Goal: Task Accomplishment & Management: Manage account settings

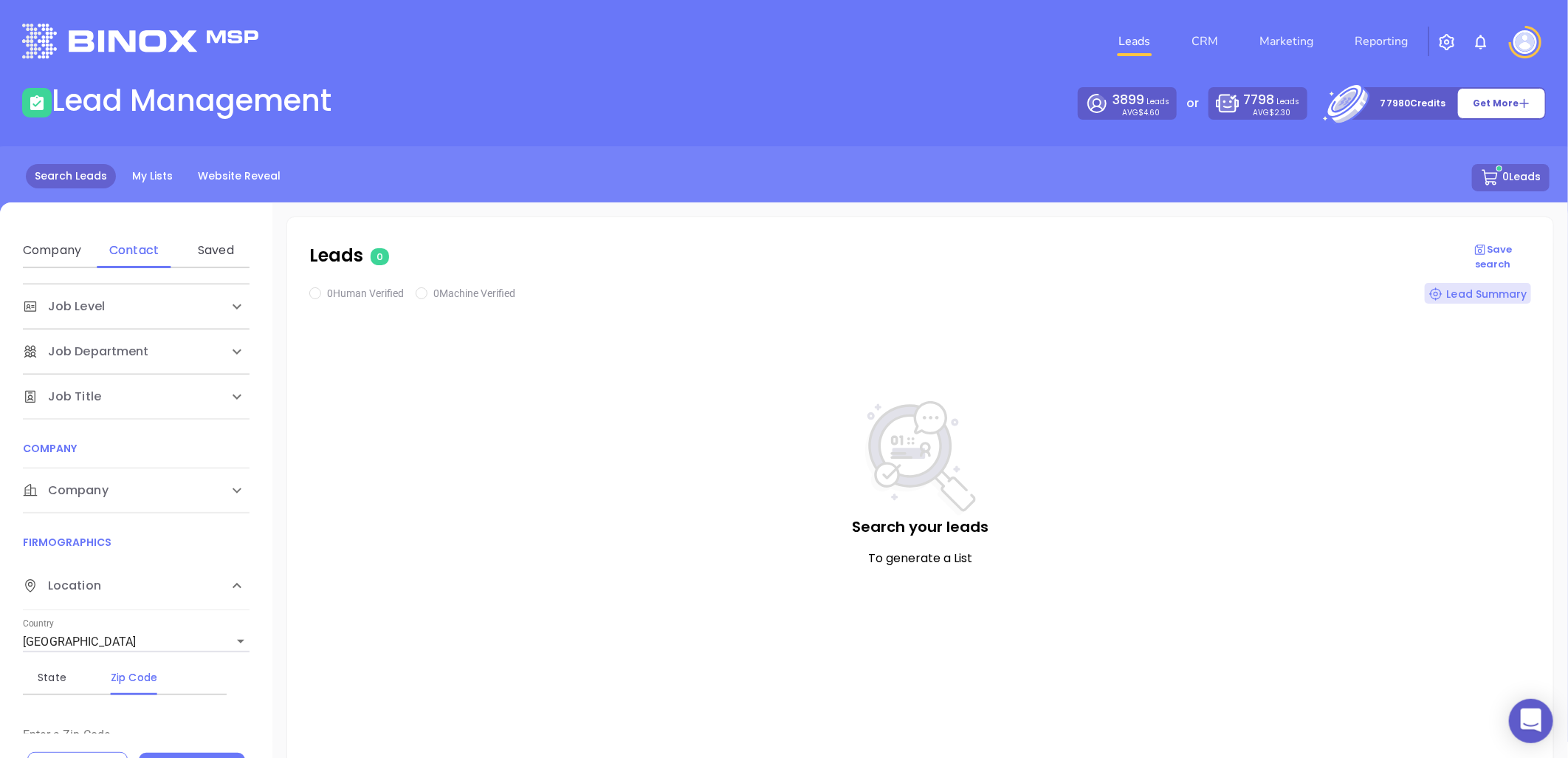
scroll to position [164, 0]
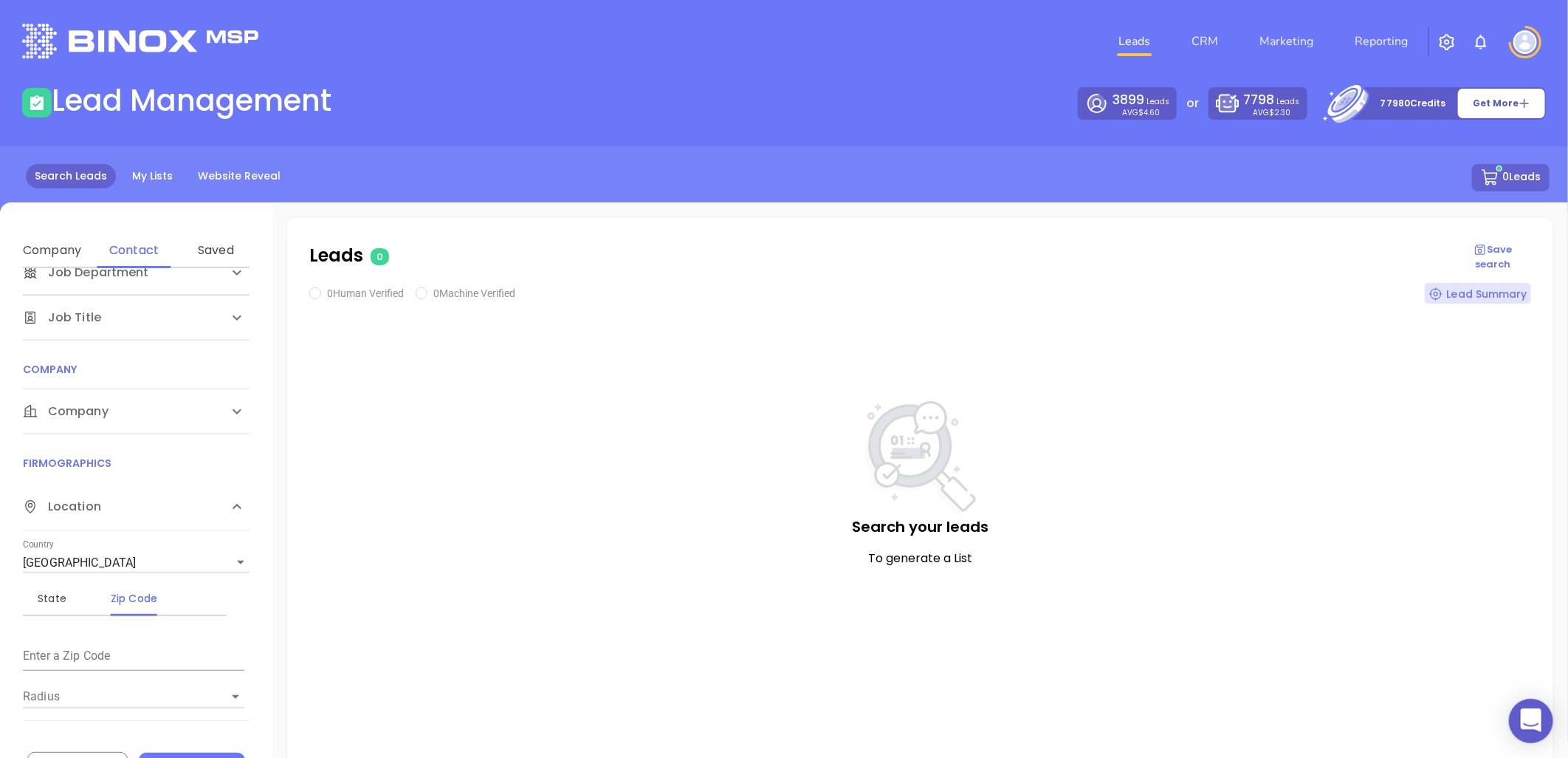
click at [87, 146] on span "Company" at bounding box center [81, 137] width 115 height 18
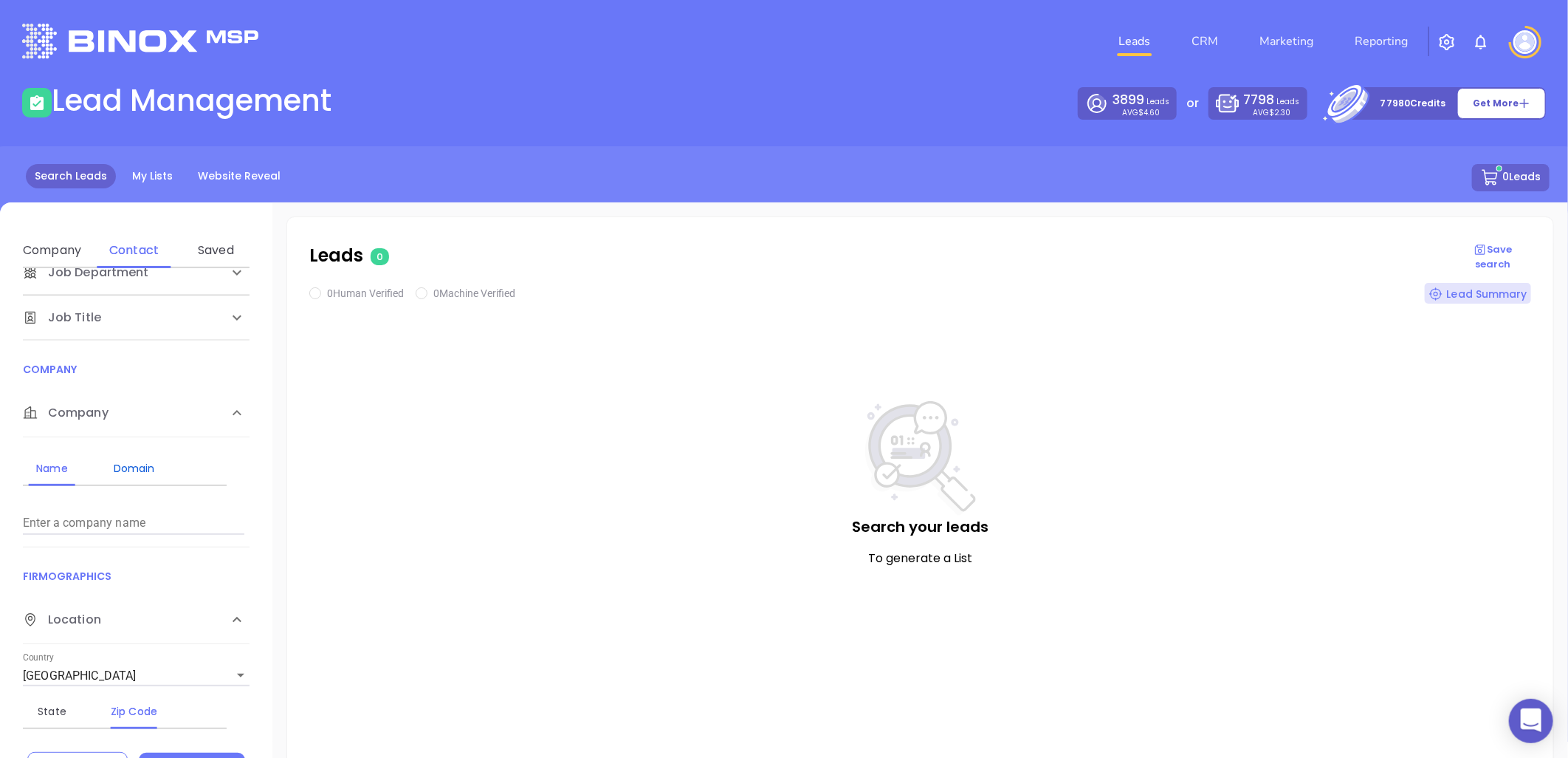
click at [128, 468] on div "Domain" at bounding box center [133, 468] width 58 height 18
click at [127, 521] on input "Enter a company name" at bounding box center [133, 524] width 221 height 24
paste input "mastertitleagency.com"
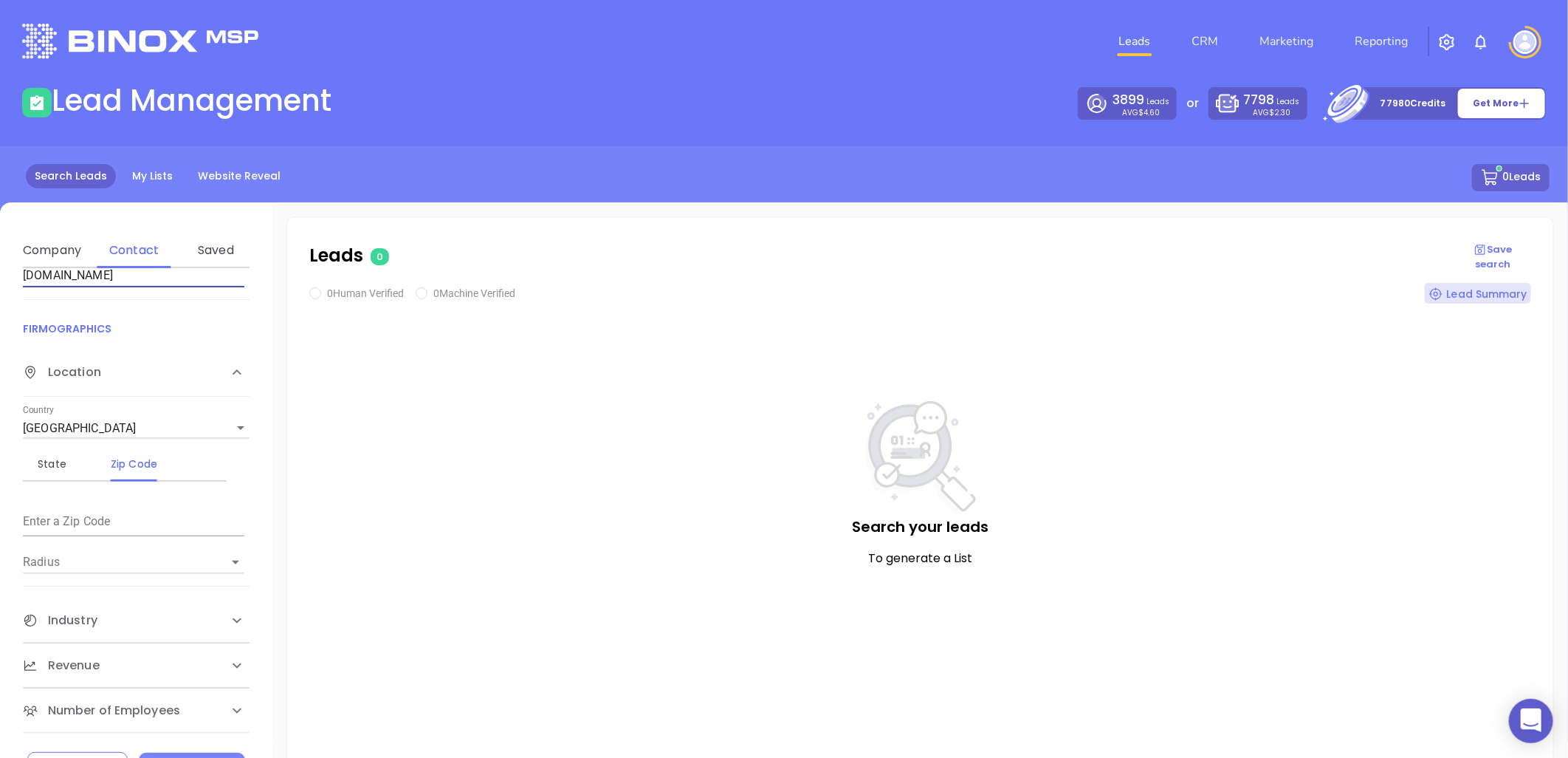
scroll to position [64, 0]
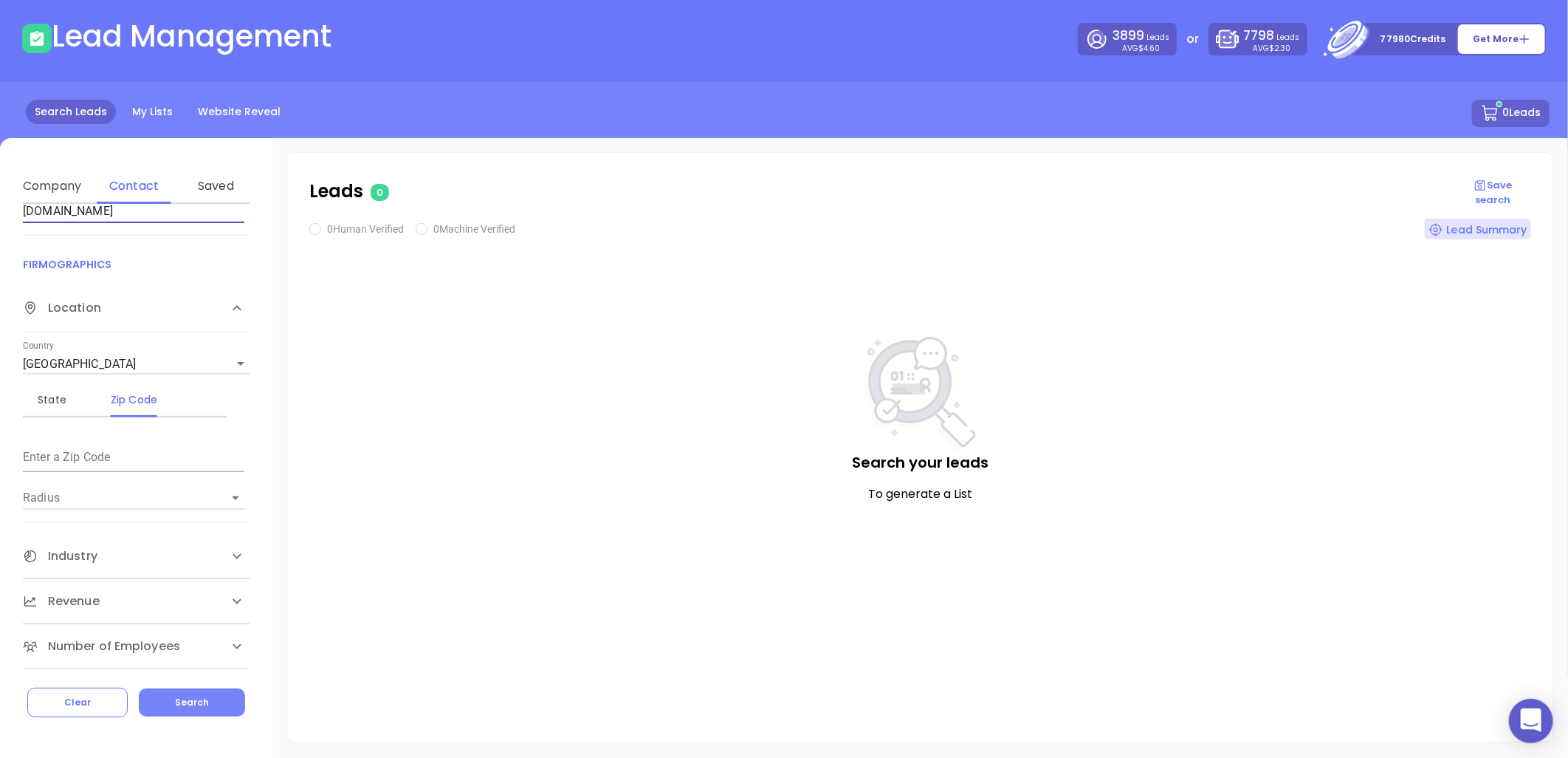
type input "mastertitleagency.com"
click at [207, 701] on button "Search" at bounding box center [192, 702] width 107 height 28
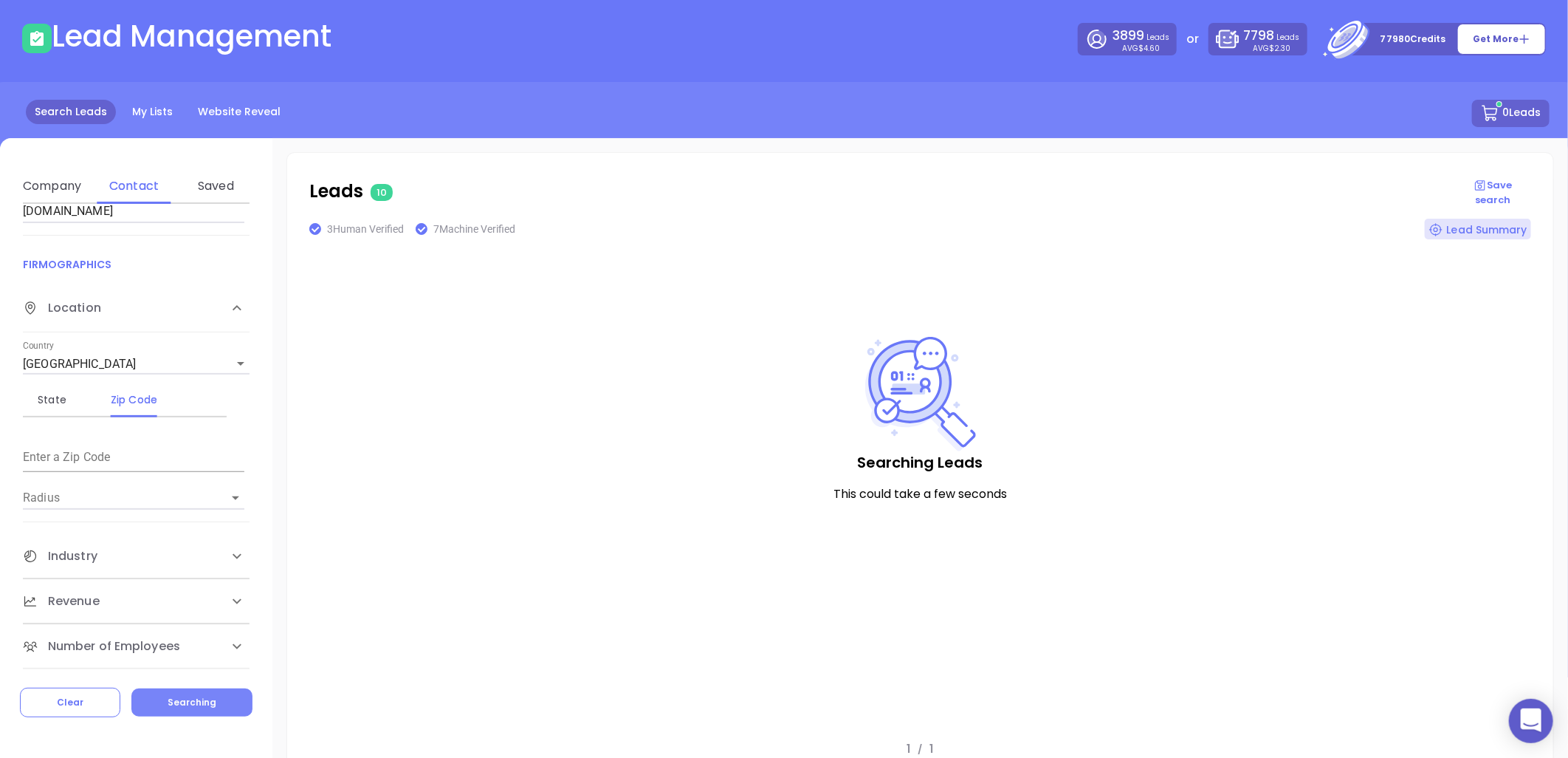
checkbox input "true"
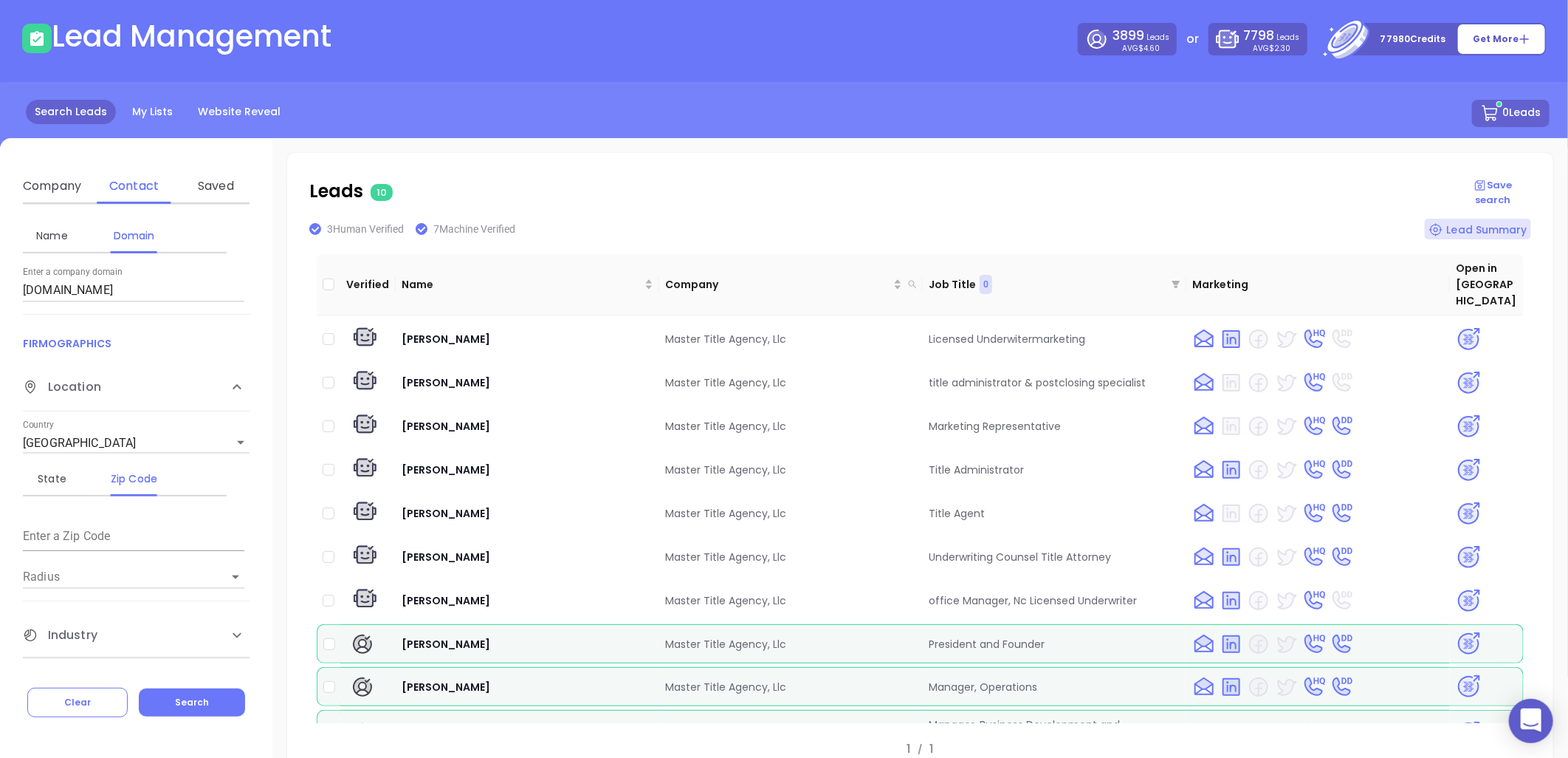
scroll to position [166, 0]
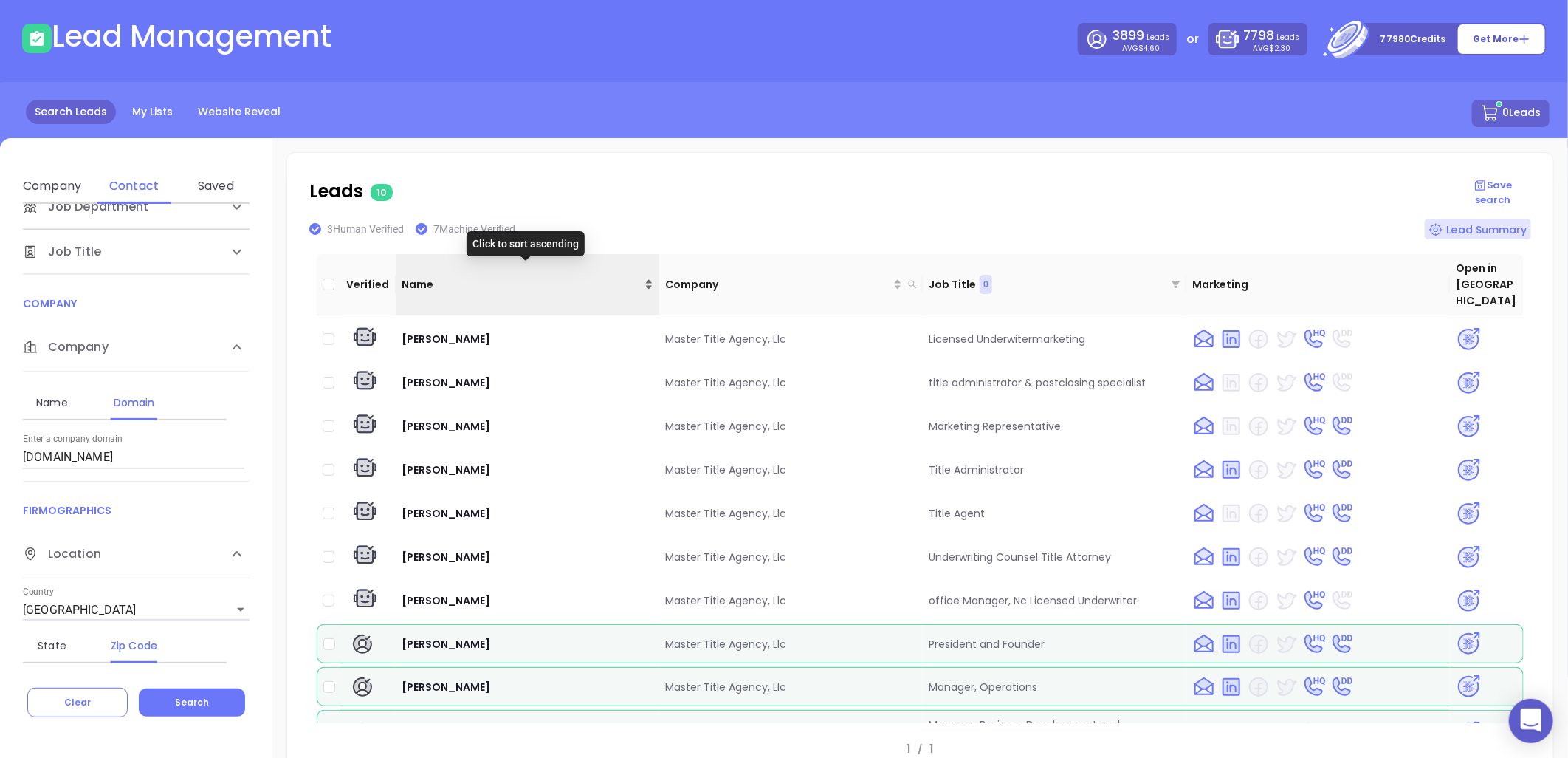
drag, startPoint x: 646, startPoint y: 269, endPoint x: 637, endPoint y: 269, distance: 9.0
click at [646, 276] on div "Name" at bounding box center [528, 284] width 252 height 17
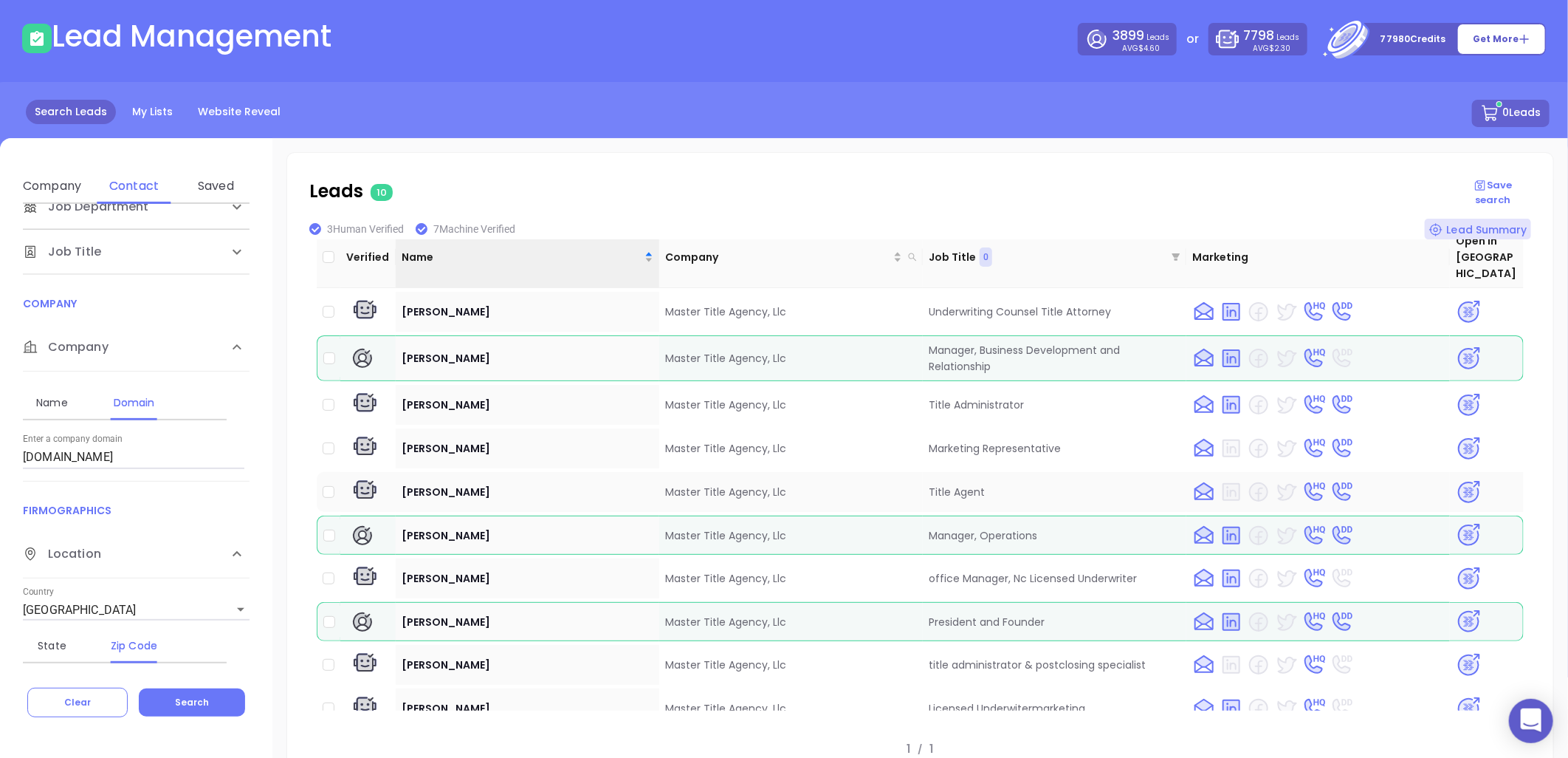
scroll to position [17, 0]
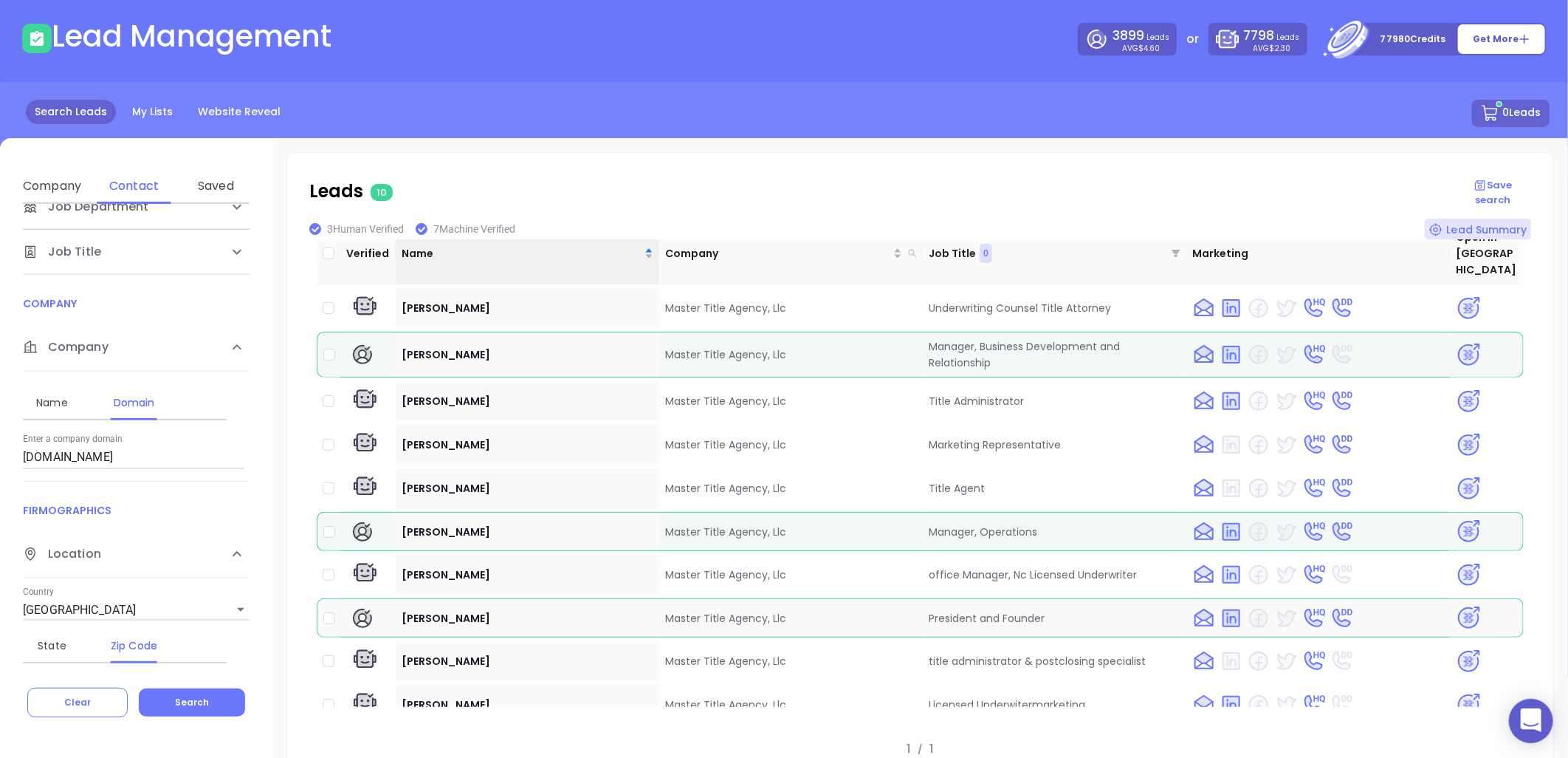
click at [1456, 605] on img at bounding box center [1469, 618] width 26 height 26
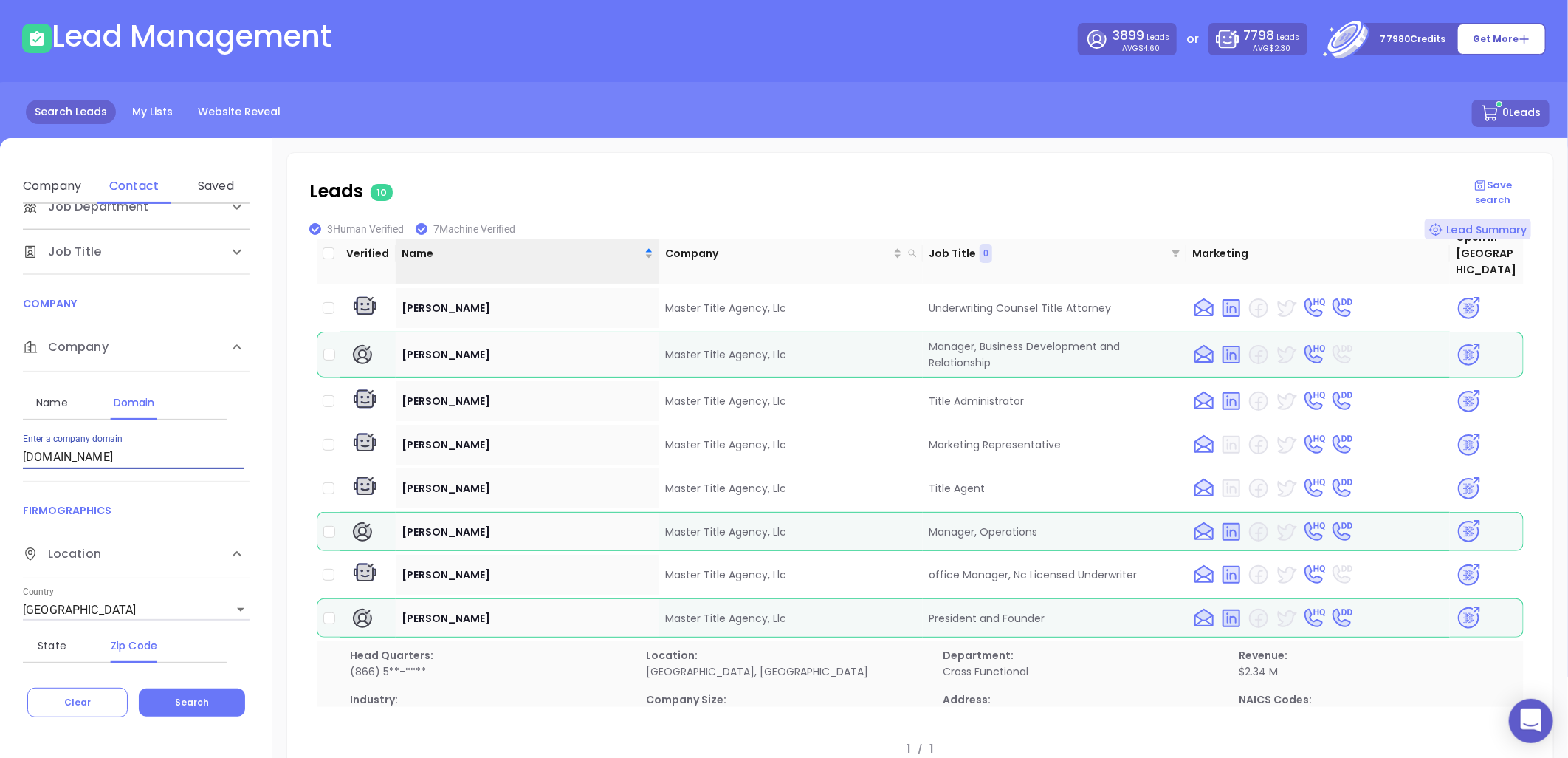
drag, startPoint x: 162, startPoint y: 453, endPoint x: 9, endPoint y: 453, distance: 153.0
click at [12, 452] on div "Contact Name First Name Last Name Contact Email Work or Personal Email Job Leve…" at bounding box center [136, 436] width 272 height 465
paste input "ccallins.com"
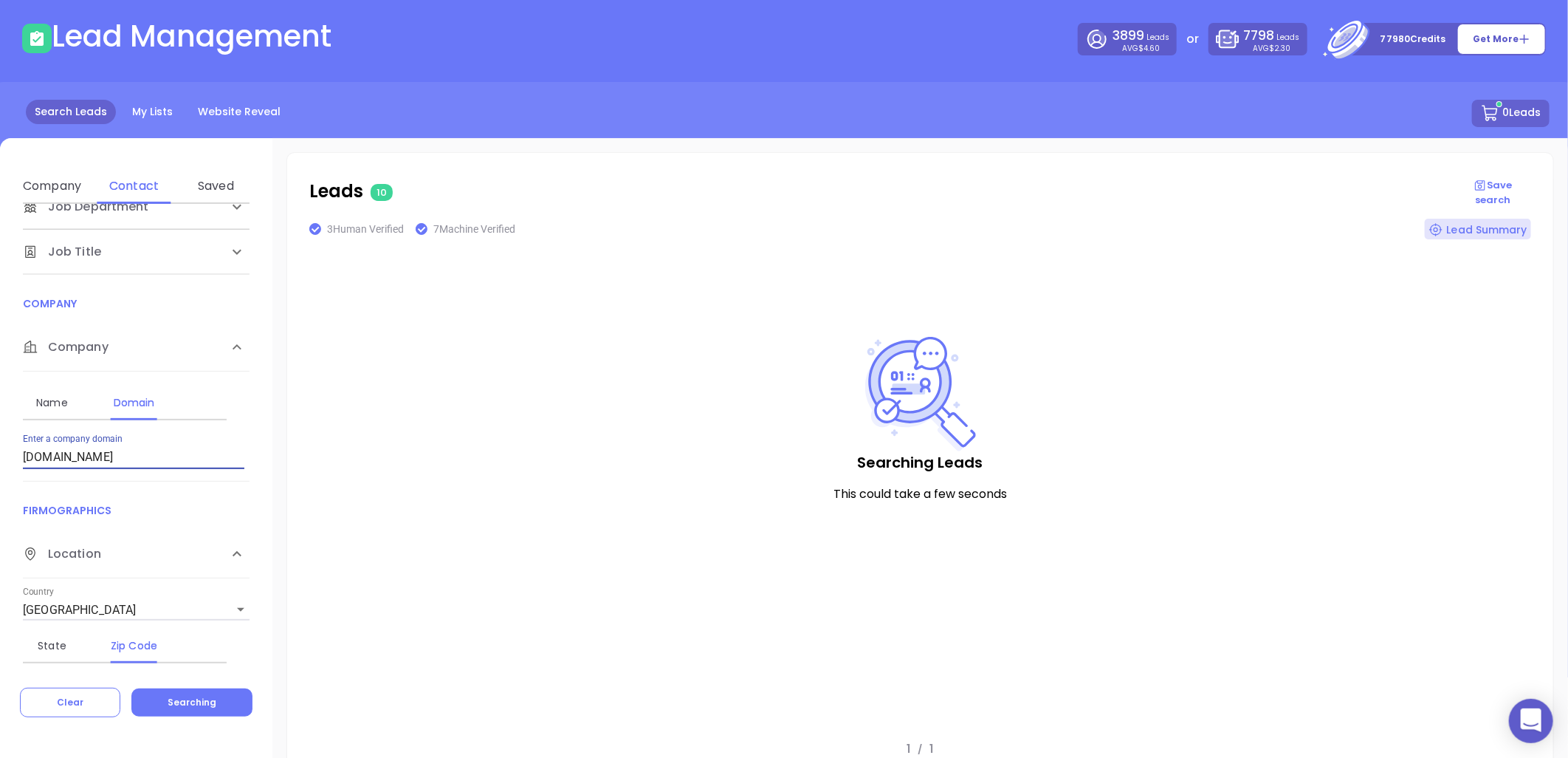
scroll to position [0, 0]
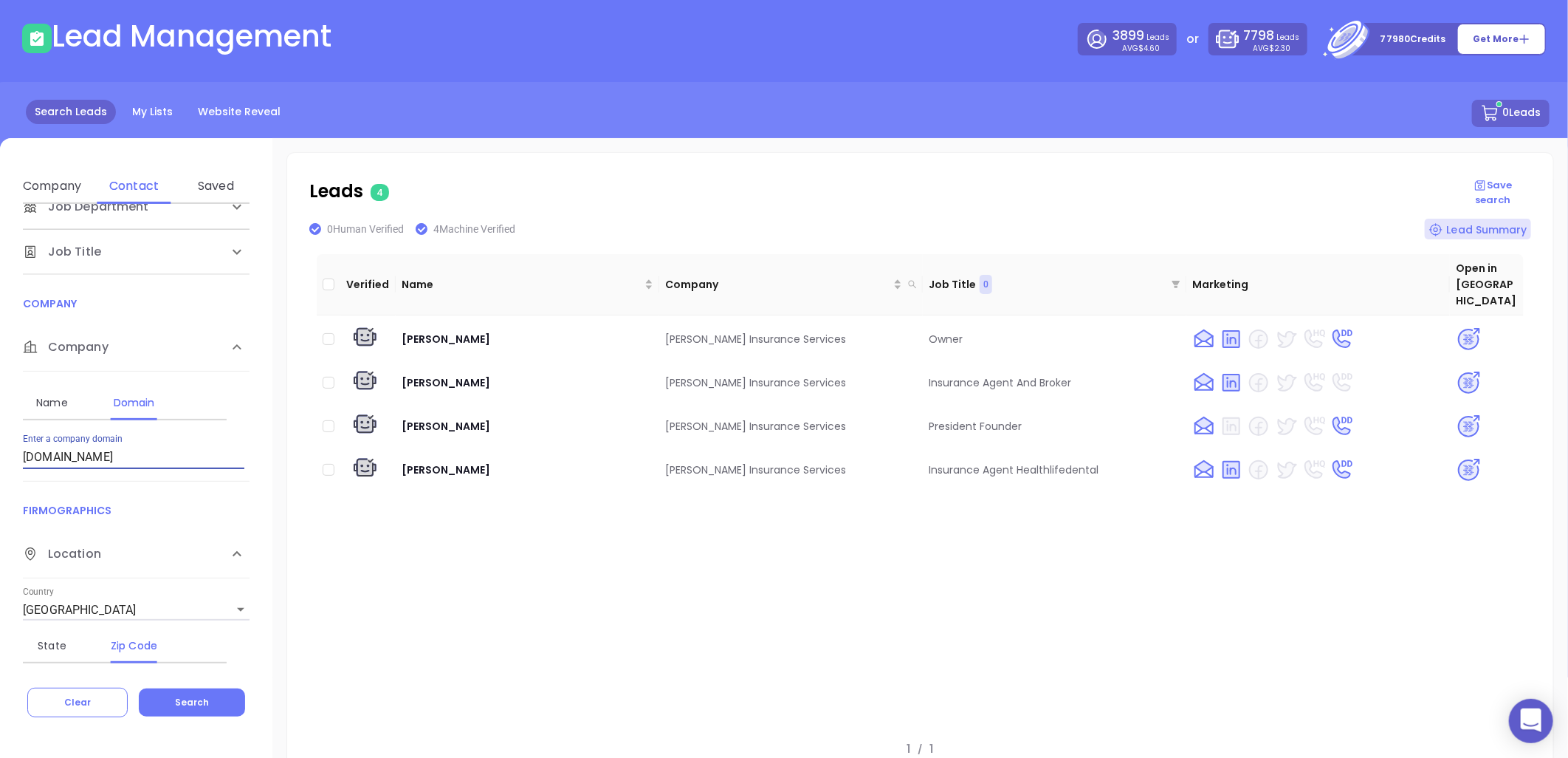
drag, startPoint x: 115, startPoint y: 457, endPoint x: -104, endPoint y: 468, distance: 219.3
click at [0, 468] on html "0 Leads CRM Marketing Reporting Financial Leads Leads Lead Management 3899 Lead…" at bounding box center [784, 315] width 1568 height 758
paste input "watsoninsurance"
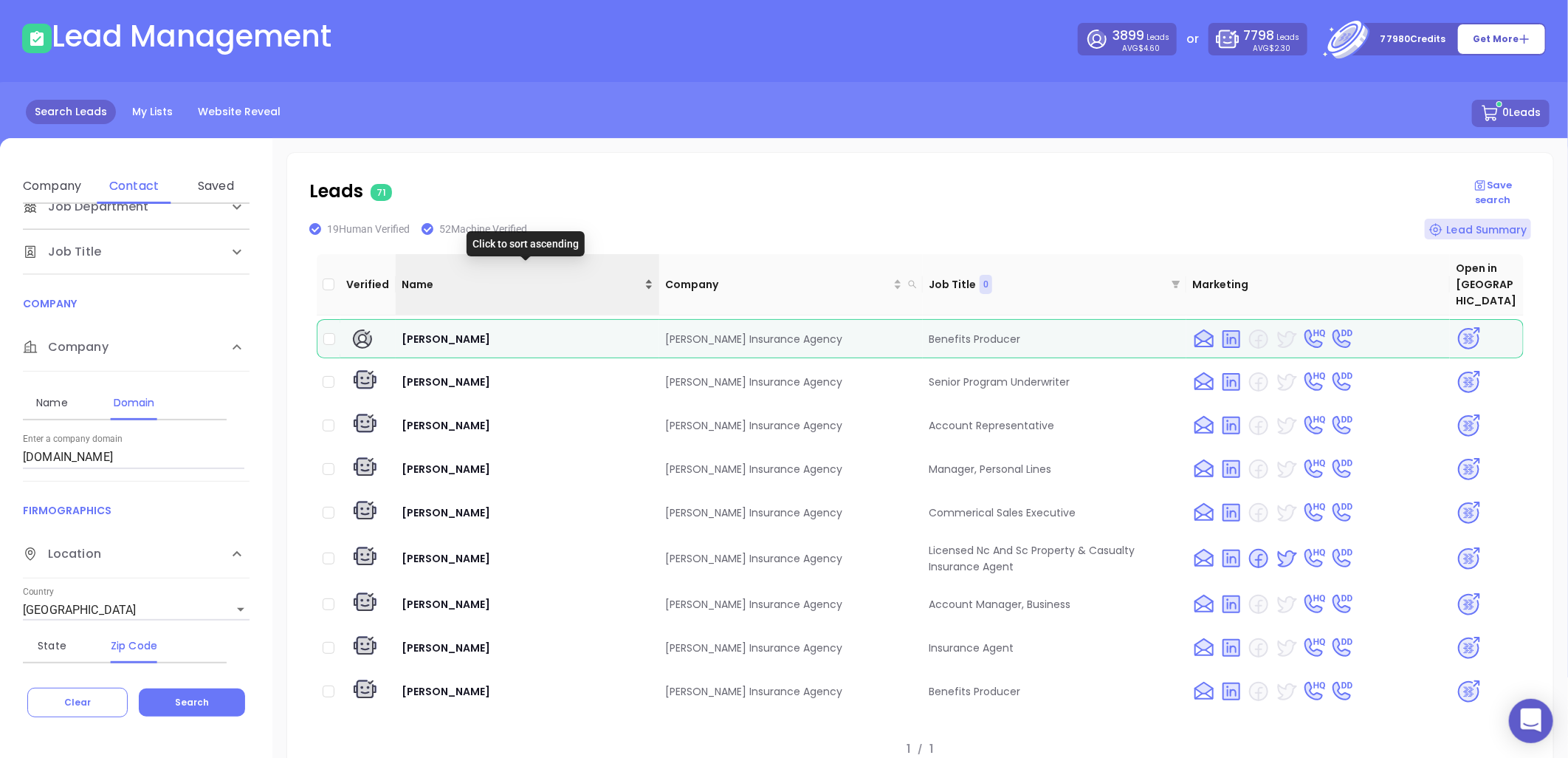
click at [646, 276] on div "Name" at bounding box center [528, 284] width 252 height 17
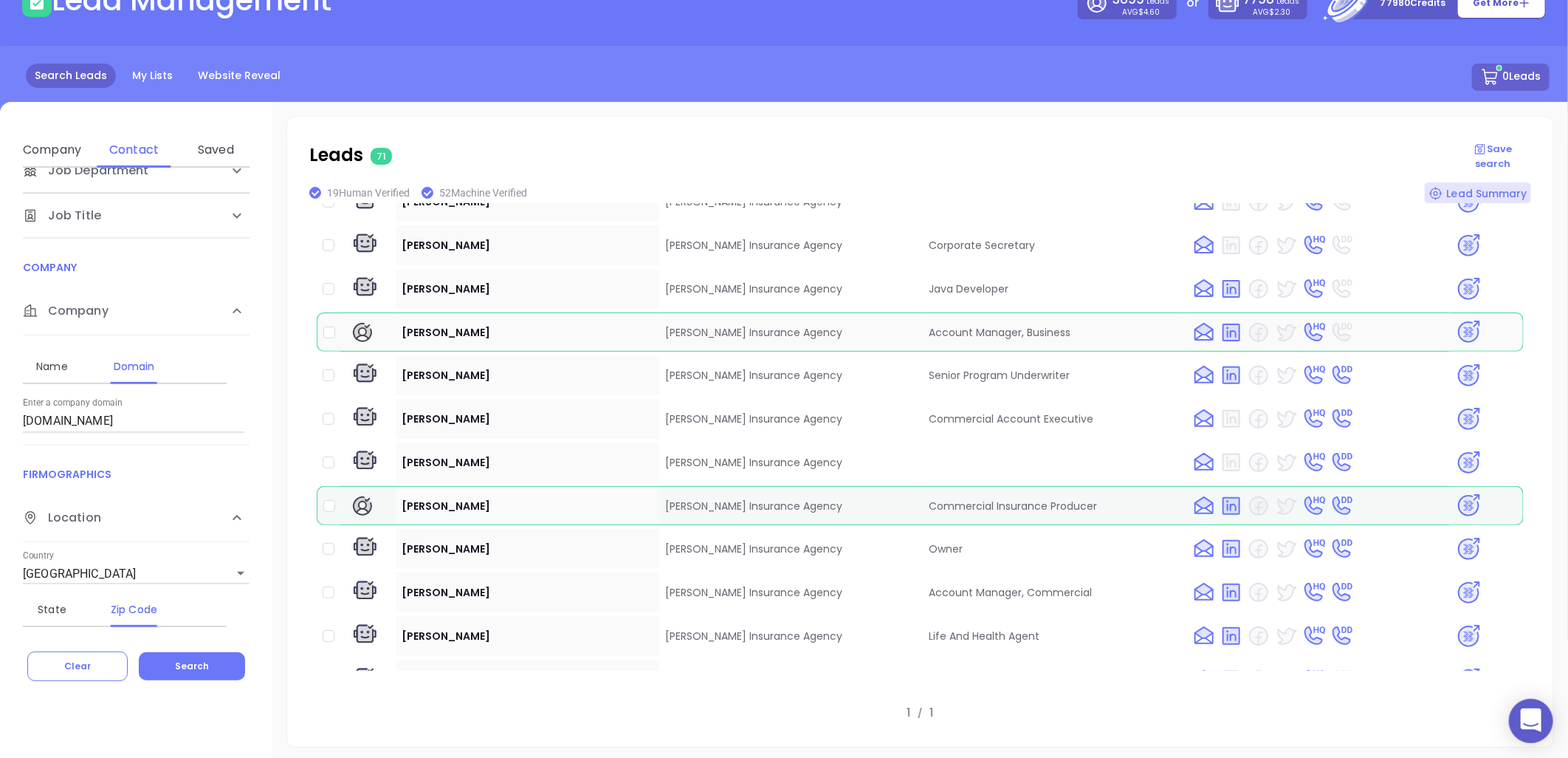
scroll to position [2471, 0]
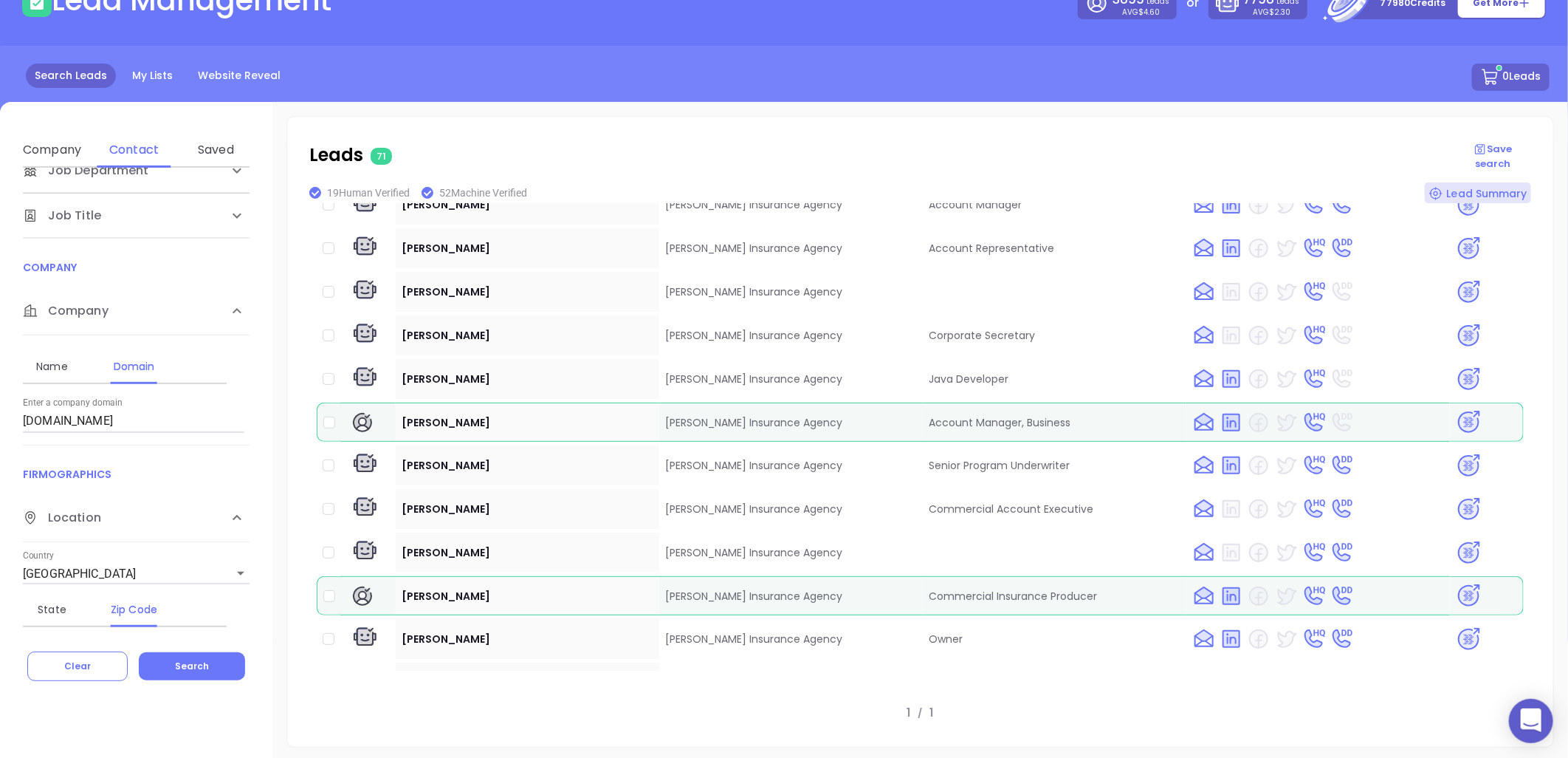
click at [0, 427] on html "0 Leads CRM Marketing Reporting Financial Leads Leads Lead Management 3899 Lead…" at bounding box center [784, 279] width 1568 height 758
paste input "mccallins"
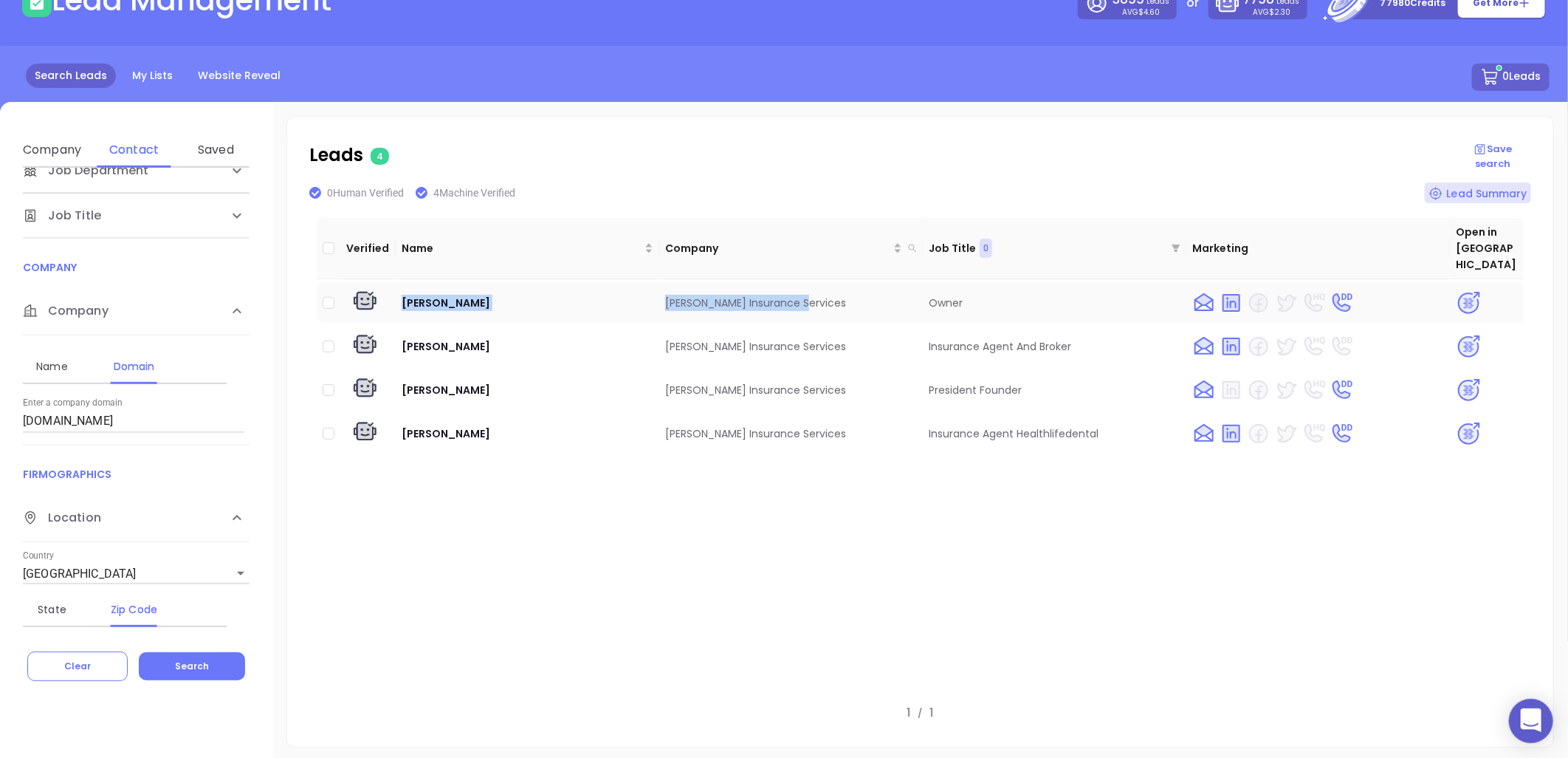
drag, startPoint x: 395, startPoint y: 276, endPoint x: 843, endPoint y: 290, distance: 448.2
click at [843, 290] on tr "David Mccall Mccall Insurance Services Owner" at bounding box center [920, 302] width 1207 height 40
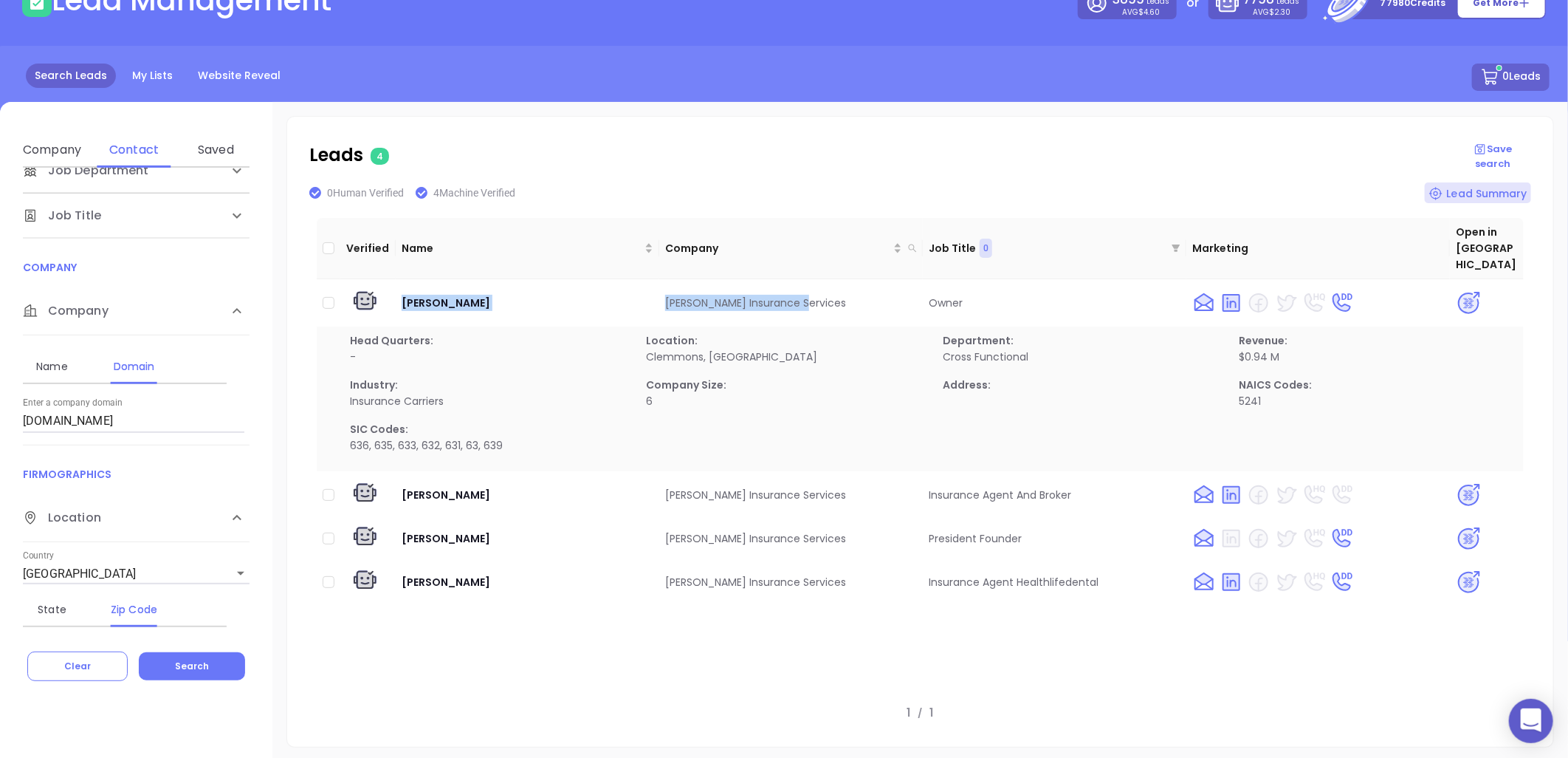
copy tr "David Mccall Mccall Insurance Services"
click at [1459, 290] on img at bounding box center [1469, 303] width 26 height 26
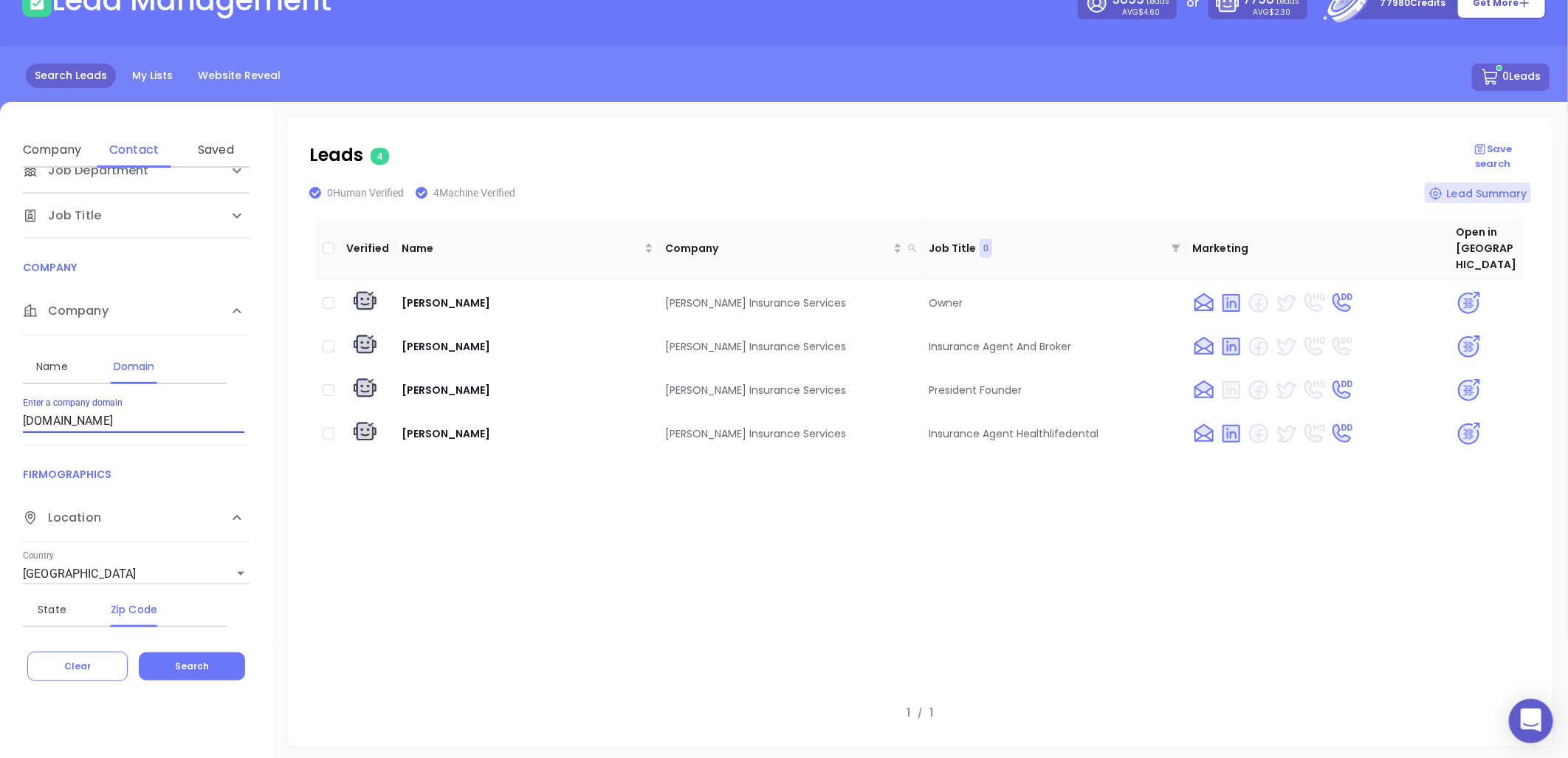
drag, startPoint x: 111, startPoint y: 422, endPoint x: -111, endPoint y: 439, distance: 222.6
click at [0, 439] on html "0 Leads CRM Marketing Reporting Financial Leads Leads Lead Management 3899 Lead…" at bounding box center [784, 279] width 1568 height 758
paste input "iller-insurance-group"
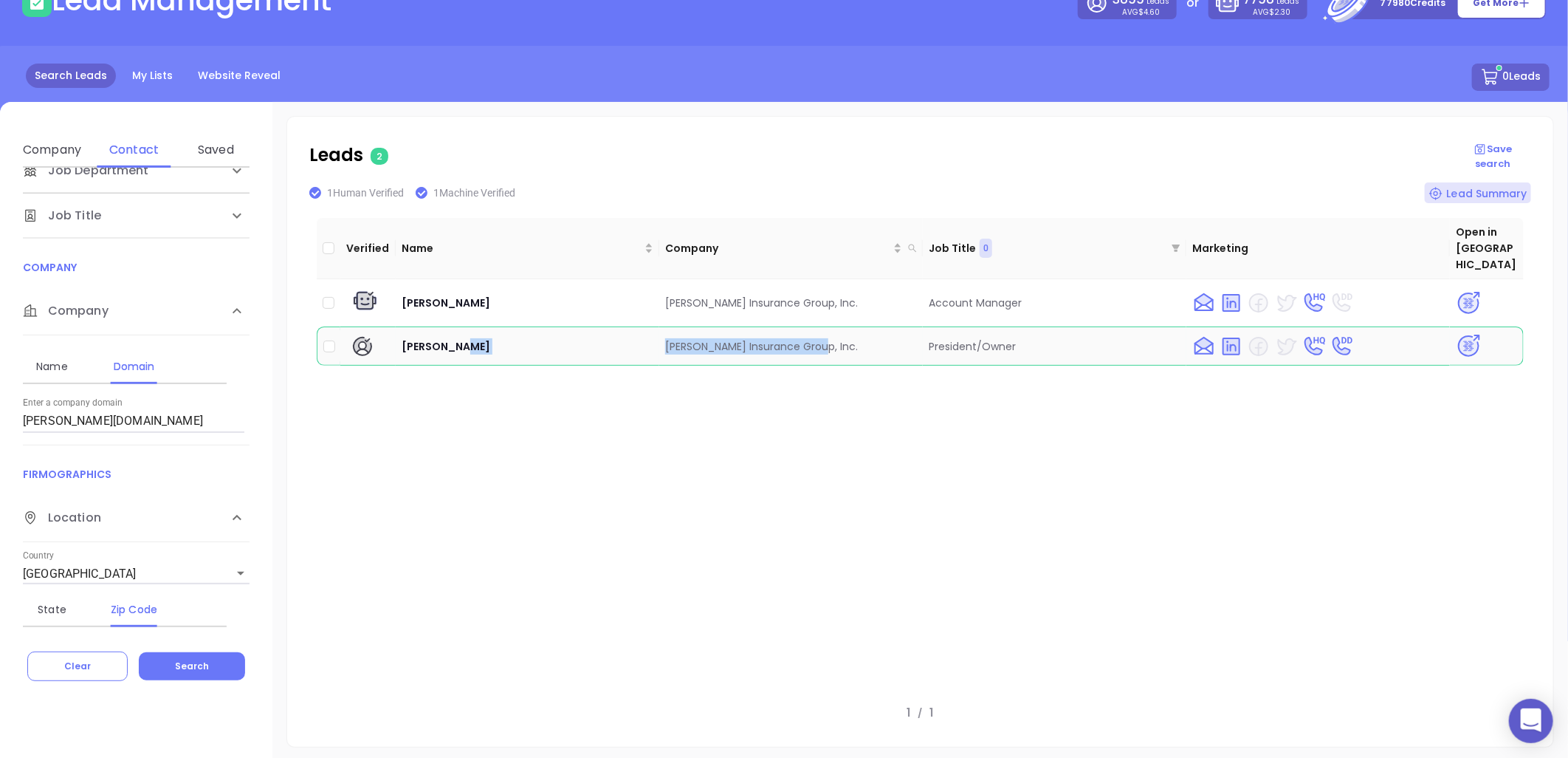
drag, startPoint x: 821, startPoint y: 321, endPoint x: 651, endPoint y: 341, distance: 171.2
click at [651, 341] on tr "Joe Miller Miller Insurance Group, Inc. President/Owner" at bounding box center [920, 346] width 1207 height 39
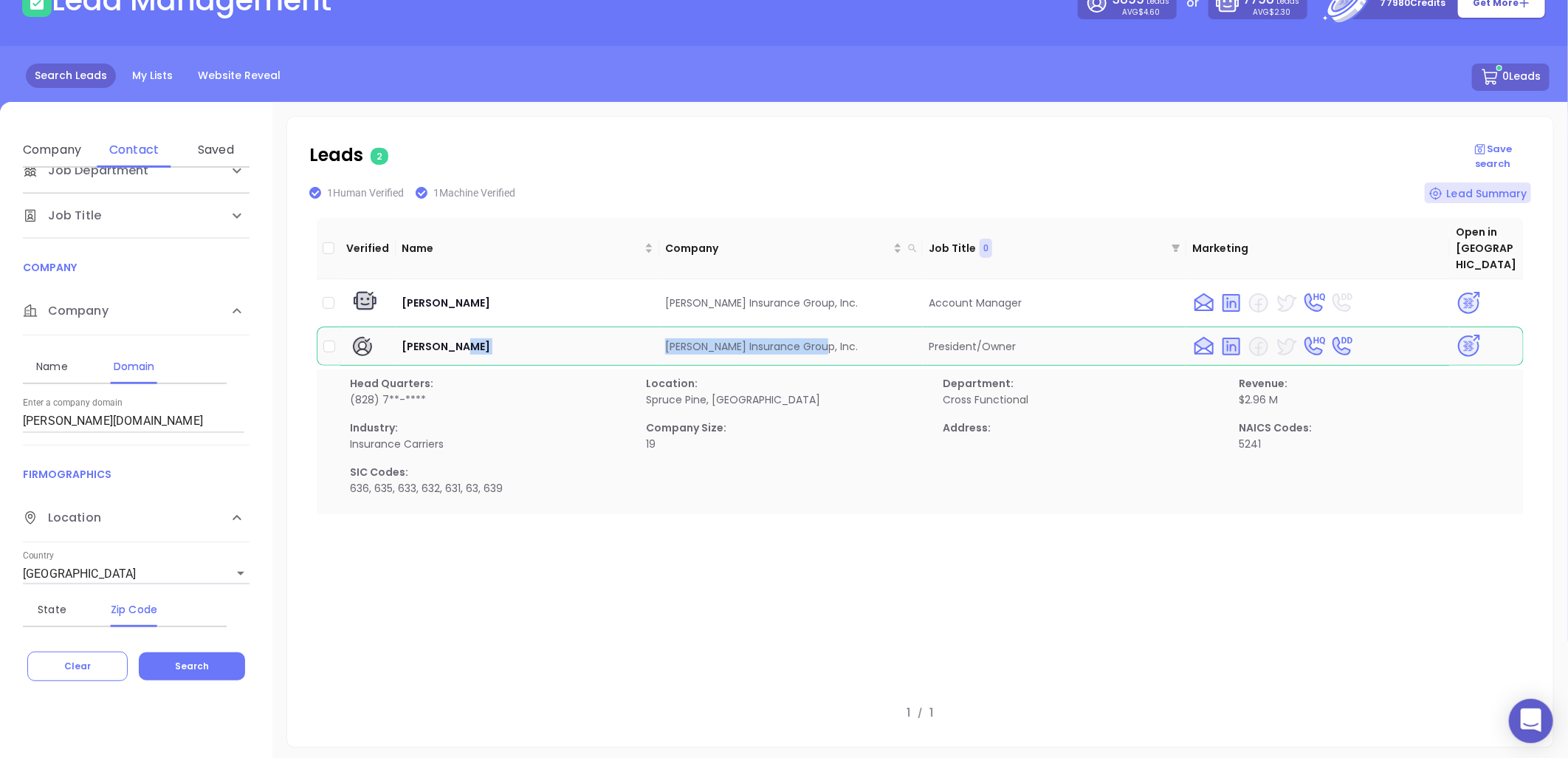
copy tr "Miller Insurance Group, Inc."
click at [1458, 334] on img at bounding box center [1469, 347] width 26 height 26
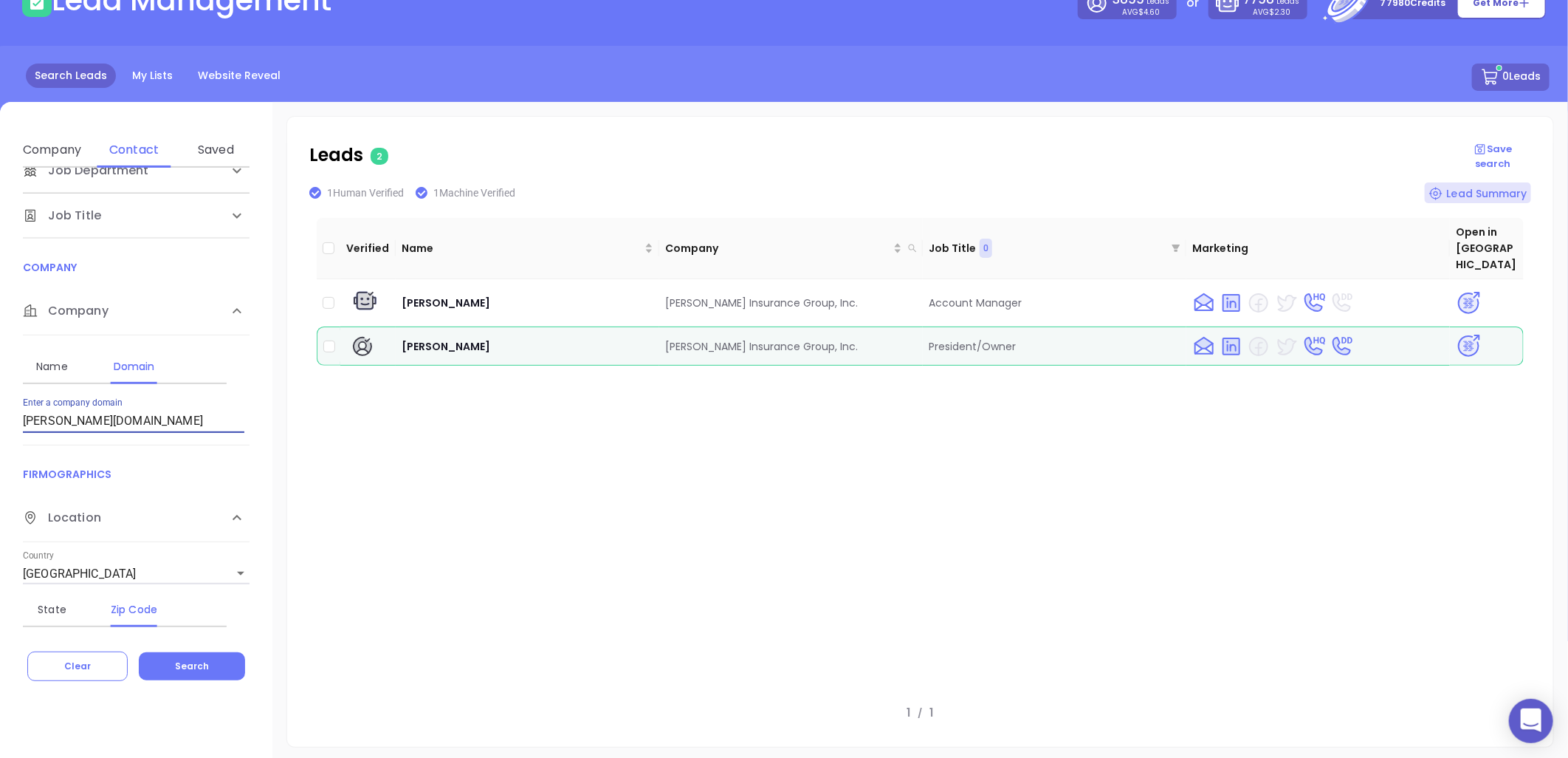
drag, startPoint x: 91, startPoint y: 426, endPoint x: -301, endPoint y: 469, distance: 394.4
click at [0, 469] on html "0 Leads CRM Marketing Reporting Financial Leads Leads Lead Management 3899 Lead…" at bounding box center [784, 279] width 1568 height 758
paste input "ortoninsuranceagency"
type input "mortoninsuranceagency.com"
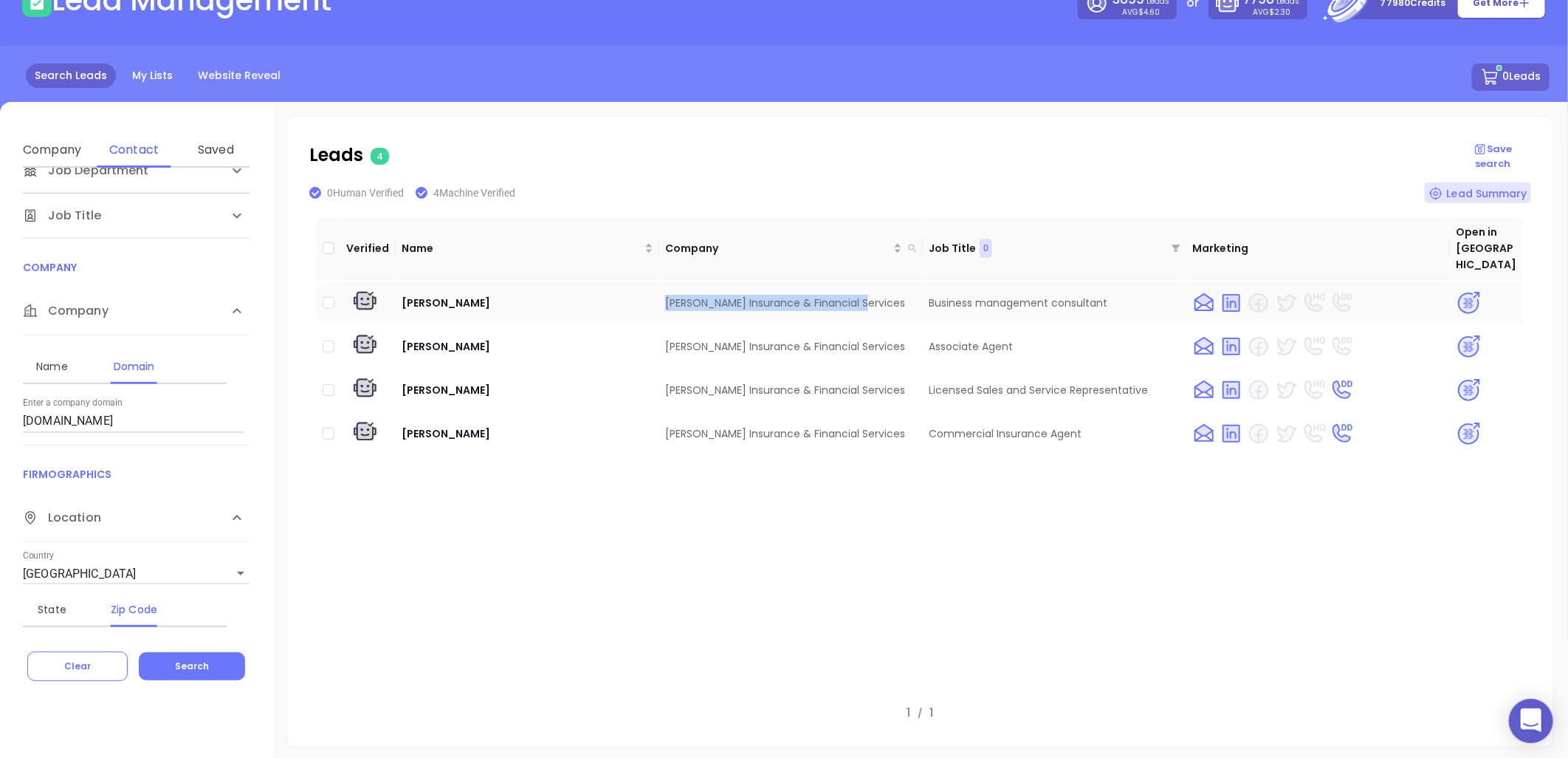
drag, startPoint x: 661, startPoint y: 277, endPoint x: 884, endPoint y: 290, distance: 223.4
click at [887, 284] on td "Morton Insurance & Financial Services" at bounding box center [791, 302] width 264 height 40
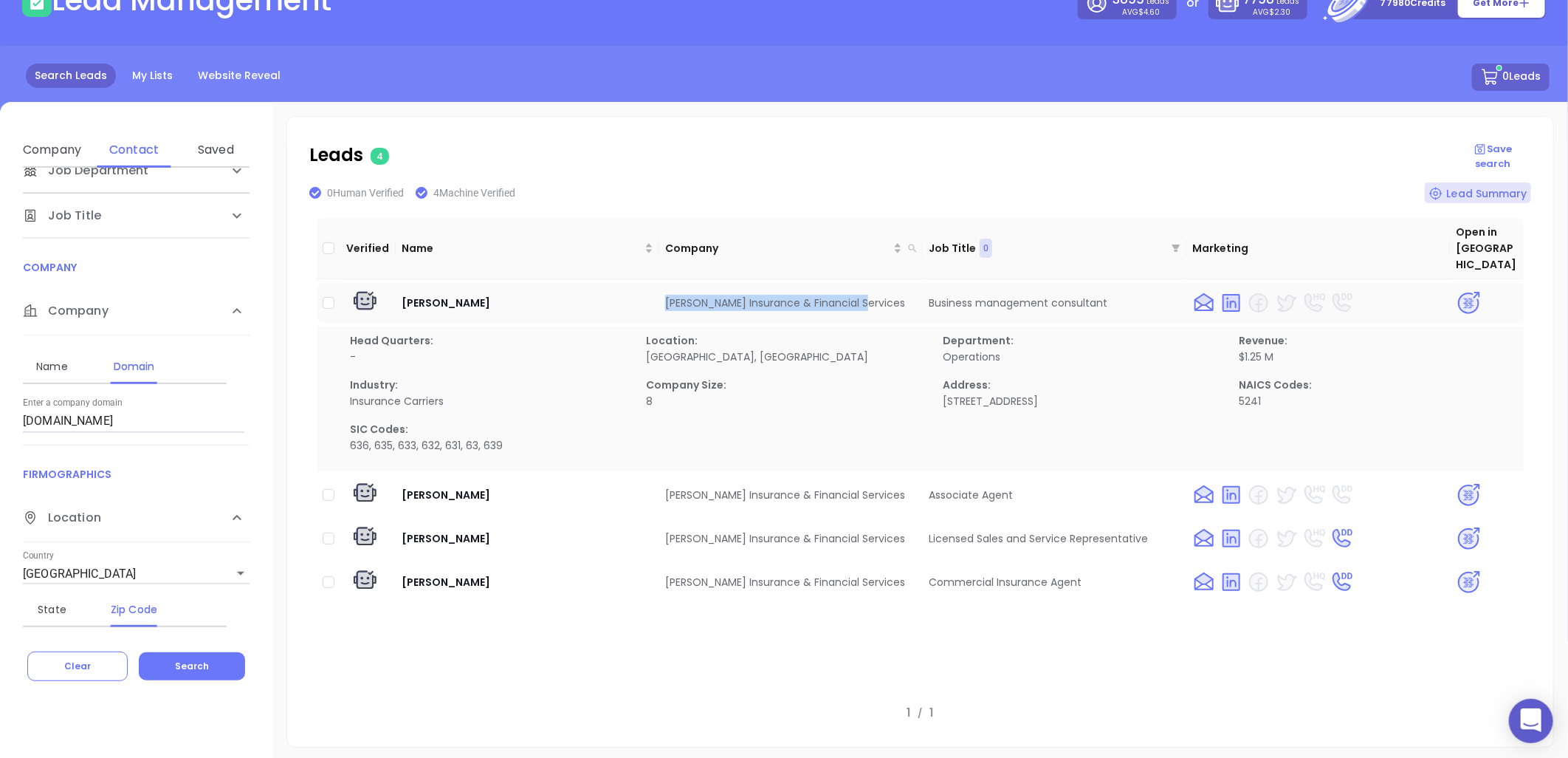
copy td "Morton Insurance & Financial Services"
click at [1464, 290] on img at bounding box center [1469, 303] width 26 height 26
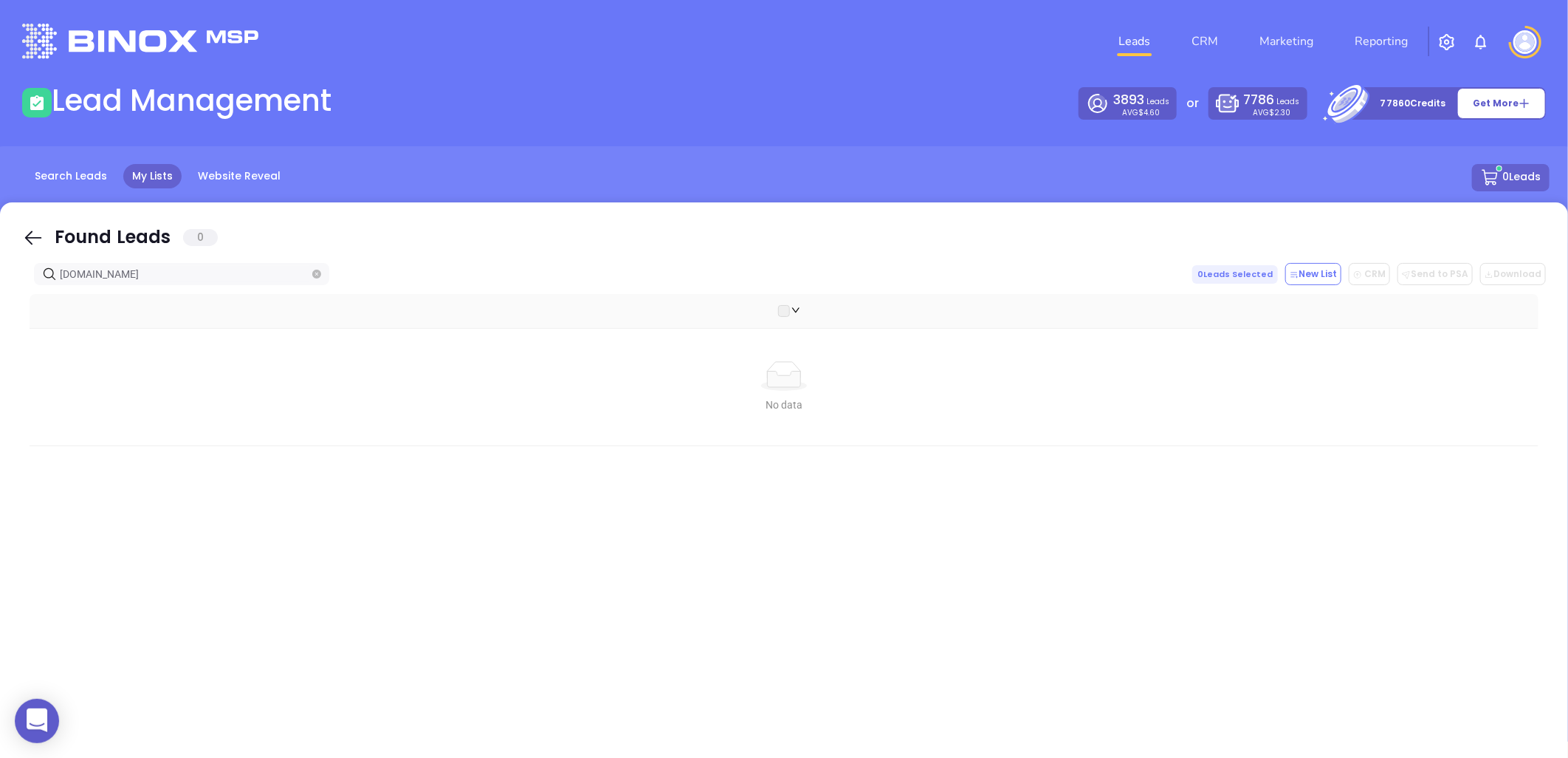
drag, startPoint x: -41, startPoint y: 297, endPoint x: -192, endPoint y: 318, distance: 152.5
click at [0, 318] on html "0 Leads CRM Marketing Reporting Financial Leads Leads Lead Management 3893 Lead…" at bounding box center [784, 379] width 1568 height 758
drag, startPoint x: 173, startPoint y: 272, endPoint x: -235, endPoint y: 338, distance: 413.3
click at [0, 338] on html "0 Leads CRM Marketing Reporting Financial Leads Leads Lead Management 3893 Lead…" at bounding box center [784, 379] width 1568 height 758
drag, startPoint x: -18, startPoint y: 311, endPoint x: -109, endPoint y: 328, distance: 92.6
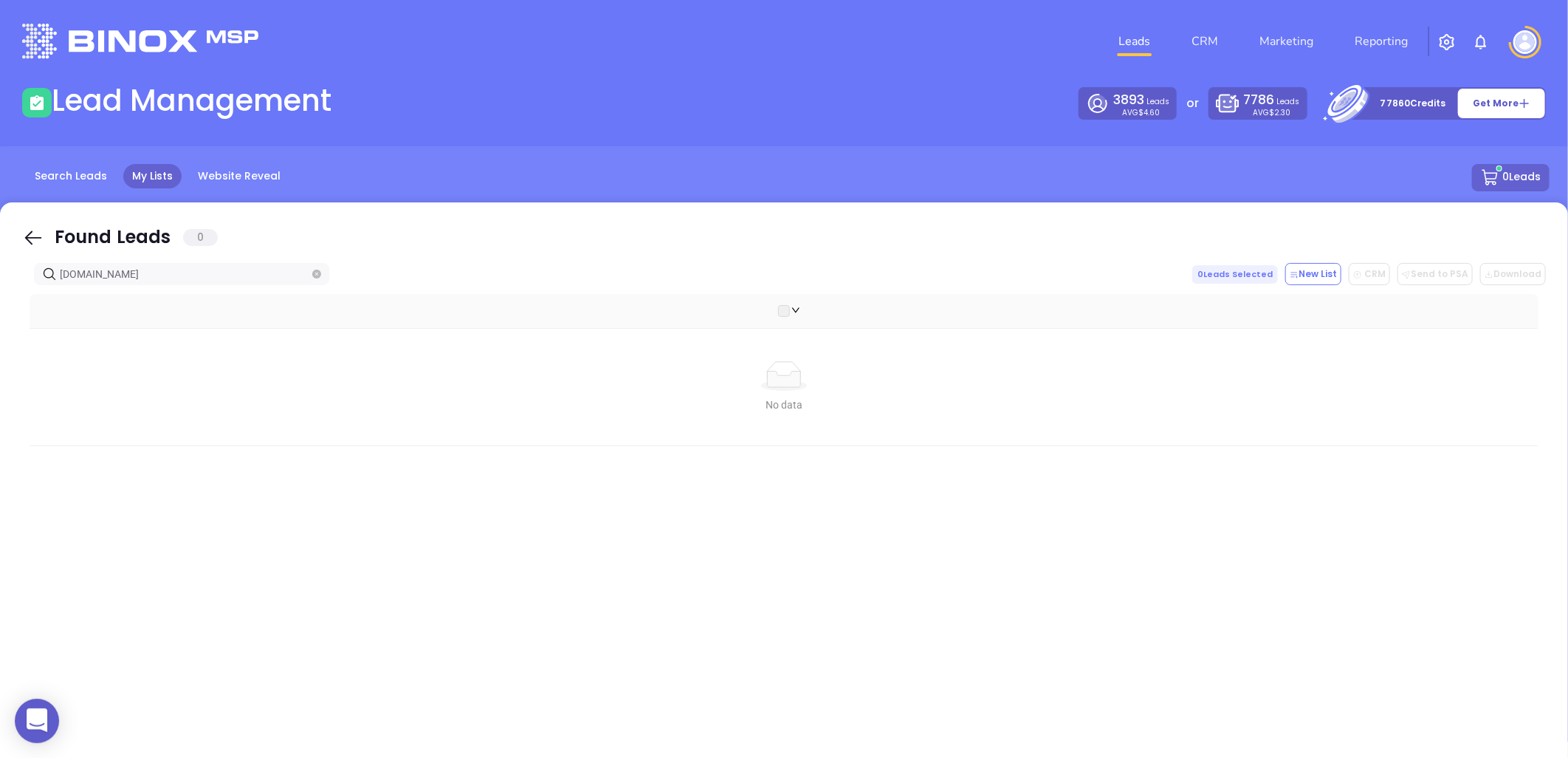
click at [0, 328] on html "0 Leads CRM Marketing Reporting Financial Leads Leads Lead Management 3893 Lead…" at bounding box center [784, 379] width 1568 height 758
paste input "text"
drag, startPoint x: 181, startPoint y: 276, endPoint x: -42, endPoint y: 275, distance: 223.0
click at [0, 275] on html "0 Leads CRM Marketing Reporting Financial Leads Leads Lead Management 3893 Lead…" at bounding box center [784, 379] width 1568 height 758
paste input "thinsurance.com"
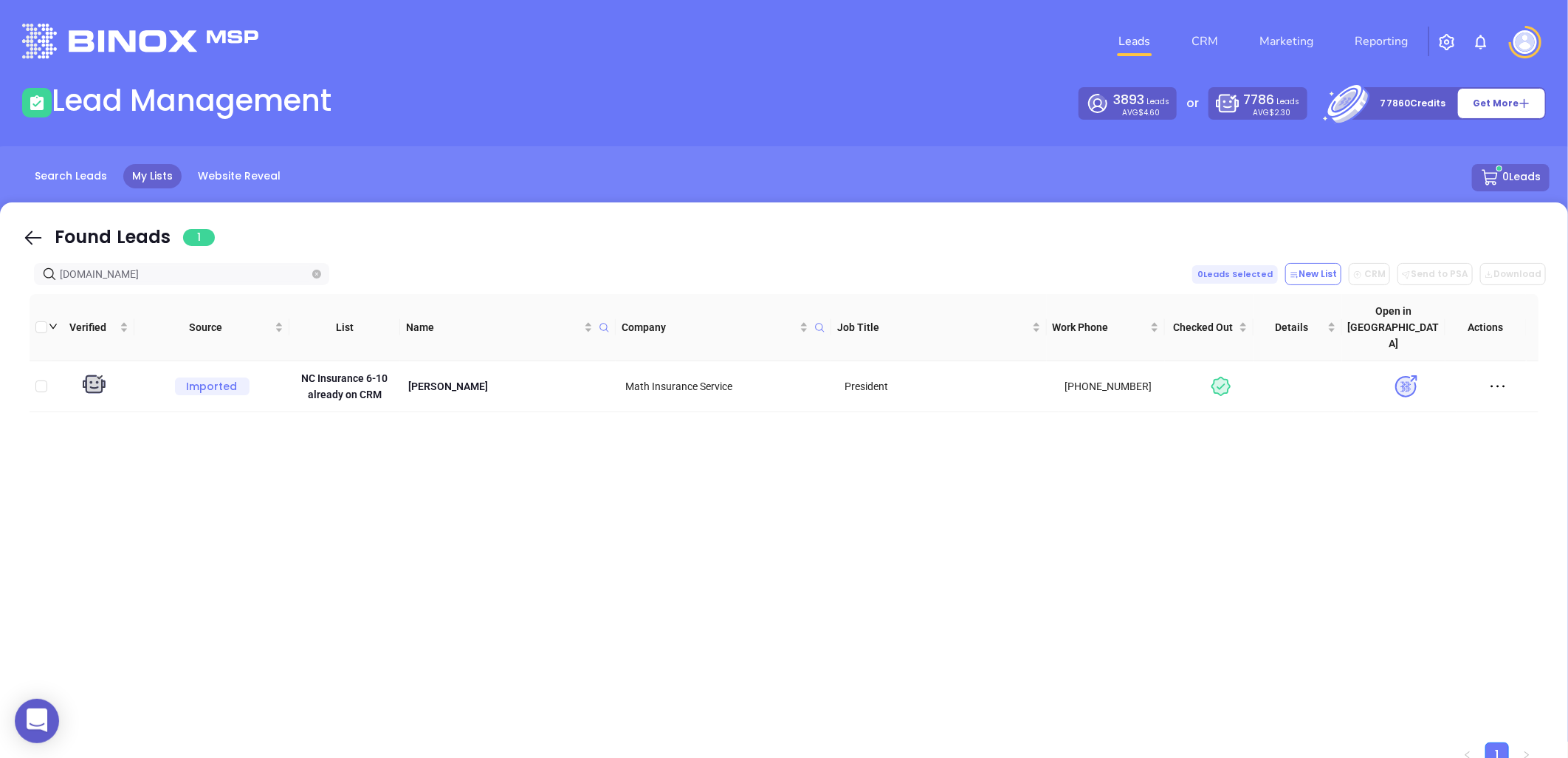
drag, startPoint x: 163, startPoint y: 275, endPoint x: -64, endPoint y: 278, distance: 227.0
click at [0, 278] on html "0 Leads CRM Marketing Reporting Financial Leads Leads Lead Management 3893 Lead…" at bounding box center [784, 379] width 1568 height 758
paste input "cbinsur"
click at [1487, 375] on icon at bounding box center [1499, 386] width 22 height 22
click at [1376, 491] on div "Delete" at bounding box center [1418, 494] width 133 height 17
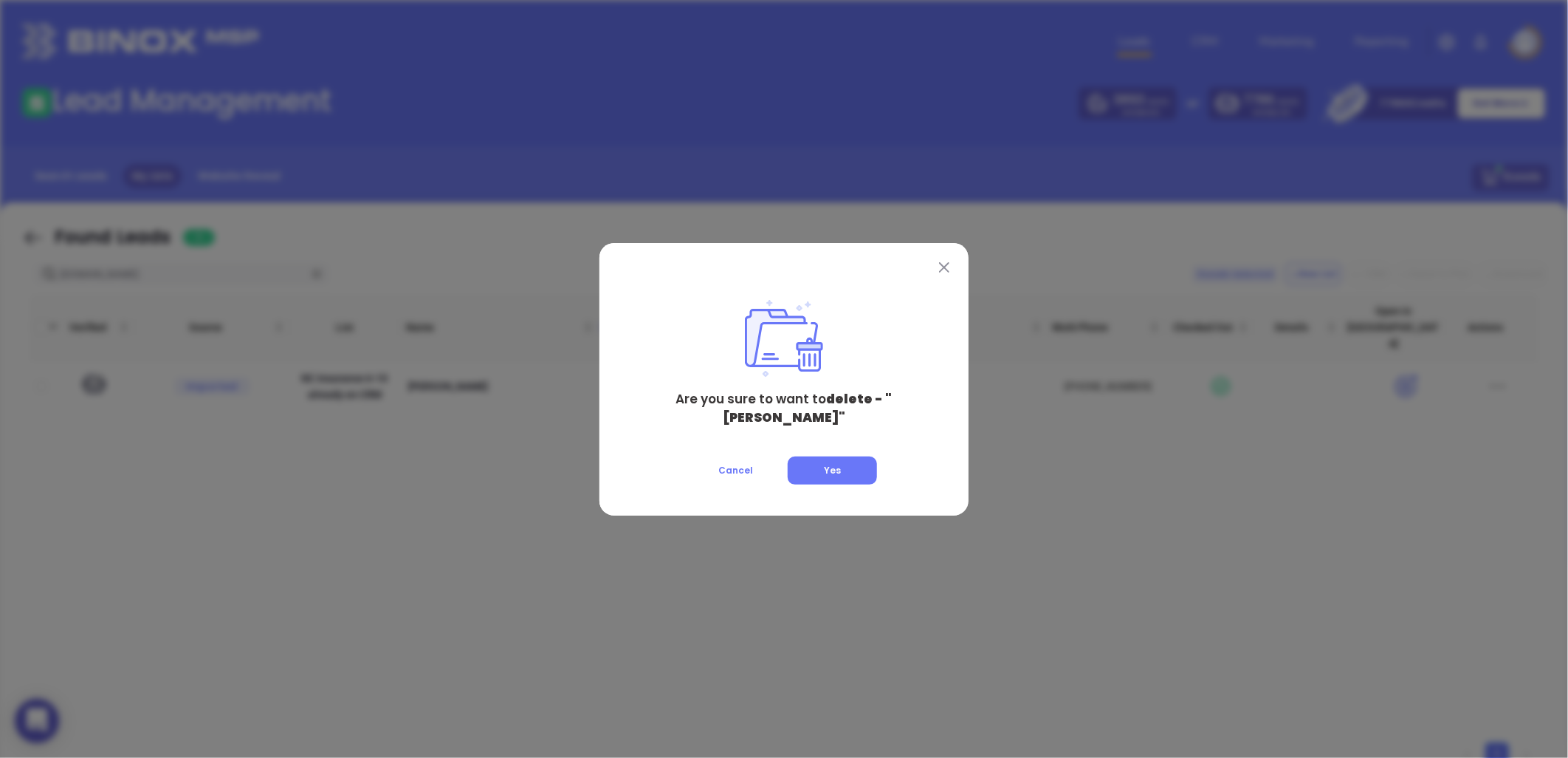
drag, startPoint x: 832, startPoint y: 453, endPoint x: 932, endPoint y: 238, distance: 237.1
click at [831, 457] on button "Yes" at bounding box center [833, 471] width 89 height 28
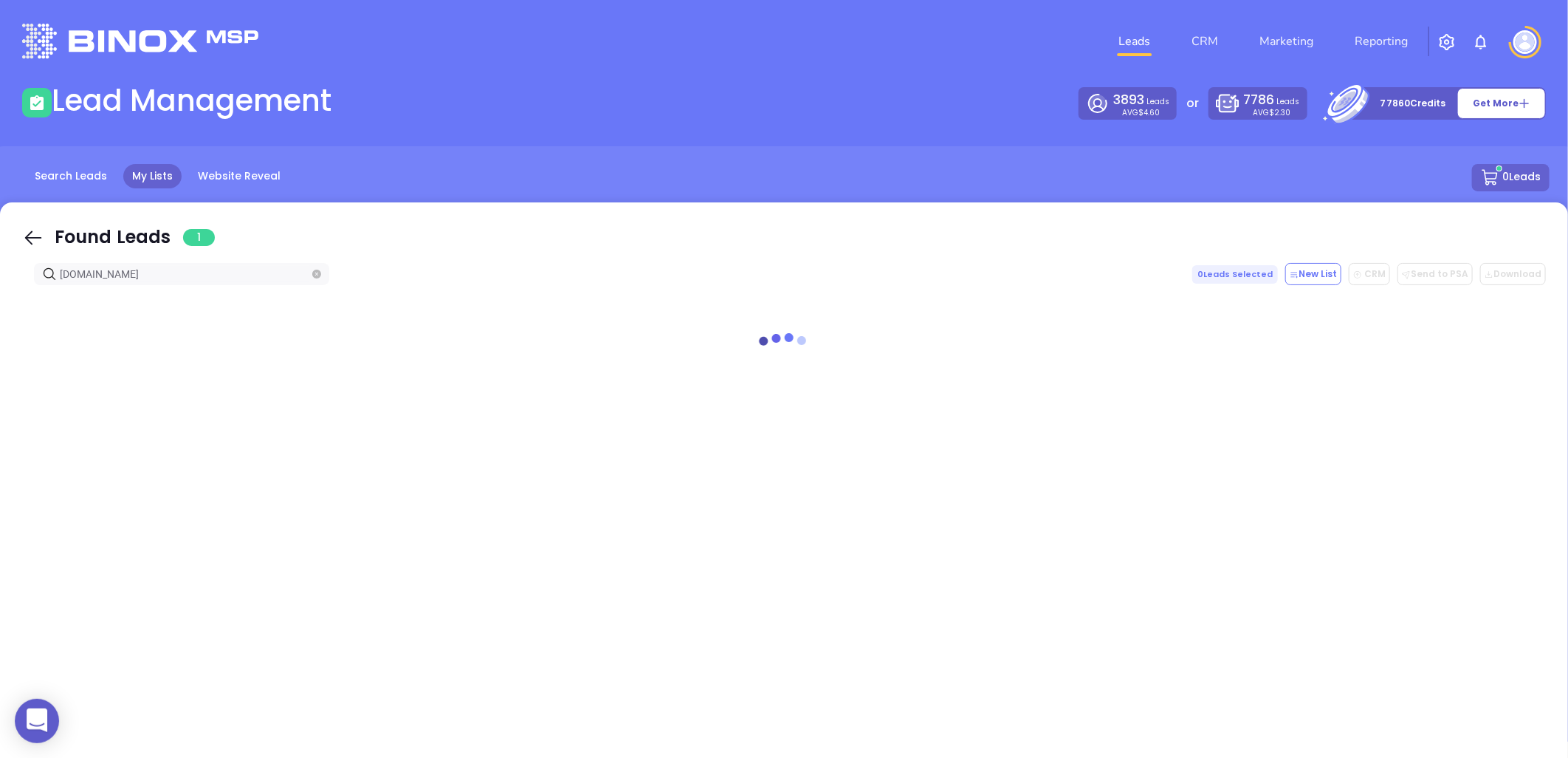
drag, startPoint x: 138, startPoint y: 275, endPoint x: 65, endPoint y: 296, distance: 76.0
click at [0, 288] on html "0 Leads CRM Marketing Reporting Financial Leads Leads Lead Management 3893 Lead…" at bounding box center [784, 379] width 1568 height 758
paste input "callins"
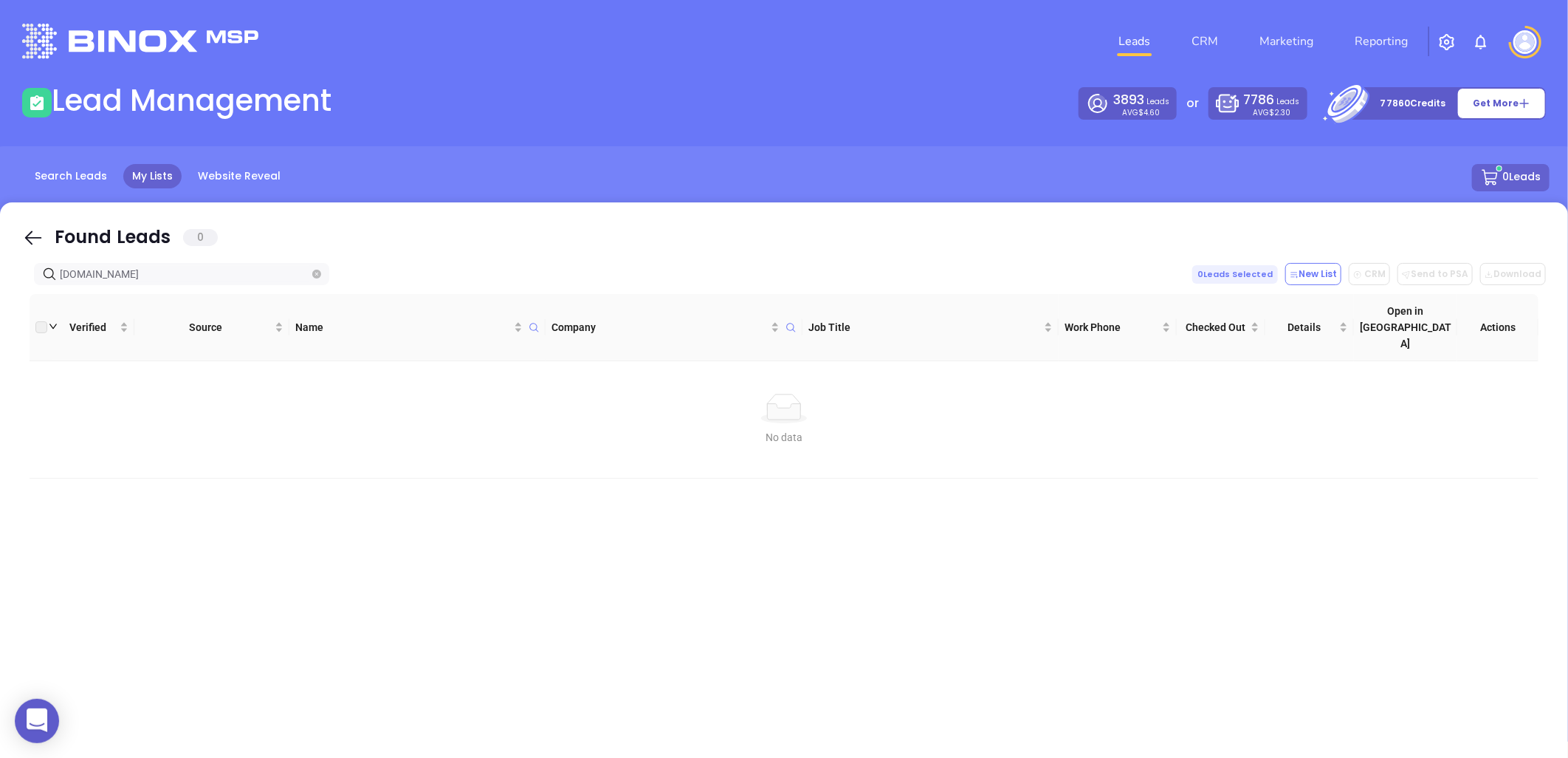
drag, startPoint x: 141, startPoint y: 275, endPoint x: 301, endPoint y: 246, distance: 162.6
click at [0, 289] on html "0 Leads CRM Marketing Reporting Financial Leads Leads Lead Management 3893 Lead…" at bounding box center [784, 379] width 1568 height 758
paste input "m"
drag, startPoint x: 148, startPoint y: 273, endPoint x: -23, endPoint y: 282, distance: 171.2
click at [0, 282] on html "0 Leads CRM Marketing Reporting Financial Leads Leads Lead Management 3893 Lead…" at bounding box center [784, 379] width 1568 height 758
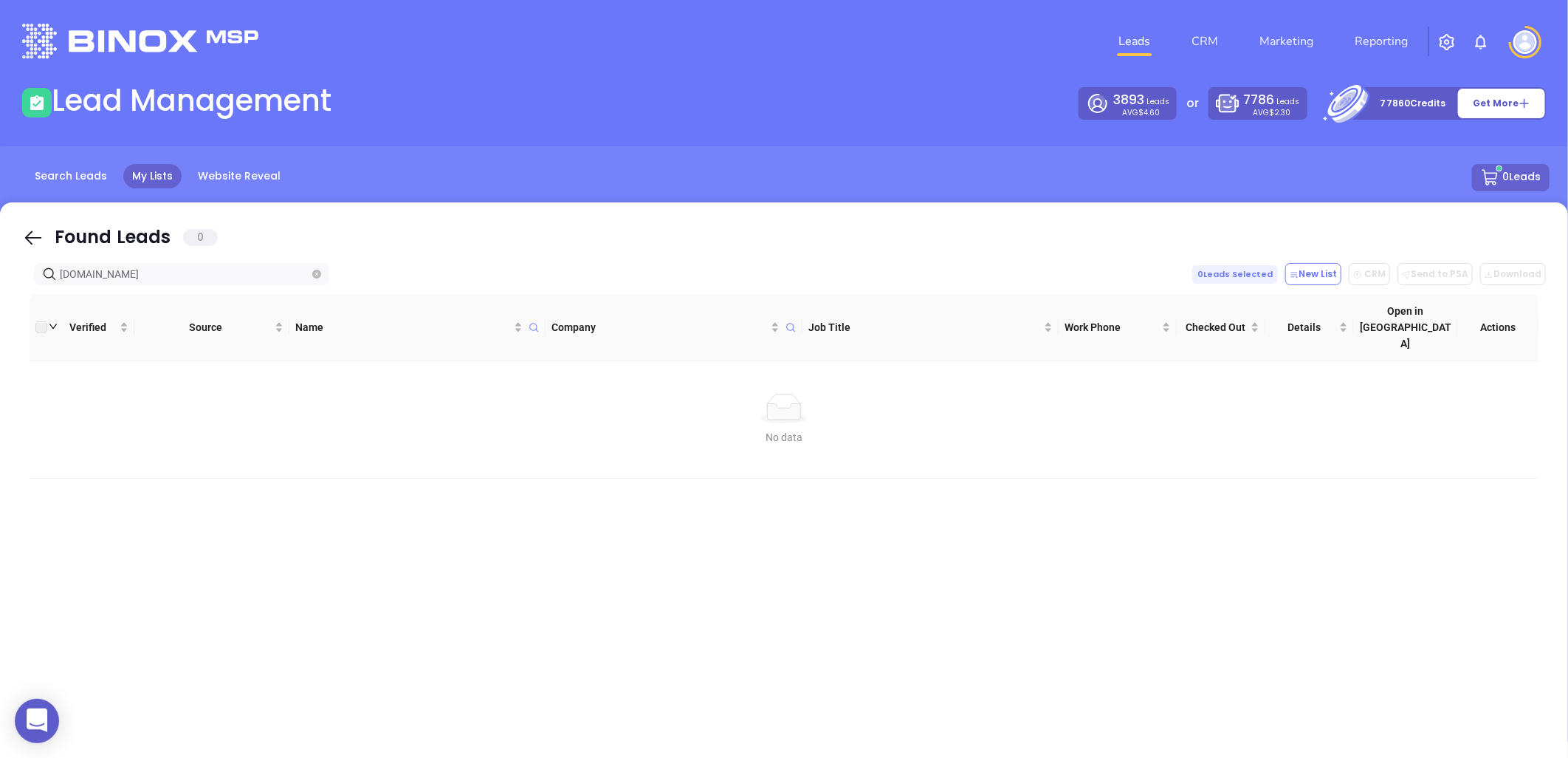
paste input "leodinsagency"
drag, startPoint x: 170, startPoint y: 276, endPoint x: -132, endPoint y: 281, distance: 302.0
click at [0, 281] on html "0 Leads CRM Marketing Reporting Financial Leads Leads Lead Management 3893 Lead…" at bounding box center [784, 379] width 1568 height 758
paste input "edicalmutualgroup"
drag, startPoint x: -54, startPoint y: 284, endPoint x: -203, endPoint y: 286, distance: 149.0
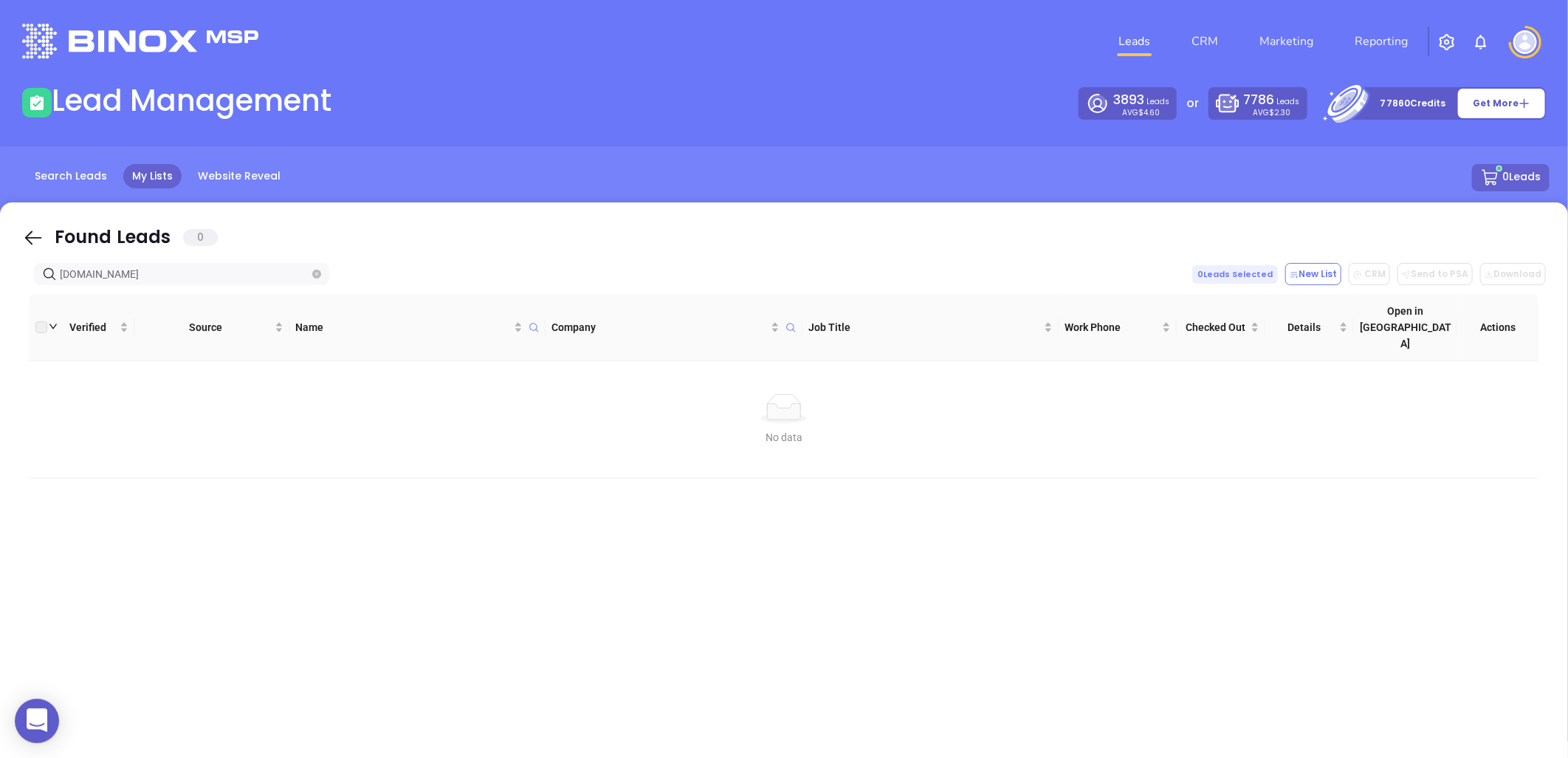
click at [0, 286] on html "0 Leads CRM Marketing Reporting Financial Leads Leads Lead Management 3893 Lead…" at bounding box center [784, 379] width 1568 height 758
paste input "sserfinancial"
drag, startPoint x: 157, startPoint y: 271, endPoint x: -75, endPoint y: 290, distance: 232.8
click at [0, 290] on html "0 Leads CRM Marketing Reporting Financial Leads Leads Lead Management 3893 Lead…" at bounding box center [784, 379] width 1568 height 758
paste input "troguardusa"
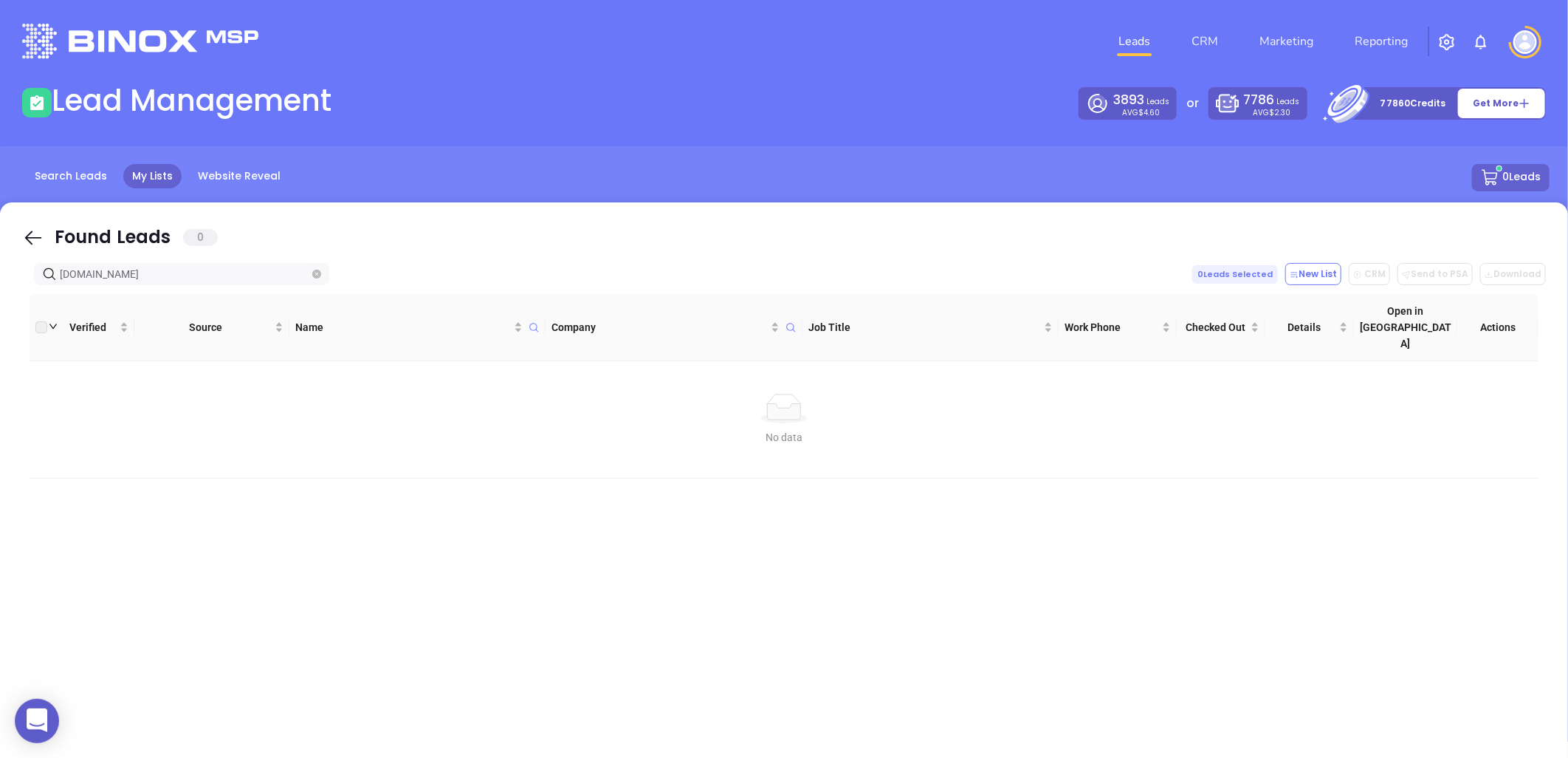
drag, startPoint x: 166, startPoint y: 277, endPoint x: 13, endPoint y: 267, distance: 153.3
click at [20, 268] on div "Found Leads 0 metroguardusa.com 0 Leads Selected New List CRM Send to PSA Downl…" at bounding box center [784, 498] width 1568 height 591
paste input "idgettinsurance"
drag, startPoint x: 167, startPoint y: 279, endPoint x: -54, endPoint y: 300, distance: 222.0
click at [0, 300] on html "0 Leads CRM Marketing Reporting Financial Leads Leads Lead Management 3893 Lead…" at bounding box center [784, 379] width 1568 height 758
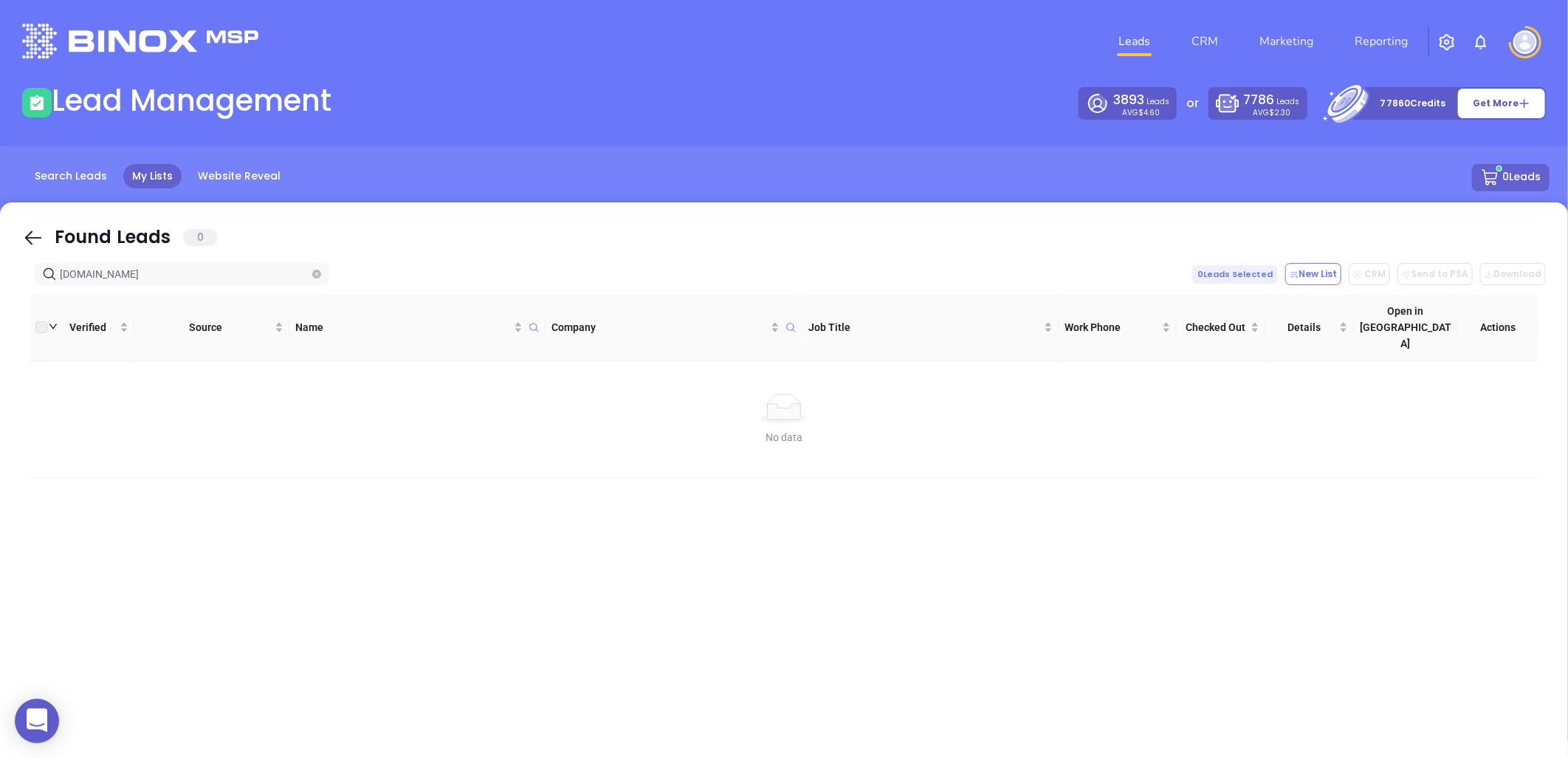
paste input "lestoneins.net"
drag, startPoint x: -99, startPoint y: 310, endPoint x: -265, endPoint y: 322, distance: 166.4
click at [0, 322] on html "0 Leads CRM Marketing Reporting Financial Leads Leads Lead Management 3893 Lead…" at bounding box center [784, 379] width 1568 height 758
paste input "ler-insurance-group.com"
drag, startPoint x: 190, startPoint y: 274, endPoint x: -144, endPoint y: 309, distance: 335.8
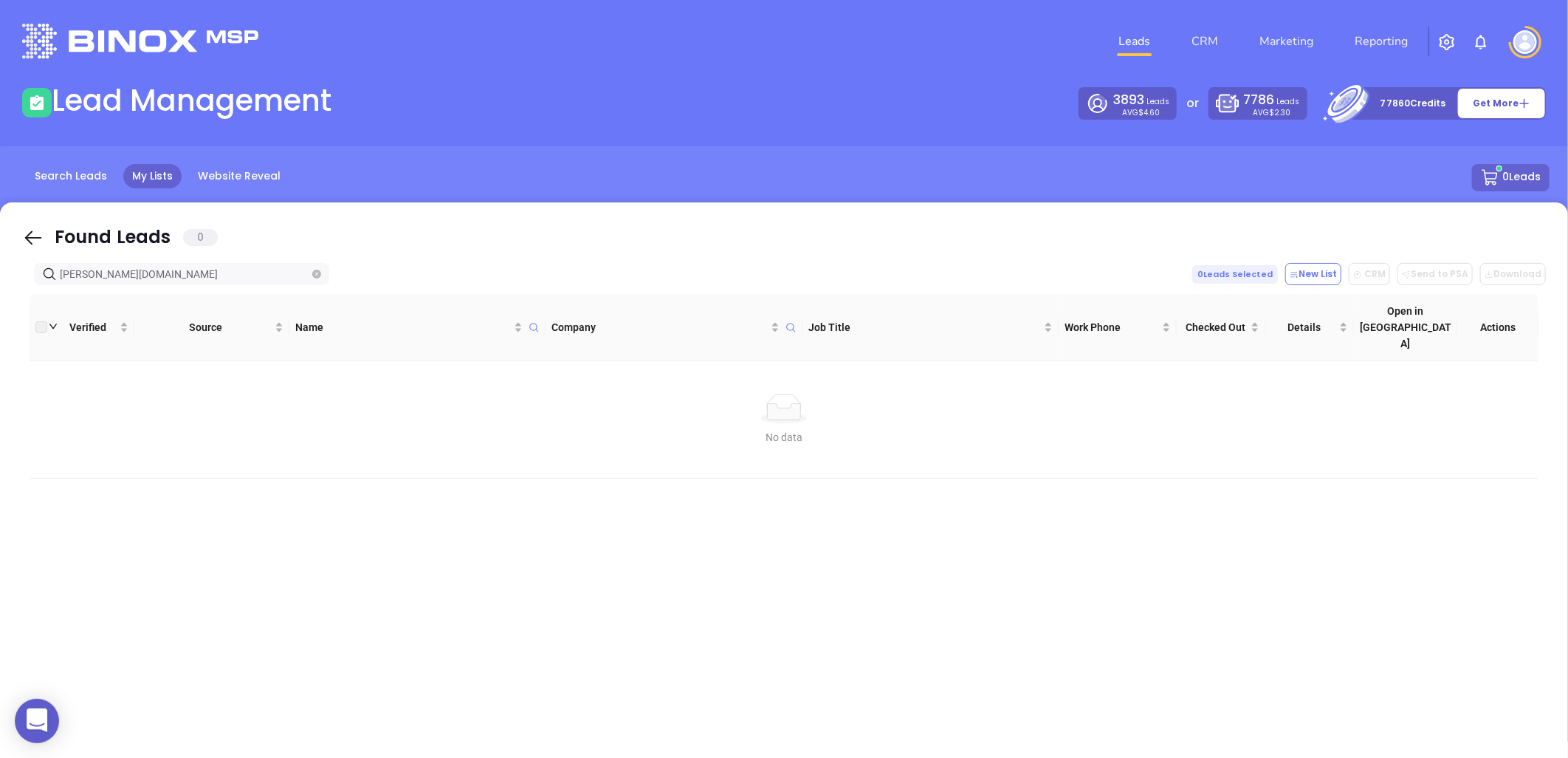
click at [0, 309] on html "0 Leads CRM Marketing Reporting Financial Leads Leads Lead Management 3893 Lead…" at bounding box center [784, 379] width 1568 height 758
paste input "edmooreinsurance"
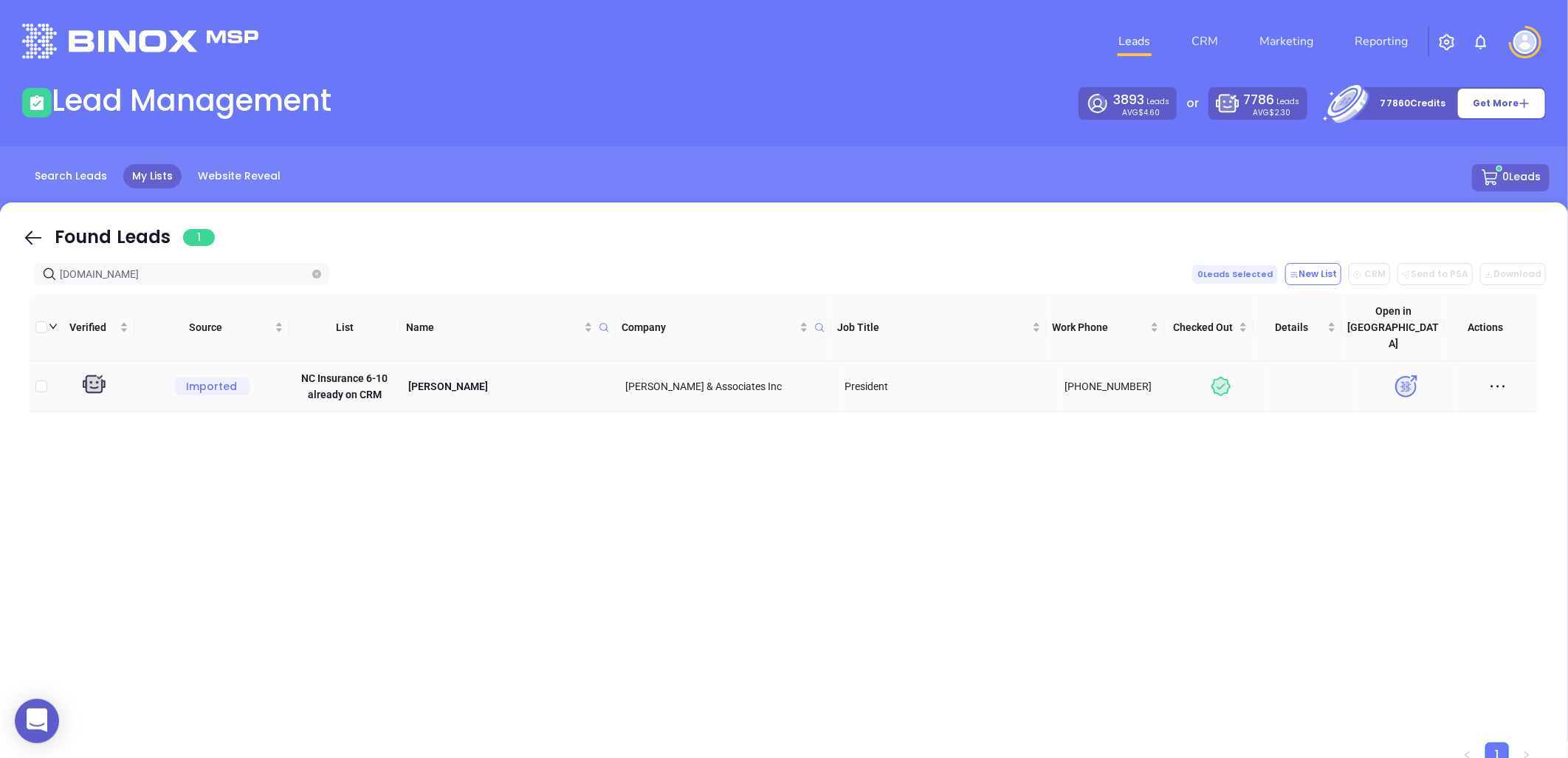
click at [1493, 375] on icon at bounding box center [1499, 386] width 22 height 22
click at [1378, 495] on div "Delete" at bounding box center [1418, 494] width 133 height 17
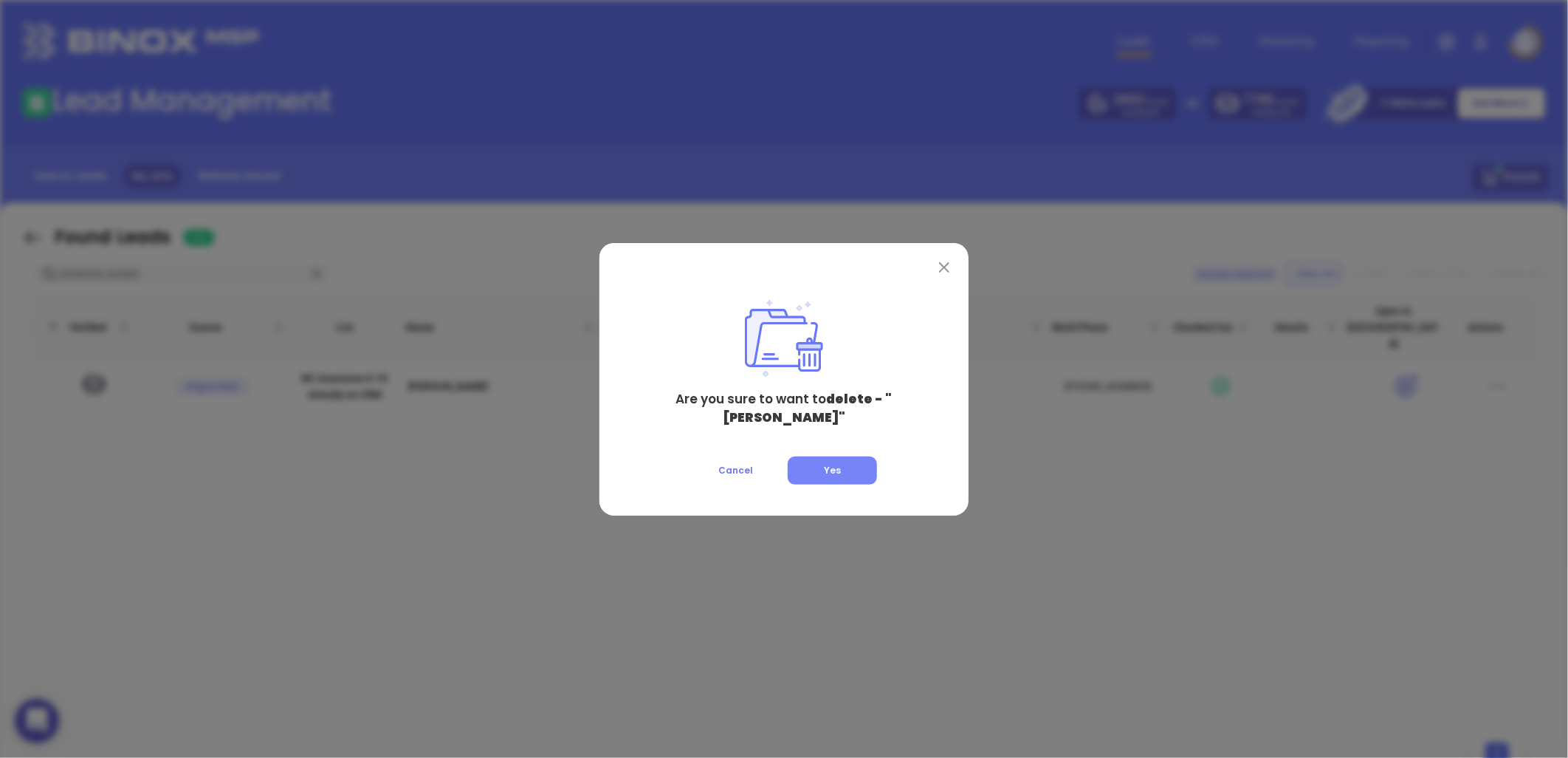
click at [827, 464] on span "Yes" at bounding box center [833, 471] width 17 height 13
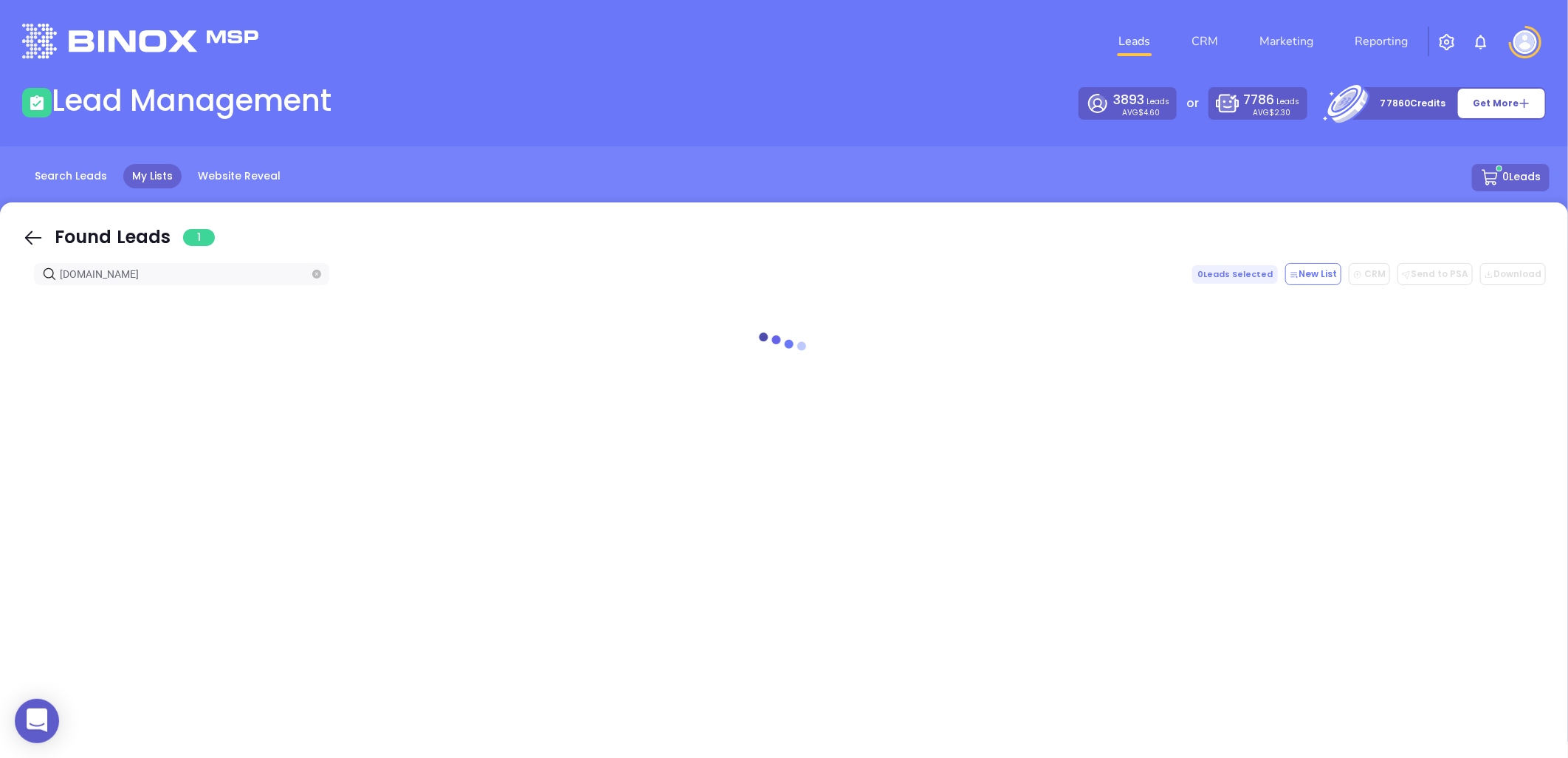
click at [0, 303] on html "0 Leads CRM Marketing Reporting Financial Leads Leads Lead Management 3893 Lead…" at bounding box center [784, 379] width 1568 height 758
paste input "morrow"
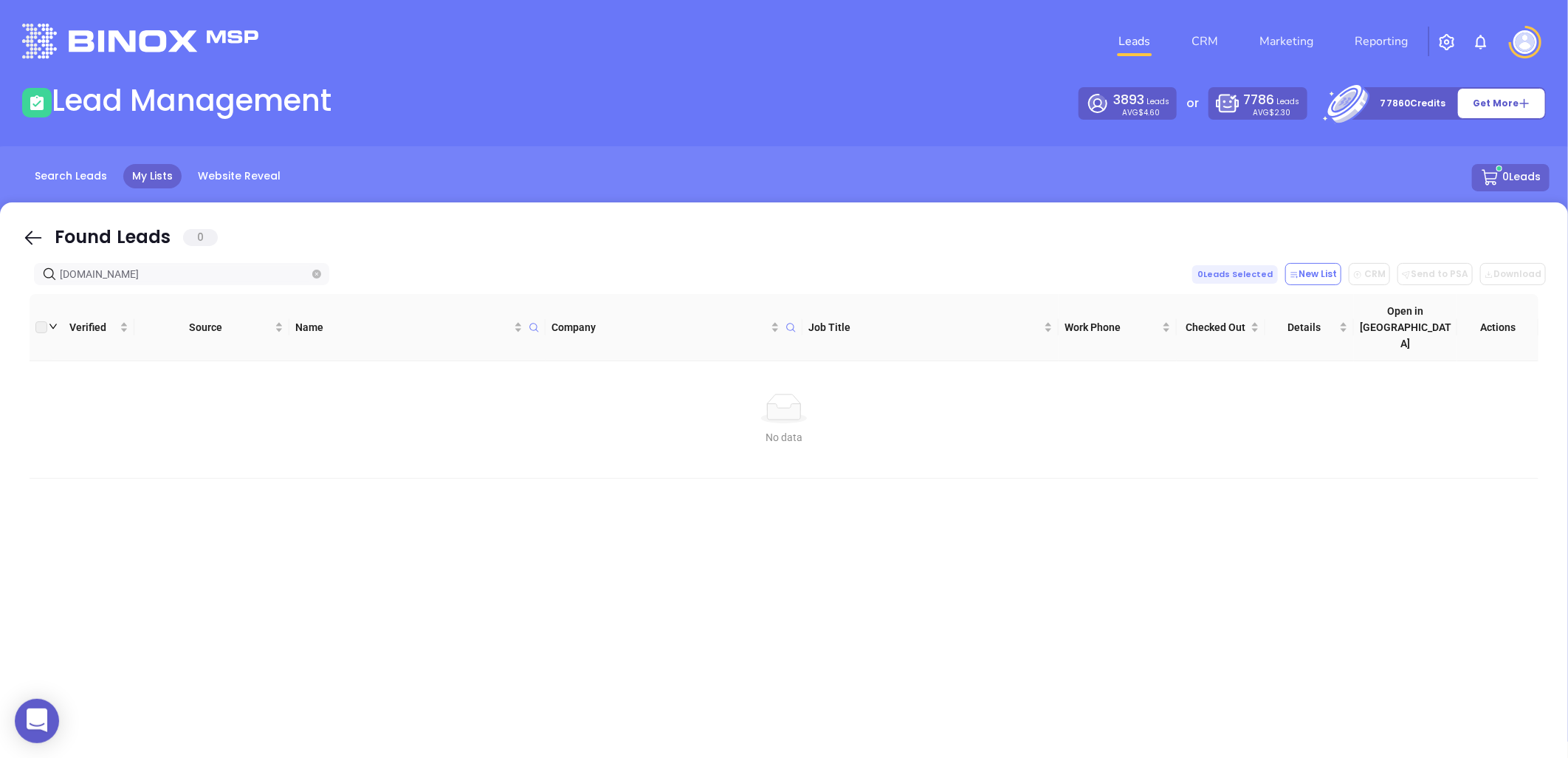
drag, startPoint x: 153, startPoint y: 273, endPoint x: -45, endPoint y: 293, distance: 199.0
click at [0, 293] on html "0 Leads CRM Marketing Reporting Financial Leads Leads Lead Management 3893 Lead…" at bounding box center [784, 379] width 1568 height 758
paste input "toninsuranceagency.com"
type input "mortoninsuranceagency.com"
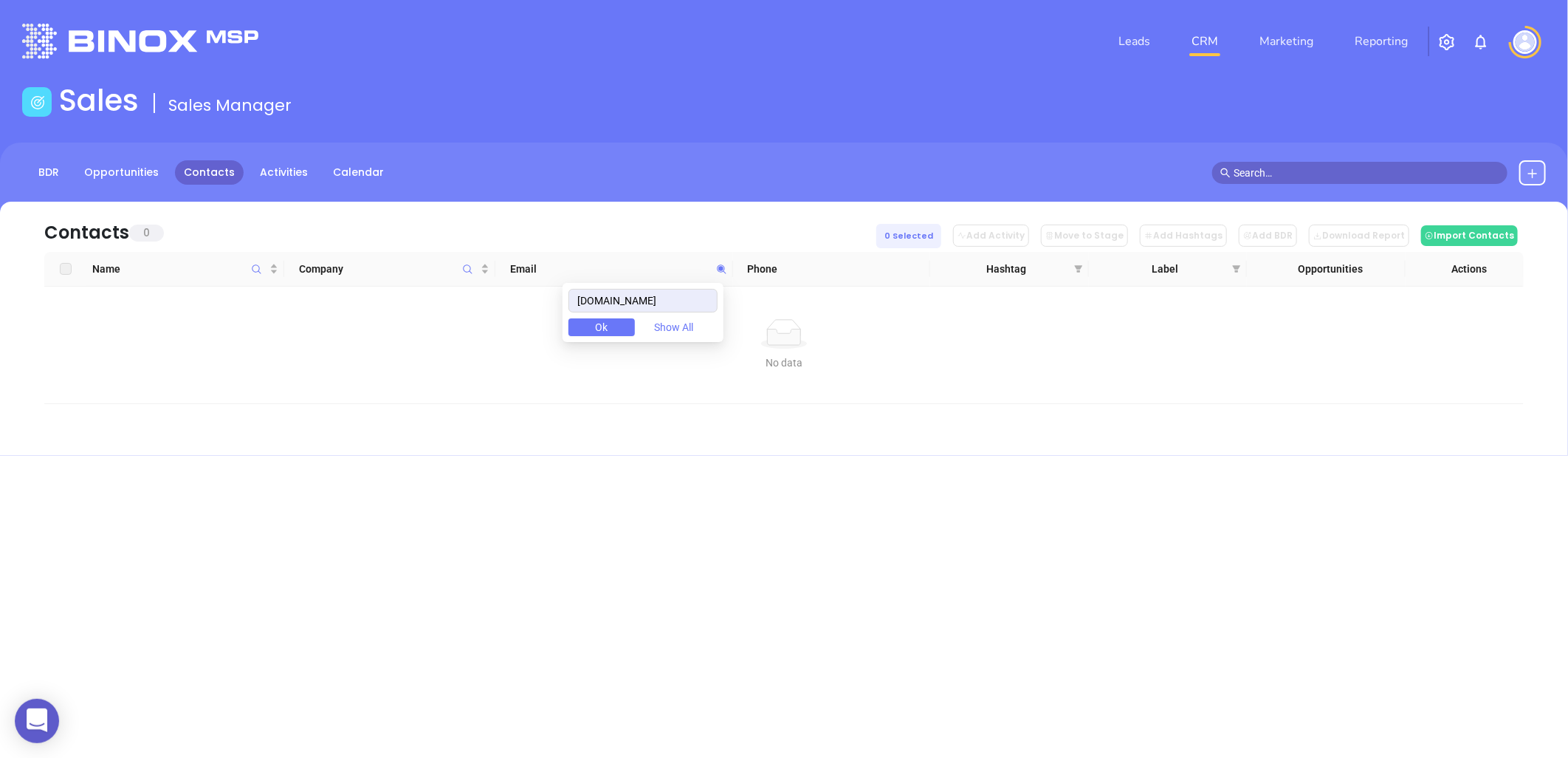
drag, startPoint x: 675, startPoint y: 297, endPoint x: 510, endPoint y: 319, distance: 166.5
click at [510, 316] on body "0 Leads CRM Marketing Reporting Financial Leads Leads Sales Sales Manager BDR O…" at bounding box center [784, 379] width 1568 height 758
drag, startPoint x: 705, startPoint y: 304, endPoint x: 422, endPoint y: 360, distance: 288.5
click at [386, 368] on body "0 Leads CRM Marketing Reporting Financial Leads Leads Sales Sales Manager BDR O…" at bounding box center [784, 379] width 1568 height 758
drag, startPoint x: 696, startPoint y: 298, endPoint x: 505, endPoint y: 337, distance: 194.9
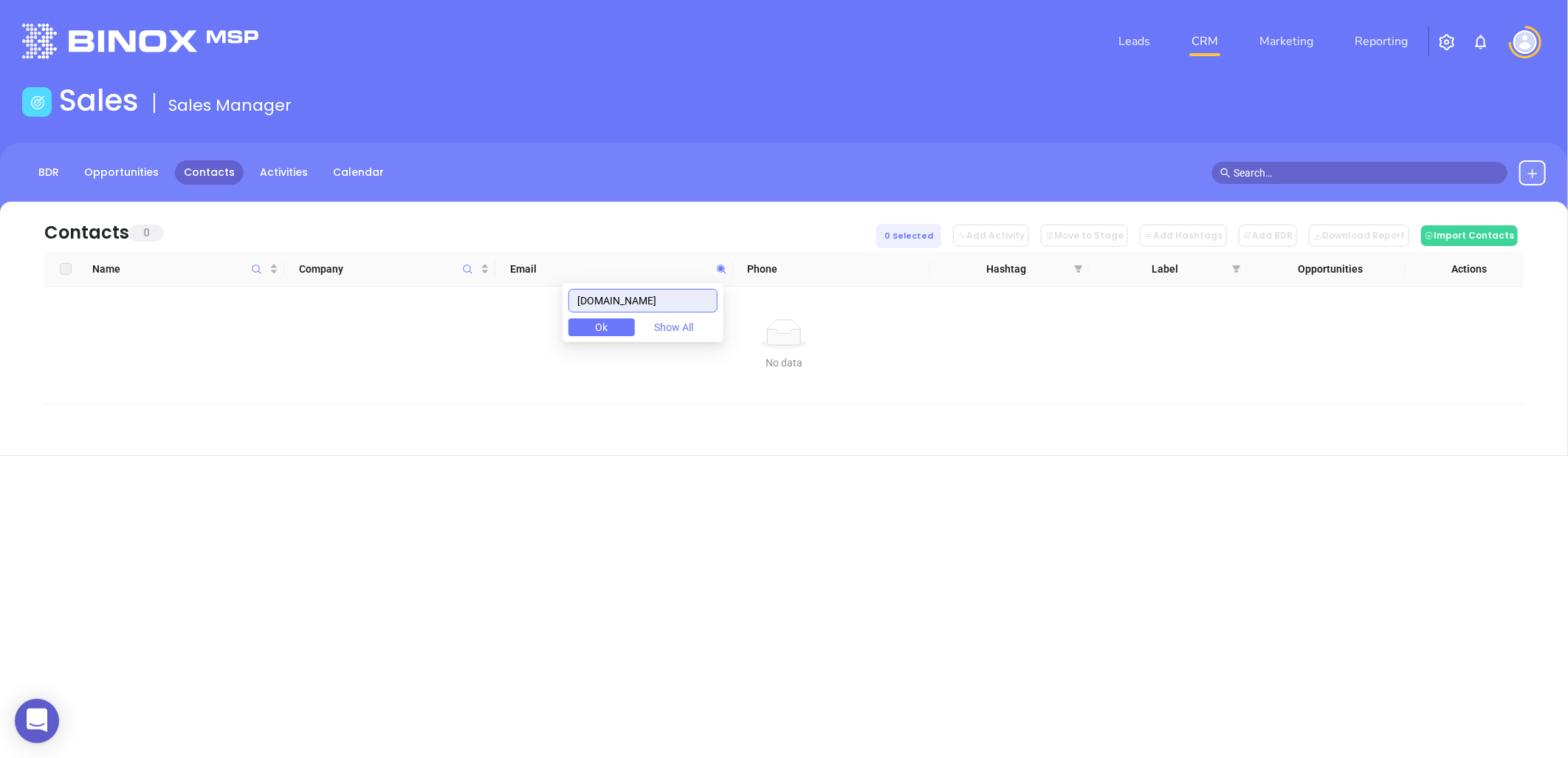
click at [505, 337] on body "0 Leads CRM Marketing Reporting Financial Leads Leads Sales Sales Manager BDR O…" at bounding box center [784, 379] width 1568 height 758
paste input "text"
drag, startPoint x: 702, startPoint y: 298, endPoint x: 476, endPoint y: 311, distance: 226.4
click at [476, 311] on body "0 Leads CRM Marketing Reporting Financial Leads Leads Sales Sales Manager BDR O…" at bounding box center [784, 379] width 1568 height 758
paste input "thinsurance.com"
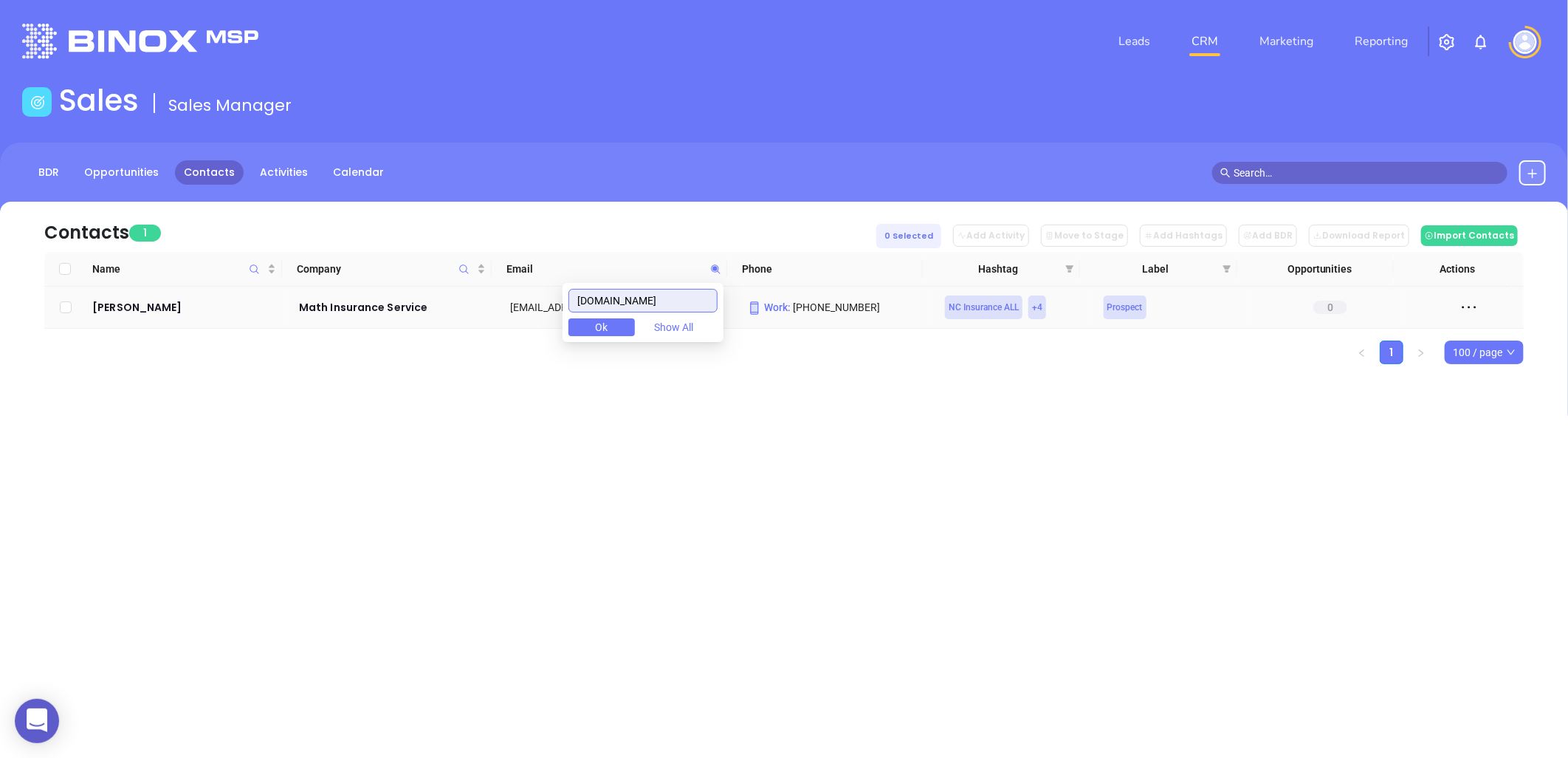
drag, startPoint x: 459, startPoint y: 328, endPoint x: 446, endPoint y: 329, distance: 13.0
click at [446, 330] on body "0 Leads CRM Marketing Reporting Financial Leads Leads Sales Sales Manager BDR O…" at bounding box center [784, 379] width 1568 height 758
paste input "cbinsur"
click at [715, 264] on icon at bounding box center [716, 270] width 11 height 11
paste input "callins"
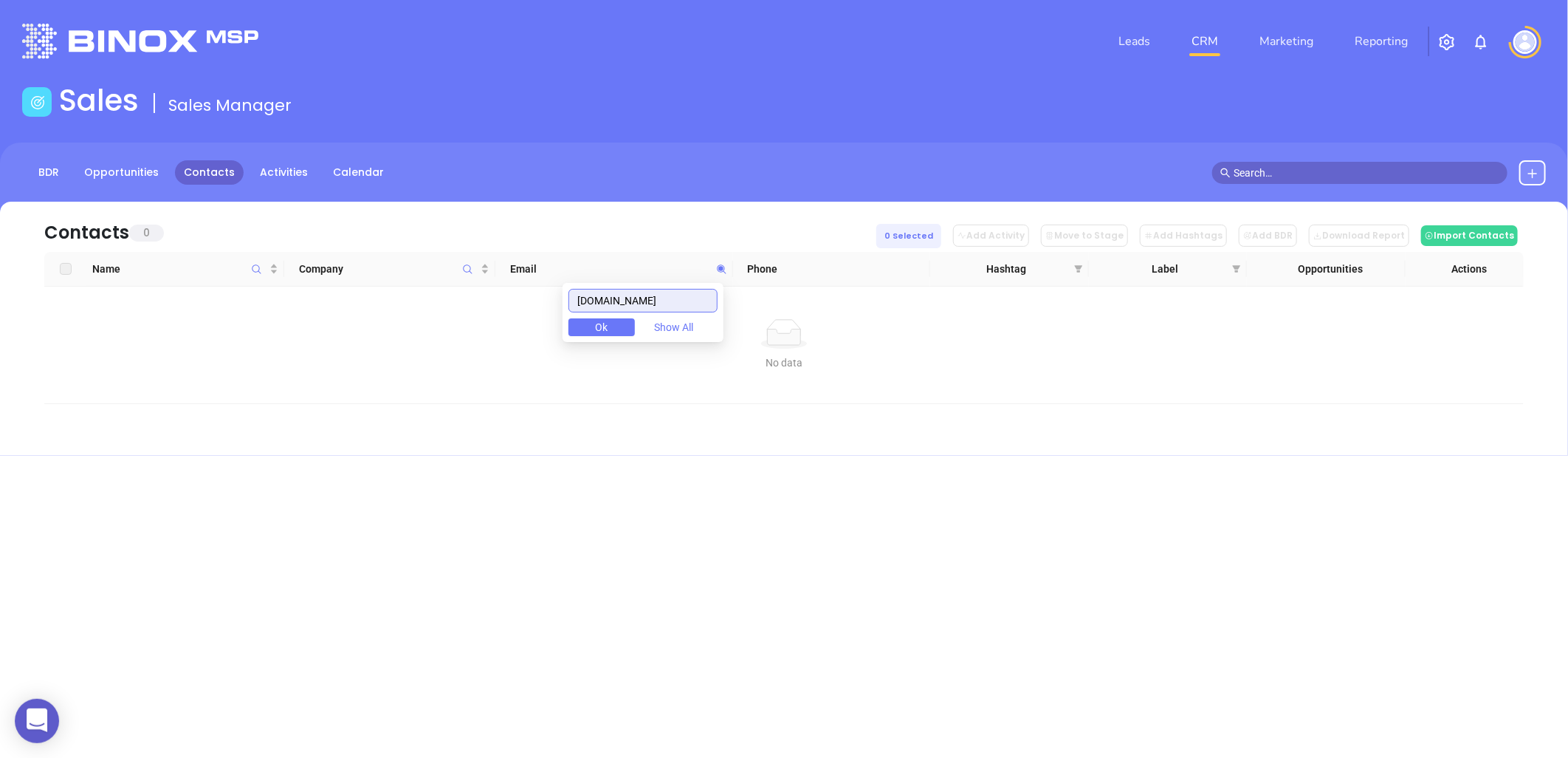
click at [685, 298] on input "mccallins.com" at bounding box center [643, 301] width 149 height 24
drag, startPoint x: 641, startPoint y: 305, endPoint x: 517, endPoint y: 306, distance: 124.0
click at [498, 311] on body "0 Leads CRM Marketing Reporting Financial Leads Leads Sales Sales Manager BDR O…" at bounding box center [784, 379] width 1568 height 758
paste input "m"
drag, startPoint x: 631, startPoint y: 307, endPoint x: 543, endPoint y: 318, distance: 88.7
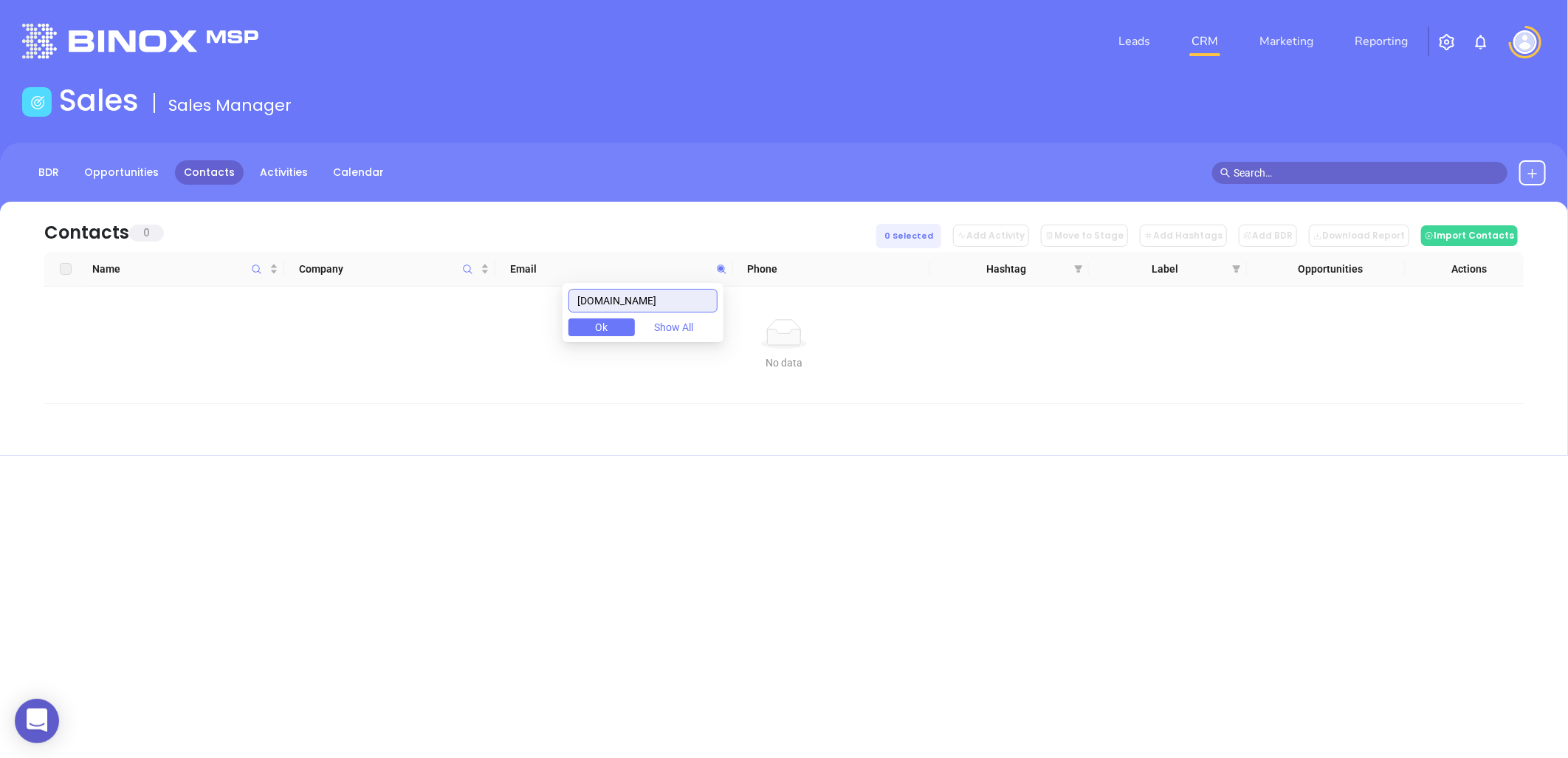
click at [548, 316] on body "0 Leads CRM Marketing Reporting Financial Leads Leads Sales Sales Manager BDR O…" at bounding box center [784, 379] width 1568 height 758
paste input "leodinsagency"
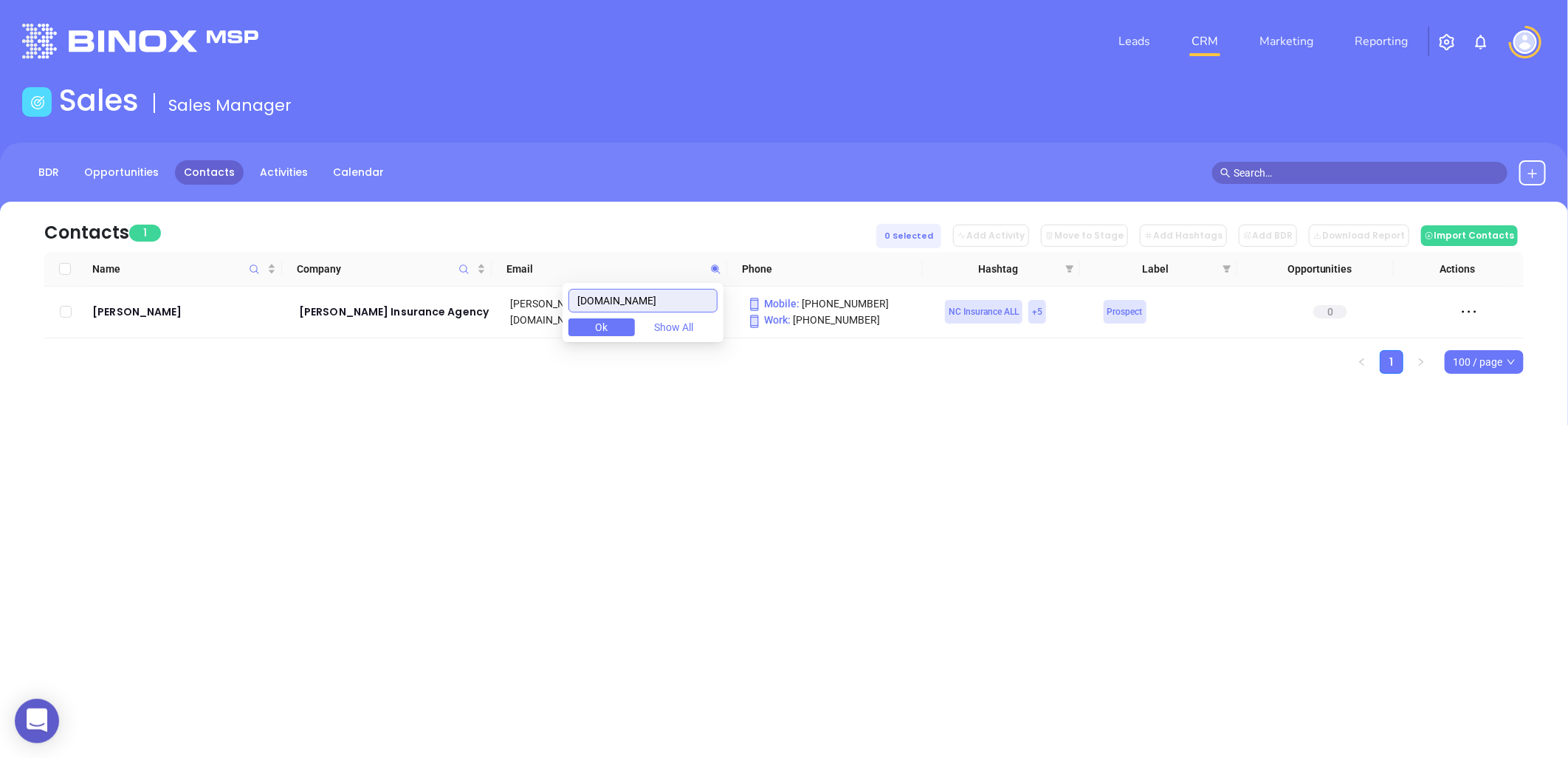
drag, startPoint x: 701, startPoint y: 300, endPoint x: 495, endPoint y: 297, distance: 206.0
click at [495, 296] on body "0 Leads CRM Marketing Reporting Financial Leads Leads Sales Sales Manager BDR O…" at bounding box center [784, 379] width 1568 height 758
paste input "edicalmutualgroup"
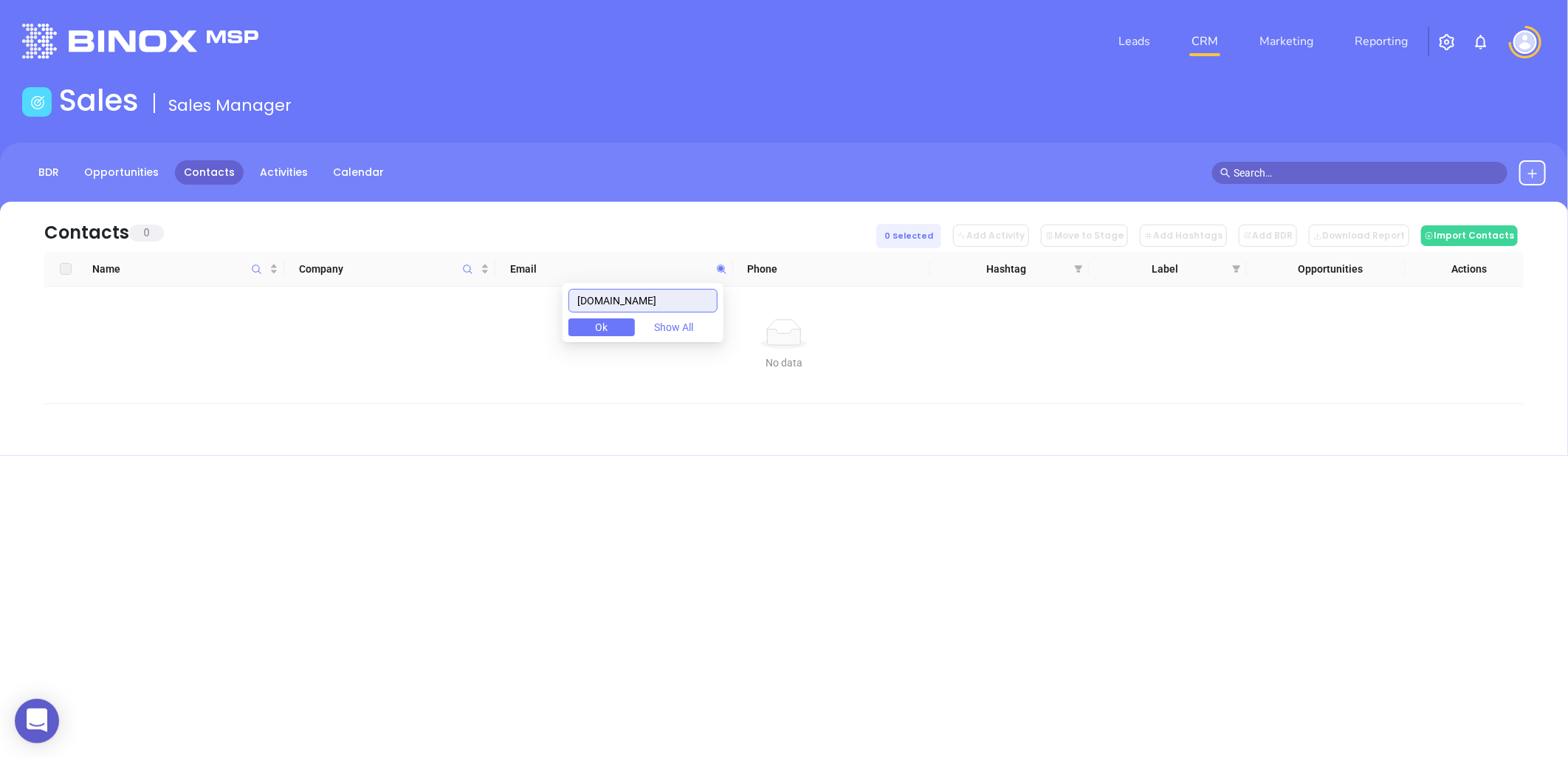
click at [660, 297] on input "medicalmutualgroup.com" at bounding box center [643, 301] width 149 height 24
paste input "sserfinancial"
drag, startPoint x: 679, startPoint y: 298, endPoint x: 490, endPoint y: 326, distance: 191.1
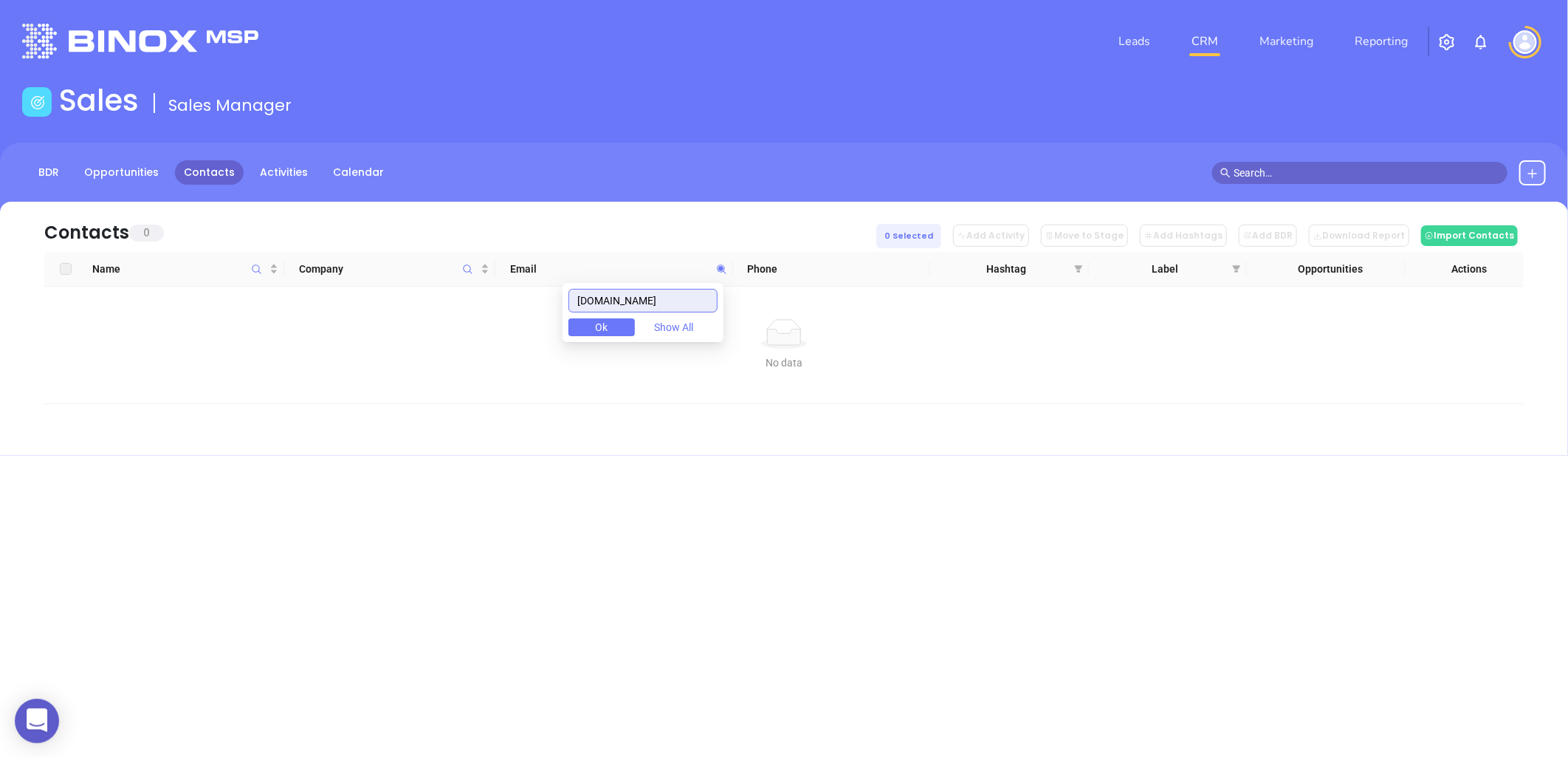
click at [501, 326] on body "0 Leads CRM Marketing Reporting Financial Leads Leads Sales Sales Manager BDR O…" at bounding box center [784, 379] width 1568 height 758
paste input "troguardusa"
drag, startPoint x: 686, startPoint y: 304, endPoint x: 566, endPoint y: 319, distance: 120.9
click at [566, 319] on body "0 Leads CRM Marketing Reporting Financial Leads Leads Sales Sales Manager BDR O…" at bounding box center [784, 379] width 1568 height 758
paste input "idgettinsurance"
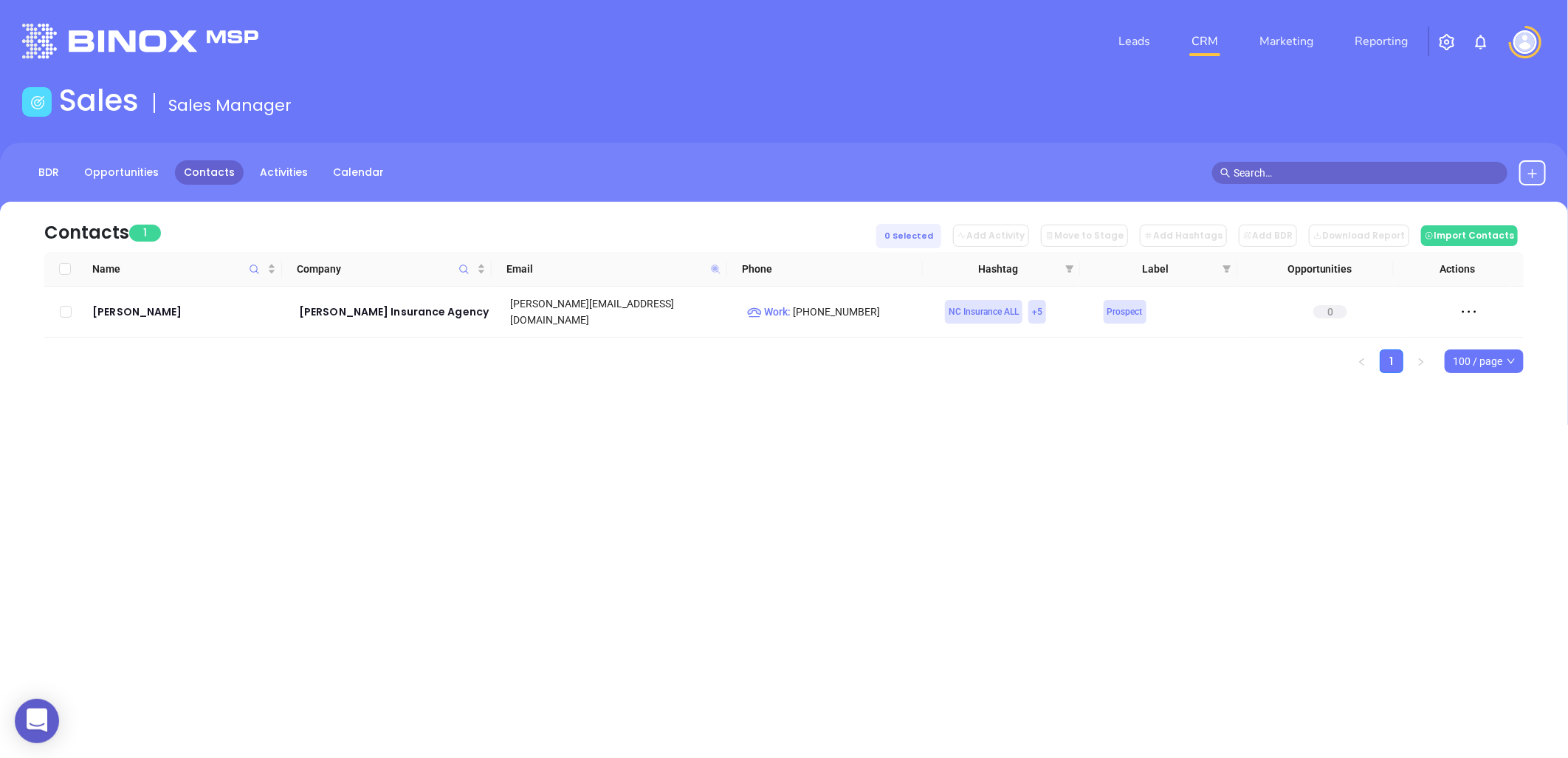
click at [714, 268] on icon at bounding box center [716, 269] width 9 height 9
paste input "lestoneins.net"
click at [716, 268] on icon at bounding box center [716, 269] width 9 height 9
paste input "ler-insurance-group.com"
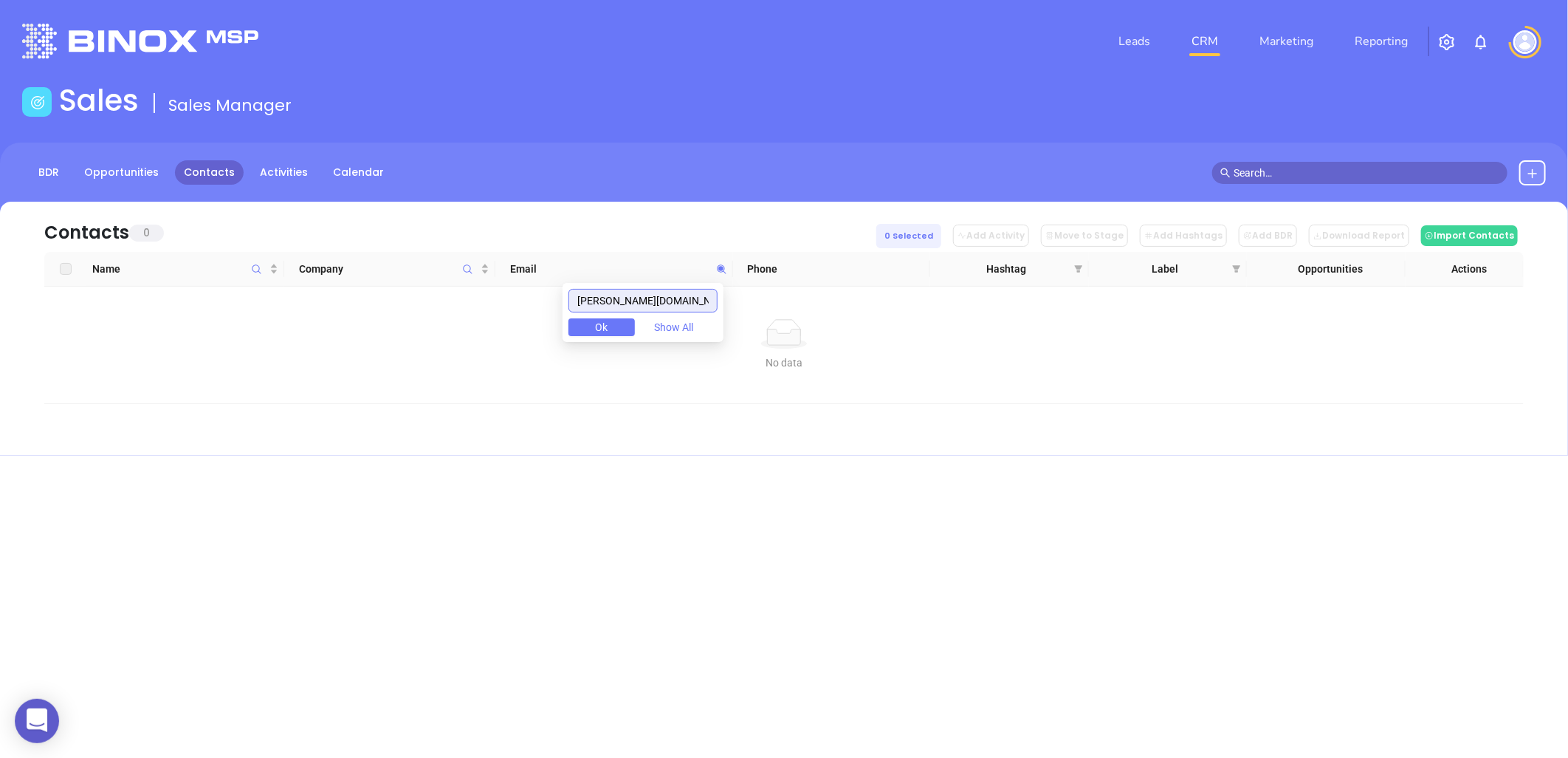
click at [654, 299] on input "miller-insurance-group.com" at bounding box center [643, 301] width 149 height 24
paste input "edmooreinsurance"
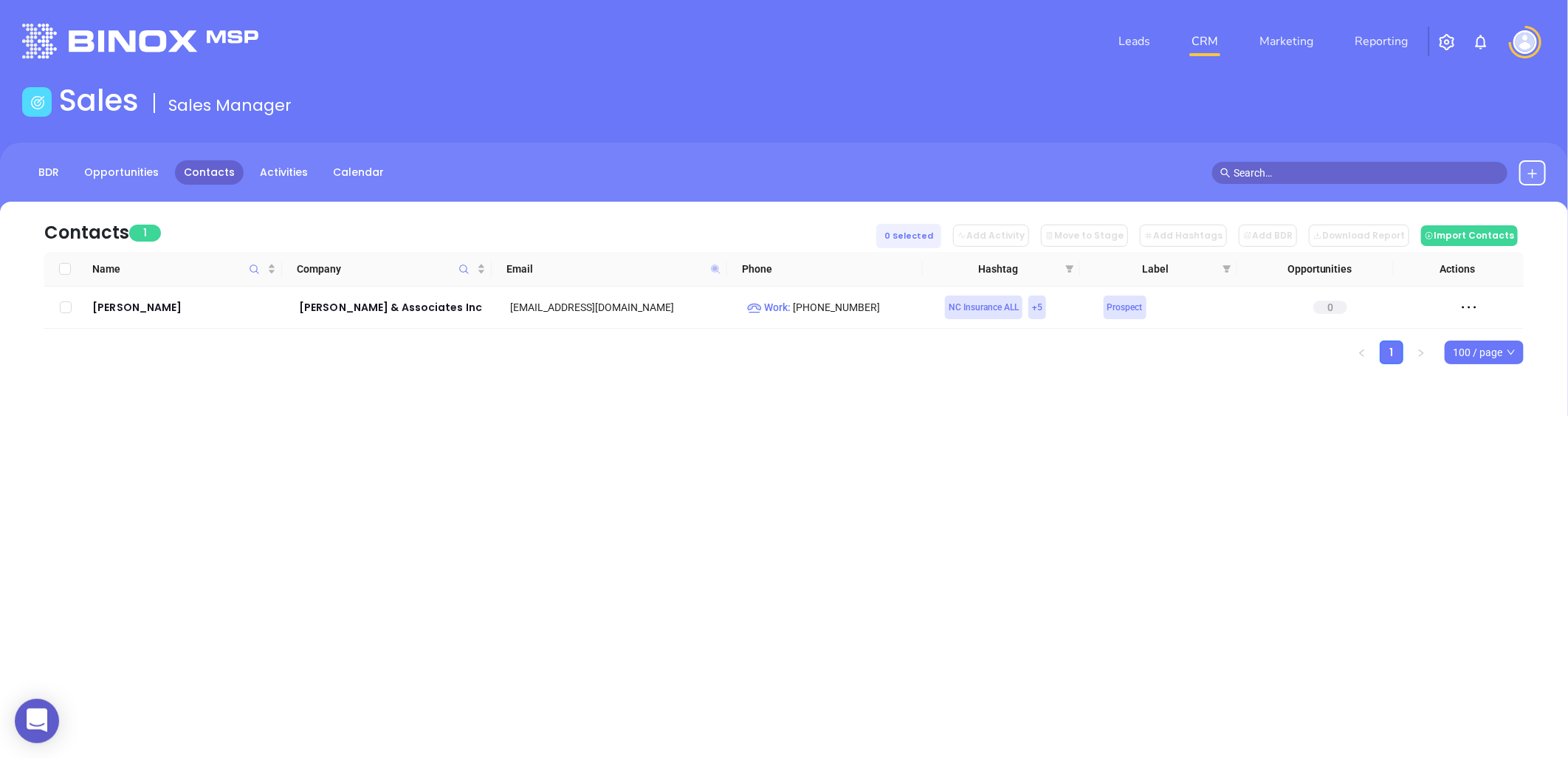
click at [714, 267] on icon at bounding box center [716, 269] width 9 height 9
paste input "moore-"
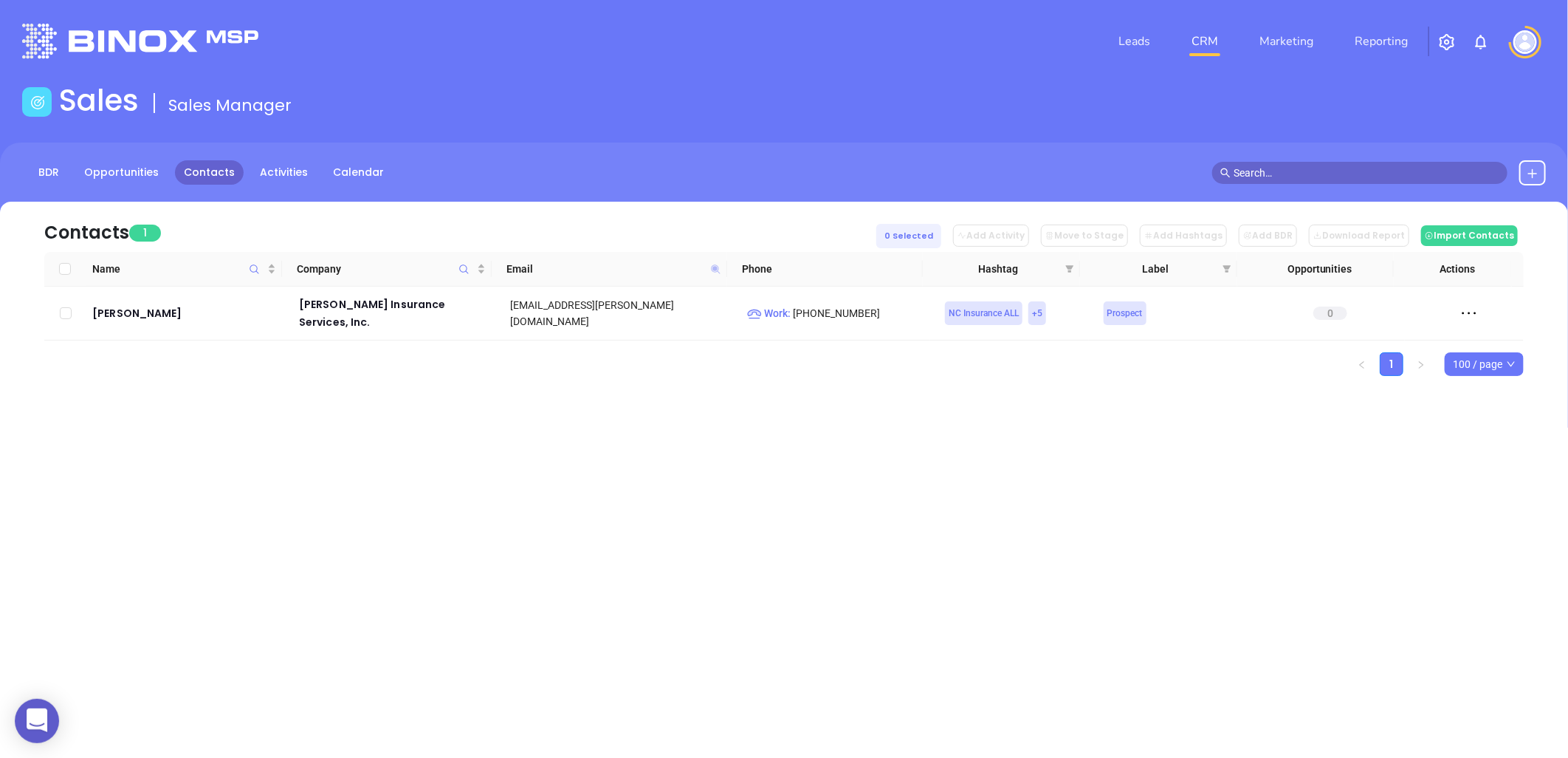
click at [716, 264] on icon at bounding box center [716, 269] width 9 height 9
paste input "rrow"
click at [718, 264] on icon at bounding box center [716, 270] width 11 height 11
paste input "toninsuranceagency"
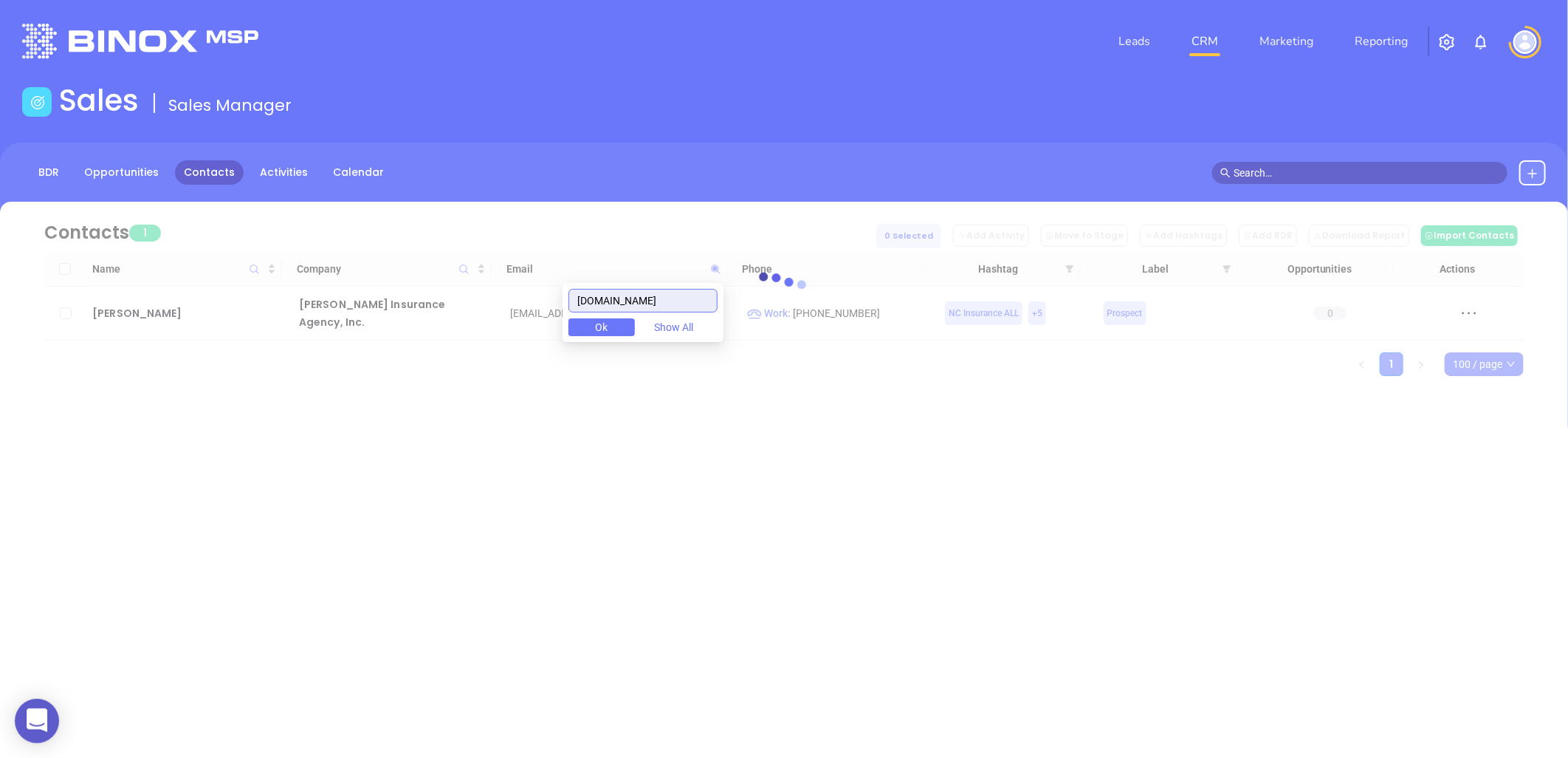
type input "mortoninsuranceagency.com"
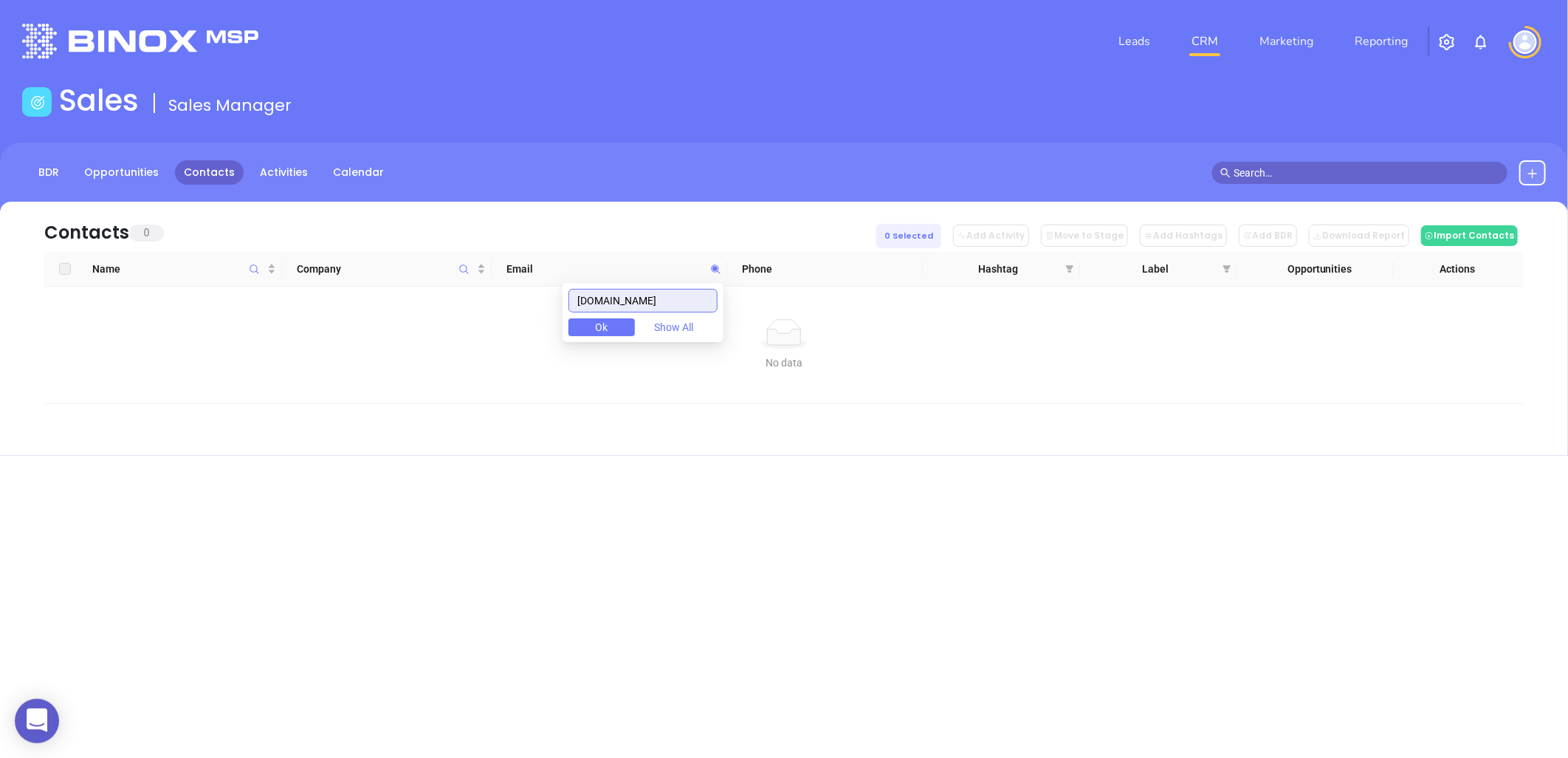
scroll to position [0, 0]
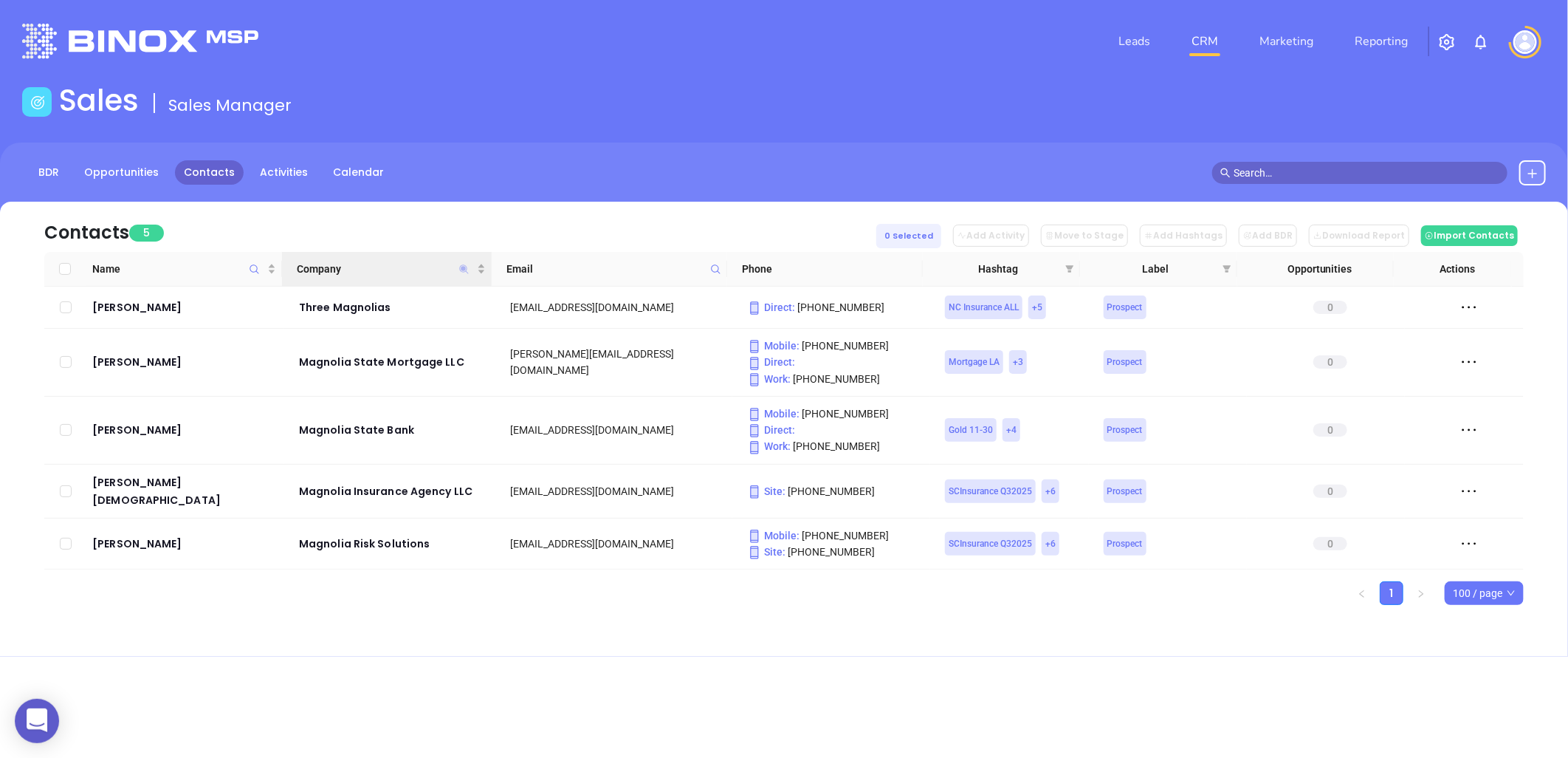
click at [467, 268] on icon "Company" at bounding box center [464, 269] width 9 height 9
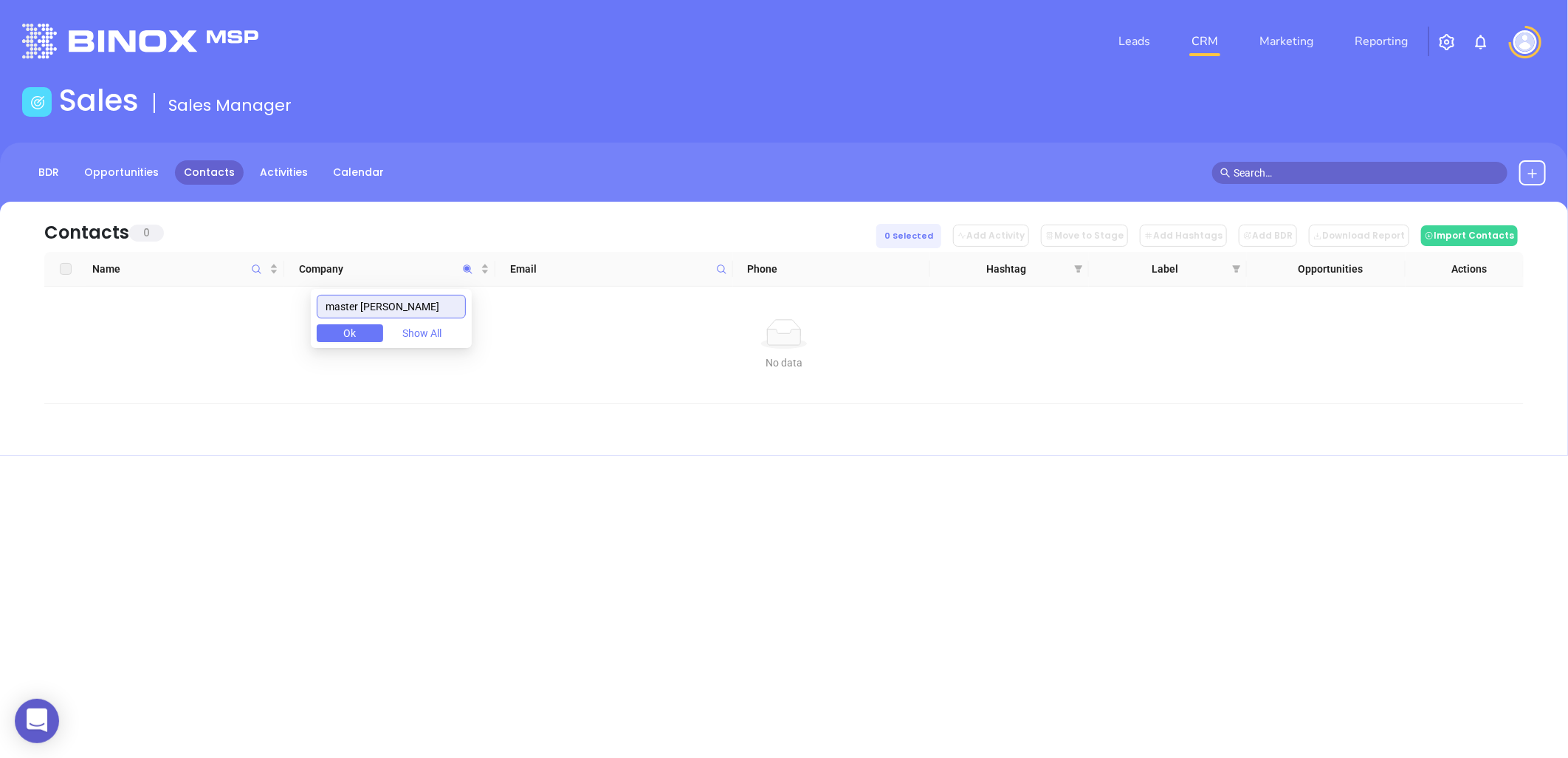
drag, startPoint x: 372, startPoint y: 310, endPoint x: 232, endPoint y: 333, distance: 141.9
click at [235, 329] on body "0 Leads CRM Marketing Reporting Financial Leads Leads Sales Sales Manager BDR O…" at bounding box center [784, 379] width 1568 height 758
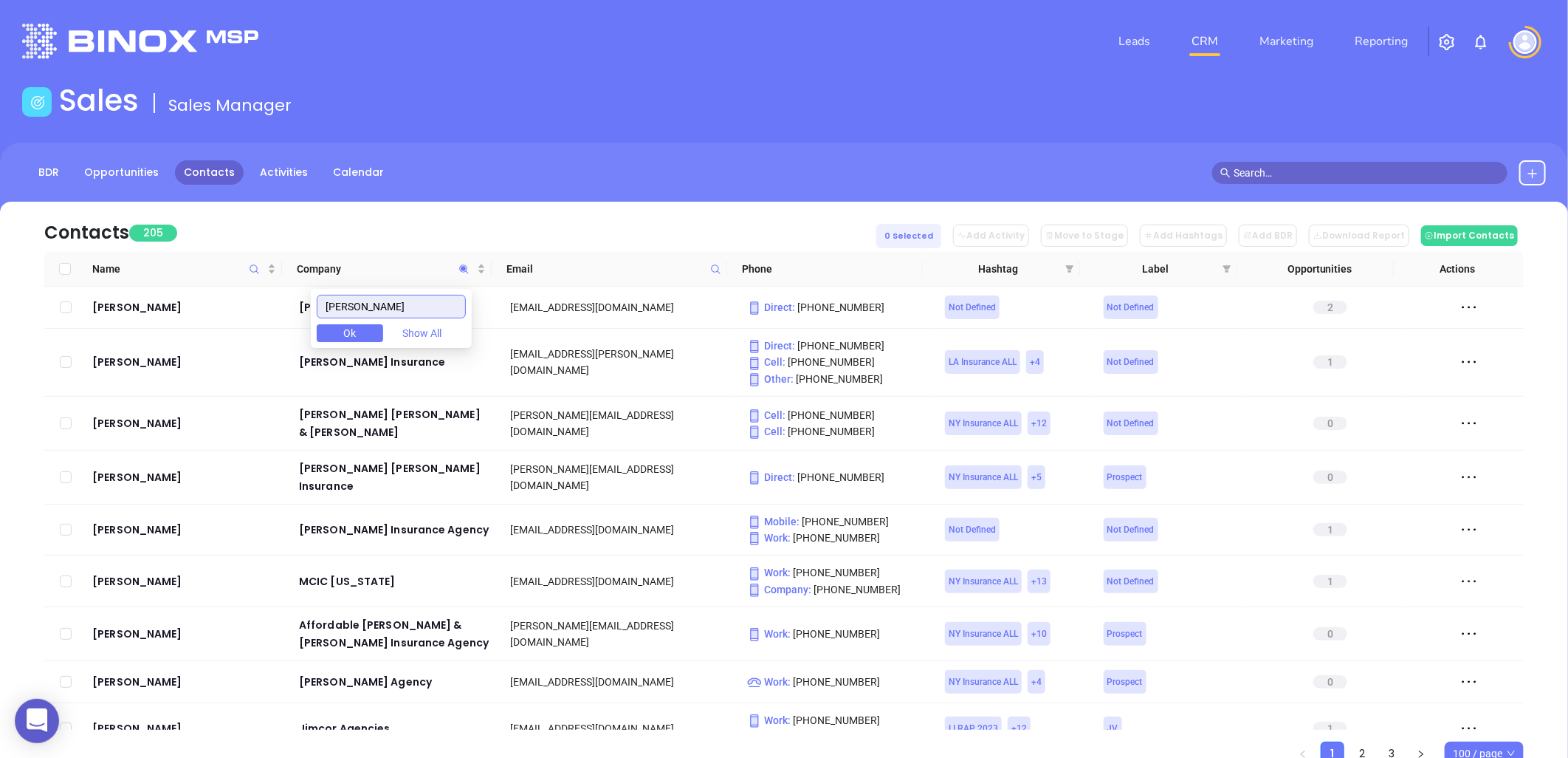
drag, startPoint x: 405, startPoint y: 304, endPoint x: 97, endPoint y: 347, distance: 311.0
click at [82, 349] on body "0 Leads CRM Marketing Reporting Financial Leads Leads Sales Sales Manager BDR O…" at bounding box center [784, 379] width 1568 height 758
paste input "[PERSON_NAME] Insurance Group, Inc."
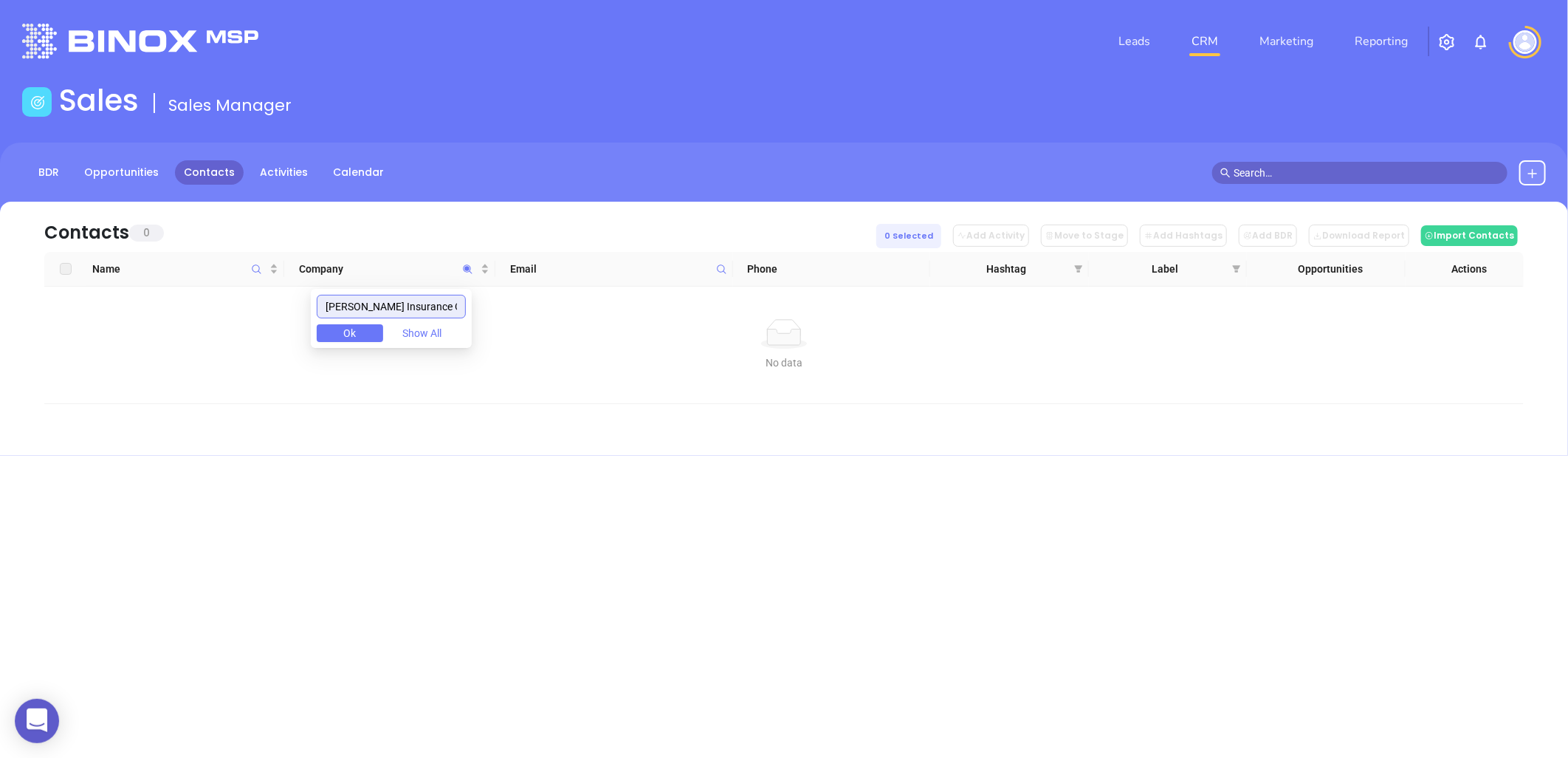
click at [415, 300] on input "[PERSON_NAME] Insurance Group, Inc" at bounding box center [391, 307] width 149 height 24
click at [417, 299] on input "[PERSON_NAME] Insurance Group, Inc" at bounding box center [391, 307] width 149 height 24
click at [360, 306] on input "[PERSON_NAME] Insurance Group, Inc" at bounding box center [391, 307] width 149 height 24
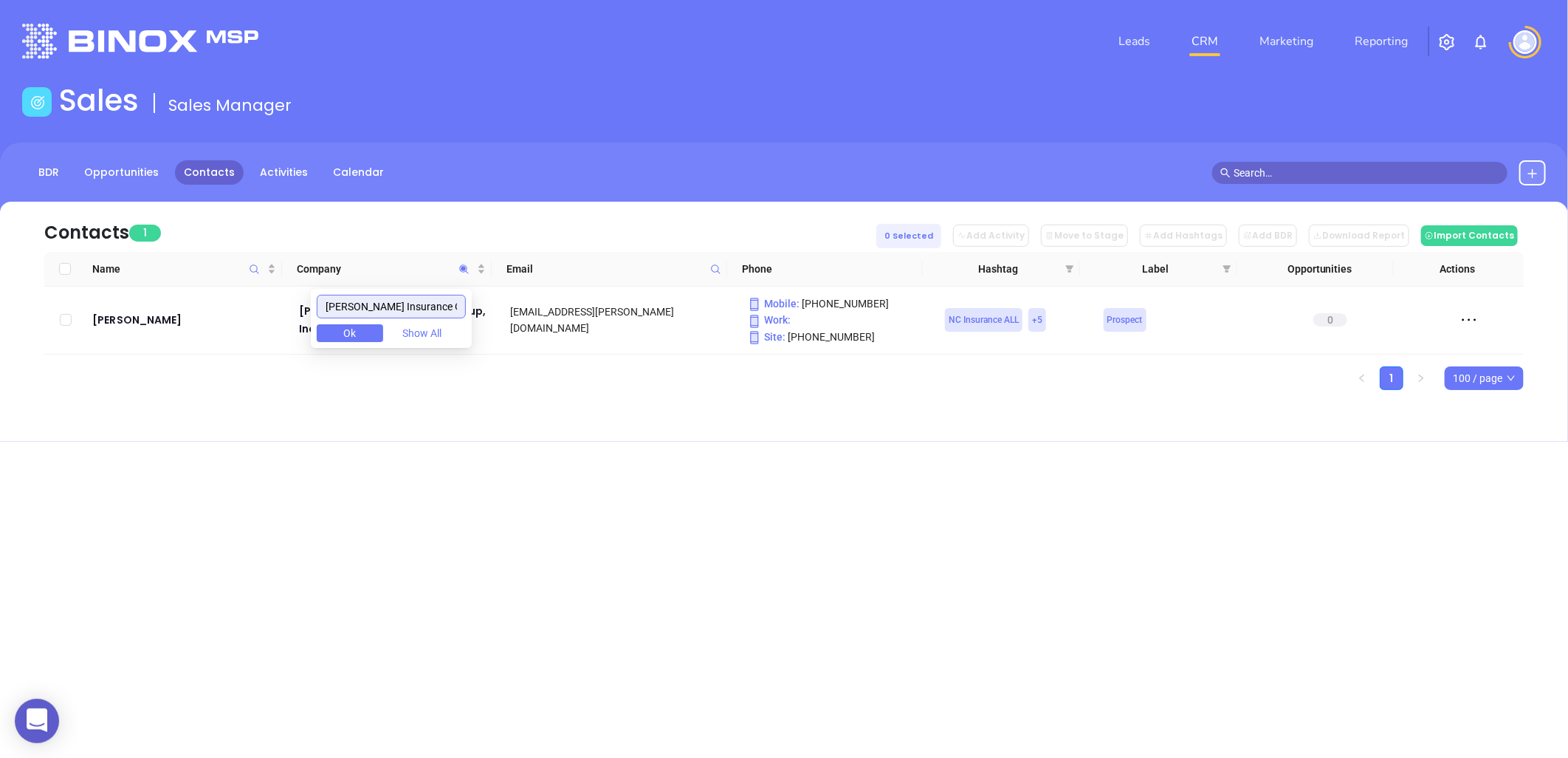
click at [422, 308] on input "[PERSON_NAME] Insurance Group, Inc" at bounding box center [391, 307] width 149 height 24
click at [422, 308] on input "Miller Insurance Group, Inc" at bounding box center [391, 307] width 149 height 24
click at [422, 307] on input "Miller Insurance Group, Inc" at bounding box center [391, 307] width 149 height 24
click at [422, 308] on input "Miller Insurance Group, Inc" at bounding box center [391, 307] width 149 height 24
paste input "orton Insurance & Financial Services"
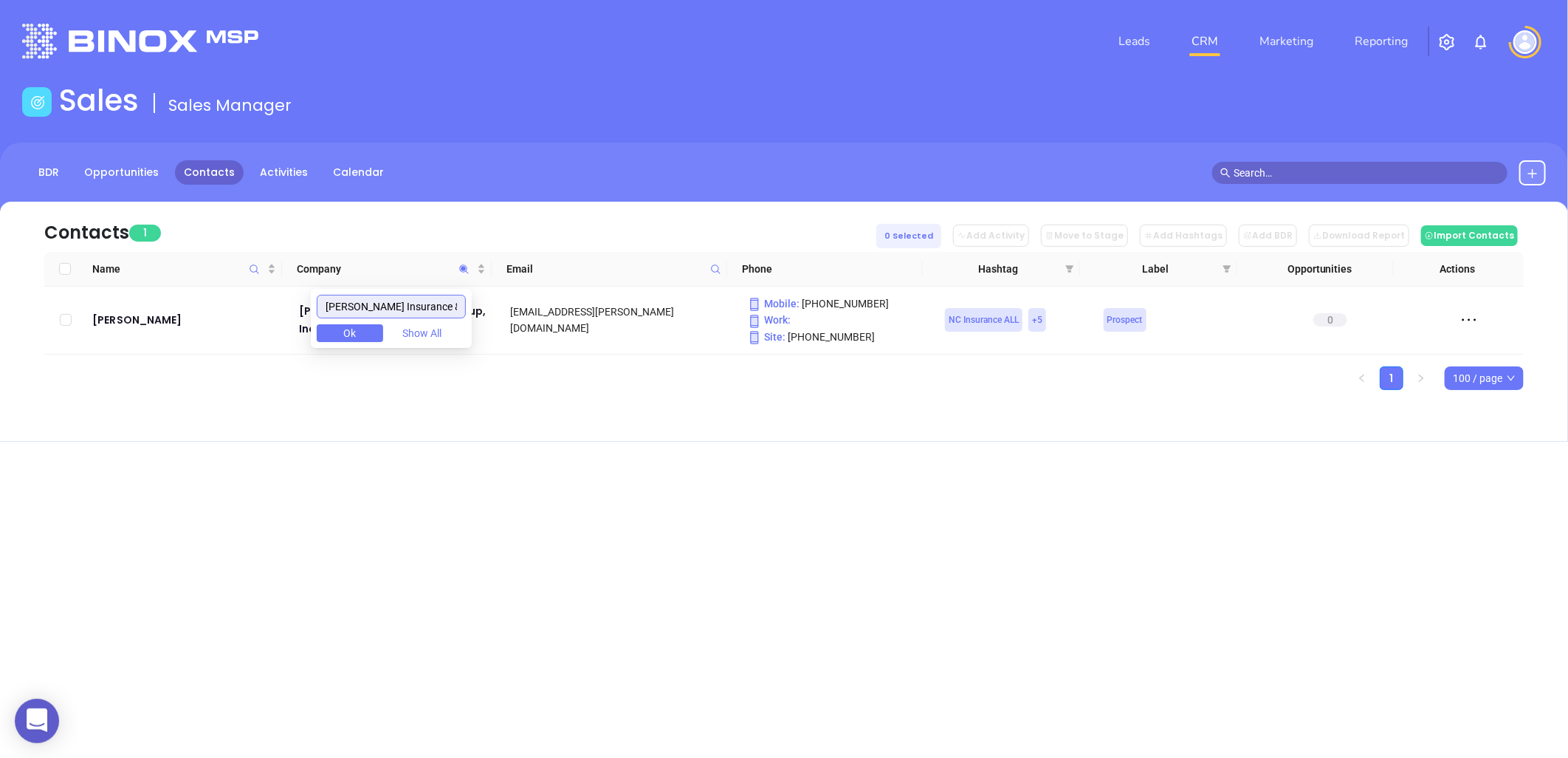
scroll to position [0, 53]
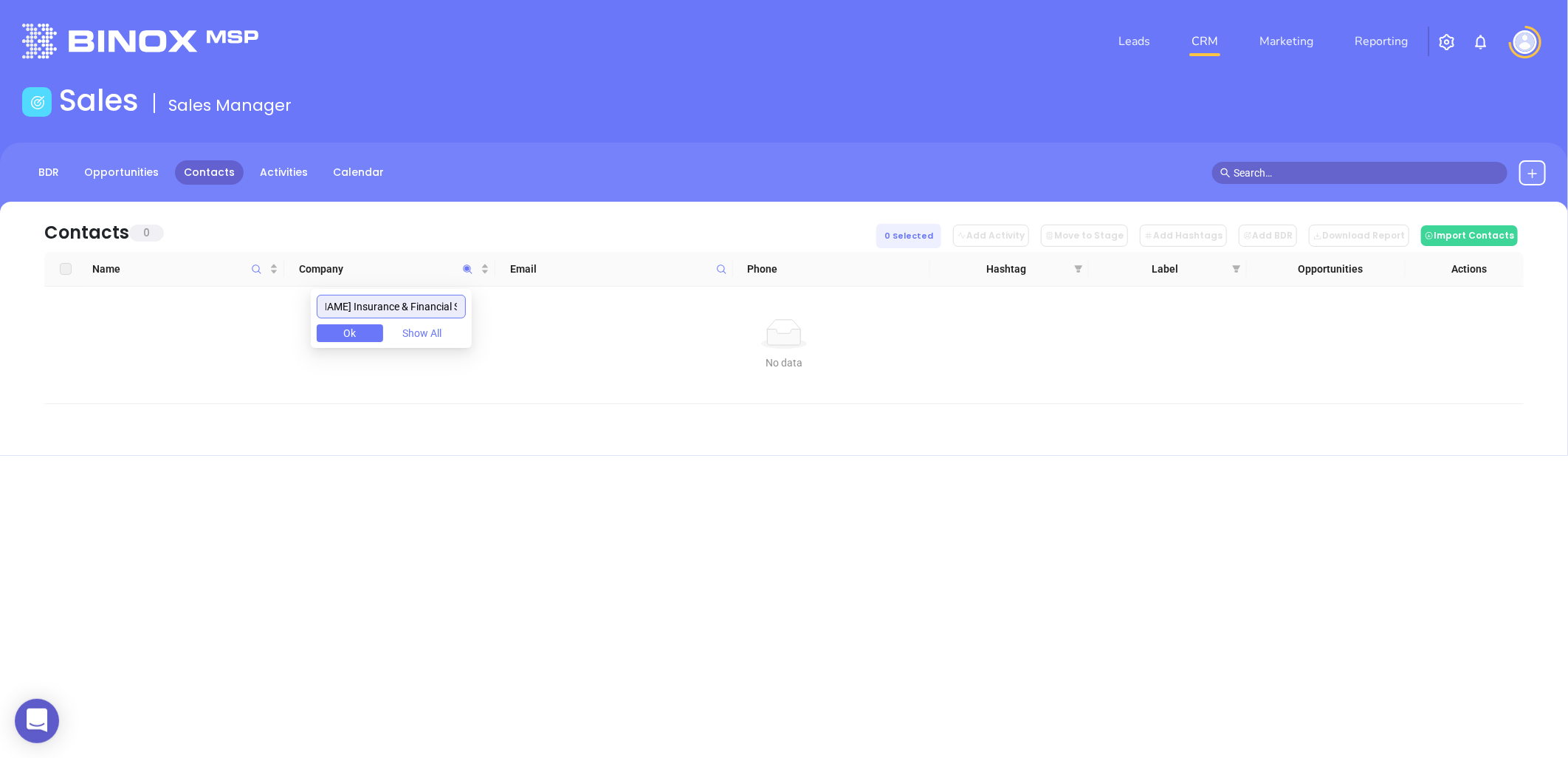
click at [362, 303] on input "Morton Insurance & Financial Services" at bounding box center [391, 307] width 149 height 24
type input "Morton Insurance & Financial Services"
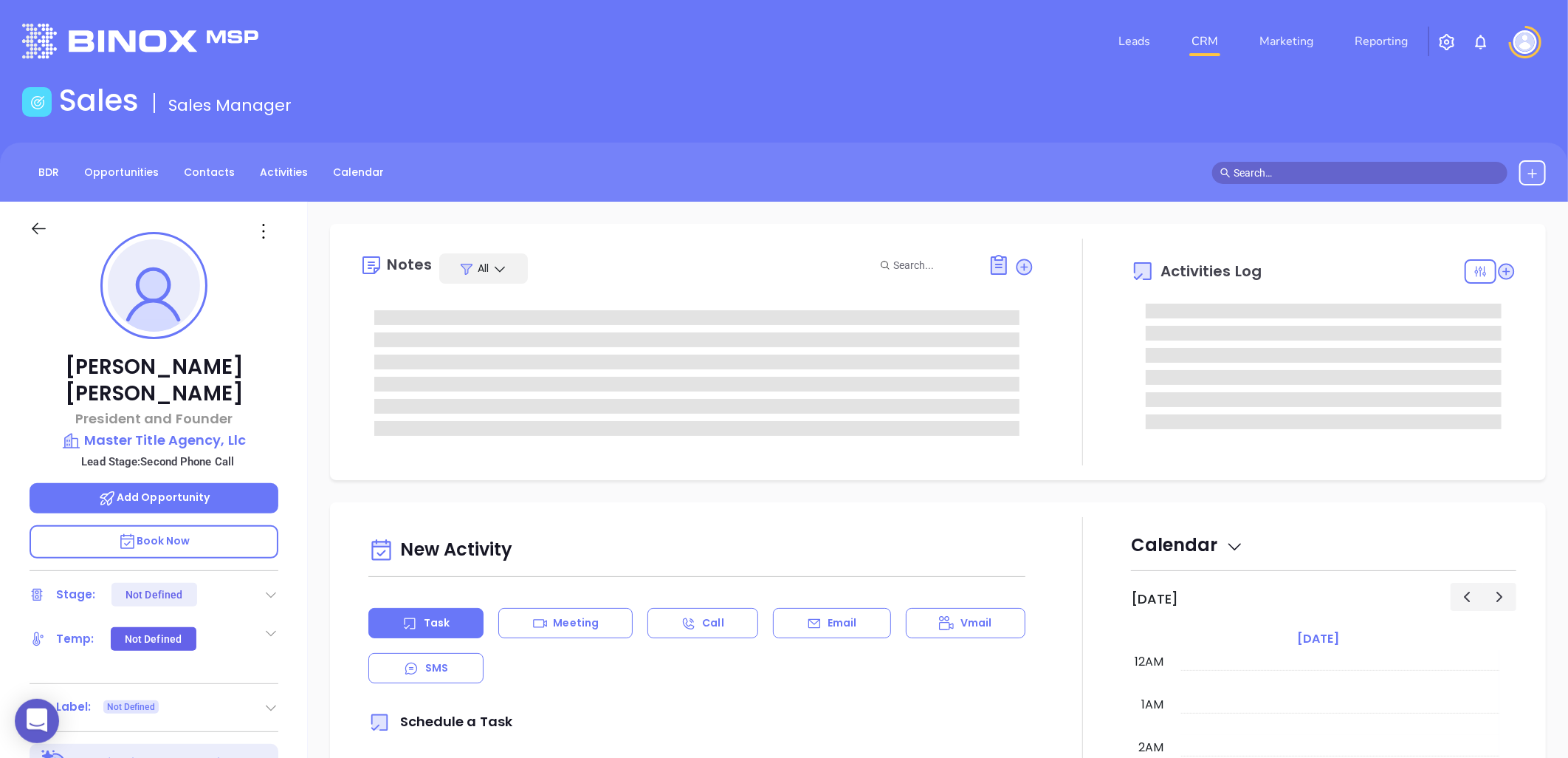
type input "[DATE]"
type input "[PERSON_NAME]"
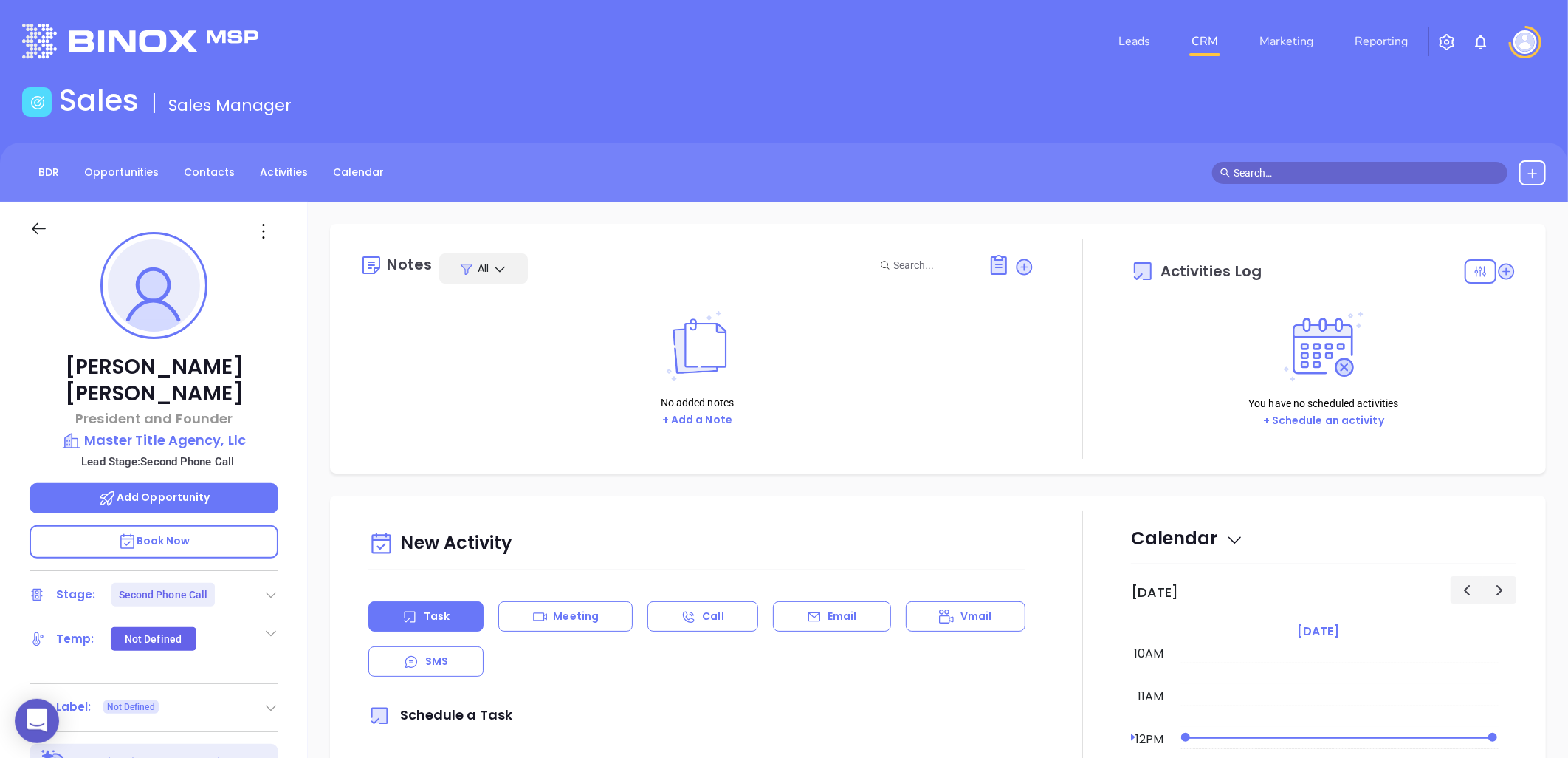
click at [271, 587] on icon at bounding box center [271, 595] width 15 height 15
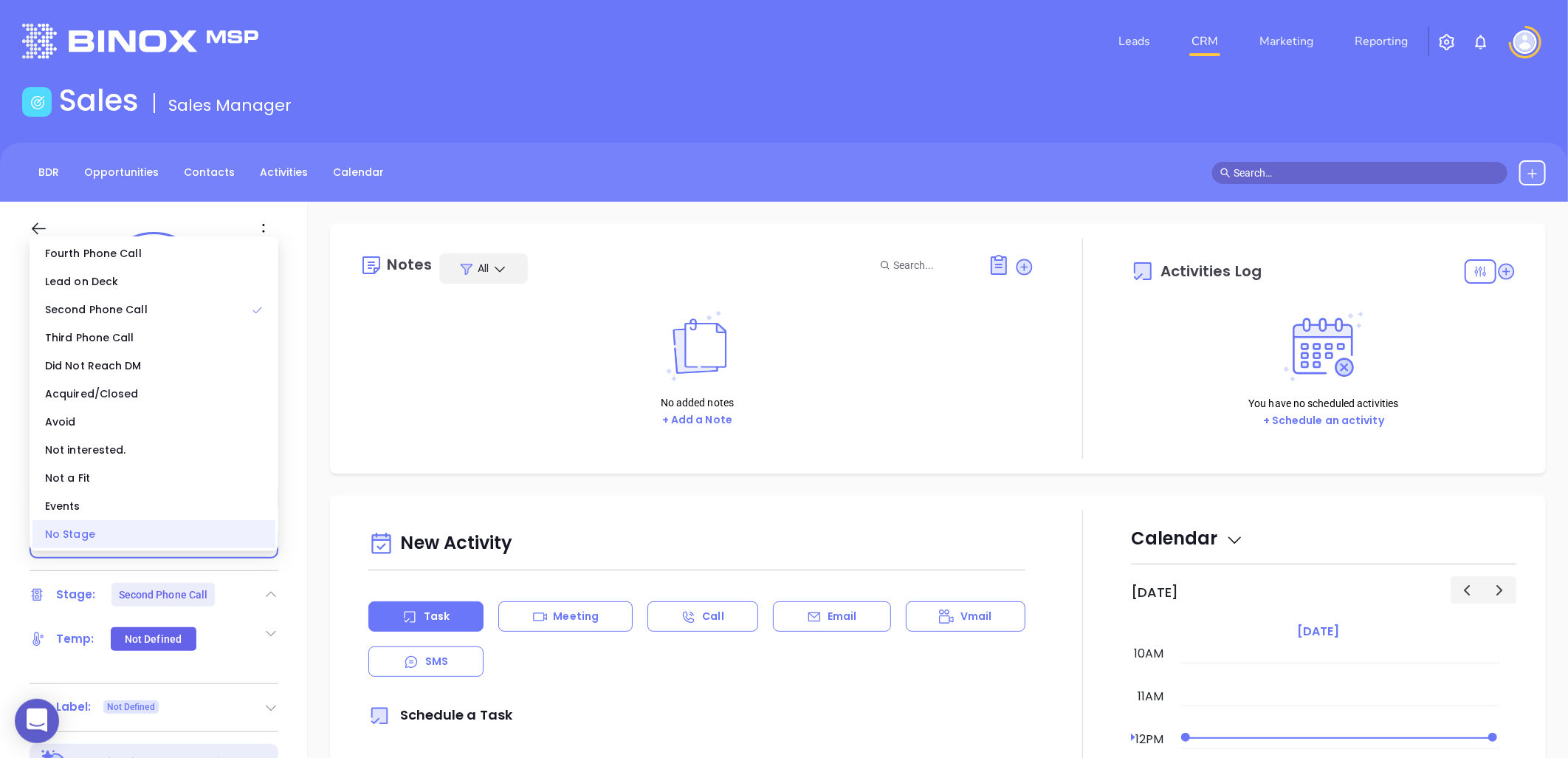
click at [153, 536] on div "No Stage" at bounding box center [154, 534] width 243 height 28
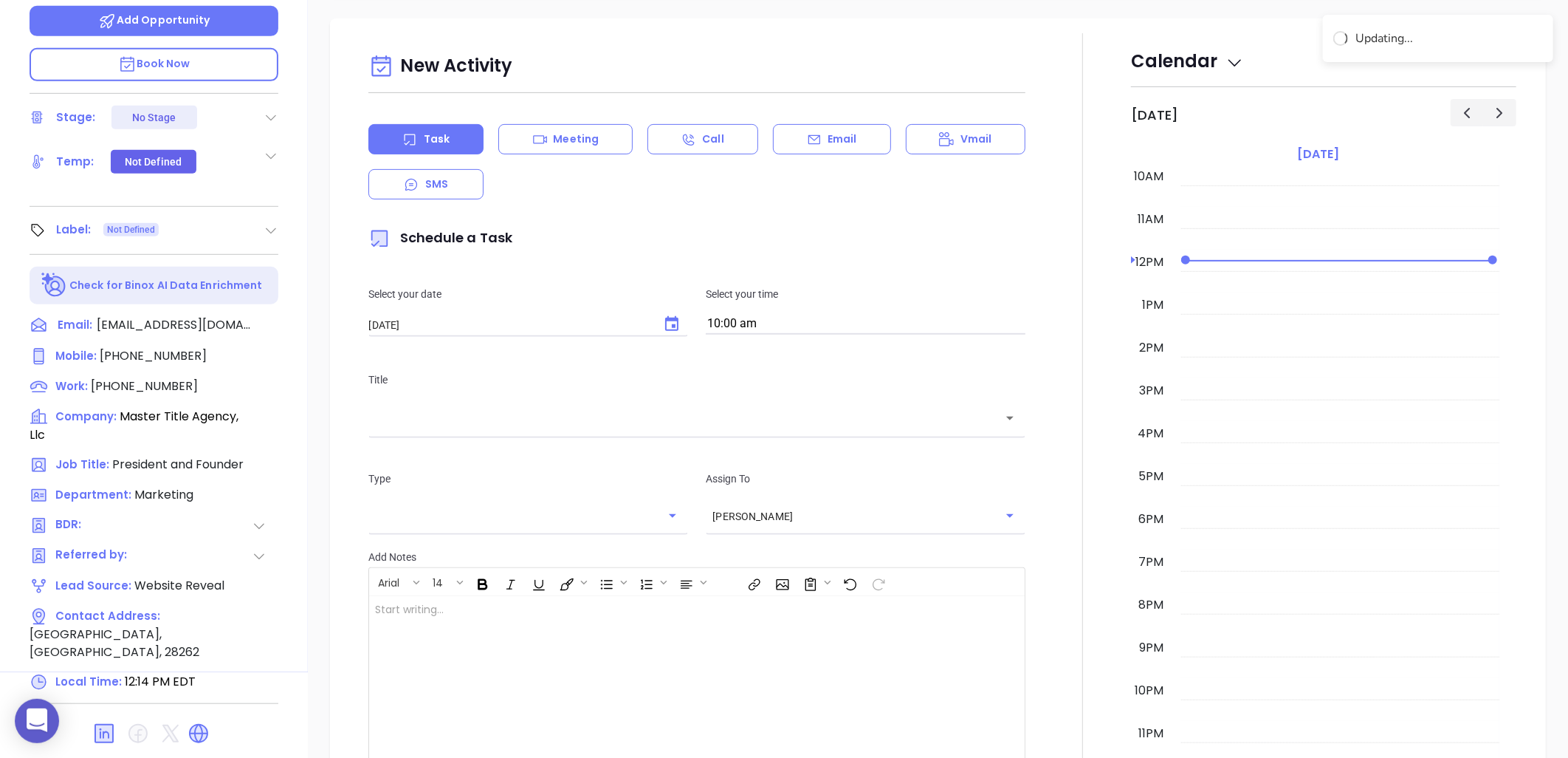
scroll to position [0, 0]
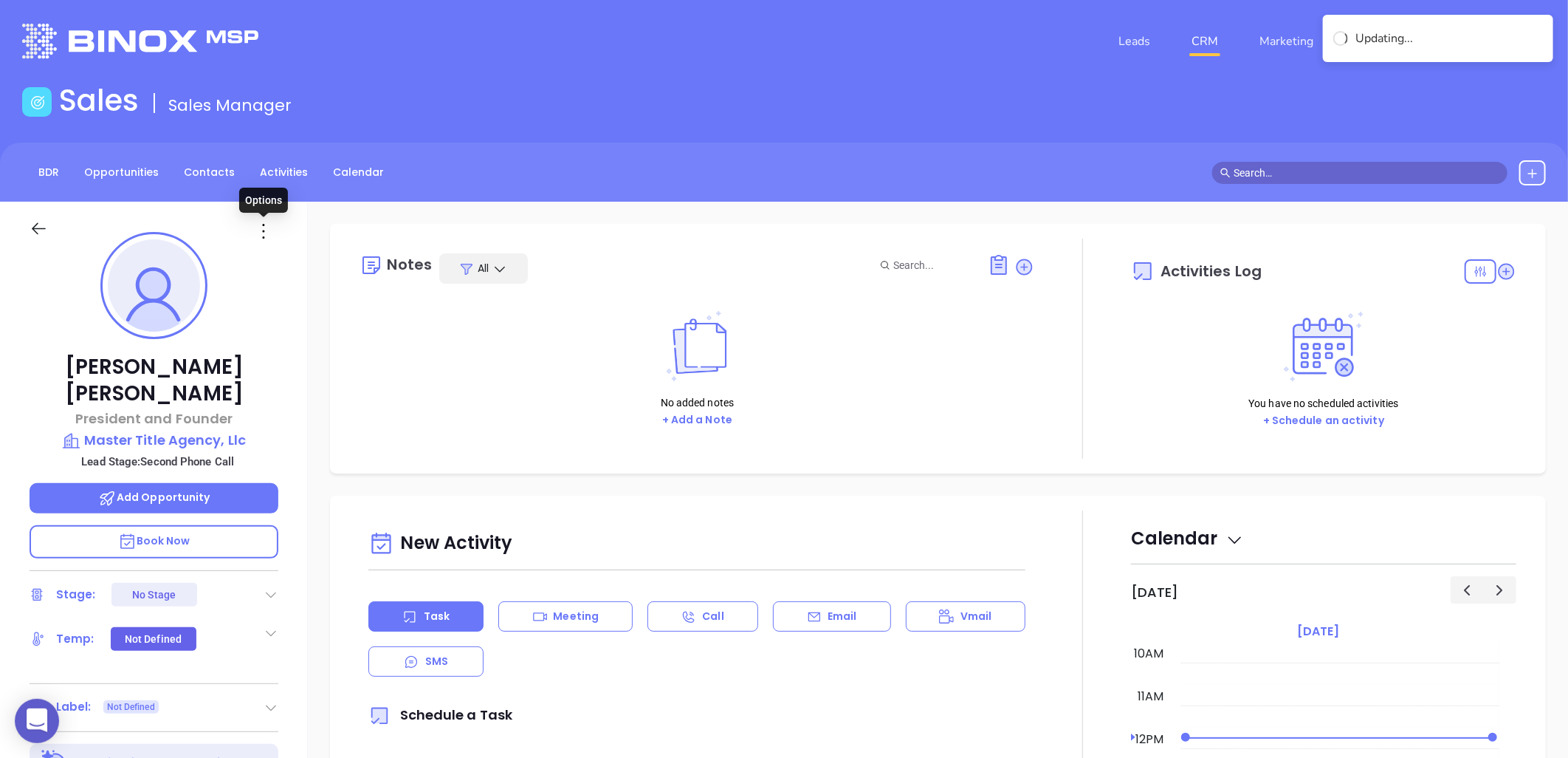
click at [261, 227] on icon at bounding box center [264, 232] width 24 height 24
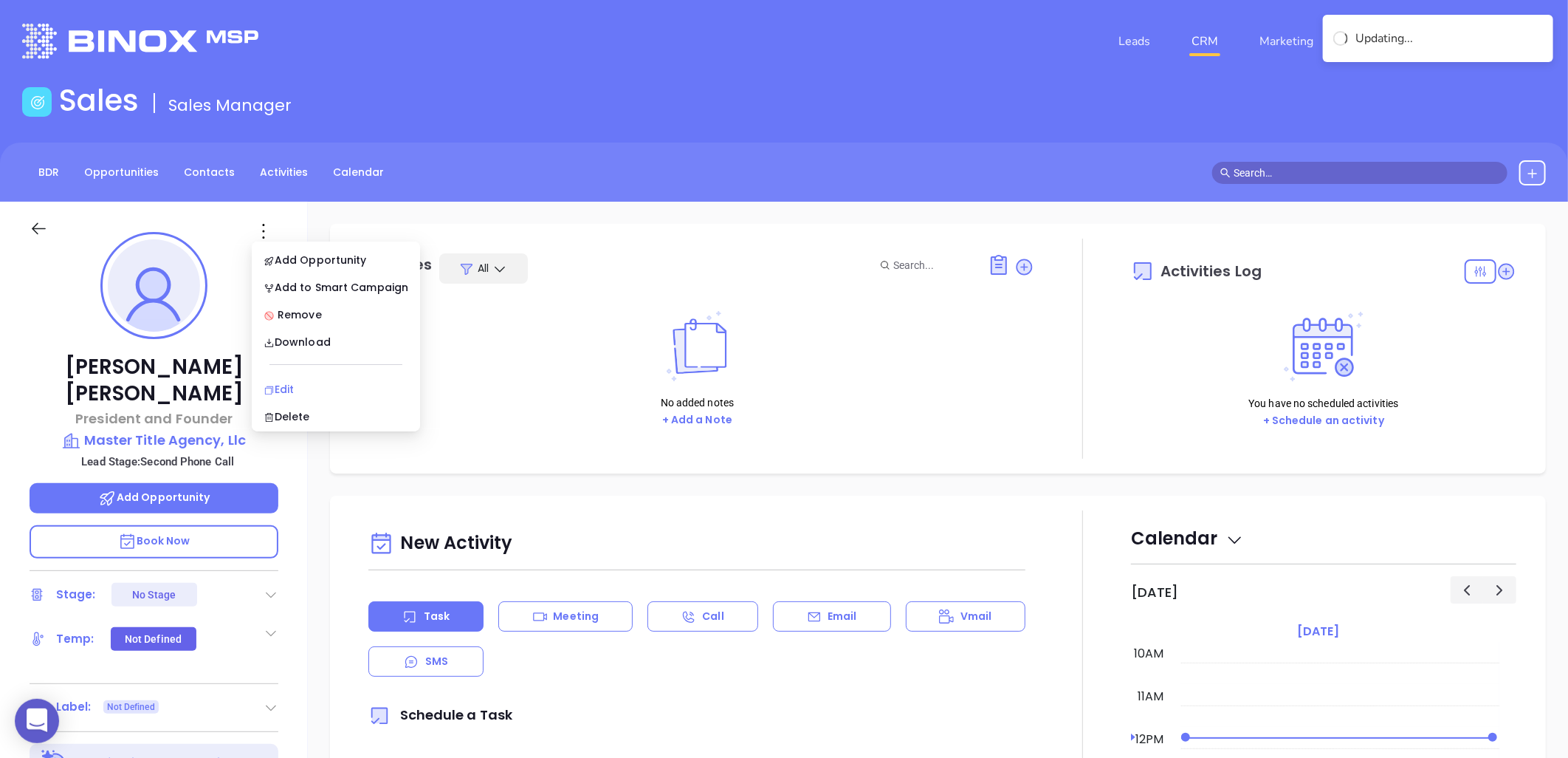
click at [291, 389] on div "Edit" at bounding box center [336, 389] width 144 height 17
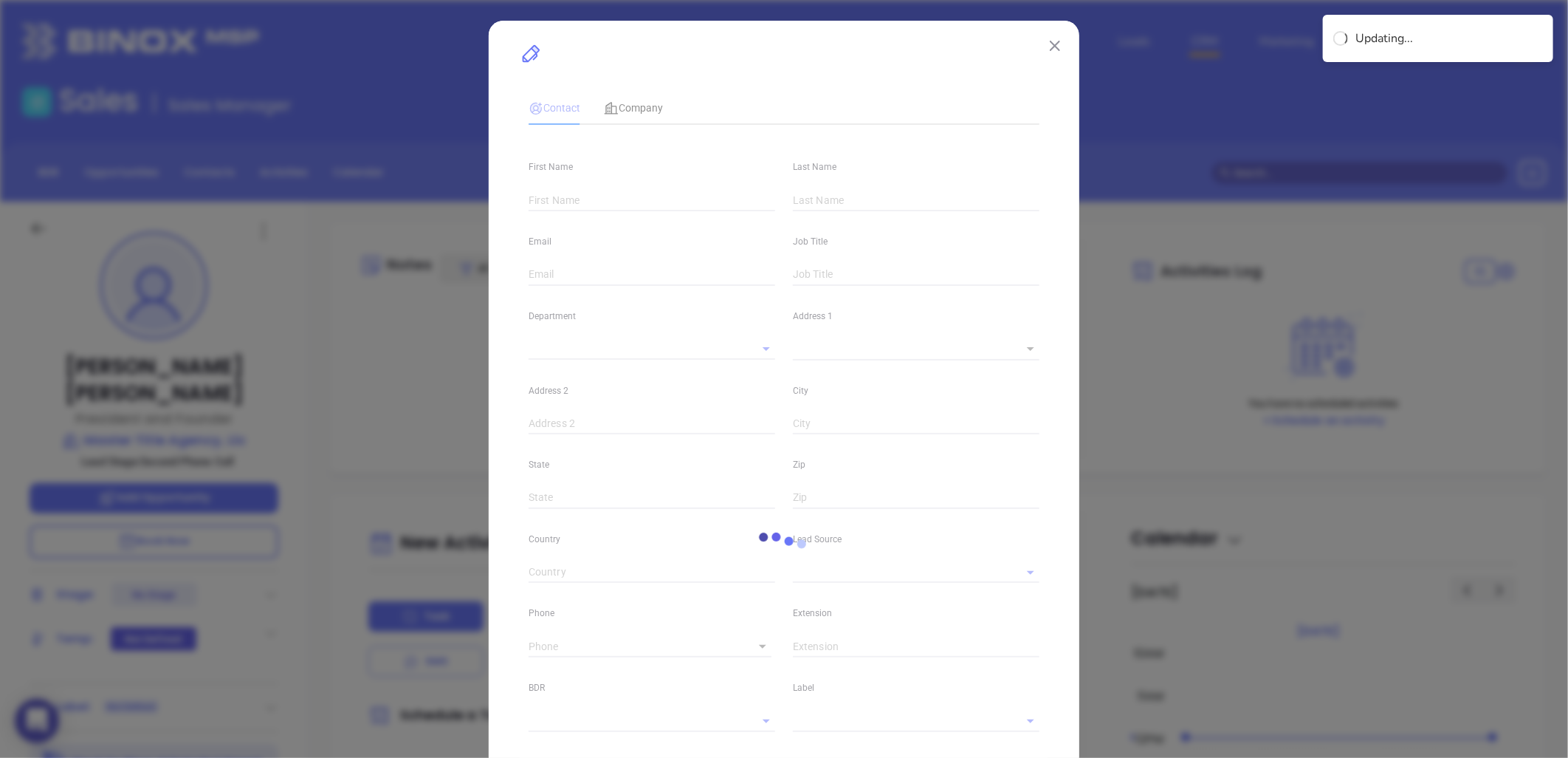
type input "[PERSON_NAME]"
type input "[EMAIL_ADDRESS][DOMAIN_NAME]"
type input "President and Founder"
type input "1"
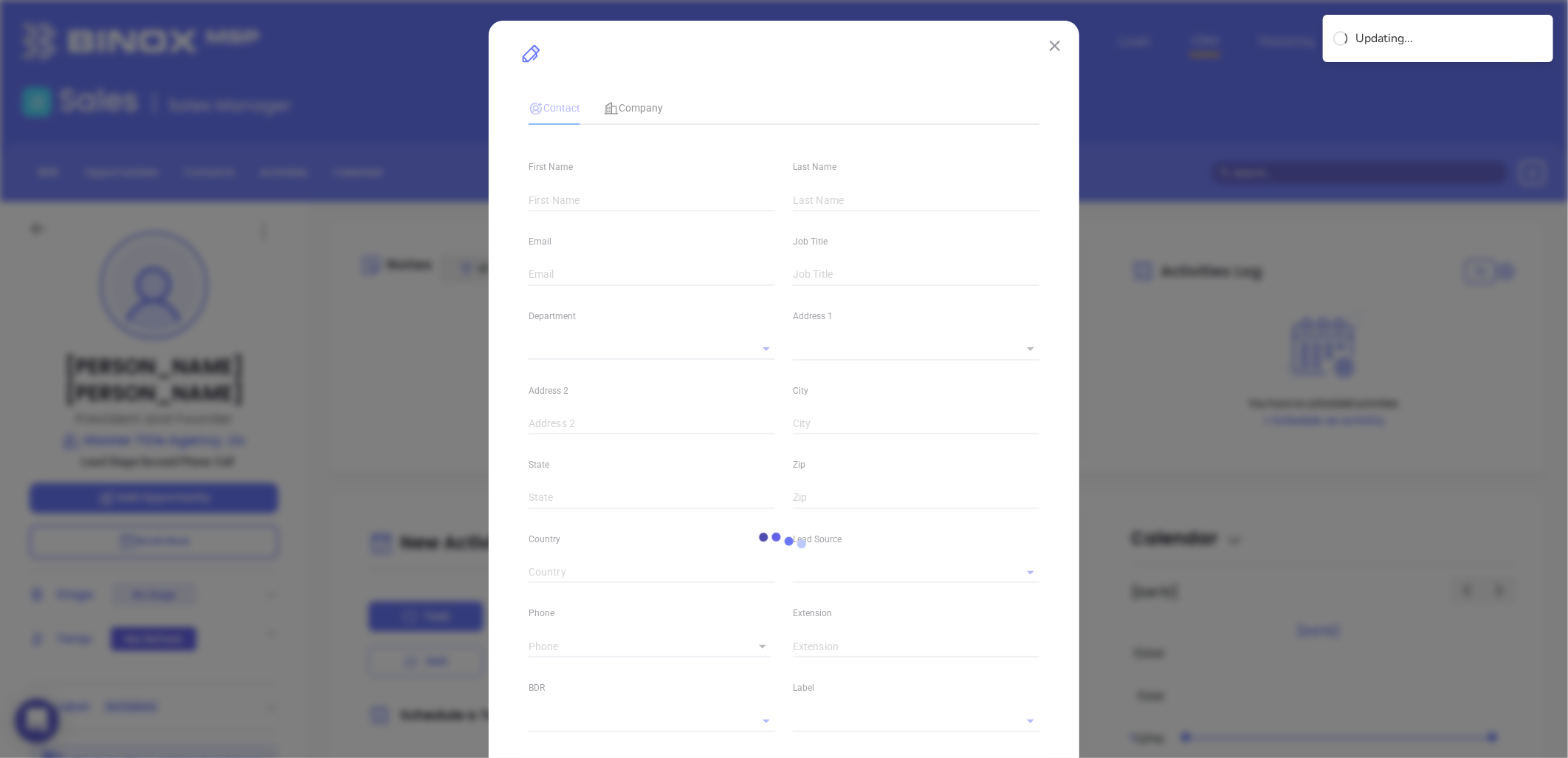
type input "linkedin.com/in/patrick-jackson-31a72a73"
type input "Marketing"
type input "Website Reveal"
type input "undefined undefined"
type input "[PHONE_NUMBER]"
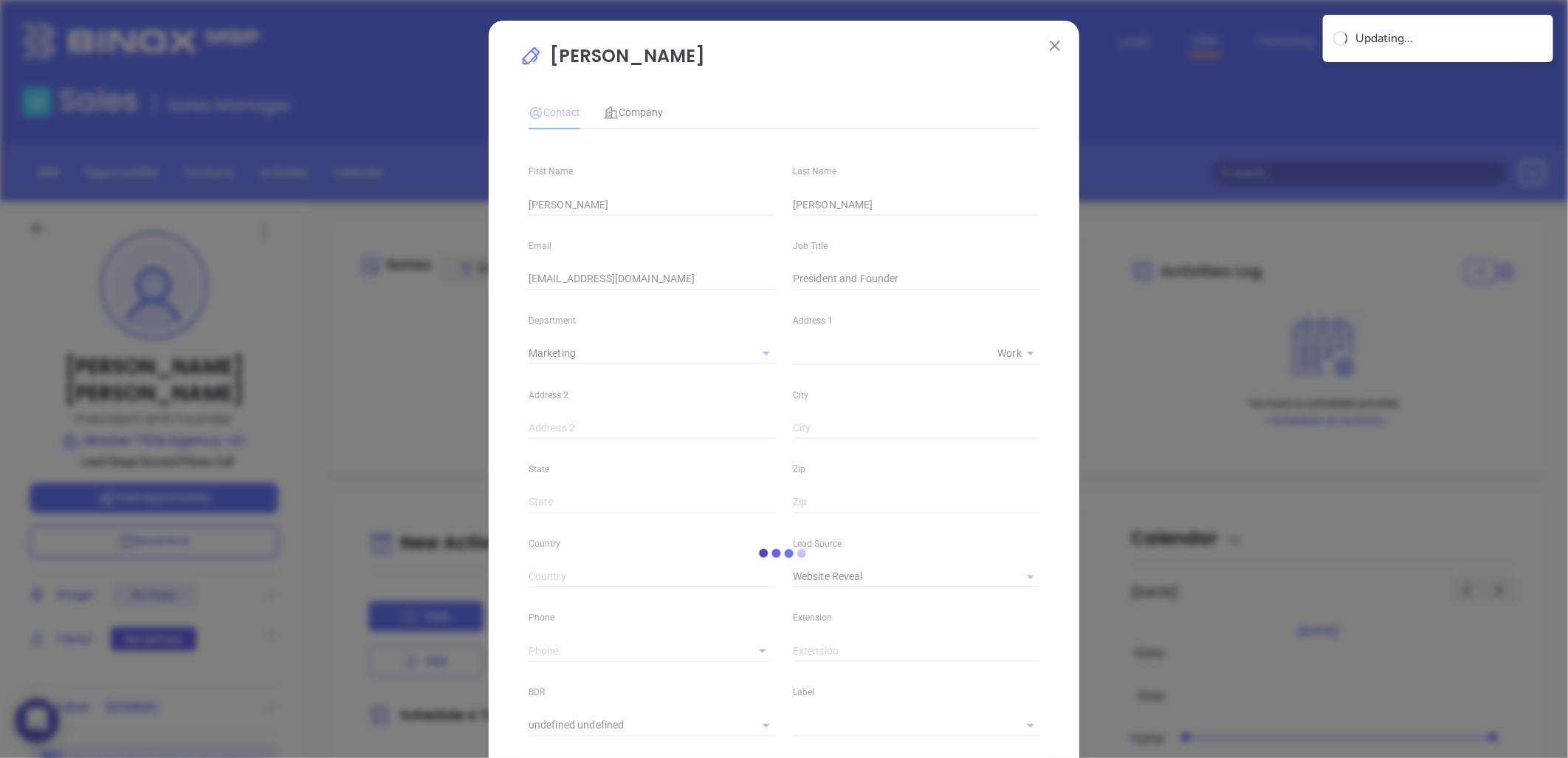
type input "1"
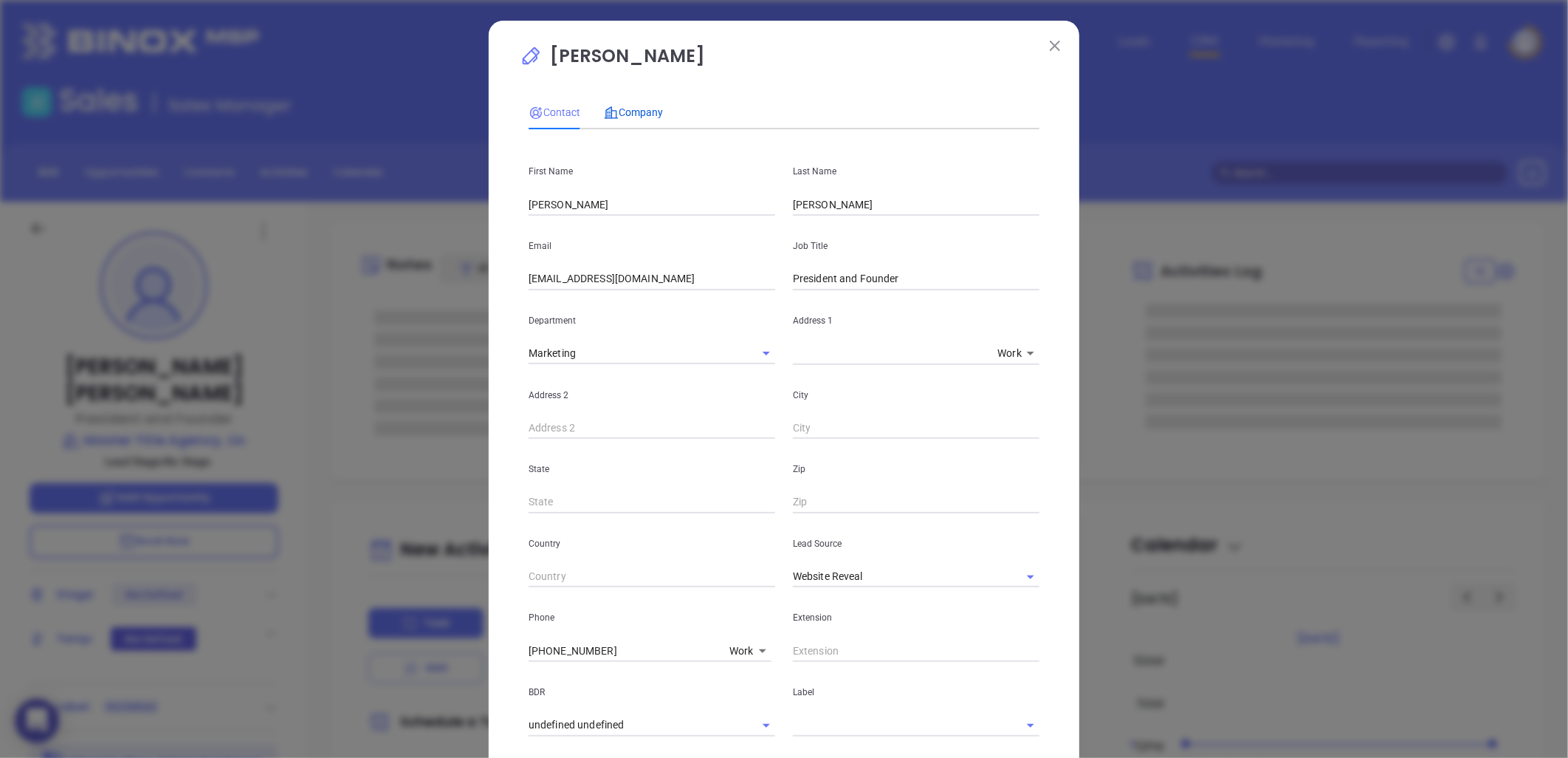
click at [618, 115] on span "Company" at bounding box center [633, 112] width 59 height 12
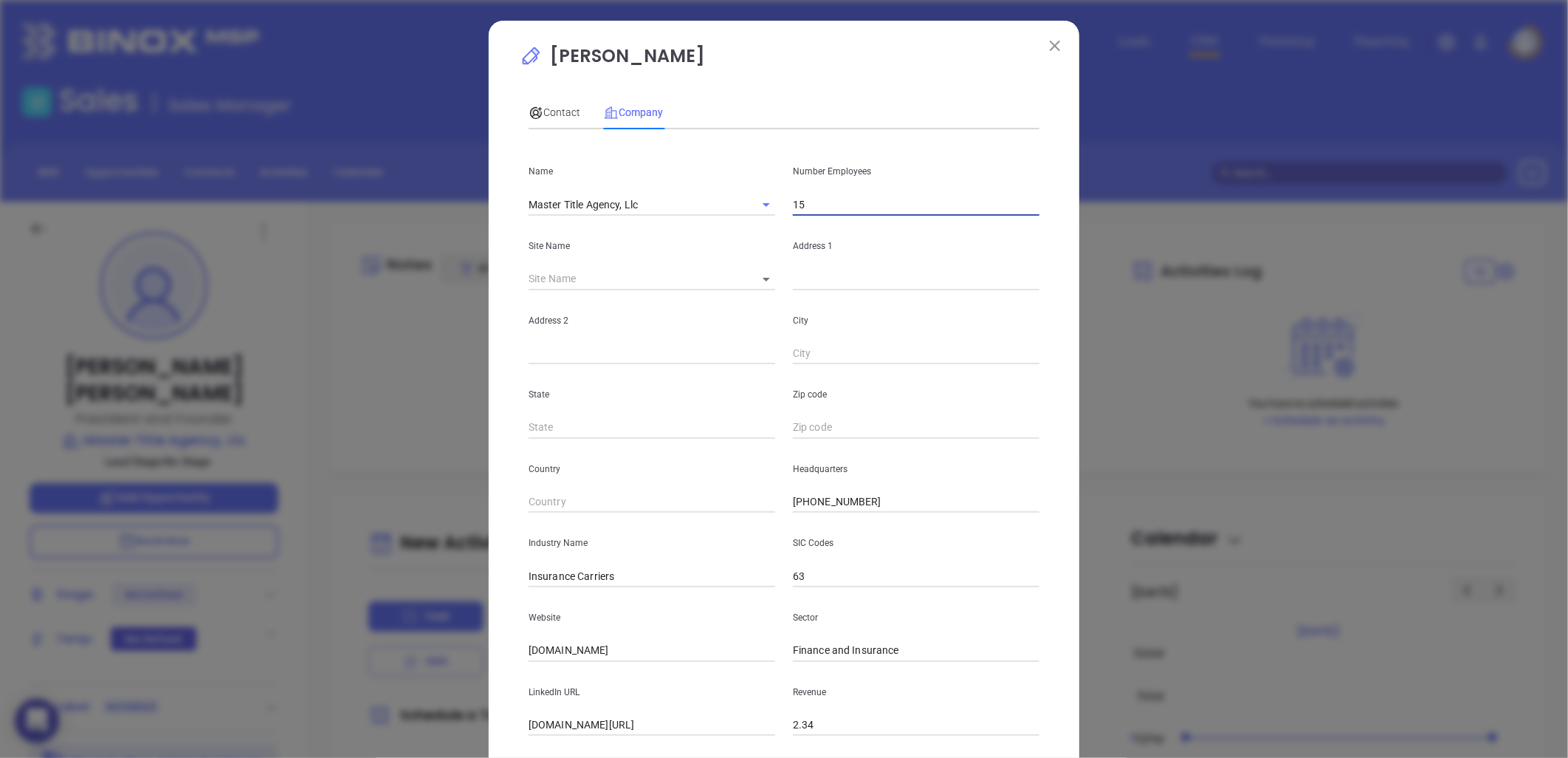
click at [822, 196] on input "15" at bounding box center [916, 205] width 246 height 22
type input "16"
drag, startPoint x: 558, startPoint y: 111, endPoint x: 572, endPoint y: 111, distance: 14.0
click at [558, 111] on span "Contact" at bounding box center [555, 112] width 52 height 12
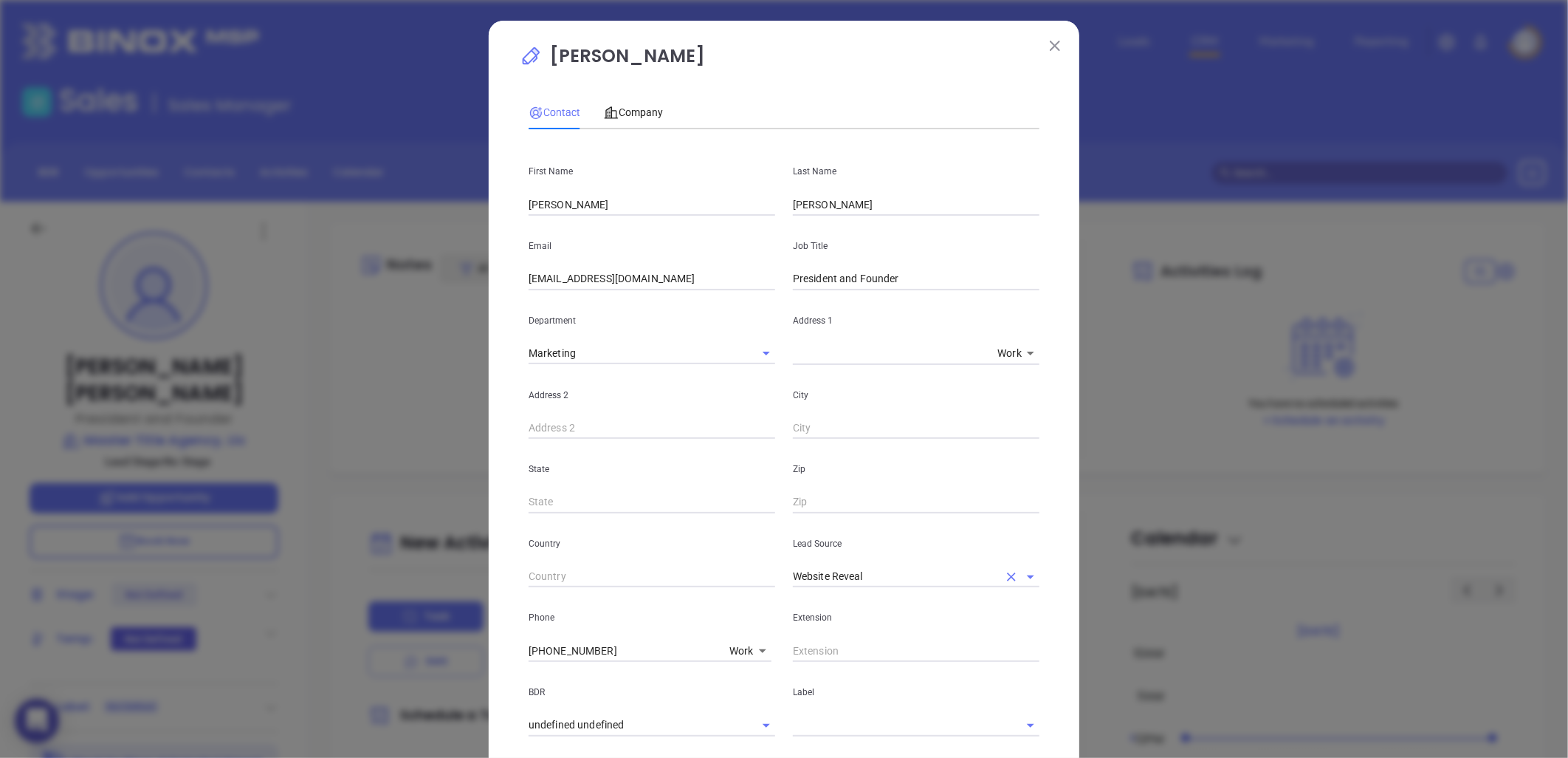
click at [1008, 570] on icon "Clear" at bounding box center [1011, 577] width 15 height 15
click at [1005, 574] on div at bounding box center [1020, 576] width 38 height 20
click at [832, 604] on li "Binox" at bounding box center [916, 609] width 246 height 27
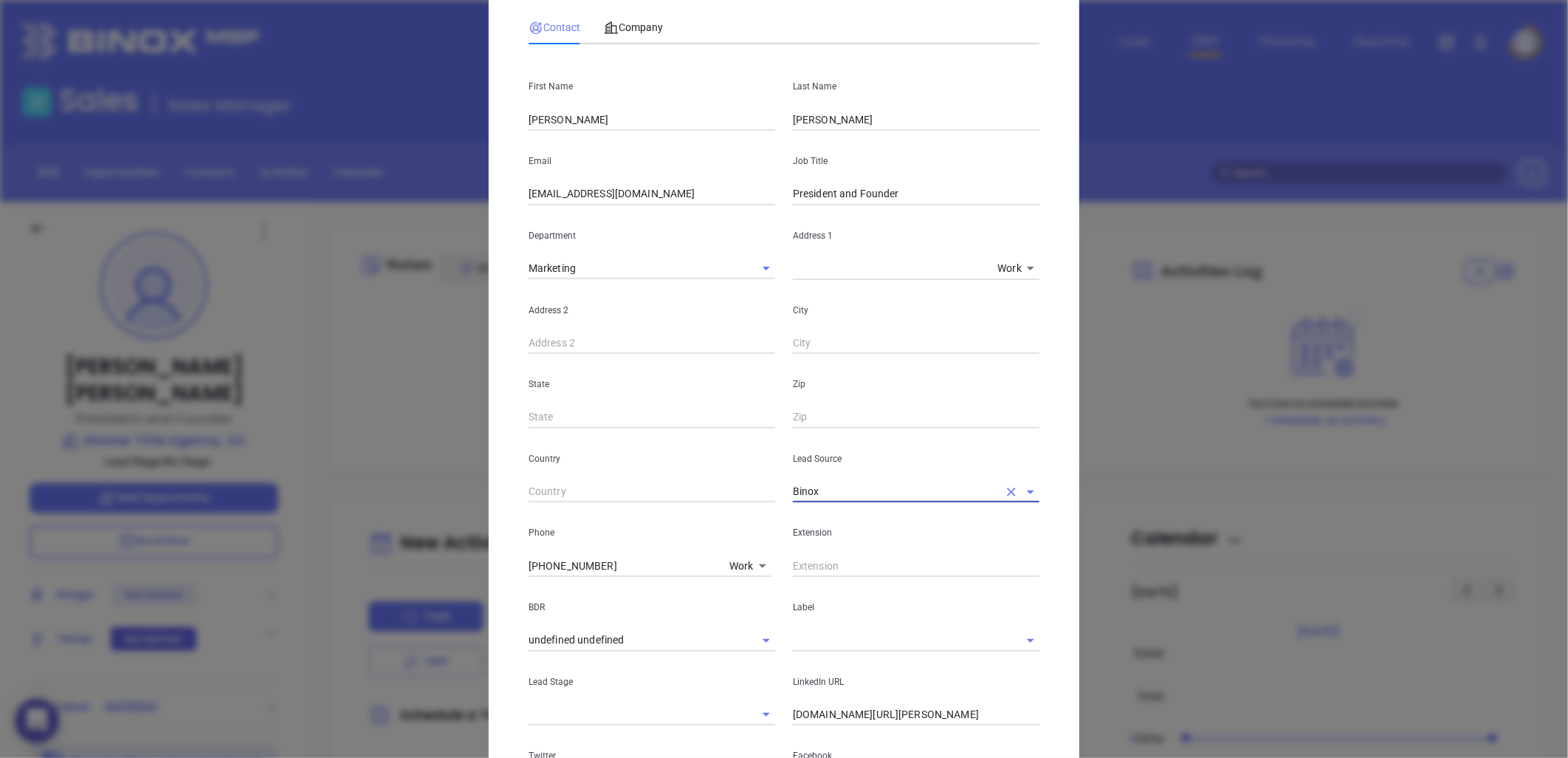
scroll to position [164, 0]
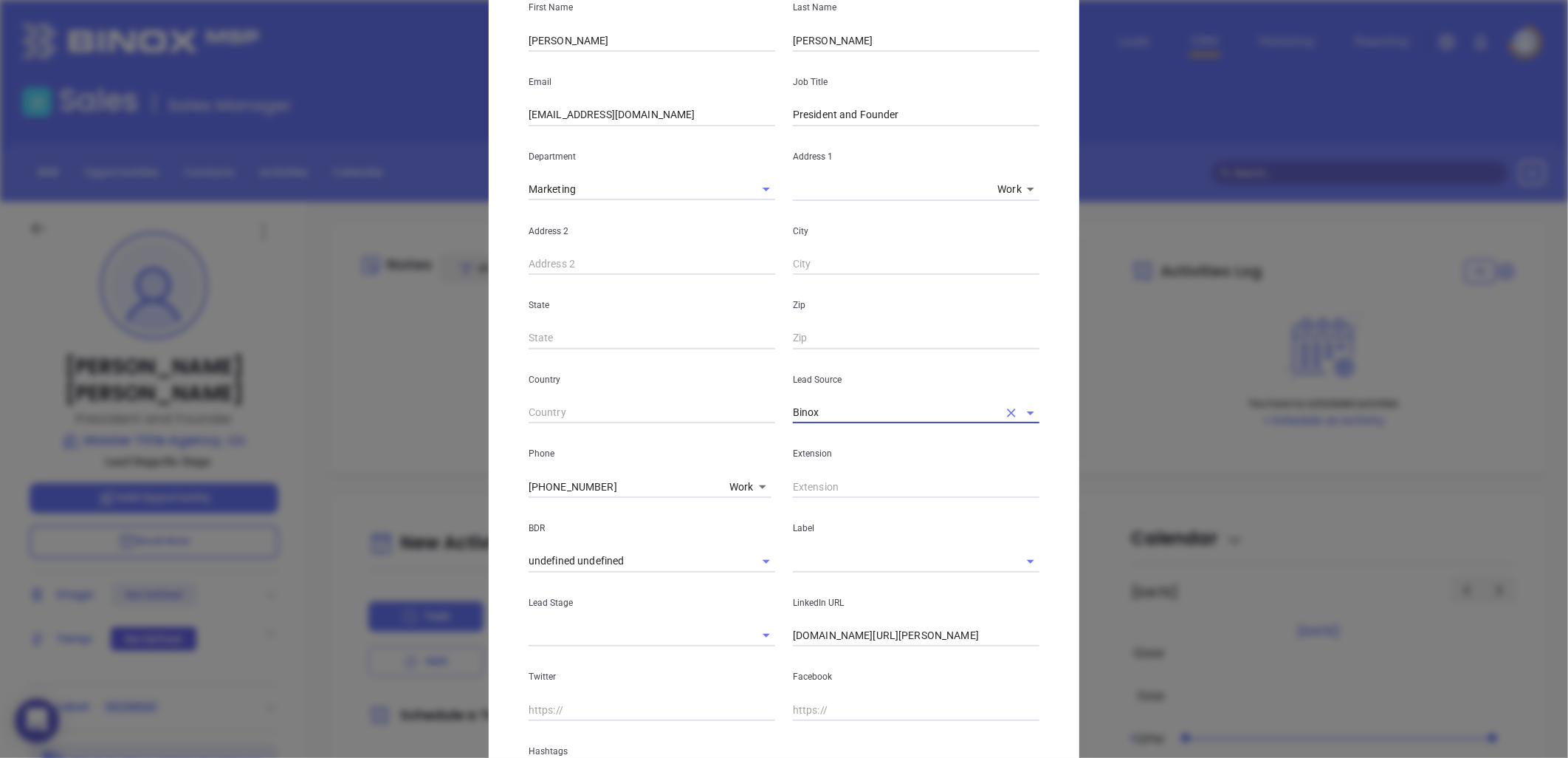
type input "Binox"
click at [847, 563] on input "text" at bounding box center [896, 561] width 206 height 21
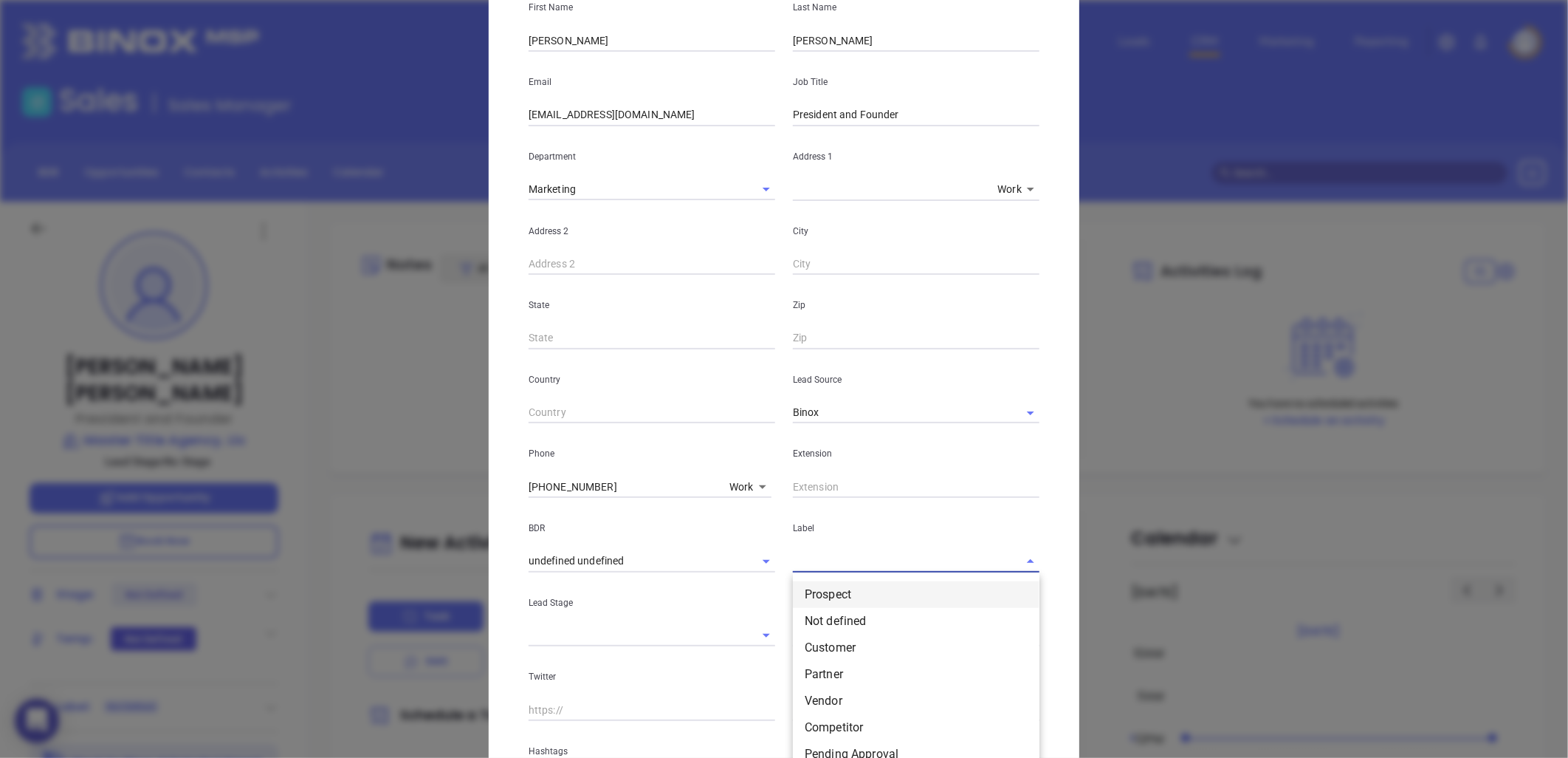
click at [822, 593] on li "Prospect" at bounding box center [916, 594] width 246 height 27
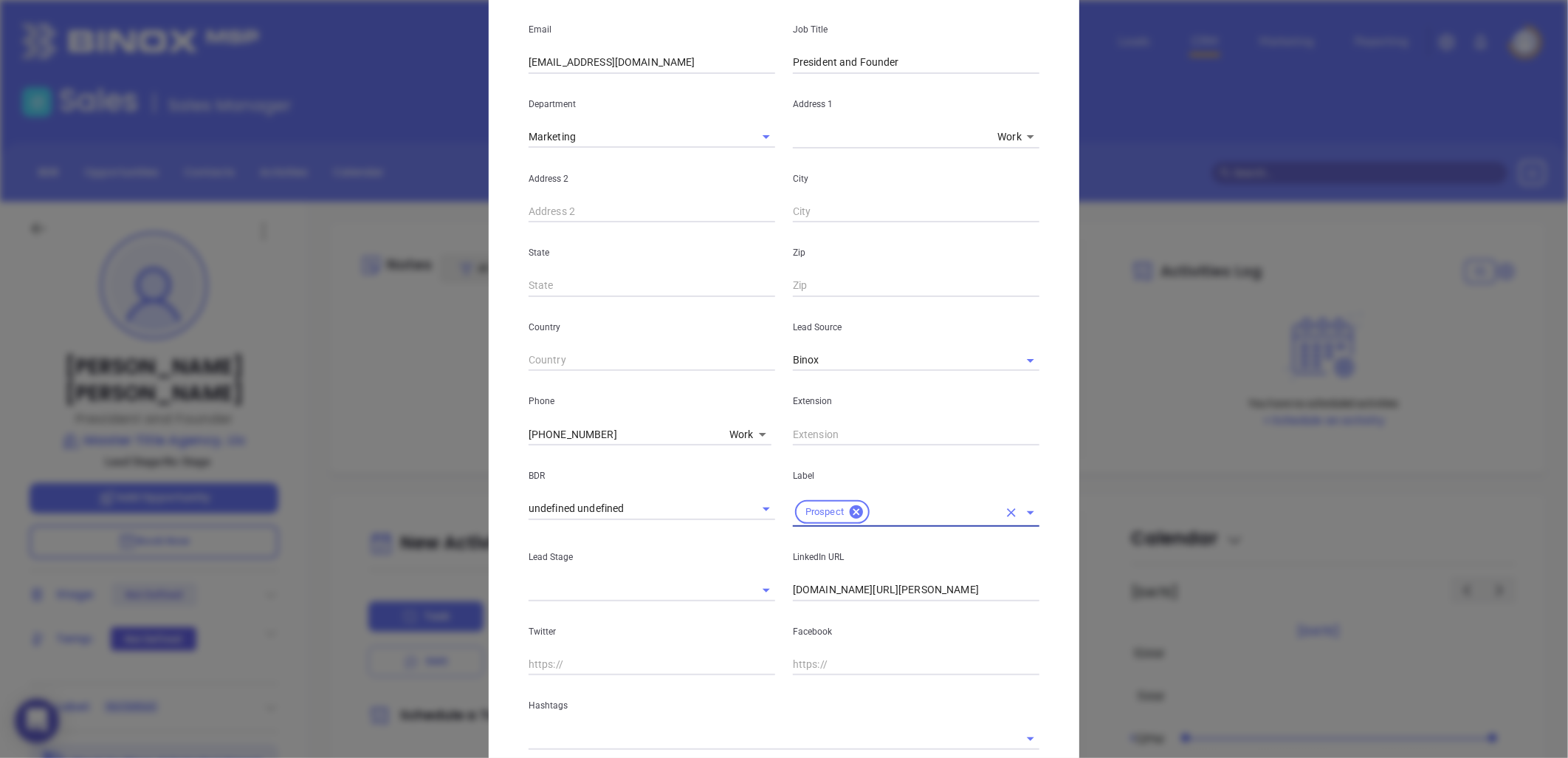
scroll to position [319, 0]
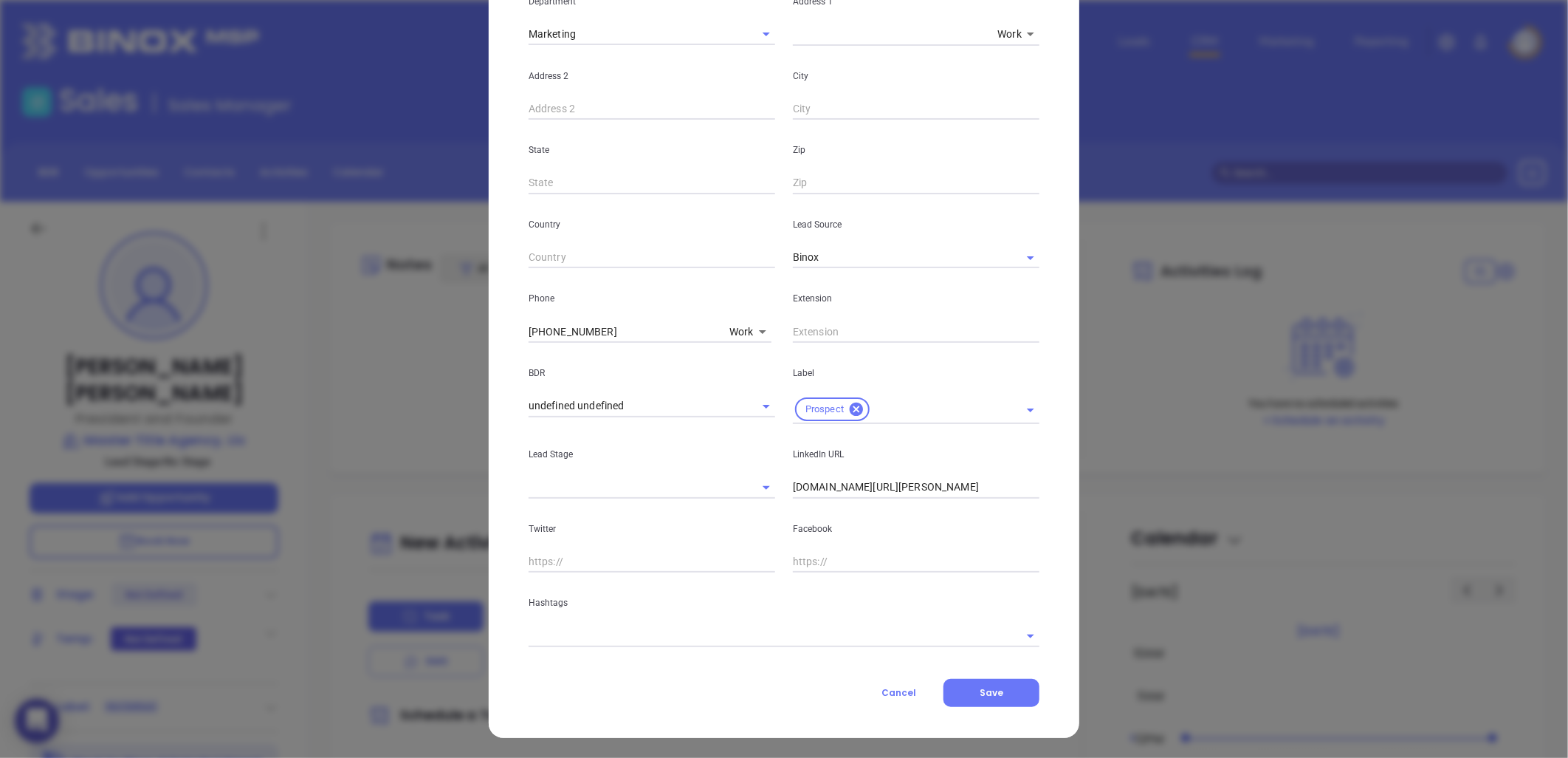
click at [875, 490] on input "linkedin.com/in/patrick-jackson-31a72a73" at bounding box center [916, 487] width 246 height 22
click at [874, 490] on input "linkedin.com/in/patrick-jackson-31a72a73" at bounding box center [916, 487] width 246 height 22
paste input "linkedin.com/in/patrick-jackson-5a2a3332a"
type input "www.linkedin.com/in/patrick-jackson-5a2a3332a"
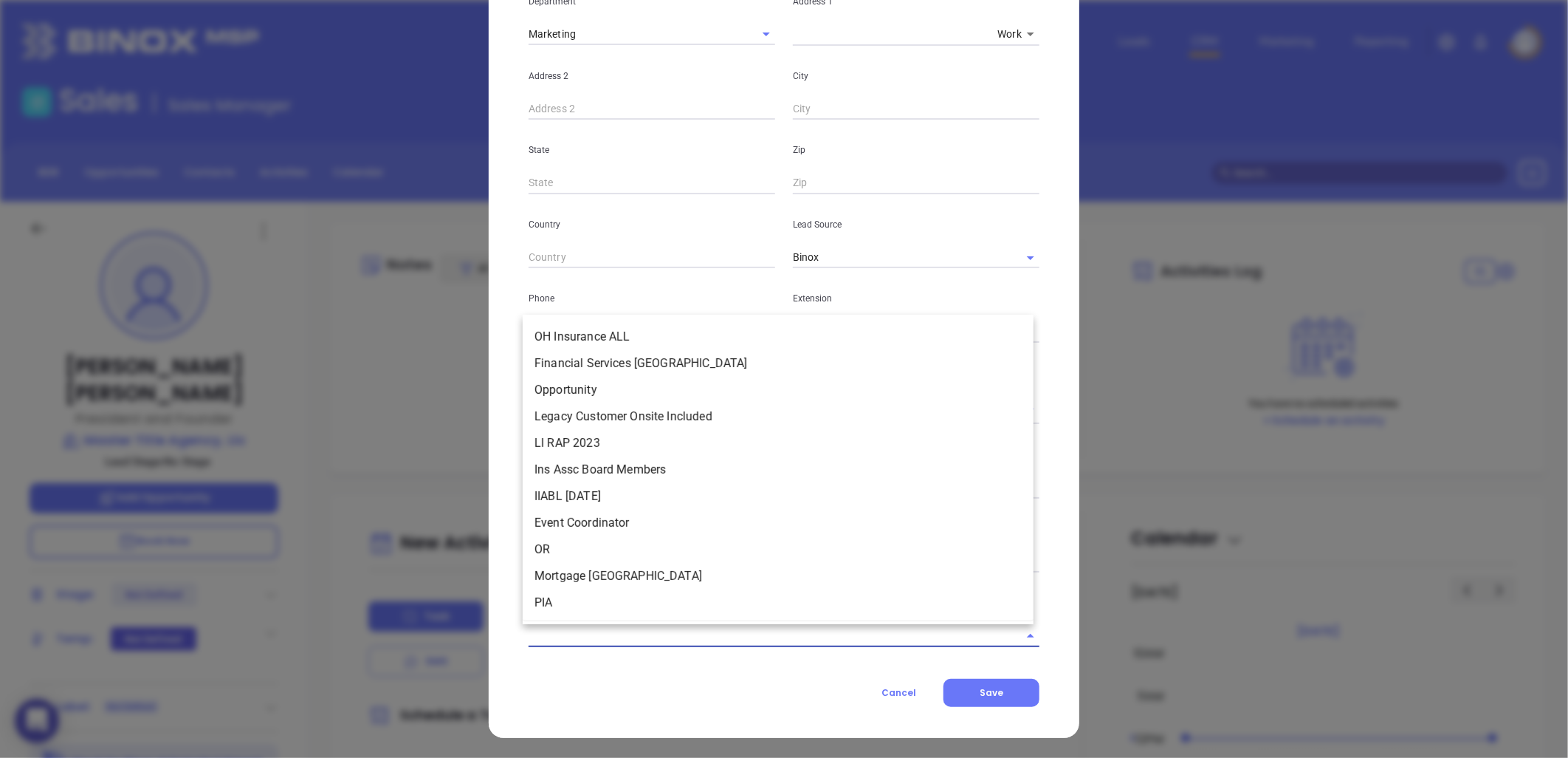
click at [626, 633] on input "text" at bounding box center [763, 635] width 470 height 21
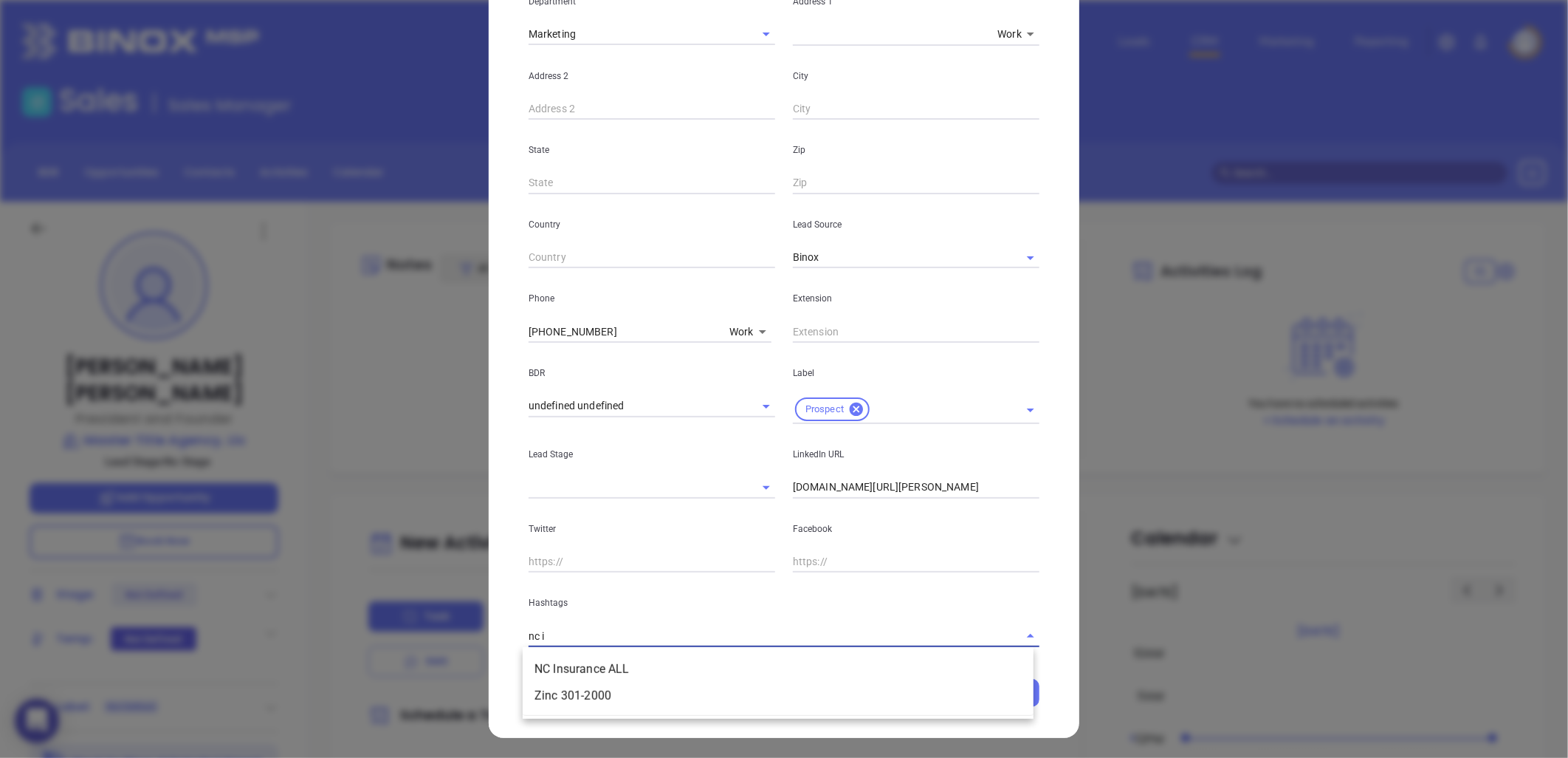
type input "nc in"
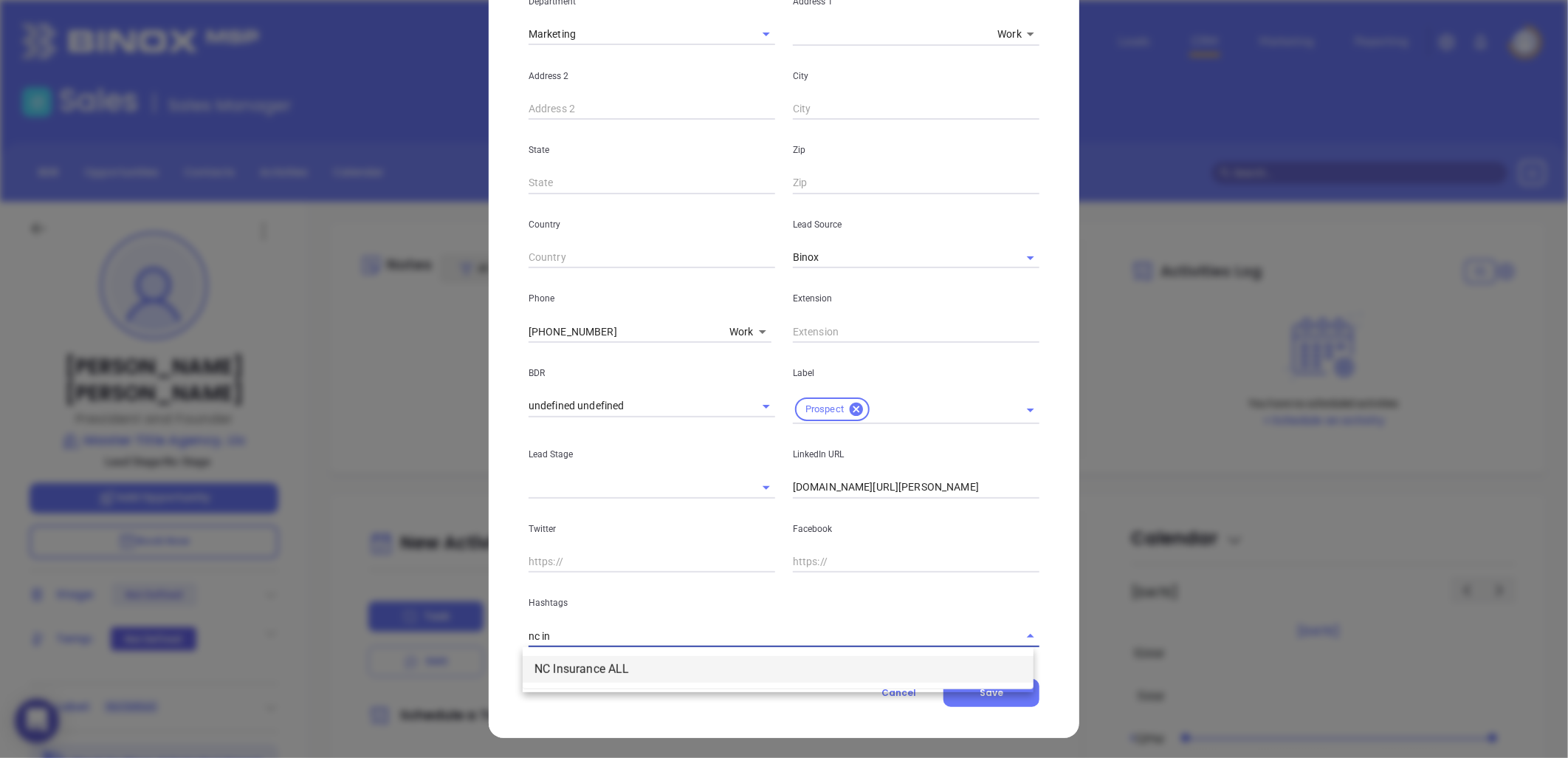
click at [626, 670] on li "NC Insurance ALL" at bounding box center [778, 669] width 511 height 27
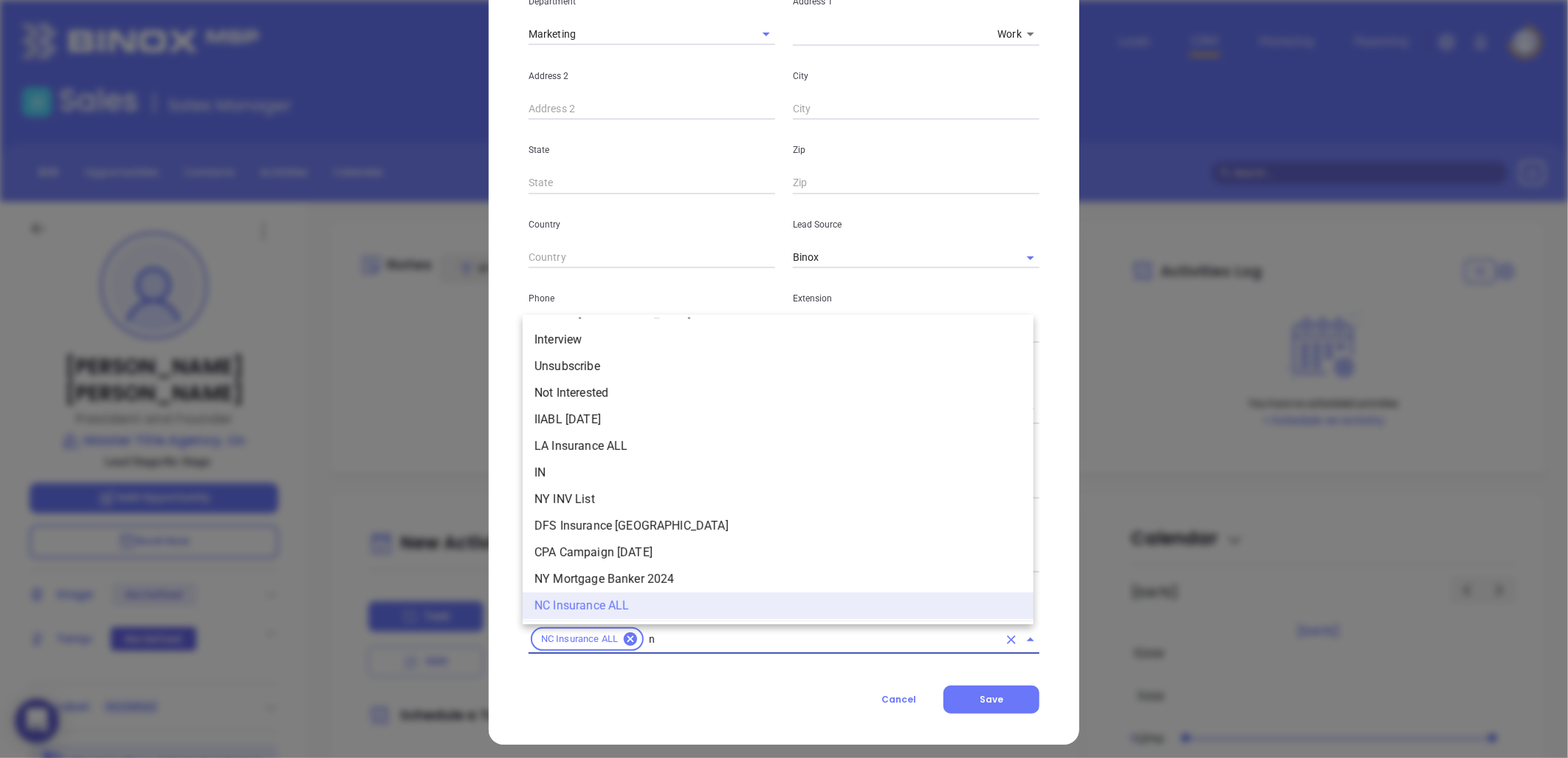
type input "nc"
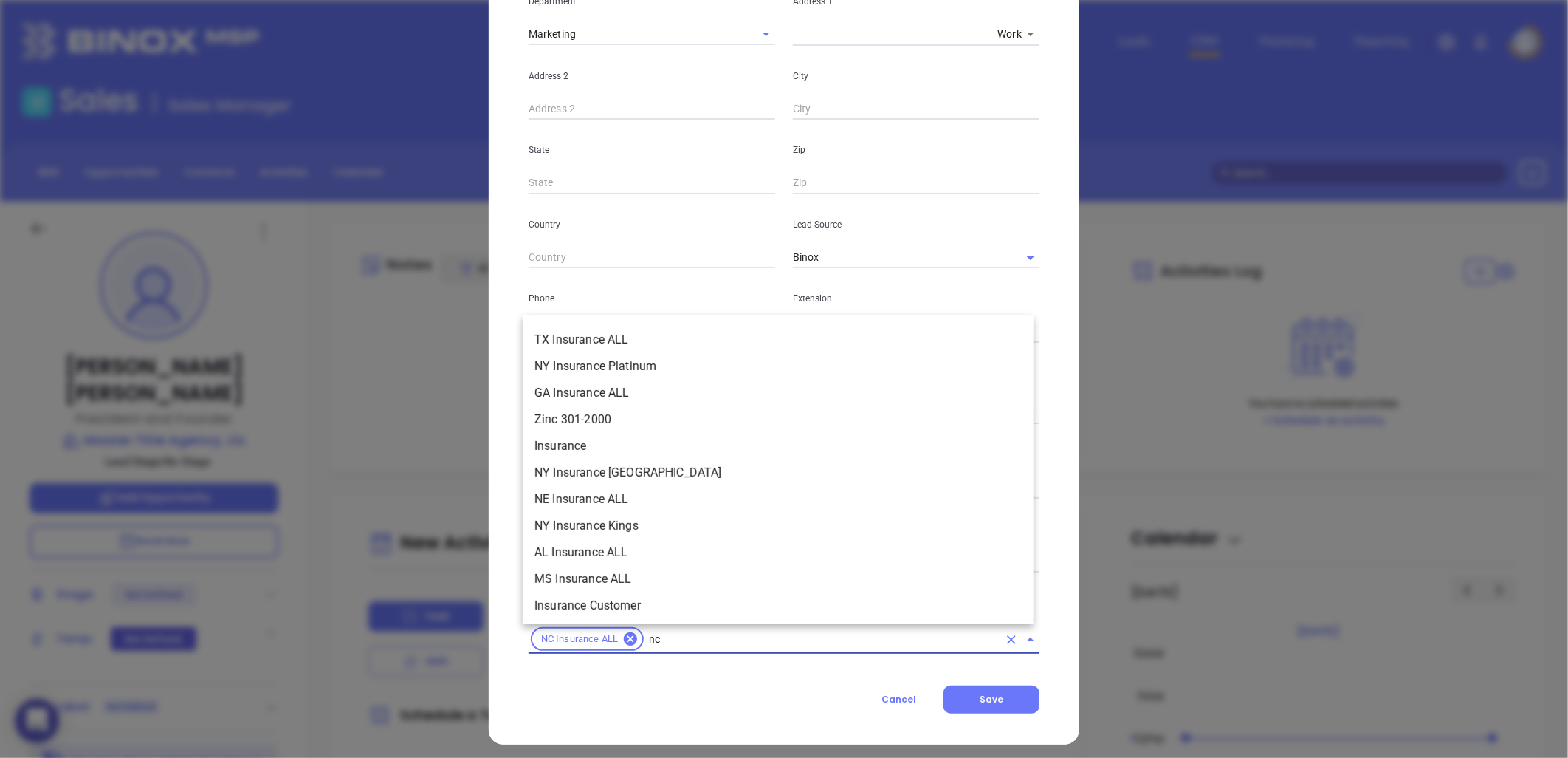
scroll to position [247, 0]
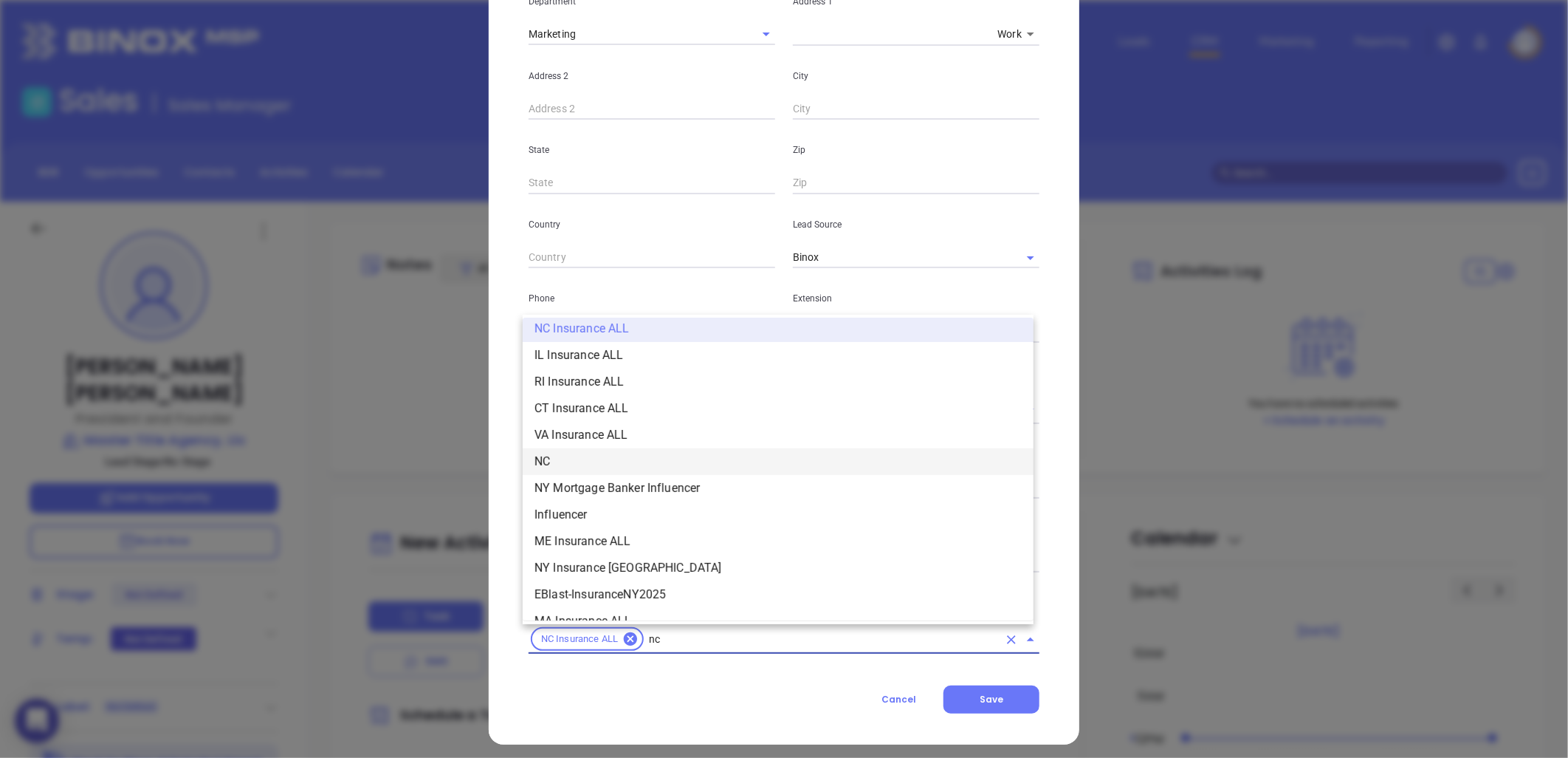
click at [587, 461] on li "NC" at bounding box center [778, 461] width 511 height 27
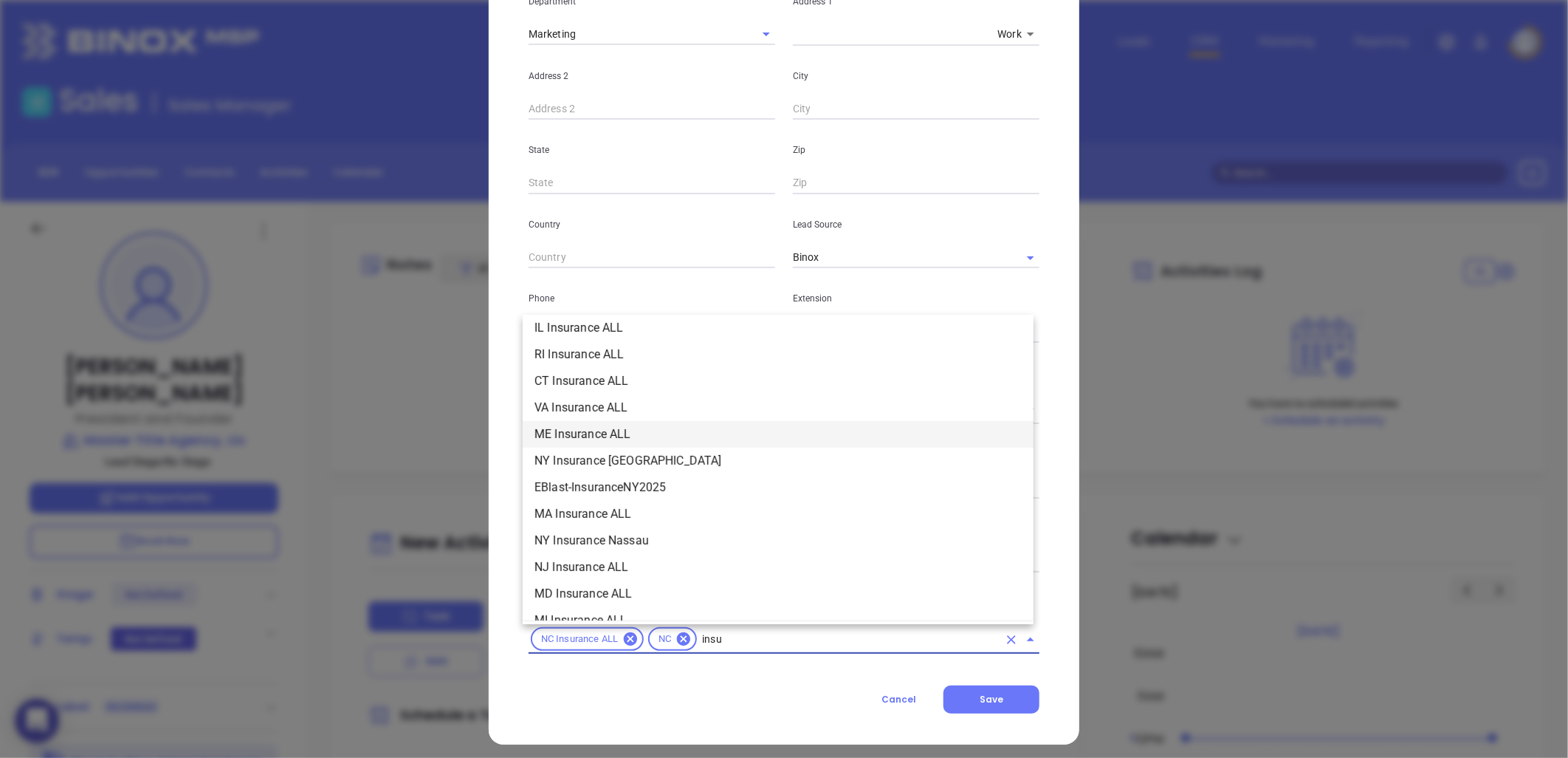
scroll to position [168, 0]
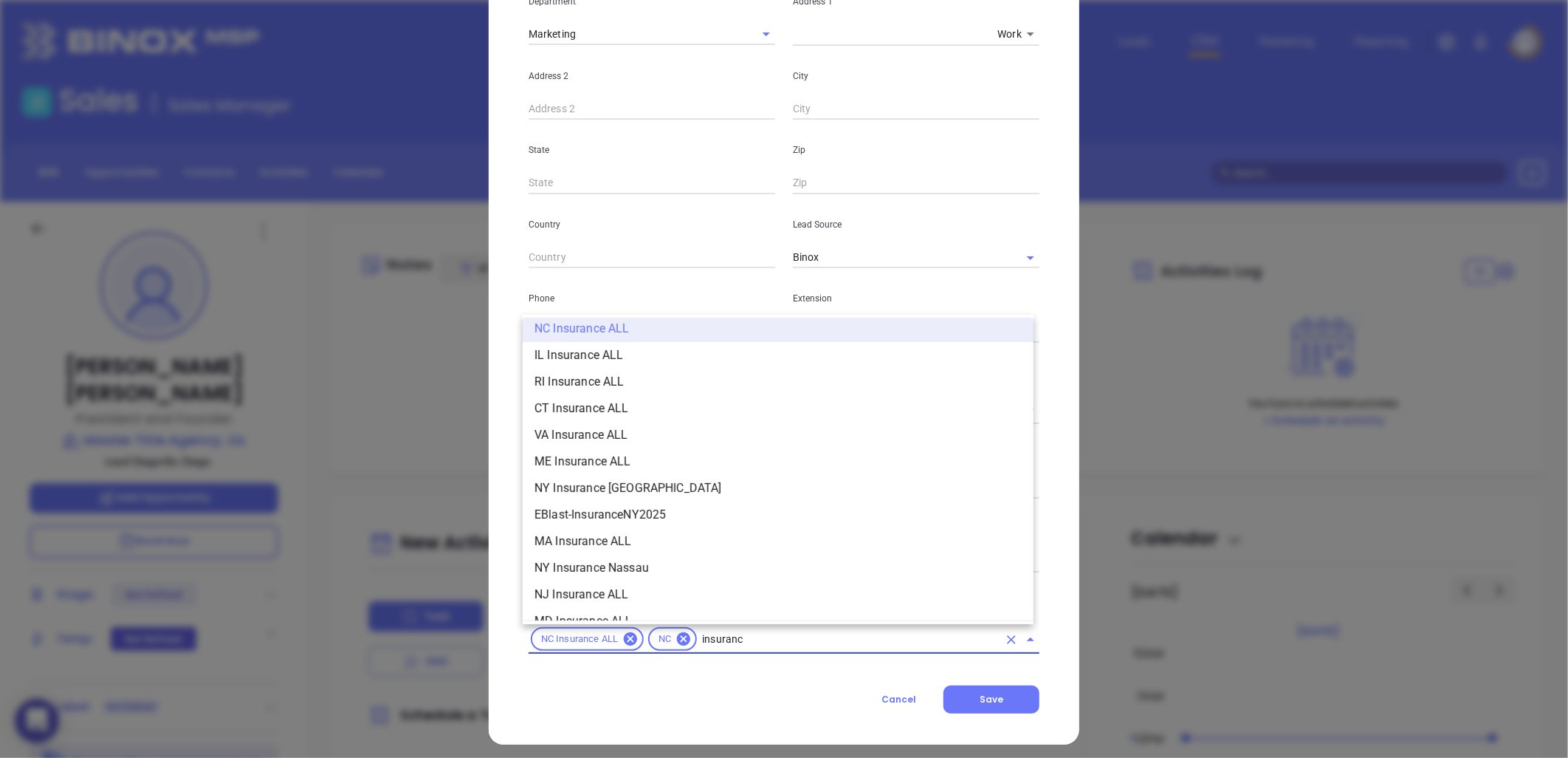
type input "insurance"
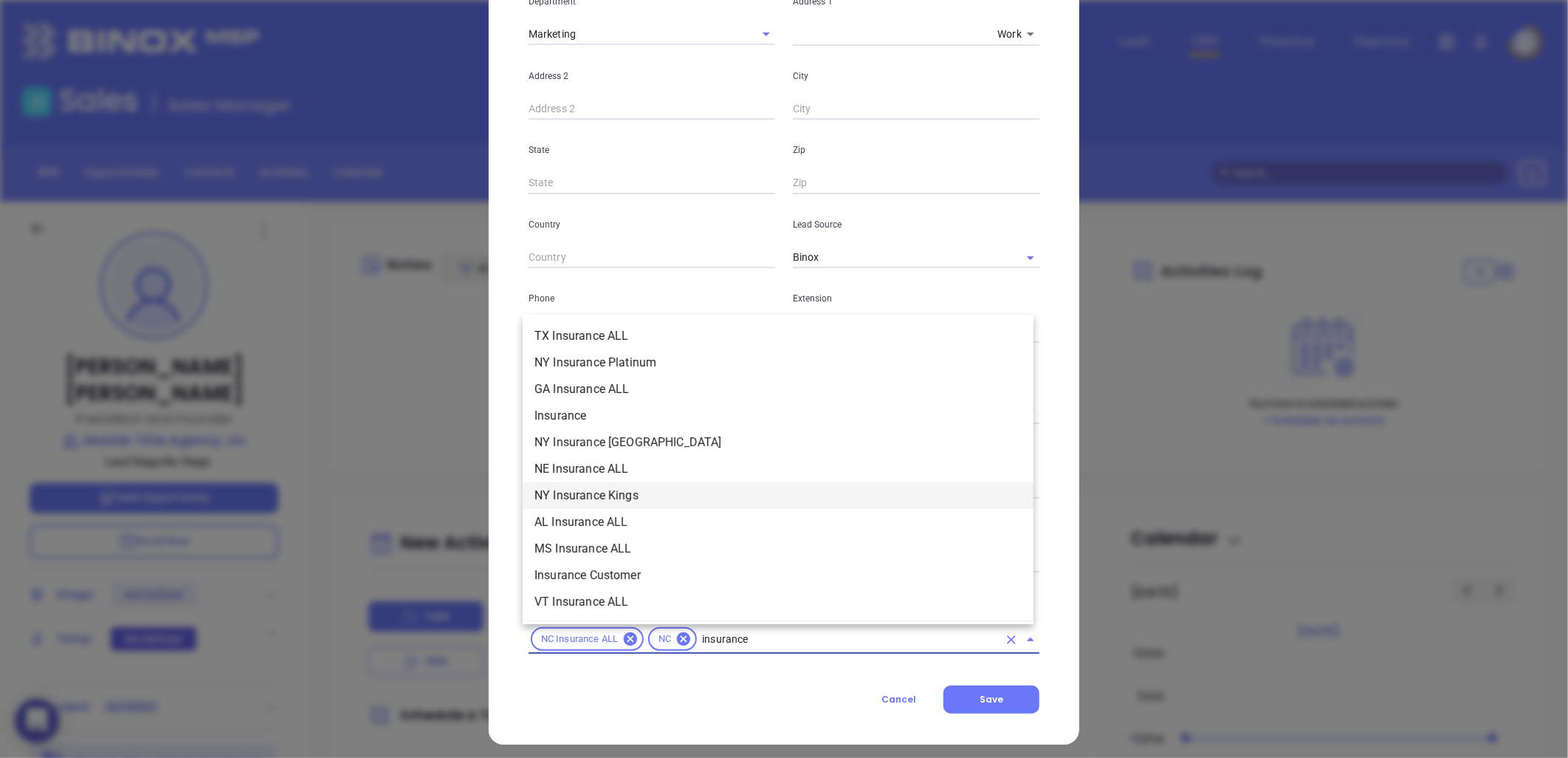
scroll to position [492, 0]
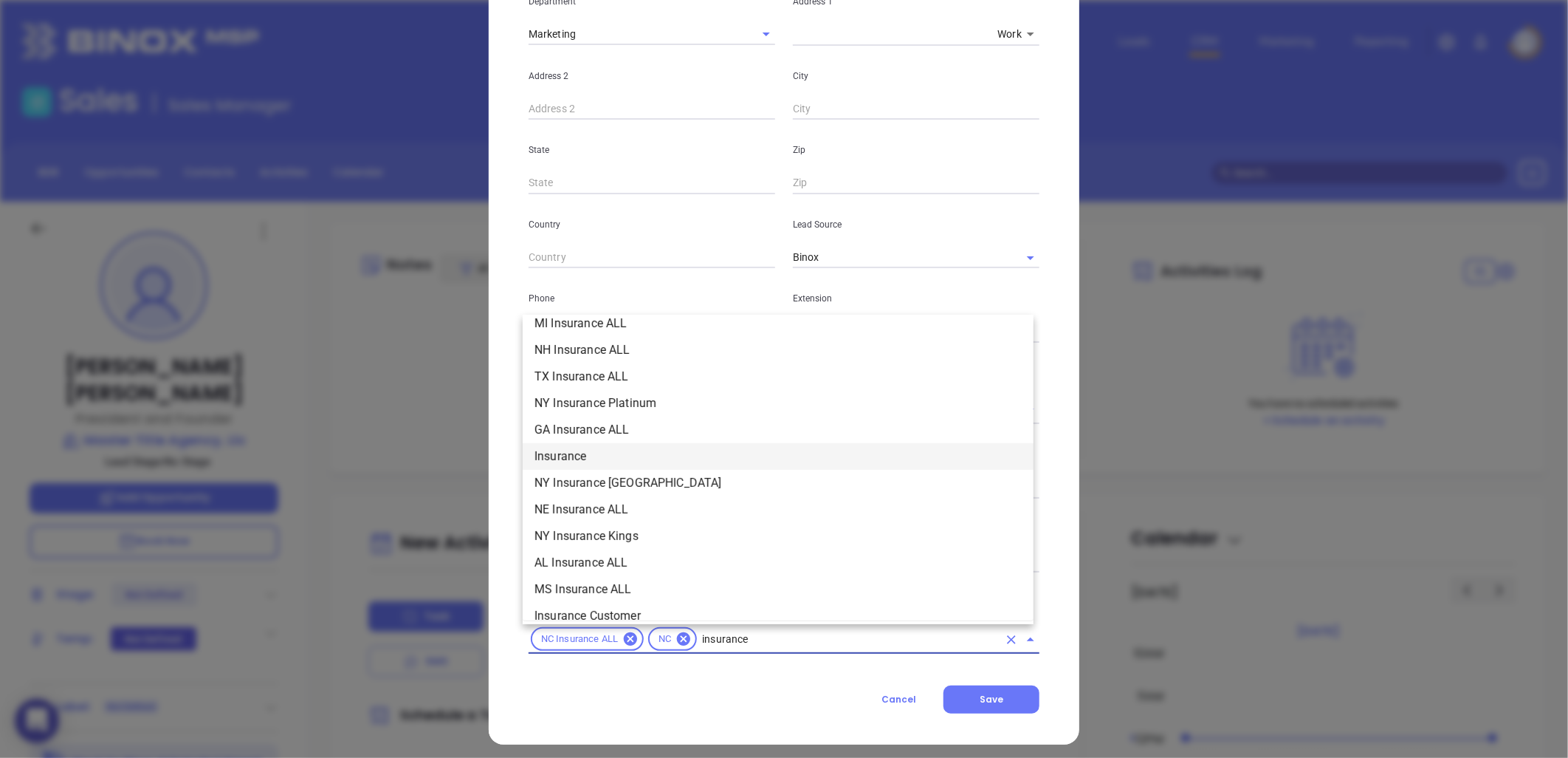
click at [580, 449] on li "Insurance" at bounding box center [778, 456] width 511 height 27
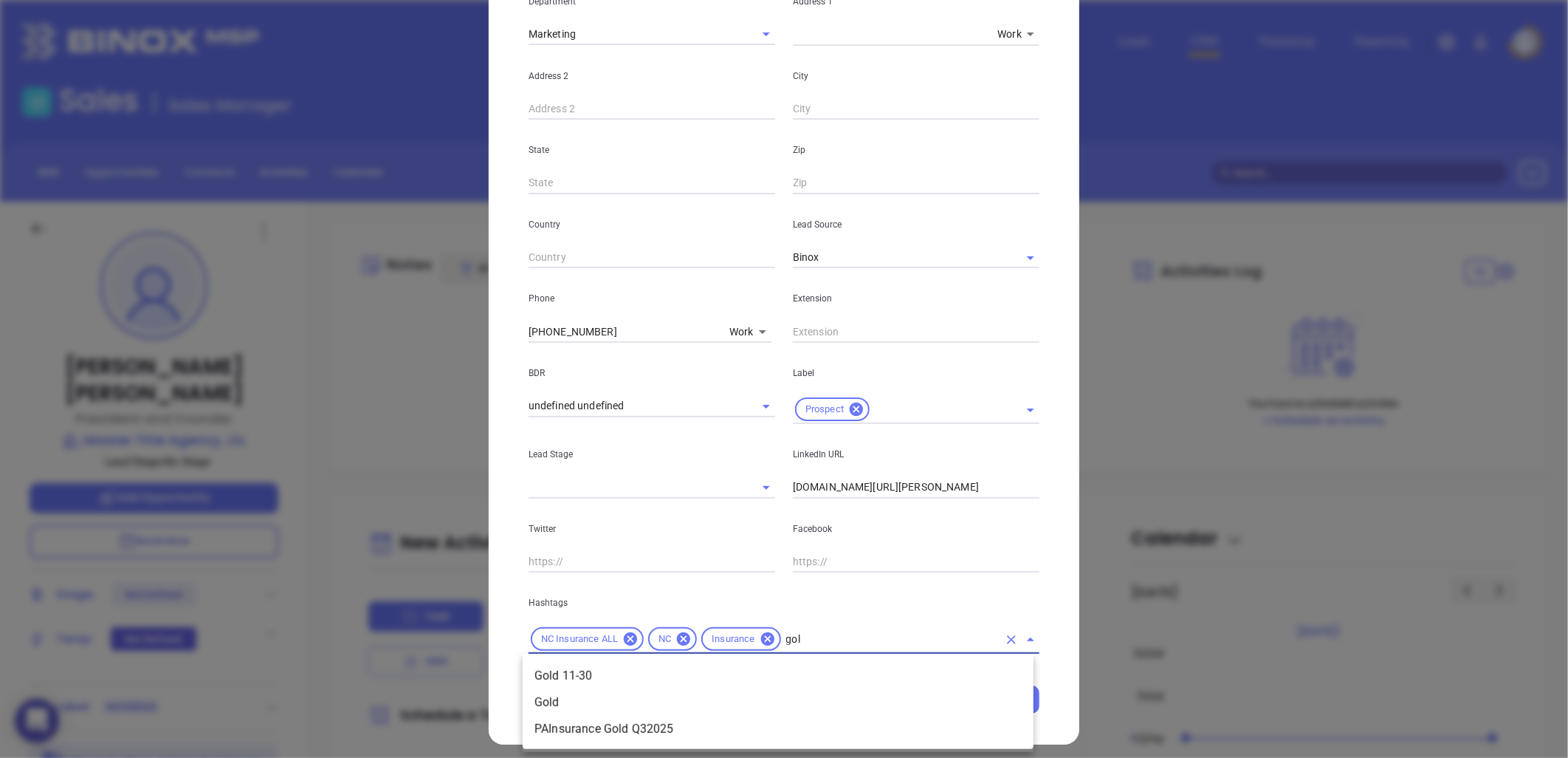
type input "gold"
click at [596, 670] on li "Gold 11-30" at bounding box center [778, 676] width 511 height 27
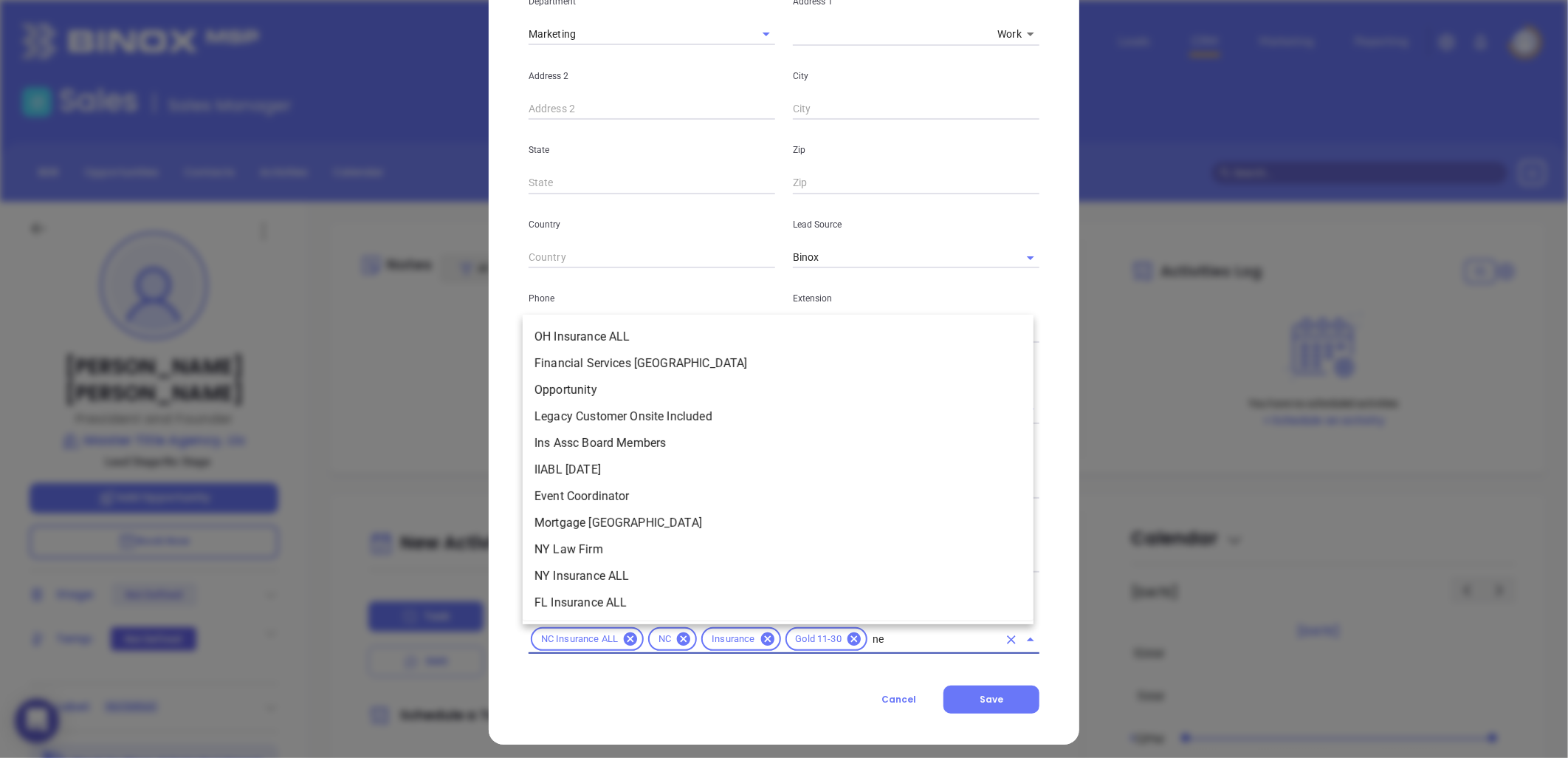
scroll to position [0, 0]
type input "new"
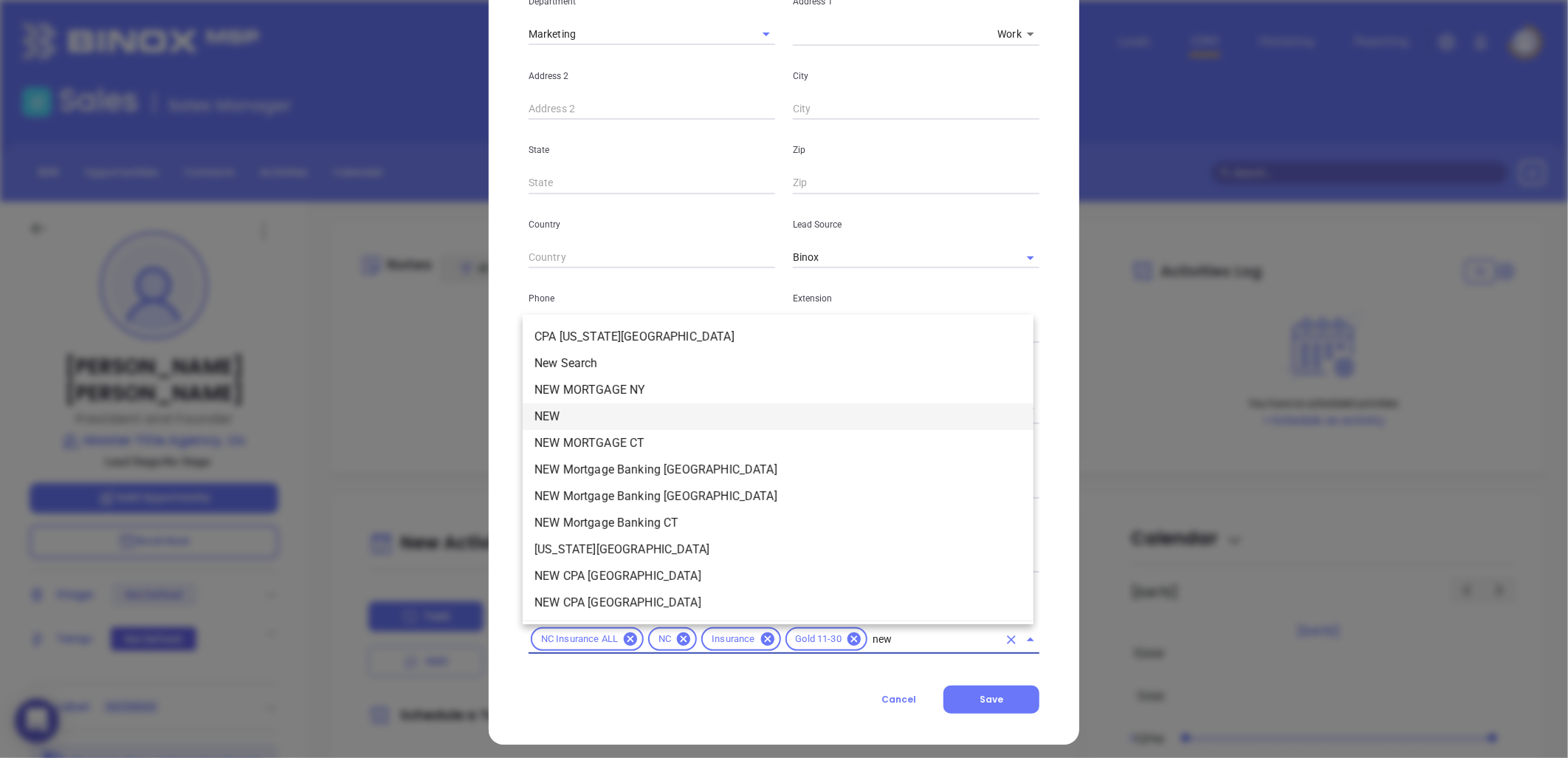
drag, startPoint x: 577, startPoint y: 418, endPoint x: 564, endPoint y: 435, distance: 21.4
click at [577, 420] on li "NEW" at bounding box center [778, 416] width 511 height 27
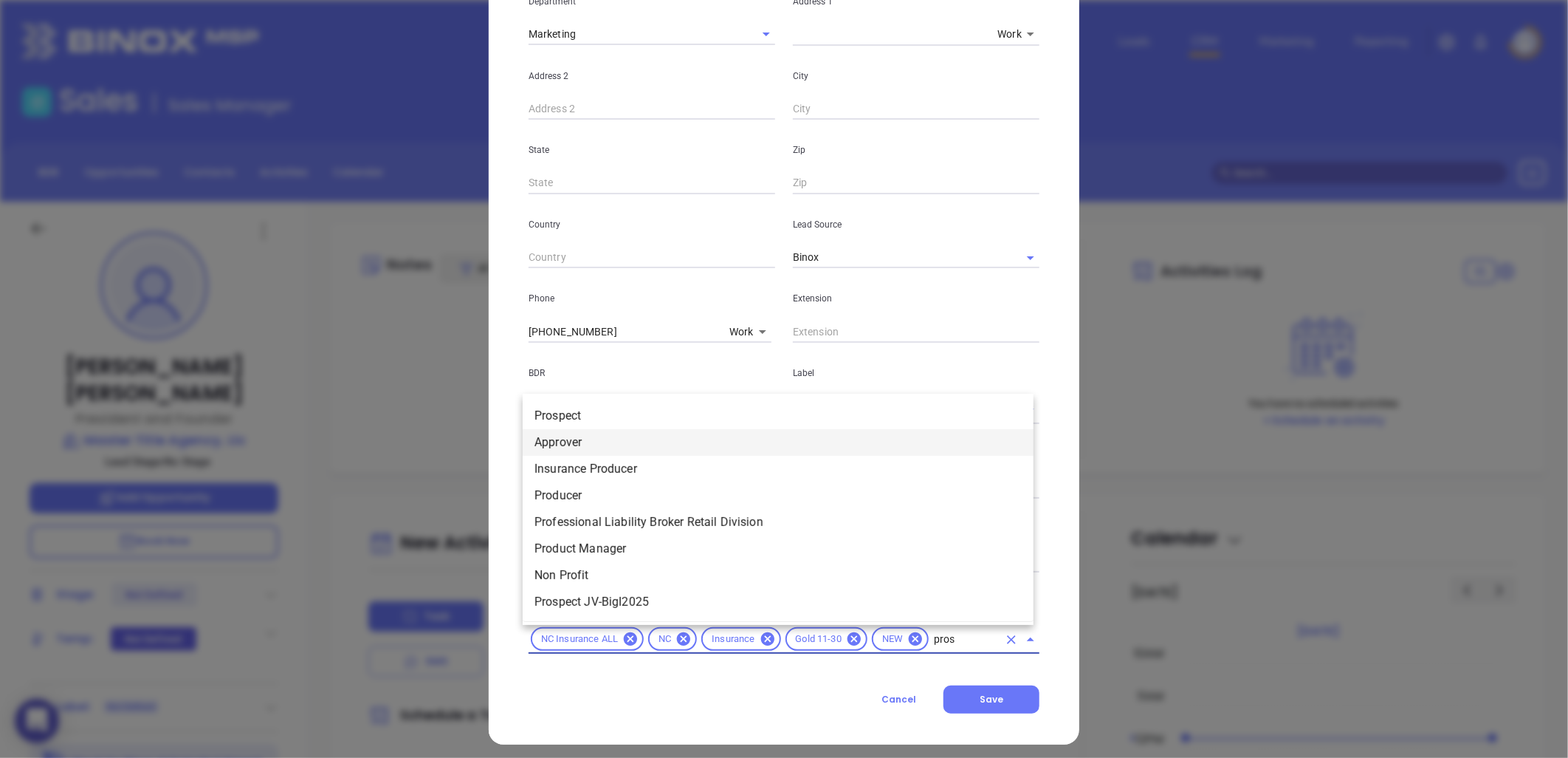
type input "prosp"
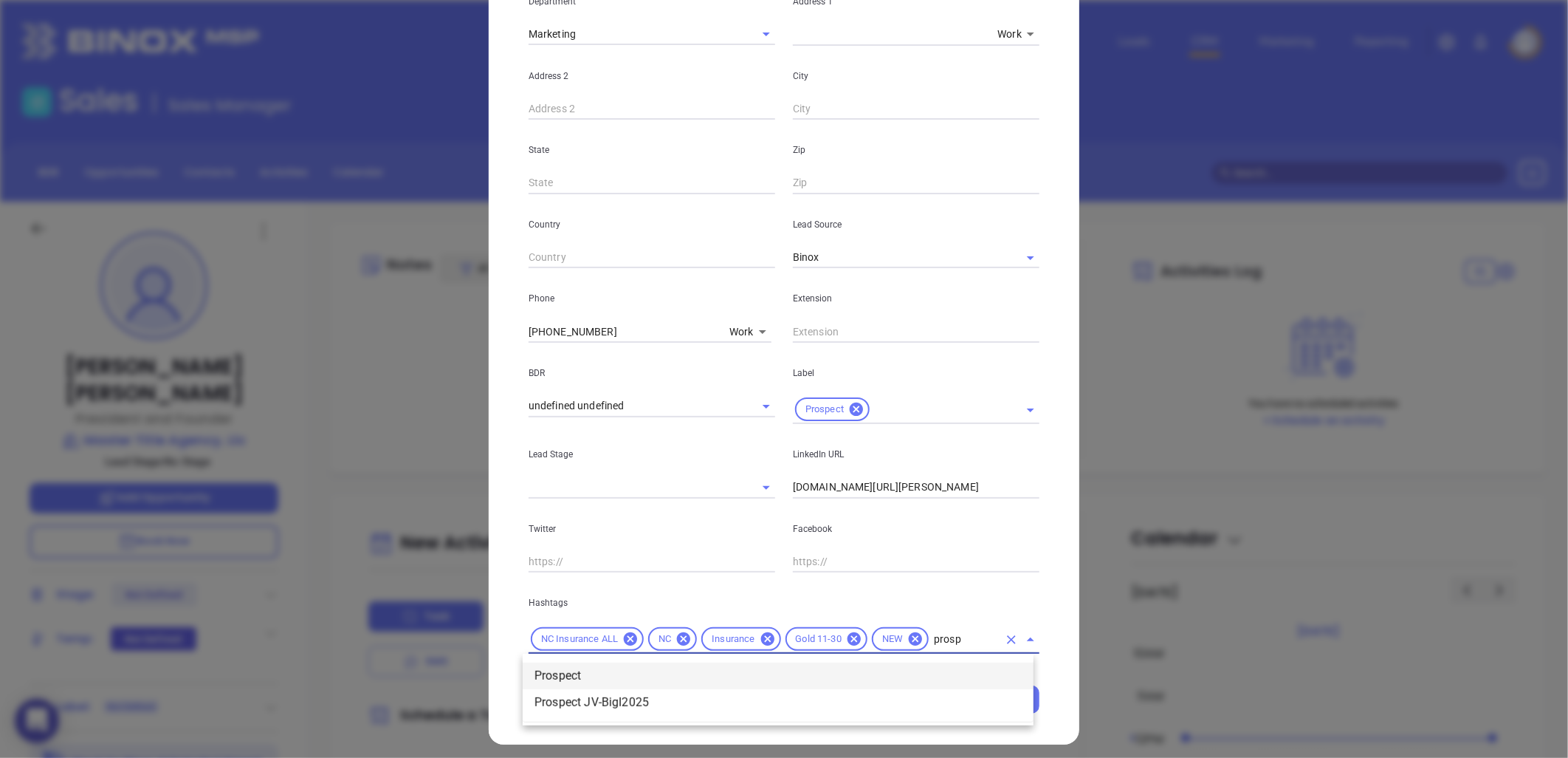
click at [636, 668] on li "Prospect" at bounding box center [778, 676] width 511 height 27
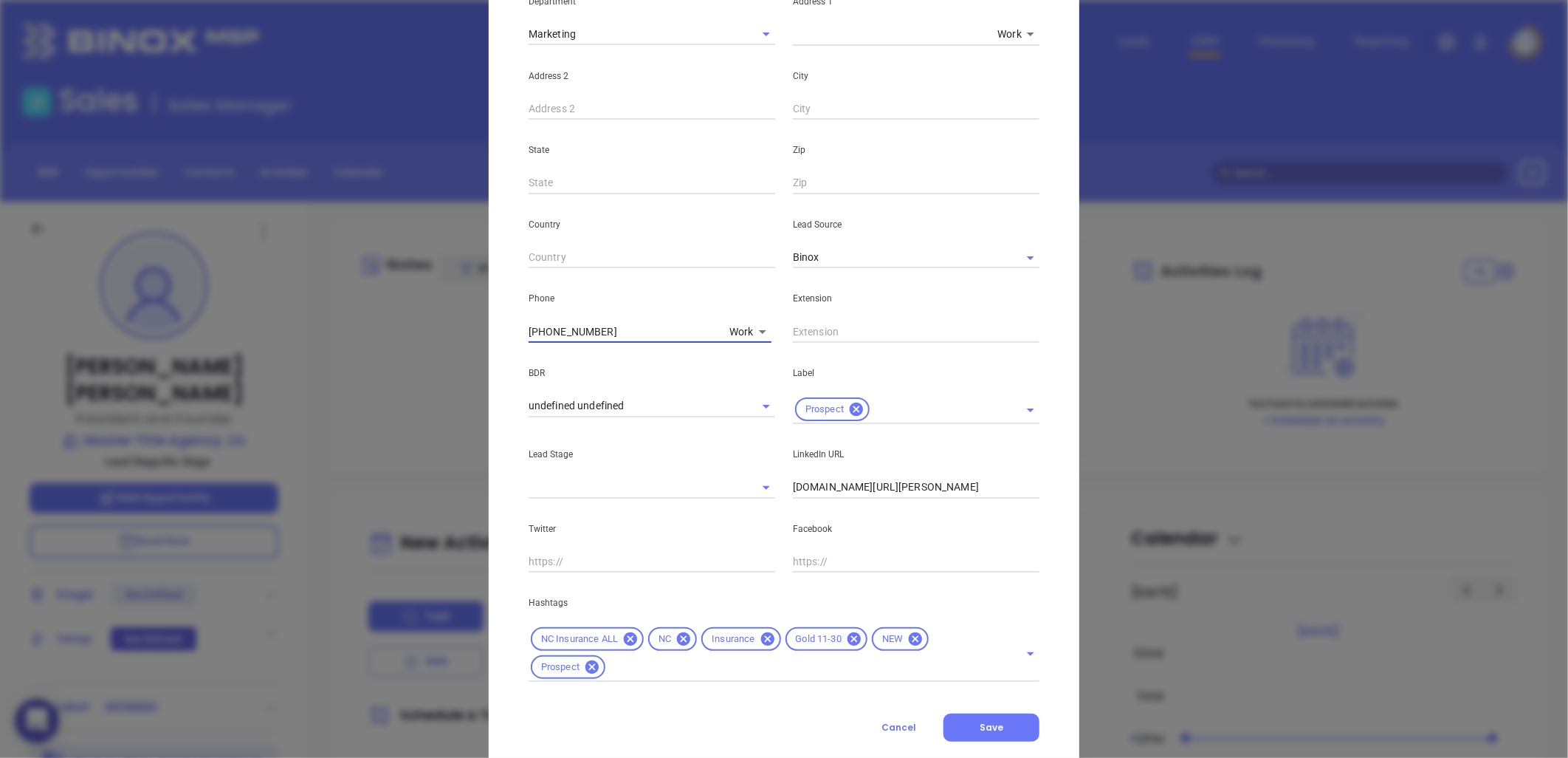
drag, startPoint x: 617, startPoint y: 335, endPoint x: 450, endPoint y: 382, distance: 173.5
click at [448, 381] on div "Patrick Jackson Contact Company First Name Patrick Last Name Jackson Email pat@…" at bounding box center [784, 379] width 1568 height 758
type input "( ) -"
click at [739, 327] on body "0 Leads CRM Marketing Reporting Financial Leads Leads Sales Sales Manager BDR O…" at bounding box center [784, 379] width 1568 height 758
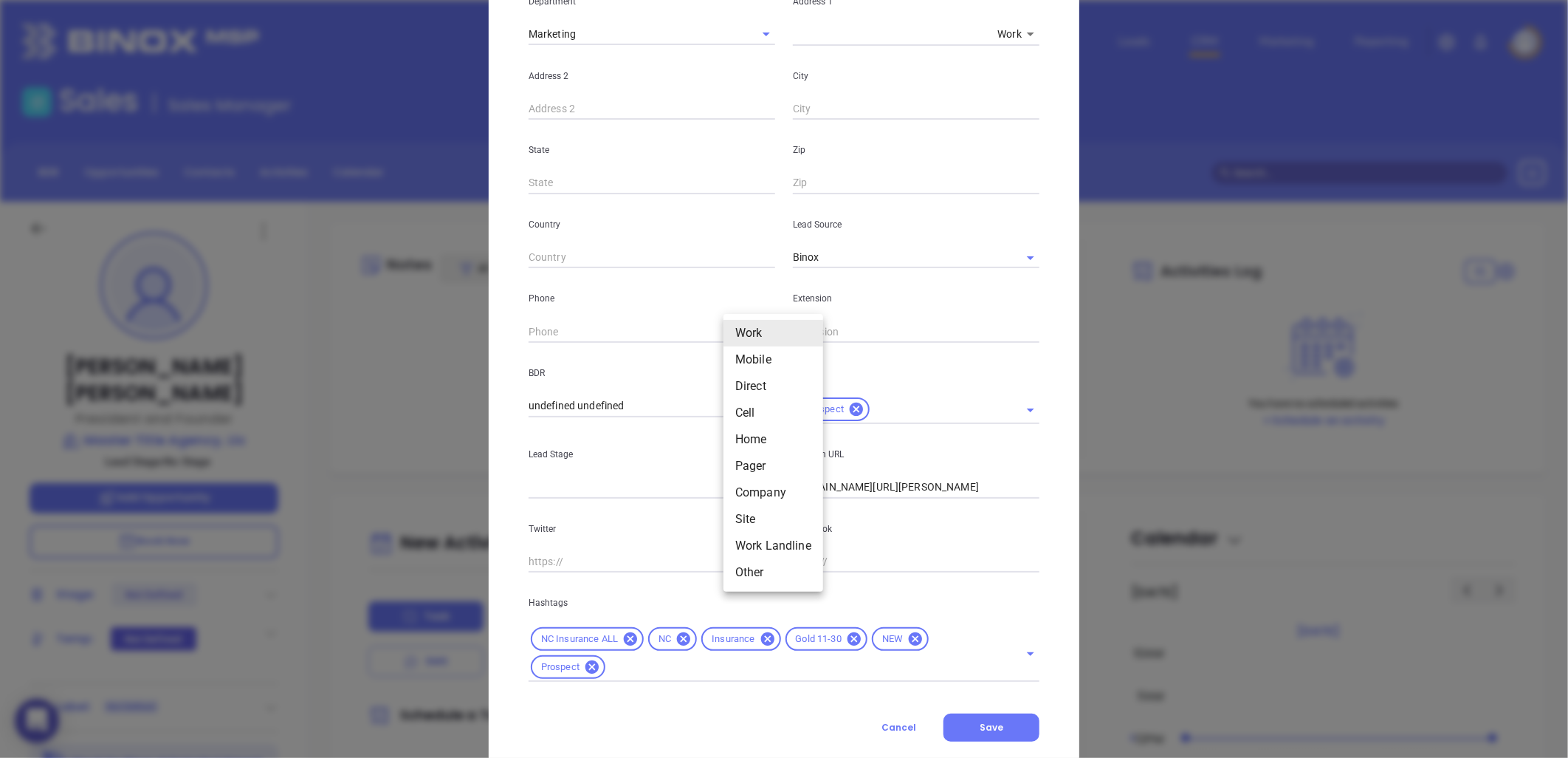
click at [746, 360] on li "Mobile" at bounding box center [773, 360] width 100 height 27
type input "(910) 978-8265"
type input "2"
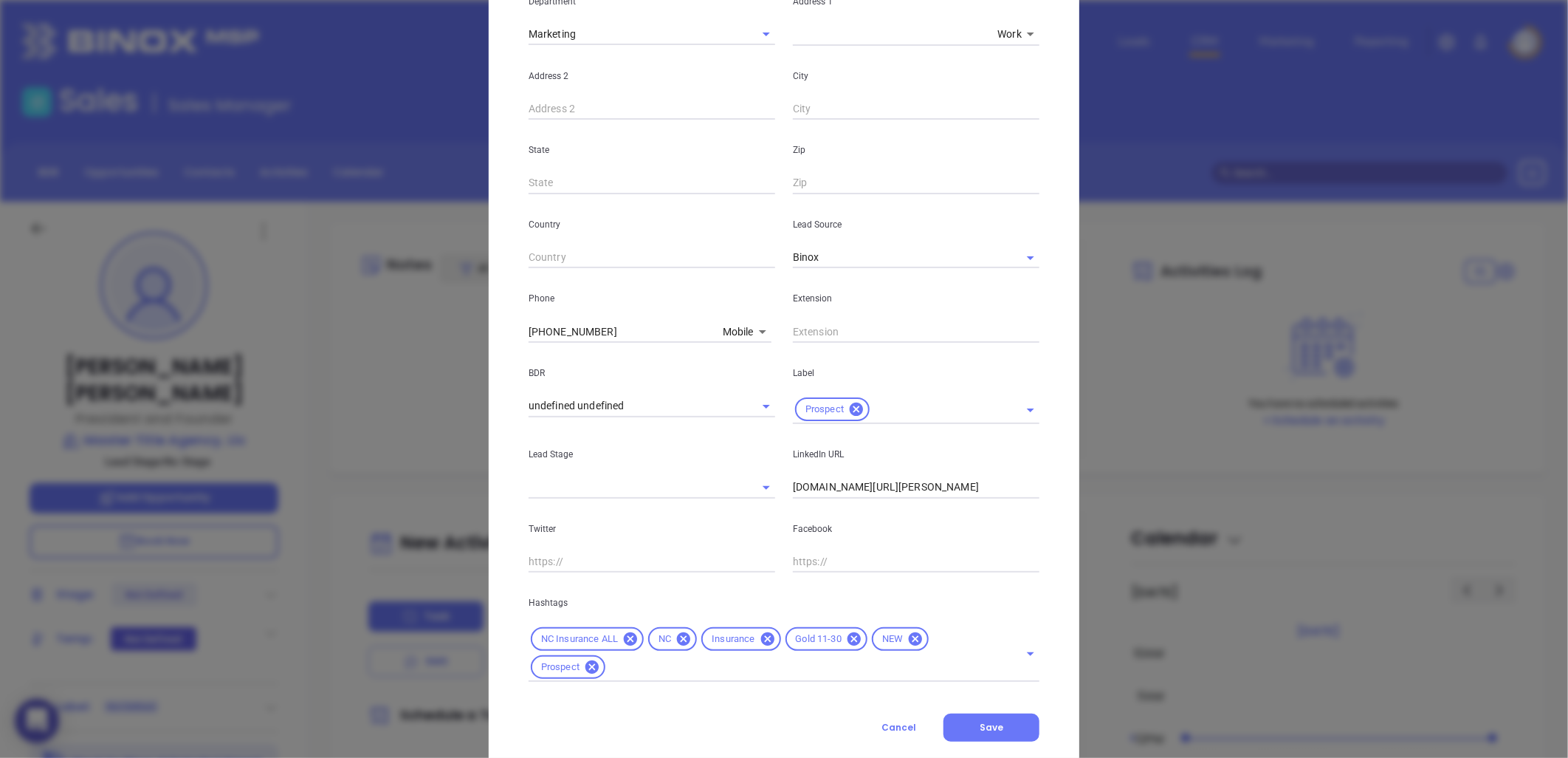
click at [741, 328] on body "0 Leads CRM Marketing Reporting Financial Leads Leads Sales Sales Manager BDR O…" at bounding box center [784, 379] width 1568 height 758
click at [744, 486] on li "Site" at bounding box center [766, 492] width 100 height 27
type input "11"
click at [607, 326] on input "( ) -" at bounding box center [630, 332] width 202 height 22
paste input "866) 503-1163"
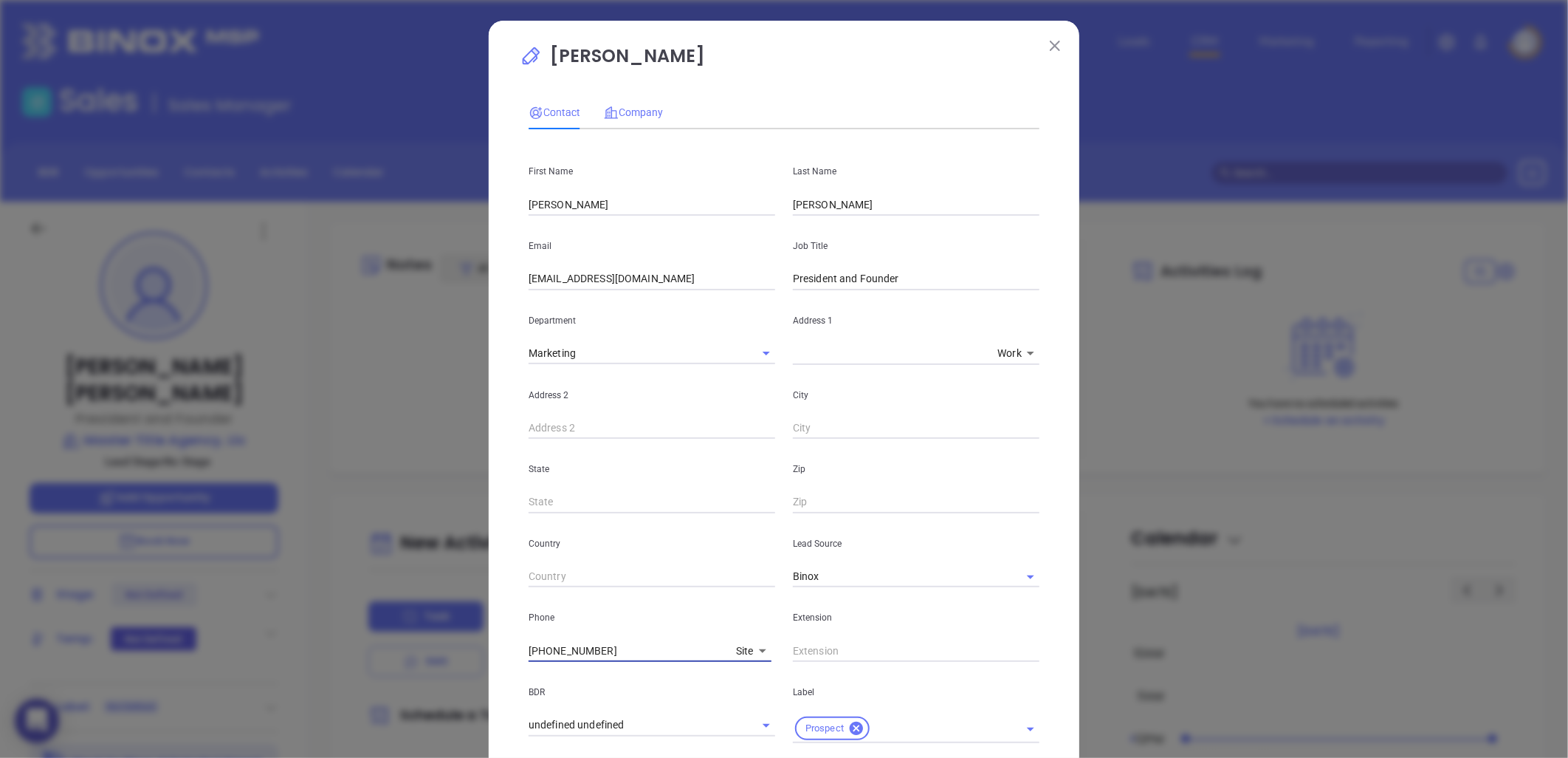
type input "(866) 503-1163"
click at [639, 112] on span "Company" at bounding box center [633, 112] width 59 height 12
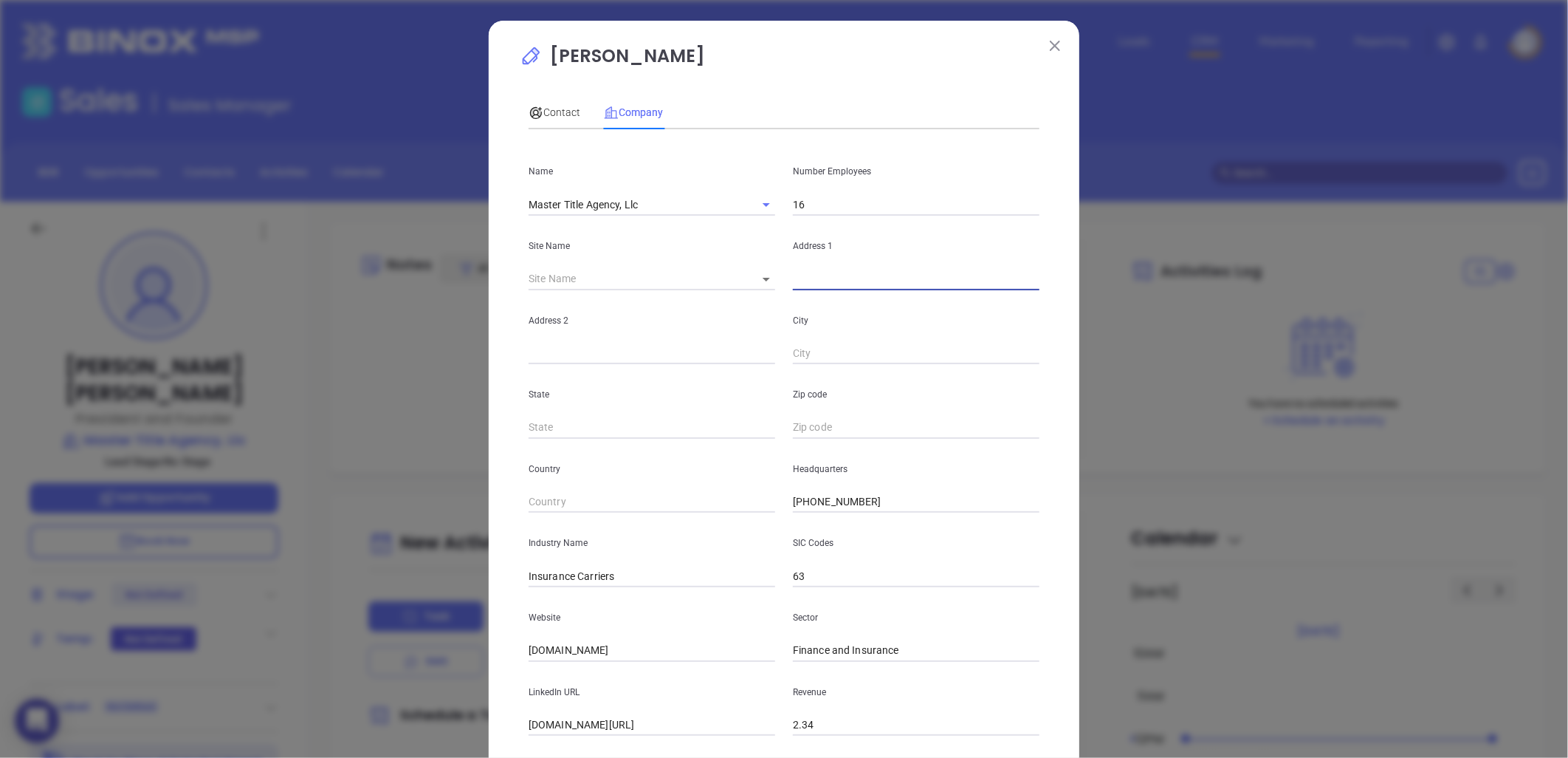
click at [808, 278] on input "text" at bounding box center [916, 279] width 246 height 22
paste input "201 McCullough Drive Suite 140 Charlotte, NC 28262"
drag, startPoint x: 888, startPoint y: 283, endPoint x: 1168, endPoint y: 247, distance: 282.3
click at [1168, 247] on div "Patrick Jackson Contact Company First Name Patrick Last Name Jackson Email pat@…" at bounding box center [784, 379] width 1568 height 758
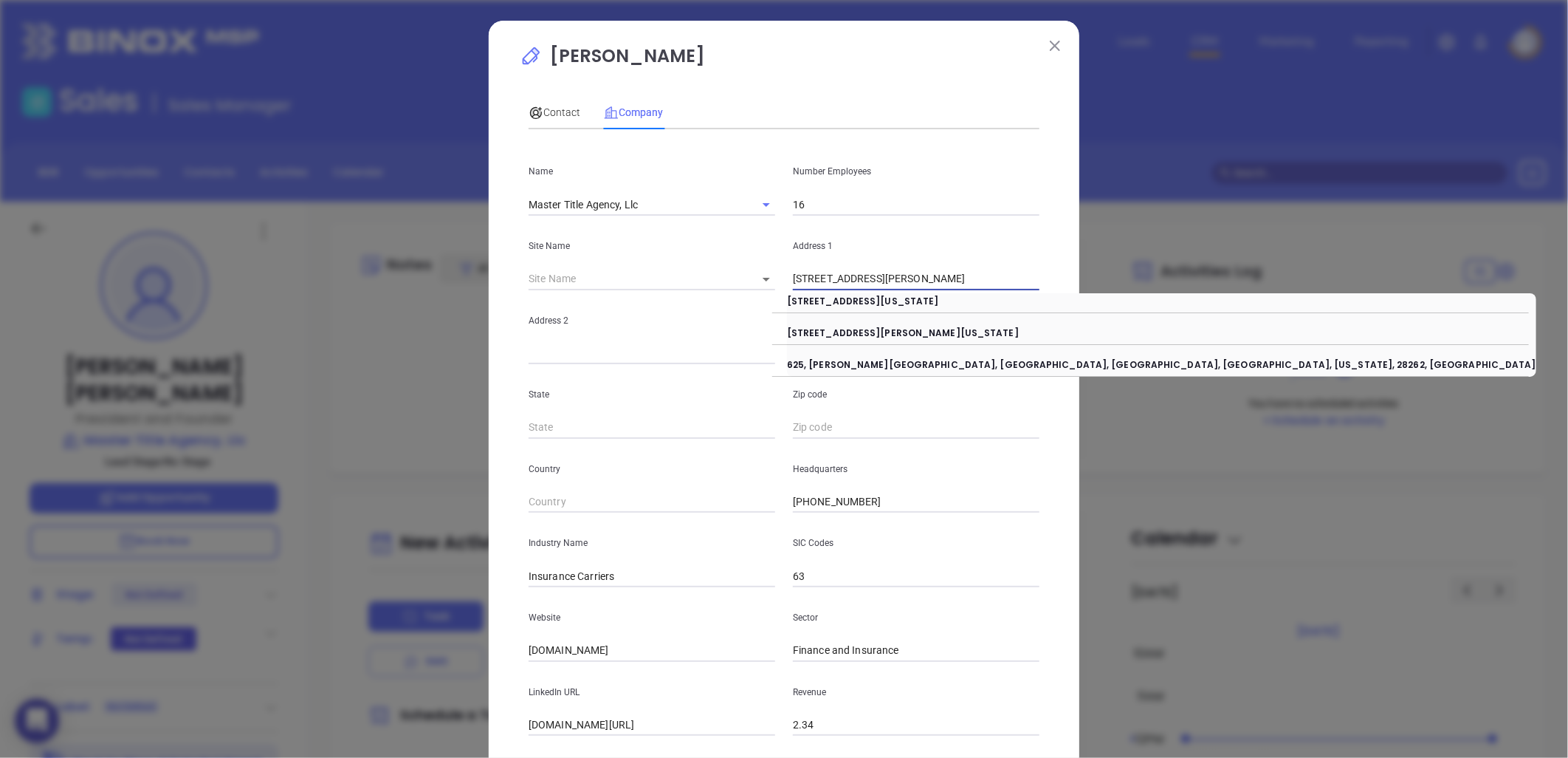
scroll to position [0, 0]
type input "201 McCullough Drive"
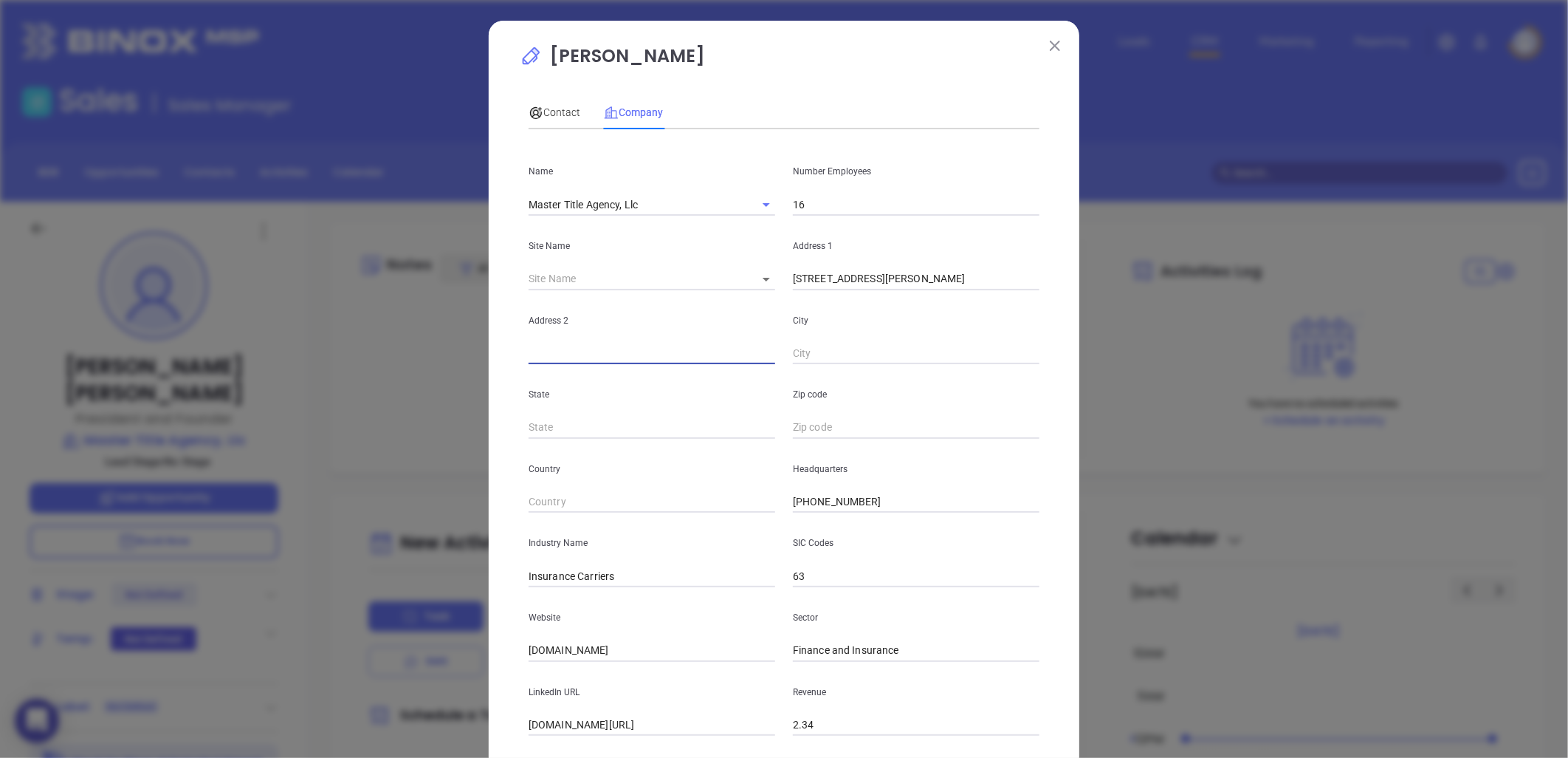
paste input "Suite 140 Charlotte, NC 28262"
drag, startPoint x: 573, startPoint y: 353, endPoint x: 799, endPoint y: 319, distance: 228.5
click at [800, 323] on div "Address 2 Suite 140 Charlotte, NC 28262 City" at bounding box center [784, 327] width 529 height 75
type input "Suite 140"
paste input "Charlotte, NC 28262"
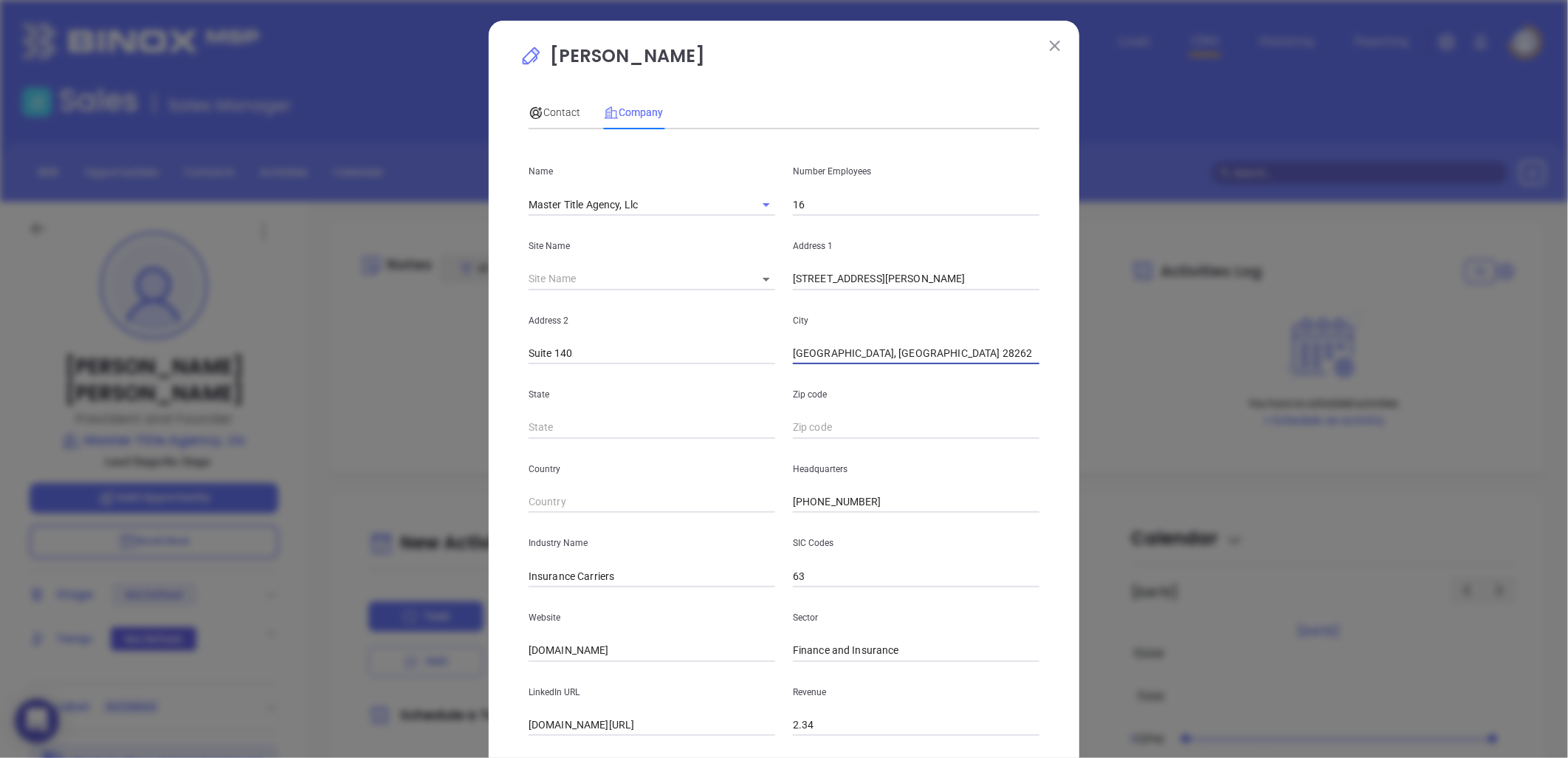
drag, startPoint x: 836, startPoint y: 355, endPoint x: 987, endPoint y: 292, distance: 163.6
click at [1027, 320] on div "City Charlotte, NC 28262" at bounding box center [916, 327] width 264 height 75
type input "Charlott"
type input "NC"
drag, startPoint x: 847, startPoint y: 351, endPoint x: 839, endPoint y: 358, distance: 10.6
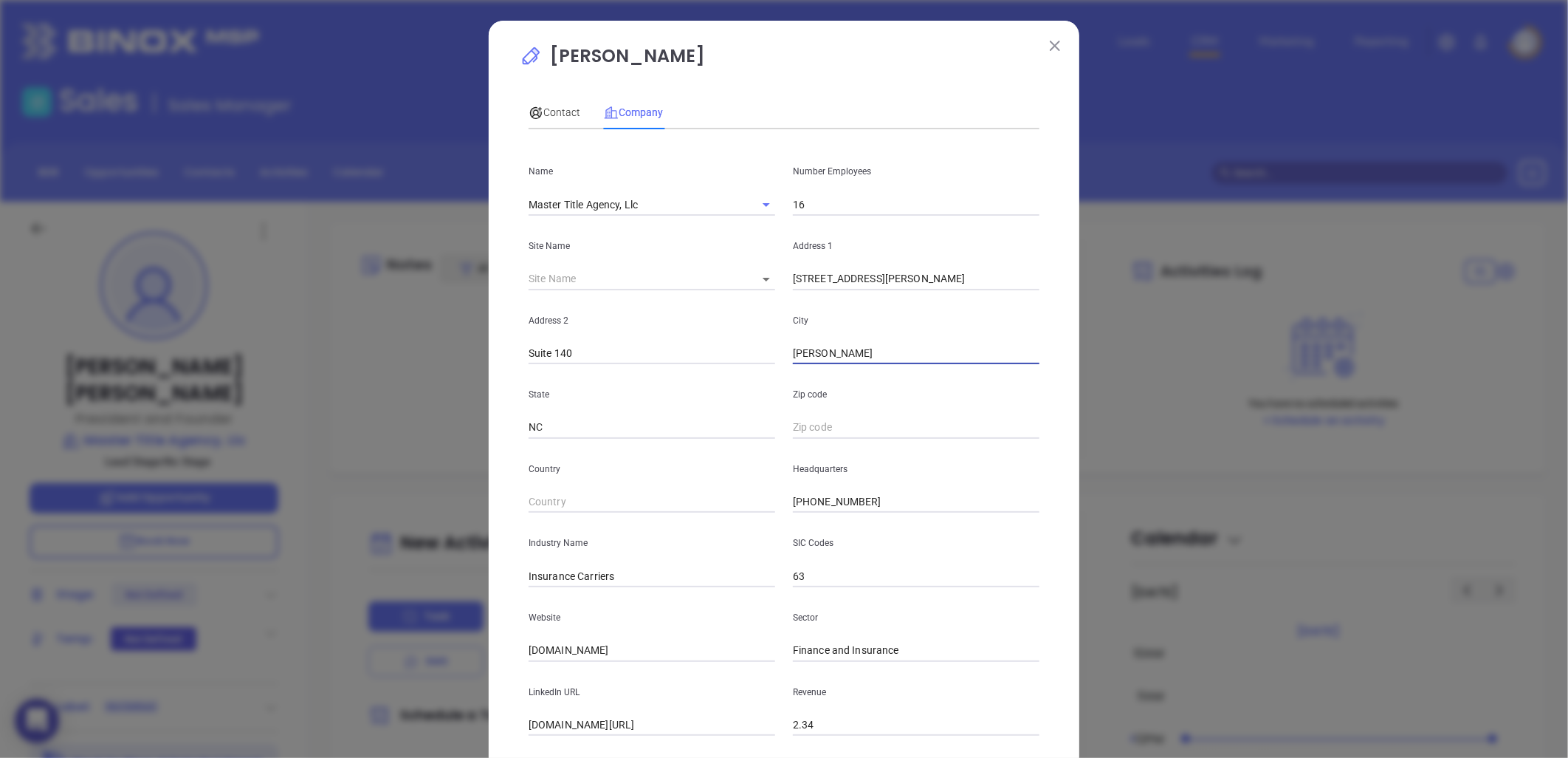
click at [846, 352] on input "Charlott" at bounding box center [916, 354] width 246 height 22
click at [905, 329] on div "City Charlott" at bounding box center [916, 327] width 264 height 75
click at [849, 351] on input "Charlott" at bounding box center [916, 354] width 246 height 22
click at [883, 341] on div "City Charlott" at bounding box center [916, 327] width 264 height 75
click at [839, 360] on input "Charlott" at bounding box center [916, 354] width 246 height 22
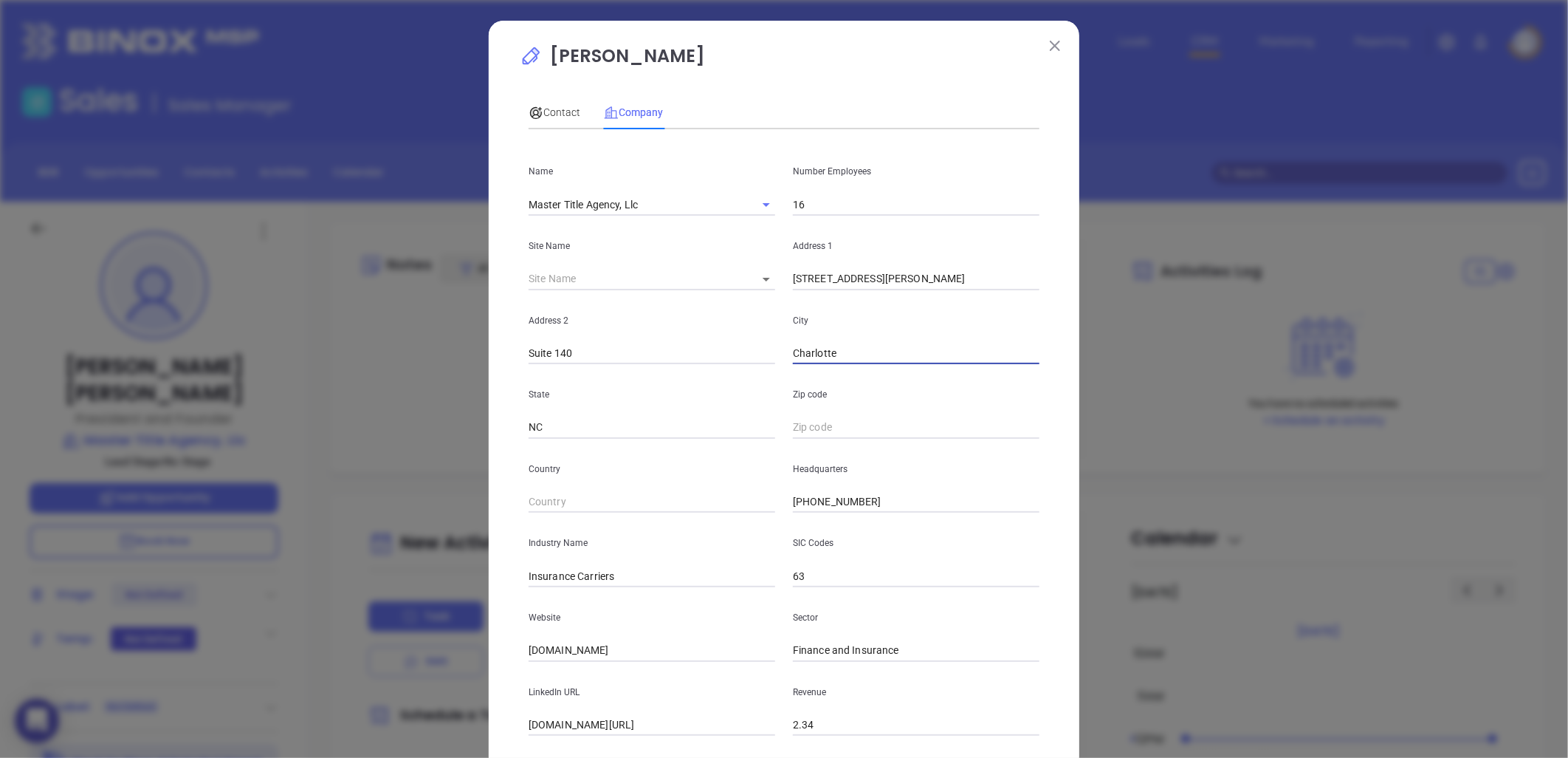
type input "Charlotte"
click at [712, 392] on p "State" at bounding box center [652, 395] width 246 height 17
click at [806, 427] on input "text" at bounding box center [916, 428] width 246 height 22
paste input "NC 28262"
drag, startPoint x: 806, startPoint y: 432, endPoint x: 709, endPoint y: 452, distance: 99.0
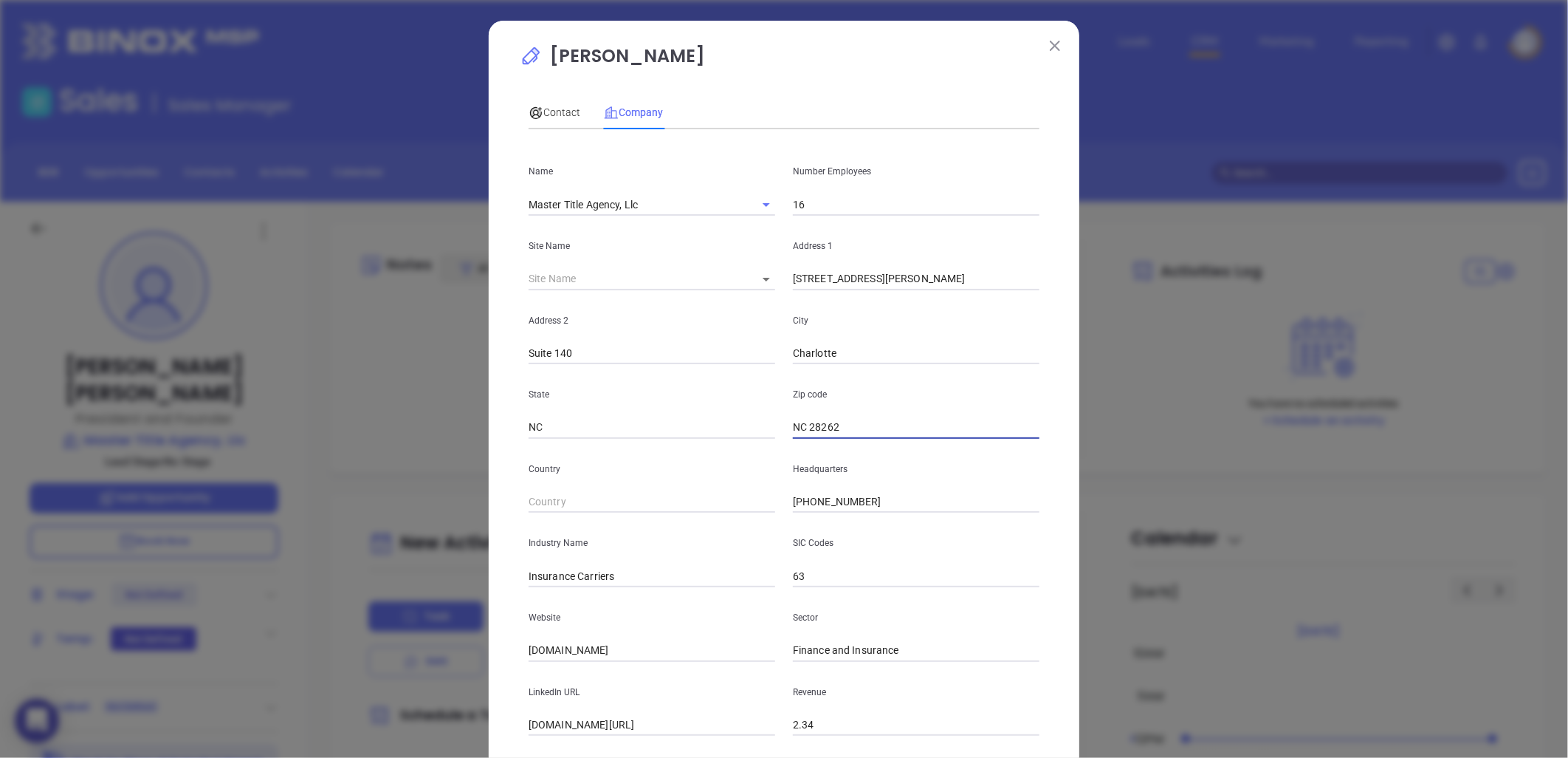
click at [712, 451] on div "Name Master Title Agency, Llc Number Employees 16 Site Name ​ Address 1 201 McC…" at bounding box center [784, 438] width 511 height 595
type input "28262"
drag, startPoint x: 569, startPoint y: 574, endPoint x: 788, endPoint y: 498, distance: 231.8
click at [777, 518] on div "Industry Name Insurance Carriers SIC Codes 63" at bounding box center [784, 550] width 529 height 75
type input "Insurance"
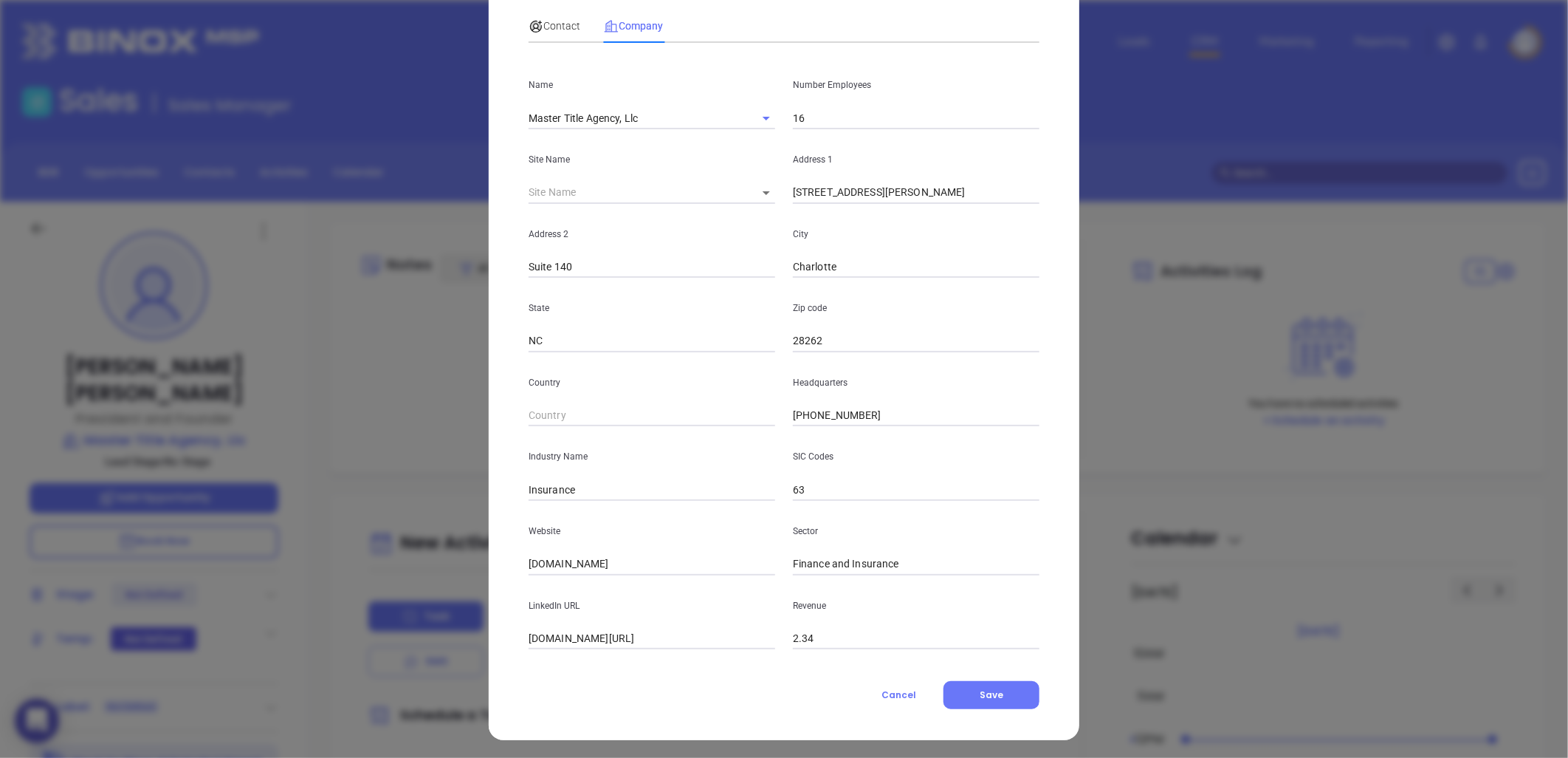
scroll to position [89, 0]
drag, startPoint x: 646, startPoint y: 562, endPoint x: 409, endPoint y: 606, distance: 241.0
click at [409, 606] on div "Patrick Jackson Contact Company First Name Patrick Last Name Jackson Email pat@…" at bounding box center [784, 379] width 1568 height 758
paste input "NC 28262"
drag, startPoint x: 580, startPoint y: 563, endPoint x: 435, endPoint y: 577, distance: 145.7
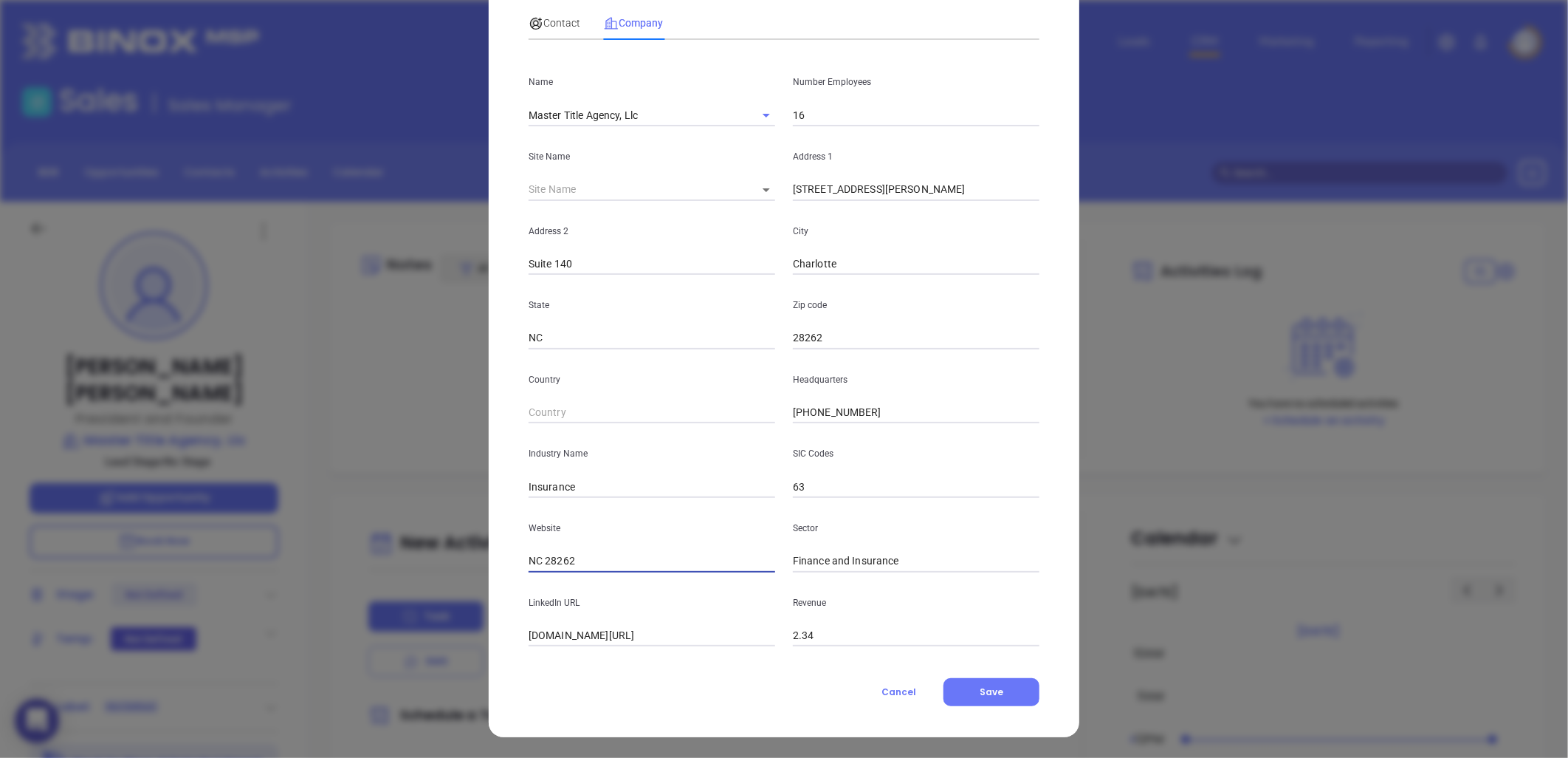
click at [432, 581] on div "Patrick Jackson Contact Company First Name Patrick Last Name Jackson Email pat@…" at bounding box center [784, 379] width 1568 height 758
paste input "https://www.mastertitleagency.com/"
type input "https://www.mastertitleagency.com/"
click at [613, 636] on input "linkedin.com/company/master-title-agency-llc" at bounding box center [652, 636] width 246 height 22
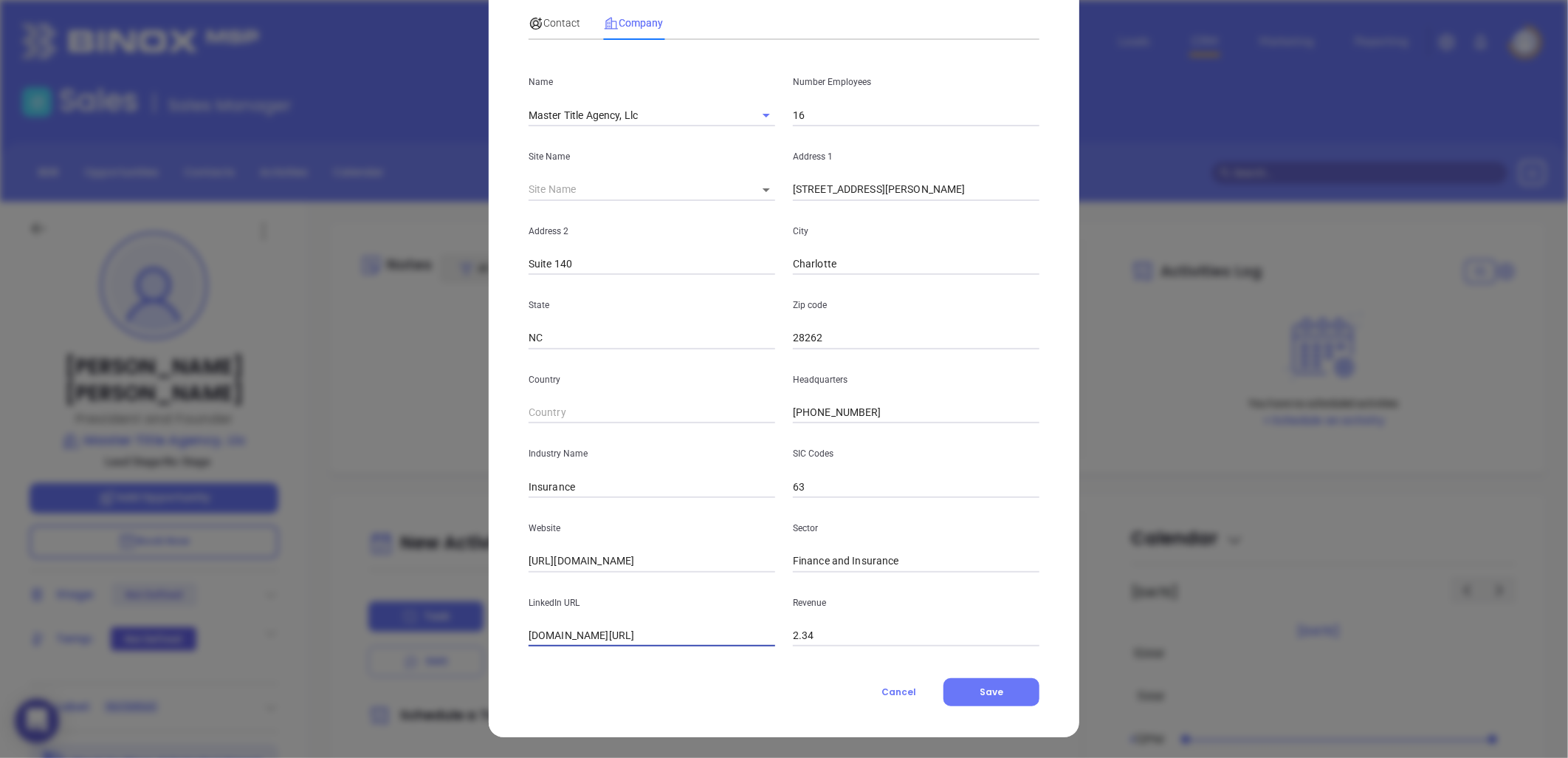
click at [613, 636] on input "linkedin.com/company/master-title-agency-llc" at bounding box center [652, 636] width 246 height 22
paste input "https://www.linkedin.com/company/master-title-agency-llc/"
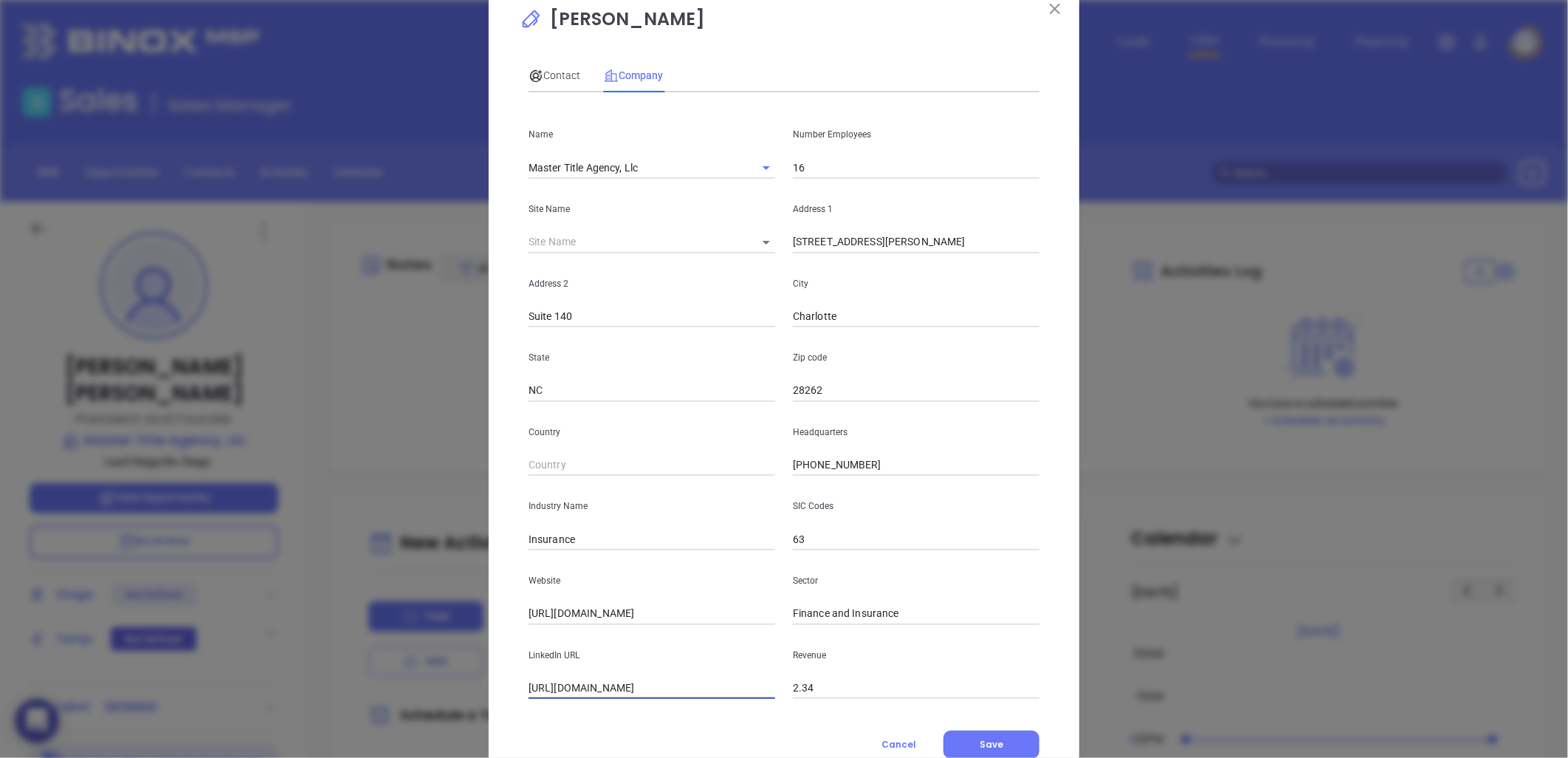
scroll to position [0, 0]
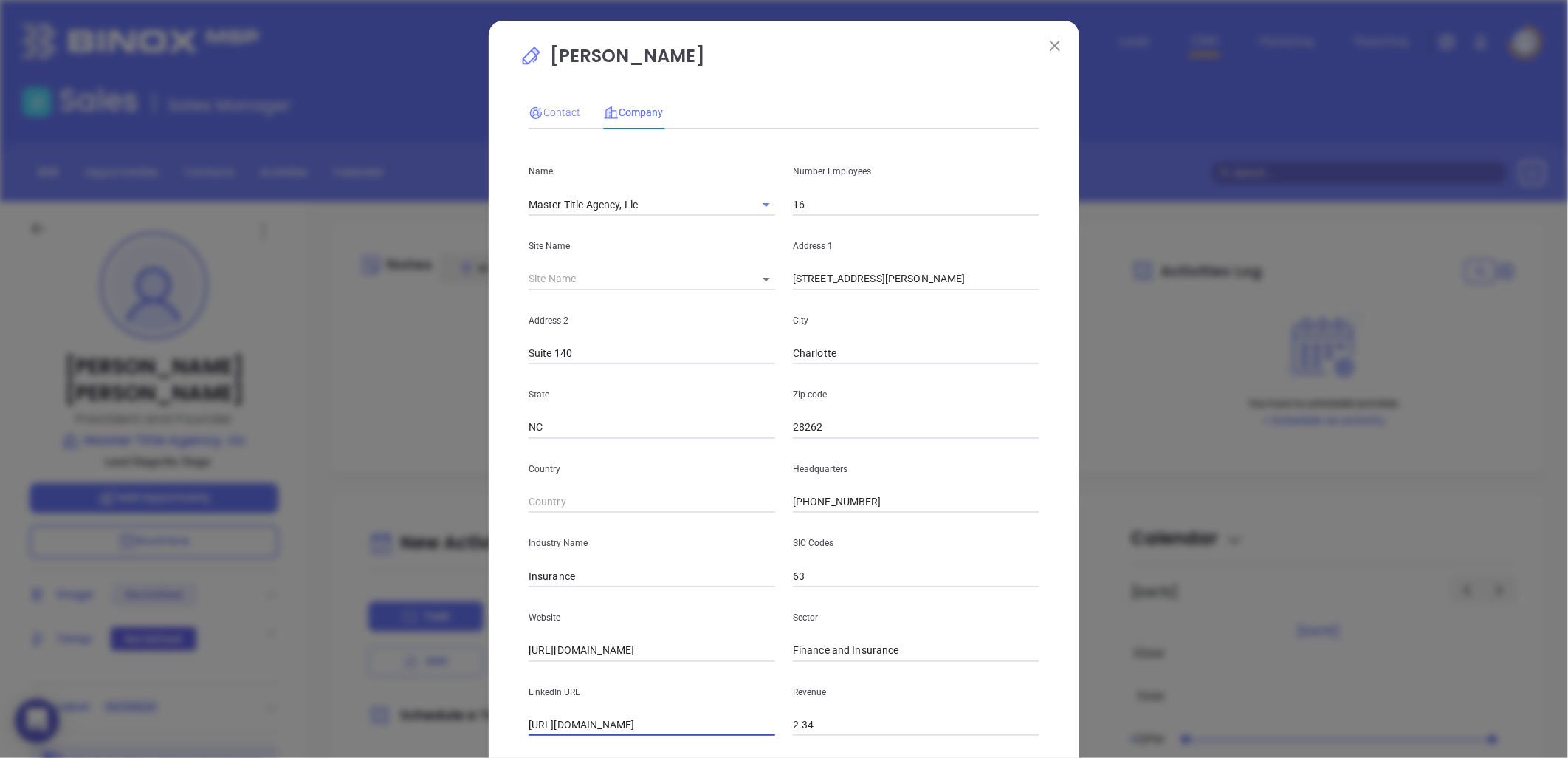
type input "https://www.linkedin.com/company/master-title-agency-llc/"
click at [548, 107] on span "Contact" at bounding box center [555, 112] width 52 height 12
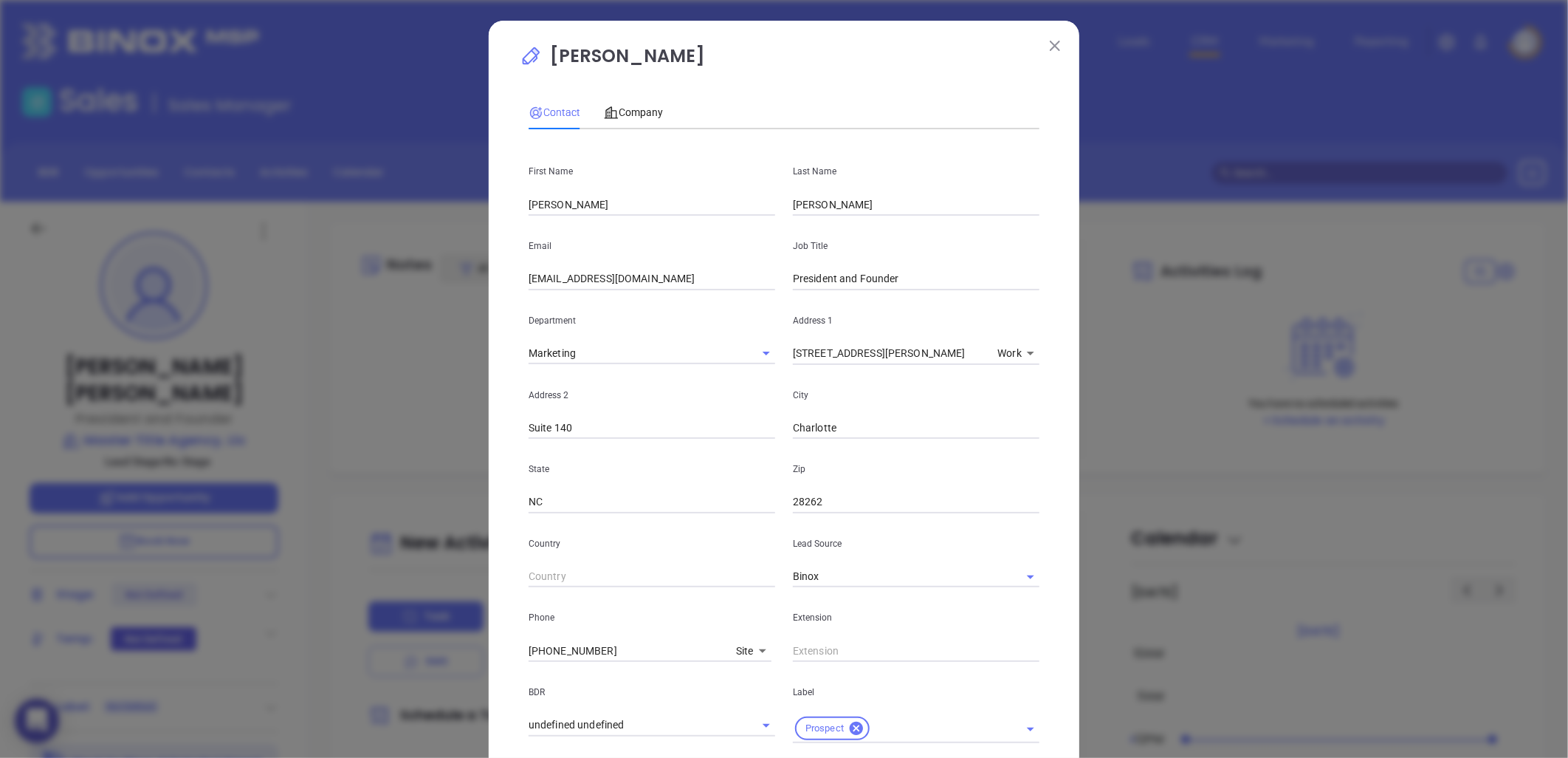
scroll to position [355, 0]
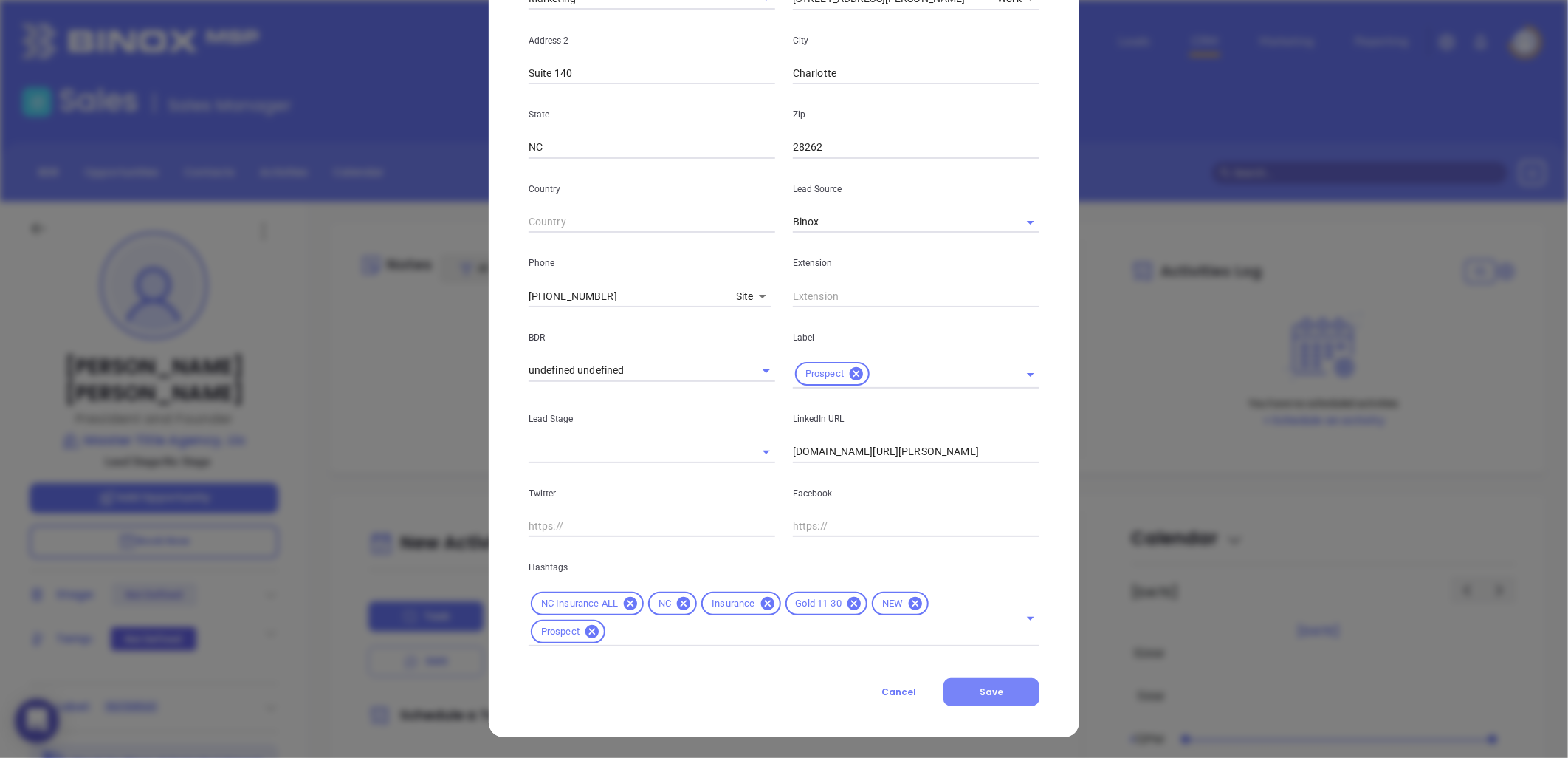
drag, startPoint x: 990, startPoint y: 694, endPoint x: 1008, endPoint y: 690, distance: 18.4
click at [989, 694] on span "Save" at bounding box center [992, 692] width 24 height 13
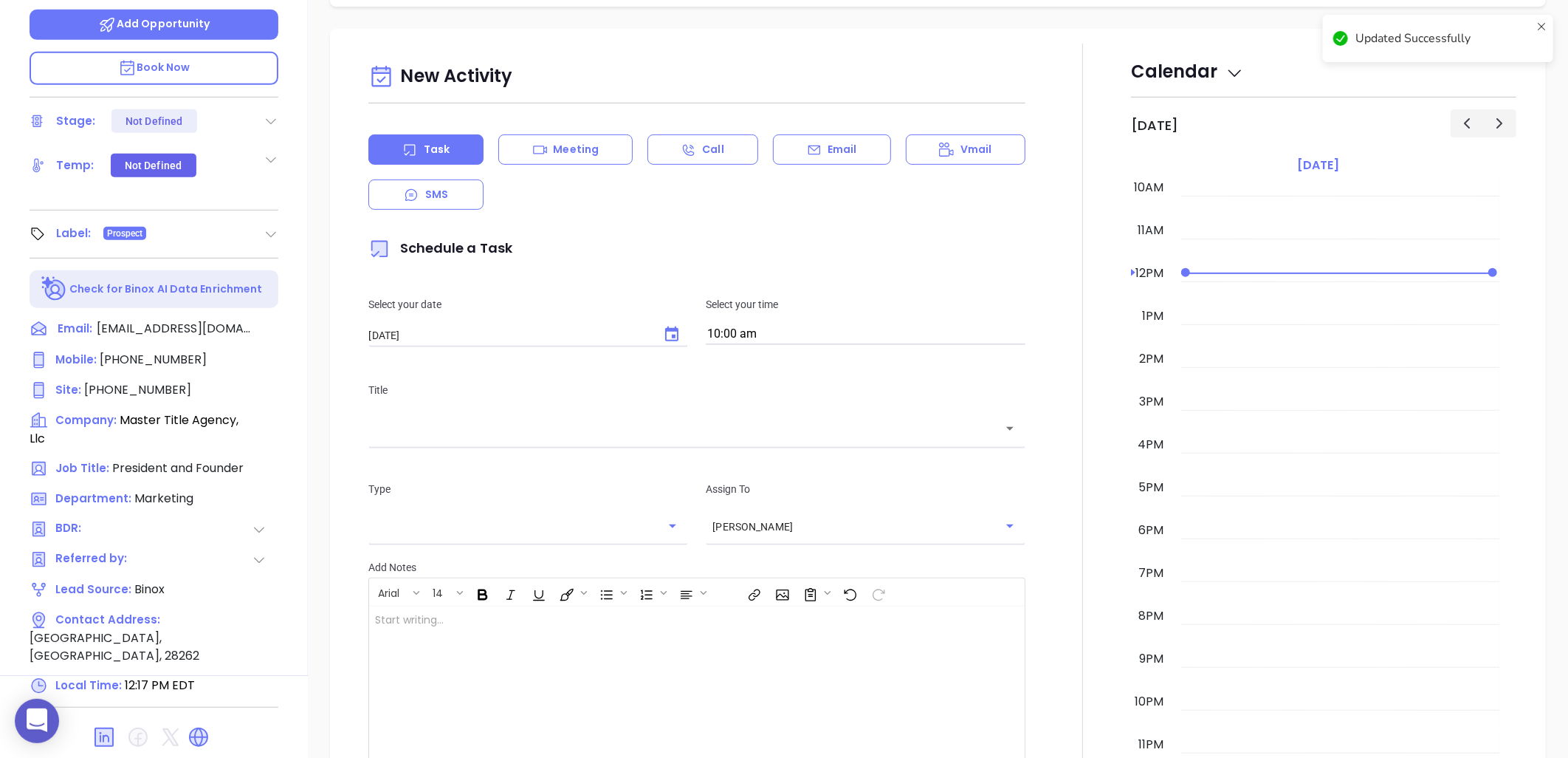
scroll to position [477, 0]
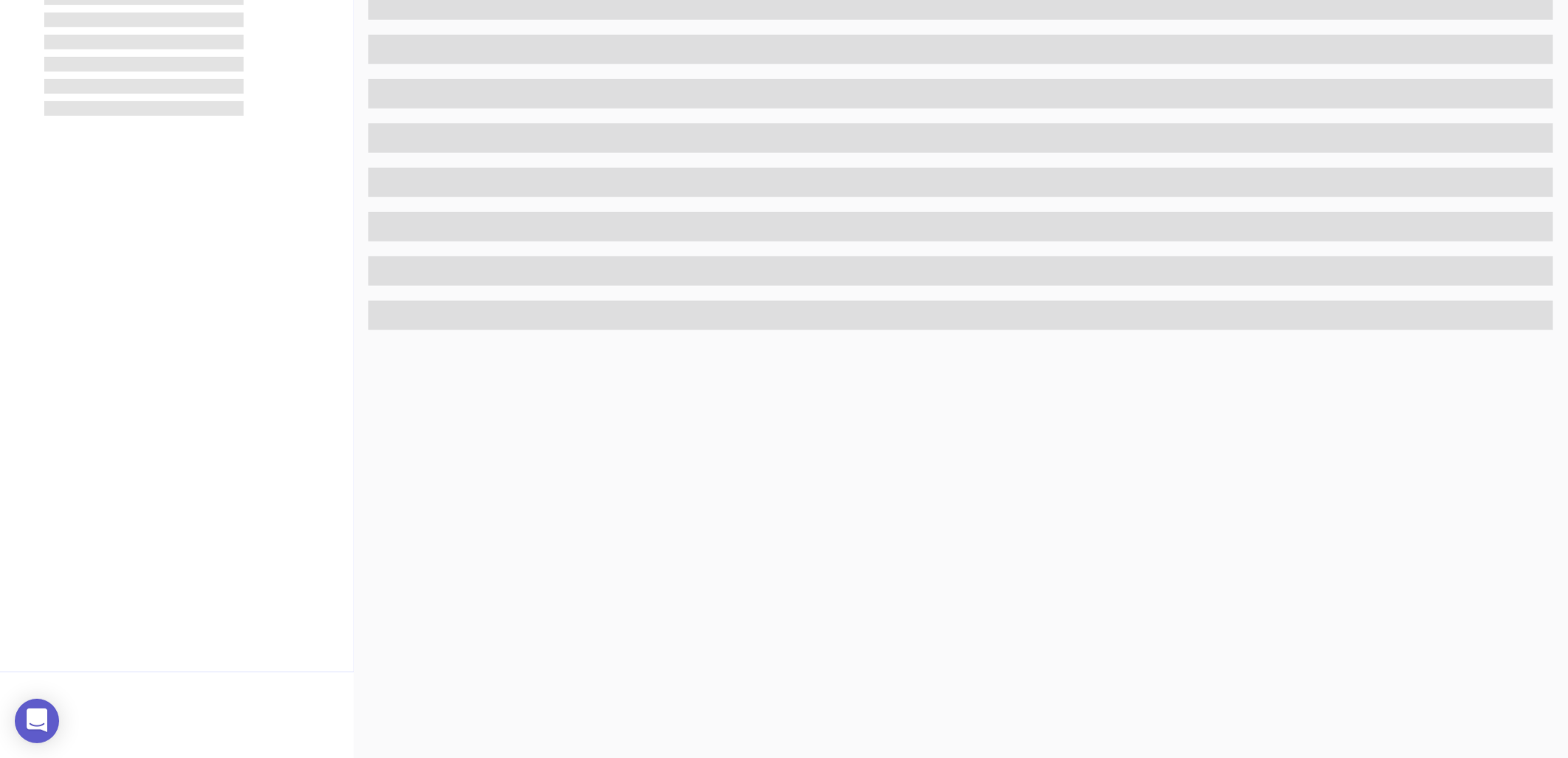
scroll to position [477, 0]
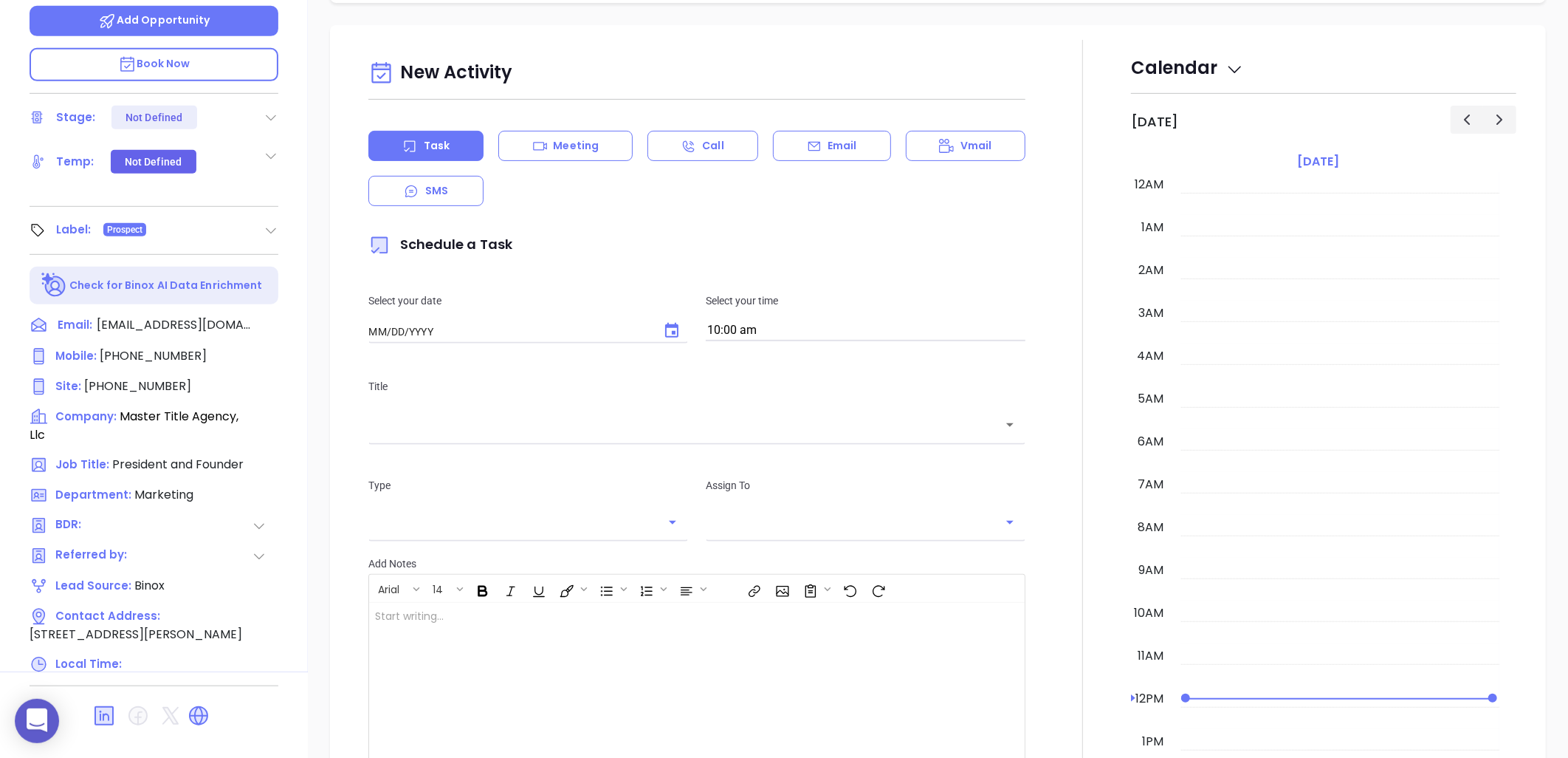
type input "[DATE]"
type input "[PERSON_NAME]"
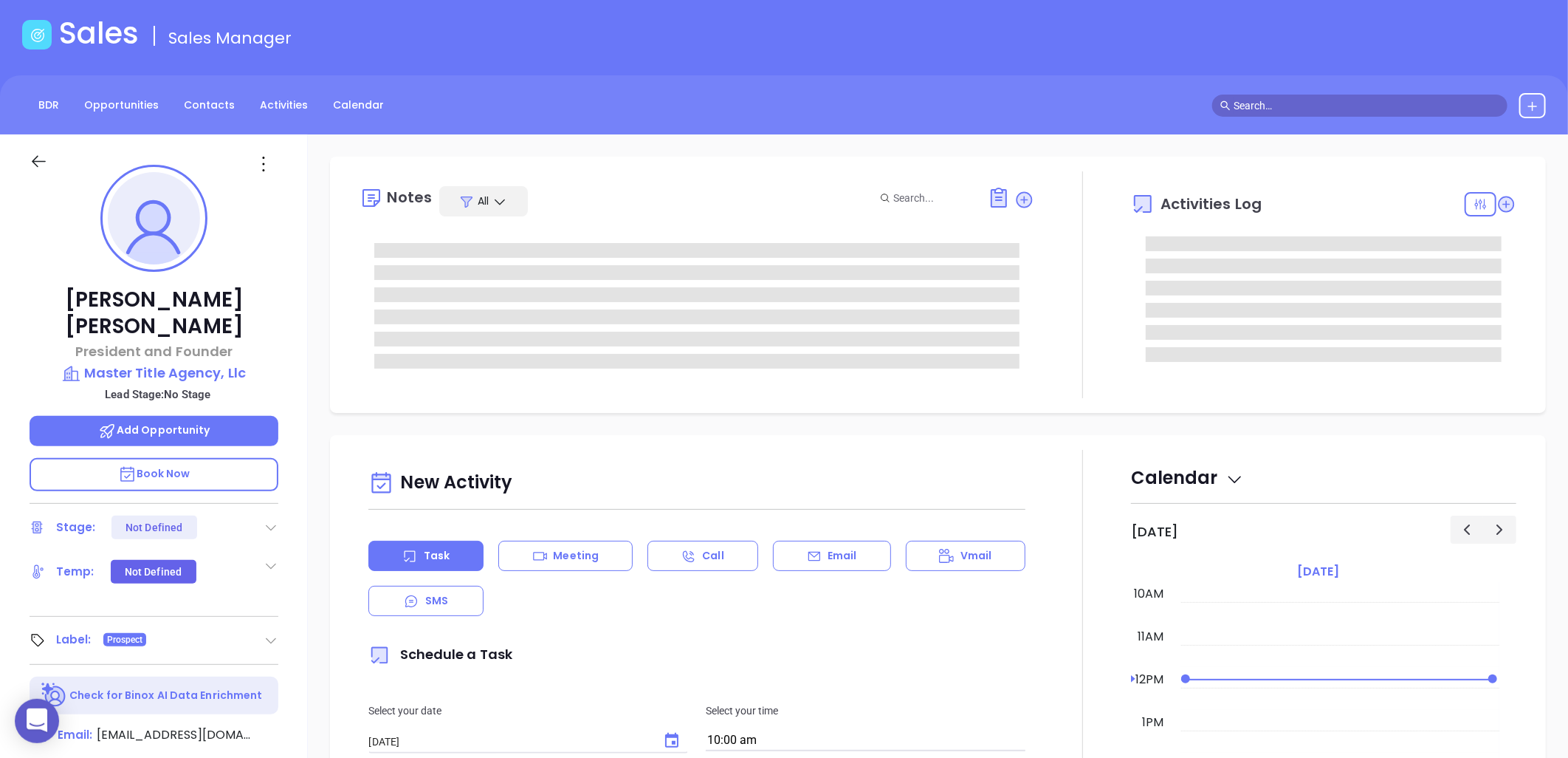
scroll to position [0, 0]
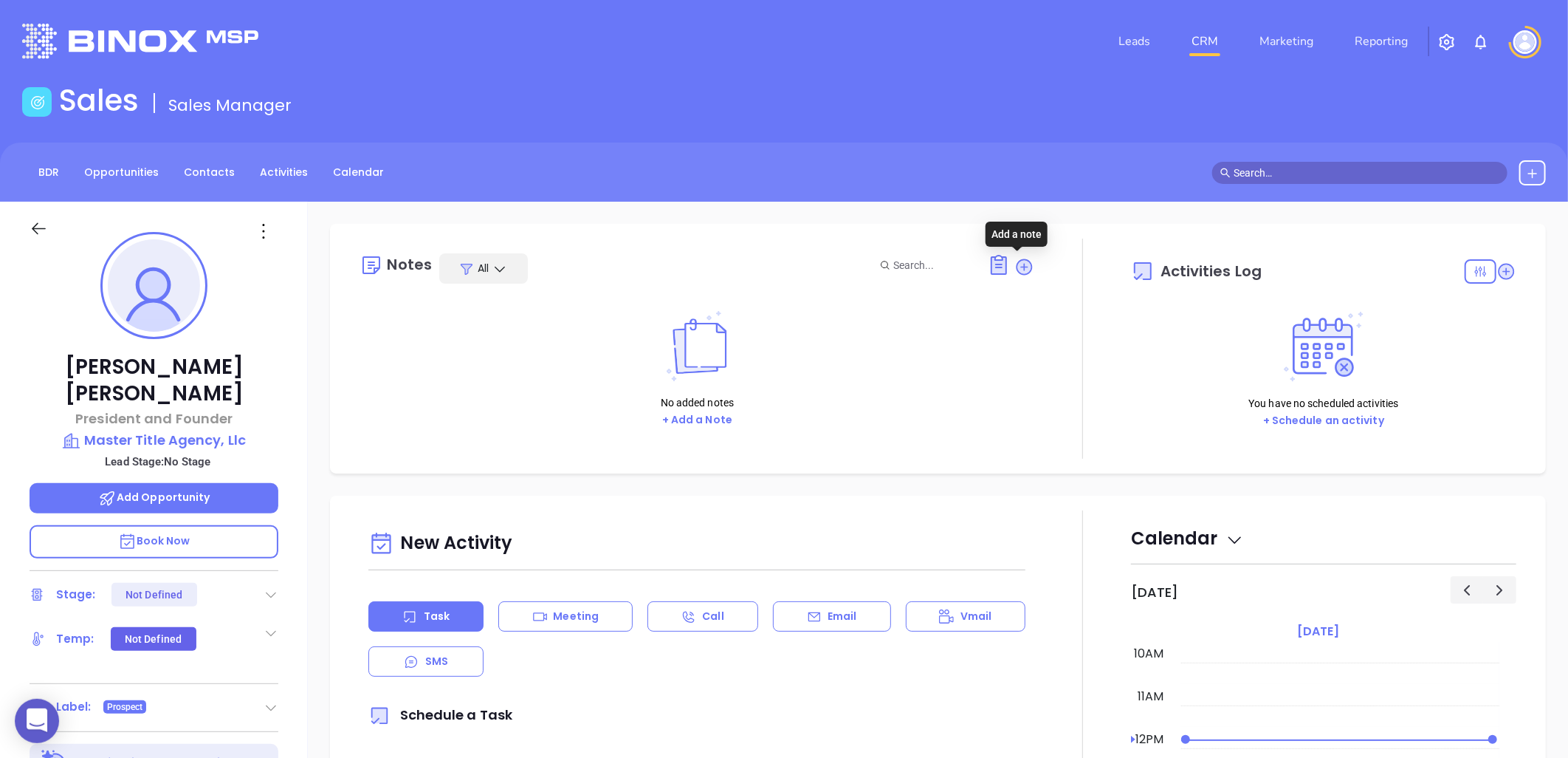
drag, startPoint x: 1015, startPoint y: 264, endPoint x: 1001, endPoint y: 264, distance: 14.0
click at [1018, 264] on icon at bounding box center [1025, 267] width 15 height 15
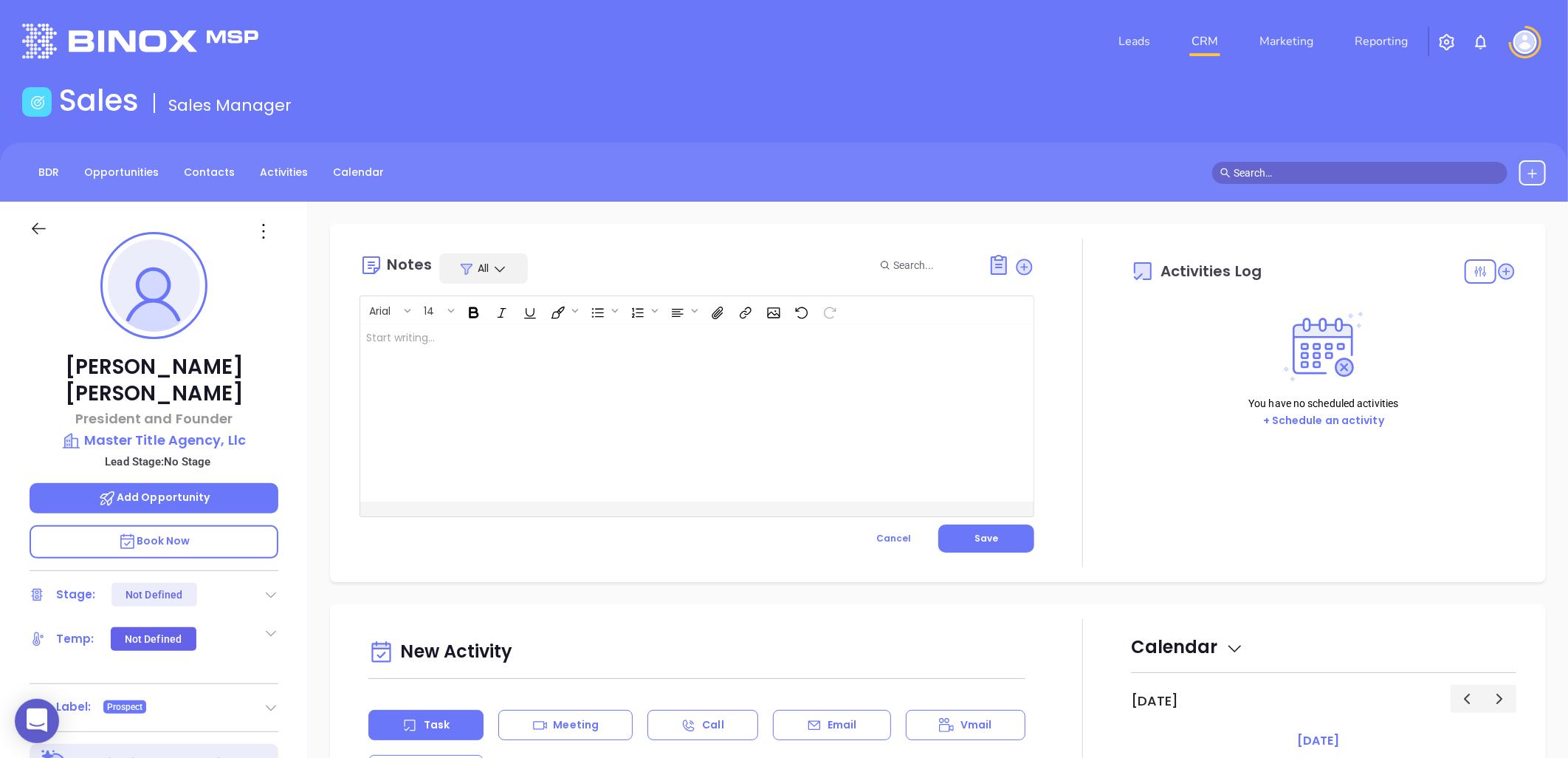
click at [412, 338] on div at bounding box center [673, 412] width 626 height 177
click at [987, 536] on span "Save" at bounding box center [986, 538] width 24 height 13
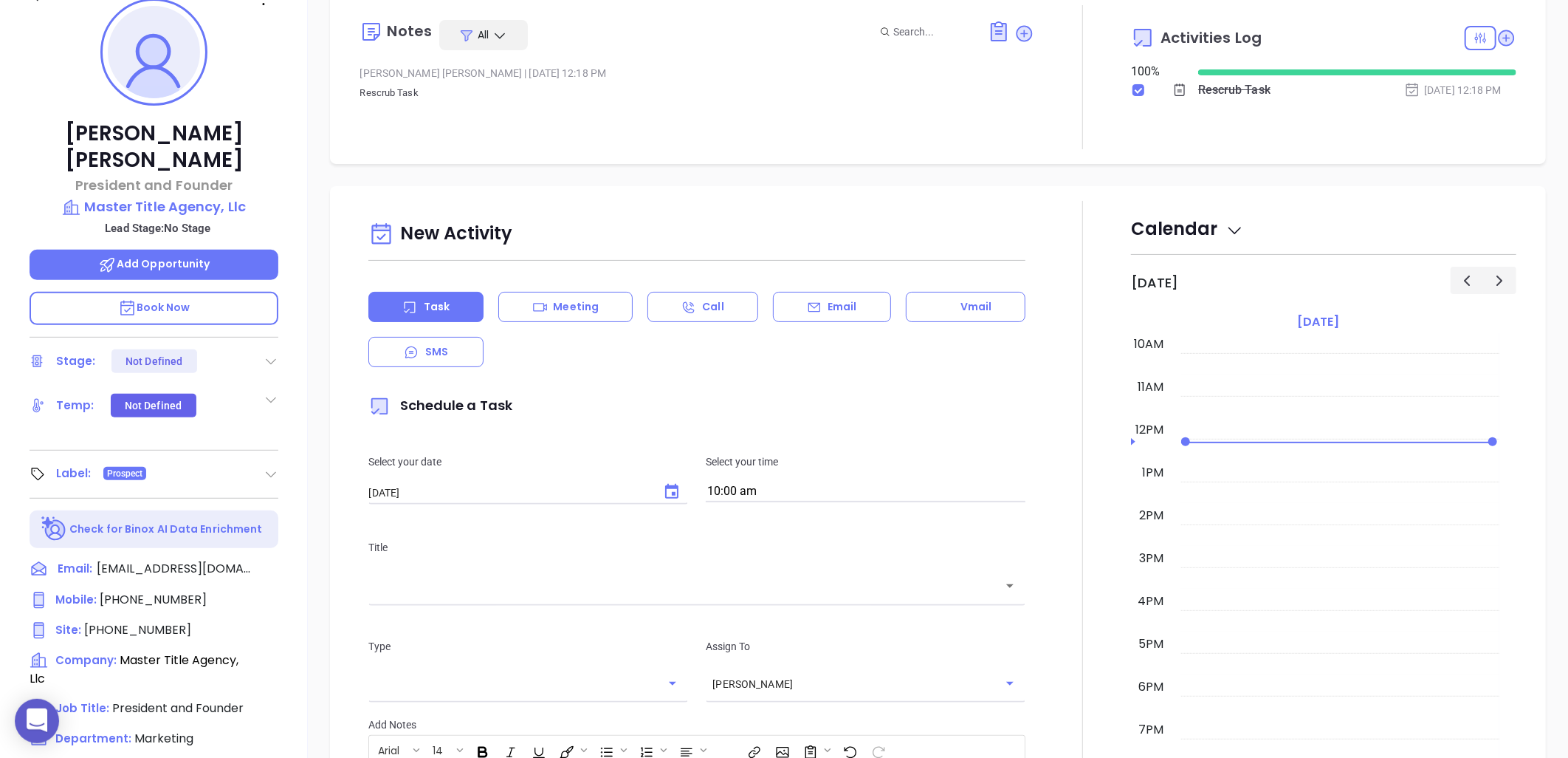
scroll to position [68, 0]
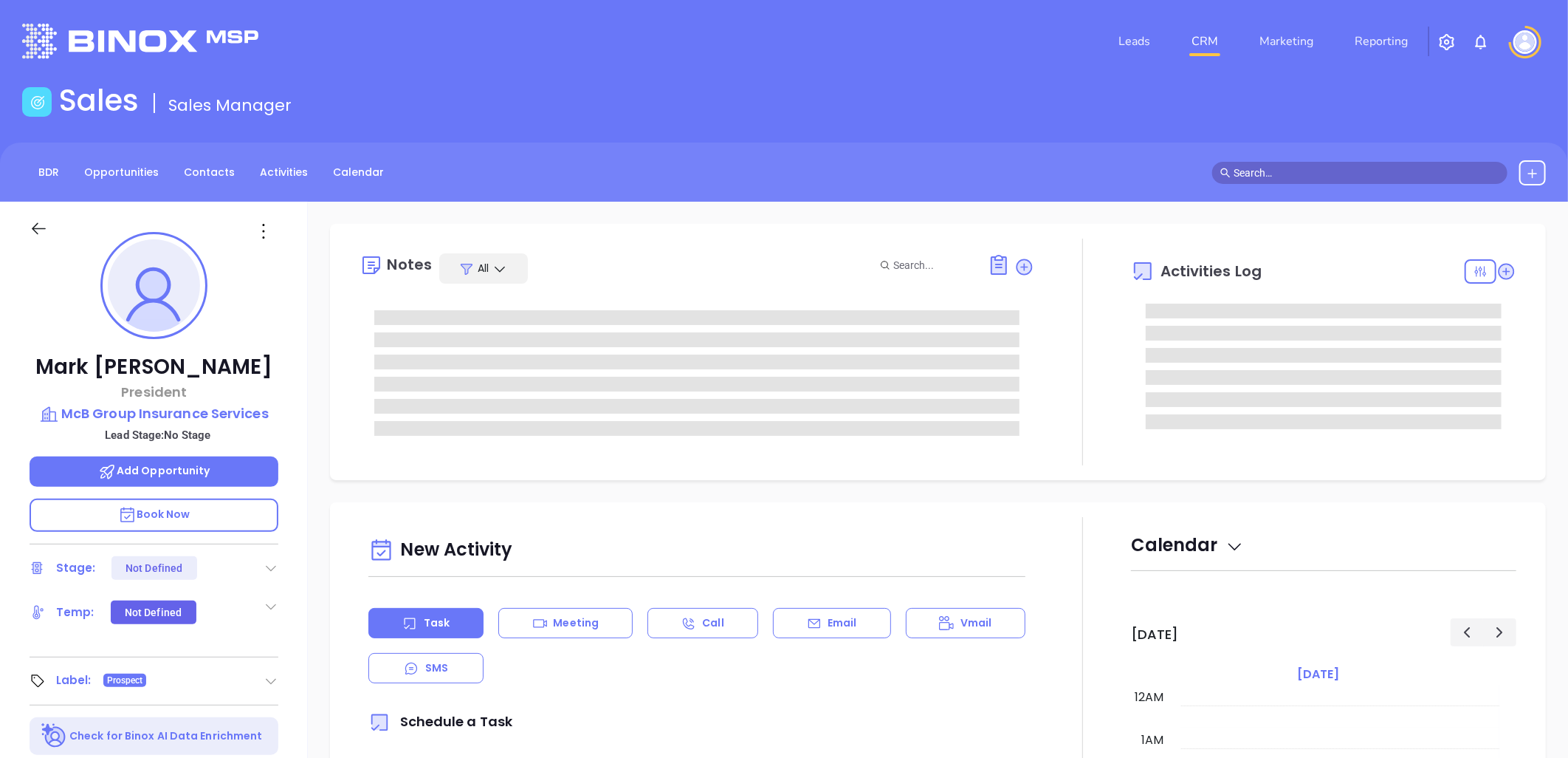
type input "[DATE]"
click at [264, 229] on icon at bounding box center [264, 232] width 24 height 24
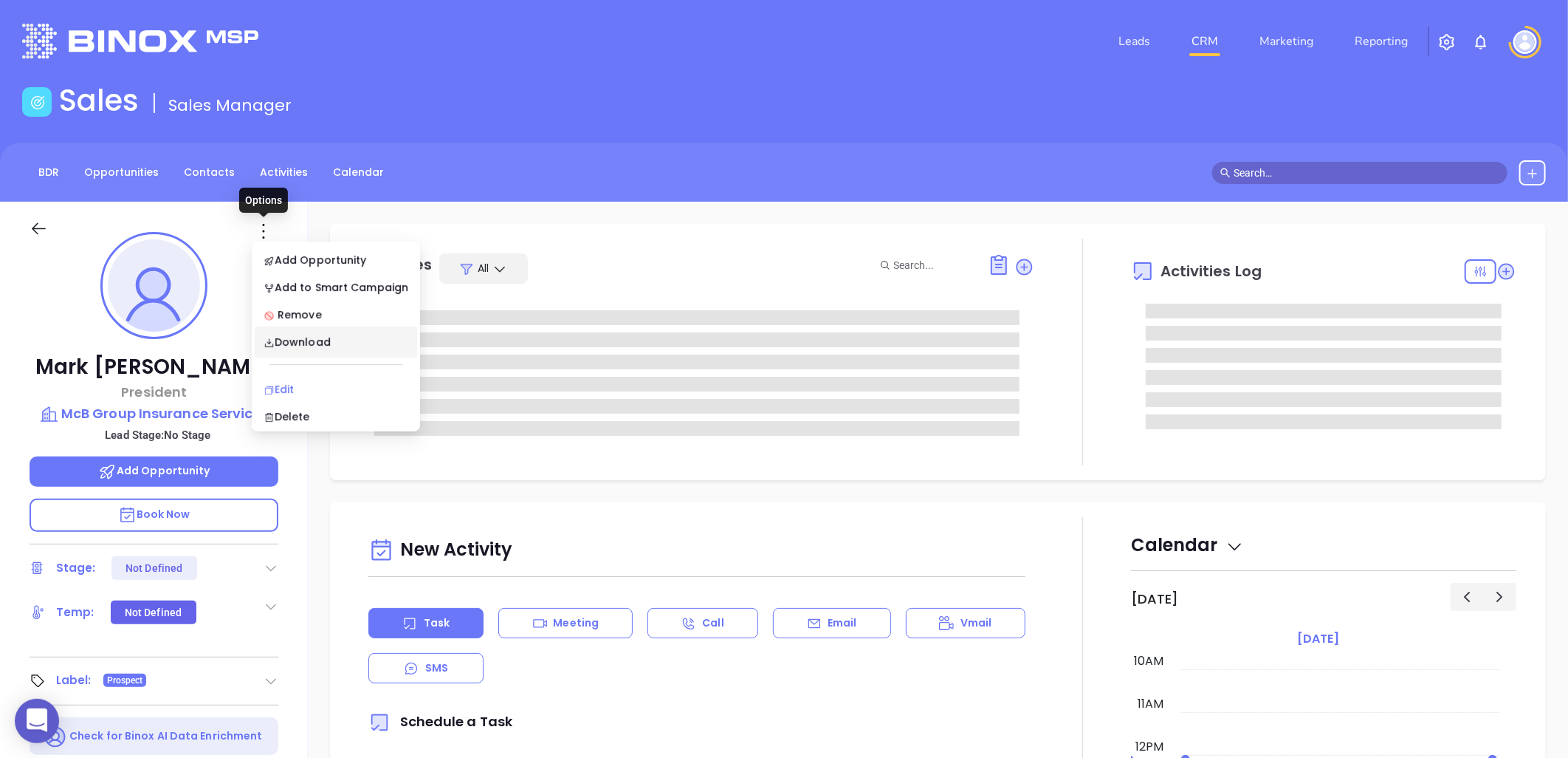
type input "[PERSON_NAME]"
click at [295, 388] on div "Edit" at bounding box center [336, 389] width 144 height 17
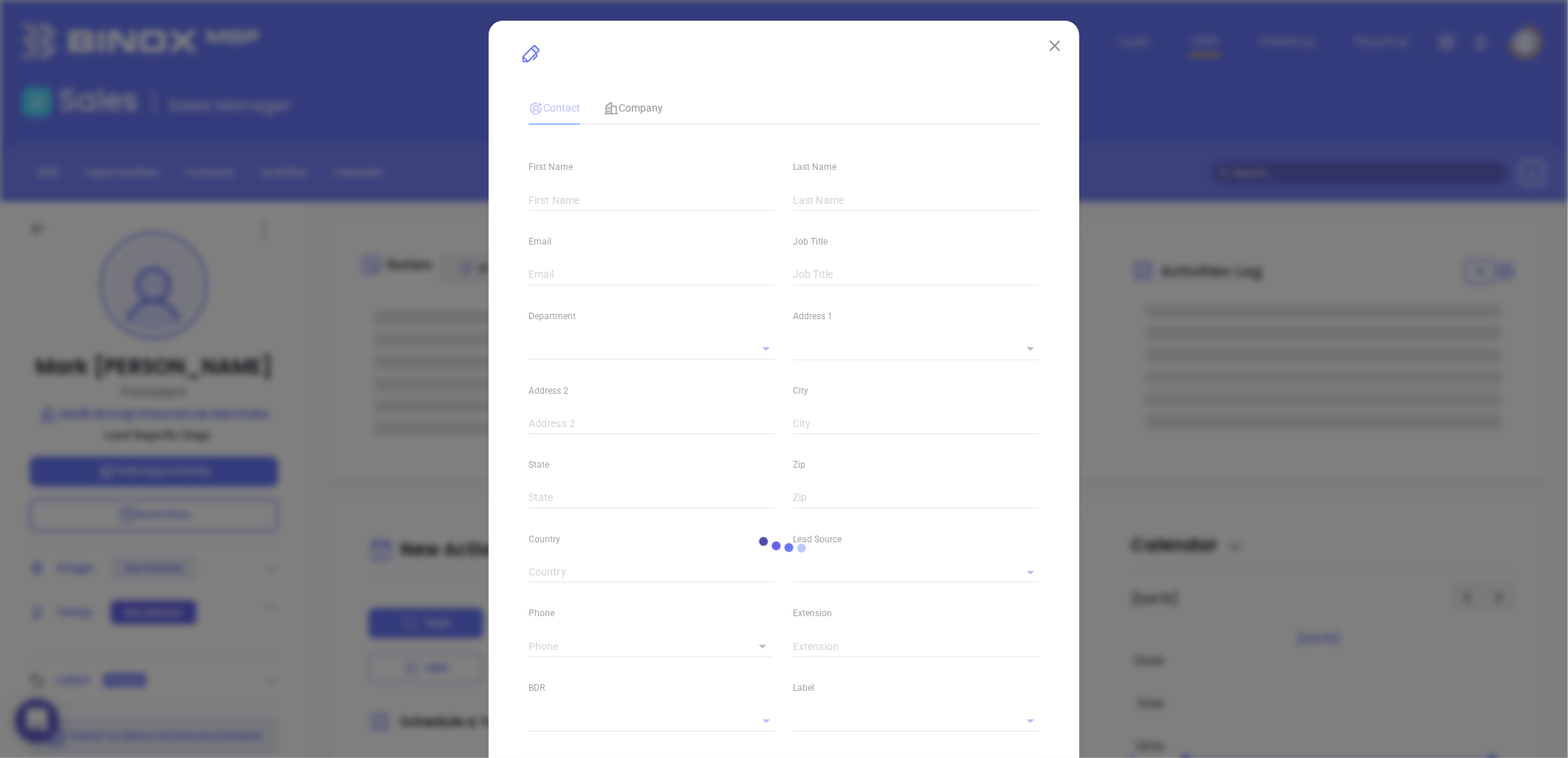
type input "Mark"
type input "McBee"
type input "info@mcbinsure.com"
type input "President"
type input "1"
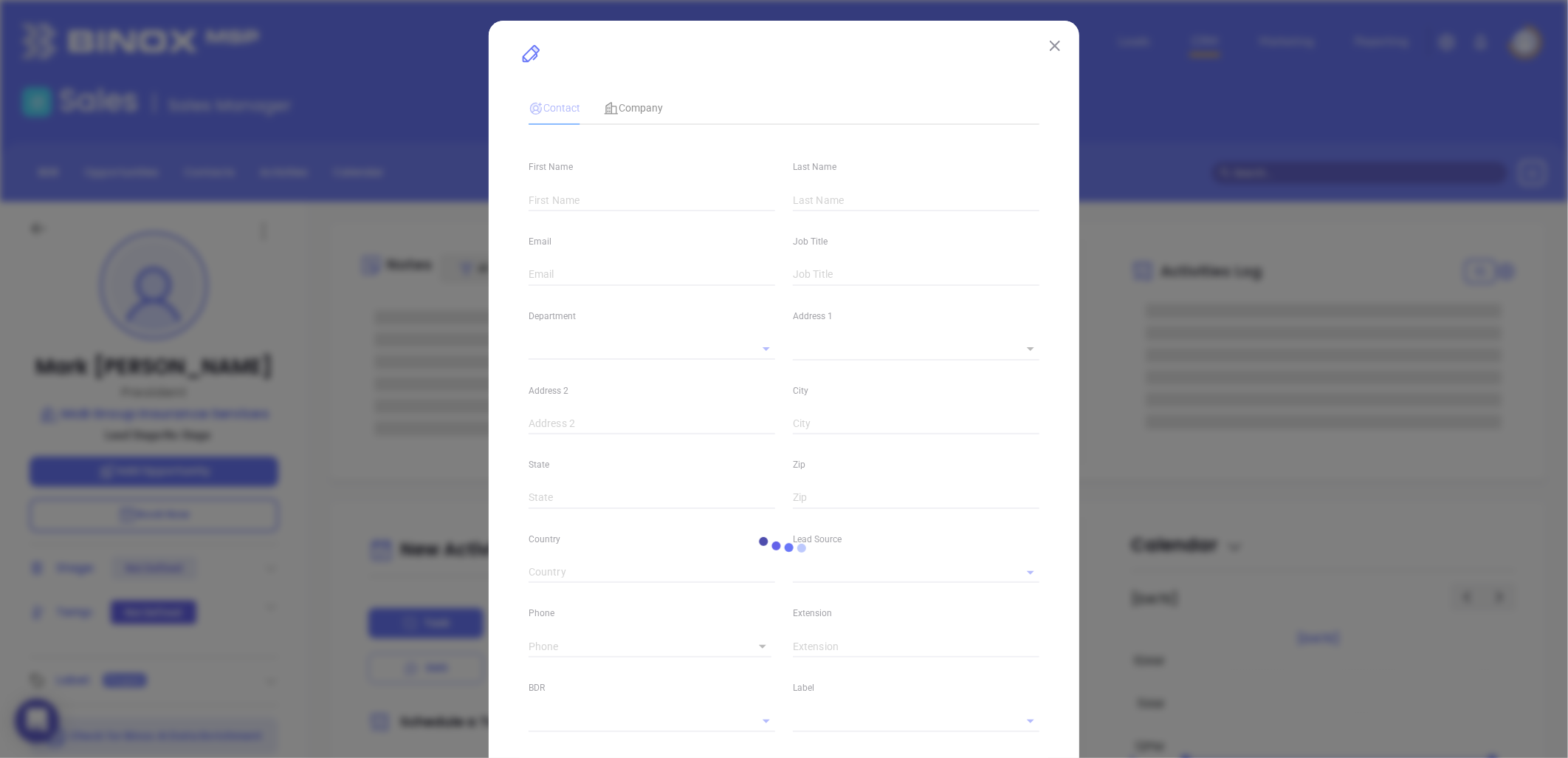
type input "www.https://mcbinsure.com/"
type input "Marketing"
type input "Other"
type input "undefined undefined"
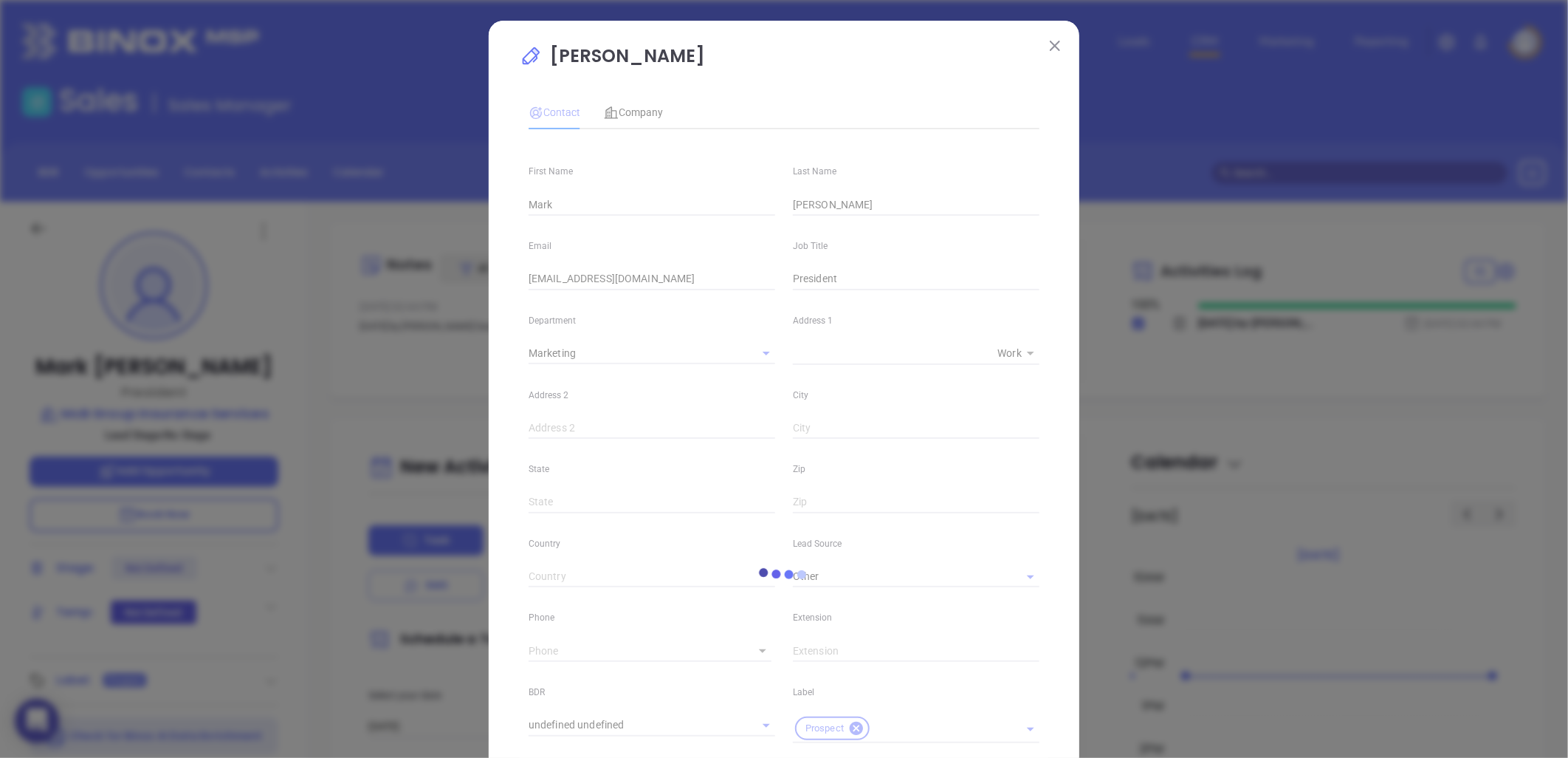
type input "(919) 642-0475"
type input "1"
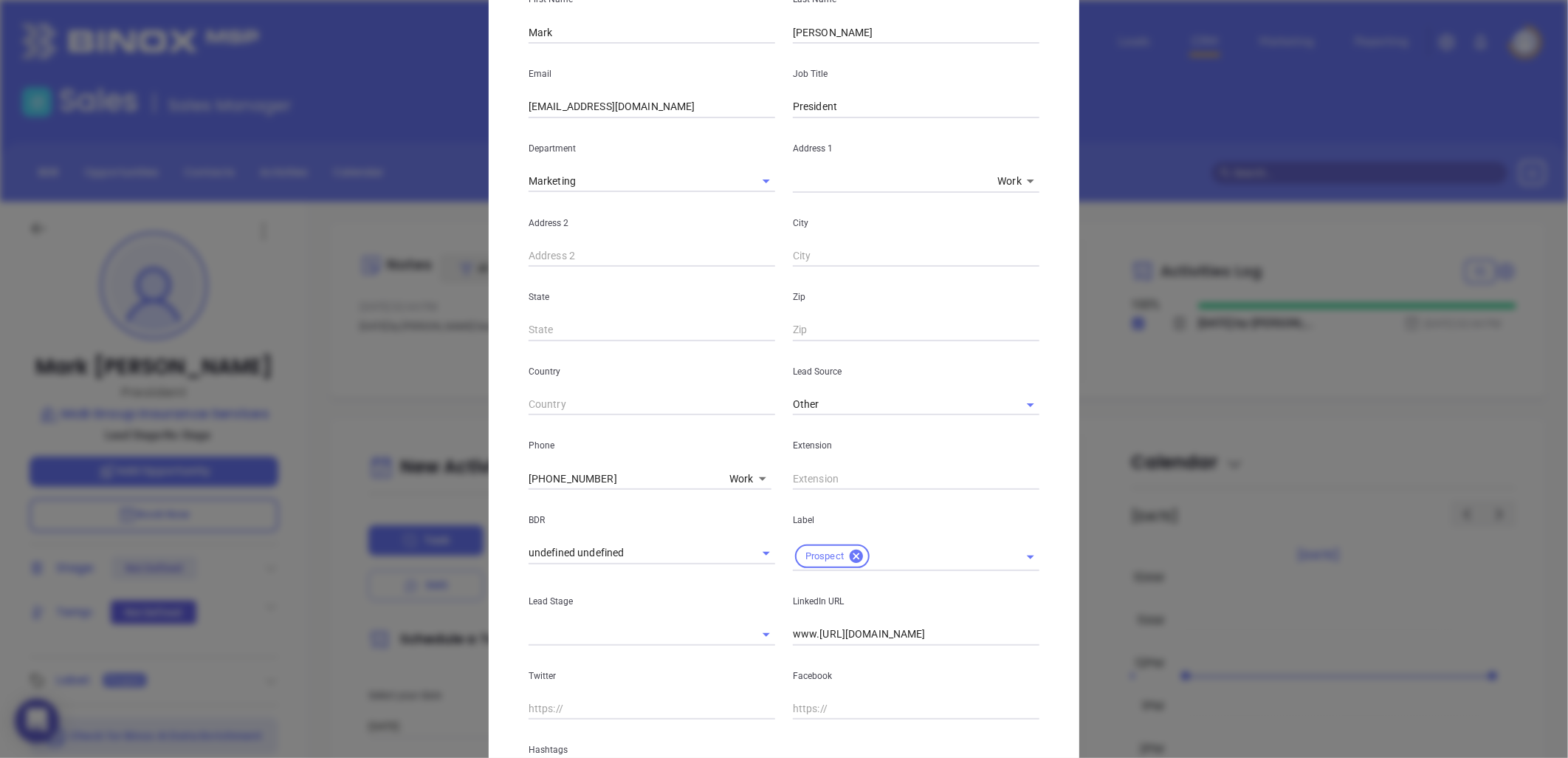
scroll to position [0, 0]
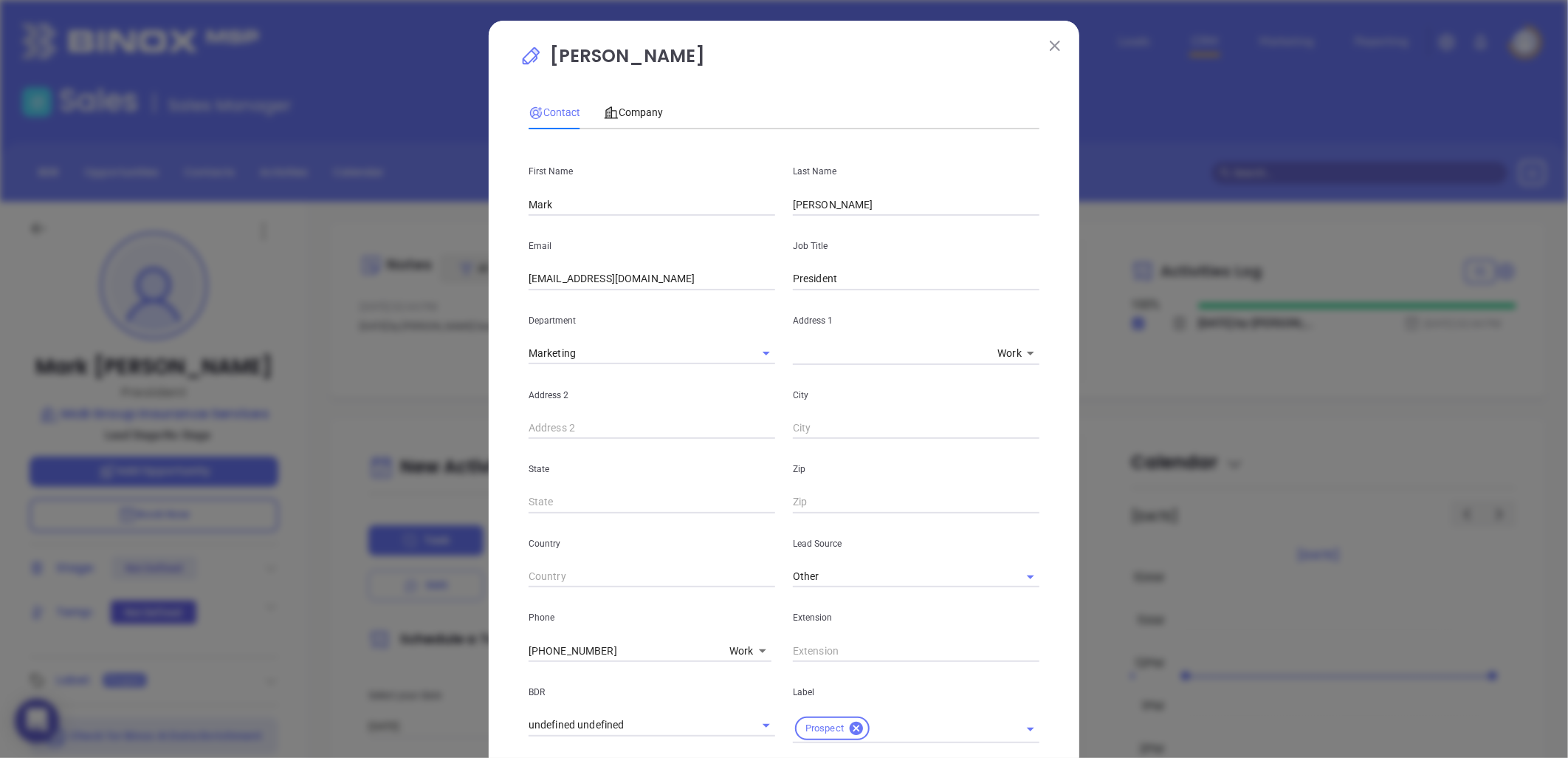
click at [1050, 44] on img at bounding box center [1055, 45] width 10 height 10
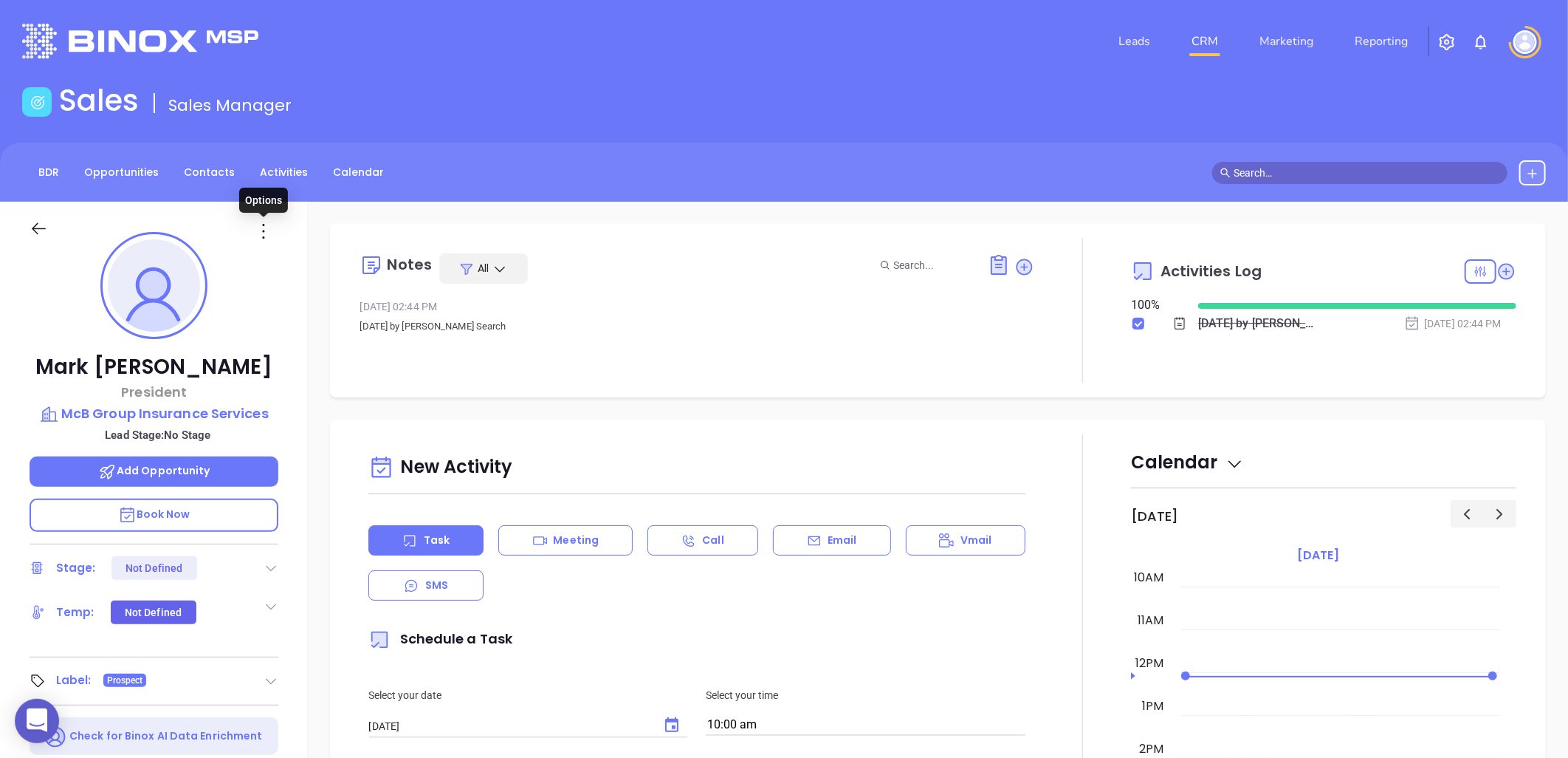
click at [261, 232] on icon at bounding box center [264, 232] width 24 height 24
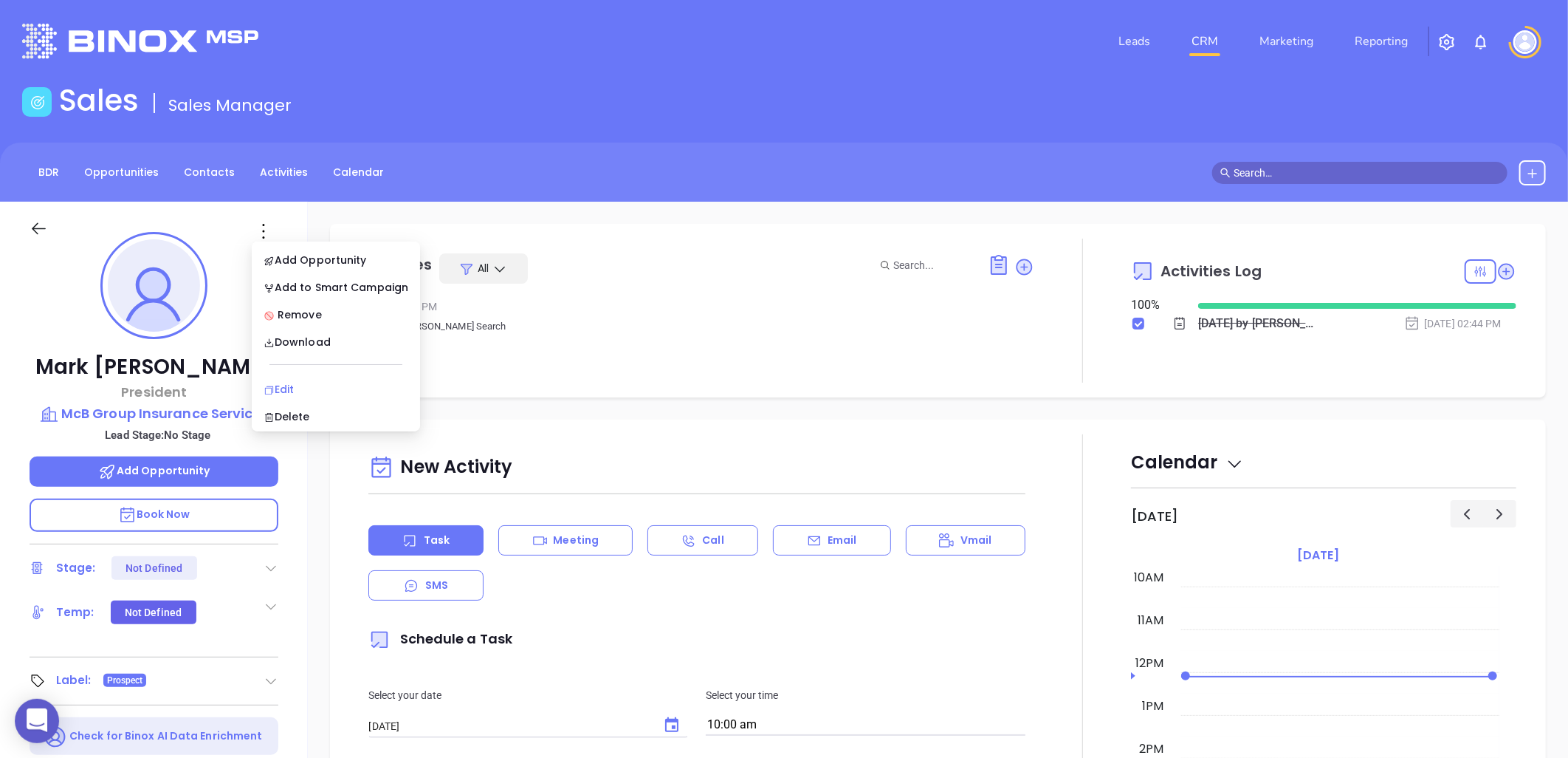
click at [304, 387] on div "Edit" at bounding box center [336, 389] width 144 height 17
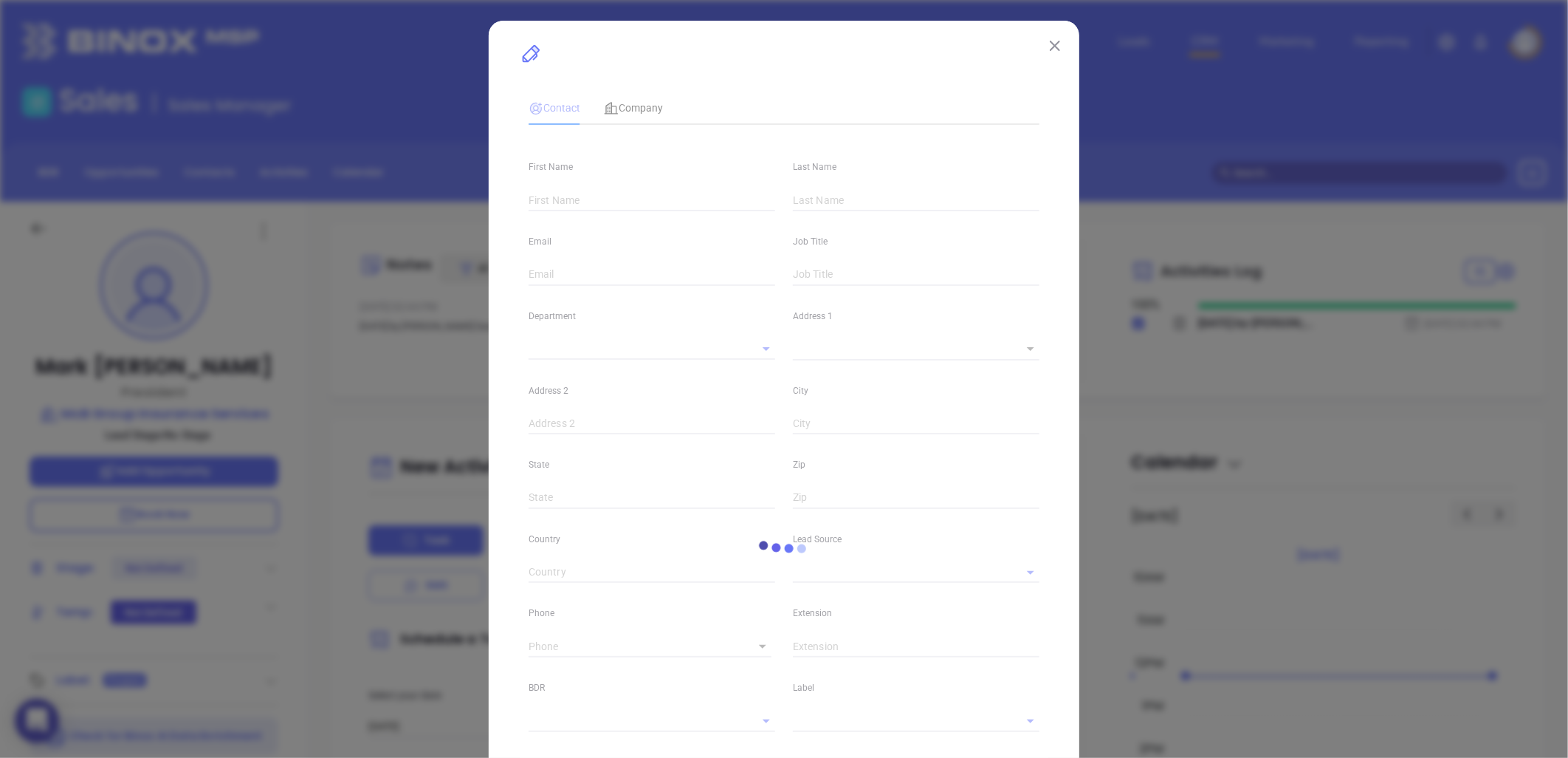
type input "Mark"
type input "McBee"
type input "info@mcbinsure.com"
type input "President"
type input "1"
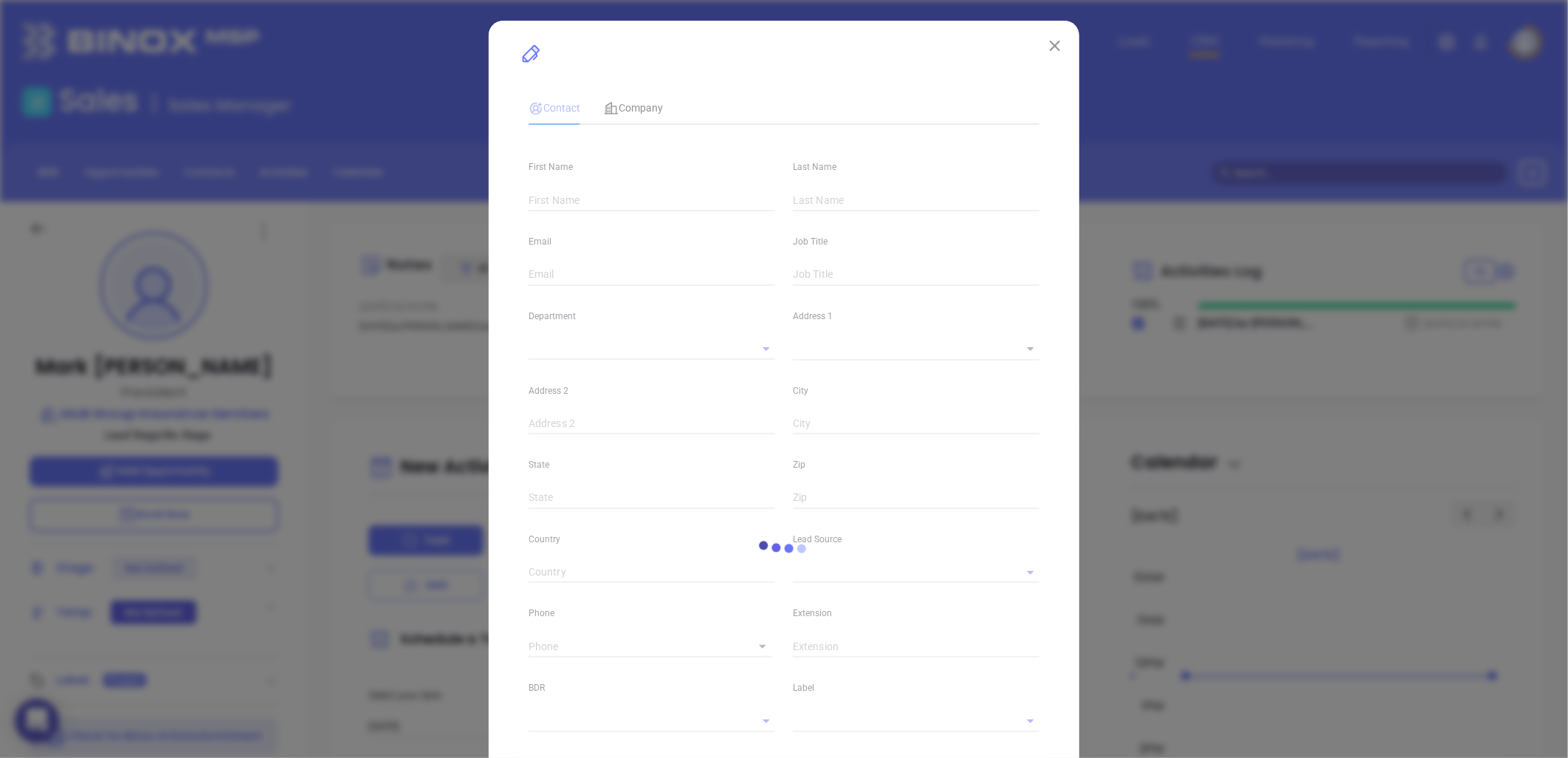
type input "www.https://mcbinsure.com/"
type input "Marketing"
type input "Other"
type input "undefined undefined"
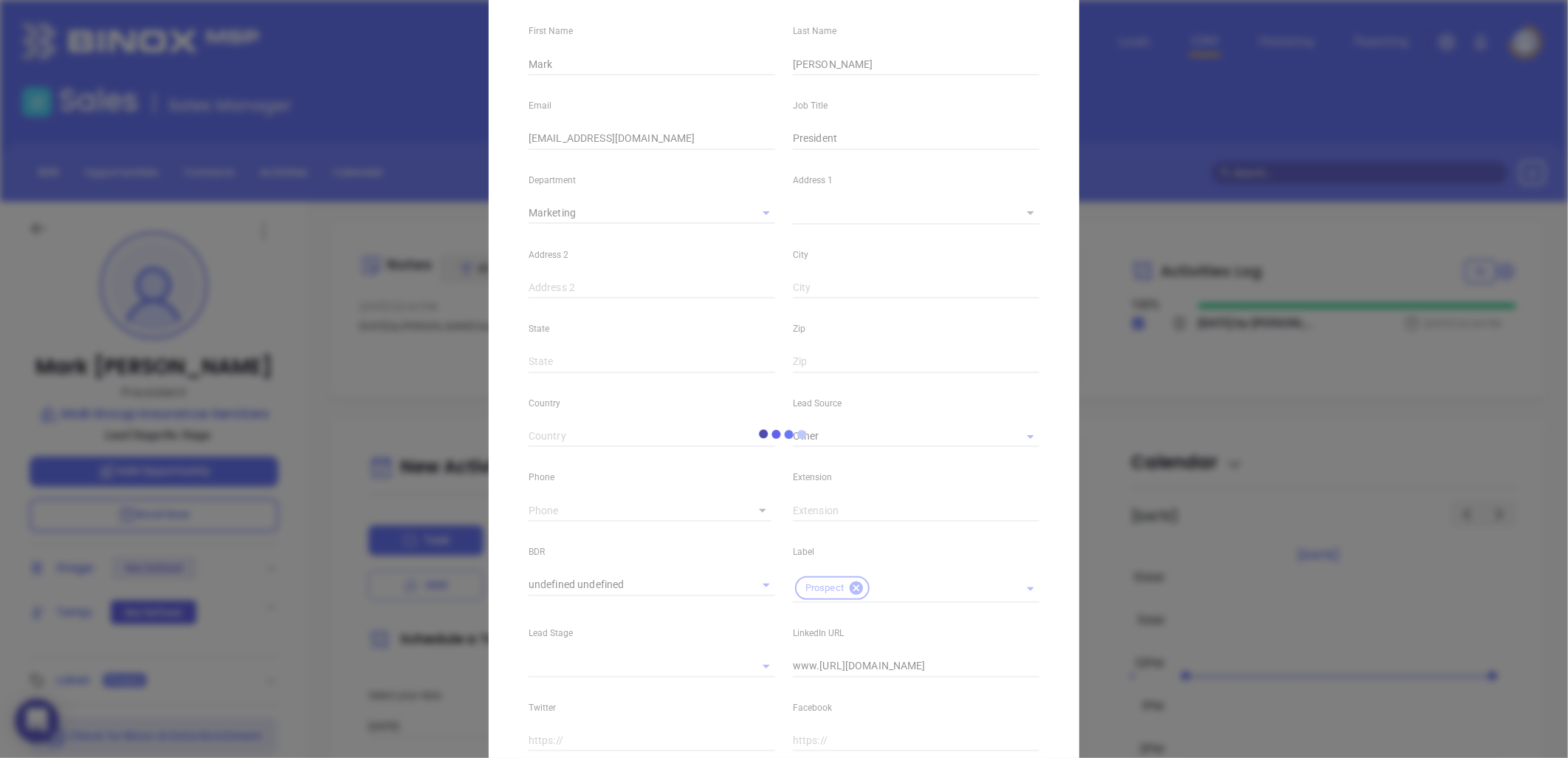
scroll to position [355, 0]
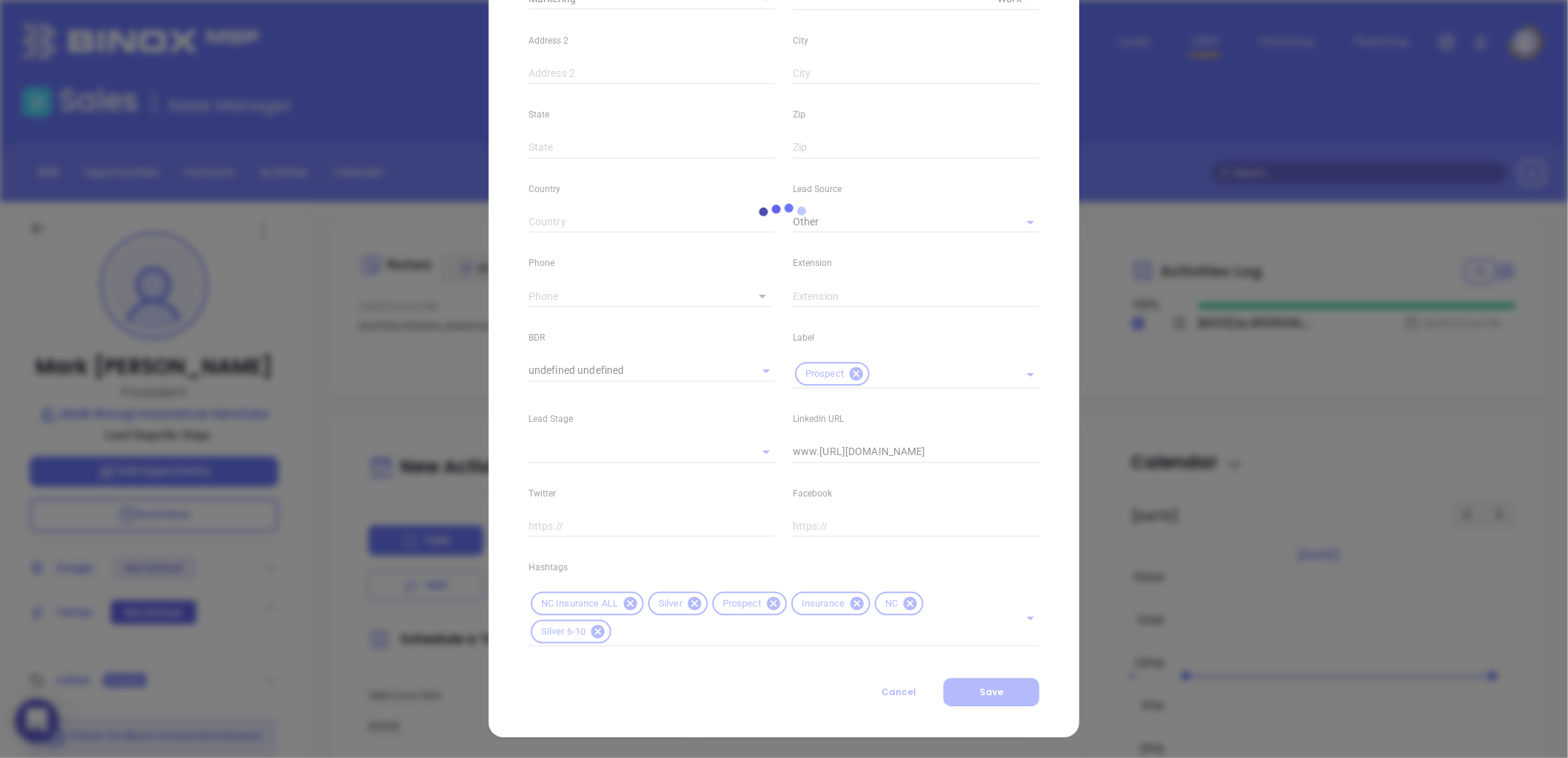
type input "(919) 642-0475"
type input "1"
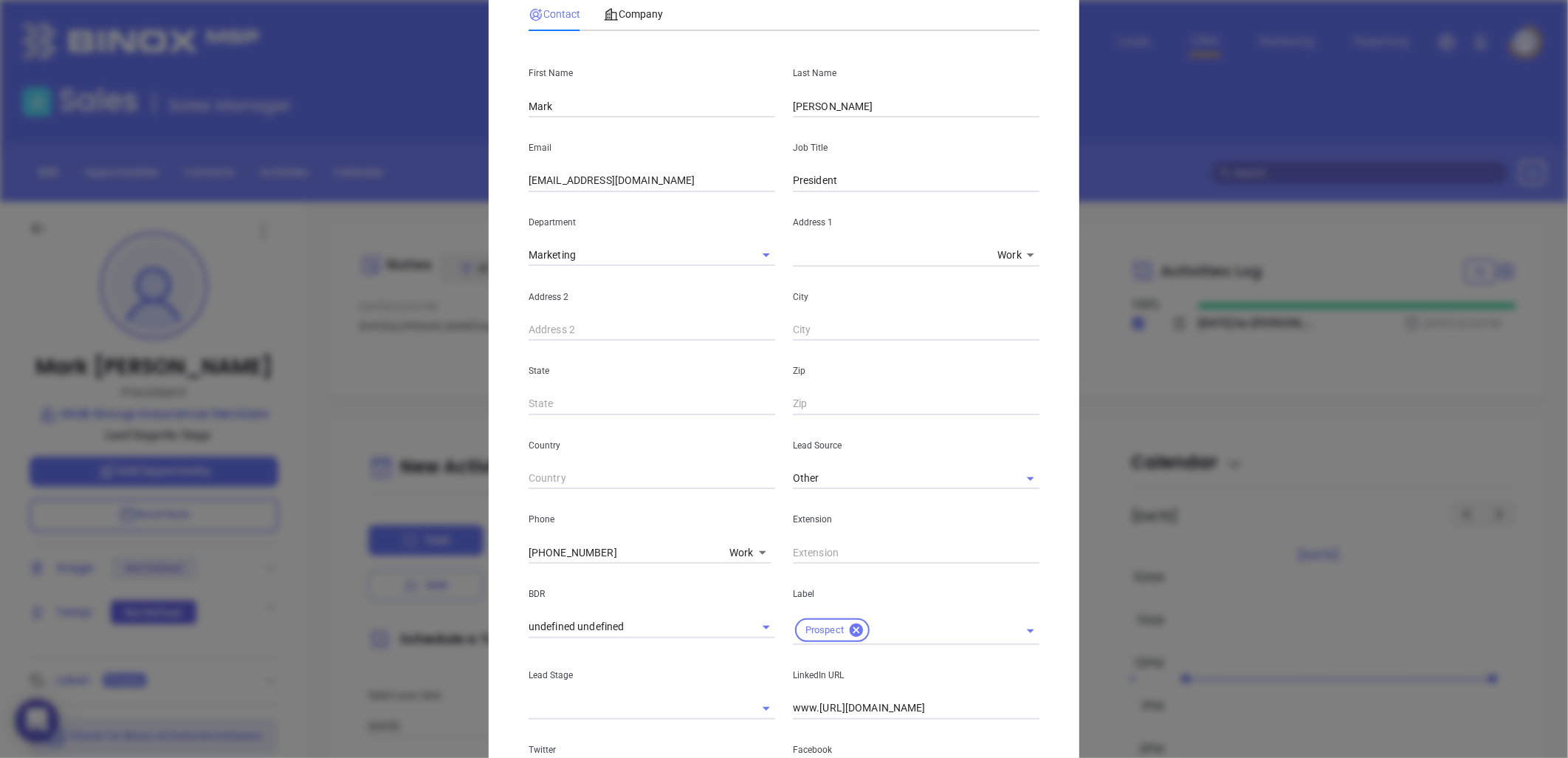
scroll to position [0, 0]
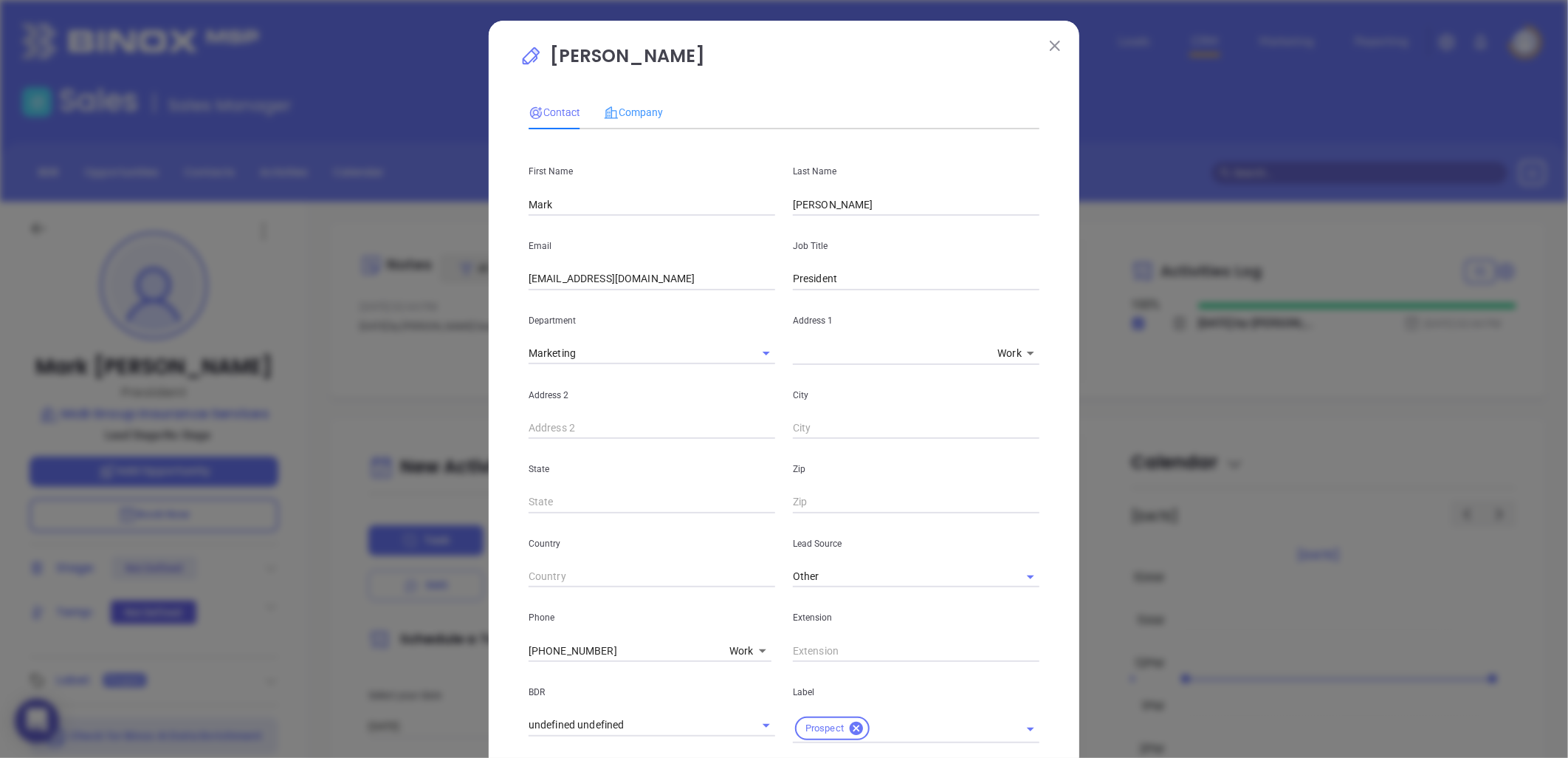
click at [639, 100] on div "Company" at bounding box center [633, 112] width 59 height 34
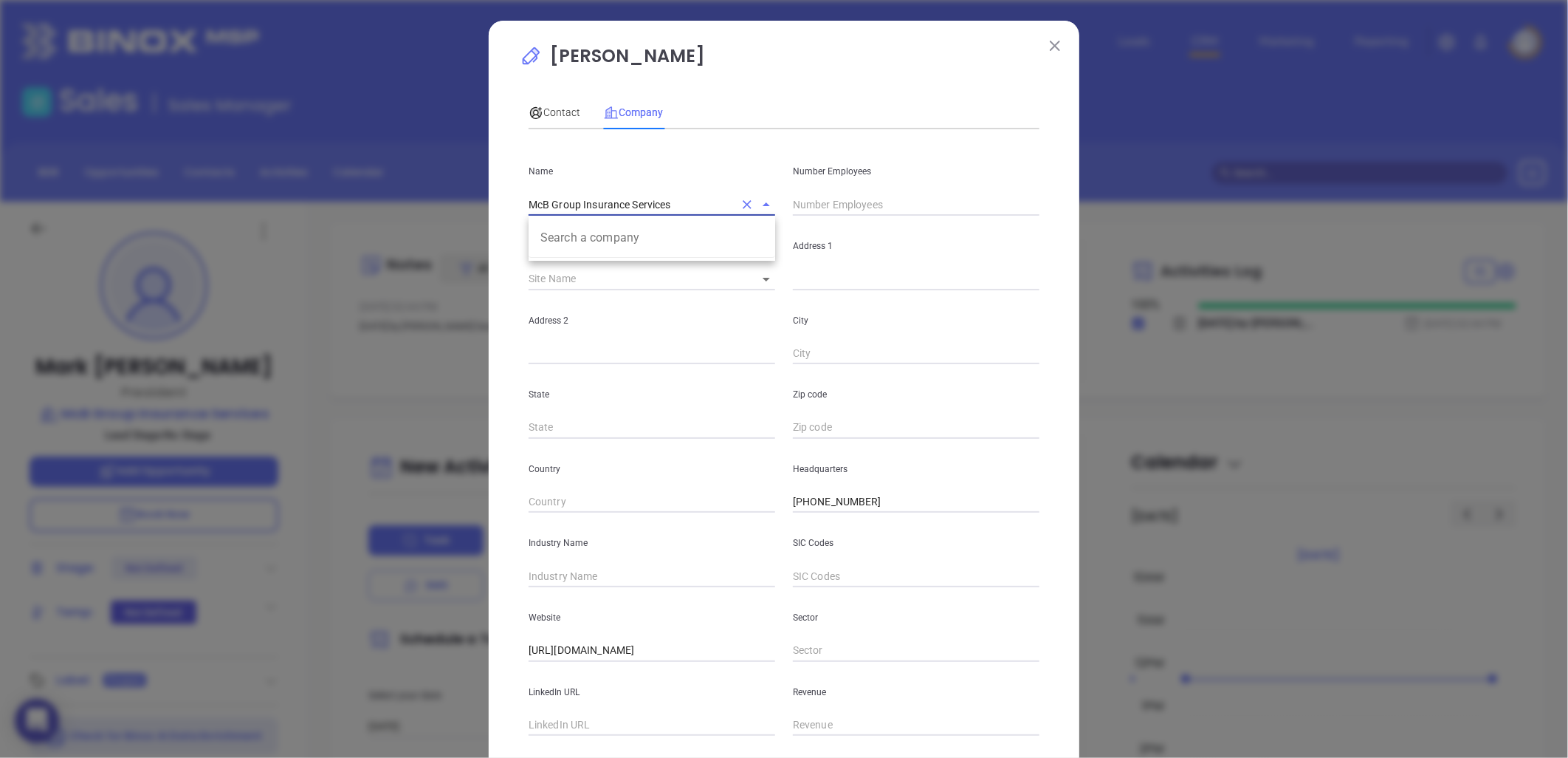
drag, startPoint x: 682, startPoint y: 206, endPoint x: 460, endPoint y: 224, distance: 222.7
click at [460, 224] on div "Mark McBee Contact Company First Name Mark Last Name McBee Email info@mcbinsure…" at bounding box center [784, 379] width 1568 height 758
click at [584, 576] on input "text" at bounding box center [652, 576] width 246 height 22
type input "Insurance"
click at [860, 209] on input "text" at bounding box center [916, 205] width 246 height 22
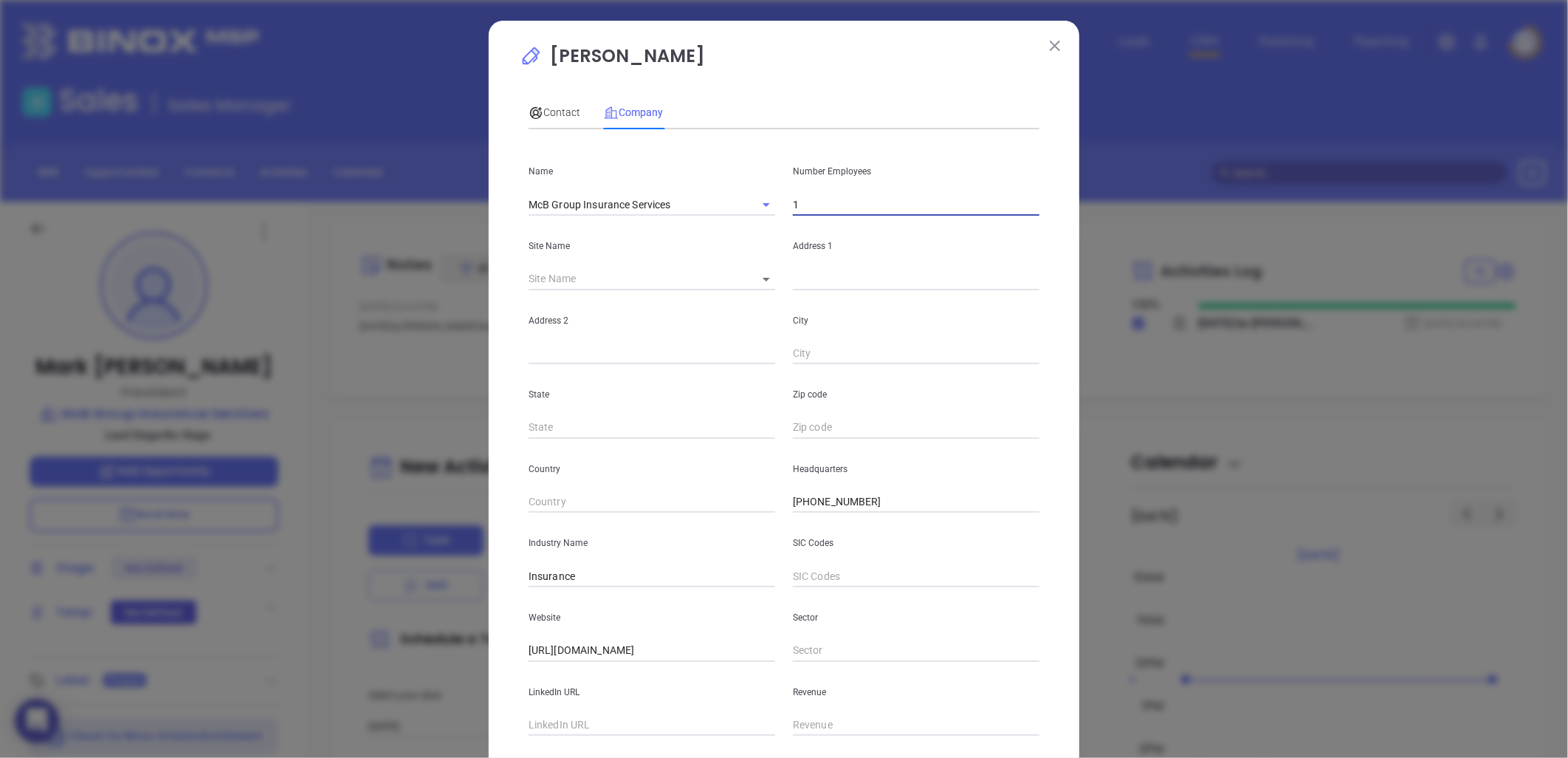
type input "1"
click at [667, 485] on div "Country" at bounding box center [651, 476] width 264 height 75
click at [558, 109] on span "Contact" at bounding box center [555, 112] width 52 height 12
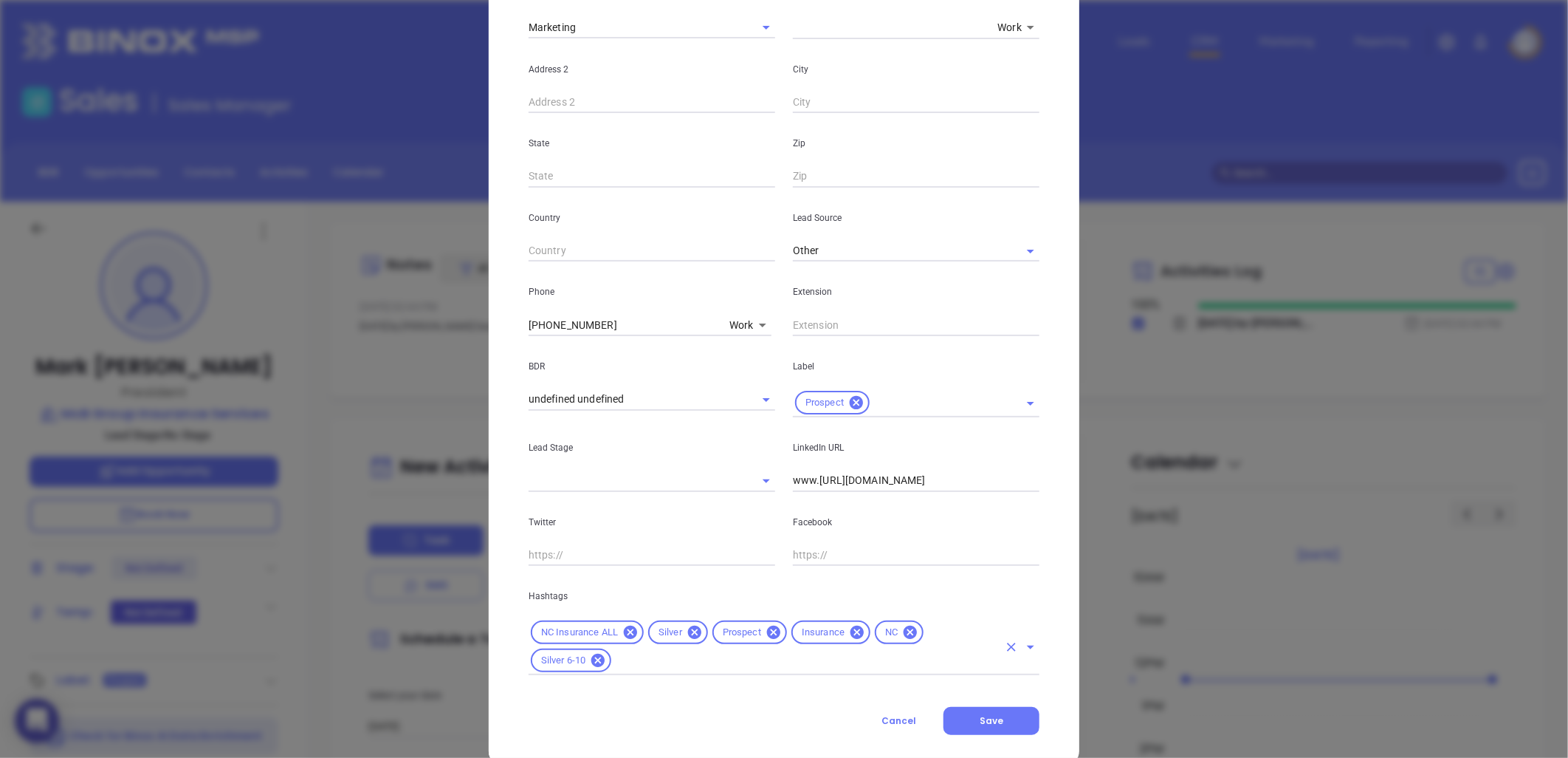
scroll to position [355, 0]
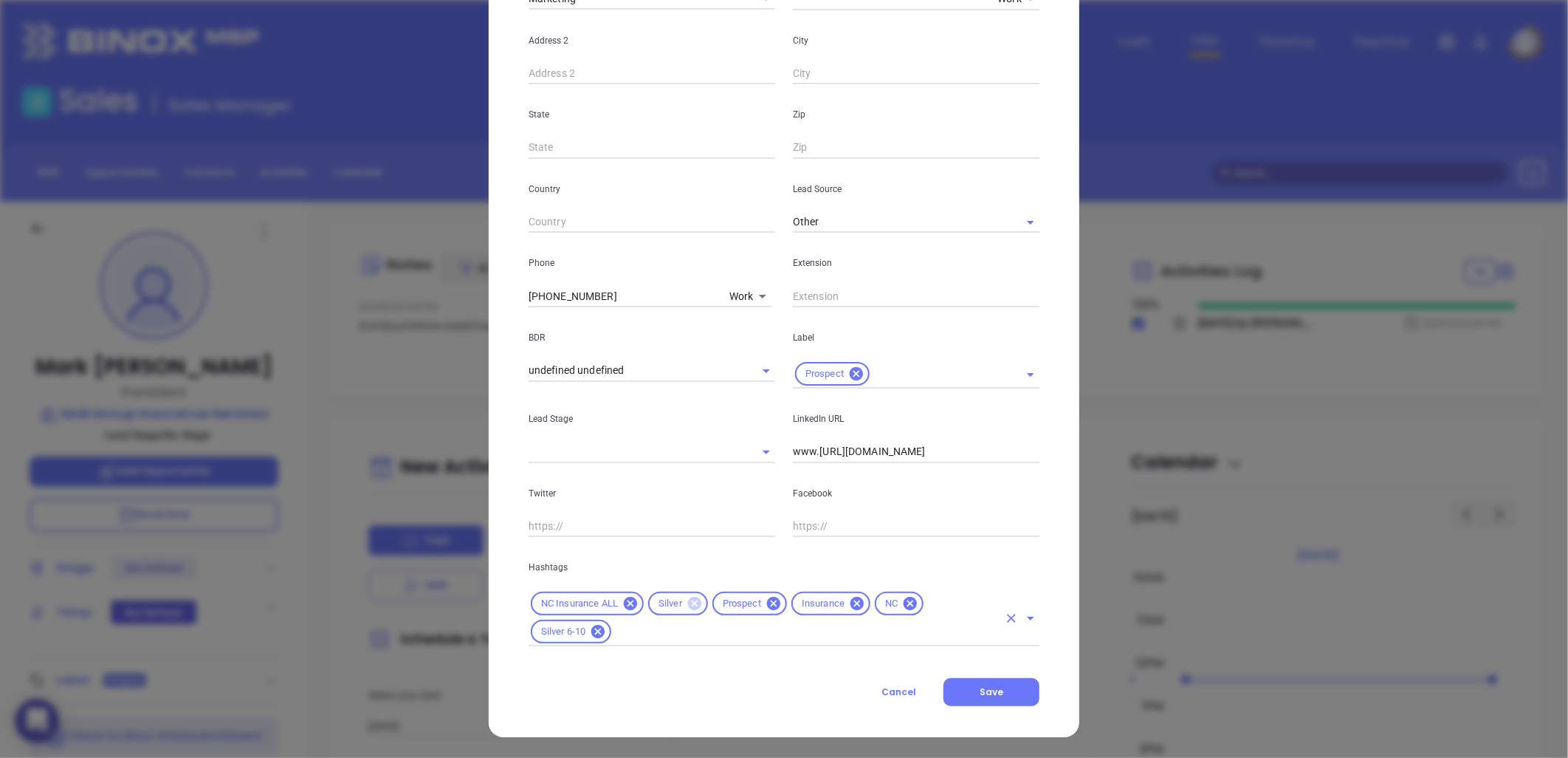
click at [688, 604] on icon at bounding box center [695, 603] width 13 height 13
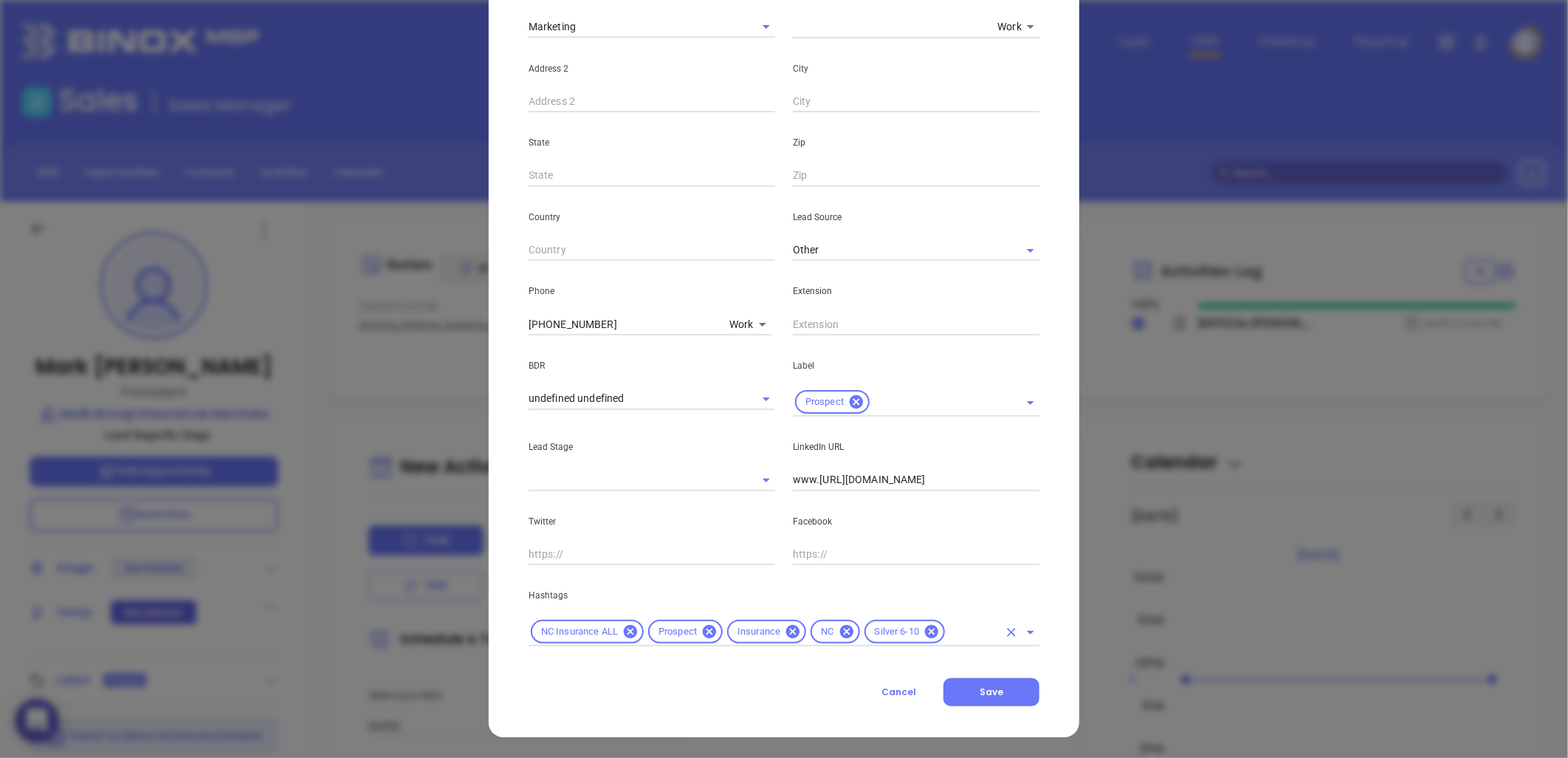
scroll to position [326, 0]
click at [923, 629] on icon at bounding box center [932, 632] width 17 height 17
click at [913, 629] on input "text" at bounding box center [930, 632] width 136 height 19
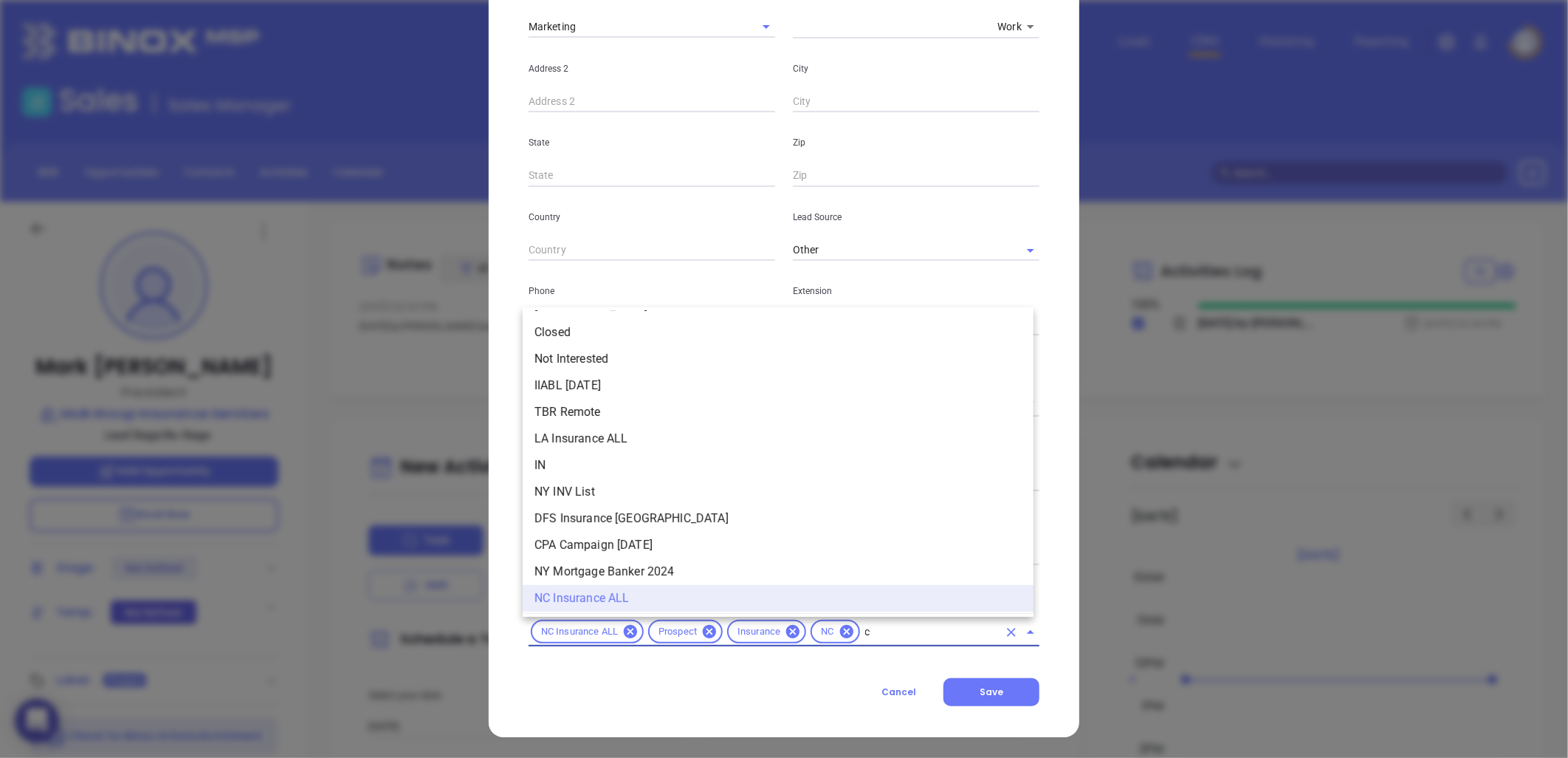
scroll to position [726, 0]
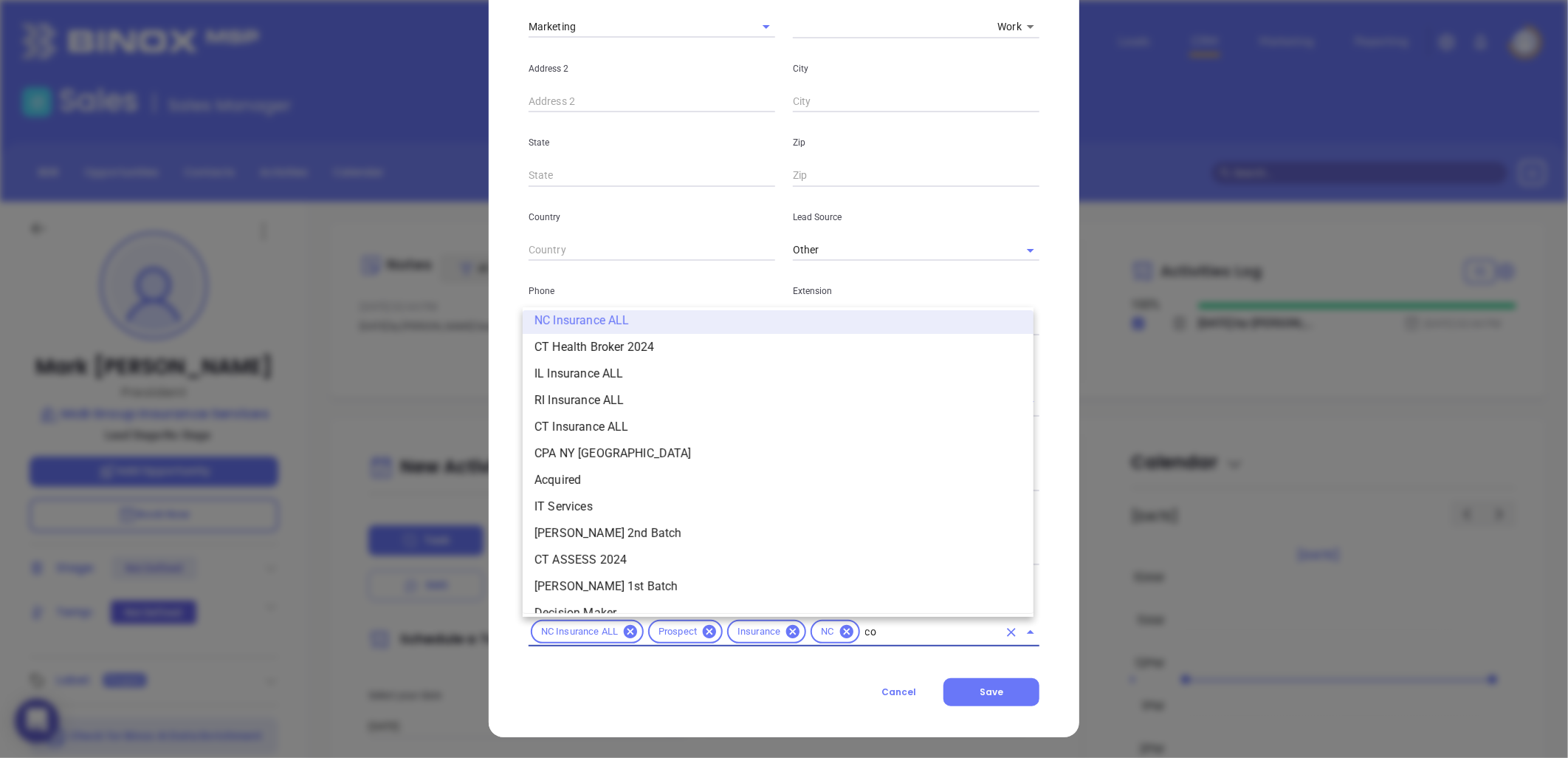
type input "cop"
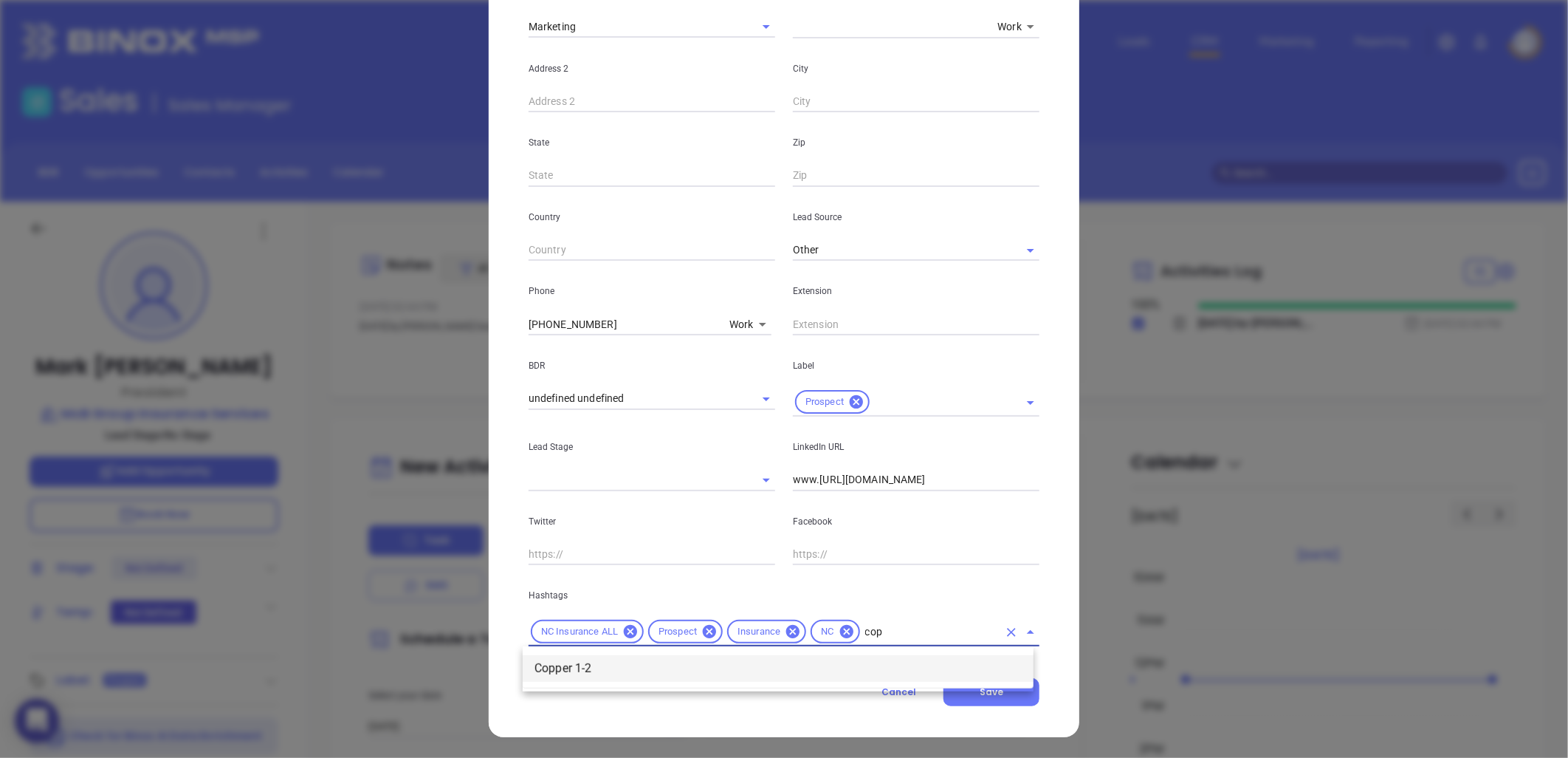
click at [653, 661] on li "Copper 1-2" at bounding box center [778, 668] width 511 height 27
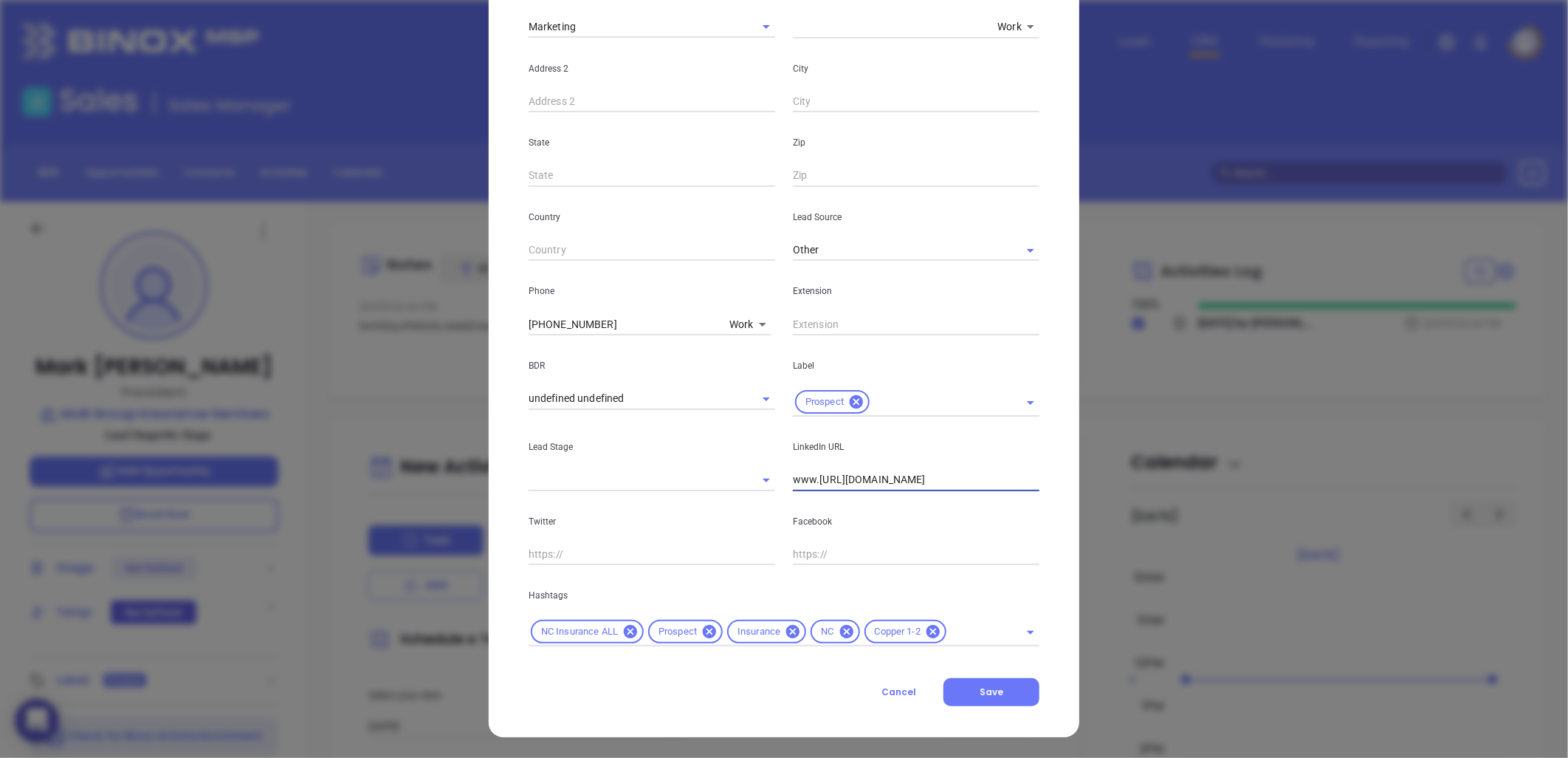
drag, startPoint x: 947, startPoint y: 485, endPoint x: 672, endPoint y: 488, distance: 275.0
click at [672, 488] on div "Lead Stage LinkedIn URL www.https://mcbinsure.com/" at bounding box center [784, 454] width 529 height 75
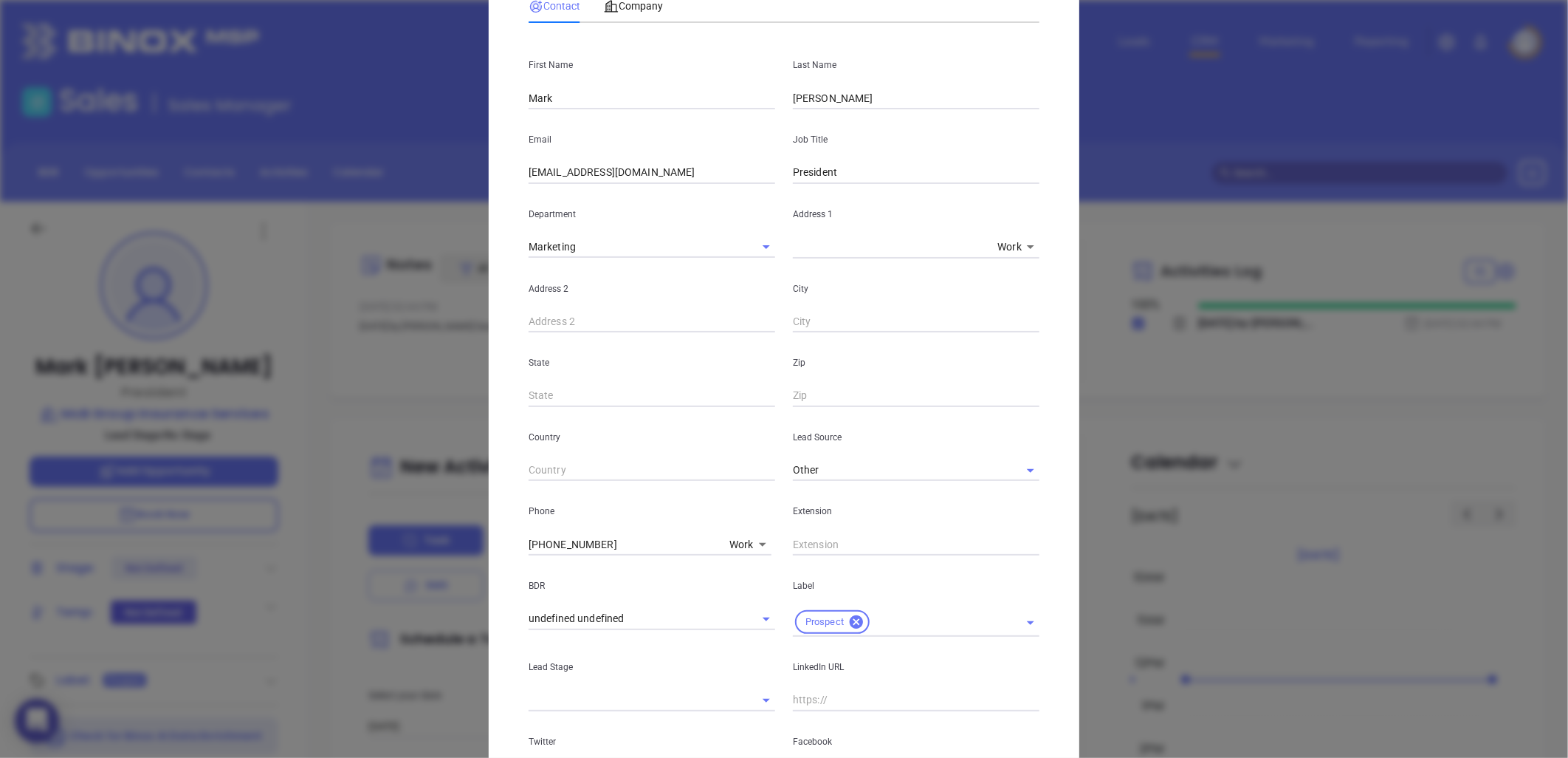
scroll to position [246, 0]
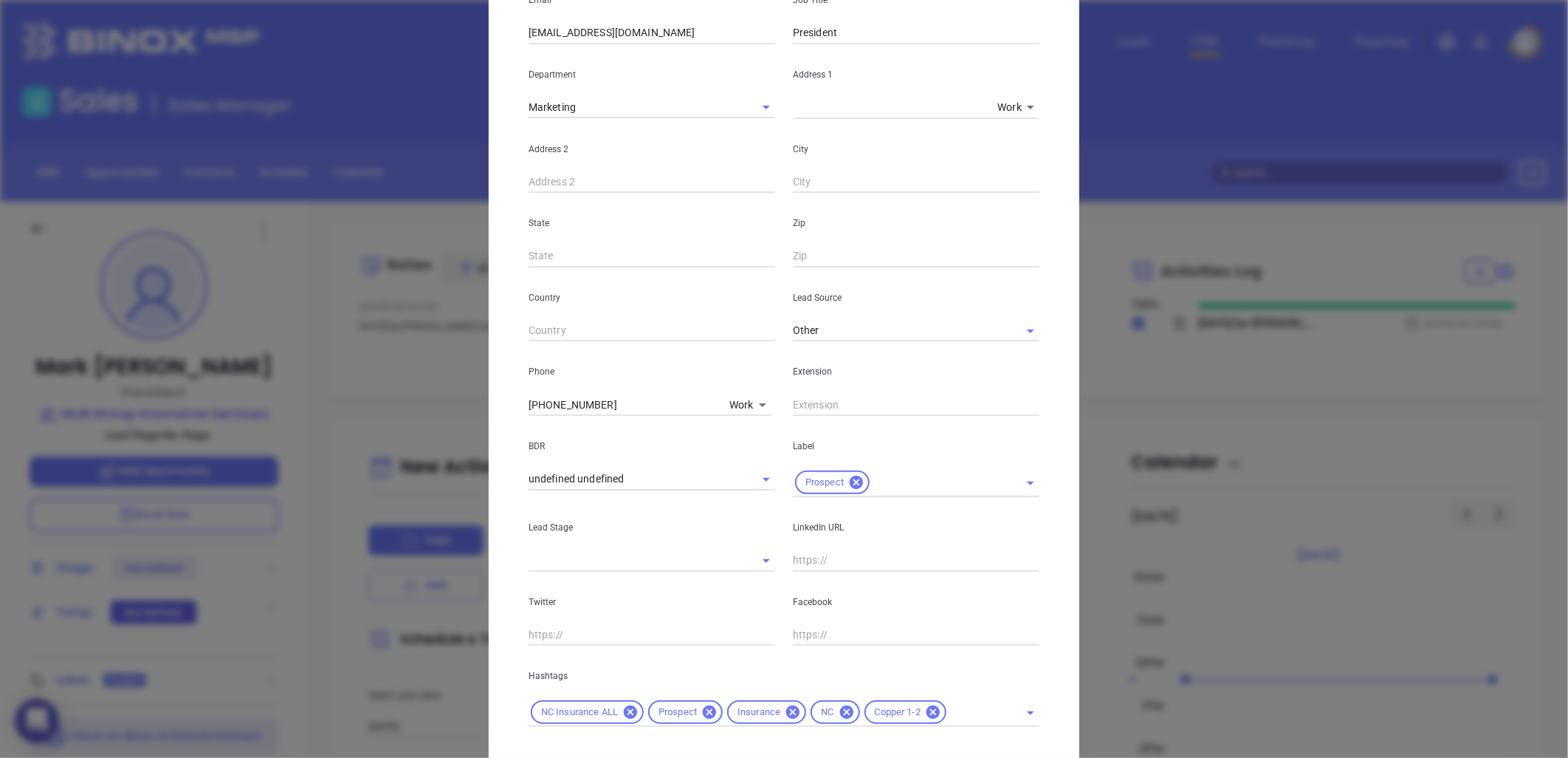
click at [828, 562] on input "text" at bounding box center [916, 561] width 246 height 22
paste input "linkedin.com/in/mark-mcbee-a33b3119"
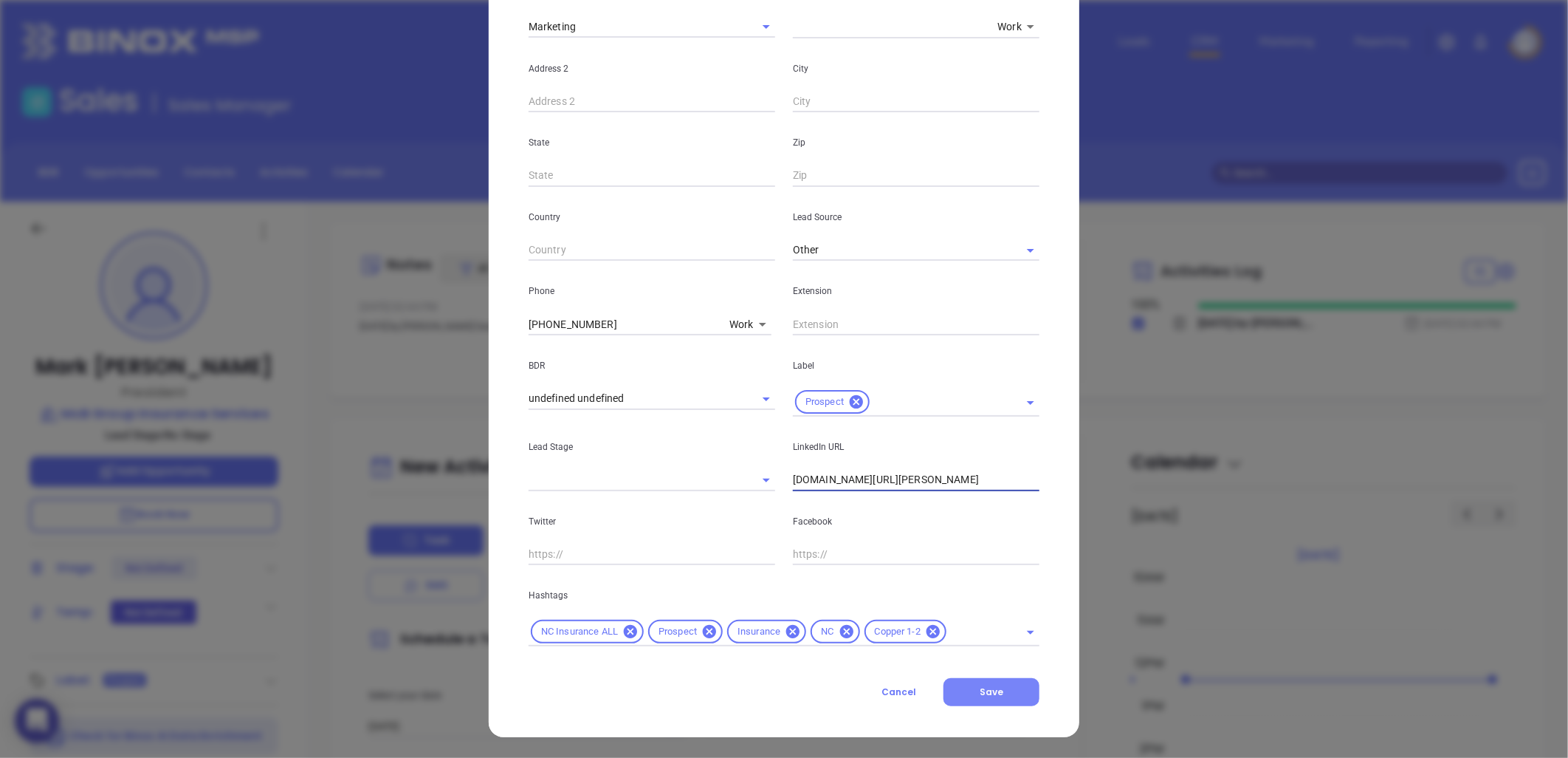
type input "www.linkedin.com/in/mark-mcbee-a33b3119"
click at [984, 686] on span "Save" at bounding box center [992, 692] width 24 height 13
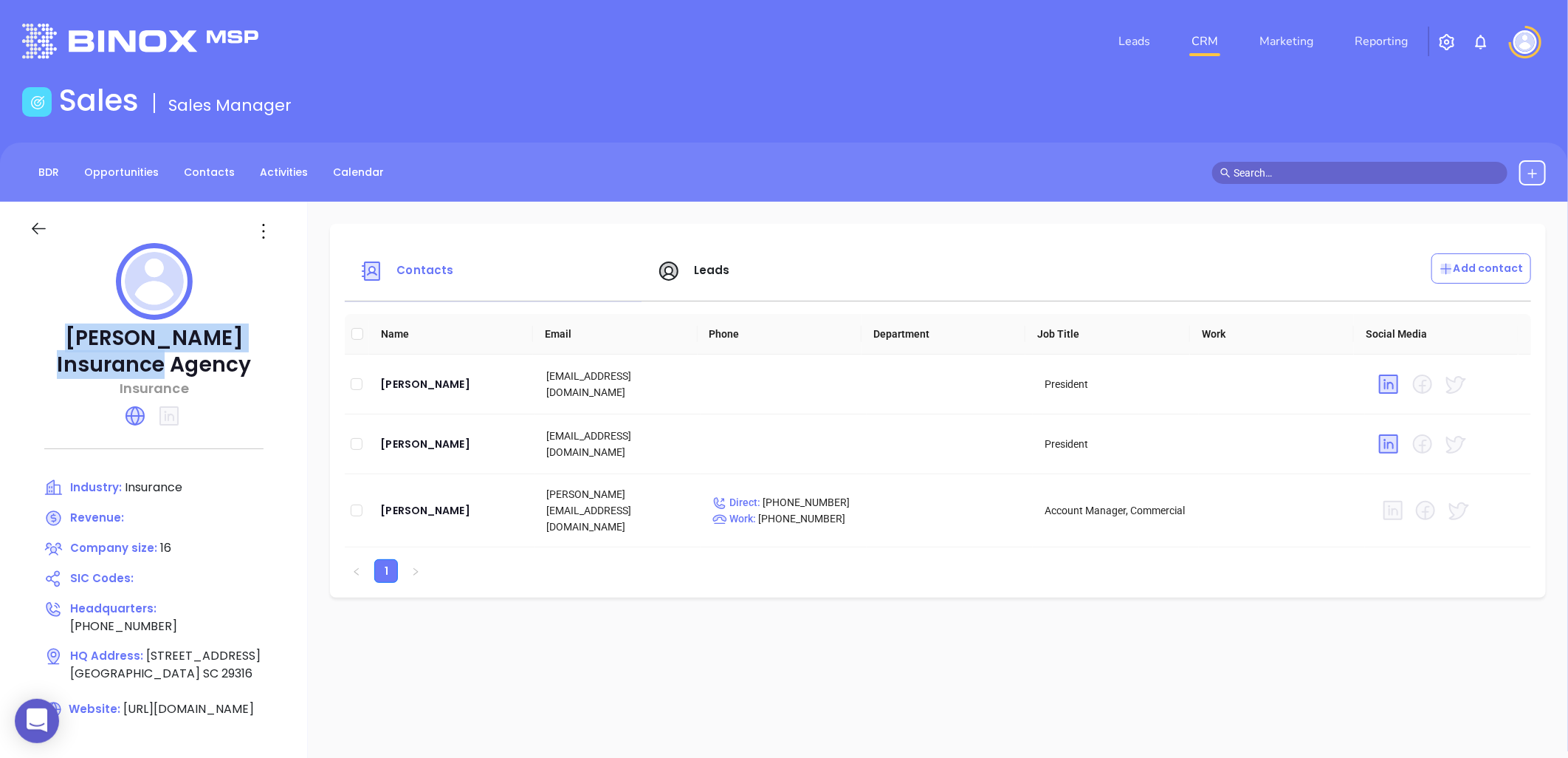
drag, startPoint x: 217, startPoint y: 372, endPoint x: 53, endPoint y: 329, distance: 169.5
click at [53, 329] on p "[PERSON_NAME] Insurance Agency" at bounding box center [154, 351] width 249 height 53
copy p "[PERSON_NAME] Insurance Agency"
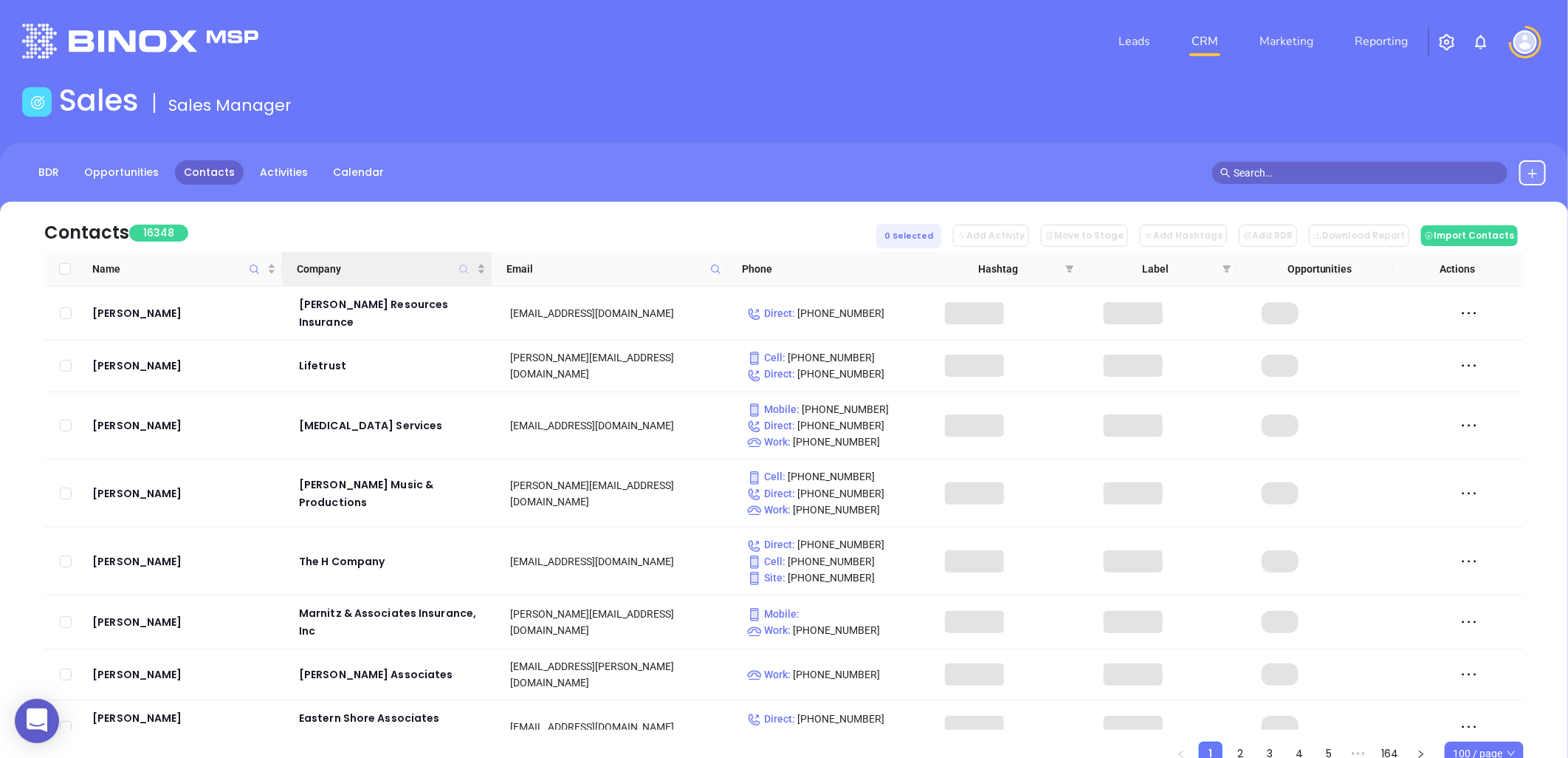
click at [467, 269] on icon "Company" at bounding box center [464, 269] width 9 height 9
click at [395, 304] on input "text" at bounding box center [391, 307] width 149 height 24
paste input "[PERSON_NAME] Insurance Agency"
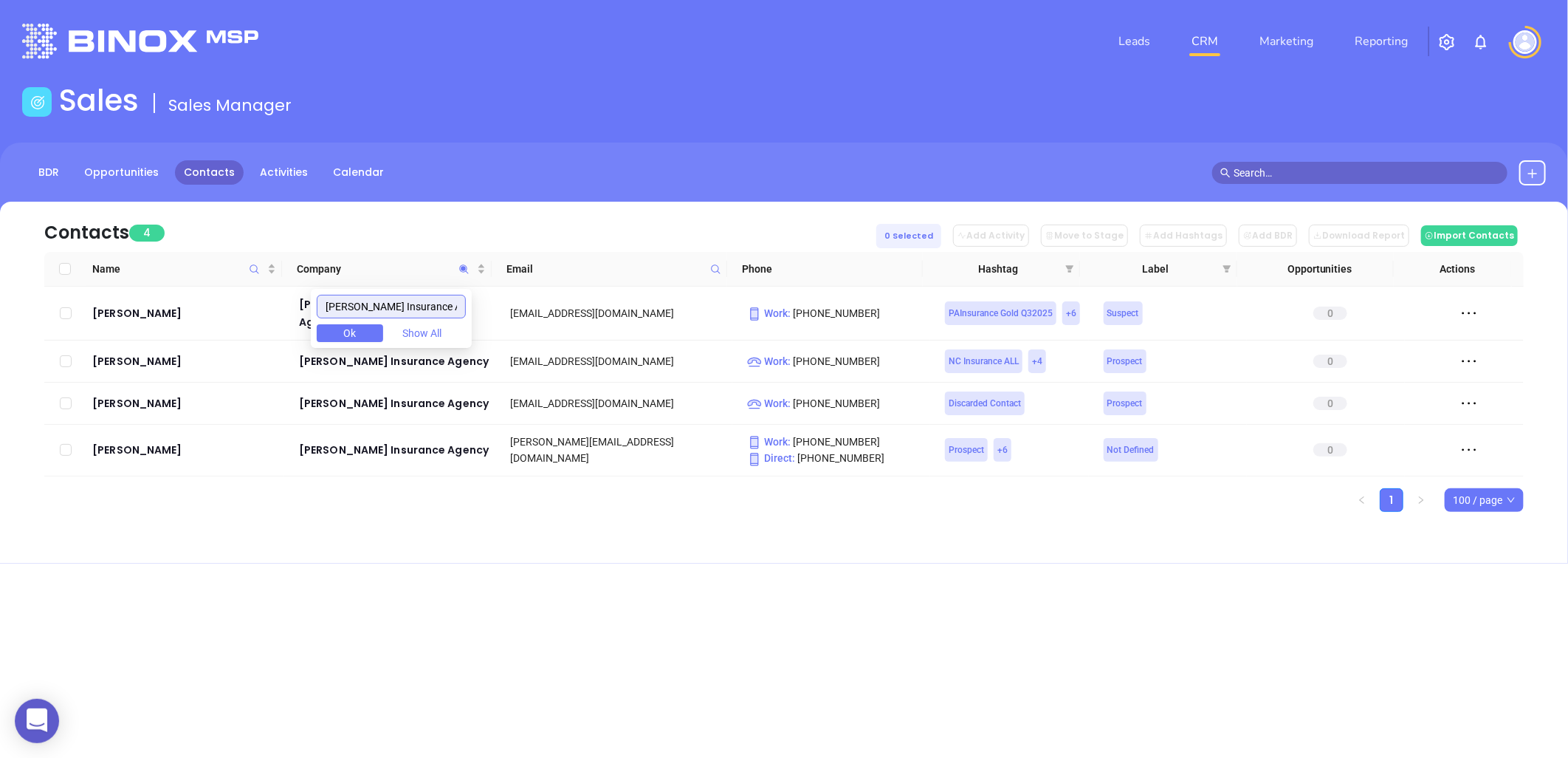
type input "[PERSON_NAME] Insurance Agency"
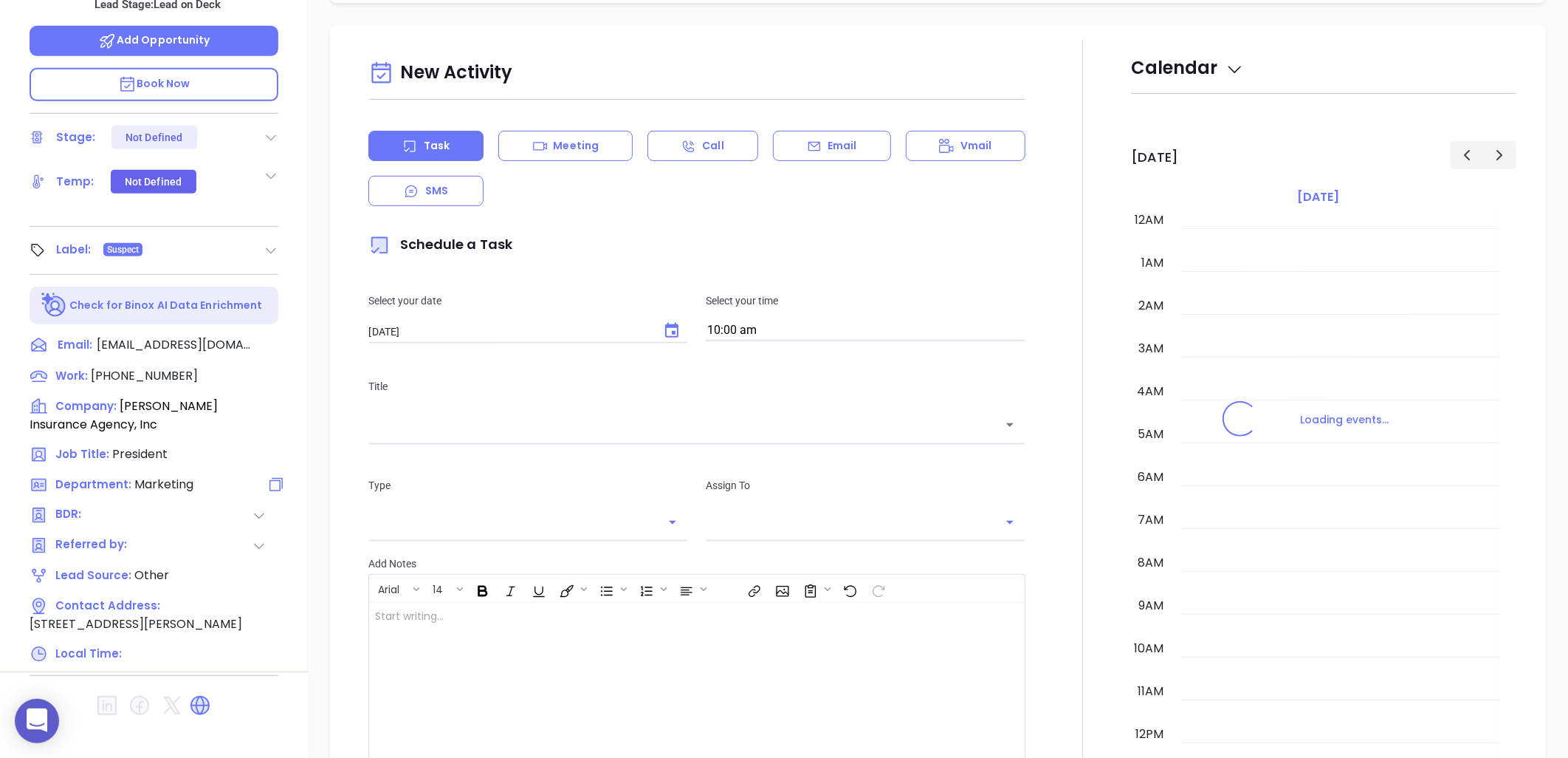
type input "[DATE]"
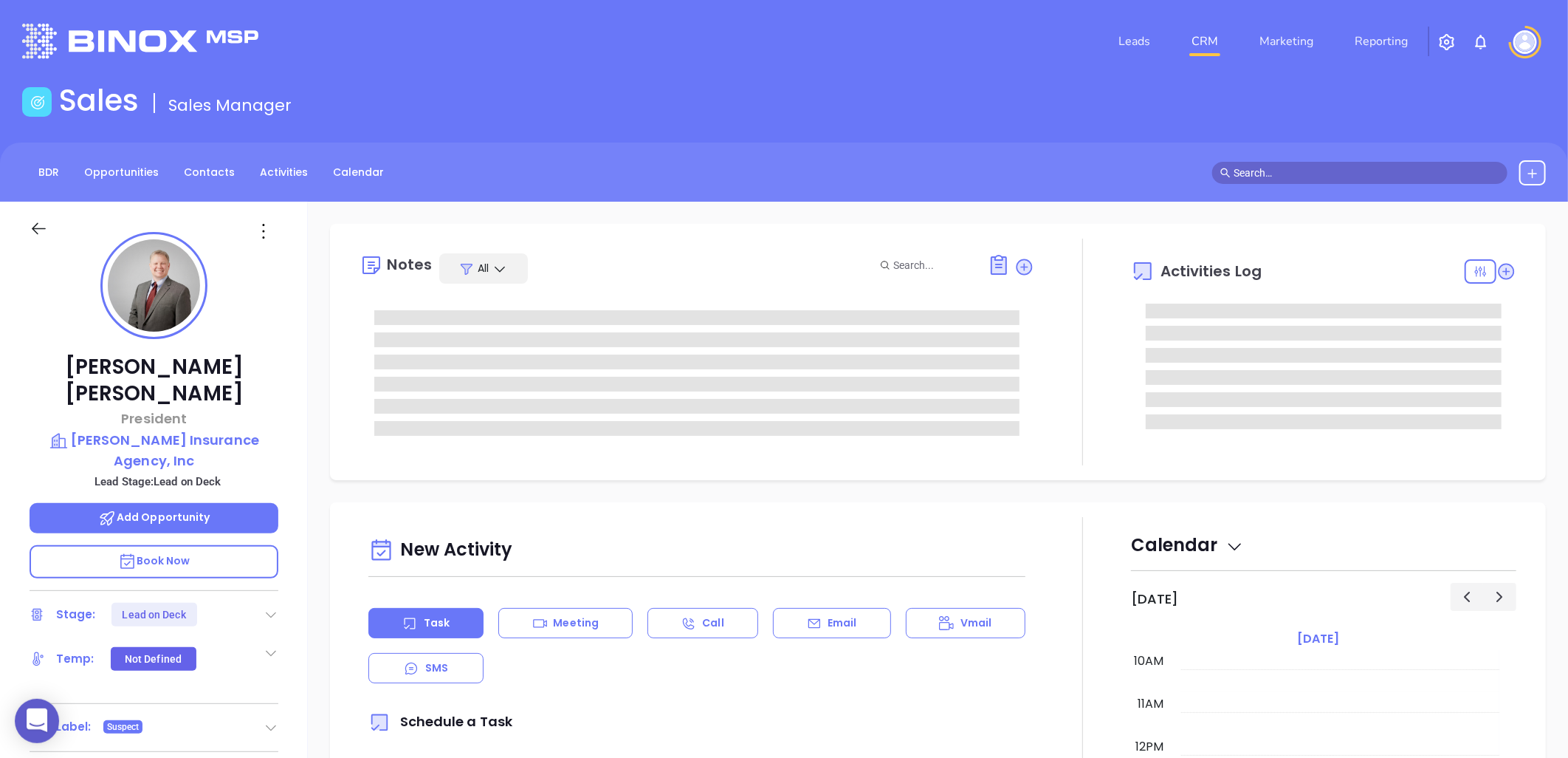
type input "[PERSON_NAME]"
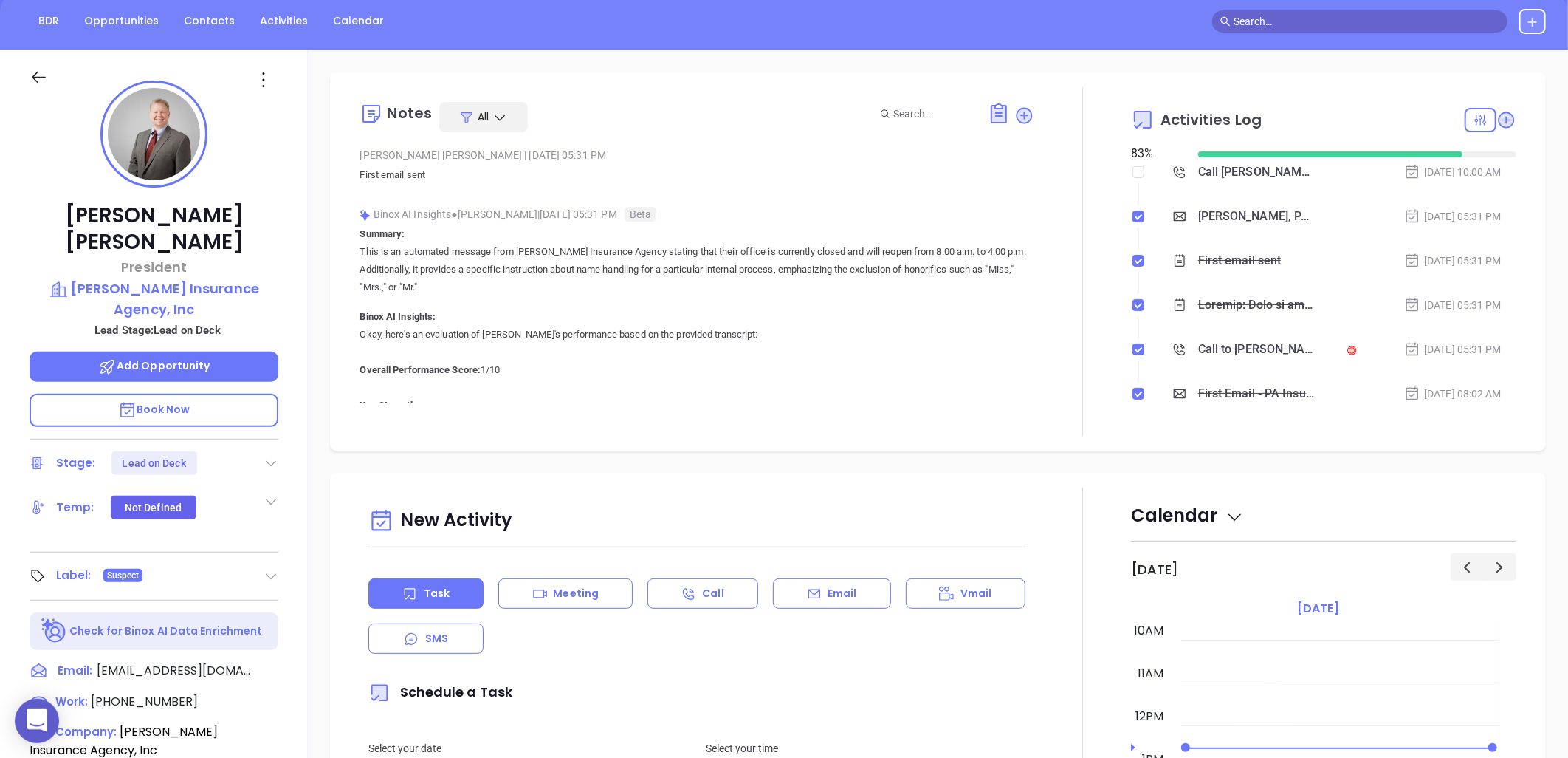
scroll to position [477, 0]
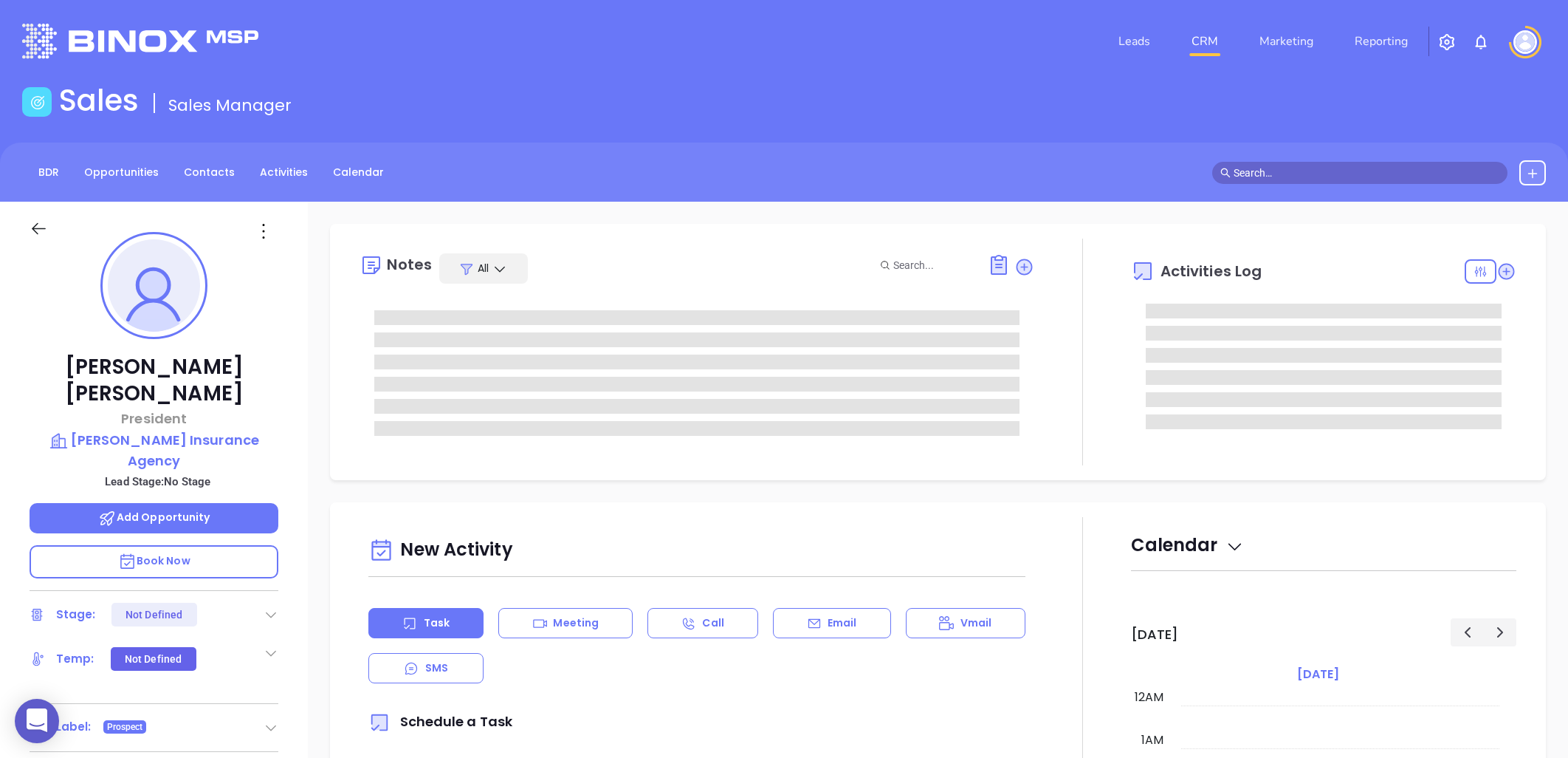
type input "[DATE]"
type input "[PERSON_NAME]"
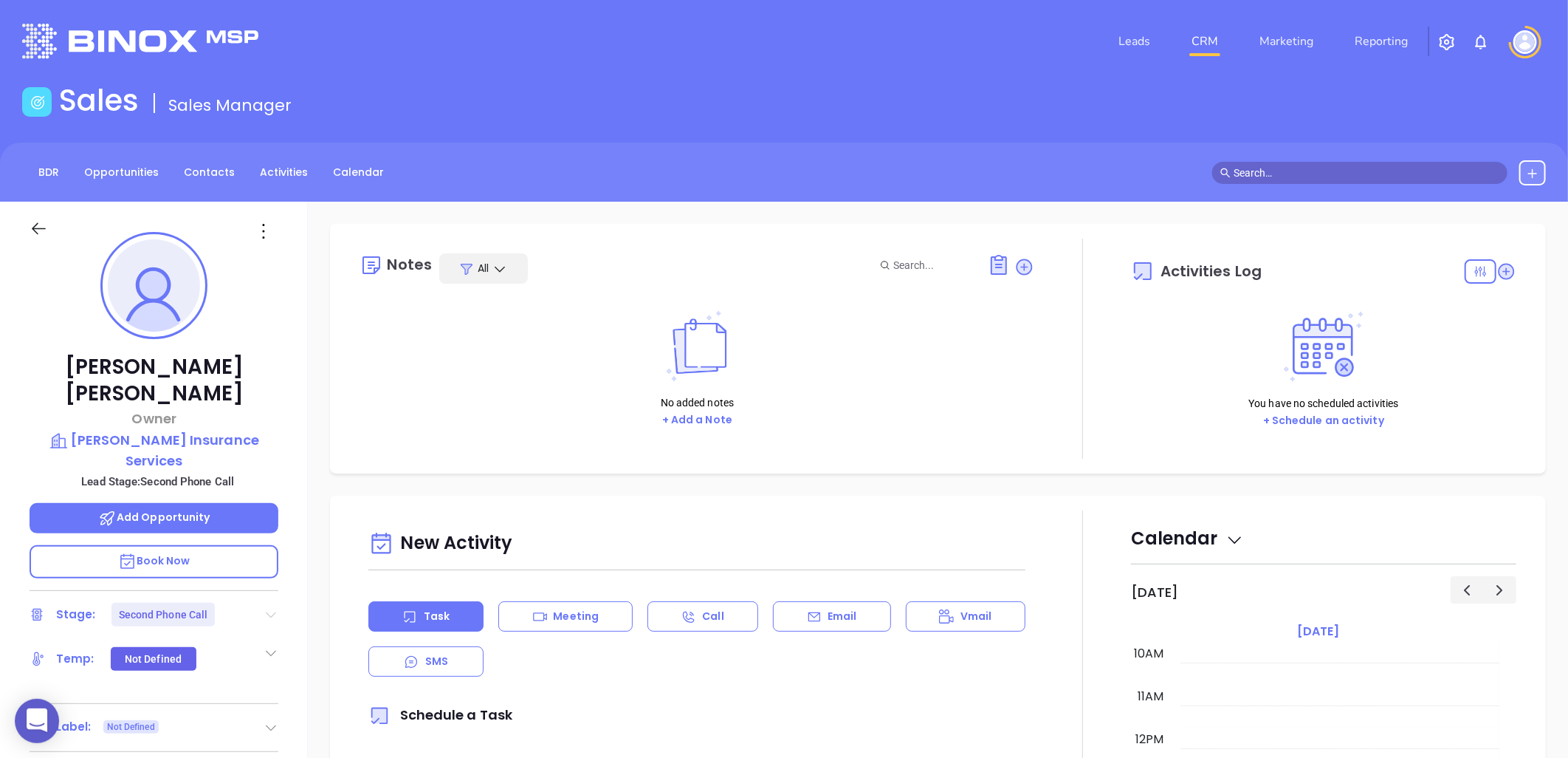
click at [269, 613] on icon at bounding box center [271, 615] width 10 height 6
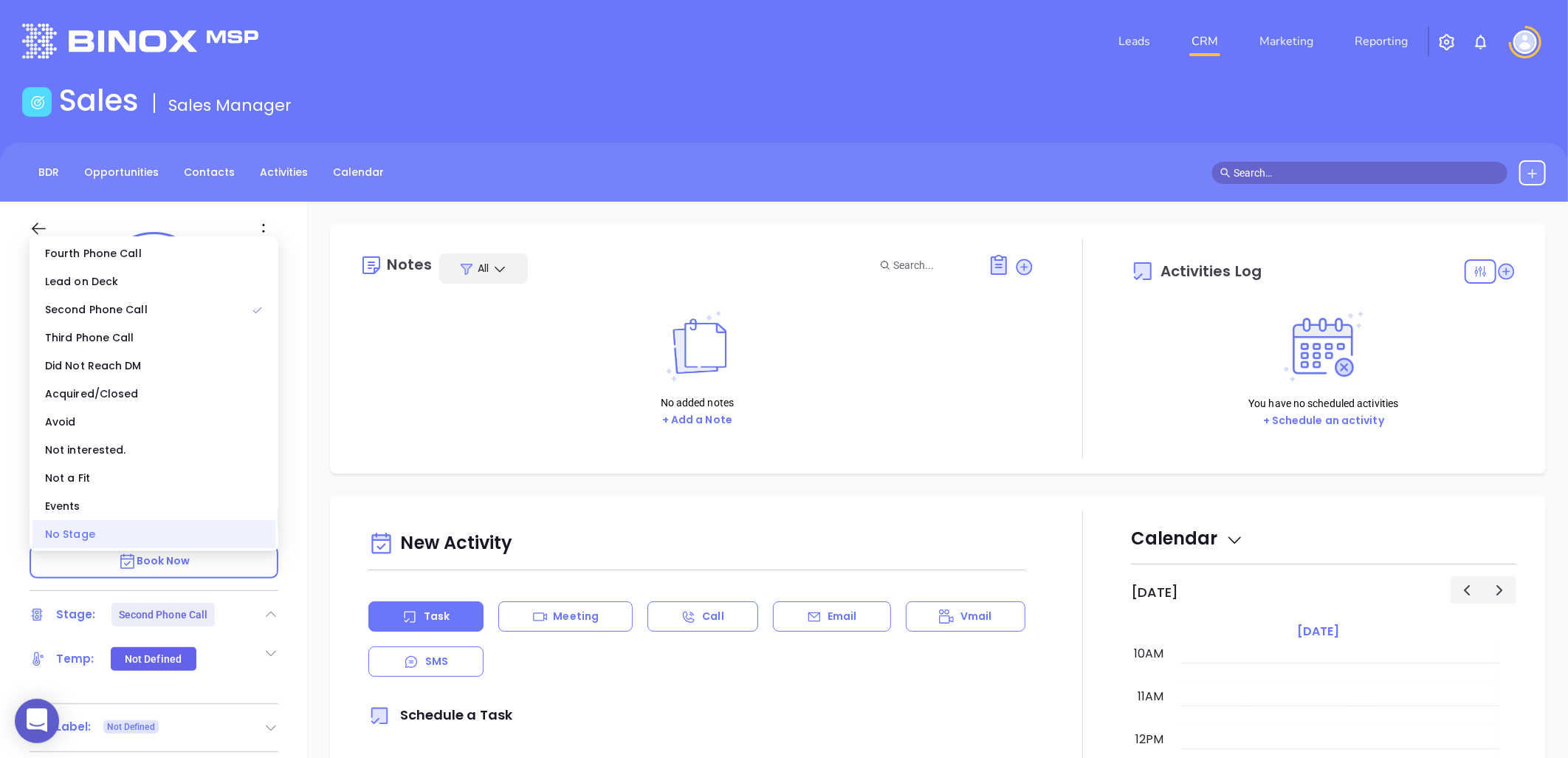
click at [130, 537] on div "No Stage" at bounding box center [154, 534] width 243 height 28
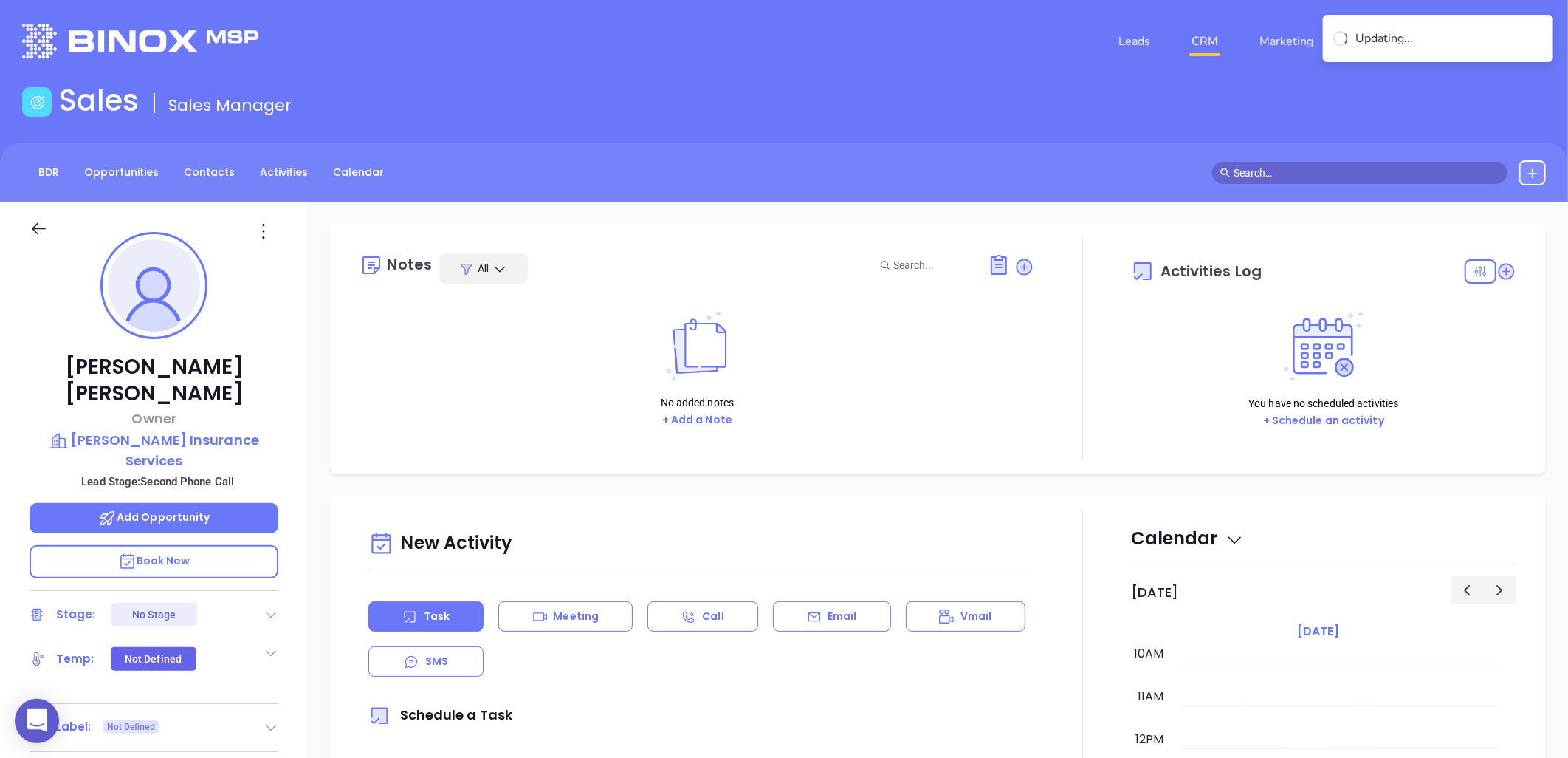
click at [380, 367] on div "No added notes + Add a Note" at bounding box center [696, 369] width 675 height 147
click at [264, 226] on icon at bounding box center [264, 232] width 24 height 24
drag, startPoint x: 310, startPoint y: 392, endPoint x: 331, endPoint y: 385, distance: 22.1
click at [331, 385] on div "Edit" at bounding box center [336, 389] width 144 height 17
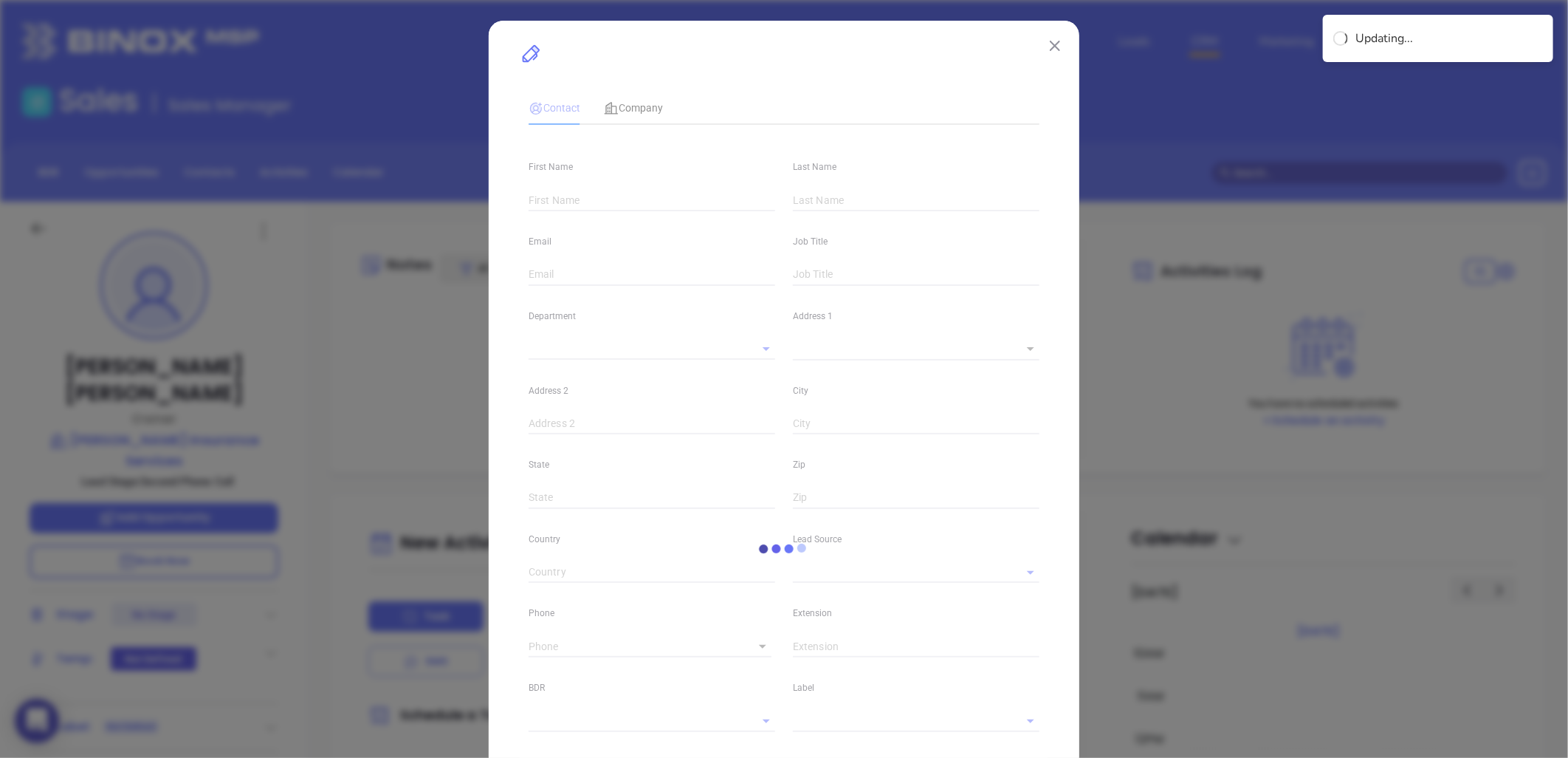
type input "David"
type input "Mccall"
type input "dmccall@mccallins.com"
type input "Owner"
type input "1"
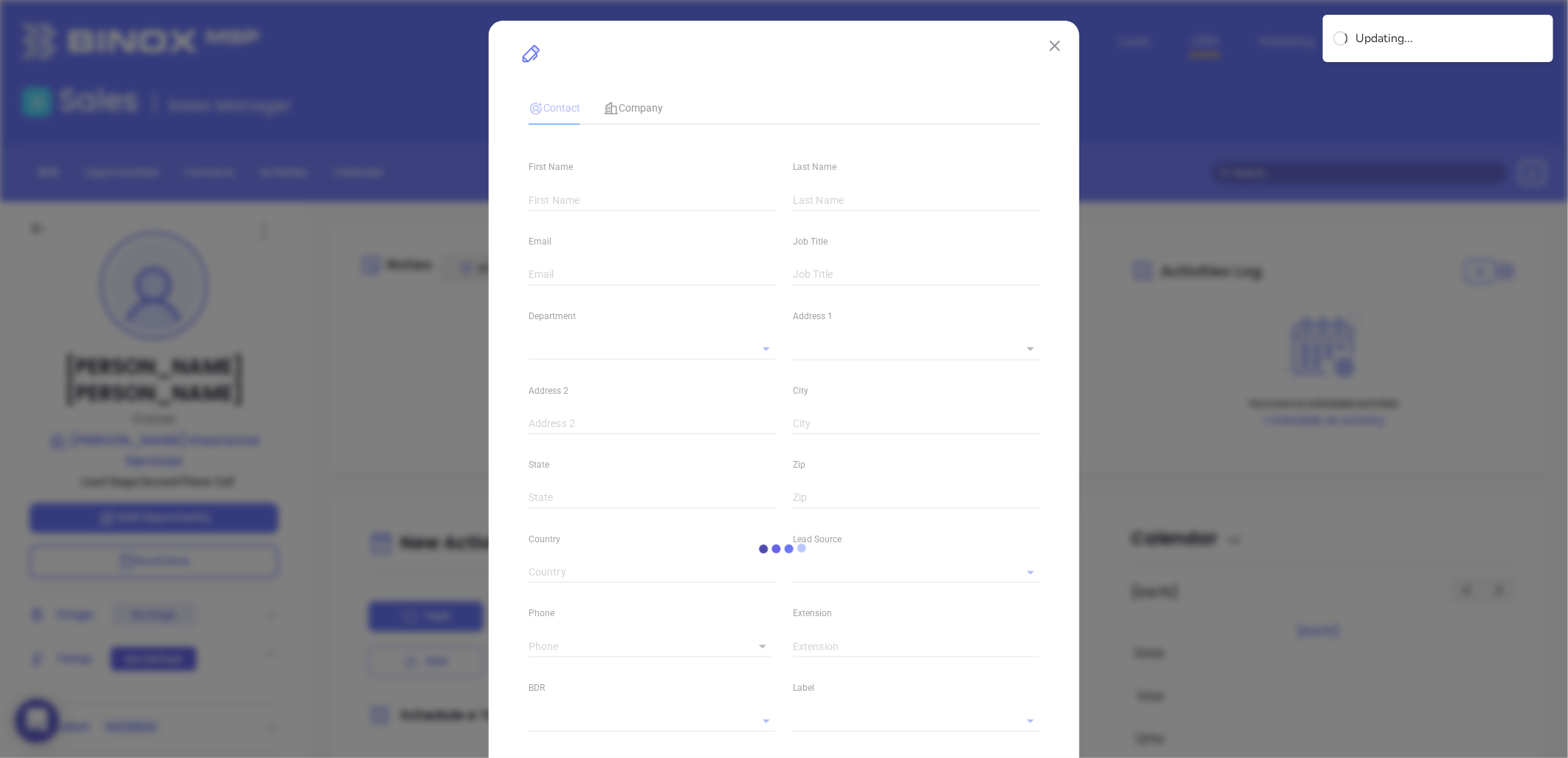
type input "linkedin.com/in/david-mccall-03650024"
type input "Marketing"
type input "Website Reveal"
type input "undefined undefined"
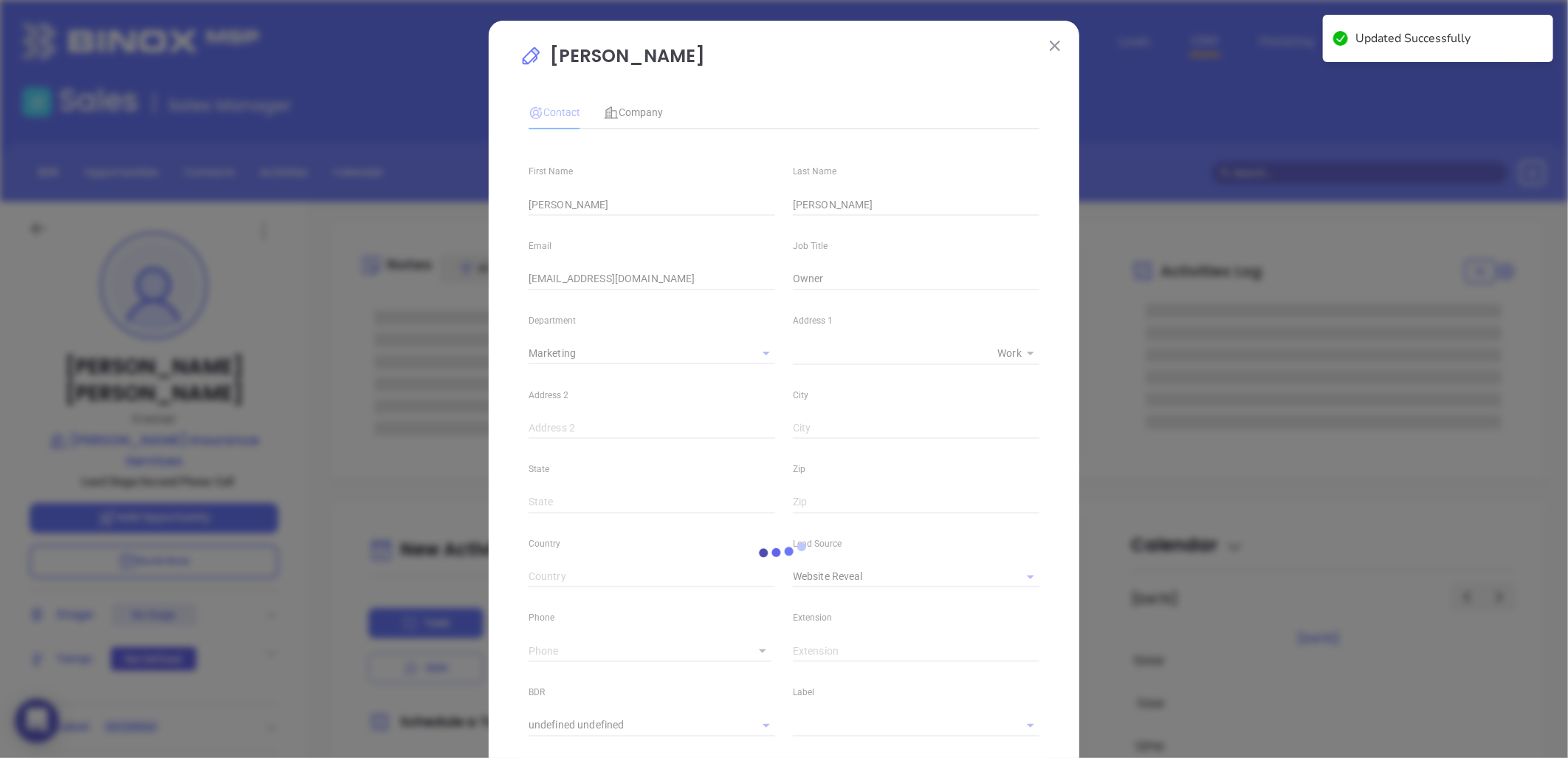
type input "1"
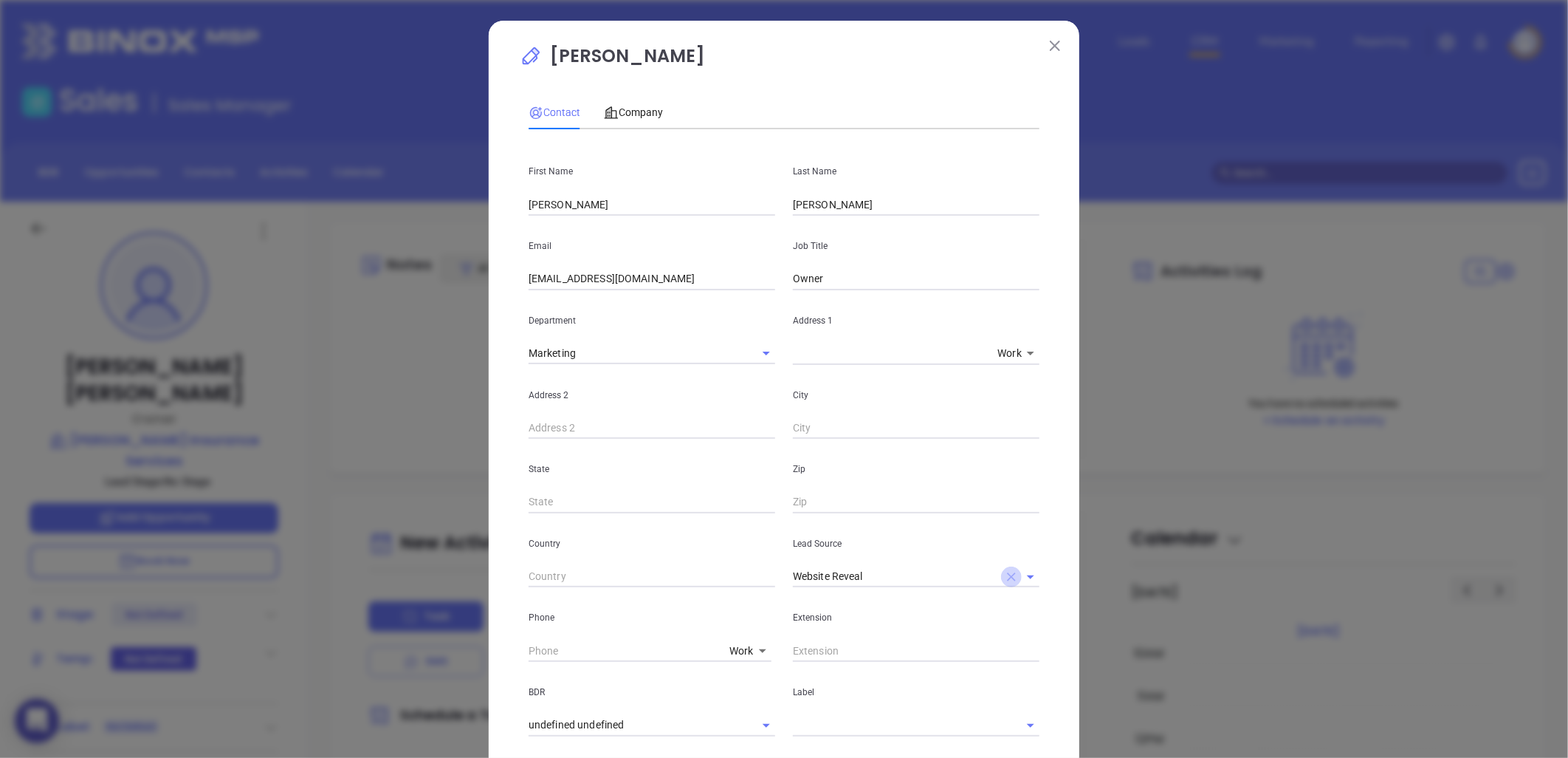
click at [1007, 574] on icon "Clear" at bounding box center [1011, 577] width 9 height 9
click at [881, 569] on input "text" at bounding box center [896, 576] width 206 height 21
type input "v"
click at [847, 602] on li "Binox" at bounding box center [916, 609] width 246 height 27
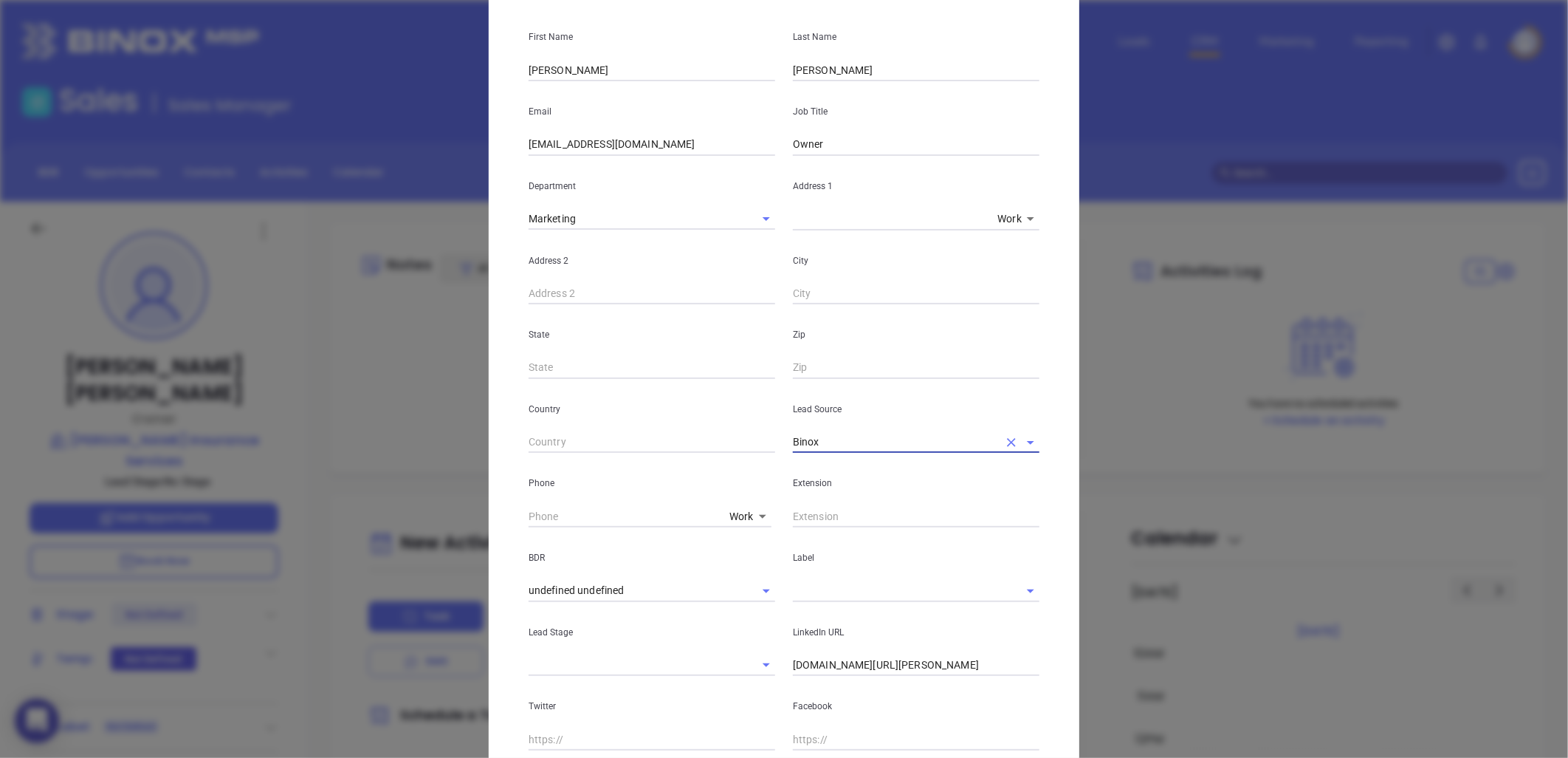
scroll to position [312, 0]
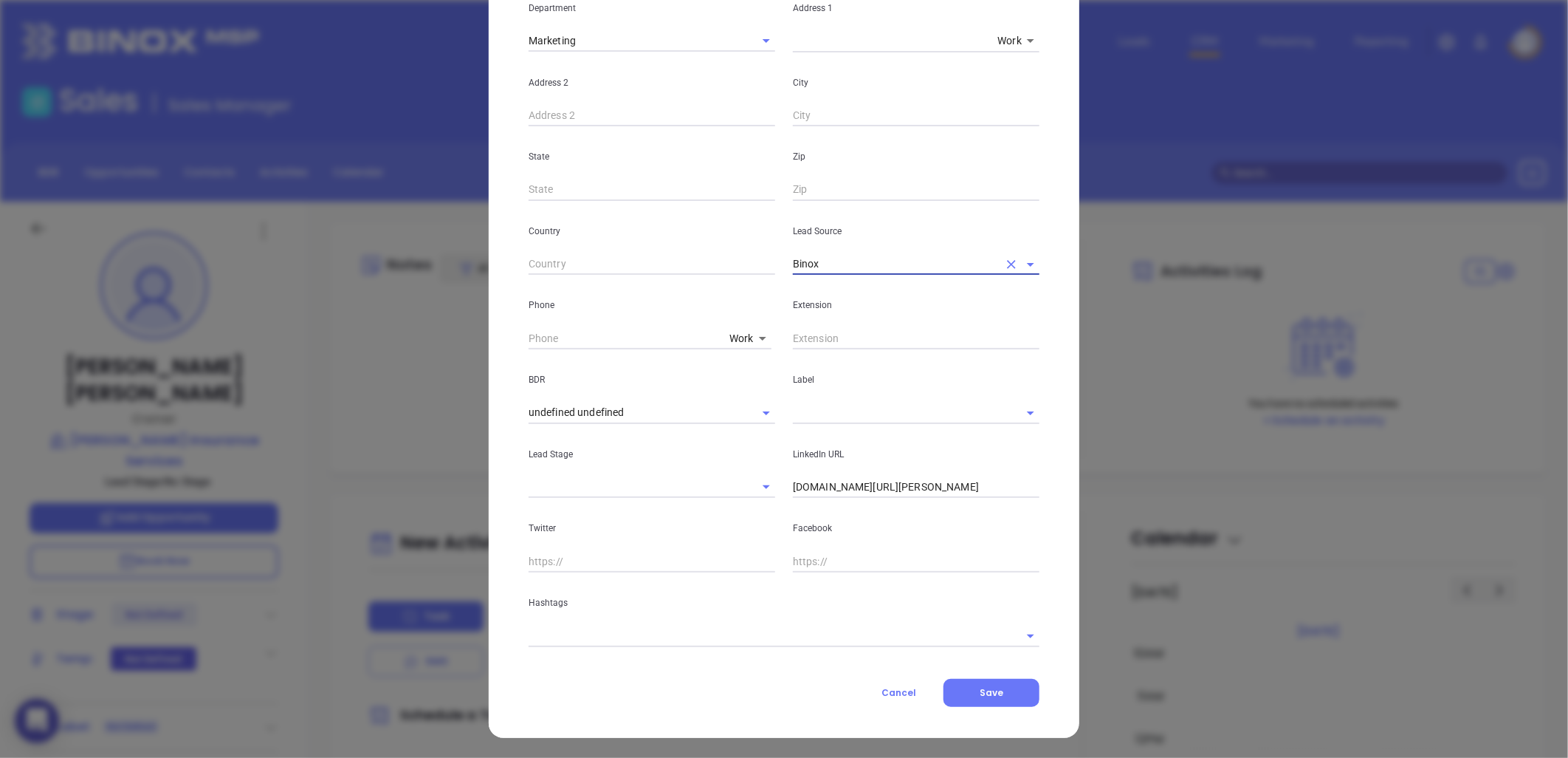
type input "Binox"
click at [877, 491] on input "linkedin.com/in/david-mccall-03650024" at bounding box center [916, 487] width 246 height 22
click at [877, 490] on input "linkedin.com/in/david-mccall-03650024" at bounding box center [916, 487] width 246 height 22
click at [879, 490] on input "linkedin.com/in/david-mccall-03650024" at bounding box center [916, 487] width 246 height 22
paste input "linkedin.com/in/david-mccall-03650024"
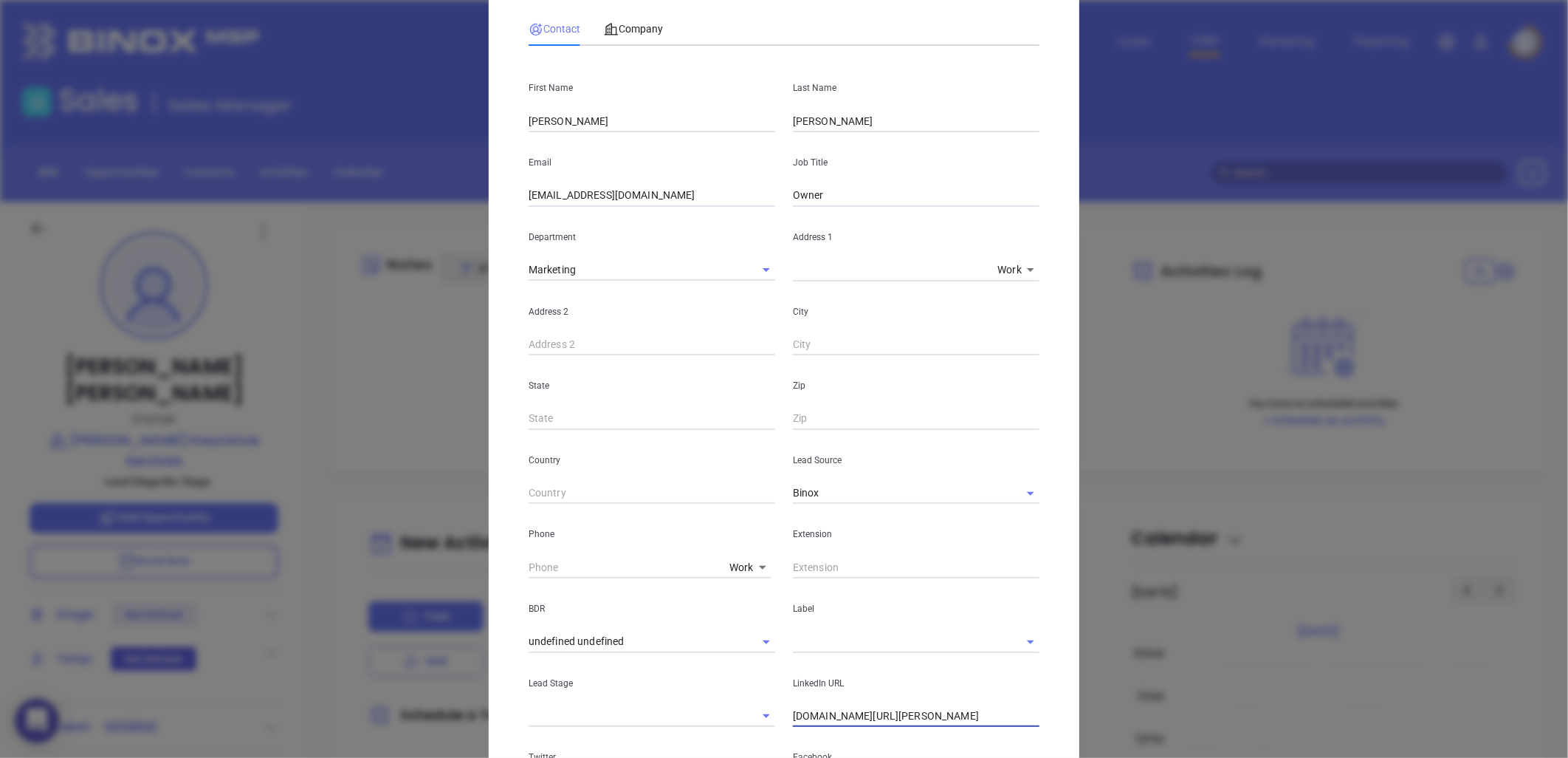
scroll to position [0, 0]
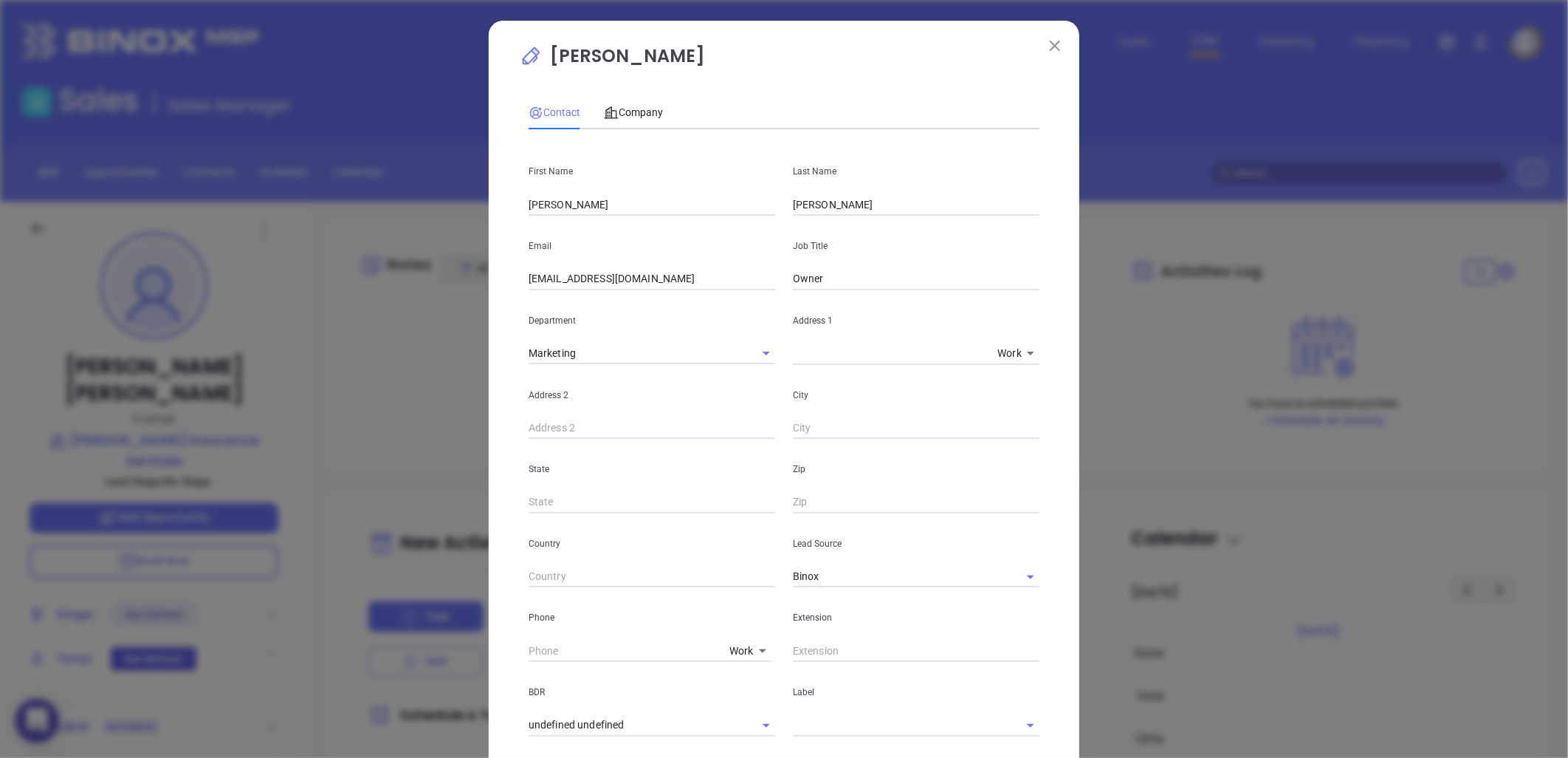
type input "www.linkedin.com/in/david-mccall-03650024"
click at [734, 646] on body "0 Leads CRM Marketing Reporting Financial Leads Leads Sales Sales Manager BDR O…" at bounding box center [784, 379] width 1568 height 758
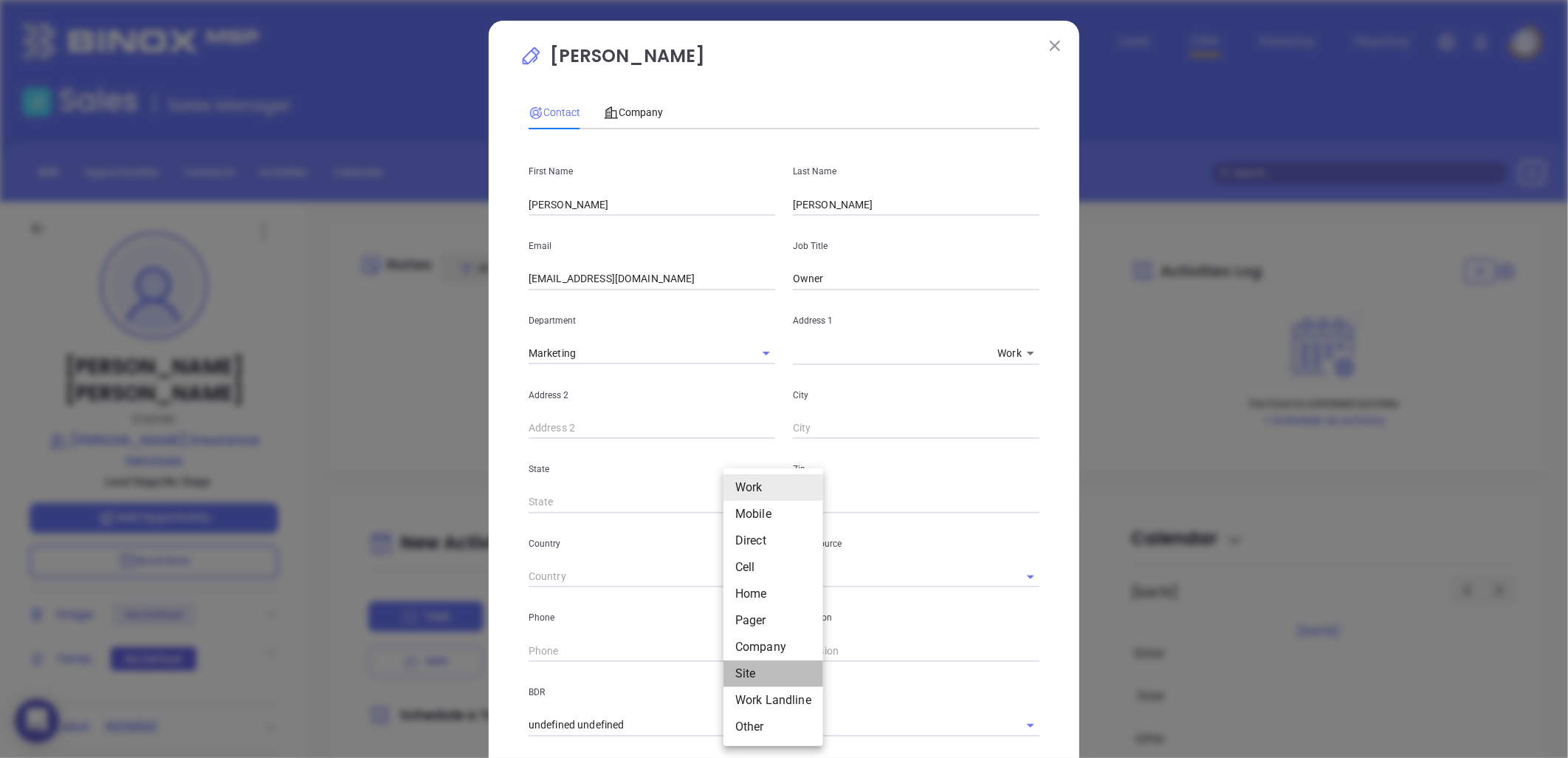
click at [740, 672] on li "Site" at bounding box center [773, 674] width 100 height 27
type input "11"
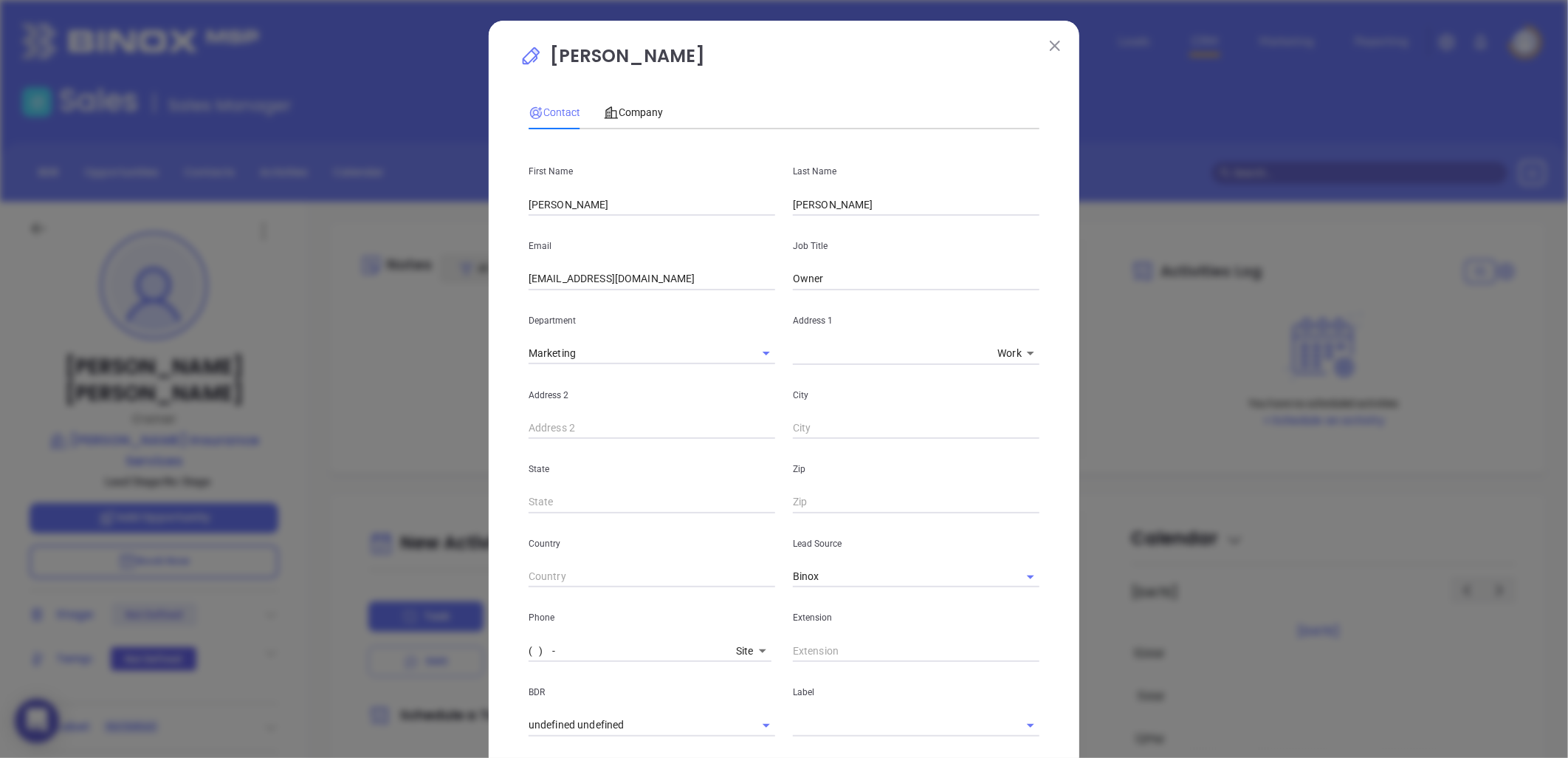
click at [617, 651] on input "( ) -" at bounding box center [630, 651] width 202 height 22
paste input "336) 766-1885"
type input "(336) 766-1885"
click at [633, 107] on span "Company" at bounding box center [633, 112] width 59 height 12
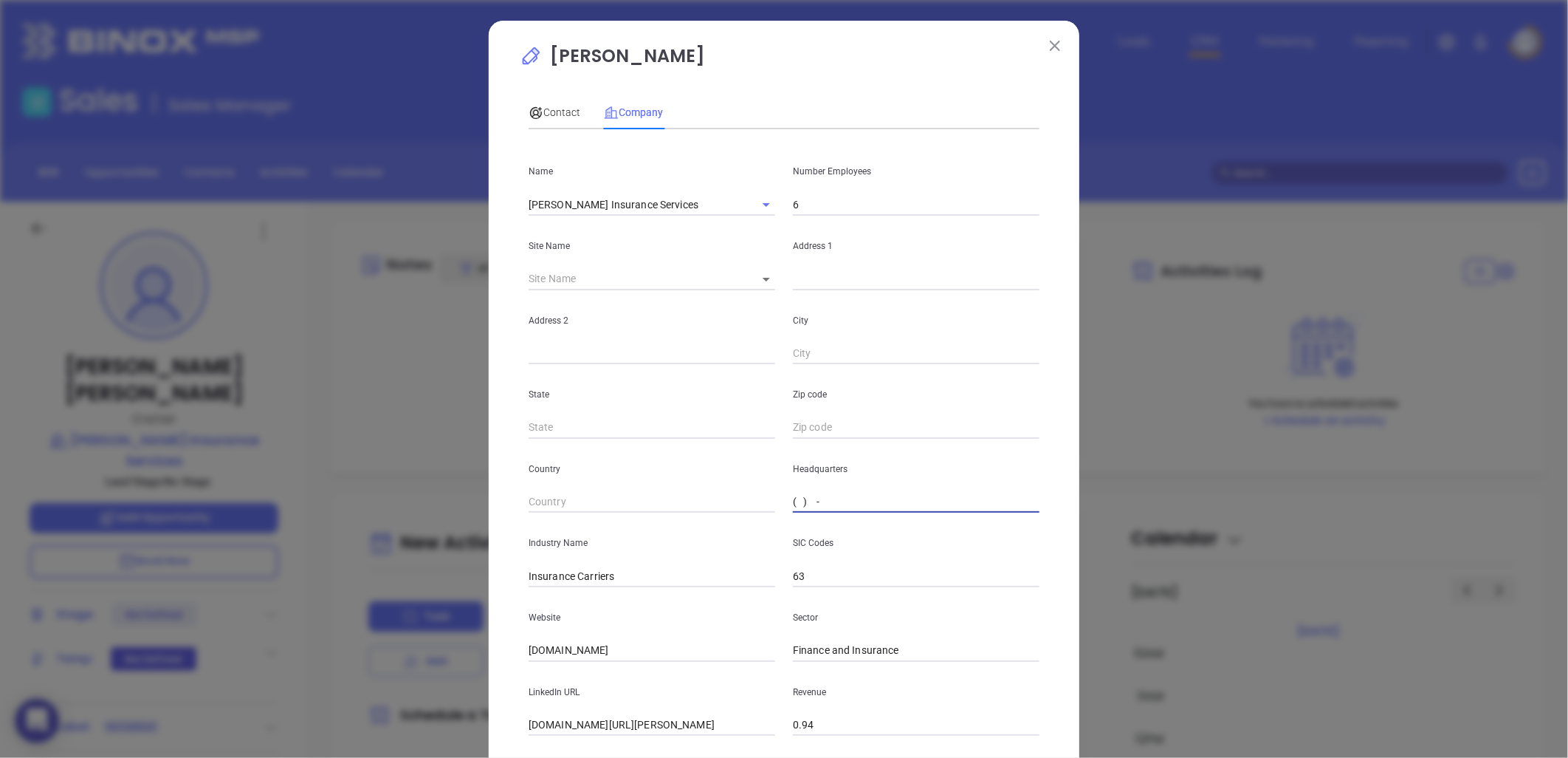
click at [832, 505] on input "( ) -" at bounding box center [916, 502] width 246 height 22
paste input "336) 766-1885"
type input "(336) 766-1885"
click at [803, 275] on input "text" at bounding box center [916, 279] width 246 height 22
paste input "2511 Neudorf Rd Suite G Clemmons, NC 27012"
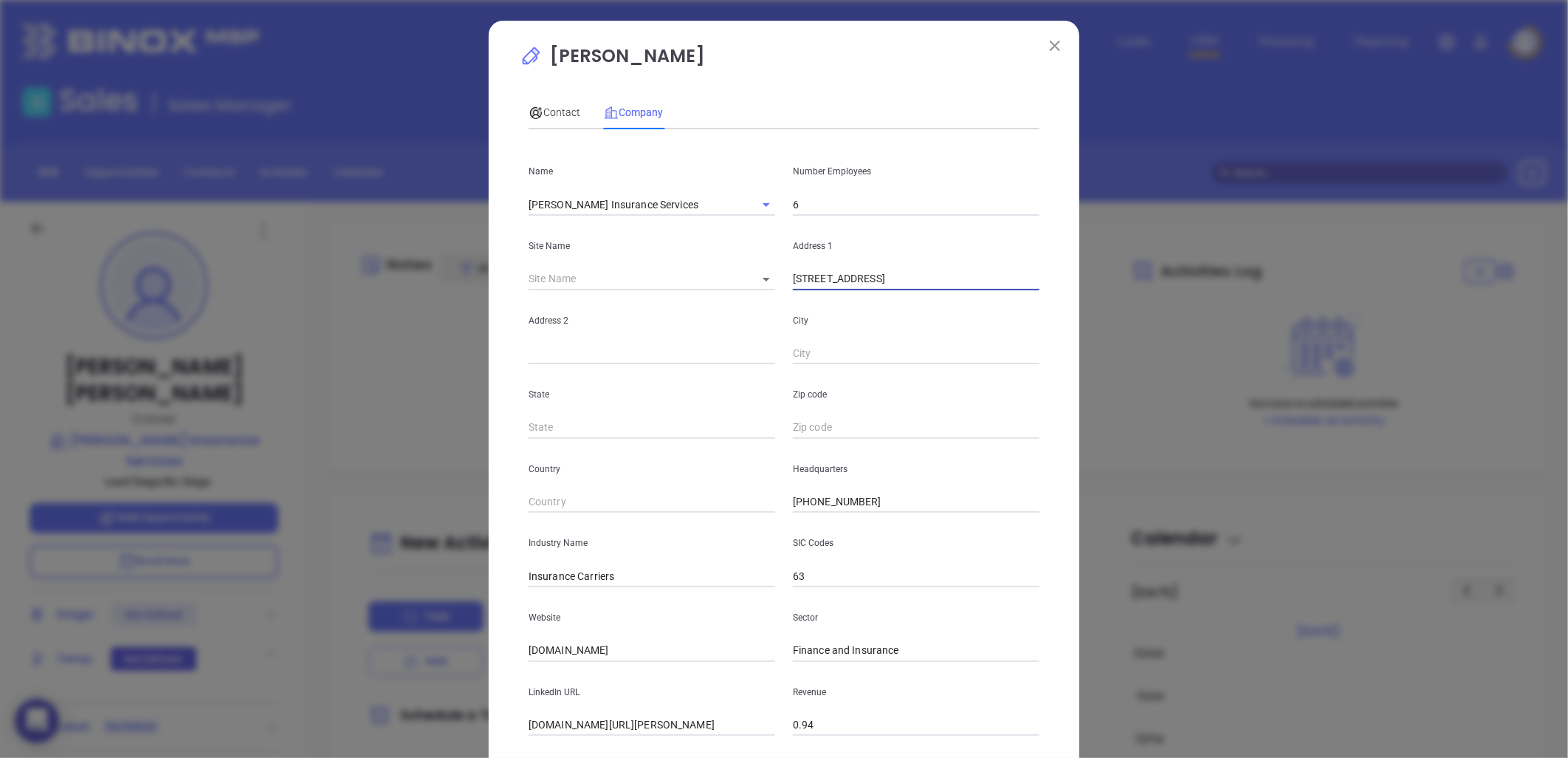
type input "2511 Neudorf Rd Suite G Clemmons, NC 27012"
click at [801, 196] on input "6" at bounding box center [916, 205] width 246 height 22
type input "4"
click at [931, 171] on p "Number Employees" at bounding box center [916, 171] width 246 height 17
drag, startPoint x: 870, startPoint y: 277, endPoint x: 1247, endPoint y: 269, distance: 377.1
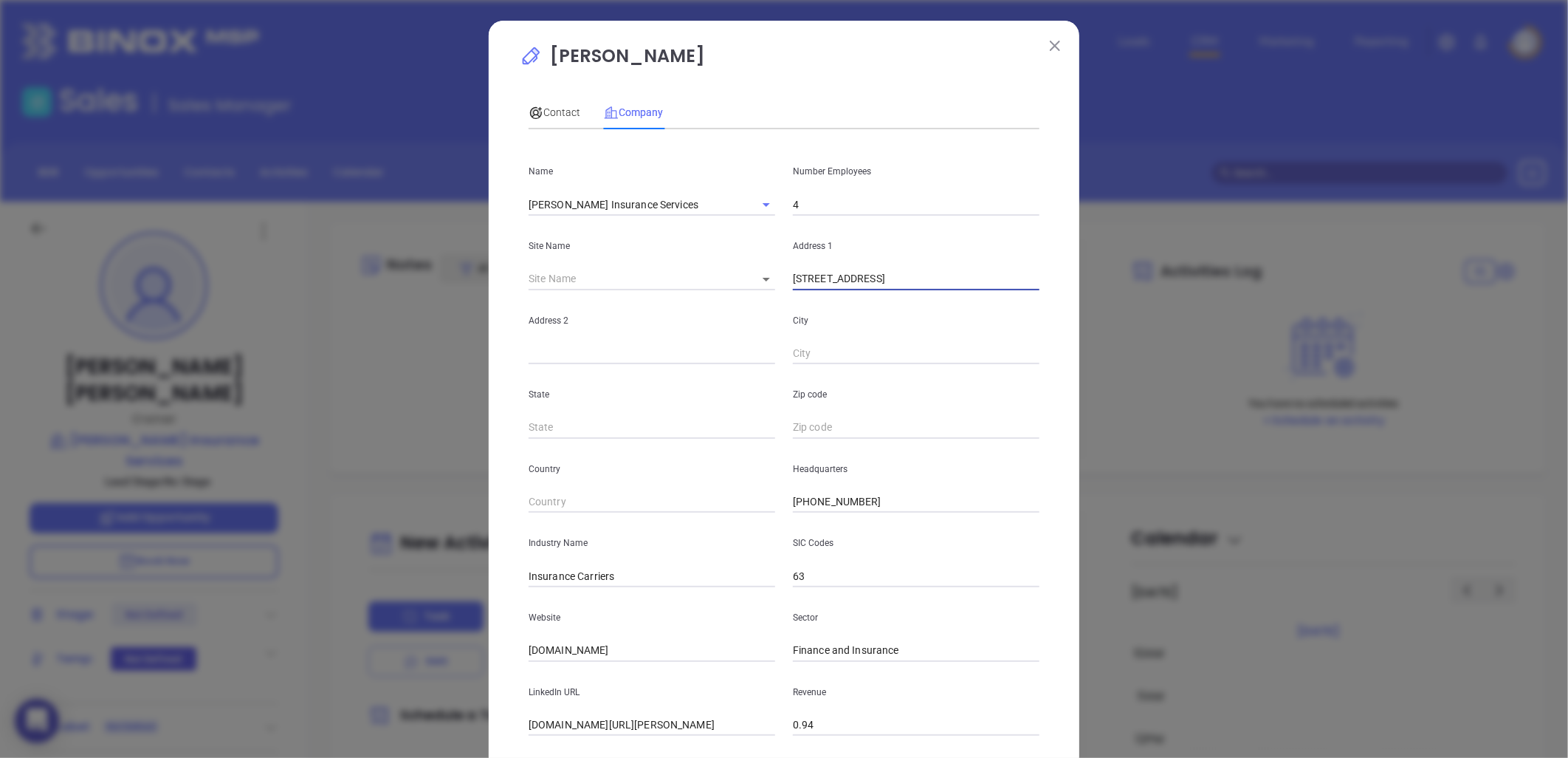
click at [1250, 274] on div "David Mccall Contact Company First Name David Last Name Mccall Email dmccall@mc…" at bounding box center [784, 379] width 1568 height 758
type input "2511 Neudorf Rd"
paste input "Suite G Clemmons, NC 27012"
drag, startPoint x: 559, startPoint y: 355, endPoint x: 720, endPoint y: 370, distance: 161.7
click at [720, 370] on div "Name Mccall Insurance Services Number Employees 4 Site Name ​ Address 1 2511 Ne…" at bounding box center [784, 438] width 511 height 595
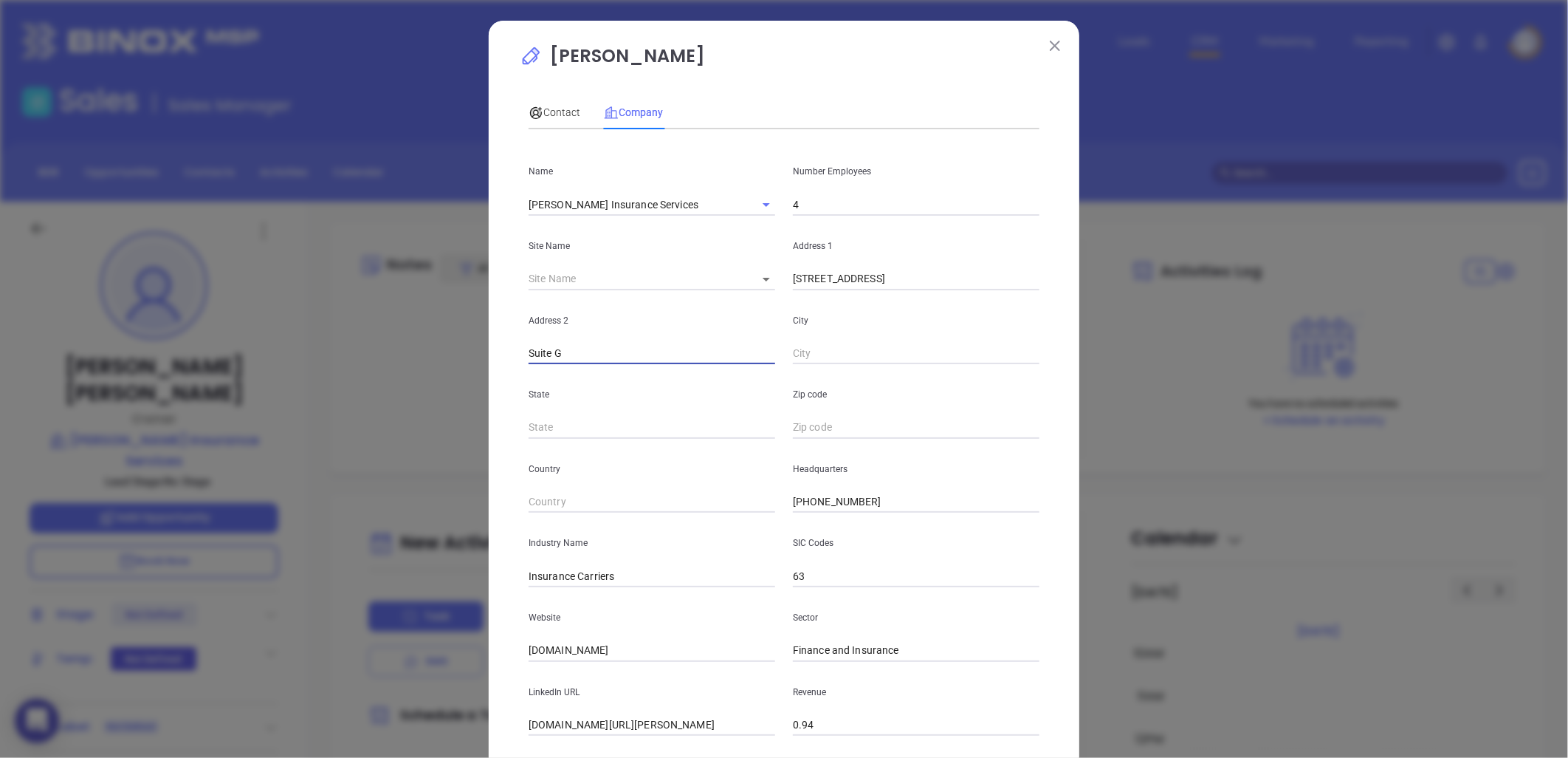
type input "Suite G"
paste input "Clemmons, NC 27012"
drag, startPoint x: 842, startPoint y: 353, endPoint x: 1109, endPoint y: 330, distance: 268.0
click at [1093, 351] on div "David Mccall Contact Company First Name David Last Name Mccall Email dmccall@mc…" at bounding box center [784, 379] width 1568 height 758
type input "Clemmons"
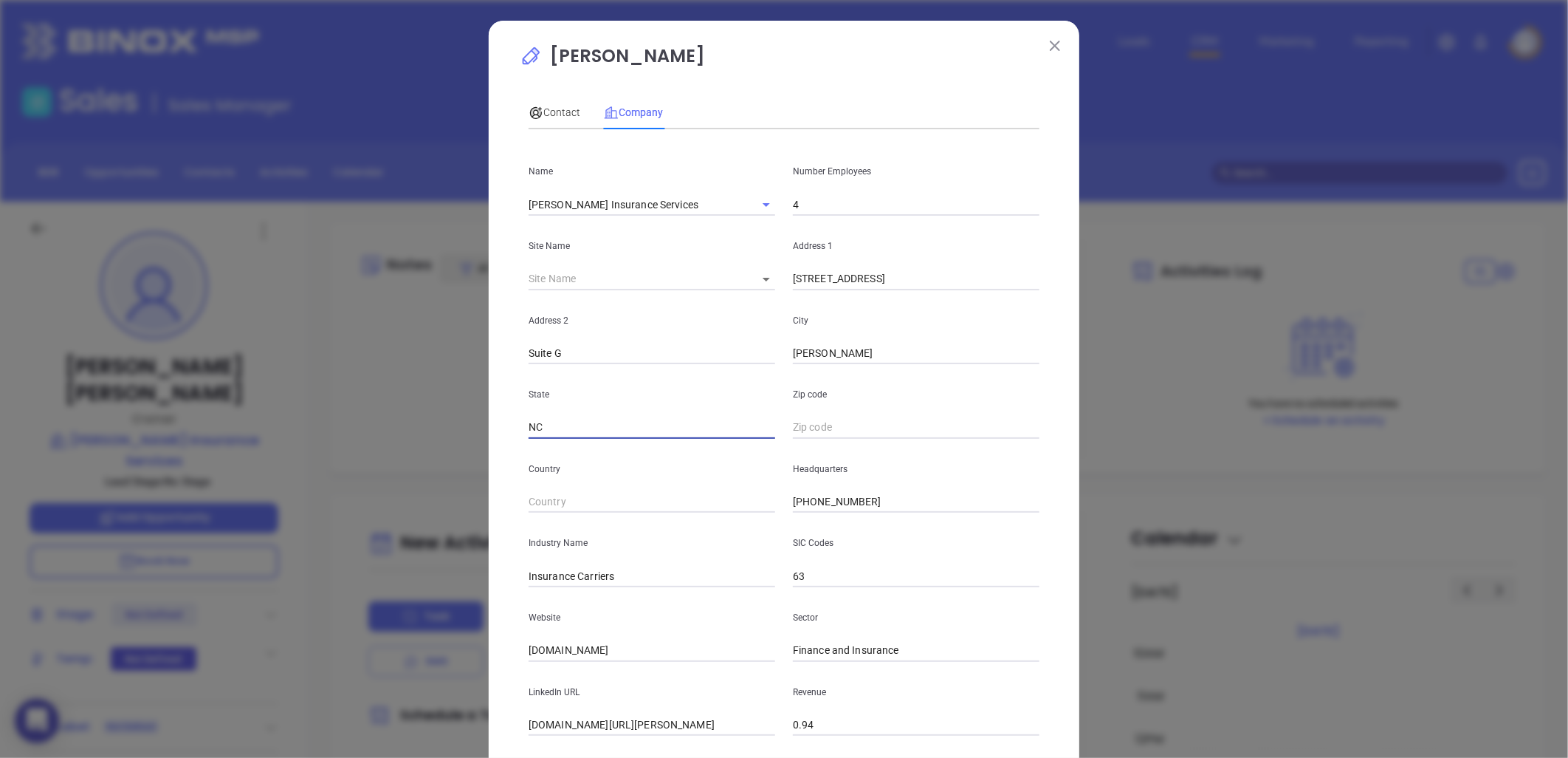
type input "NC"
paste input "NC 27012"
type input "27012"
drag, startPoint x: 661, startPoint y: 571, endPoint x: 771, endPoint y: 581, distance: 110.5
click at [771, 581] on div "Industry Name Insurance Carriers" at bounding box center [651, 550] width 264 height 75
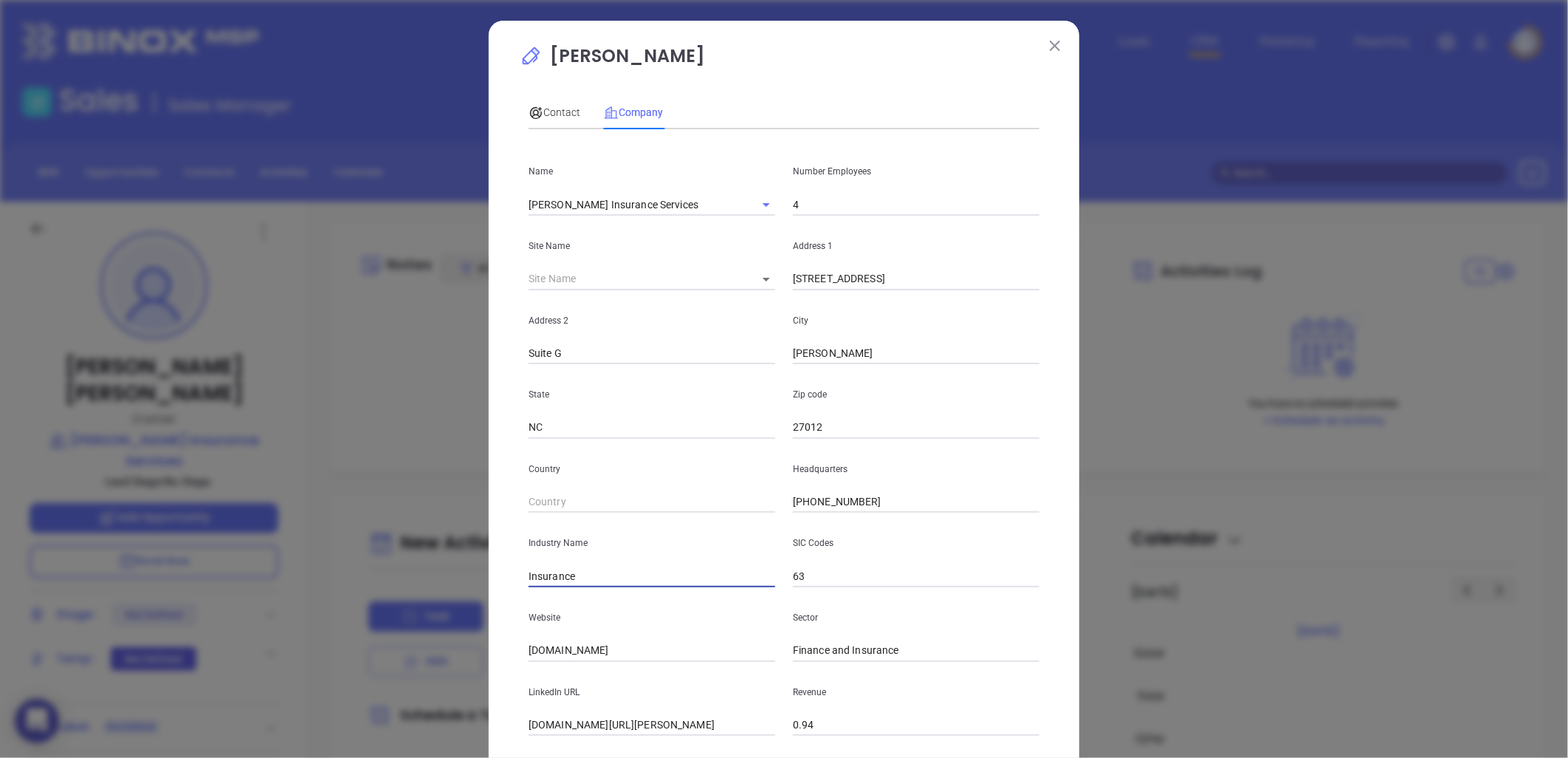
type input "Insurance"
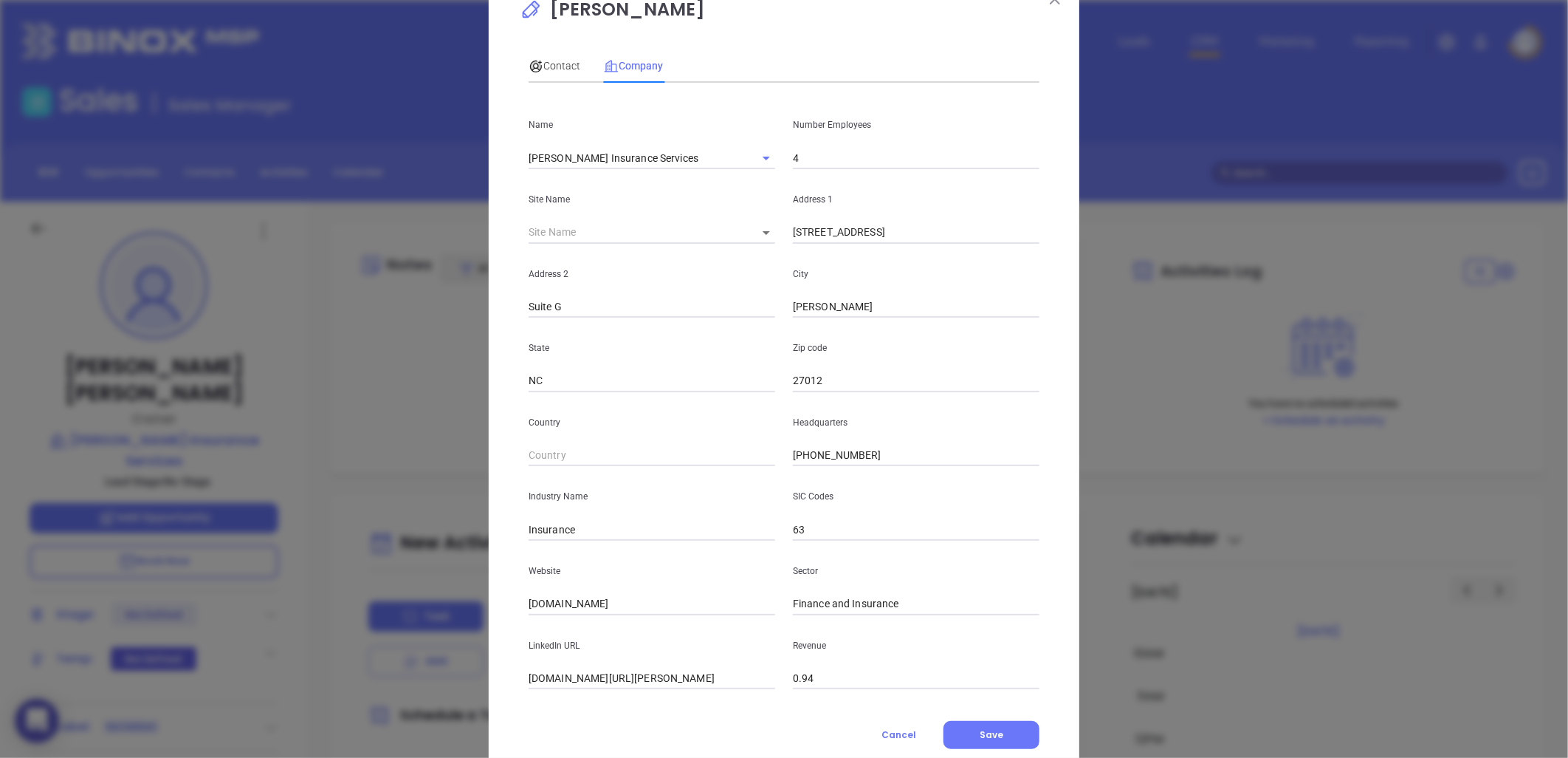
scroll to position [89, 0]
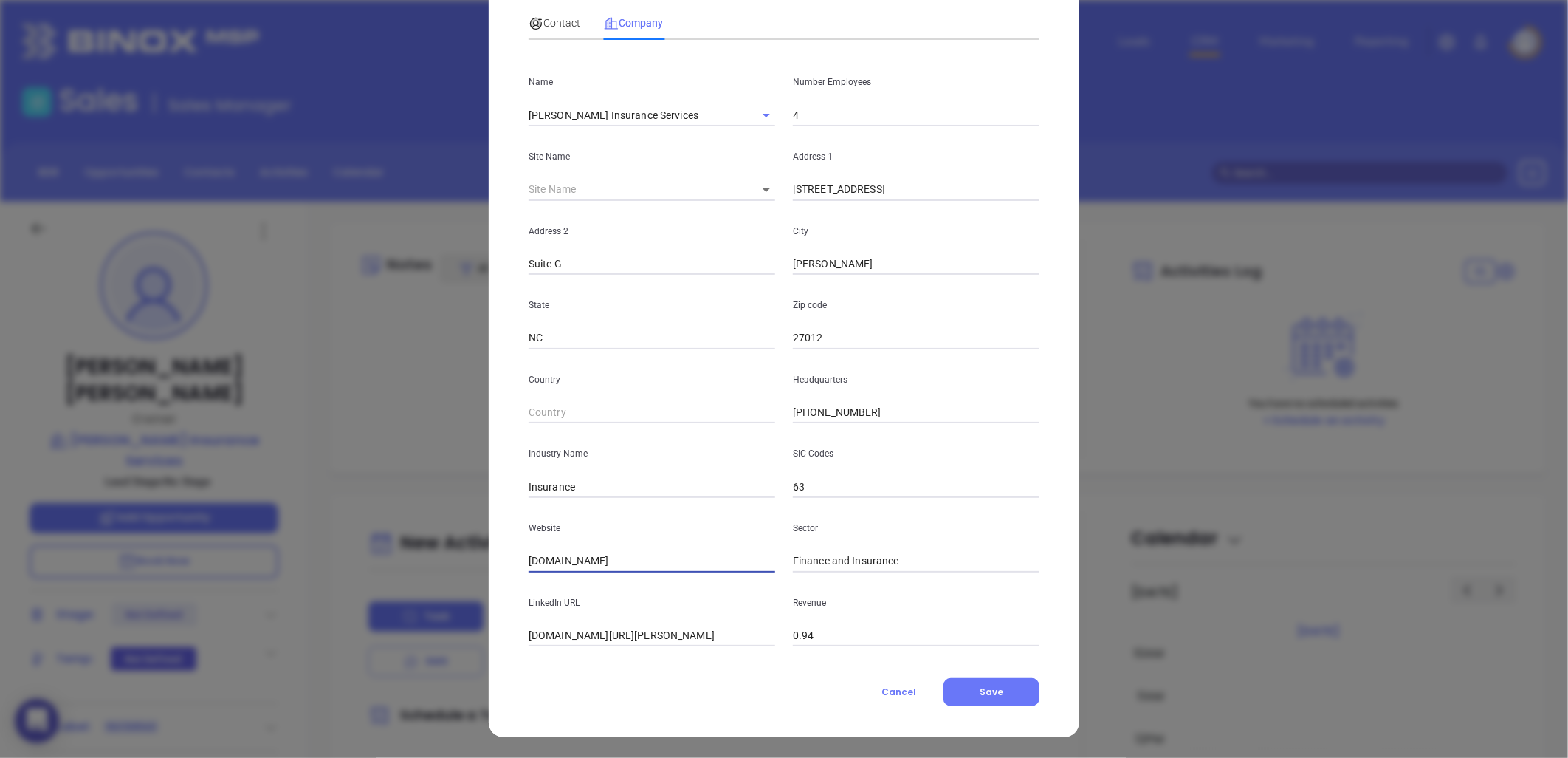
drag, startPoint x: 608, startPoint y: 562, endPoint x: 436, endPoint y: 559, distance: 172.0
click at [436, 559] on div "David Mccall Contact Company First Name David Last Name Mccall Email dmccall@mc…" at bounding box center [784, 379] width 1568 height 758
paste input "https://mccallins.com/"
type input "https://mccallins.com/"
click at [608, 639] on input "linkedin.com/company/mccall-and-associates" at bounding box center [652, 636] width 246 height 22
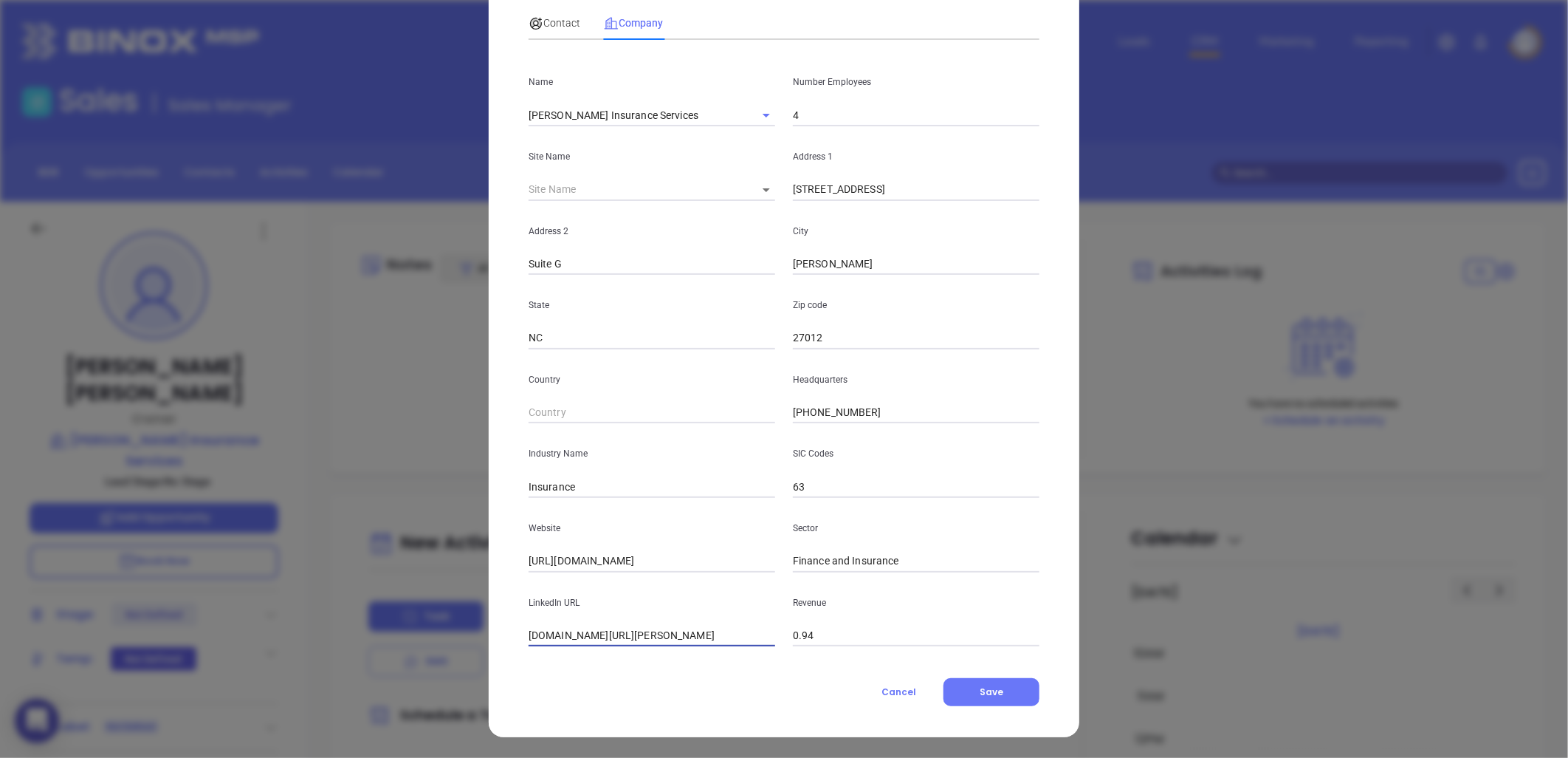
click at [610, 638] on input "linkedin.com/company/mccall-and-associates" at bounding box center [652, 636] width 246 height 22
click at [613, 638] on input "linkedin.com/company/mccall-and-associates" at bounding box center [652, 636] width 246 height 22
paste input "https://www.linkedin.com/company/mccall-and-associates/"
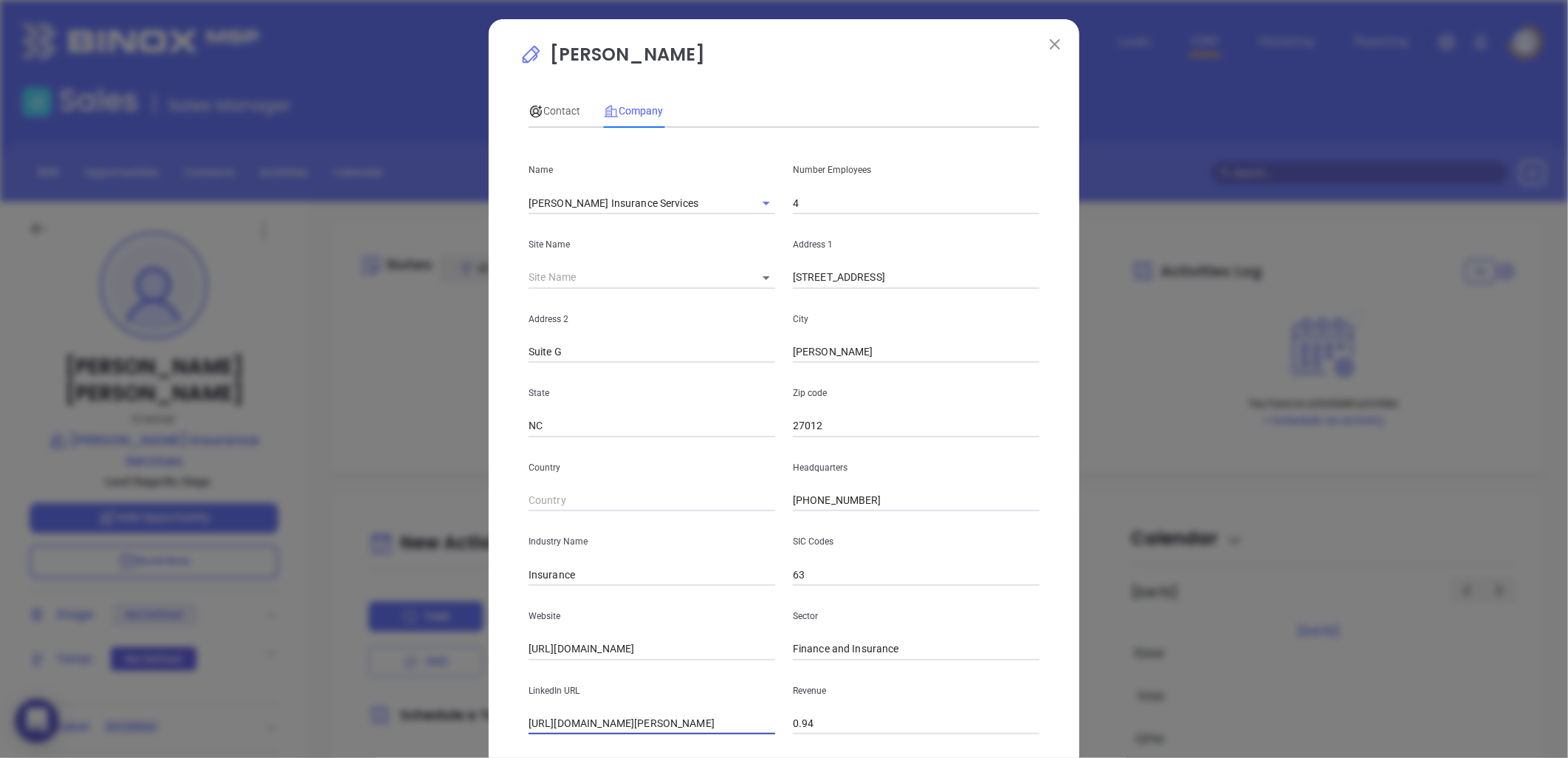
scroll to position [0, 0]
type input "https://www.linkedin.com/company/mccall-and-associates/"
click at [563, 104] on div "Contact" at bounding box center [555, 112] width 52 height 17
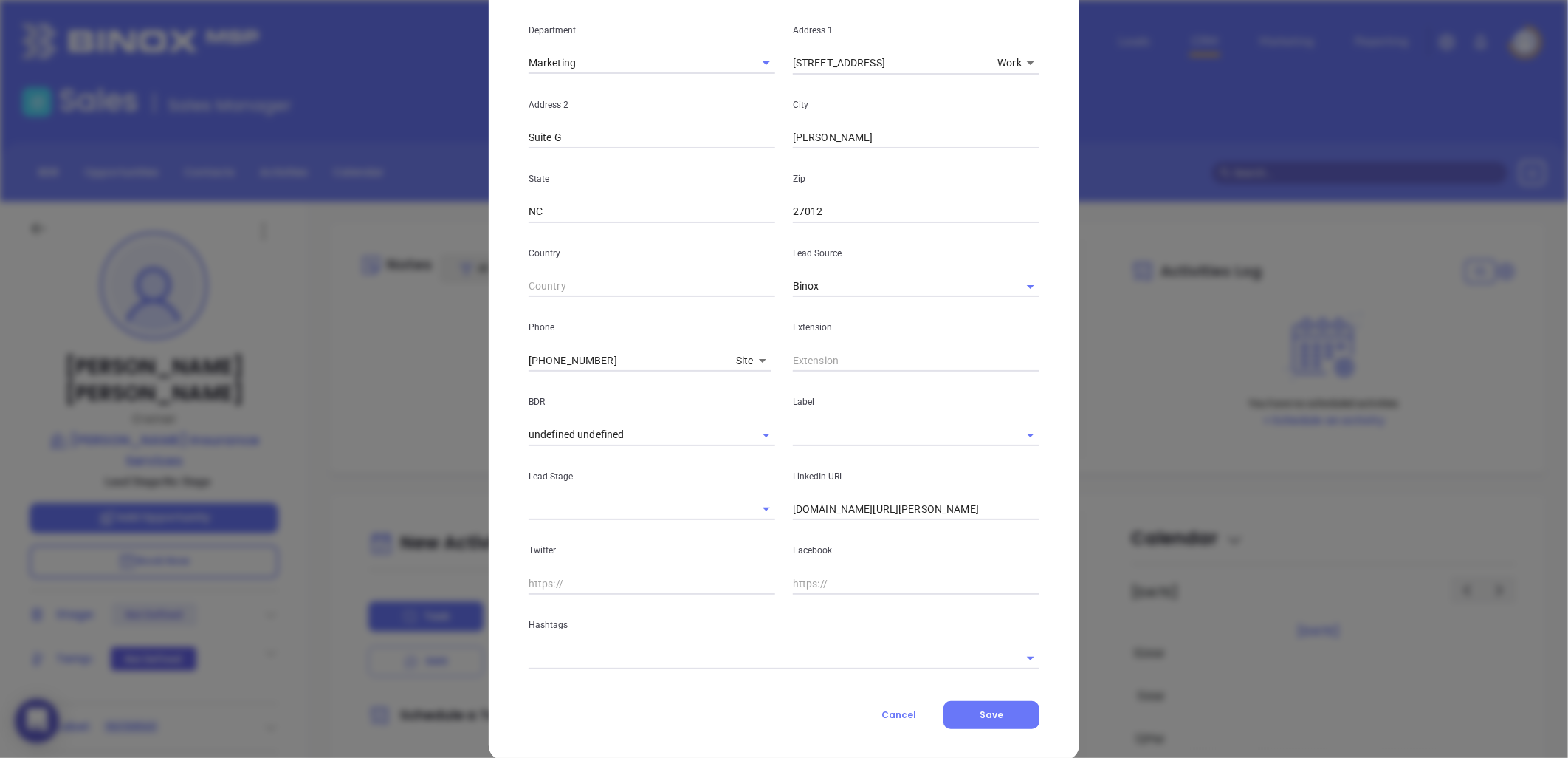
scroll to position [312, 0]
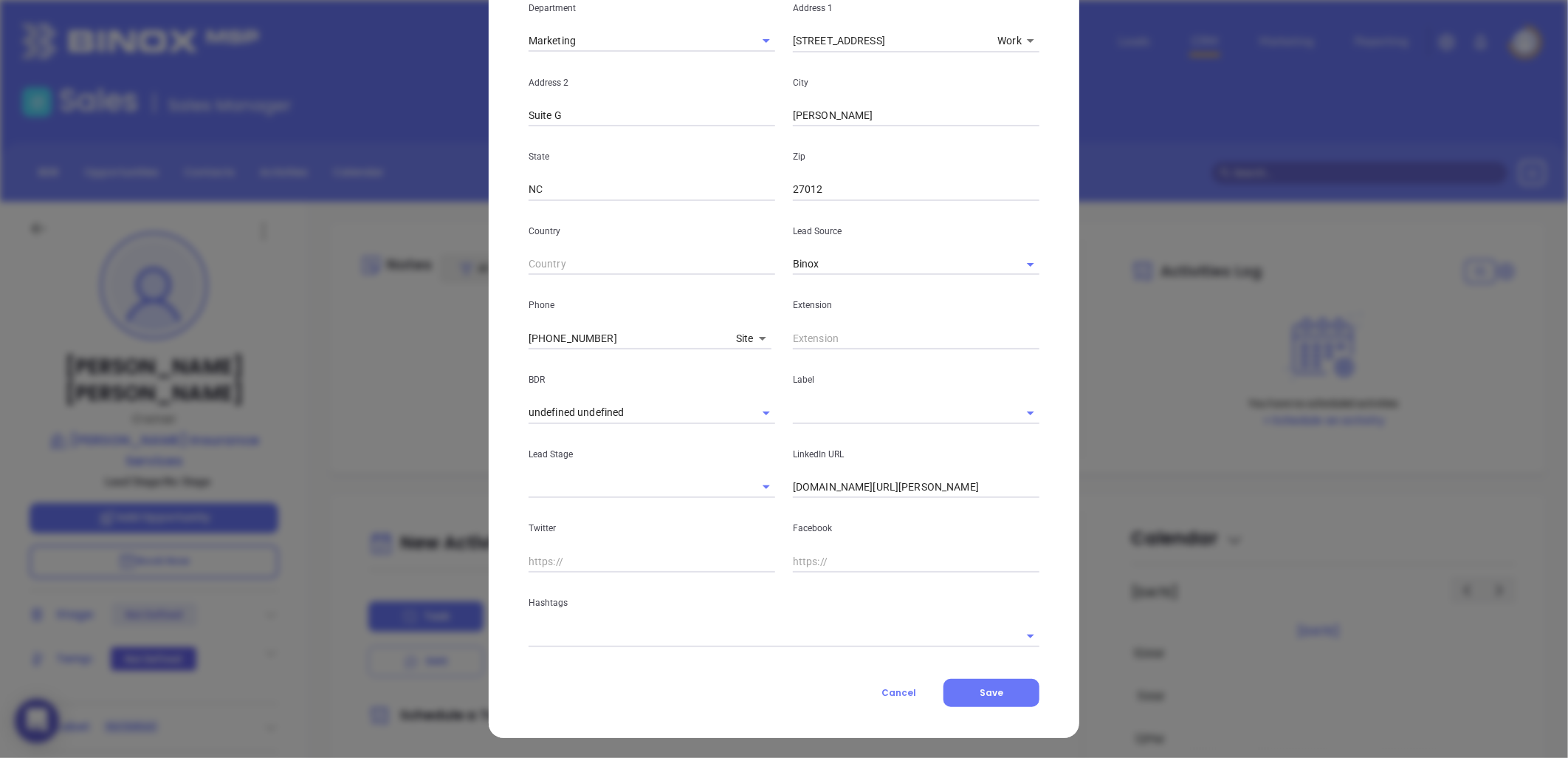
click at [639, 632] on input "text" at bounding box center [763, 635] width 470 height 21
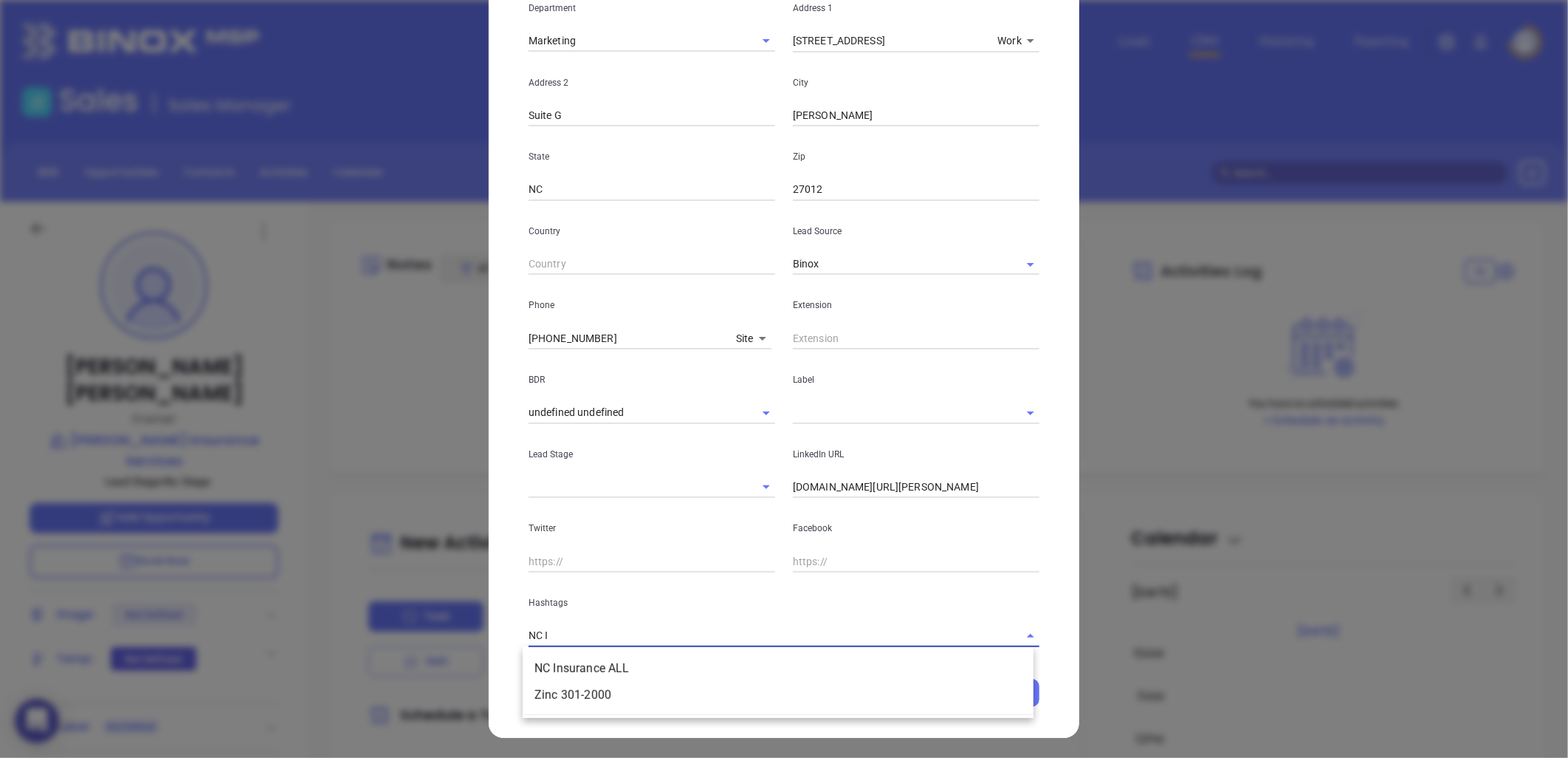
type input "NC IN"
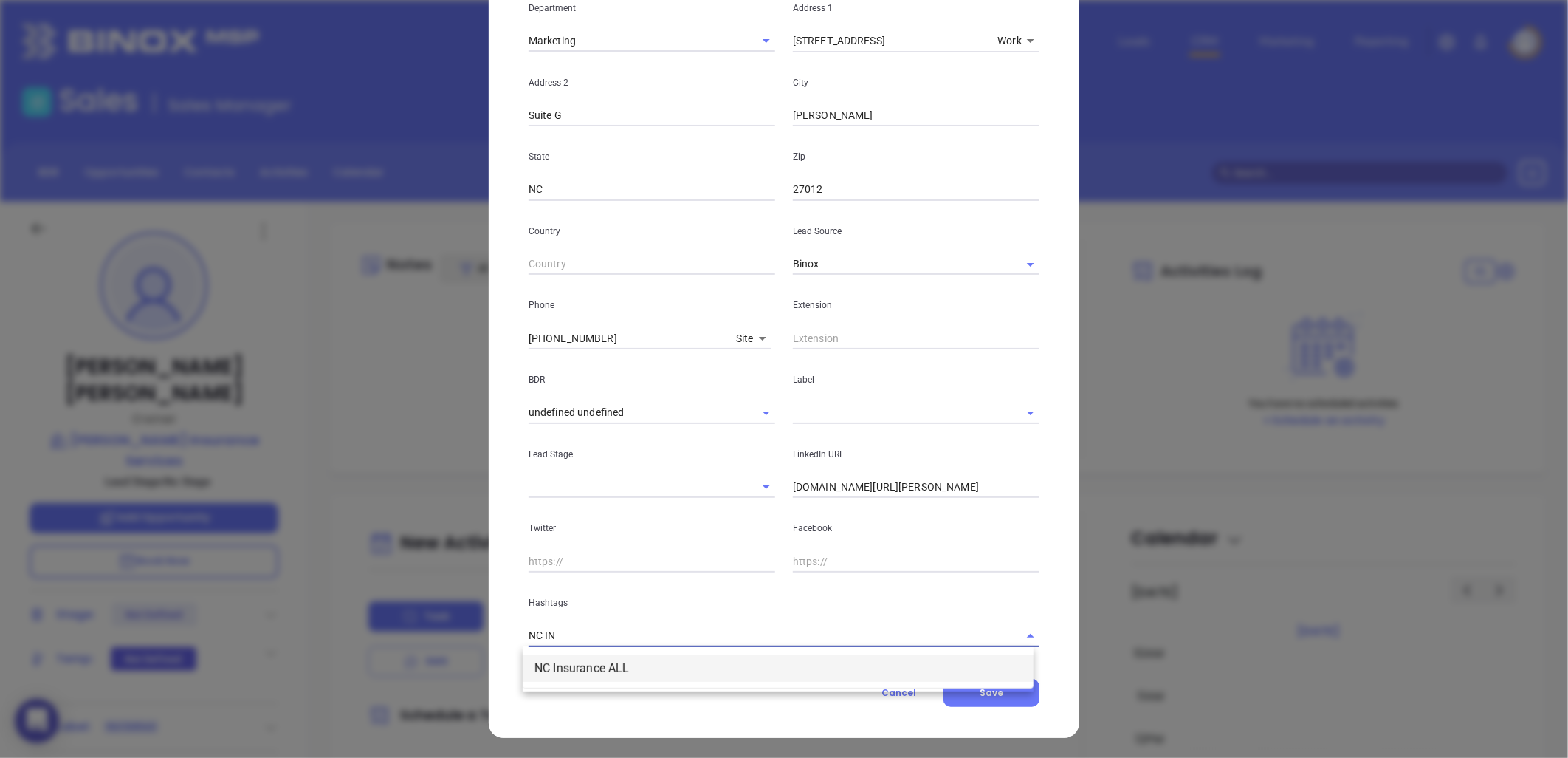
click at [584, 668] on li "NC Insurance ALL" at bounding box center [778, 668] width 511 height 27
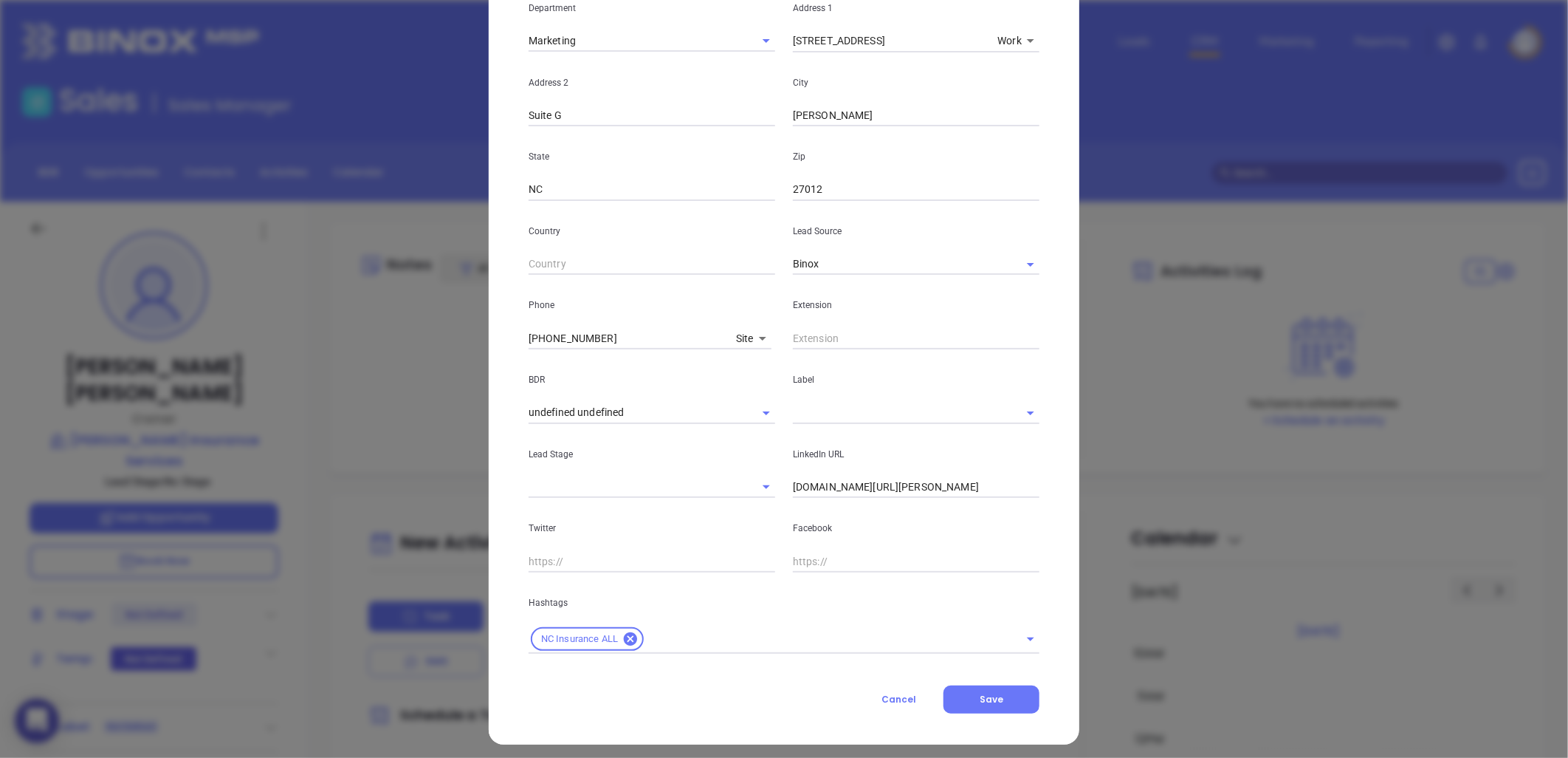
click at [602, 654] on div "Contact Company First Name David Last Name Mccall Email dmccall@mccallins.com J…" at bounding box center [784, 245] width 511 height 938
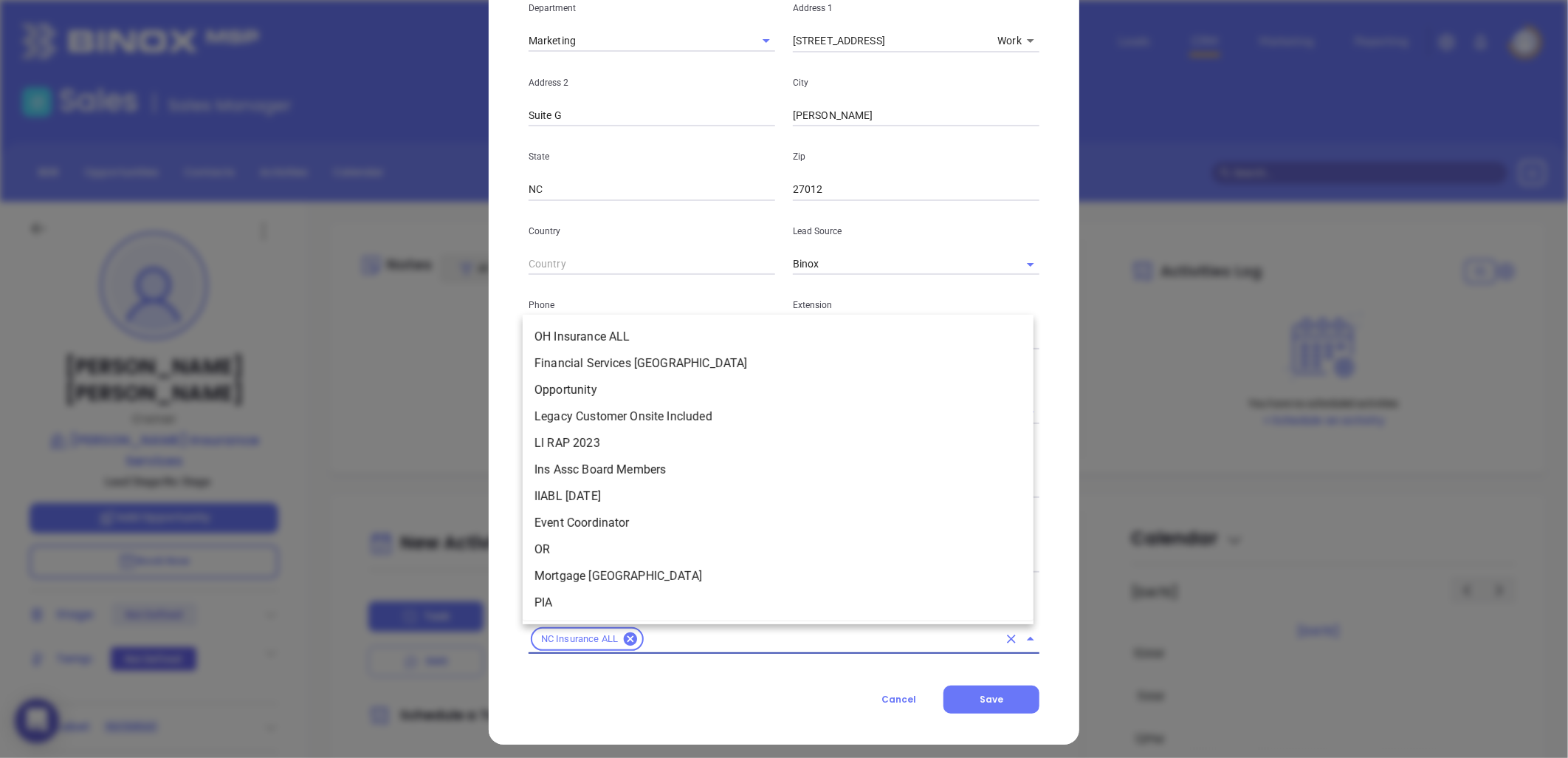
click at [660, 643] on input "text" at bounding box center [822, 639] width 352 height 19
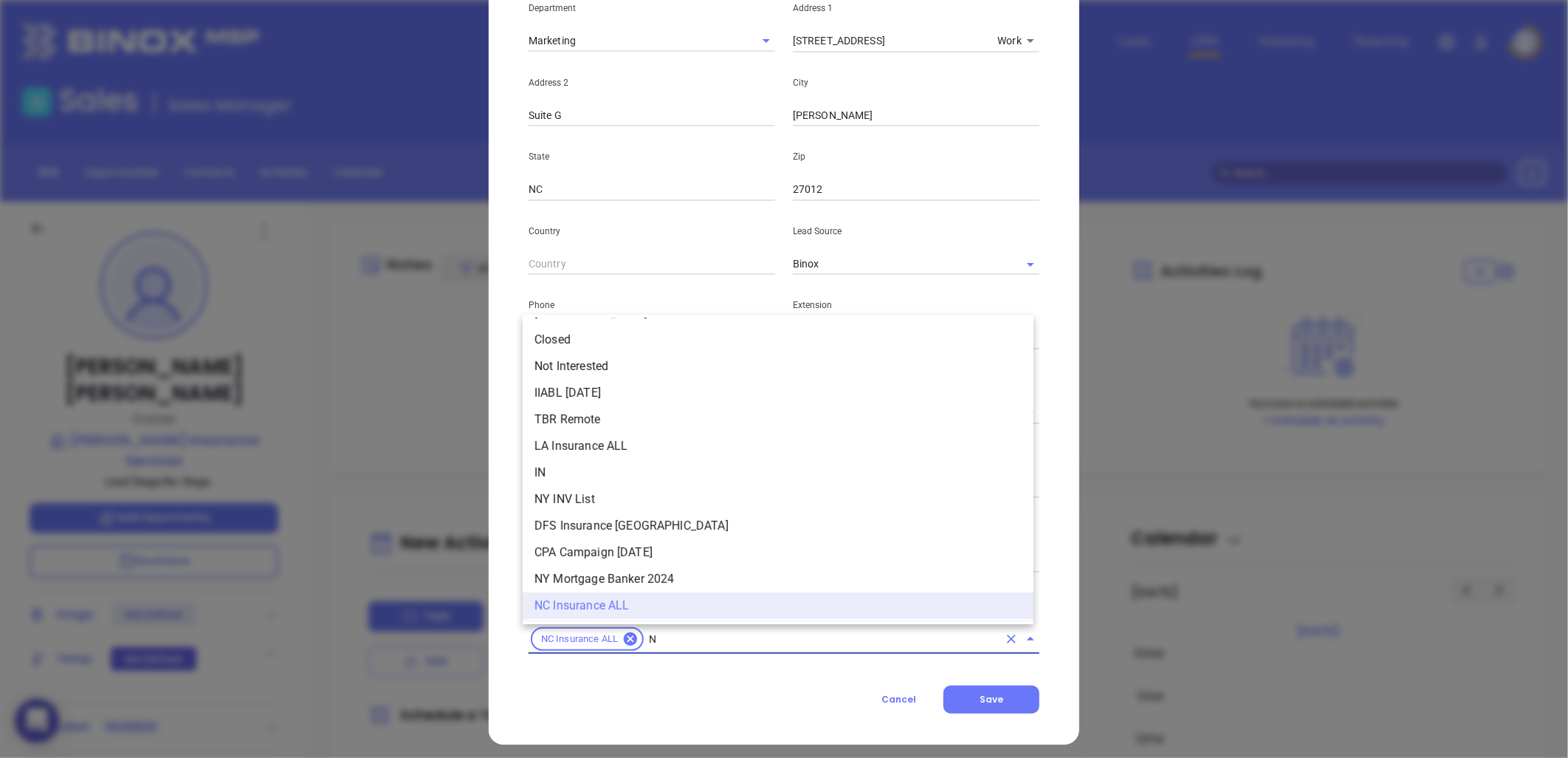
type input "NC"
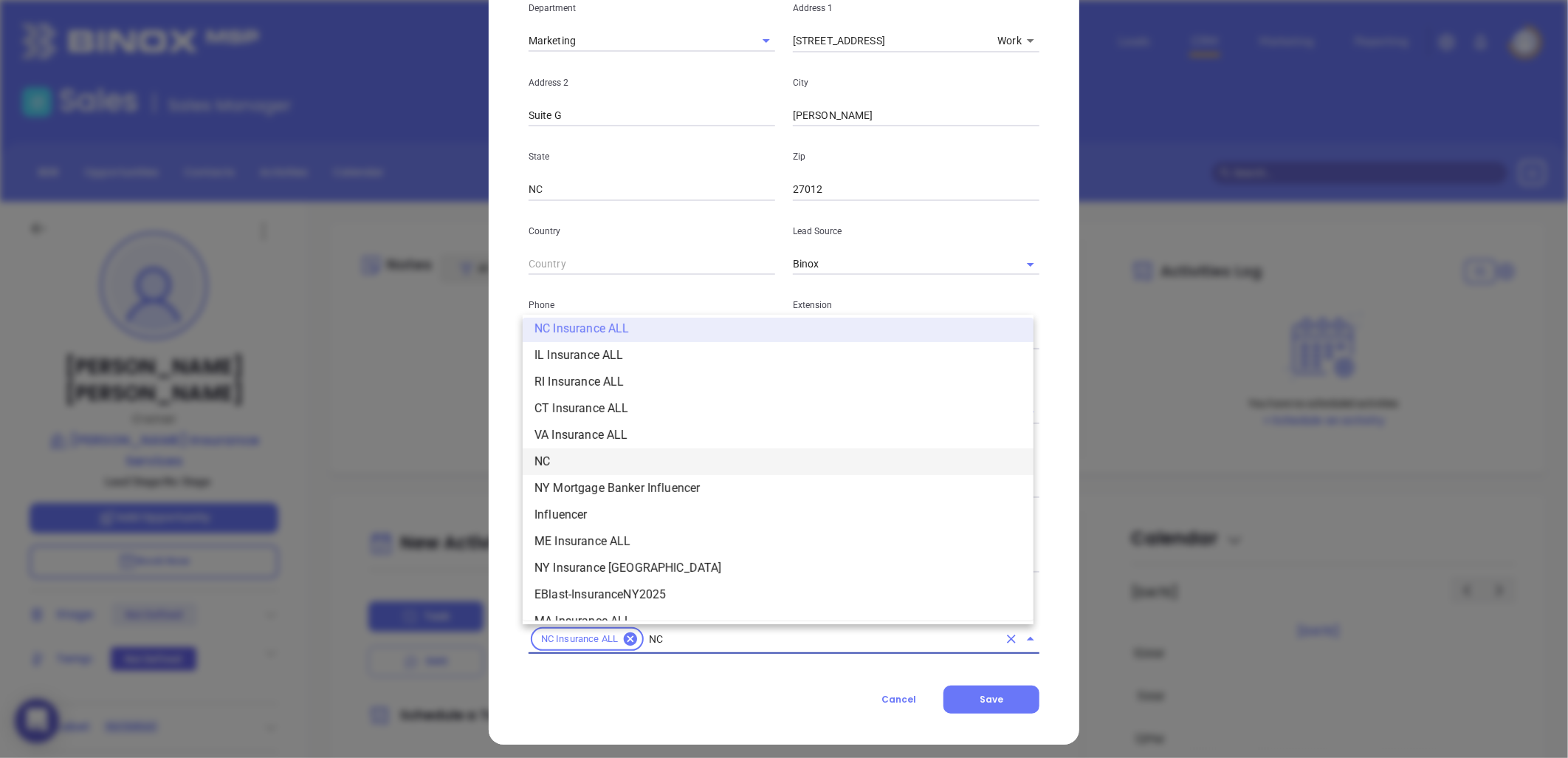
click at [581, 453] on li "NC" at bounding box center [778, 461] width 511 height 27
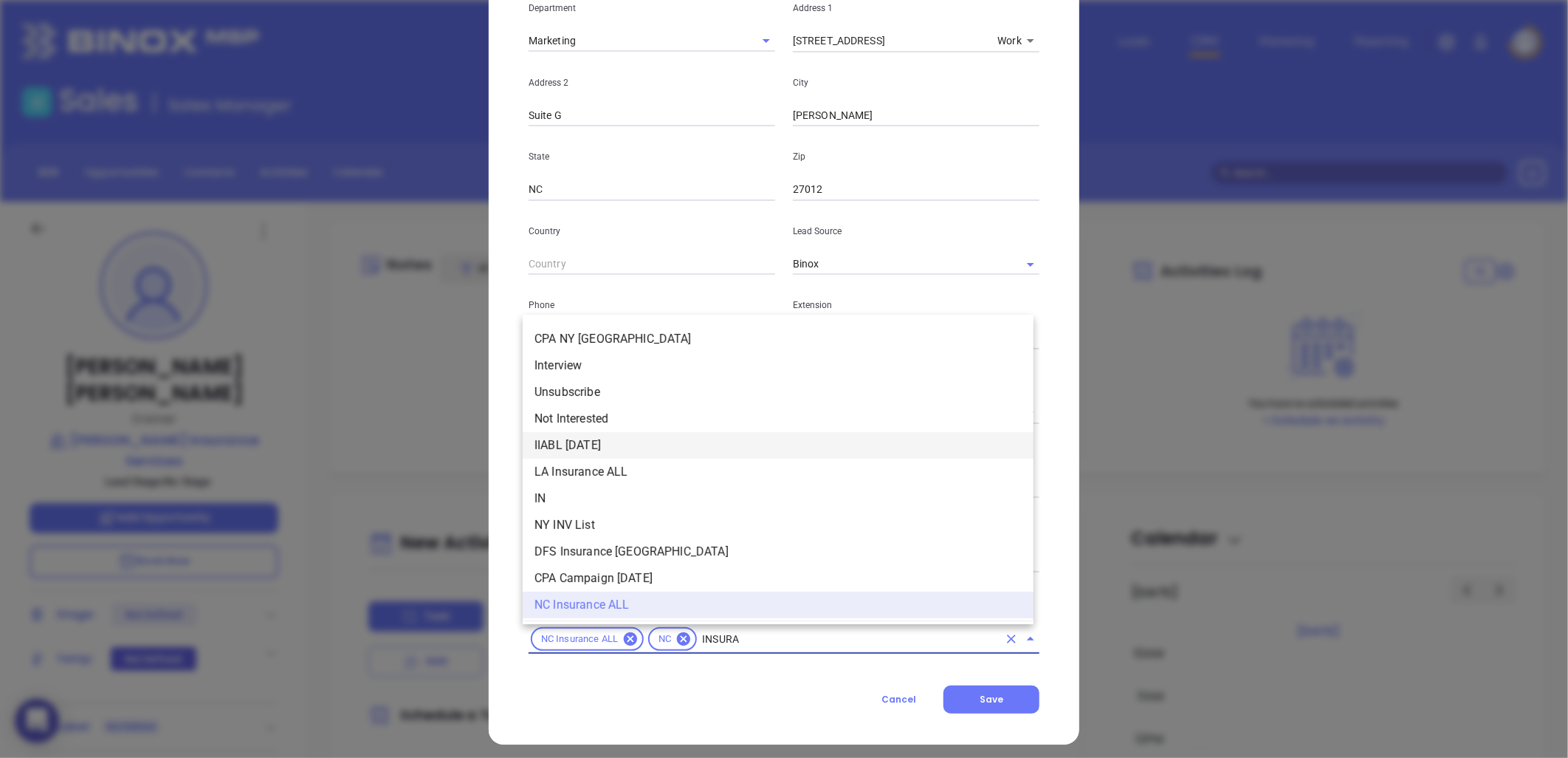
scroll to position [168, 0]
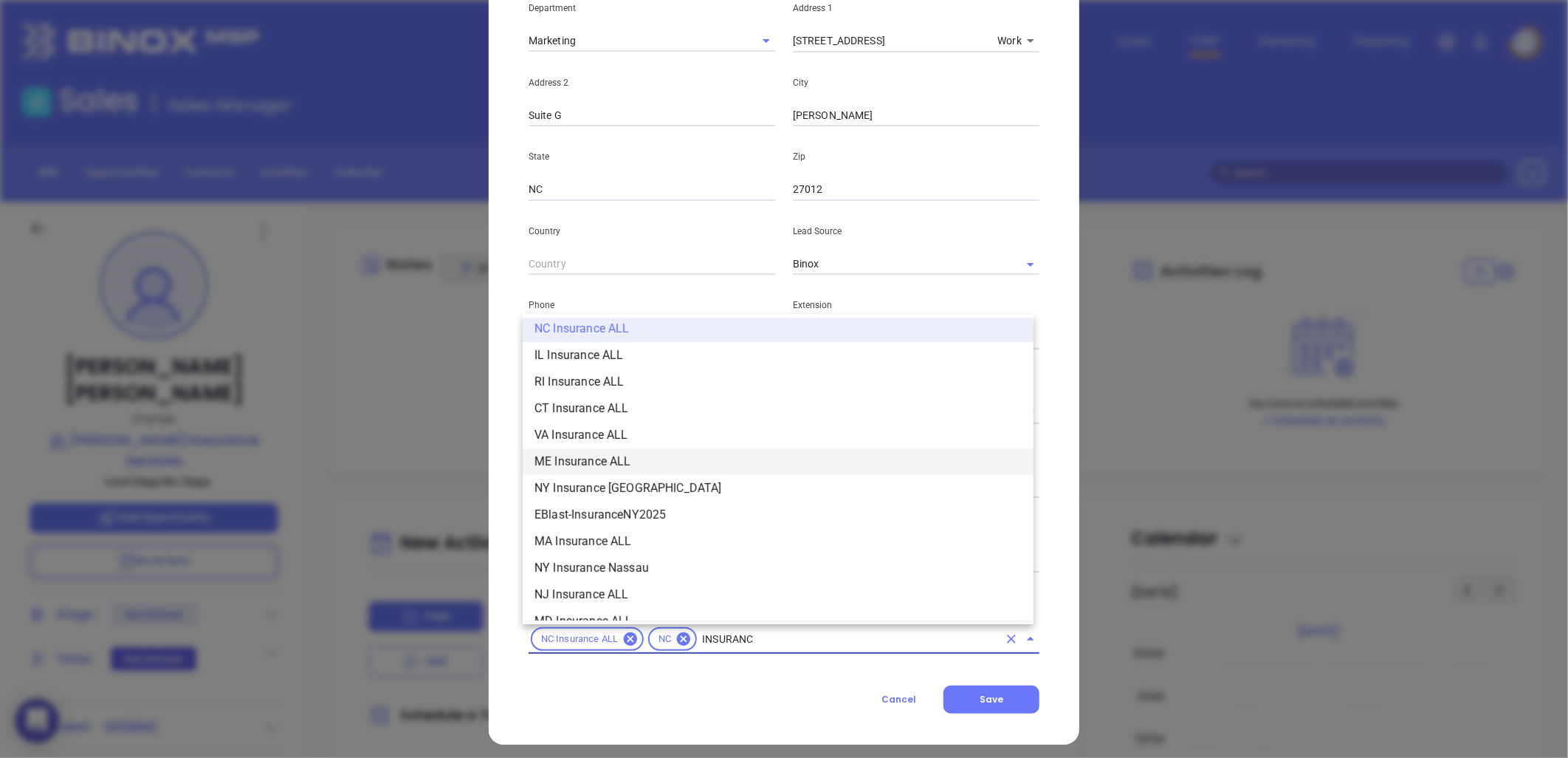
type input "INSURANCE"
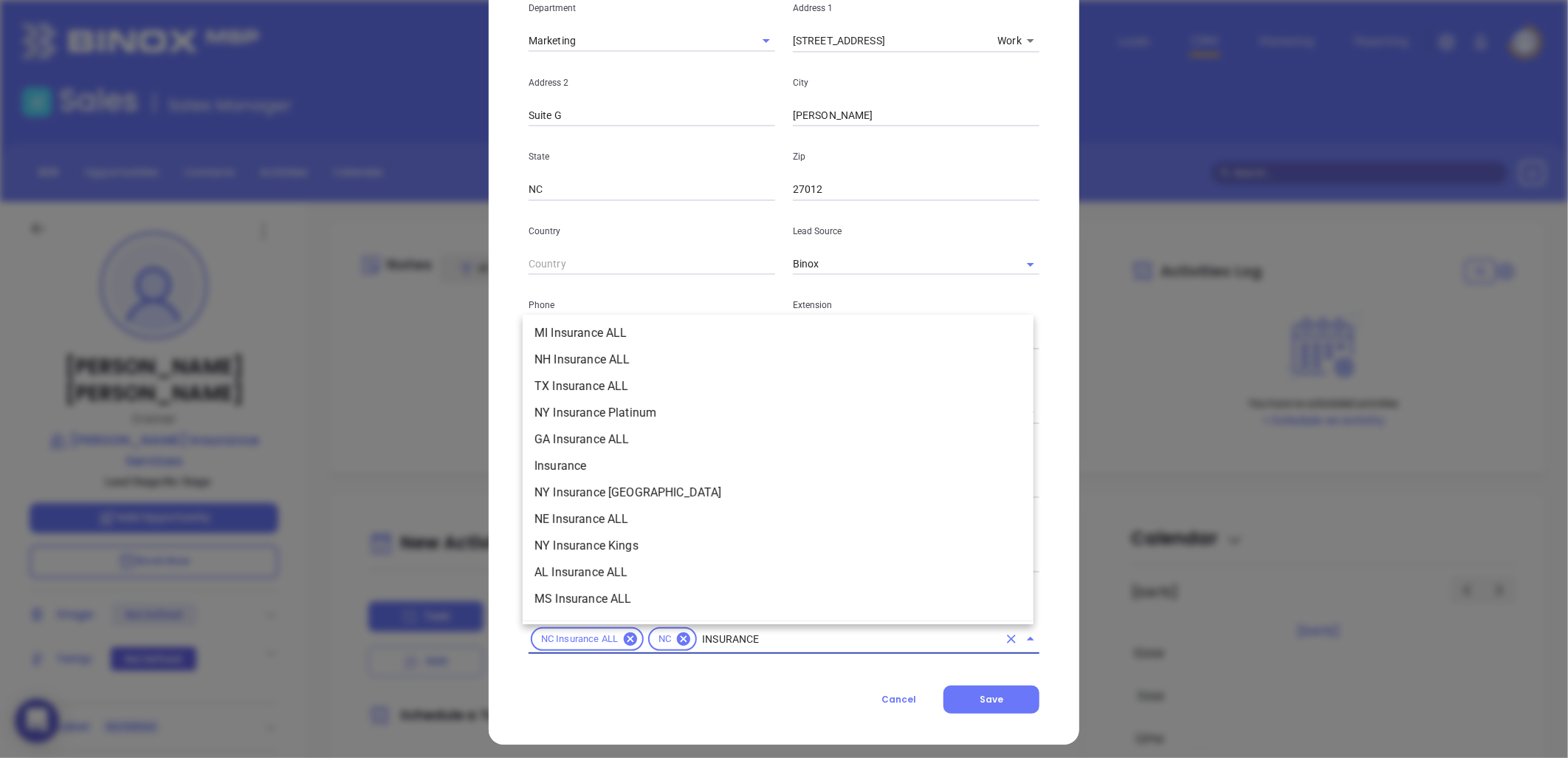
scroll to position [492, 0]
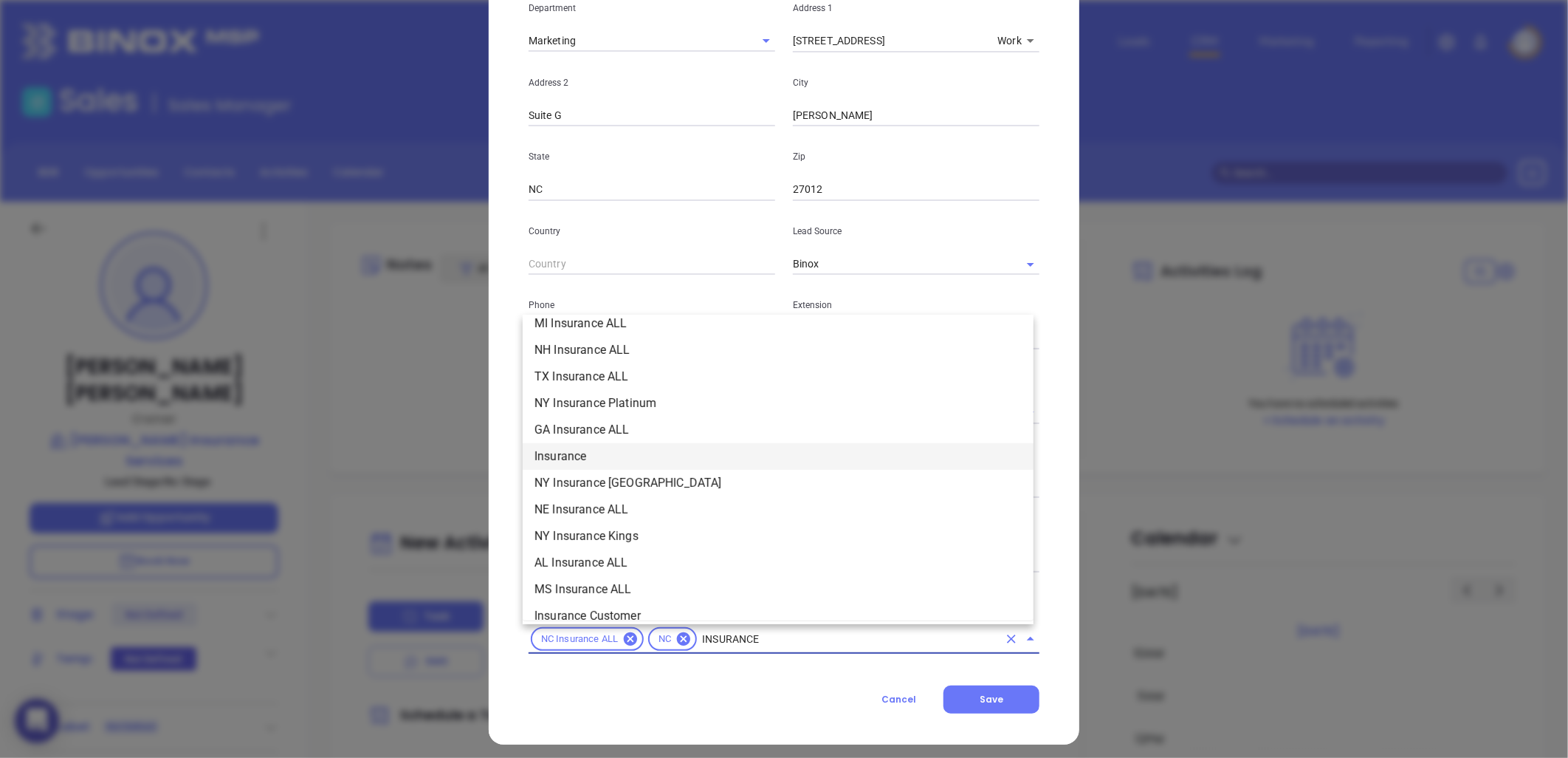
click at [601, 449] on li "Insurance" at bounding box center [778, 456] width 511 height 27
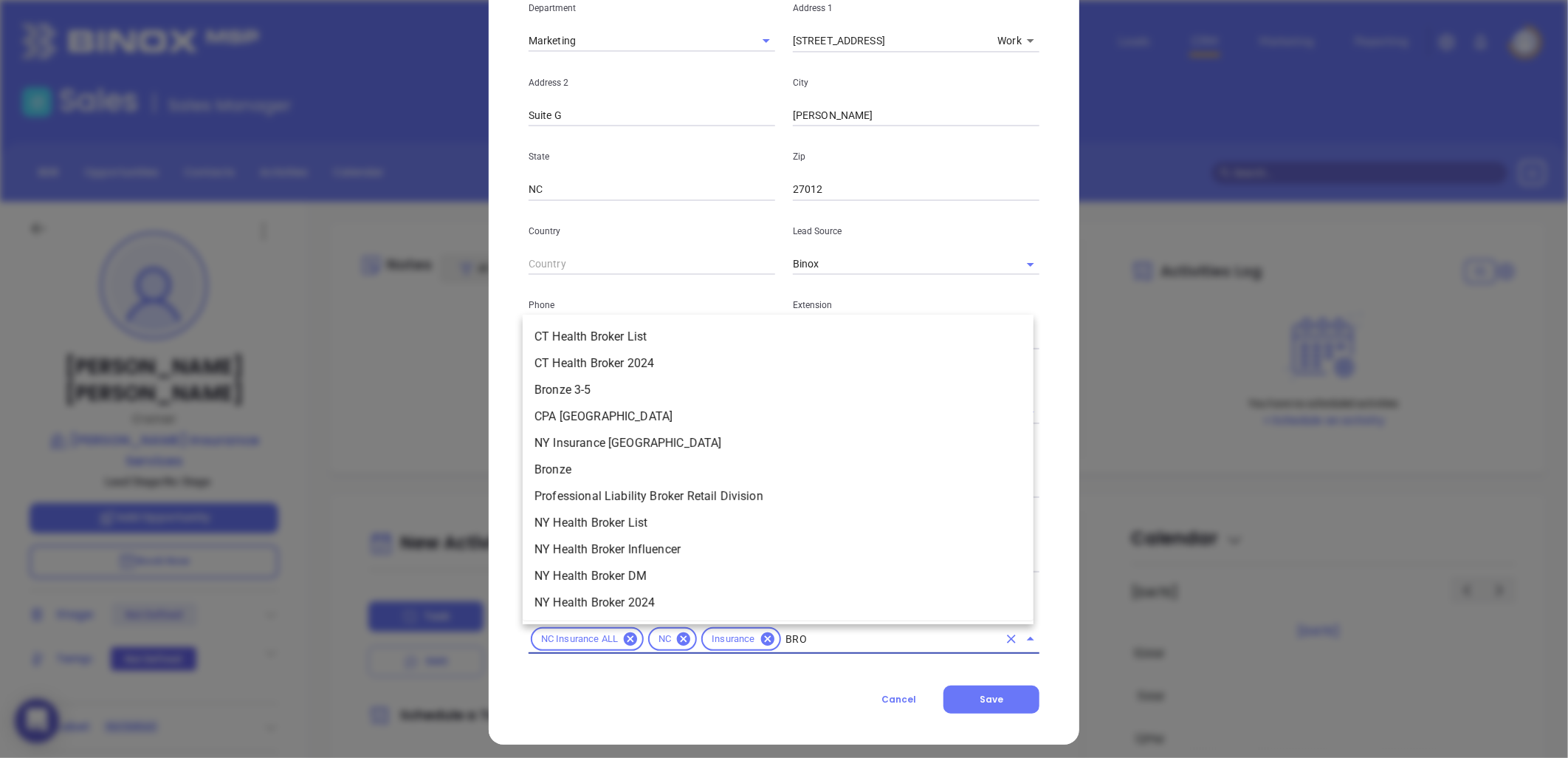
type input "BRON"
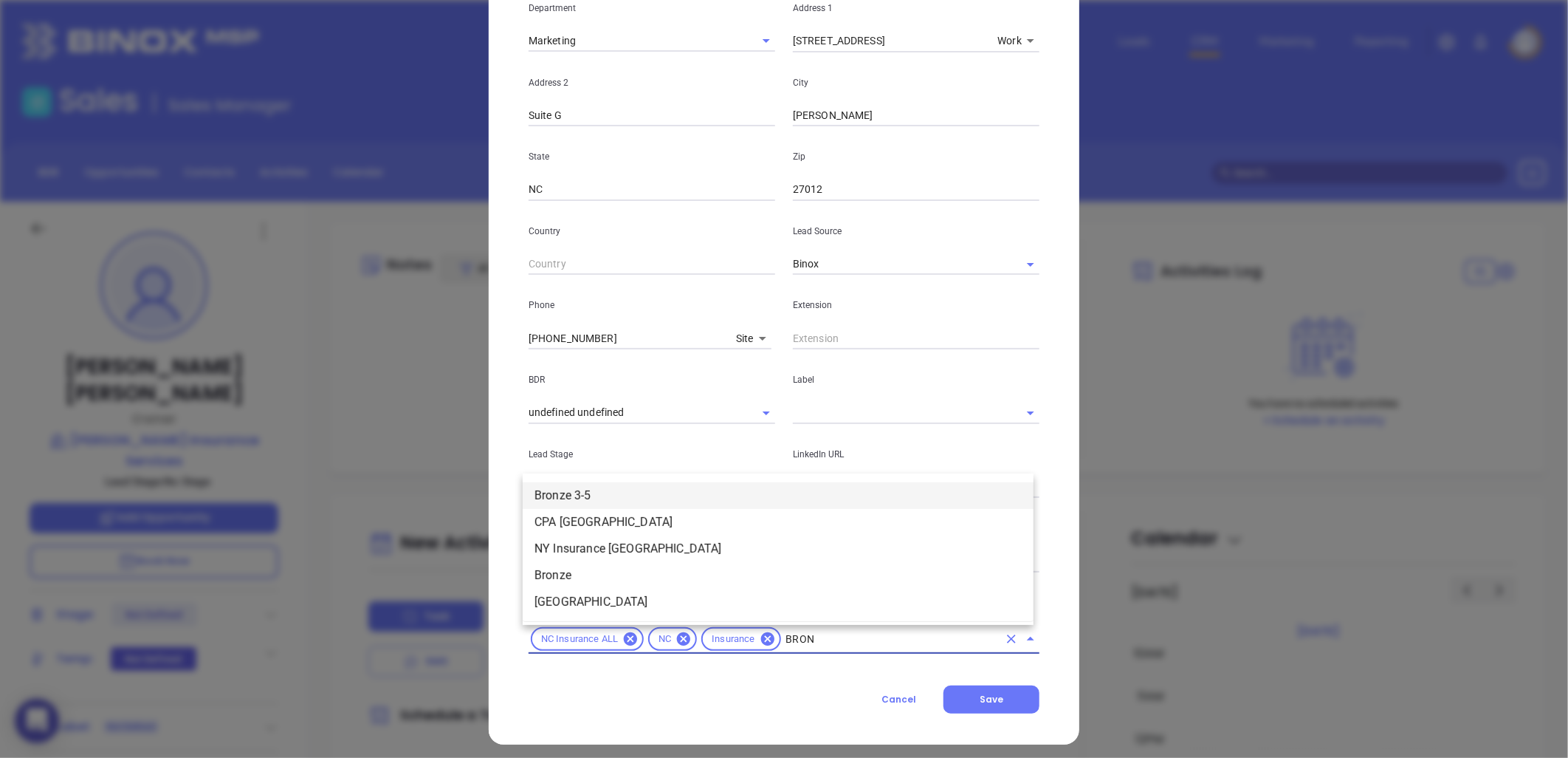
click at [600, 487] on li "Bronze 3-5" at bounding box center [778, 496] width 511 height 27
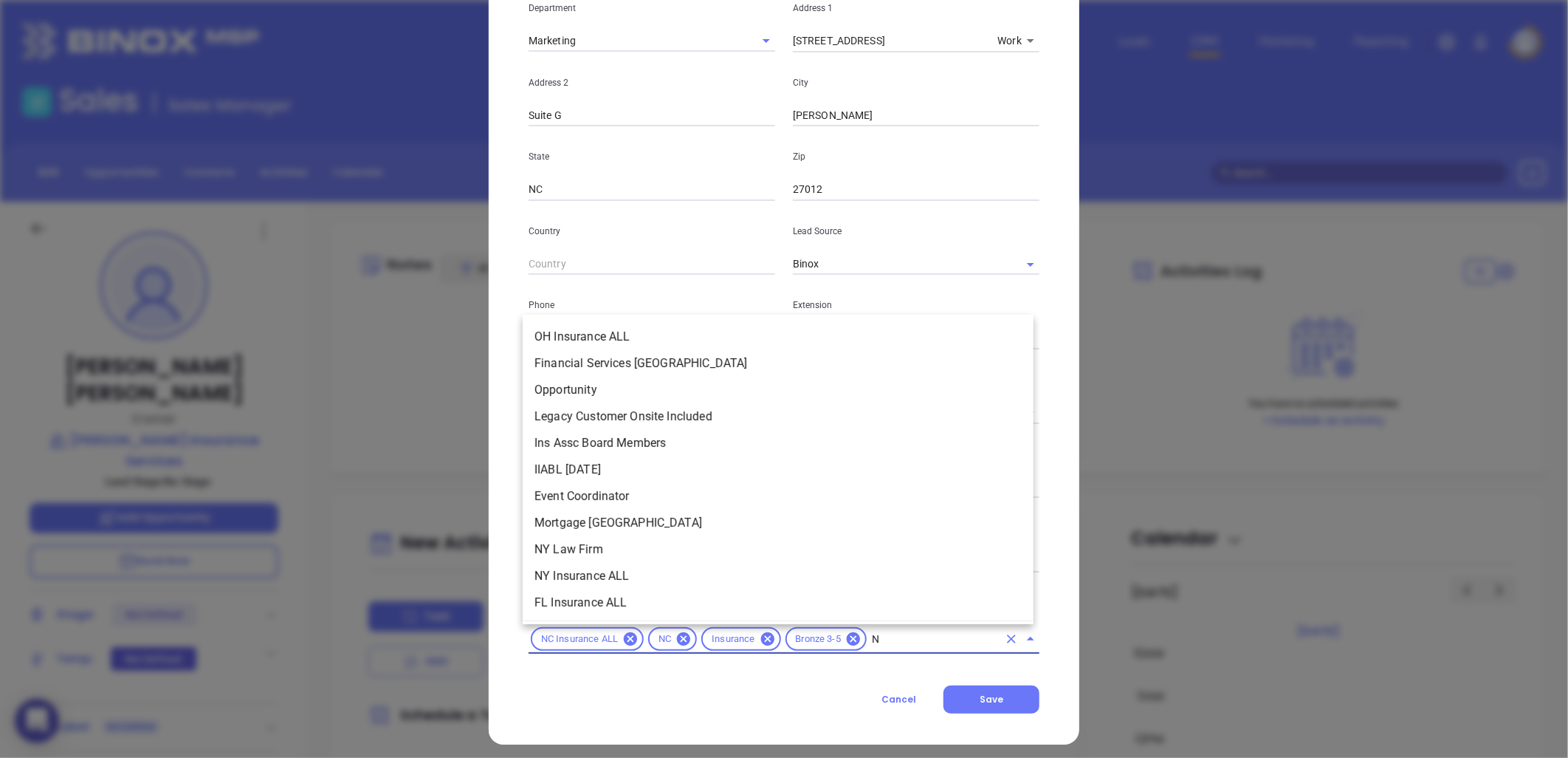
scroll to position [795, 0]
type input "NEW"
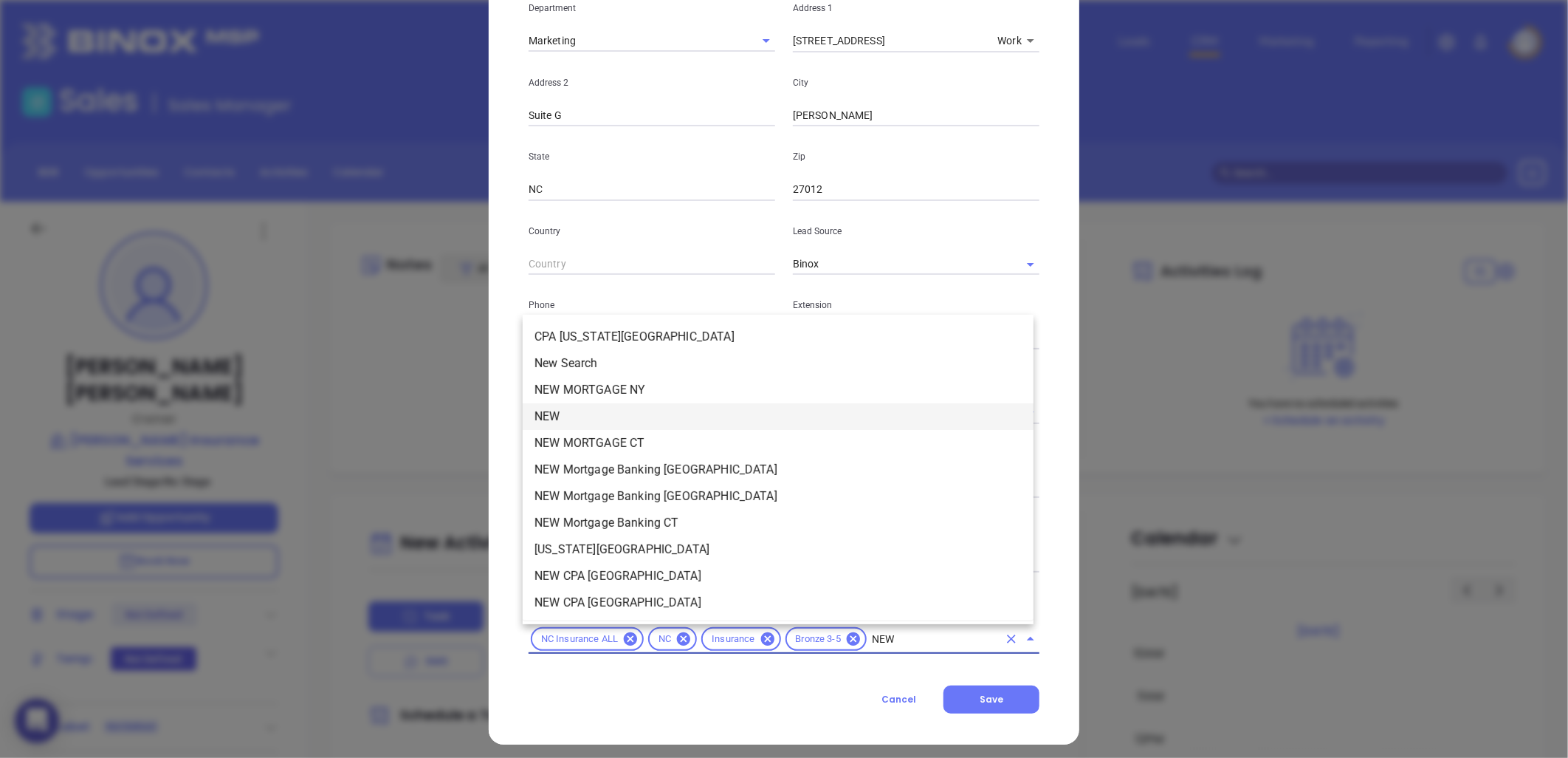
click at [581, 415] on li "NEW" at bounding box center [778, 416] width 511 height 27
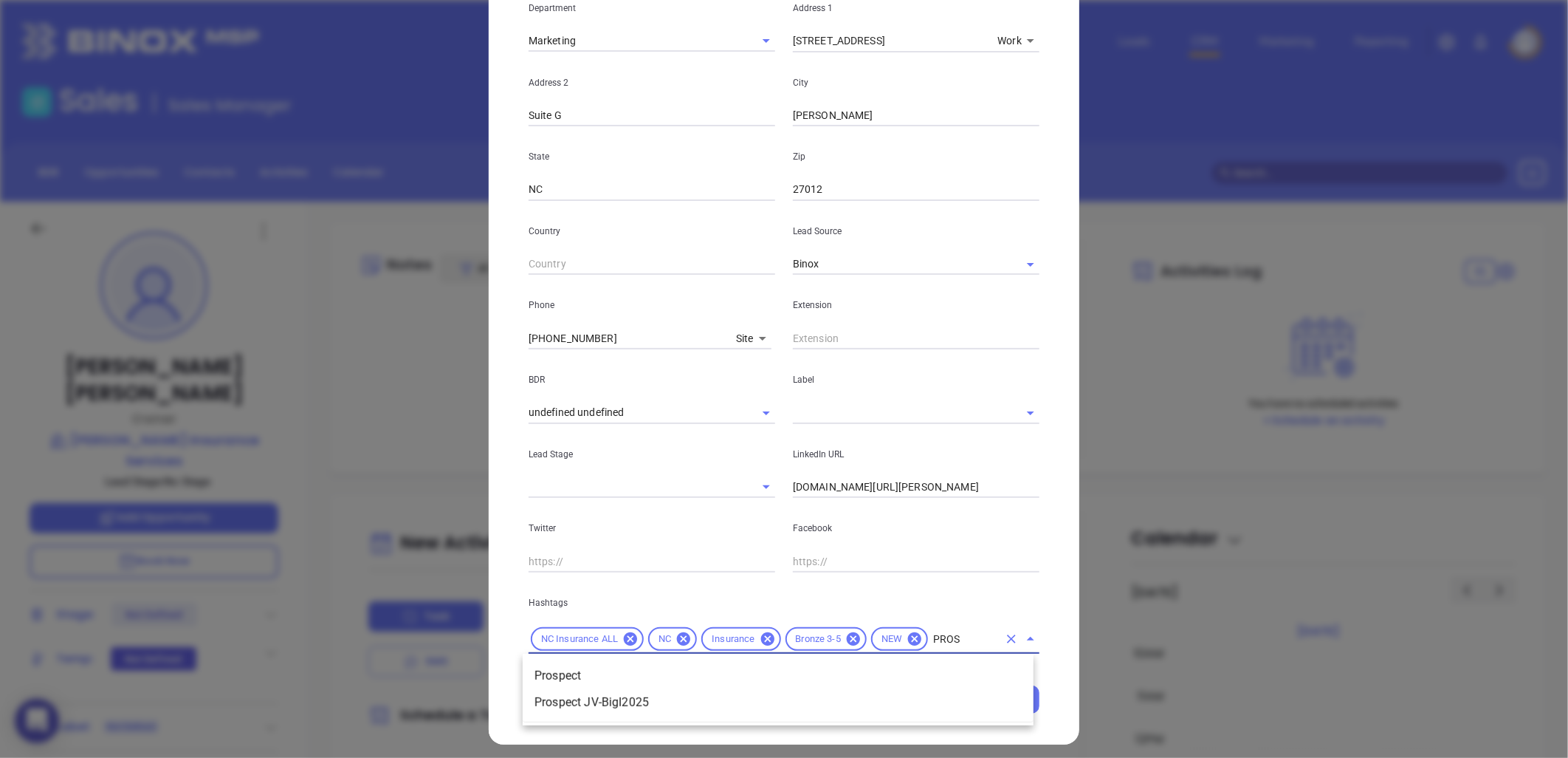
type input "PROSP"
click at [624, 676] on li "Prospect" at bounding box center [778, 676] width 511 height 27
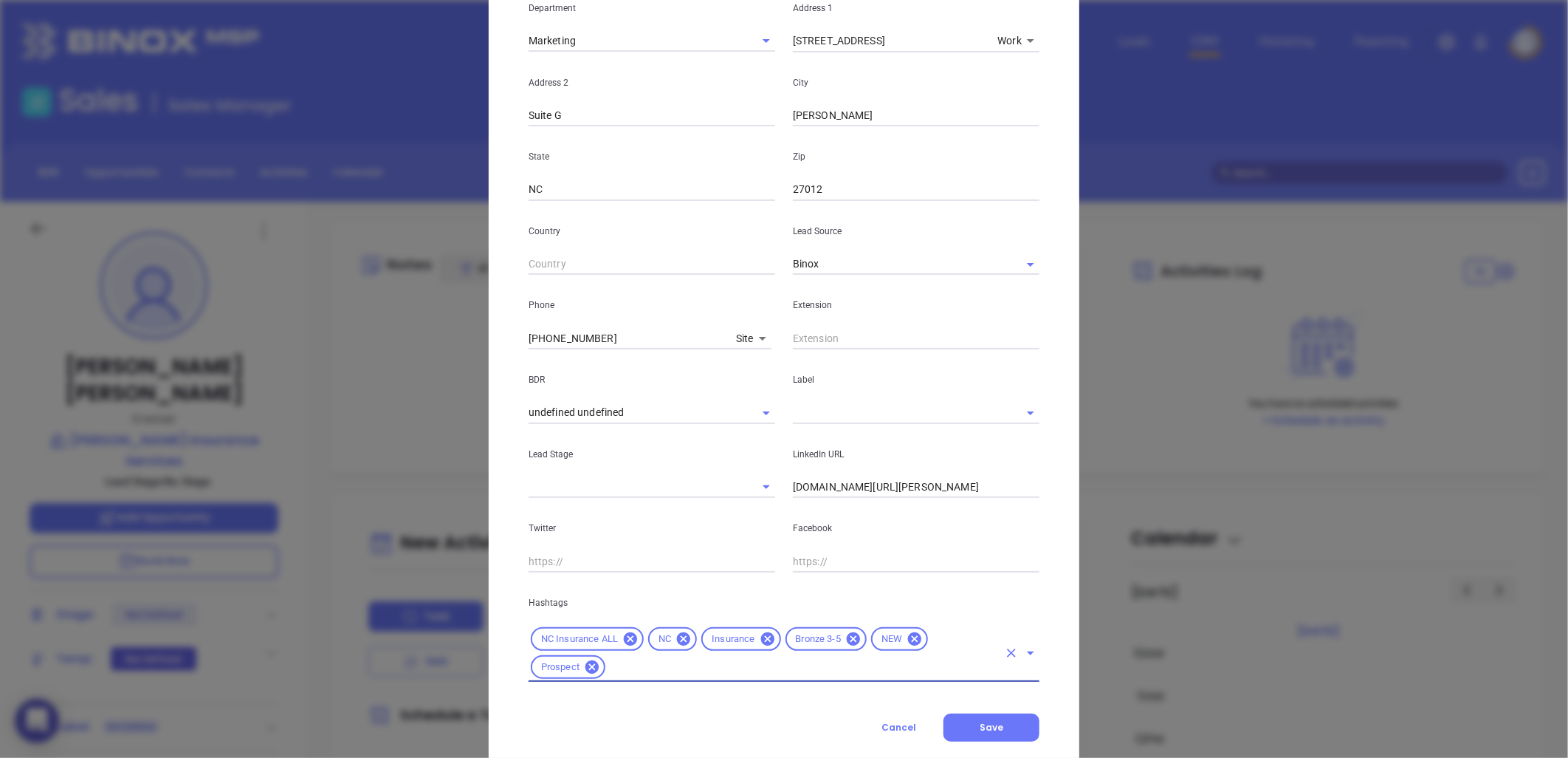
click at [825, 421] on input "text" at bounding box center [896, 412] width 206 height 21
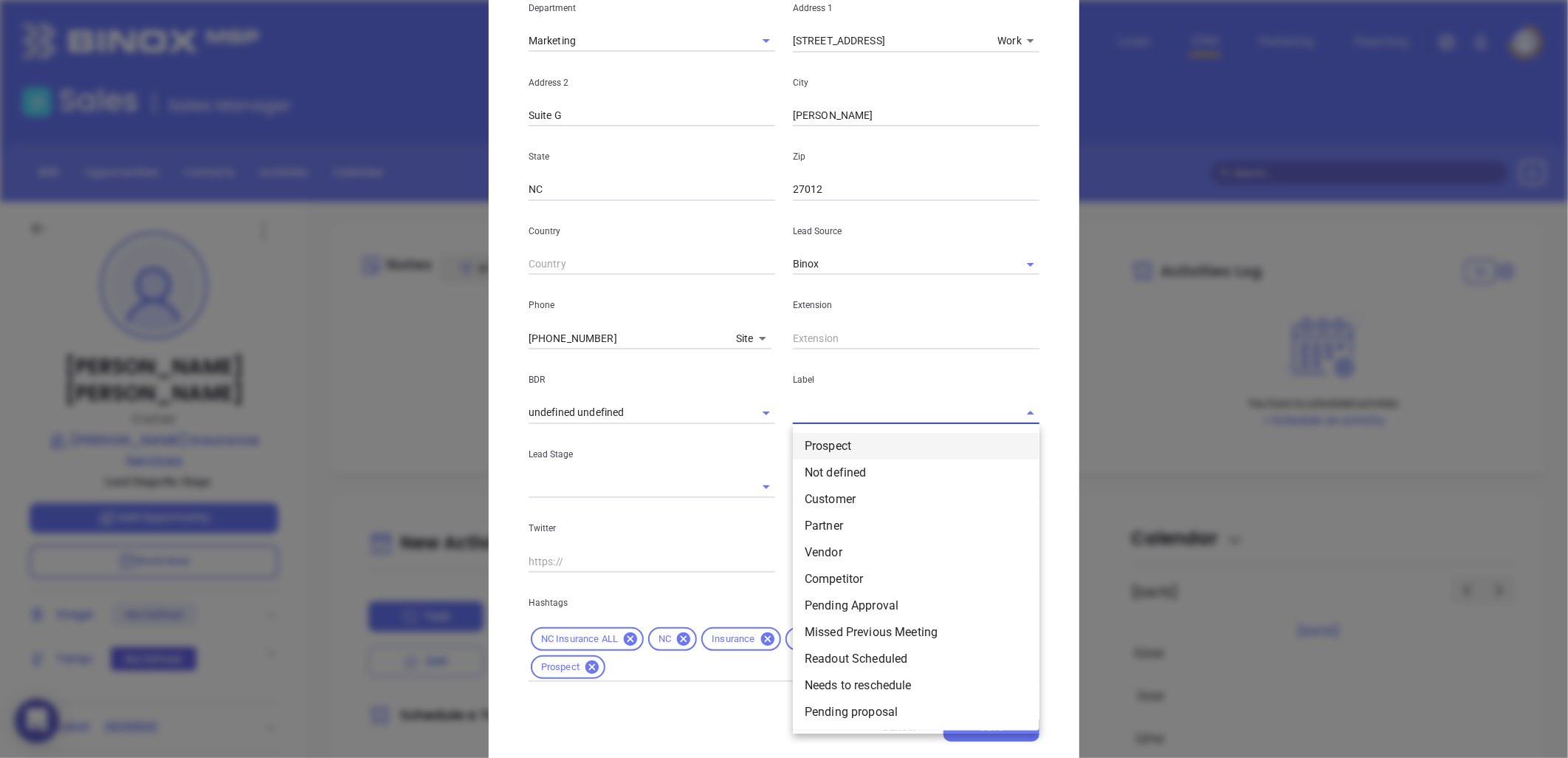
drag, startPoint x: 828, startPoint y: 447, endPoint x: 833, endPoint y: 439, distance: 9.4
click at [828, 447] on li "Prospect" at bounding box center [916, 446] width 246 height 27
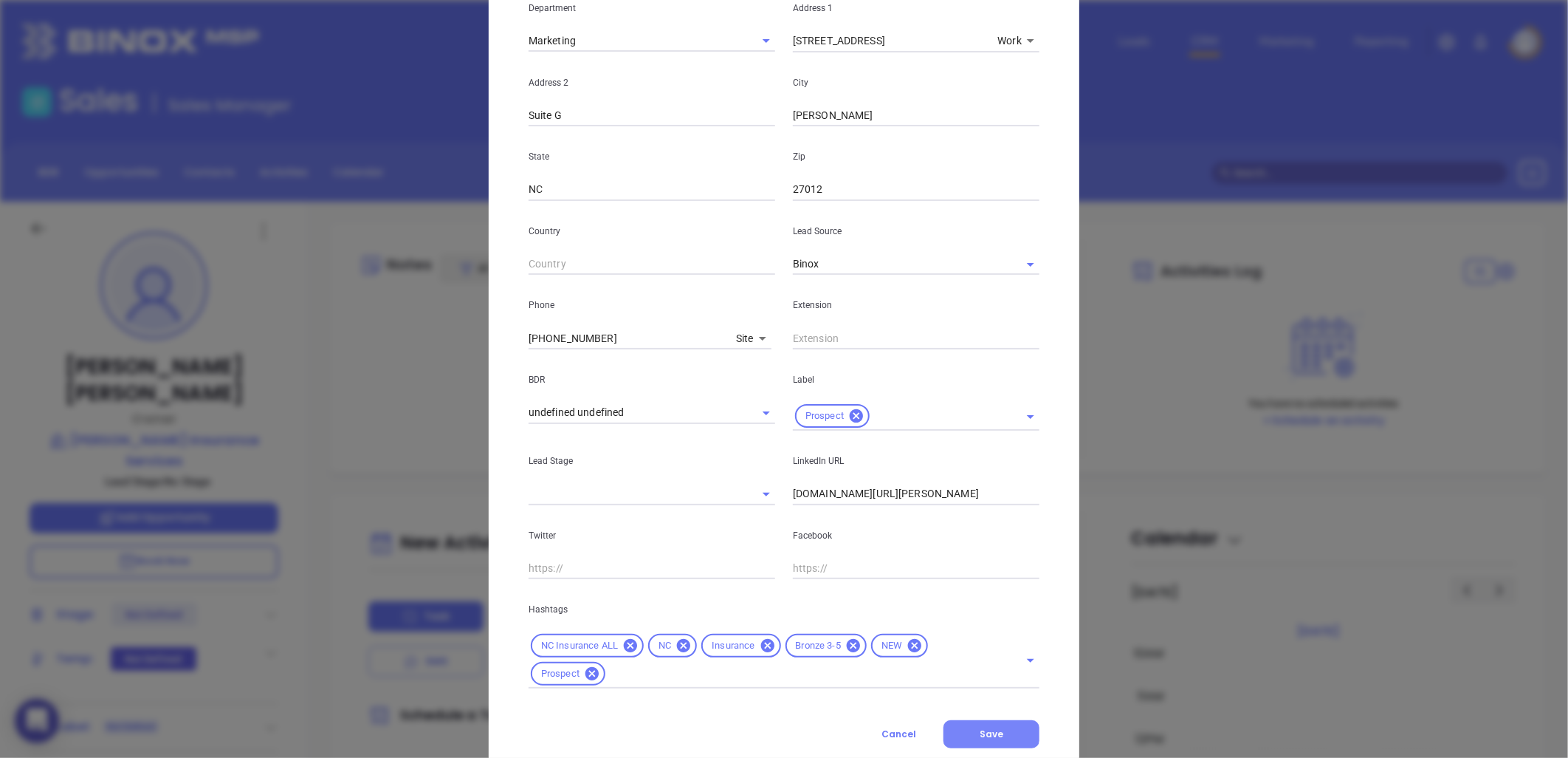
click at [993, 727] on span "Save" at bounding box center [992, 734] width 24 height 13
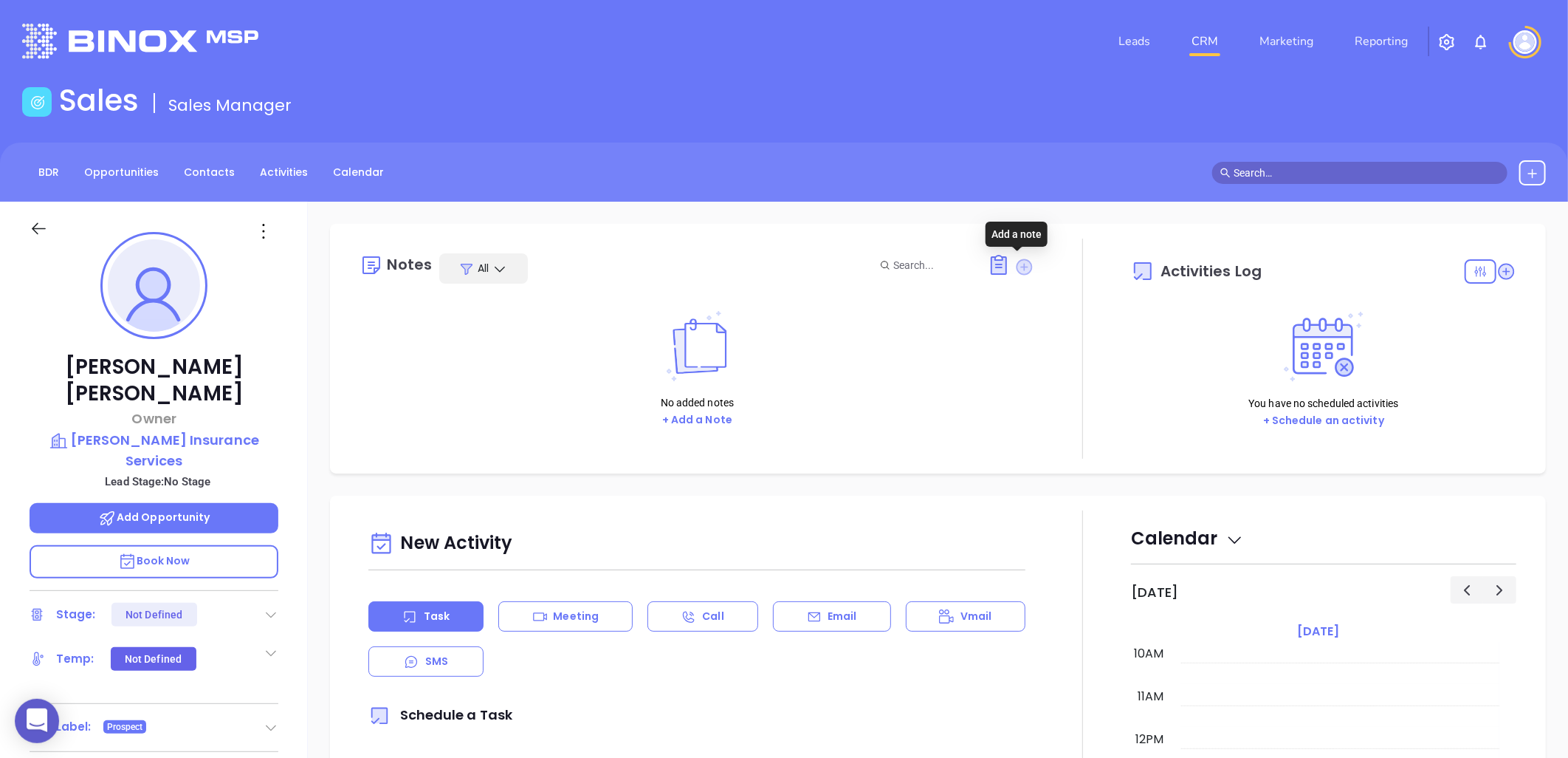
click at [1021, 266] on icon at bounding box center [1025, 267] width 17 height 17
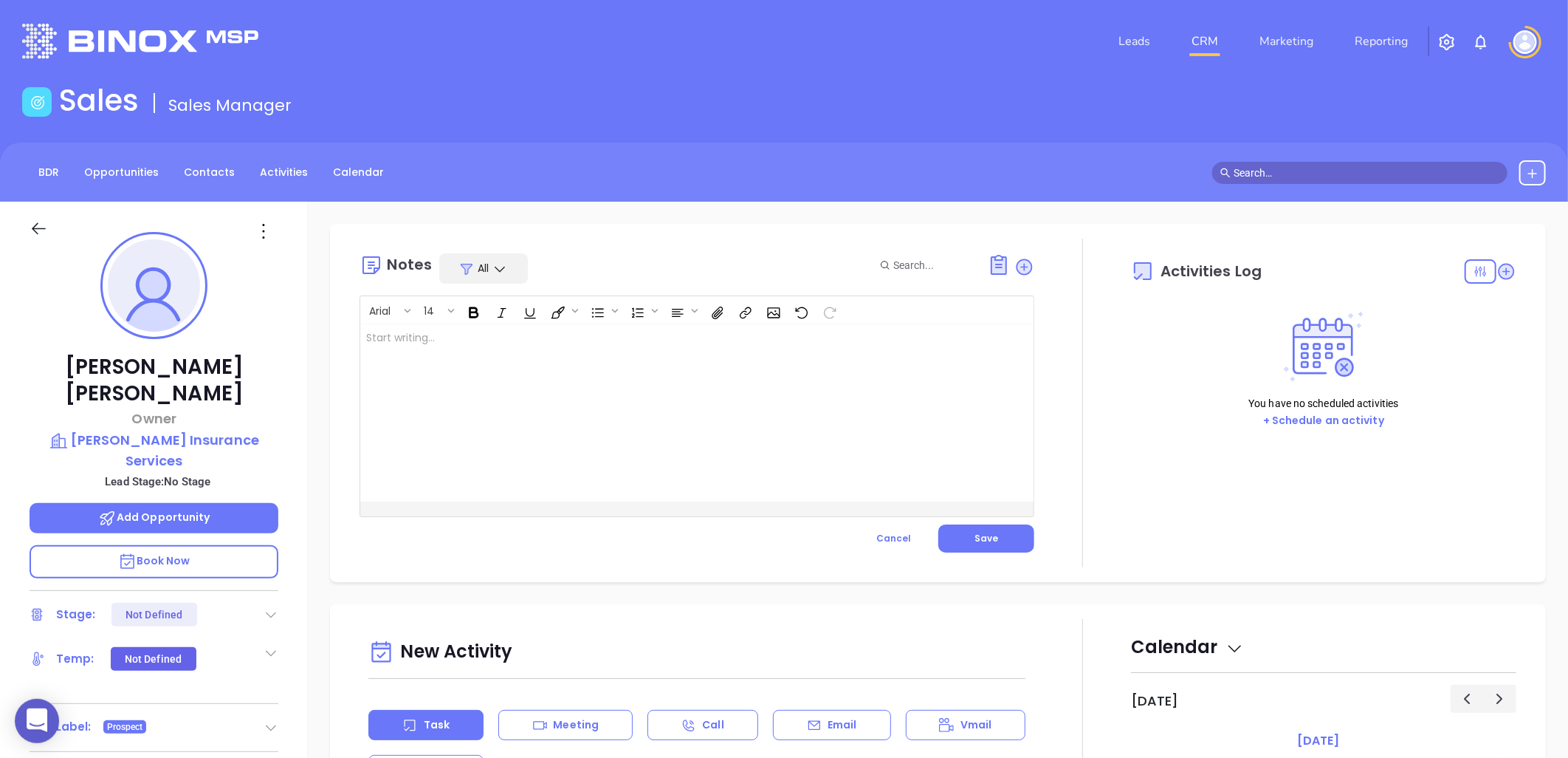
click at [690, 359] on div at bounding box center [673, 412] width 626 height 177
click at [477, 341] on p at bounding box center [672, 337] width 614 height 16
click at [982, 537] on span "Save" at bounding box center [986, 538] width 24 height 13
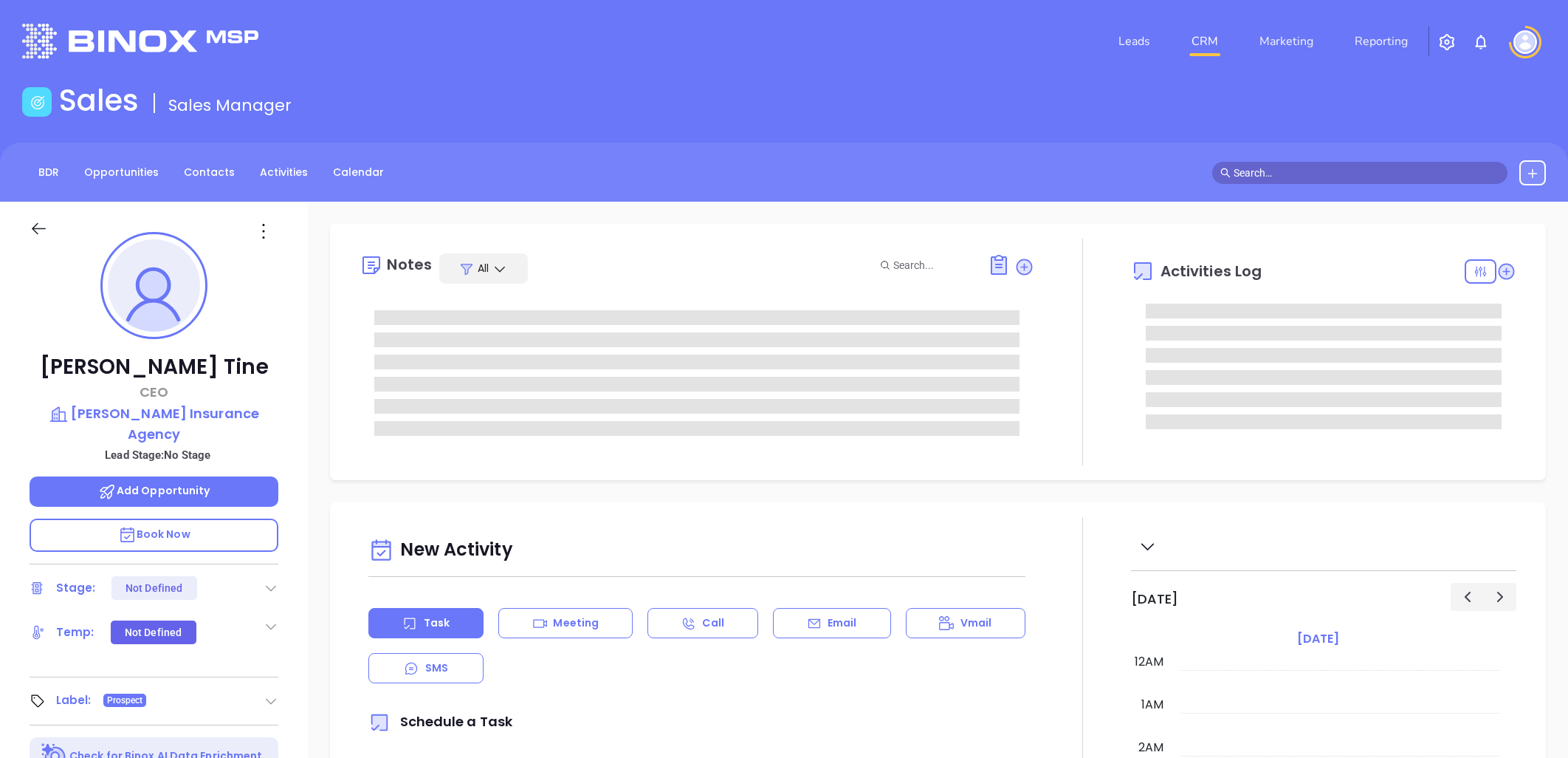
type input "[DATE]"
type input "[PERSON_NAME]"
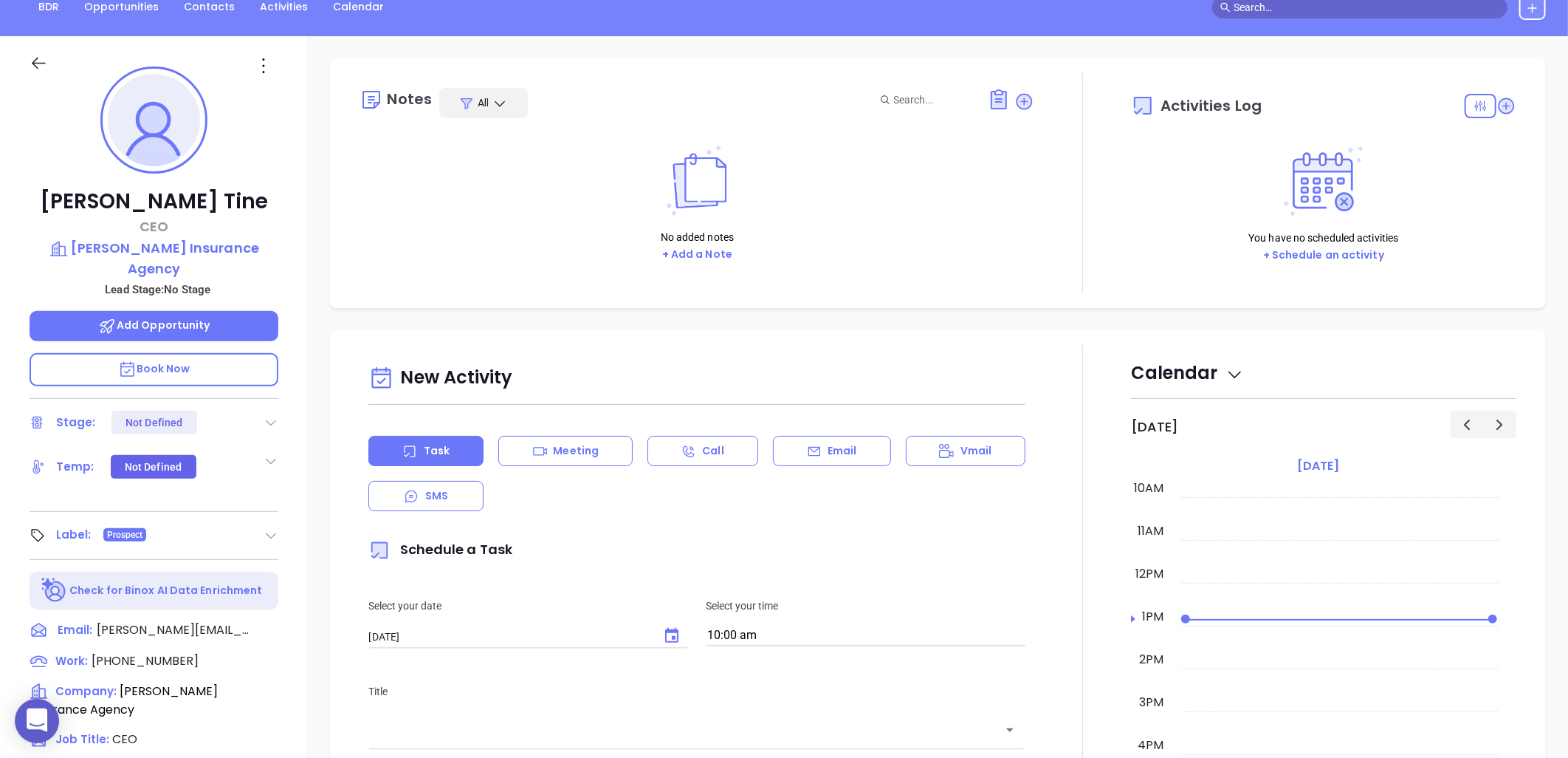
scroll to position [0, 0]
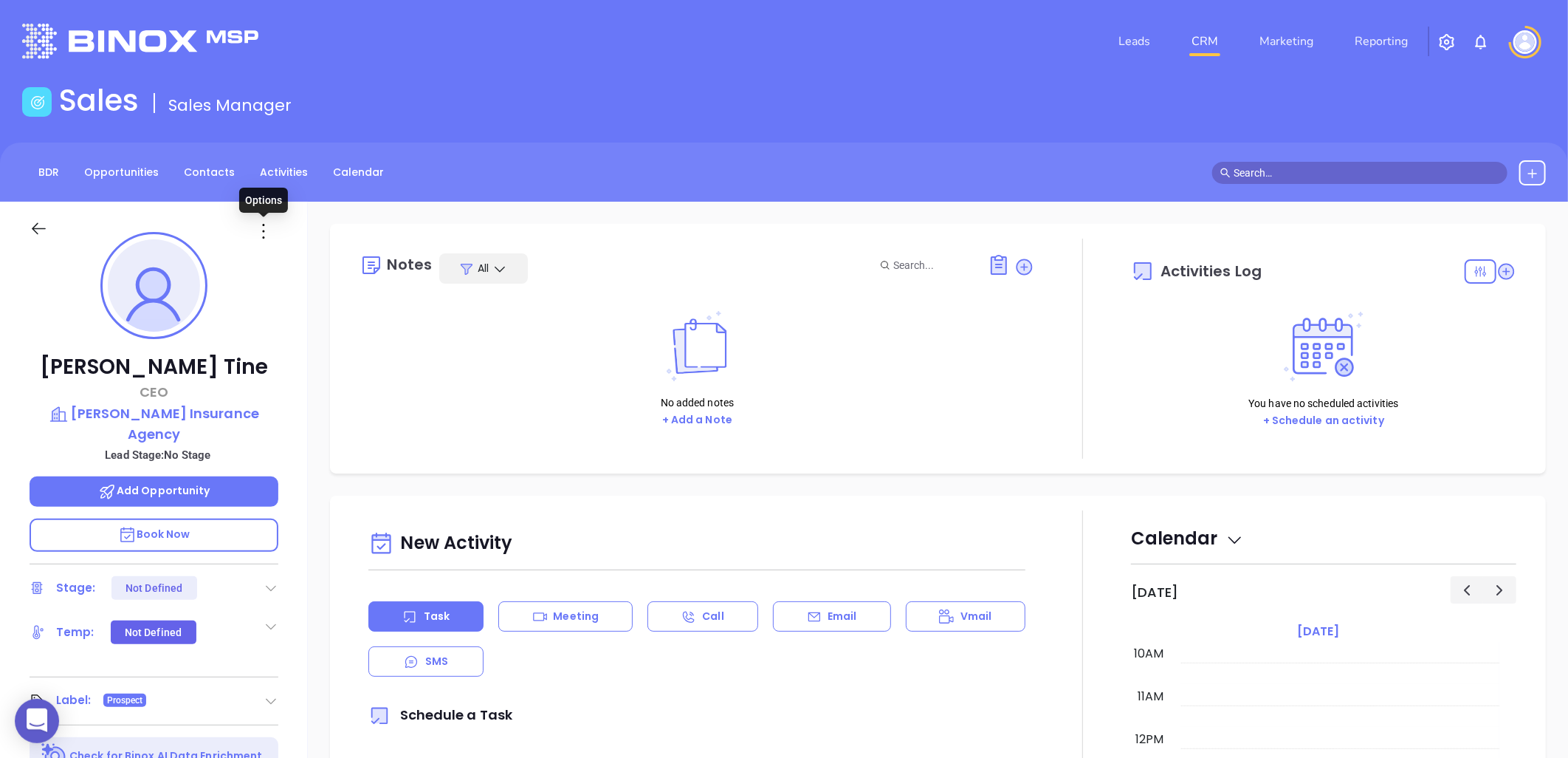
click at [260, 231] on icon at bounding box center [264, 232] width 24 height 24
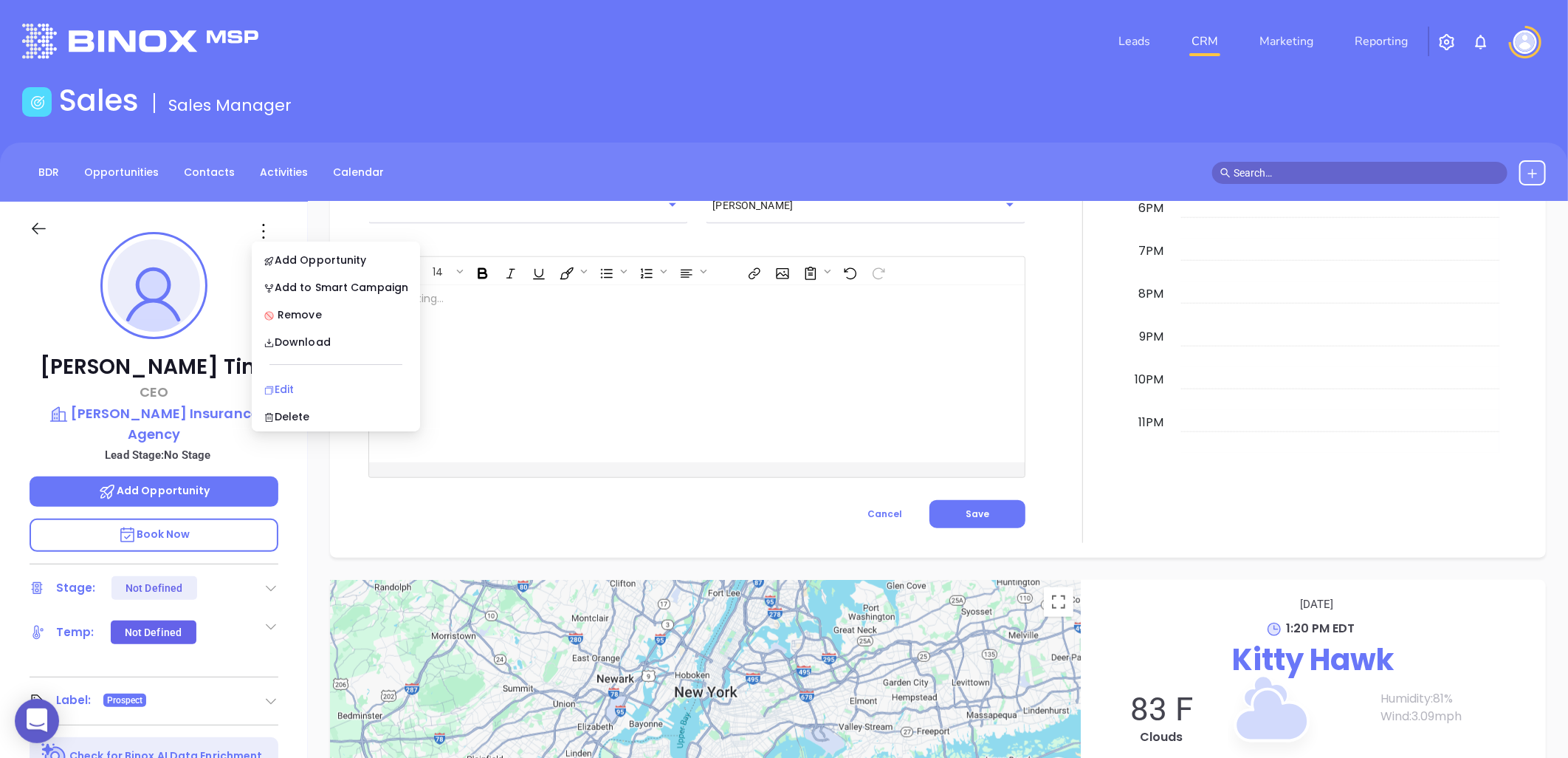
click at [286, 381] on div "Edit" at bounding box center [336, 389] width 144 height 17
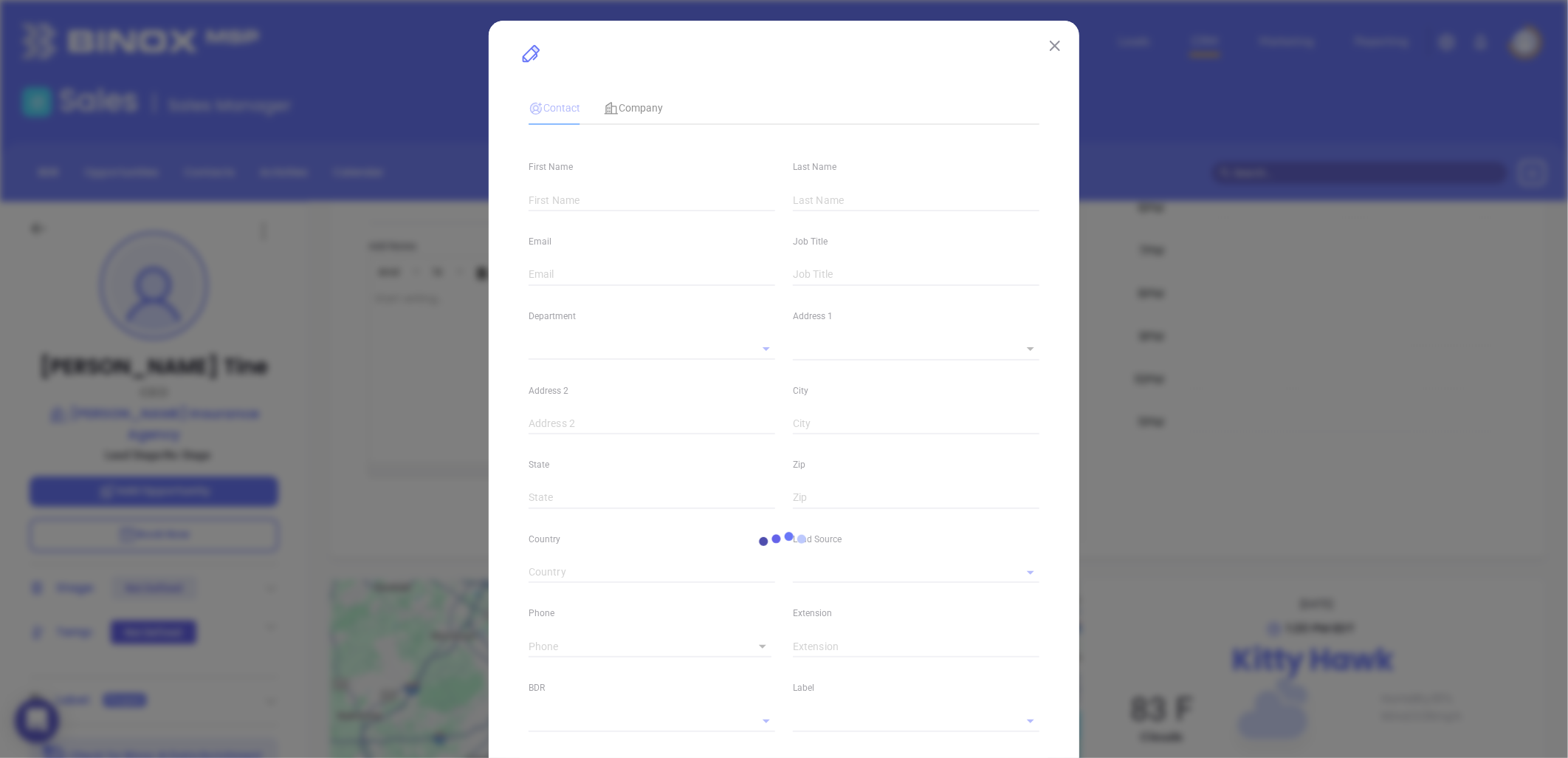
type input "[PERSON_NAME]"
type input "Tine"
type input "[PERSON_NAME][EMAIL_ADDRESS][DOMAIN_NAME]"
type input "CEO"
type input "1"
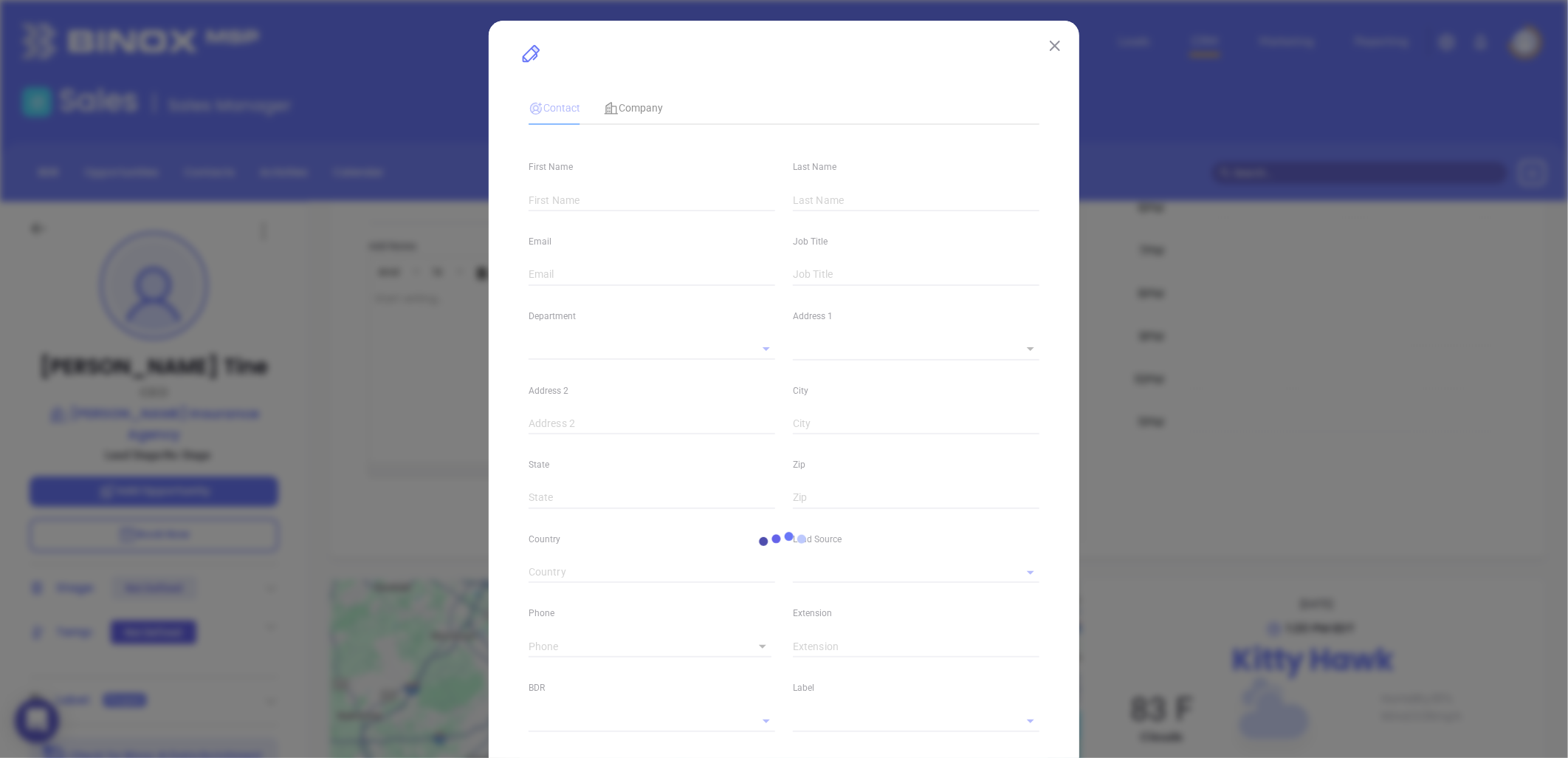
type input "[DOMAIN_NAME][URL]"
type input "Marketing"
type input "Other"
type input "undefined undefined"
type input "[PHONE_NUMBER]"
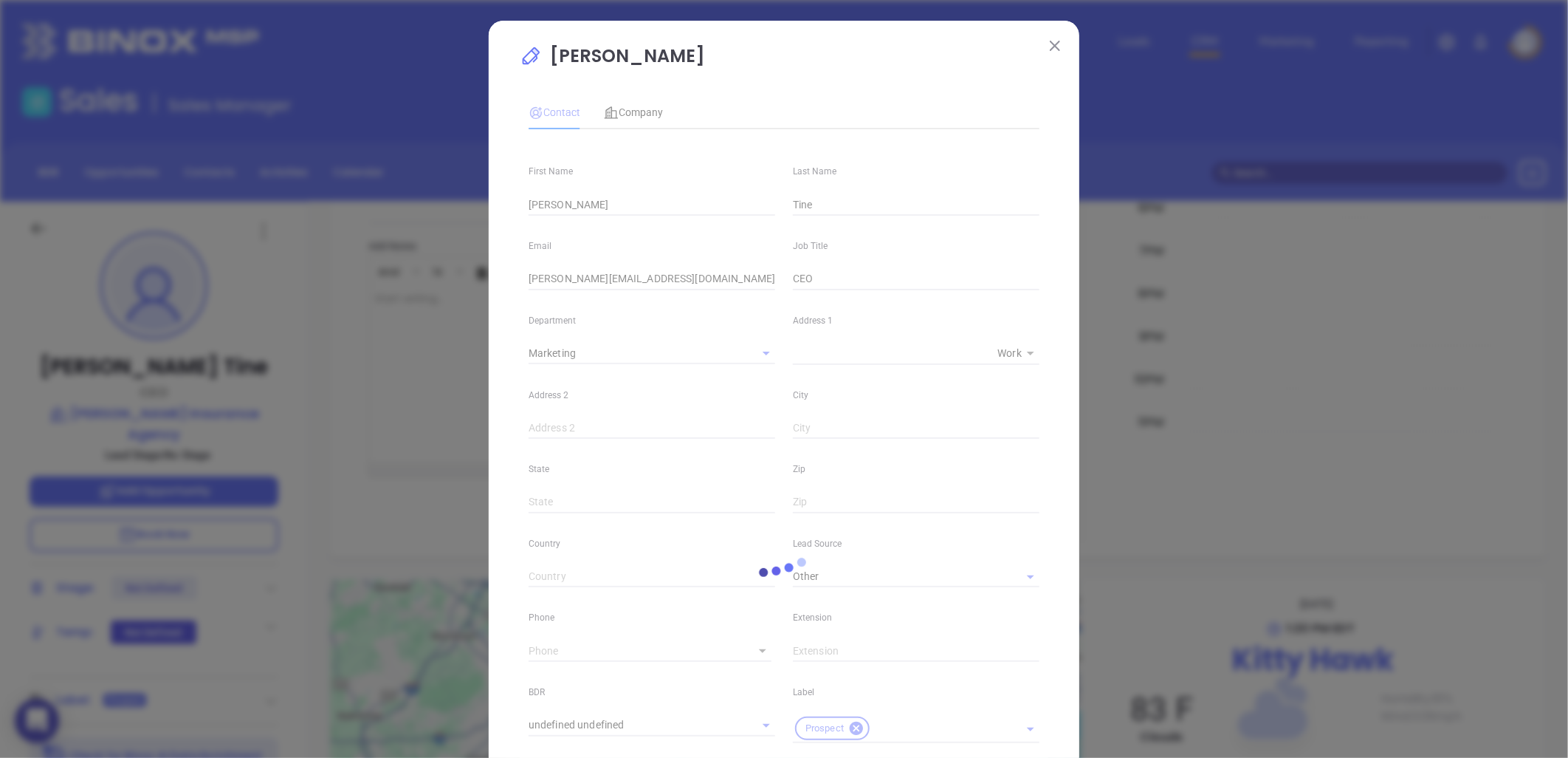
type input "1"
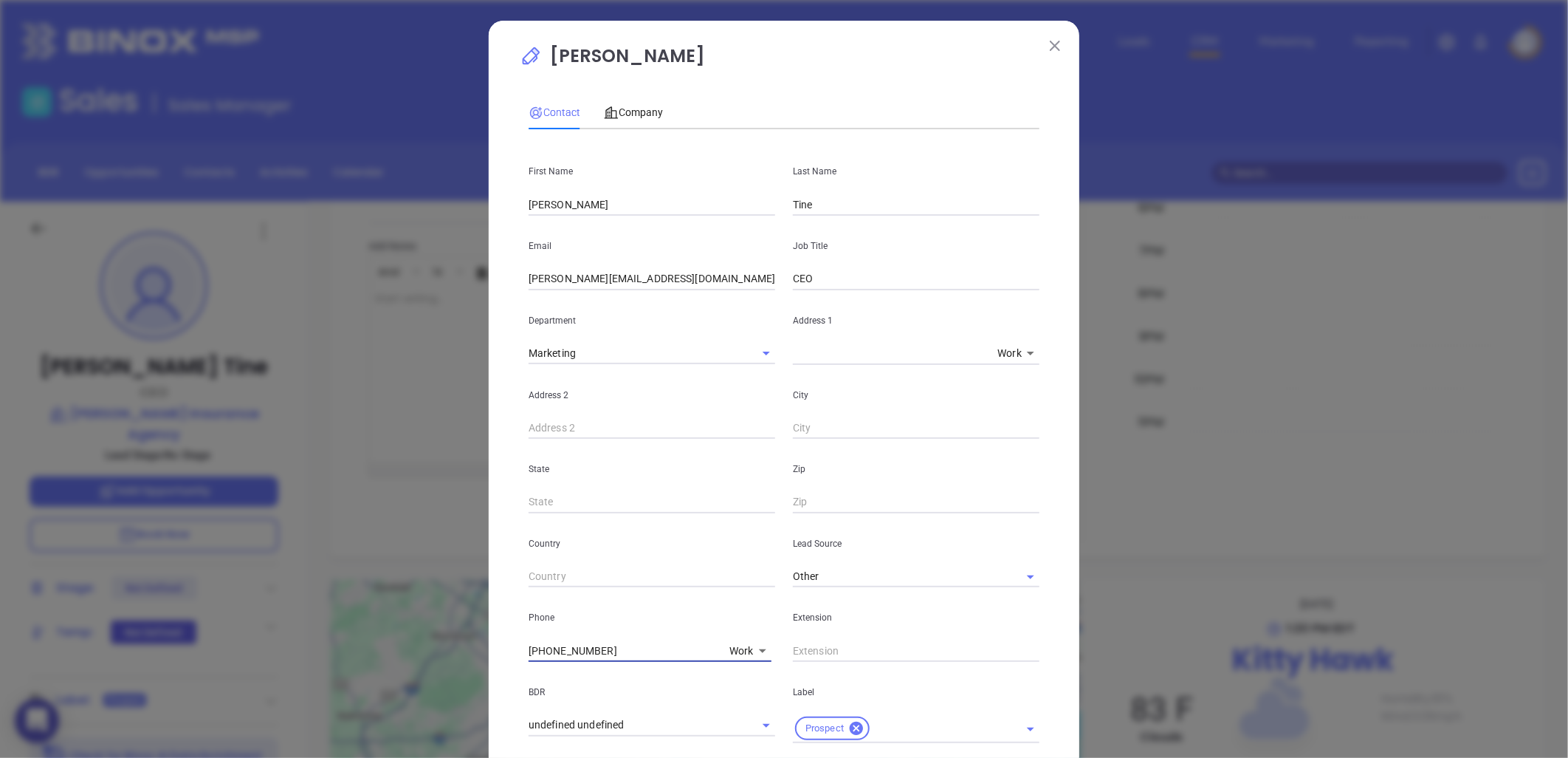
drag, startPoint x: 614, startPoint y: 653, endPoint x: 439, endPoint y: 676, distance: 176.5
click at [439, 676] on div "[PERSON_NAME] Contact Company First Name [PERSON_NAME] Last Name Tine Email [PE…" at bounding box center [784, 379] width 1568 height 758
type input "( ) -"
click at [735, 647] on body "0 Leads CRM Marketing Reporting Financial Leads Leads Sales Sales Manager BDR O…" at bounding box center [784, 379] width 1568 height 758
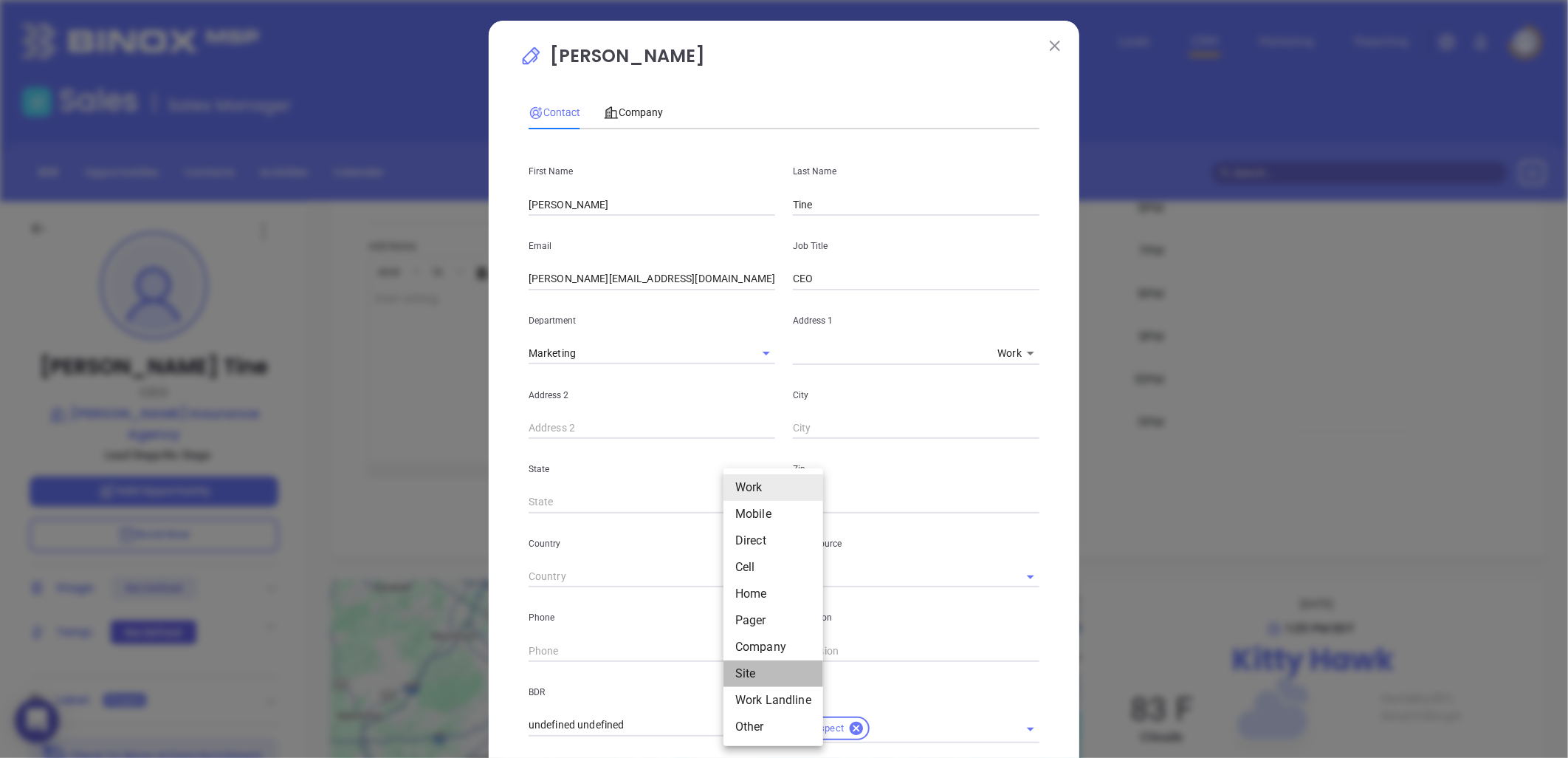
click at [744, 671] on li "Site" at bounding box center [773, 674] width 100 height 27
type input "11"
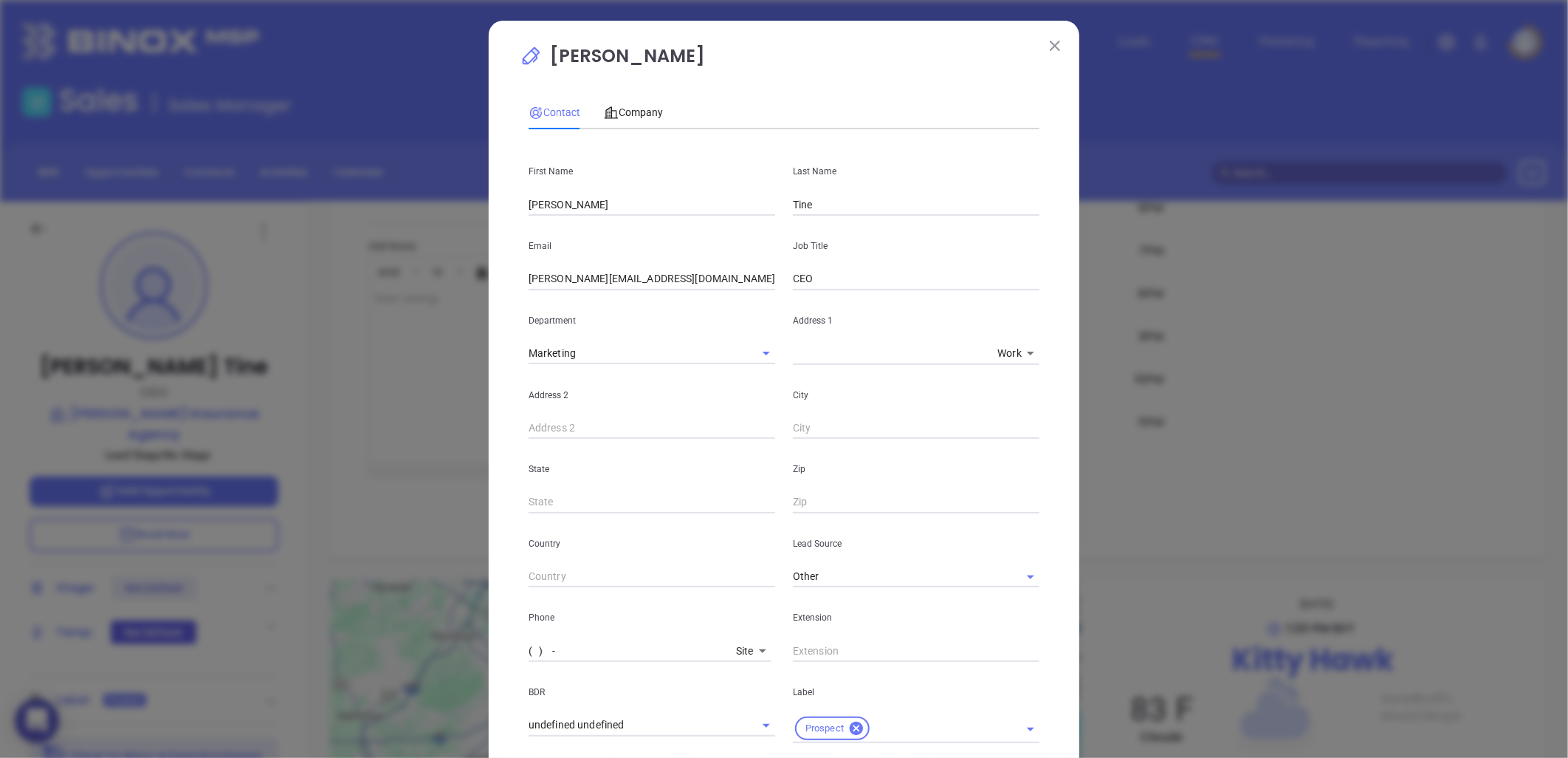
click at [574, 646] on input "( ) -" at bounding box center [630, 651] width 202 height 22
paste input "252) 261-4684"
type input "[PHONE_NUMBER]"
click at [633, 99] on div "Company" at bounding box center [633, 112] width 59 height 34
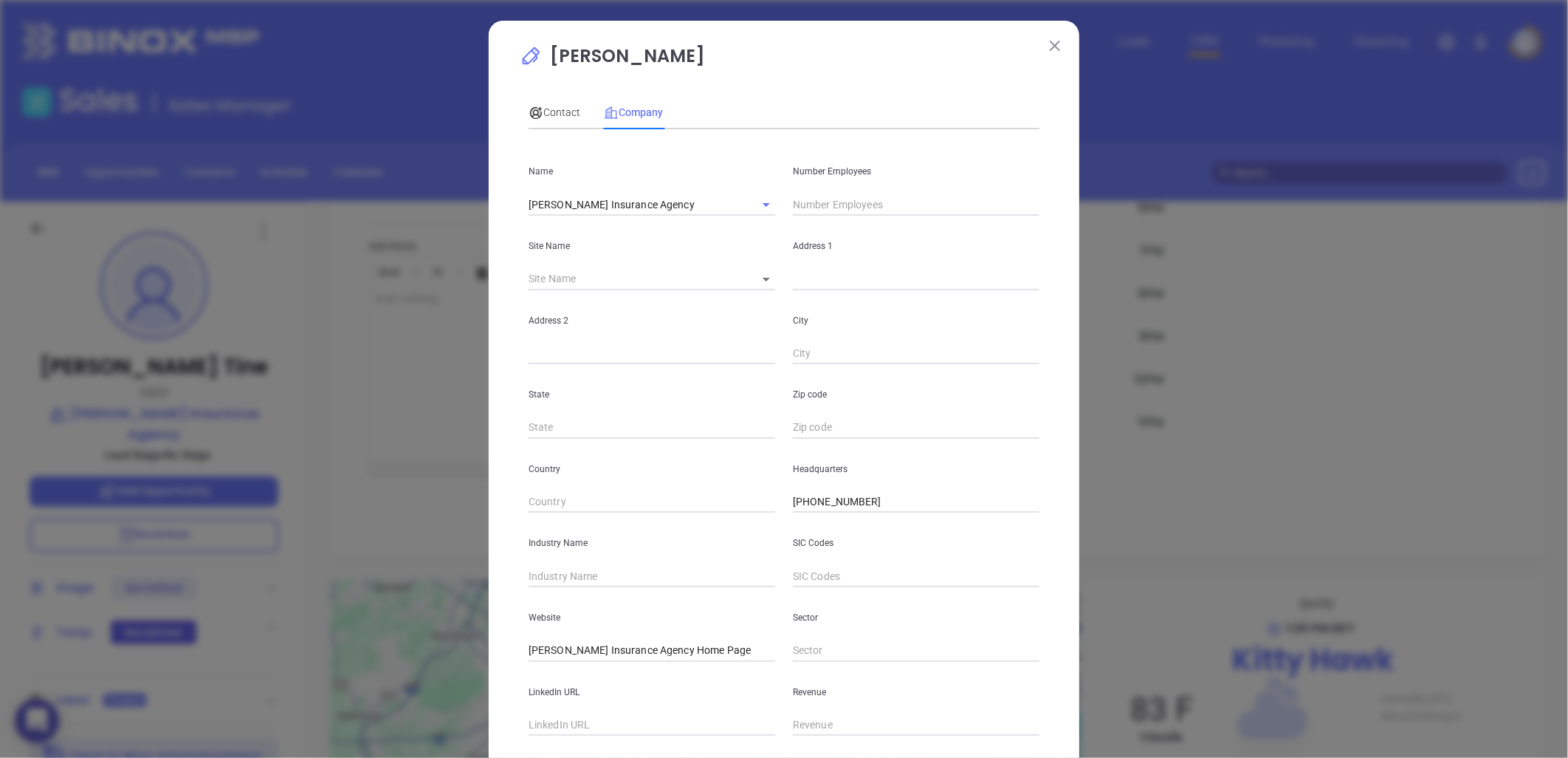
click at [753, 276] on body "0 Leads CRM Marketing Reporting Financial Leads Leads Sales Sales Manager BDR O…" at bounding box center [784, 379] width 1568 height 758
click at [763, 284] on li "Kitty Hawk" at bounding box center [781, 280] width 82 height 27
type input "Kitty Hawk"
type input "99354"
type input "[STREET_ADDRESS]"
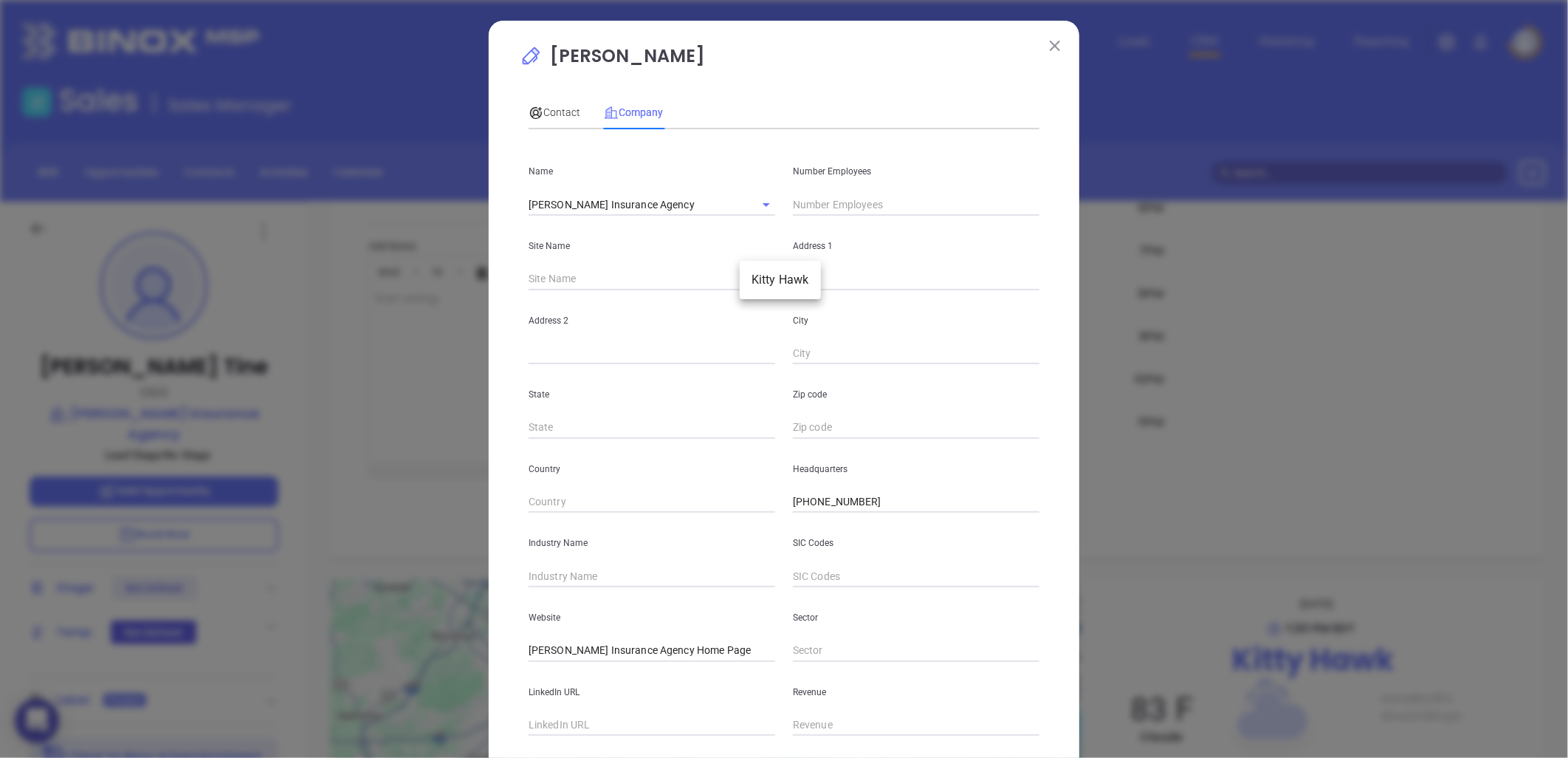
type input "Kitty Hawk"
type input "NC"
type input "27949"
click at [961, 335] on div "City Kitty Hawk" at bounding box center [916, 327] width 264 height 75
click at [571, 578] on input "text" at bounding box center [652, 576] width 246 height 22
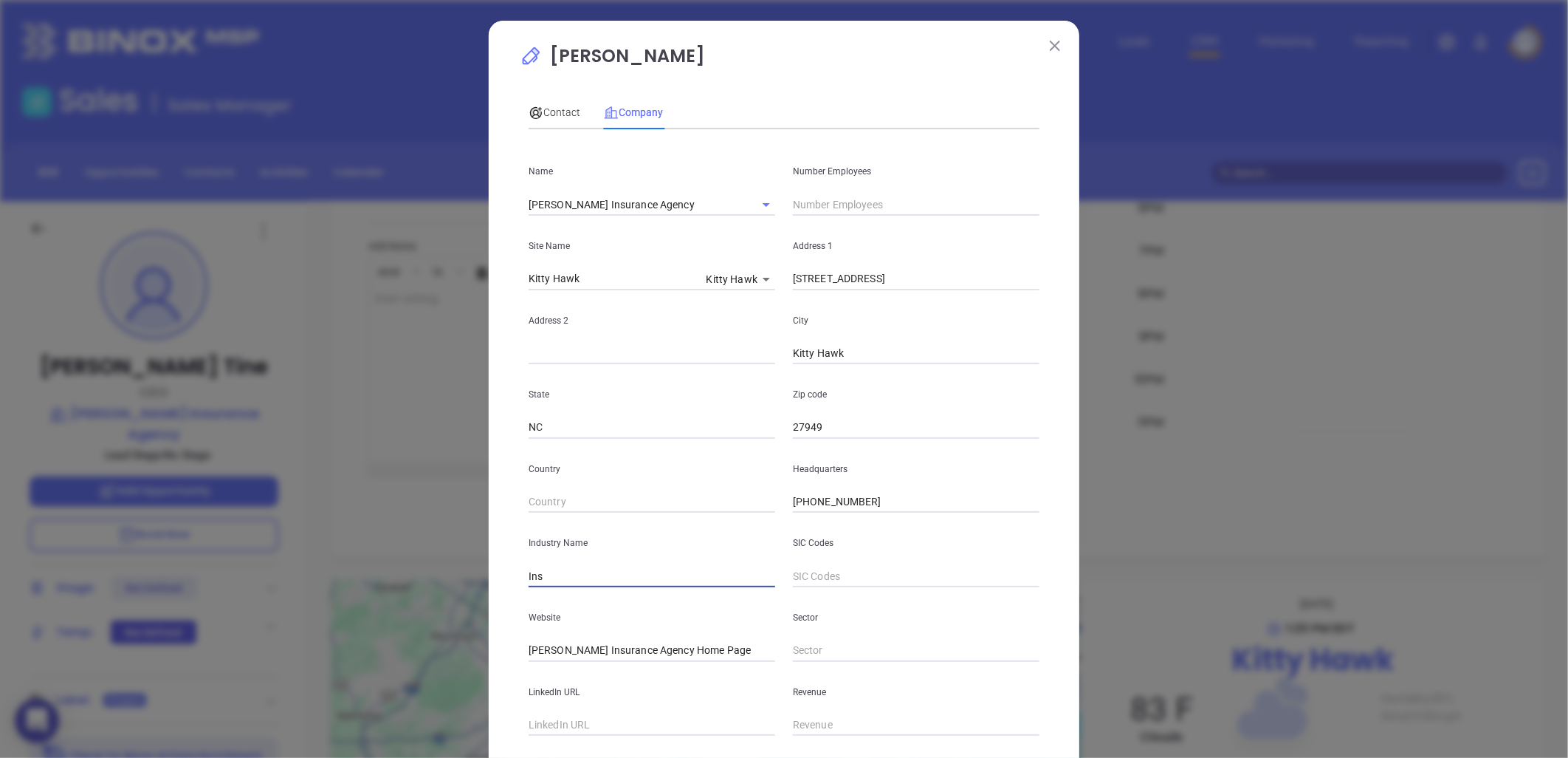
type input "Insurance"
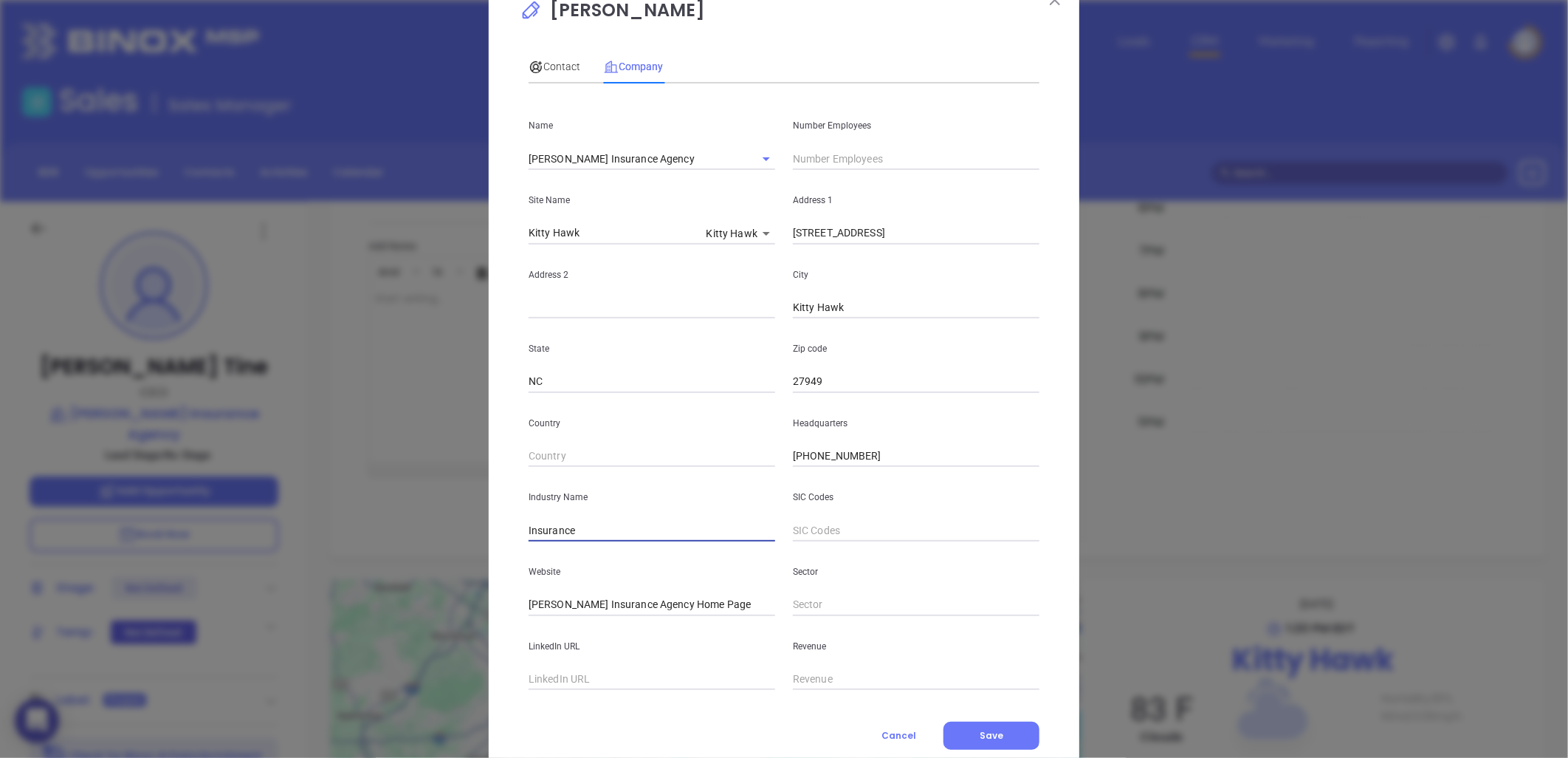
scroll to position [89, 0]
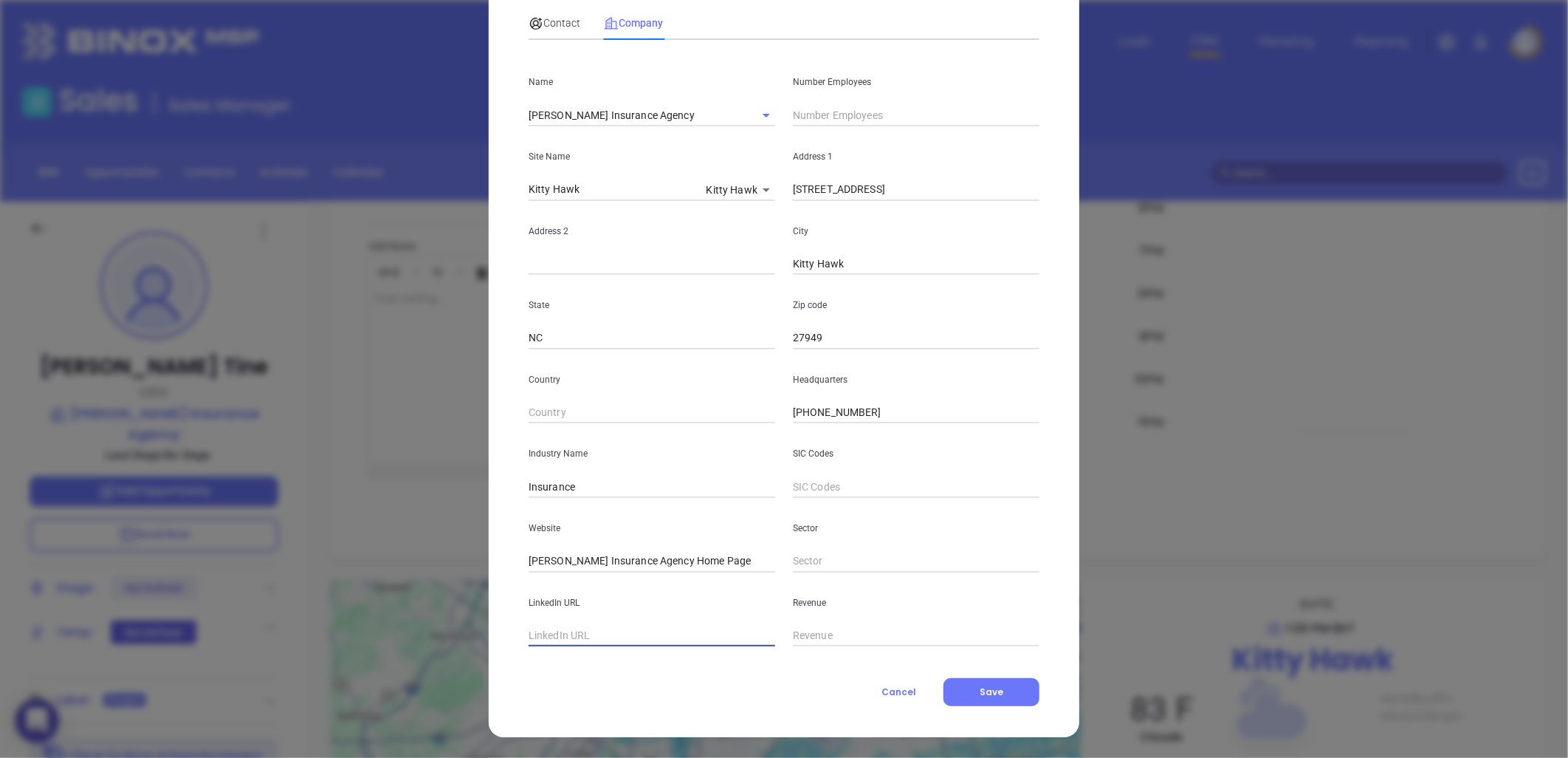
click at [558, 639] on input "text" at bounding box center [652, 636] width 246 height 22
paste input "https://www.linkedin.com/company/midgett-insurance-agency/"
type input "https://www.linkedin.com/company/midgett-insurance-agency/"
click at [843, 113] on input "text" at bounding box center [916, 115] width 246 height 22
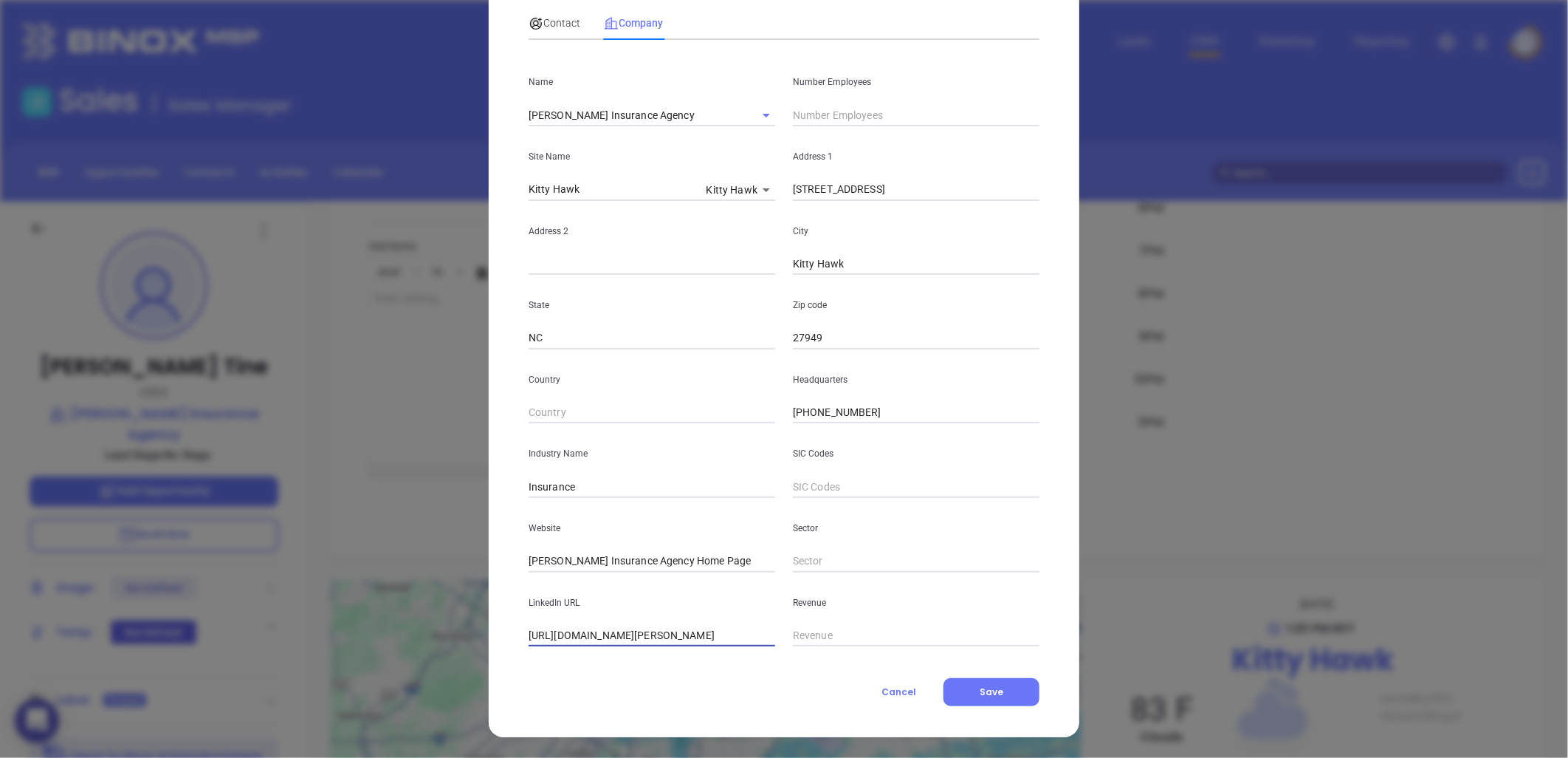
scroll to position [0, 0]
type input "9"
click at [686, 297] on div "State NC" at bounding box center [651, 312] width 264 height 75
click at [552, 23] on span "Contact" at bounding box center [555, 22] width 52 height 12
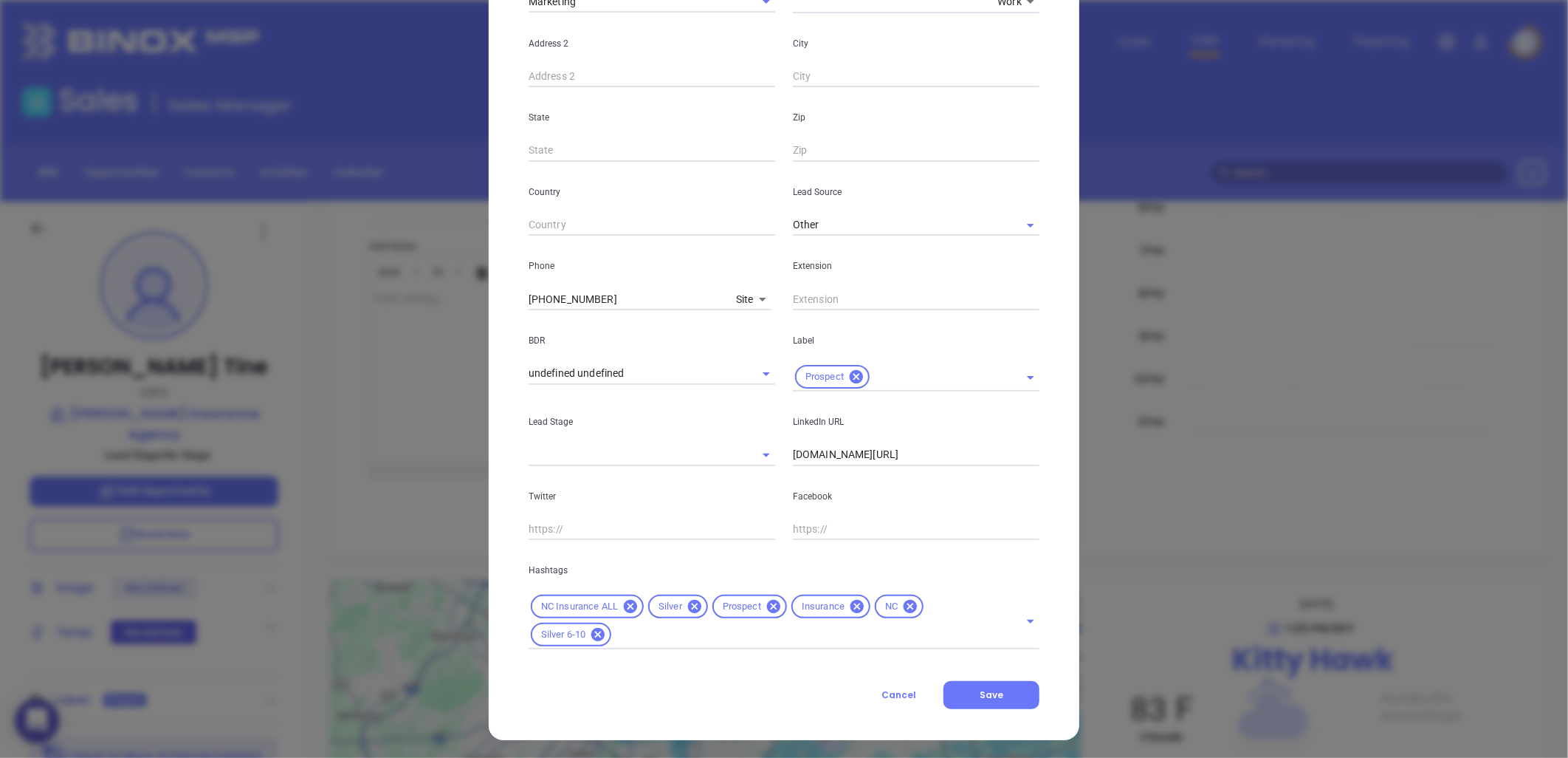
scroll to position [355, 0]
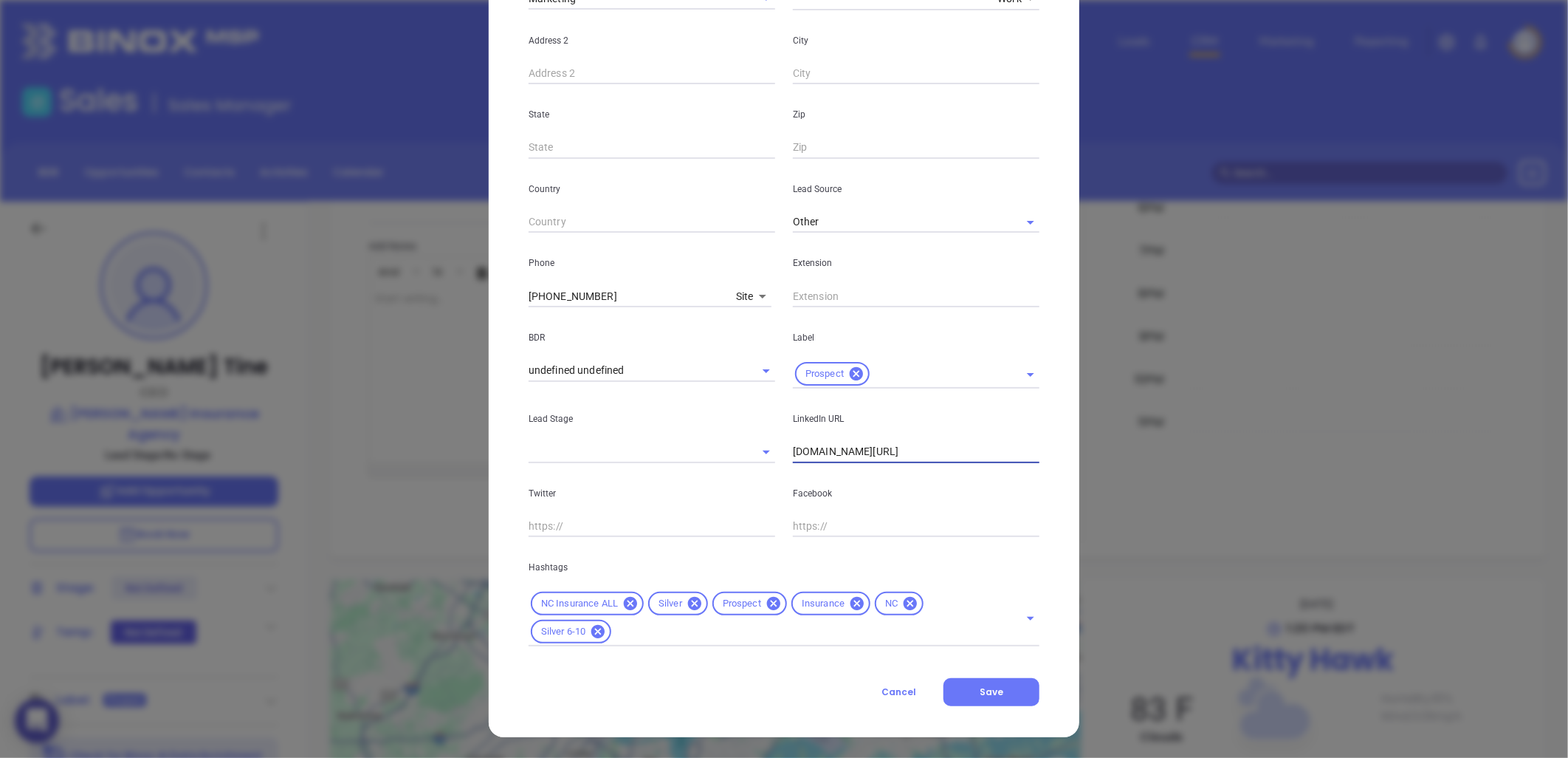
drag, startPoint x: 718, startPoint y: 460, endPoint x: 545, endPoint y: 396, distance: 184.5
click at [688, 451] on div "Lead Stage LinkedIn URL linkedin.com/in/paultine" at bounding box center [784, 425] width 529 height 75
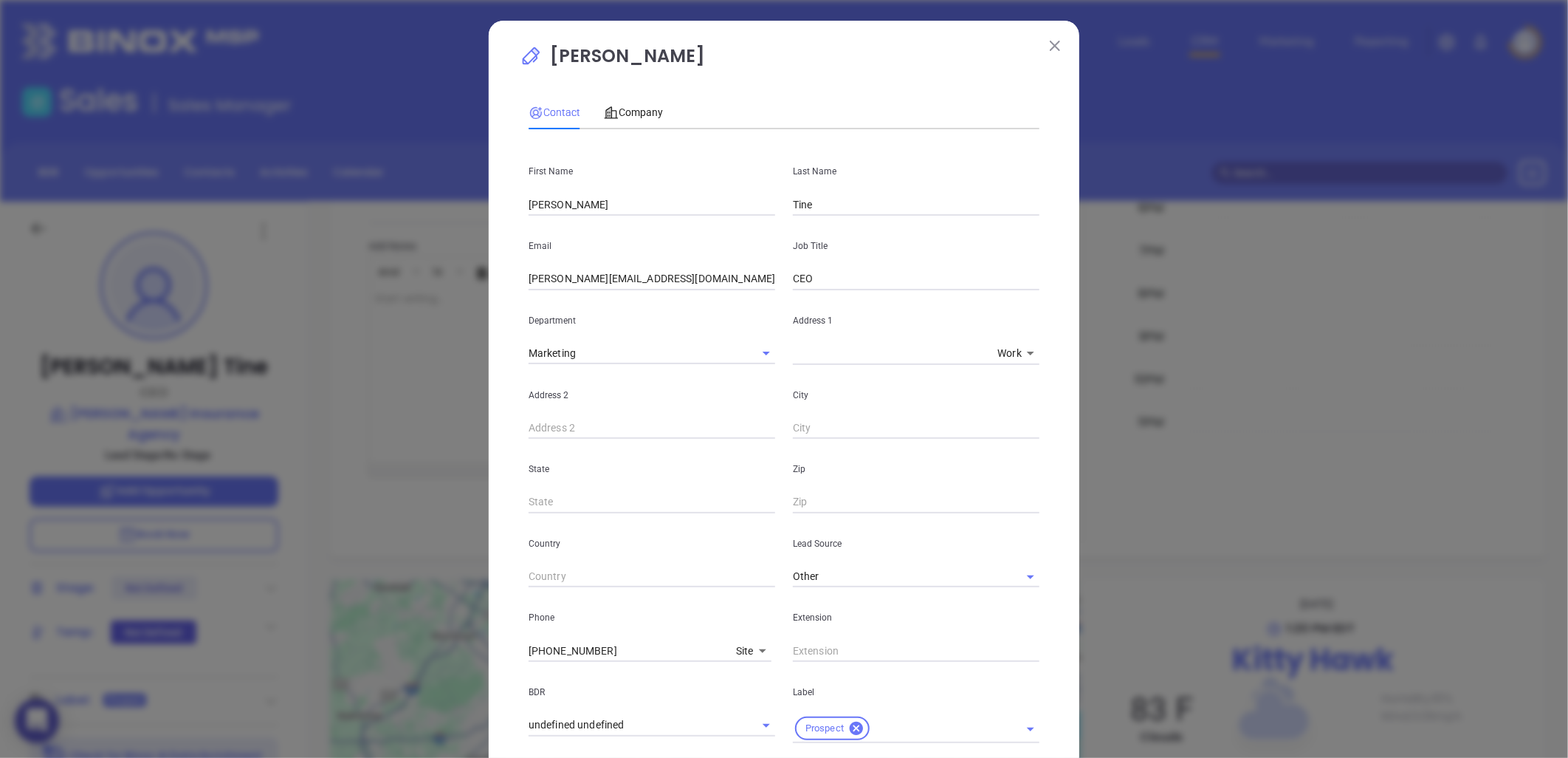
scroll to position [328, 0]
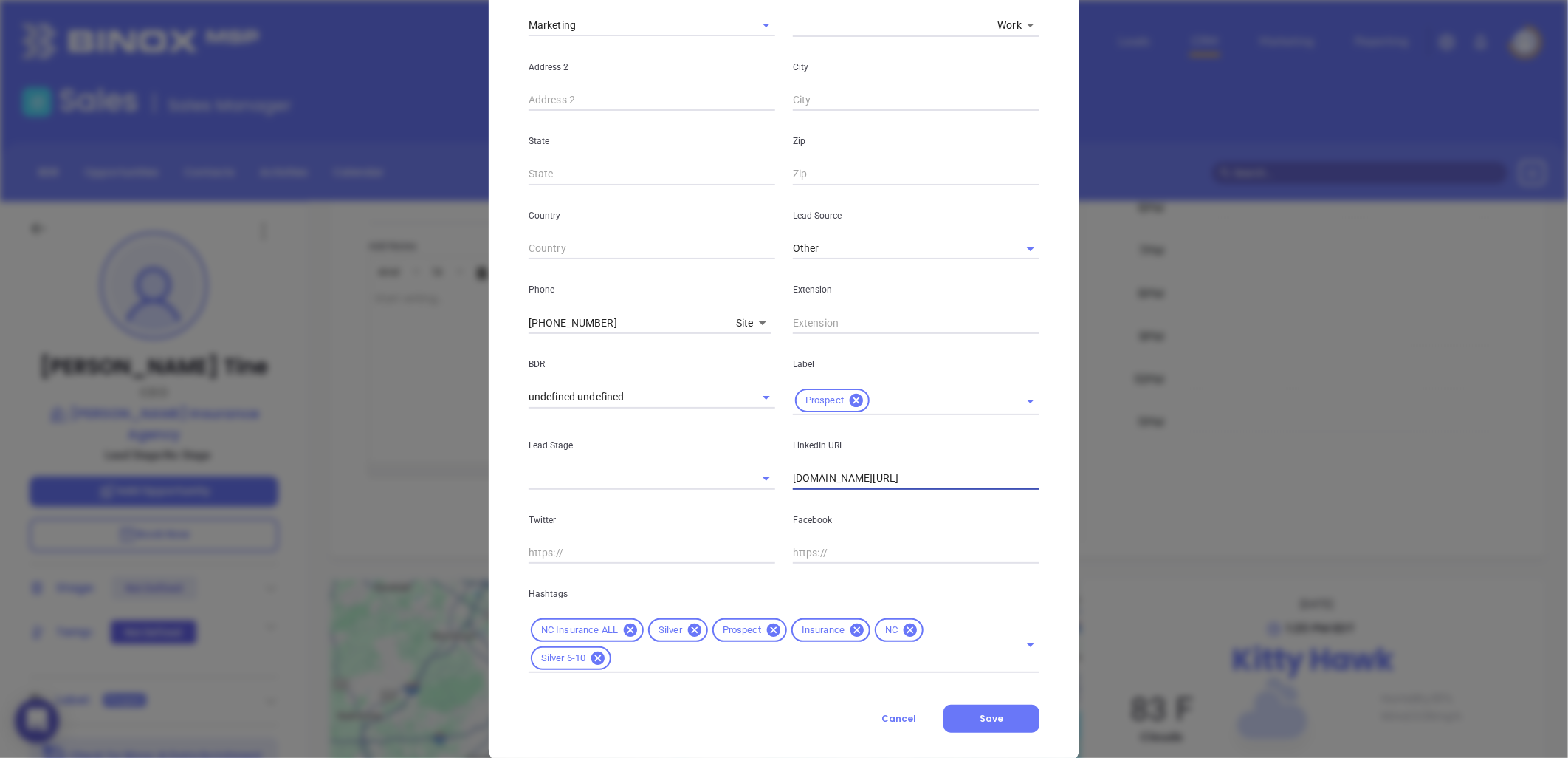
click at [839, 479] on input "linkedin.com/in/paultine" at bounding box center [916, 479] width 246 height 22
paste input "linkedin.com/in/paultine"
click at [688, 626] on icon at bounding box center [695, 630] width 13 height 13
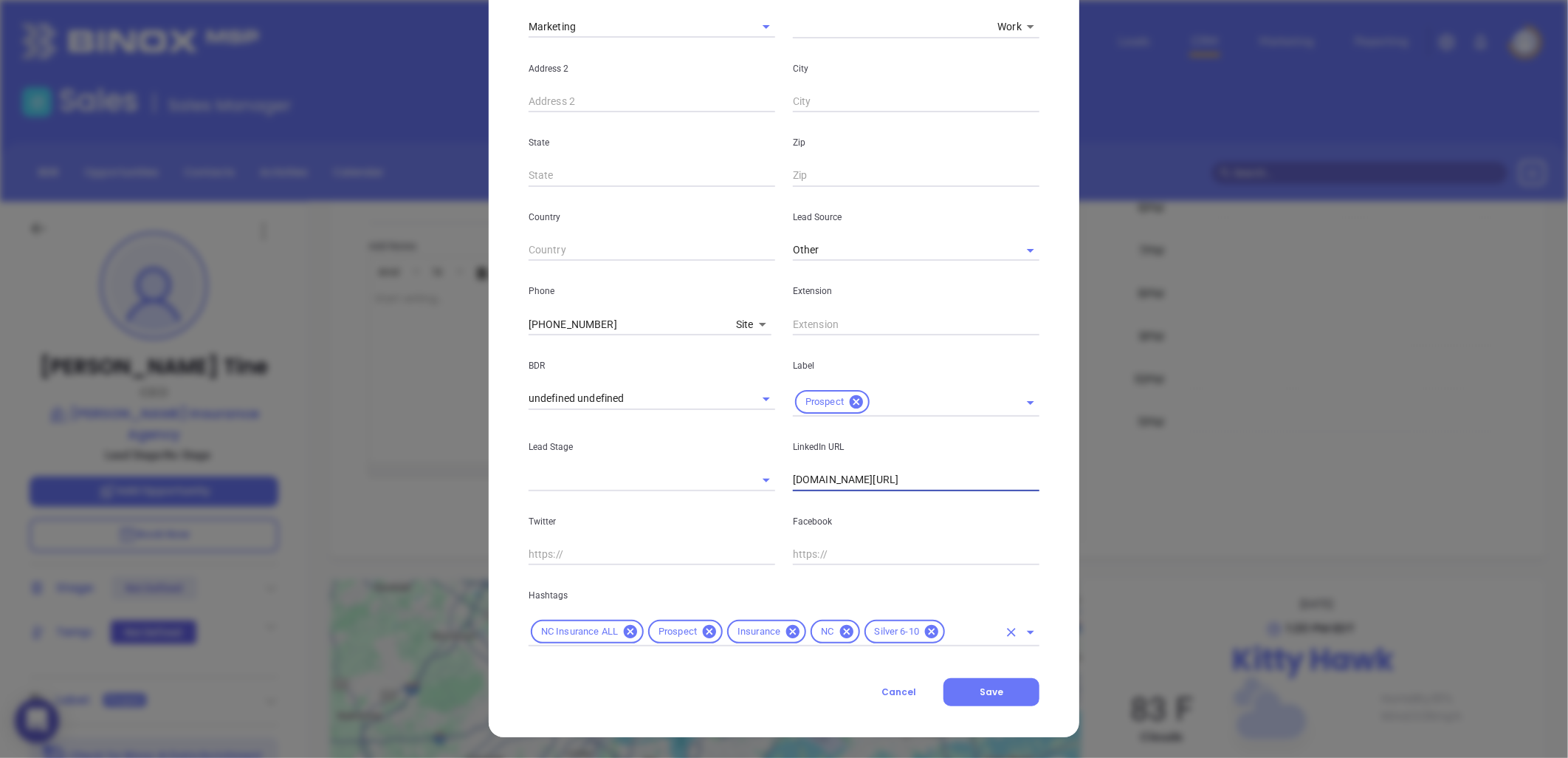
scroll to position [326, 0]
type input "www.linkedin.com/in/paultine"
click at [1000, 692] on button "Save" at bounding box center [992, 692] width 96 height 28
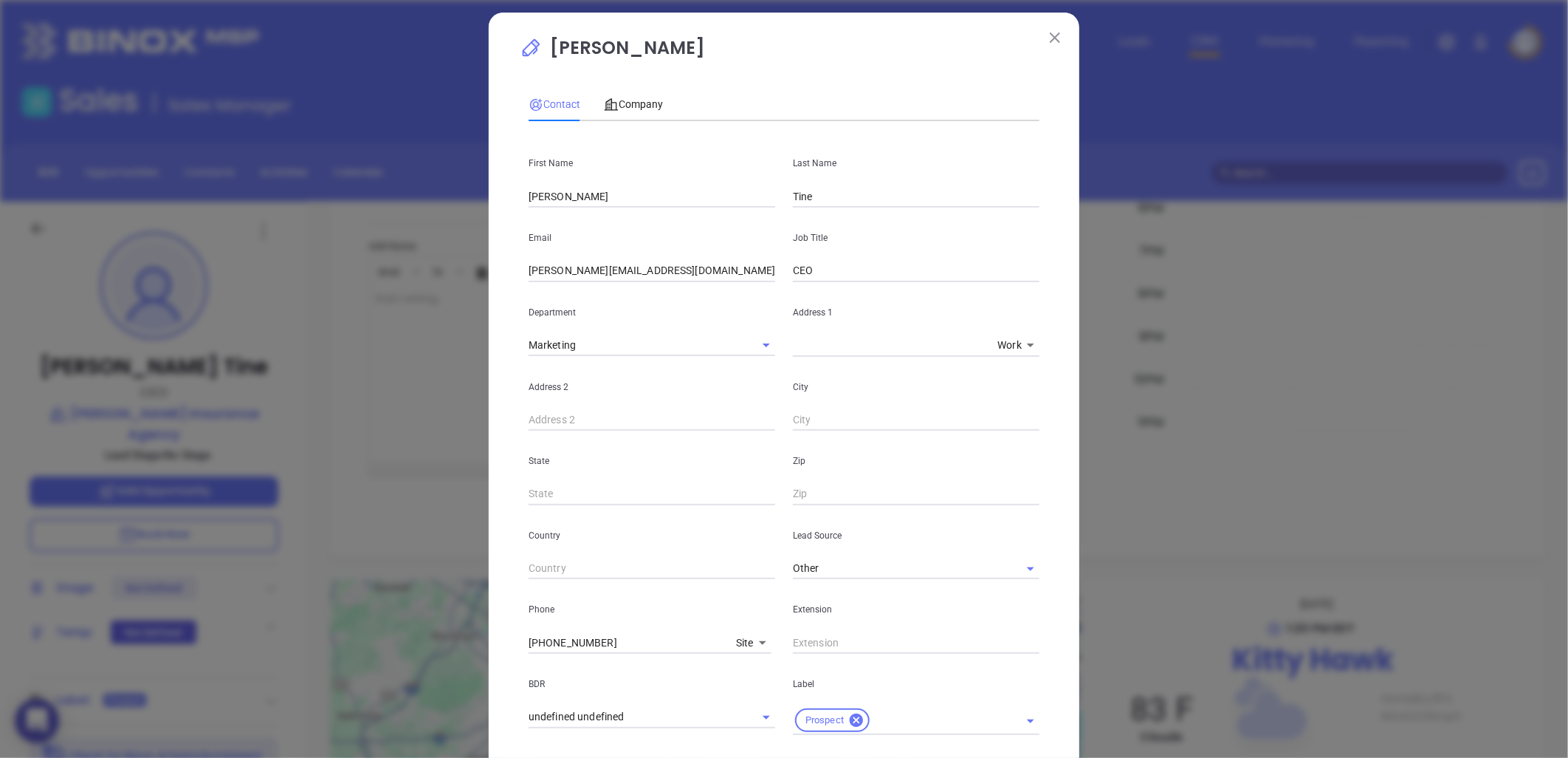
scroll to position [0, 0]
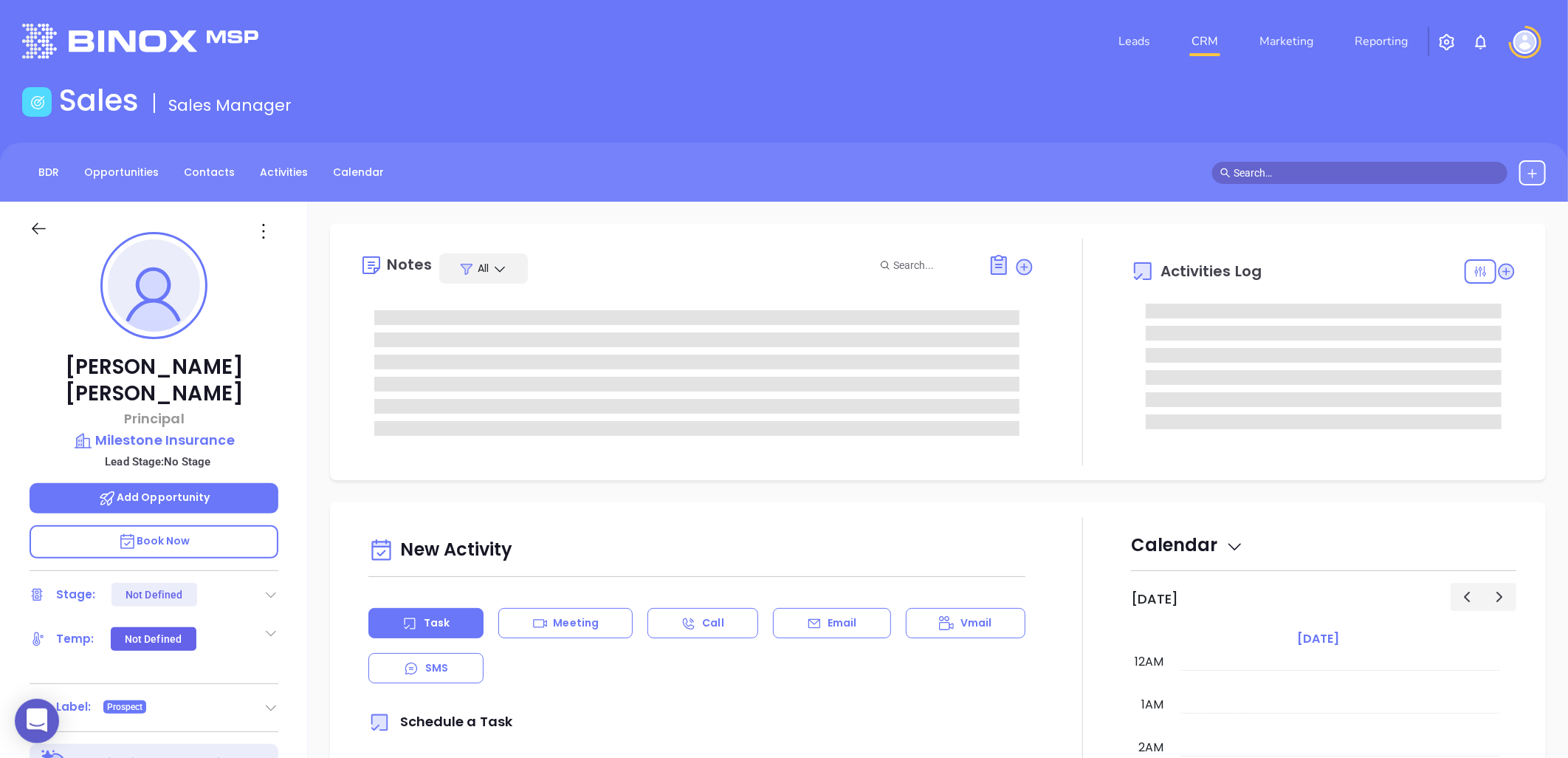
type input "[DATE]"
type input "[PERSON_NAME]"
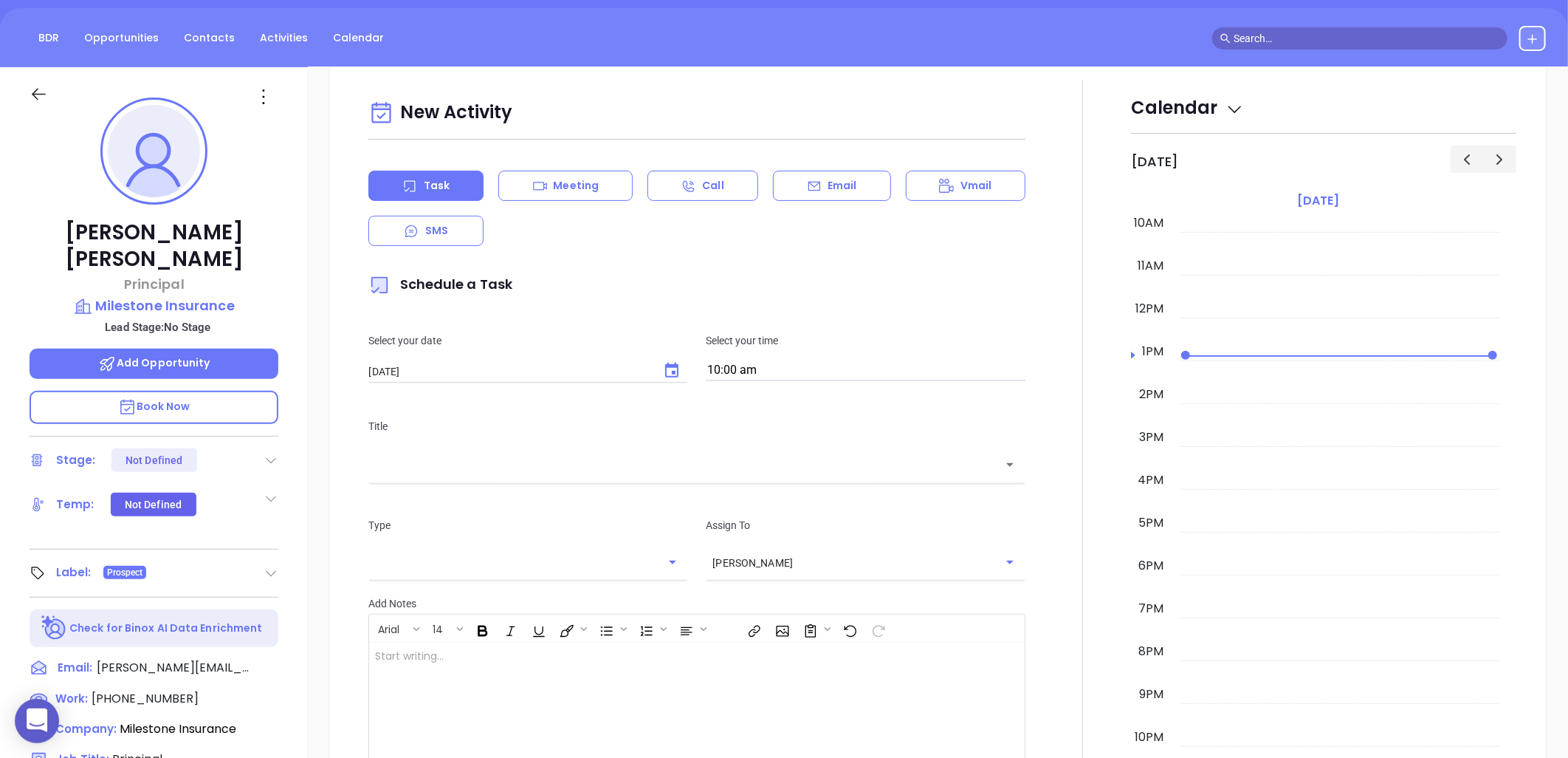
scroll to position [0, 0]
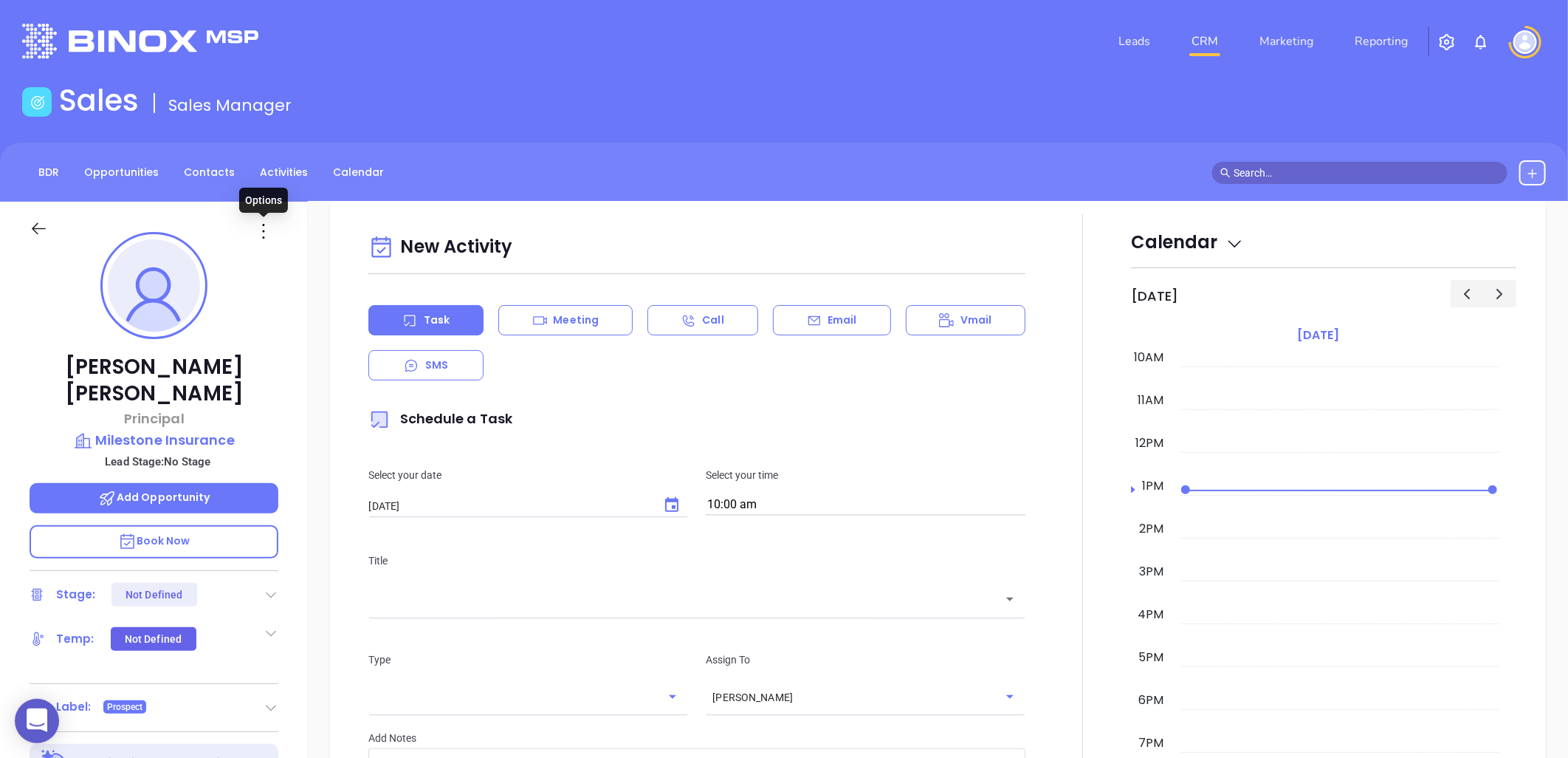
drag, startPoint x: 257, startPoint y: 227, endPoint x: 266, endPoint y: 234, distance: 11.4
click at [257, 227] on icon at bounding box center [264, 232] width 24 height 24
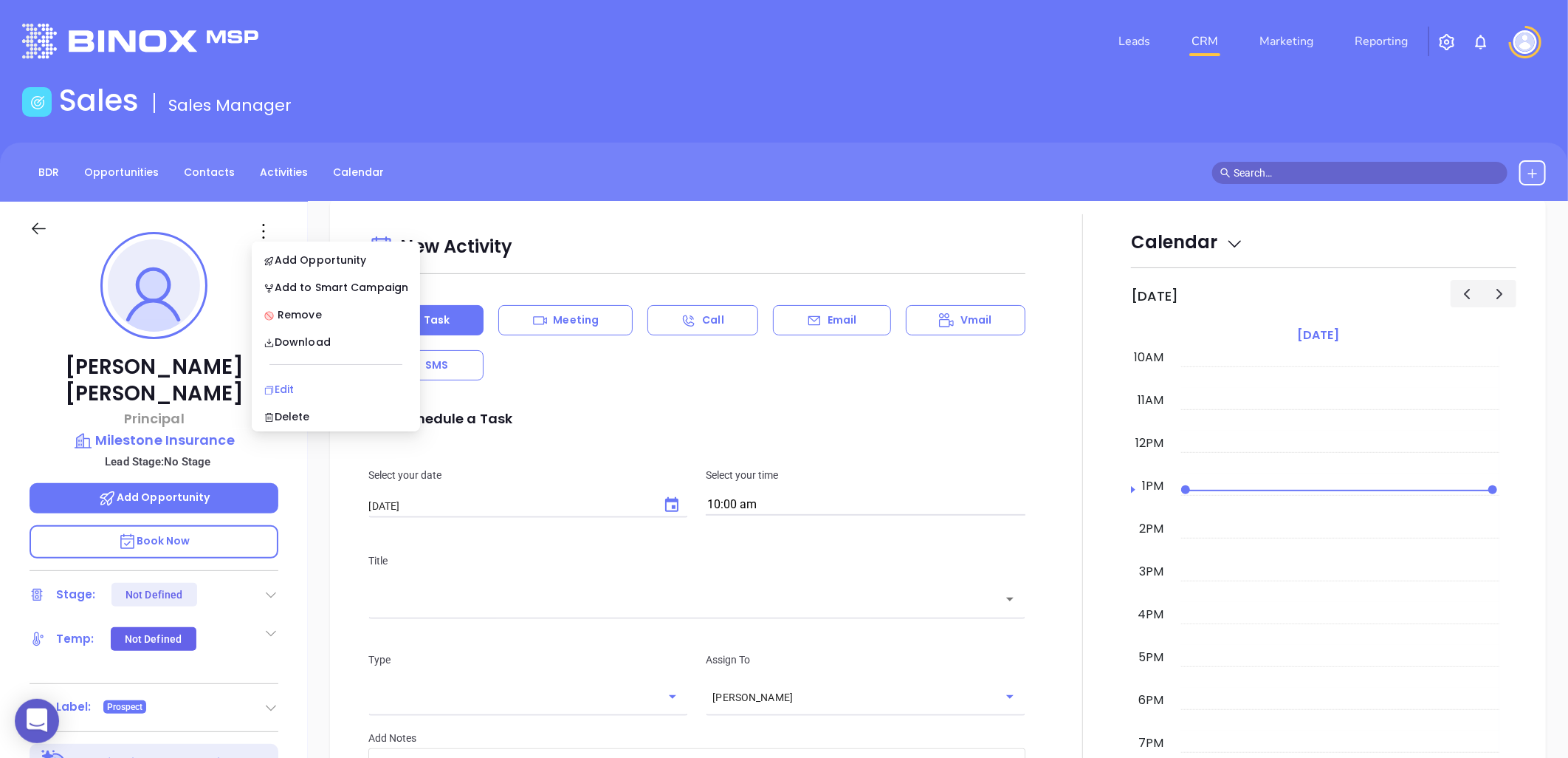
click at [289, 381] on div "Edit" at bounding box center [336, 389] width 144 height 17
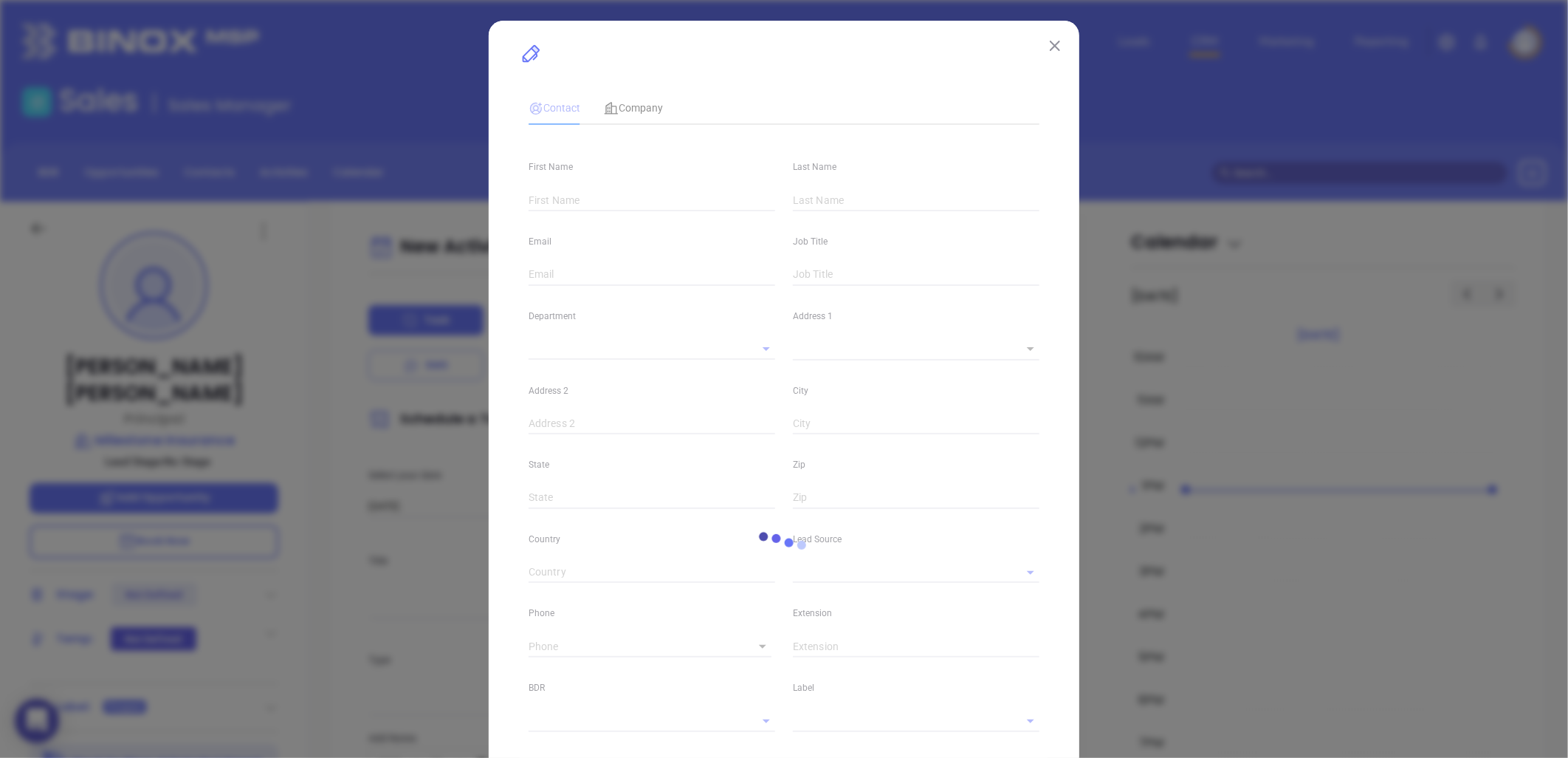
type input "[PERSON_NAME]"
type input "[PERSON_NAME][EMAIL_ADDRESS][DOMAIN_NAME]"
type input "Principal"
type input "1"
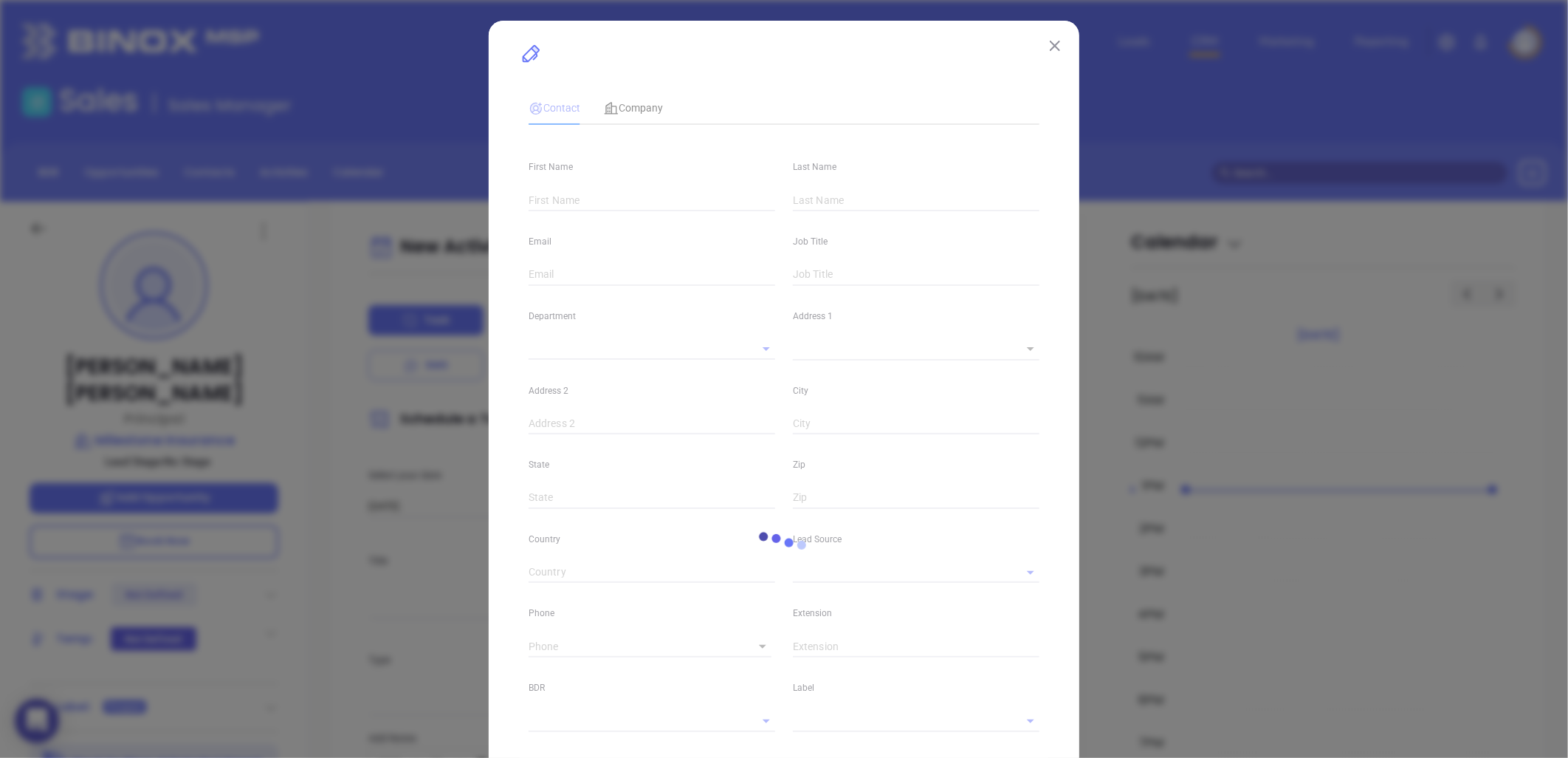
type input "[DOMAIN_NAME][URL]"
type input "Marketing"
type input "Other"
type input "undefined undefined"
type input "(828) 439-9001"
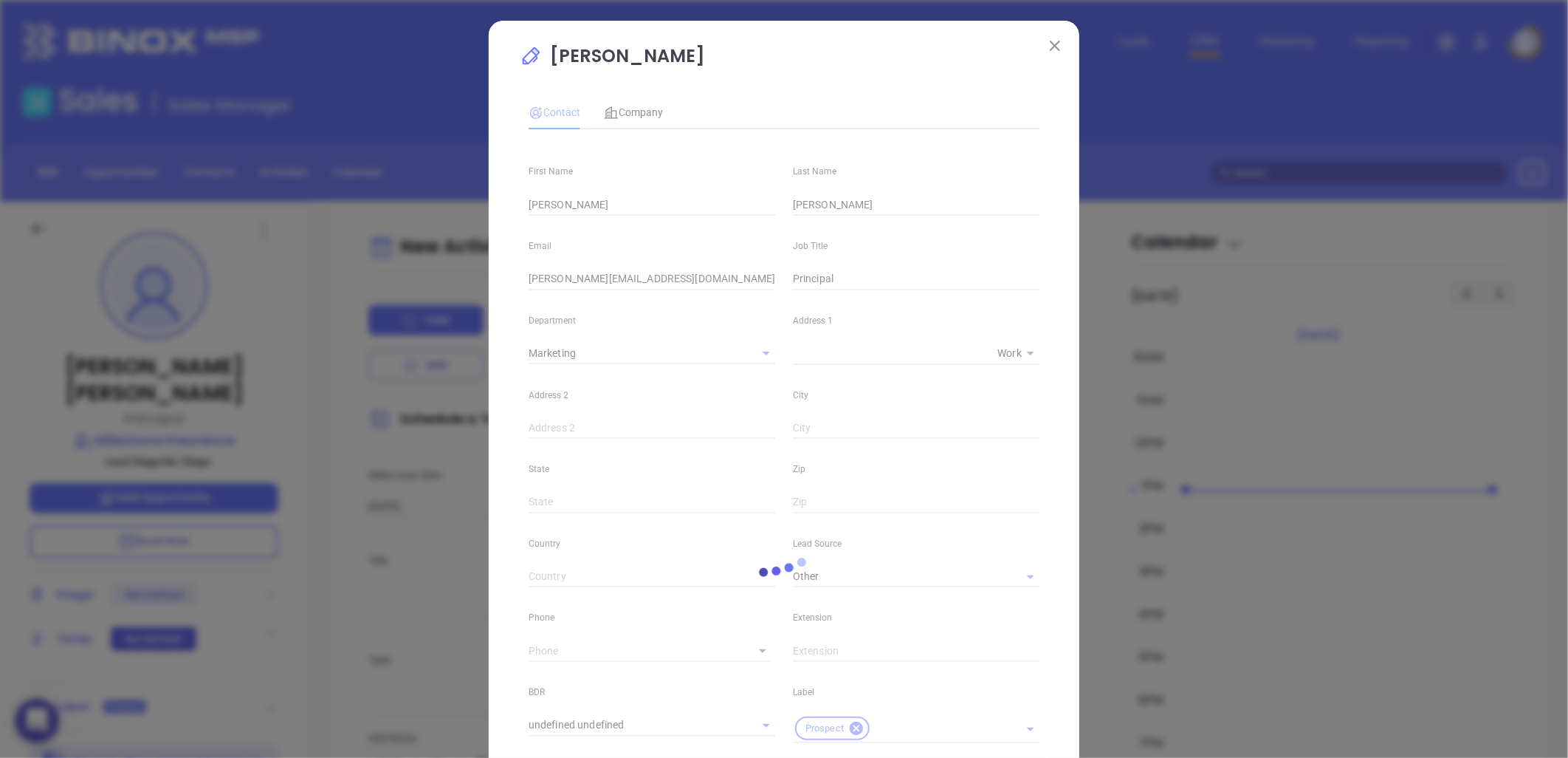
type input "1"
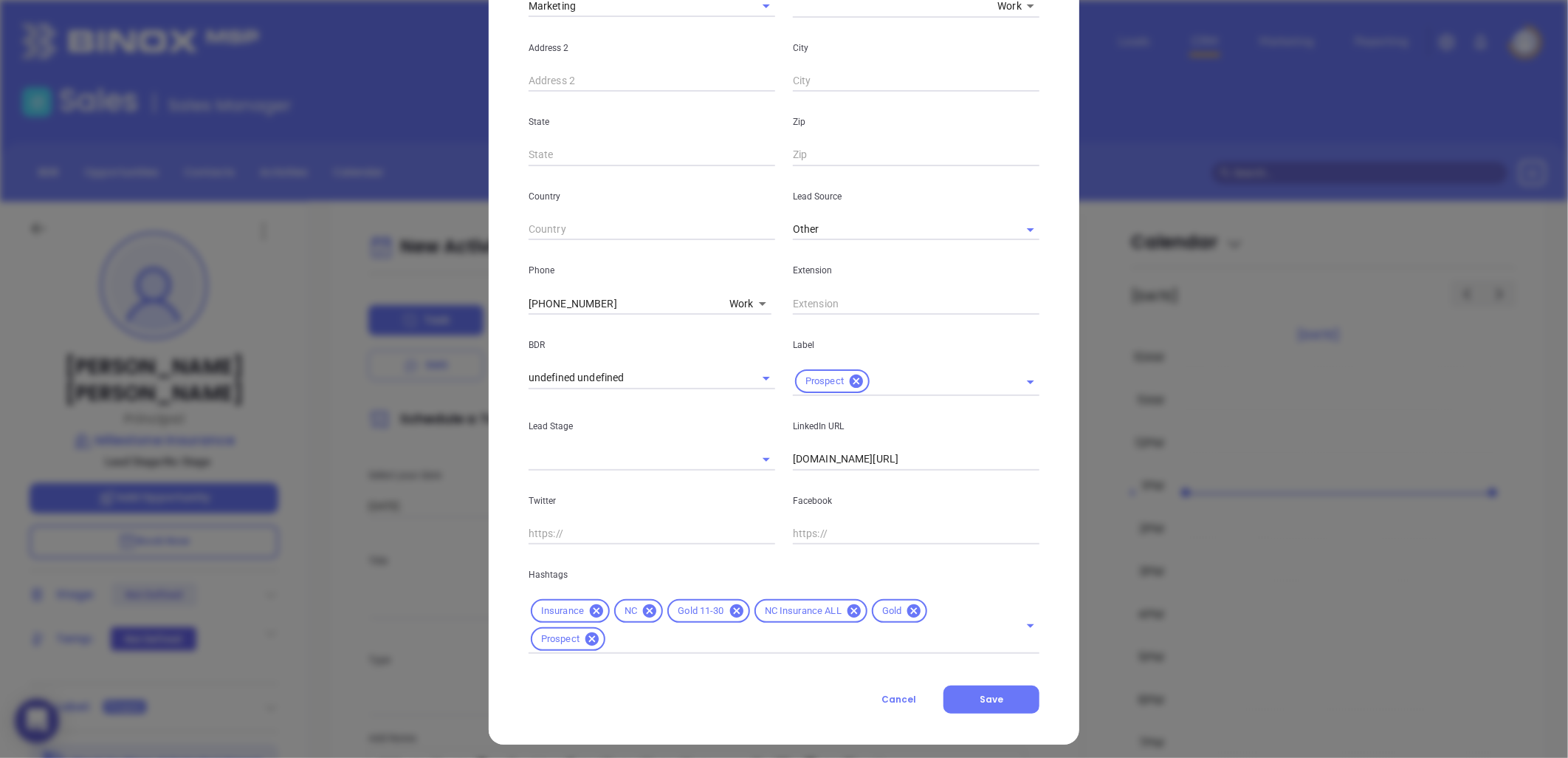
scroll to position [355, 0]
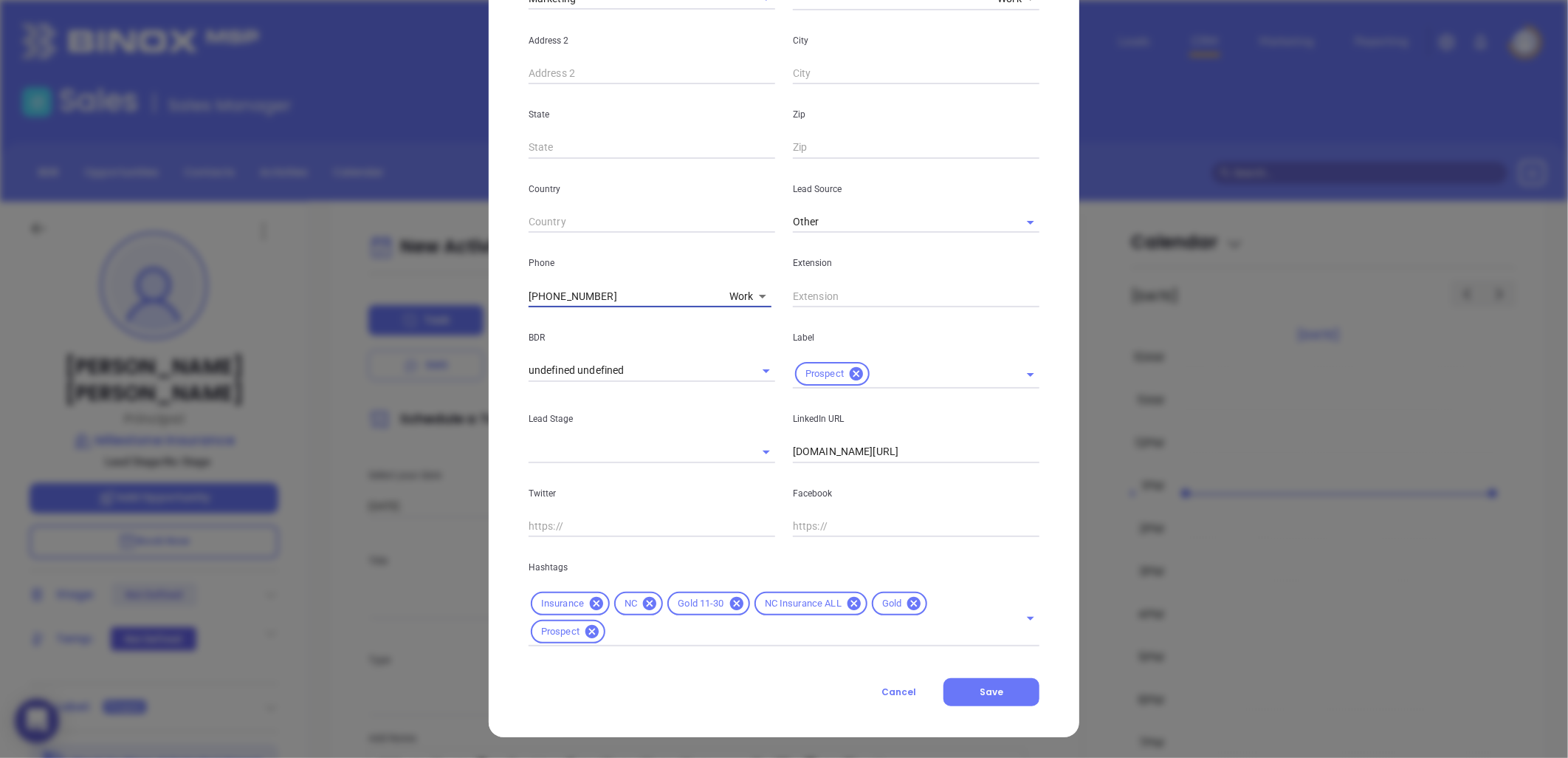
drag, startPoint x: 513, startPoint y: 301, endPoint x: 388, endPoint y: 326, distance: 127.5
click at [373, 322] on div "Keith Cannon Contact Company First Name Keith Last Name Cannon Email keith@mile…" at bounding box center [784, 379] width 1568 height 758
type input "( ) -"
click at [735, 297] on body "0 Leads CRM Marketing Reporting Financial Leads Leads Sales Sales Manager BDR O…" at bounding box center [784, 379] width 1568 height 758
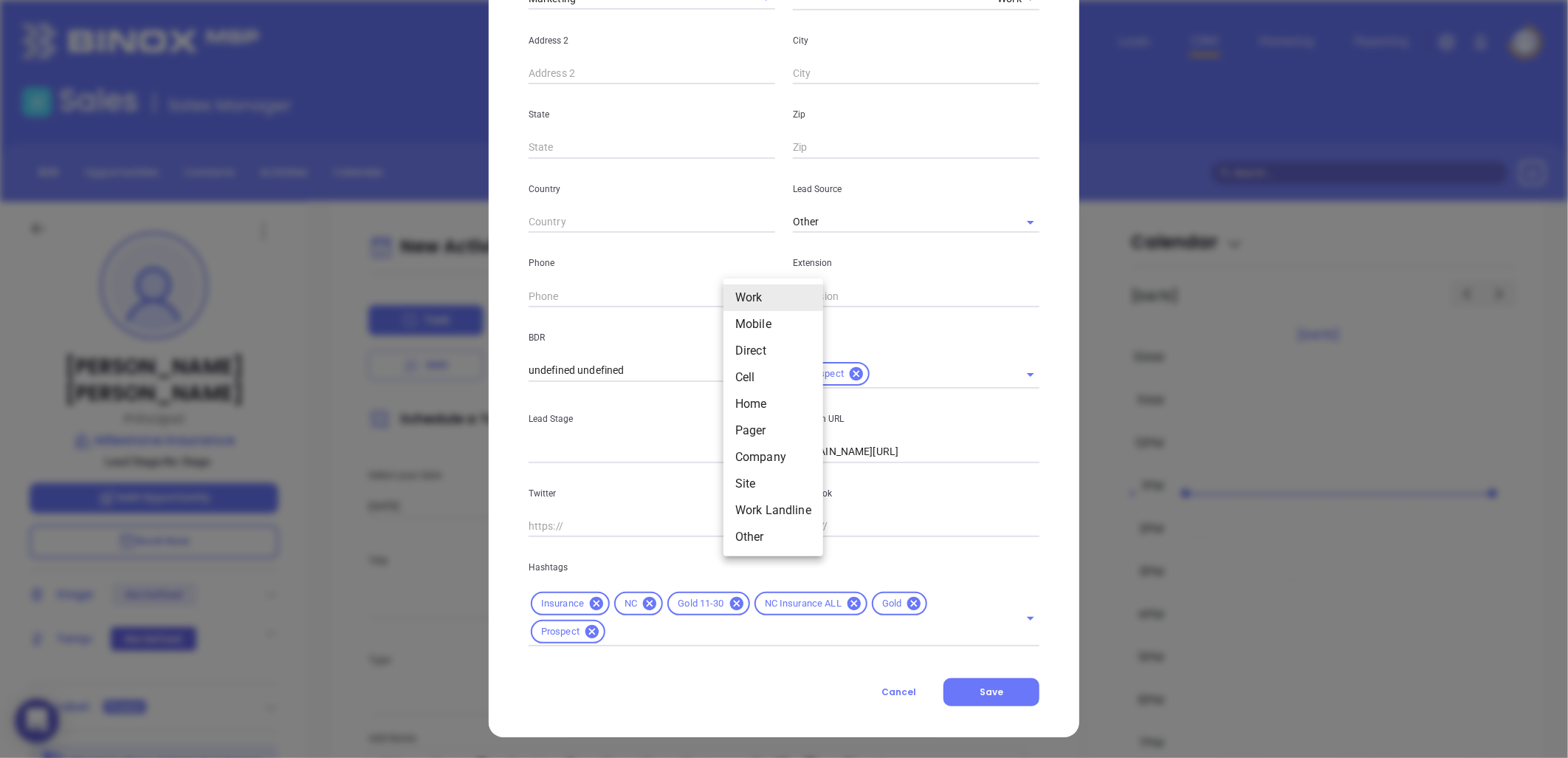
click at [759, 483] on li "Site" at bounding box center [773, 484] width 100 height 27
type input "11"
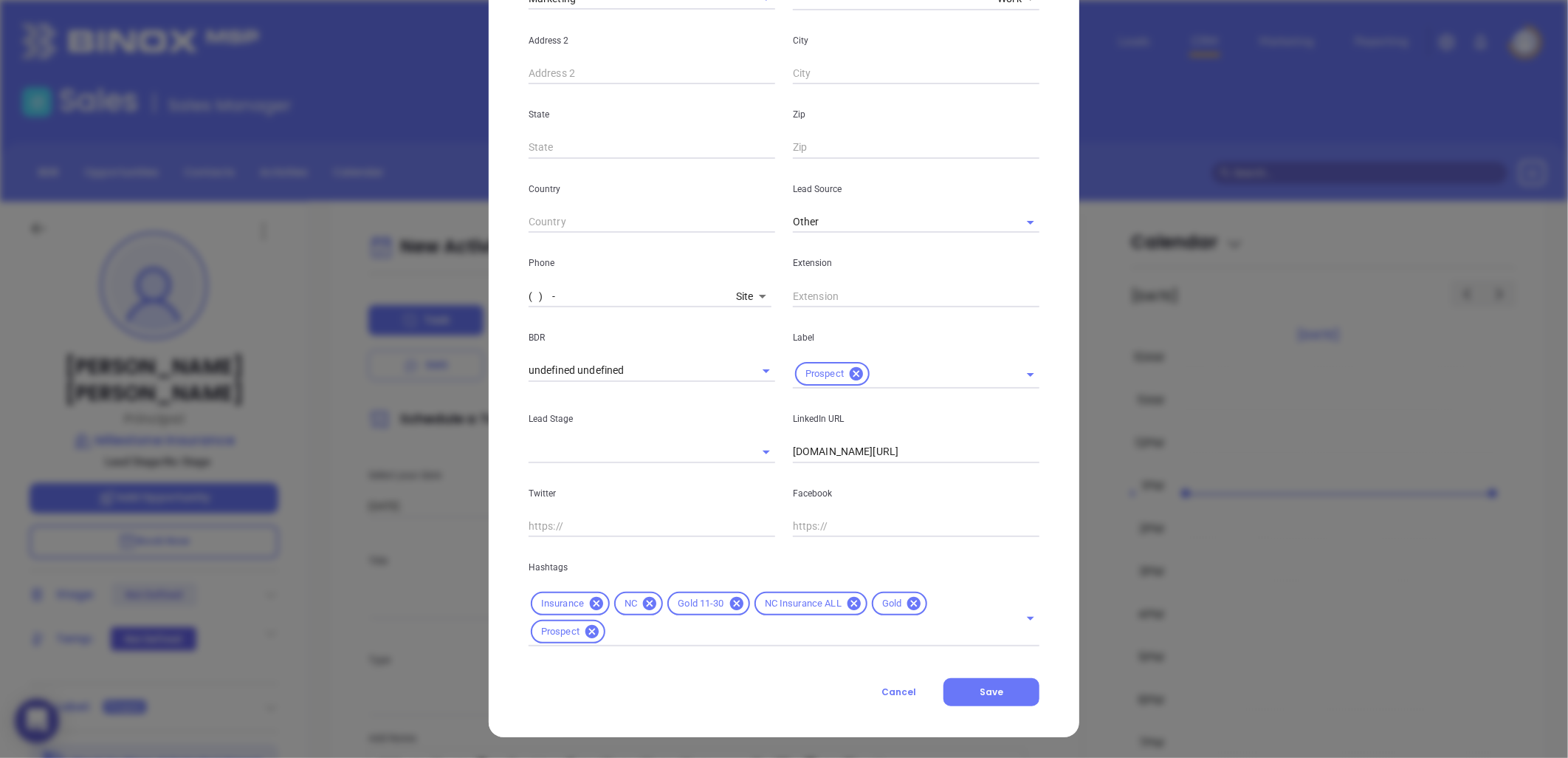
click at [656, 297] on input "( ) -" at bounding box center [630, 297] width 202 height 22
paste input "828) 439-9001"
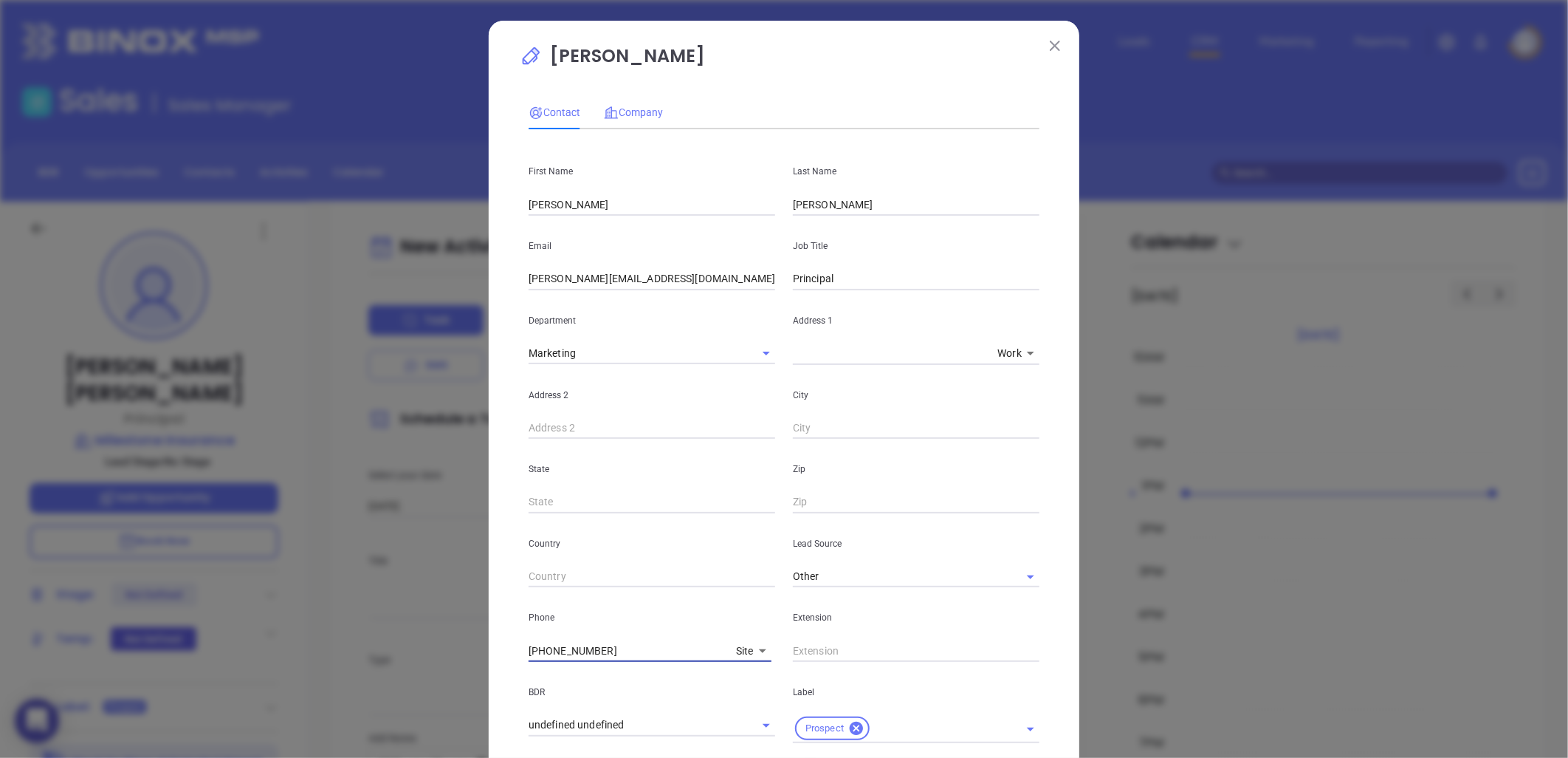
type input "(828) 439-9001"
click at [636, 107] on span "Company" at bounding box center [633, 112] width 59 height 12
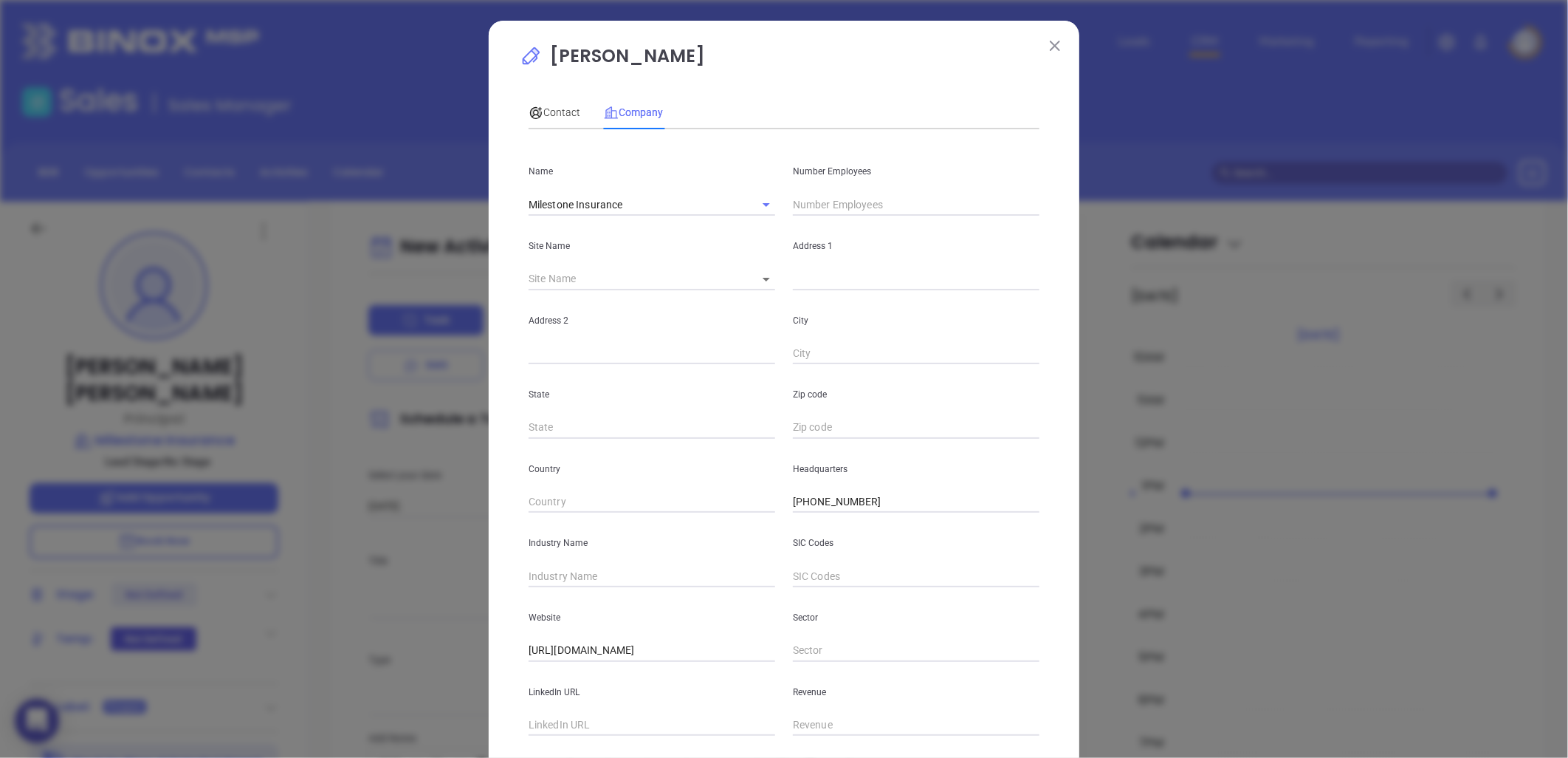
click at [635, 107] on span "Company" at bounding box center [633, 112] width 59 height 12
click at [751, 282] on body "0 Leads CRM Marketing Reporting Financial Leads Leads Sales Sales Manager BDR O…" at bounding box center [784, 379] width 1568 height 758
click at [767, 279] on li "Morganton" at bounding box center [781, 280] width 82 height 27
type input "Morganton"
type input "99153"
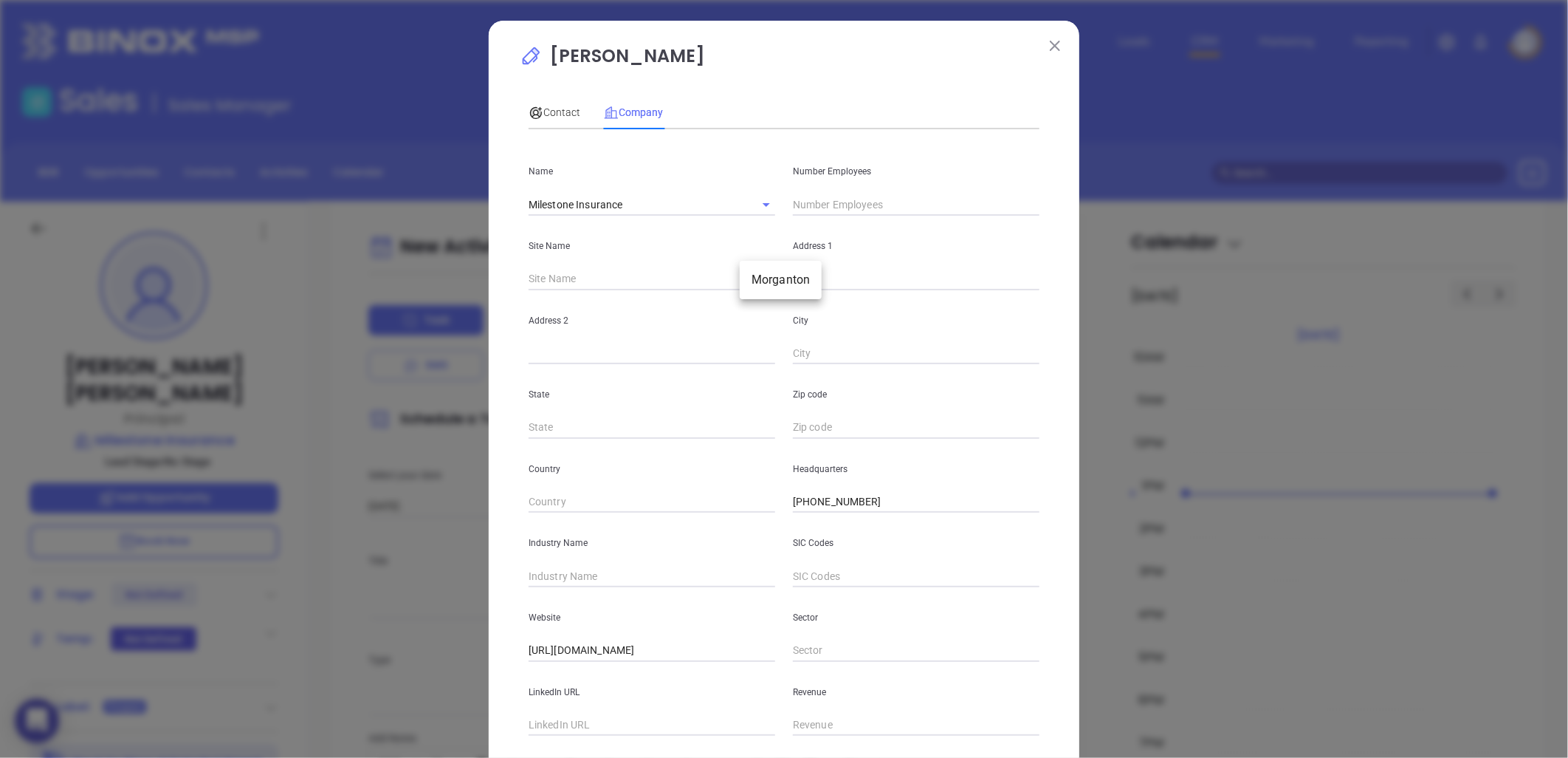
type input "1501 South Sterling Street"
type input "Morganton"
type input "NC"
type input "28655"
drag, startPoint x: 578, startPoint y: 579, endPoint x: 571, endPoint y: 581, distance: 7.3
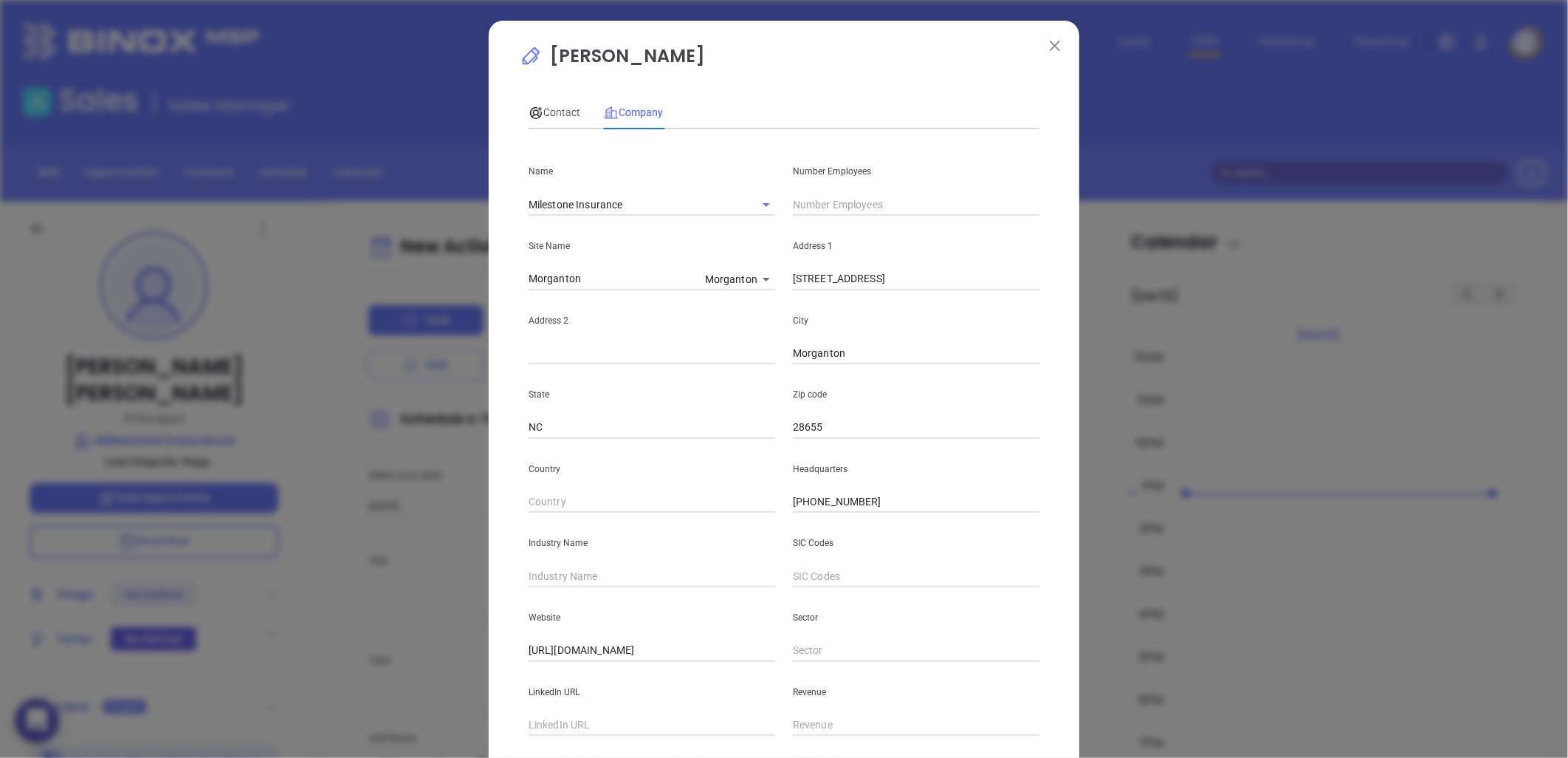
click at [572, 580] on input "text" at bounding box center [652, 576] width 246 height 22
type input "Insurance"
click at [567, 727] on input "text" at bounding box center [652, 726] width 246 height 22
paste input "https://www.linkedin.com/company/milestone-insurance/"
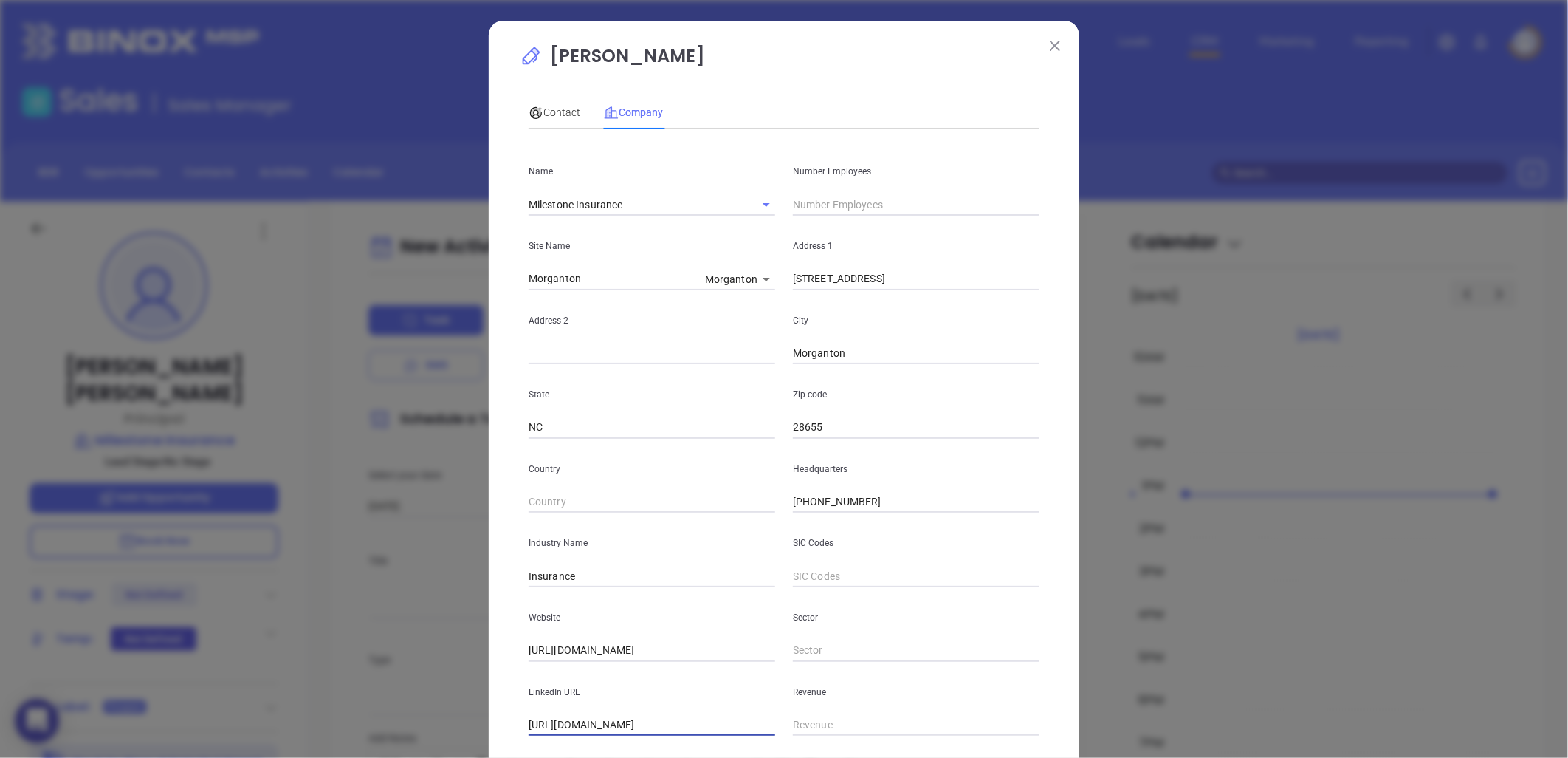
type input "https://www.linkedin.com/company/milestone-insurance/"
click at [846, 202] on input "text" at bounding box center [916, 205] width 246 height 22
type input "10"
click at [558, 111] on span "Contact" at bounding box center [555, 112] width 52 height 12
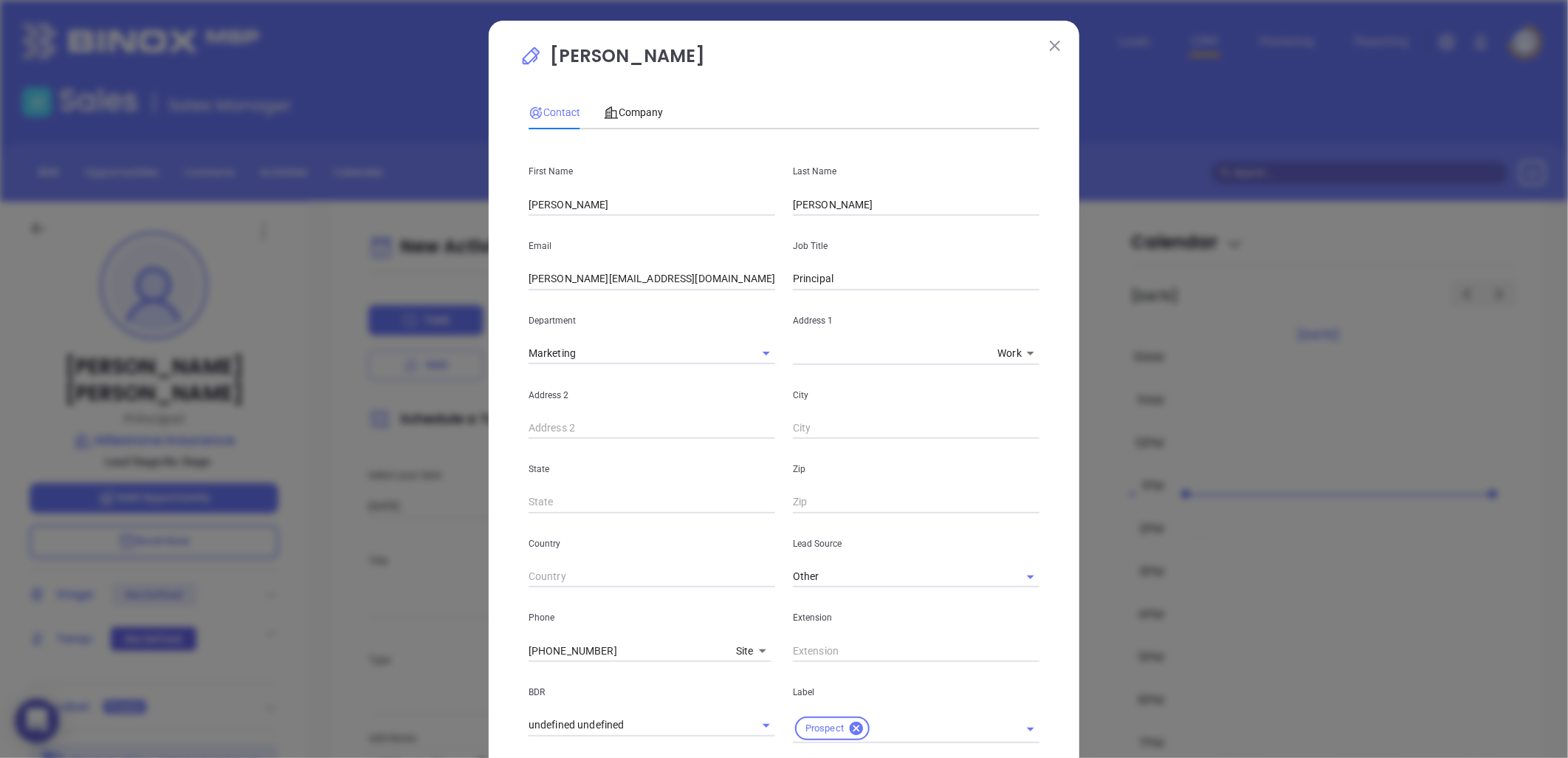
scroll to position [355, 0]
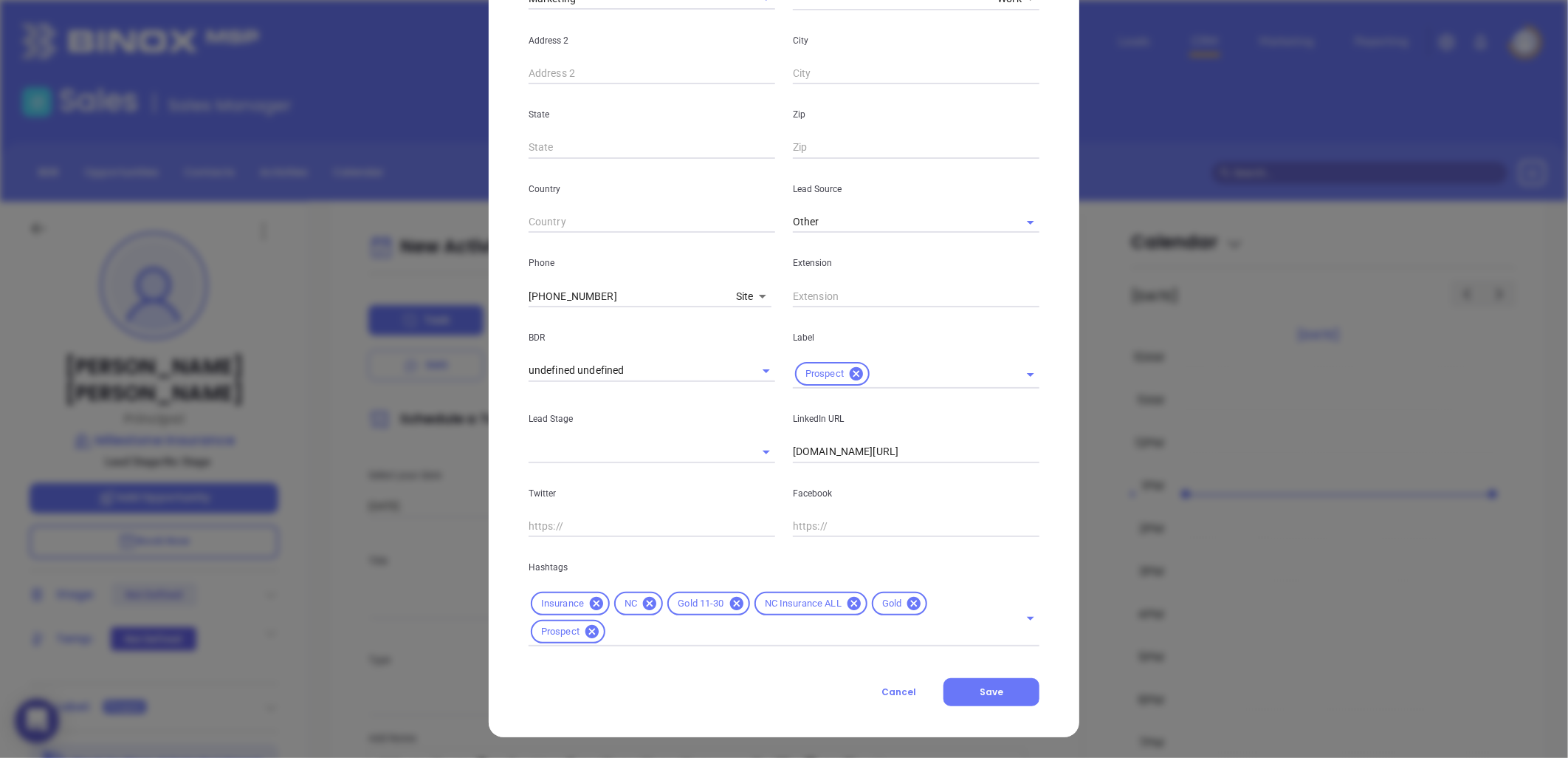
click at [908, 603] on icon at bounding box center [914, 603] width 13 height 13
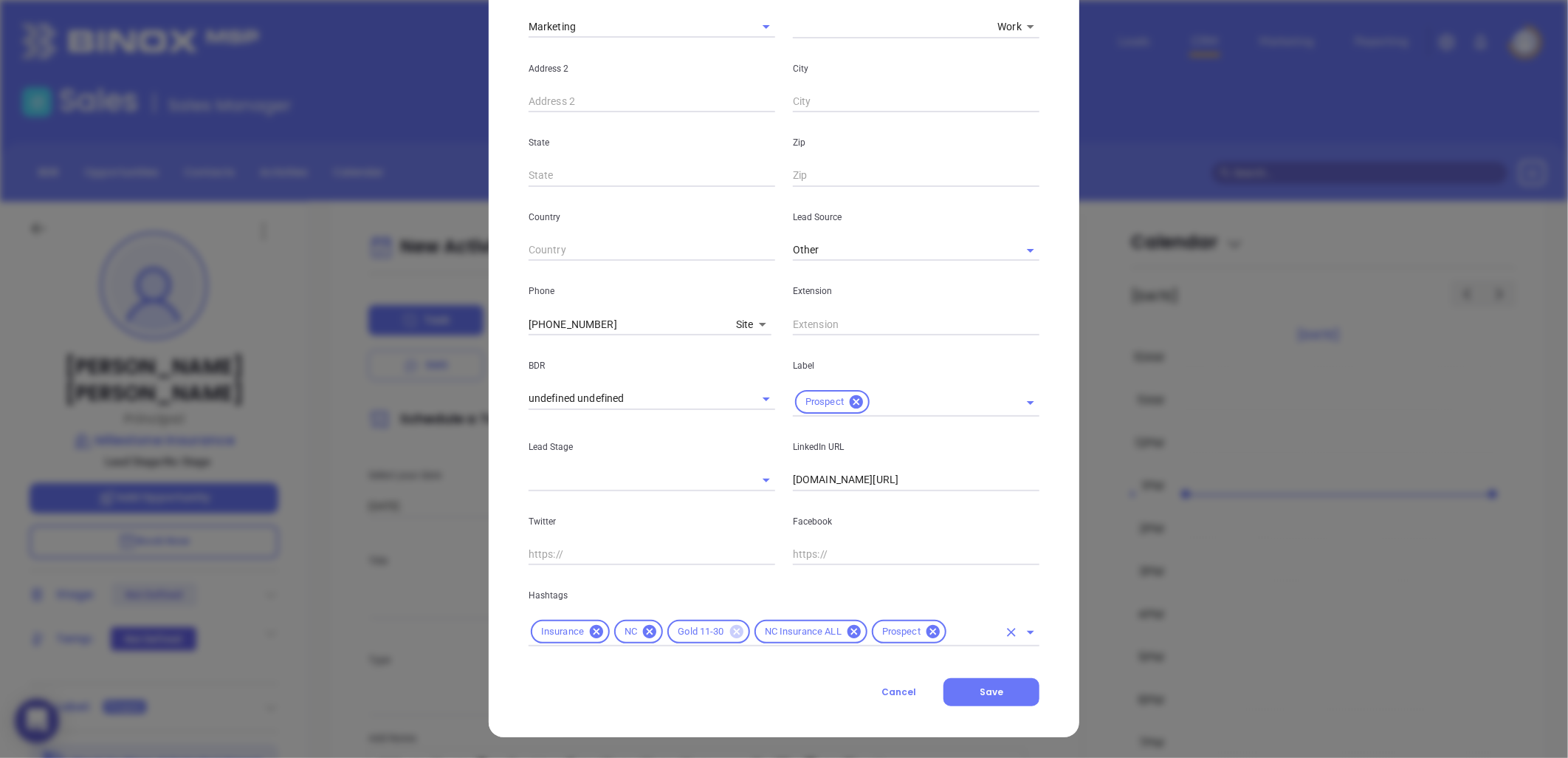
click at [730, 630] on icon at bounding box center [736, 631] width 13 height 13
click at [872, 633] on input "text" at bounding box center [930, 632] width 136 height 19
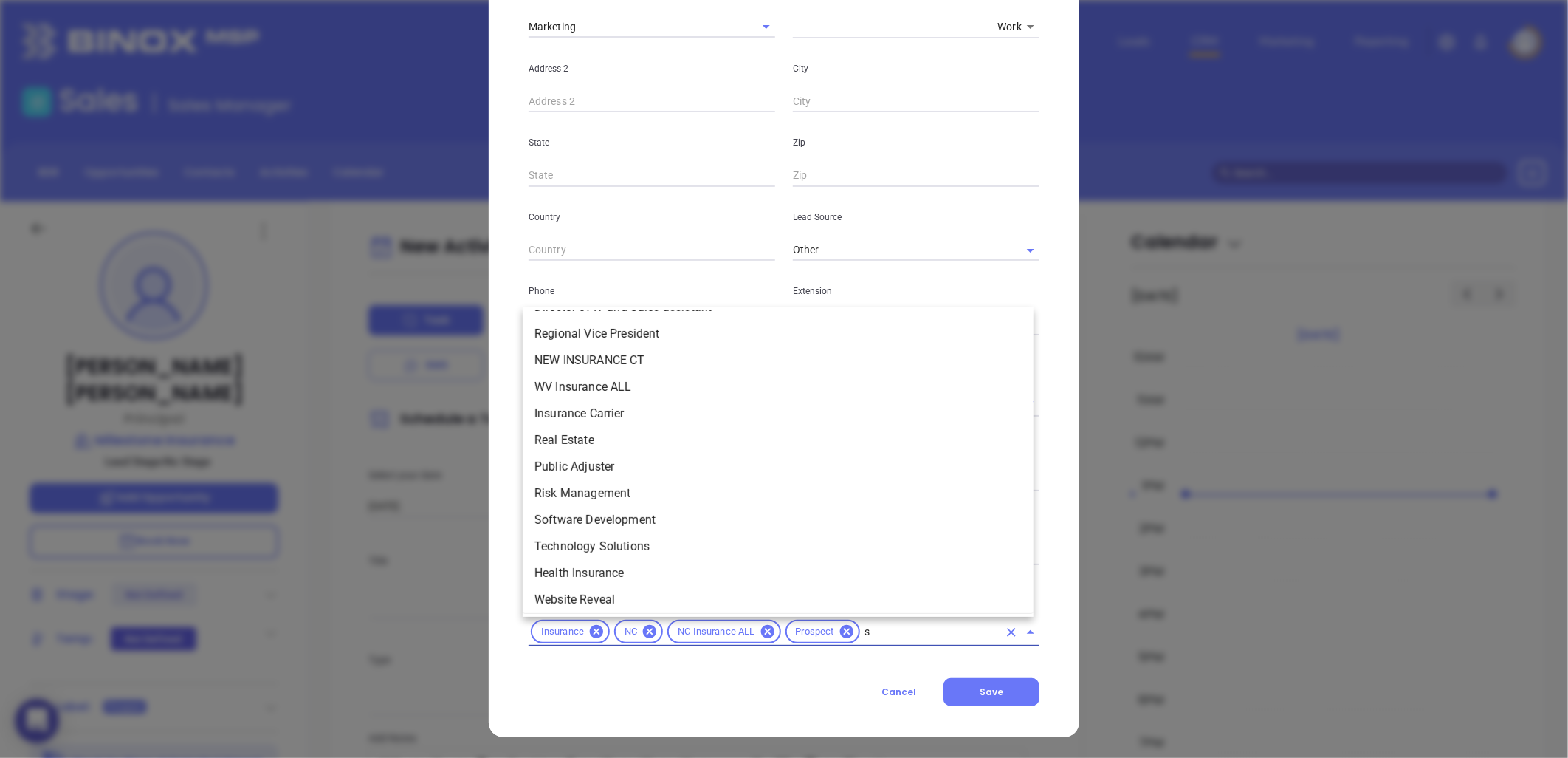
scroll to position [0, 0]
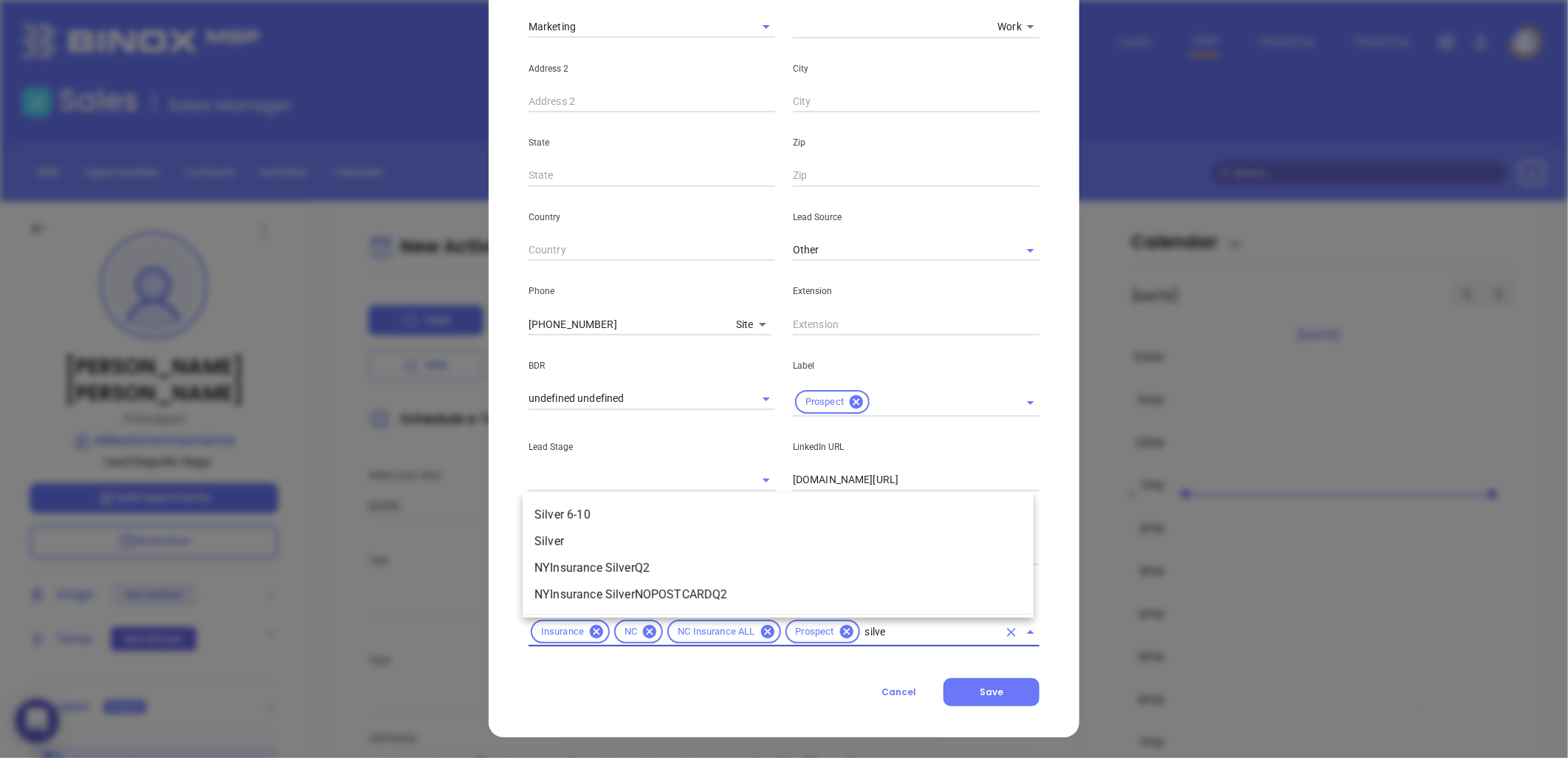
type input "silver"
click at [603, 503] on li "Silver 6-10" at bounding box center [778, 514] width 511 height 27
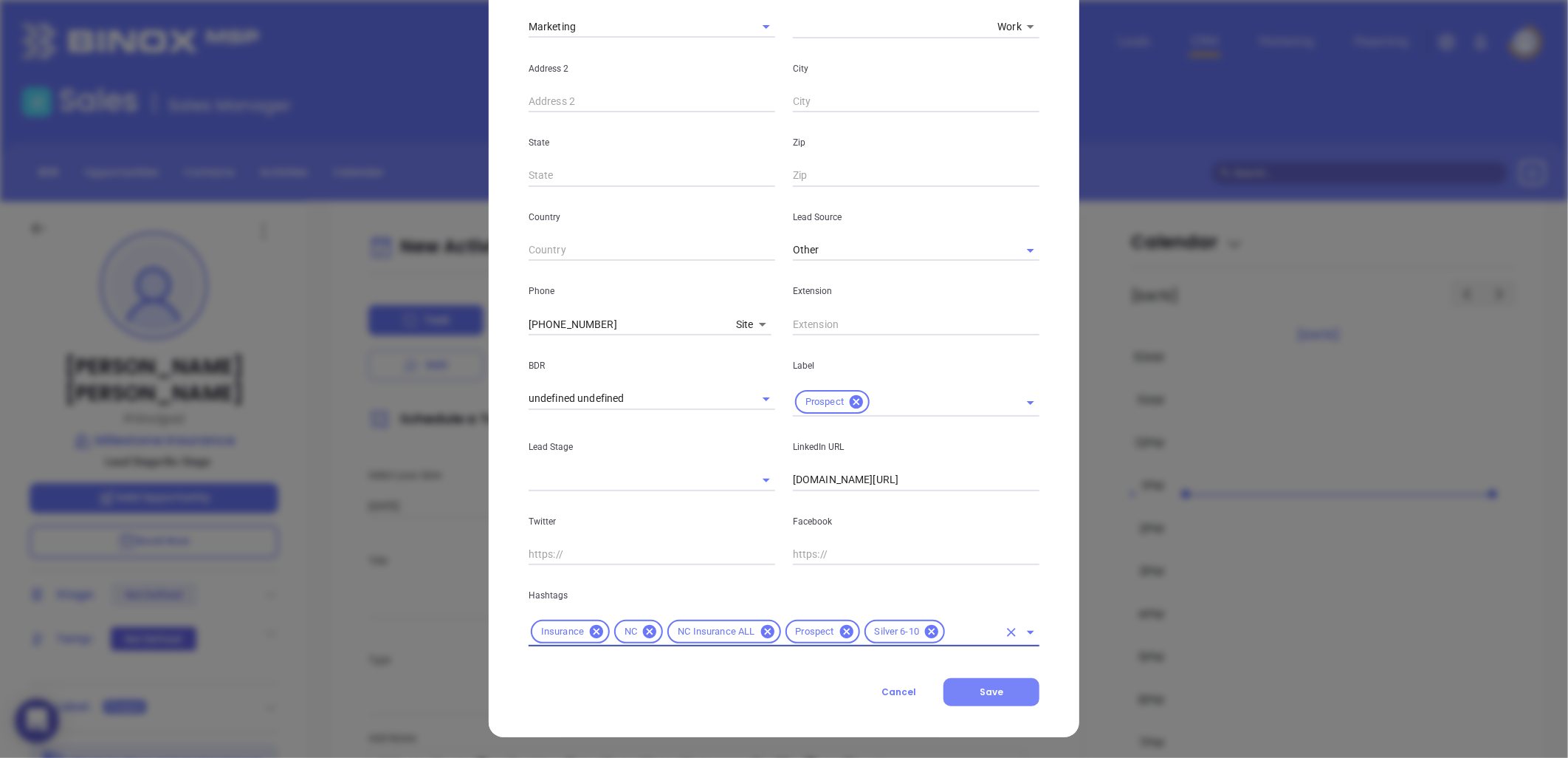
click at [1014, 683] on button "Save" at bounding box center [992, 692] width 96 height 28
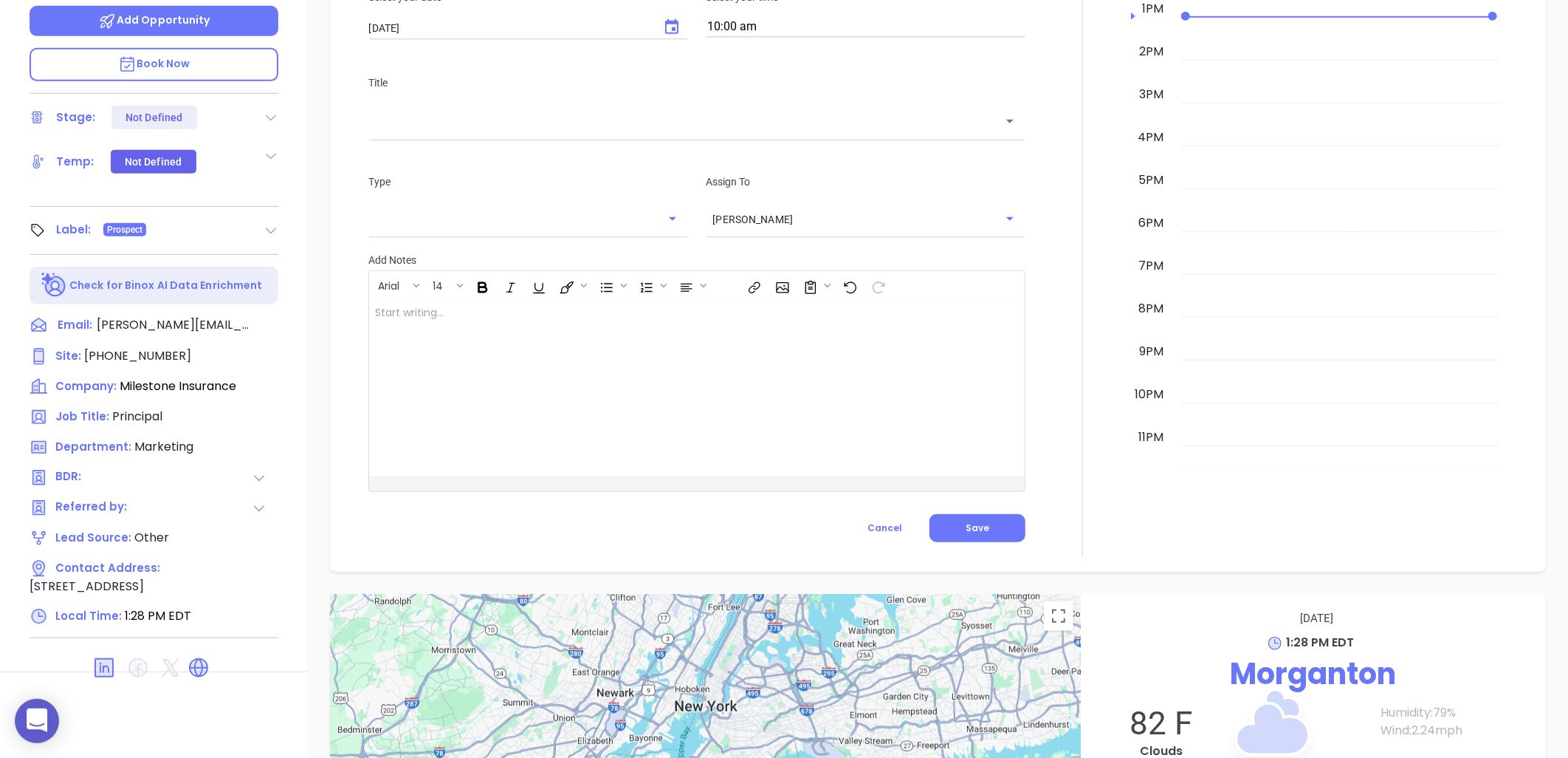
scroll to position [221, 0]
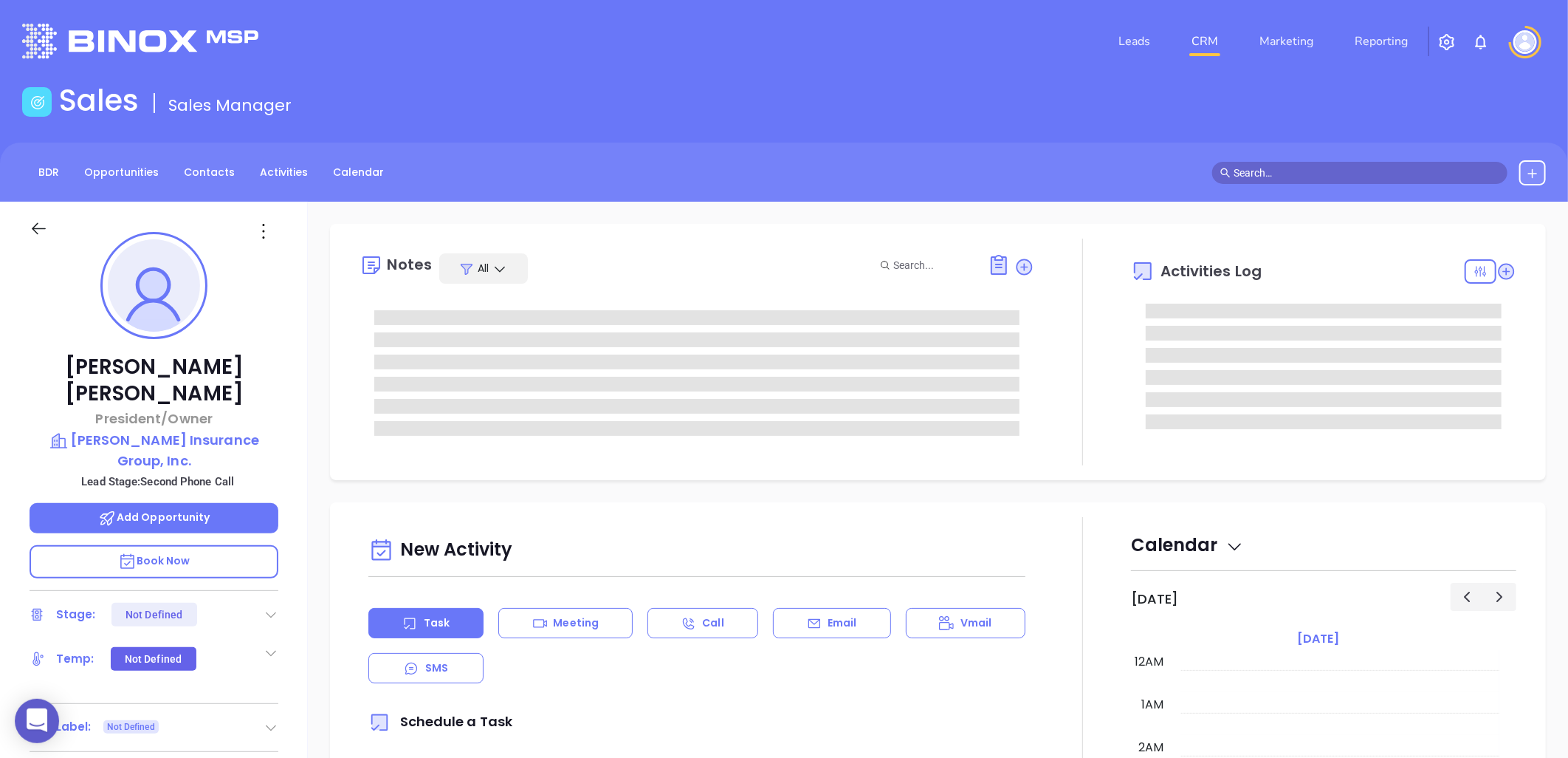
type input "[DATE]"
type input "[PERSON_NAME]"
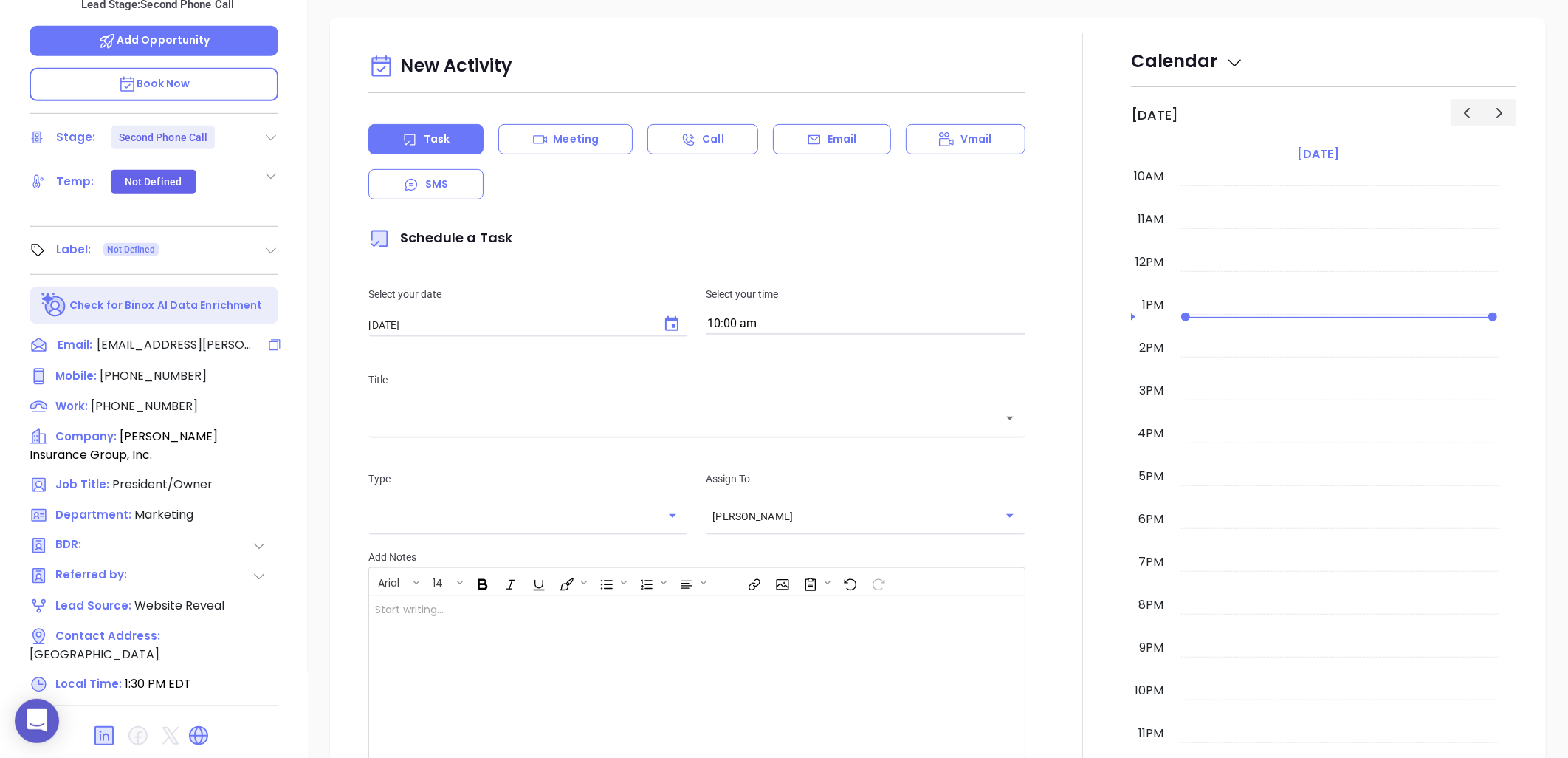
scroll to position [0, 0]
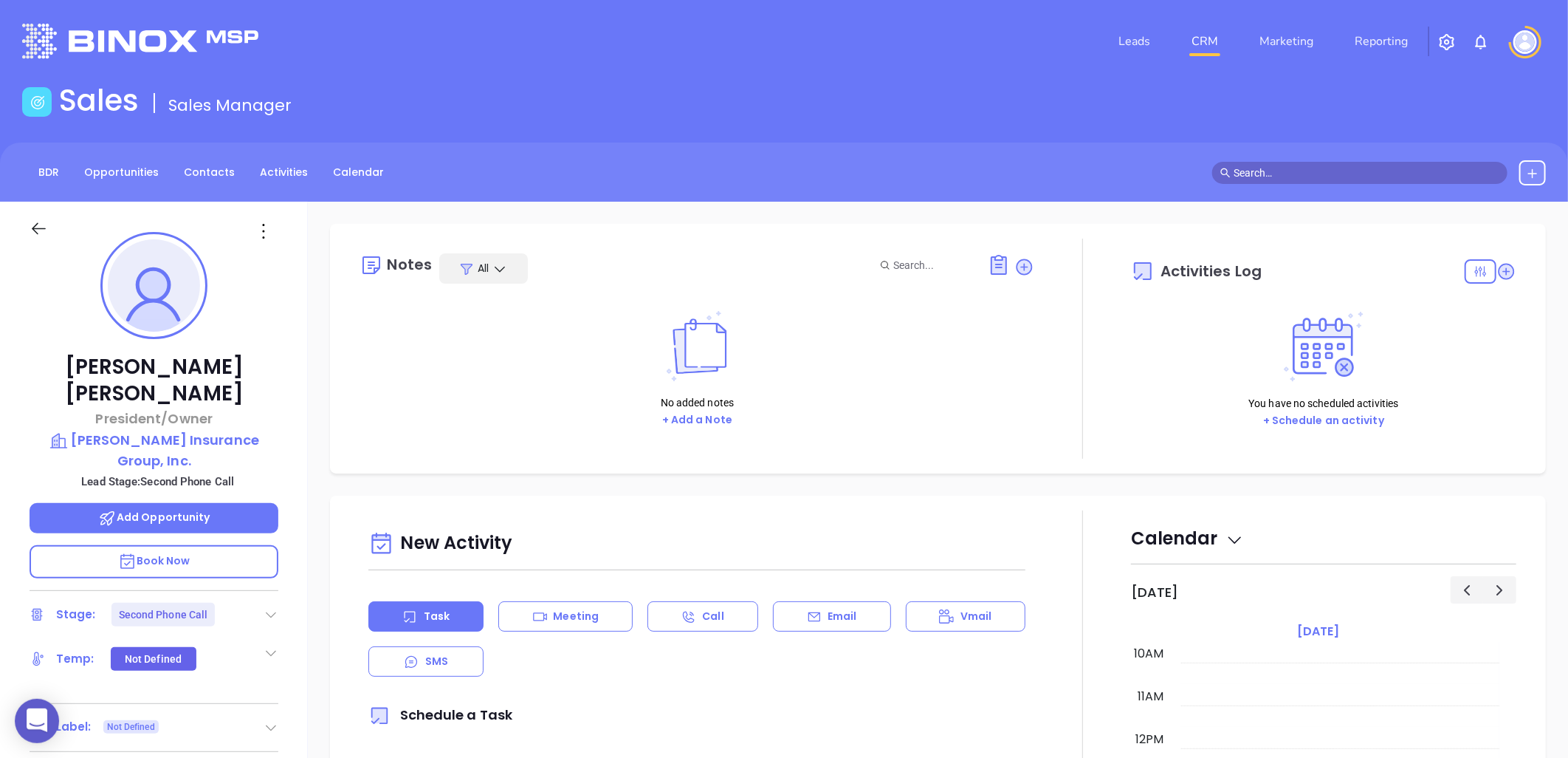
click at [276, 607] on icon at bounding box center [271, 614] width 15 height 15
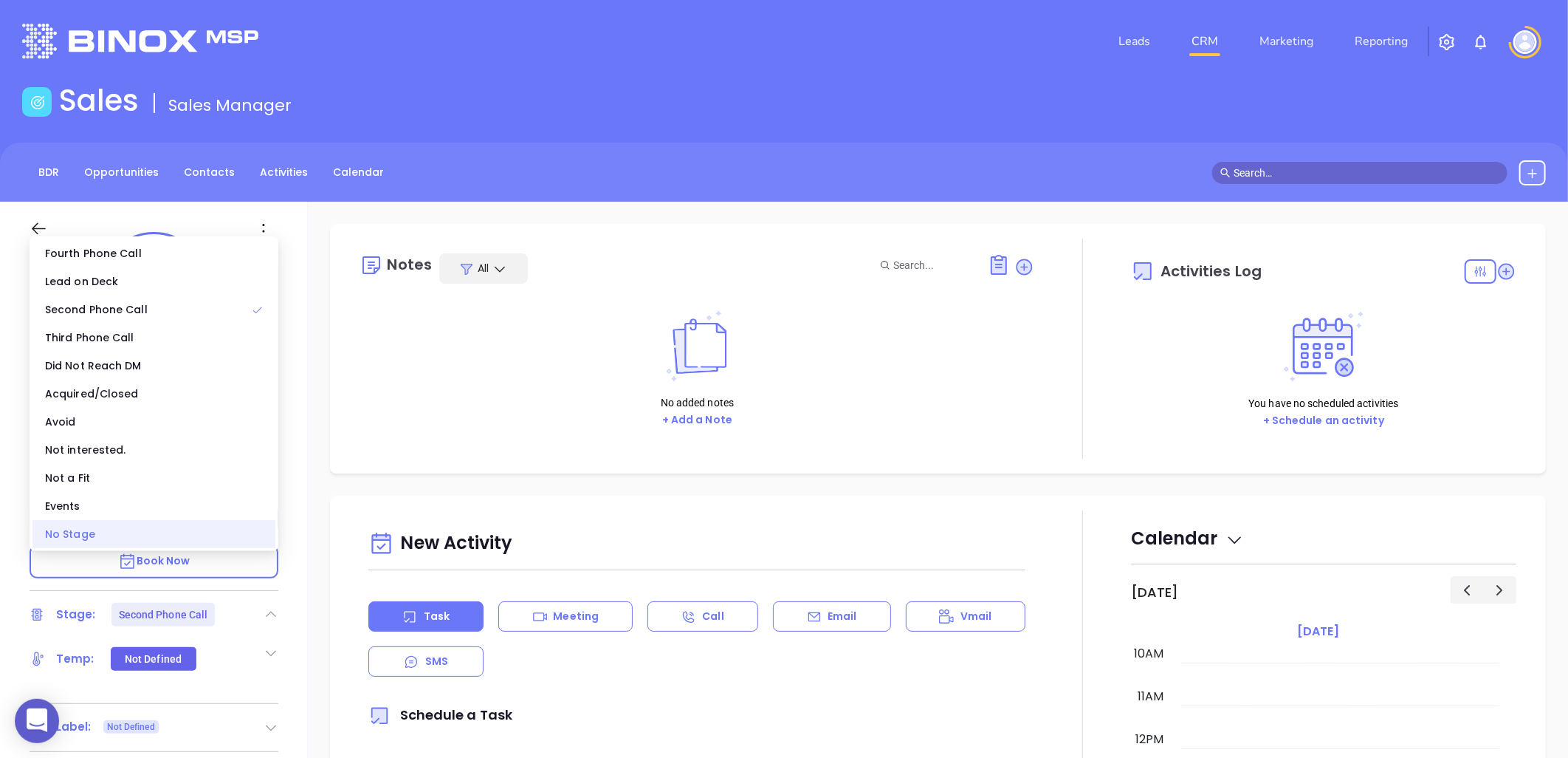
click at [194, 534] on div "No Stage" at bounding box center [154, 534] width 243 height 28
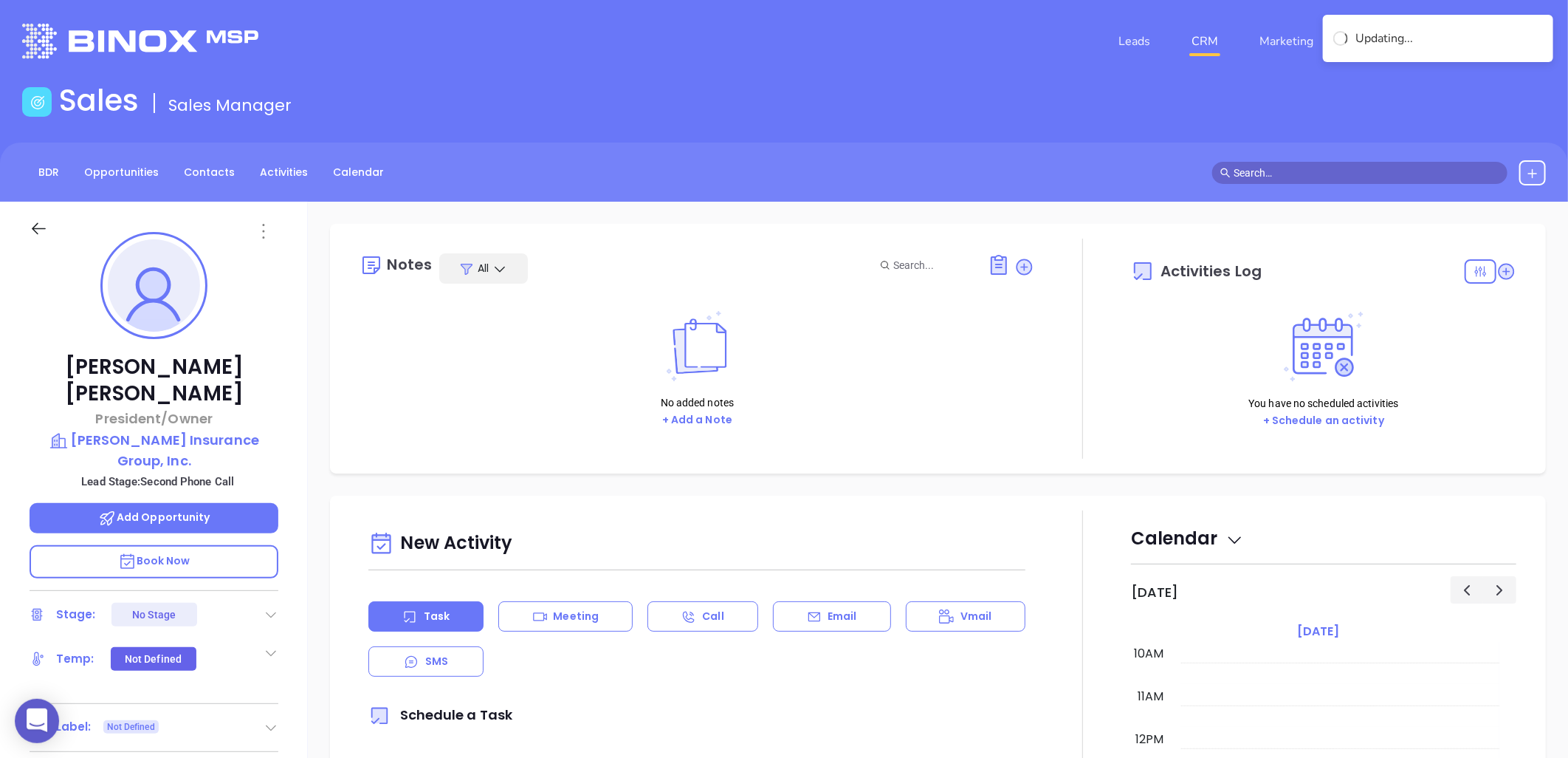
click at [263, 232] on icon at bounding box center [264, 232] width 2 height 15
click at [283, 387] on div "Edit" at bounding box center [336, 389] width 144 height 17
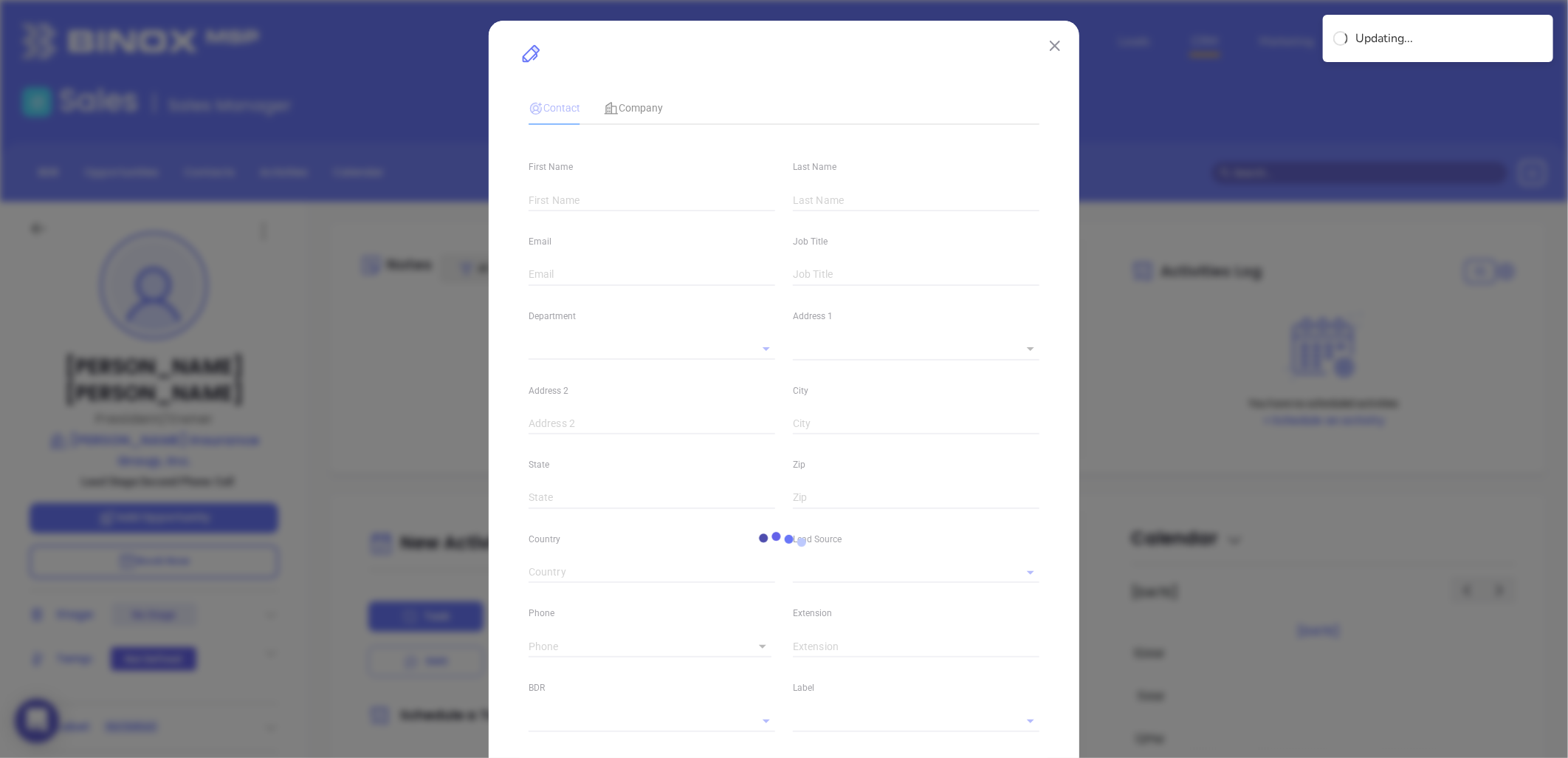
type input "[PERSON_NAME]"
type input "[EMAIL_ADDRESS][PERSON_NAME][DOMAIN_NAME]"
type input "President/Owner"
type input "1"
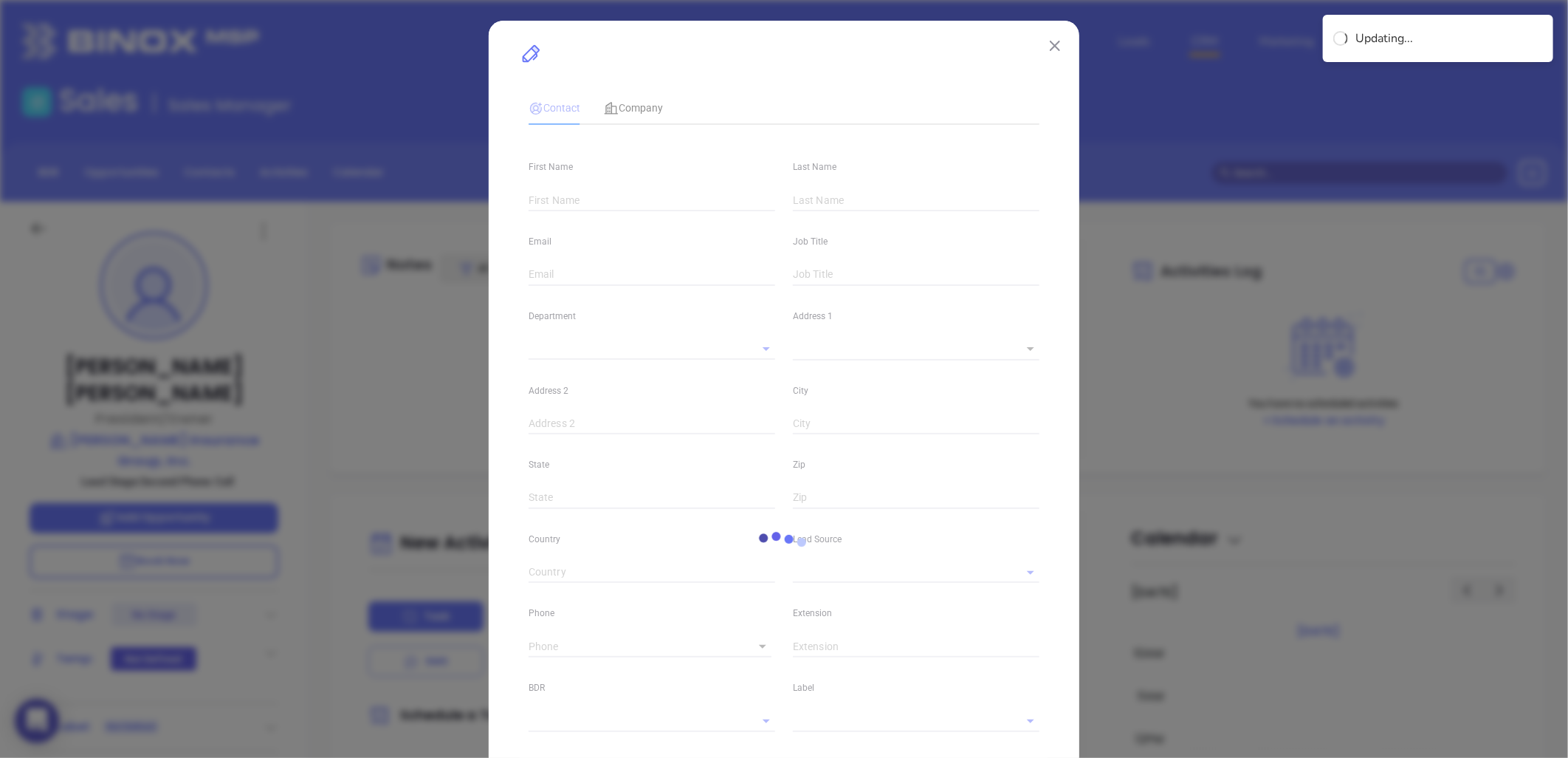
type input "[DOMAIN_NAME][URL][PERSON_NAME]"
type input "Marketing"
type input "Website Reveal"
type input "undefined undefined"
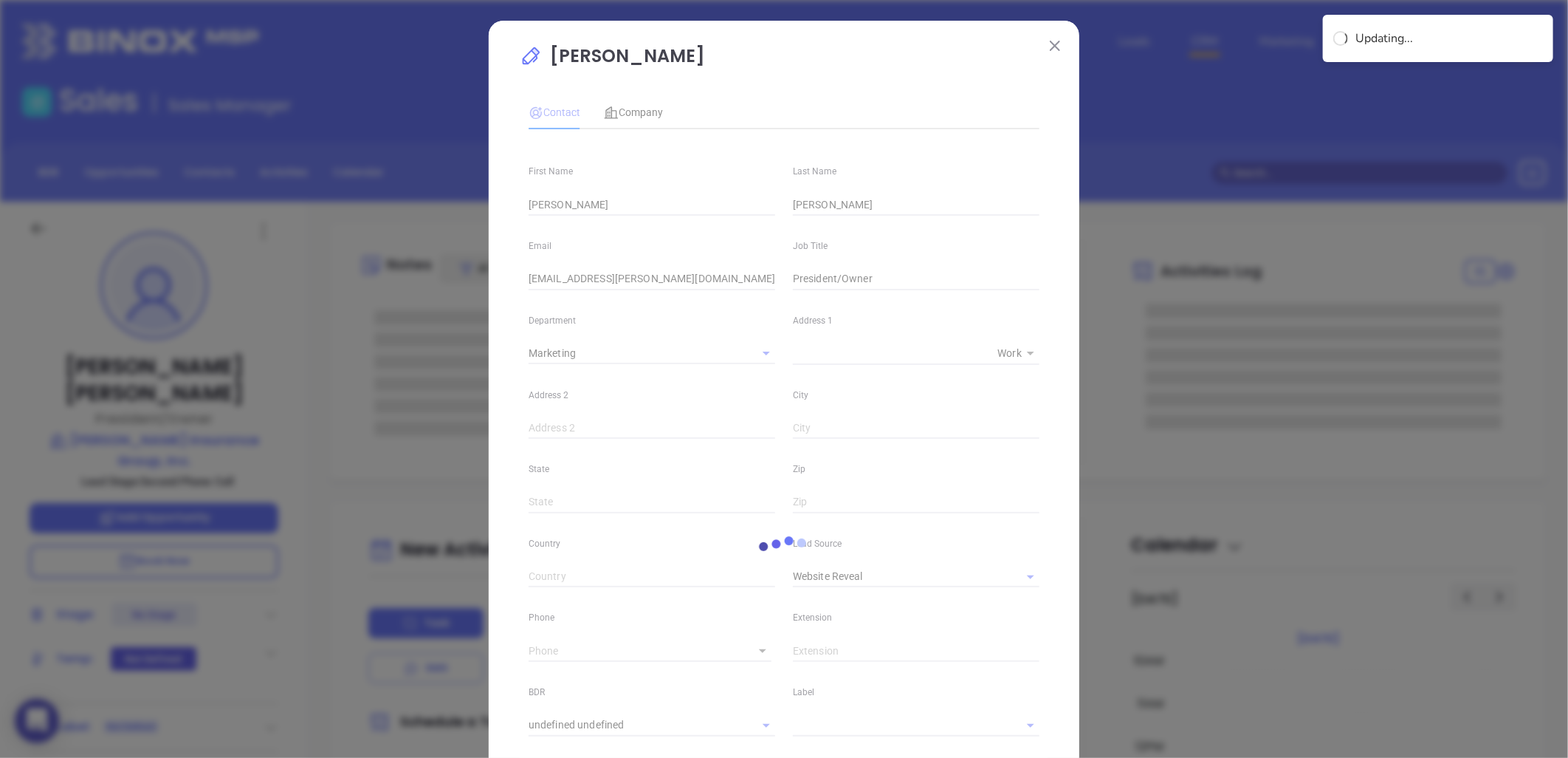
type input "[PHONE_NUMBER]"
type input "1"
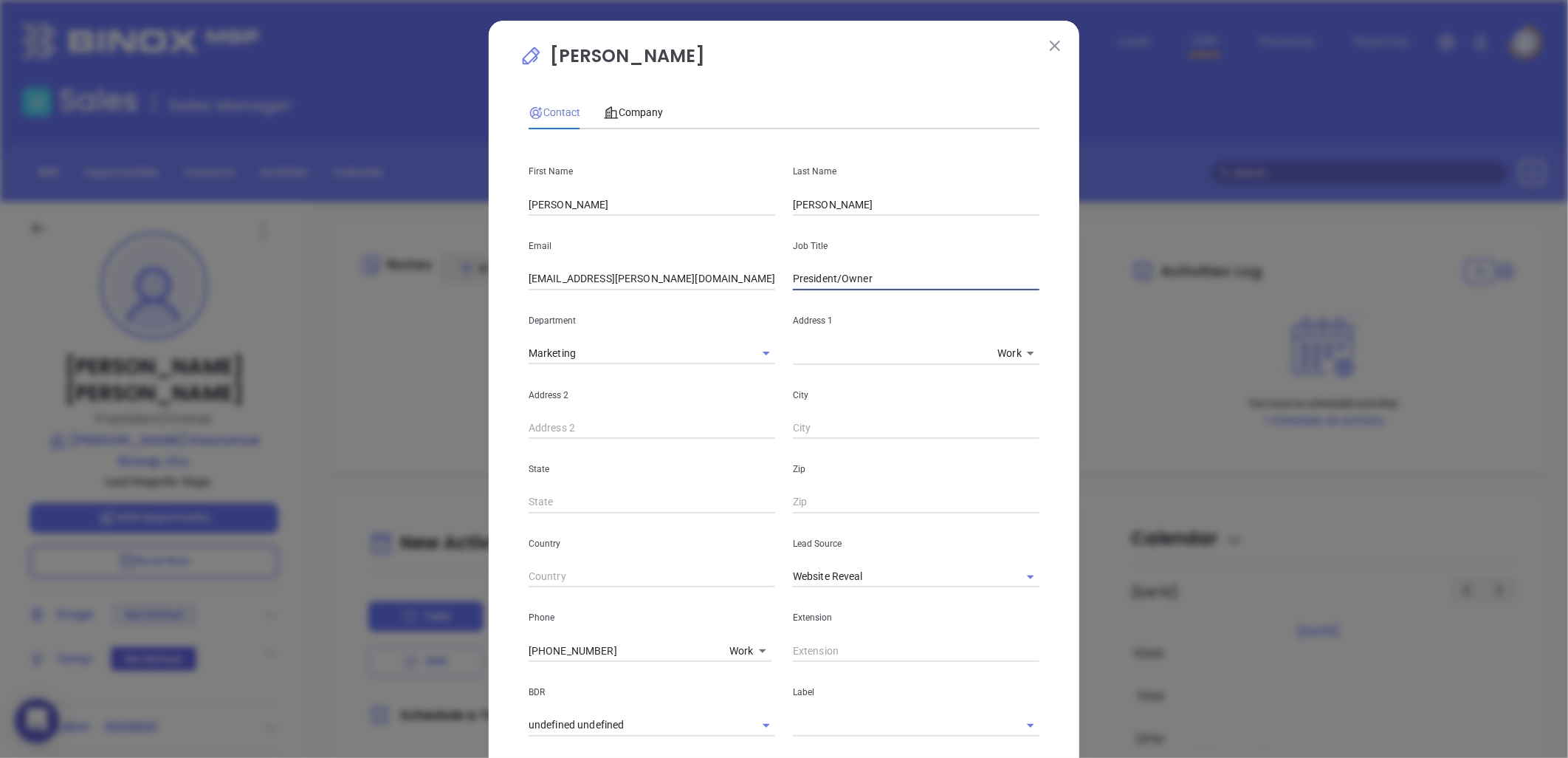
drag, startPoint x: 836, startPoint y: 281, endPoint x: 464, endPoint y: 253, distance: 373.1
click at [497, 279] on div "Joe Miller Contact Company First Name Joe Last Name Miller Email joem@miller-in…" at bounding box center [784, 535] width 591 height 1030
click at [1004, 572] on icon "Clear" at bounding box center [1011, 577] width 15 height 15
type input "Owner"
drag, startPoint x: 918, startPoint y: 578, endPoint x: 906, endPoint y: 577, distance: 12.0
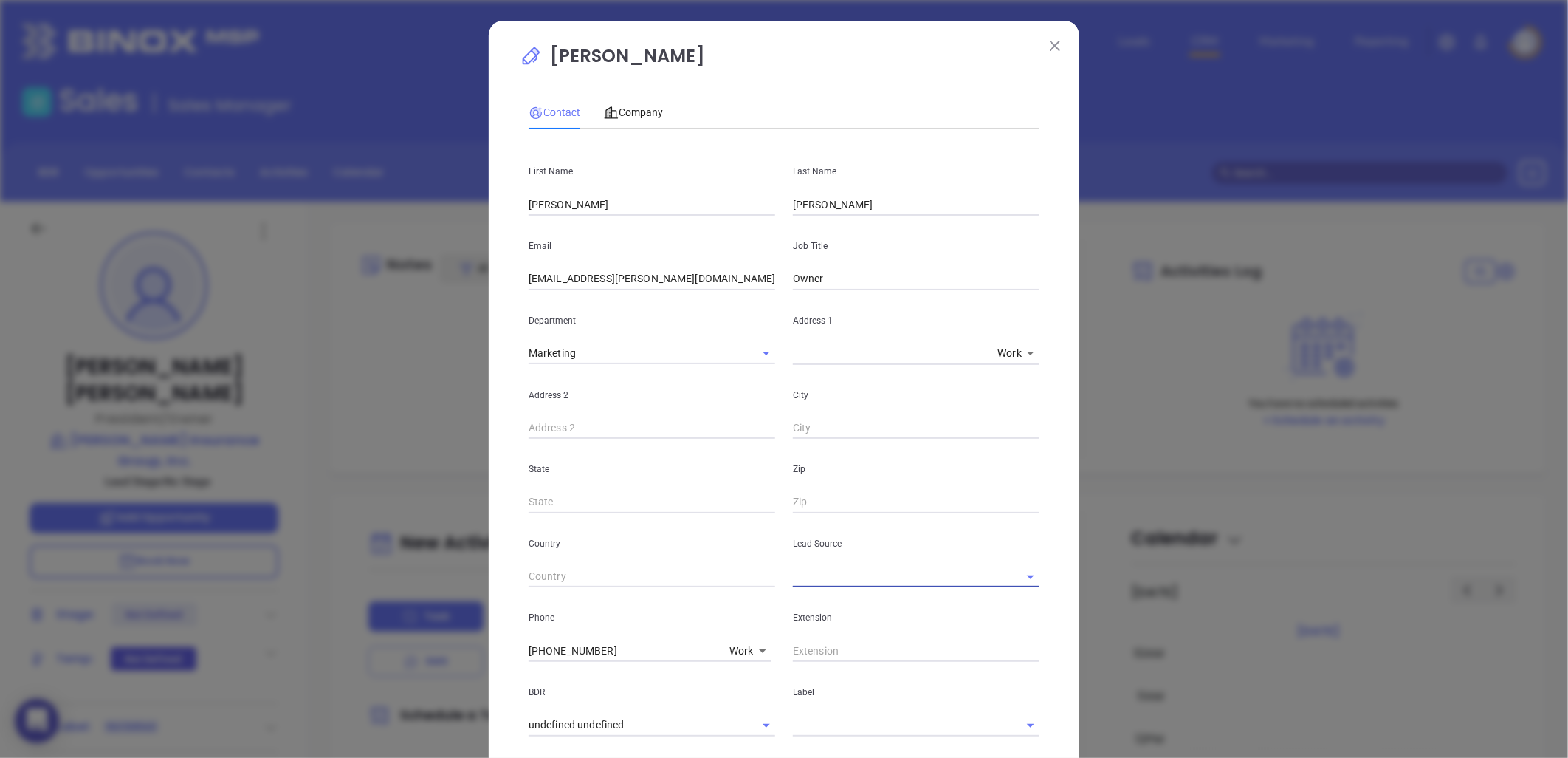
click at [917, 578] on input "text" at bounding box center [896, 576] width 206 height 21
drag, startPoint x: 825, startPoint y: 610, endPoint x: 846, endPoint y: 607, distance: 21.2
click at [830, 608] on li "Binox" at bounding box center [916, 609] width 246 height 27
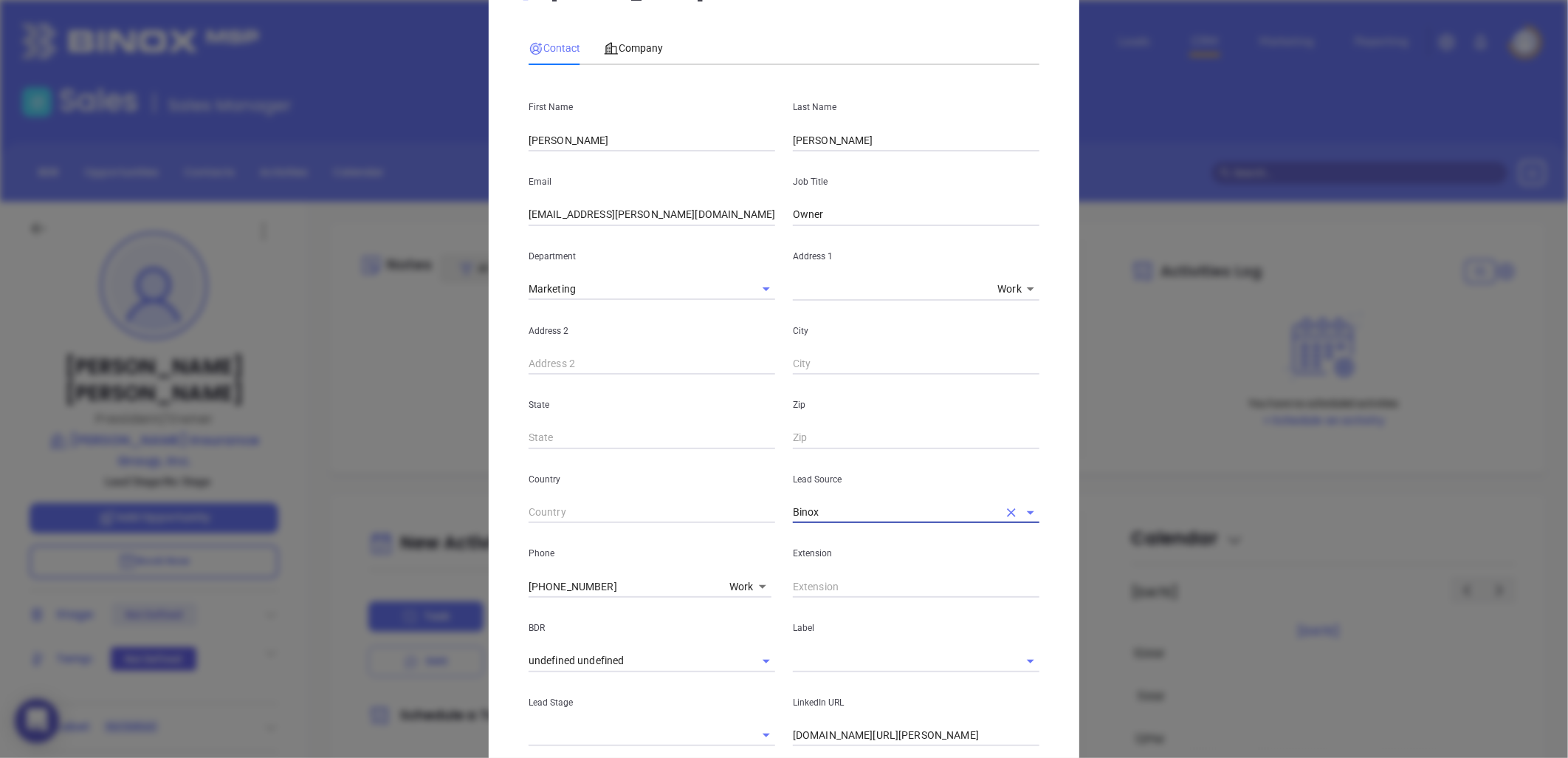
scroll to position [164, 0]
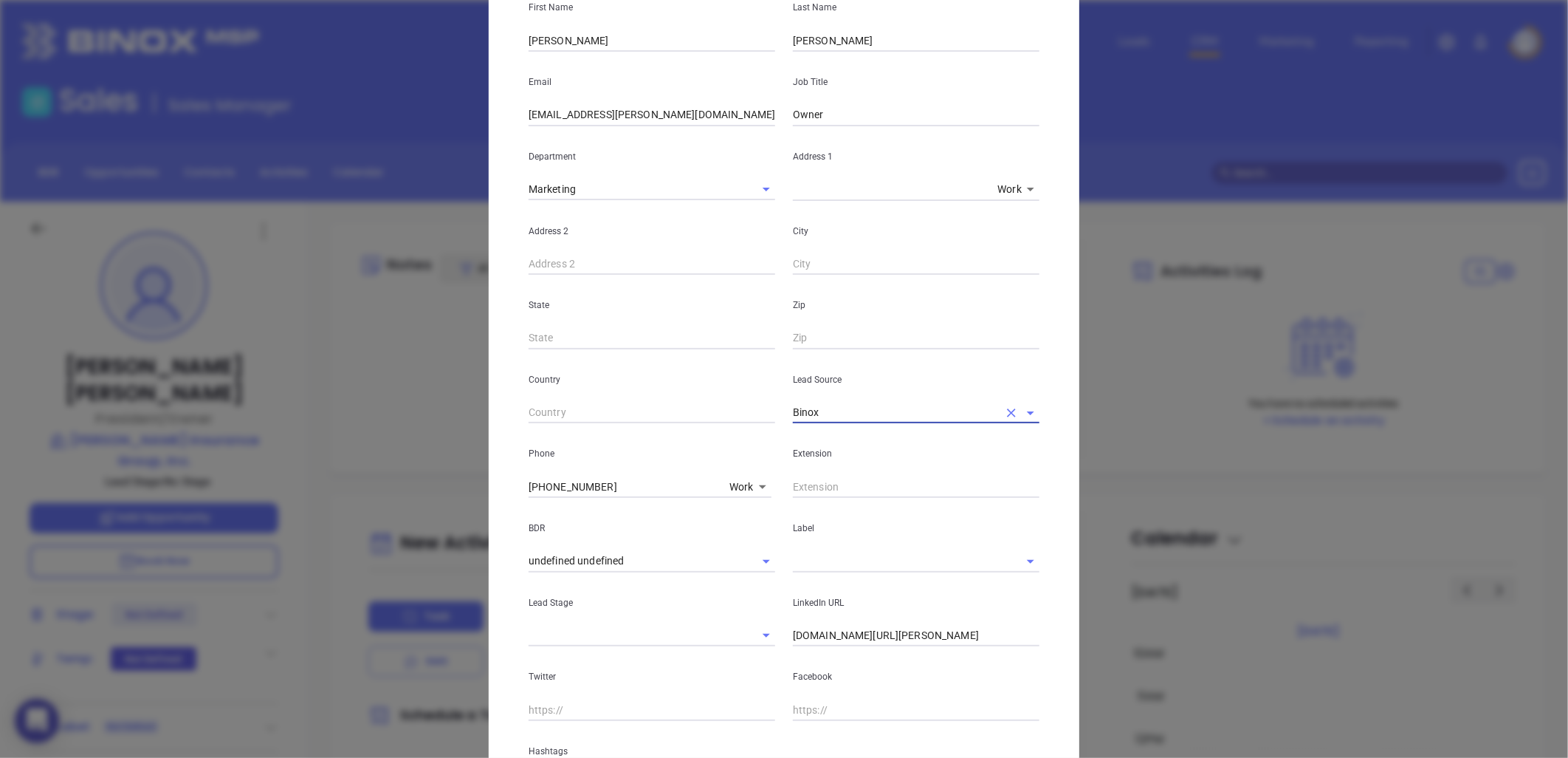
type input "Binox"
drag, startPoint x: 613, startPoint y: 490, endPoint x: 412, endPoint y: 512, distance: 202.2
click at [412, 512] on div "Joe Miller Contact Company First Name Joe Last Name Miller Email joem@miller-in…" at bounding box center [784, 379] width 1568 height 758
type input "( ) -"
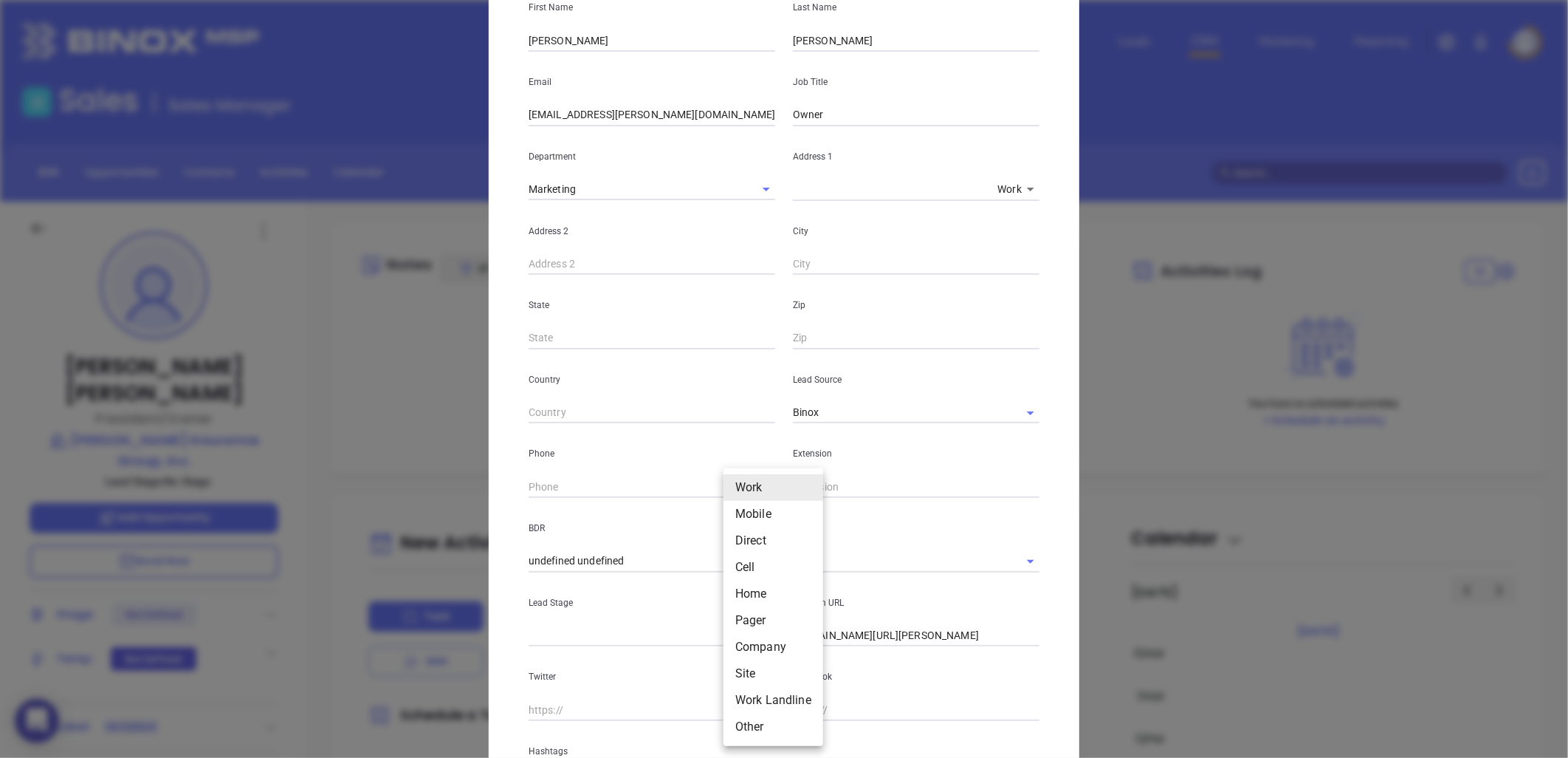
click at [730, 484] on body "0 Leads CRM Marketing Reporting Financial Leads Leads Sales Sales Manager BDR O…" at bounding box center [784, 379] width 1568 height 758
click at [758, 669] on li "Site" at bounding box center [773, 674] width 100 height 27
type input "11"
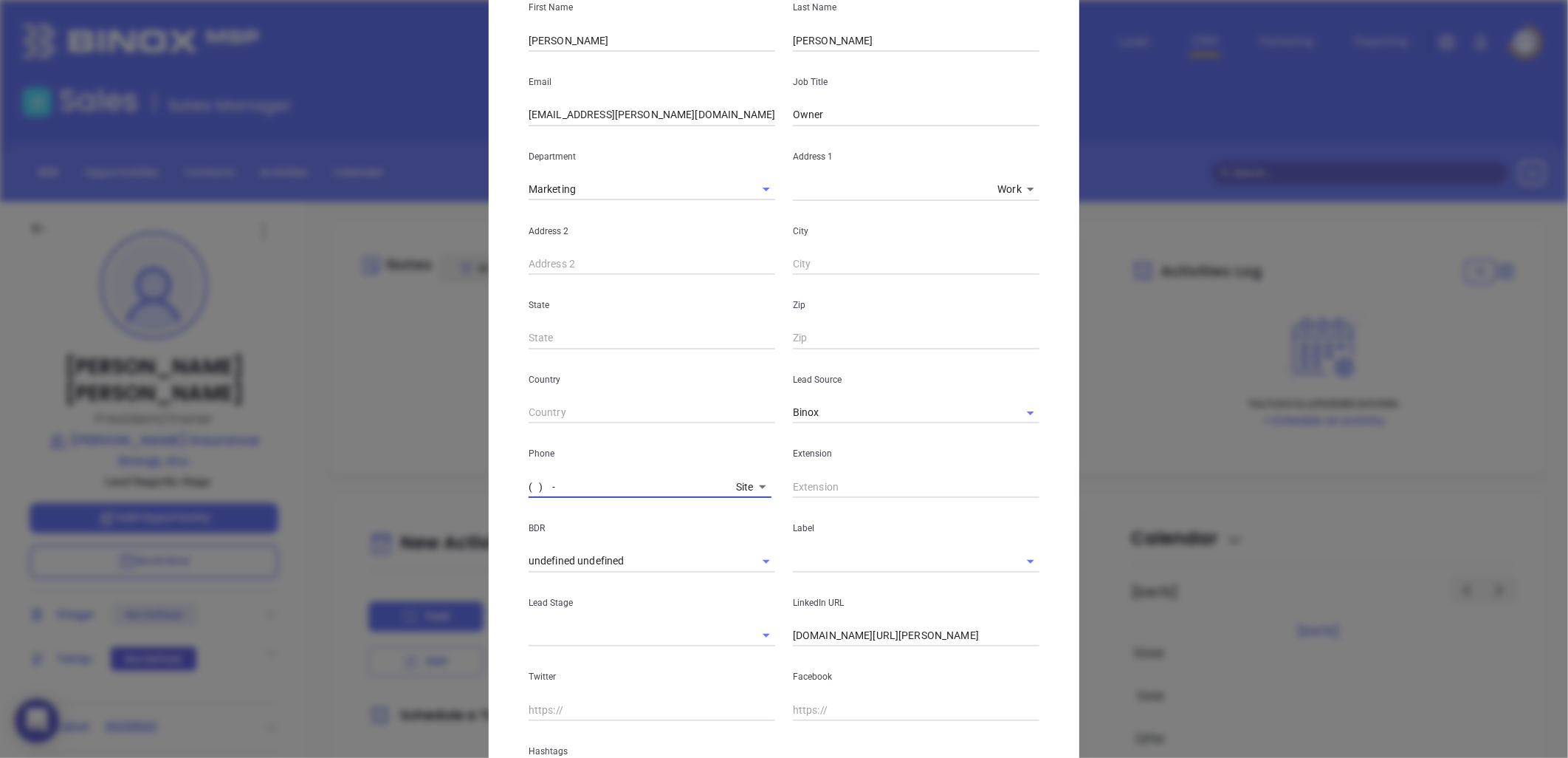
click at [607, 486] on input "( ) -" at bounding box center [630, 486] width 202 height 22
paste input "828) 765-1711"
type input "[PHONE_NUMBER]"
drag, startPoint x: 771, startPoint y: 651, endPoint x: 741, endPoint y: 654, distance: 30.1
click at [741, 654] on div "First Name Joe Last Name Miller Email joem@miller-insurance-group.com Job Title…" at bounding box center [784, 385] width 511 height 818
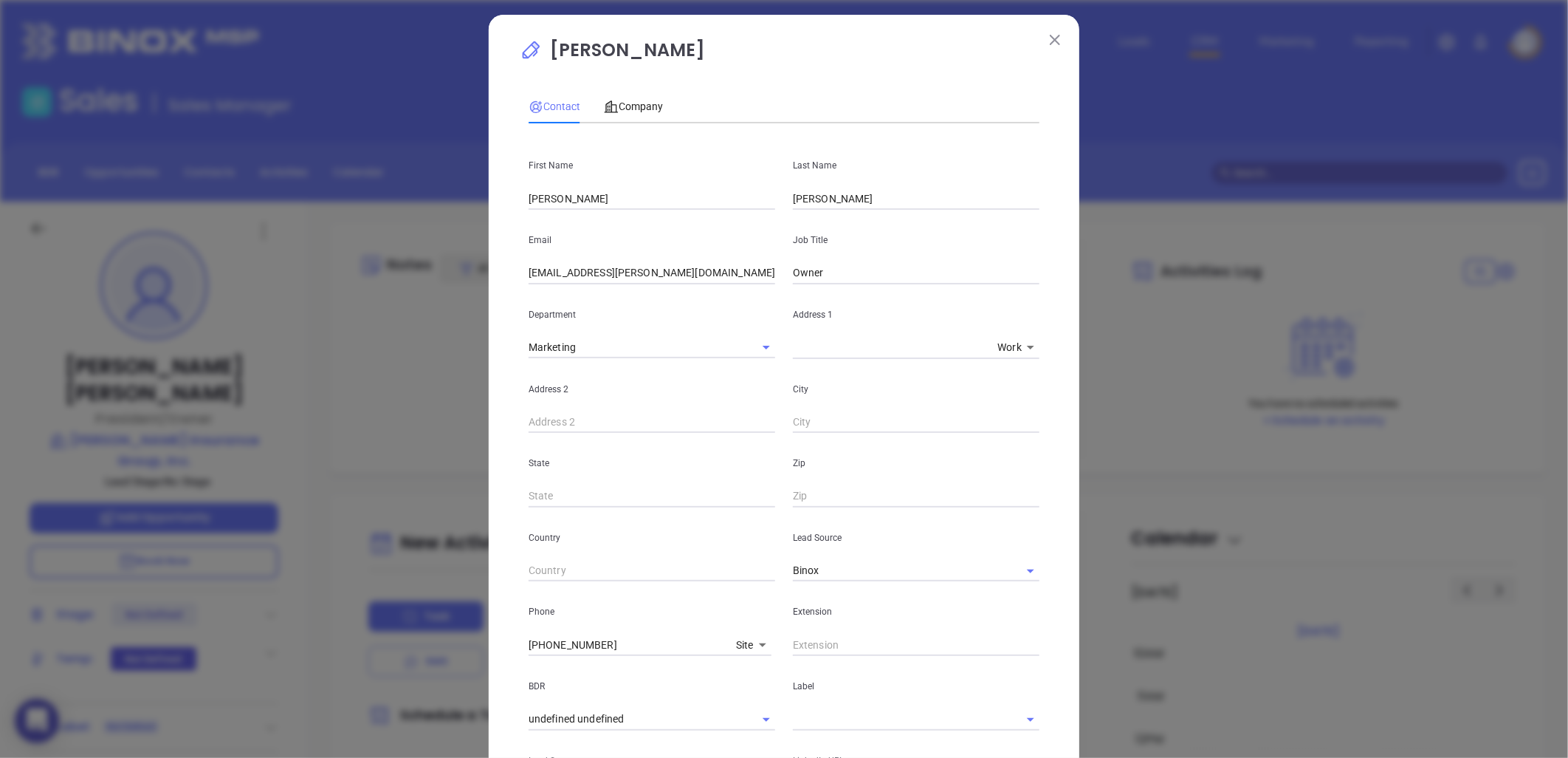
scroll to position [0, 0]
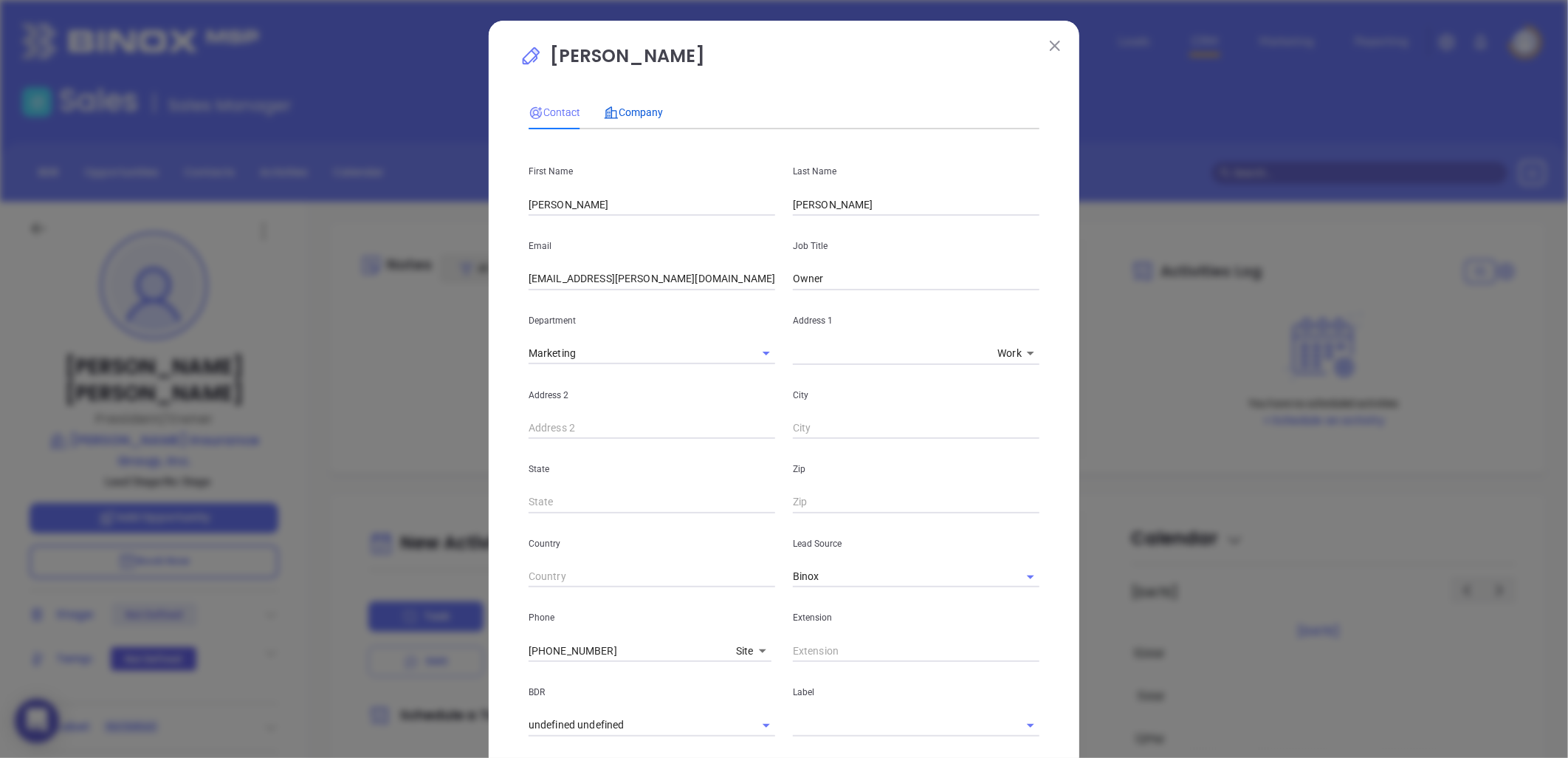
click at [632, 107] on span "Company" at bounding box center [633, 112] width 59 height 12
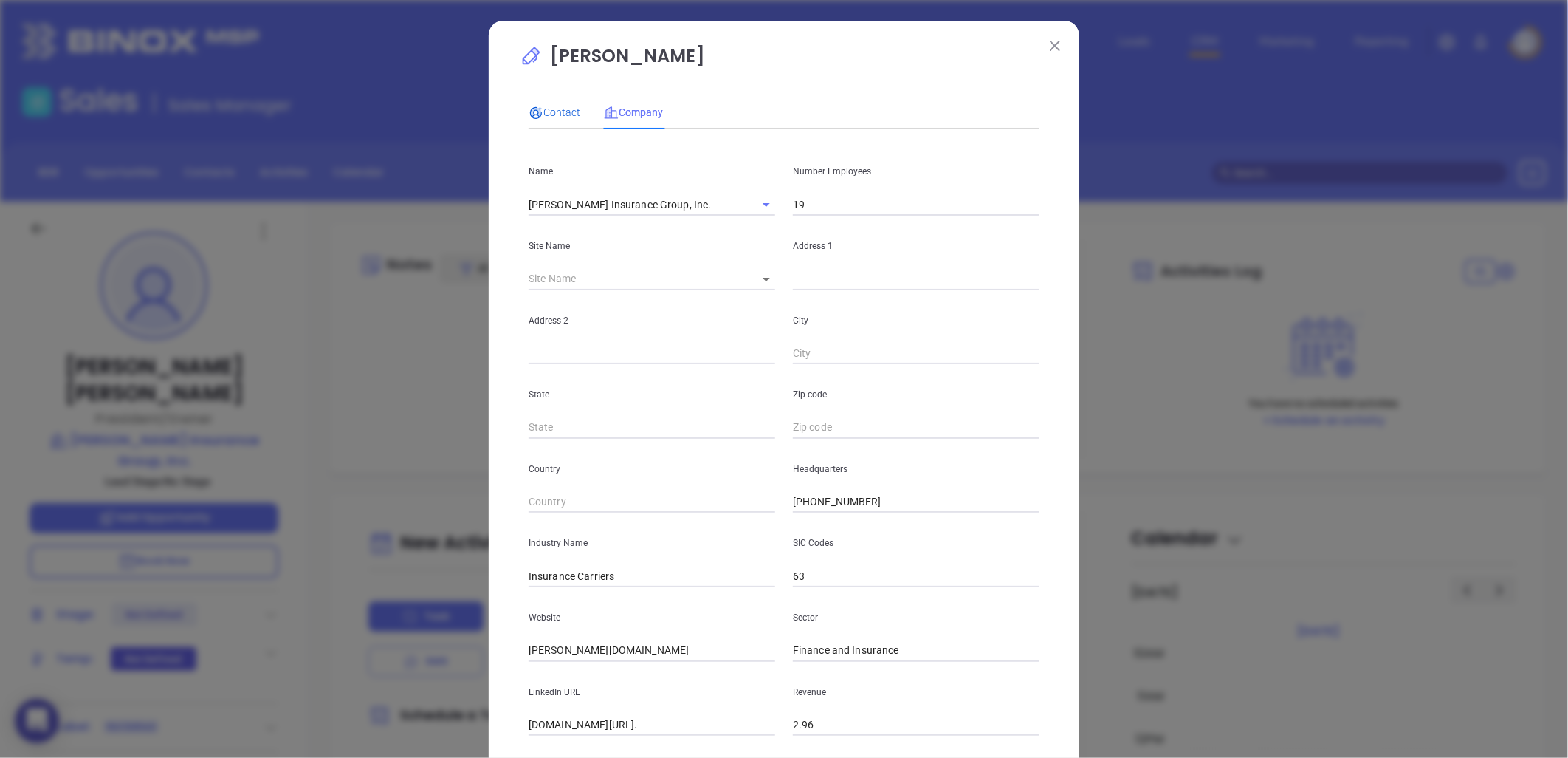
click at [554, 111] on span "Contact" at bounding box center [555, 112] width 52 height 12
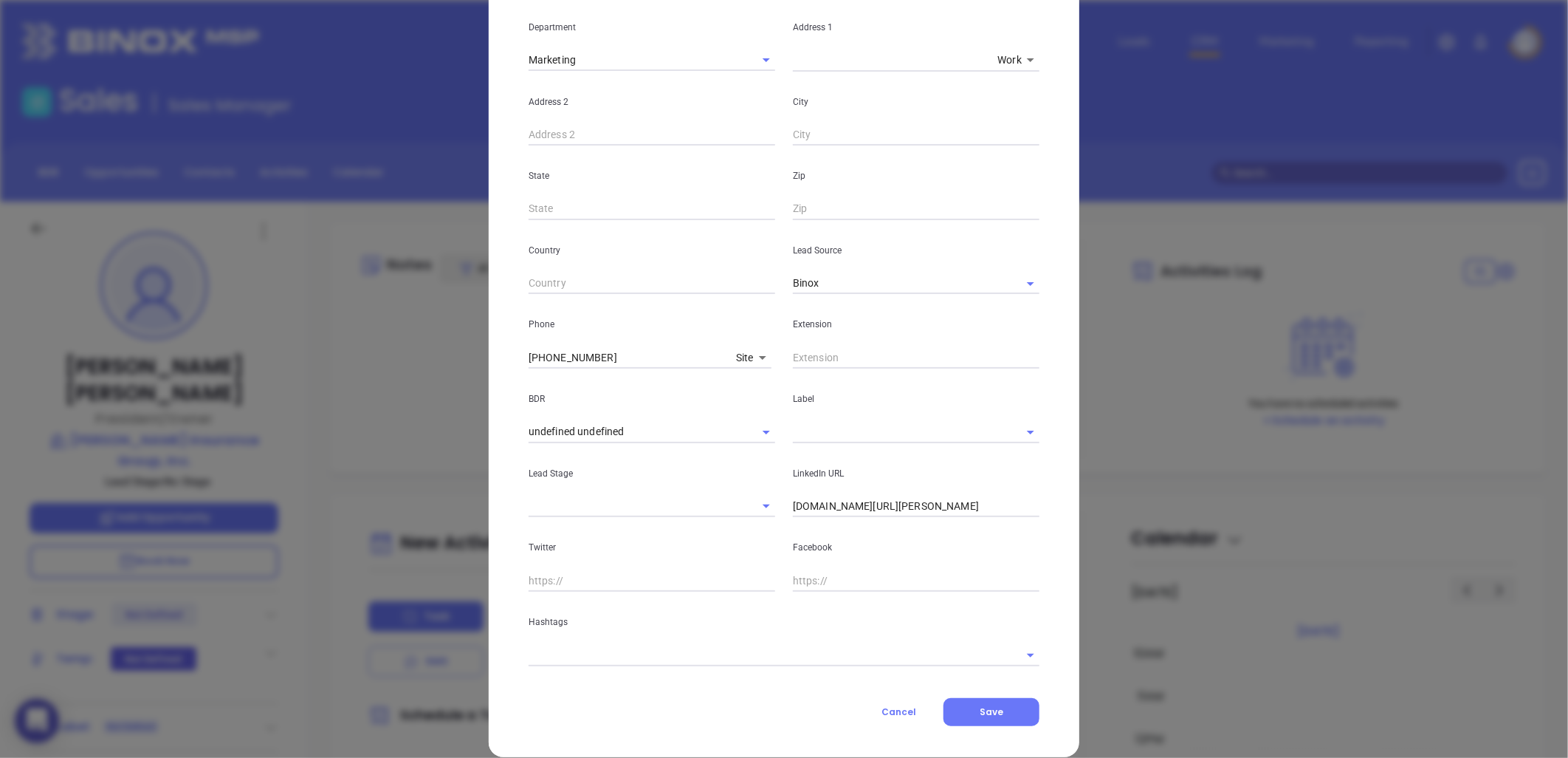
scroll to position [312, 0]
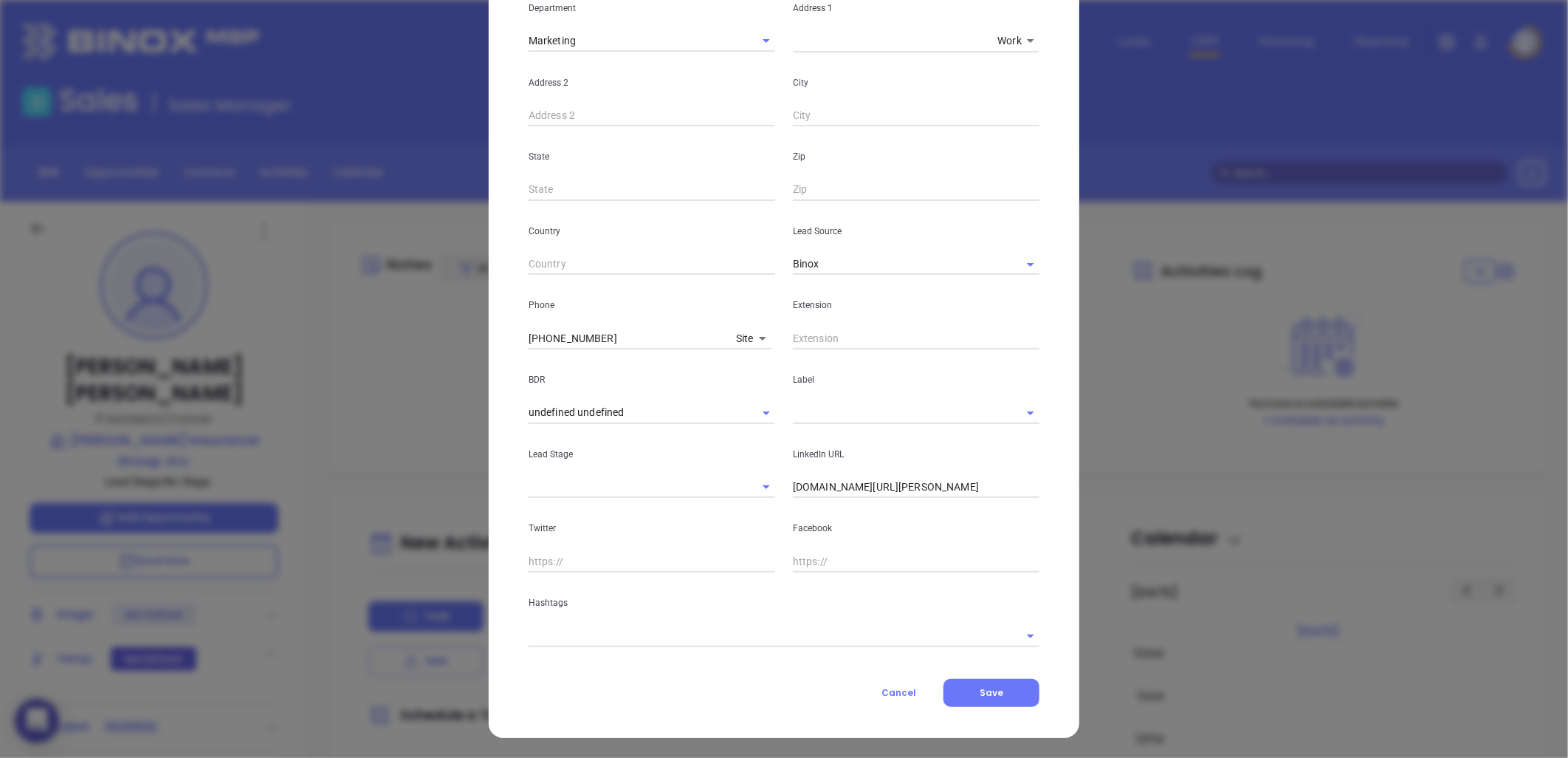
click at [851, 492] on input "linkedin.com/in/joe-miller1" at bounding box center [916, 487] width 246 height 22
click at [851, 490] on input "linkedin.com/in/joe-miller1" at bounding box center [916, 487] width 246 height 22
click at [852, 486] on input "linkedin.com/in/joe-miller1" at bounding box center [916, 487] width 246 height 22
click at [853, 486] on input "linkedin.com/in/joe-miller1" at bounding box center [916, 487] width 246 height 22
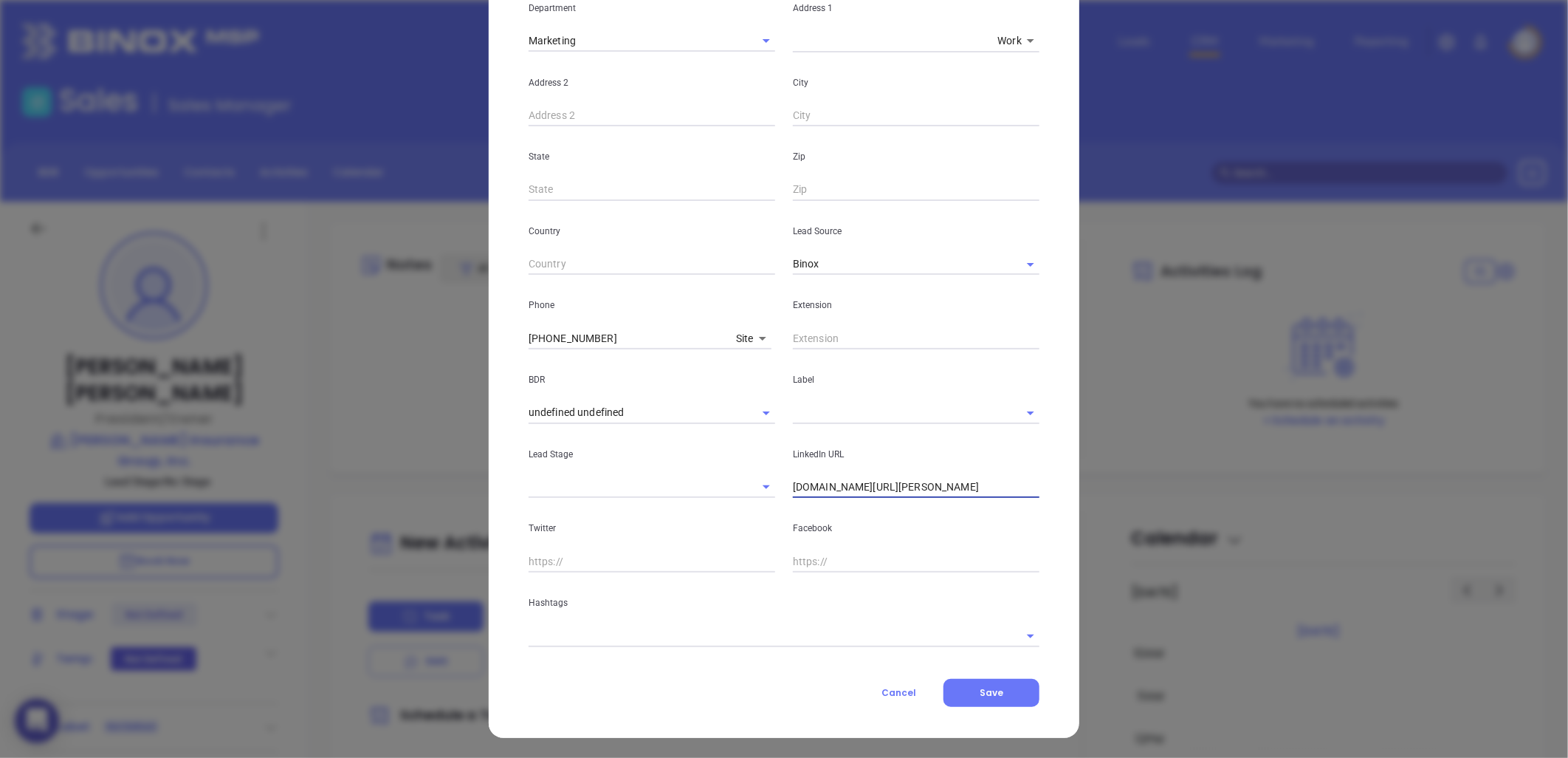
click at [853, 486] on input "linkedin.com/in/joe-miller1" at bounding box center [916, 487] width 246 height 22
drag, startPoint x: 922, startPoint y: 489, endPoint x: 591, endPoint y: 534, distance: 334.0
click at [591, 534] on div "First Name Joe Last Name Miller Email joem@miller-insurance-group.com Job Title…" at bounding box center [784, 237] width 511 height 818
paste input "linkedin.com/in/joe-miller1"
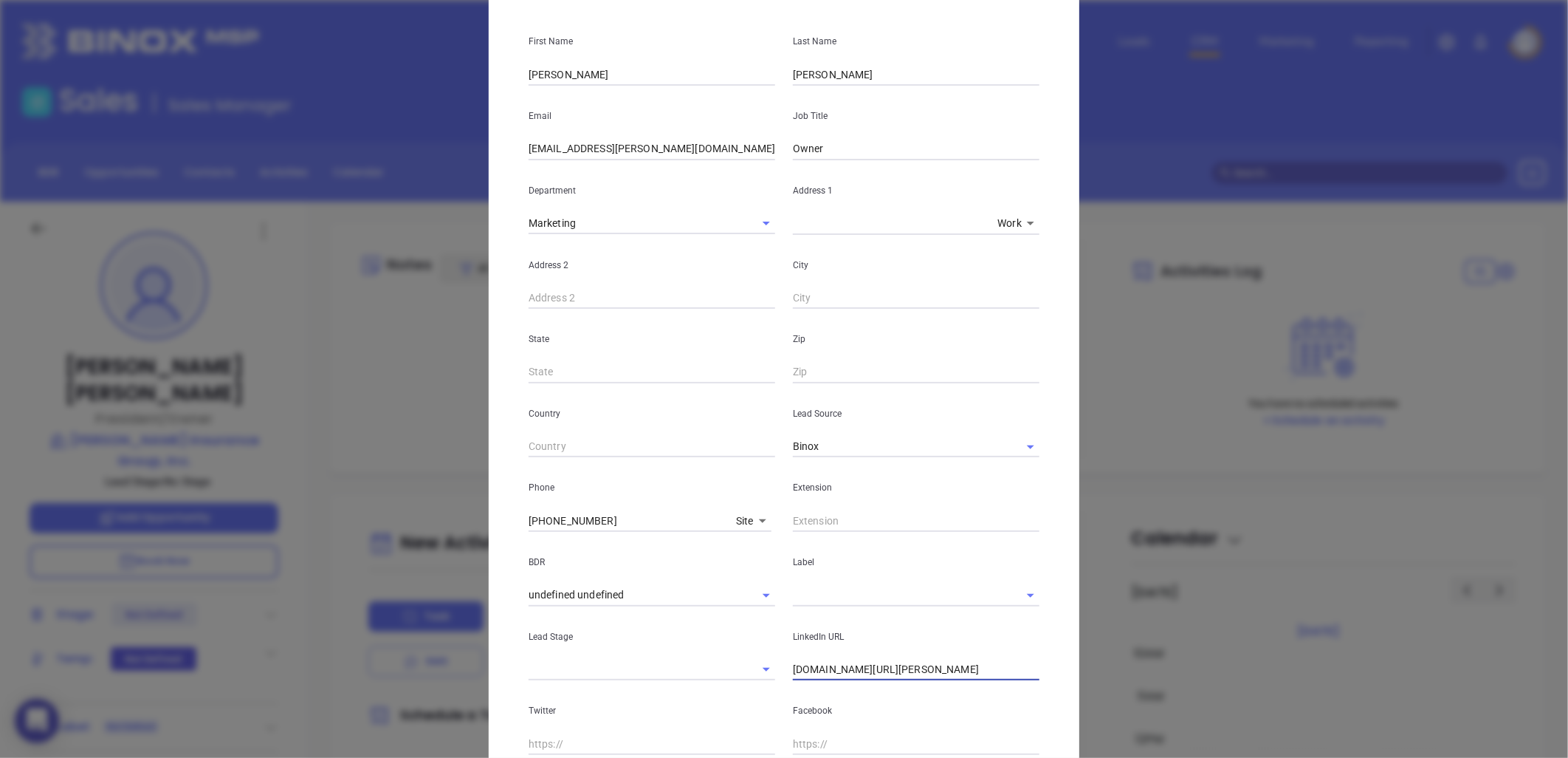
scroll to position [67, 0]
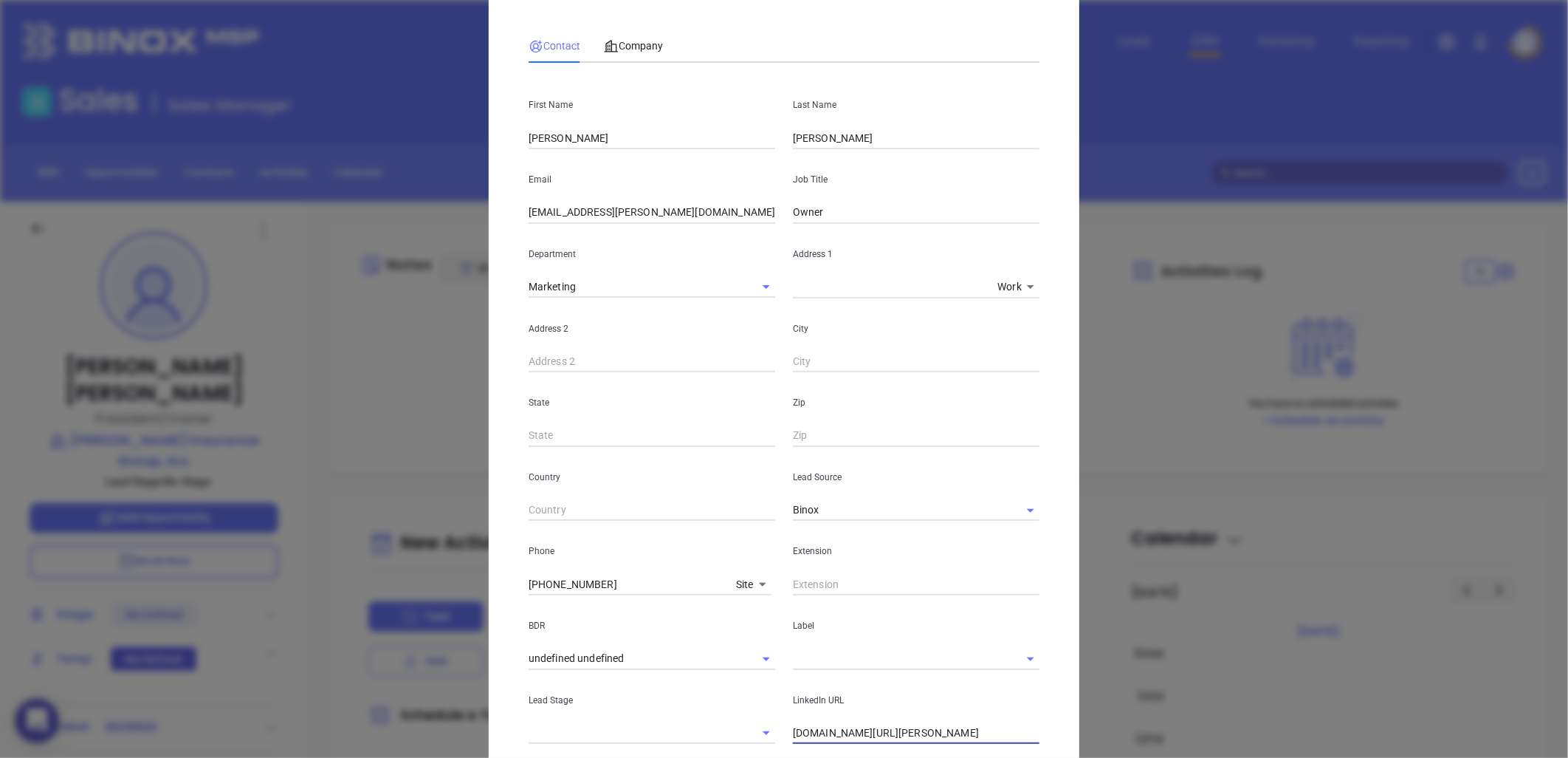
type input "[DOMAIN_NAME][URL][PERSON_NAME]"
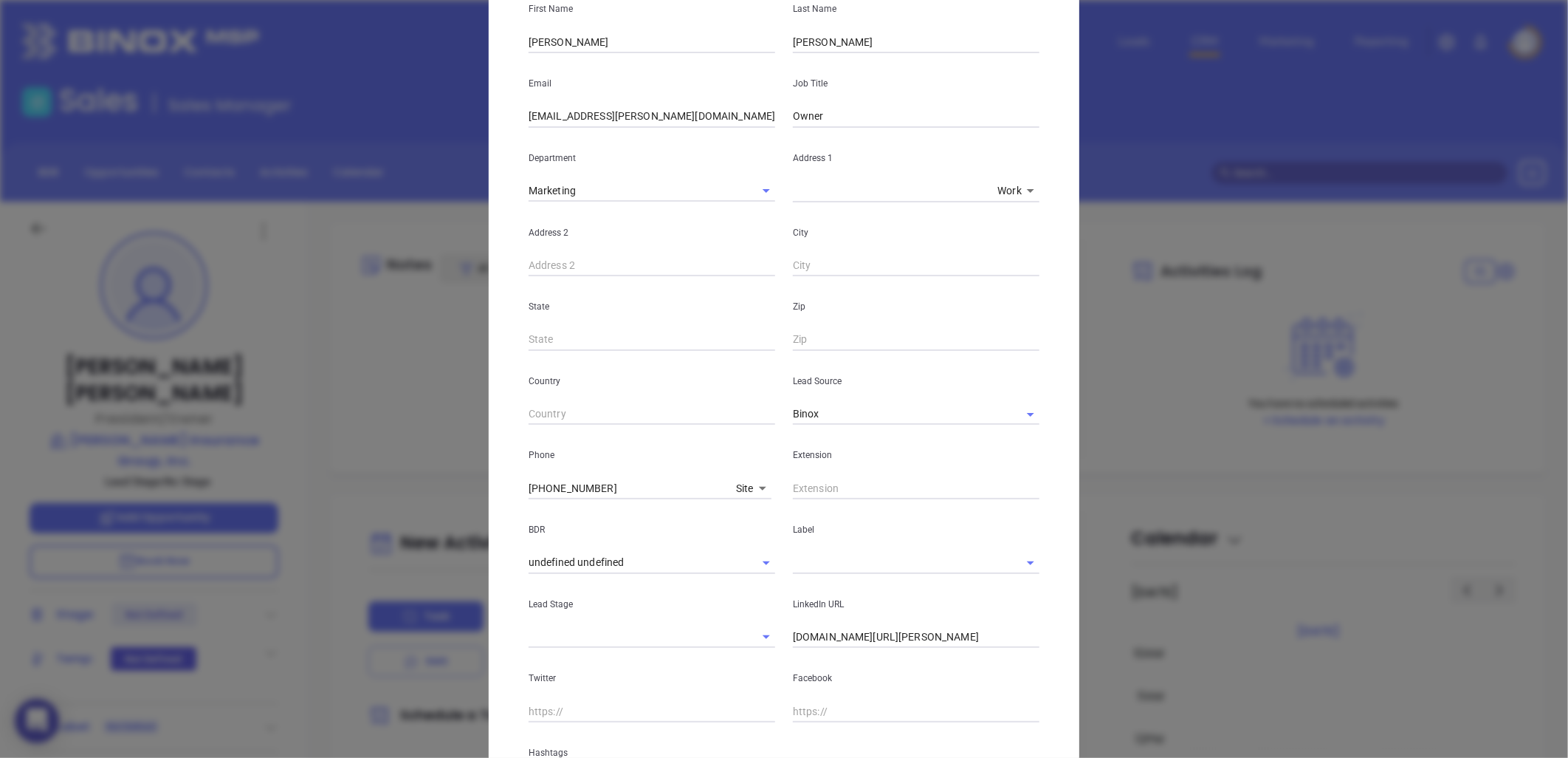
scroll to position [312, 0]
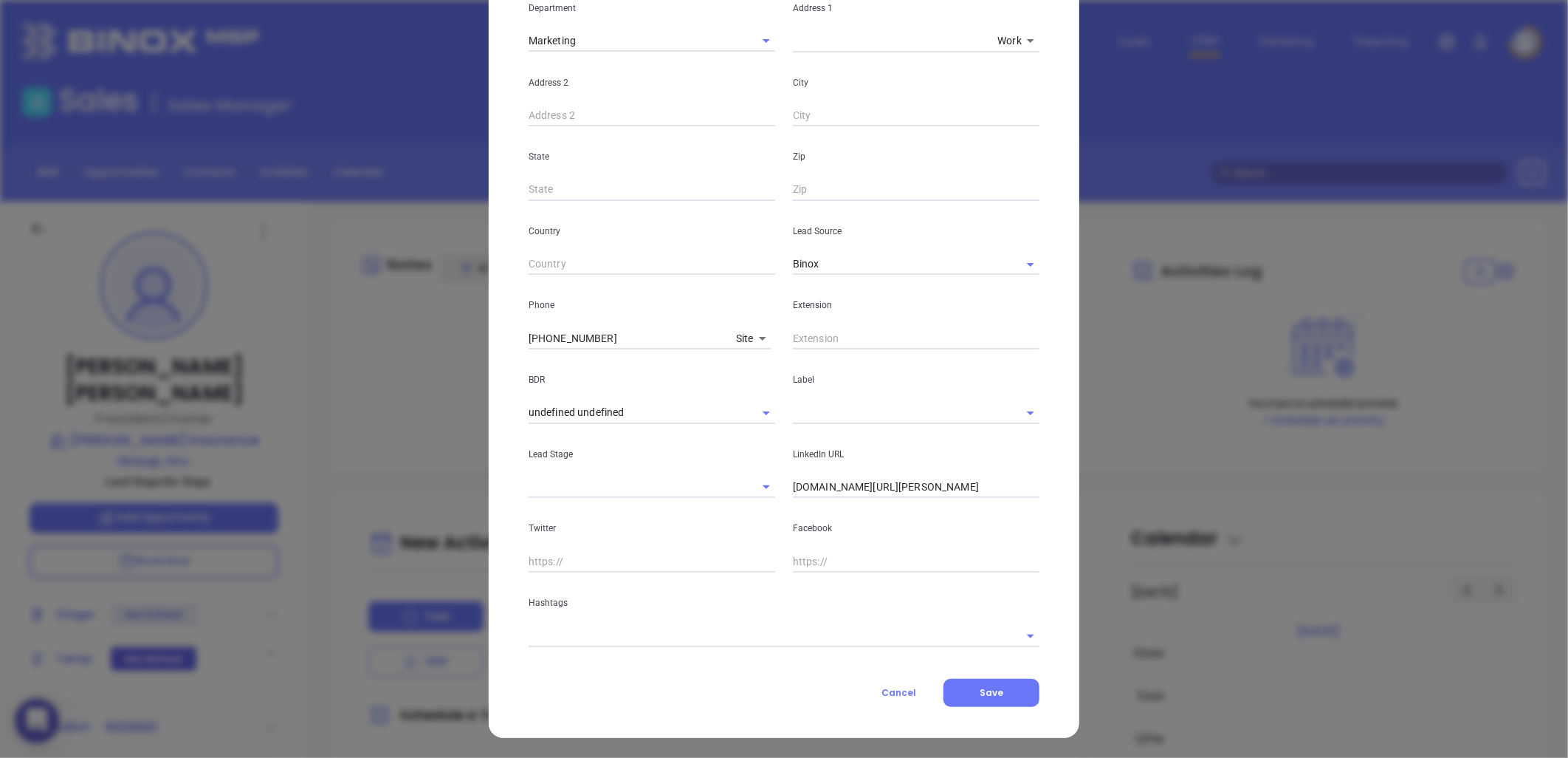
click at [660, 632] on input "text" at bounding box center [763, 635] width 470 height 21
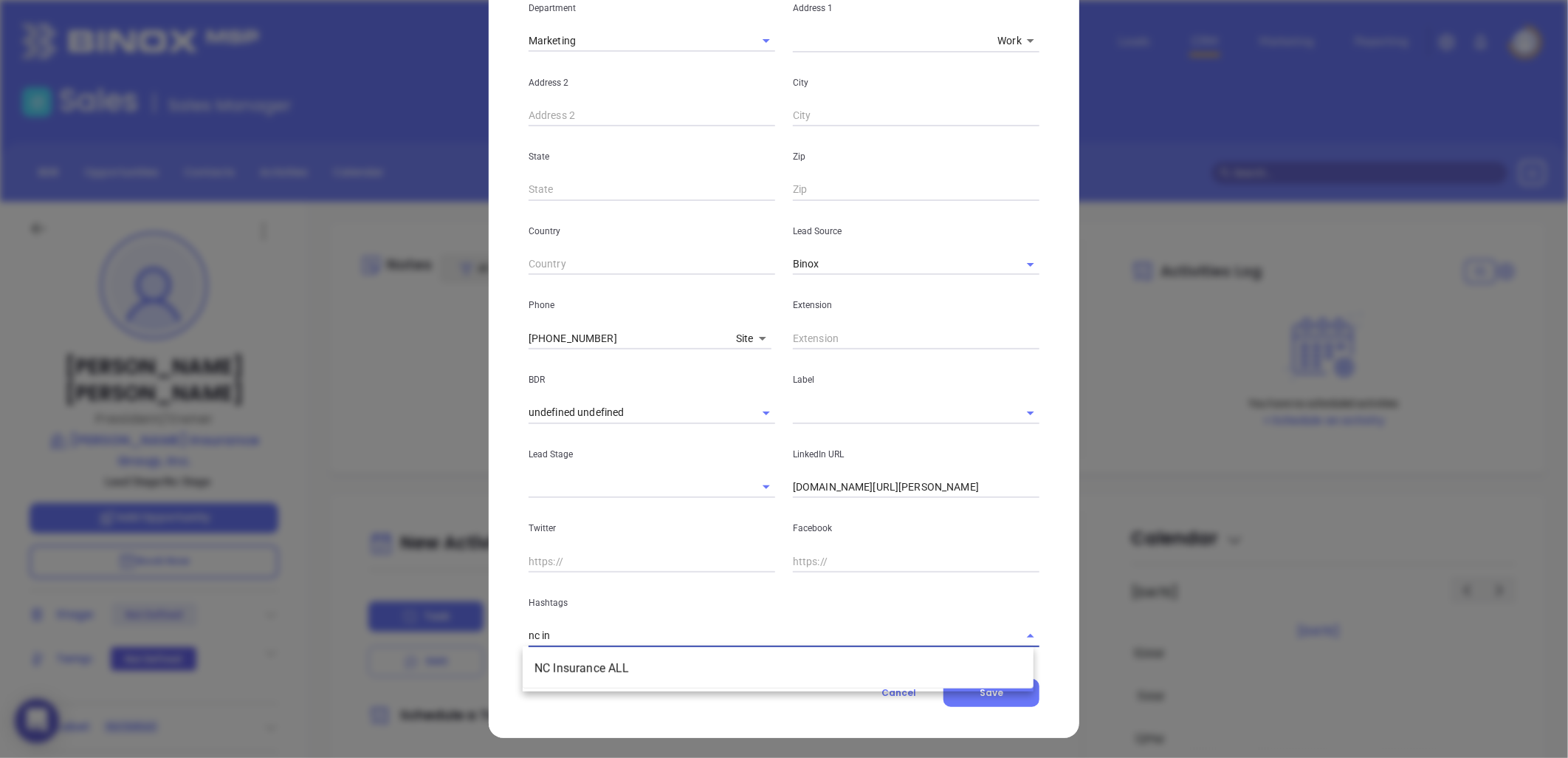
type input "nc ins"
click at [595, 676] on li "NC Insurance ALL" at bounding box center [778, 668] width 511 height 27
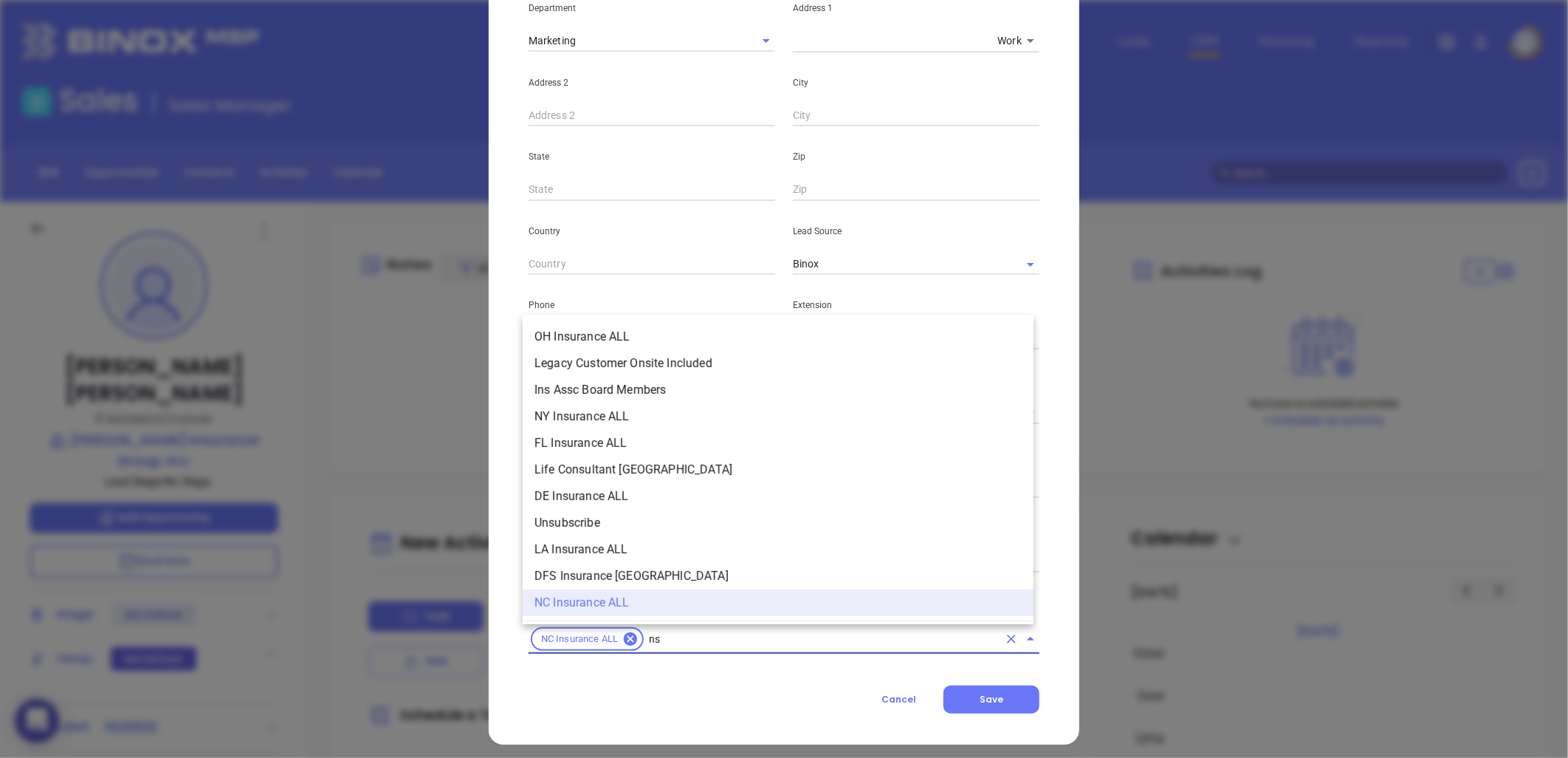
scroll to position [275, 0]
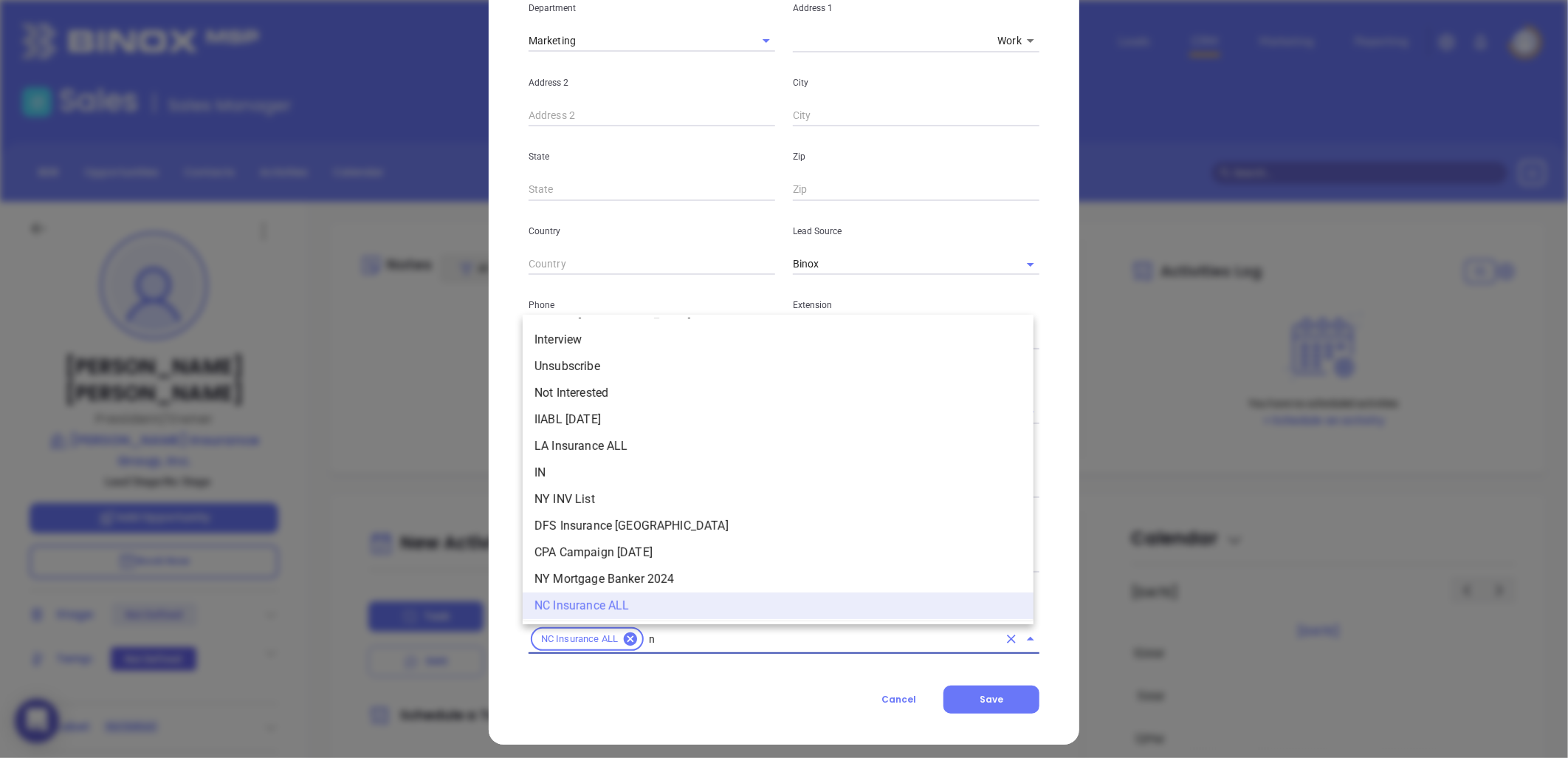
type input "nc"
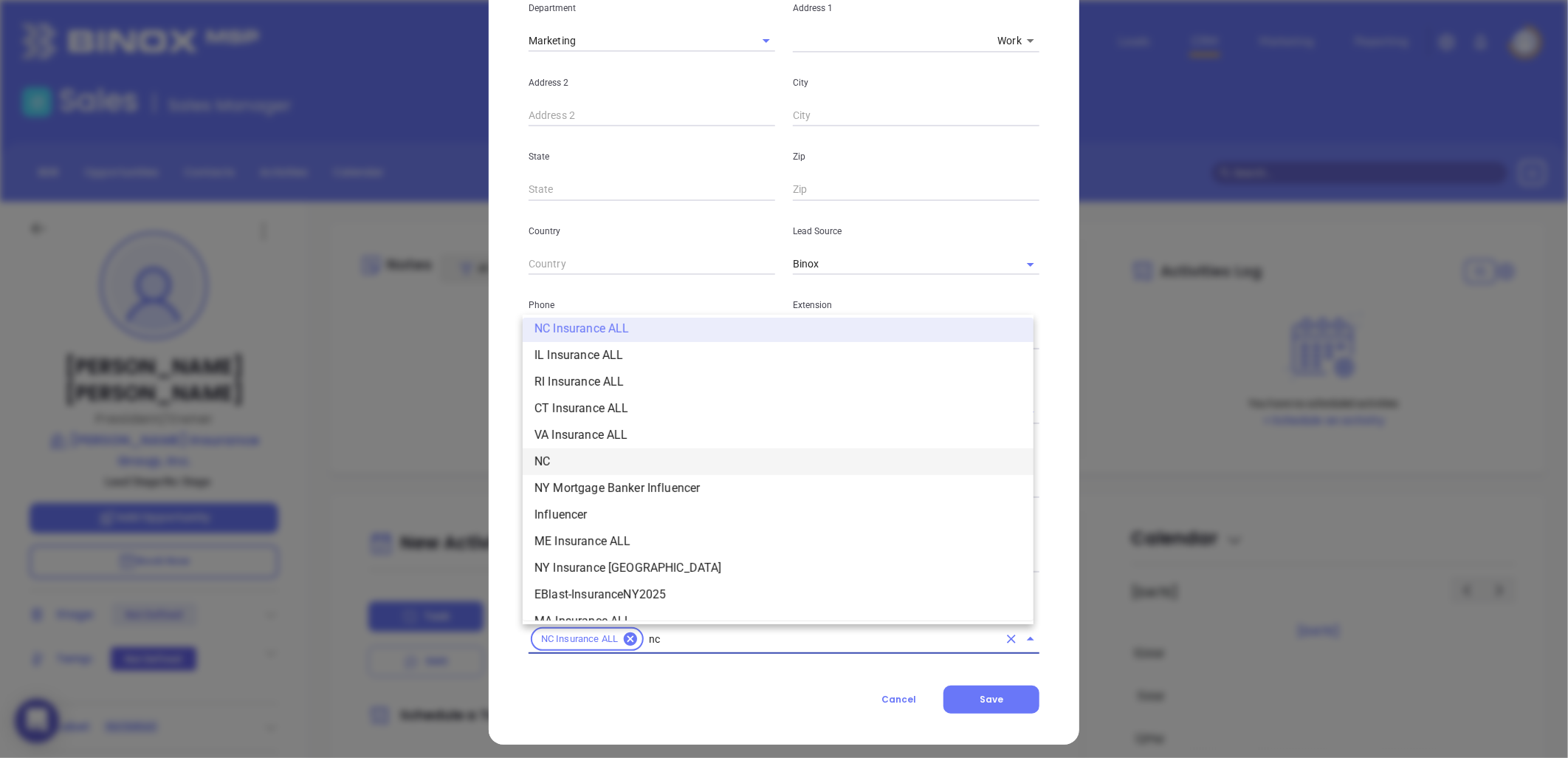
click at [599, 461] on li "NC" at bounding box center [778, 461] width 511 height 27
type input "insurance"
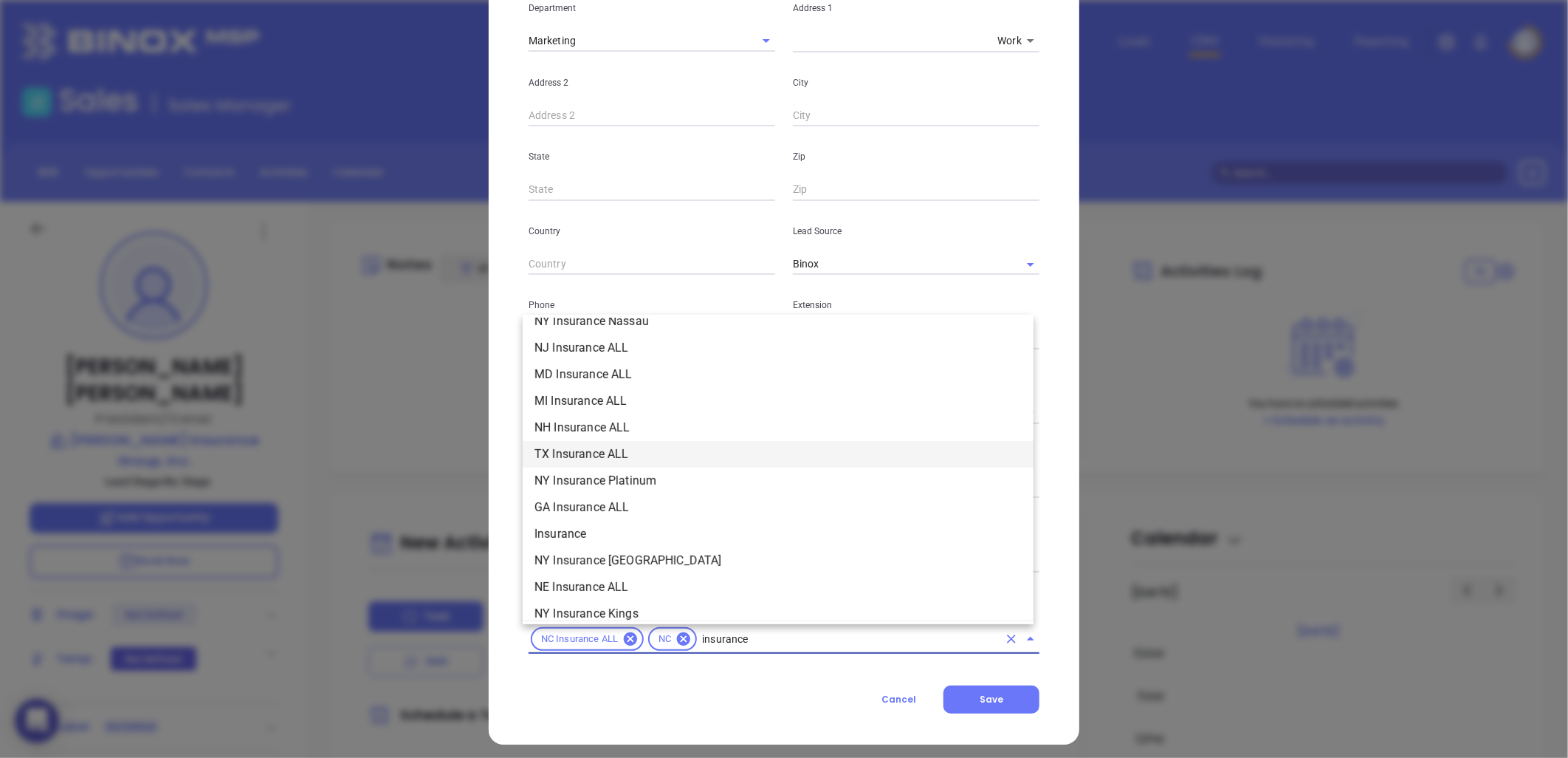
scroll to position [497, 0]
click at [579, 448] on li "Insurance" at bounding box center [778, 452] width 511 height 27
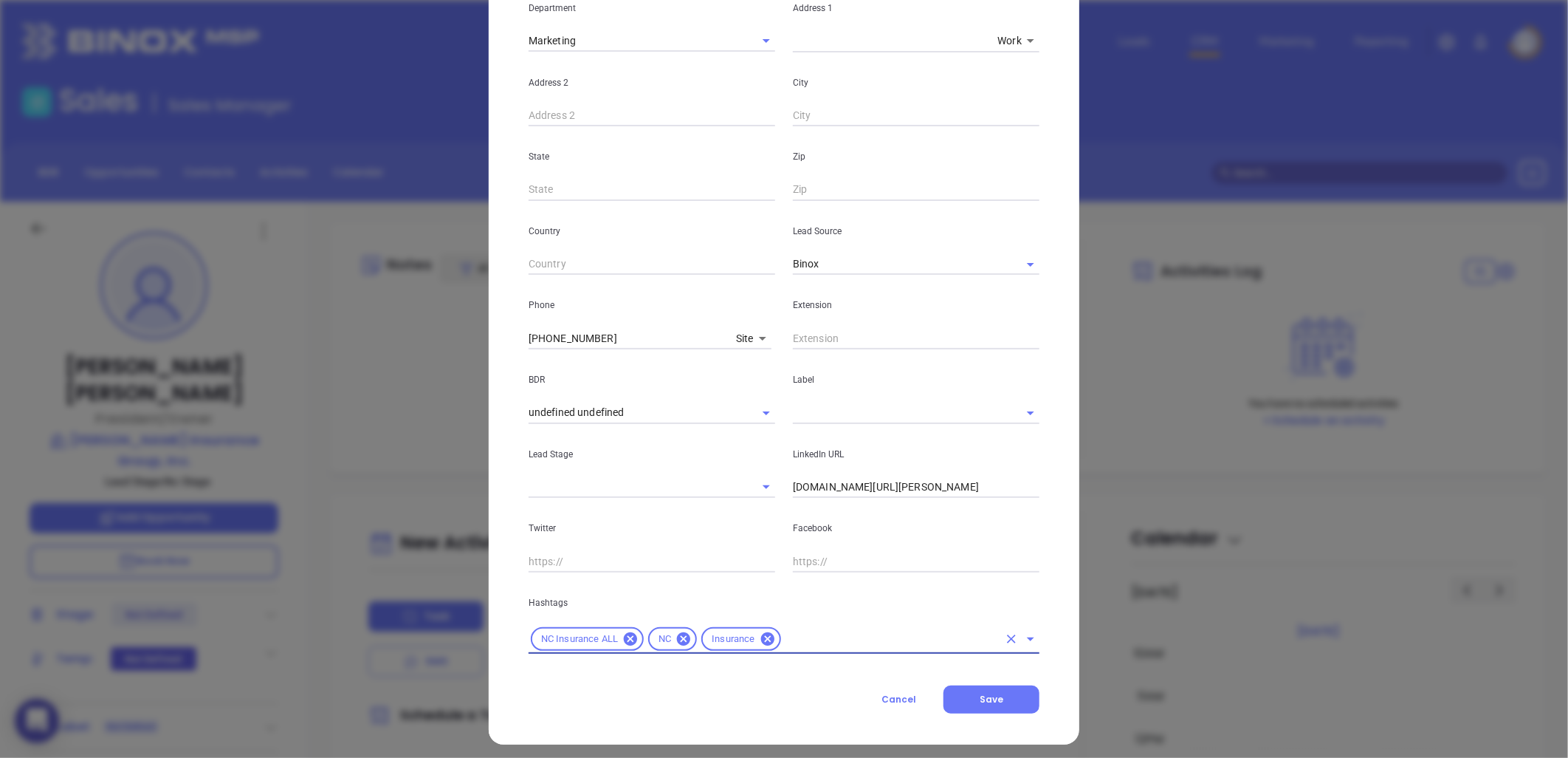
type input "v"
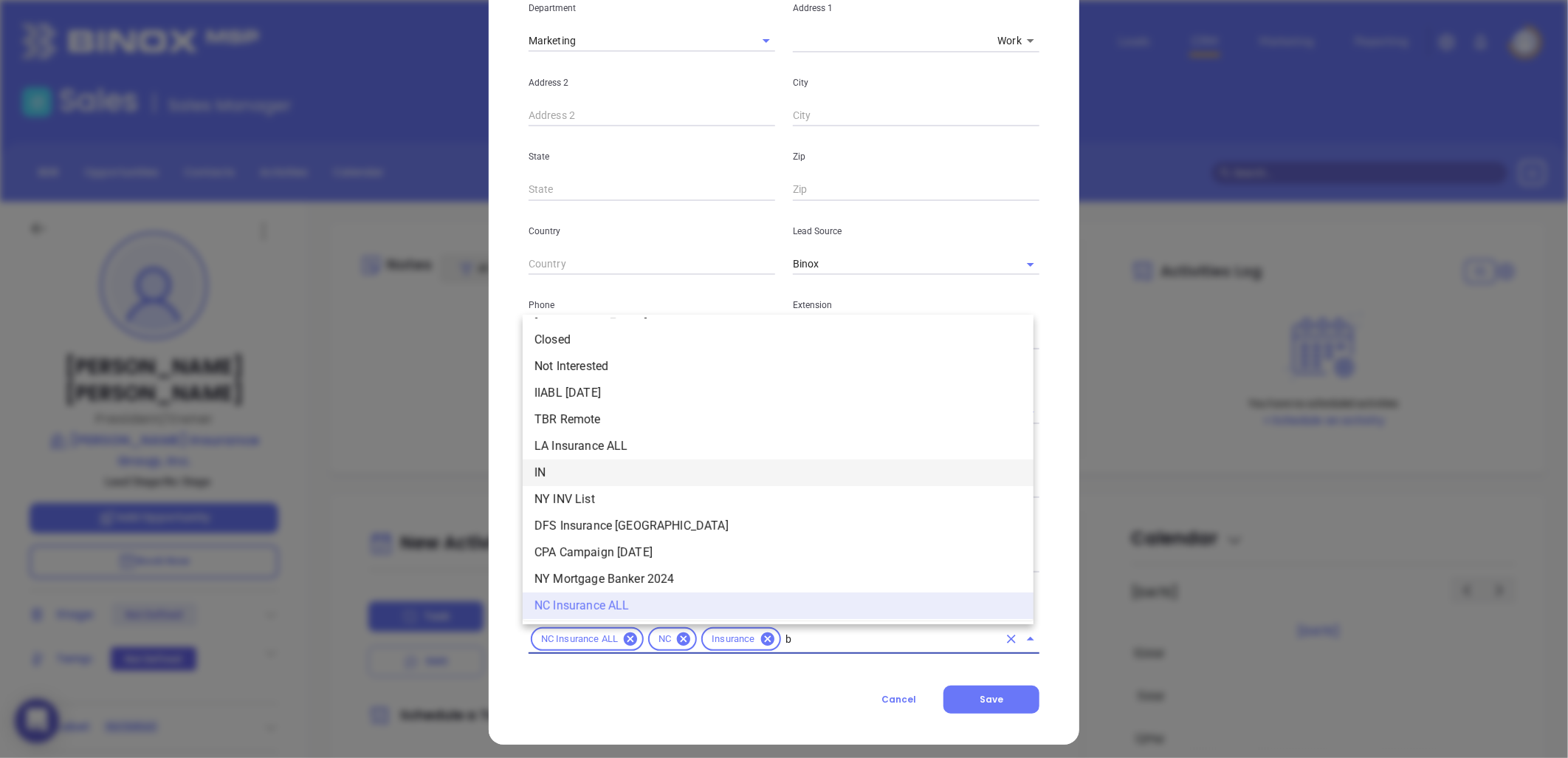
scroll to position [0, 0]
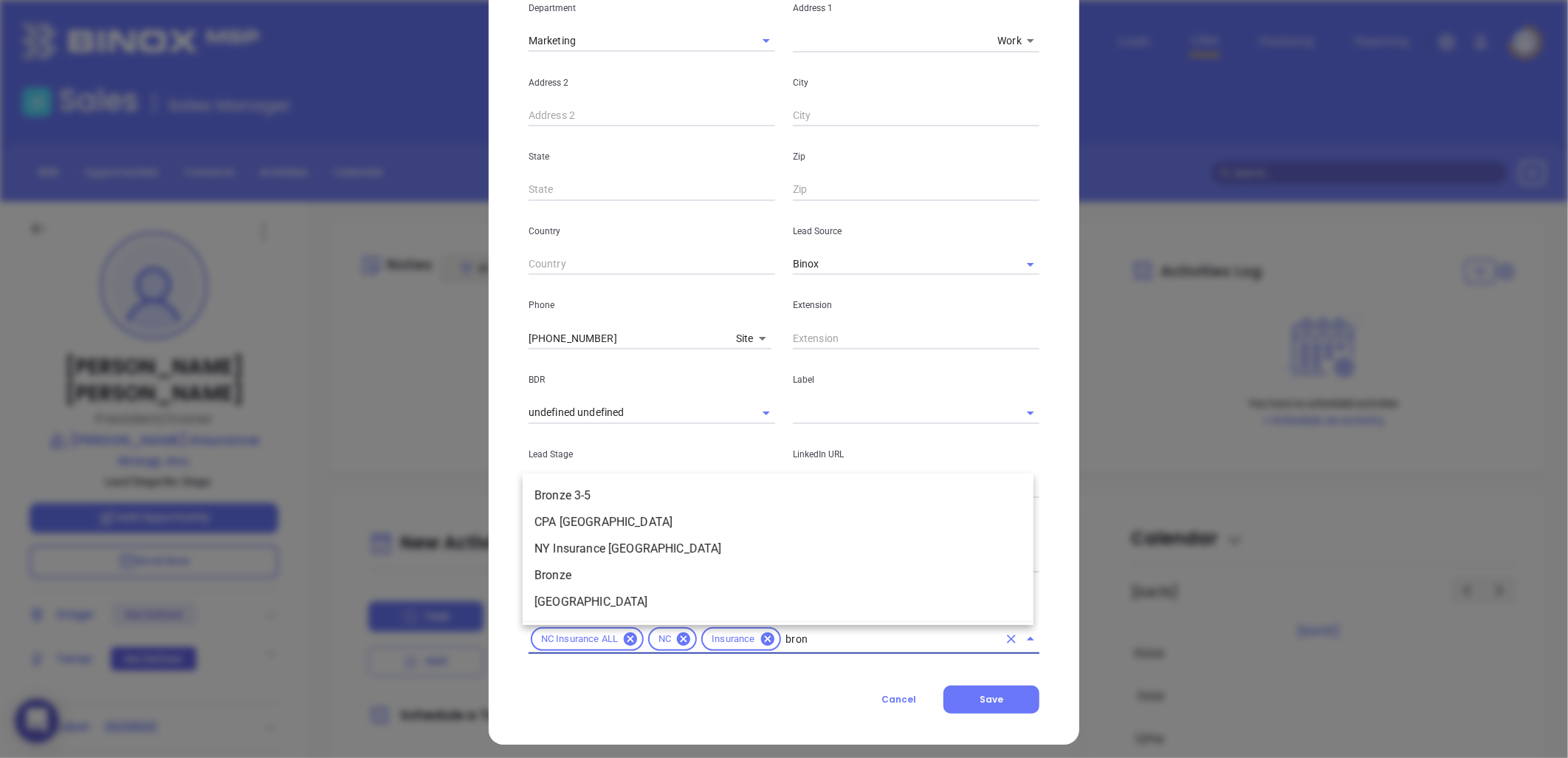
type input "bronz"
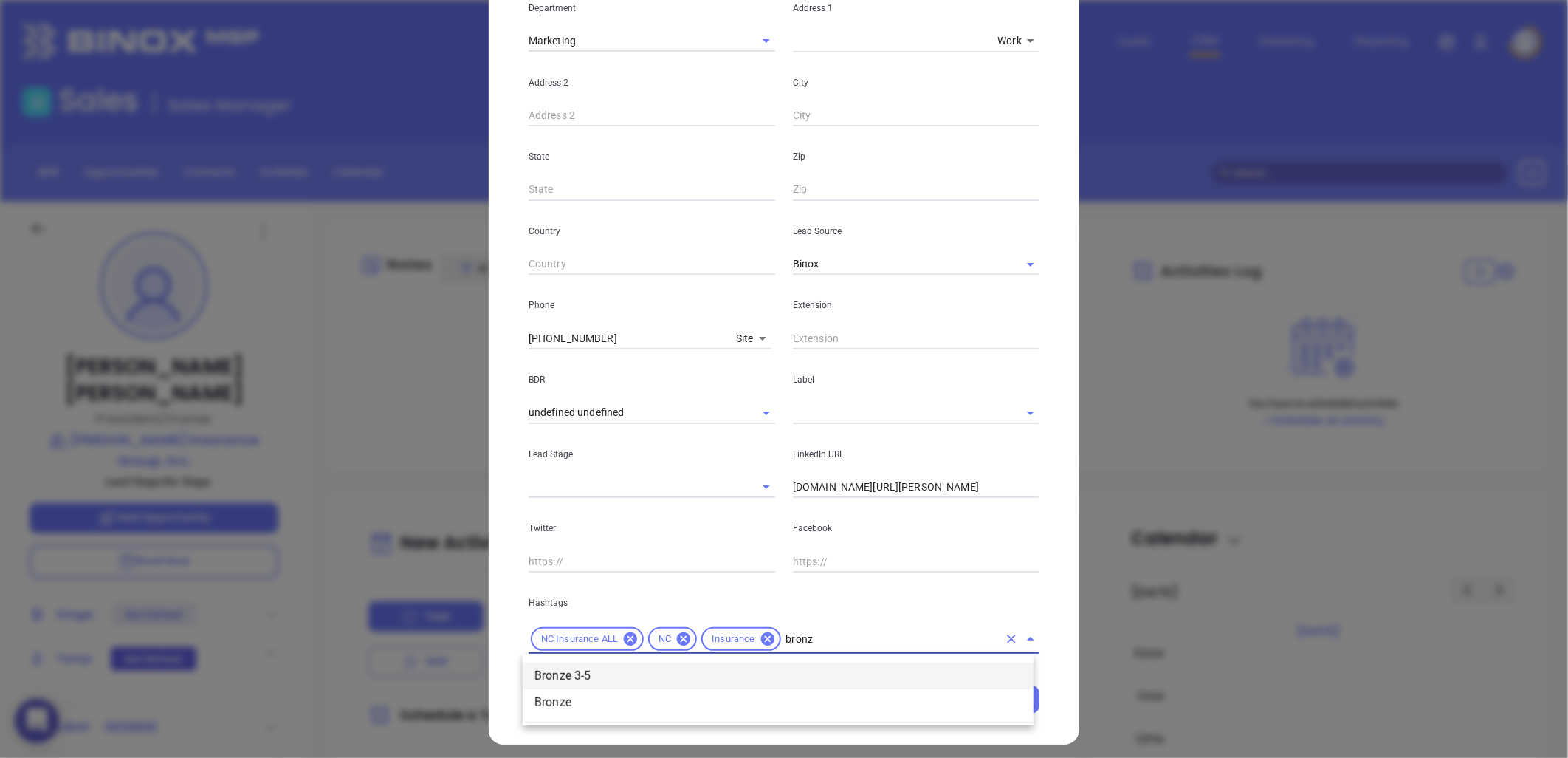
click at [628, 676] on li "Bronze 3-5" at bounding box center [778, 676] width 511 height 27
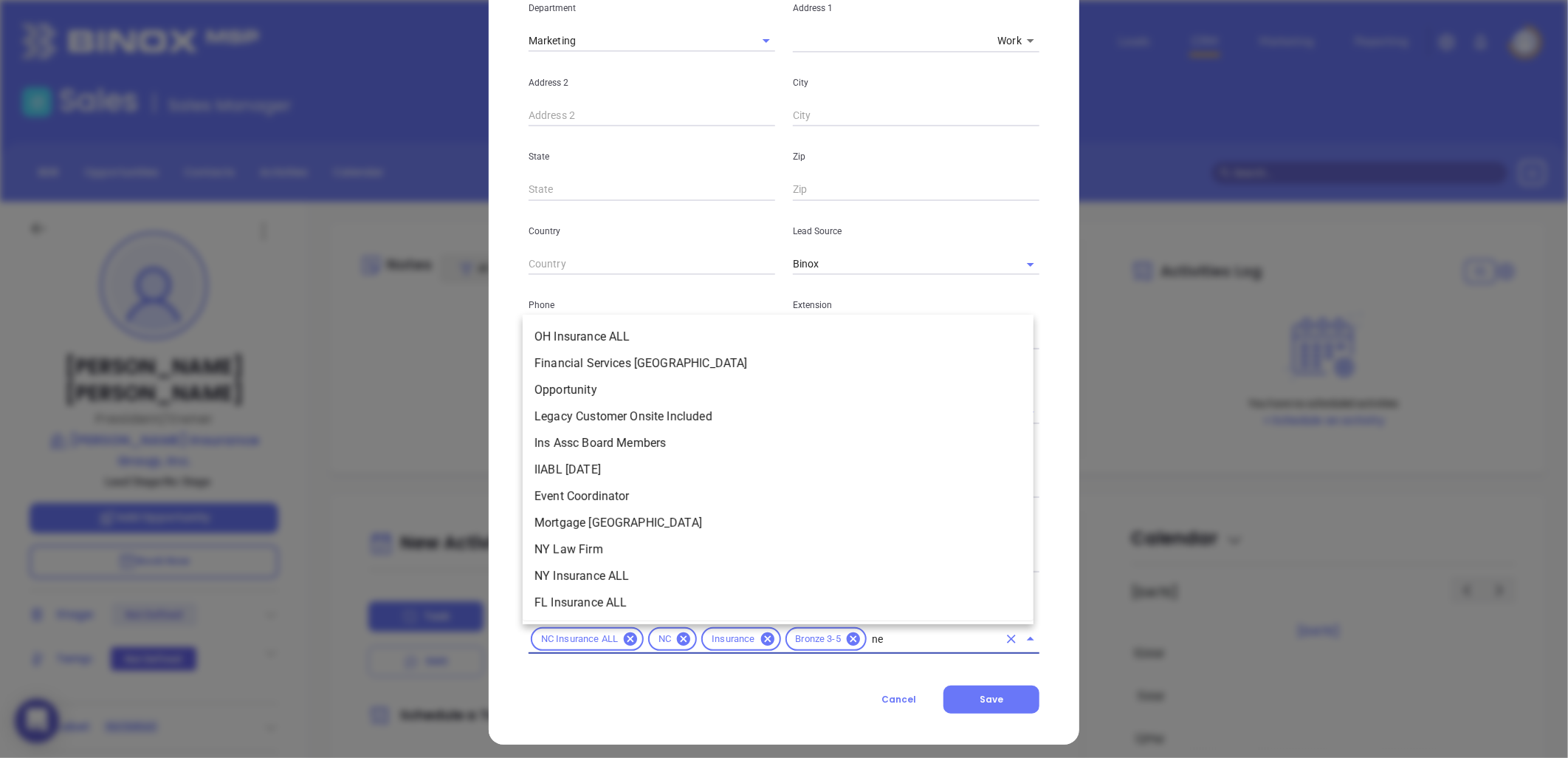
type input "new"
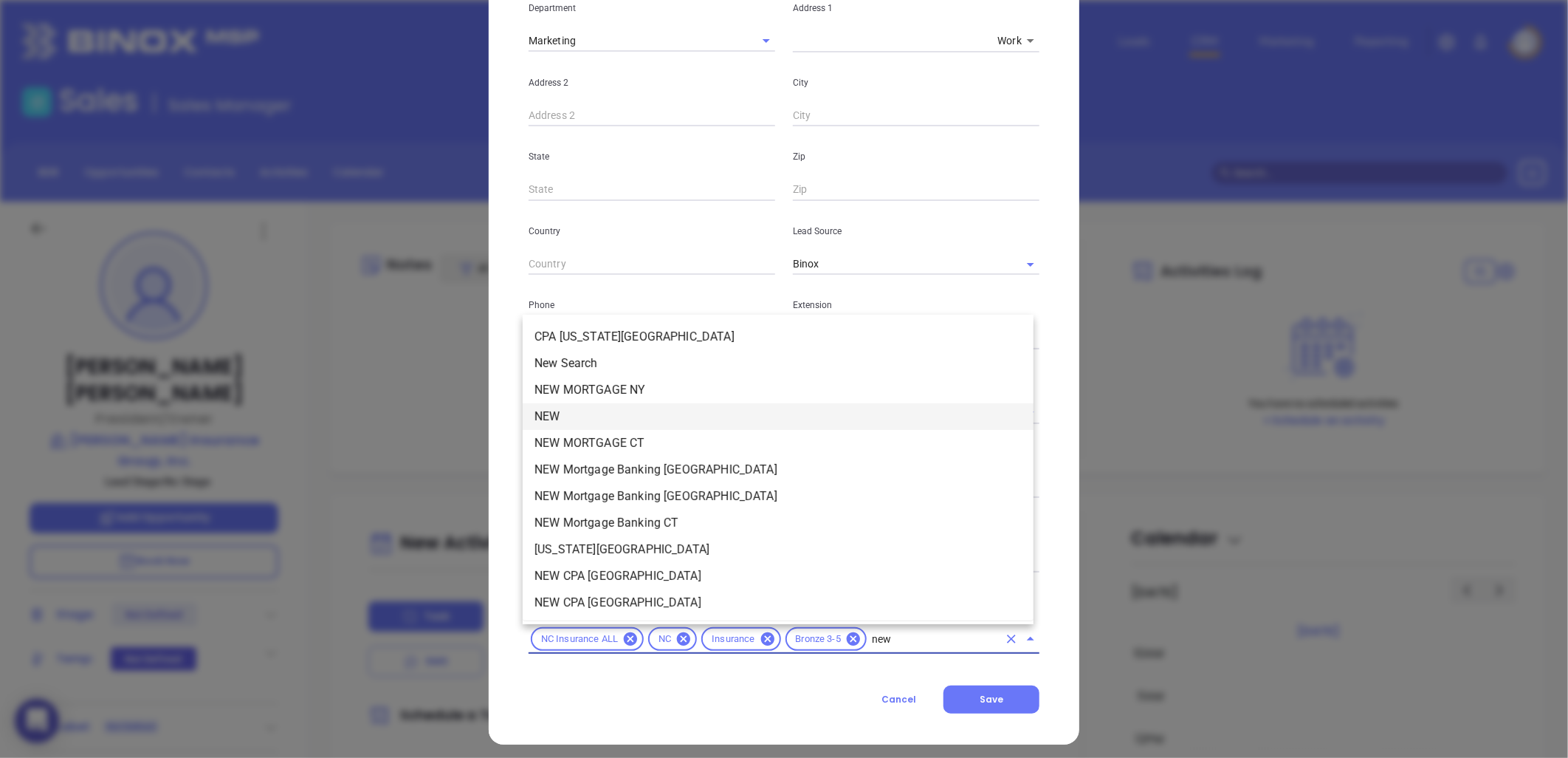
click at [578, 411] on li "NEW" at bounding box center [778, 416] width 511 height 27
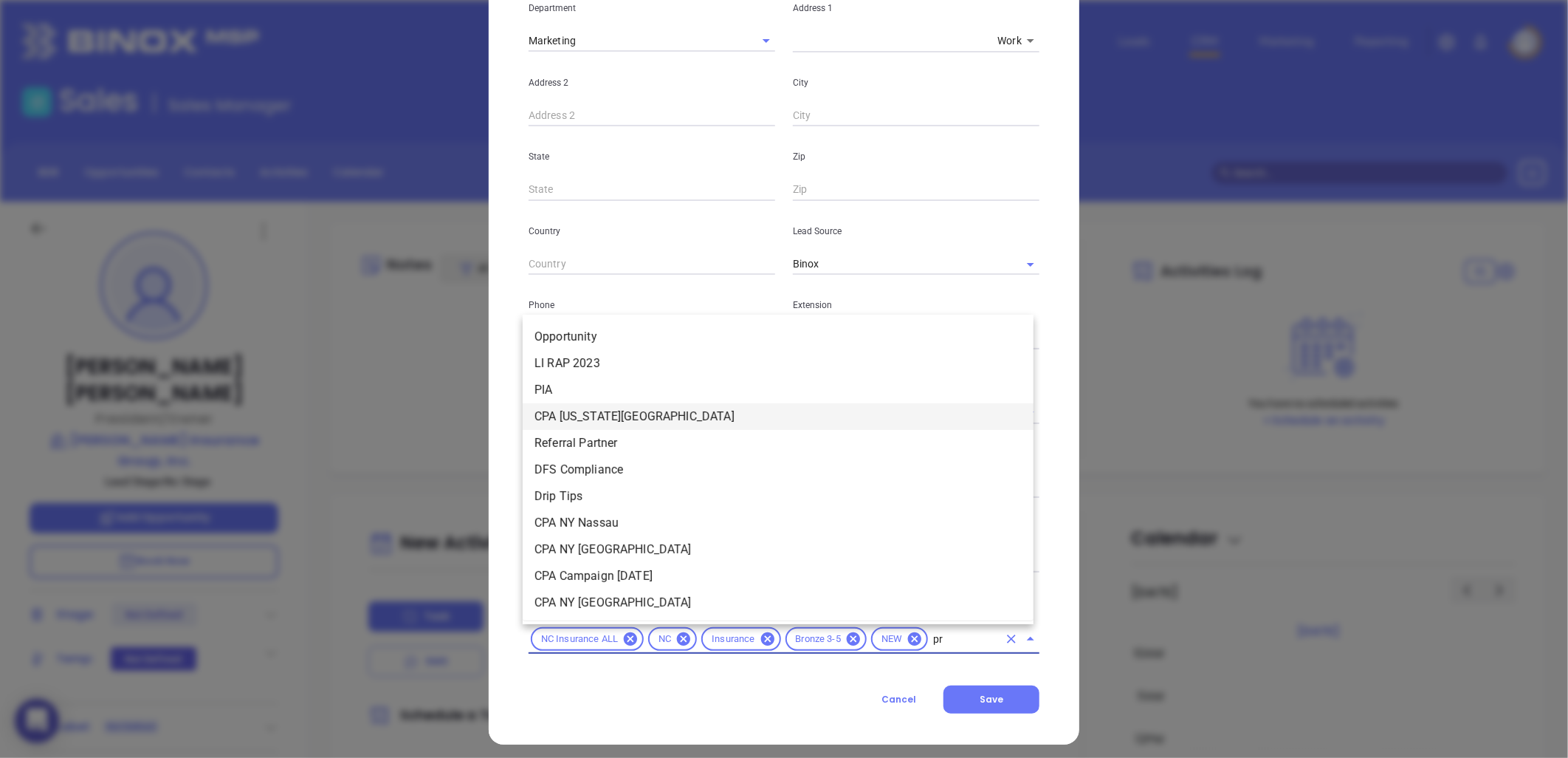
type input "pro"
click at [582, 416] on li "Prospect" at bounding box center [778, 415] width 511 height 27
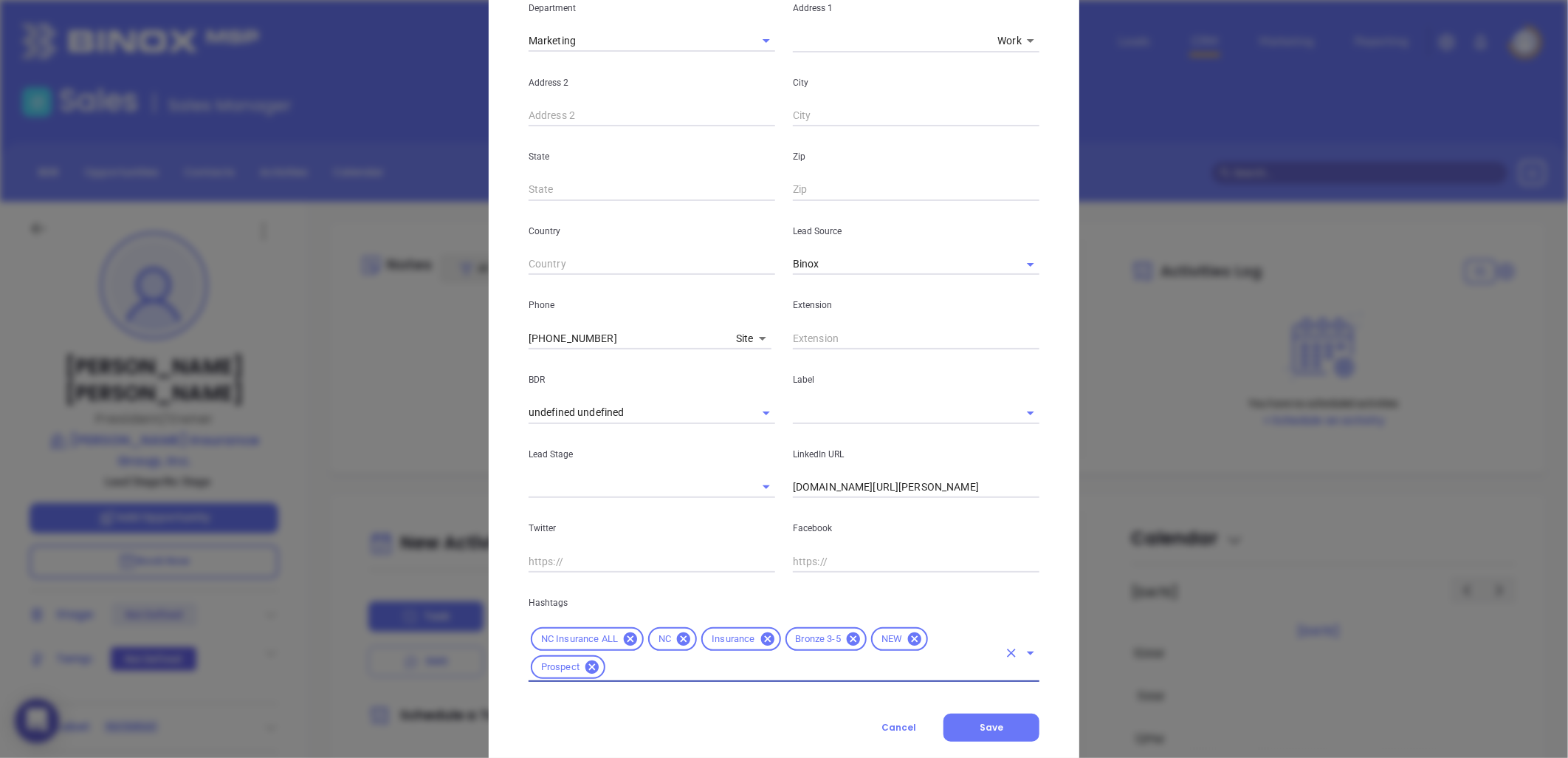
click at [822, 415] on input "text" at bounding box center [896, 412] width 206 height 21
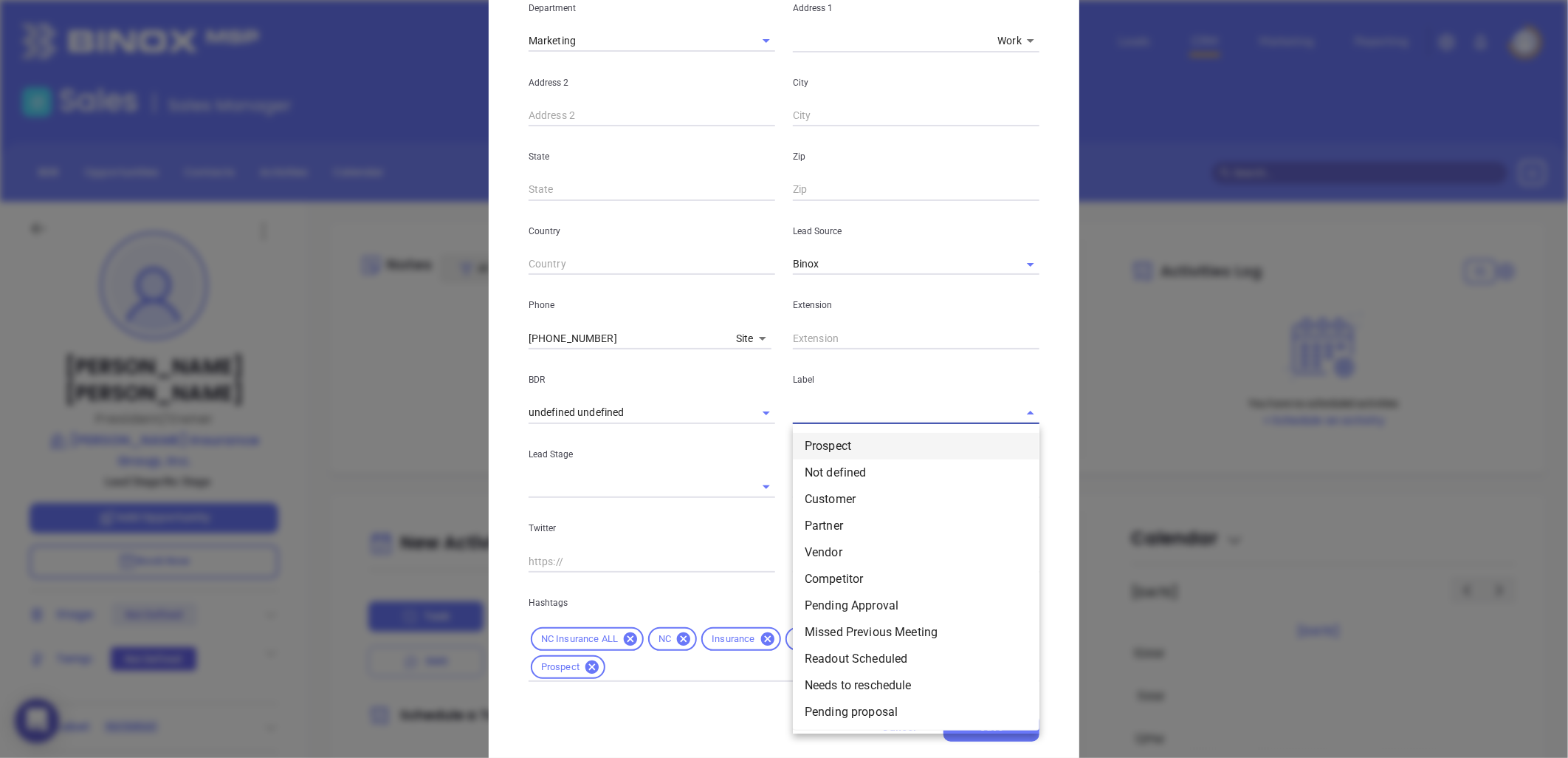
click at [825, 439] on li "Prospect" at bounding box center [916, 446] width 246 height 27
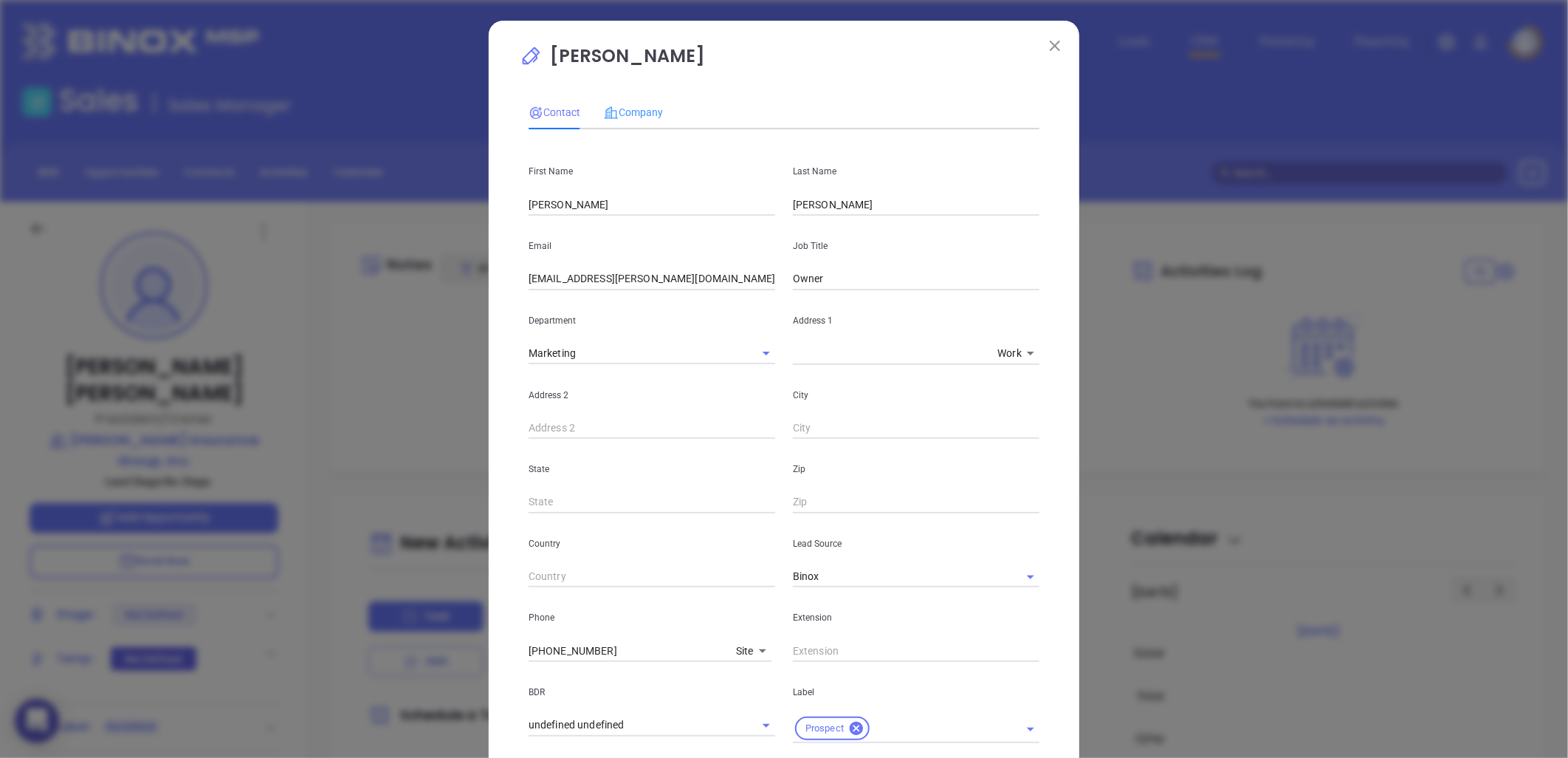
click at [632, 101] on div "Company" at bounding box center [633, 112] width 59 height 34
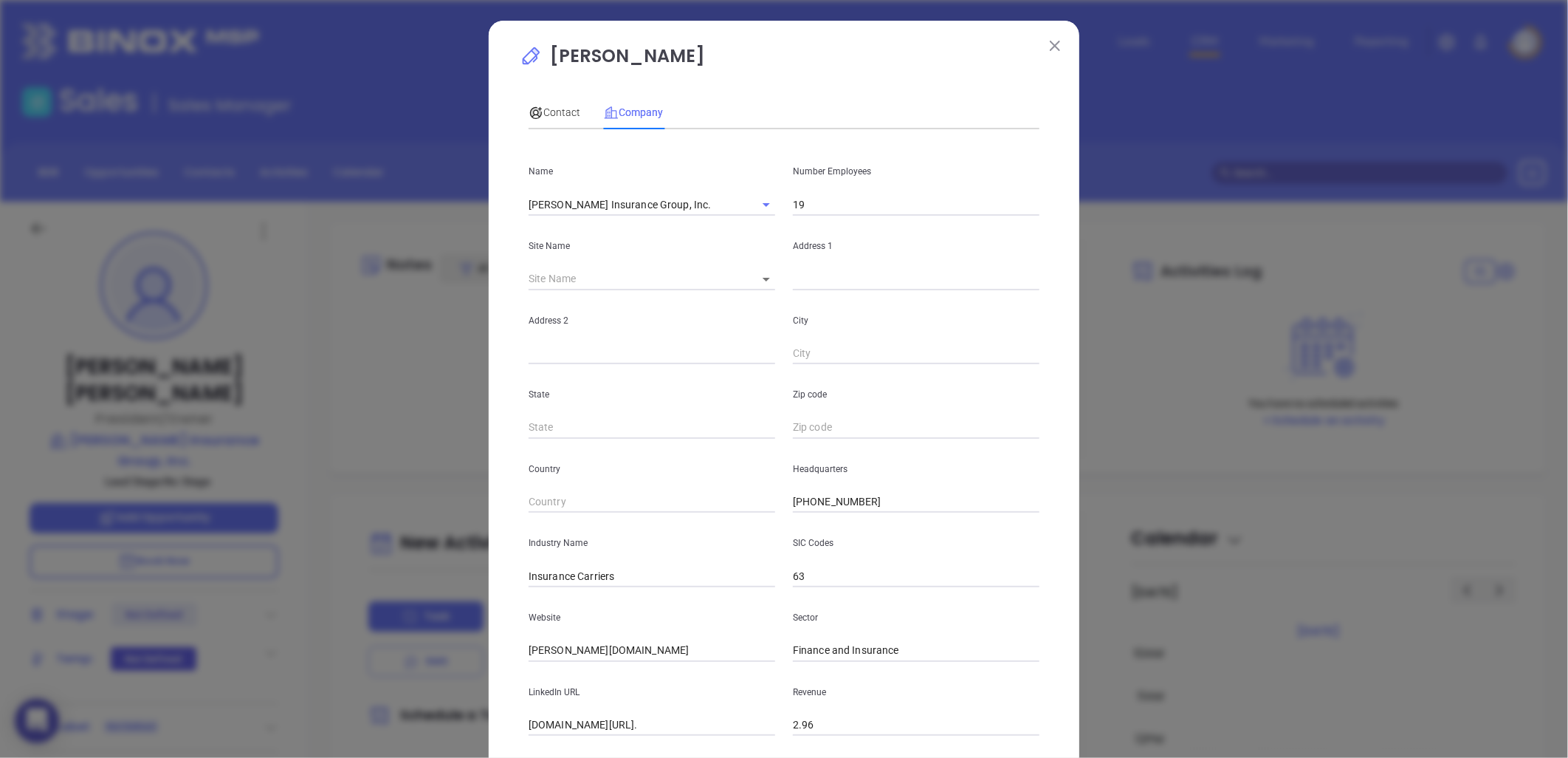
drag, startPoint x: 854, startPoint y: 202, endPoint x: 849, endPoint y: 209, distance: 8.6
click at [854, 202] on input "19" at bounding box center [916, 205] width 246 height 22
type input "1"
type input "5"
click at [807, 208] on input "5" at bounding box center [916, 205] width 246 height 22
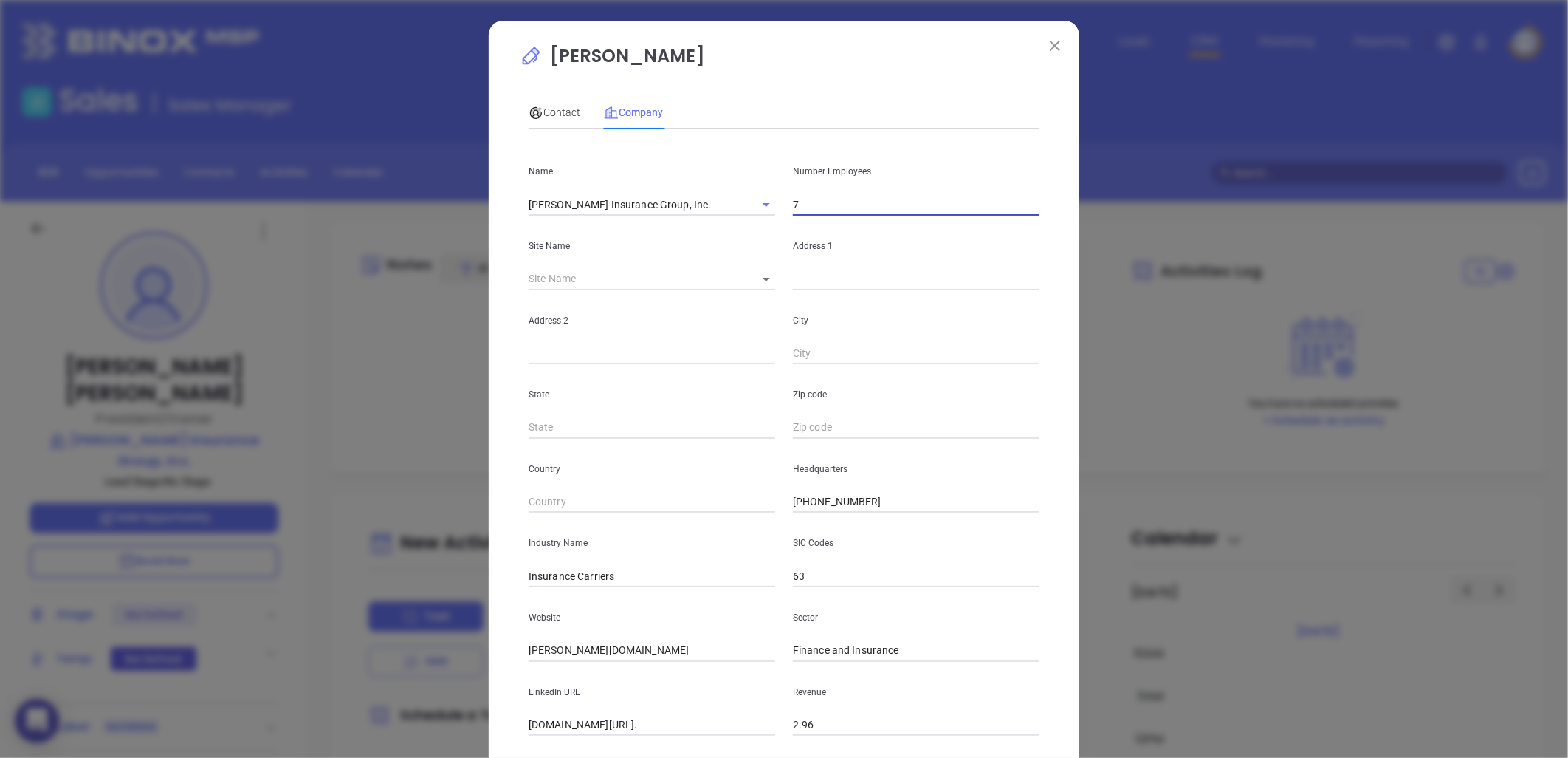
type input "7"
click at [684, 320] on p "Address 2" at bounding box center [652, 321] width 246 height 17
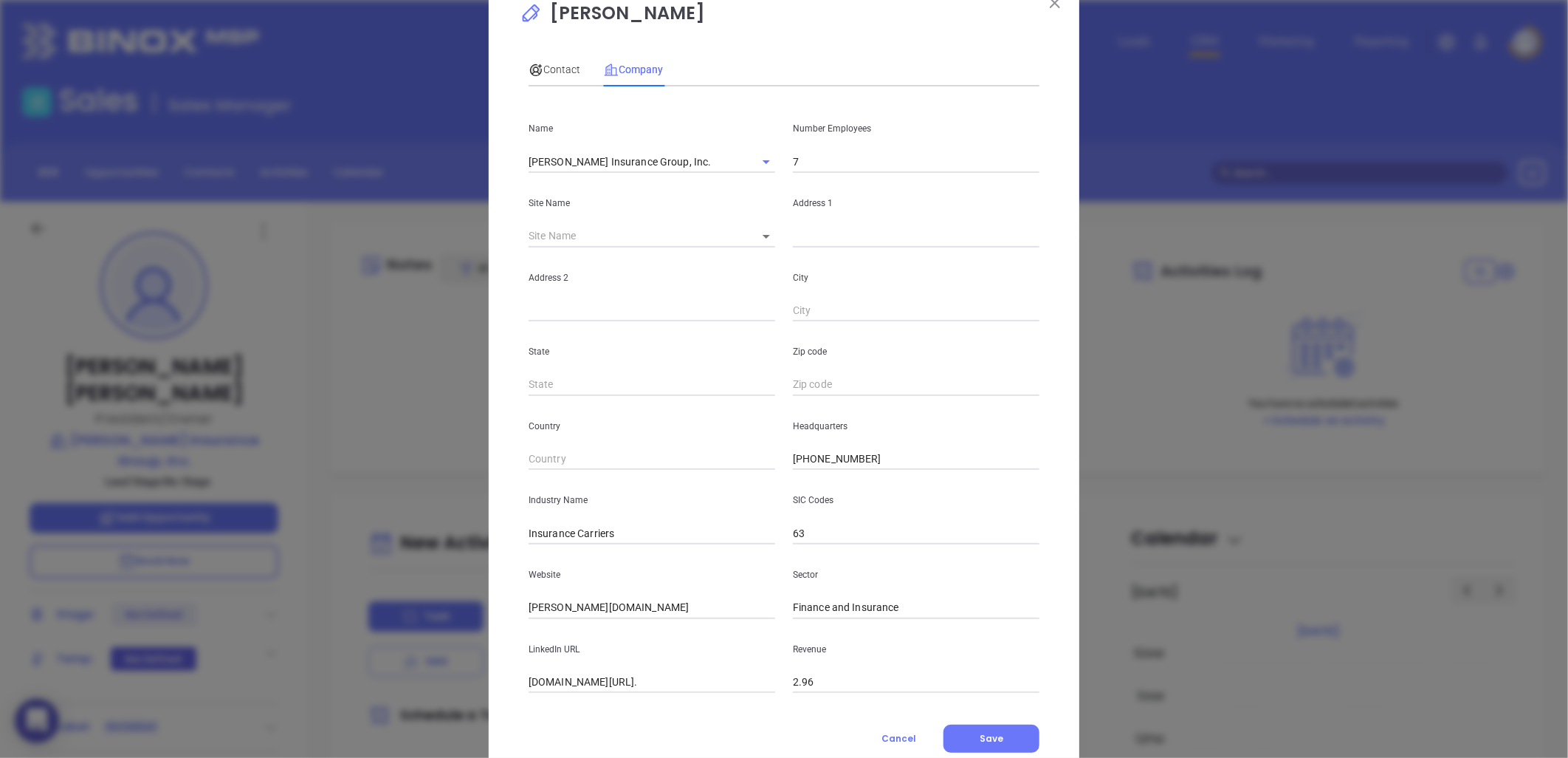
scroll to position [82, 0]
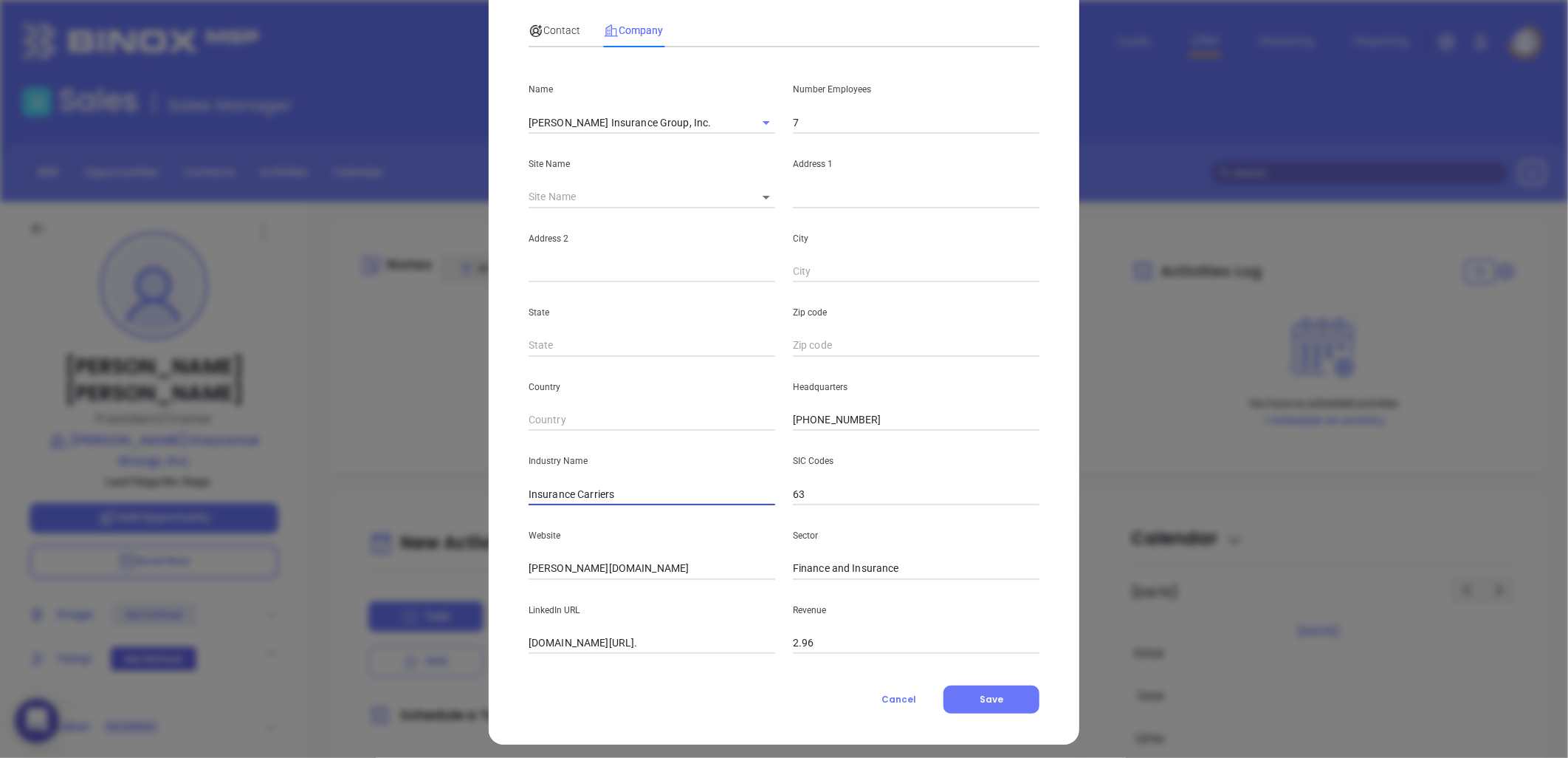
drag, startPoint x: 570, startPoint y: 497, endPoint x: 793, endPoint y: 479, distance: 223.7
click at [793, 479] on div "Industry Name Insurance Carriers SIC Codes 63" at bounding box center [784, 468] width 529 height 75
type input "Insurance"
click at [530, 319] on p "State" at bounding box center [652, 312] width 246 height 17
drag, startPoint x: 661, startPoint y: 571, endPoint x: 362, endPoint y: 614, distance: 302.1
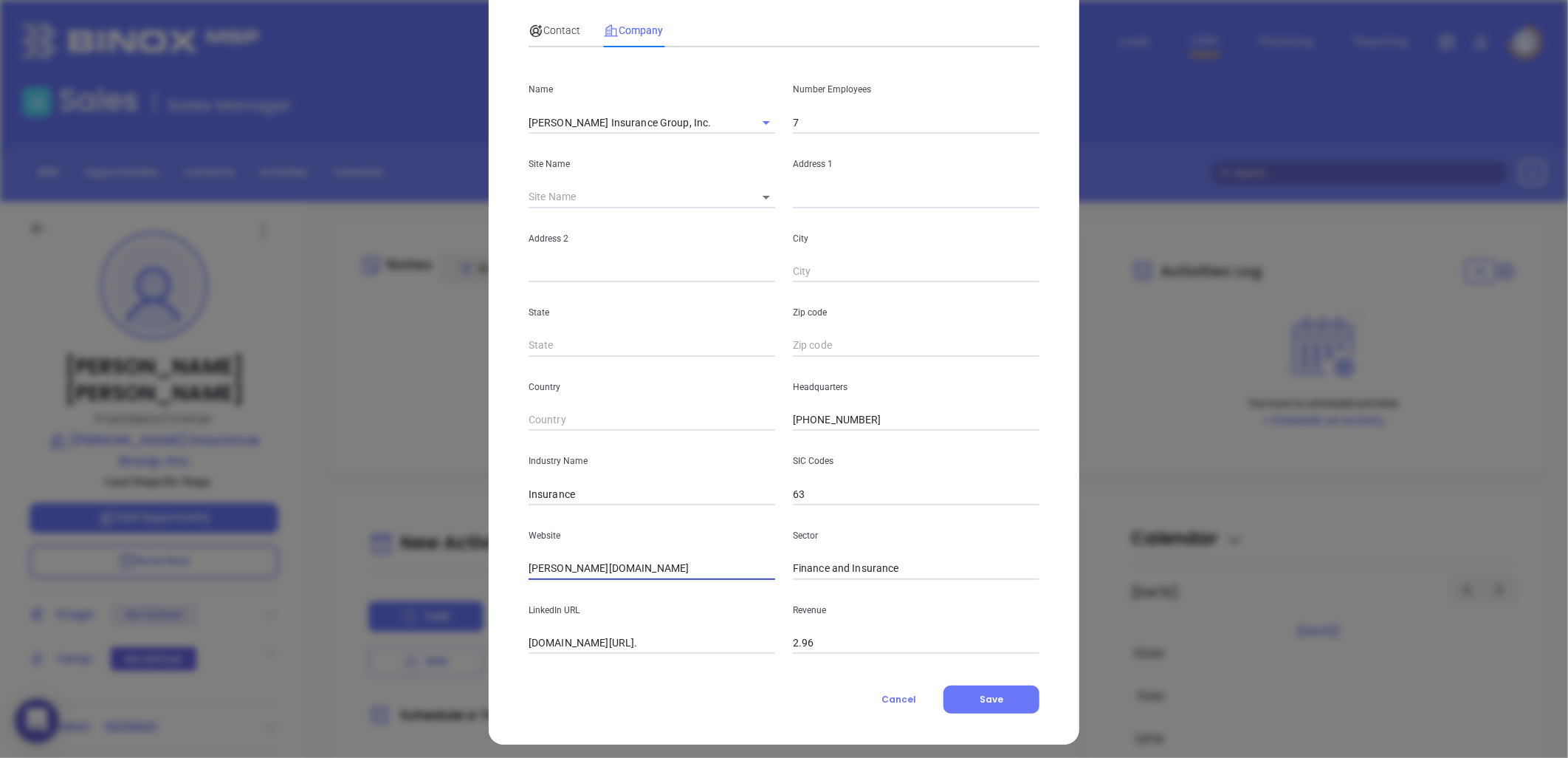
click at [377, 617] on div "Joe Miller Contact Company First Name Joe Last Name Miller Email joem@miller-in…" at bounding box center [784, 379] width 1568 height 758
paste input "https://www.miller-insurance-group.com/"
type input "https://www.miller-insurance-group.com/"
click at [658, 646] on input "linkedin.com/company/millerinsurancegroupinc." at bounding box center [652, 643] width 246 height 22
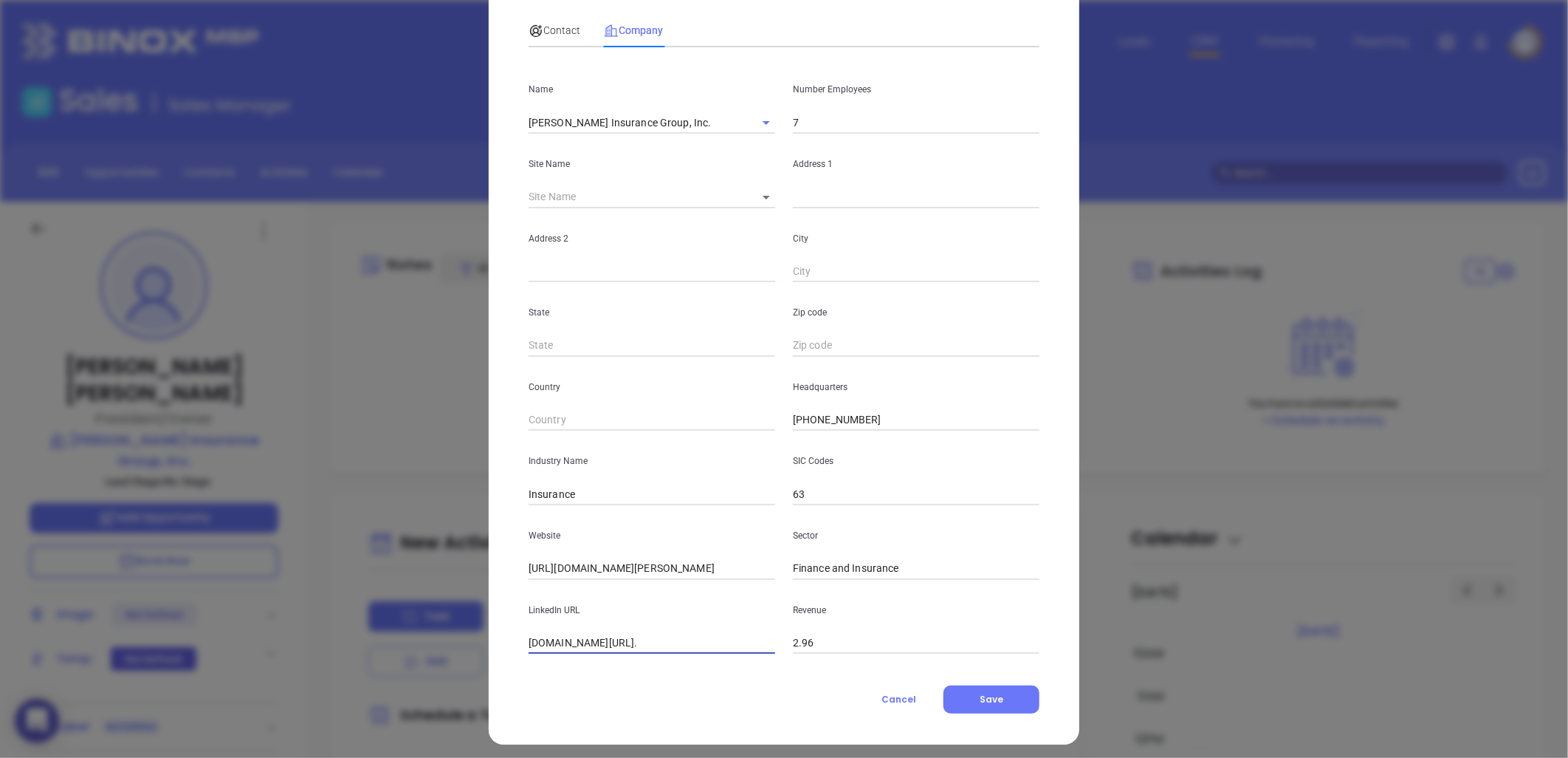
click at [658, 646] on input "linkedin.com/company/millerinsurancegroupinc." at bounding box center [652, 643] width 246 height 22
paste input "https://www.linkedin.com/company/millerinsurancegroupinc./"
type input "https://www.linkedin.com/company/millerinsurancegroupinc./"
click at [542, 27] on span "Contact" at bounding box center [555, 30] width 52 height 12
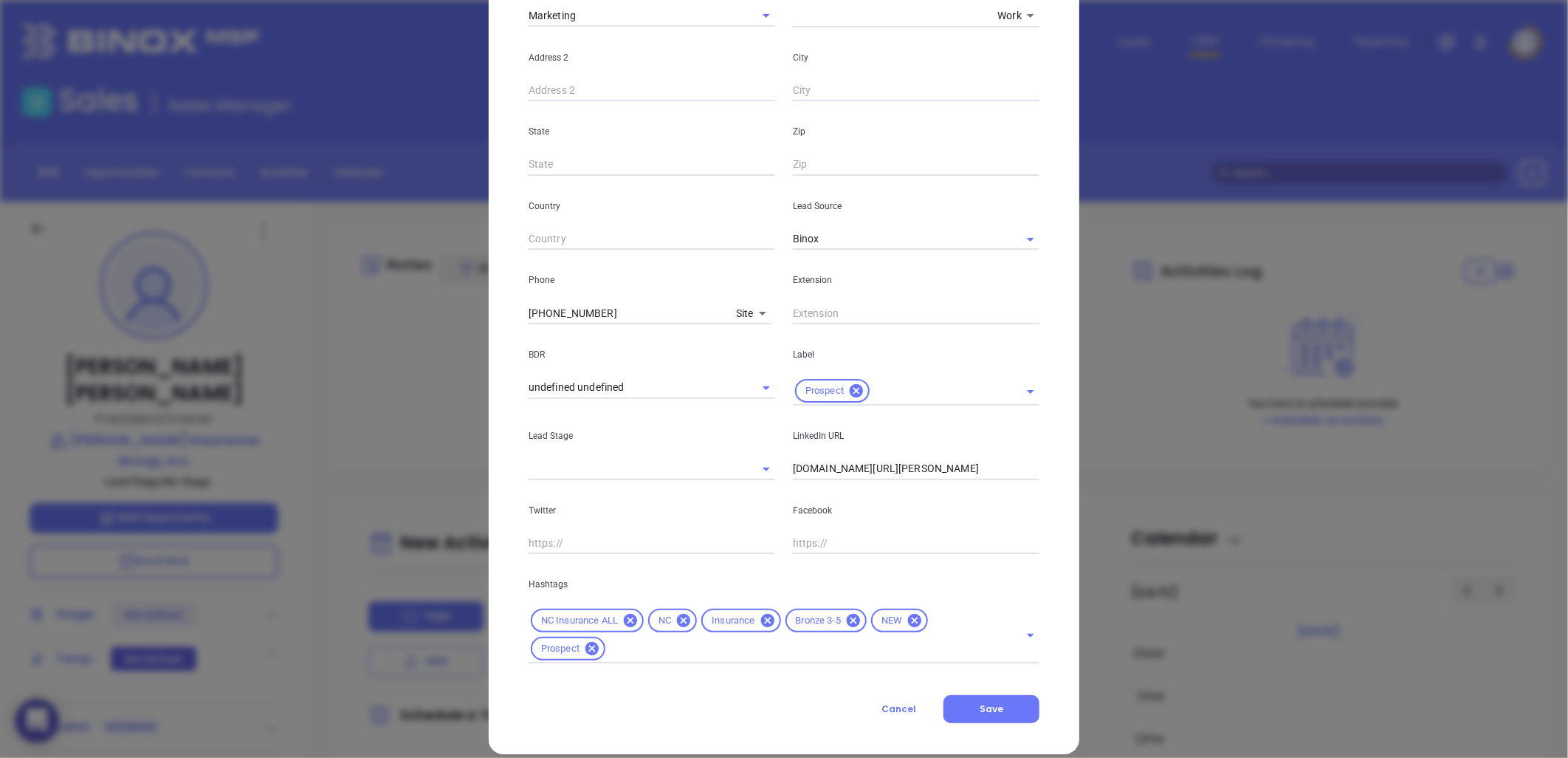
scroll to position [355, 0]
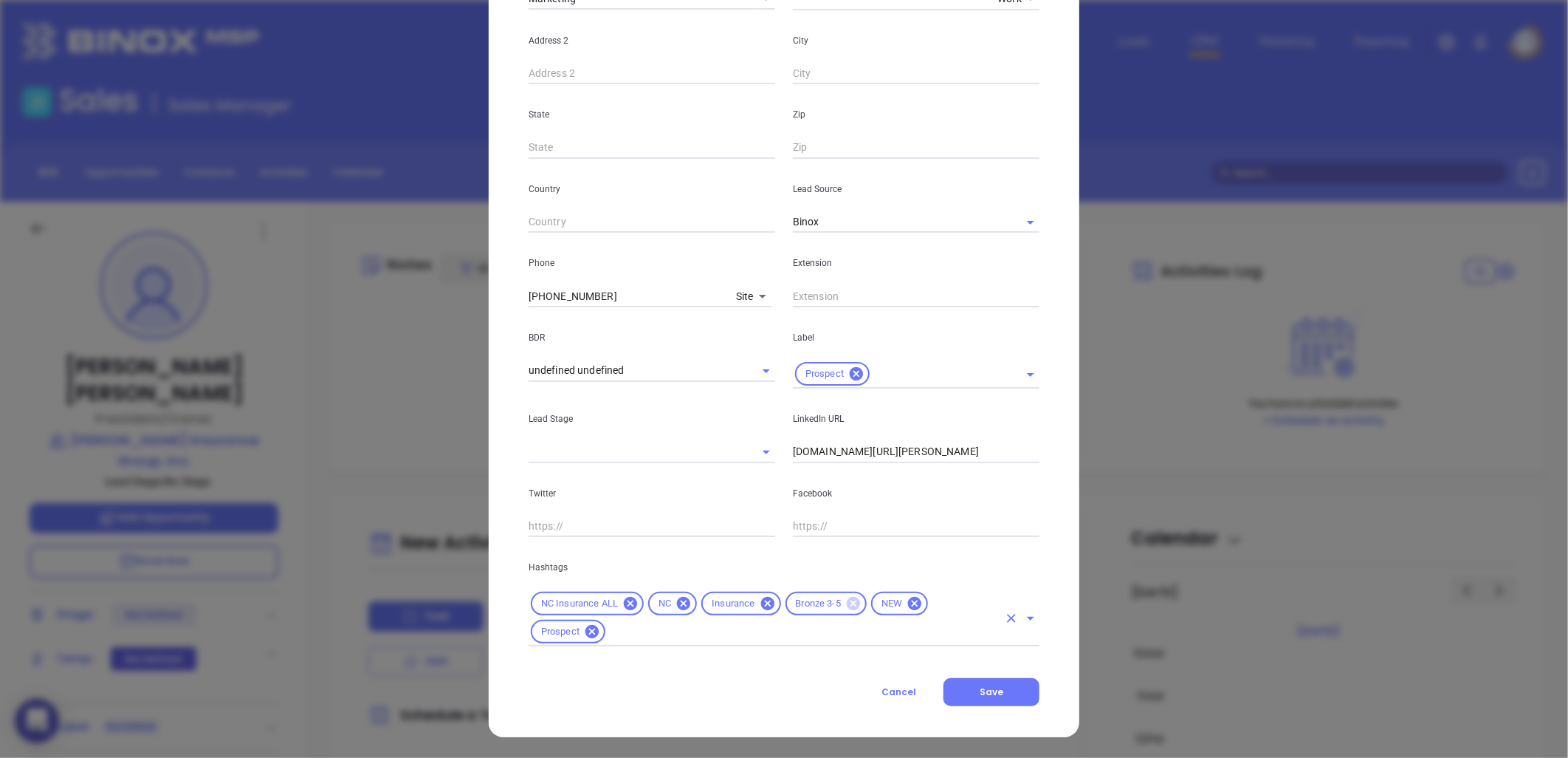
click at [849, 599] on icon at bounding box center [853, 603] width 13 height 13
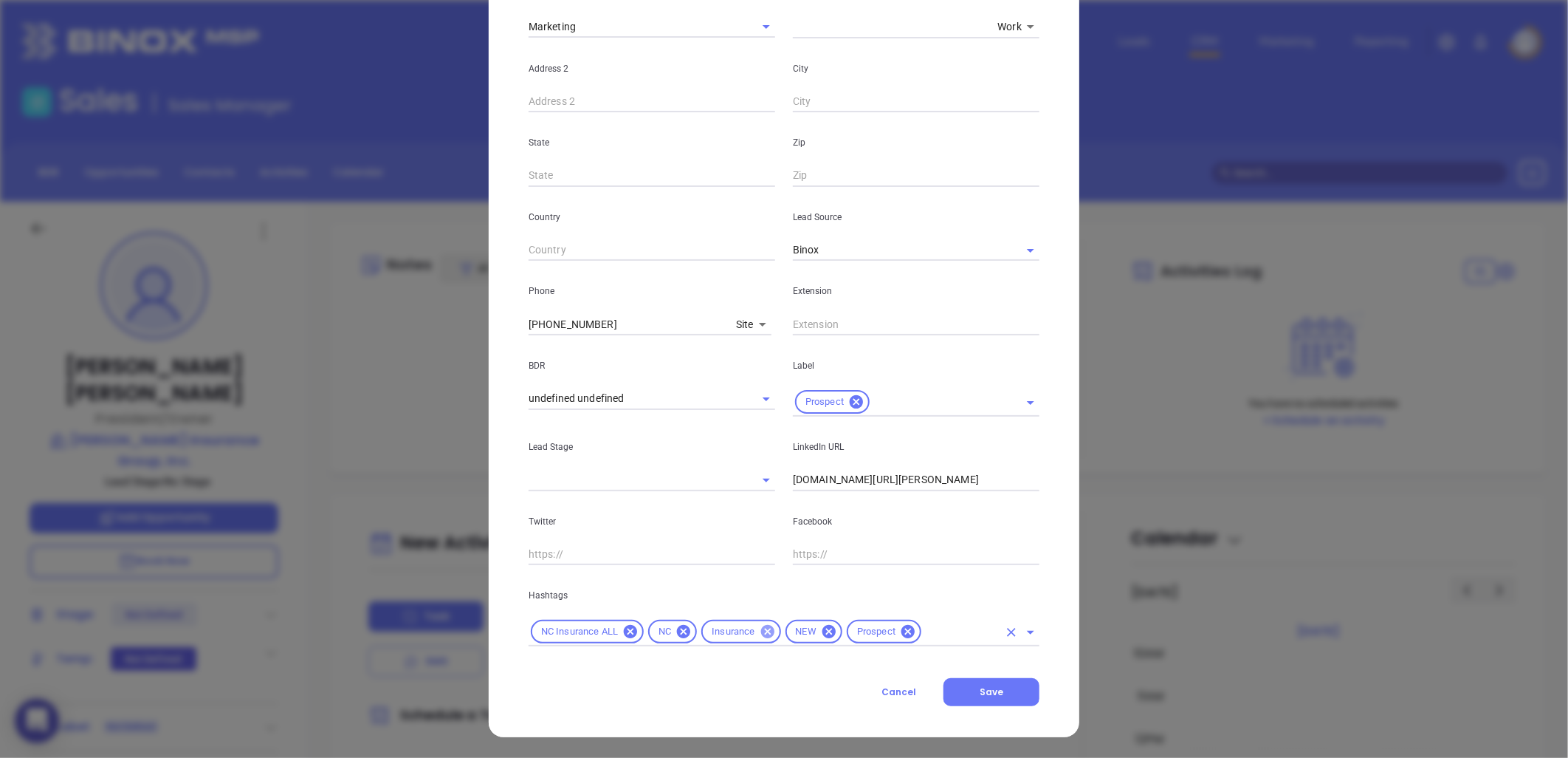
scroll to position [326, 0]
click at [927, 636] on input "text" at bounding box center [960, 632] width 75 height 19
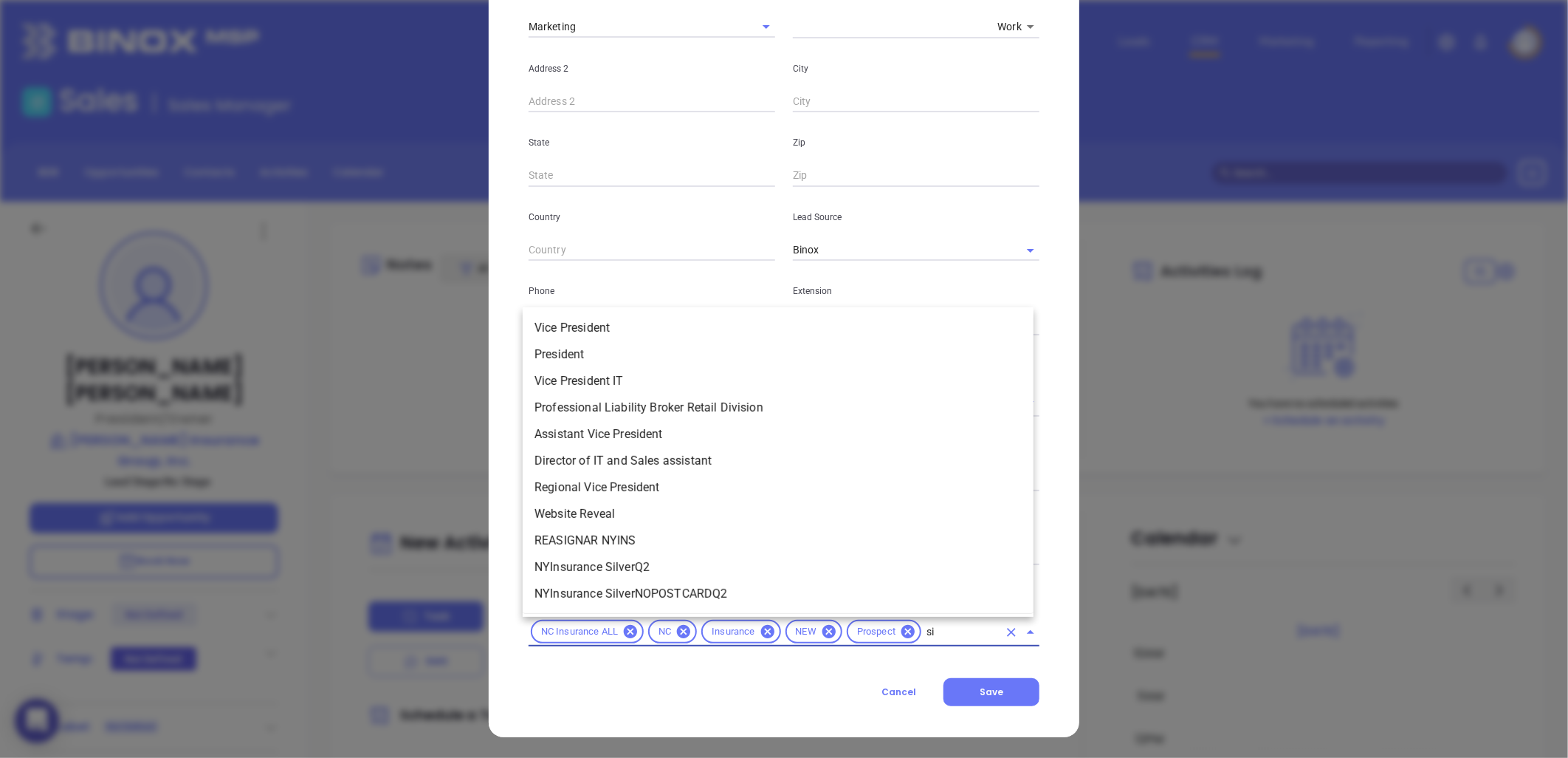
scroll to position [0, 0]
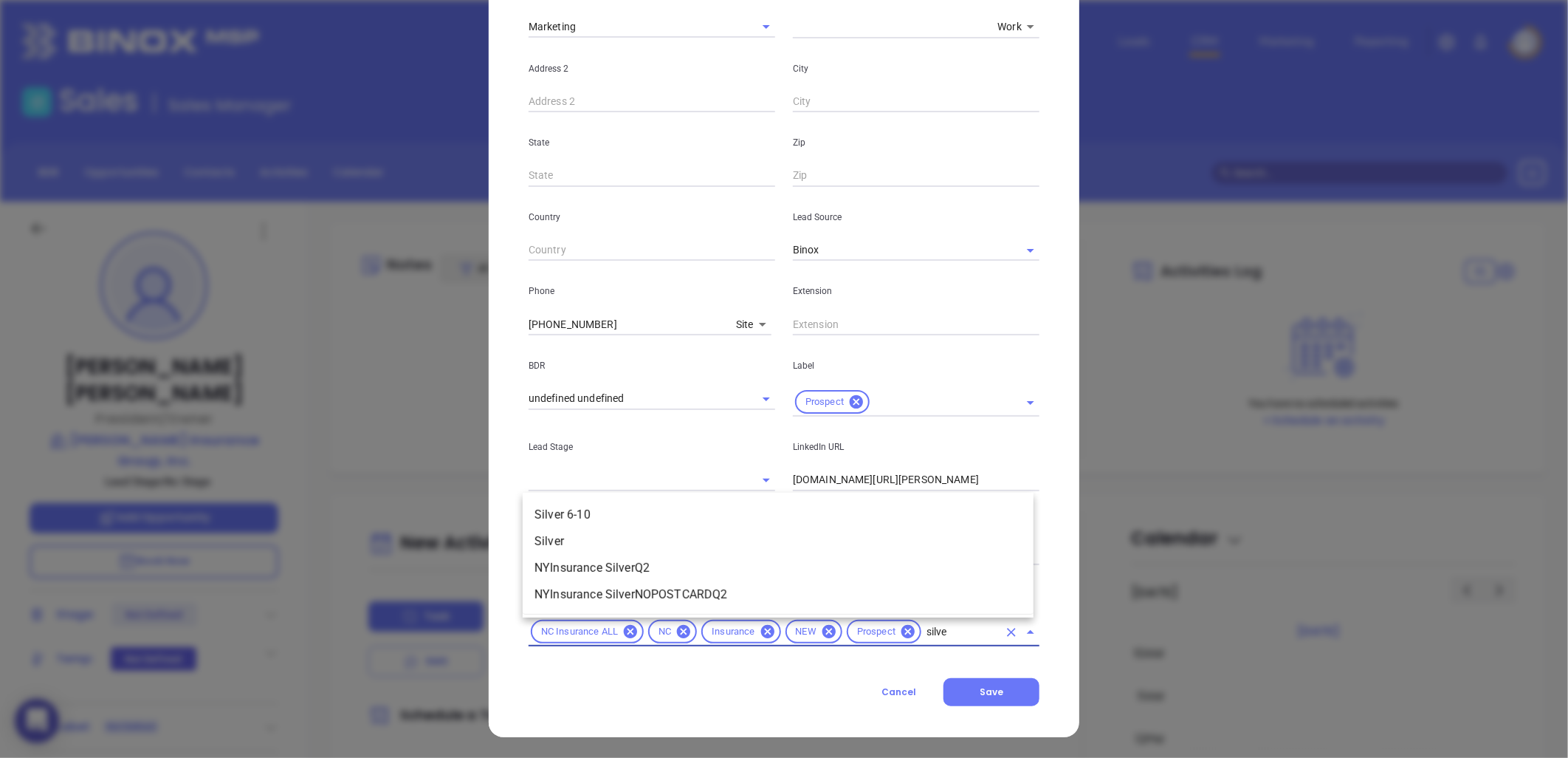
type input "silver"
click at [686, 506] on li "Silver 6-10" at bounding box center [778, 514] width 511 height 27
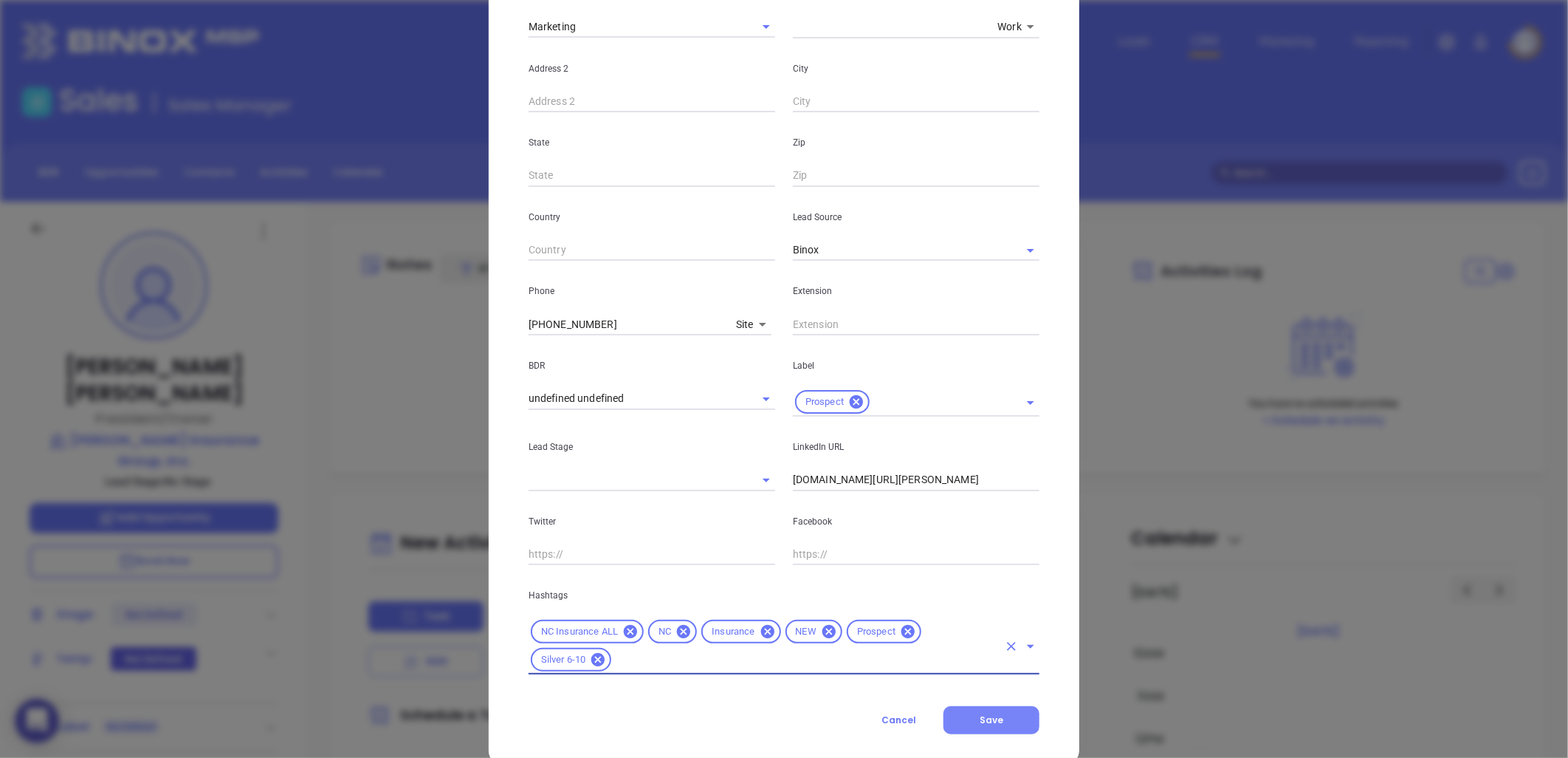
click at [984, 723] on span "Save" at bounding box center [992, 720] width 24 height 13
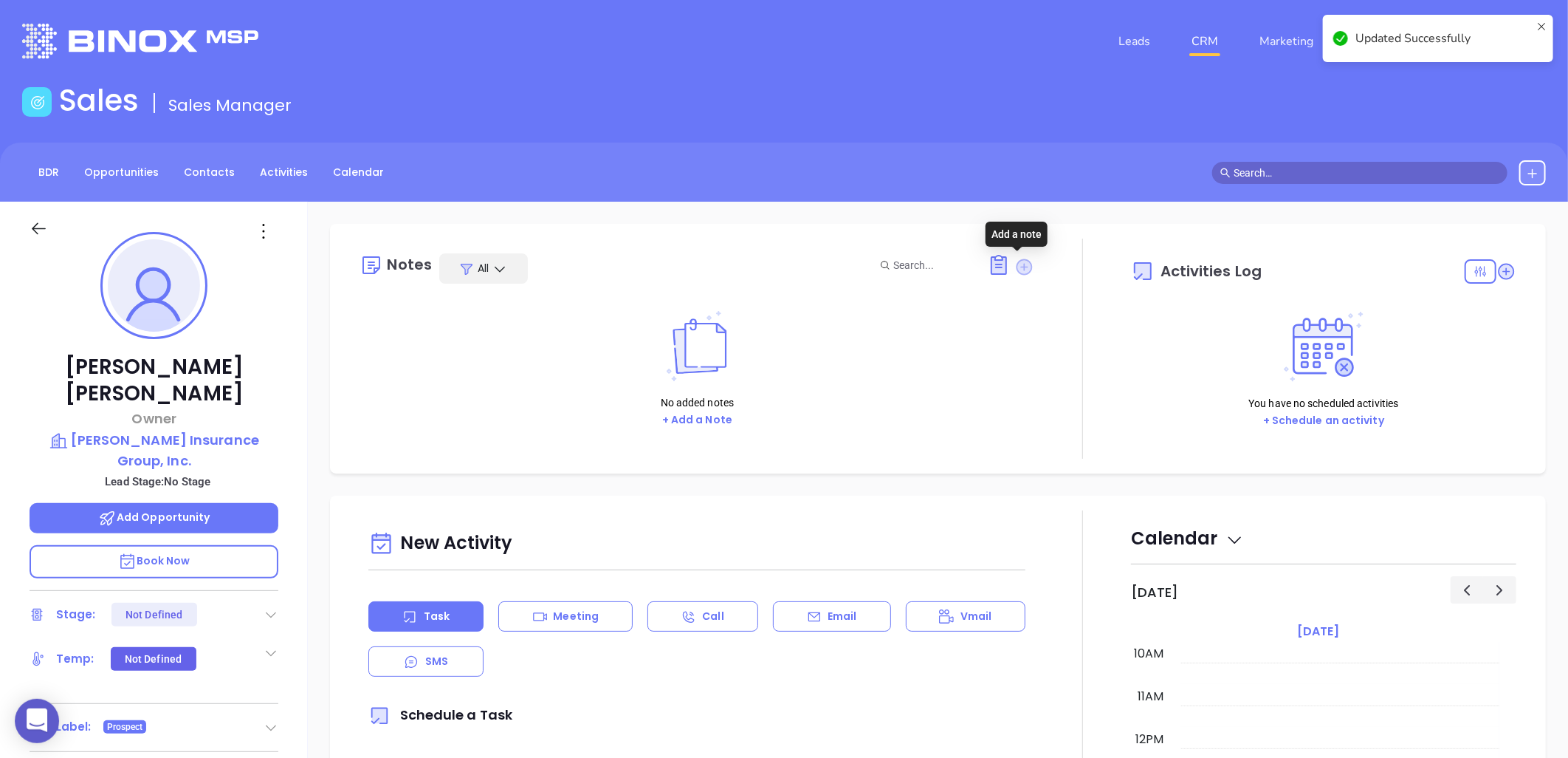
click at [1017, 267] on icon at bounding box center [1025, 267] width 17 height 17
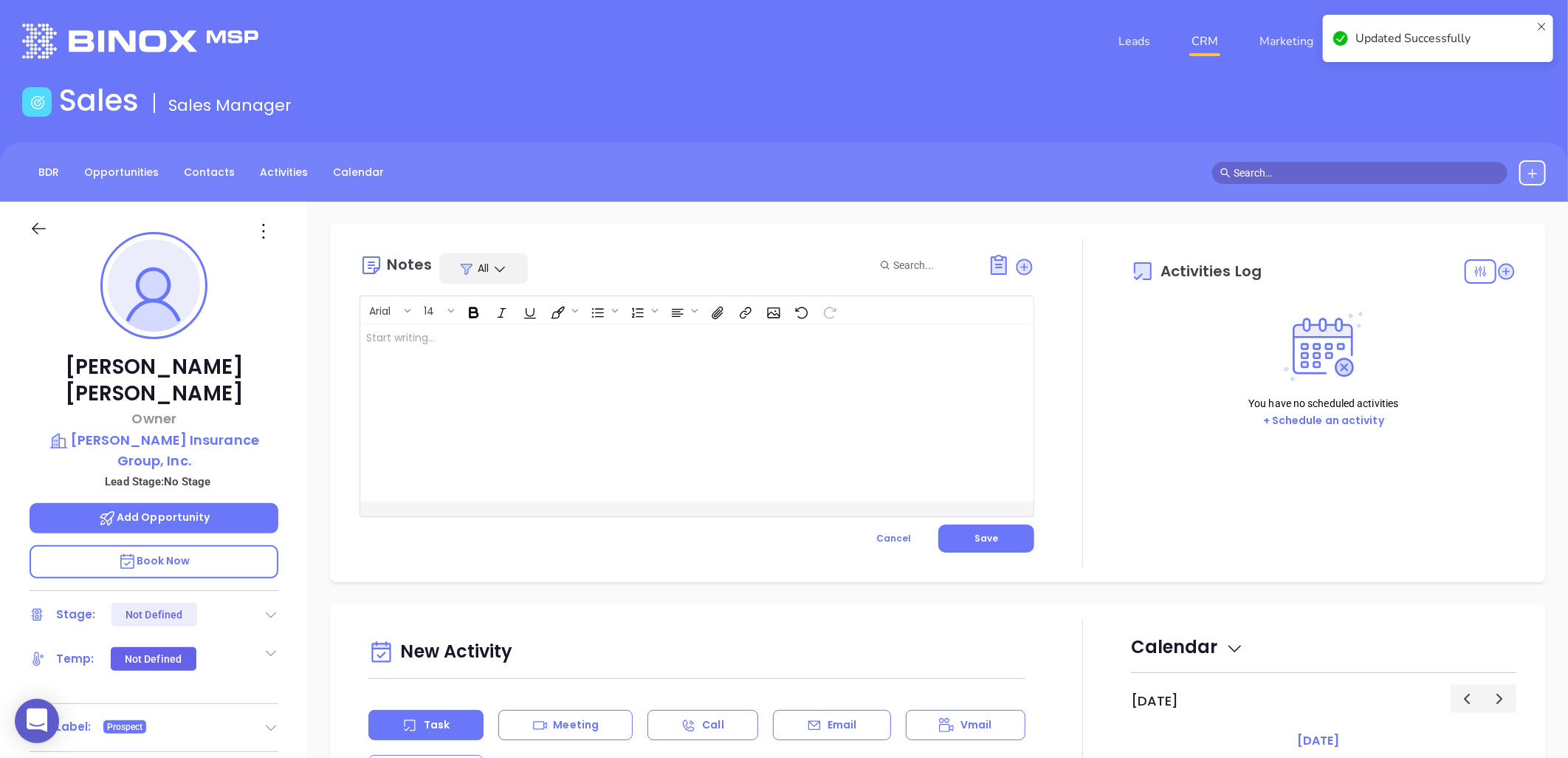
click at [415, 351] on div at bounding box center [673, 412] width 626 height 177
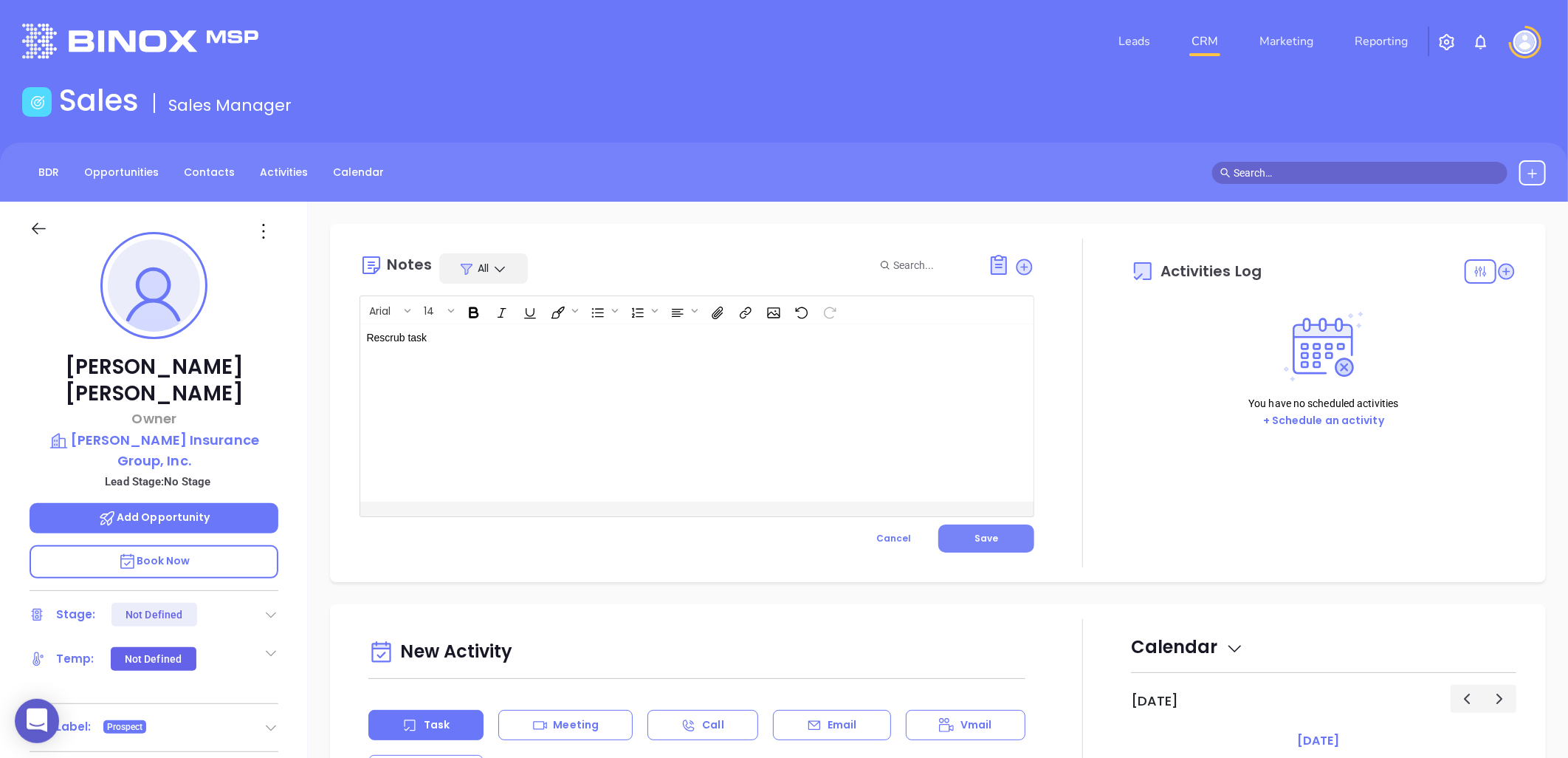
click at [983, 537] on span "Save" at bounding box center [986, 538] width 24 height 13
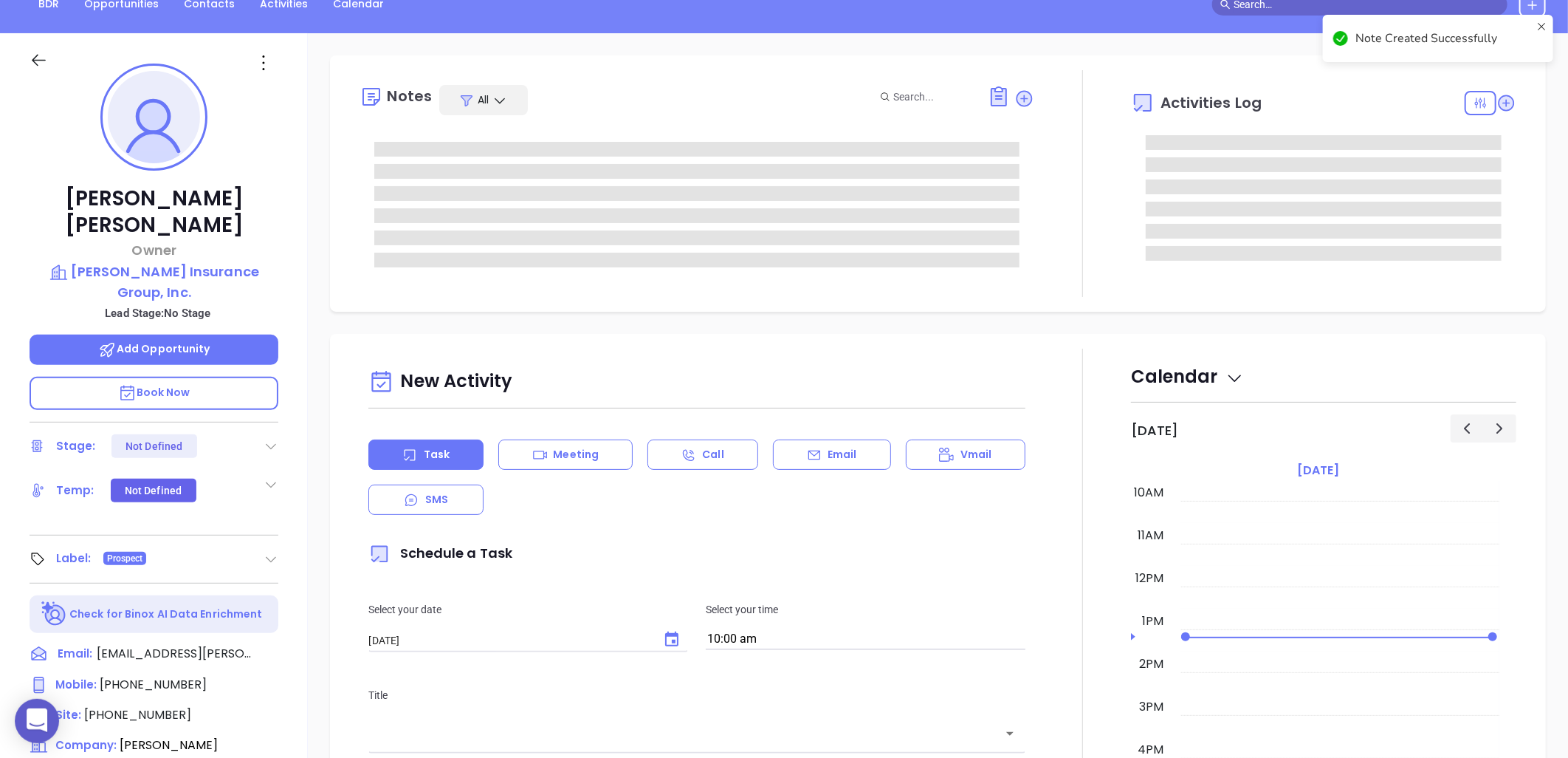
scroll to position [477, 0]
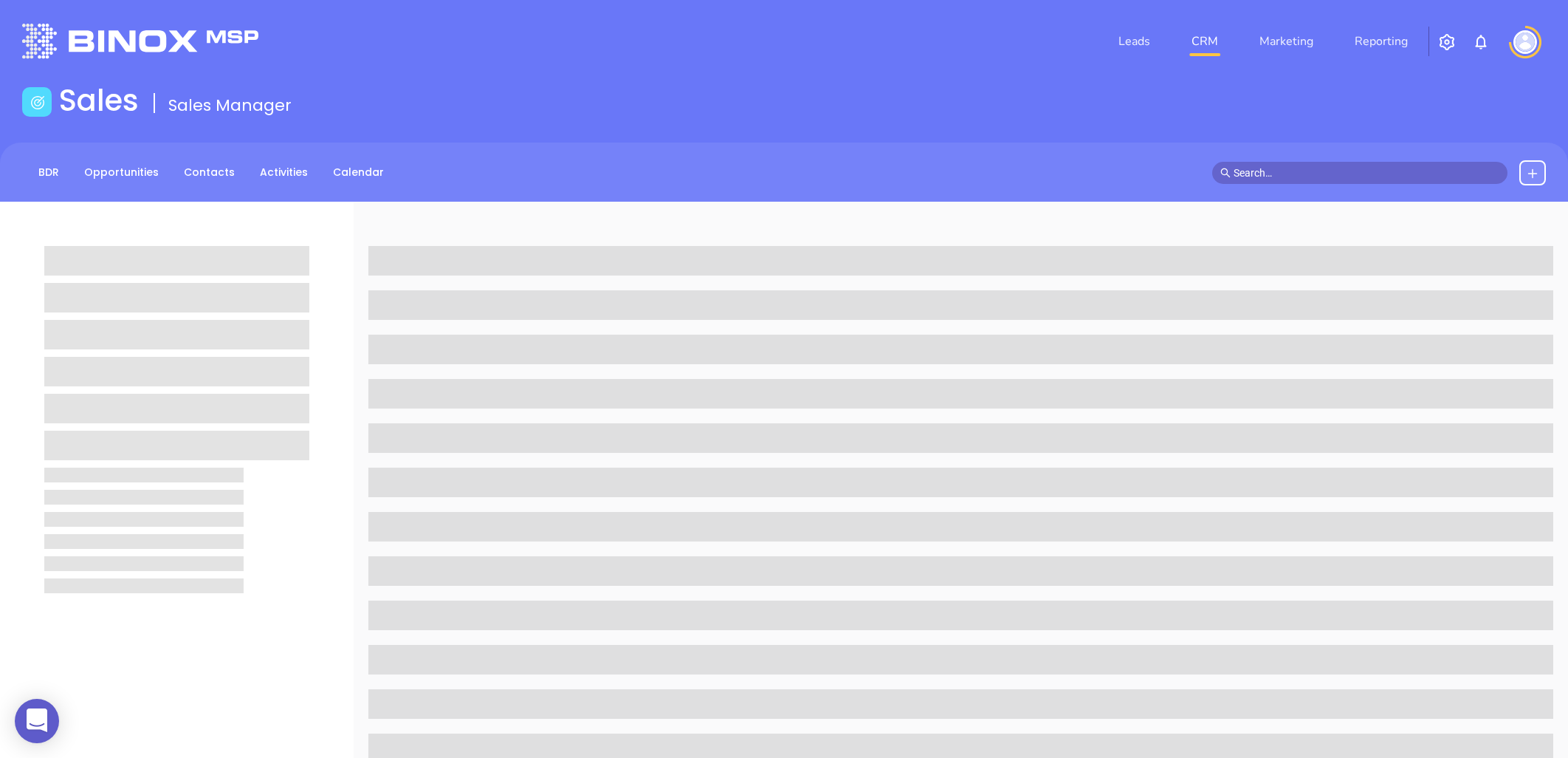
scroll to position [477, 0]
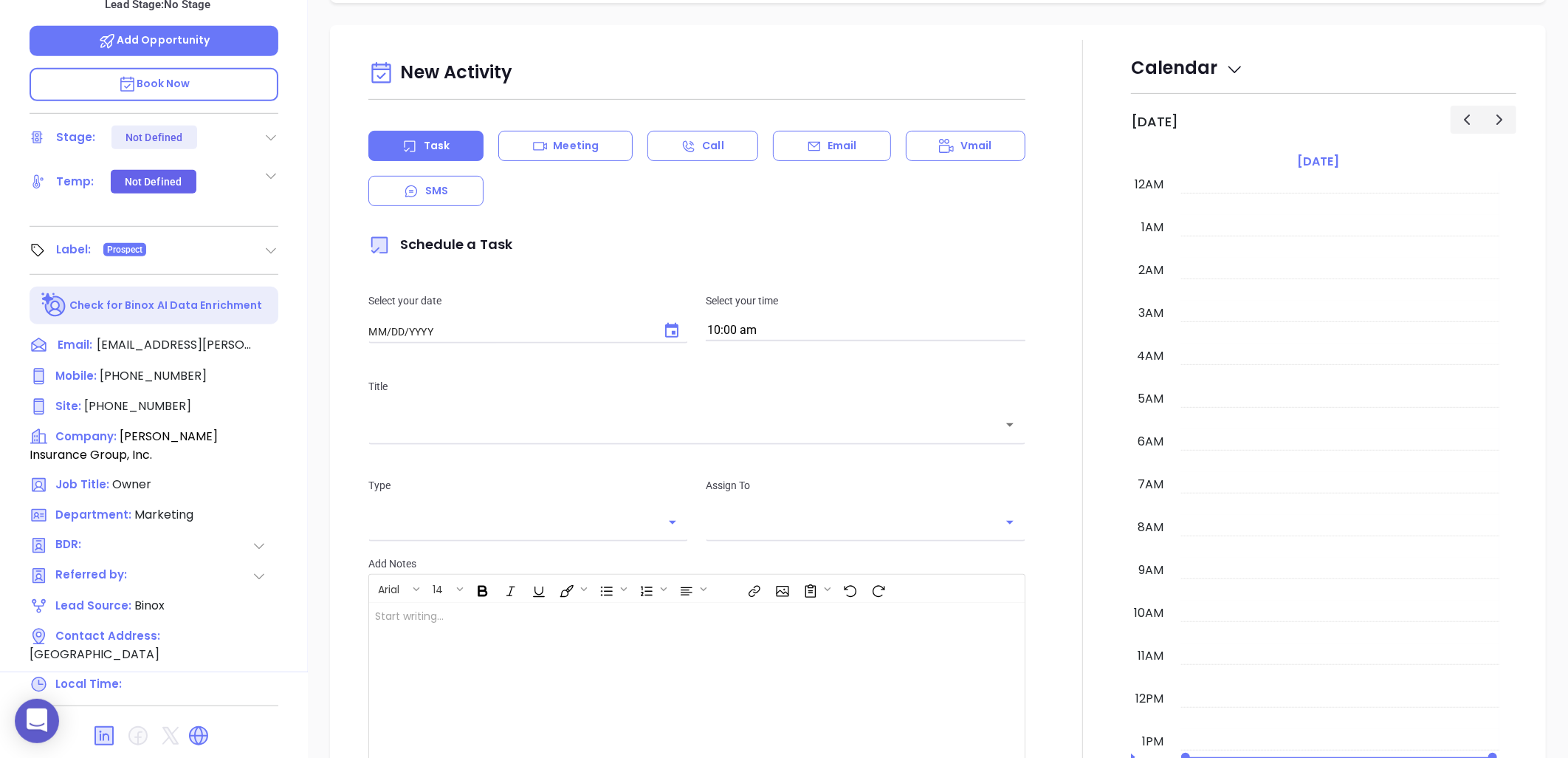
type input "[DATE]"
type input "[PERSON_NAME]"
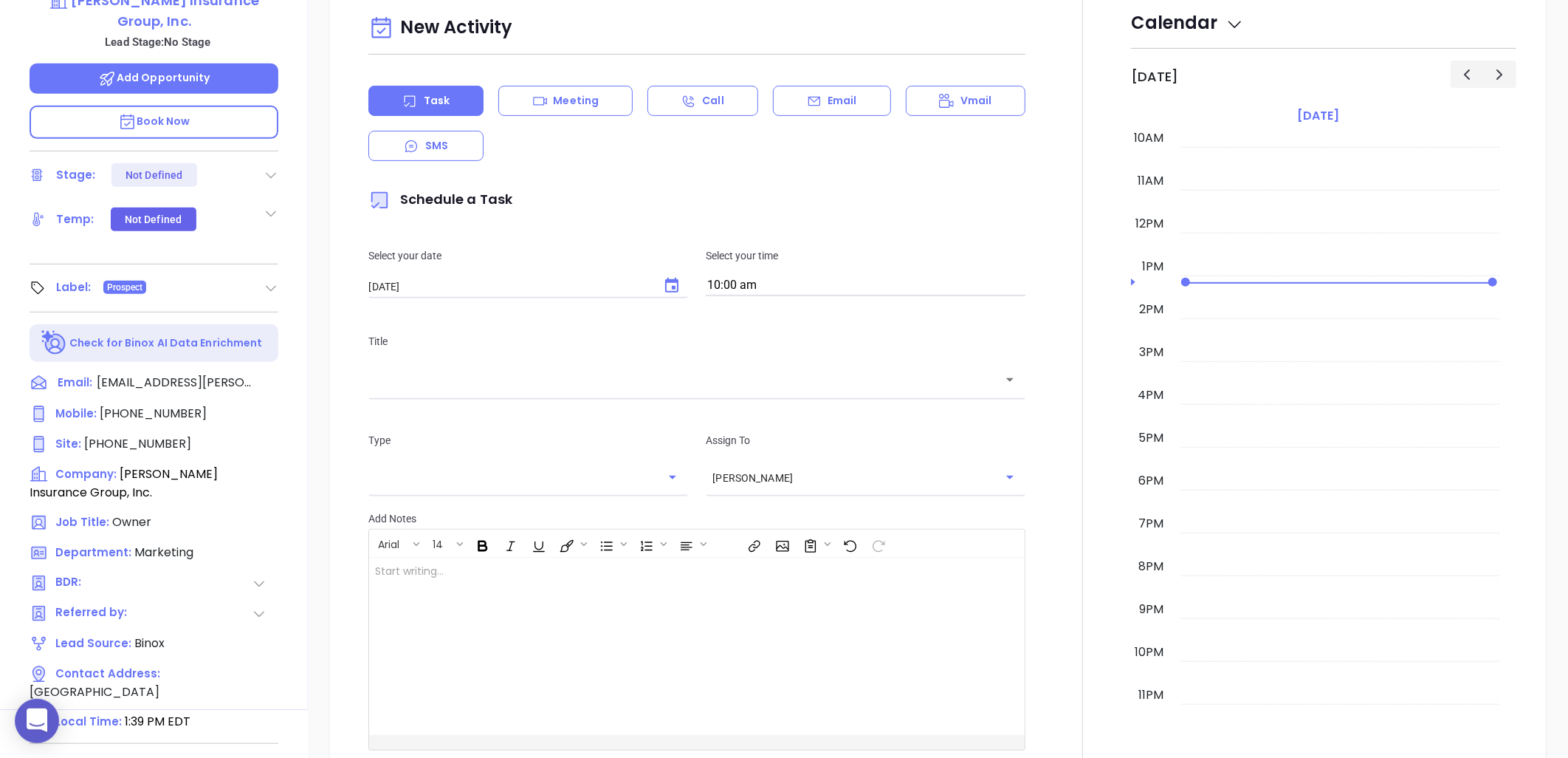
scroll to position [477, 0]
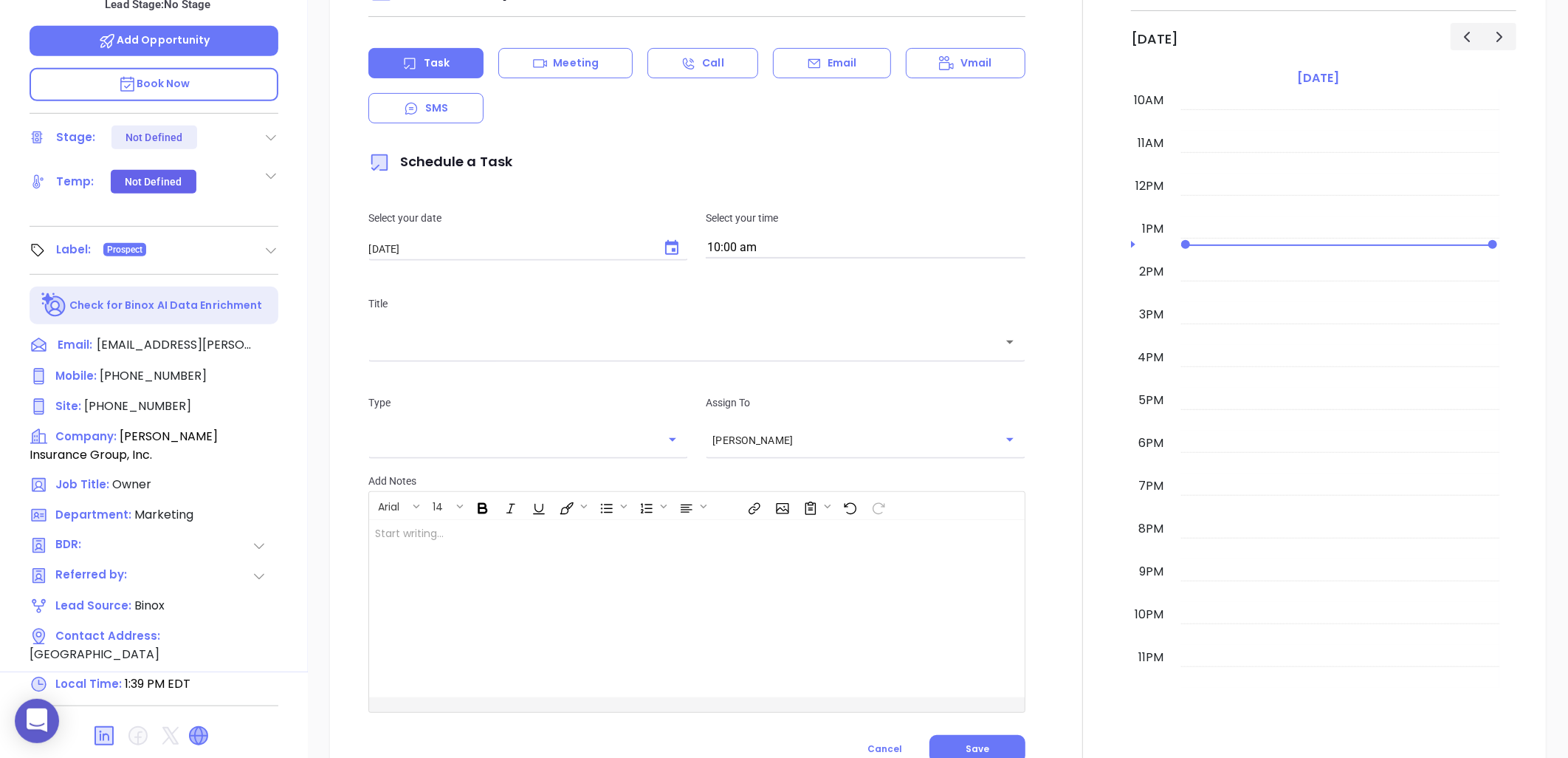
click at [194, 724] on icon at bounding box center [199, 736] width 24 height 24
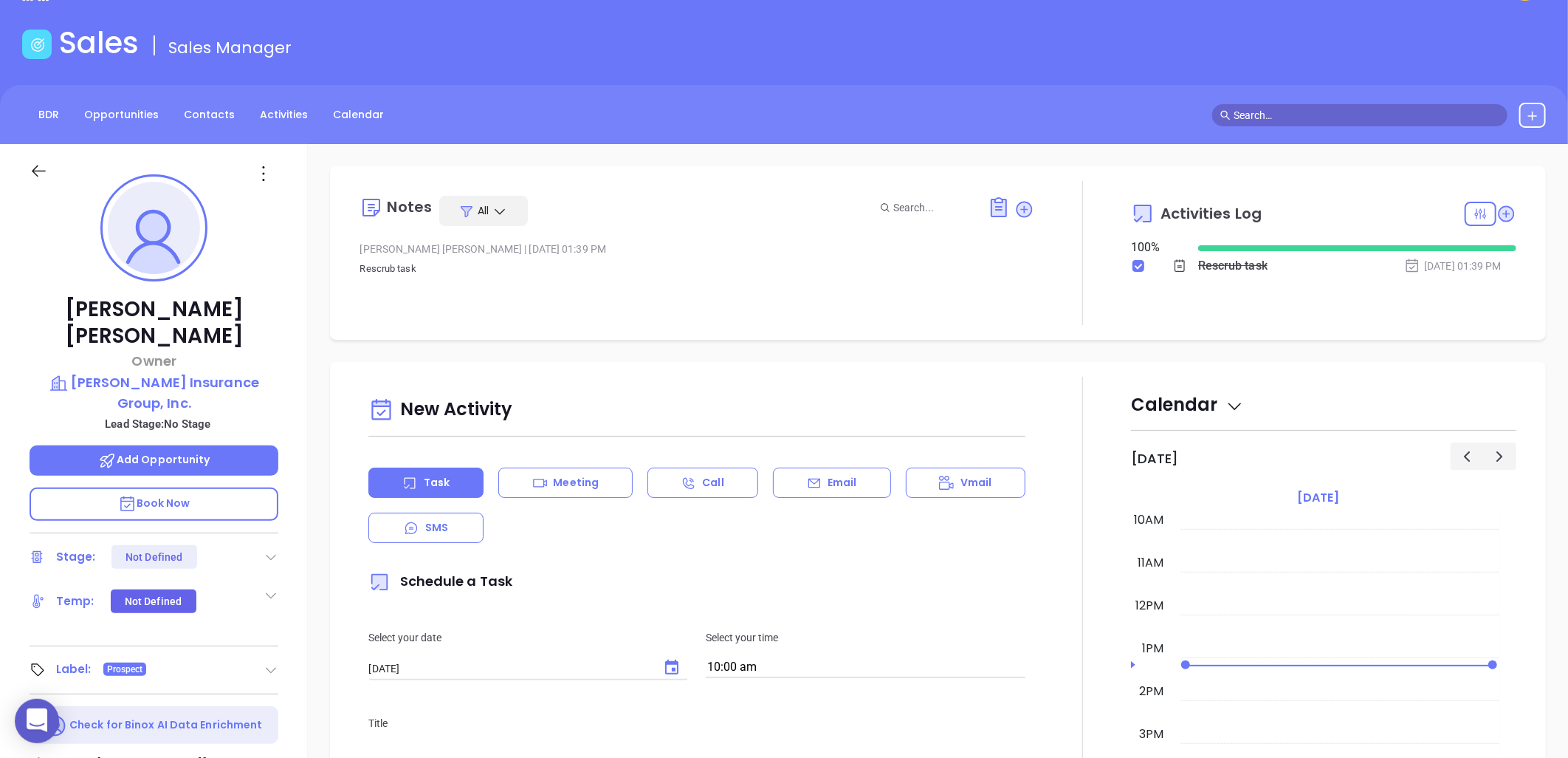
scroll to position [0, 0]
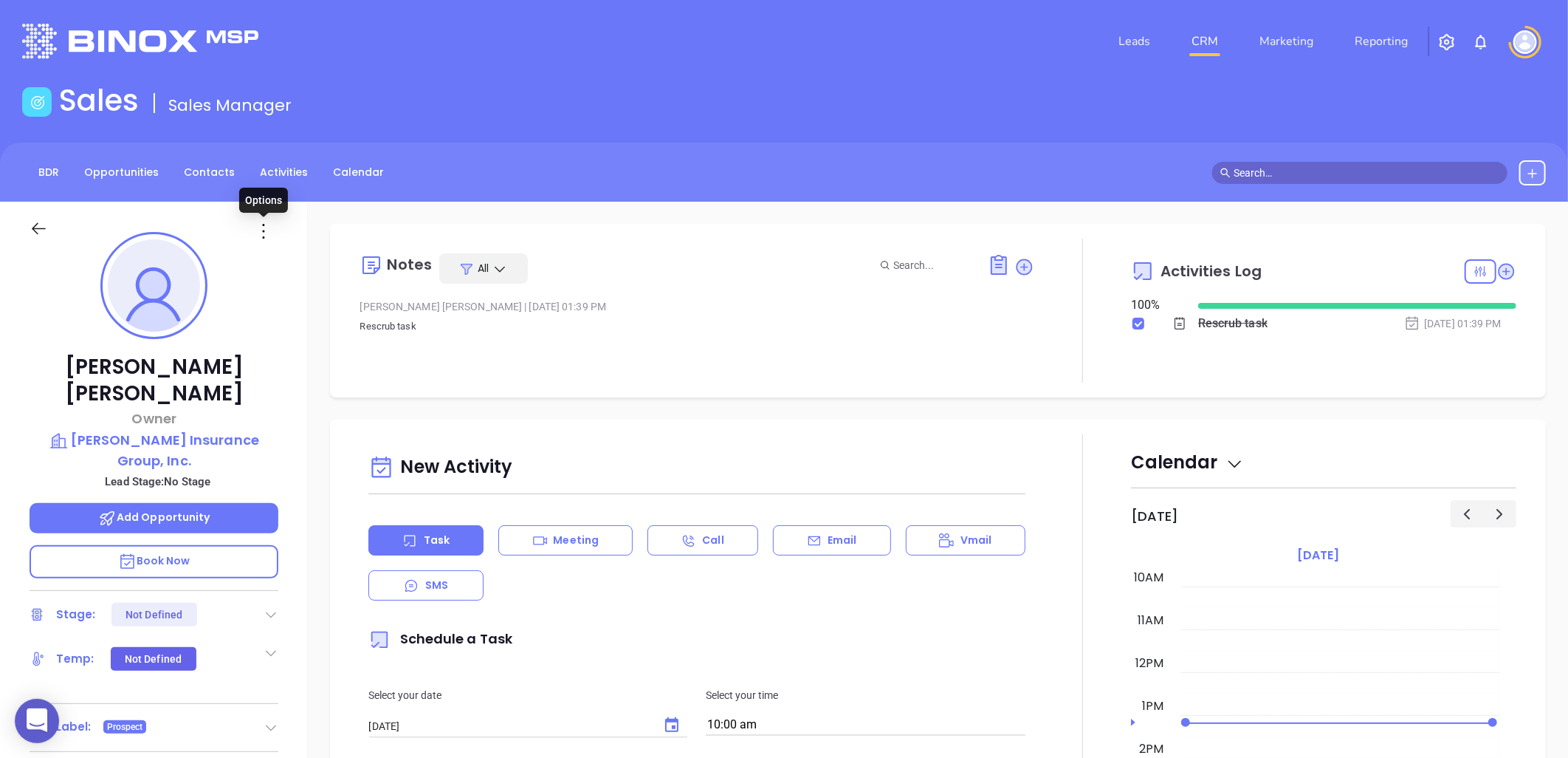
click at [264, 228] on icon at bounding box center [264, 232] width 24 height 24
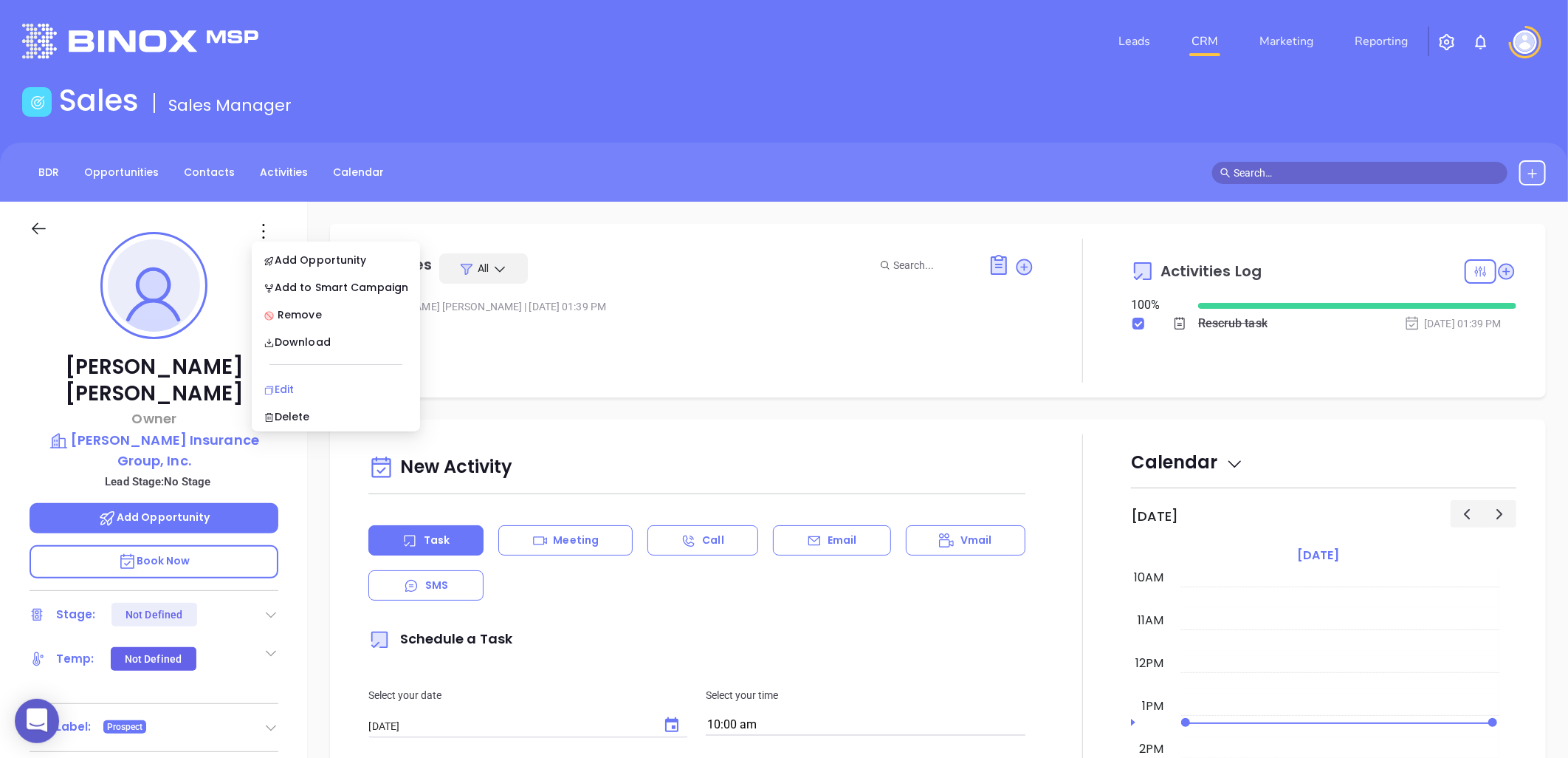
click at [290, 387] on div "Edit" at bounding box center [336, 389] width 144 height 17
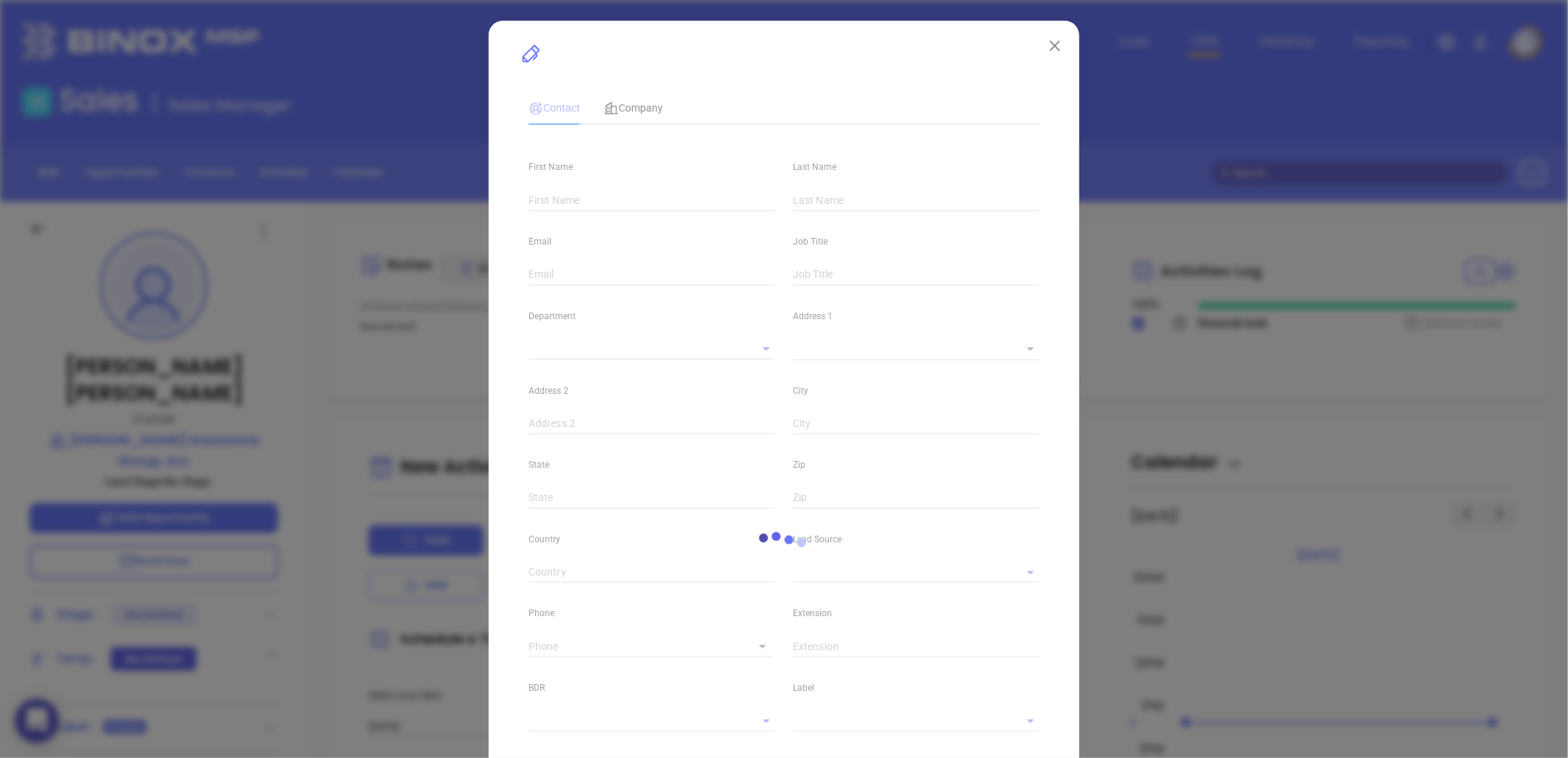
type input "[PERSON_NAME]"
type input "[EMAIL_ADDRESS][PERSON_NAME][DOMAIN_NAME]"
type input "Owner"
type input "1"
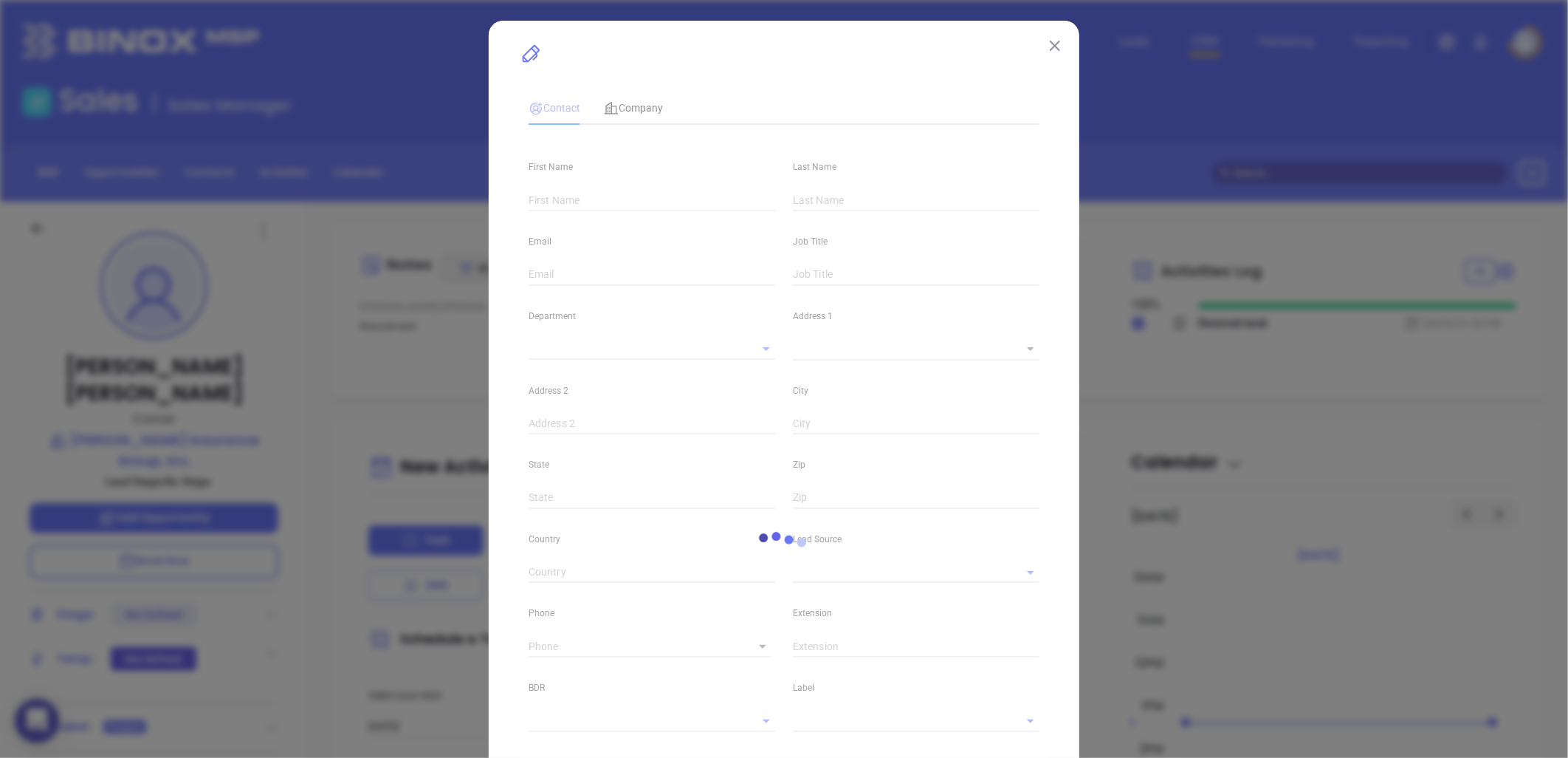
type input "[DOMAIN_NAME][URL][PERSON_NAME]"
type input "Marketing"
type input "Binox"
type input "undefined undefined"
type input "1"
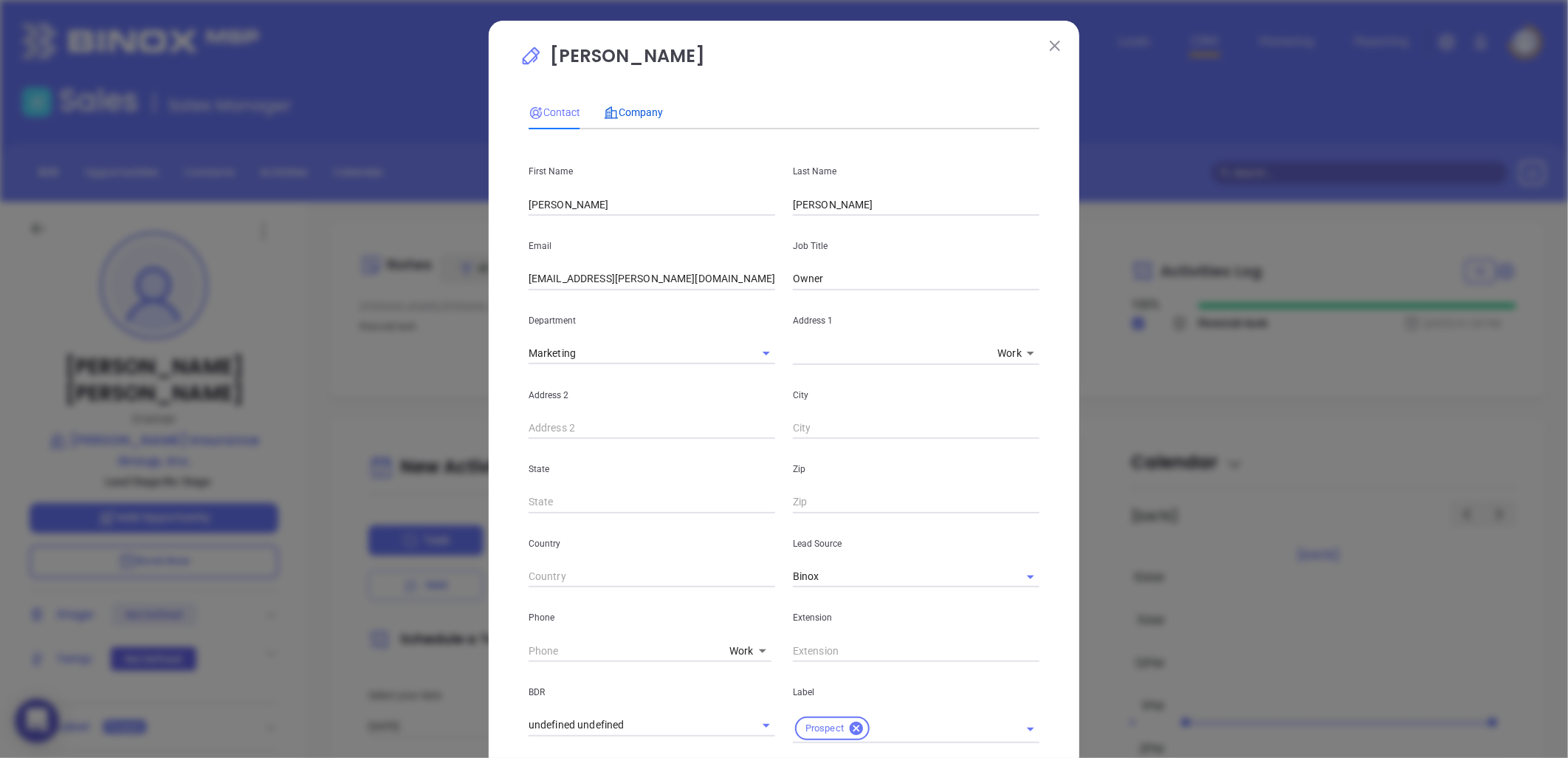
drag, startPoint x: 635, startPoint y: 112, endPoint x: 670, endPoint y: 130, distance: 39.4
click at [637, 111] on span "Company" at bounding box center [633, 112] width 59 height 12
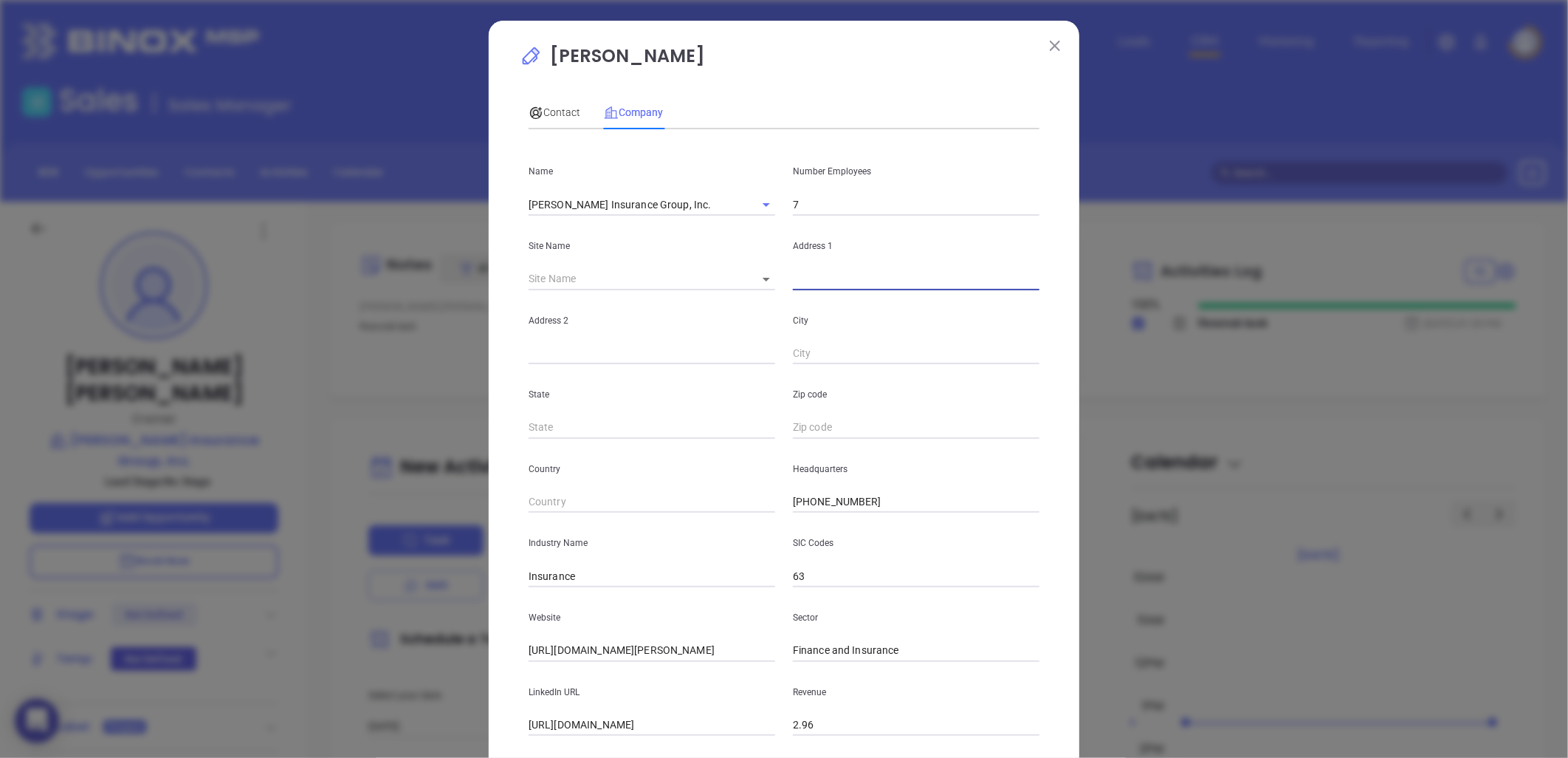
click at [806, 283] on input "text" at bounding box center [916, 279] width 246 height 22
paste input "7548-A US Highway 19-[GEOGRAPHIC_DATA][US_STATE]"
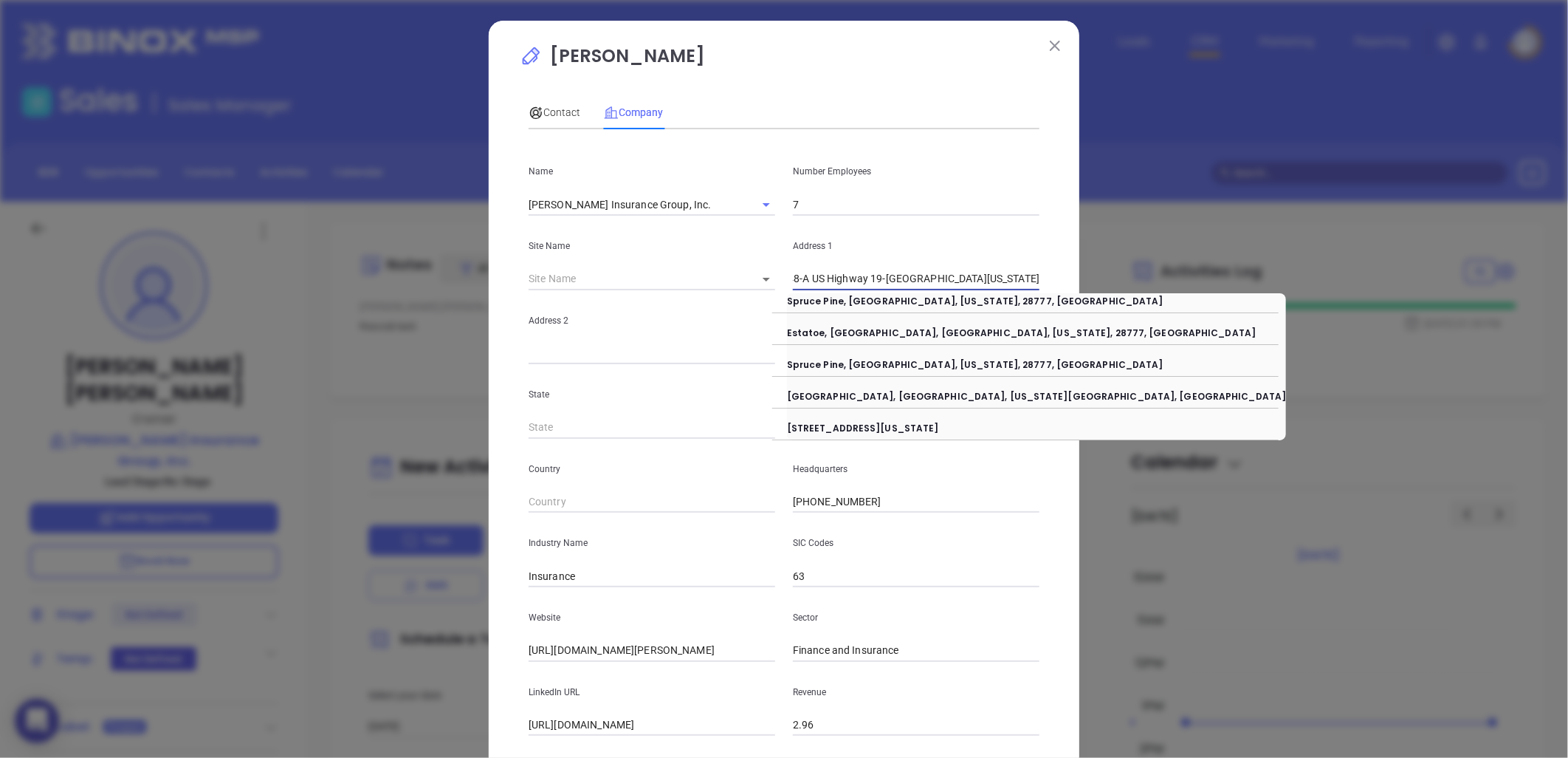
drag, startPoint x: 853, startPoint y: 277, endPoint x: 1101, endPoint y: 261, distance: 248.5
click at [1101, 261] on div "[PERSON_NAME] Contact Company First Name [PERSON_NAME] Last Name [PERSON_NAME] …" at bounding box center [784, 379] width 1568 height 758
drag, startPoint x: 851, startPoint y: 276, endPoint x: 866, endPoint y: 276, distance: 15.0
click at [866, 276] on input "7548-A US Highway 19-[GEOGRAPHIC_DATA][US_STATE]" at bounding box center [916, 279] width 246 height 22
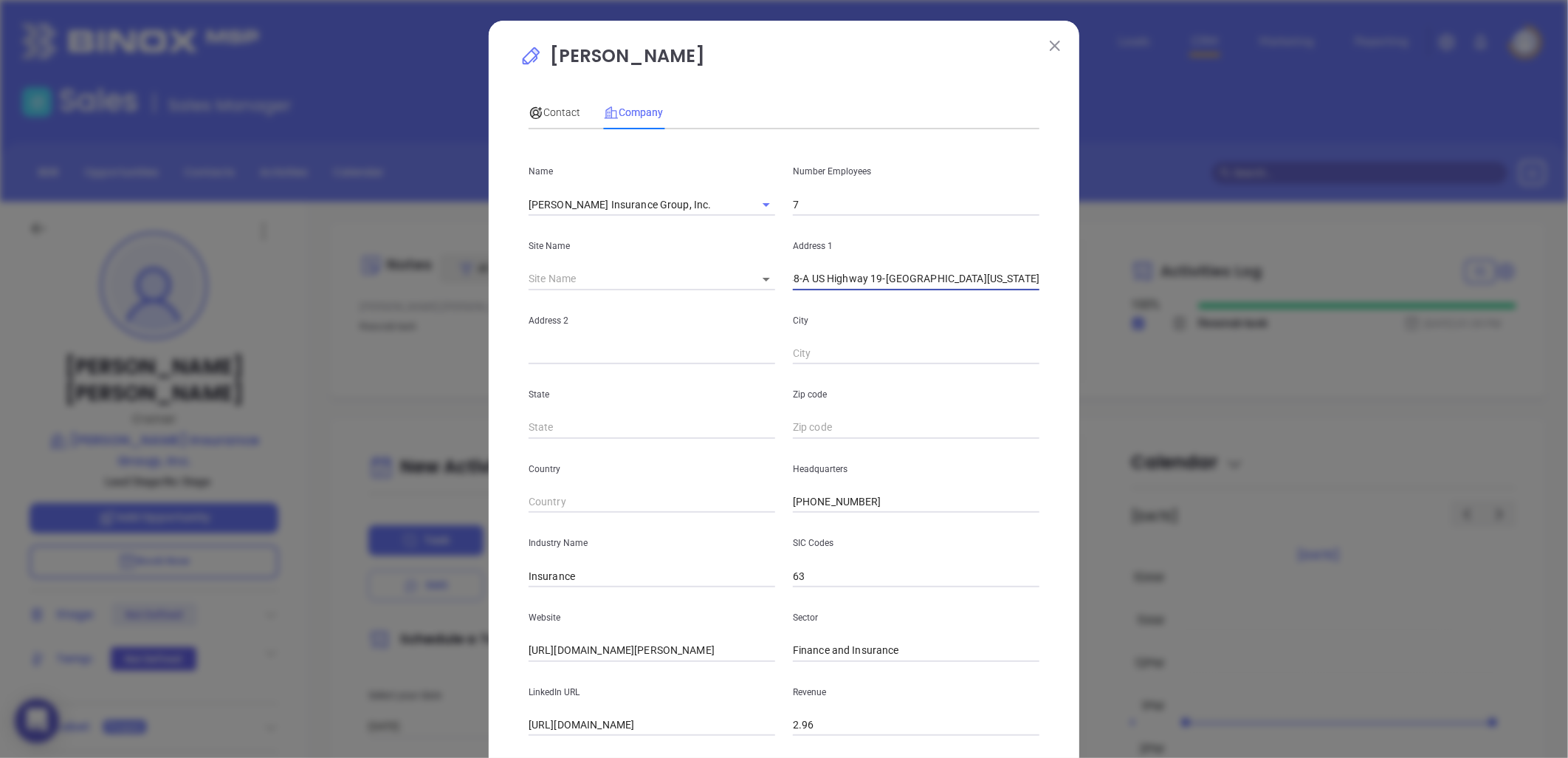
drag, startPoint x: 812, startPoint y: 279, endPoint x: 881, endPoint y: 282, distance: 69.1
click at [813, 279] on input "7548-A US Highway 19-[GEOGRAPHIC_DATA][US_STATE]" at bounding box center [916, 279] width 246 height 22
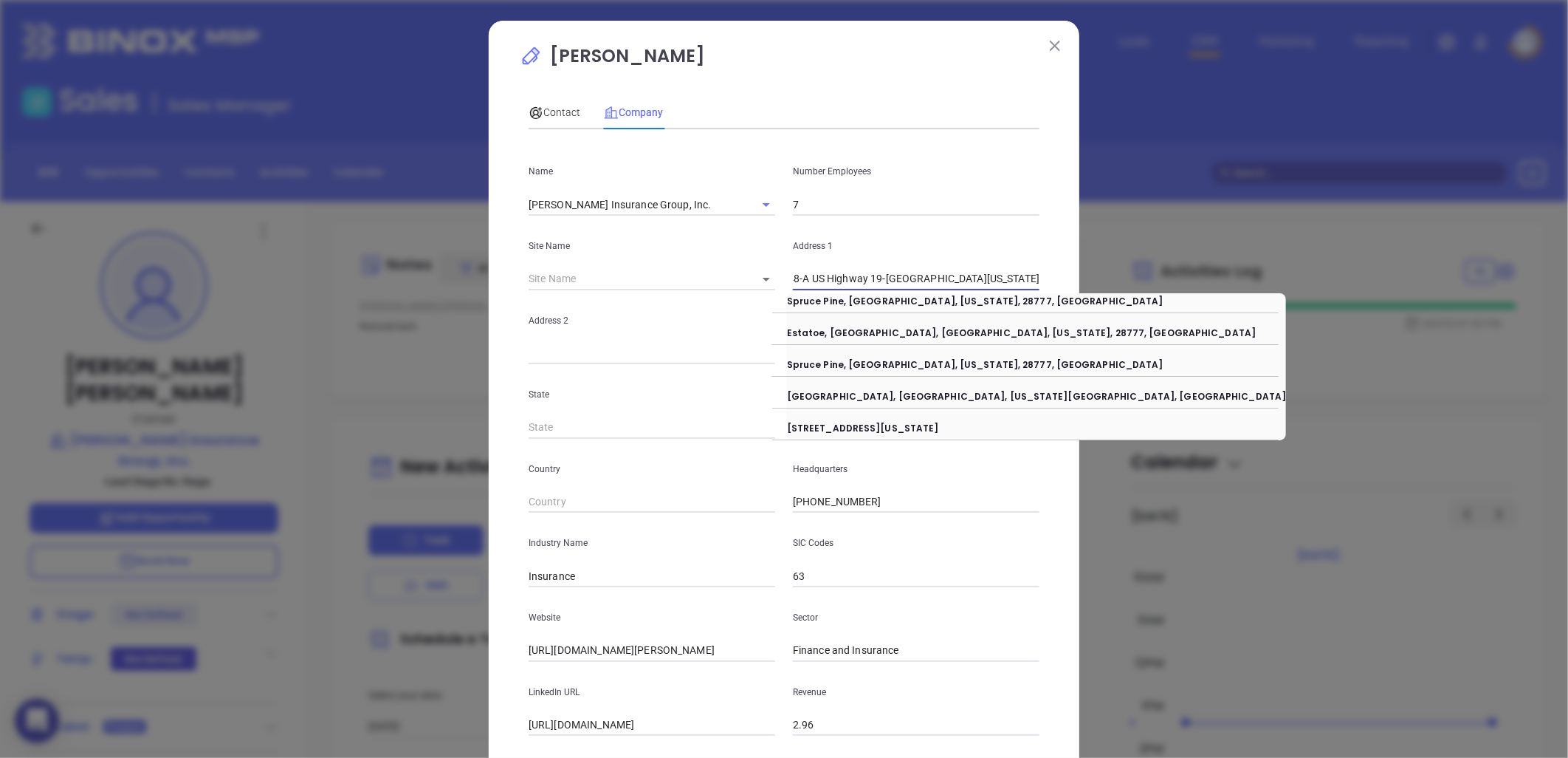
drag, startPoint x: 910, startPoint y: 276, endPoint x: 1098, endPoint y: 268, distance: 188.2
click at [1142, 271] on div "[PERSON_NAME] Contact Company First Name [PERSON_NAME] Last Name [PERSON_NAME] …" at bounding box center [784, 379] width 1568 height 758
drag, startPoint x: 873, startPoint y: 276, endPoint x: 1247, endPoint y: 268, distance: 374.1
click at [1247, 268] on div "[PERSON_NAME] Contact Company First Name [PERSON_NAME] Last Name [PERSON_NAME] …" at bounding box center [784, 379] width 1568 height 758
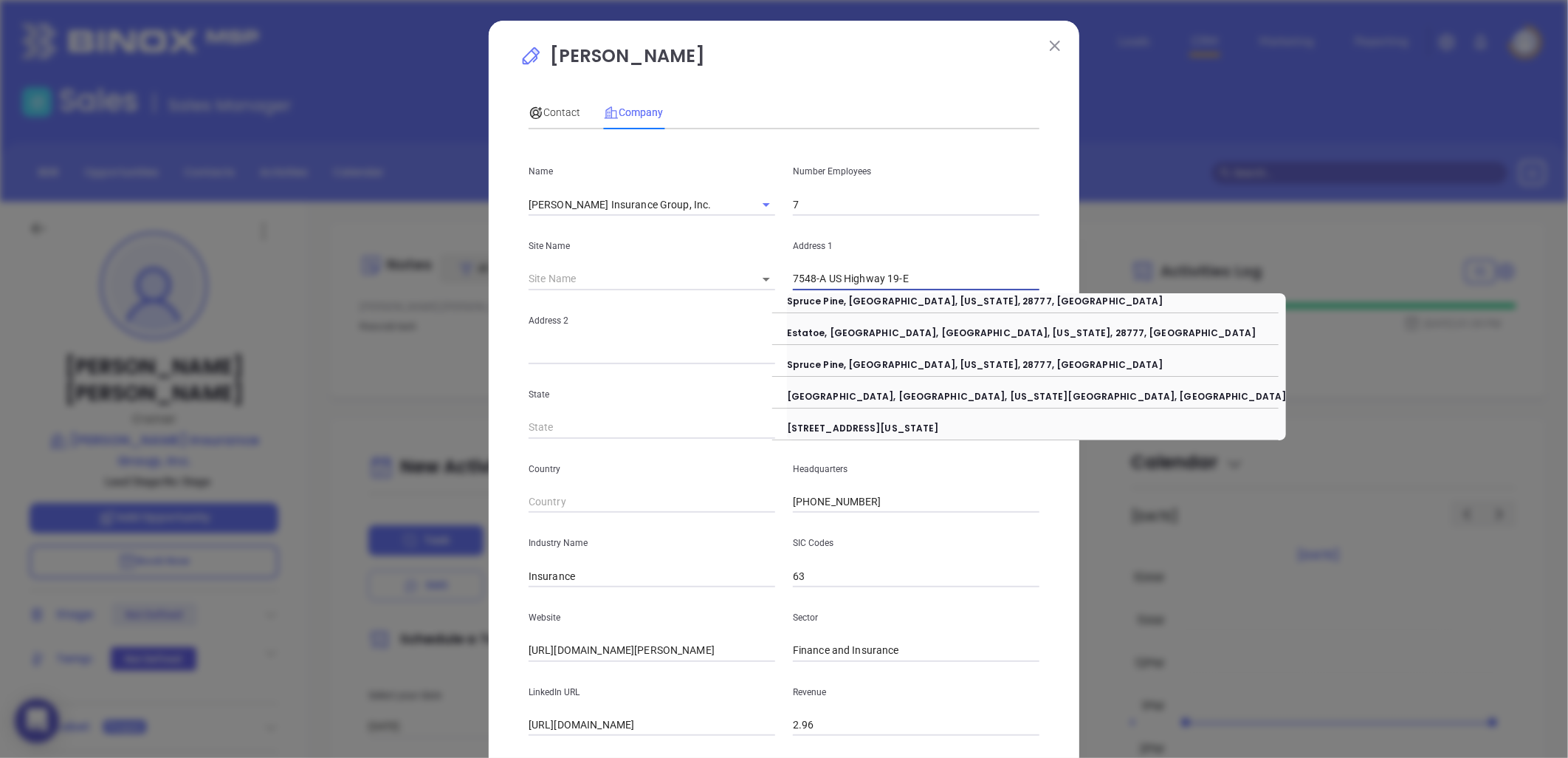
type input "7548-A US Highway 19-E"
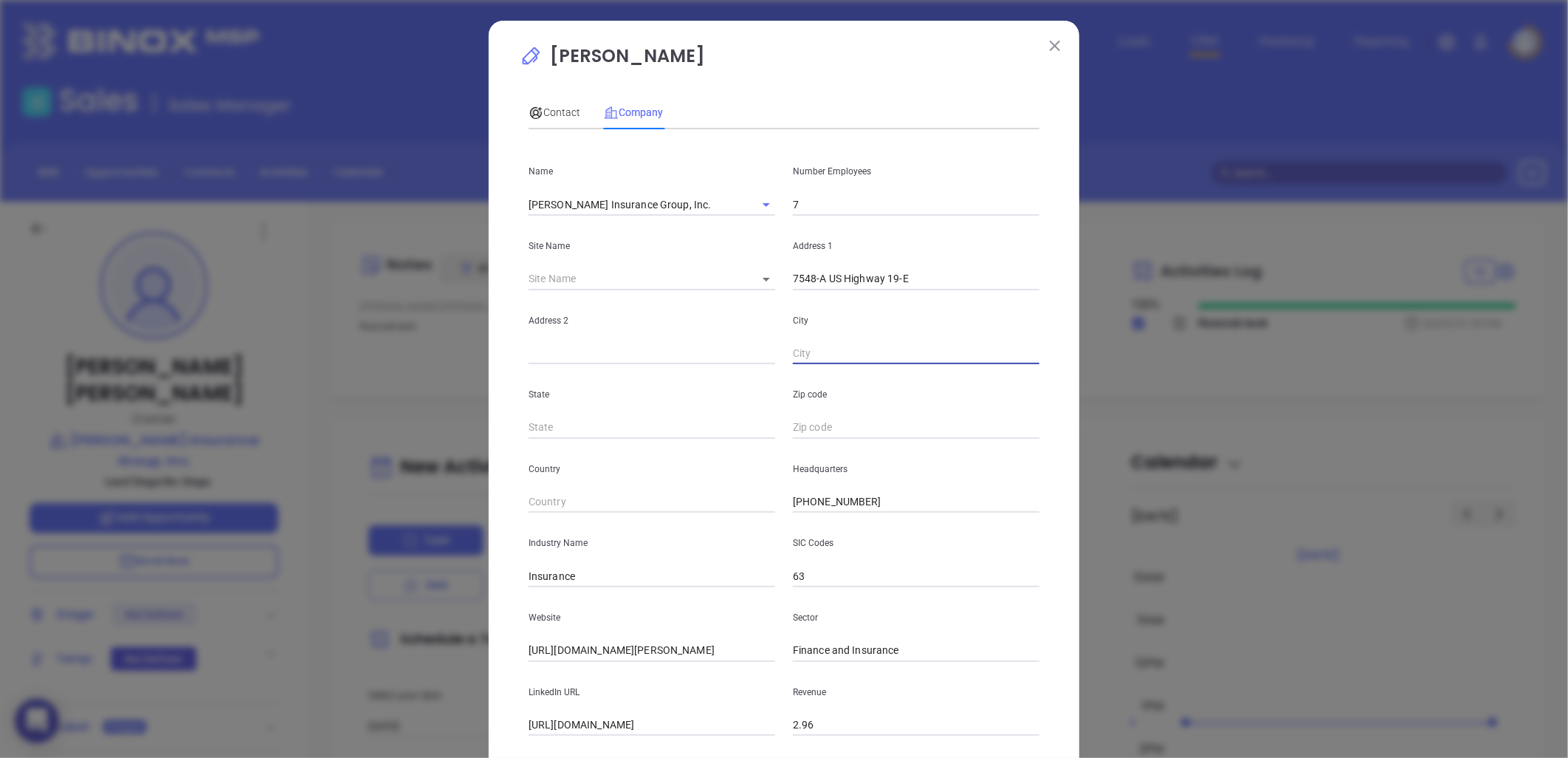
paste input "[GEOGRAPHIC_DATA], [US_STATE][GEOGRAPHIC_DATA]"
drag, startPoint x: 853, startPoint y: 350, endPoint x: 1018, endPoint y: 362, distance: 165.4
click at [1060, 356] on div "[PERSON_NAME] Contact Company First Name [PERSON_NAME] Last Name [PERSON_NAME] …" at bounding box center [784, 423] width 591 height 806
drag, startPoint x: 850, startPoint y: 353, endPoint x: 1085, endPoint y: 346, distance: 235.1
click at [1085, 346] on div "[PERSON_NAME] Contact Company First Name [PERSON_NAME] Last Name [PERSON_NAME] …" at bounding box center [784, 379] width 1568 height 758
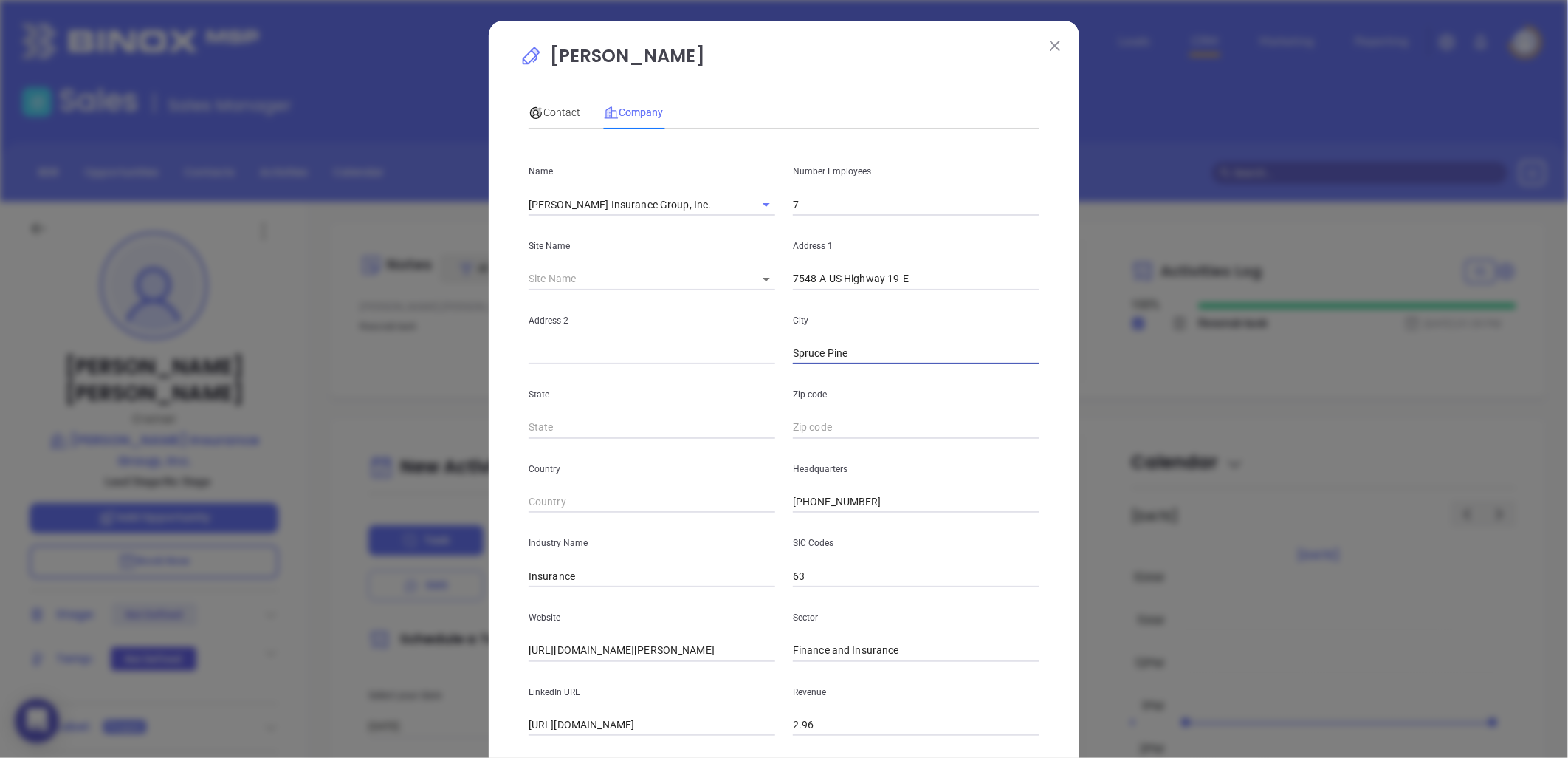
type input "Spruce Pine"
type input "NC"
paste input "[US_STATE] 28777"
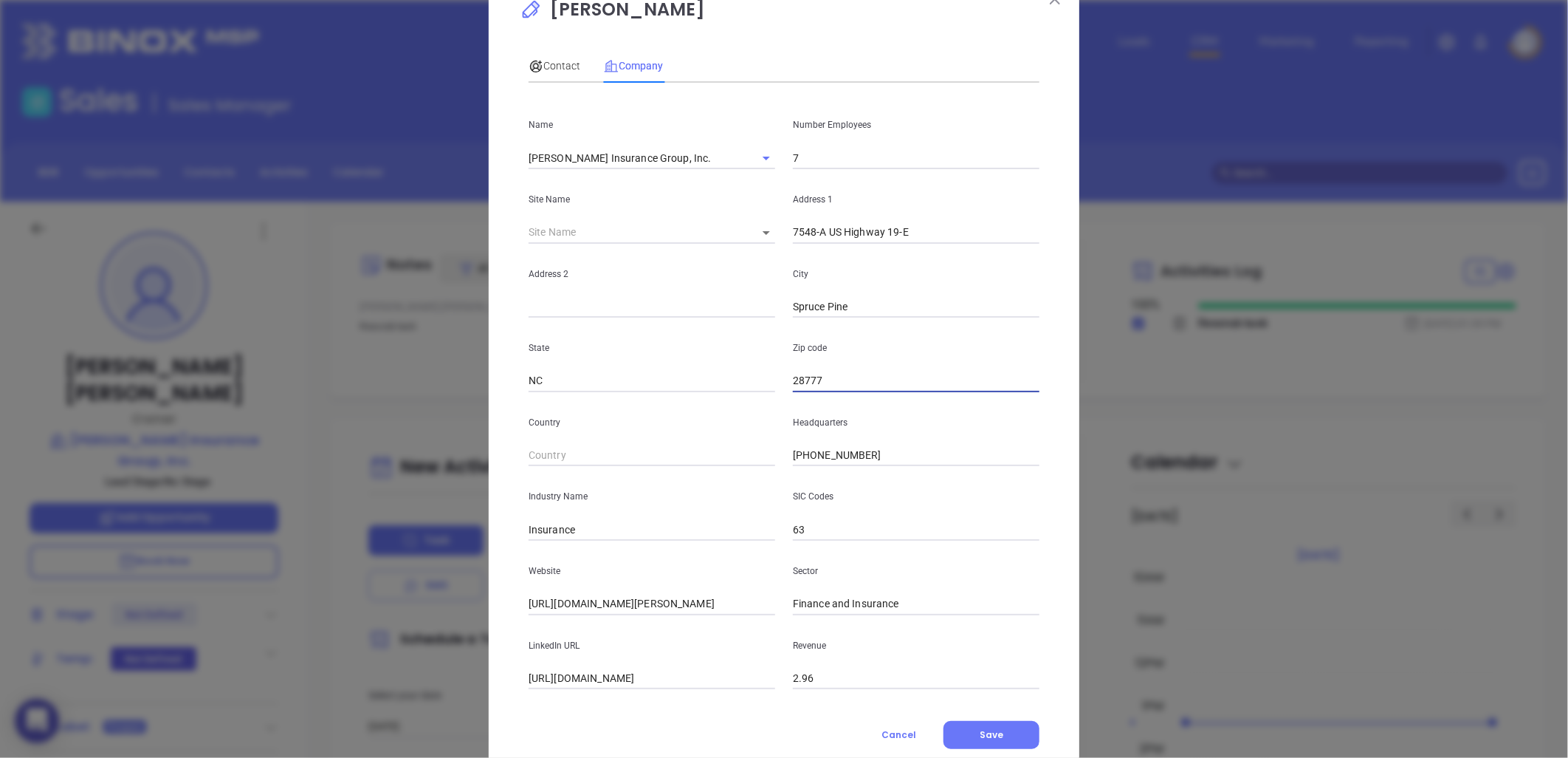
scroll to position [89, 0]
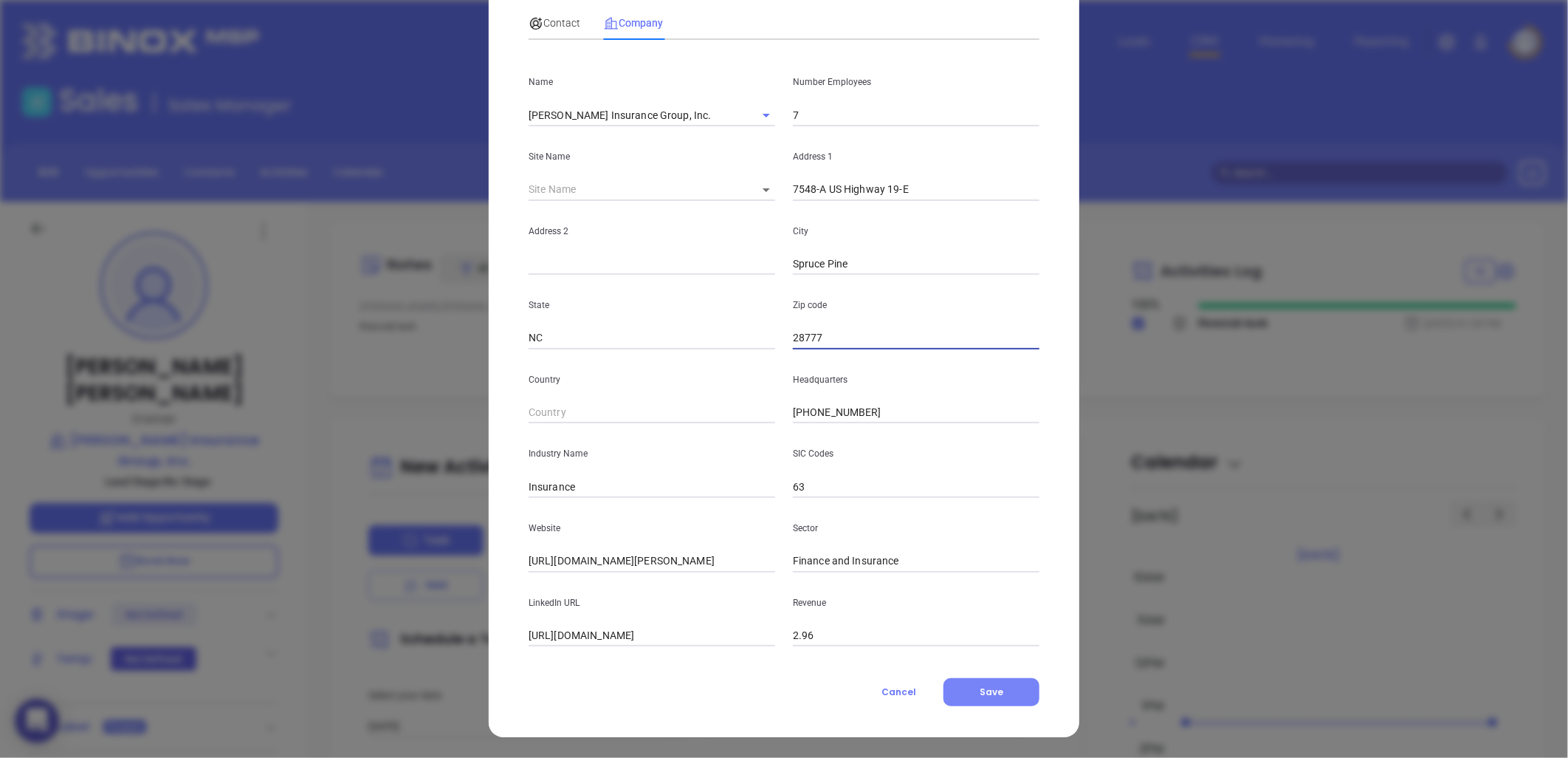
type input "28777"
click at [996, 690] on span "Save" at bounding box center [992, 692] width 24 height 13
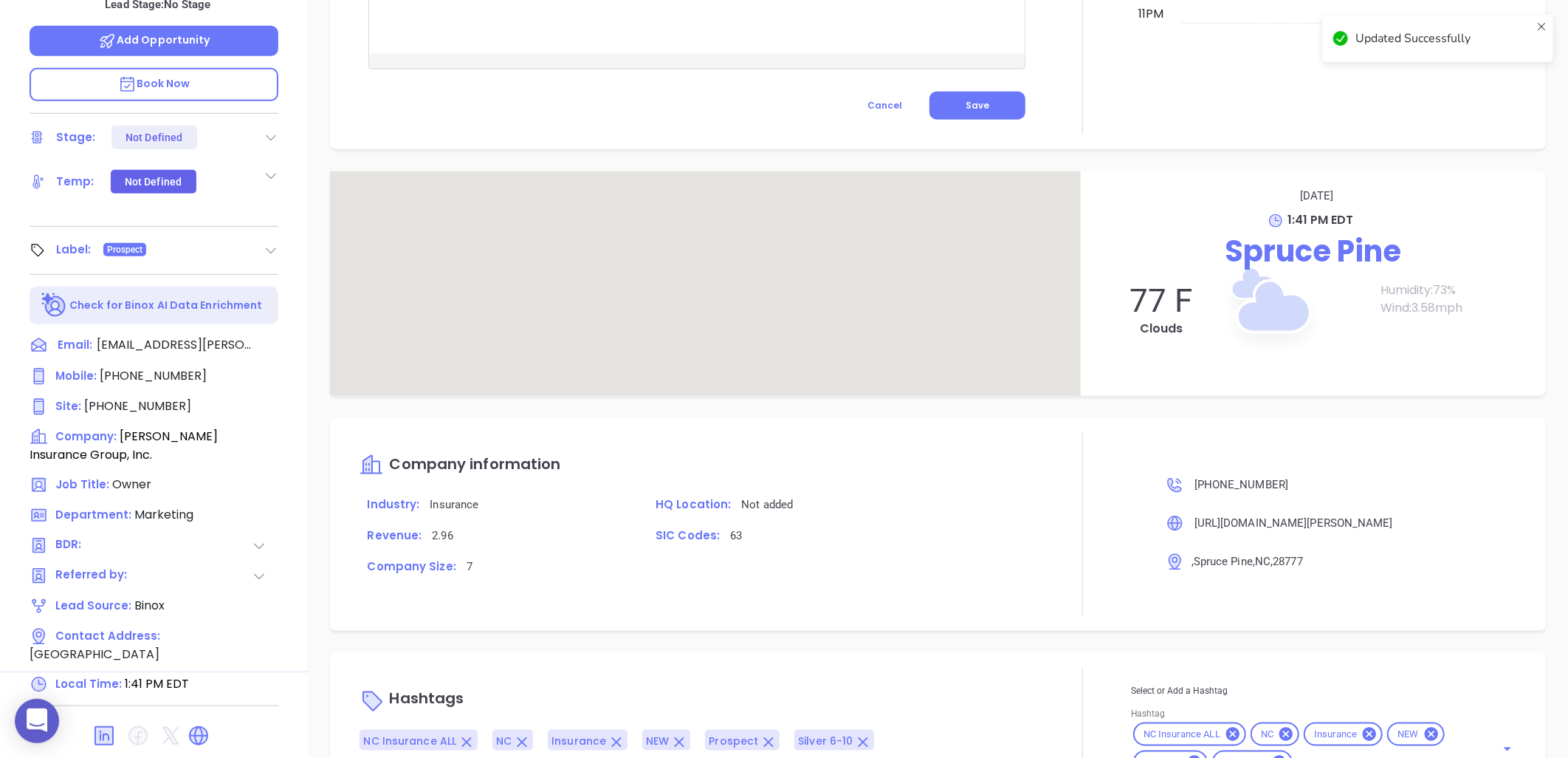
scroll to position [713, 0]
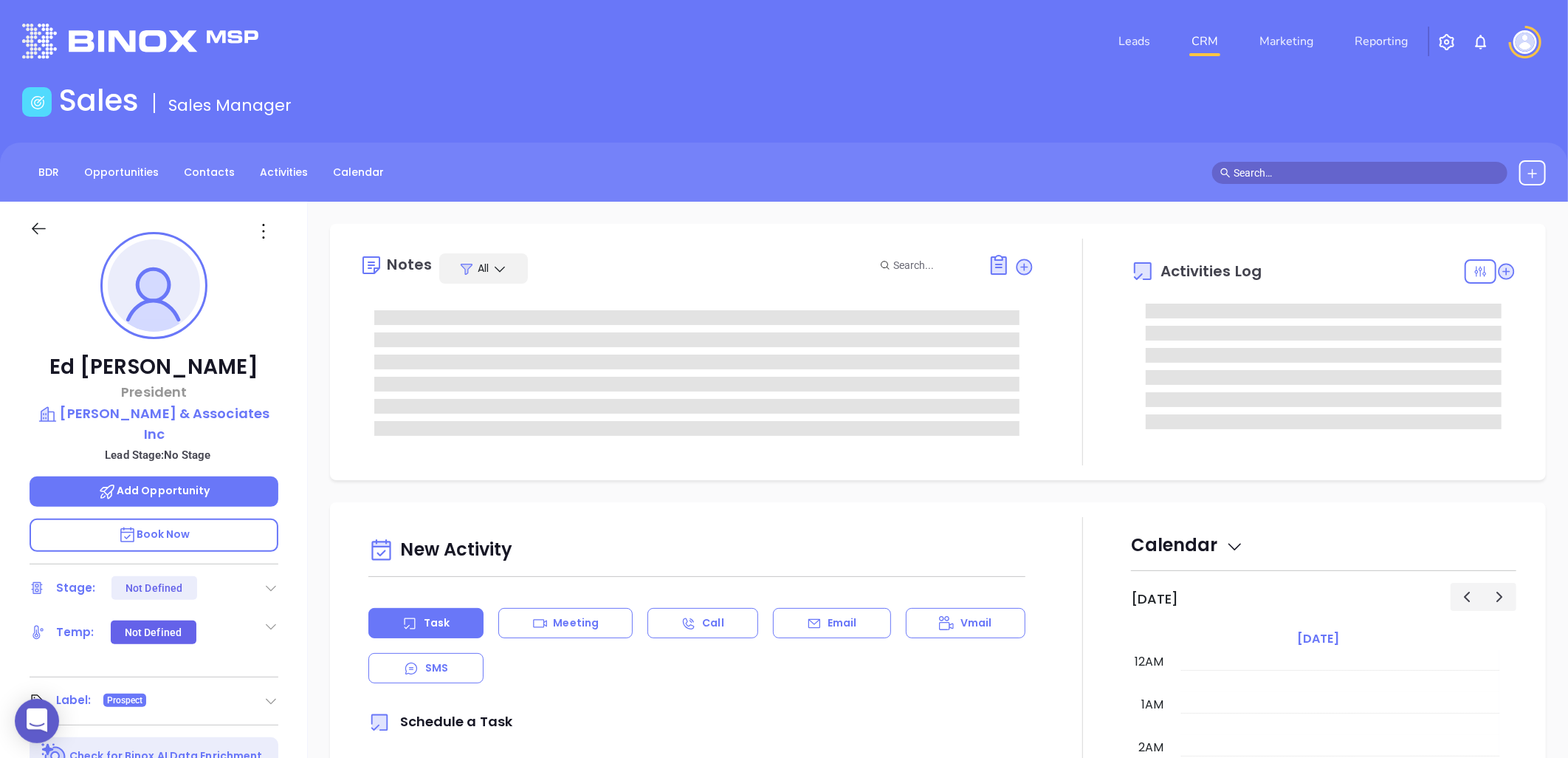
type input "[DATE]"
type input "[PERSON_NAME]"
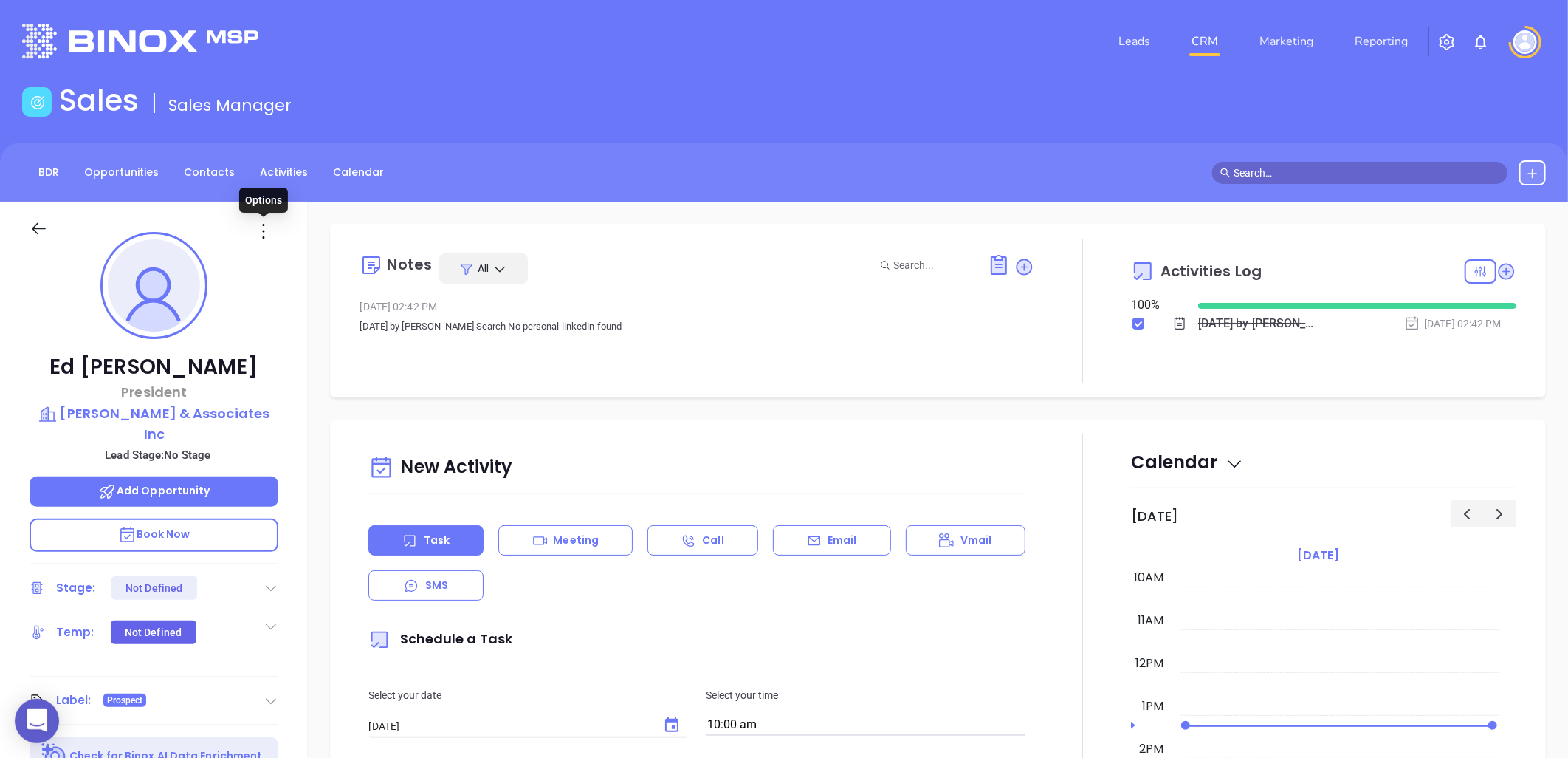
click at [258, 232] on icon at bounding box center [264, 232] width 24 height 24
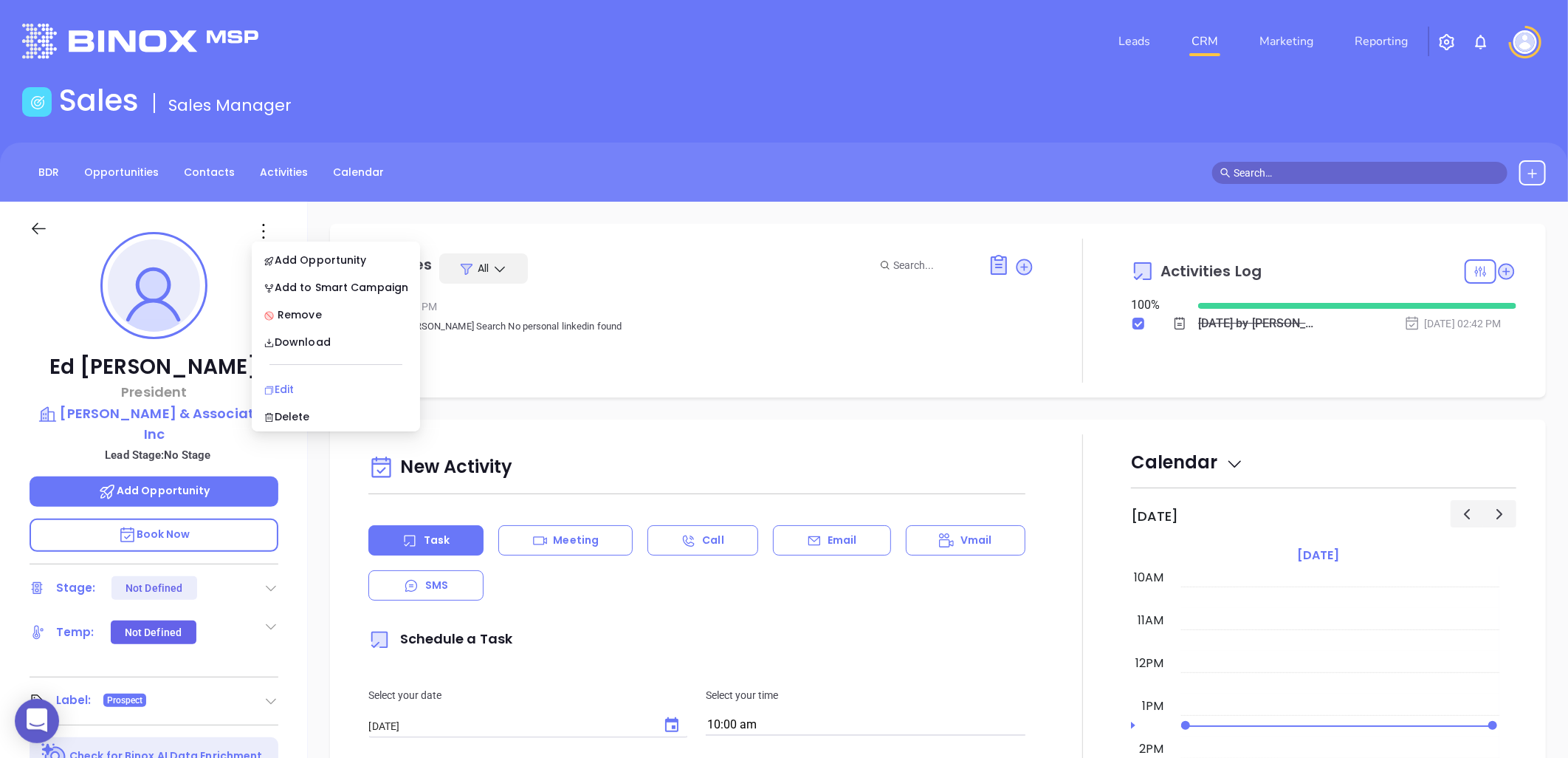
click at [290, 381] on div "Edit" at bounding box center [336, 389] width 144 height 17
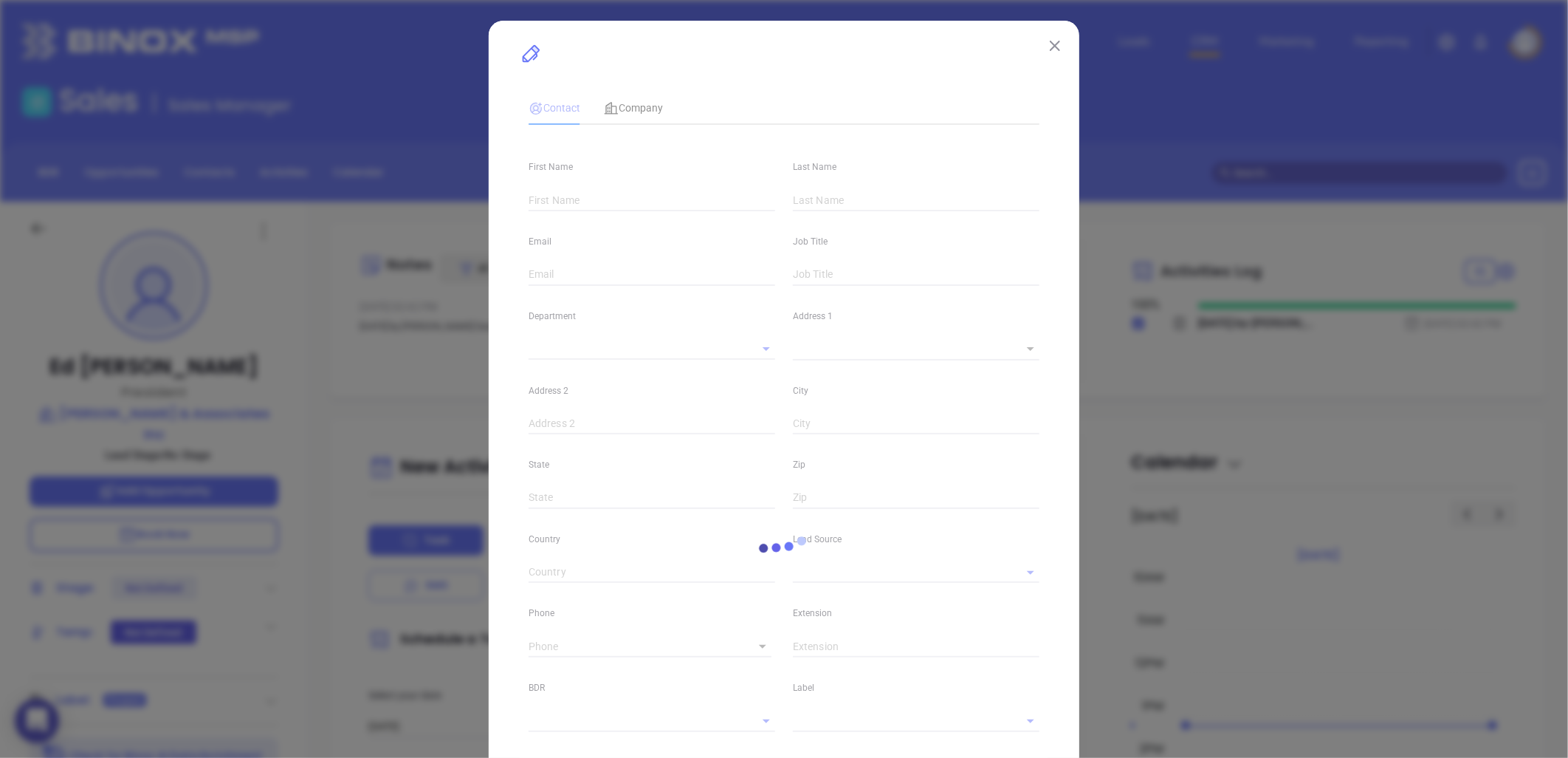
type input "Ed"
type input "[PERSON_NAME]"
type input "[EMAIL_ADDRESS][DOMAIN_NAME]"
type input "President"
type input "1"
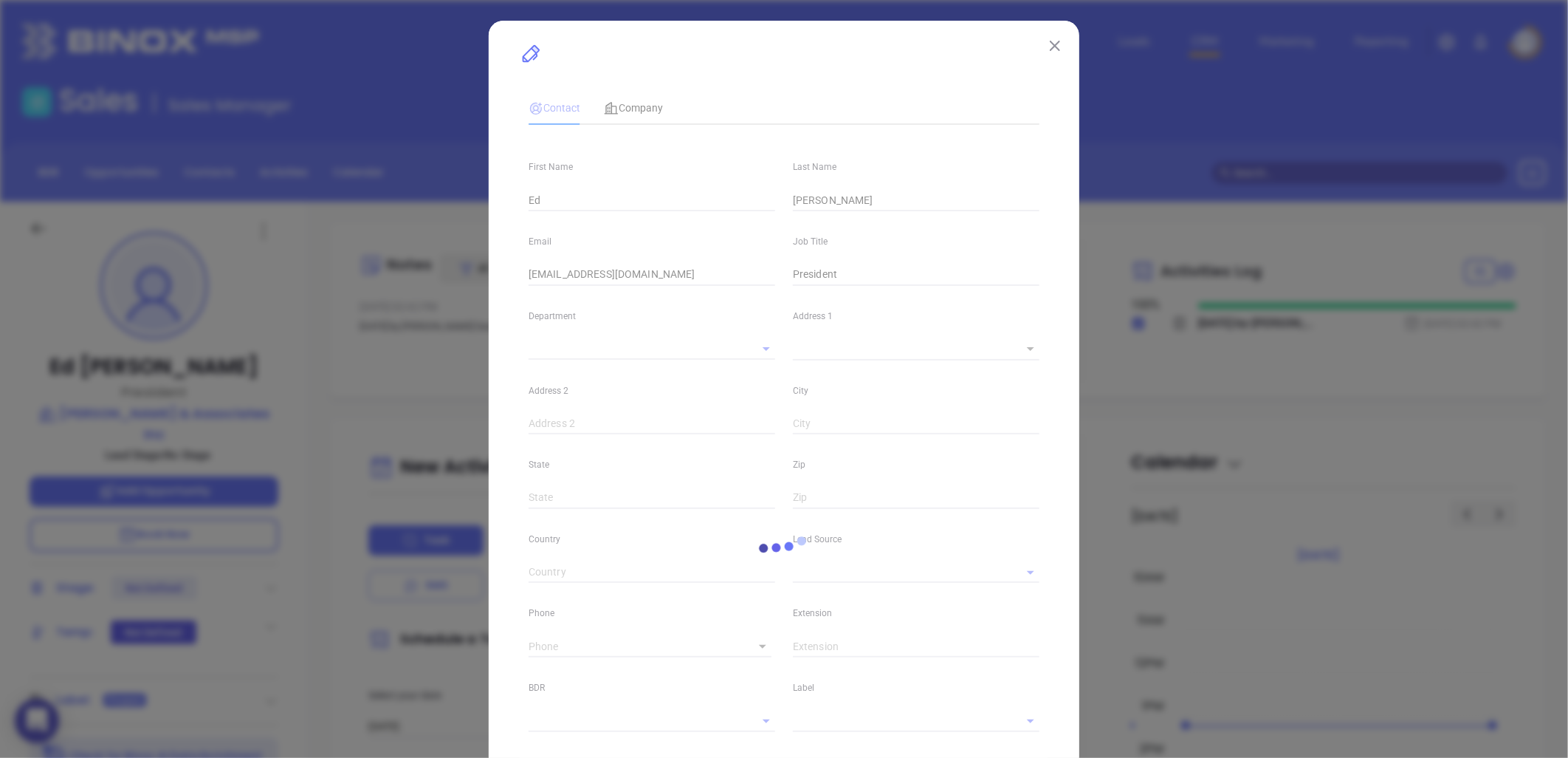
type input "Marketing"
type input "Other"
type input "undefined undefined"
type input "(919) 467-6339"
type input "1"
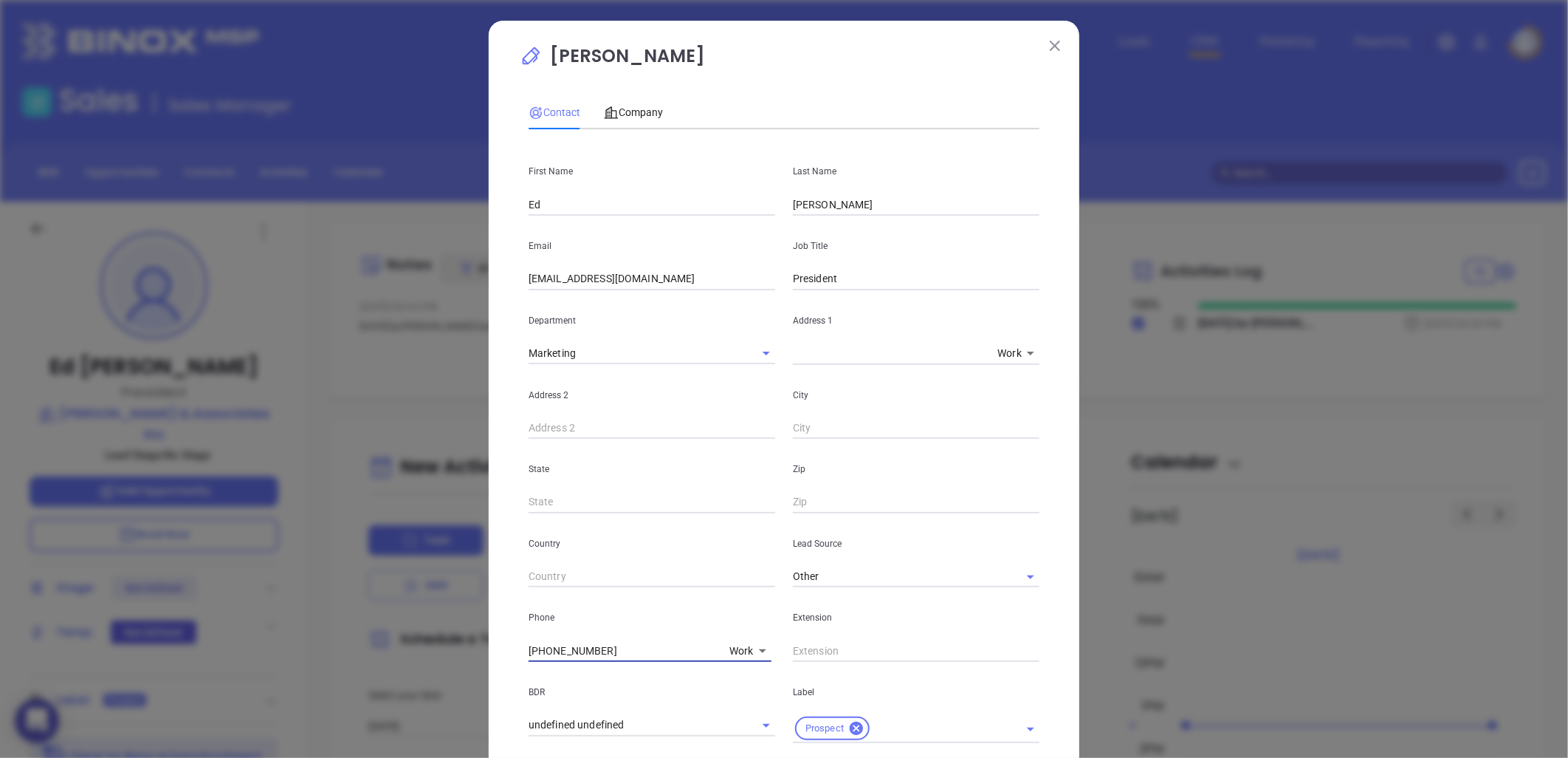
drag, startPoint x: 594, startPoint y: 654, endPoint x: 502, endPoint y: 671, distance: 93.6
click at [502, 671] on div "Ed Moore Contact Company First Name Ed Last Name Moore Email sales@edmooreinsur…" at bounding box center [784, 556] width 591 height 1071
type input "( ) -"
click at [734, 651] on body "0 Leads CRM Marketing Reporting Financial Leads Leads Sales Sales Manager BDR O…" at bounding box center [784, 379] width 1568 height 758
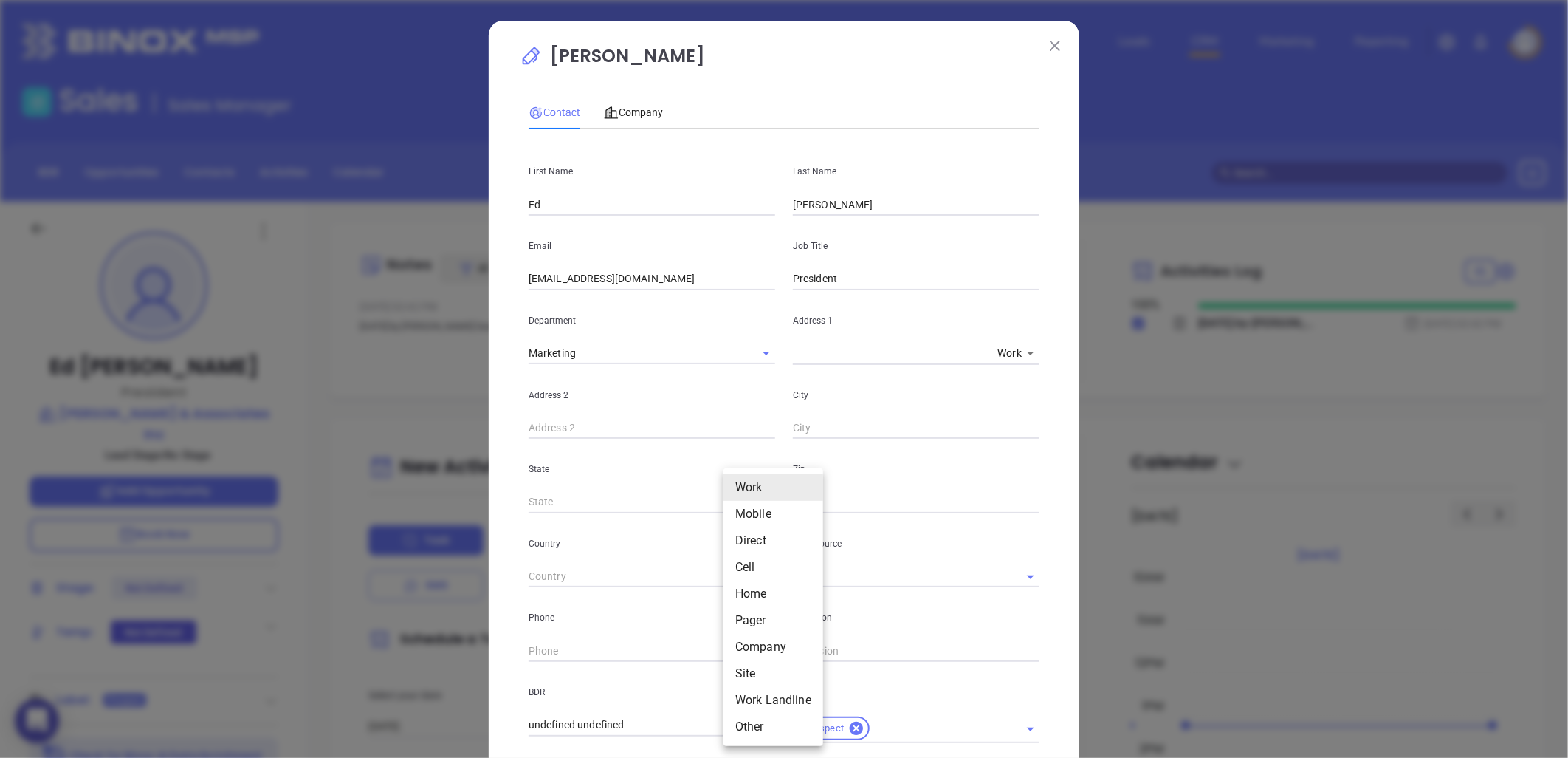
click at [750, 676] on li "Site" at bounding box center [773, 674] width 100 height 27
type input "11"
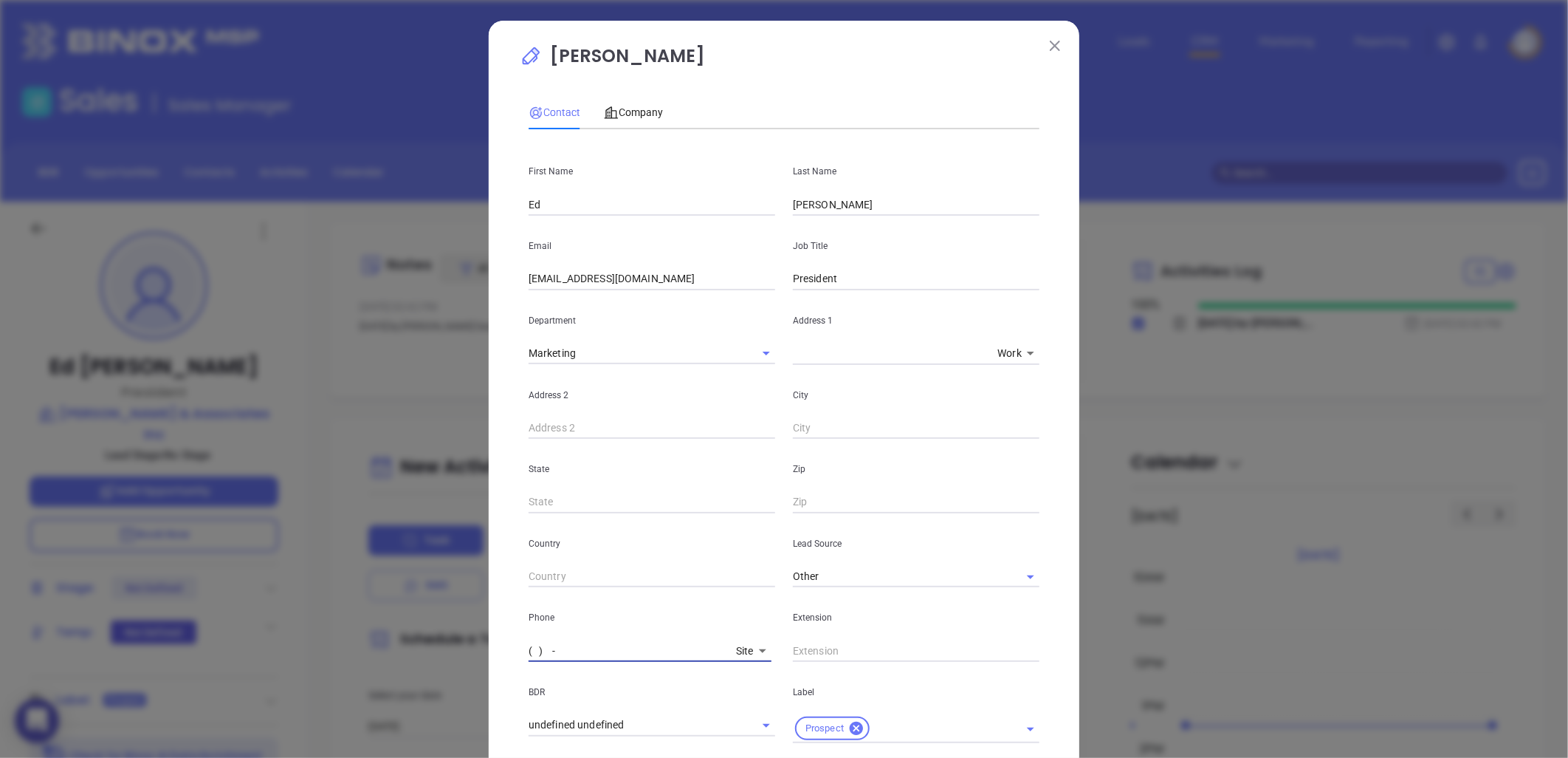
click at [570, 648] on input "( ) -" at bounding box center [630, 651] width 202 height 22
paste input "919) 467-6339"
type input "(919) 467-6339"
click at [628, 112] on span "Company" at bounding box center [633, 112] width 59 height 12
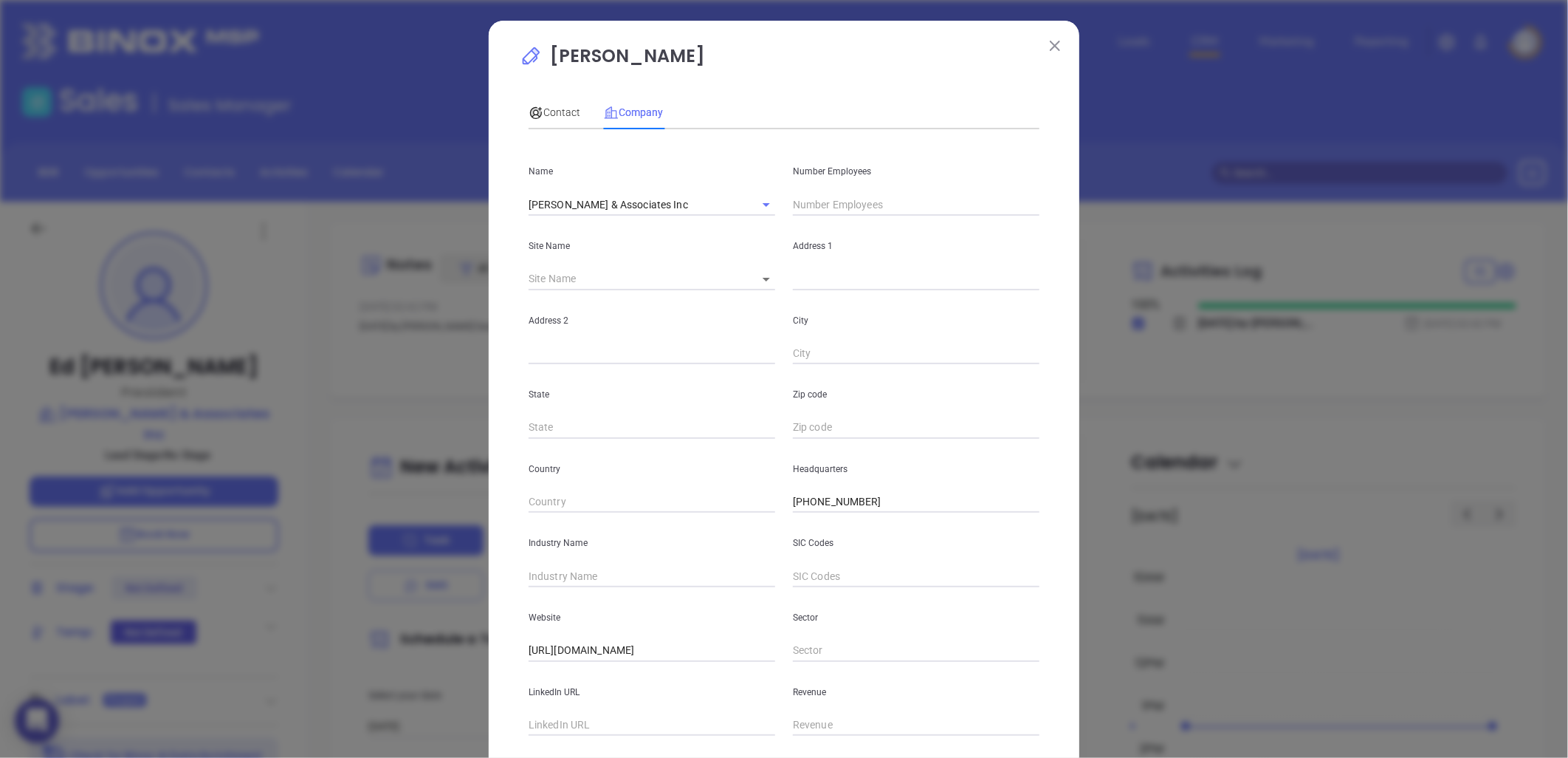
click at [822, 286] on input "text" at bounding box center [916, 279] width 246 height 22
paste input "103 Kilmayne Drive, Suite B Cary, NC 27511"
drag, startPoint x: 880, startPoint y: 279, endPoint x: 1198, endPoint y: 239, distance: 320.5
click at [1198, 239] on div "Ed Moore Contact Company First Name Ed Last Name Moore Email sales@edmooreinsur…" at bounding box center [784, 379] width 1568 height 758
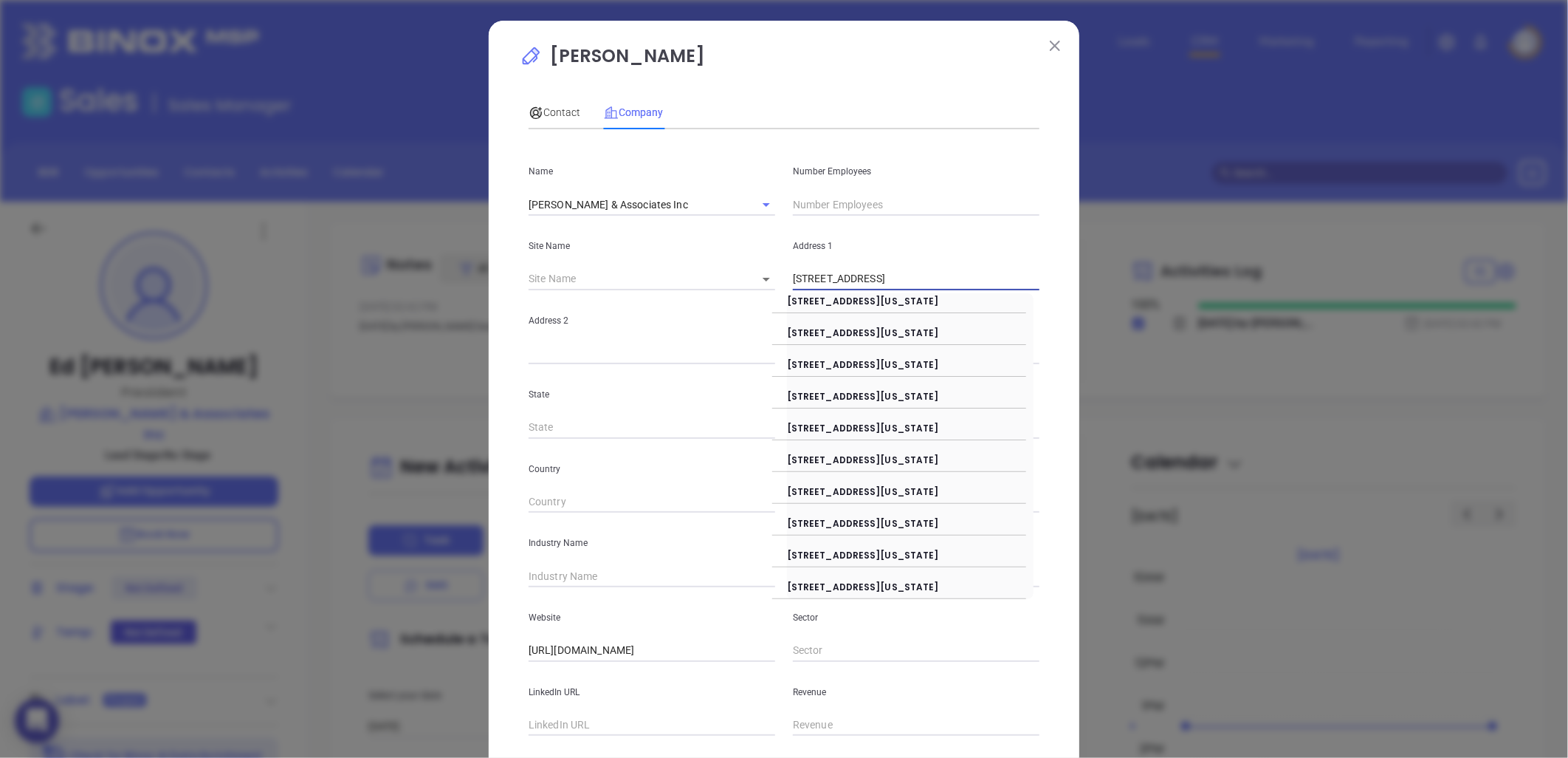
type input "103 Kilmayne Drive"
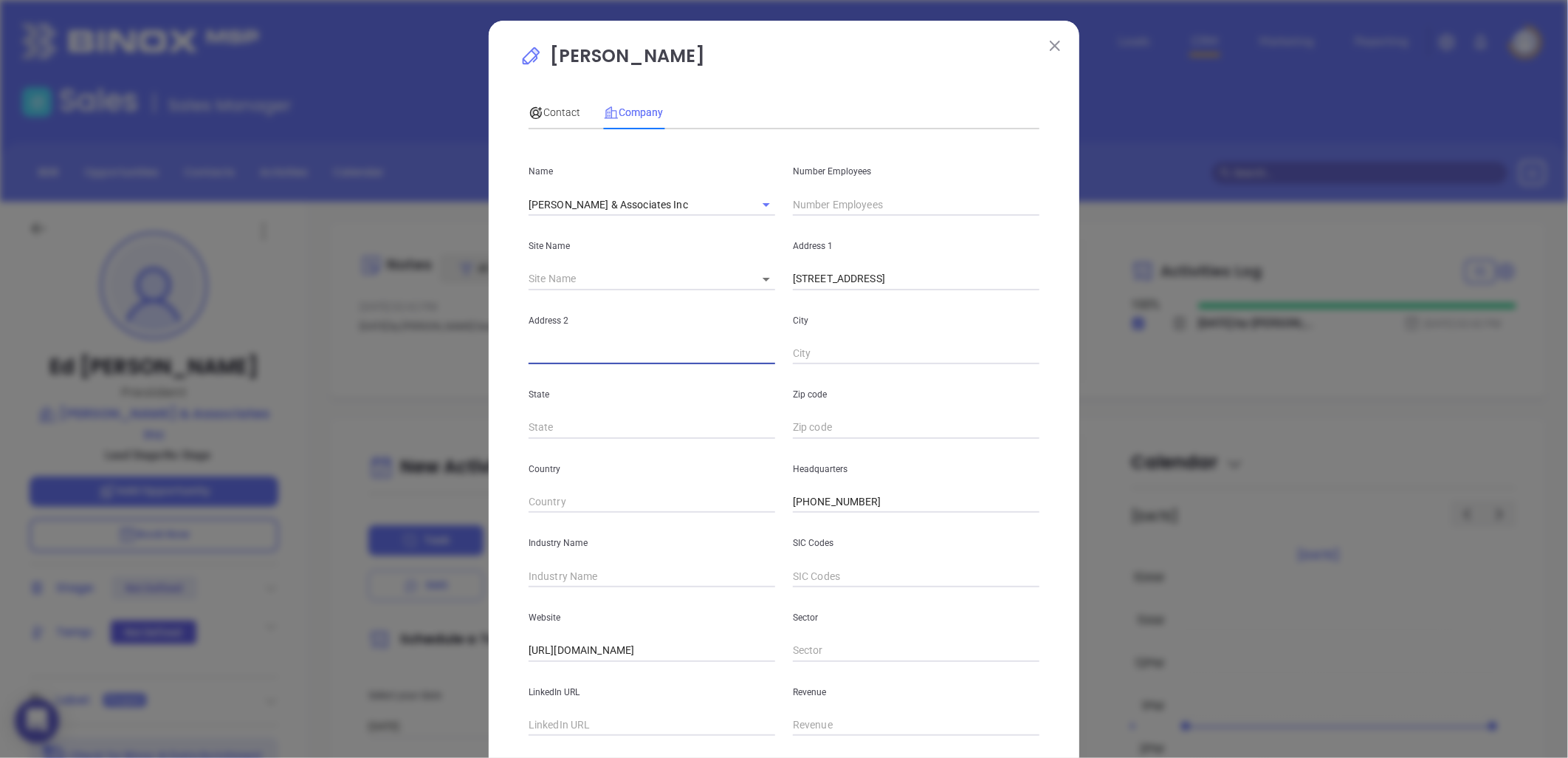
paste input "Suite B Cary, NC 27511"
drag, startPoint x: 558, startPoint y: 351, endPoint x: 828, endPoint y: 326, distance: 271.2
click at [831, 327] on div "Address 2 Suite B Cary, NC 27511 City" at bounding box center [784, 327] width 529 height 75
type input "Suite B"
paste input "Cary, NC 27511"
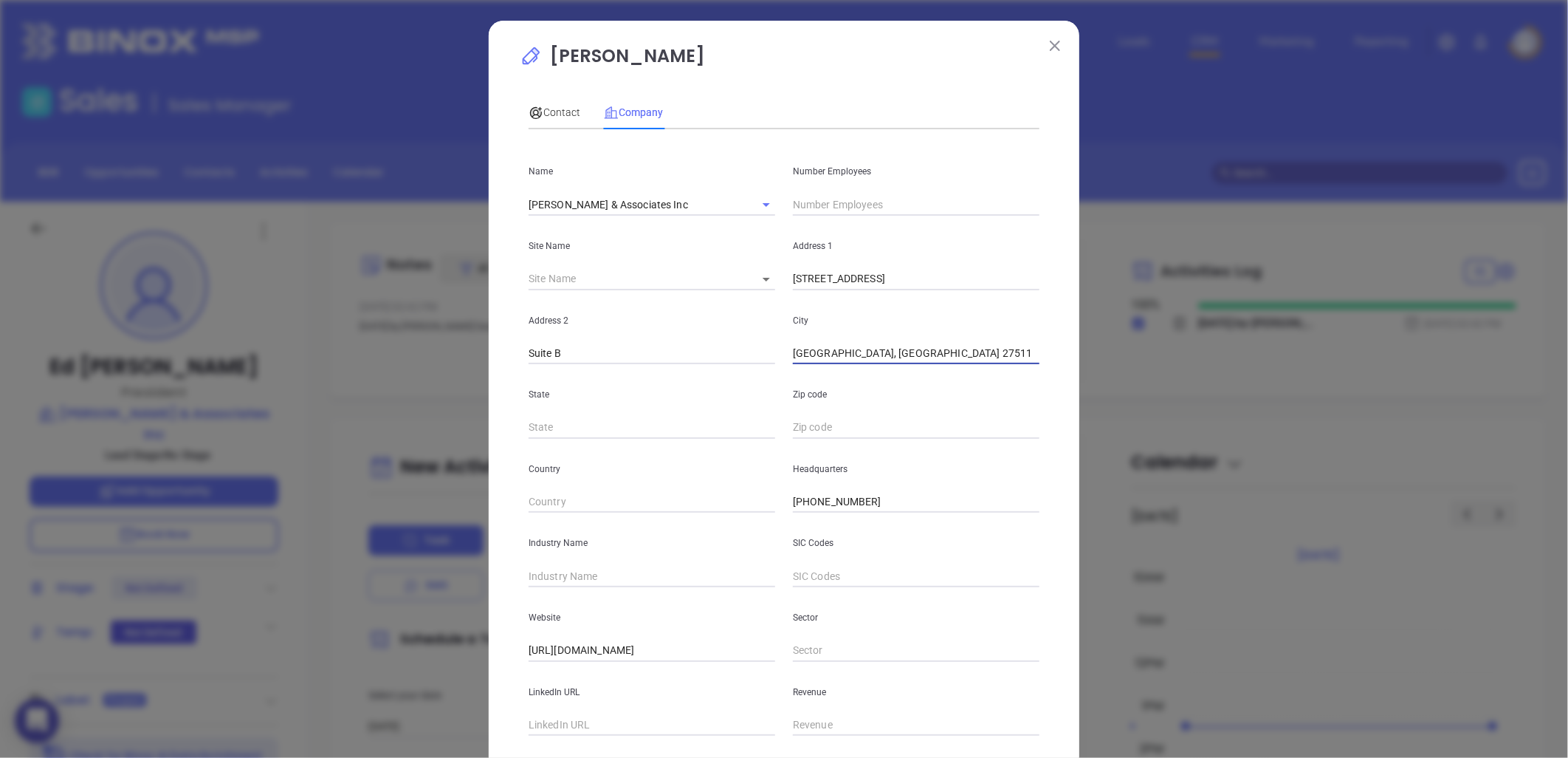
click at [583, 347] on input "Suite B" at bounding box center [652, 354] width 246 height 22
drag, startPoint x: 814, startPoint y: 352, endPoint x: 918, endPoint y: 322, distance: 108.2
click at [942, 336] on div "City Cary, NC 27511" at bounding box center [916, 327] width 264 height 75
type input "Cary"
type input "NC"
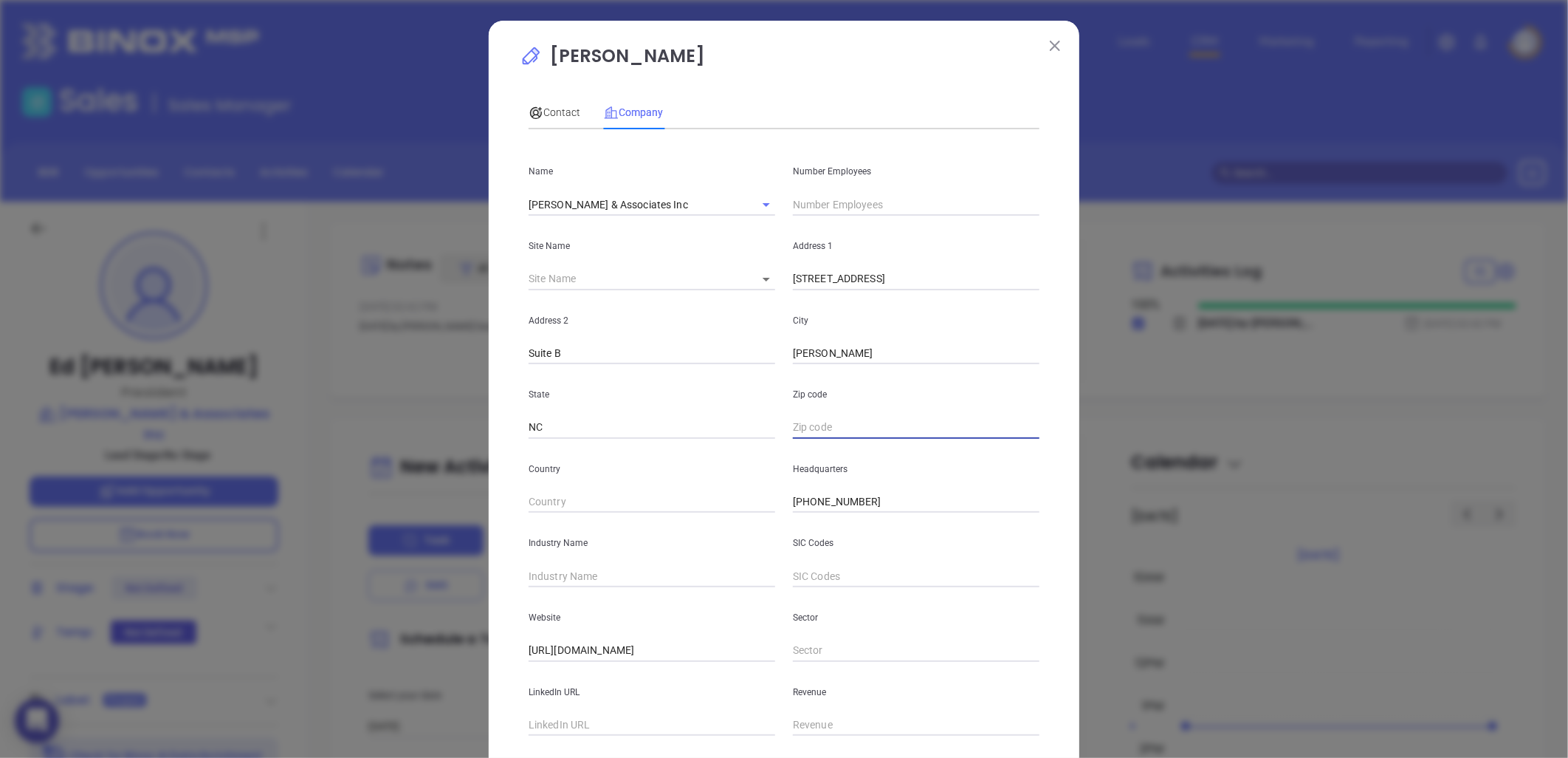
paste input "NC 27511"
type input "27511"
click input "text"
type input "Insurance"
drag, startPoint x: 685, startPoint y: 197, endPoint x: 490, endPoint y: 227, distance: 197.3
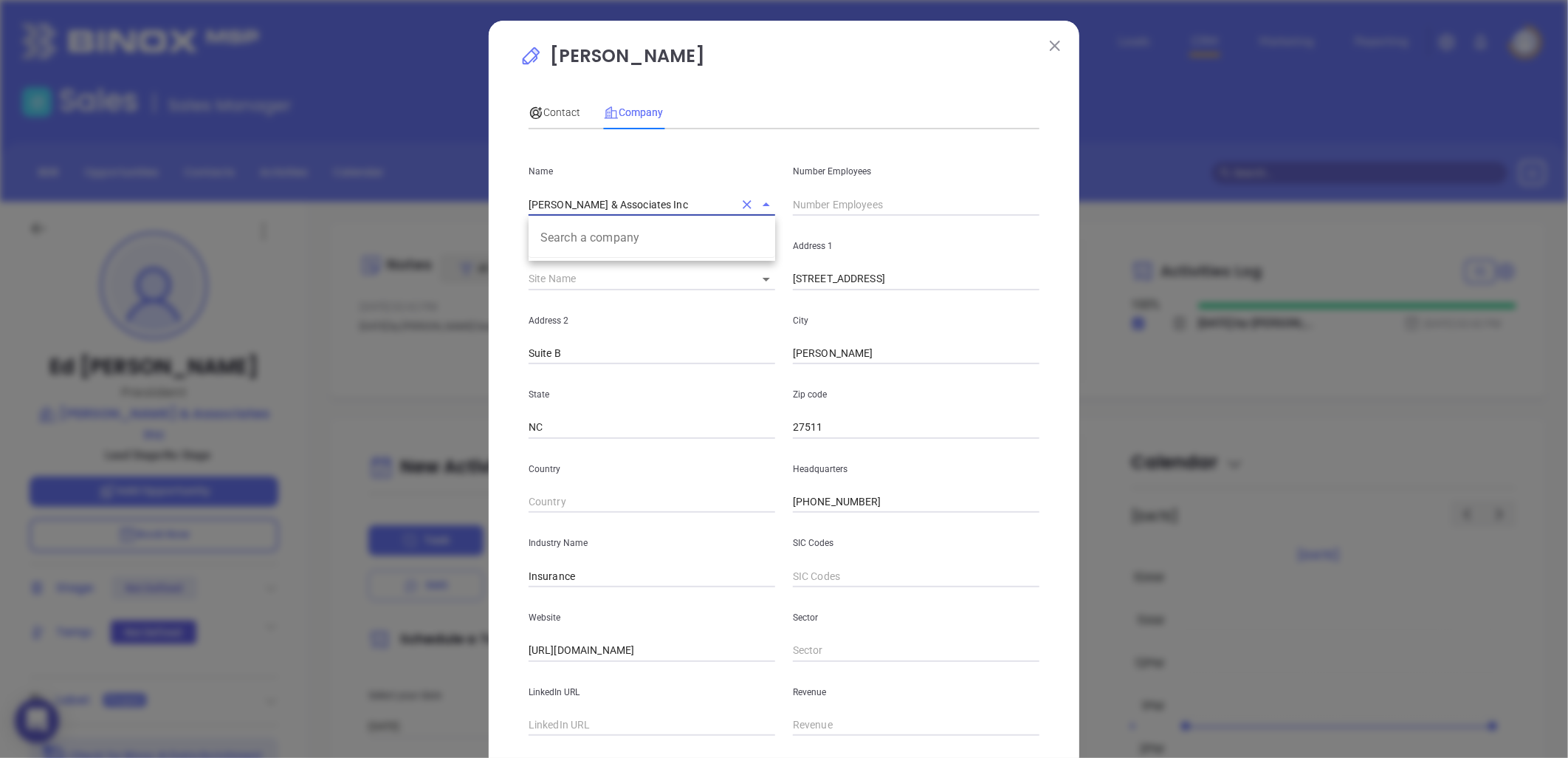
click div "Ed Moore Contact Company First Name Ed Last Name Moore Email sales@edmooreinsur…"
click input "text"
type input "7"
click span "Contact"
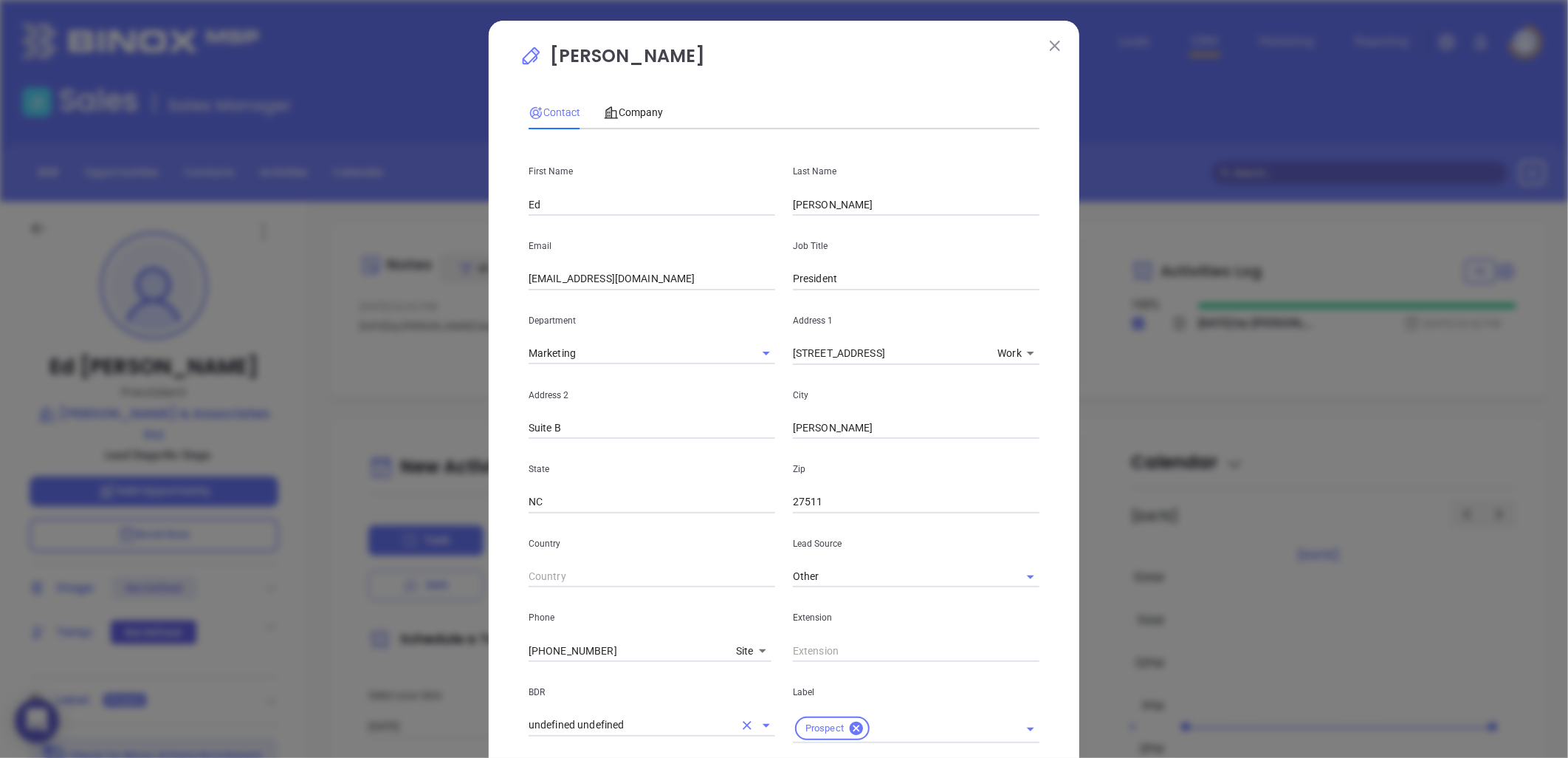
scroll to position [355, 0]
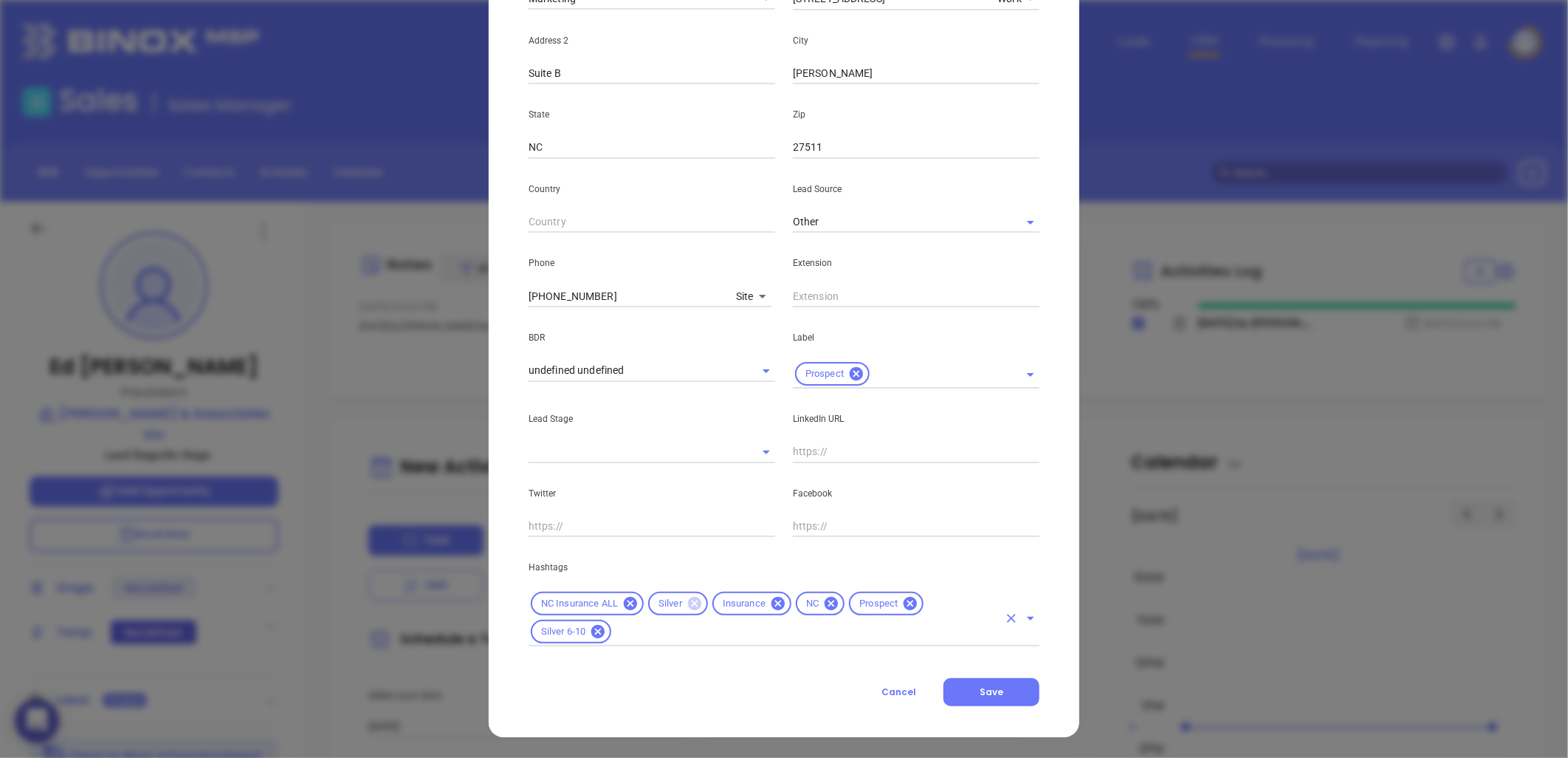
click icon
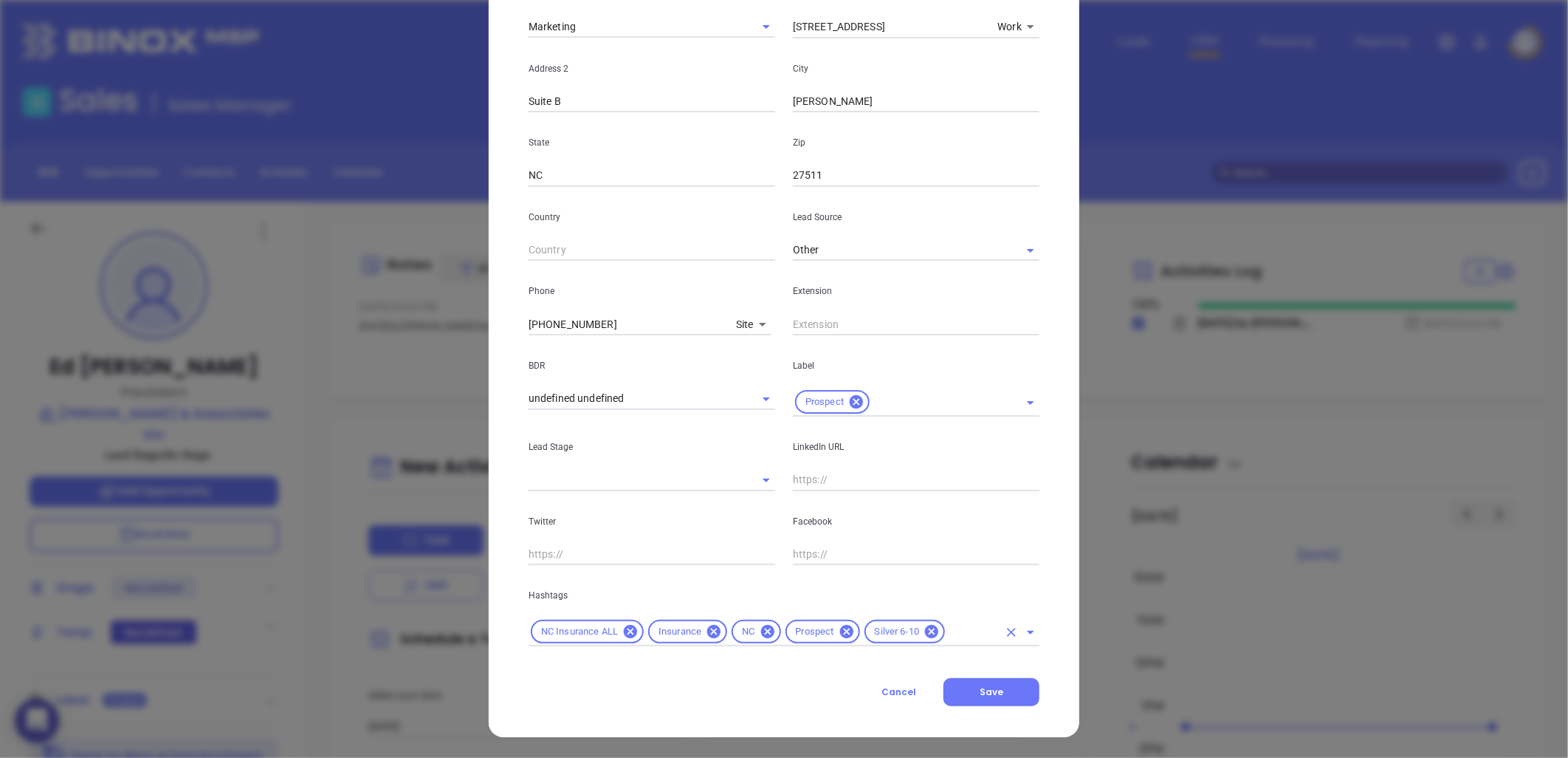
scroll to position [326, 0]
click span "Save"
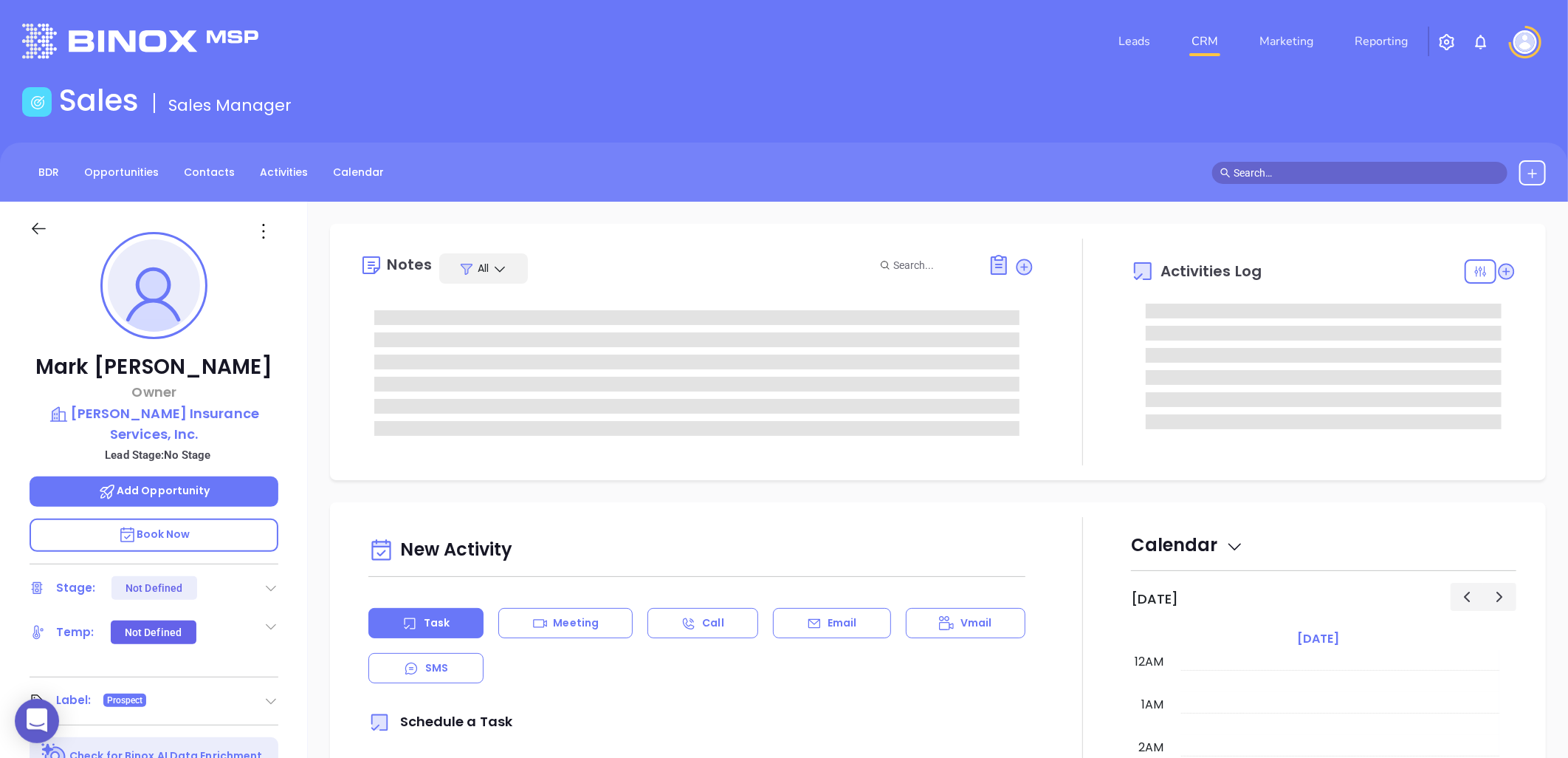
type input "[DATE]"
type input "[PERSON_NAME]"
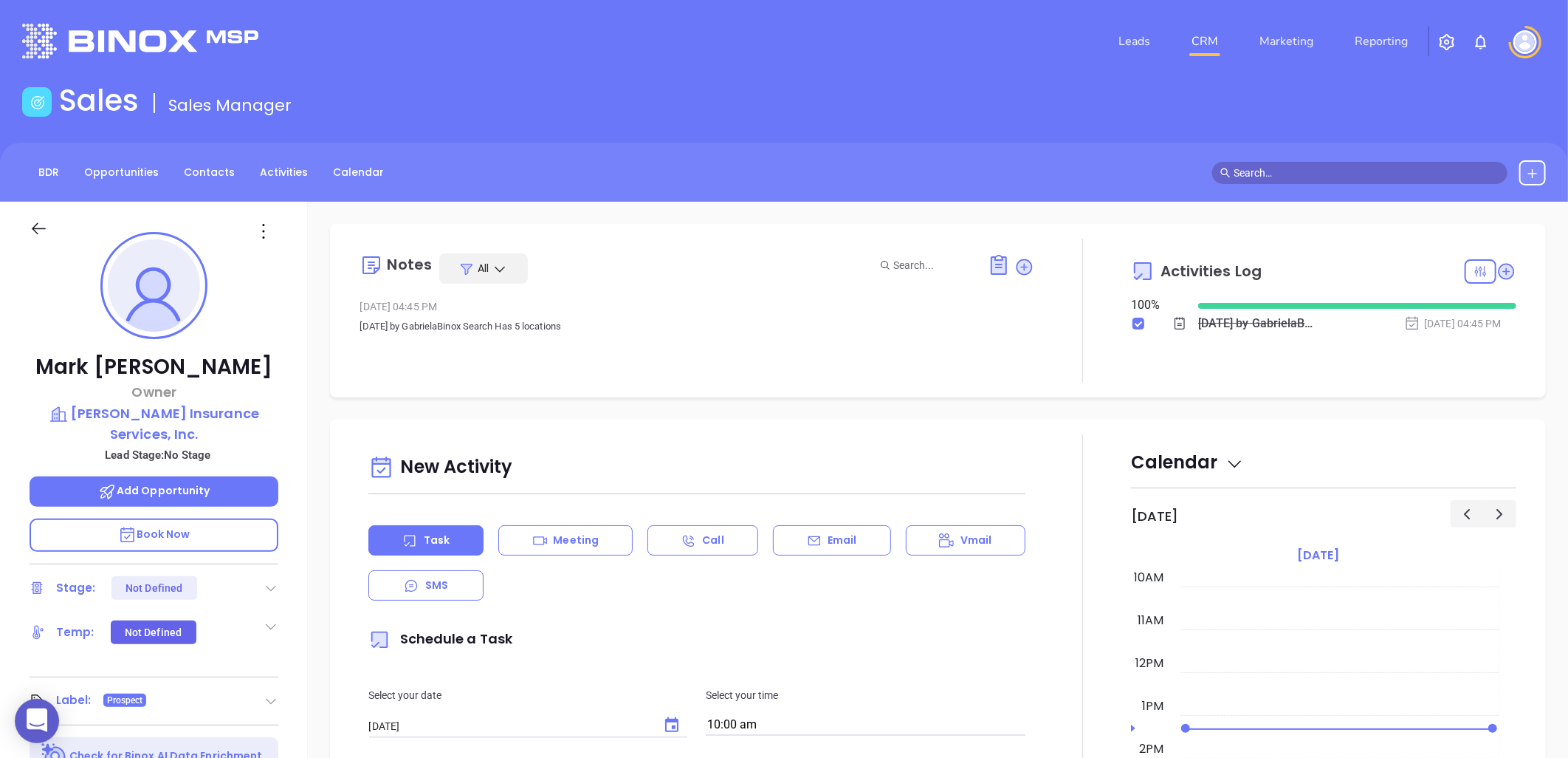
drag, startPoint x: 1349, startPoint y: 268, endPoint x: 1198, endPoint y: 570, distance: 337.6
drag, startPoint x: 1198, startPoint y: 570, endPoint x: 866, endPoint y: 315, distance: 418.6
click at [880, 315] on div "[DATE] 04:45 PM" at bounding box center [696, 307] width 675 height 22
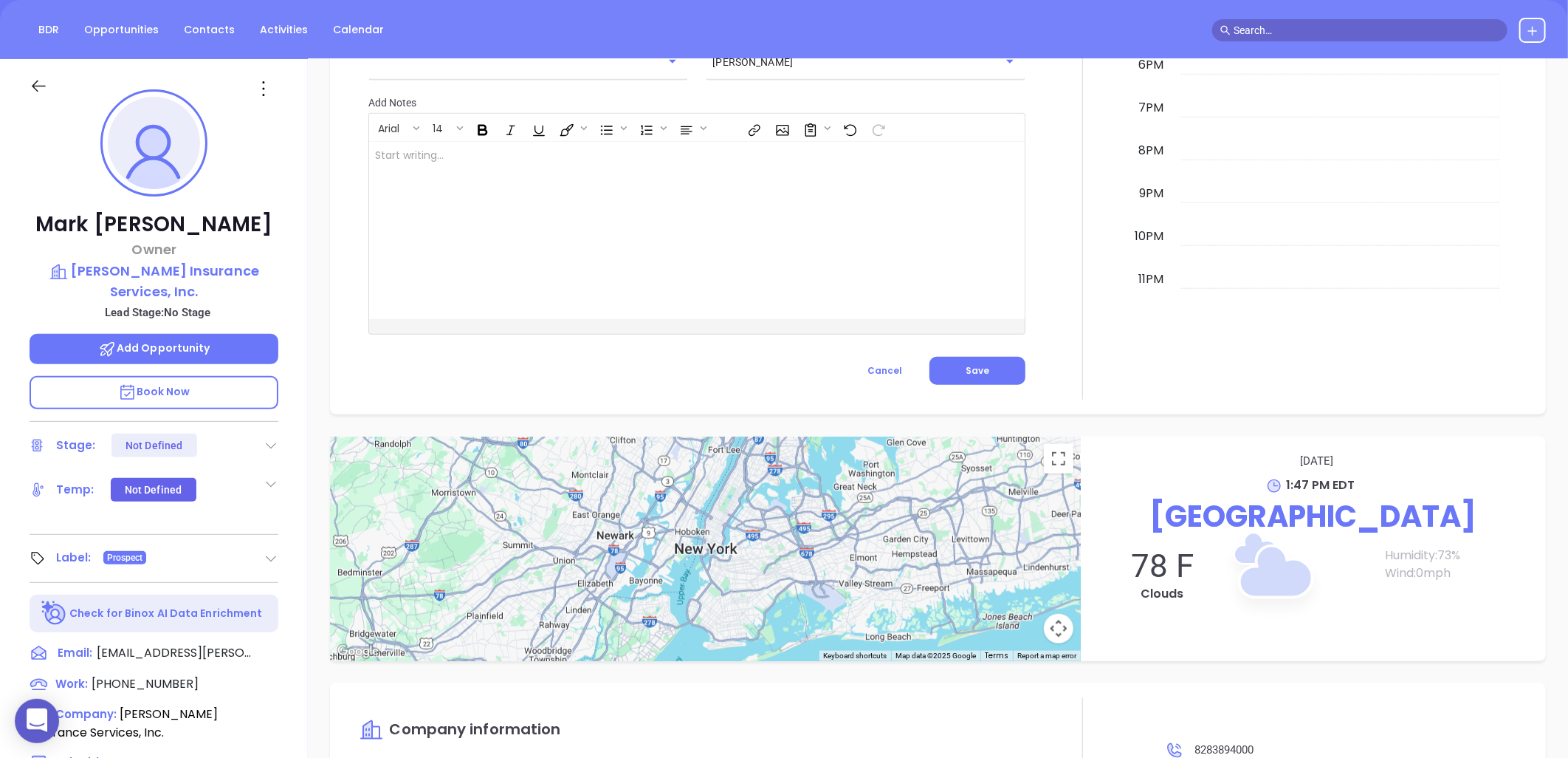
scroll to position [0, 0]
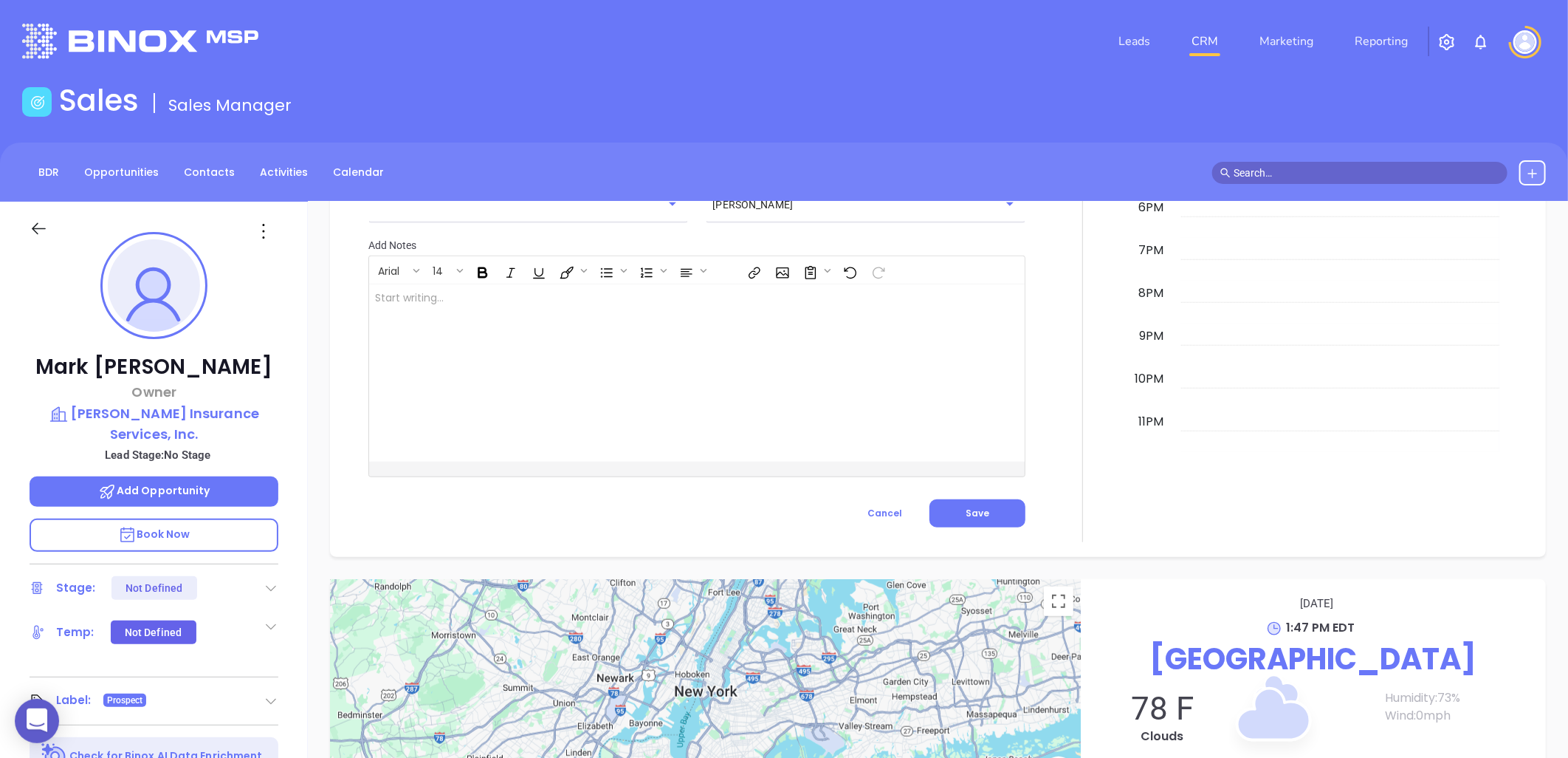
drag, startPoint x: 264, startPoint y: 227, endPoint x: 279, endPoint y: 255, distance: 31.8
click at [264, 227] on icon at bounding box center [264, 232] width 24 height 24
click at [282, 388] on div "Edit" at bounding box center [336, 389] width 144 height 17
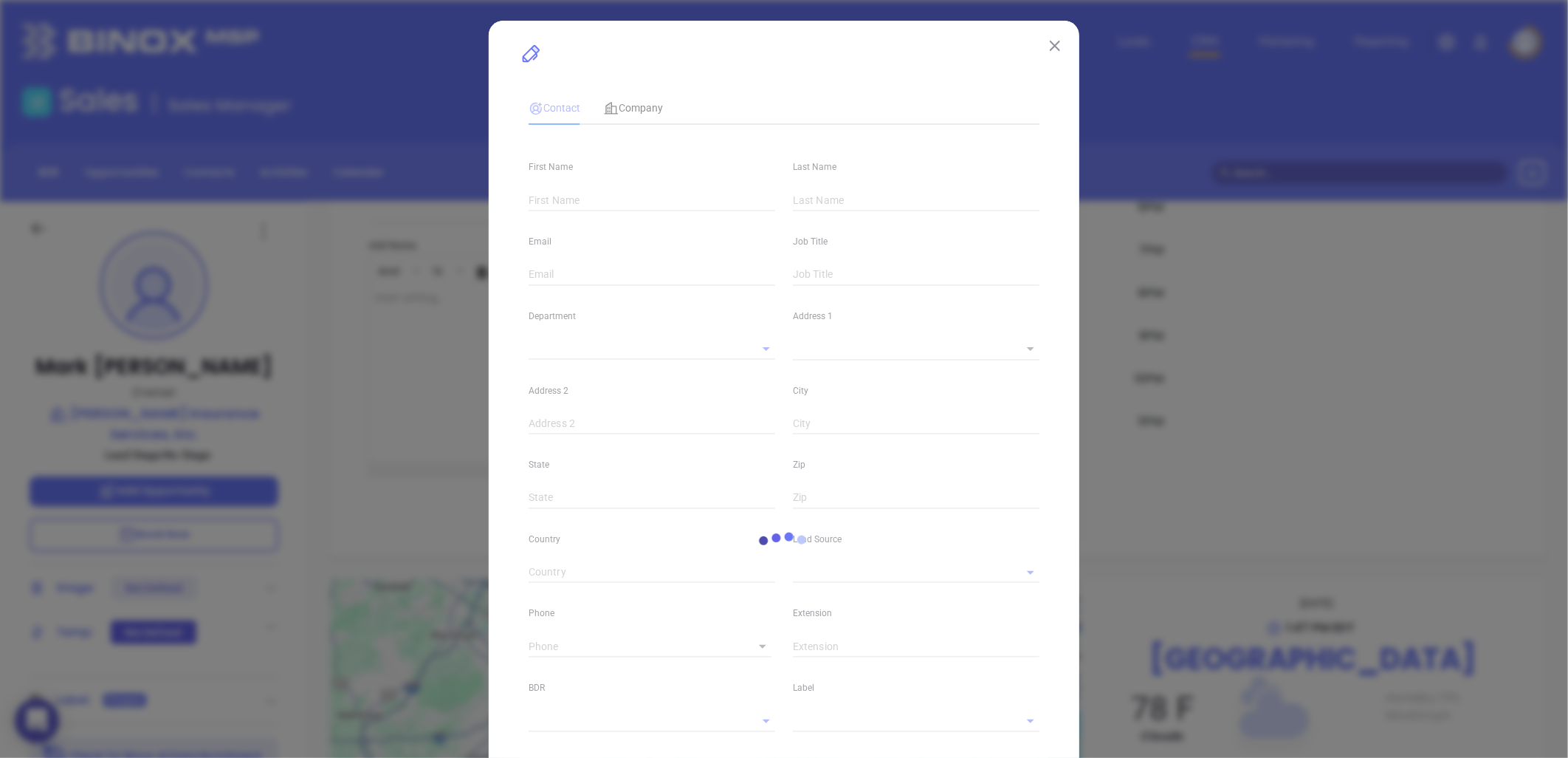
type input "Mark"
type input "[PERSON_NAME]"
type input "[EMAIL_ADDRESS][PERSON_NAME][DOMAIN_NAME]"
type input "Owner"
type input "1"
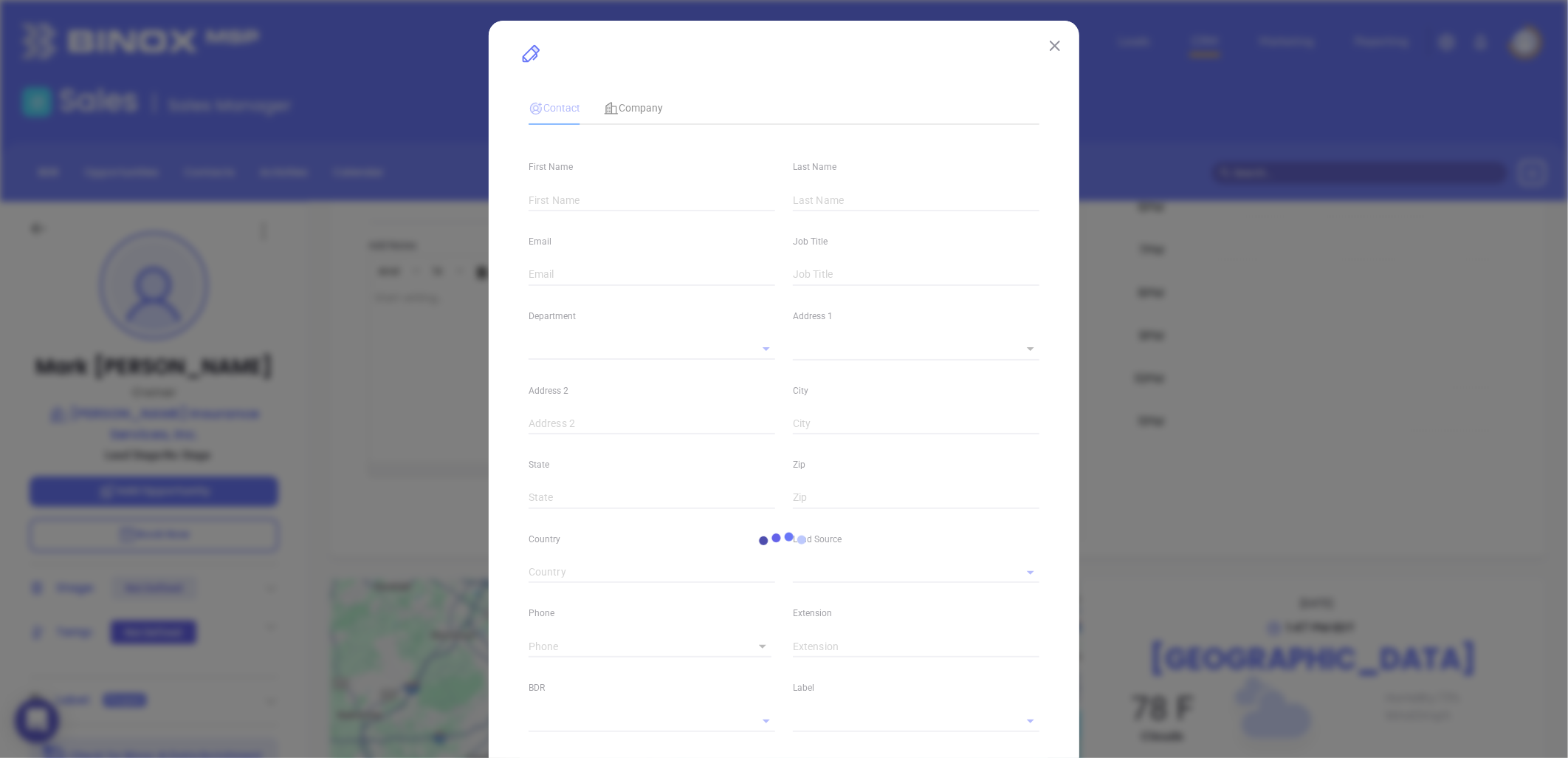
type input "www.linkedin.com/in/mark-moore-7b446624"
type input "Marketing"
type input "Other"
type input "undefined undefined"
type input "(828) 389-4000"
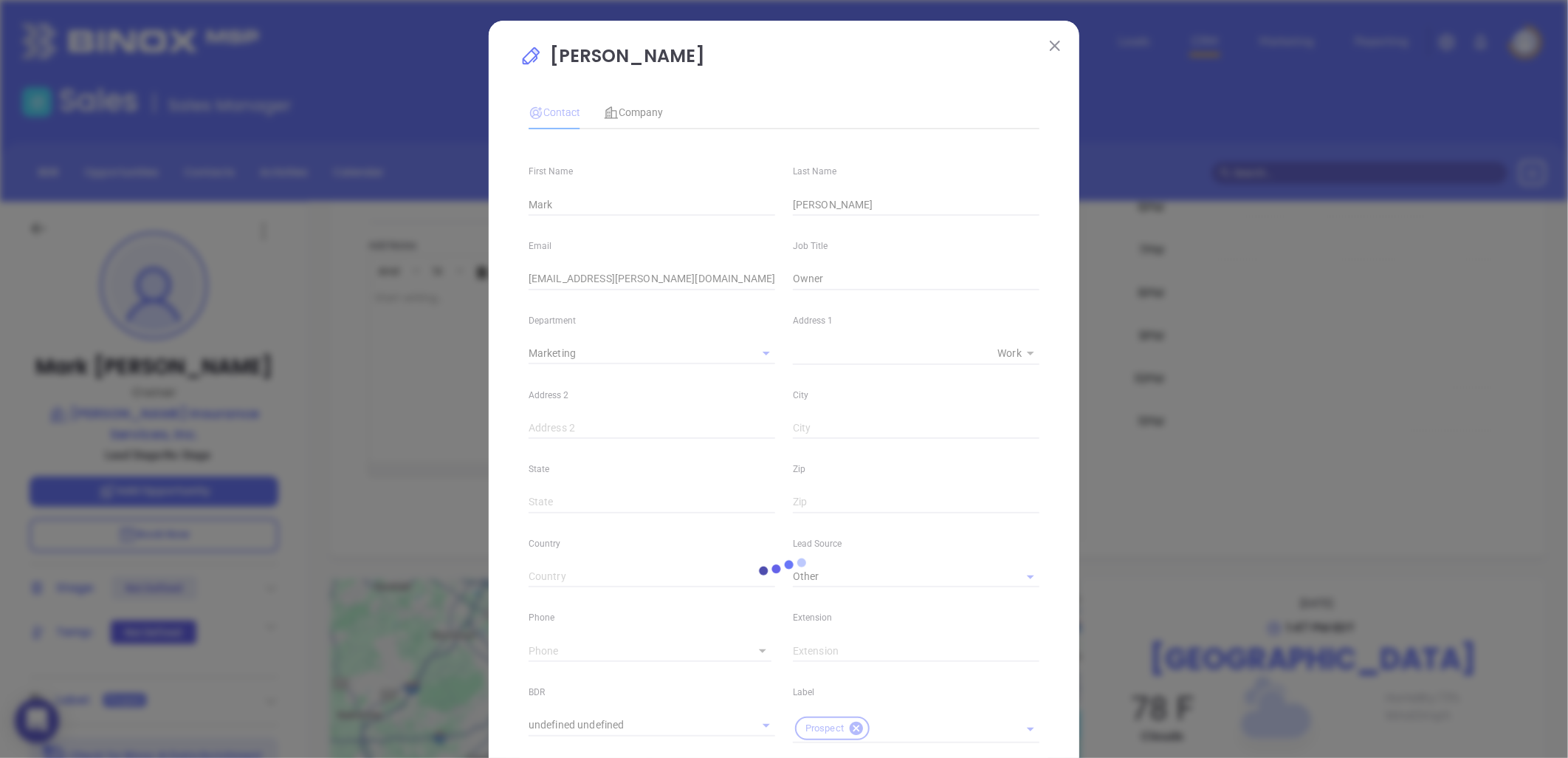
type input "1"
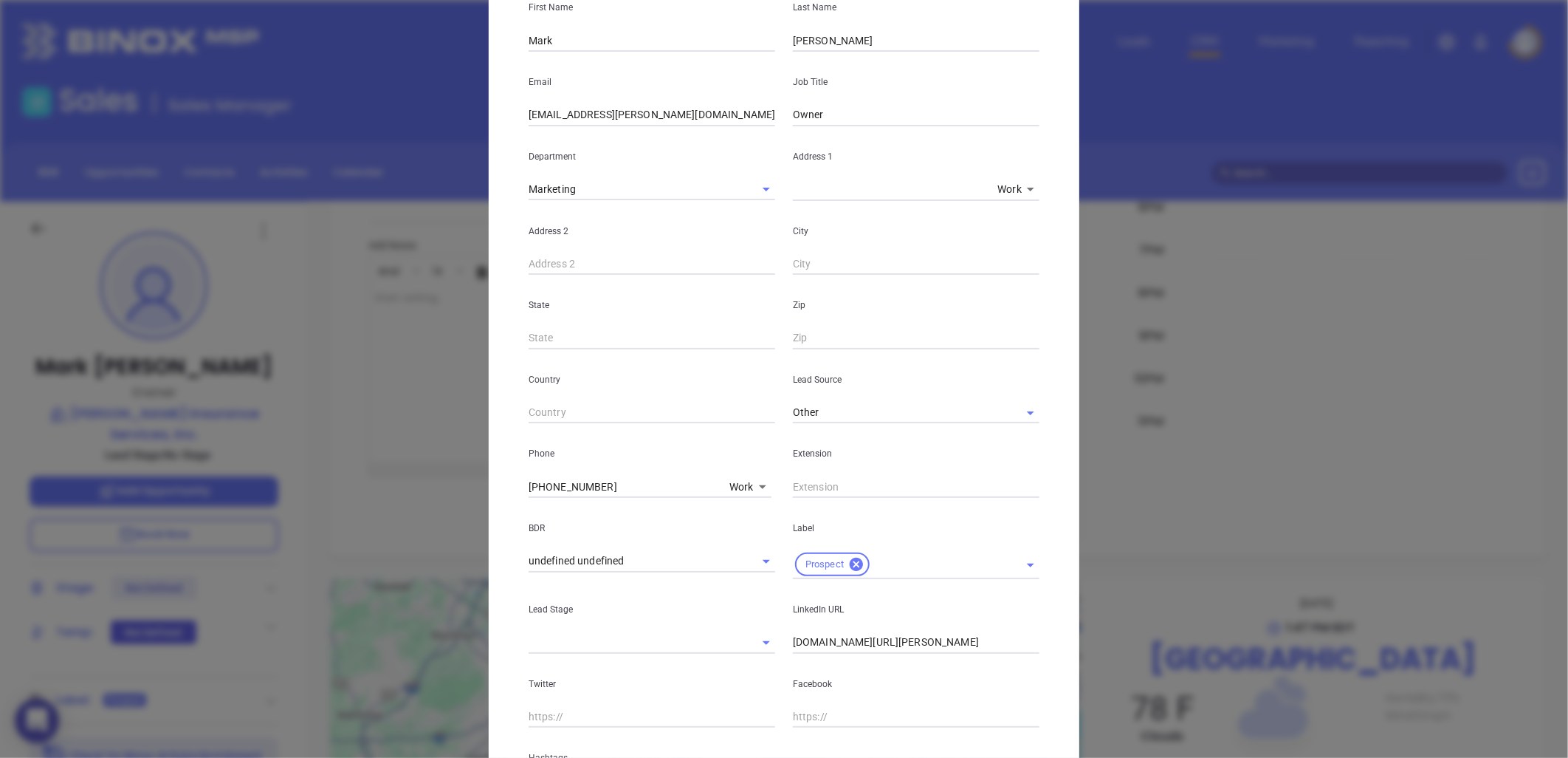
scroll to position [355, 0]
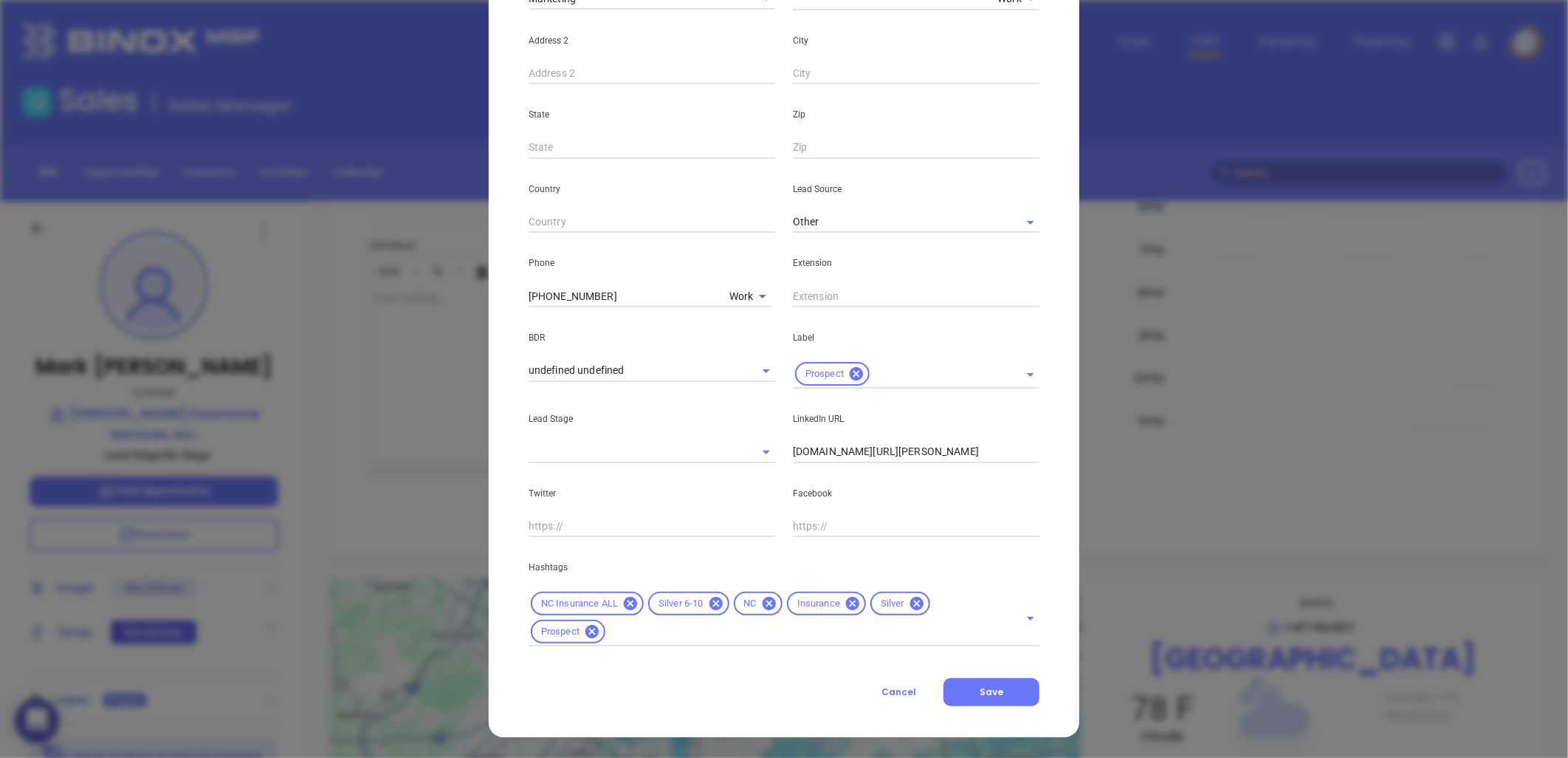
click at [910, 600] on icon at bounding box center [917, 603] width 13 height 13
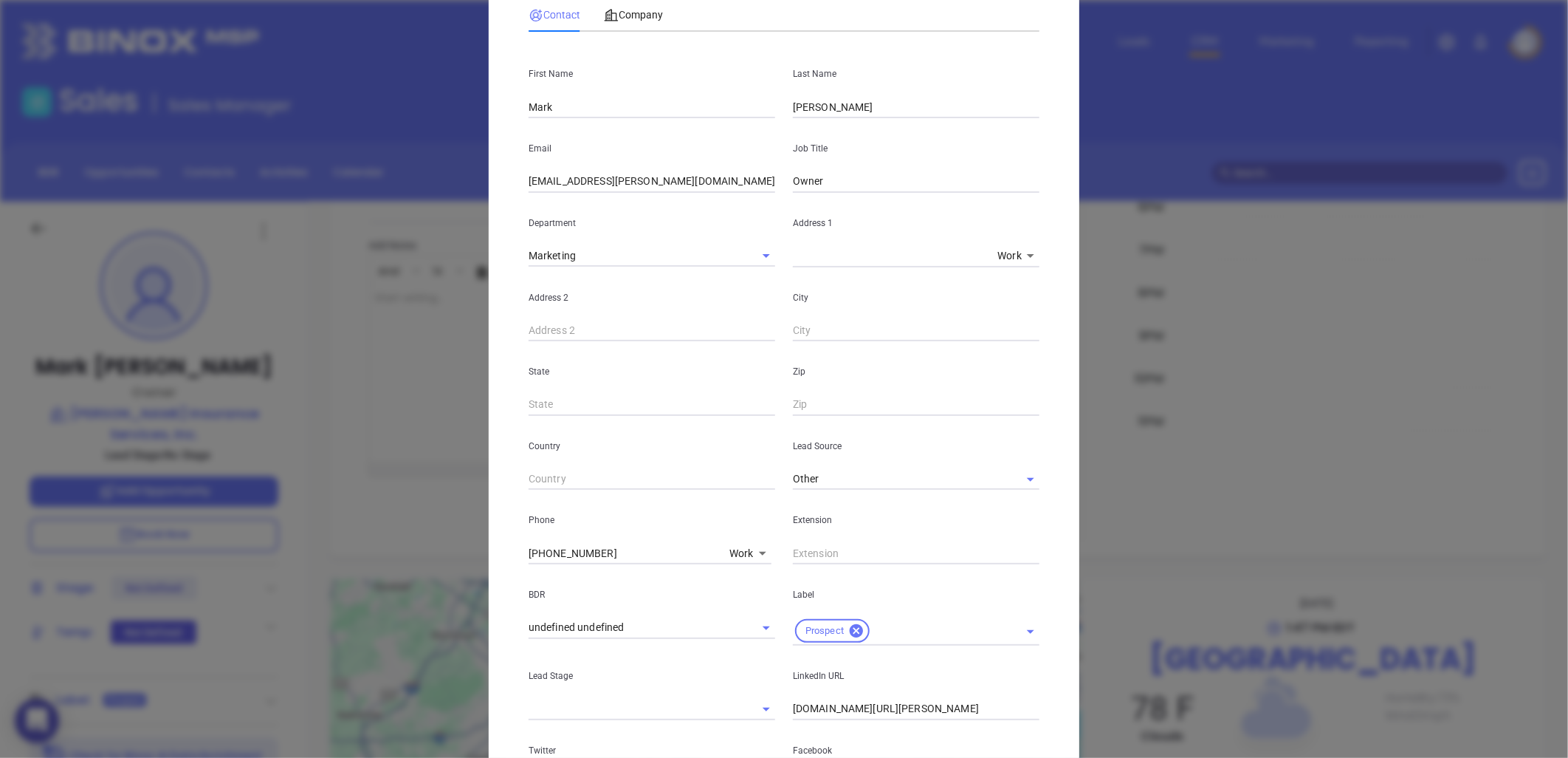
scroll to position [0, 0]
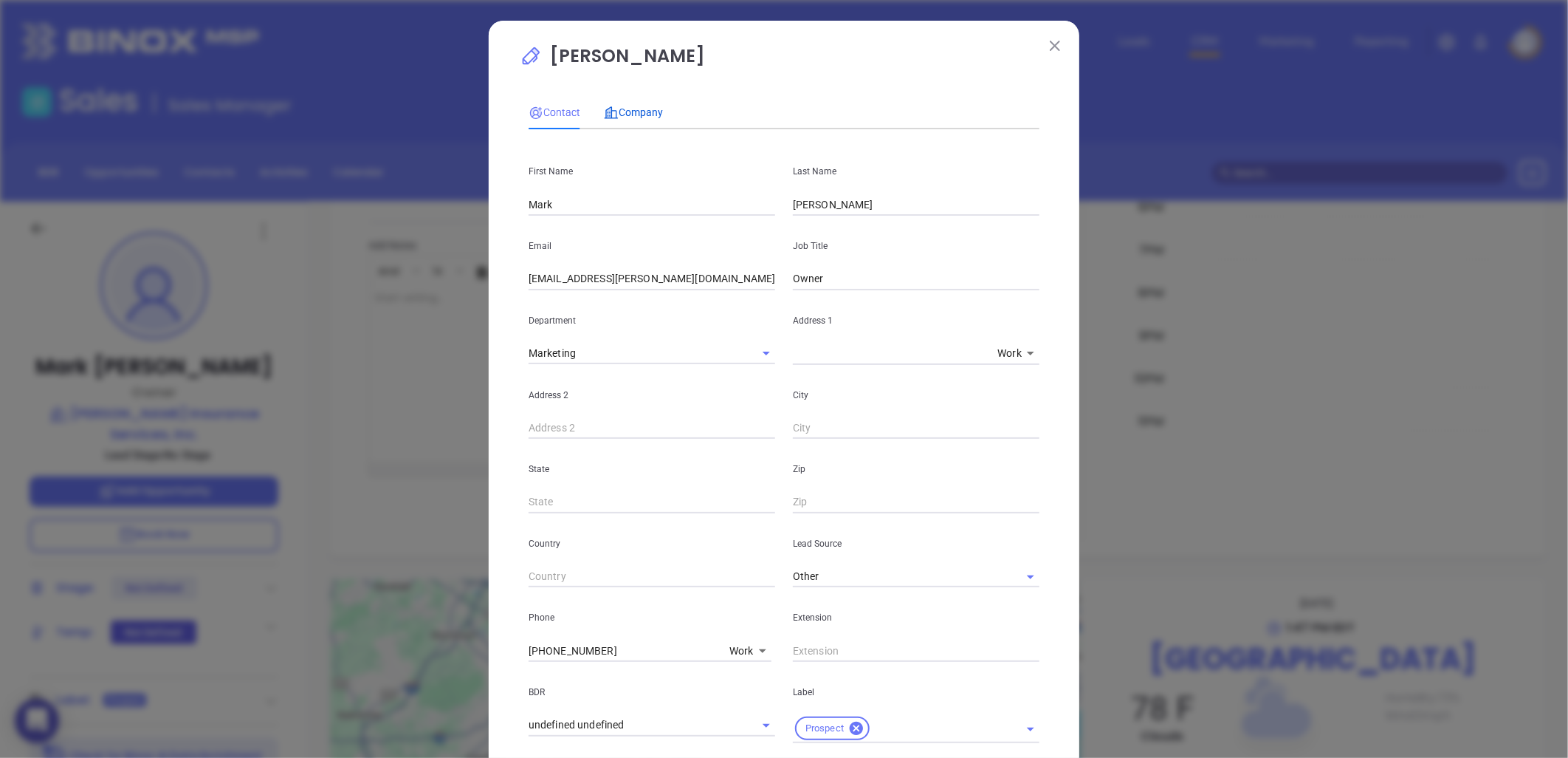
drag, startPoint x: 630, startPoint y: 104, endPoint x: 662, endPoint y: 126, distance: 38.8
click at [630, 107] on span "Company" at bounding box center [633, 112] width 59 height 12
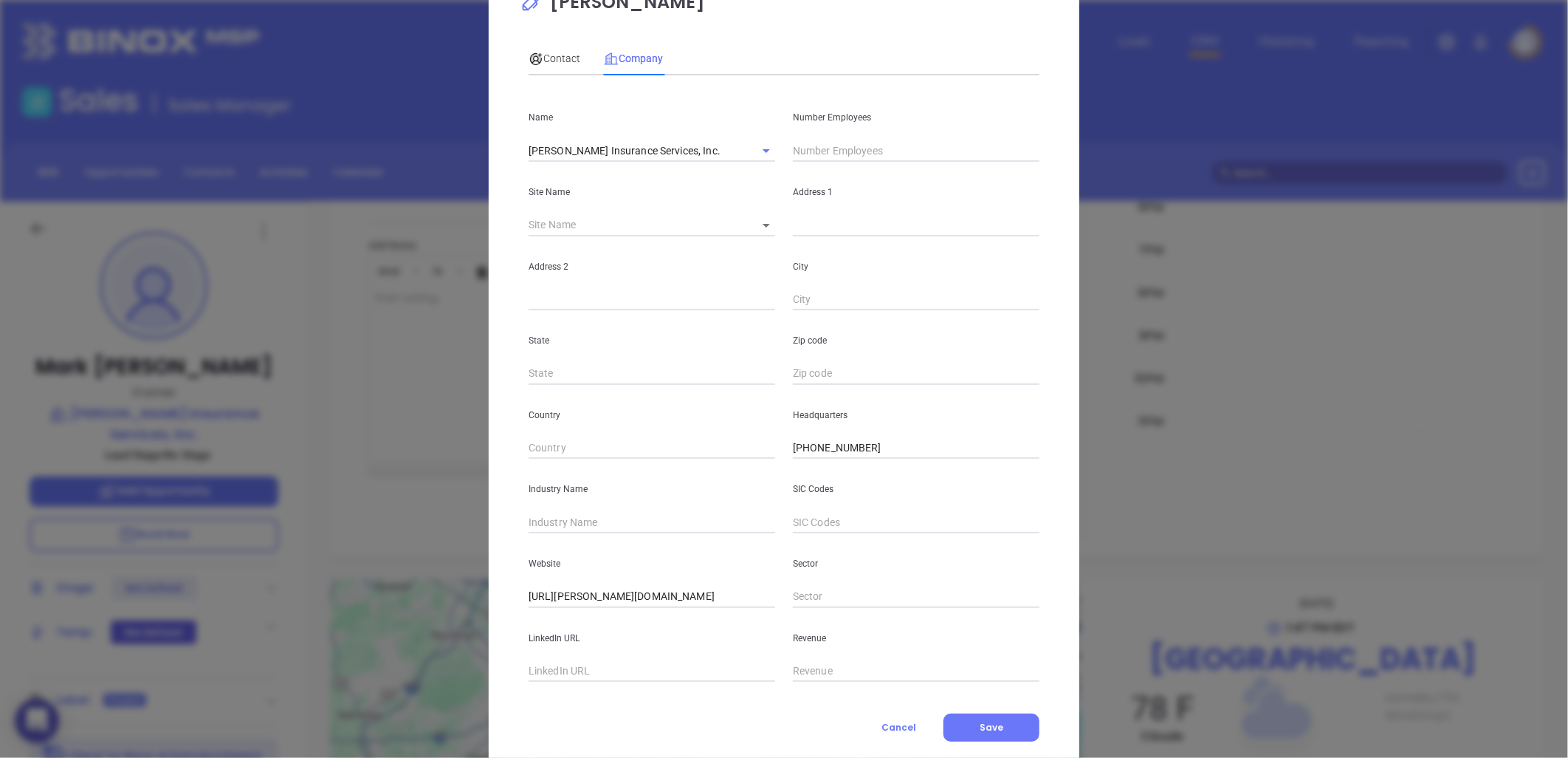
scroll to position [82, 0]
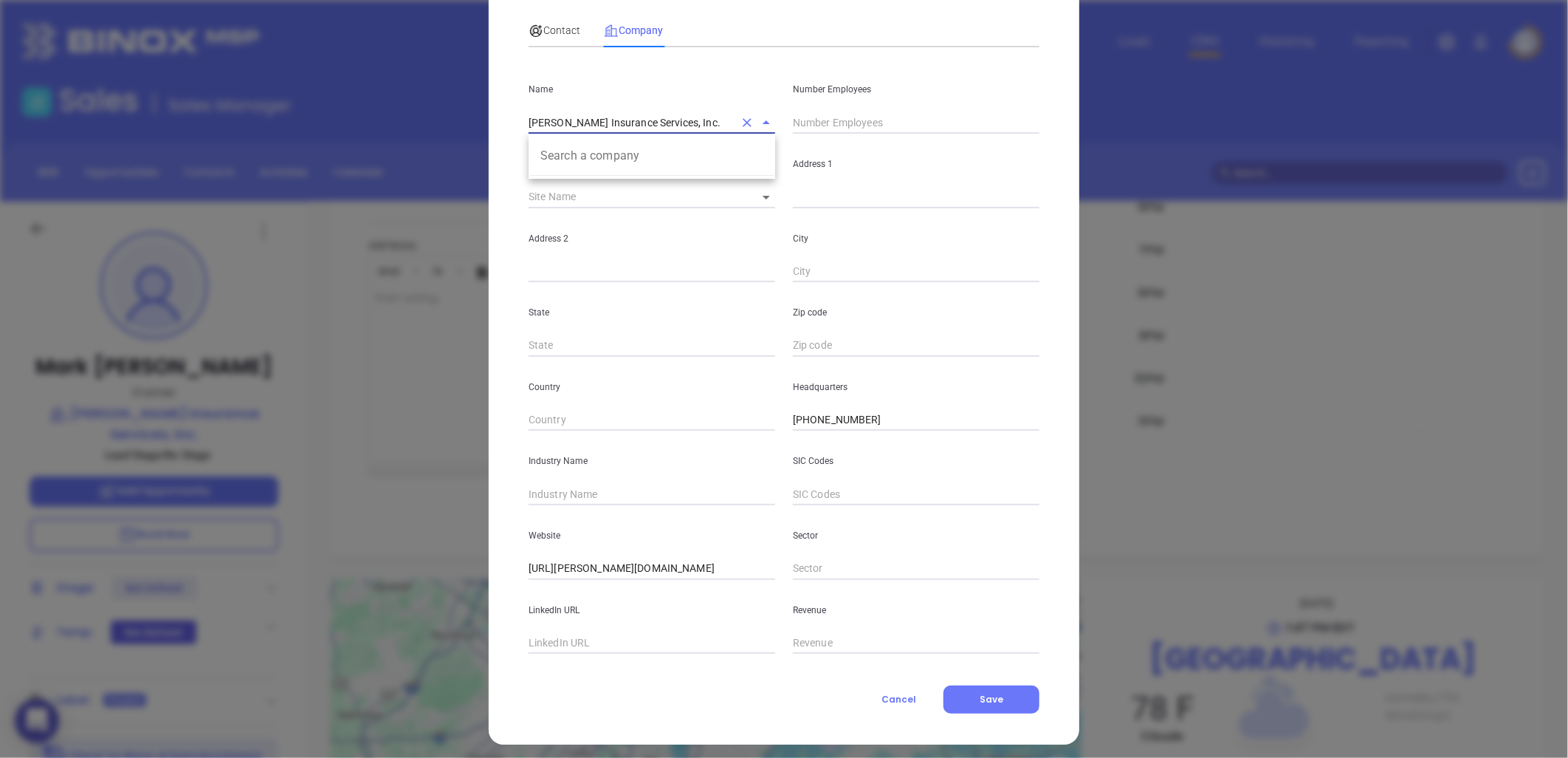
drag, startPoint x: 598, startPoint y: 130, endPoint x: 420, endPoint y: 146, distance: 178.7
click at [414, 148] on div "Mark Moore Contact Company First Name Mark Last Name Moore Email mark@moore-ins…" at bounding box center [784, 379] width 1568 height 758
click at [817, 115] on input "text" at bounding box center [916, 122] width 246 height 22
type input "12"
click at [654, 187] on input "text" at bounding box center [634, 197] width 211 height 22
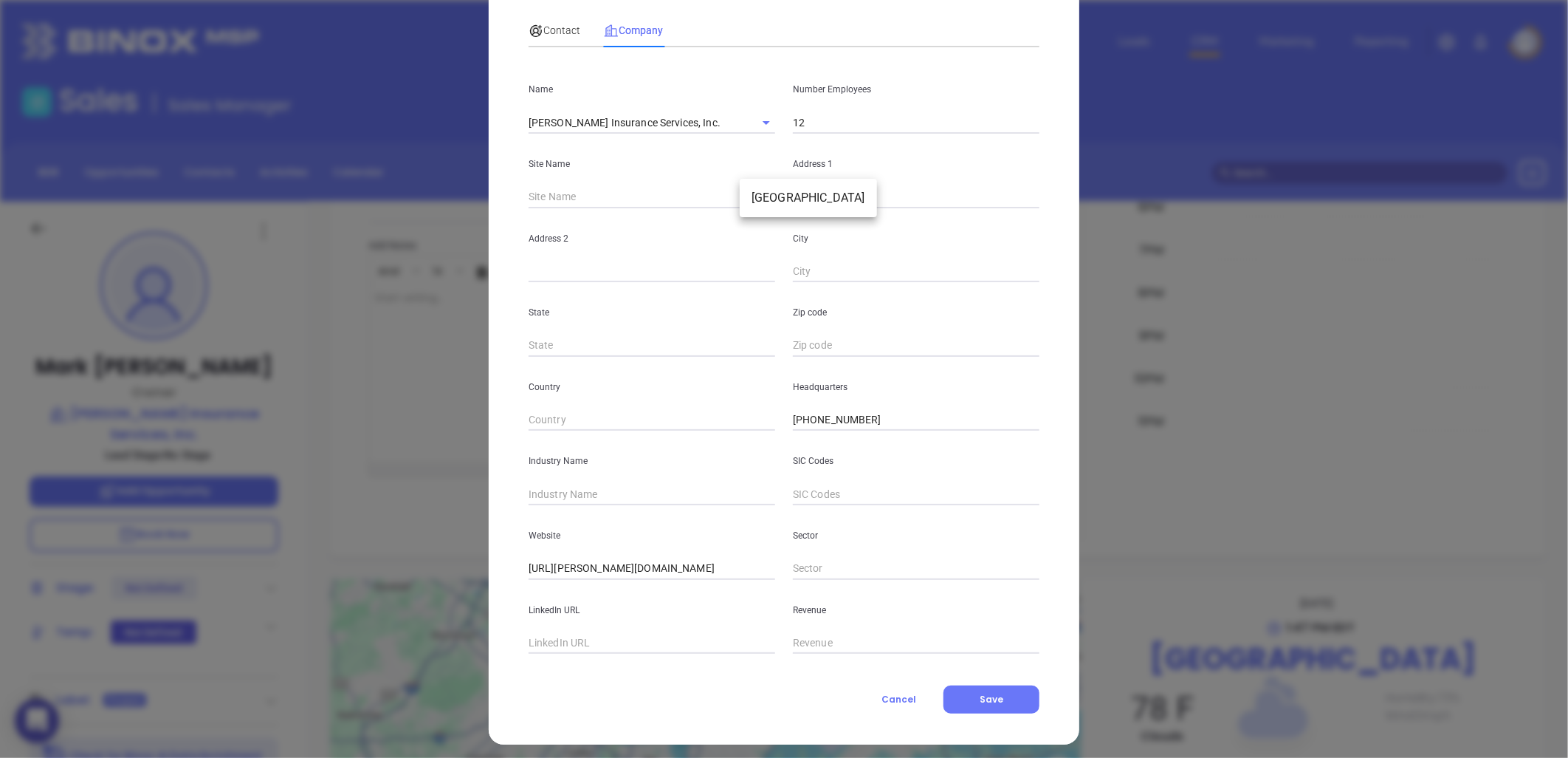
click at [748, 197] on body "0 Leads CRM Marketing Reporting Financial Leads Leads Sales Sales Manager BDR O…" at bounding box center [784, 379] width 1568 height 758
click at [762, 202] on li "Hayesville" at bounding box center [809, 197] width 137 height 27
type input "Hayesville"
type input "99708"
type input "157 Highway 64 West"
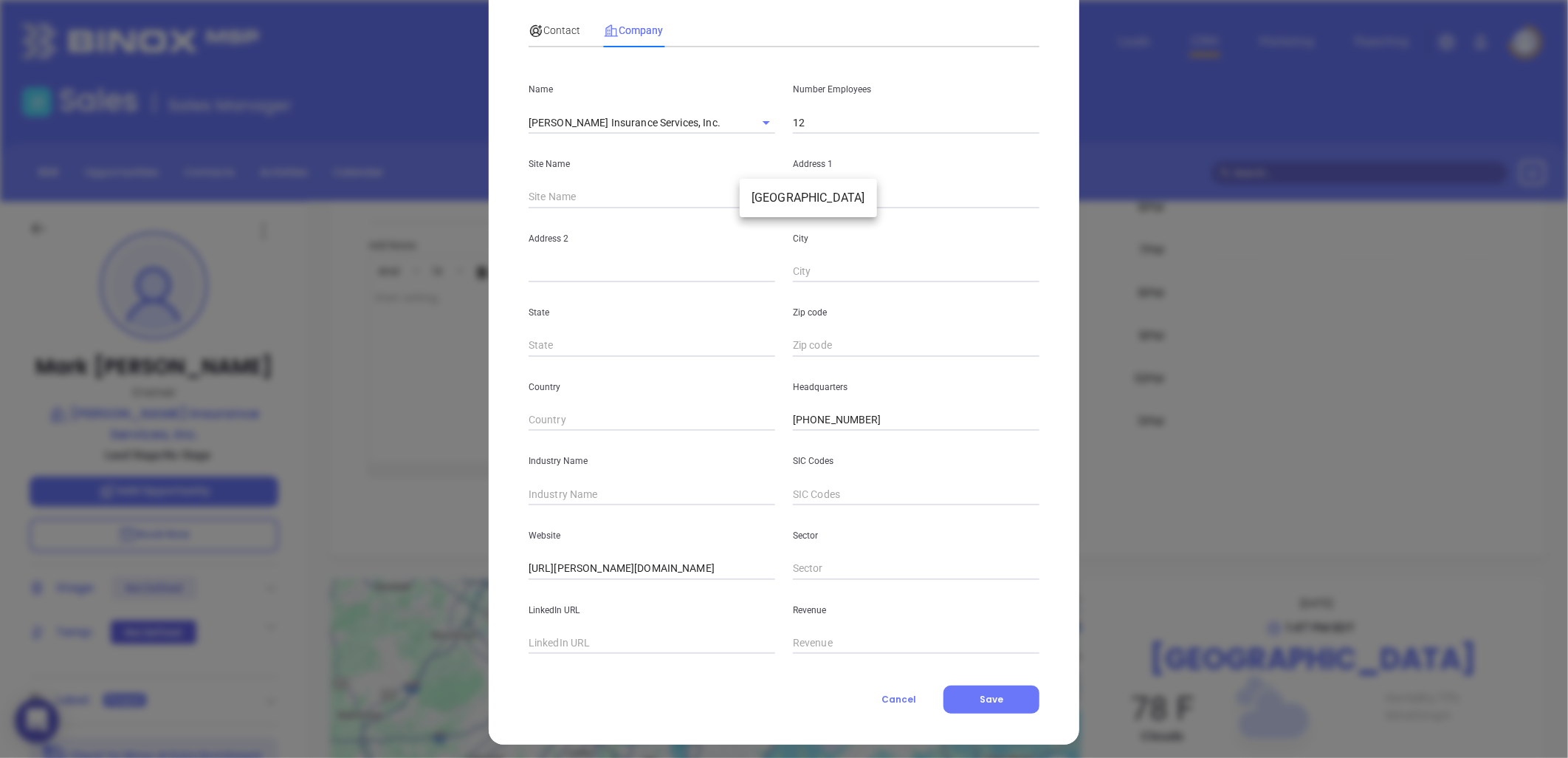
type input "Hayesville"
type input "NC"
type input "28904"
click at [571, 491] on input "text" at bounding box center [652, 494] width 246 height 22
type input "Insurance"
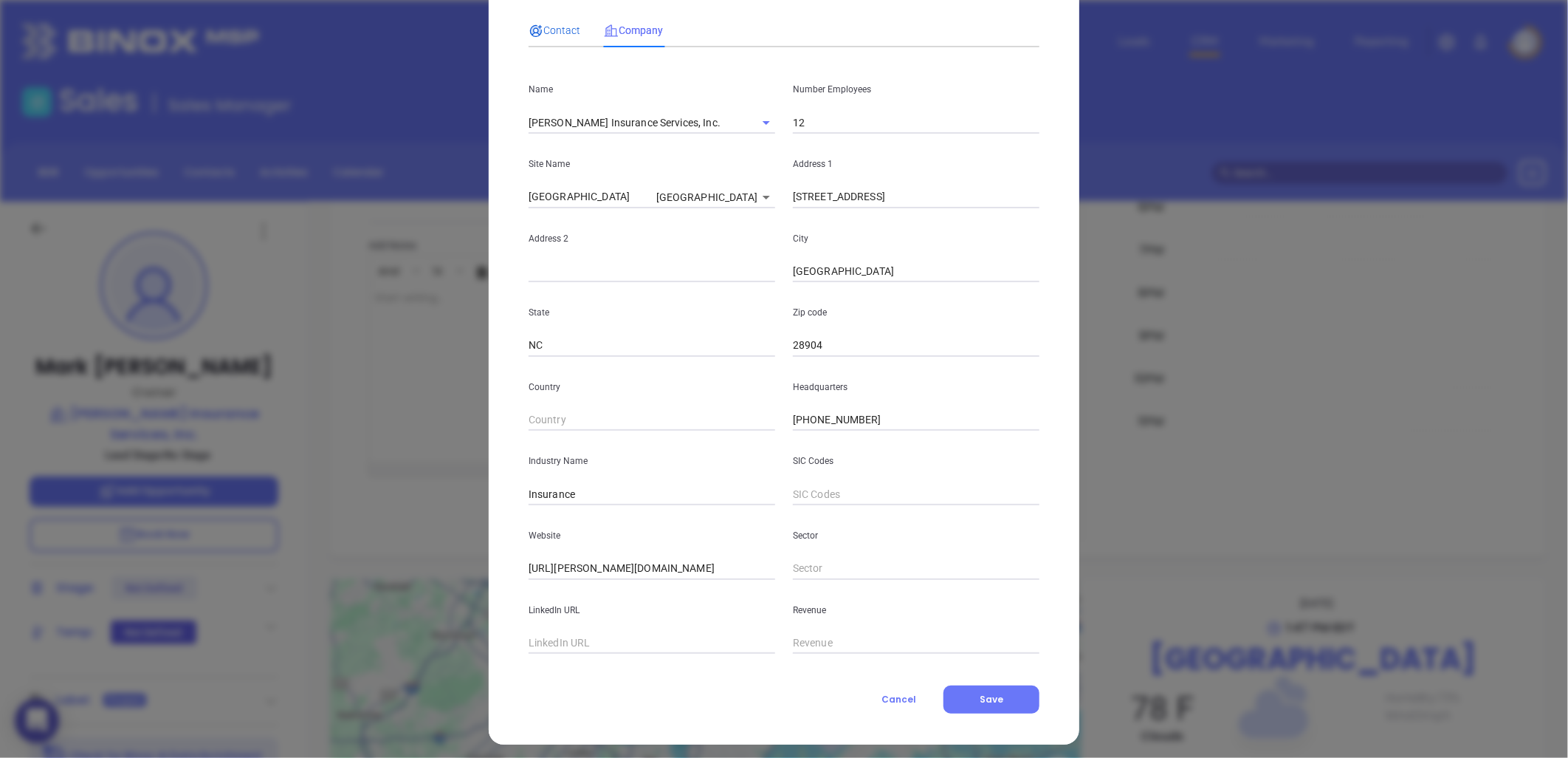
click at [555, 26] on span "Contact" at bounding box center [555, 30] width 52 height 12
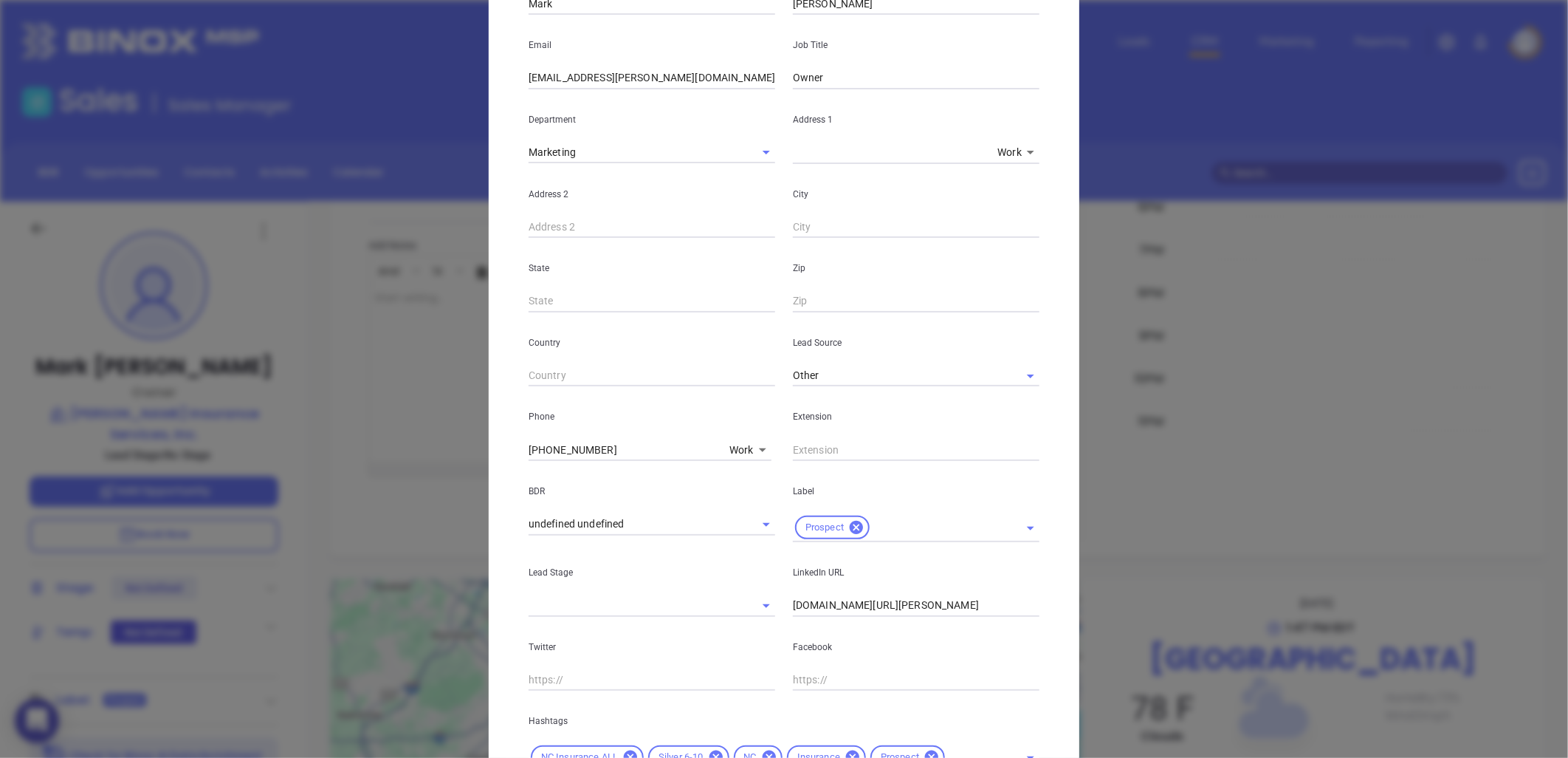
scroll to position [326, 0]
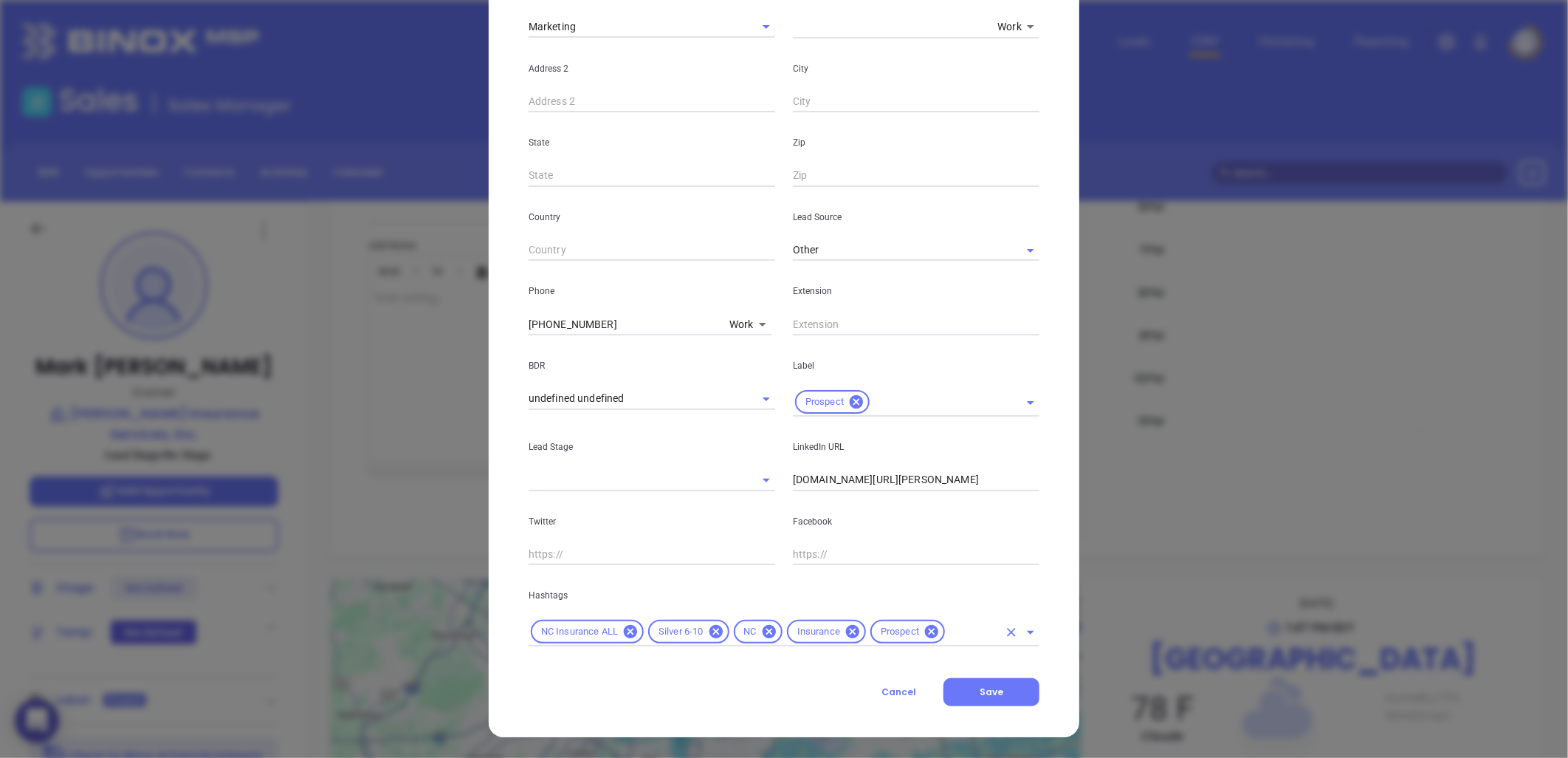
click at [709, 628] on icon at bounding box center [715, 631] width 13 height 13
click at [877, 631] on input "text" at bounding box center [930, 632] width 136 height 19
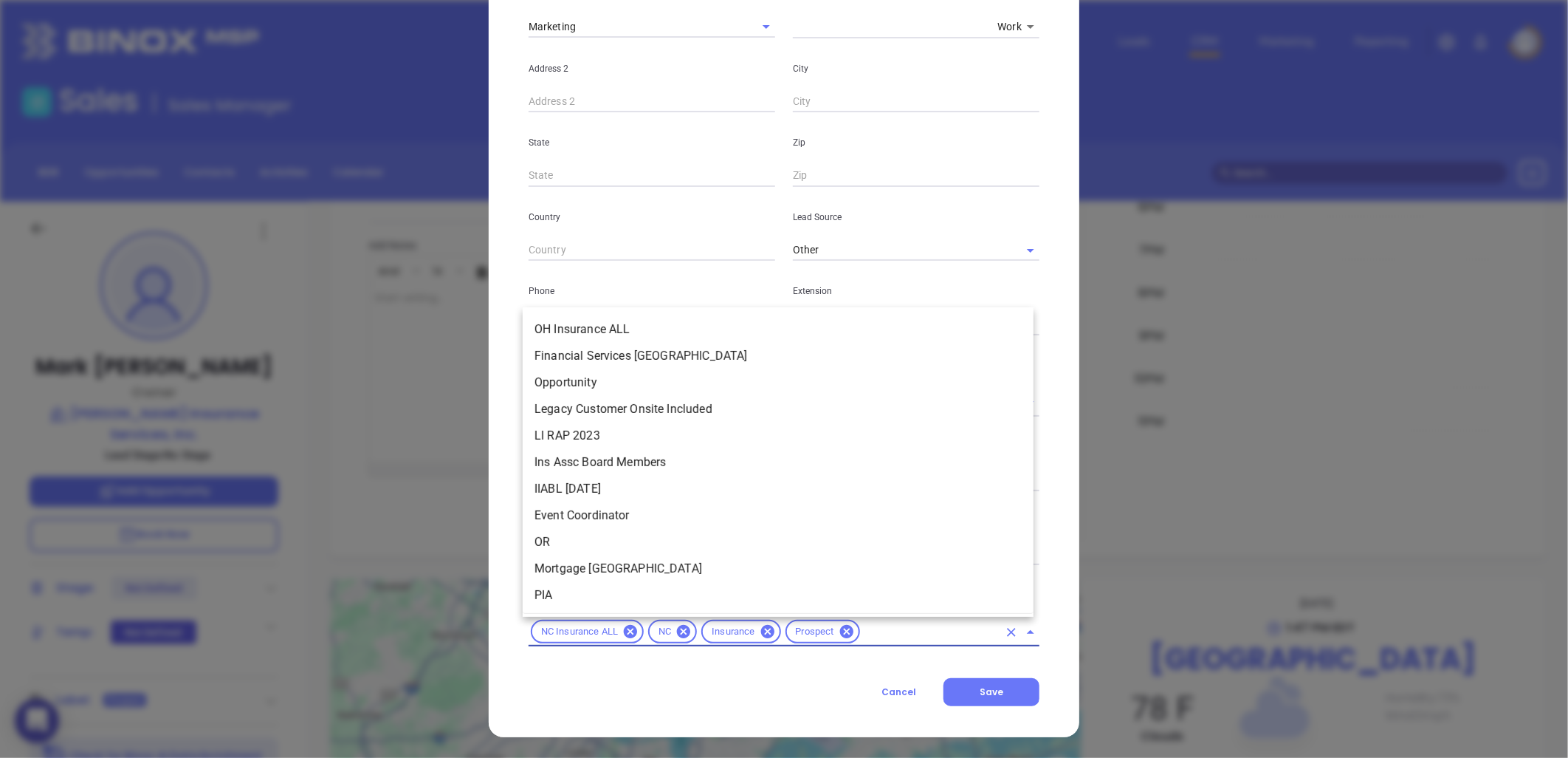
scroll to position [1168, 0]
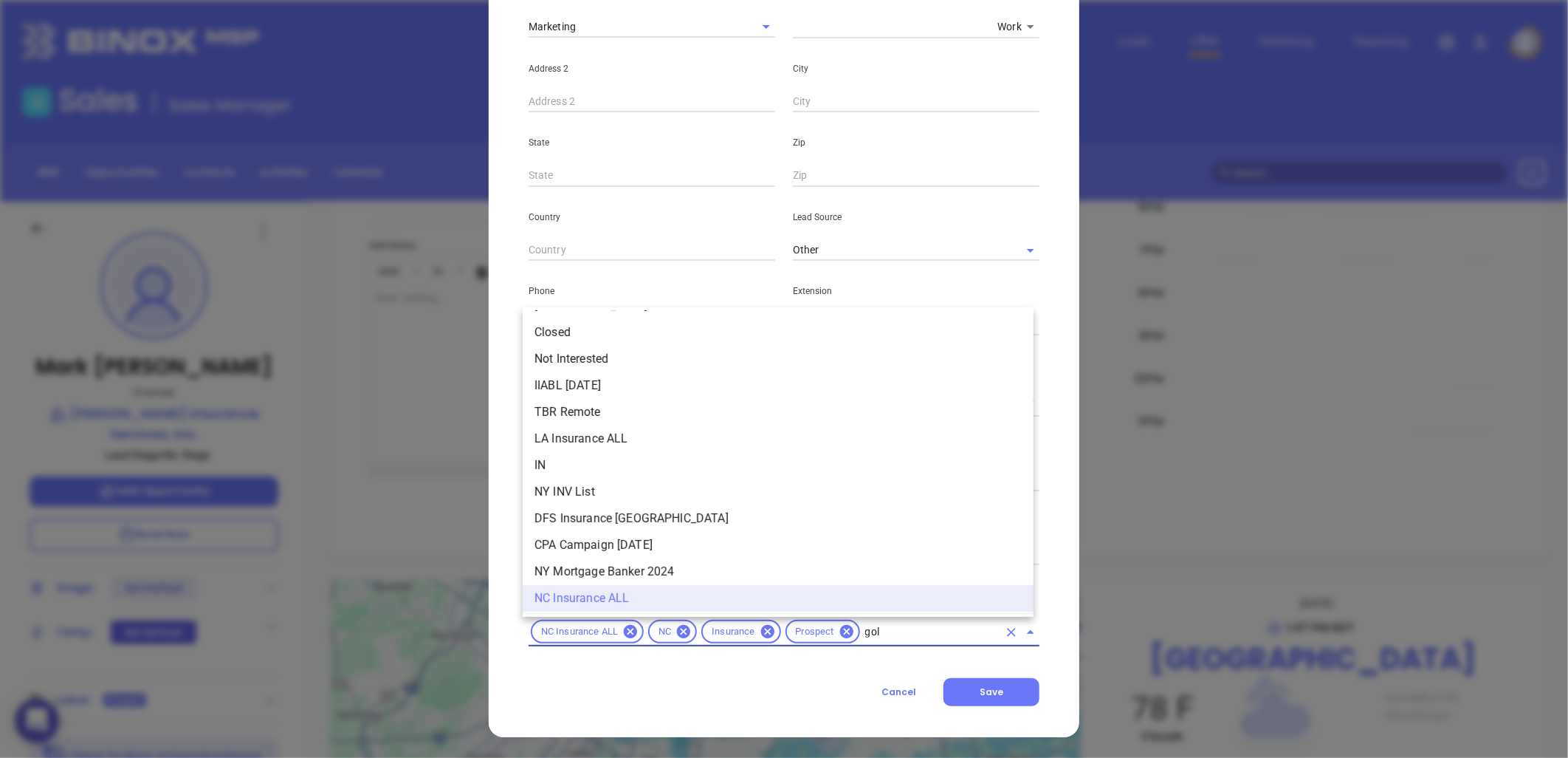
type input "gold"
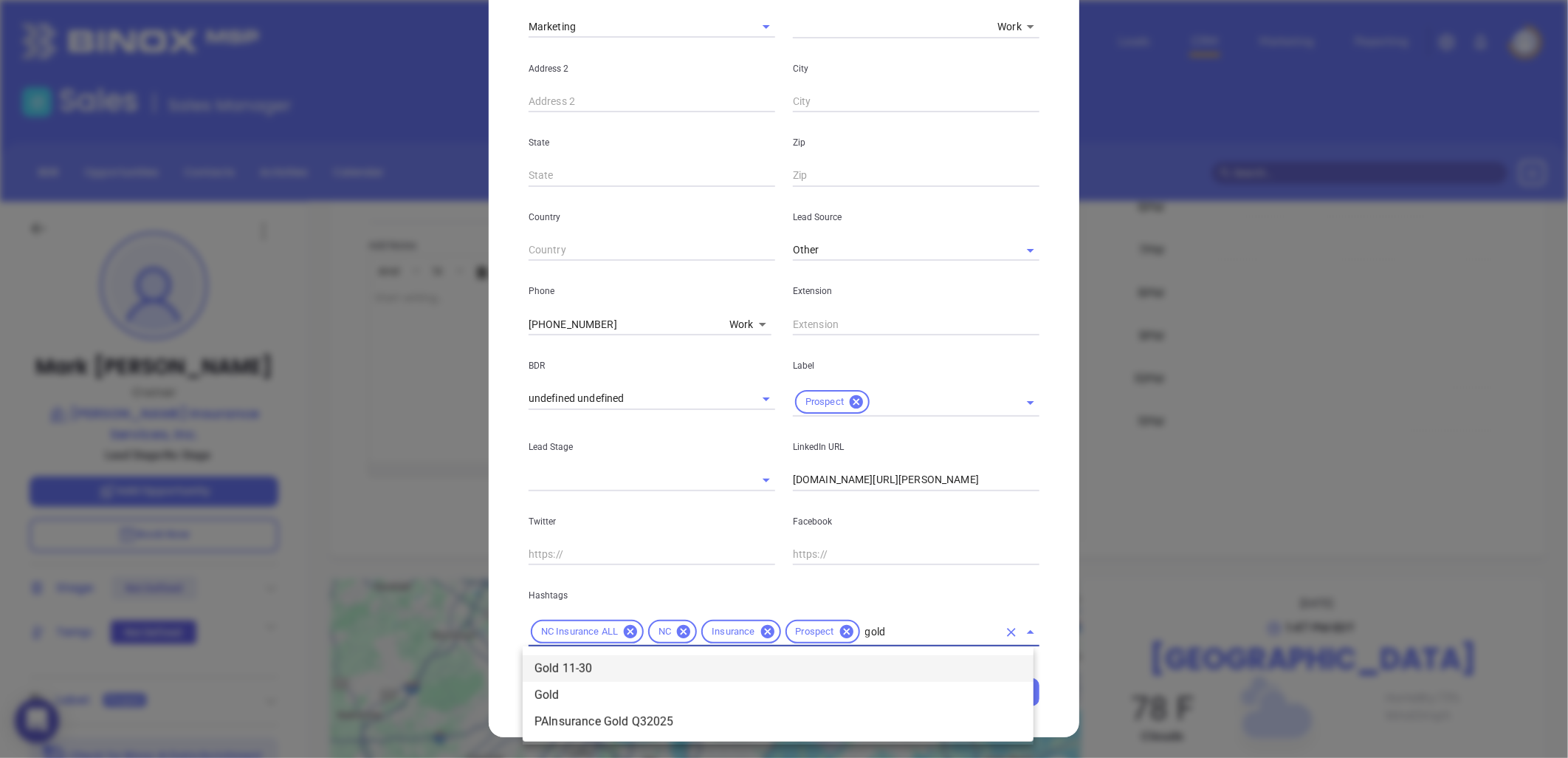
click at [600, 666] on li "Gold 11-30" at bounding box center [778, 668] width 511 height 27
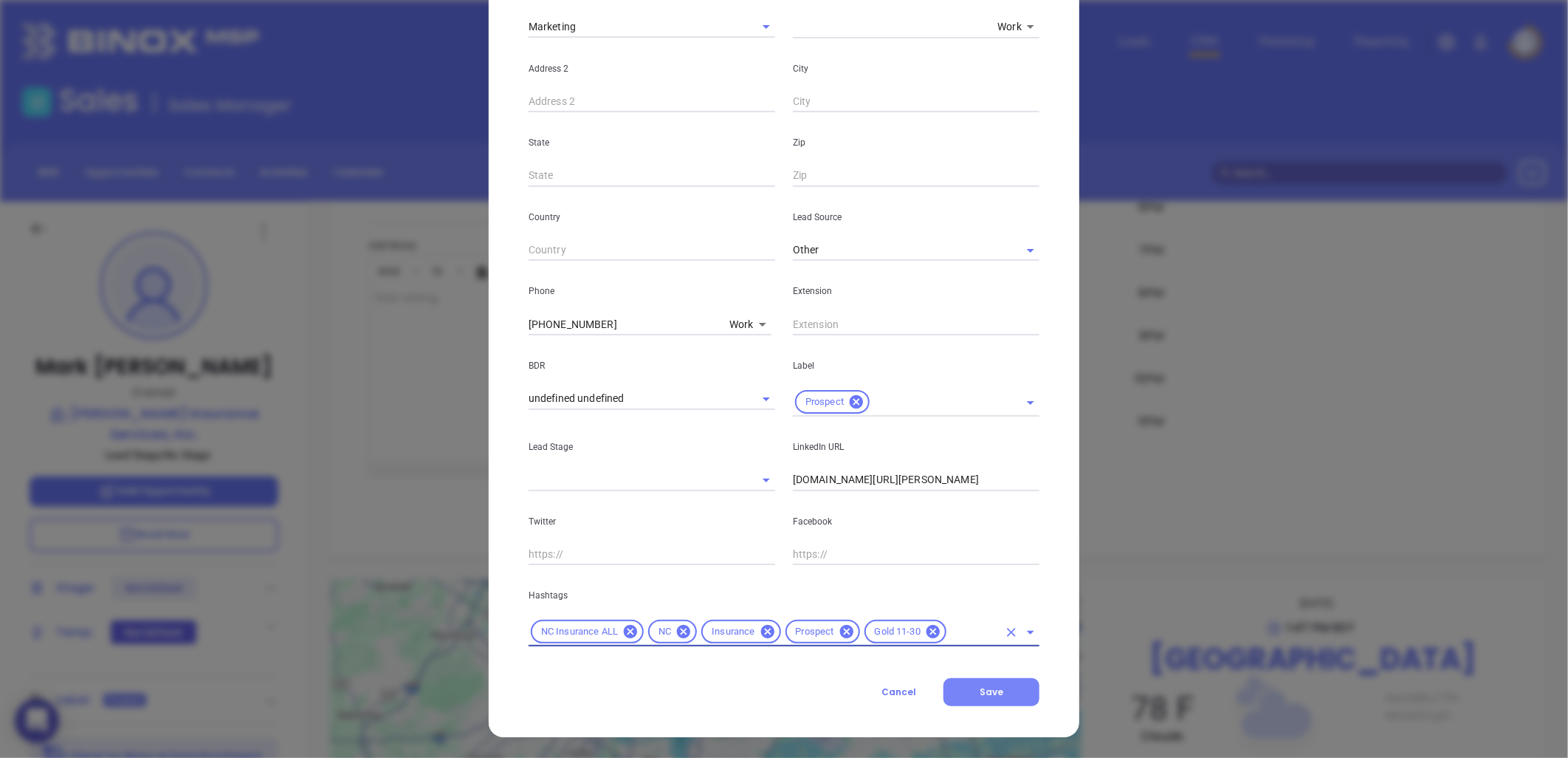
click at [997, 681] on button "Save" at bounding box center [992, 692] width 96 height 28
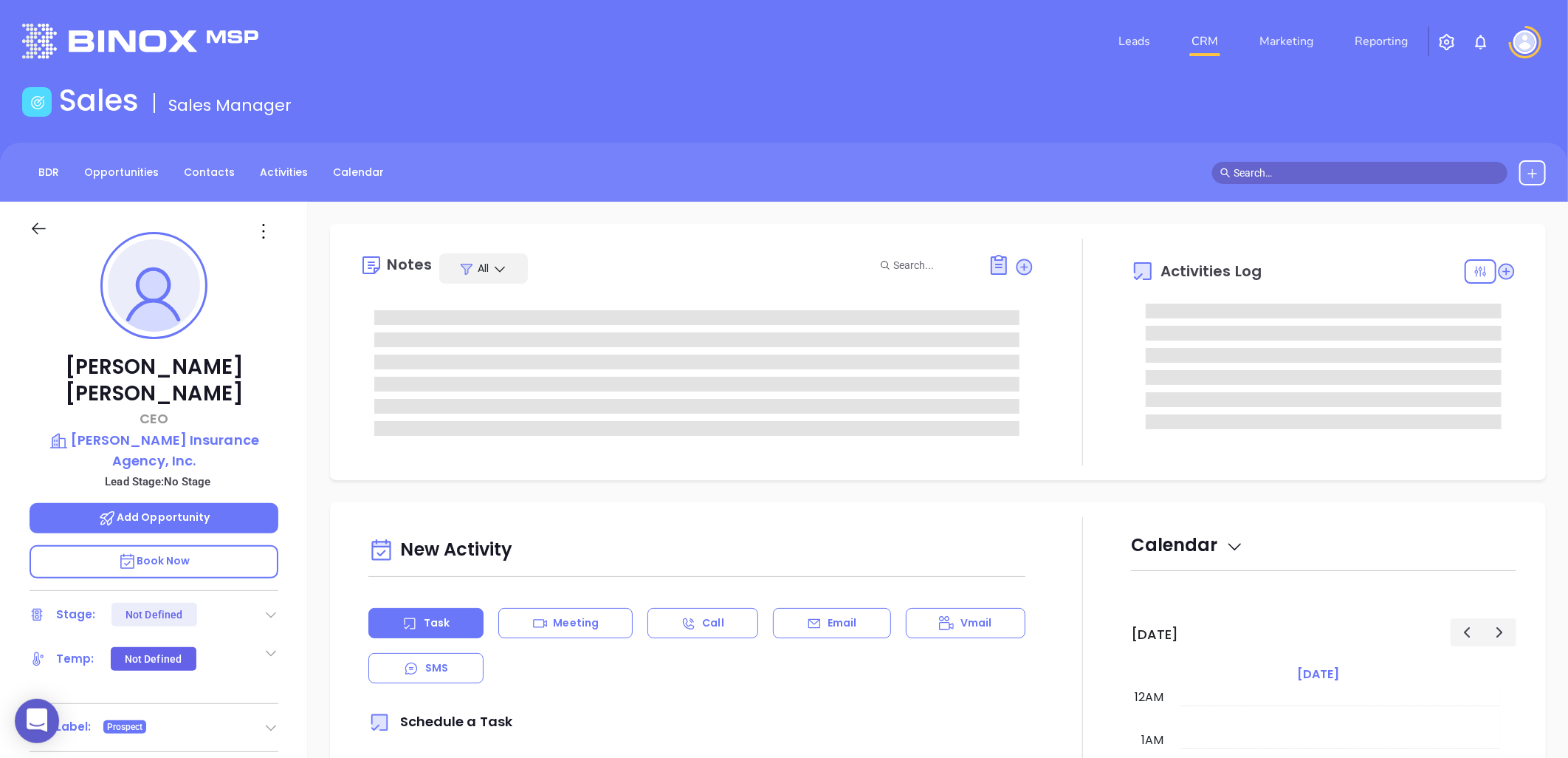
type input "10:00 am"
type input "[DATE]"
type input "[PERSON_NAME]"
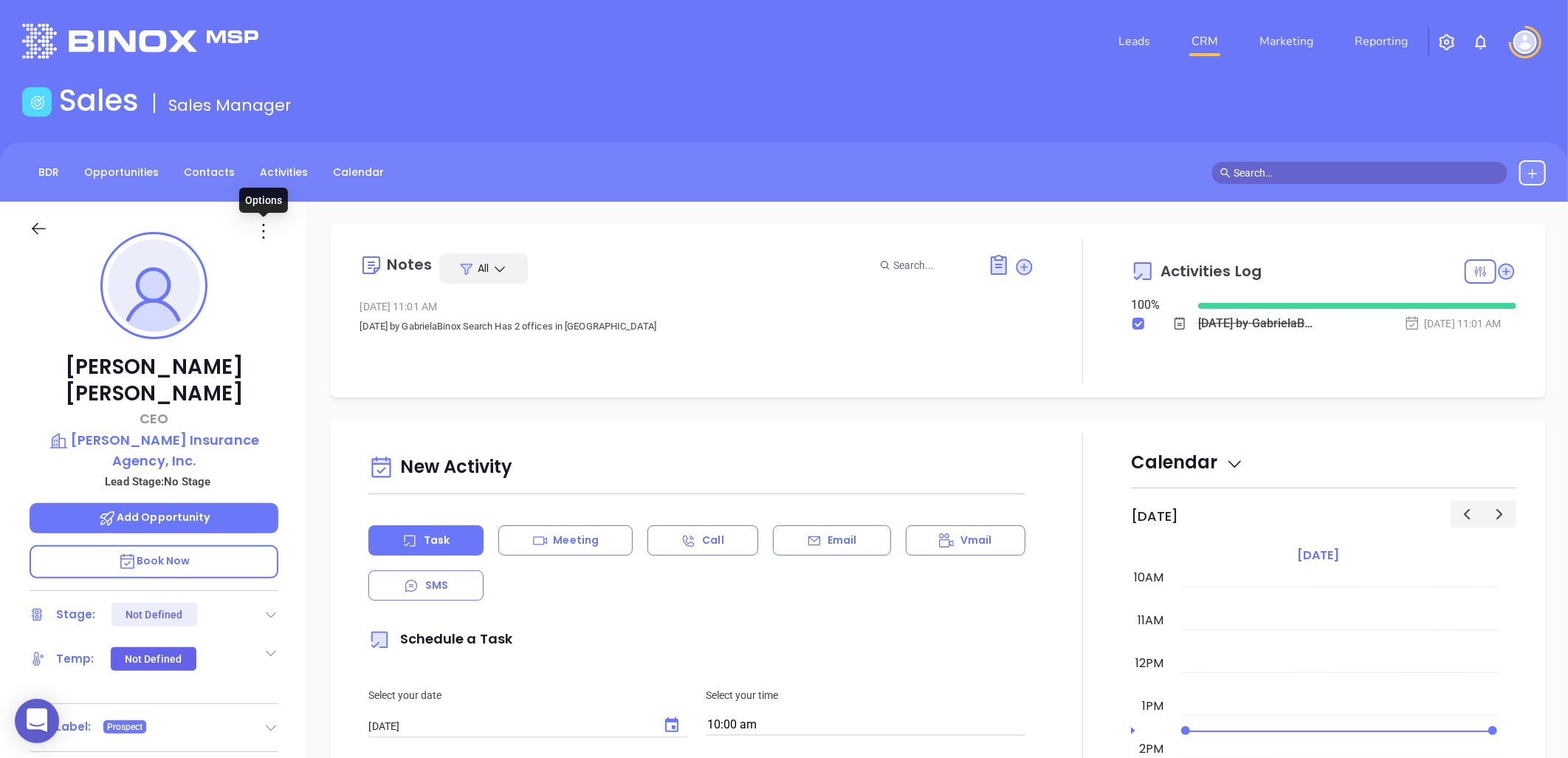
drag, startPoint x: 260, startPoint y: 221, endPoint x: 258, endPoint y: 236, distance: 15.1
click at [260, 224] on icon at bounding box center [264, 232] width 24 height 24
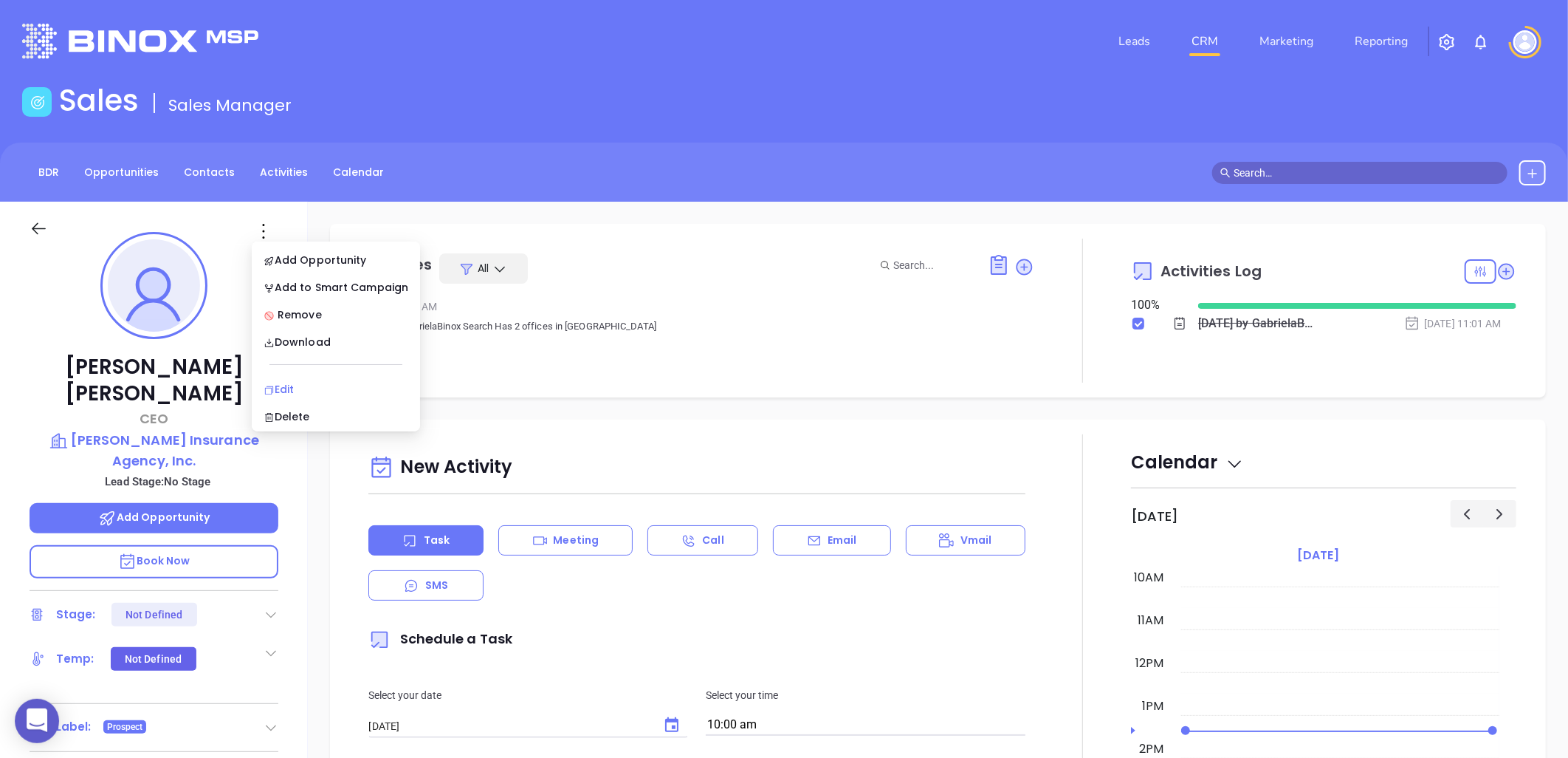
click at [290, 392] on div "Edit" at bounding box center [336, 389] width 144 height 17
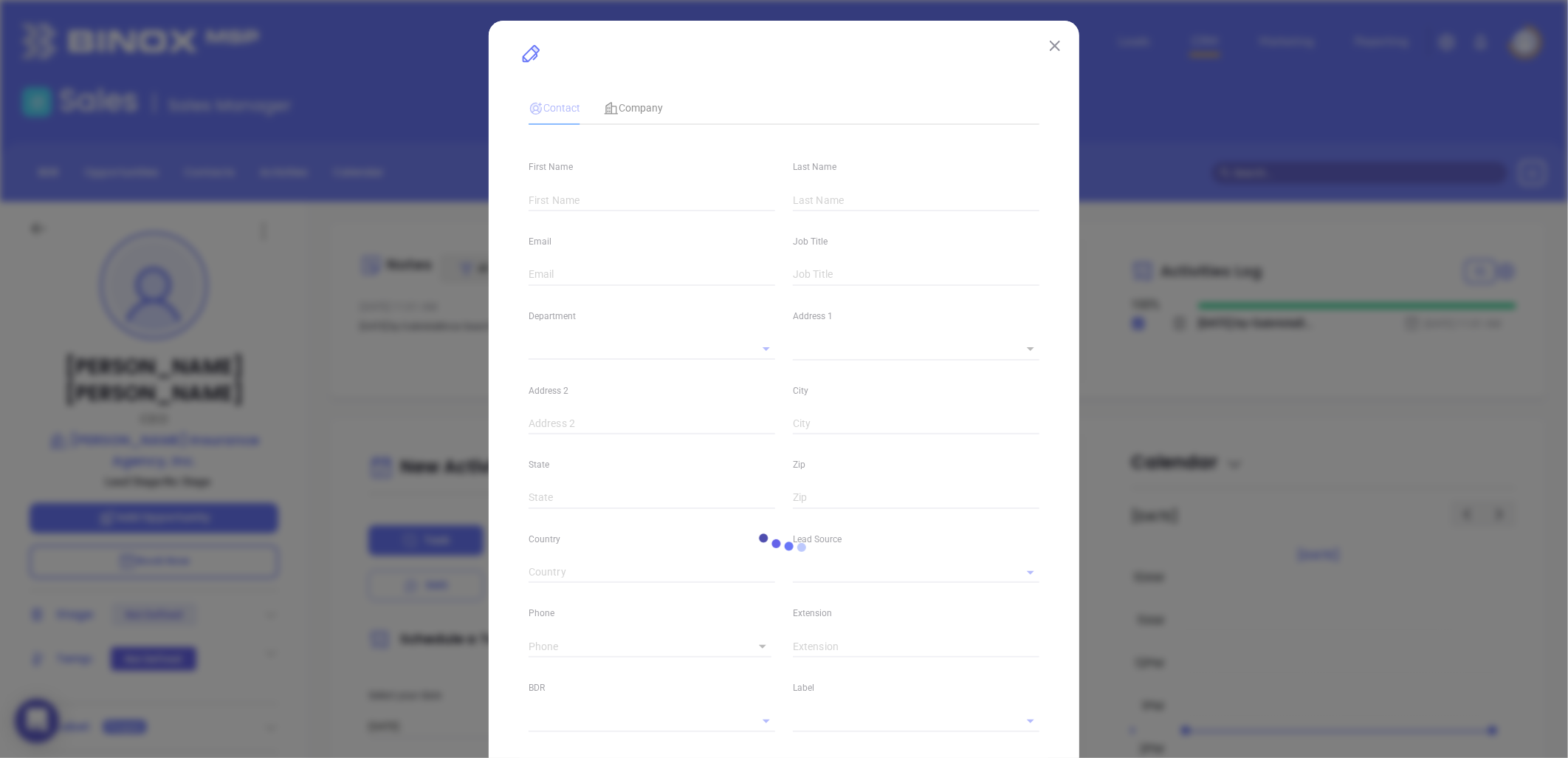
type input "[PERSON_NAME]"
type input "[EMAIL_ADDRESS][DOMAIN_NAME]"
type input "CEO"
type input "1"
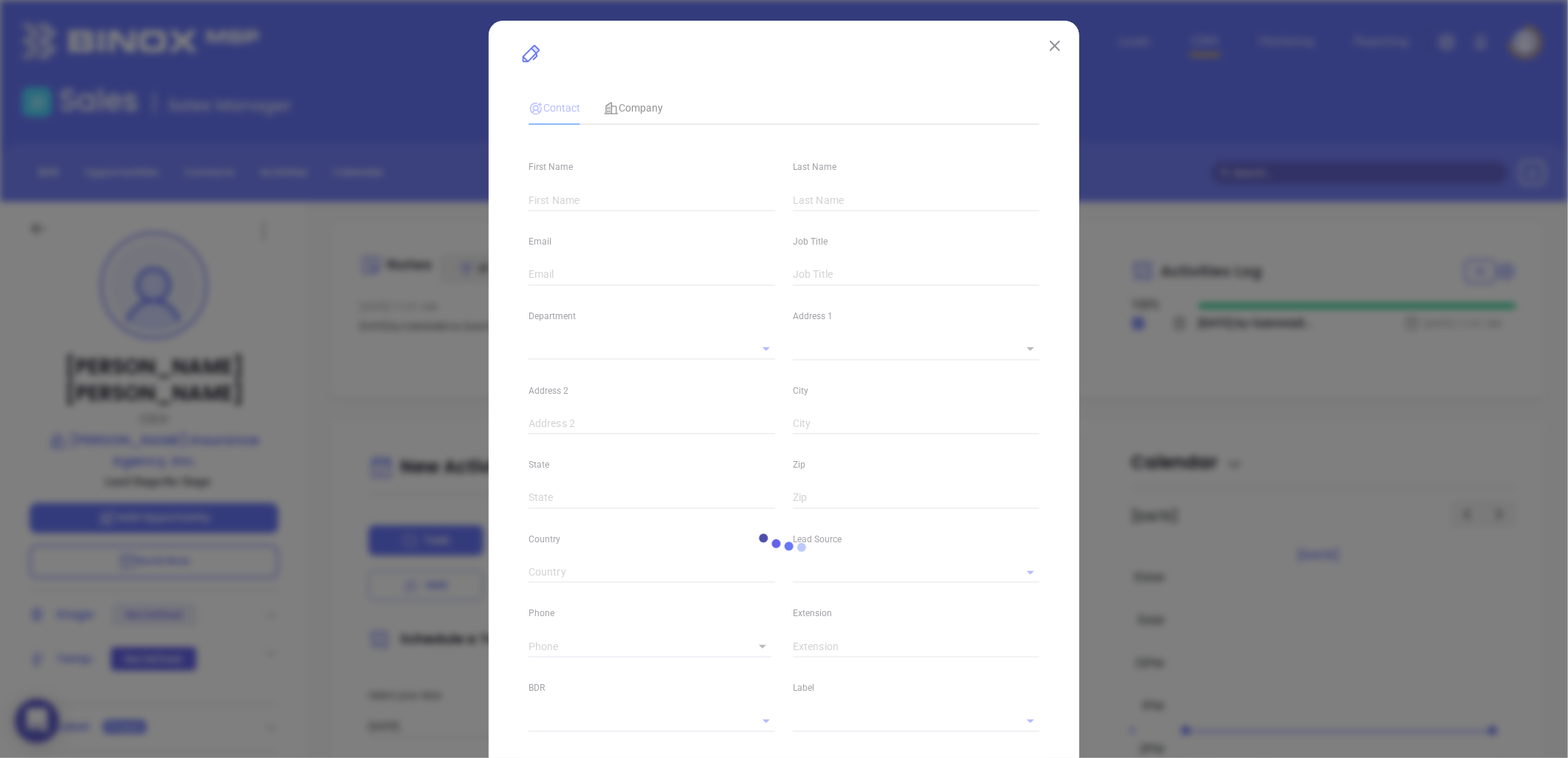
type input "www.linkedin.com/in/jim-rasmussen-6a547326"
type input "Marketing"
type input "Other"
type input "undefined undefined"
type input "(828) 694-5141"
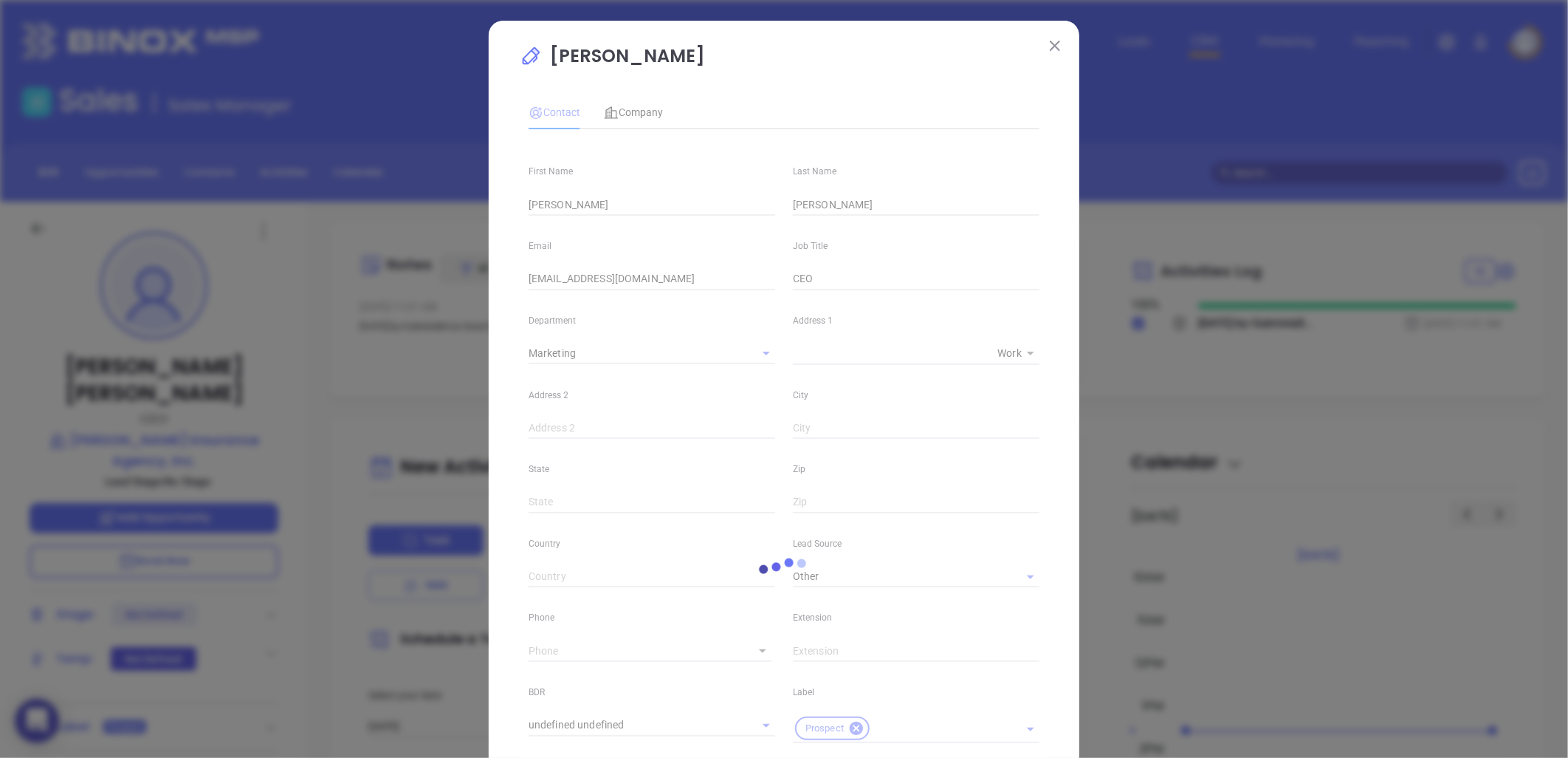
type input "1"
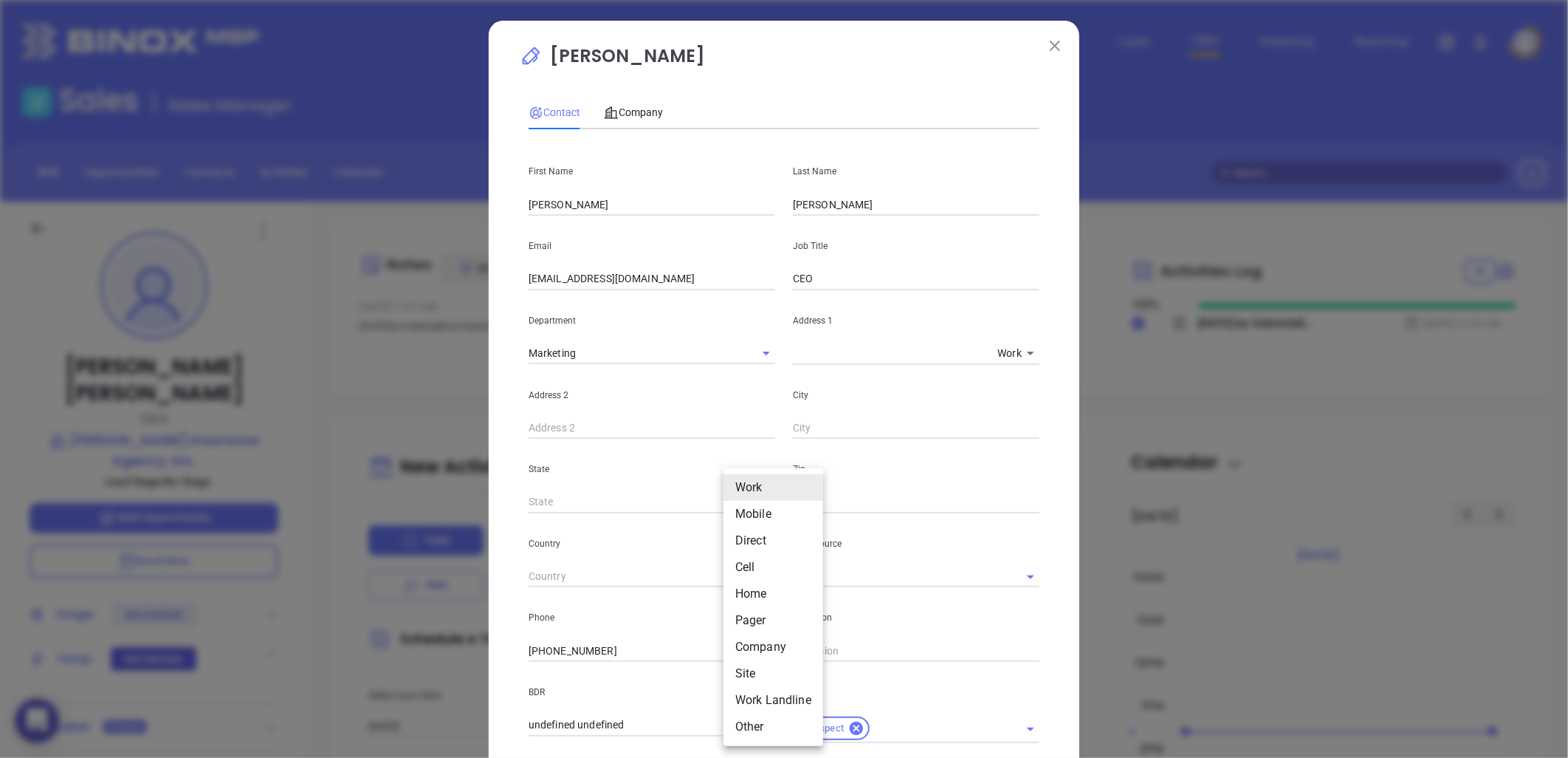
click at [758, 644] on body "0 Leads CRM Marketing Reporting Financial Leads Leads Sales Sales Manager BDR O…" at bounding box center [784, 379] width 1568 height 758
click at [603, 645] on div at bounding box center [784, 379] width 1568 height 758
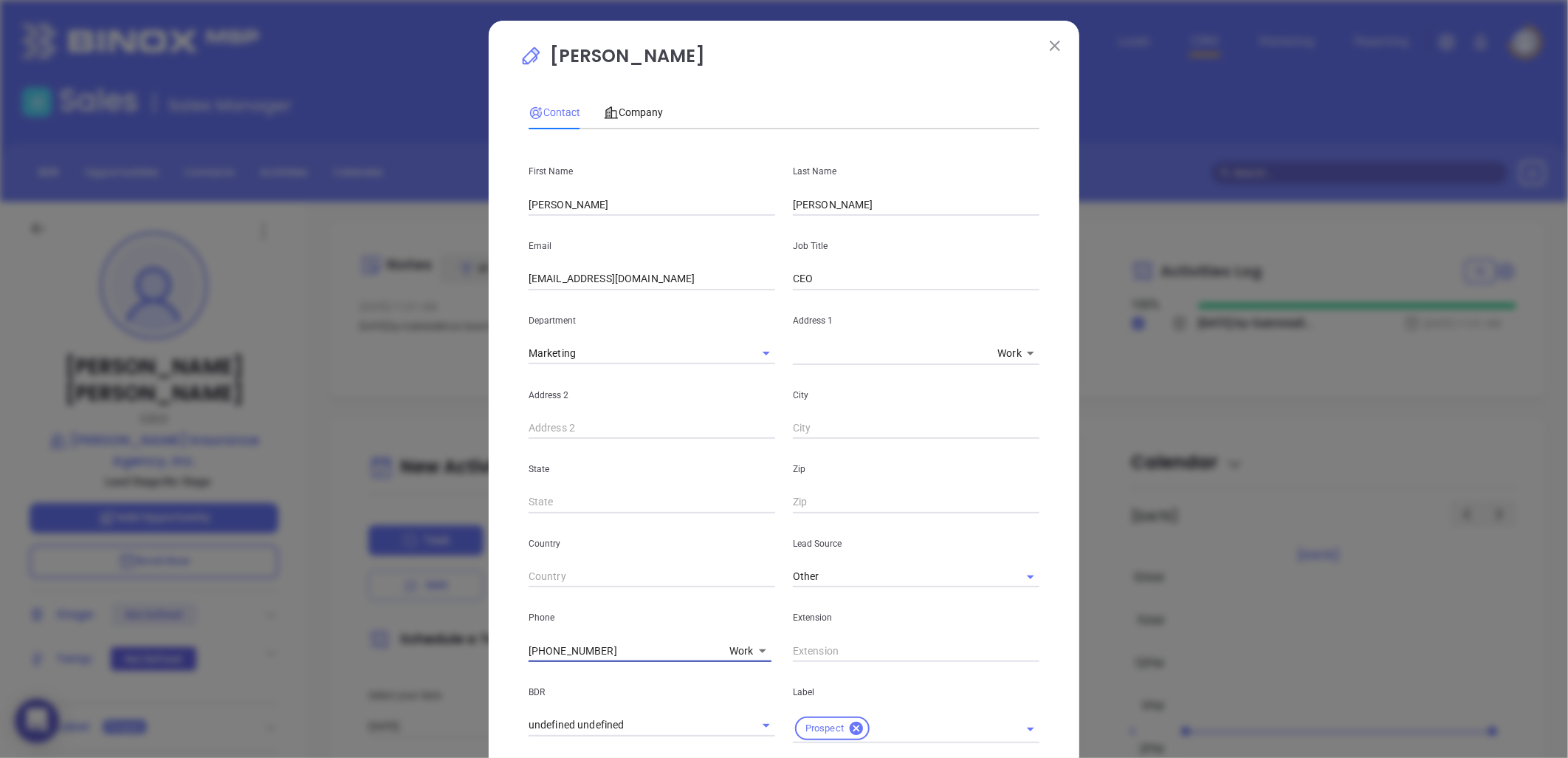
drag, startPoint x: 595, startPoint y: 647, endPoint x: 475, endPoint y: 667, distance: 121.7
click at [475, 667] on div "Jim Rasmussen Contact Company First Name Jim Last Name Rasmussen Email jrasmuss…" at bounding box center [784, 379] width 1568 height 758
type input "( ) -"
click at [734, 647] on body "0 Leads CRM Marketing Reporting Financial Leads Leads Sales Sales Manager BDR O…" at bounding box center [784, 379] width 1568 height 758
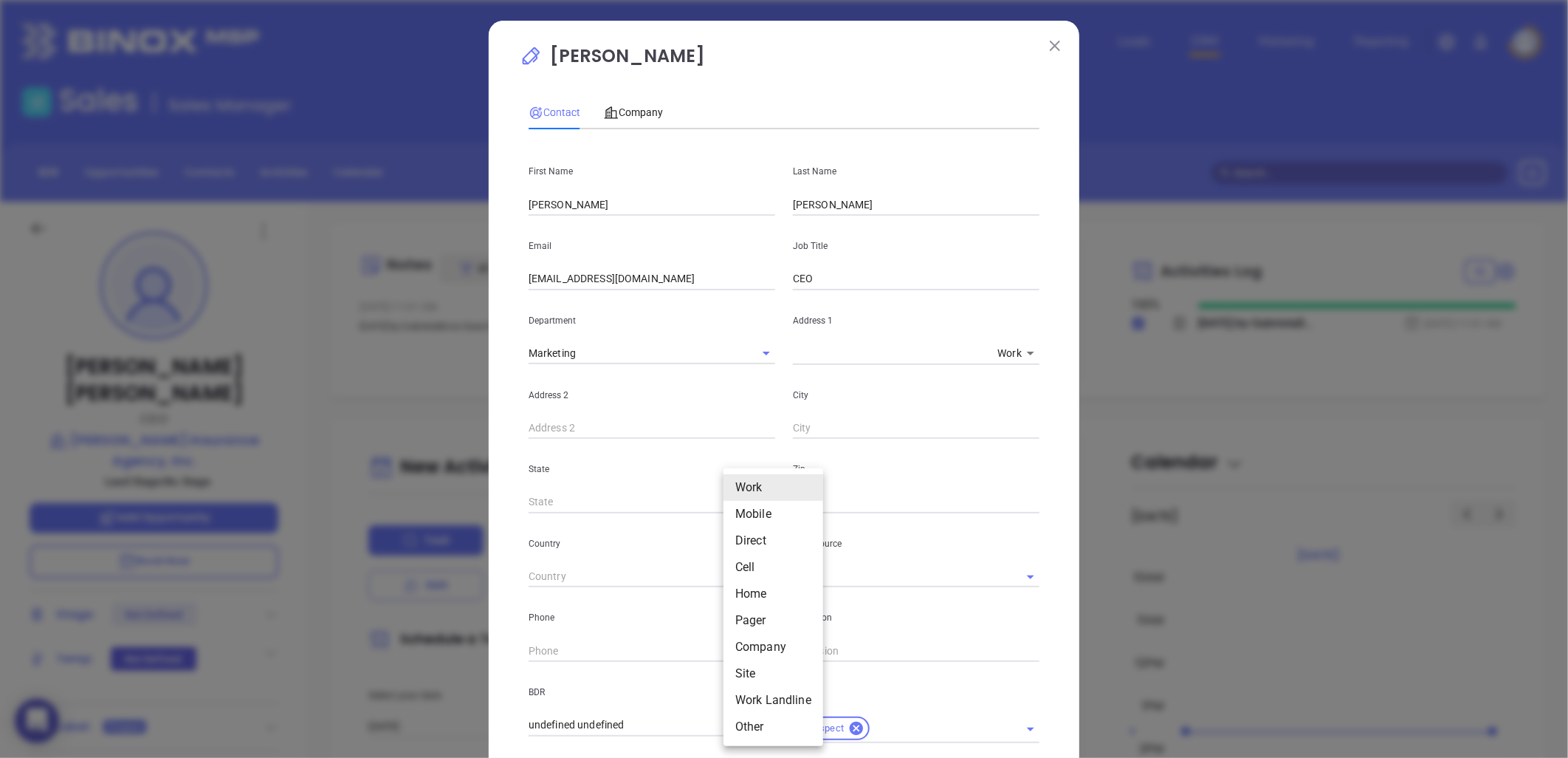
click at [756, 670] on li "Site" at bounding box center [773, 674] width 100 height 27
type input "11"
click at [613, 651] on input "( ) -" at bounding box center [630, 651] width 202 height 22
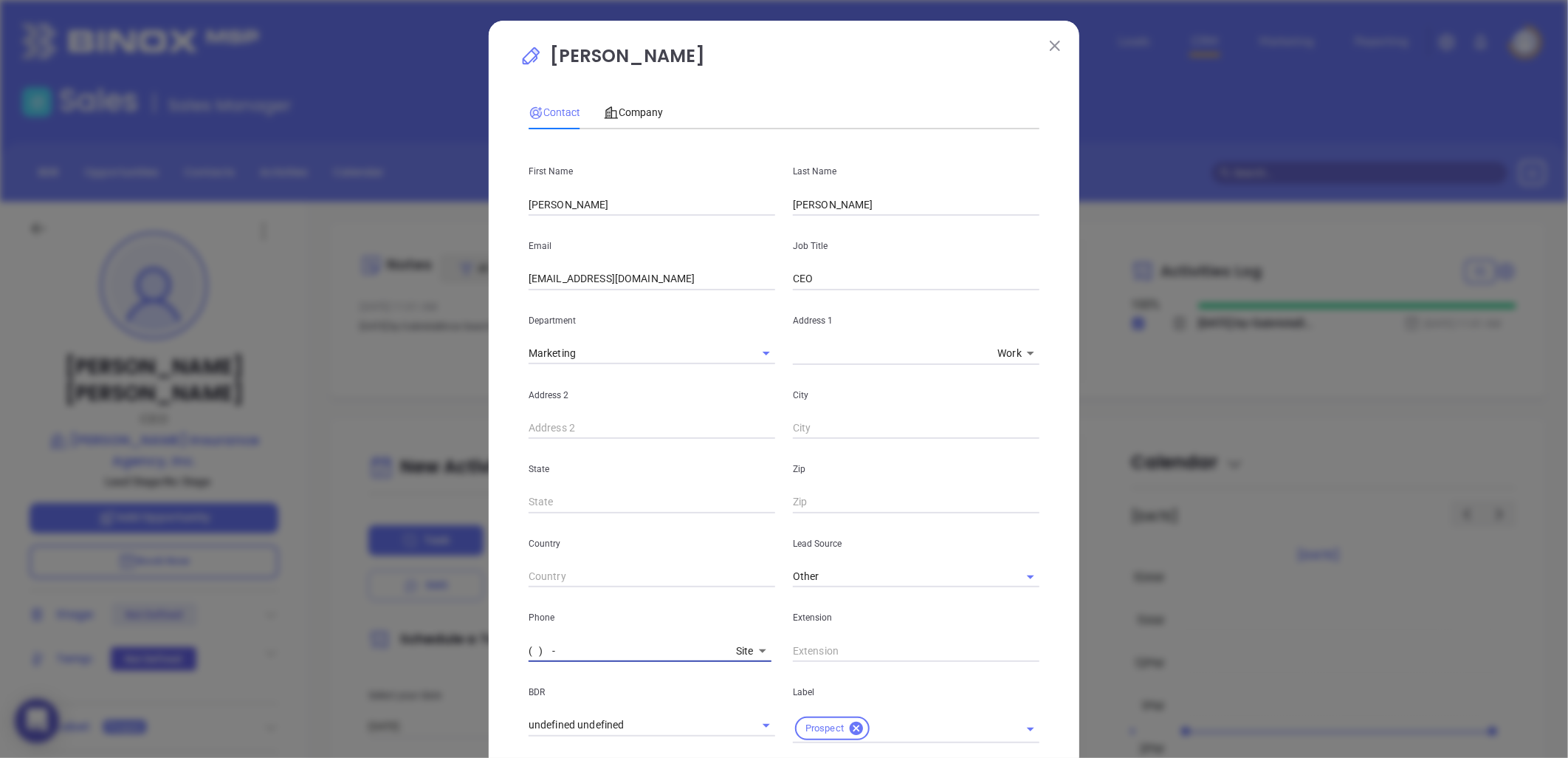
paste input "828) 693-5396"
click at [529, 654] on input "(828) 693-5396" at bounding box center [630, 651] width 202 height 22
click at [534, 652] on input "(828) 693-5396" at bounding box center [630, 651] width 202 height 22
type input "(828) 693-5396"
click at [639, 107] on span "Company" at bounding box center [633, 112] width 59 height 12
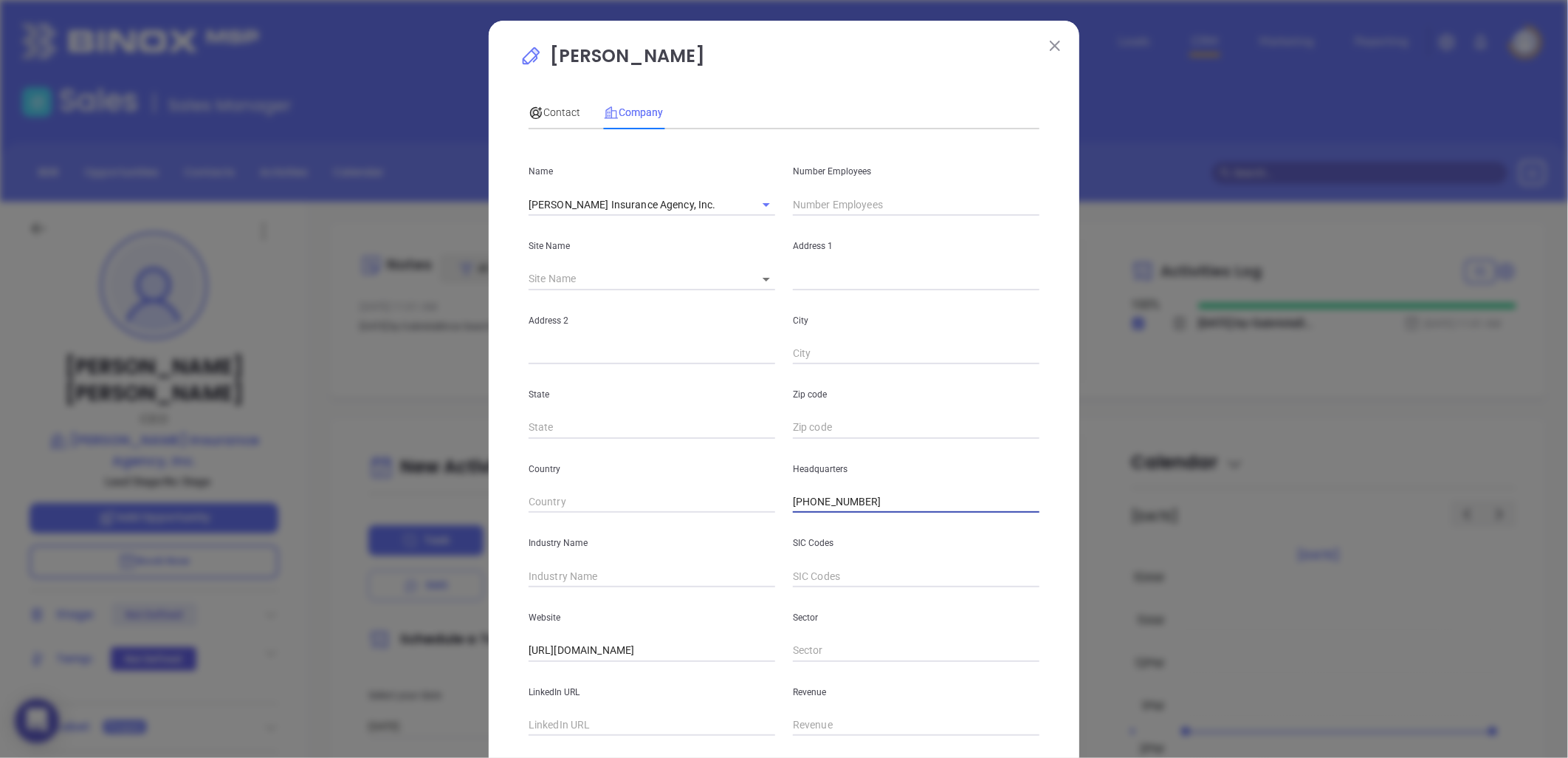
drag, startPoint x: 795, startPoint y: 518, endPoint x: 744, endPoint y: 524, distance: 51.4
click at [744, 524] on div "Name Morrow Insurance Agency, Inc. Number Employees Site Name ​ Address 1 Addre…" at bounding box center [784, 438] width 511 height 595
paste input "3-5396"
type input "(828) 693-5396"
click at [799, 271] on input "text" at bounding box center [916, 279] width 246 height 22
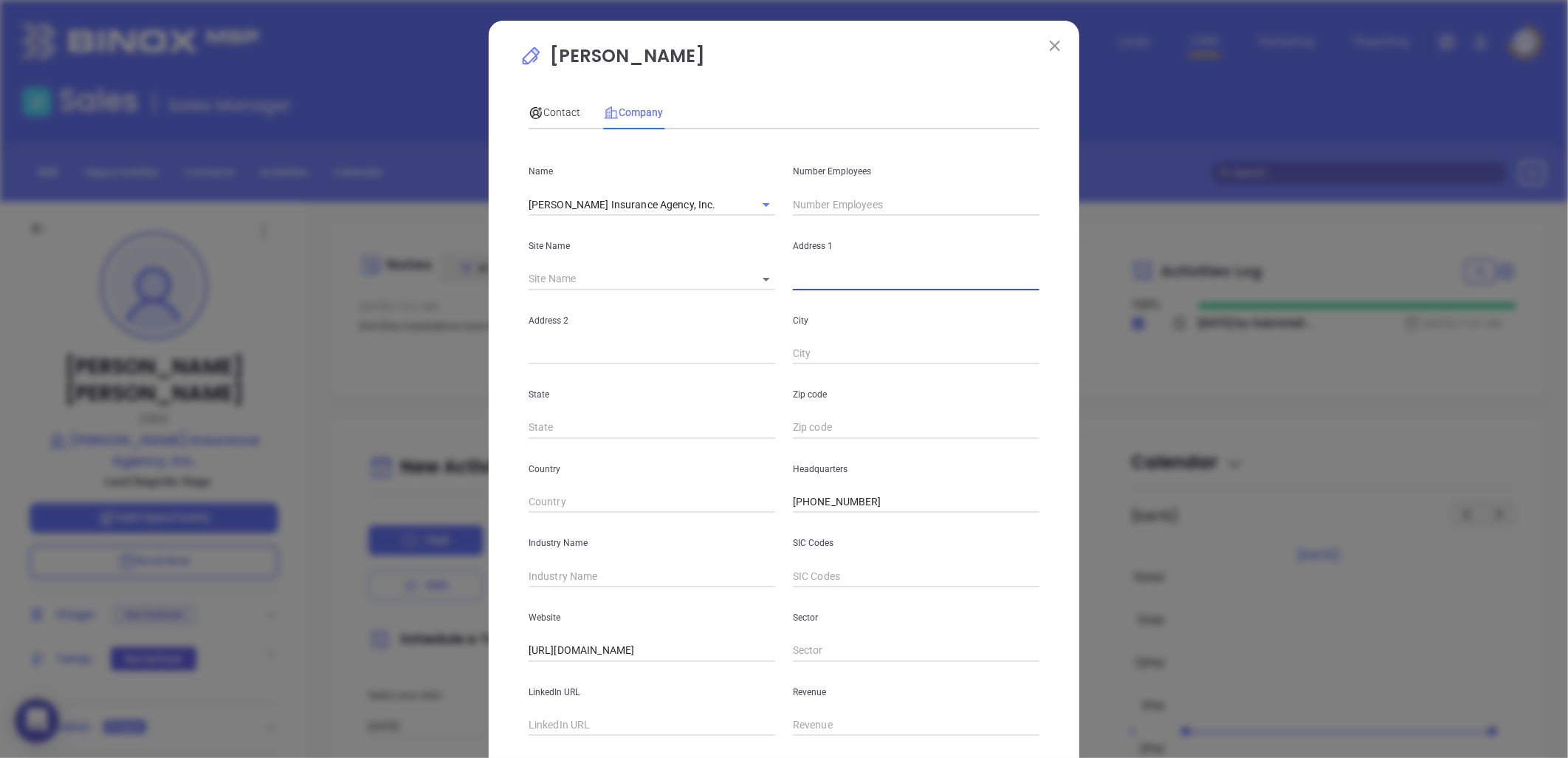
click at [756, 272] on body "0 Leads CRM Marketing Reporting Financial Leads Leads Sales Sales Manager BDR O…" at bounding box center [784, 379] width 1568 height 758
click at [777, 276] on li "Hendersonville" at bounding box center [809, 280] width 137 height 27
type input "Hendersonville"
type input "99072"
type input "800 Beverly Hanks Center"
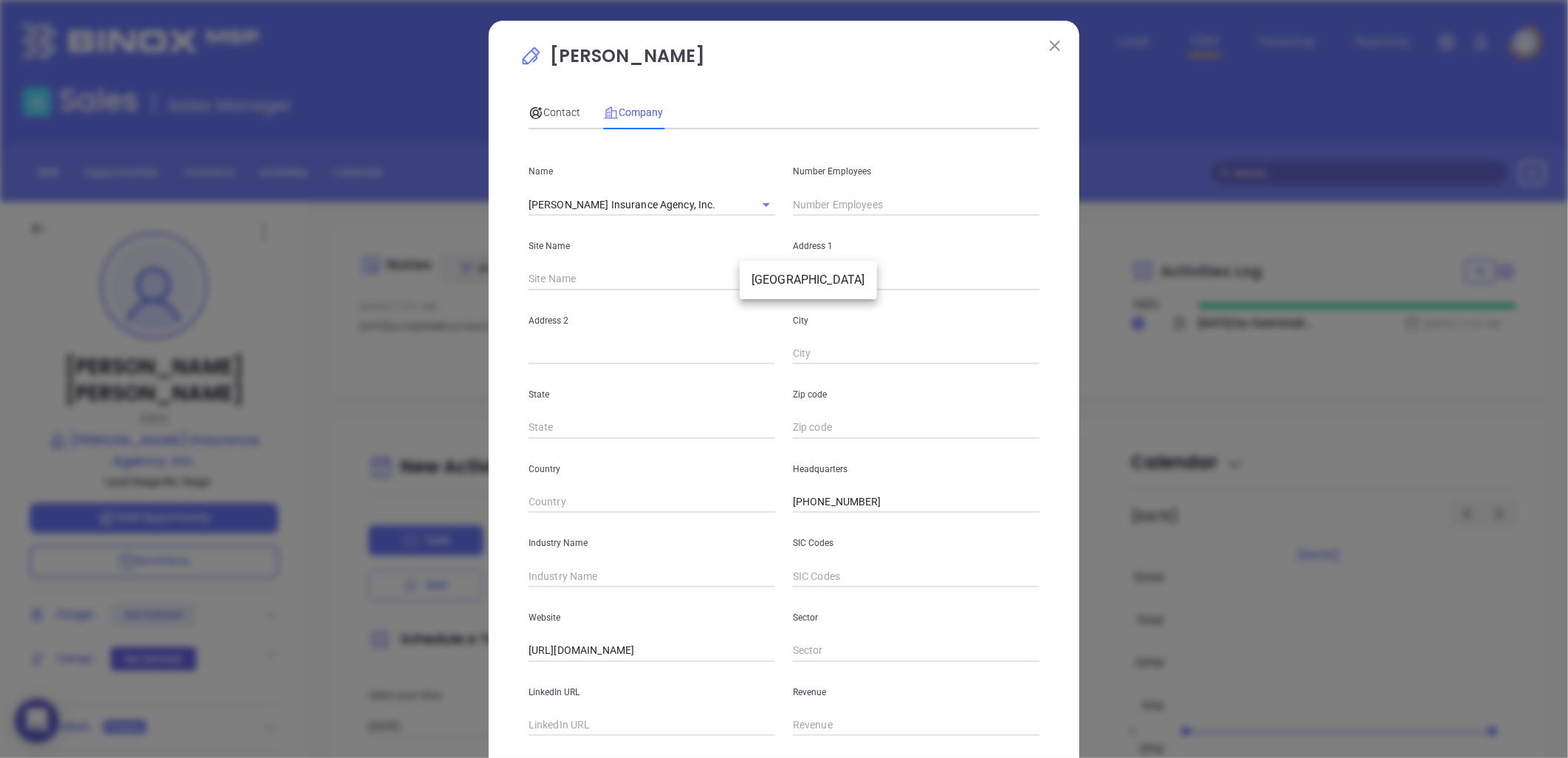
type input "Hendersonville"
type input "NC"
type input "28792"
click at [850, 419] on input "28792" at bounding box center [916, 428] width 246 height 22
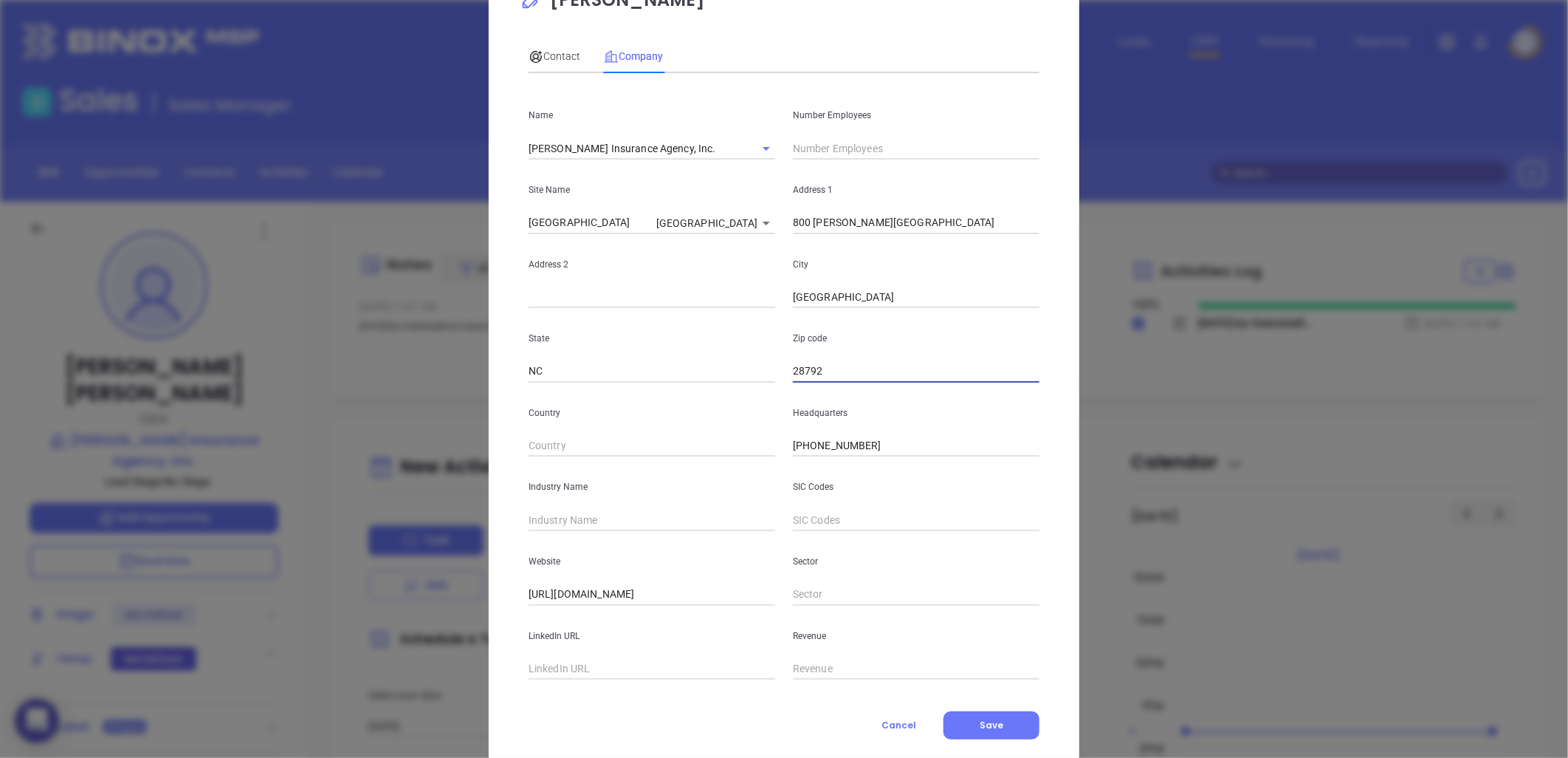
scroll to position [82, 0]
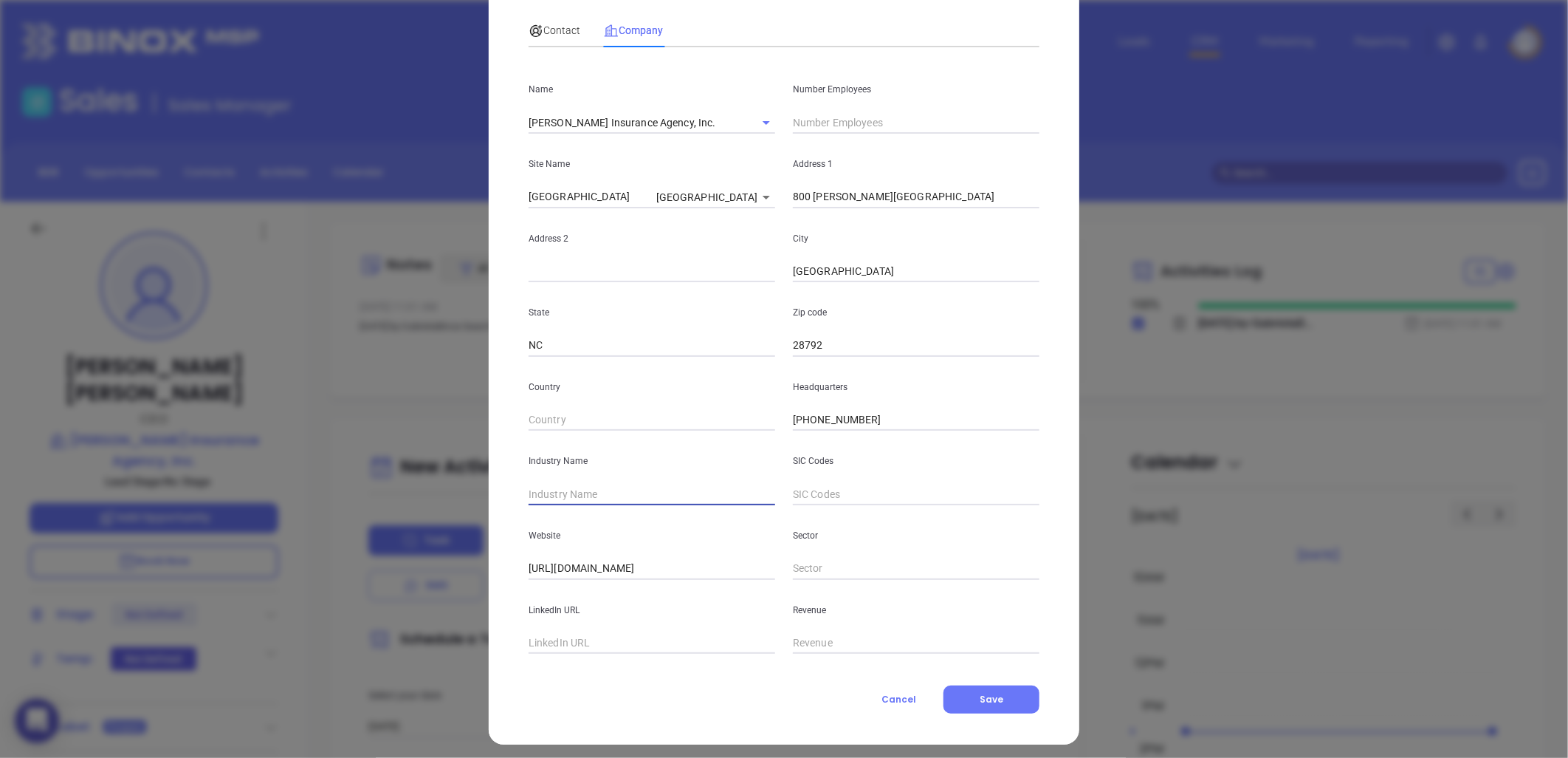
click at [582, 496] on input "text" at bounding box center [652, 494] width 246 height 22
type input "Insurance"
click at [613, 115] on input "Morrow Insurance Agency, Inc." at bounding box center [632, 121] width 206 height 21
drag, startPoint x: 613, startPoint y: 115, endPoint x: 624, endPoint y: 123, distance: 13.6
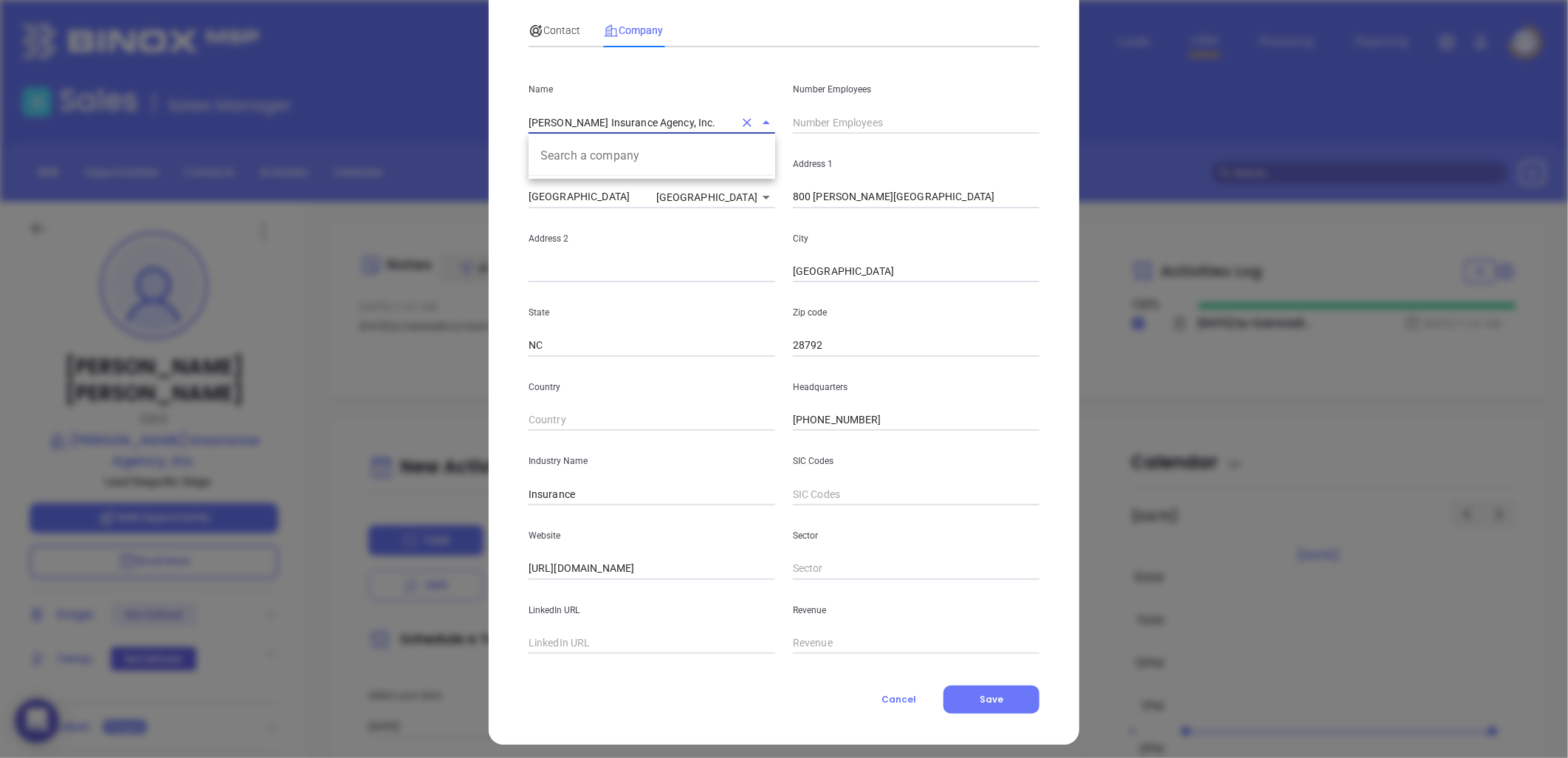
click at [613, 116] on input "Morrow Insurance Agency, Inc." at bounding box center [632, 121] width 206 height 21
click at [874, 117] on input "text" at bounding box center [916, 122] width 246 height 22
type input "6"
click at [558, 30] on span "Contact" at bounding box center [555, 30] width 52 height 12
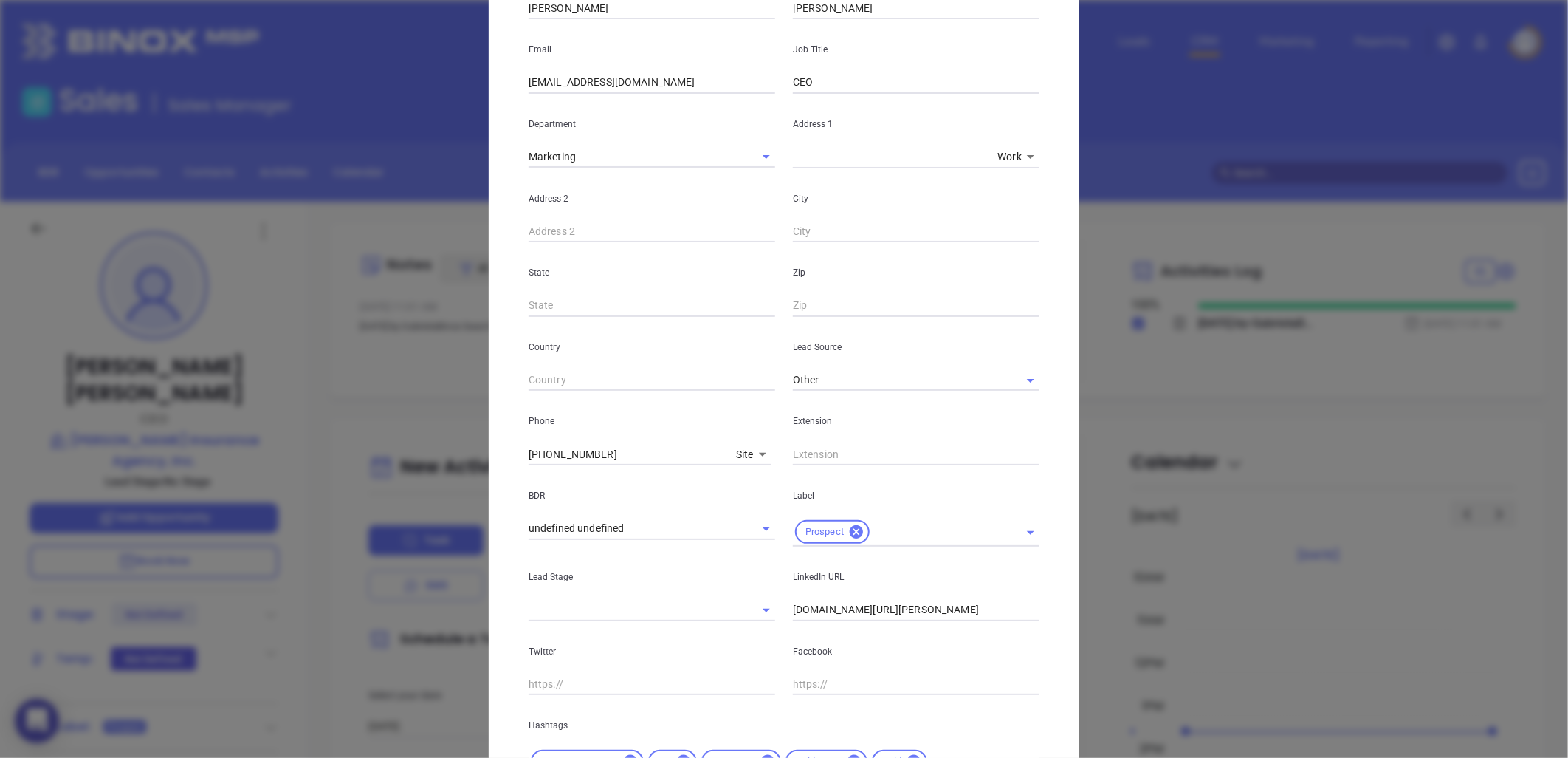
scroll to position [355, 0]
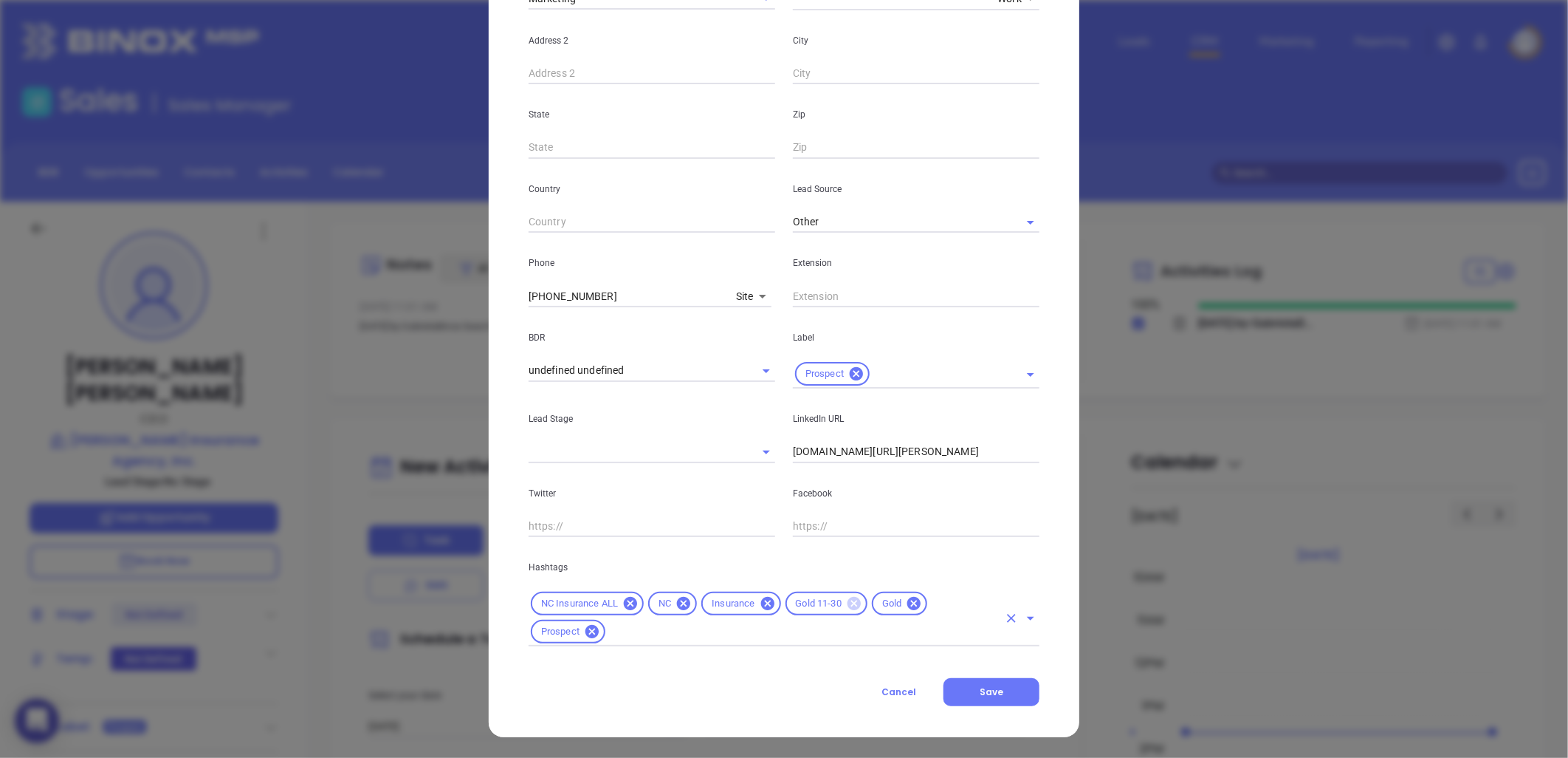
click at [847, 600] on icon at bounding box center [854, 603] width 13 height 13
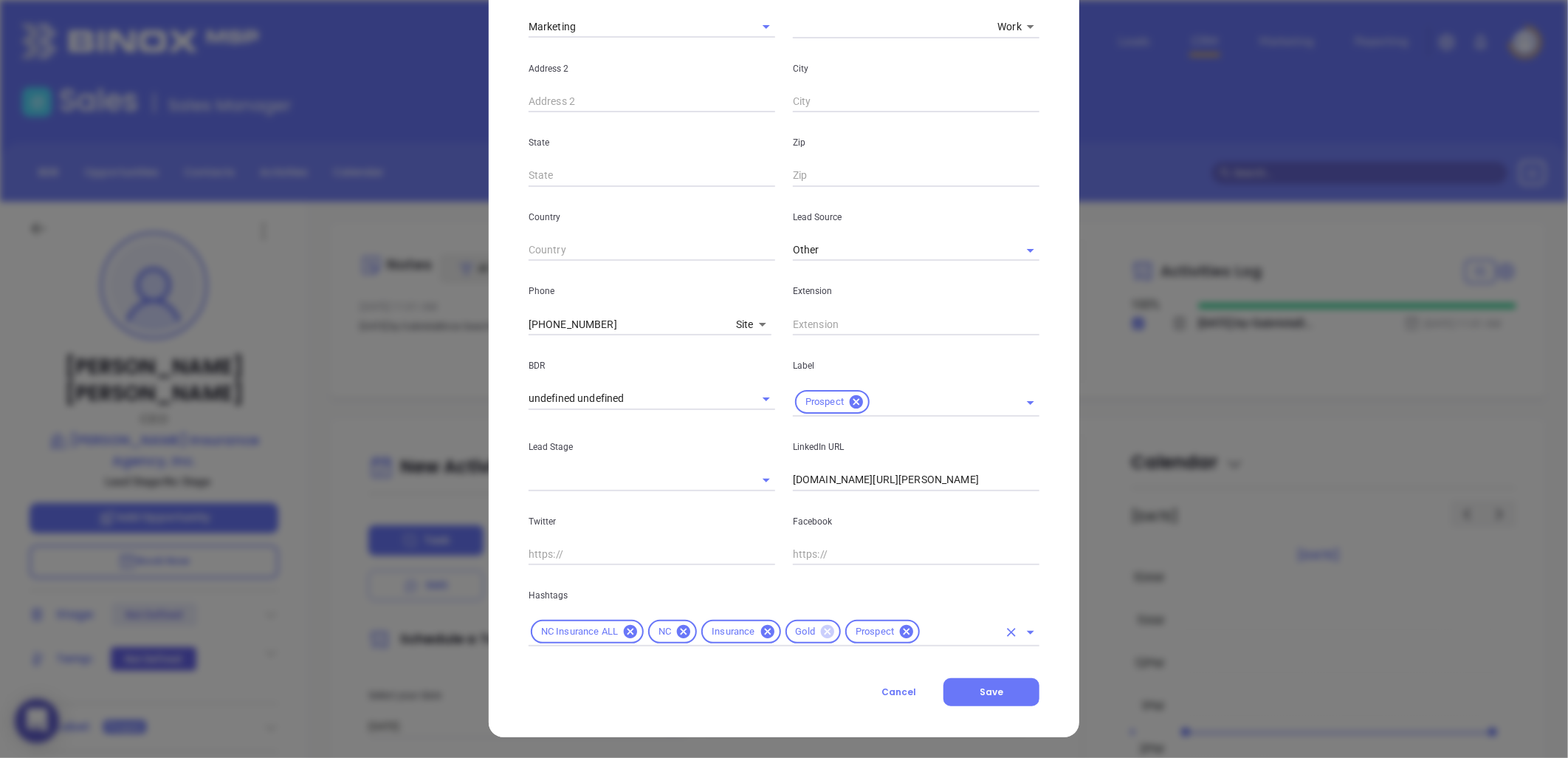
click at [822, 625] on icon at bounding box center [828, 631] width 13 height 13
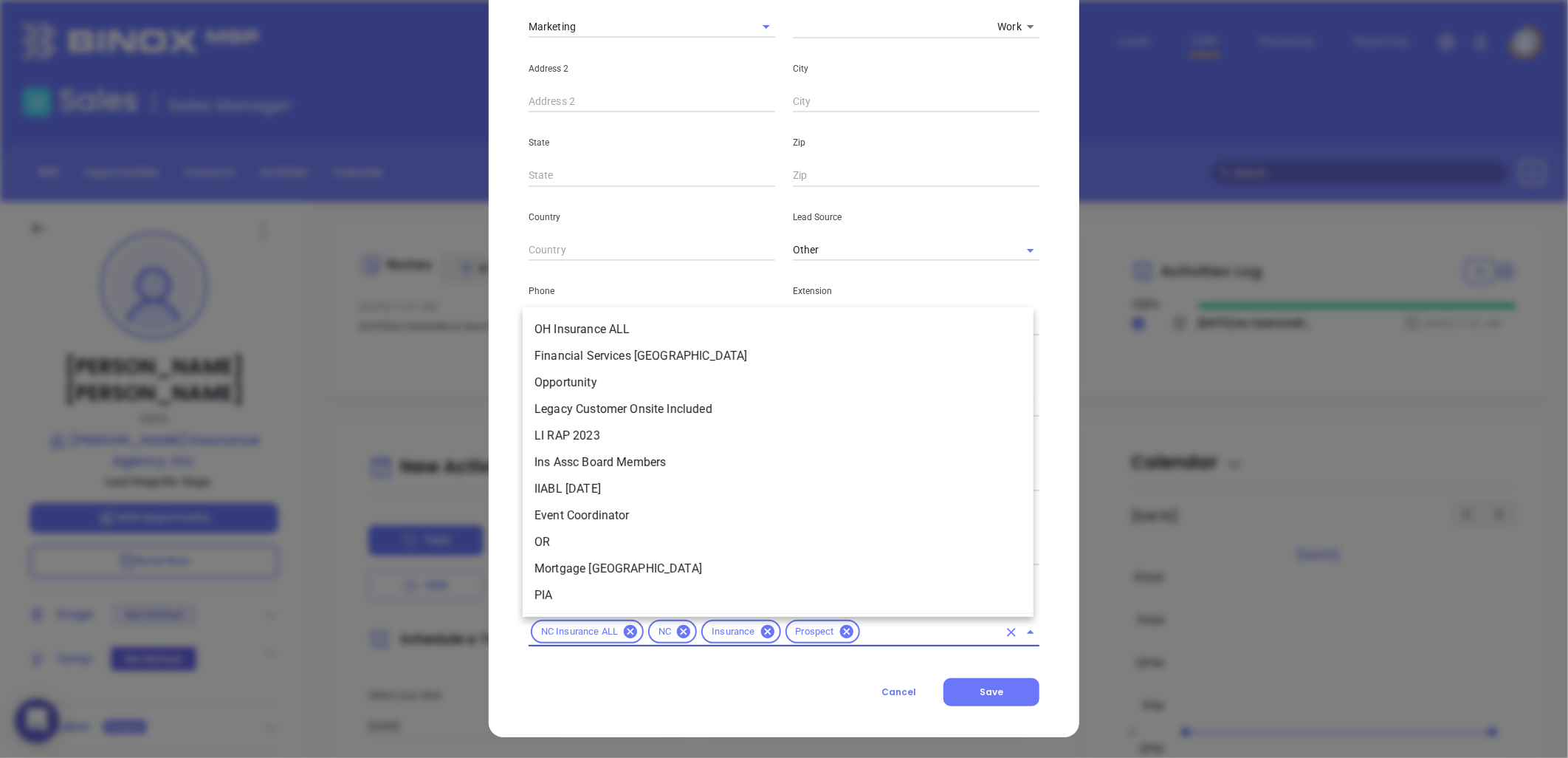
click at [862, 632] on input "text" at bounding box center [930, 632] width 136 height 19
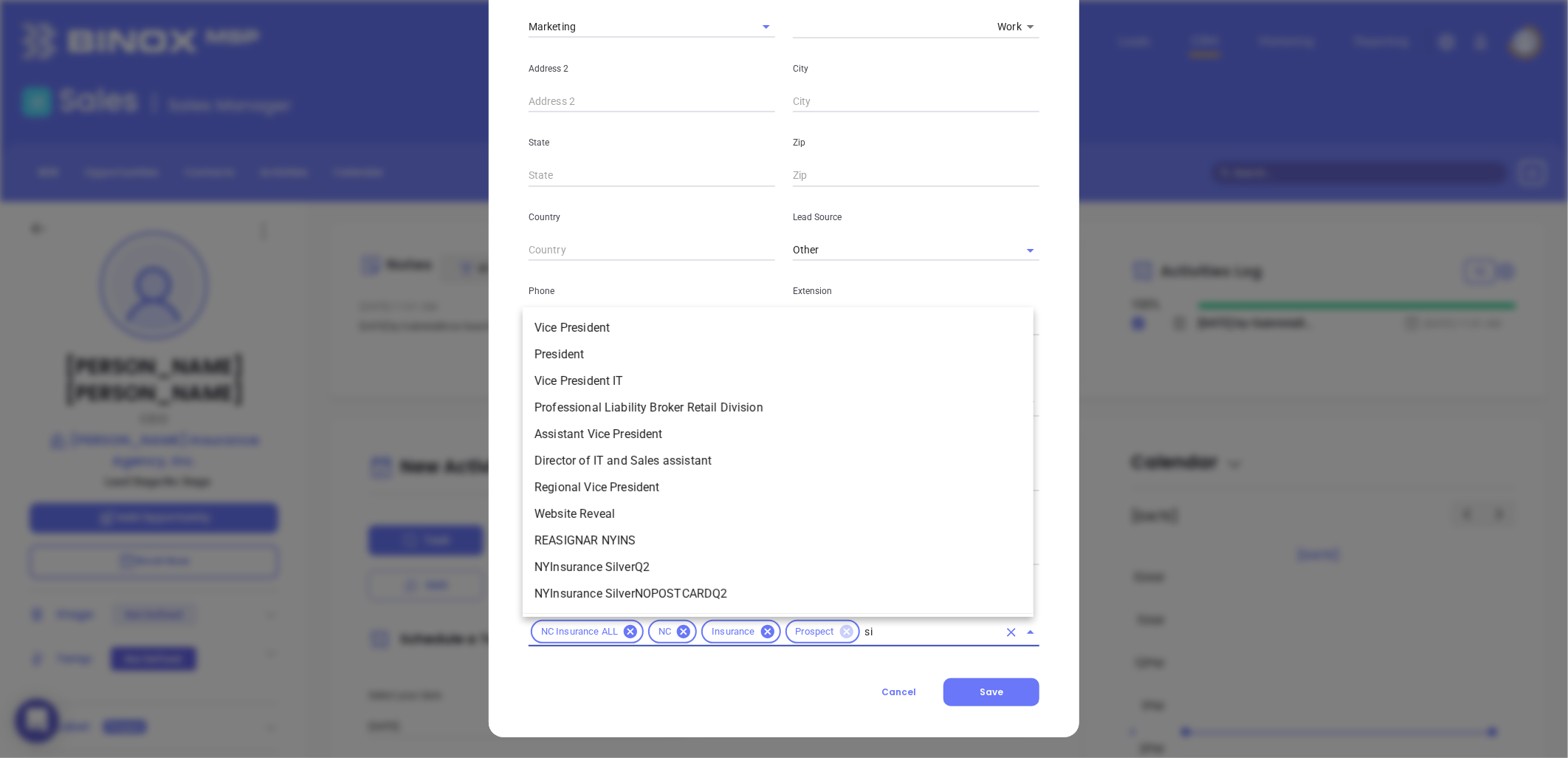
scroll to position [0, 0]
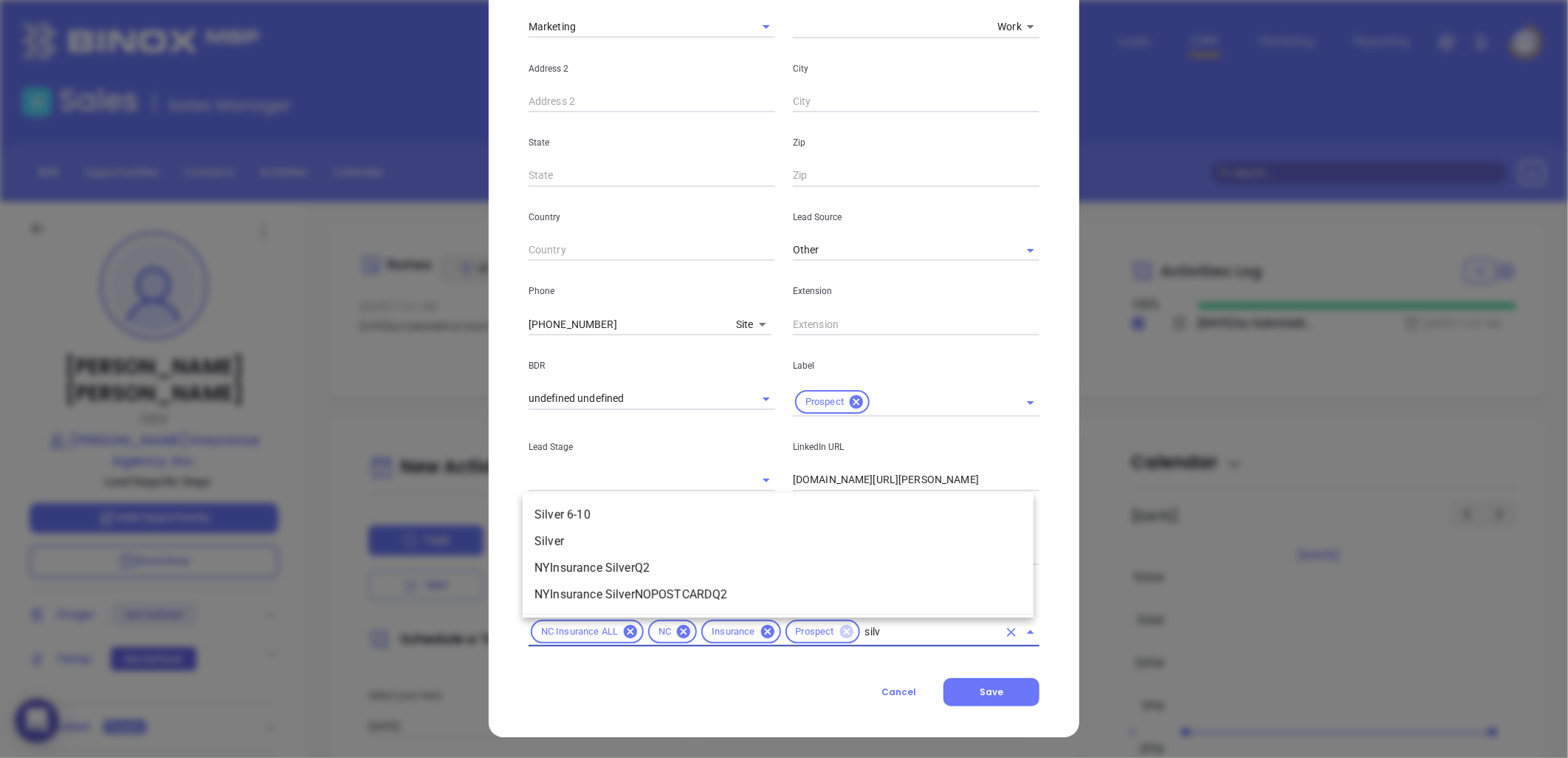
type input "silve"
click at [645, 504] on li "Silver 6-10" at bounding box center [778, 514] width 511 height 27
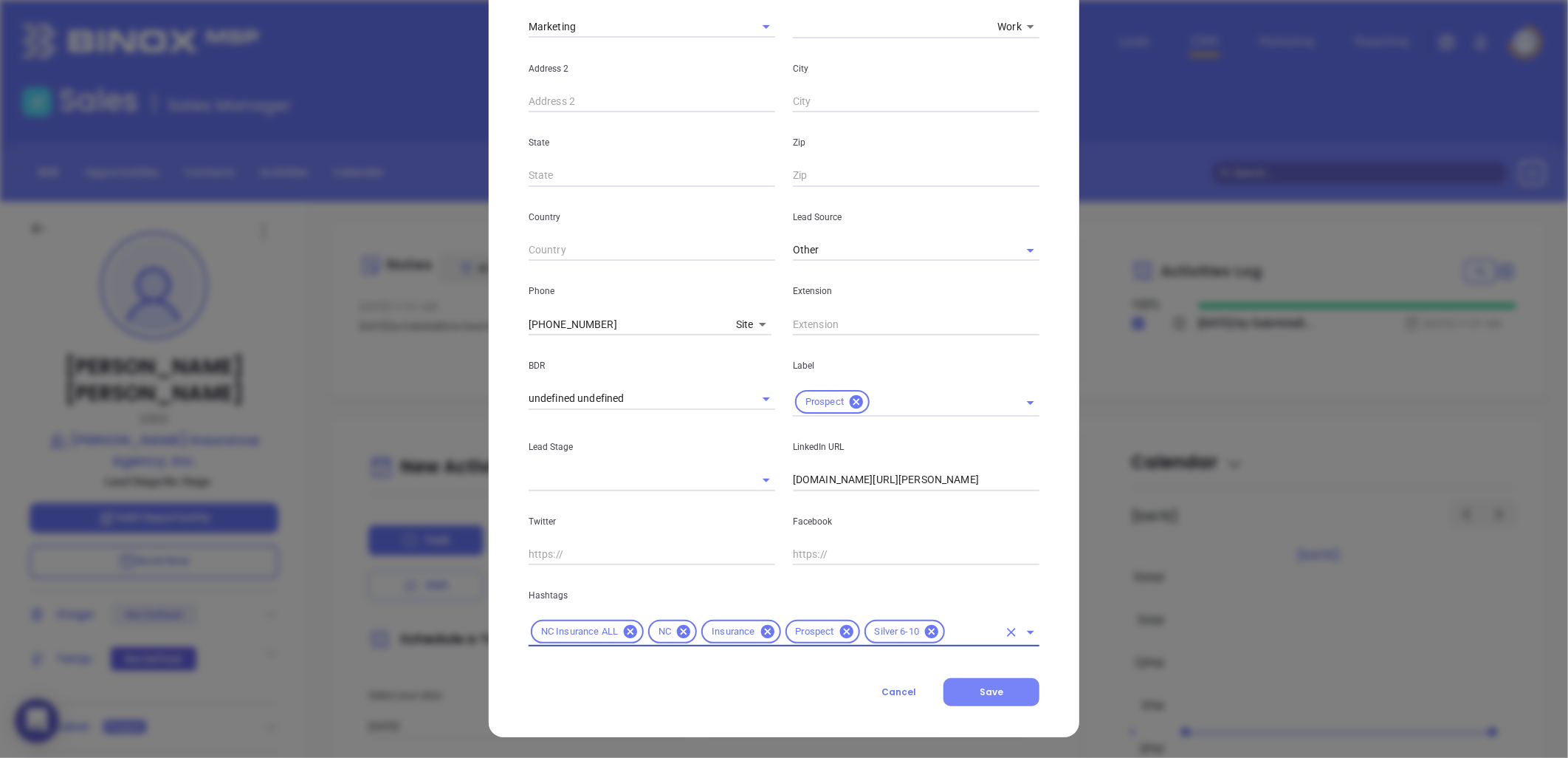
click at [983, 687] on span "Save" at bounding box center [992, 692] width 24 height 13
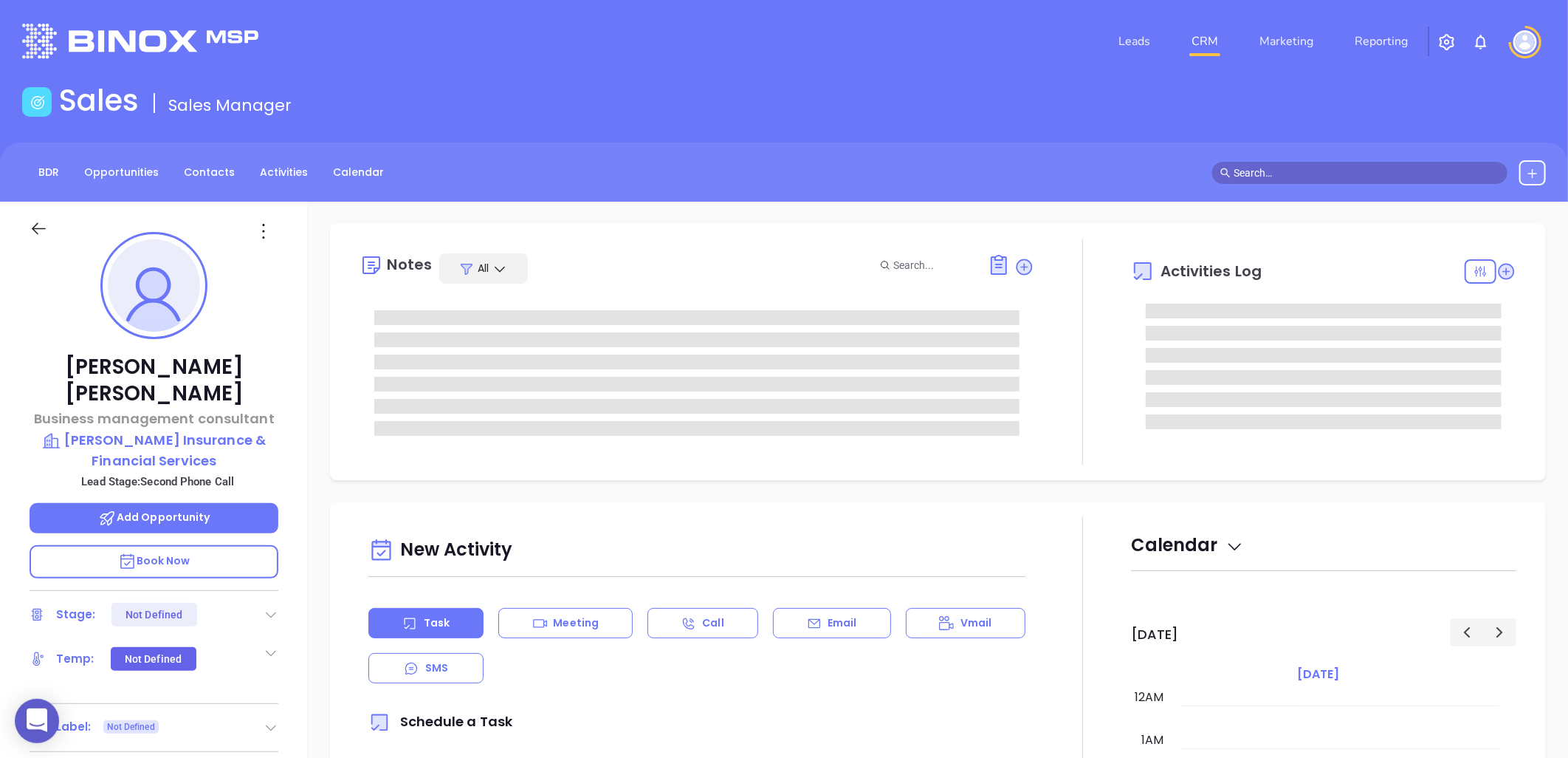
type input "[DATE]"
type input "[PERSON_NAME]"
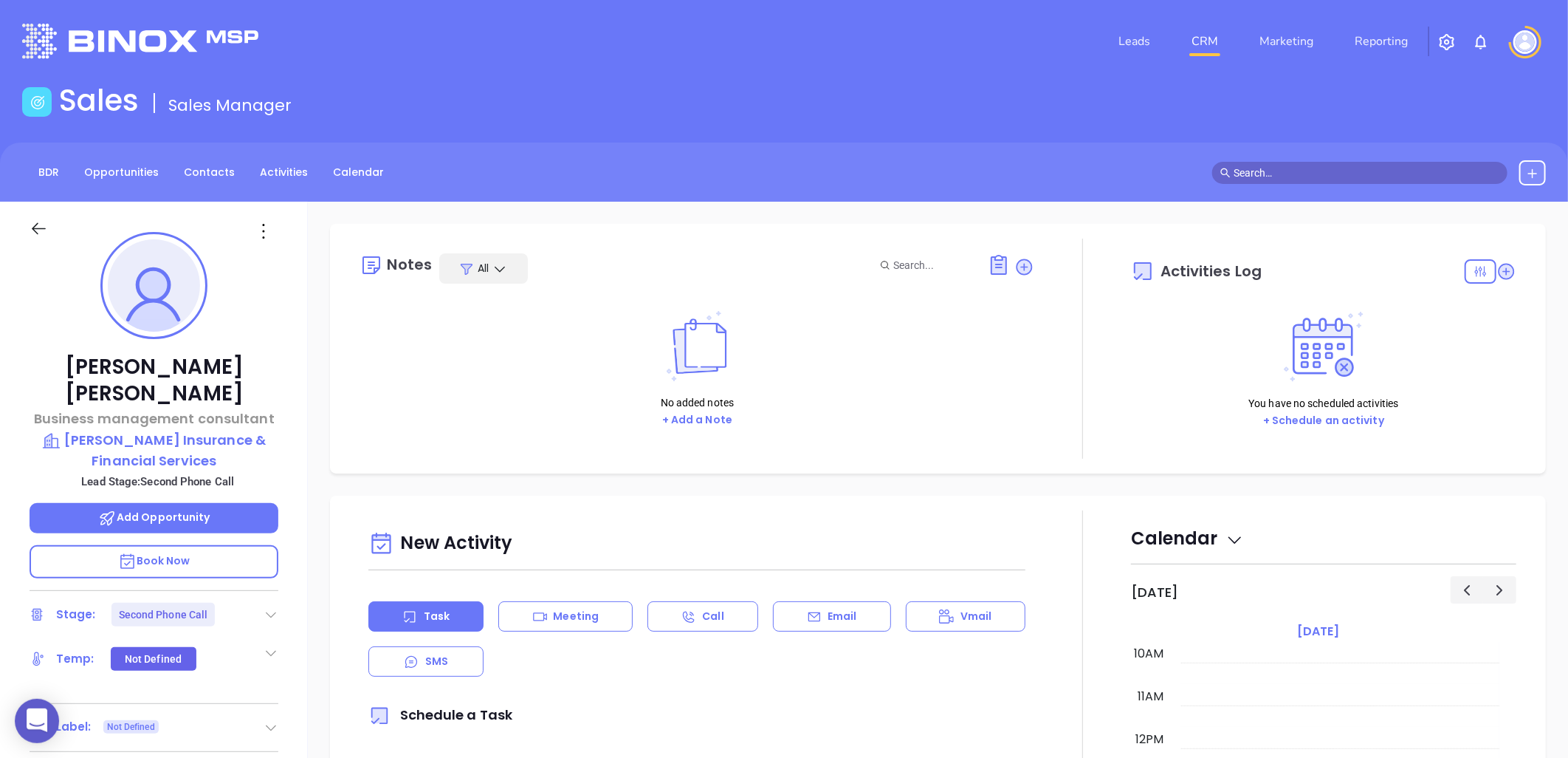
click at [267, 607] on icon at bounding box center [271, 614] width 15 height 15
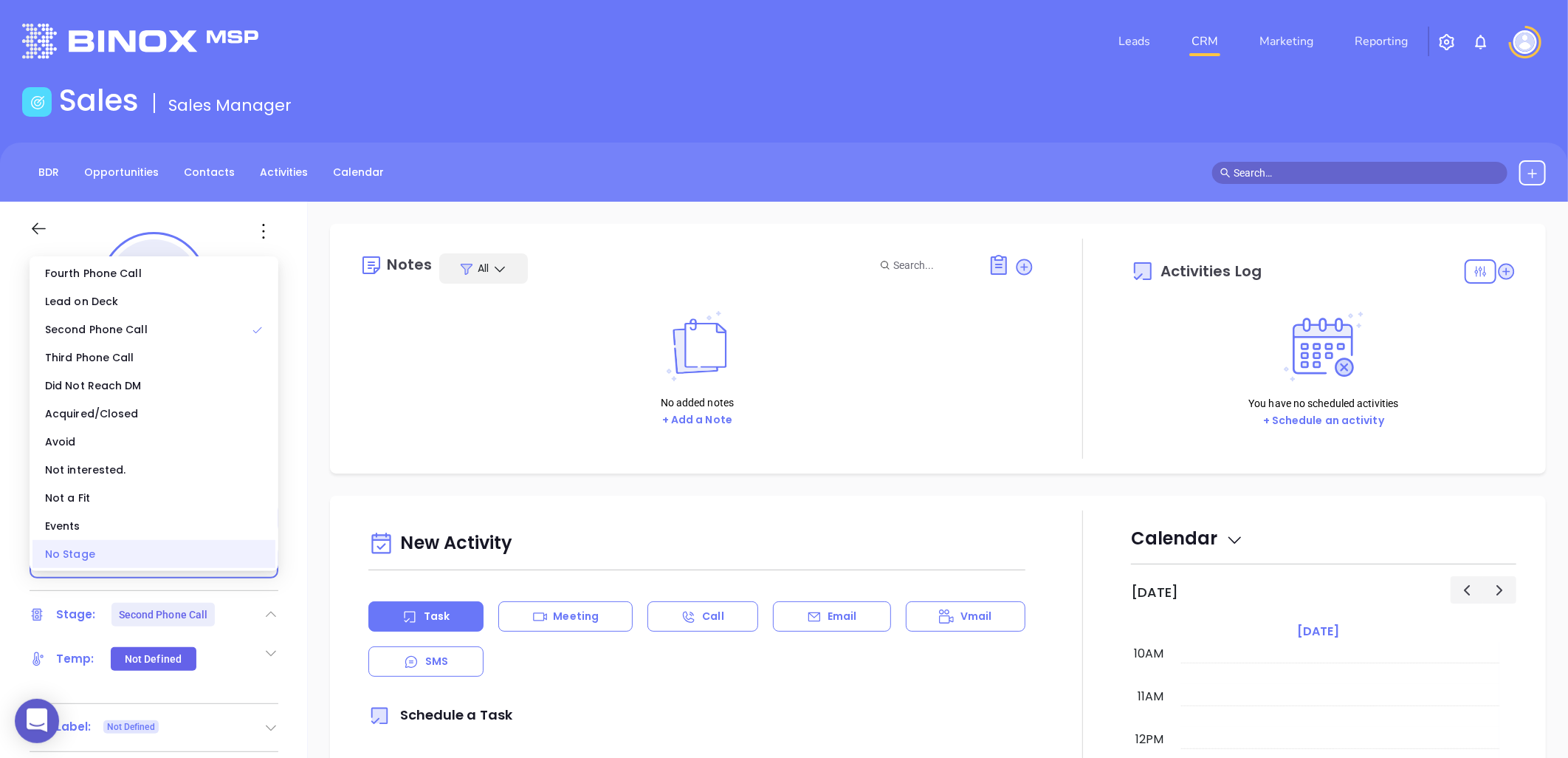
click at [191, 551] on div "No Stage" at bounding box center [154, 554] width 243 height 28
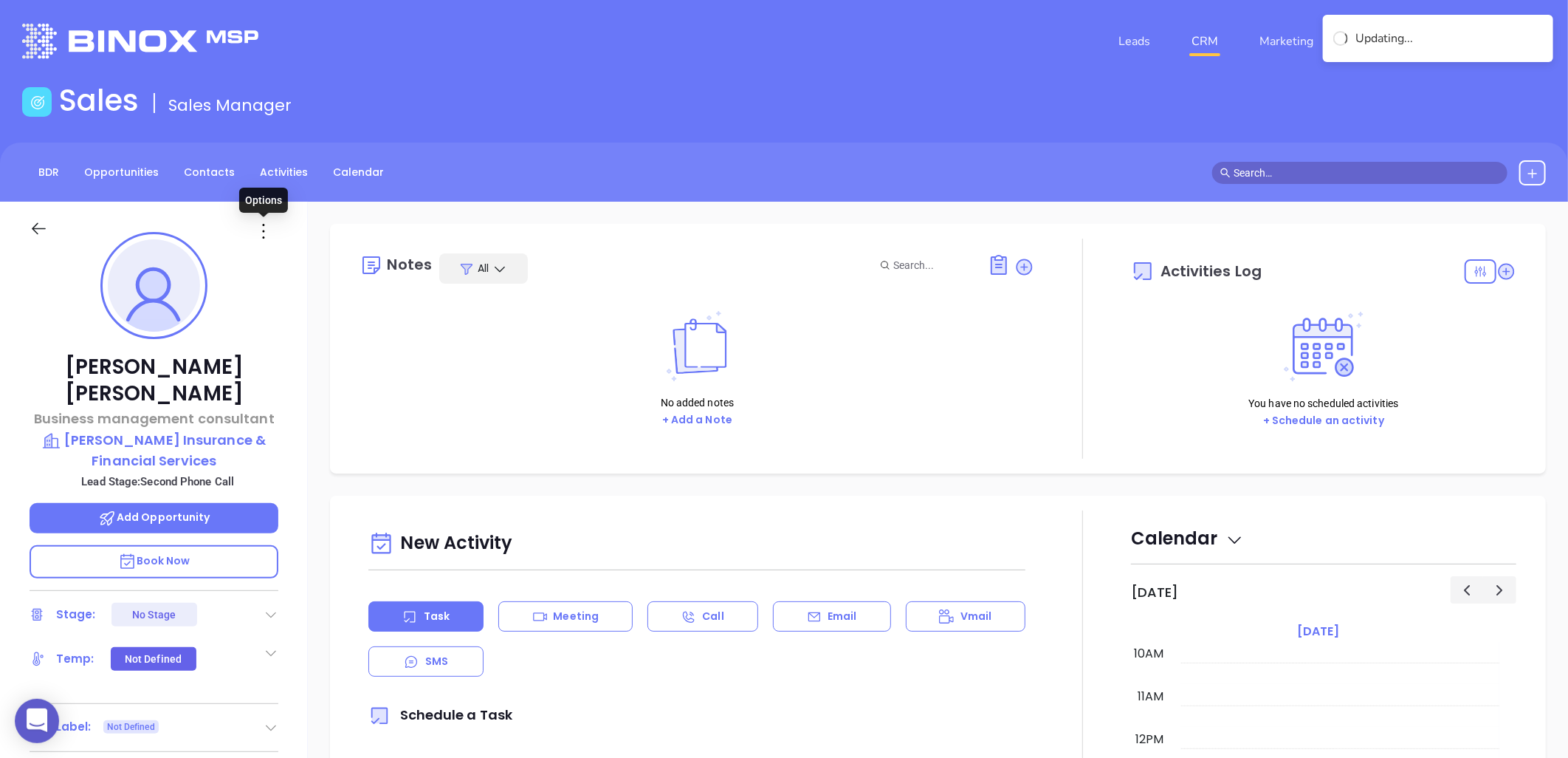
click at [264, 231] on icon at bounding box center [264, 232] width 24 height 24
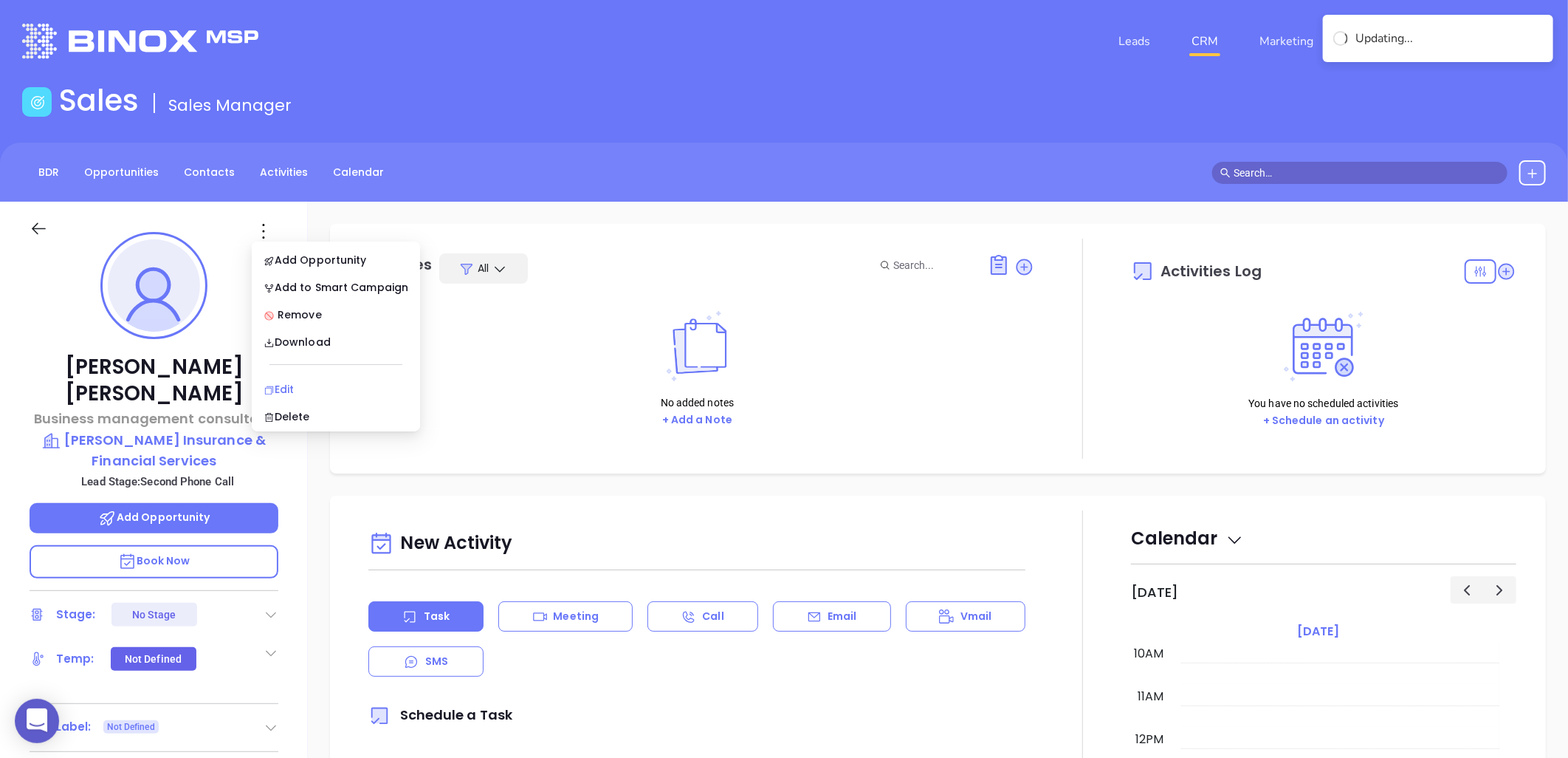
click at [295, 390] on div "Edit" at bounding box center [336, 389] width 144 height 17
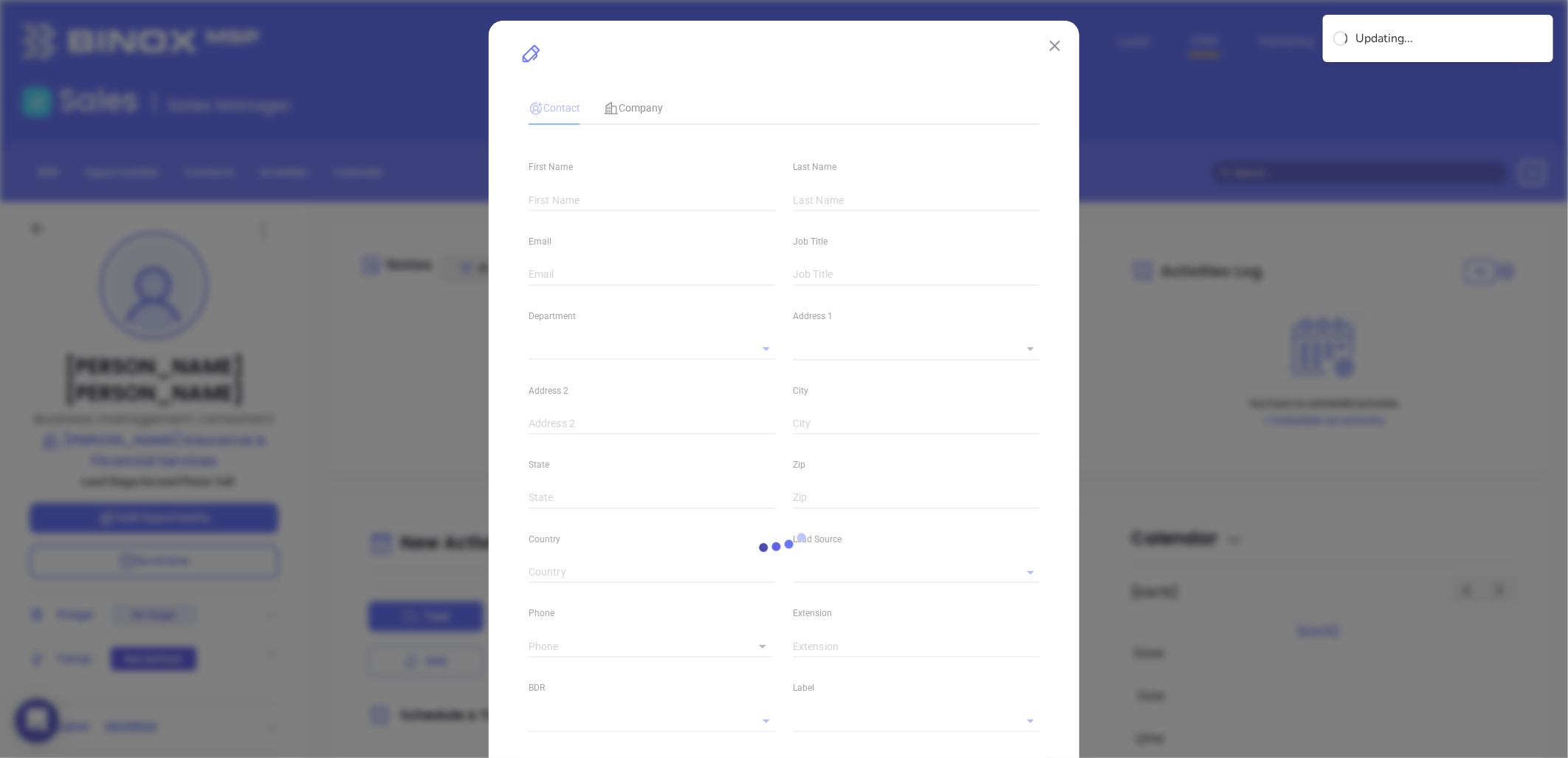
type input "[PERSON_NAME]"
type input "[EMAIL_ADDRESS][DOMAIN_NAME]"
type input "Business management consultant"
type input "1"
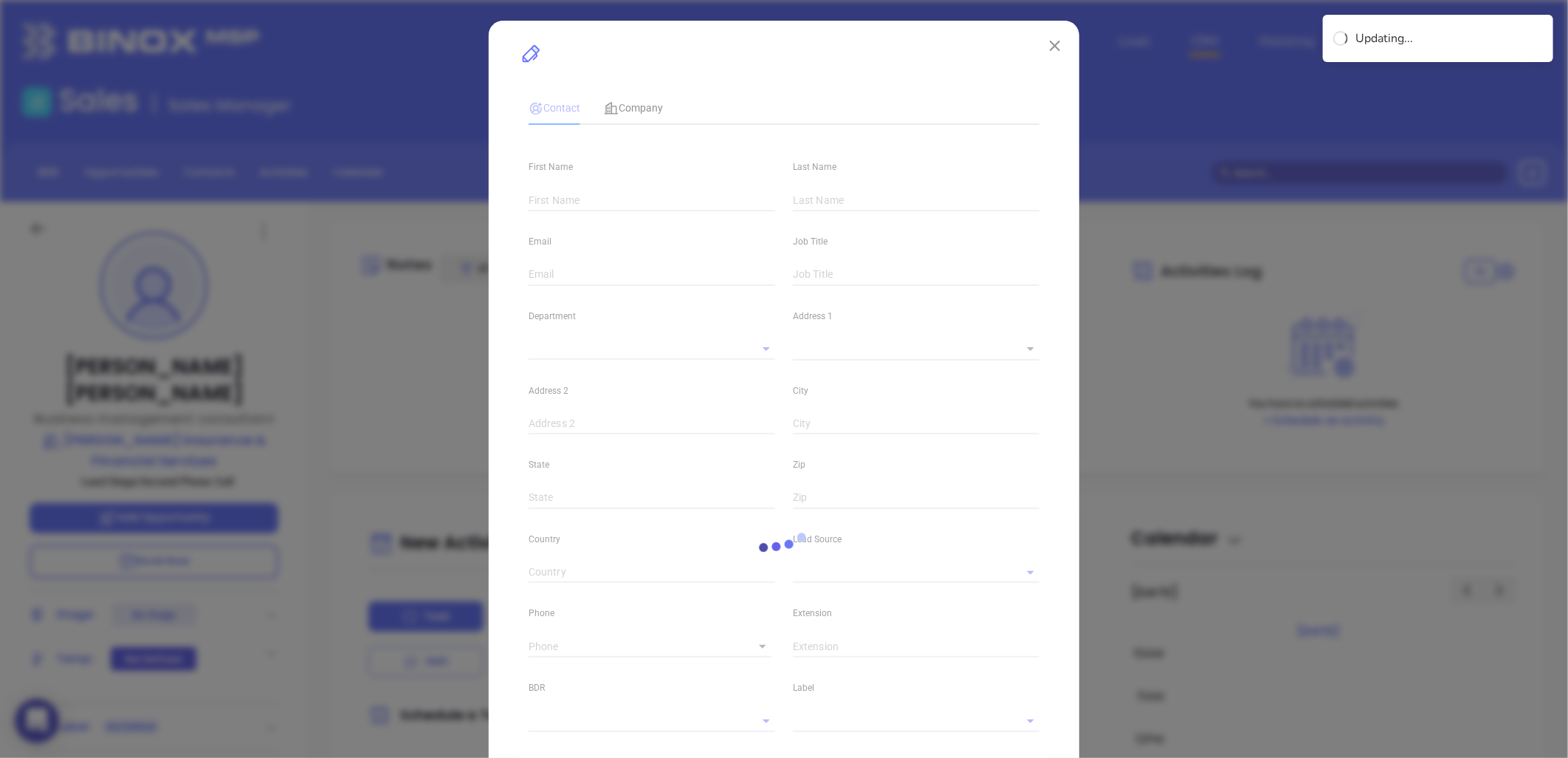
type input "[DOMAIN_NAME][URL][PERSON_NAME]"
type input "Marketing"
type input "Website Reveal"
type input "undefined undefined"
type input "1"
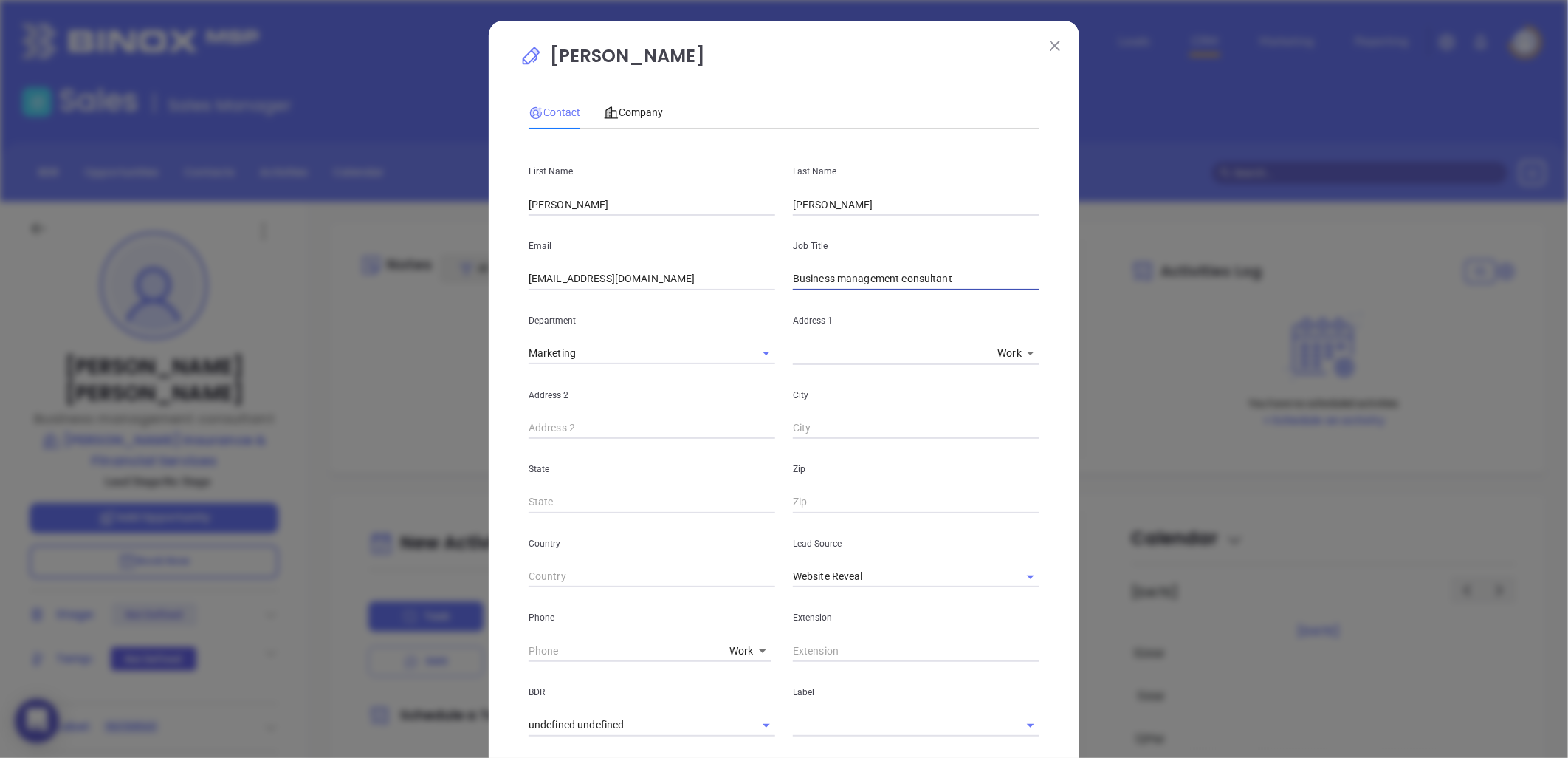
click at [874, 274] on input "Business management consultant" at bounding box center [916, 279] width 246 height 22
paste input "[PERSON_NAME] Insurance & Financial Services"
click at [847, 276] on input "[PERSON_NAME] Insurance & Financial Services" at bounding box center [916, 279] width 246 height 22
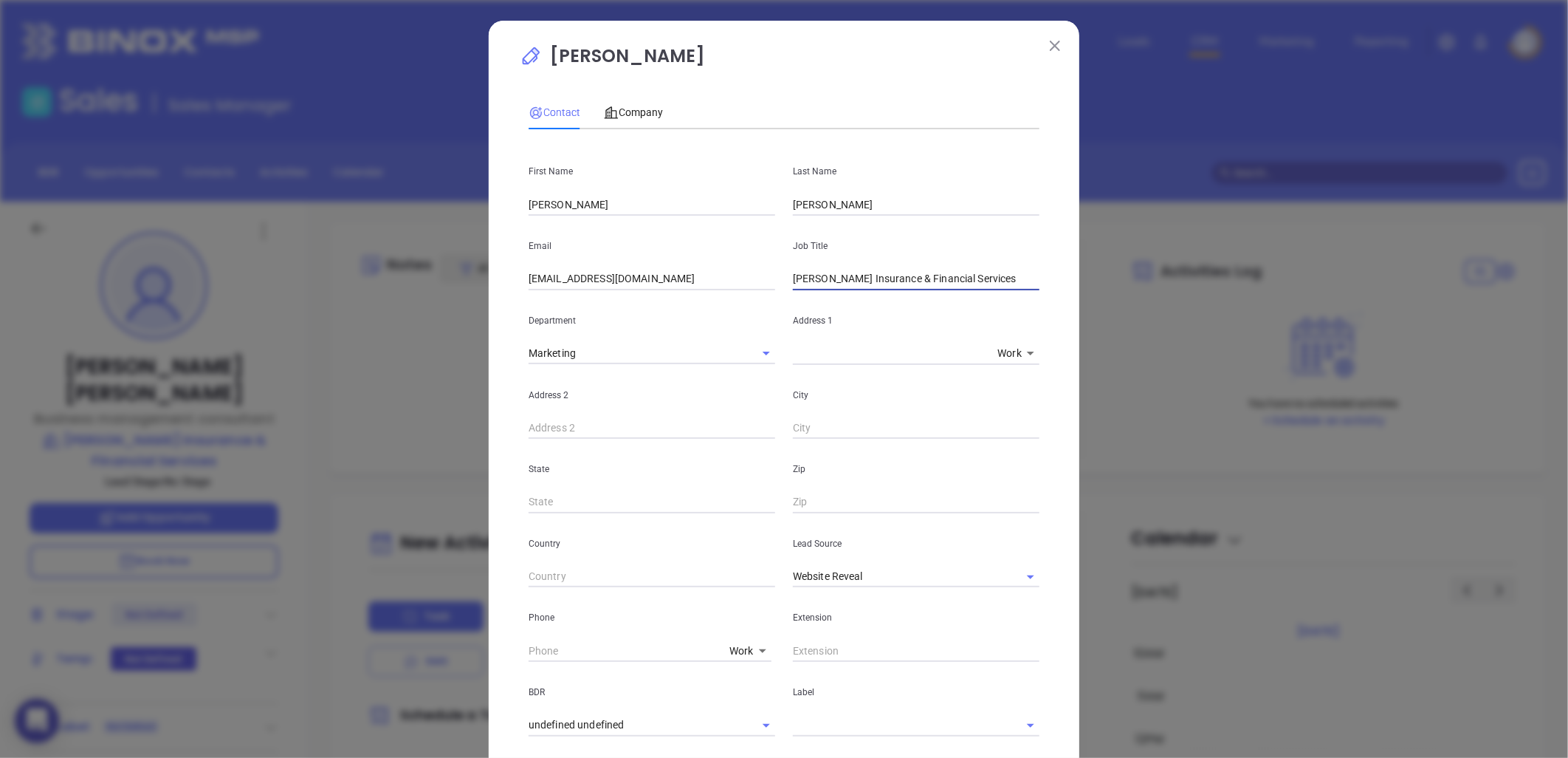
click at [847, 276] on input "[PERSON_NAME] Insurance & Financial Services" at bounding box center [916, 279] width 246 height 22
click at [860, 274] on input "Business Management Consultant" at bounding box center [916, 279] width 246 height 22
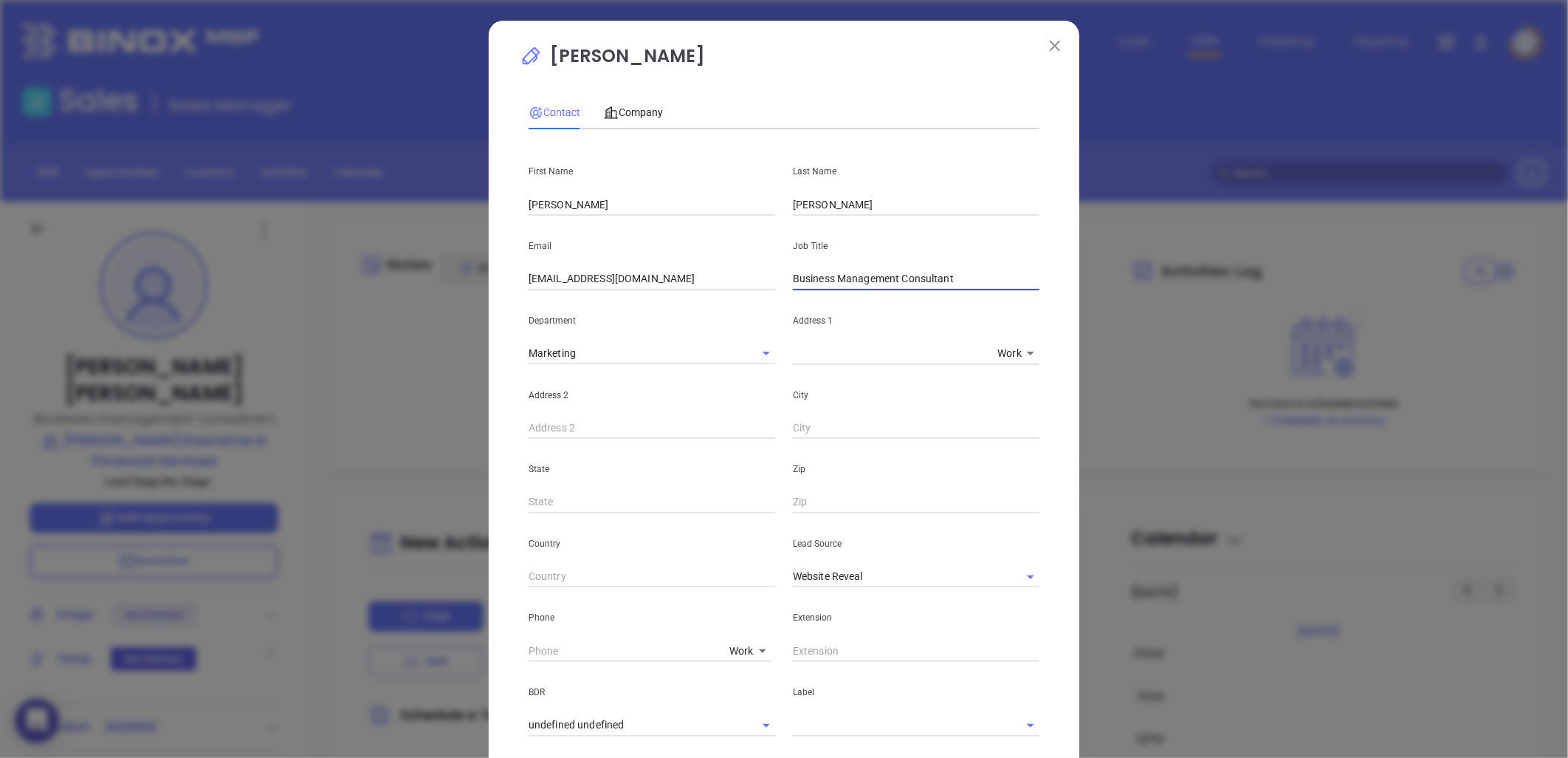
click at [860, 274] on input "Business Management Consultant" at bounding box center [916, 279] width 246 height 22
click at [867, 275] on input "Business Management Consultant" at bounding box center [916, 279] width 246 height 22
type input "Business Management Consultant"
click at [895, 385] on div "City" at bounding box center [916, 402] width 264 height 75
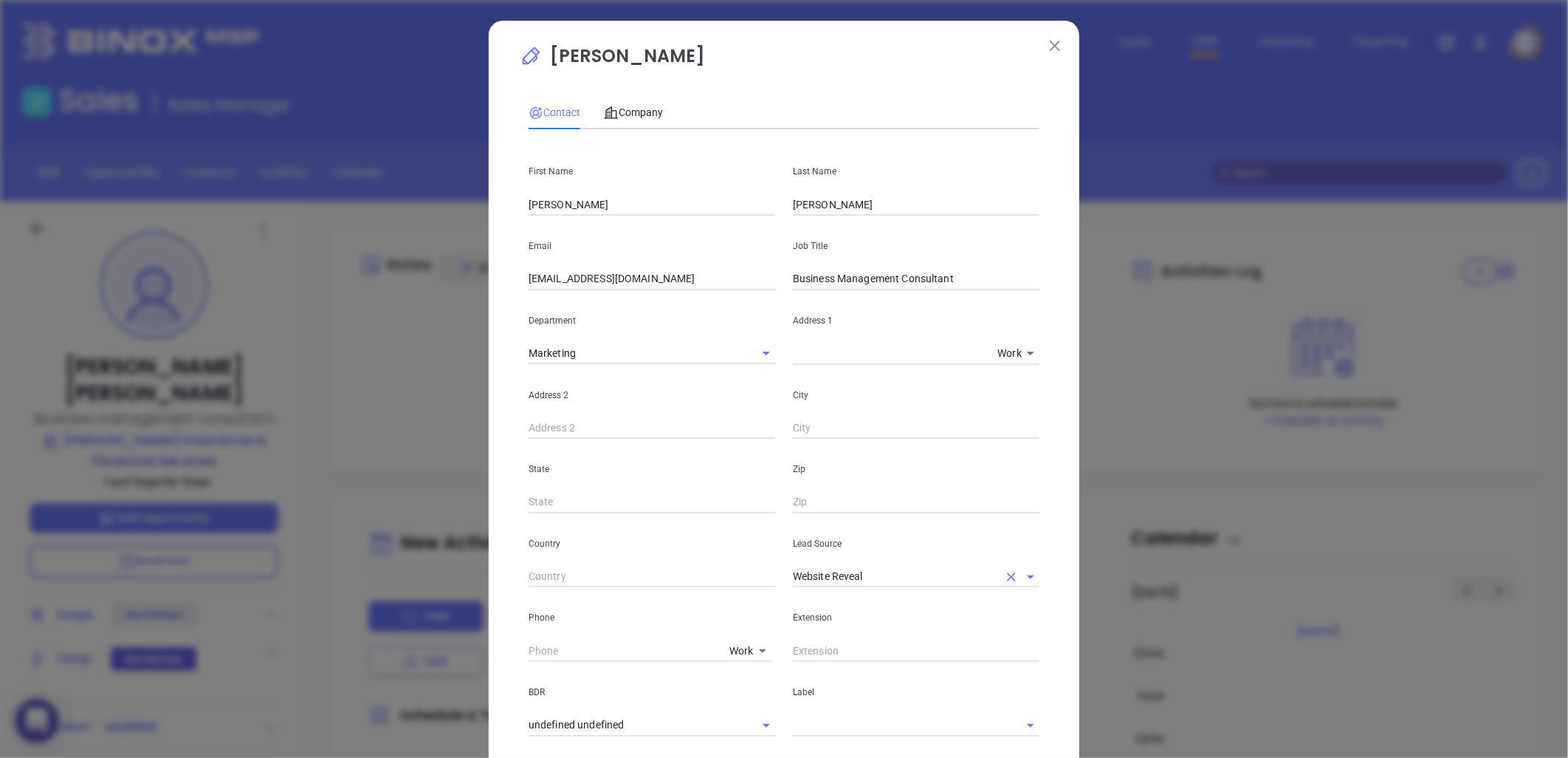
drag, startPoint x: 999, startPoint y: 576, endPoint x: 991, endPoint y: 574, distance: 8.2
click at [1004, 574] on icon "Clear" at bounding box center [1011, 577] width 15 height 15
click at [955, 576] on input "text" at bounding box center [896, 576] width 206 height 21
click at [886, 600] on li "Binox" at bounding box center [916, 609] width 246 height 27
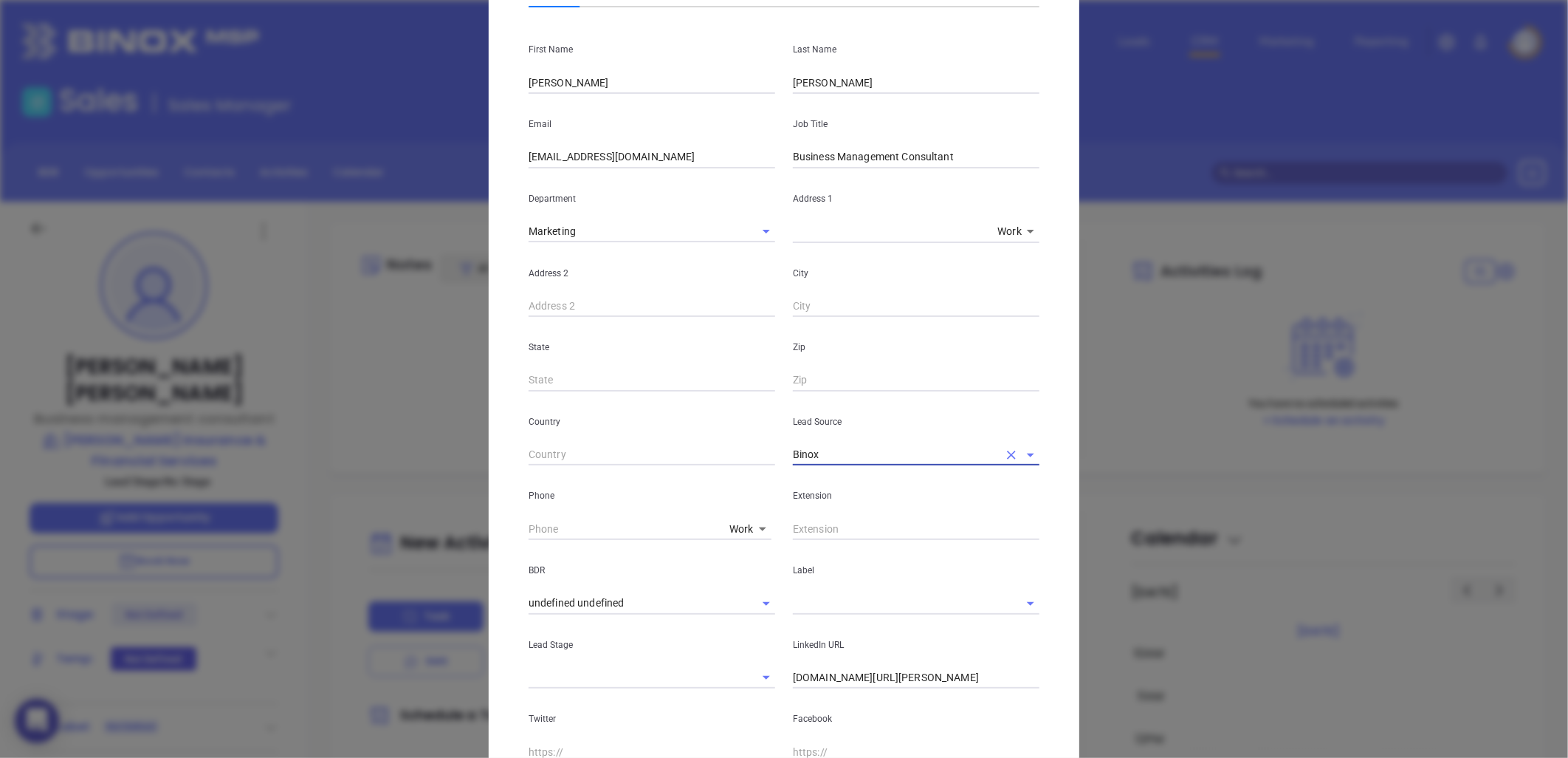
scroll to position [312, 0]
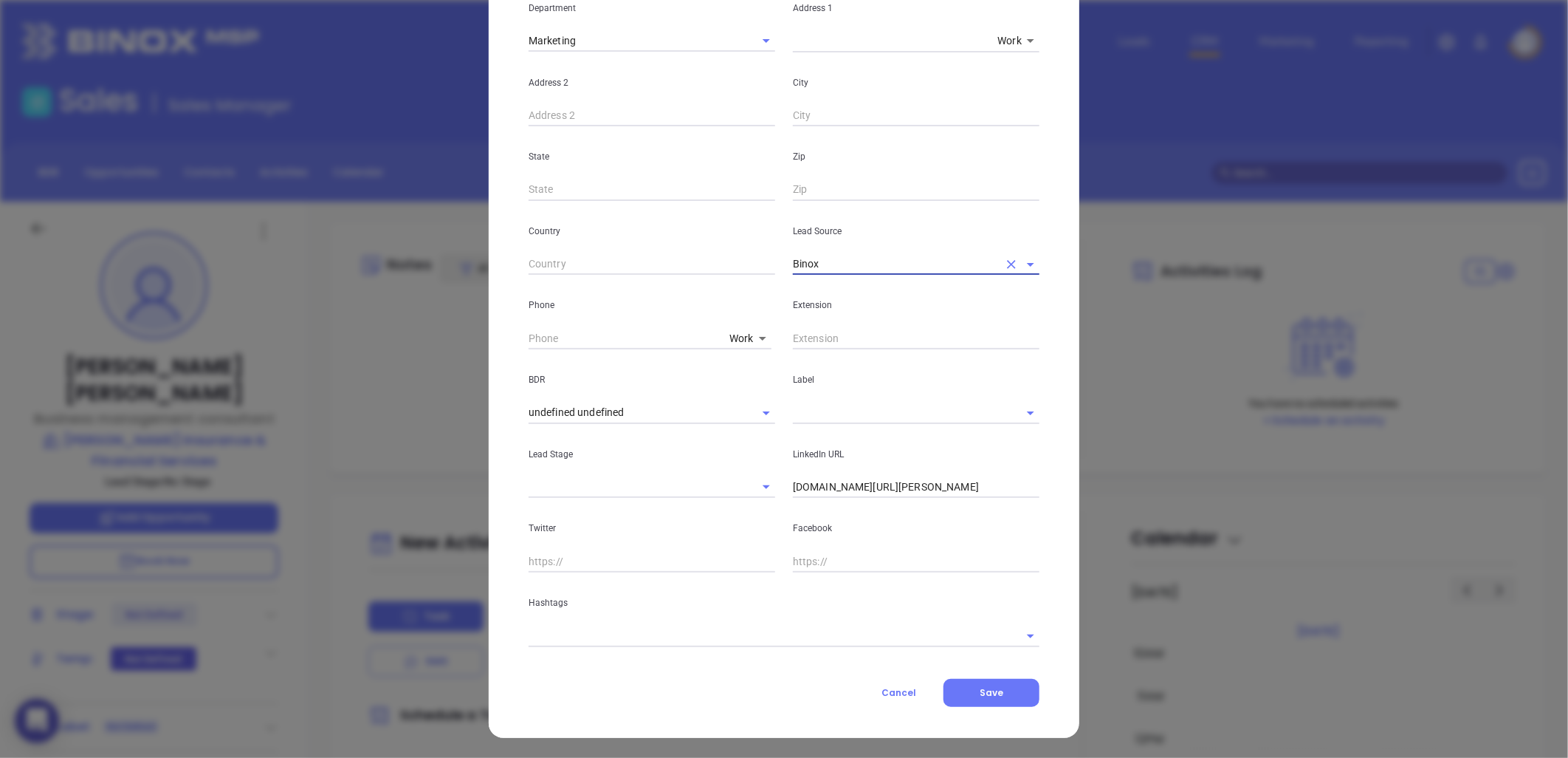
type input "Binox"
click at [886, 486] on input "linkedin.com/in/sandy-morton-6a34888" at bounding box center [916, 487] width 246 height 22
click at [886, 485] on input "linkedin.com/in/sandy-morton-6a34888" at bounding box center [916, 487] width 246 height 22
click at [886, 486] on input "linkedin.com/in/sandy-morton-6a34888" at bounding box center [916, 487] width 246 height 22
paste input "linkedin.com/in/sandy-morton-6a34888"
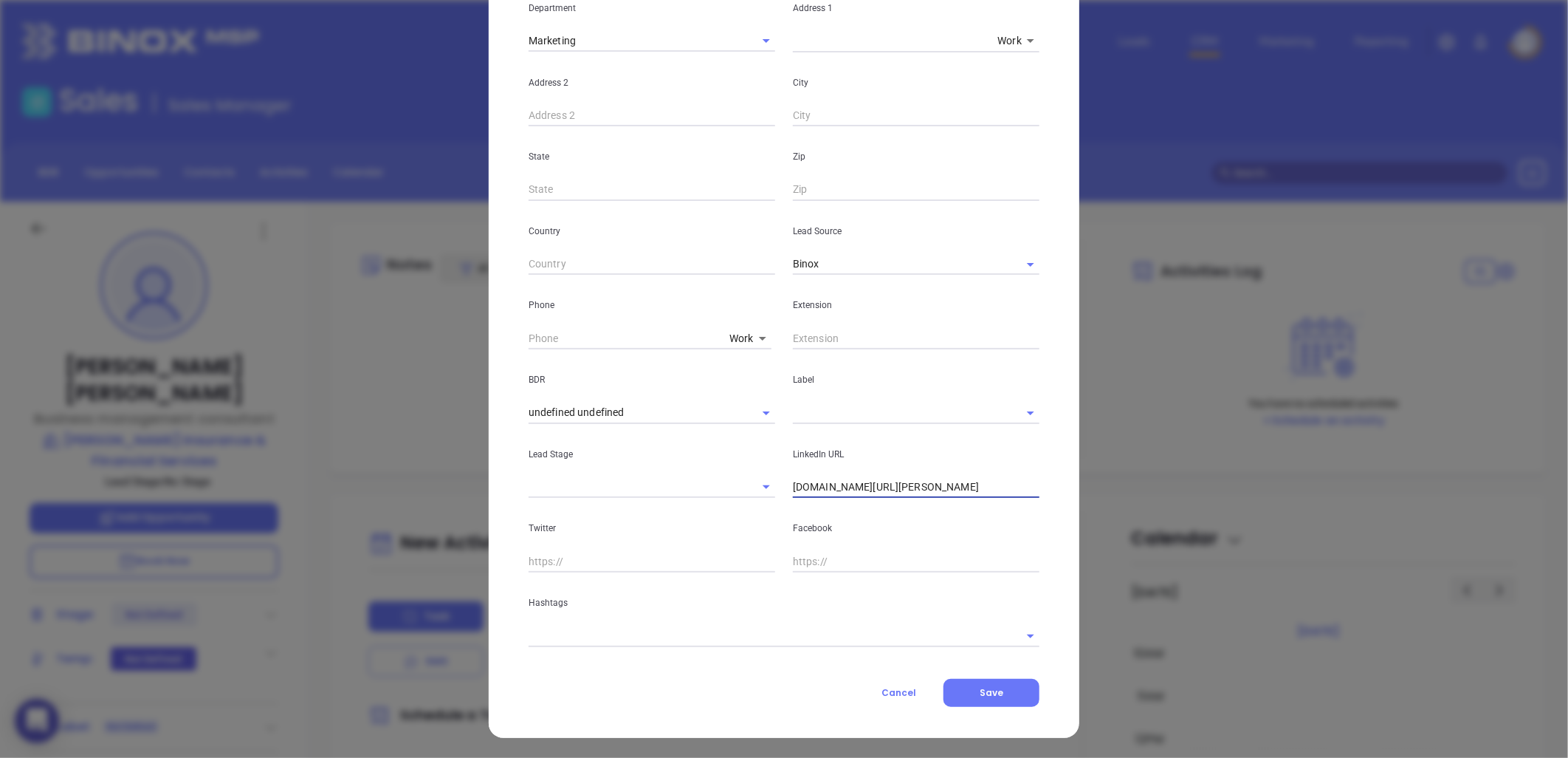
type input "www.linkedin.com/in/sandy-morton-6a34888"
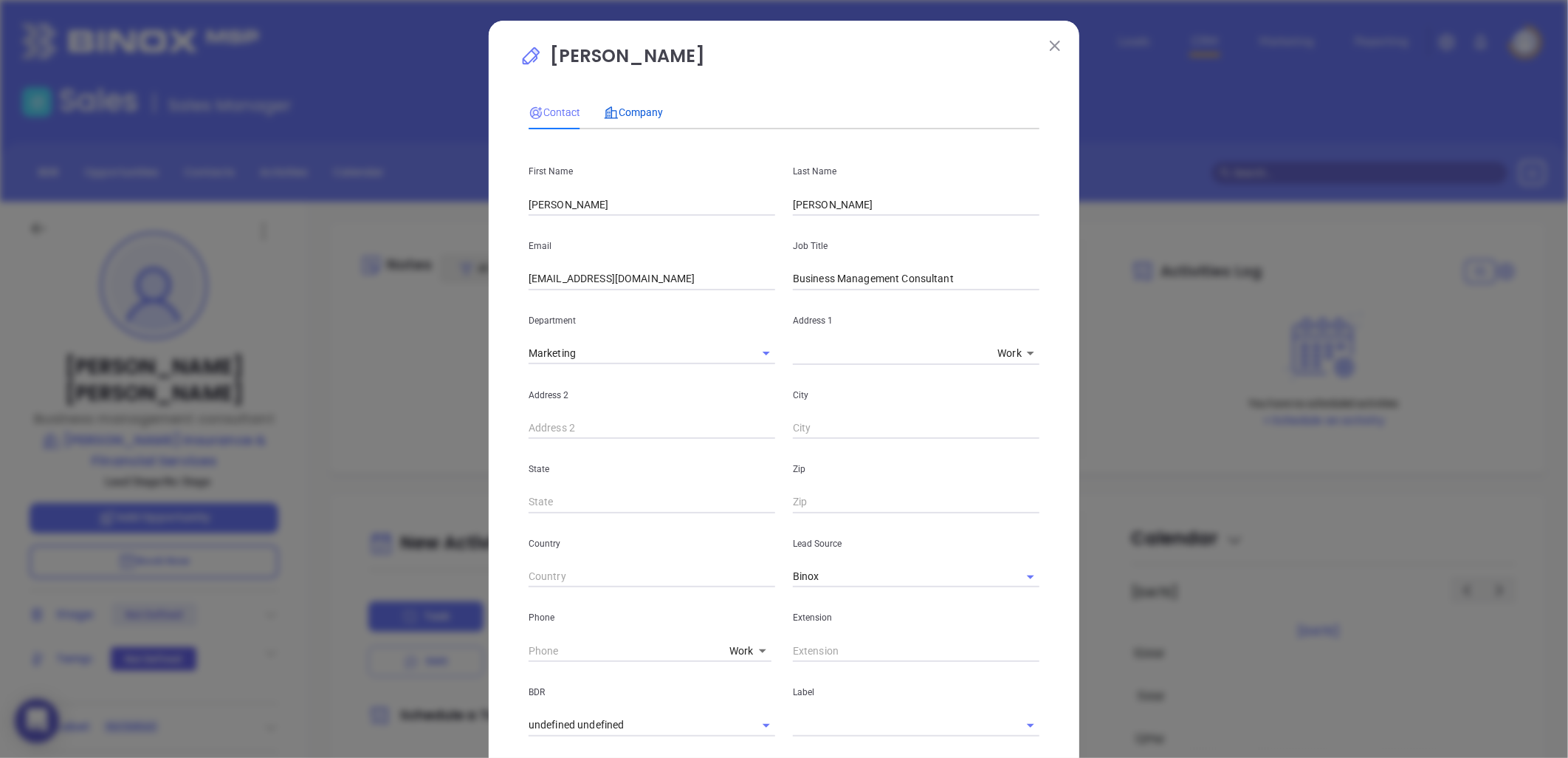
click at [633, 108] on span "Company" at bounding box center [633, 112] width 59 height 12
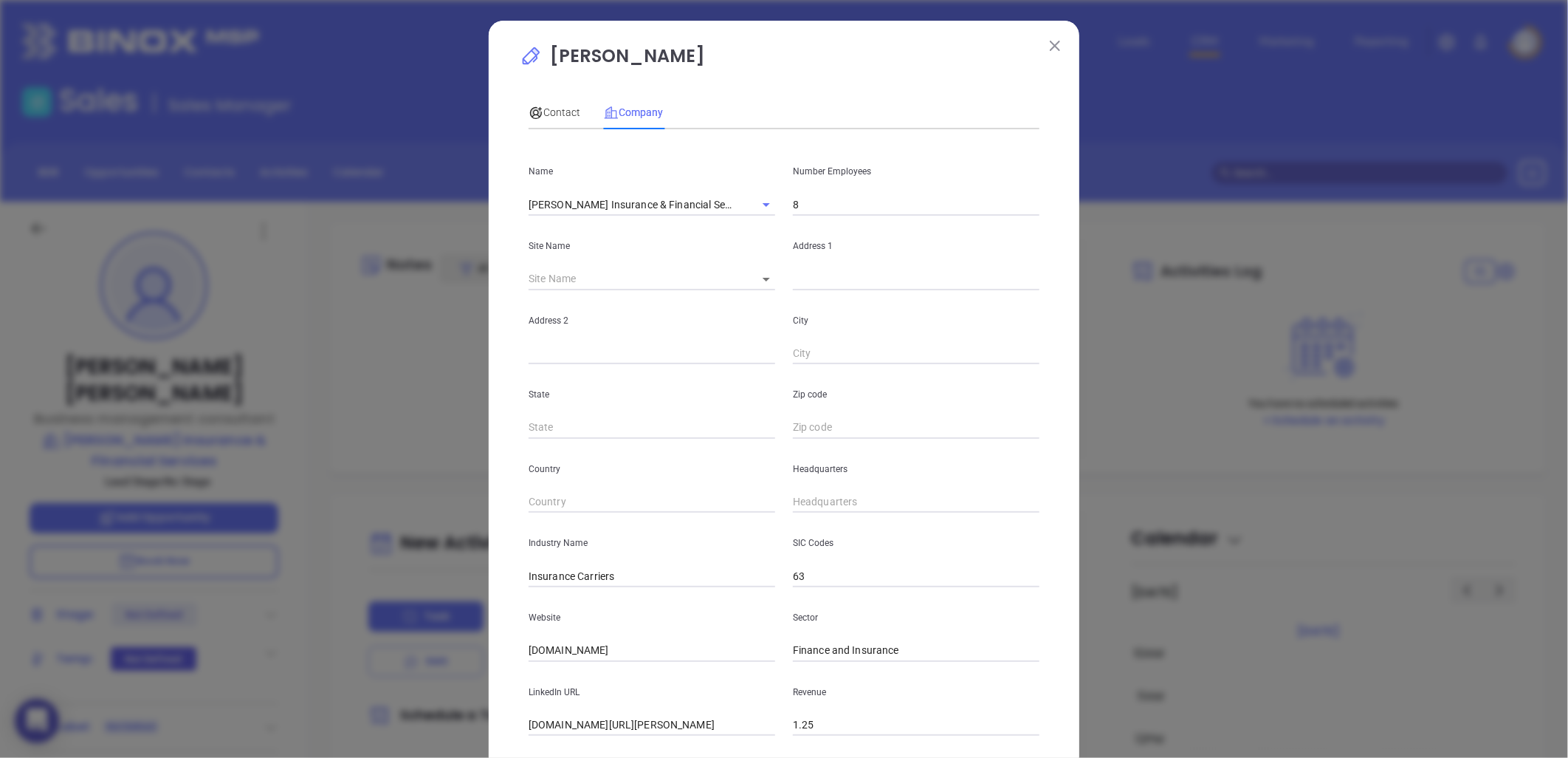
click at [818, 275] on input "text" at bounding box center [916, 279] width 246 height 22
paste input "152 Tunnel Rd Asheville, North Carolina 28805"
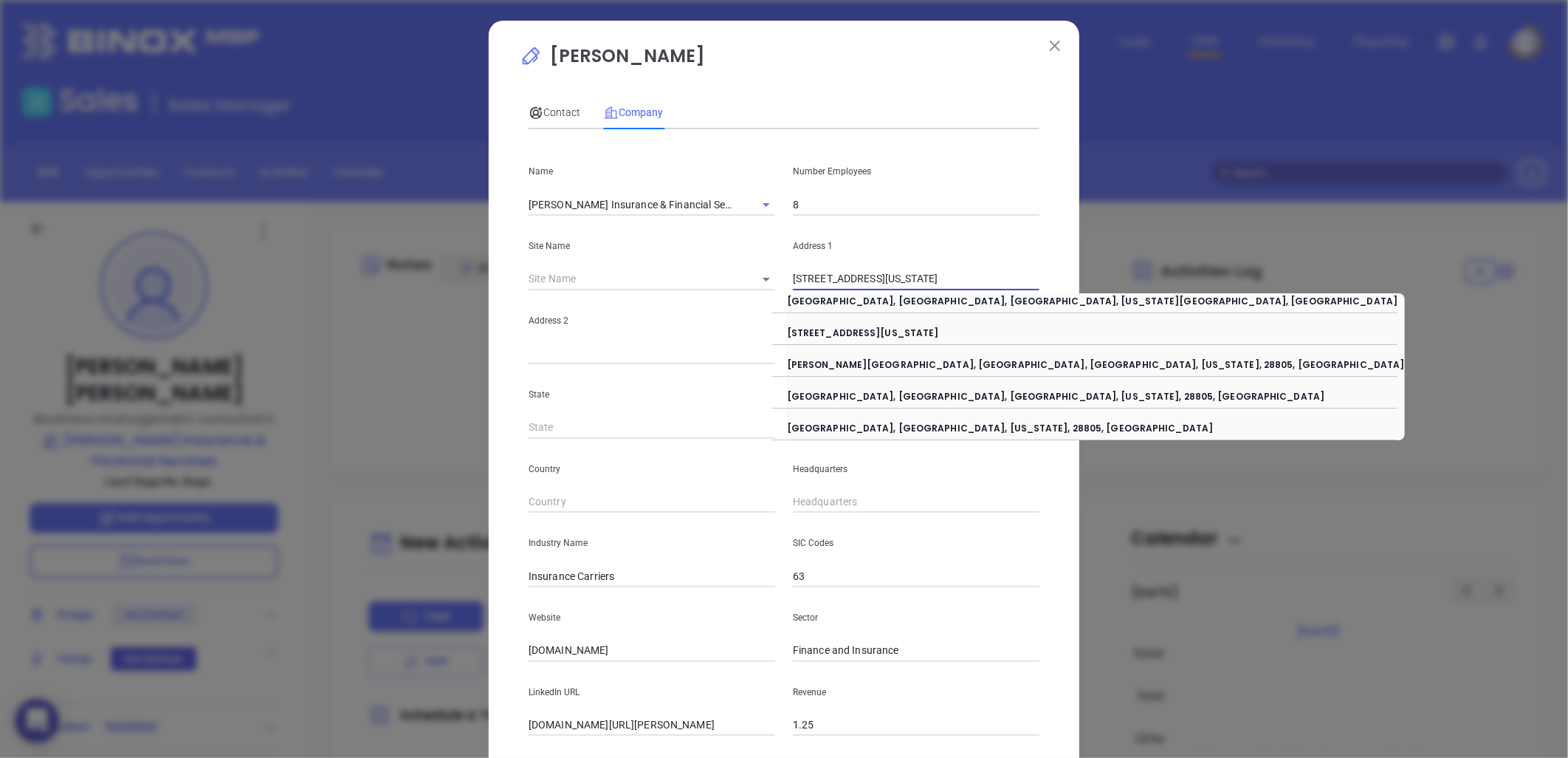
drag, startPoint x: 883, startPoint y: 277, endPoint x: 1182, endPoint y: 235, distance: 301.9
click at [1182, 235] on div "Sandy Morton Contact Company First Name Sandy Last Name Morton Email sandymorto…" at bounding box center [784, 379] width 1568 height 758
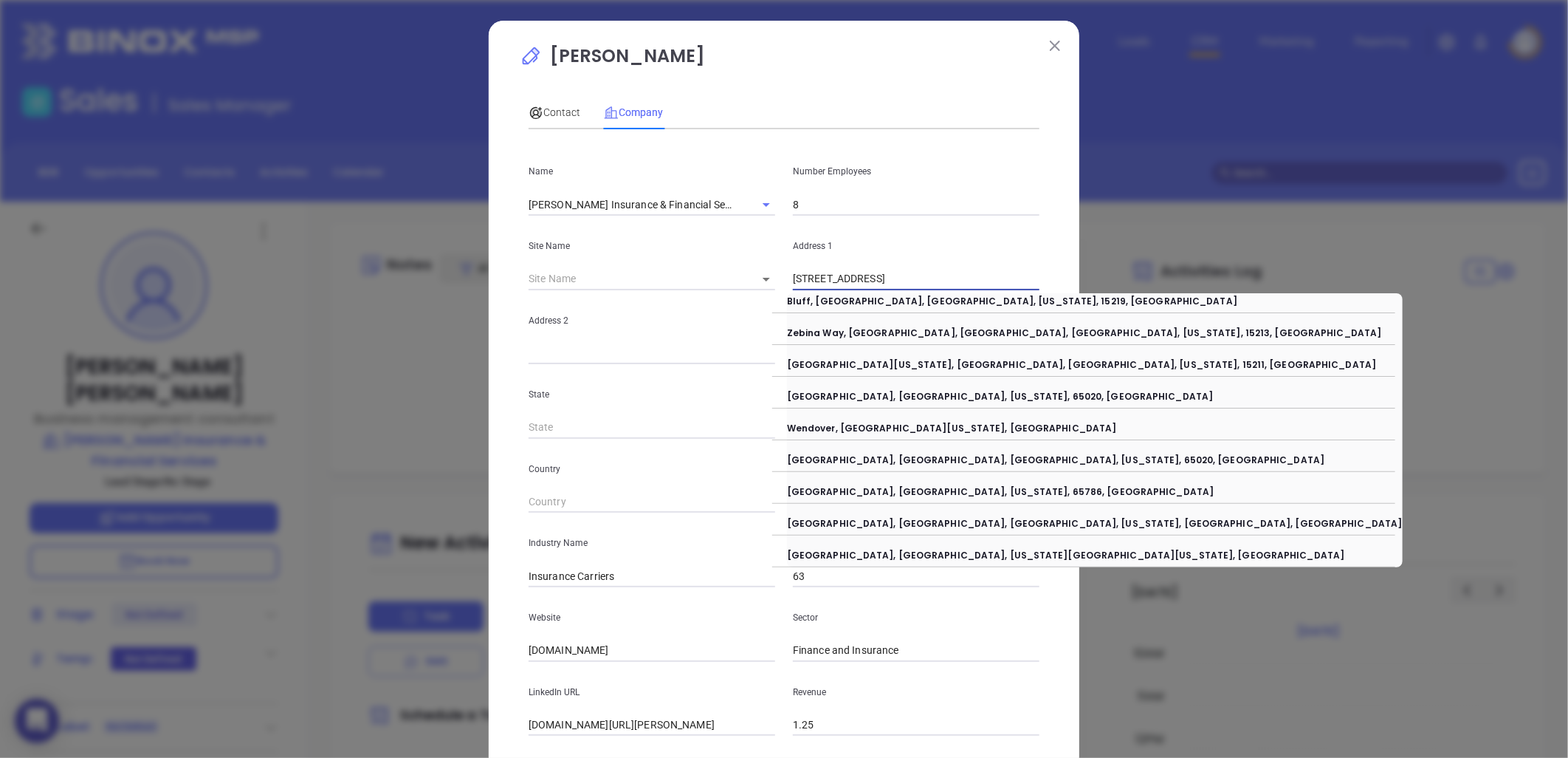
type input "152 Tunnel Road"
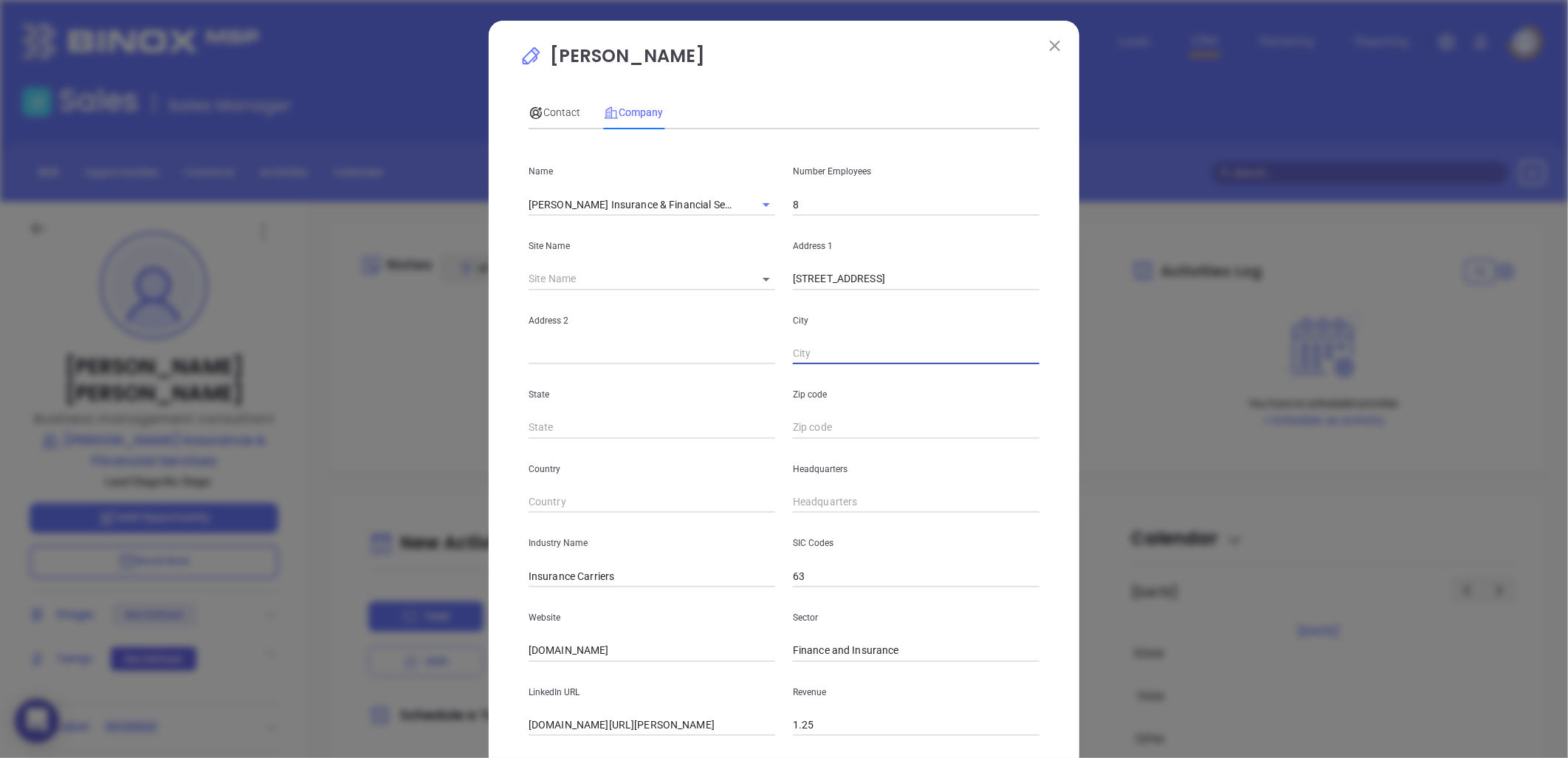
paste input "Asheville, North Carolina 28805"
drag, startPoint x: 835, startPoint y: 352, endPoint x: 1148, endPoint y: 326, distance: 314.1
click at [1148, 326] on div "Sandy Morton Contact Company First Name Sandy Last Name Morton Email sandymorto…" at bounding box center [784, 379] width 1568 height 758
type input "Asheville"
type input "NC"
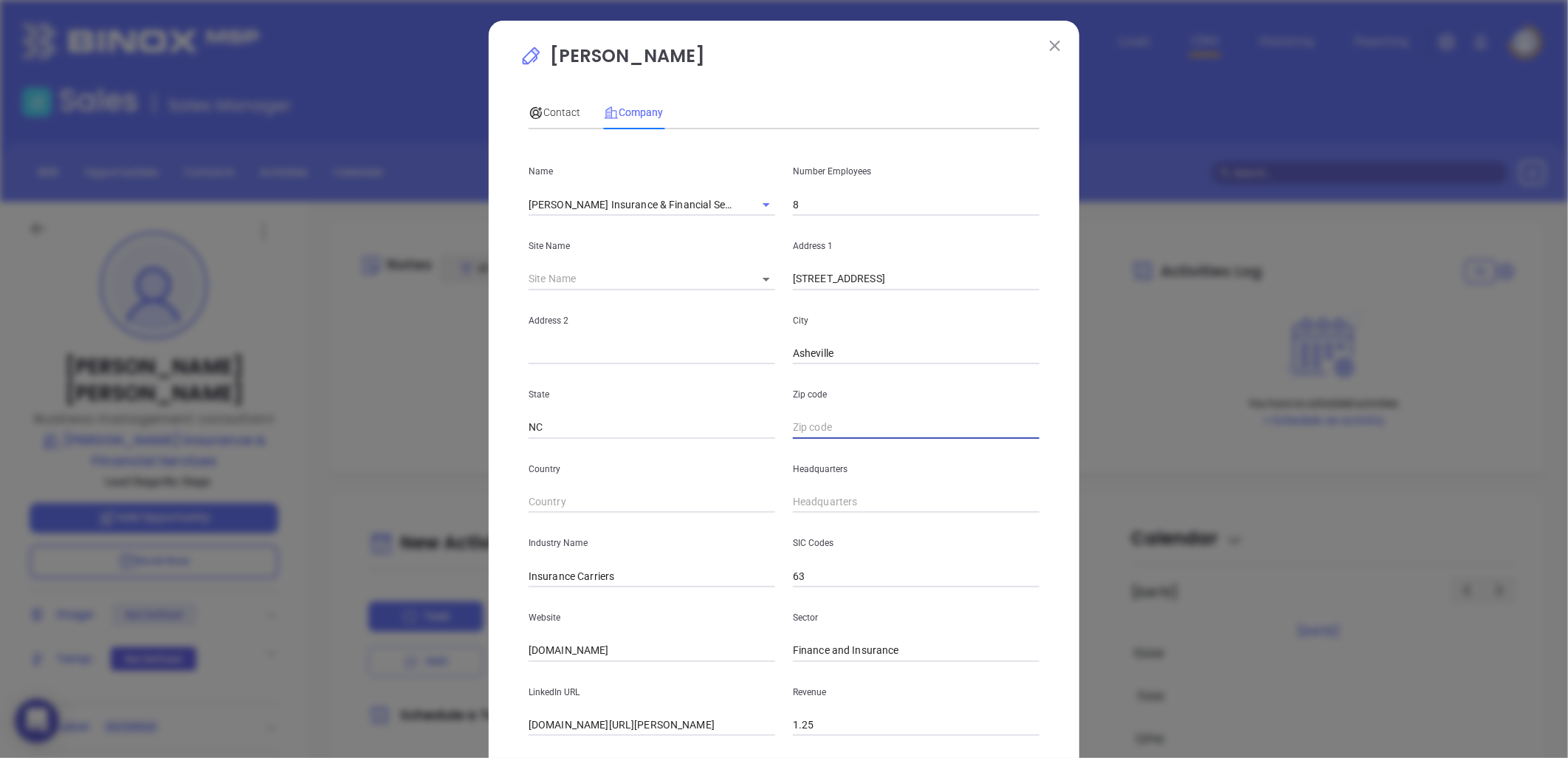
paste input "North Carolina 28805"
type input "28805"
drag, startPoint x: 643, startPoint y: 565, endPoint x: 716, endPoint y: 563, distance: 73.0
click at [717, 563] on div "Industry Name Insurance Carriers" at bounding box center [651, 550] width 264 height 75
type input "Insurance"
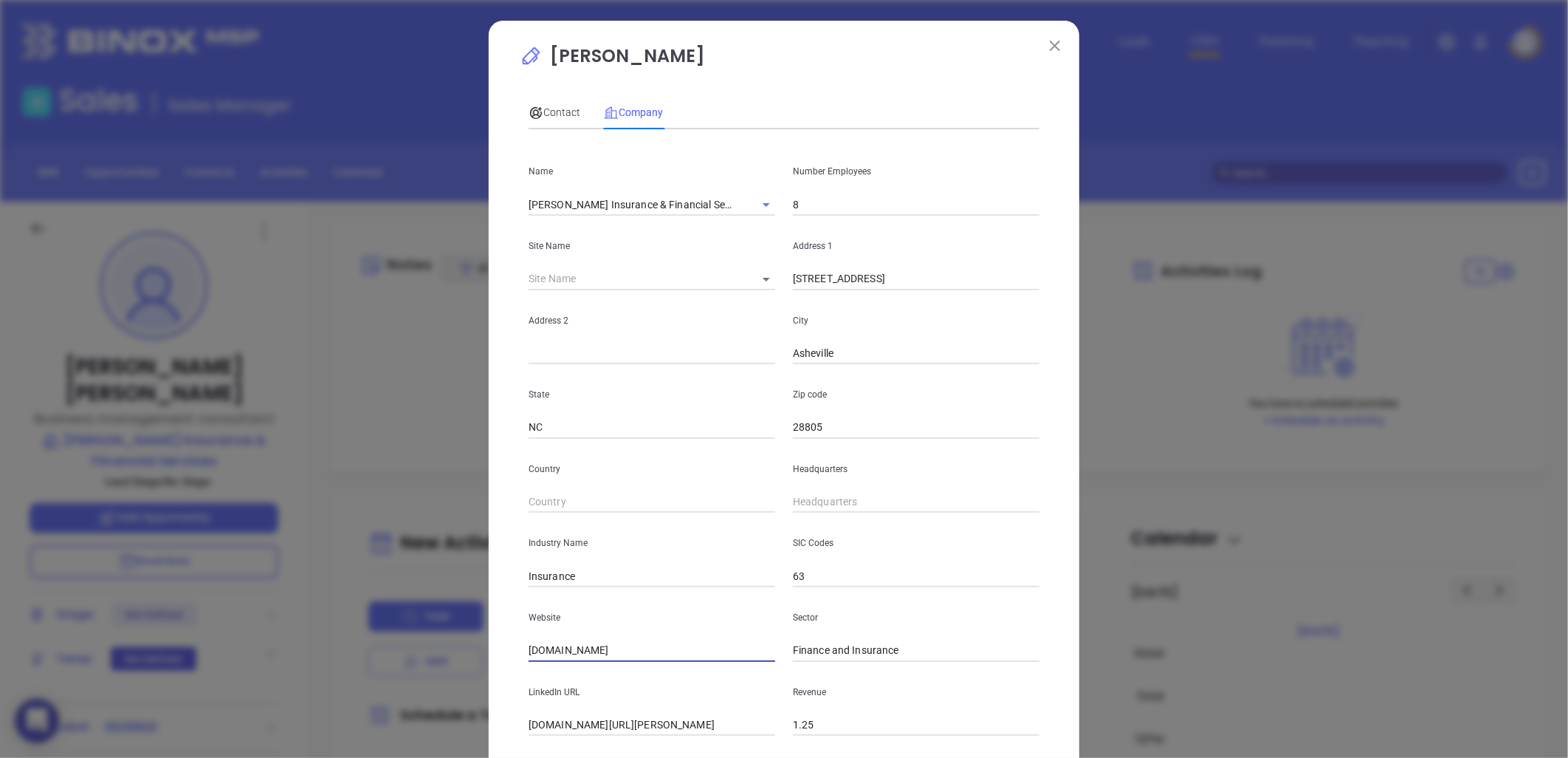
drag, startPoint x: 668, startPoint y: 643, endPoint x: 508, endPoint y: 662, distance: 161.1
click at [508, 662] on div "Sandy Morton Contact Company First Name Sandy Last Name Morton Email sandymorto…" at bounding box center [784, 423] width 591 height 806
paste input "https://www.mortoninsuranceagency.com/"
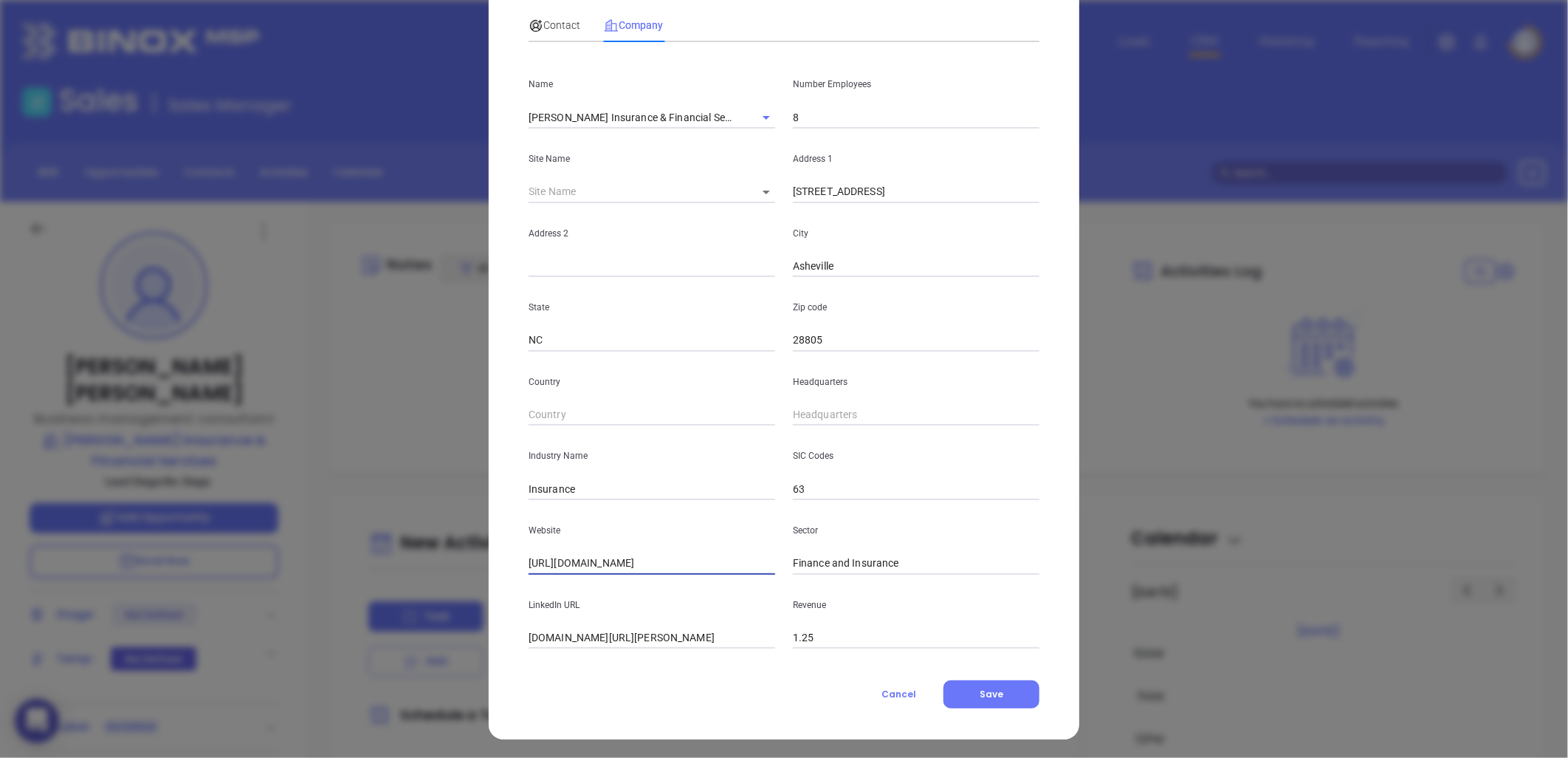
scroll to position [89, 0]
type input "https://www.mortoninsuranceagency.com/"
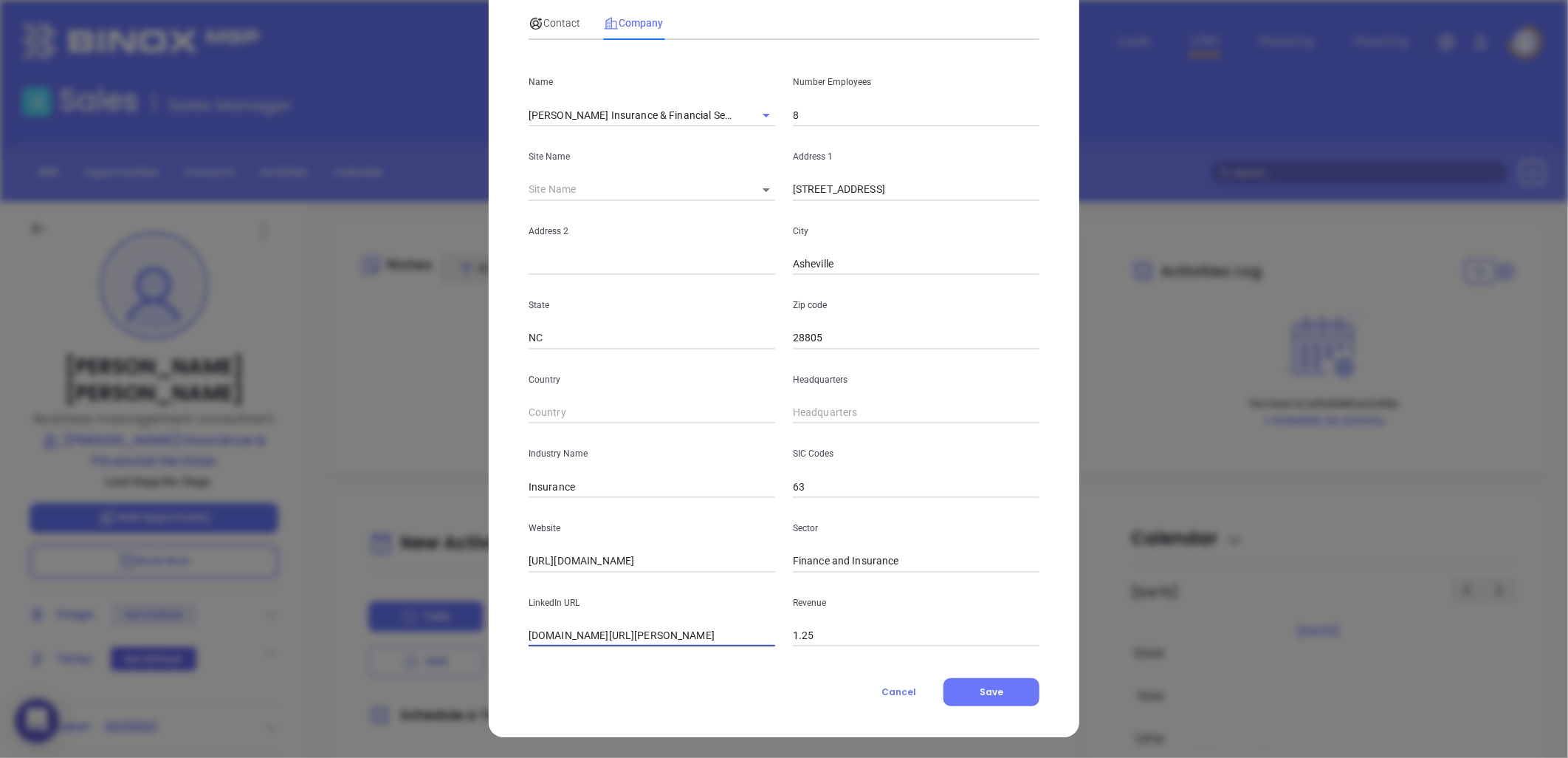
click at [608, 631] on input "linkedin.com/company/morton-insurance-financial-services" at bounding box center [652, 636] width 246 height 22
paste input "https://www.linkedin.com/company/morton-insurance-financial-services/"
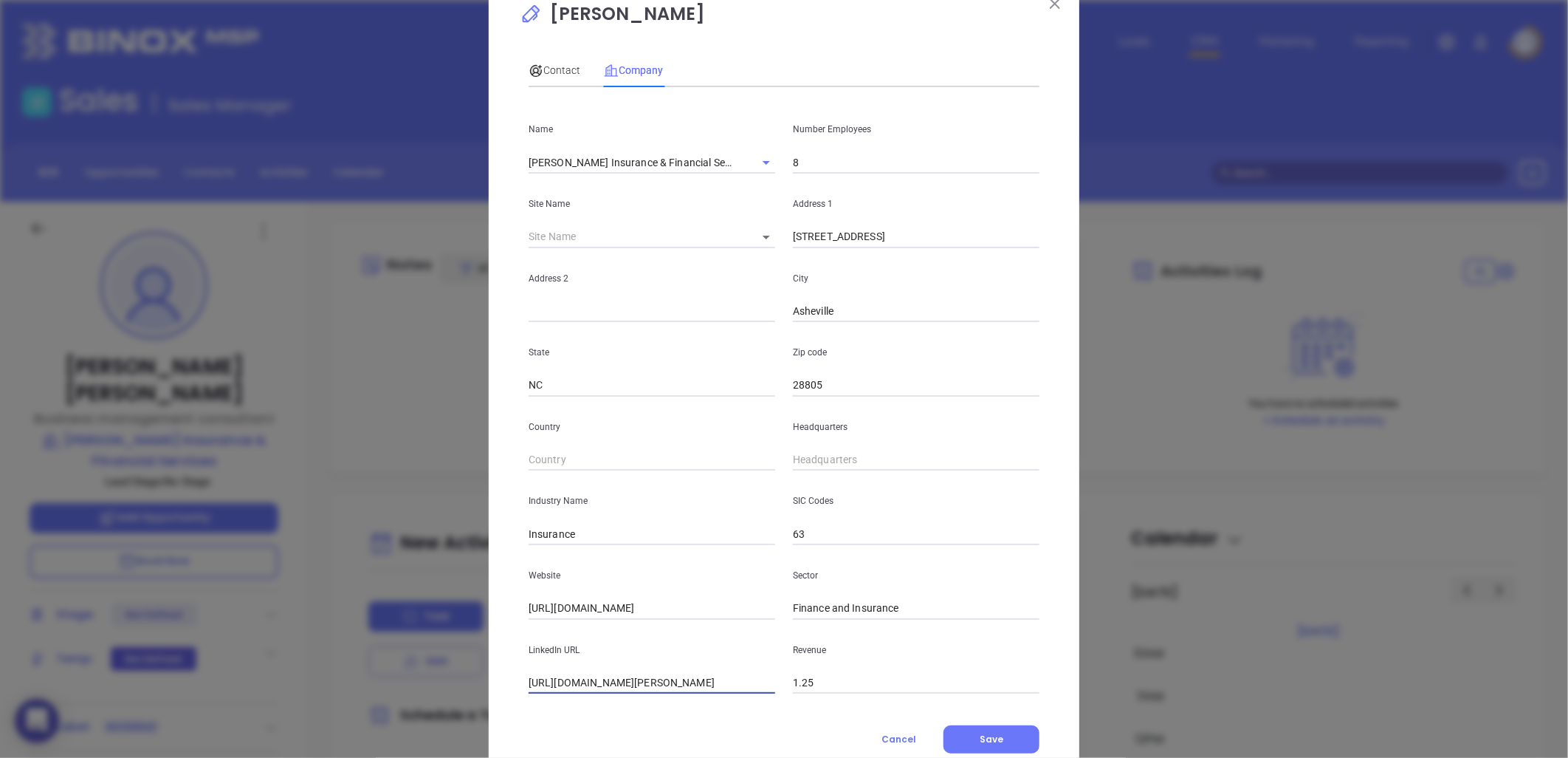
scroll to position [0, 0]
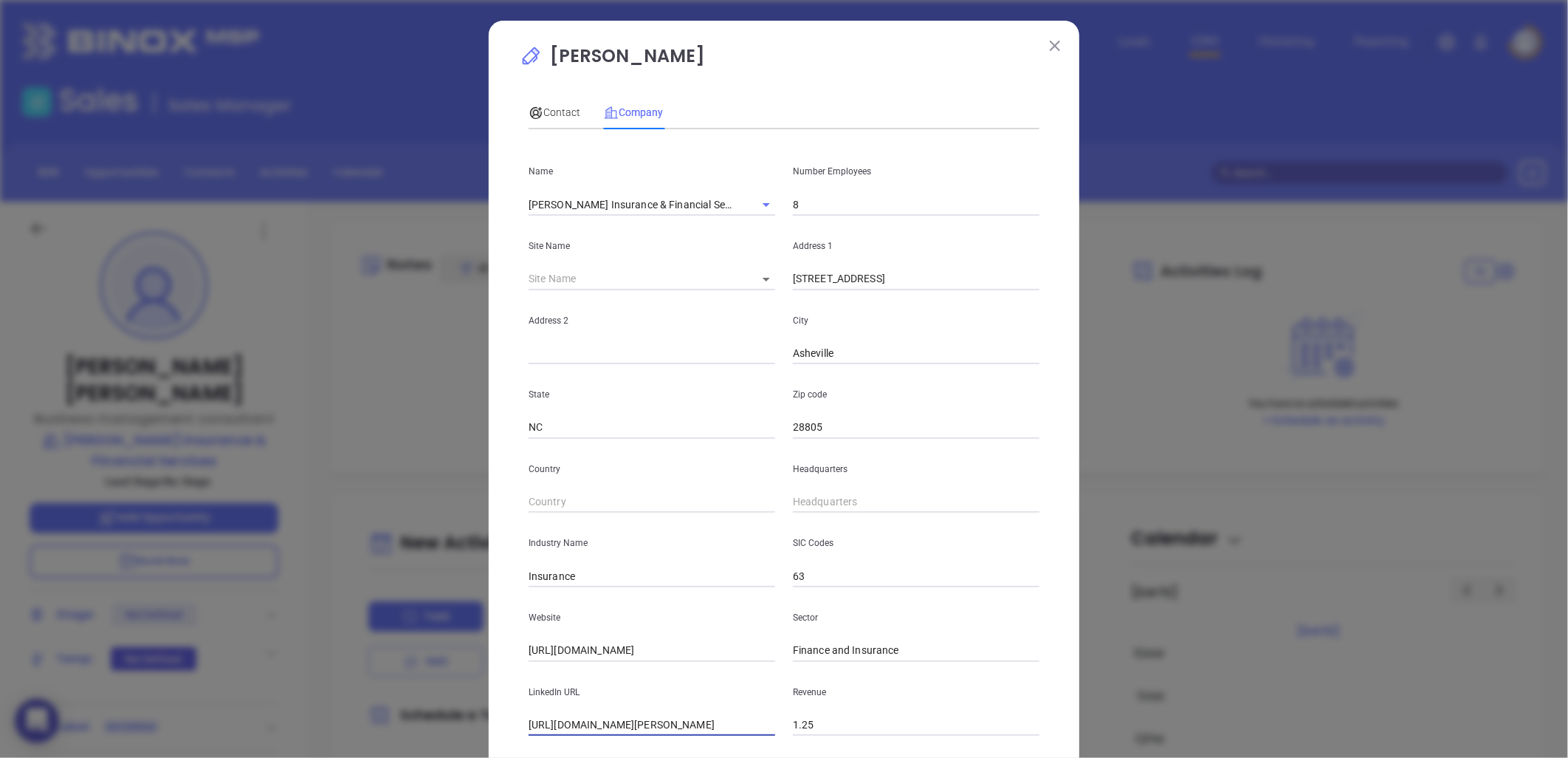
type input "https://www.linkedin.com/company/morton-insurance-financial-services/"
click at [814, 209] on input "8" at bounding box center [916, 205] width 246 height 22
type input "6"
drag, startPoint x: 564, startPoint y: 111, endPoint x: 569, endPoint y: 120, distance: 10.3
click at [564, 114] on span "Contact" at bounding box center [555, 112] width 52 height 12
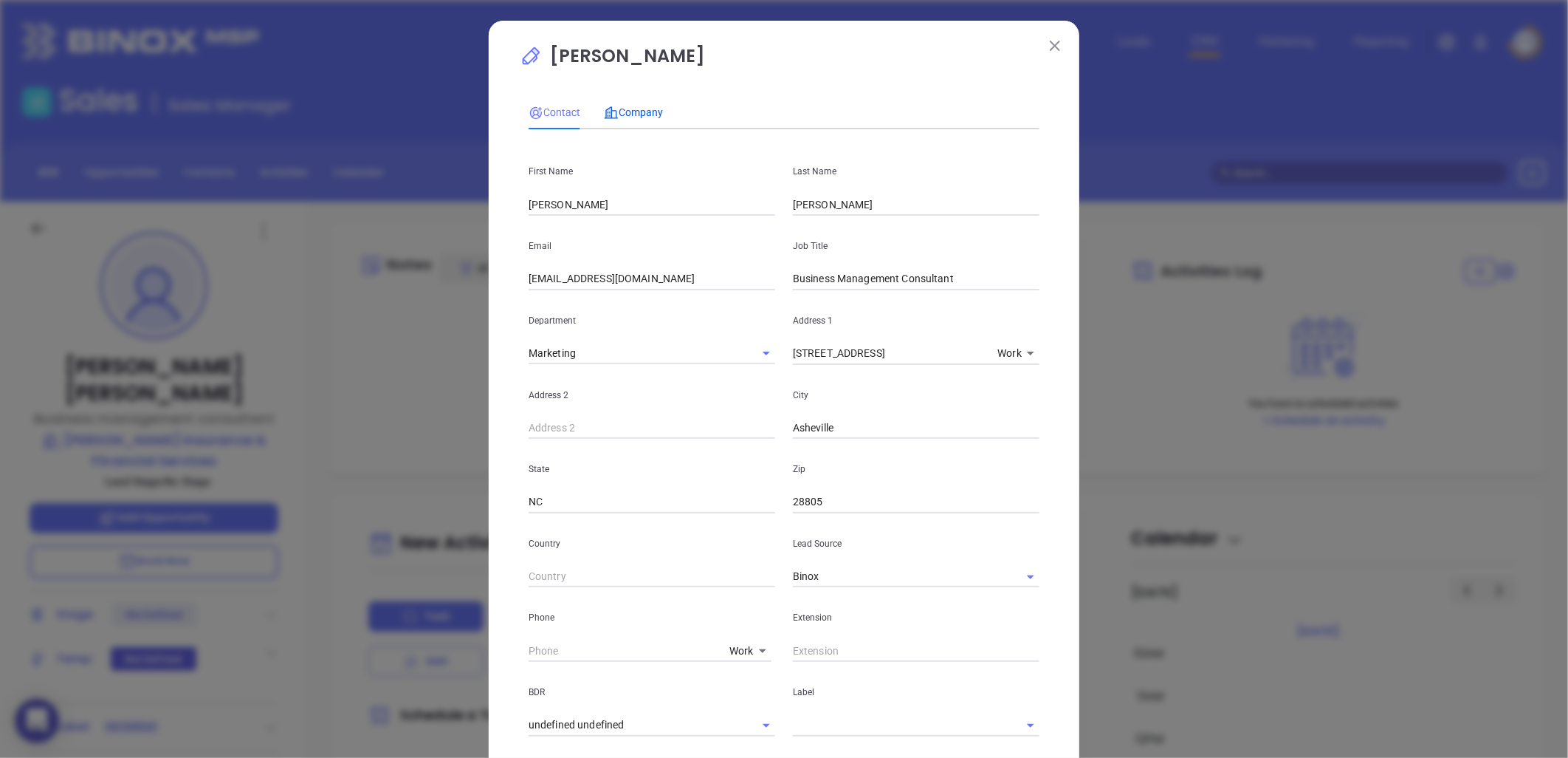
click at [639, 108] on span "Company" at bounding box center [633, 112] width 59 height 12
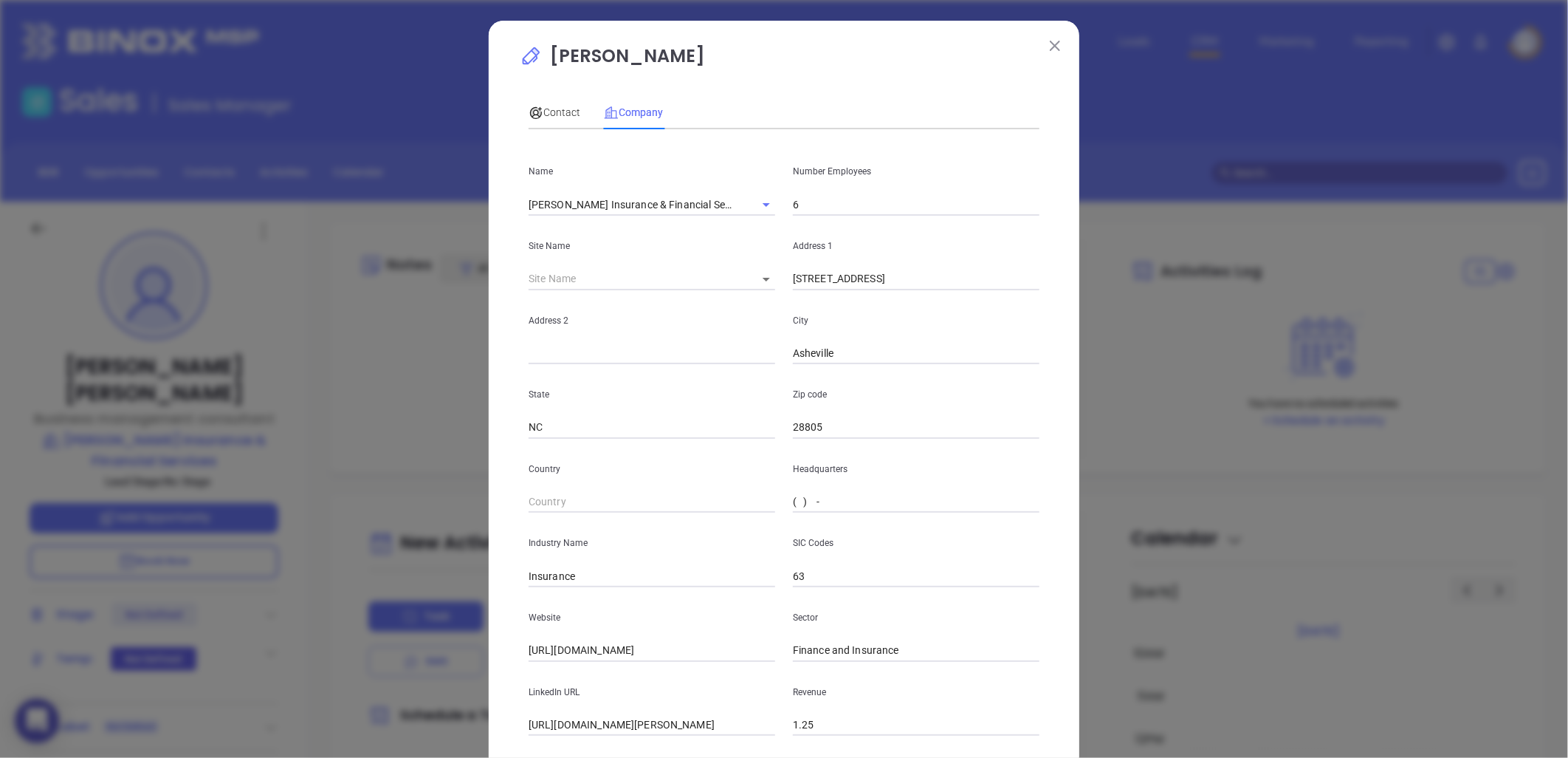
click at [830, 505] on input "( ) -" at bounding box center [916, 502] width 246 height 22
paste input "828) 252-9391"
type input "(828) 252-9391"
click at [558, 114] on span "Contact" at bounding box center [555, 112] width 52 height 12
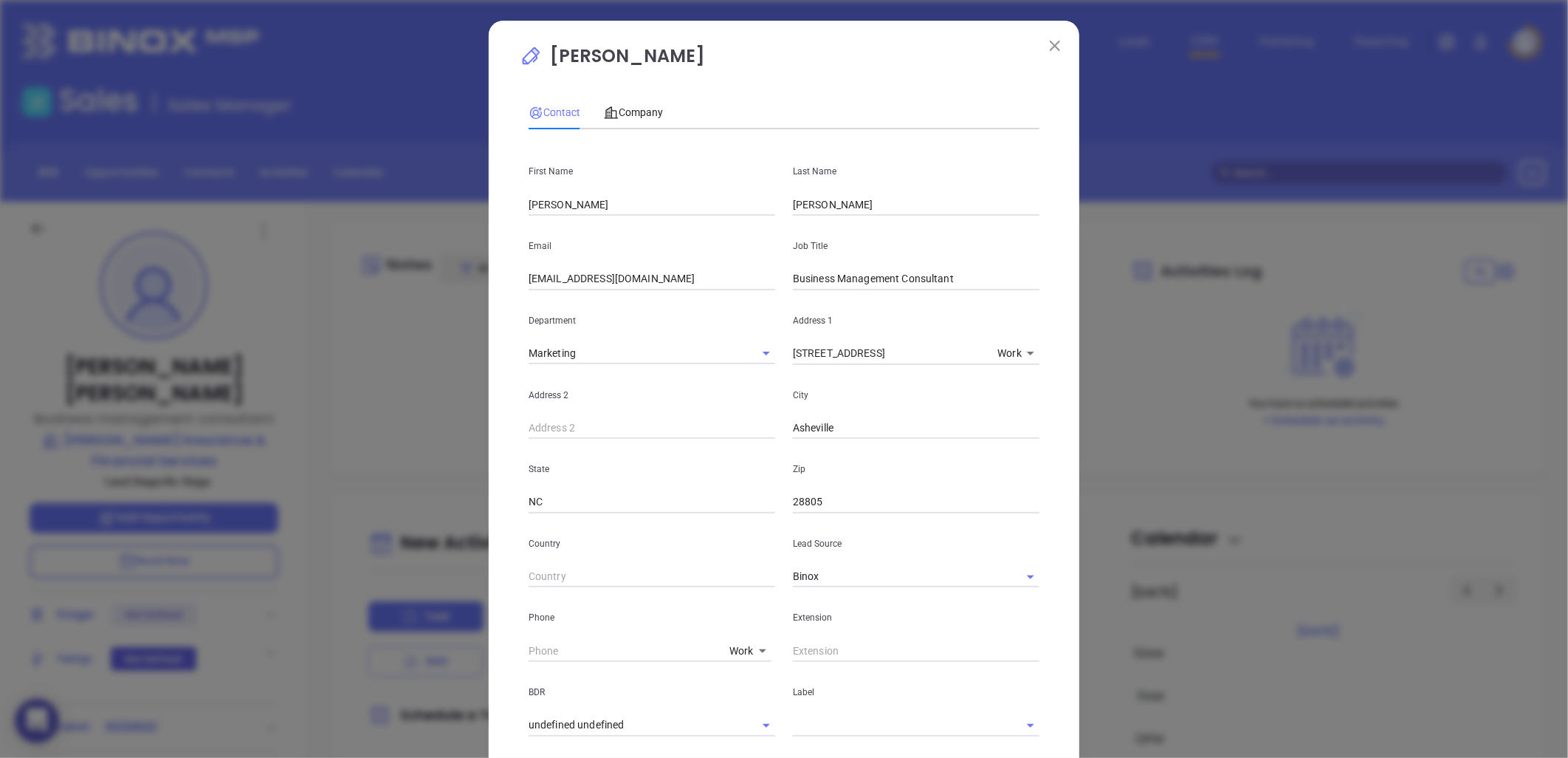
click at [733, 647] on body "0 Leads CRM Marketing Reporting Financial Leads Leads Sales Sales Manager BDR O…" at bounding box center [784, 379] width 1568 height 758
click at [741, 651] on body "0 Leads CRM Marketing Reporting Financial Leads Leads Sales Sales Manager BDR O…" at bounding box center [784, 379] width 1568 height 758
drag, startPoint x: 734, startPoint y: 675, endPoint x: 697, endPoint y: 663, distance: 38.9
click at [734, 674] on li "Site" at bounding box center [753, 674] width 100 height 27
type input "11"
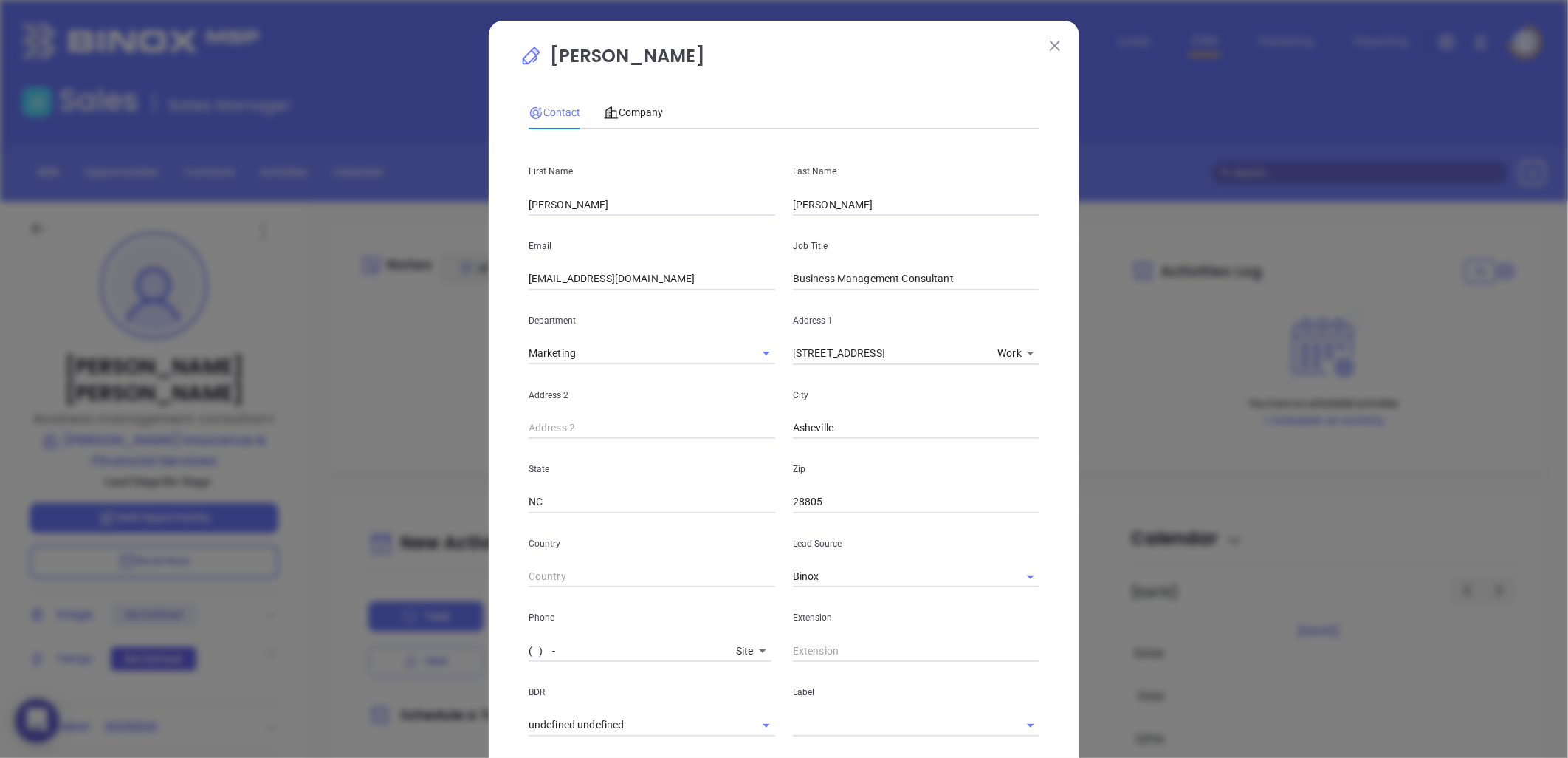
click at [608, 649] on input "( ) -" at bounding box center [630, 651] width 202 height 22
paste input "828) 252-9391"
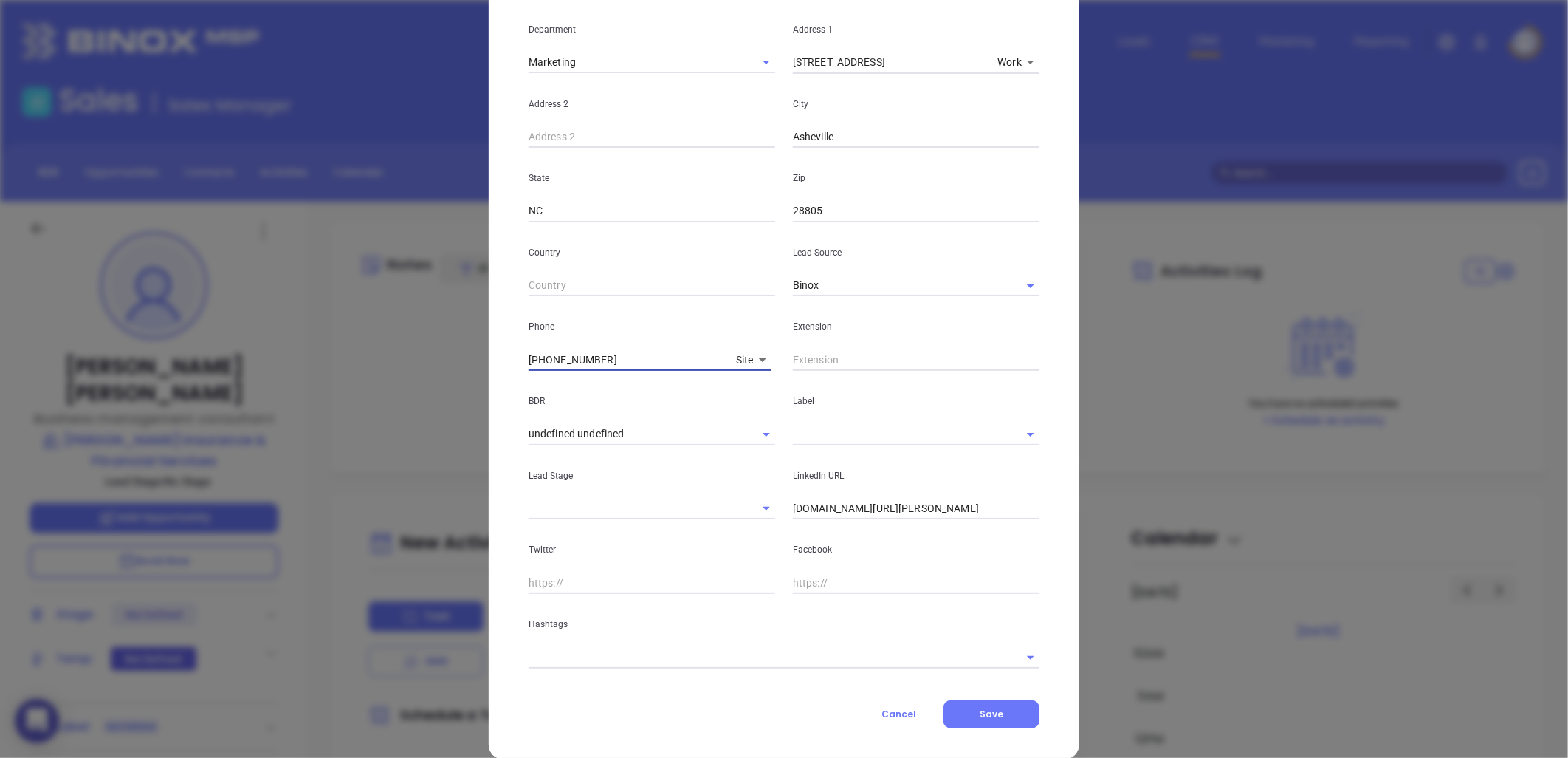
scroll to position [312, 0]
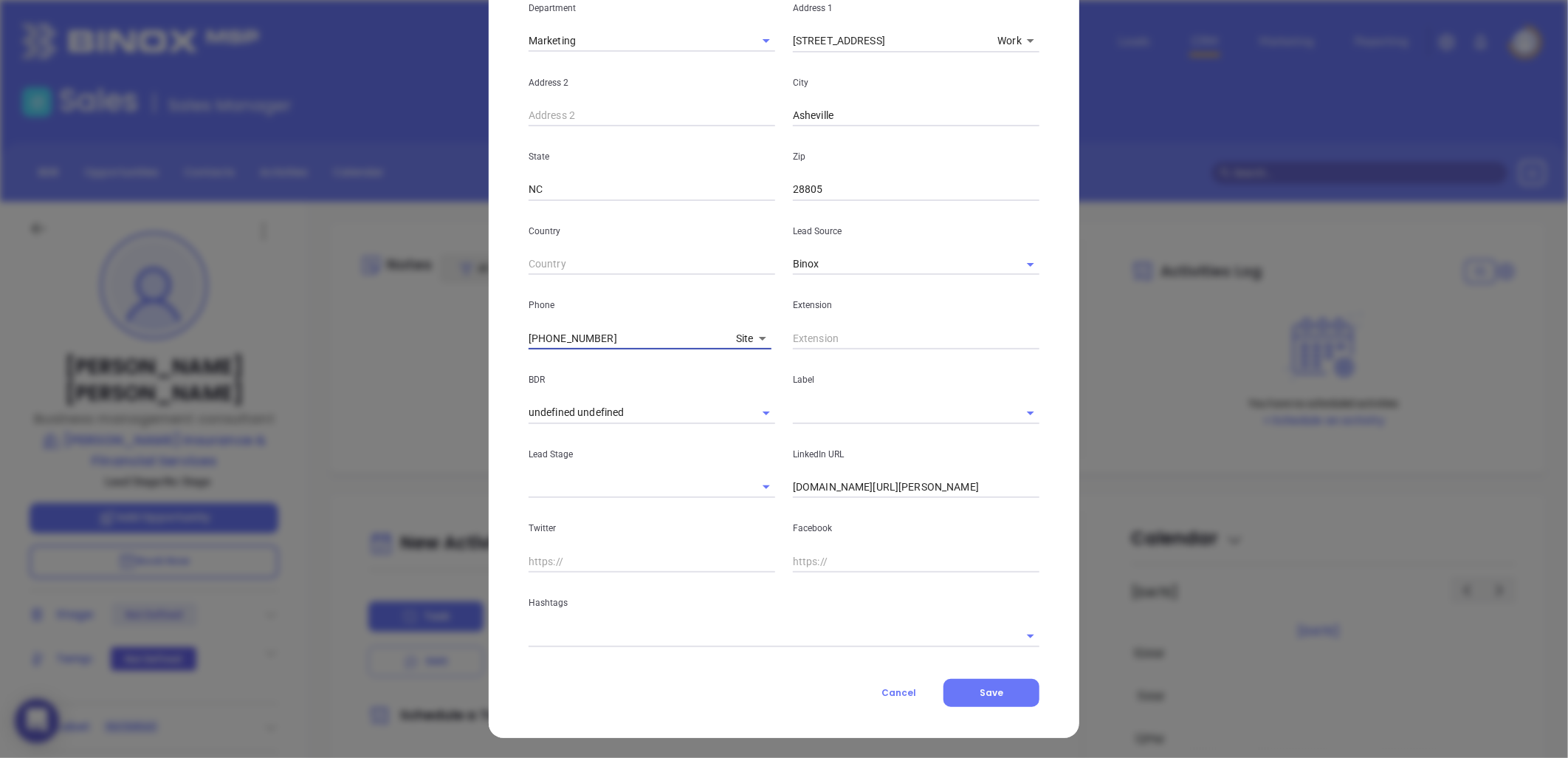
type input "(828) 252-9391"
click at [814, 412] on input "text" at bounding box center [896, 412] width 206 height 21
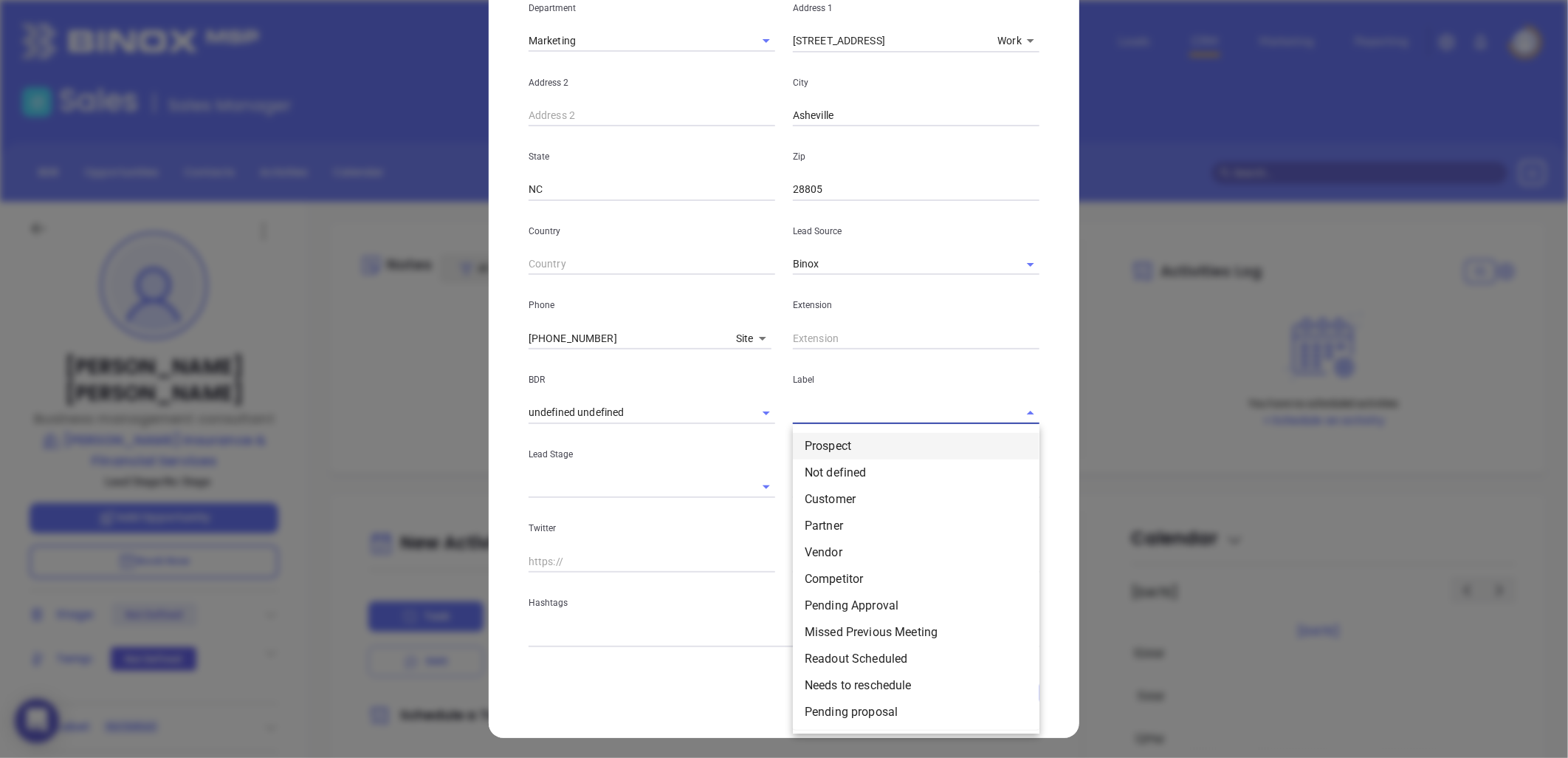
click at [824, 443] on li "Prospect" at bounding box center [916, 446] width 246 height 27
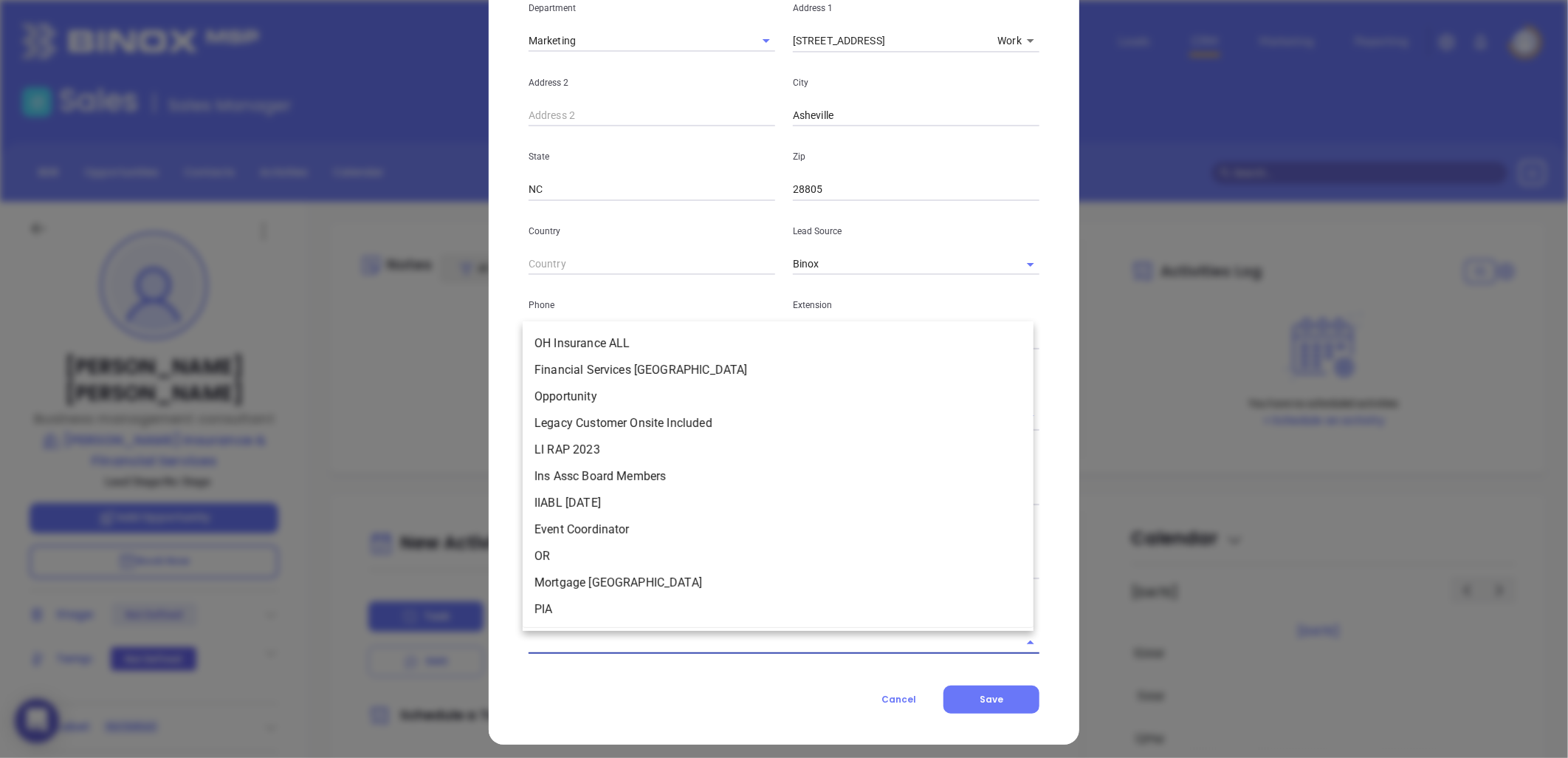
click at [586, 647] on input "text" at bounding box center [763, 642] width 470 height 21
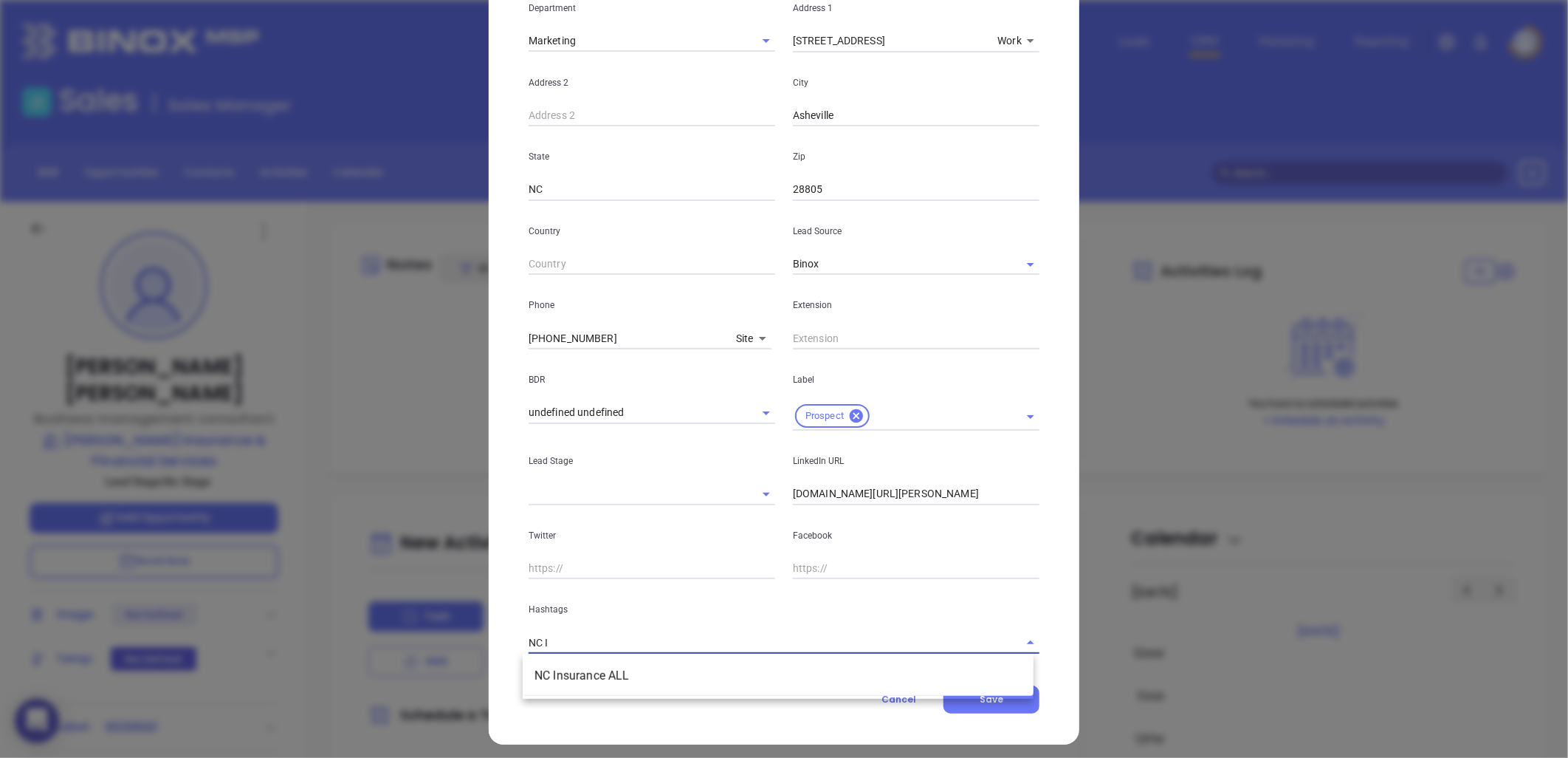
type input "NC IN"
click at [608, 678] on li "NC Insurance ALL" at bounding box center [778, 676] width 511 height 27
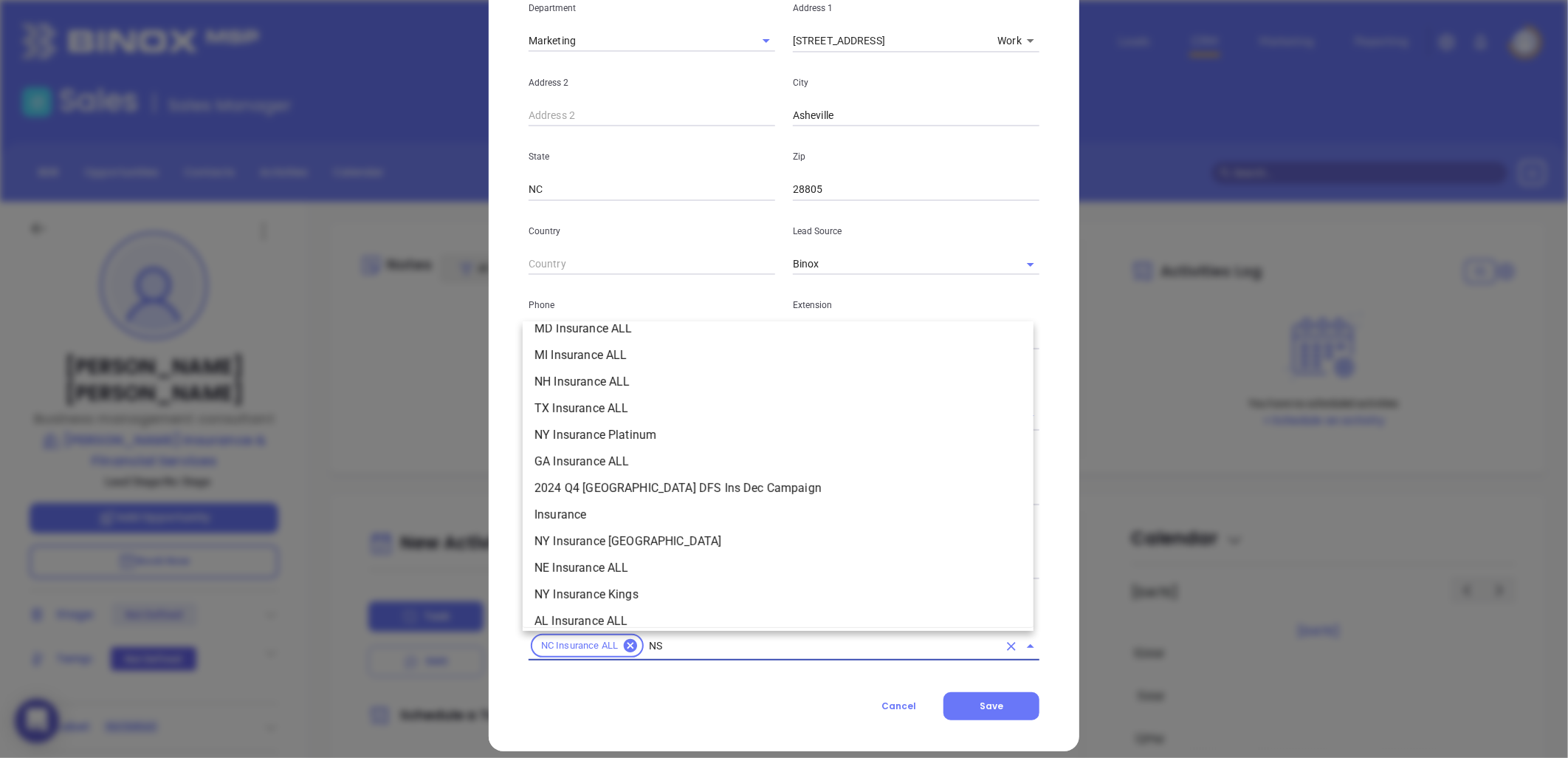
scroll to position [685, 0]
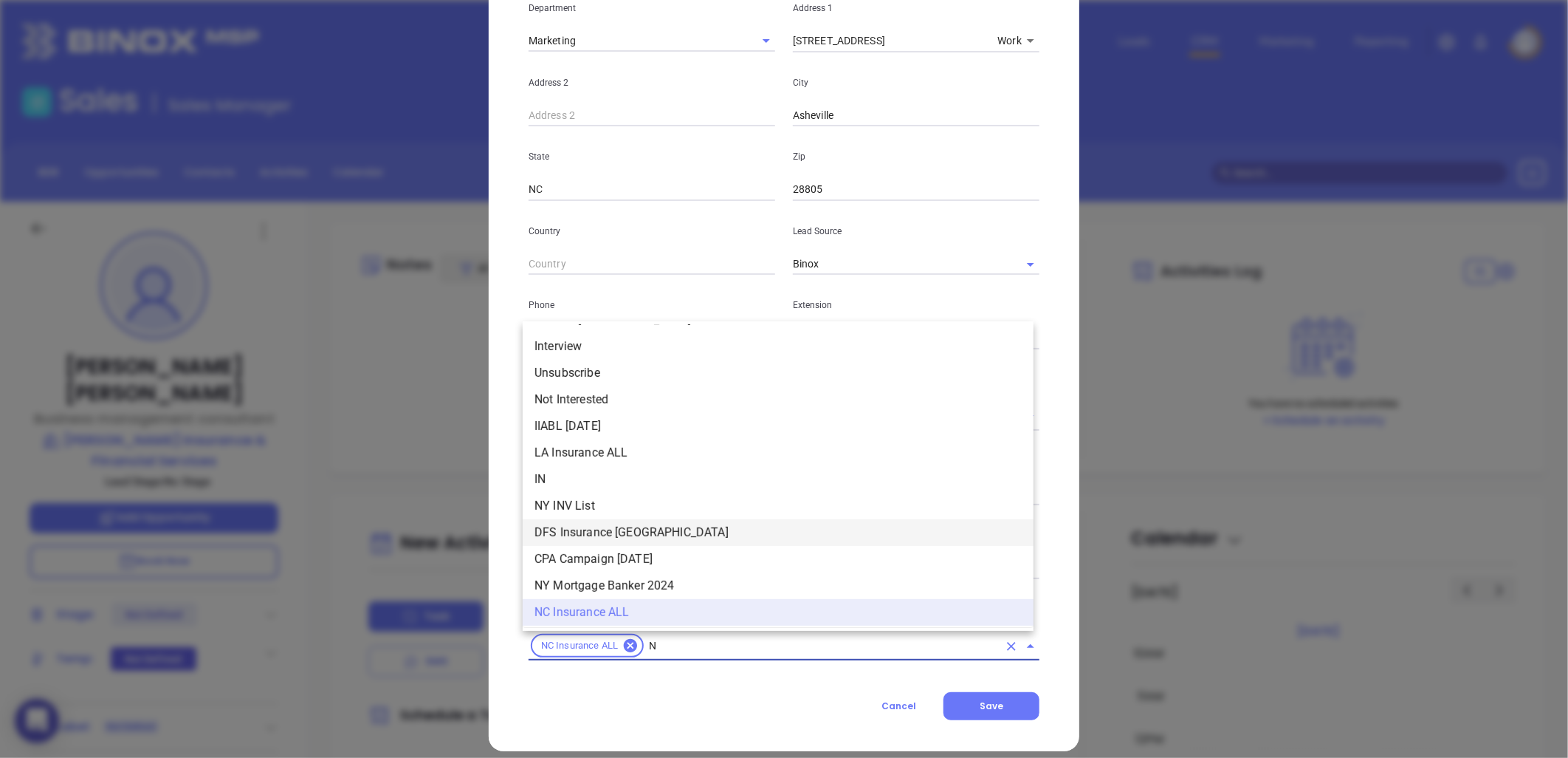
type input "NC"
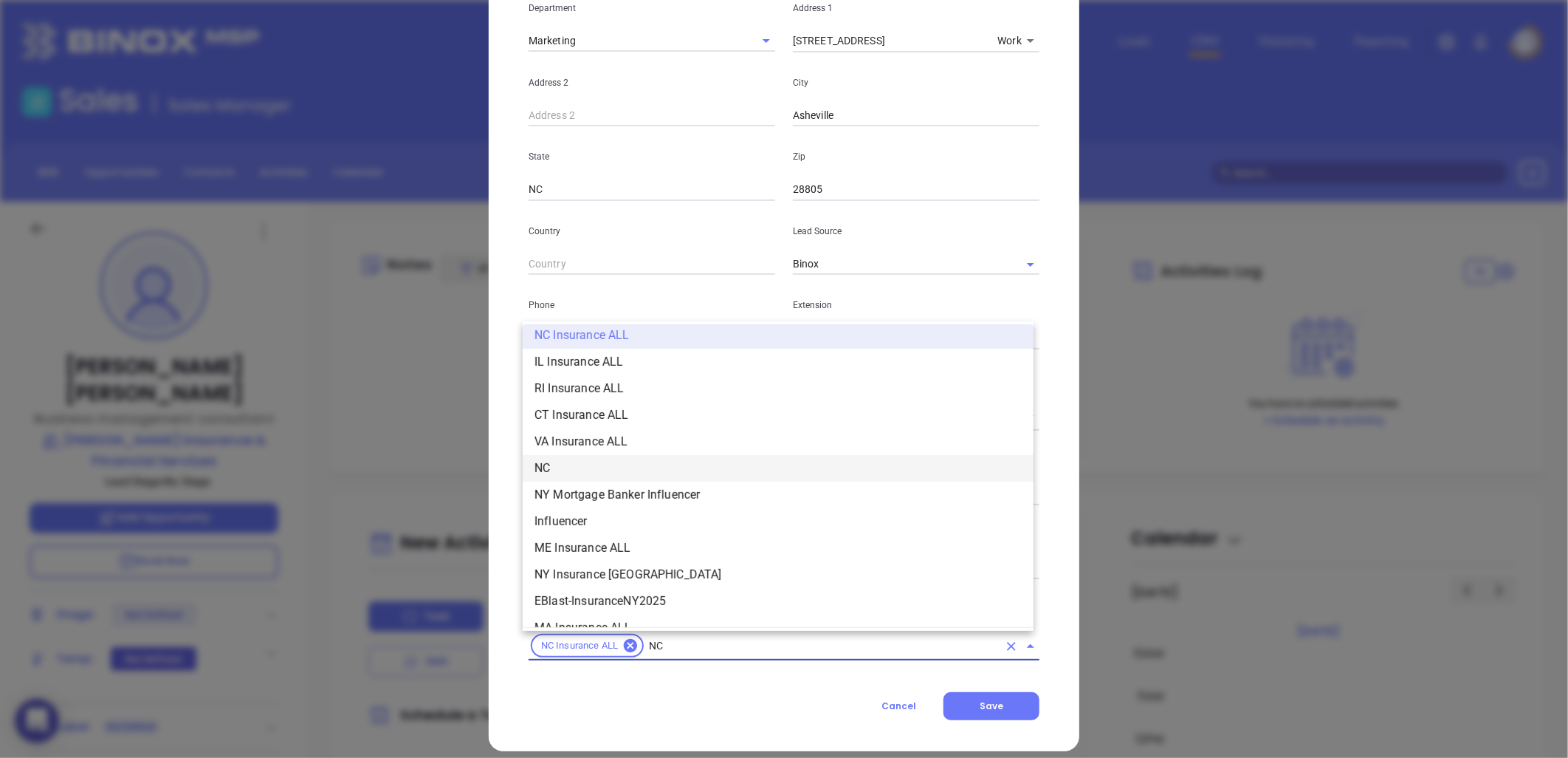
click at [606, 468] on li "NC" at bounding box center [778, 468] width 511 height 27
type input "INSURANCE"
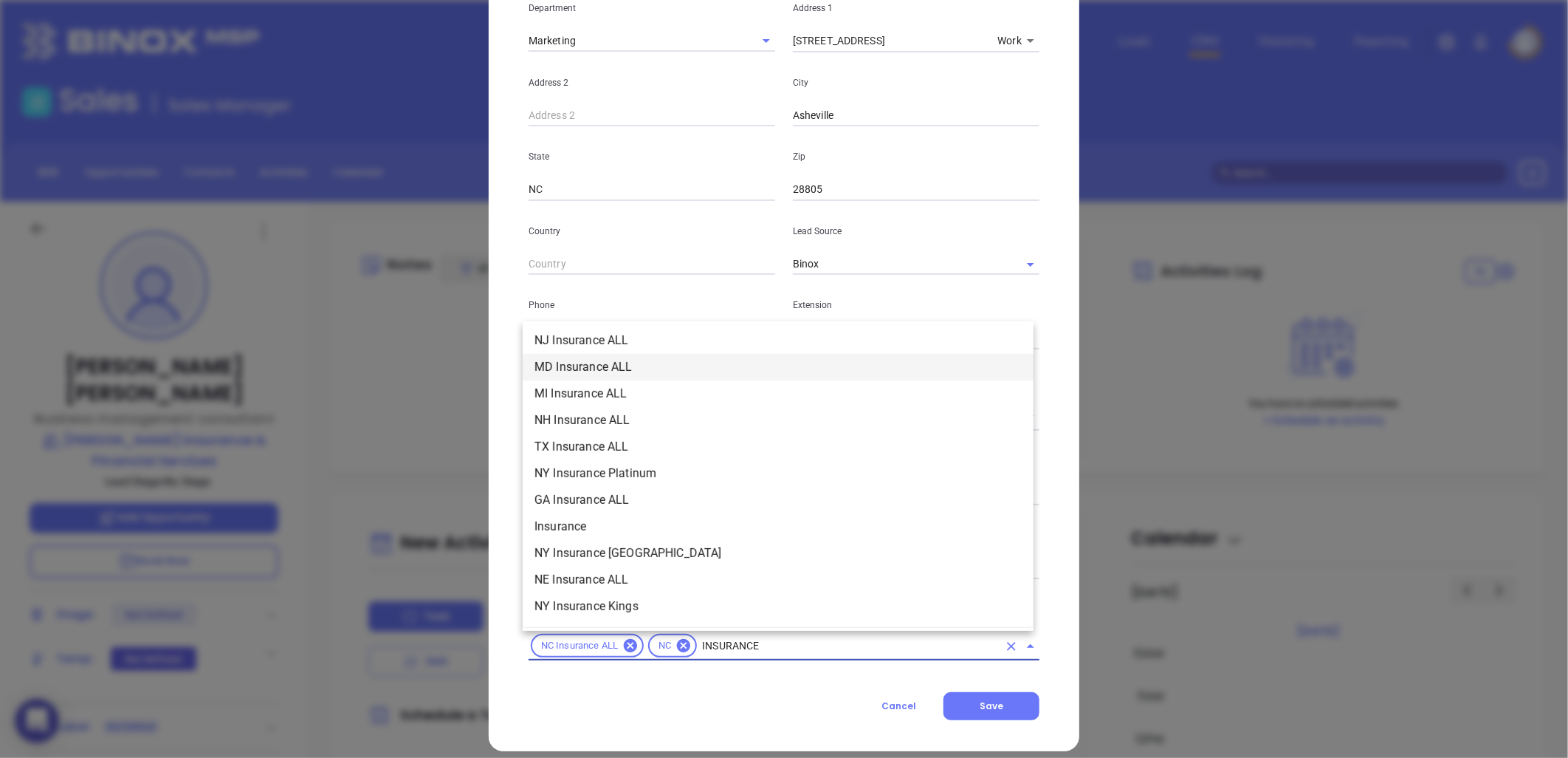
scroll to position [574, 0]
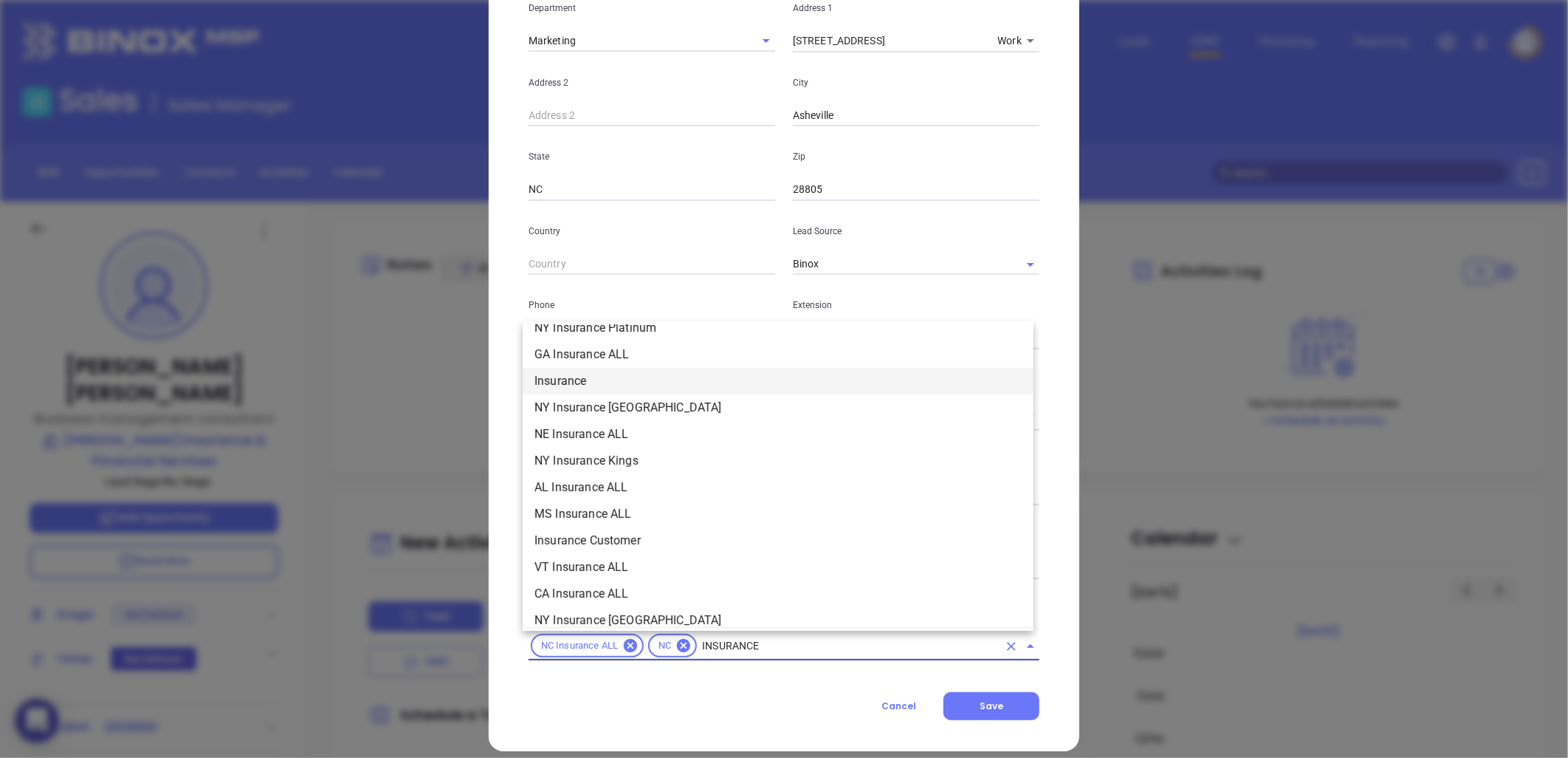
click at [571, 383] on li "Insurance" at bounding box center [778, 381] width 511 height 27
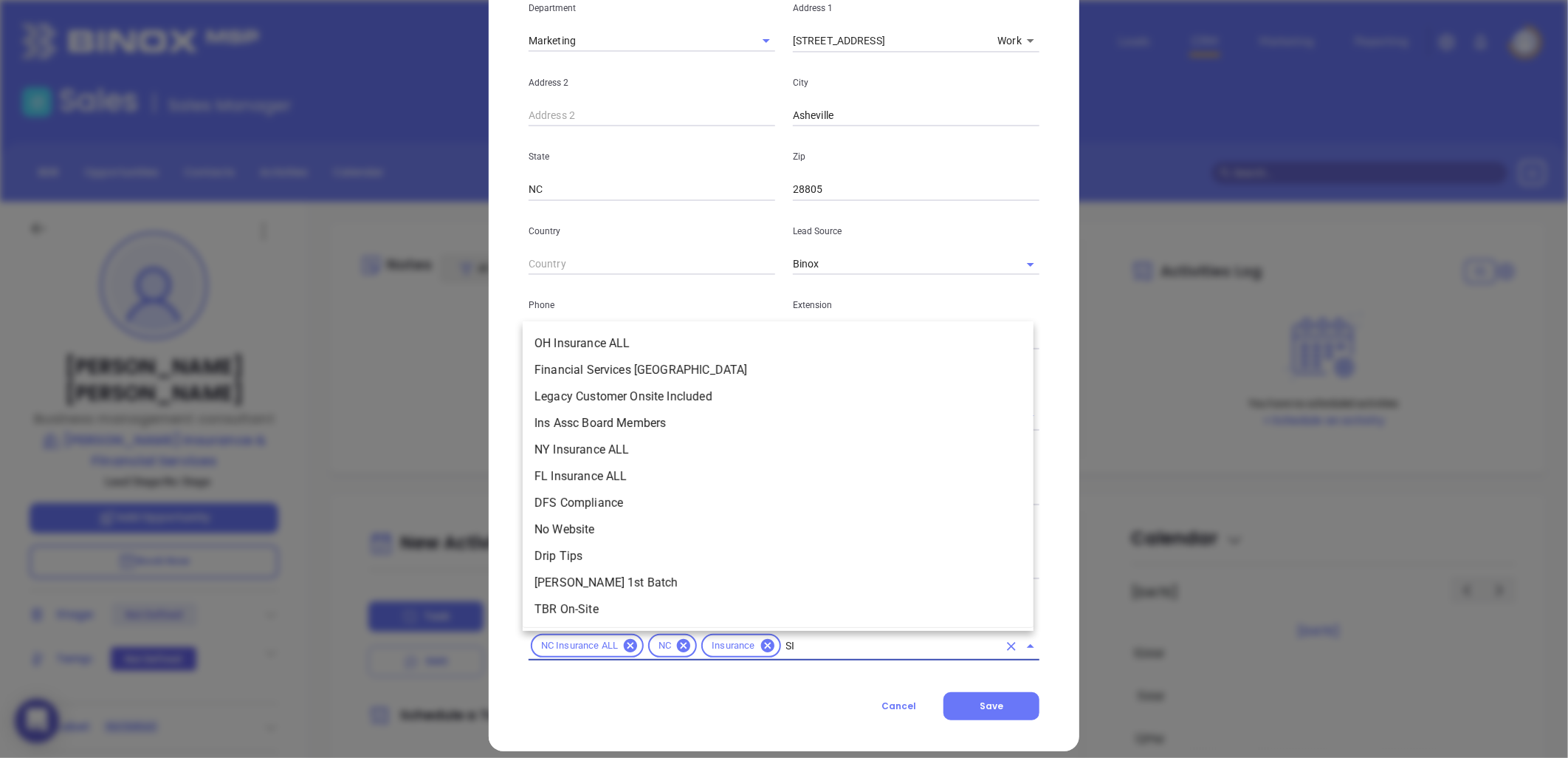
scroll to position [0, 0]
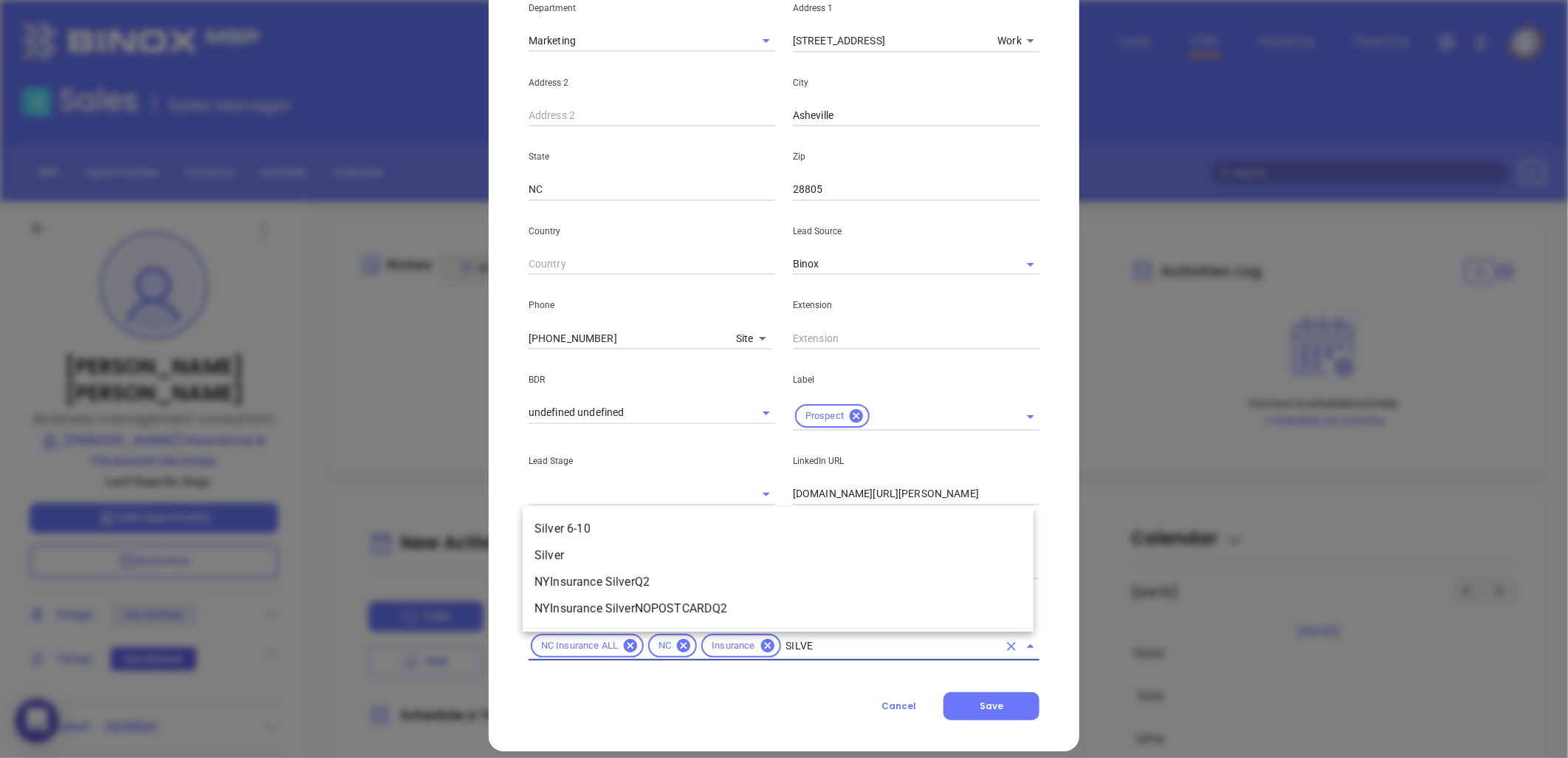
type input "SILVER"
click at [566, 523] on li "Silver 6-10" at bounding box center [778, 528] width 511 height 27
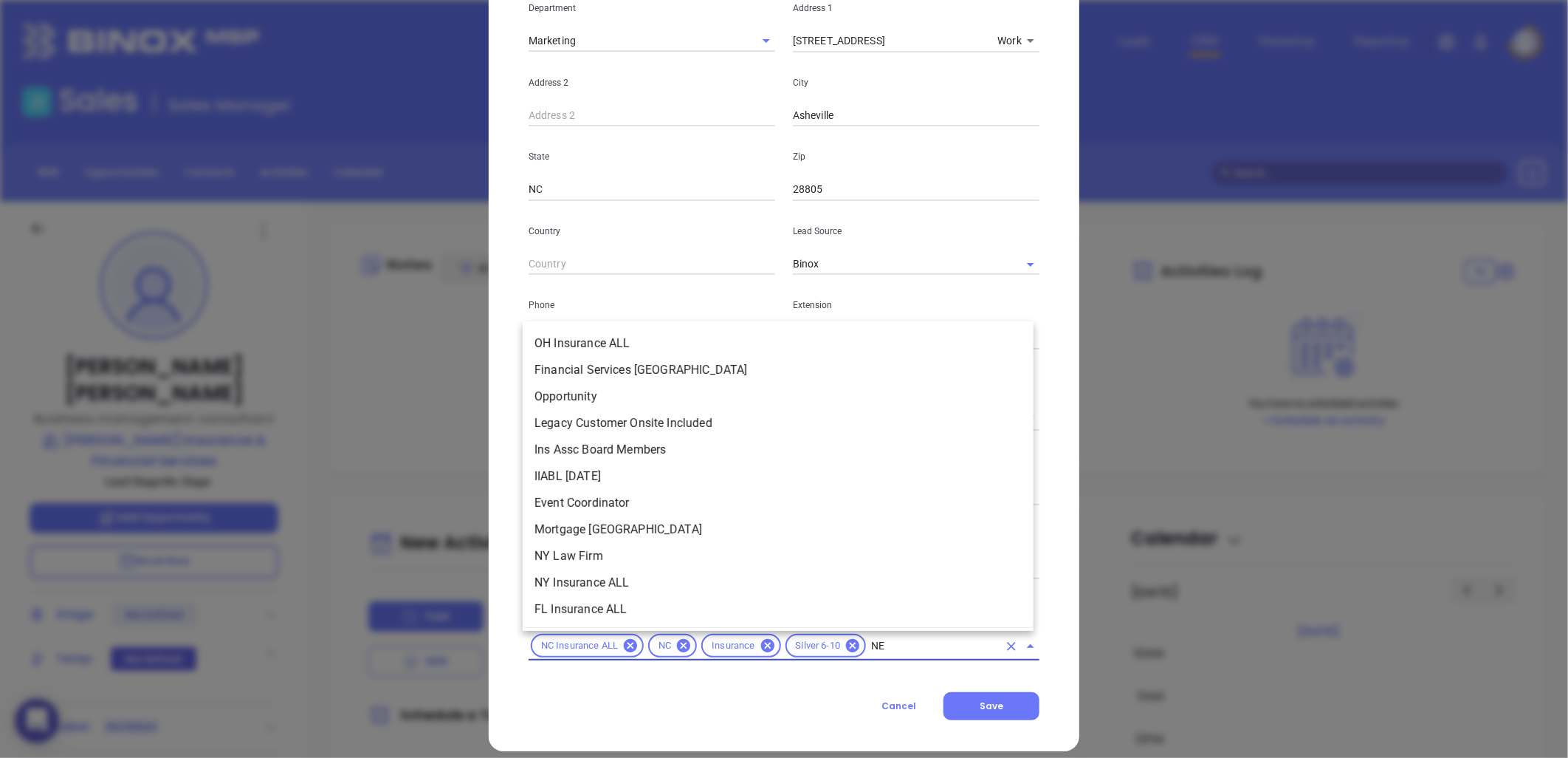
type input "NEW"
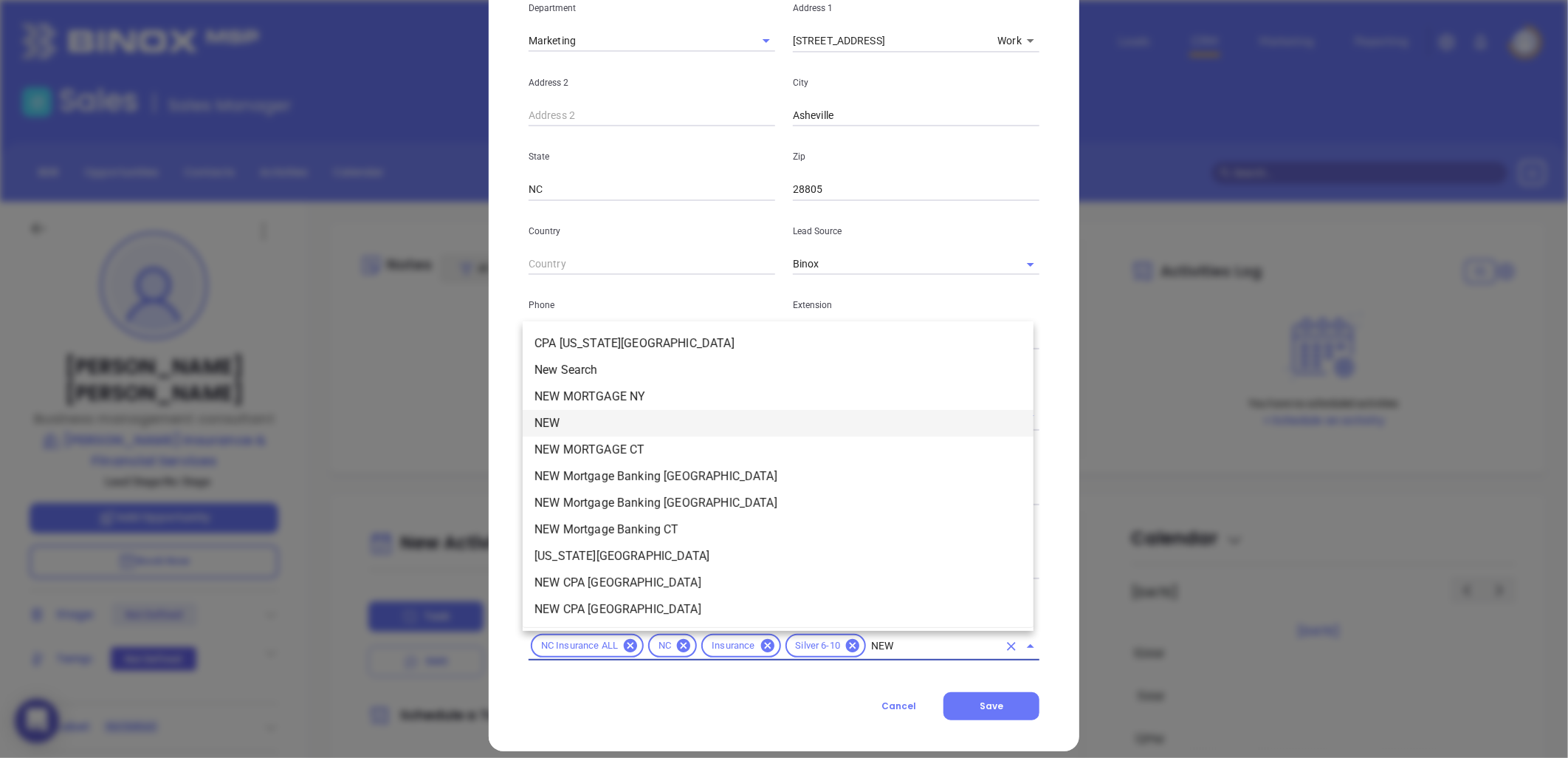
click at [578, 422] on li "NEW" at bounding box center [778, 423] width 511 height 27
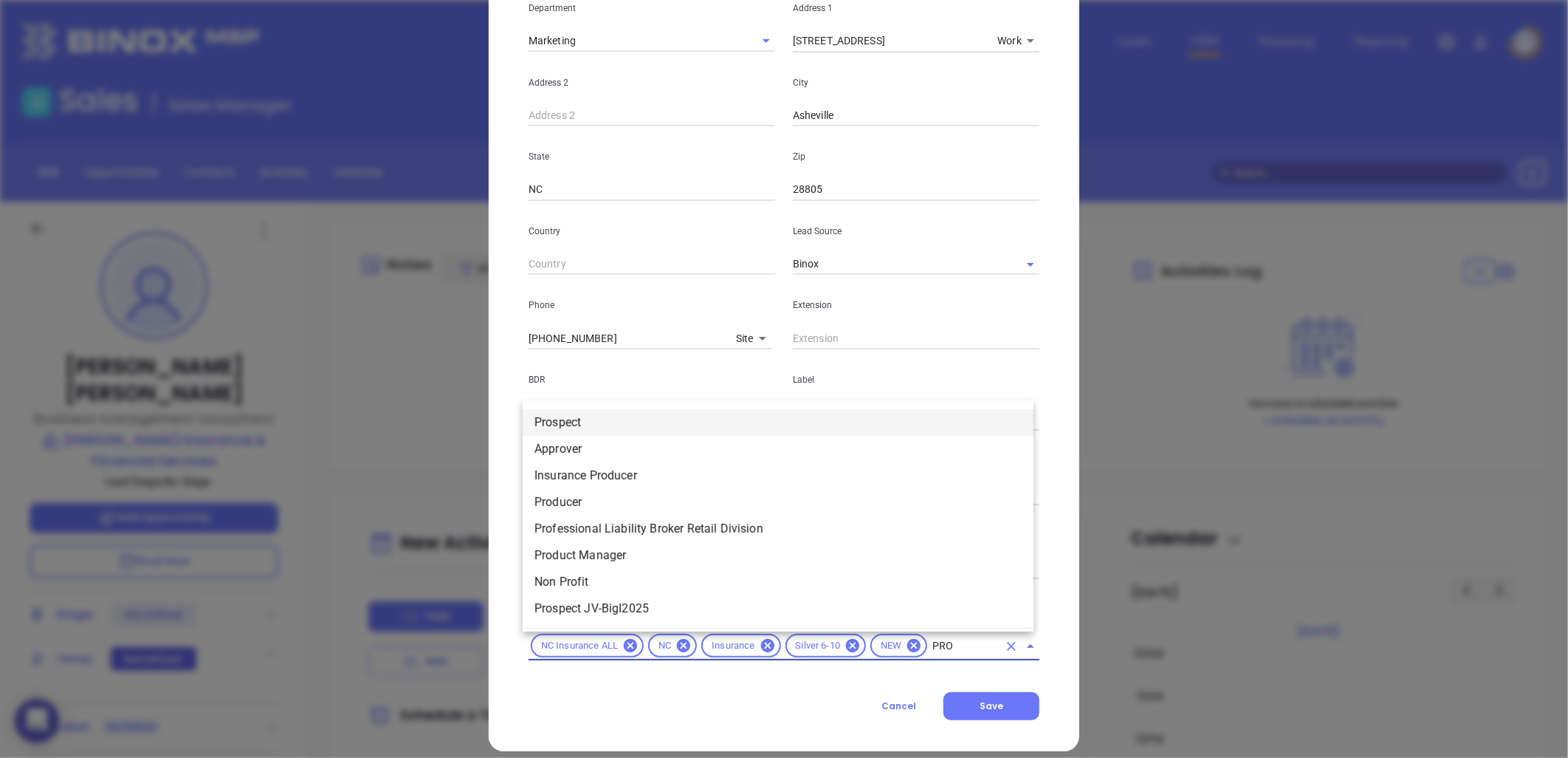
type input "PROS"
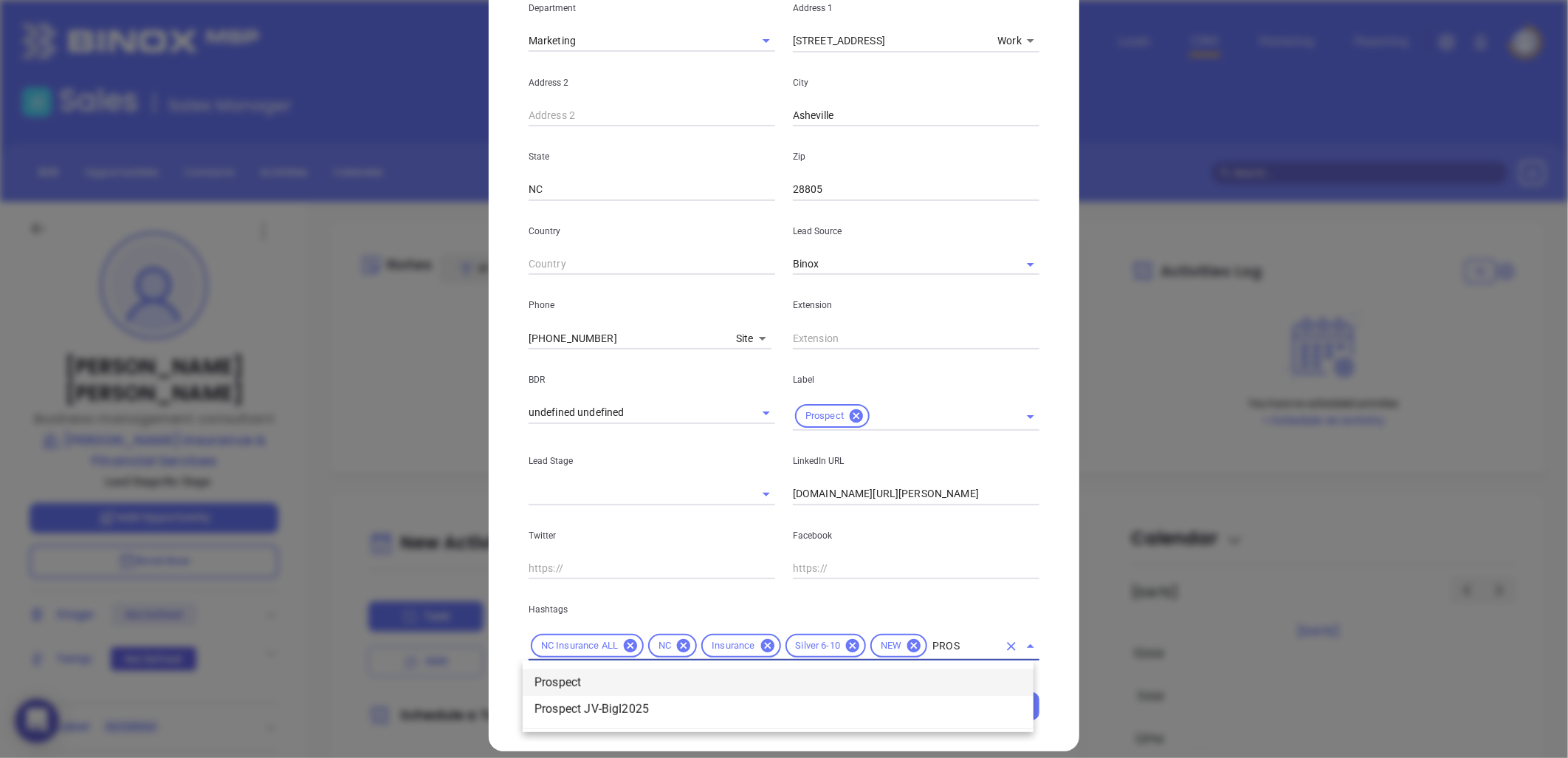
click at [589, 682] on li "Prospect" at bounding box center [778, 682] width 511 height 27
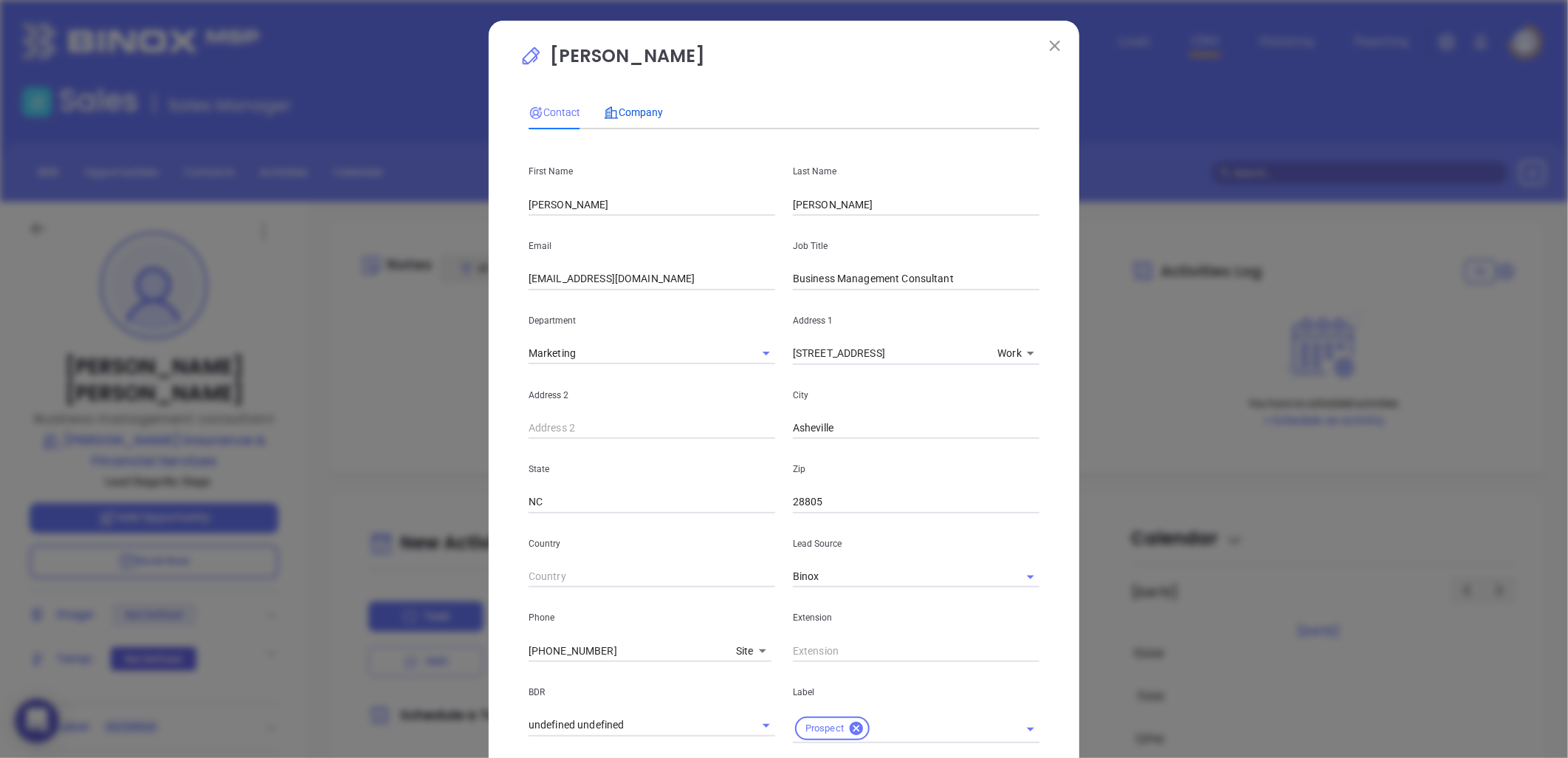
click at [628, 107] on span "Company" at bounding box center [633, 112] width 59 height 12
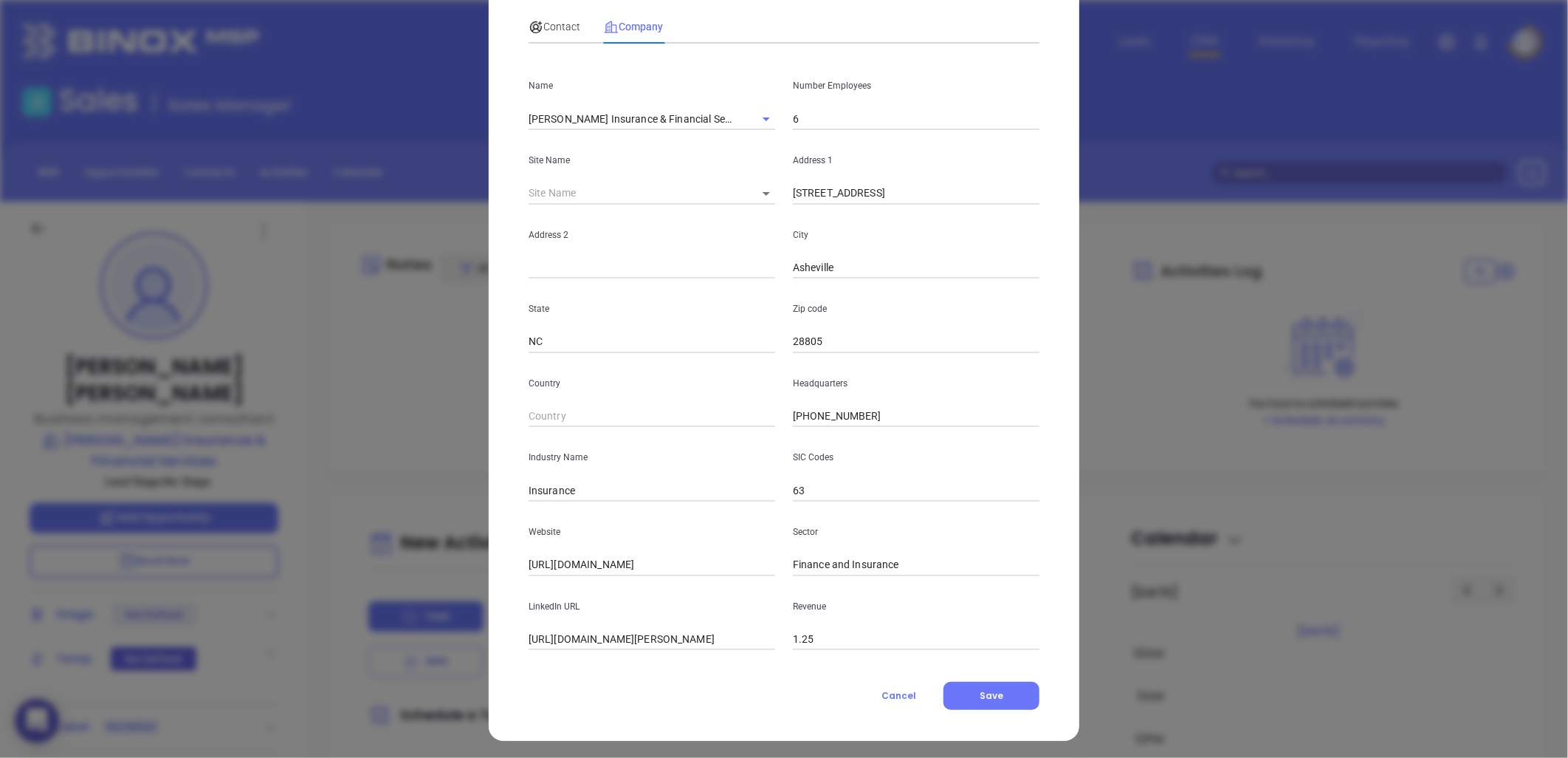
scroll to position [89, 0]
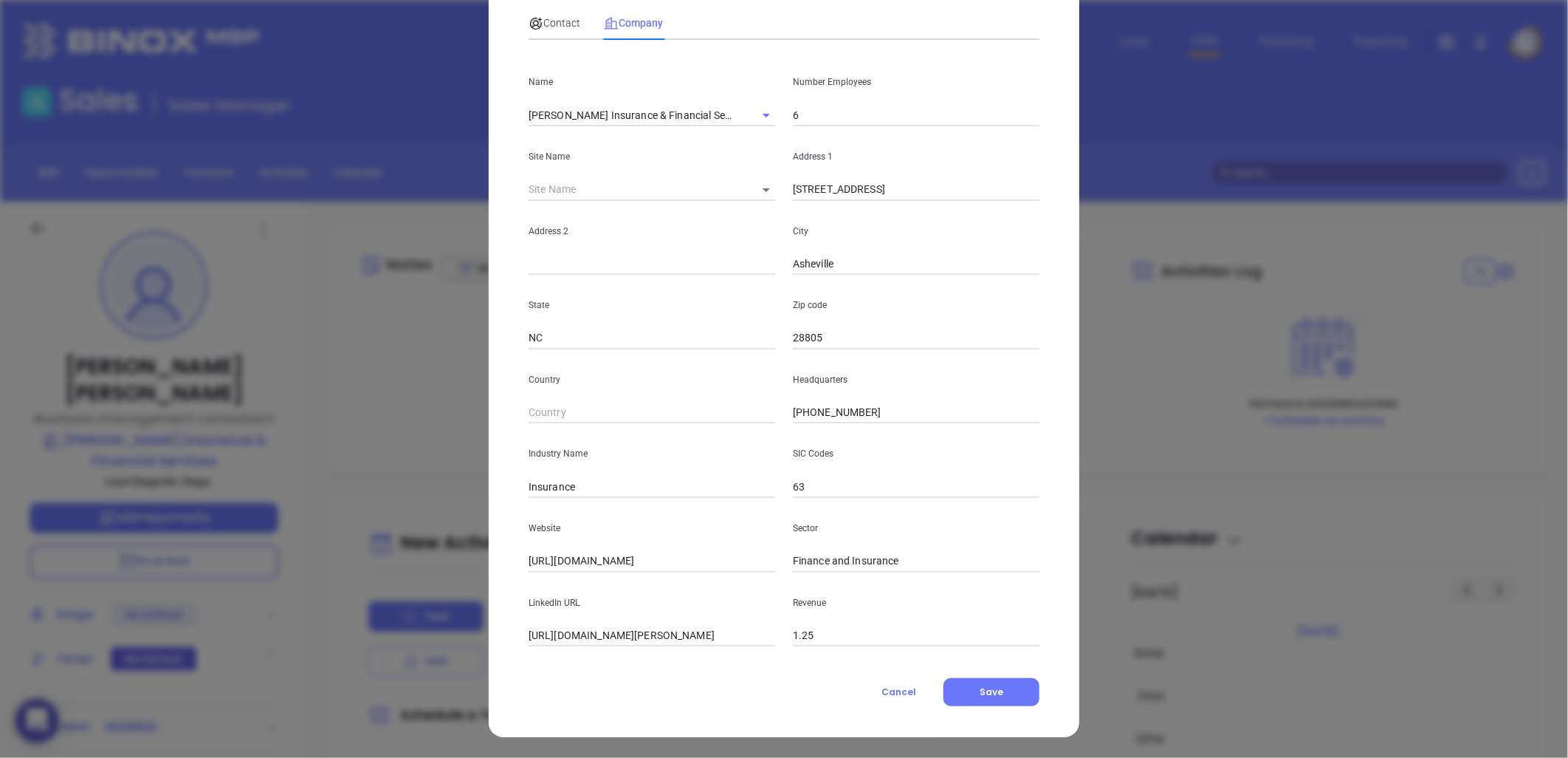
drag, startPoint x: 981, startPoint y: 690, endPoint x: 1054, endPoint y: 709, distance: 75.4
click at [985, 688] on span "Save" at bounding box center [992, 692] width 24 height 13
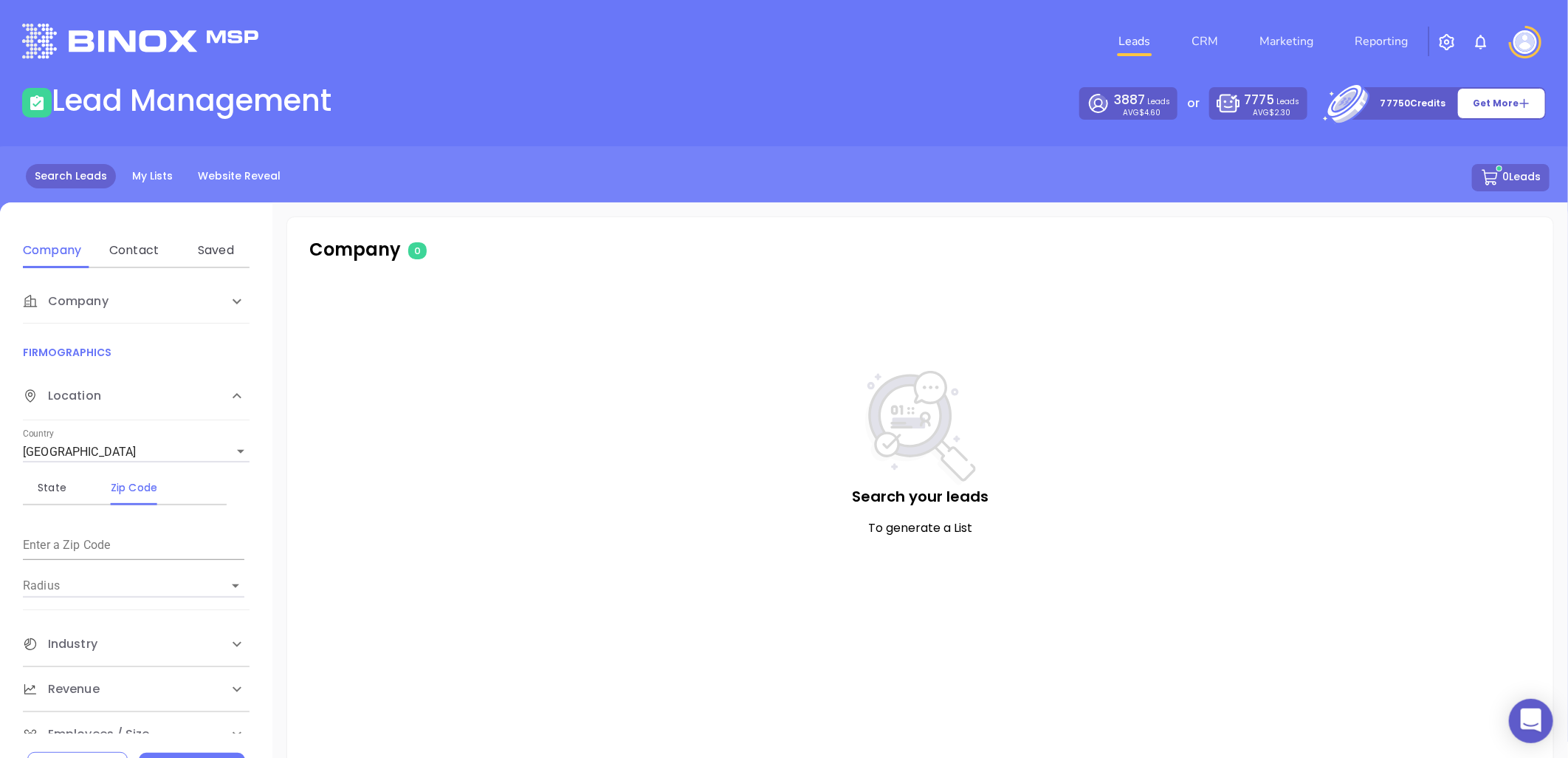
click at [136, 240] on div "Contact" at bounding box center [133, 250] width 58 height 35
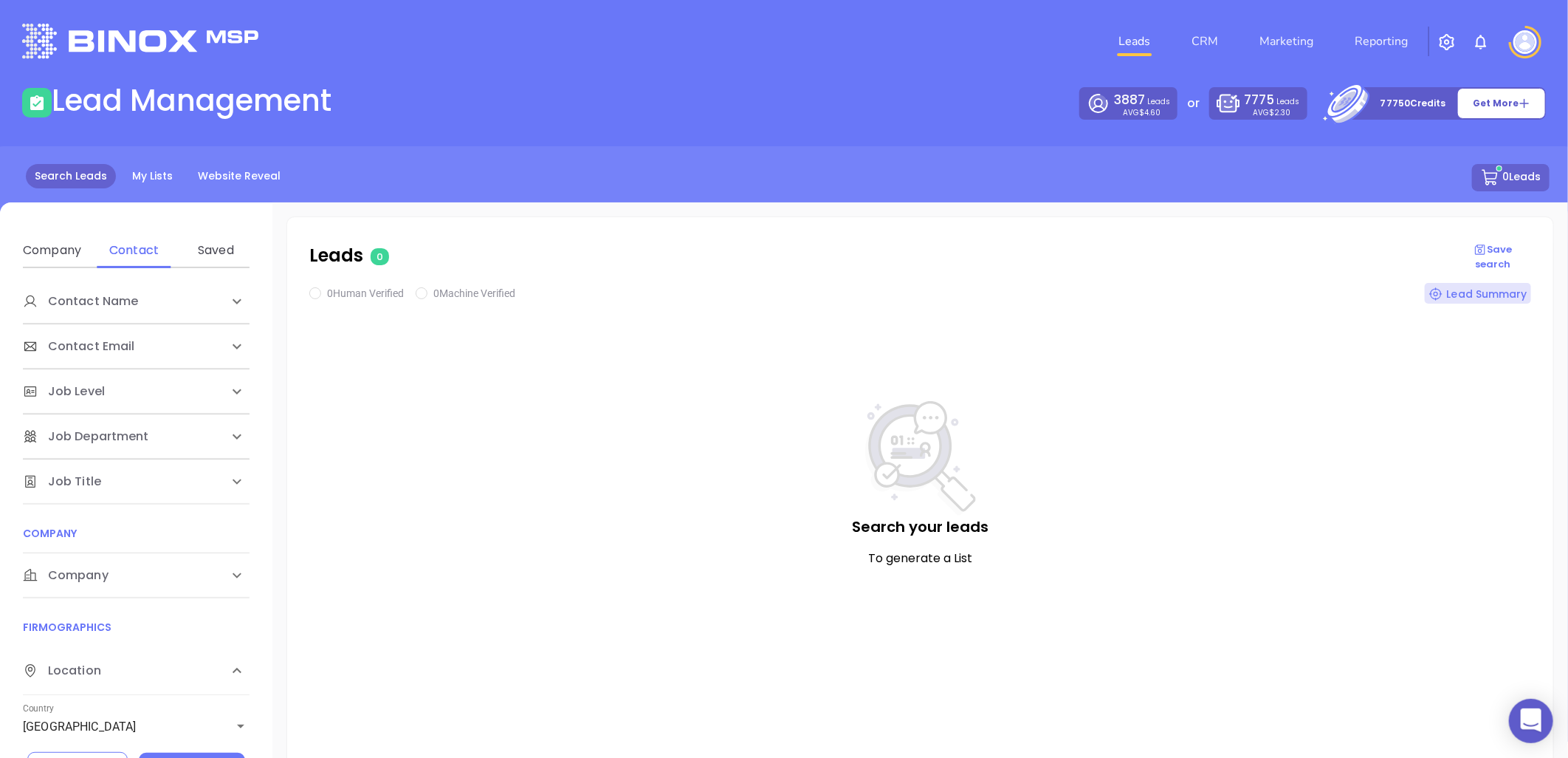
drag, startPoint x: 83, startPoint y: 576, endPoint x: 147, endPoint y: 621, distance: 78.2
click at [84, 310] on span "Company" at bounding box center [81, 301] width 115 height 18
click at [142, 625] on div "Domain" at bounding box center [133, 632] width 58 height 18
click at [115, 683] on input "Enter a company name" at bounding box center [133, 688] width 221 height 24
paste input "[DOMAIN_NAME]"
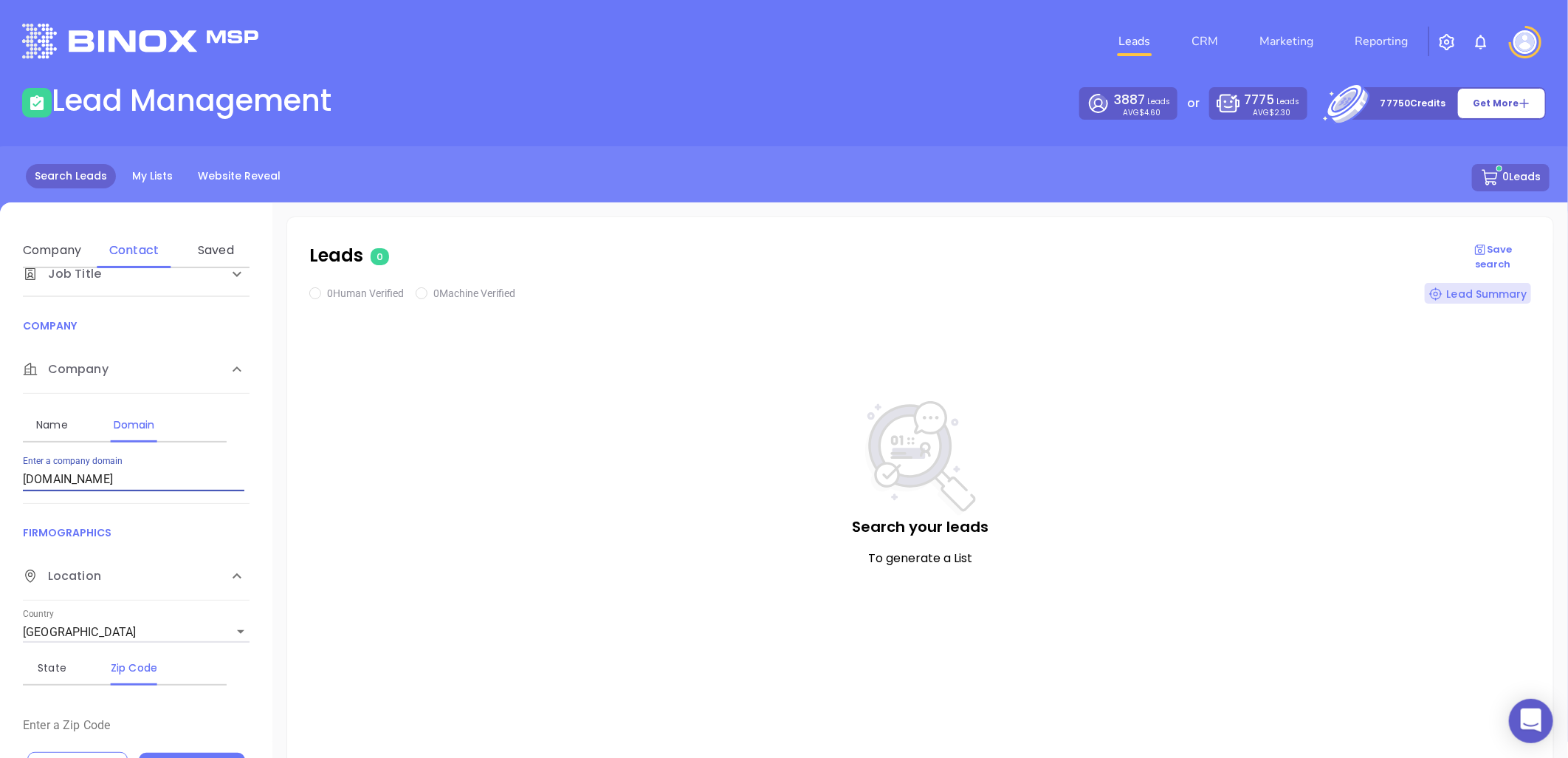
scroll to position [246, 0]
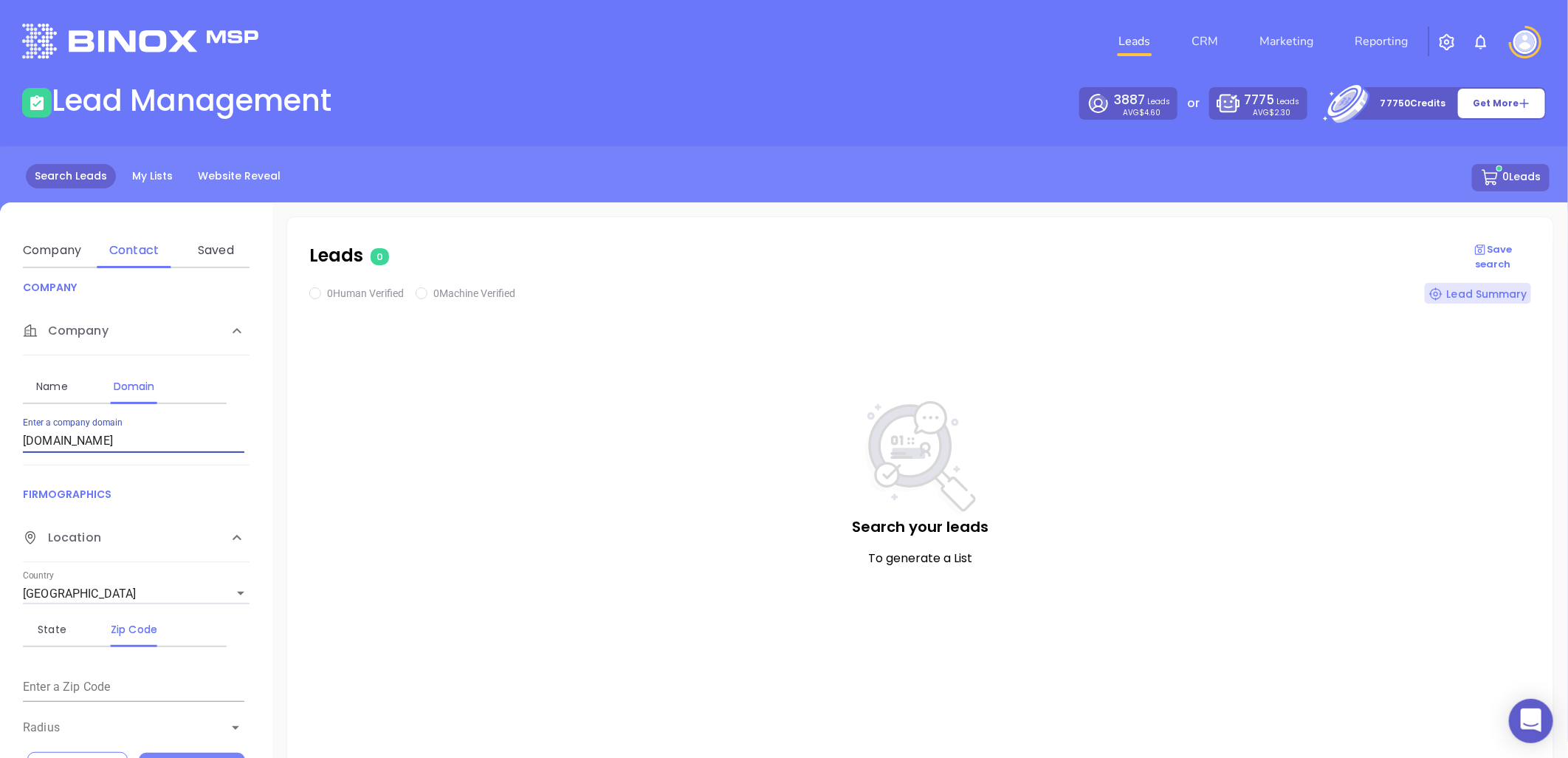
type input "[DOMAIN_NAME]"
click at [193, 755] on button "Search" at bounding box center [192, 766] width 107 height 28
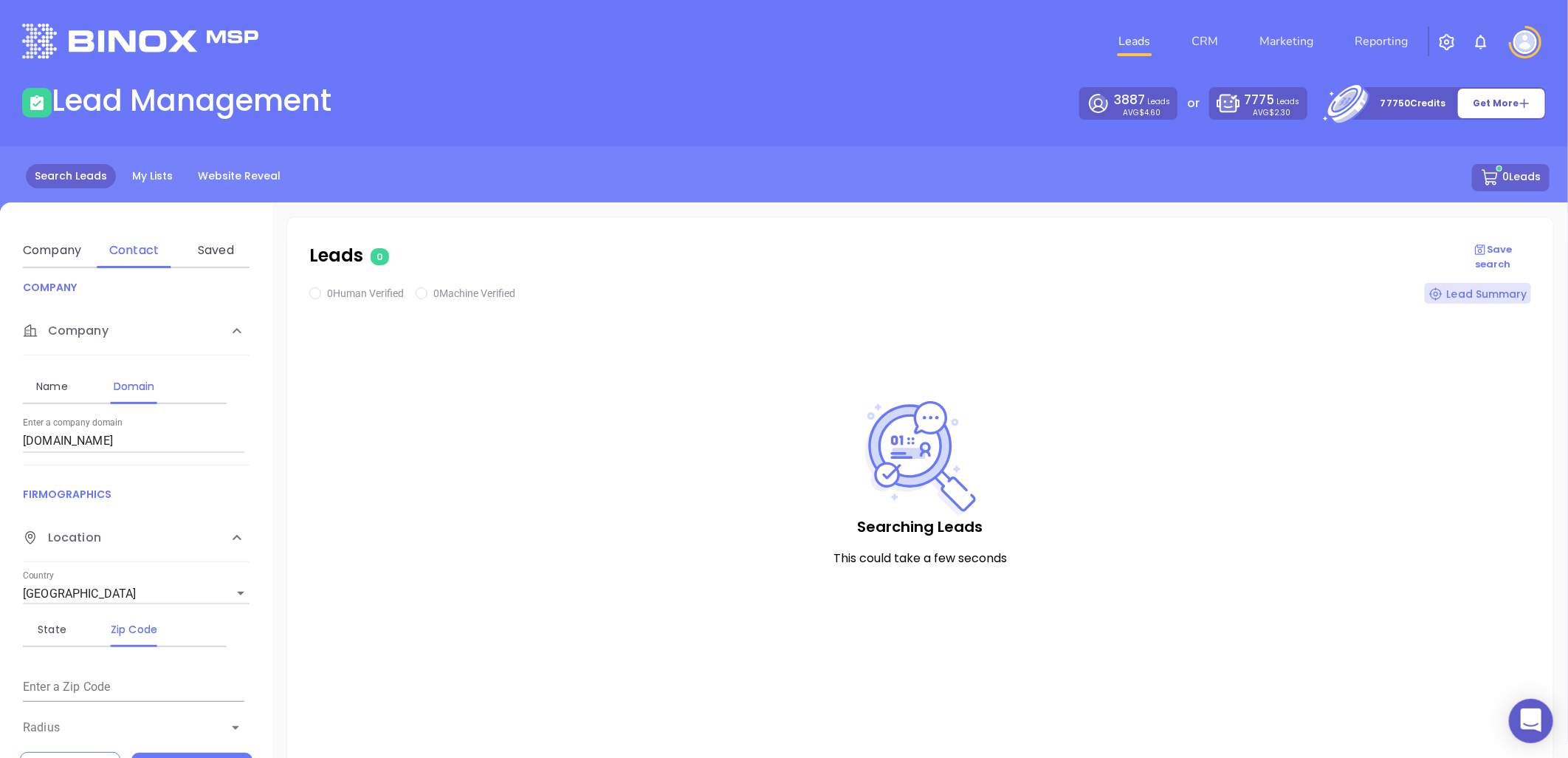
checkbox input "true"
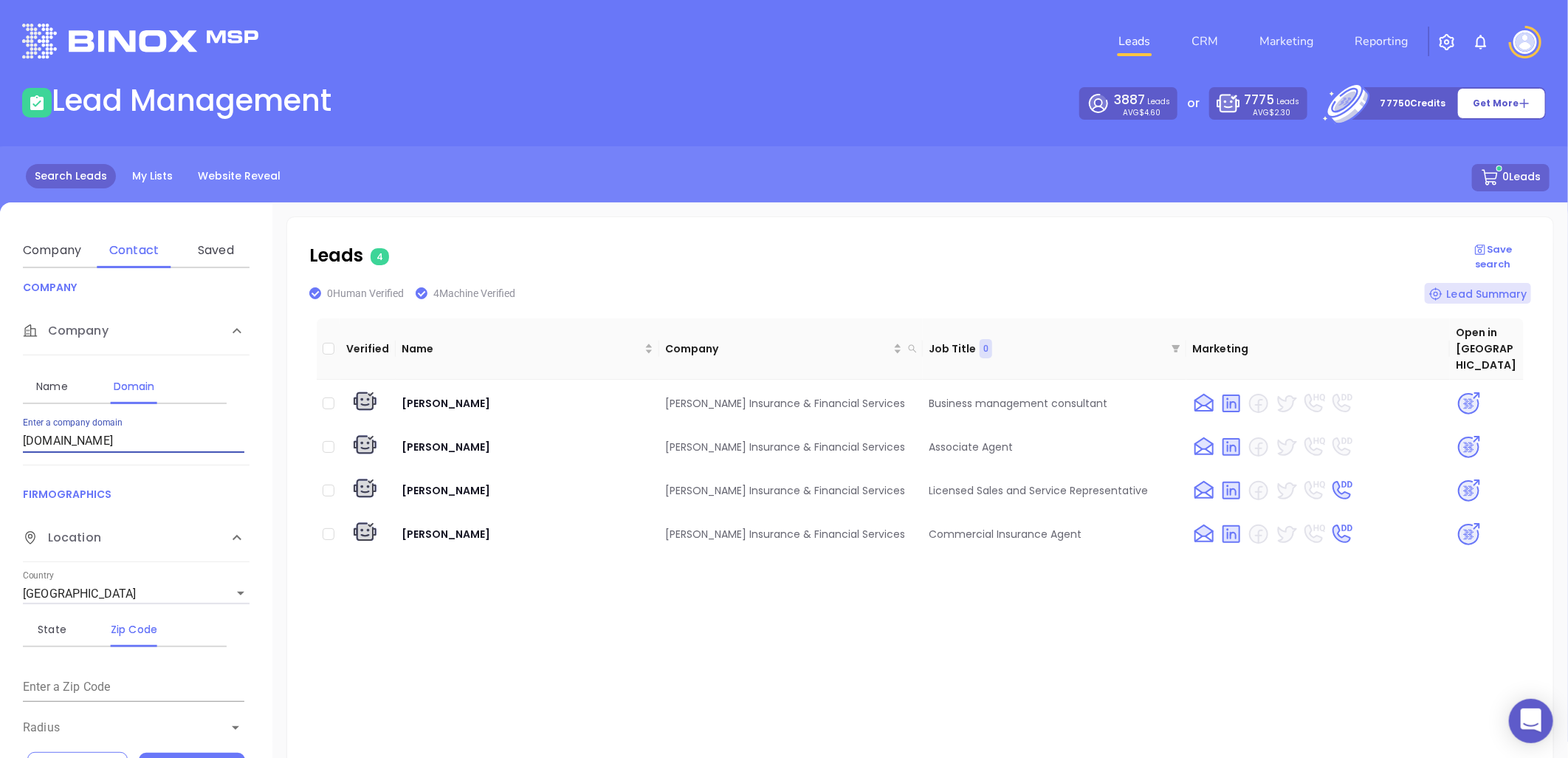
drag, startPoint x: 186, startPoint y: 443, endPoint x: -122, endPoint y: 415, distance: 309.3
click at [0, 415] on html "0 Leads CRM Marketing Reporting Financial Leads Leads Lead Management 3887 Lead…" at bounding box center [784, 379] width 1568 height 758
paste input "vic-aie"
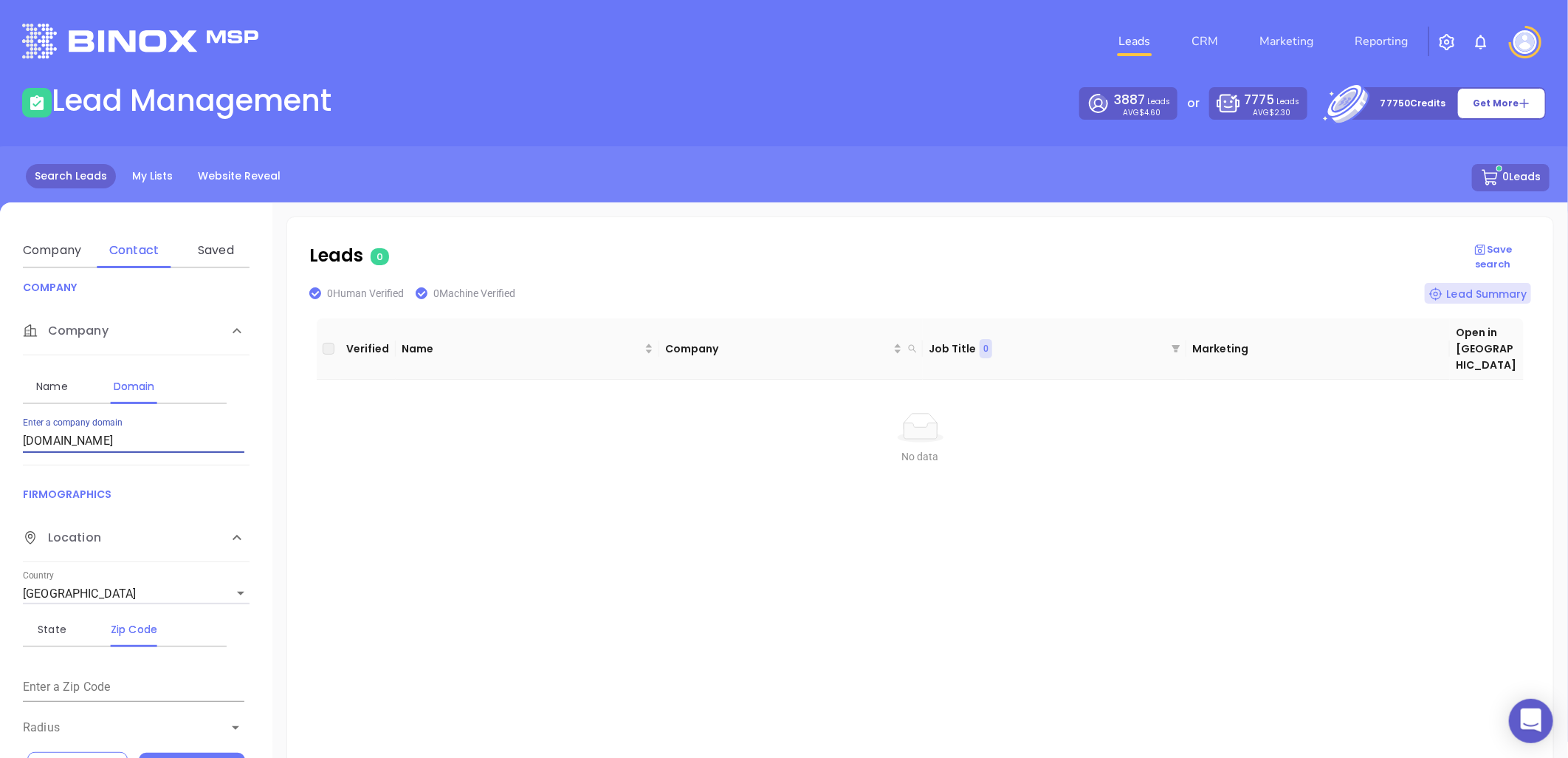
drag, startPoint x: -117, startPoint y: 457, endPoint x: -202, endPoint y: 453, distance: 85.1
click at [0, 453] on html "0 Leads CRM Marketing Reporting Financial Leads Leads Lead Management 3887 Lead…" at bounding box center [784, 379] width 1568 height 758
paste input "NGIC"
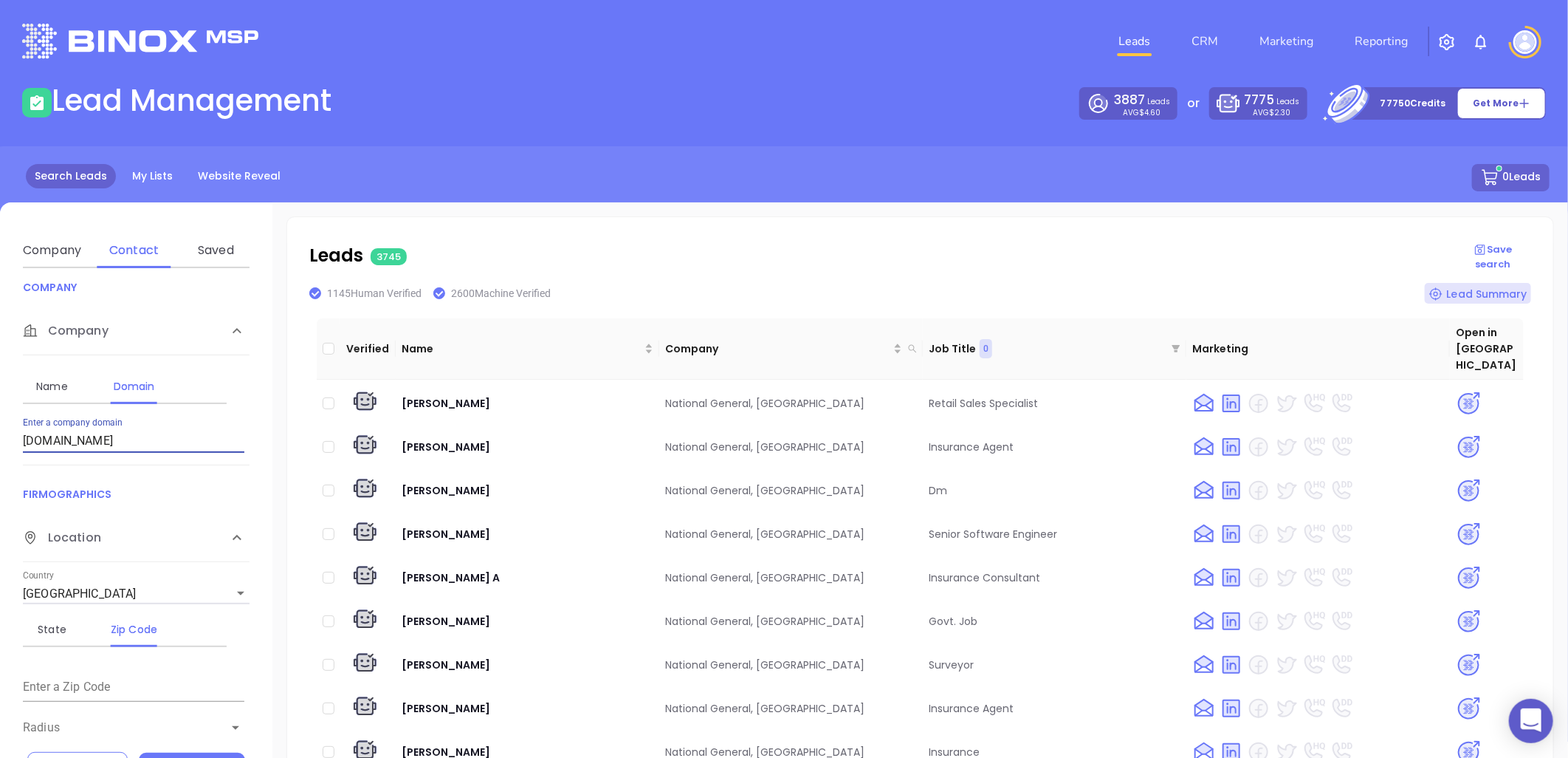
click at [138, 447] on input "NGIC.com" at bounding box center [133, 441] width 221 height 24
drag, startPoint x: -142, startPoint y: 455, endPoint x: -172, endPoint y: 458, distance: 30.1
click at [0, 458] on html "0 Leads CRM Marketing Reporting Financial Leads Leads Lead Management 3887 Lead…" at bounding box center [784, 379] width 1568 height 758
paste input "movementinsurance"
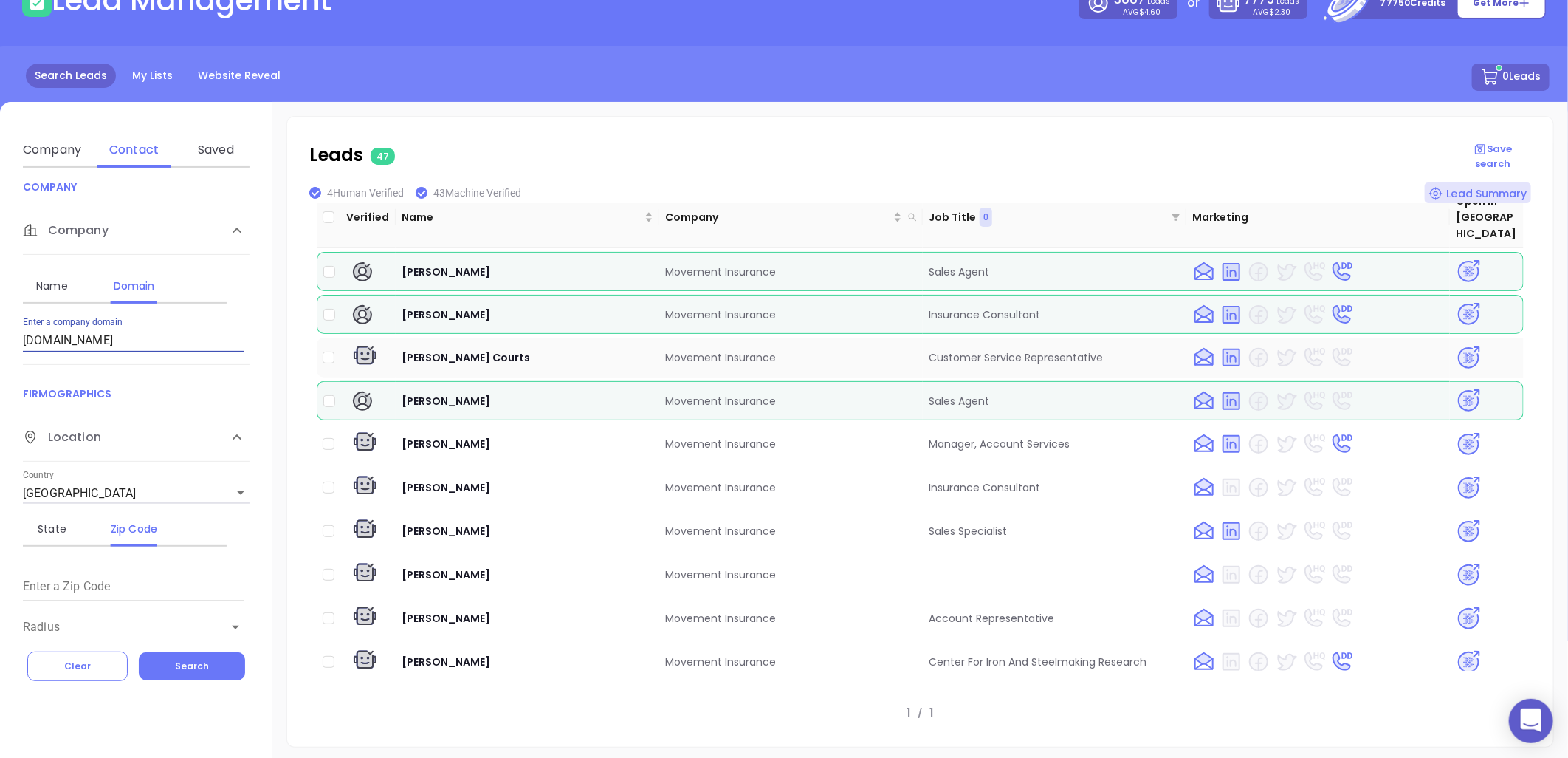
scroll to position [0, 0]
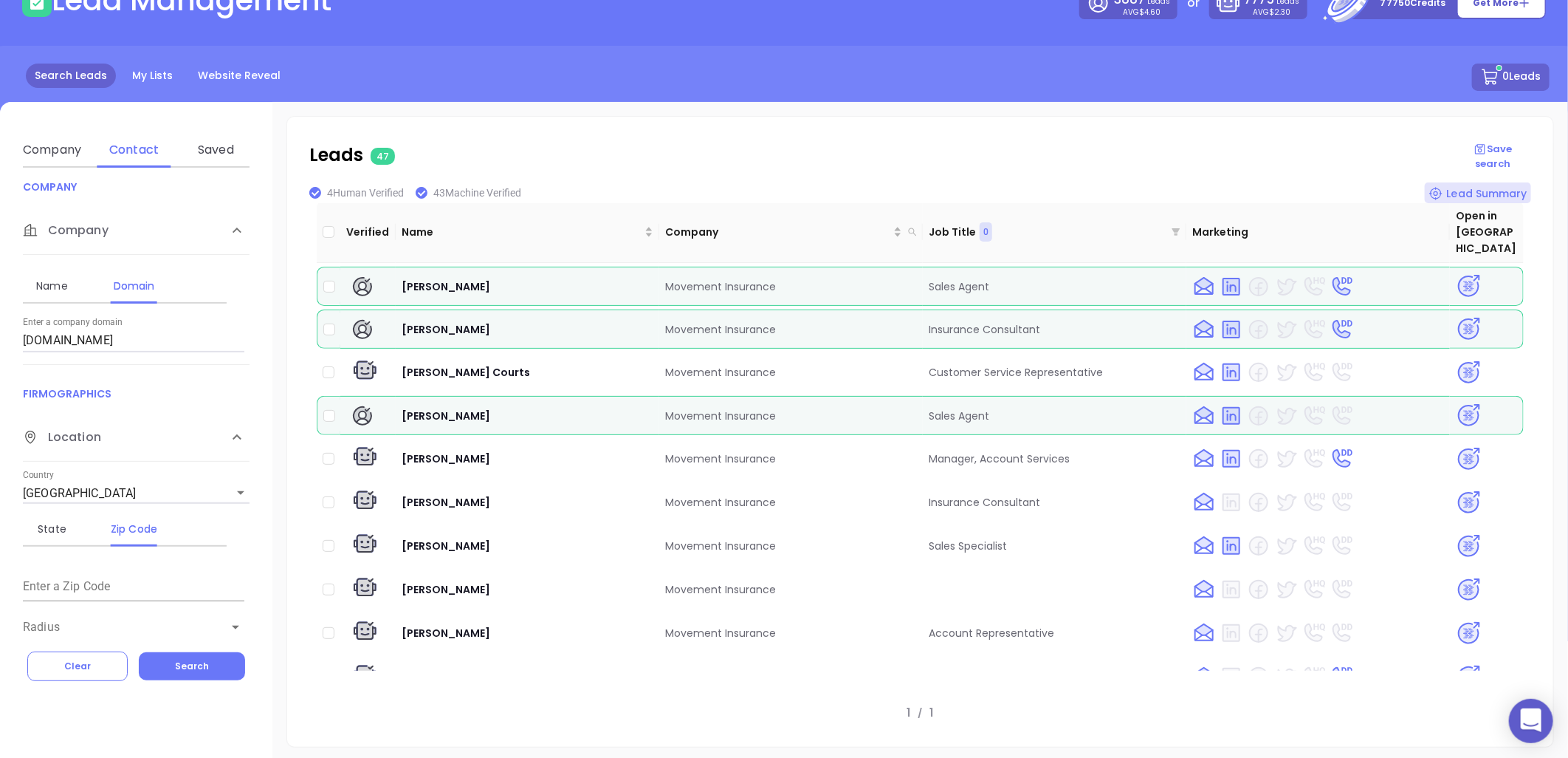
click at [1173, 228] on icon "filter" at bounding box center [1176, 232] width 8 height 7
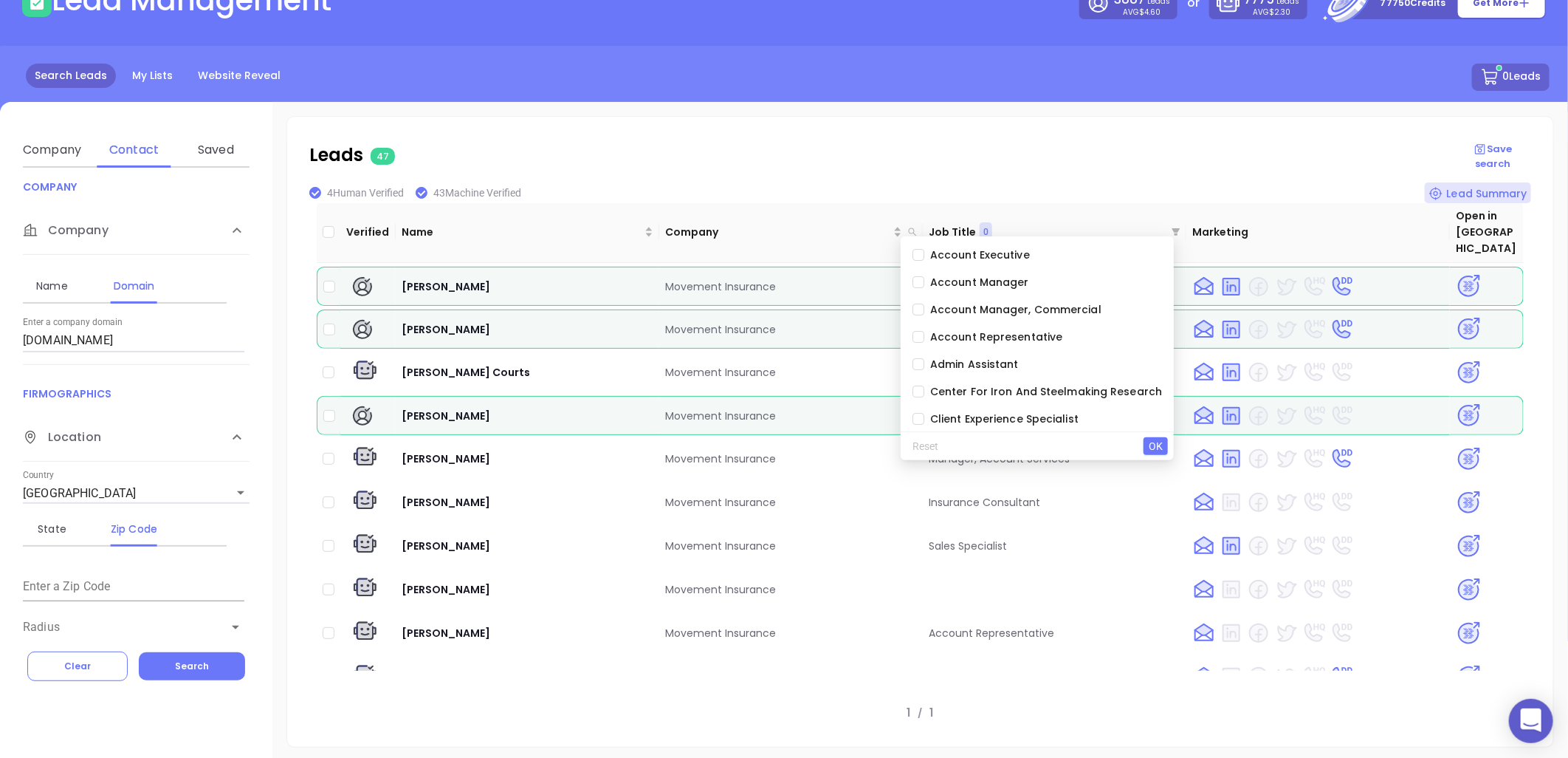
click at [1061, 160] on p "Leads 47" at bounding box center [882, 155] width 1146 height 27
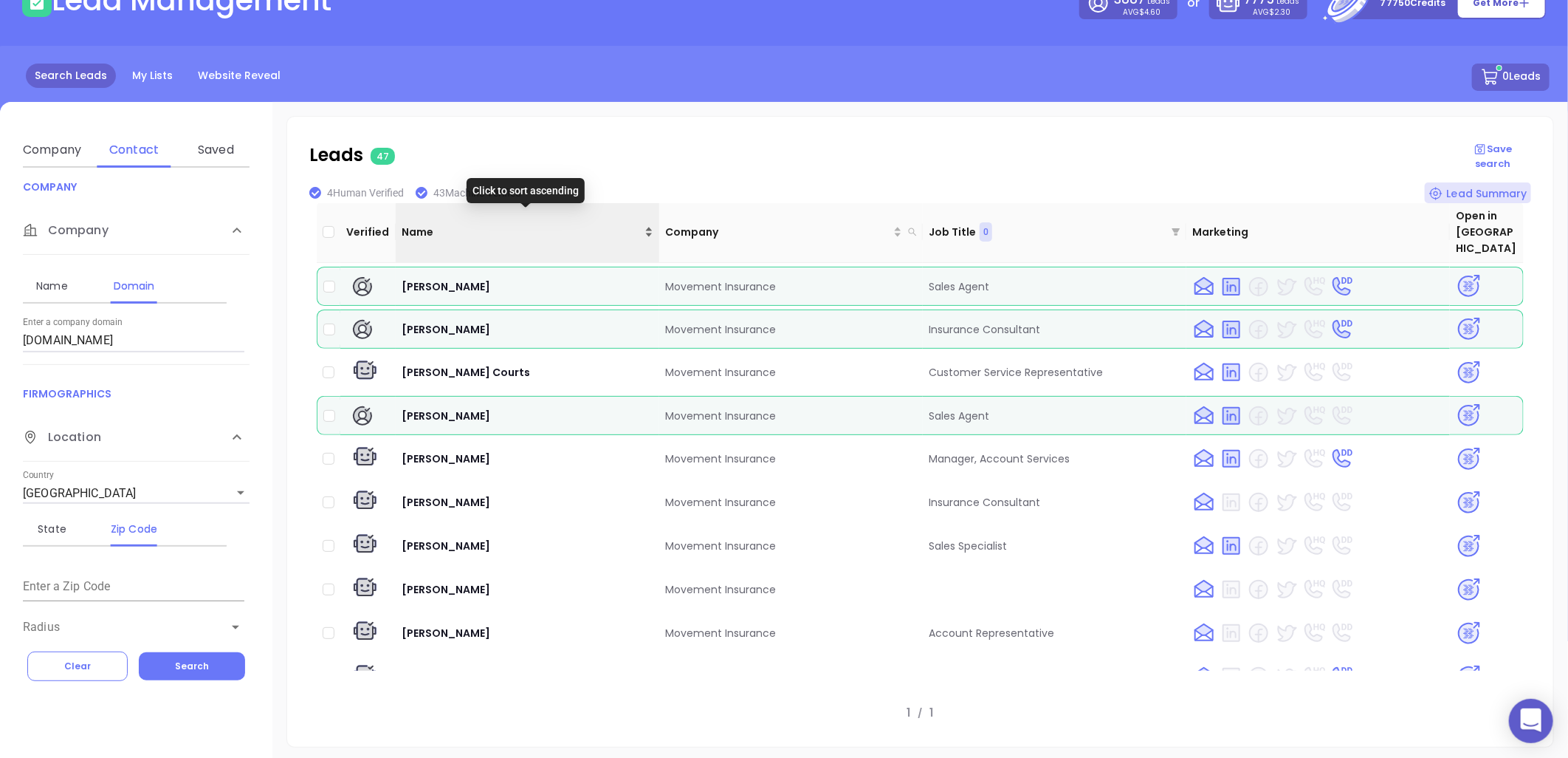
click at [646, 224] on div "Name" at bounding box center [528, 233] width 252 height 17
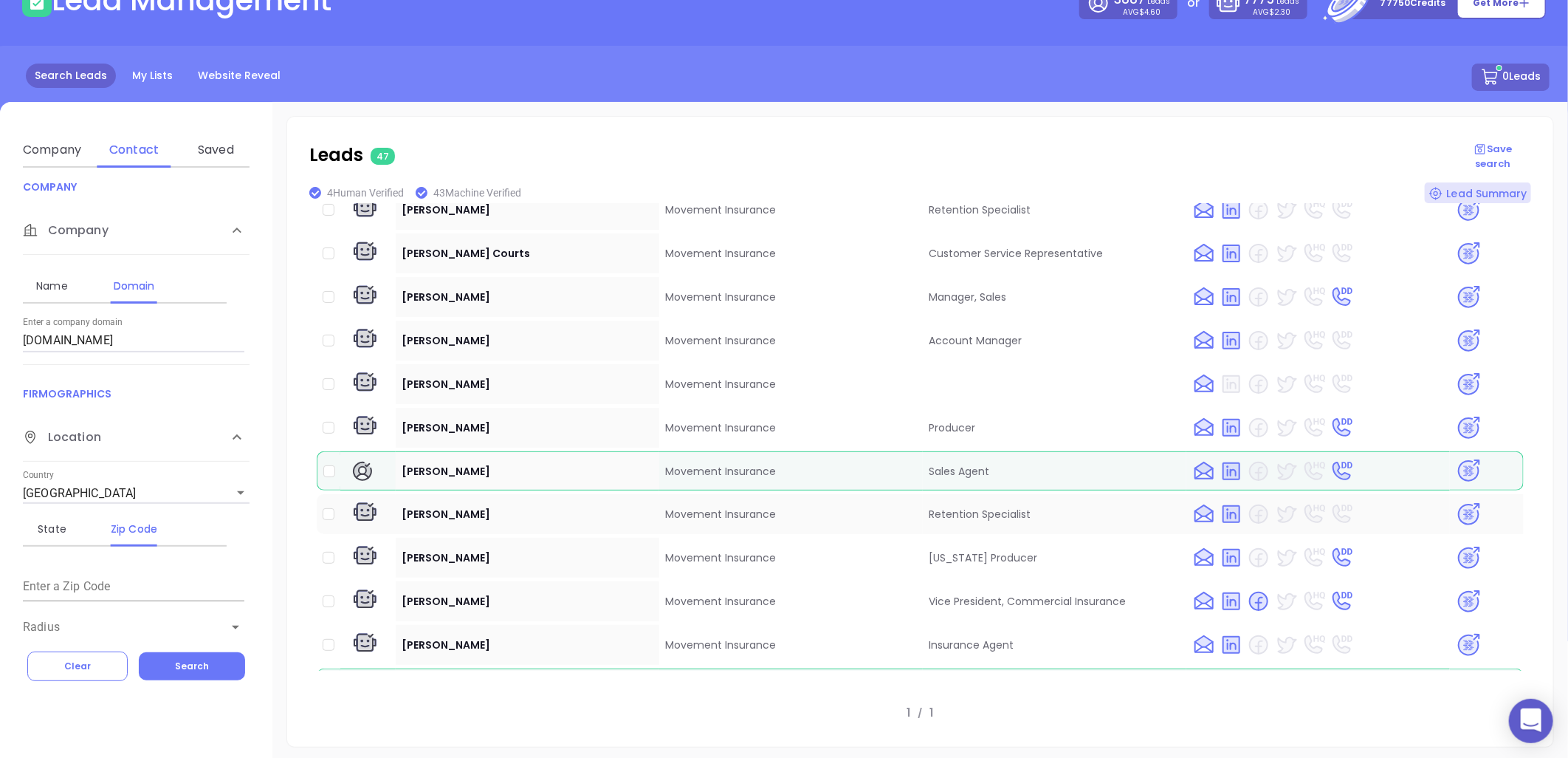
scroll to position [328, 0]
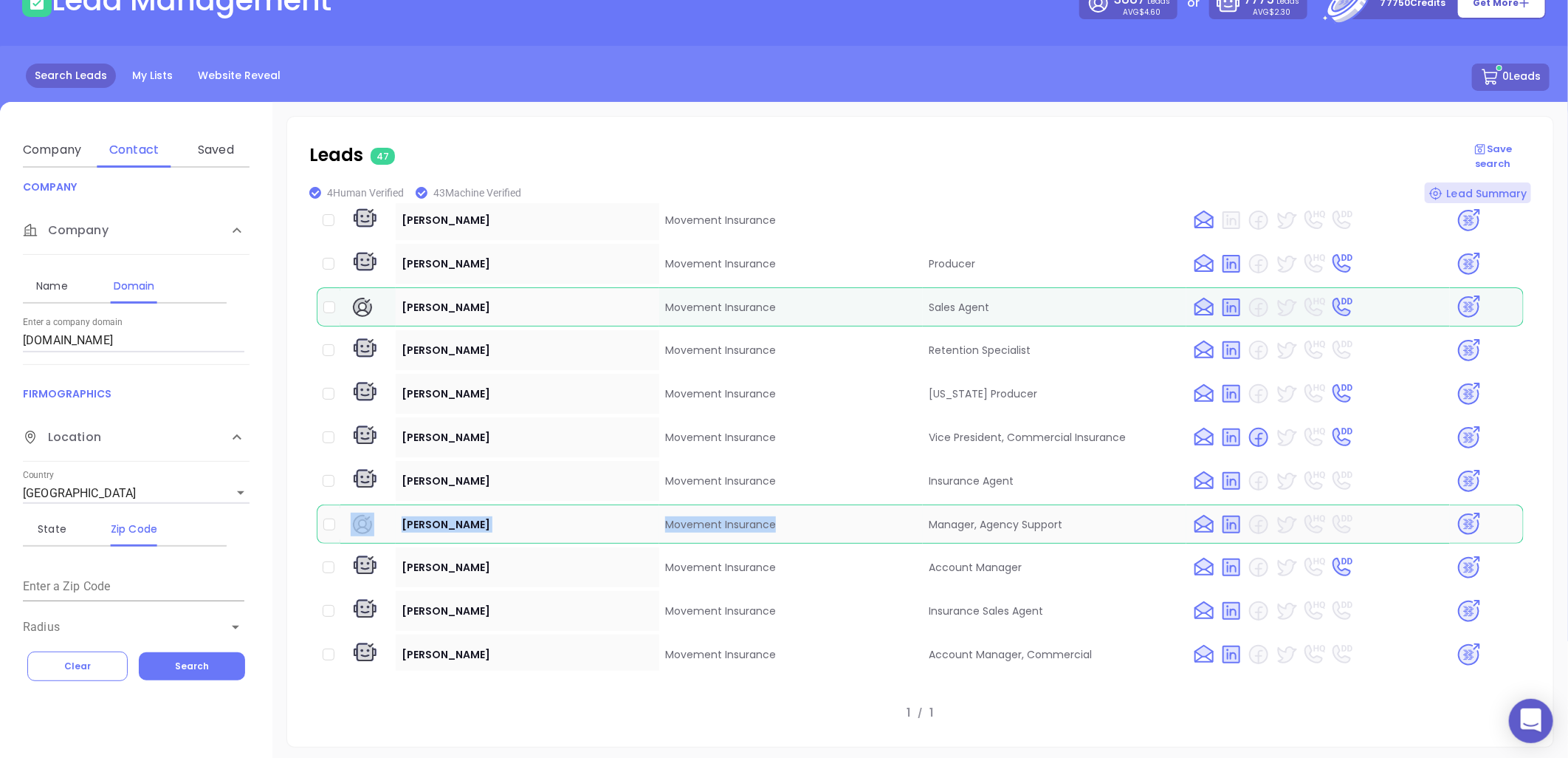
drag, startPoint x: 390, startPoint y: 499, endPoint x: 808, endPoint y: 494, distance: 418.0
click at [808, 505] on tr "Cj Mauney Movement Insurance Manager, Agency Support" at bounding box center [920, 524] width 1207 height 39
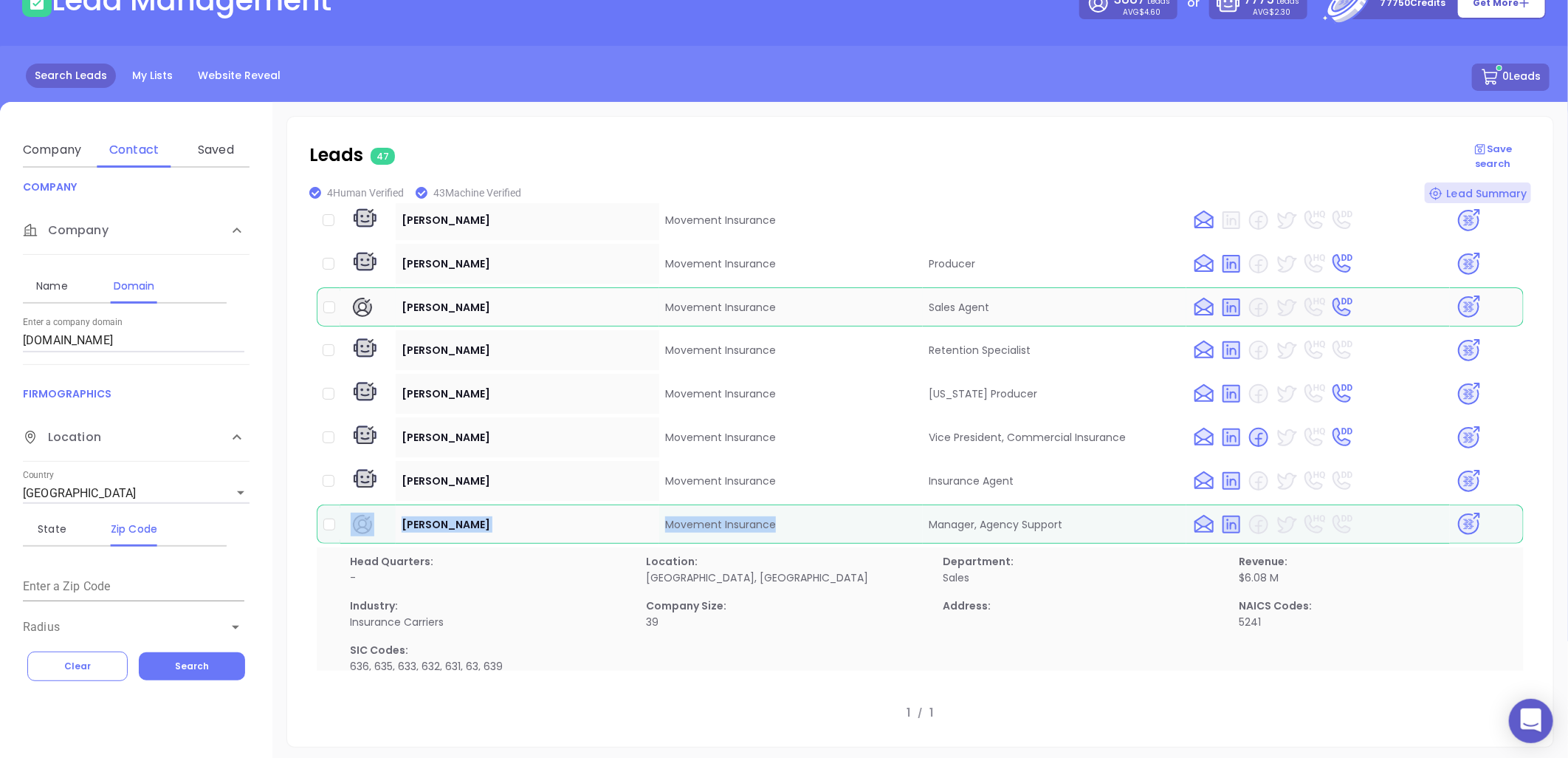
copy tr "Cj Mauney Movement Insurance"
click at [1457, 512] on img at bounding box center [1469, 524] width 26 height 26
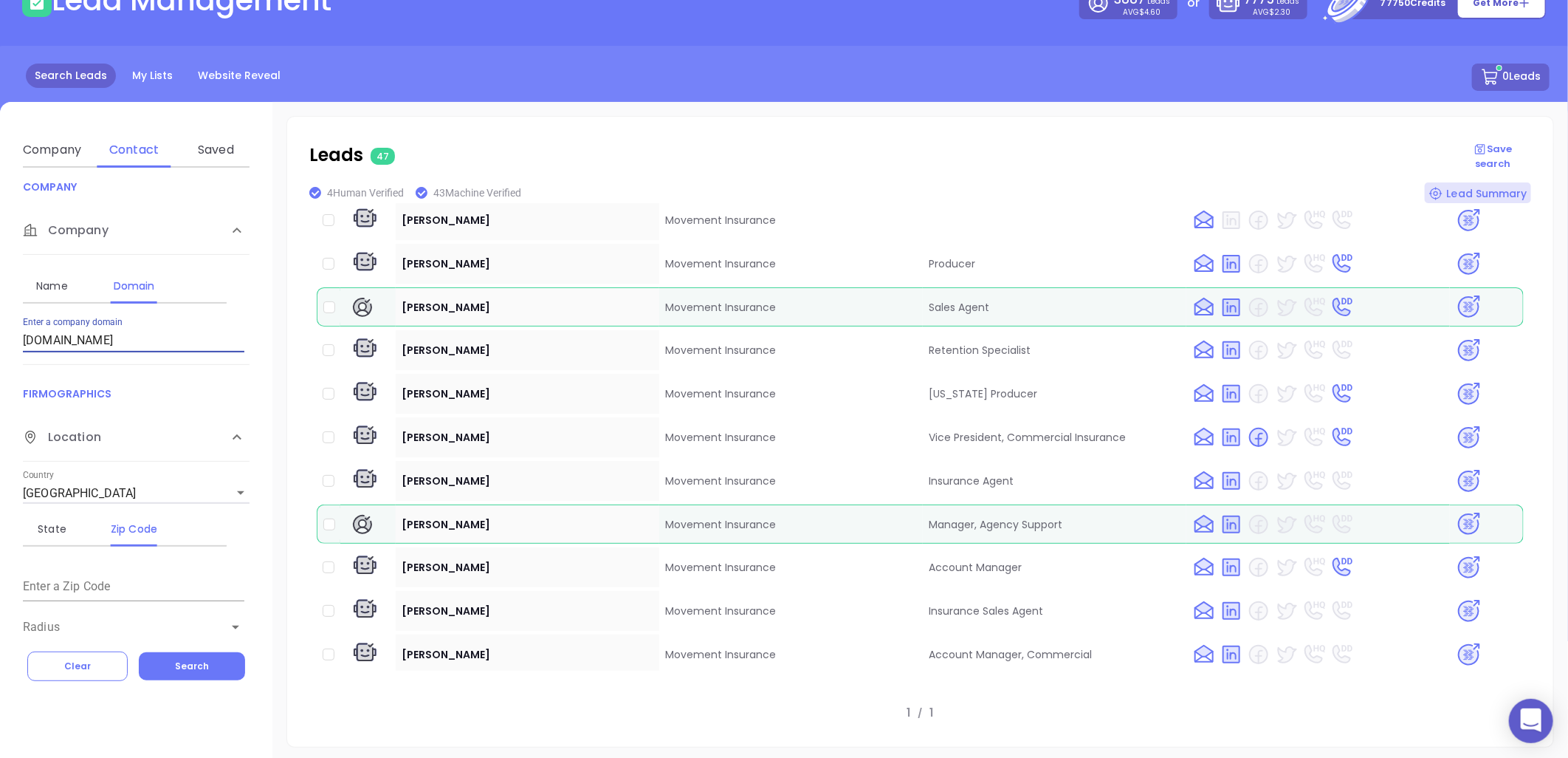
drag, startPoint x: 155, startPoint y: 343, endPoint x: -136, endPoint y: 382, distance: 293.6
click at [0, 382] on html "0 Leads CRM Marketing Reporting Financial Leads Leads Lead Management 3887 Lead…" at bounding box center [784, 279] width 1568 height 758
paste input "triangle"
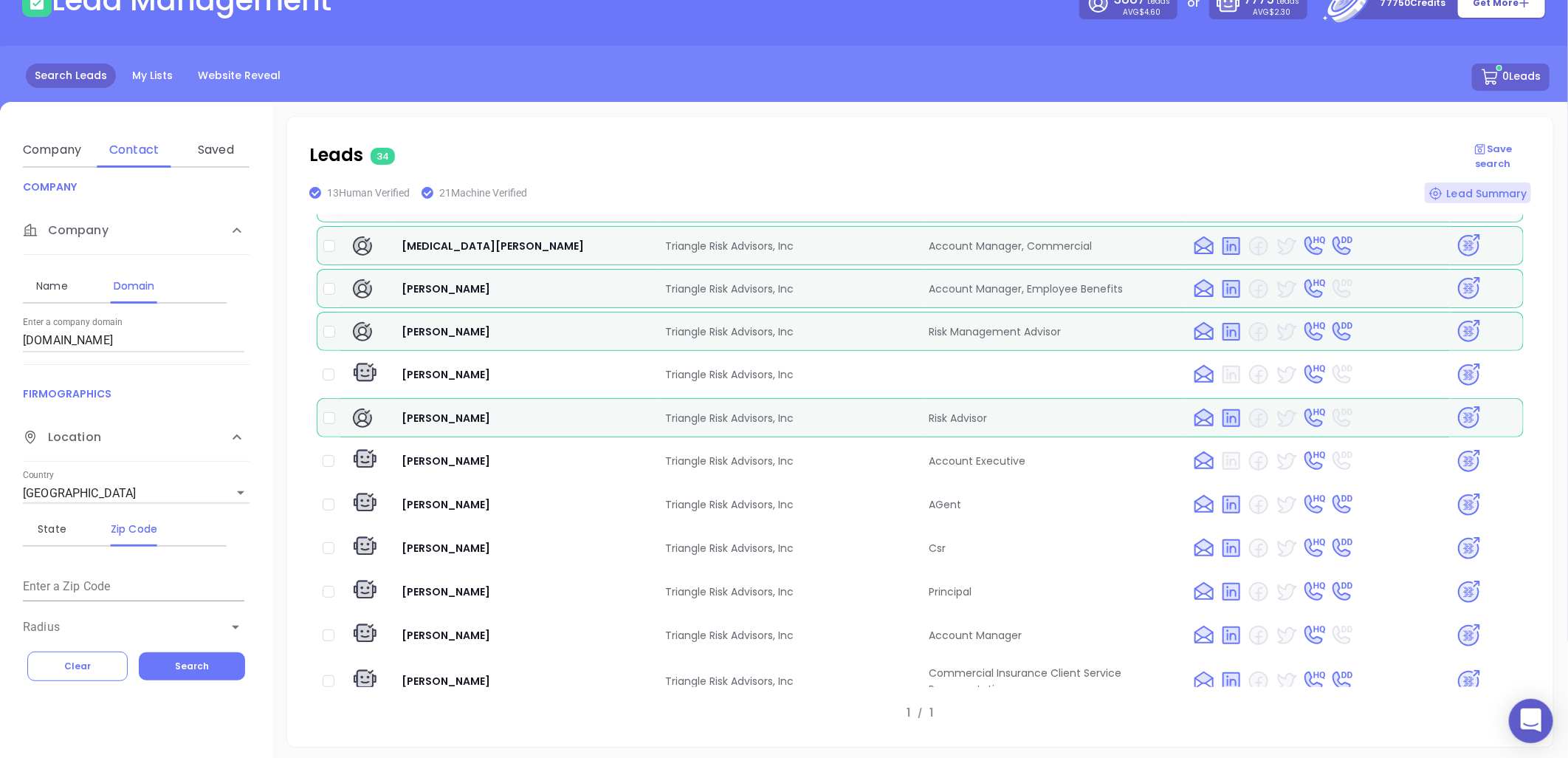
scroll to position [1042, 0]
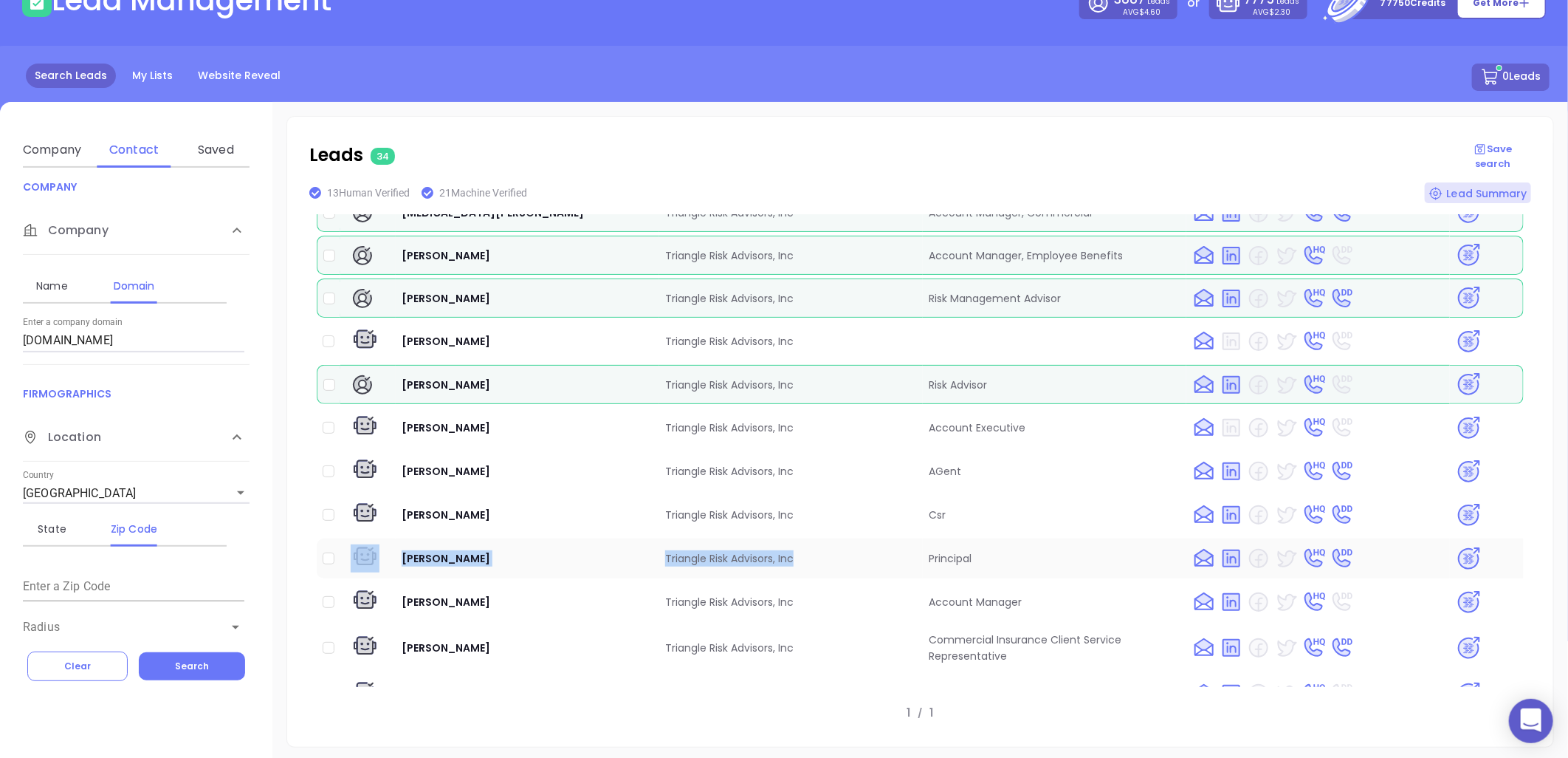
drag, startPoint x: 421, startPoint y: 532, endPoint x: 813, endPoint y: 540, distance: 392.1
click at [813, 540] on tr "Jacob Alphin Triangle Risk Advisors, Inc Principal" at bounding box center [920, 558] width 1207 height 40
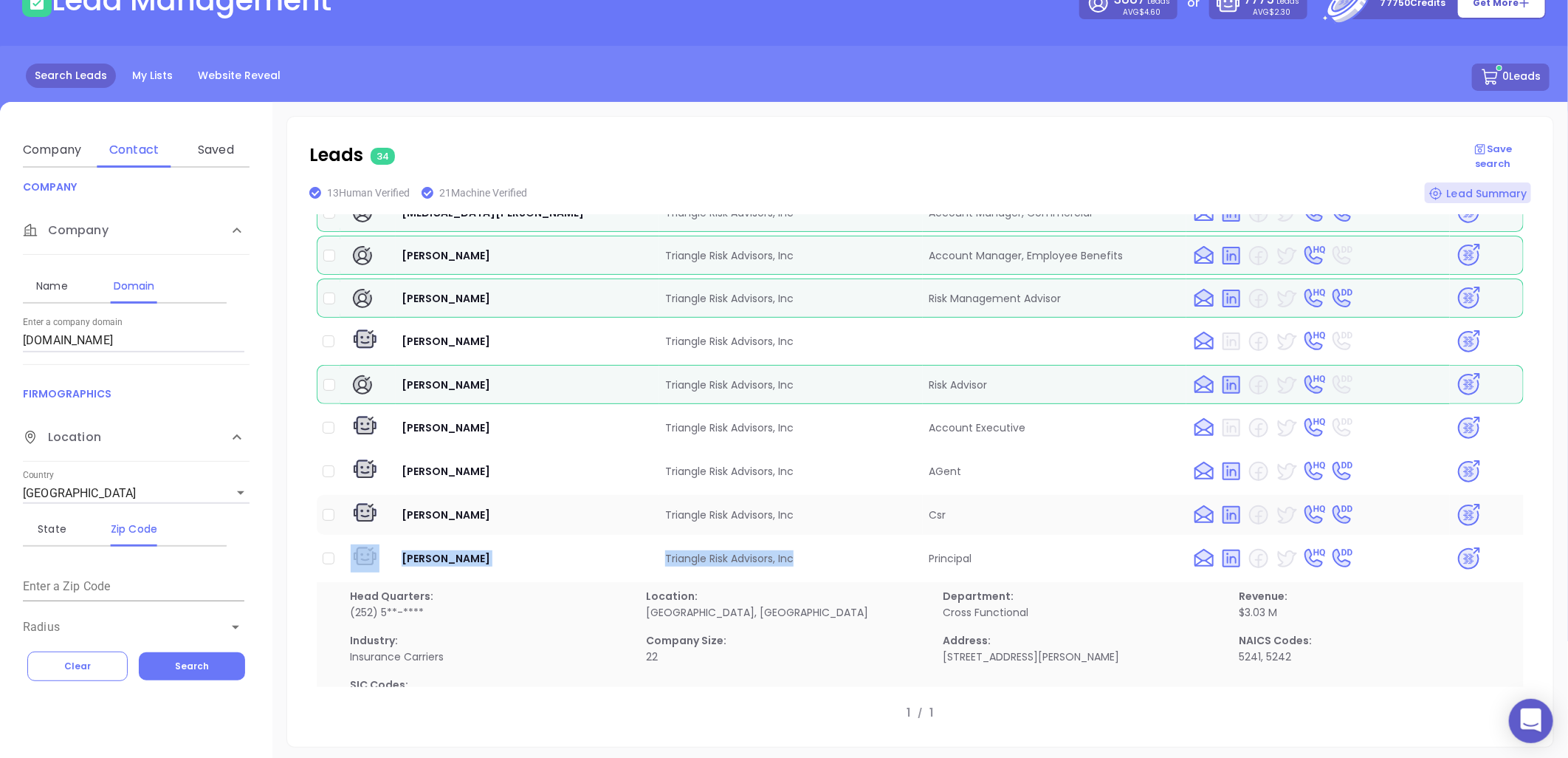
copy tr "Jacob Alphin Triangle Risk Advisors, Inc"
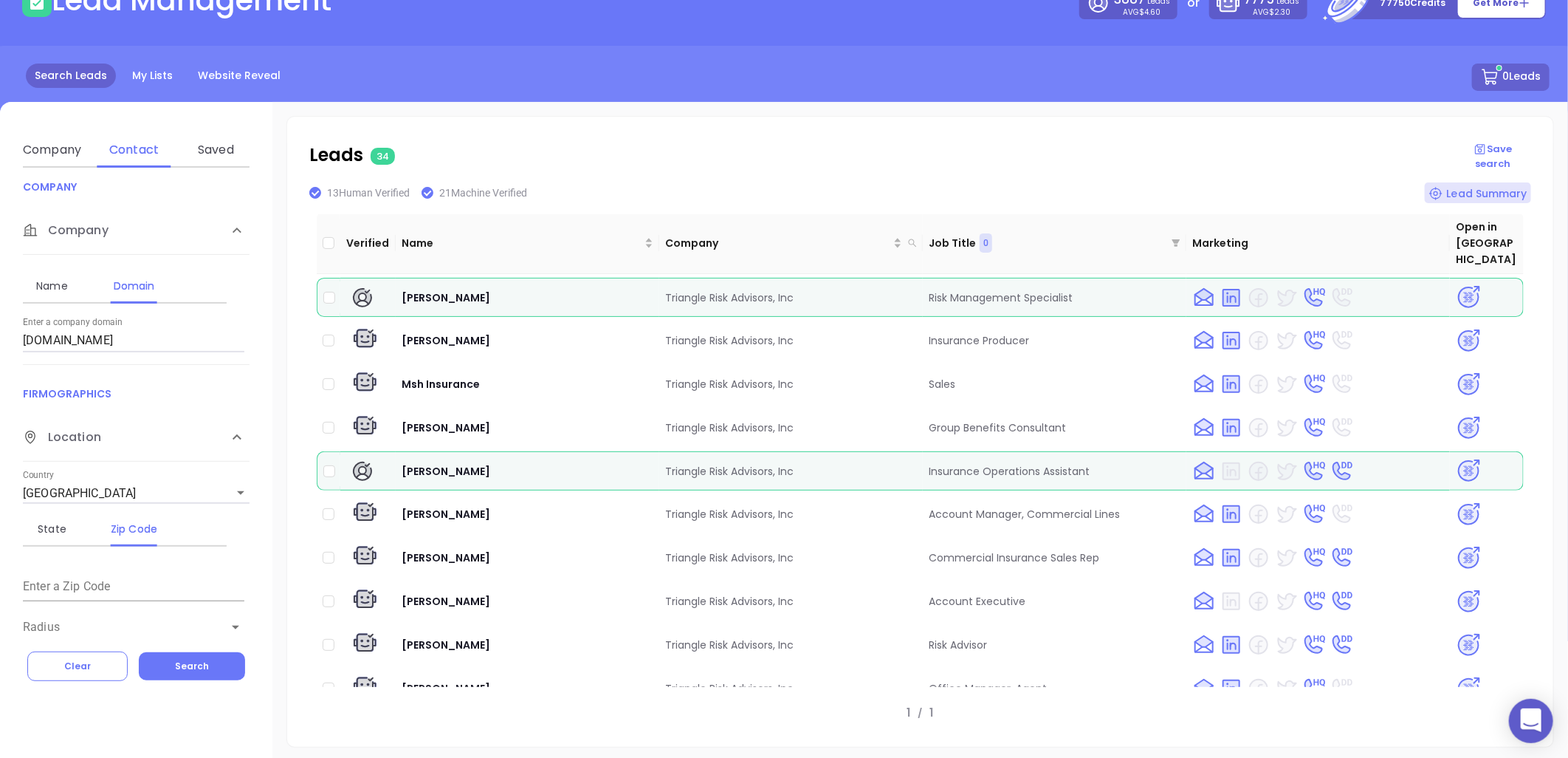
scroll to position [0, 0]
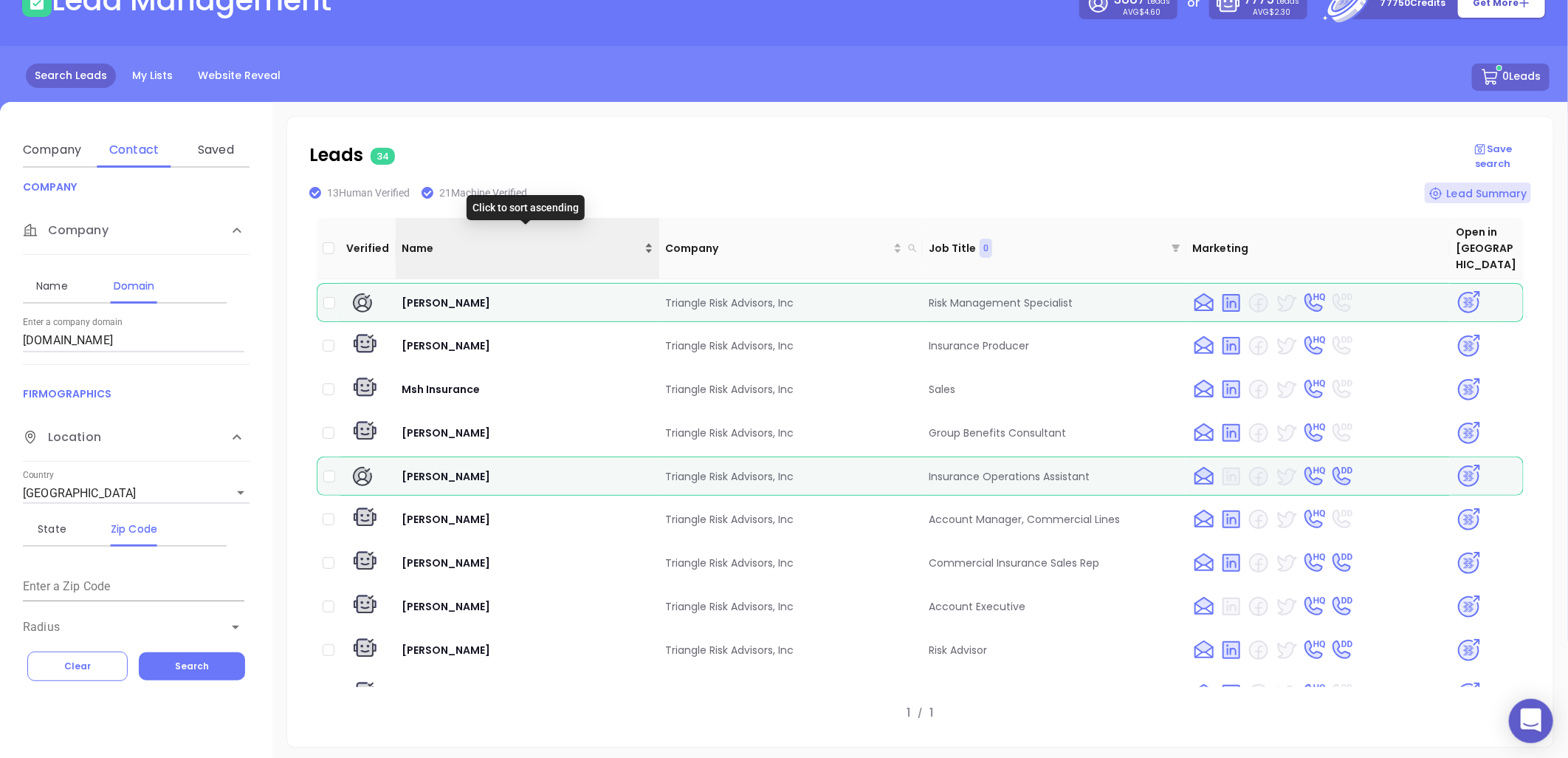
click at [645, 240] on div "Name" at bounding box center [528, 248] width 252 height 17
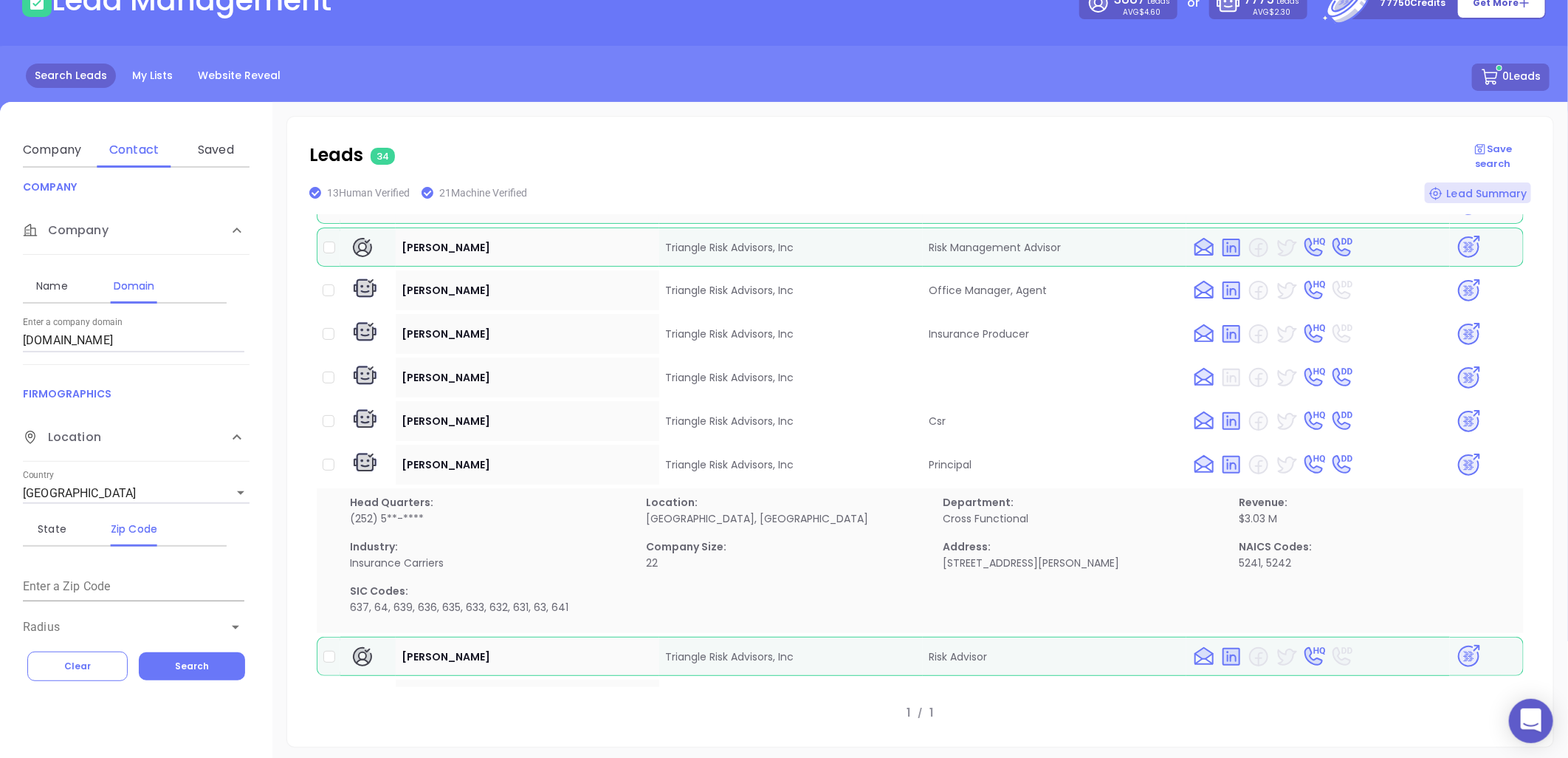
scroll to position [410, 0]
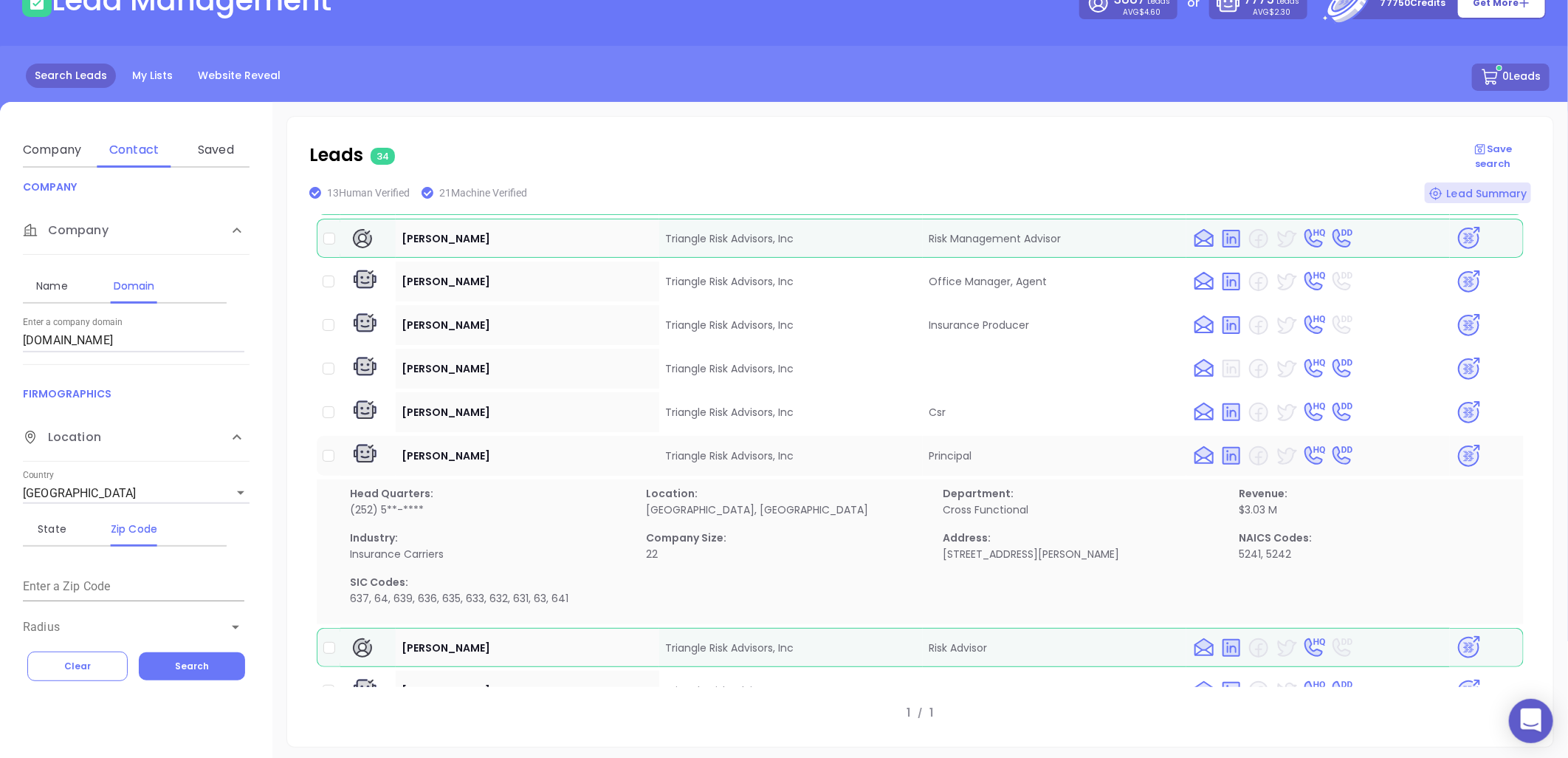
click at [1456, 443] on img at bounding box center [1469, 456] width 26 height 26
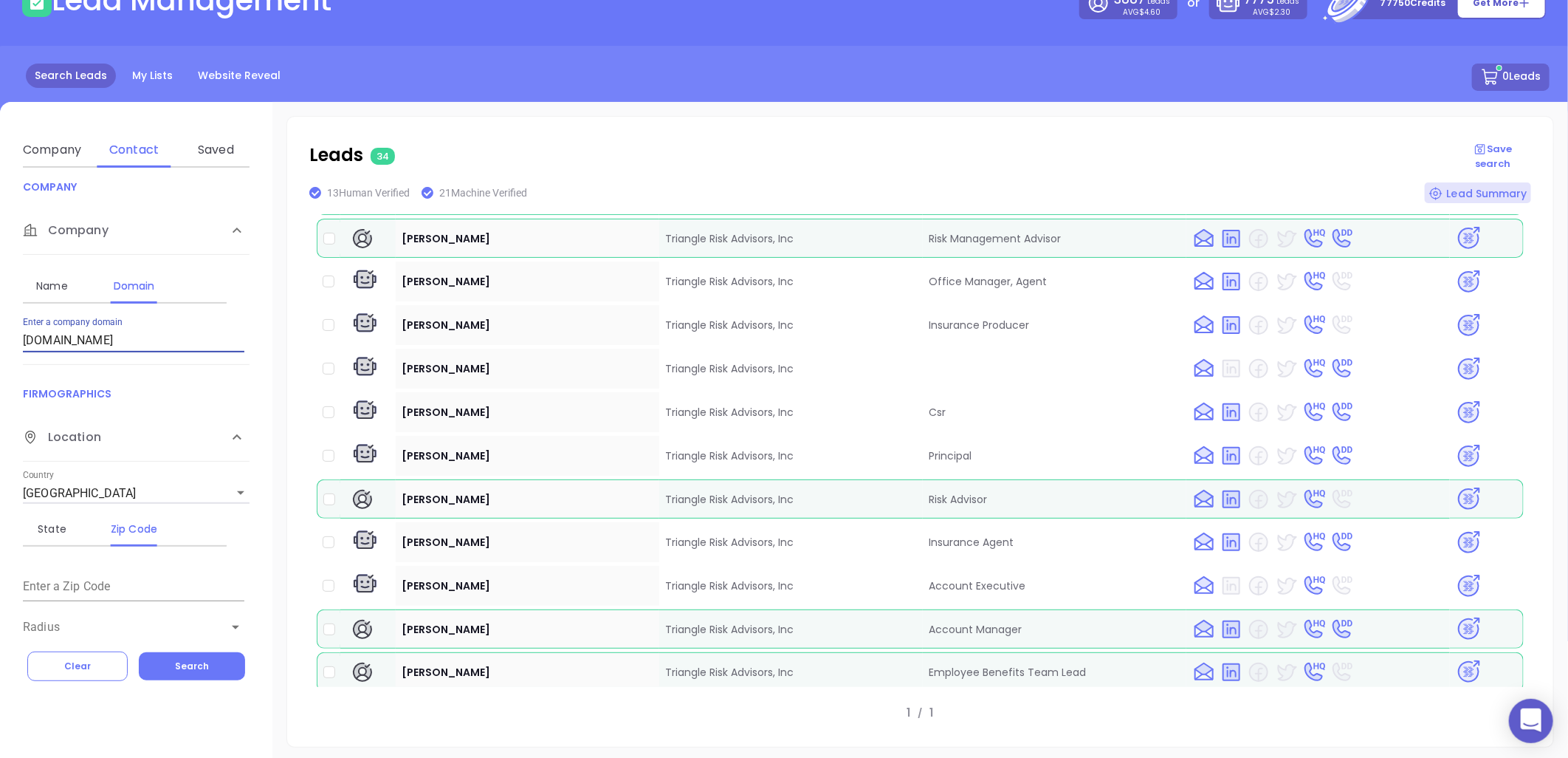
drag, startPoint x: 148, startPoint y: 338, endPoint x: -4, endPoint y: 337, distance: 152.0
click at [0, 337] on html "0 Leads CRM Marketing Reporting Financial Leads Leads Lead Management 3887 Lead…" at bounding box center [784, 279] width 1568 height 758
paste input "naakatz"
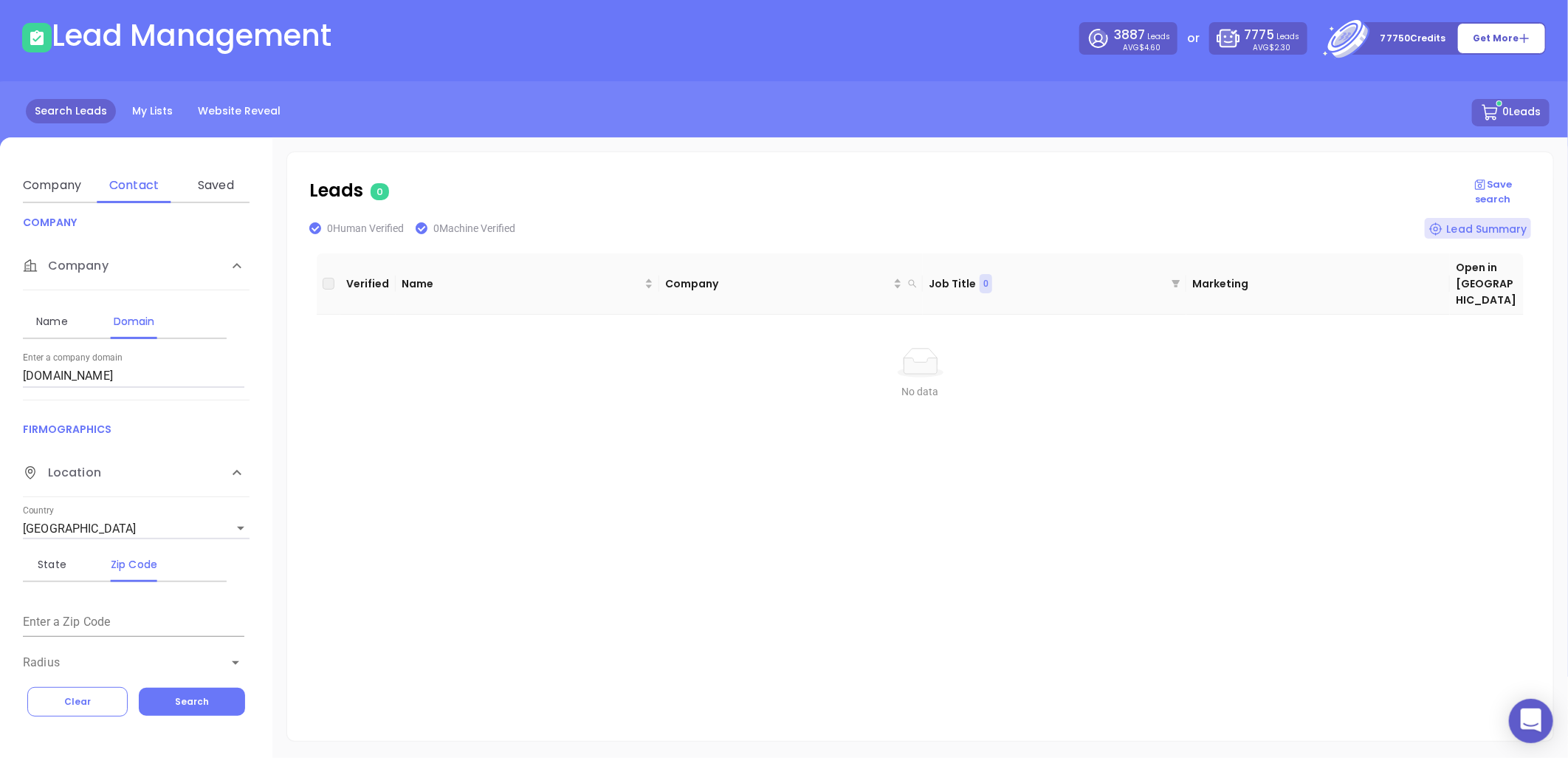
scroll to position [64, 0]
click at [201, 694] on button "Search" at bounding box center [192, 702] width 107 height 28
drag, startPoint x: 89, startPoint y: 373, endPoint x: -68, endPoint y: 370, distance: 157.0
click at [0, 370] on html "0 Leads CRM Marketing Reporting Financial Leads Leads Lead Management 3887 Lead…" at bounding box center [784, 315] width 1568 height 758
paste input "cgm"
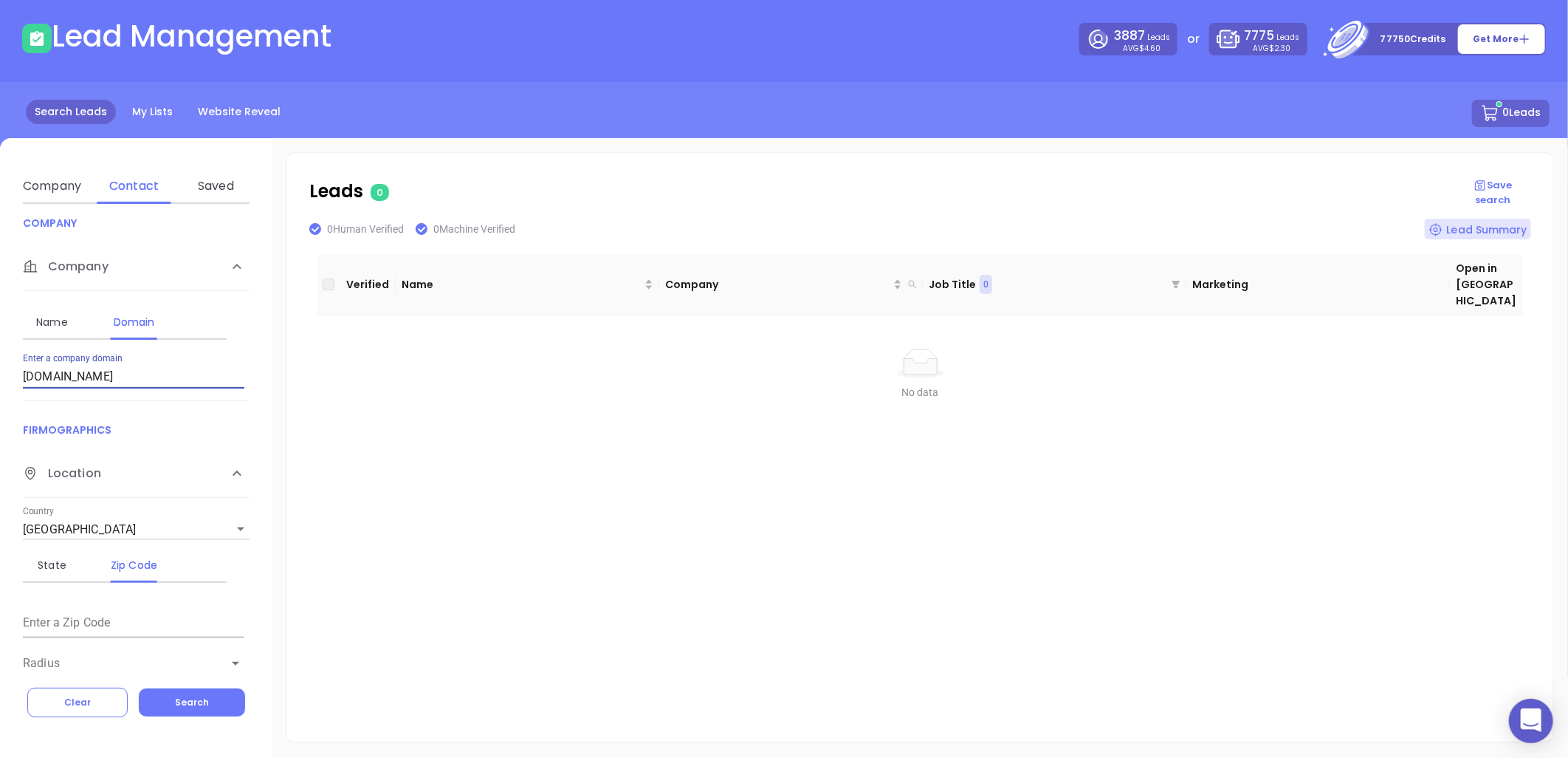
type input "[DOMAIN_NAME]"
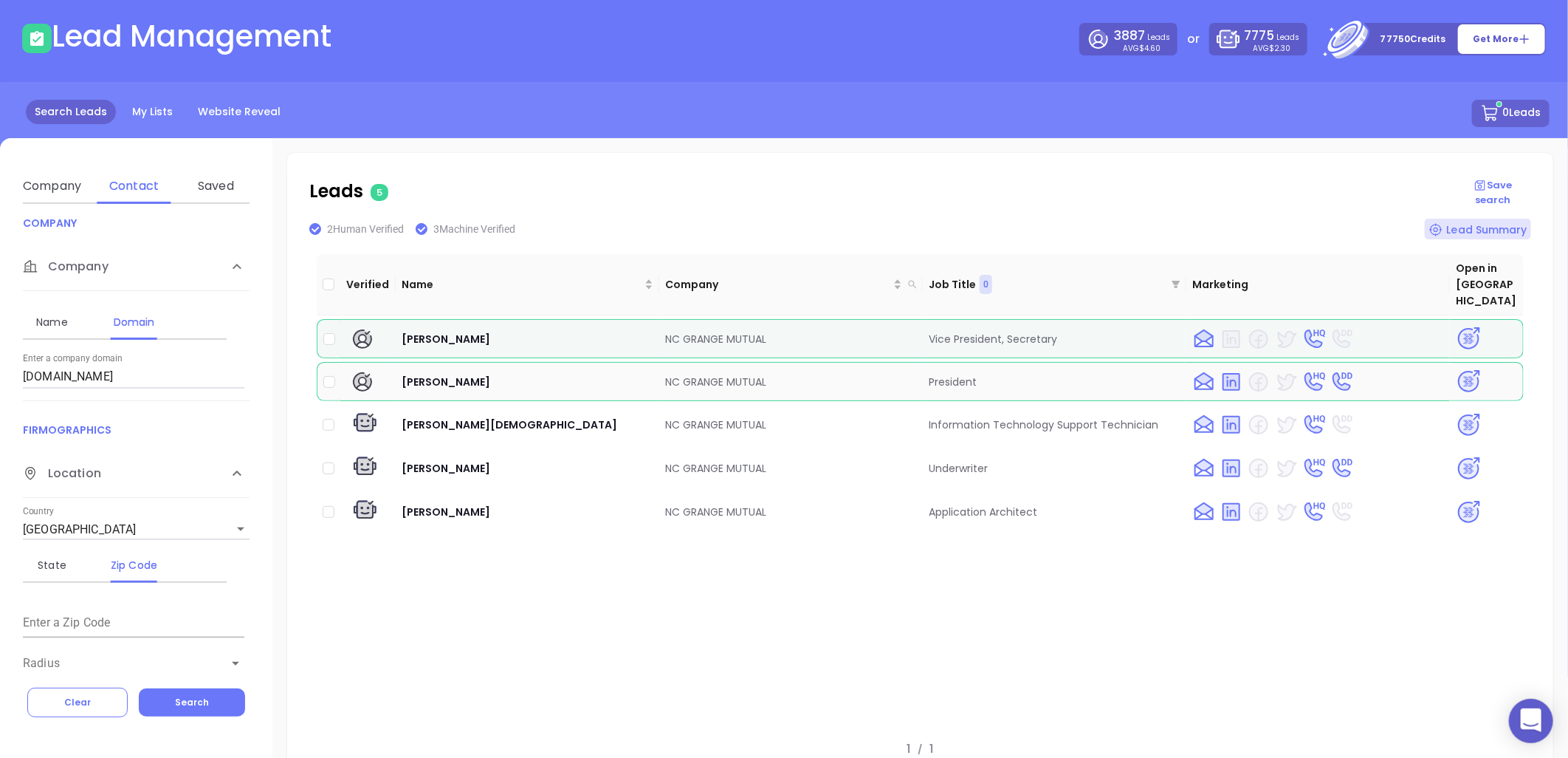
click at [1458, 369] on img at bounding box center [1469, 382] width 26 height 26
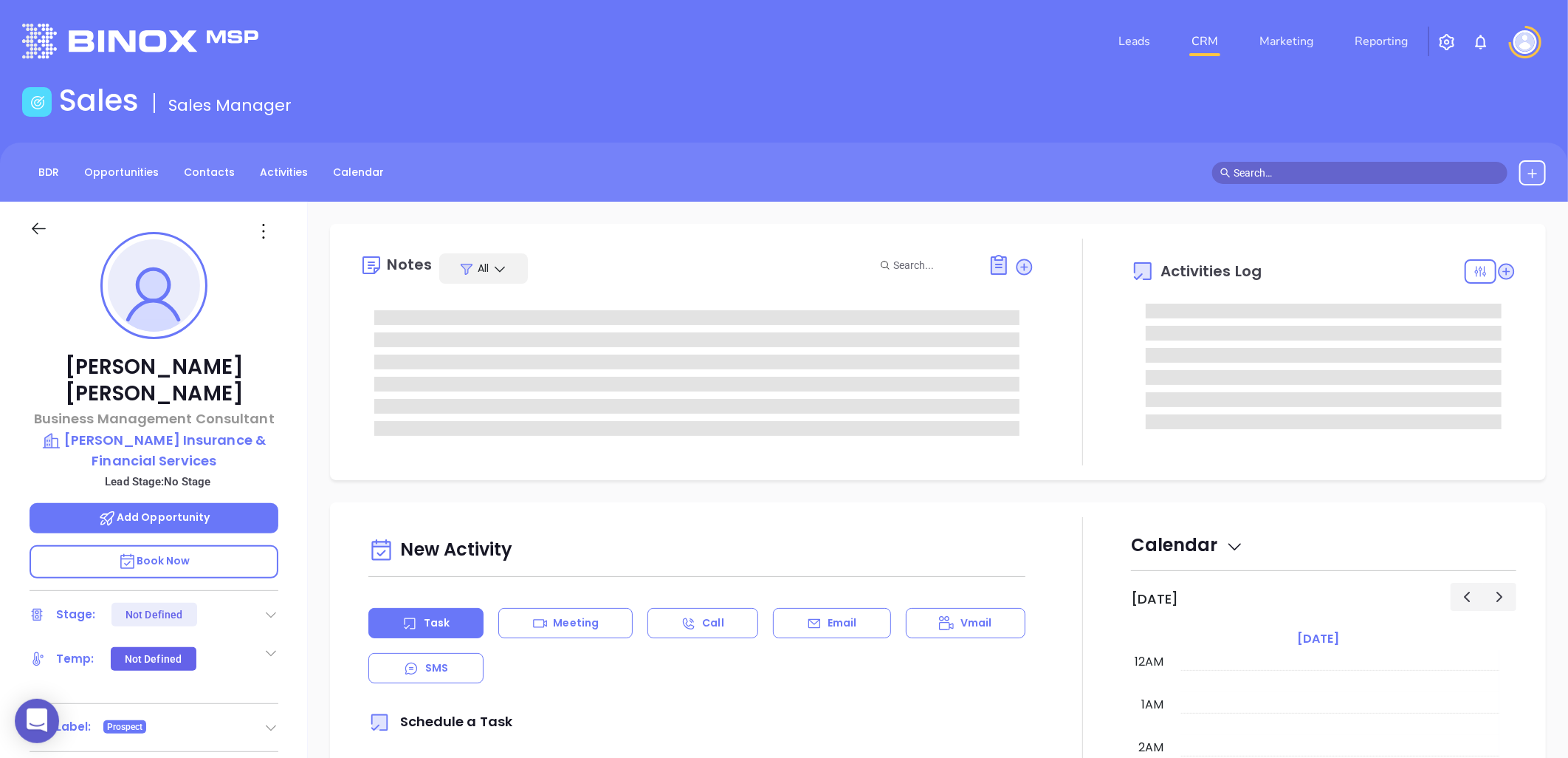
type input "[DATE]"
type input "[PERSON_NAME]"
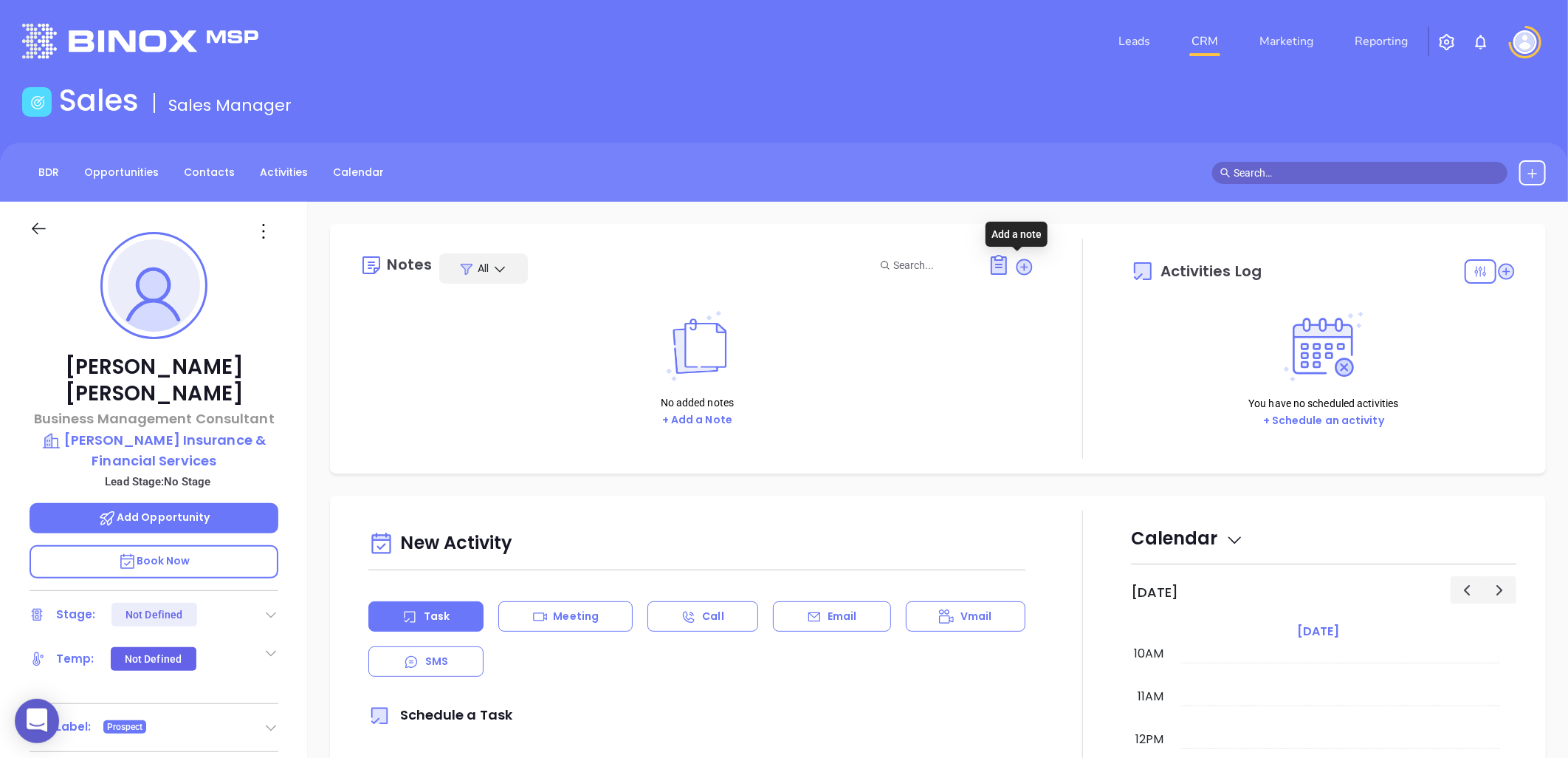
drag, startPoint x: 1015, startPoint y: 266, endPoint x: 997, endPoint y: 284, distance: 25.5
click at [1018, 266] on icon at bounding box center [1025, 267] width 17 height 17
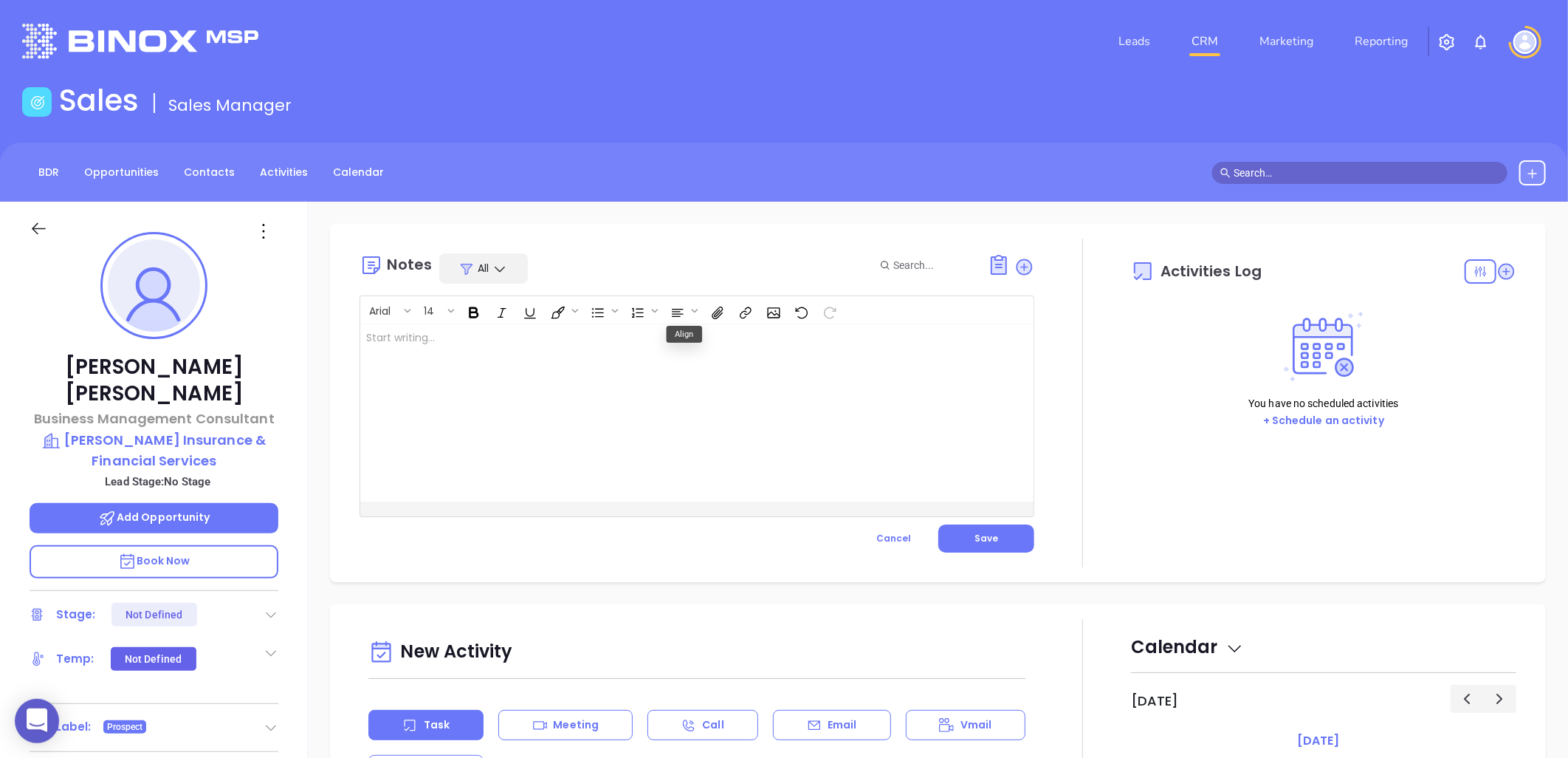
click at [639, 346] on div at bounding box center [673, 412] width 626 height 177
click at [990, 530] on button "Save" at bounding box center [986, 538] width 96 height 28
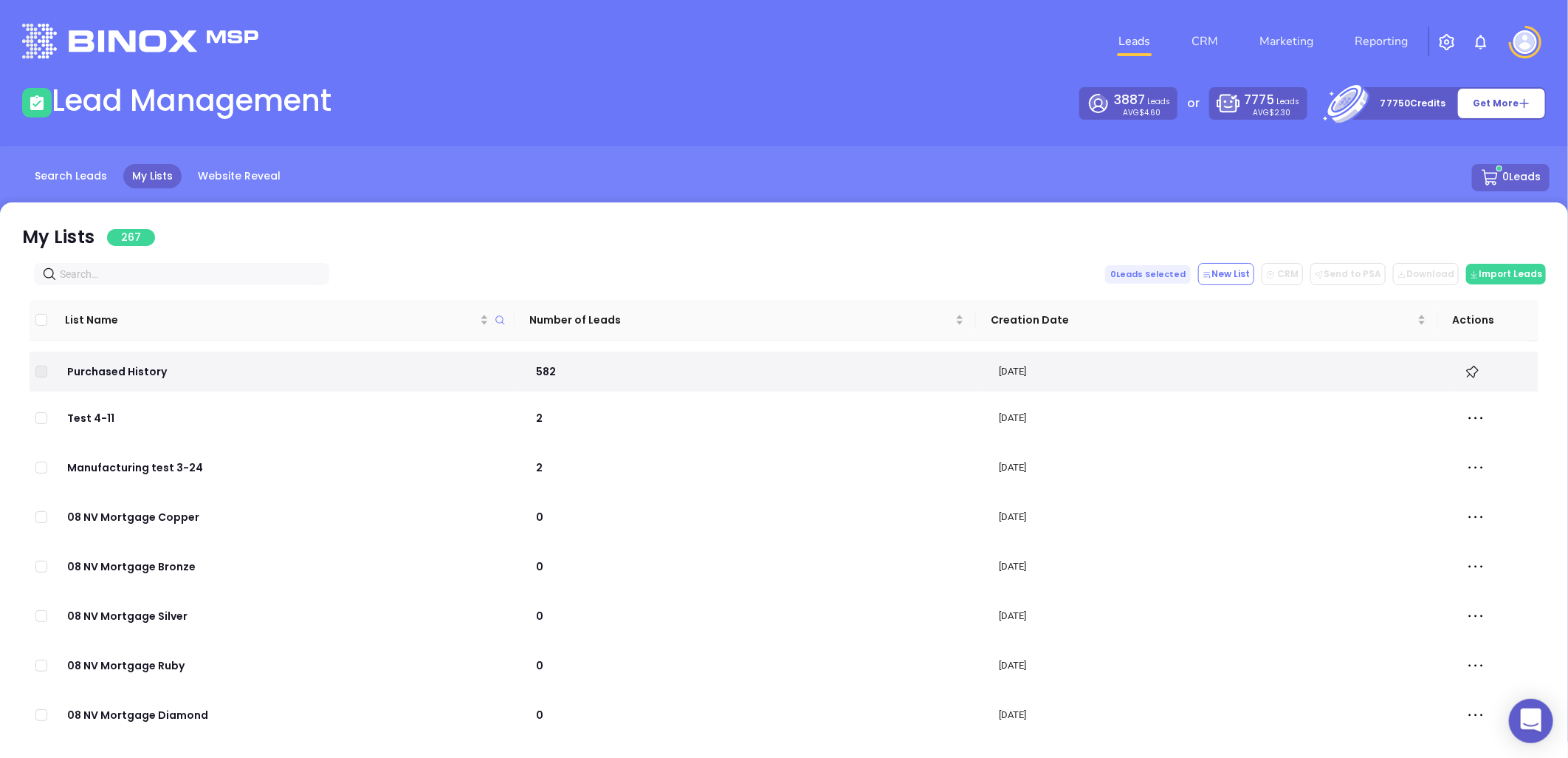
click at [130, 275] on input "text" at bounding box center [184, 274] width 249 height 17
paste input "[DOMAIN_NAME]"
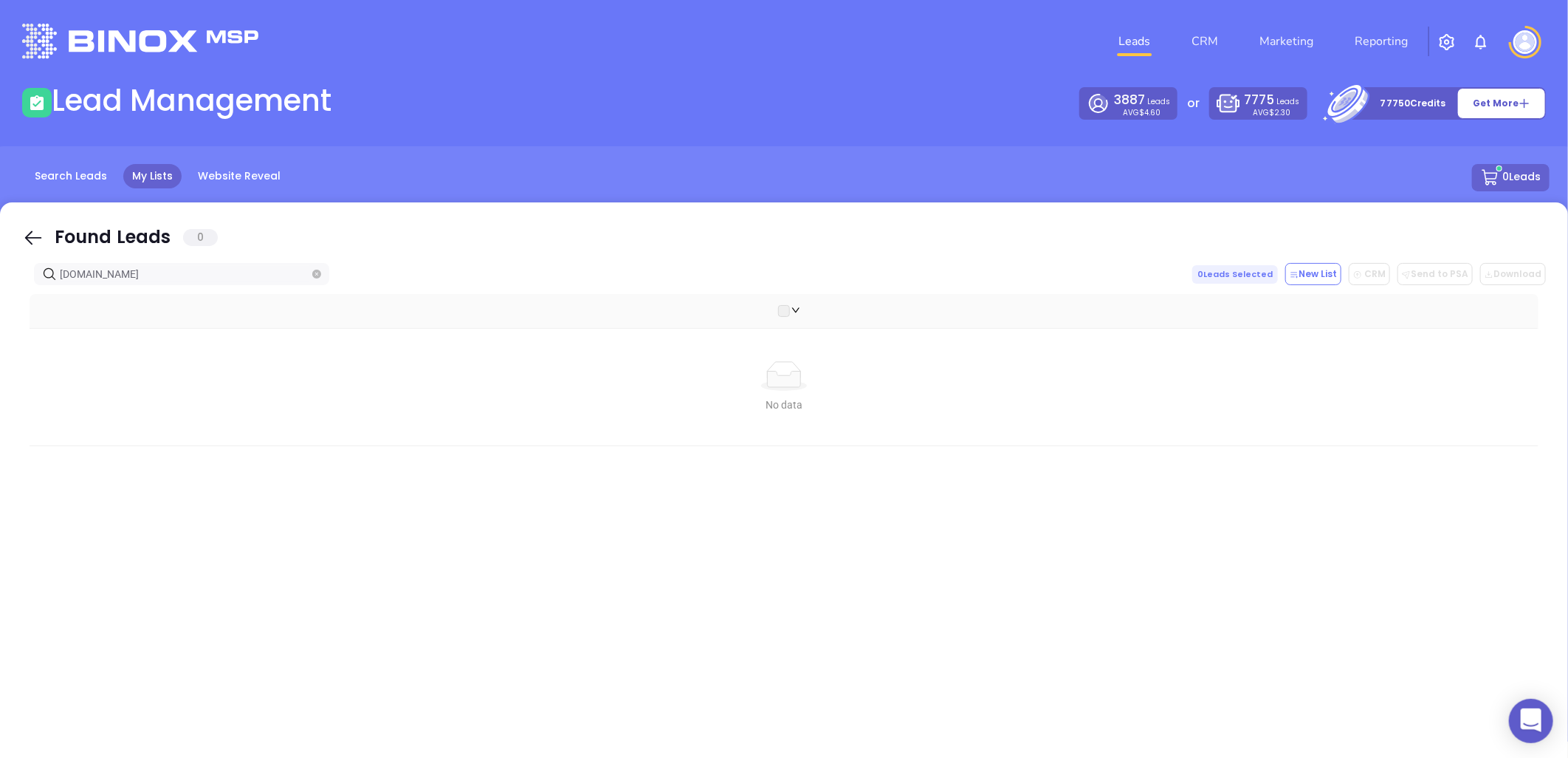
drag, startPoint x: 166, startPoint y: 275, endPoint x: -49, endPoint y: 301, distance: 216.6
click at [0, 301] on html "0 Leads CRM Marketing Reporting Financial Leads Leads Lead Management 3887 Lead…" at bounding box center [784, 379] width 1568 height 758
paste input "vic-aie"
drag, startPoint x: 133, startPoint y: 268, endPoint x: -69, endPoint y: 294, distance: 203.7
click at [0, 294] on html "0 Leads CRM Marketing Reporting Financial Leads Leads Lead Management 3887 Lead…" at bounding box center [784, 379] width 1568 height 758
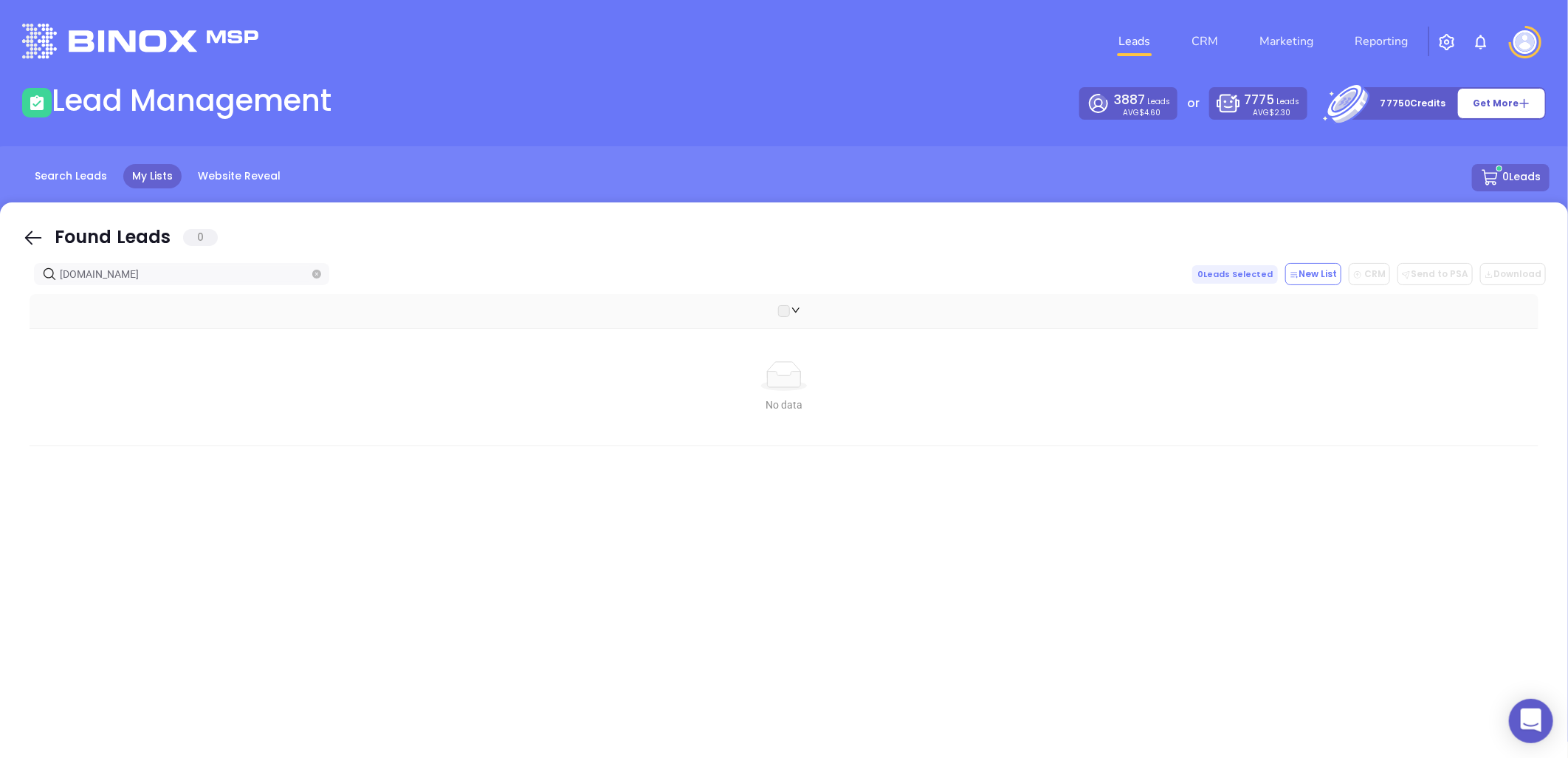
paste input "NGIC"
drag, startPoint x: 122, startPoint y: 271, endPoint x: -13, endPoint y: 275, distance: 135.1
click at [0, 275] on html "0 Leads CRM Marketing Reporting Financial Leads Leads Lead Management 3887 Lead…" at bounding box center [784, 379] width 1568 height 758
paste input "movementinsurance"
drag, startPoint x: 130, startPoint y: 288, endPoint x: 9, endPoint y: 301, distance: 121.7
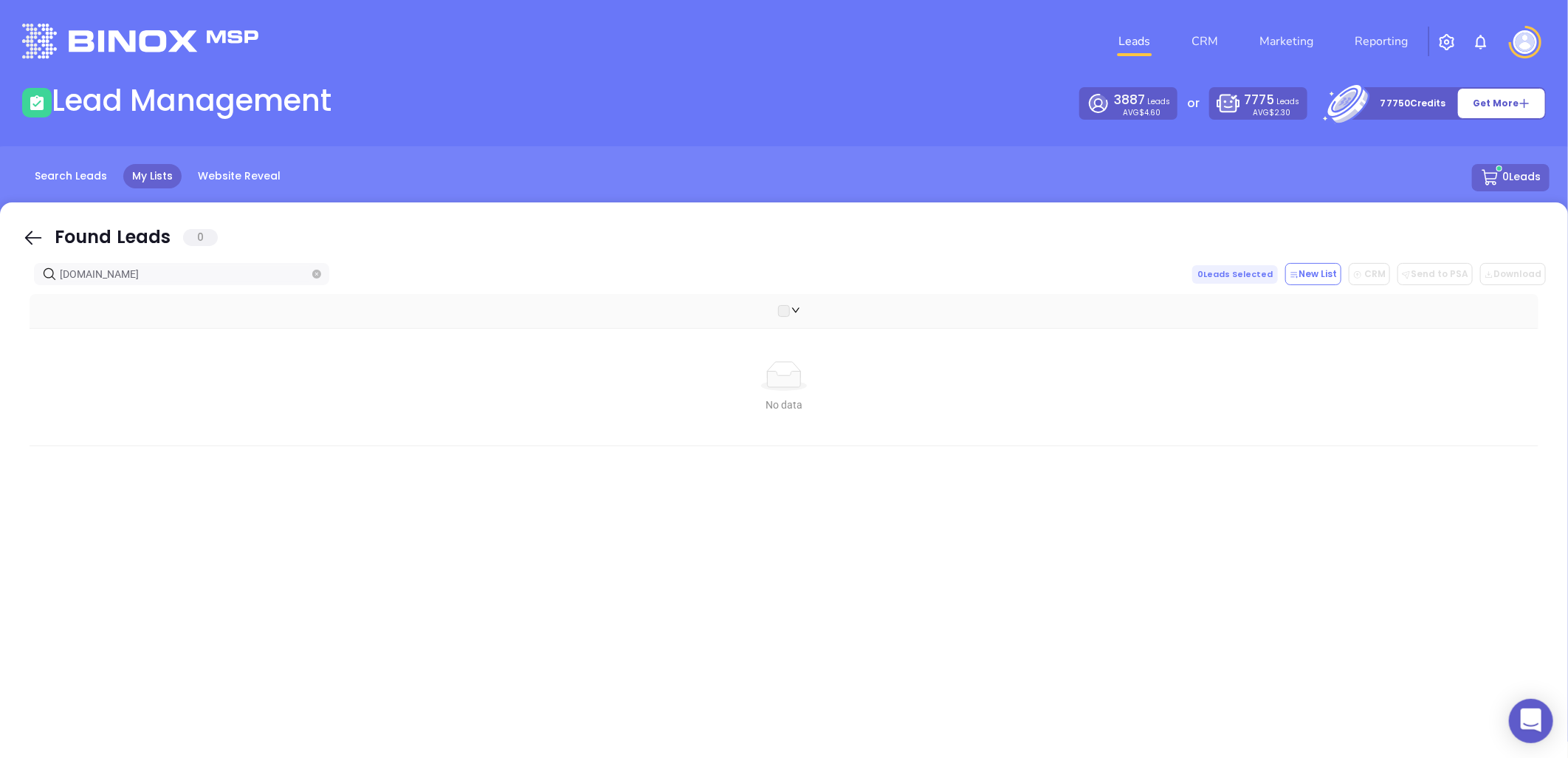
click at [0, 301] on html "0 Leads CRM Marketing Reporting Financial Leads Leads Lead Management 3887 Lead…" at bounding box center [784, 379] width 1568 height 758
paste input "triangle"
drag, startPoint x: 171, startPoint y: 275, endPoint x: 27, endPoint y: 272, distance: 144.0
click at [5, 279] on div "Found Leads 0 triangleinsurance.com 0 Leads Selected New List CRM Send to PSA D…" at bounding box center [784, 498] width 1568 height 591
paste input "naakatz"
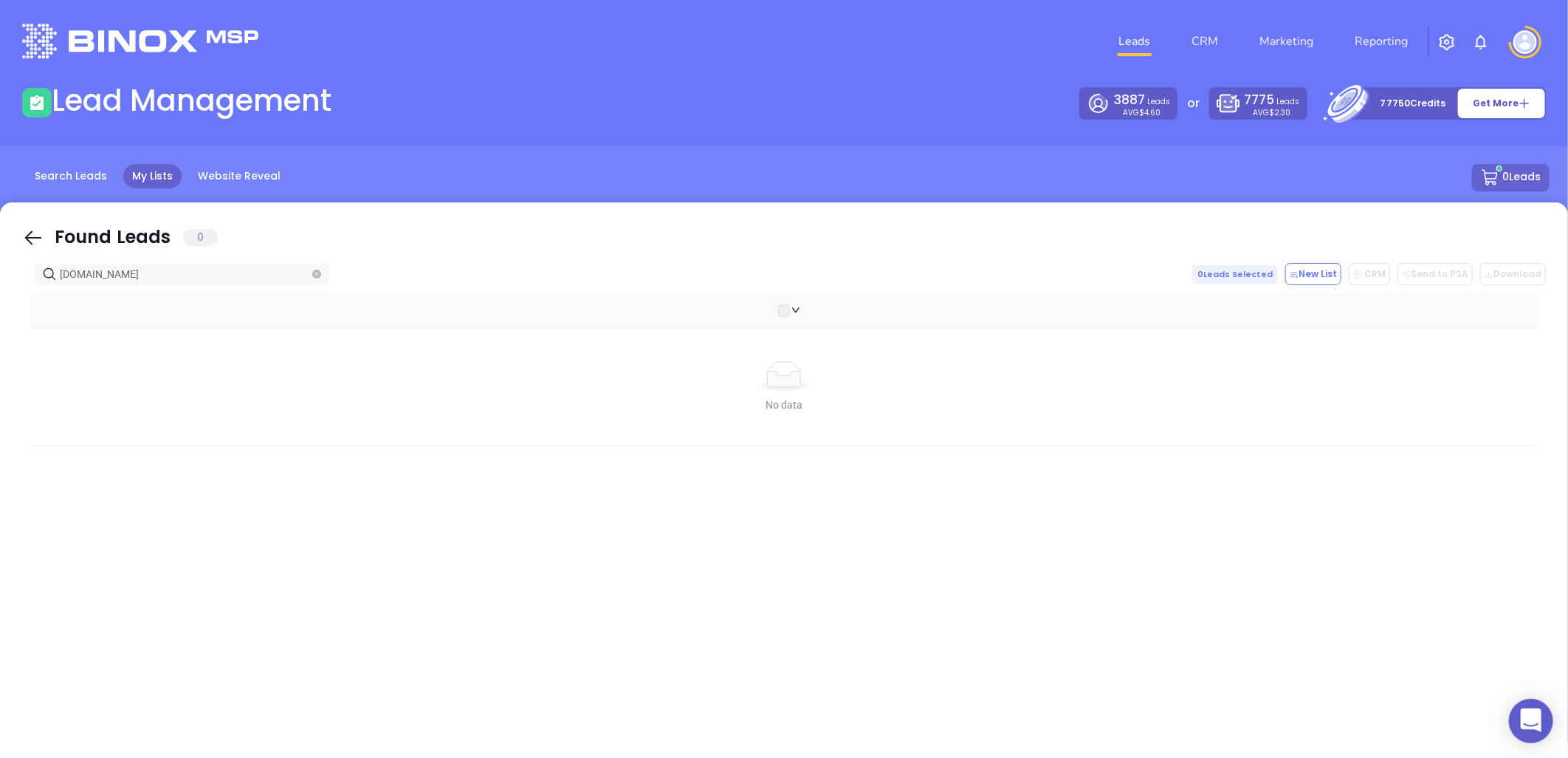
drag, startPoint x: 129, startPoint y: 276, endPoint x: -7, endPoint y: 276, distance: 136.0
click at [0, 276] on html "0 Leads CRM Marketing Reporting Financial Leads Leads Lead Management 3887 Lead…" at bounding box center [784, 379] width 1568 height 758
paste input "cgm"
type input "[DOMAIN_NAME]"
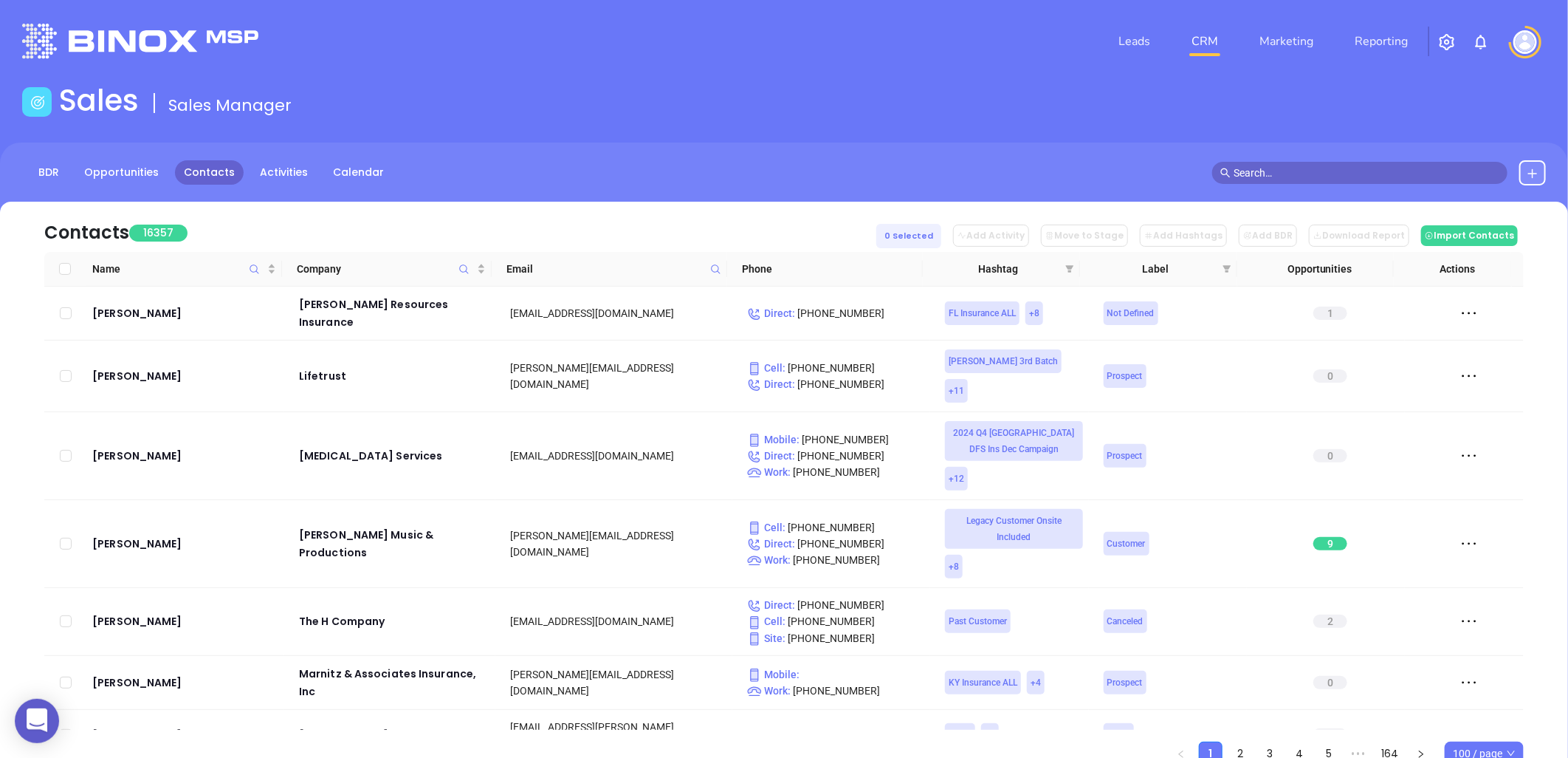
click at [714, 268] on icon at bounding box center [716, 270] width 11 height 11
click at [637, 299] on input "text" at bounding box center [643, 301] width 149 height 24
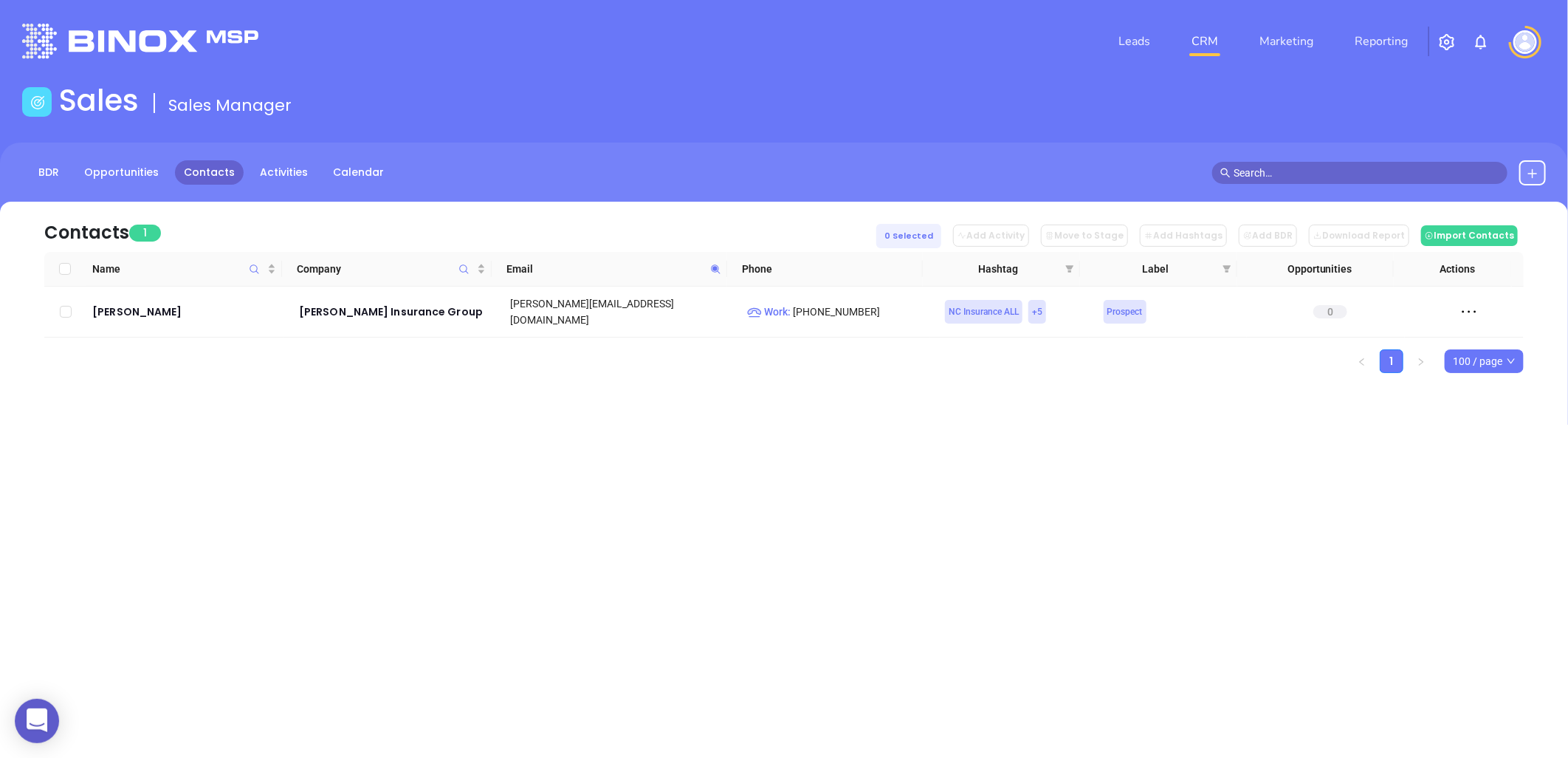
click at [715, 264] on icon at bounding box center [716, 270] width 11 height 11
paste input "vic-aie"
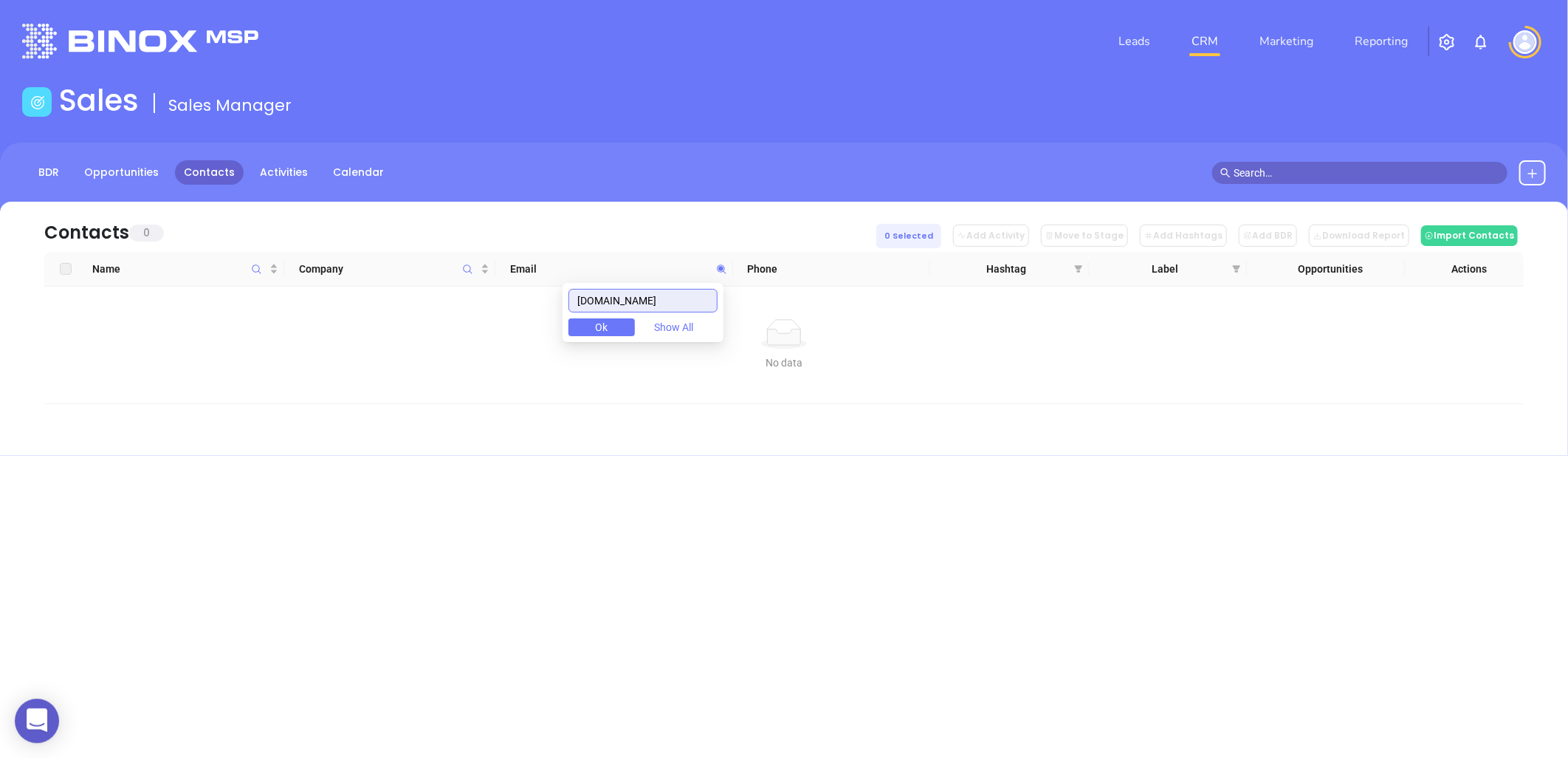
drag, startPoint x: 625, startPoint y: 299, endPoint x: 584, endPoint y: 298, distance: 41.0
click at [584, 298] on input "[DOMAIN_NAME]" at bounding box center [643, 301] width 149 height 24
paste input "NGIC"
drag, startPoint x: 643, startPoint y: 297, endPoint x: 571, endPoint y: 320, distance: 75.6
click at [500, 315] on body "0 Leads CRM Marketing Reporting Financial Leads Leads Sales Sales Manager BDR O…" at bounding box center [784, 379] width 1568 height 758
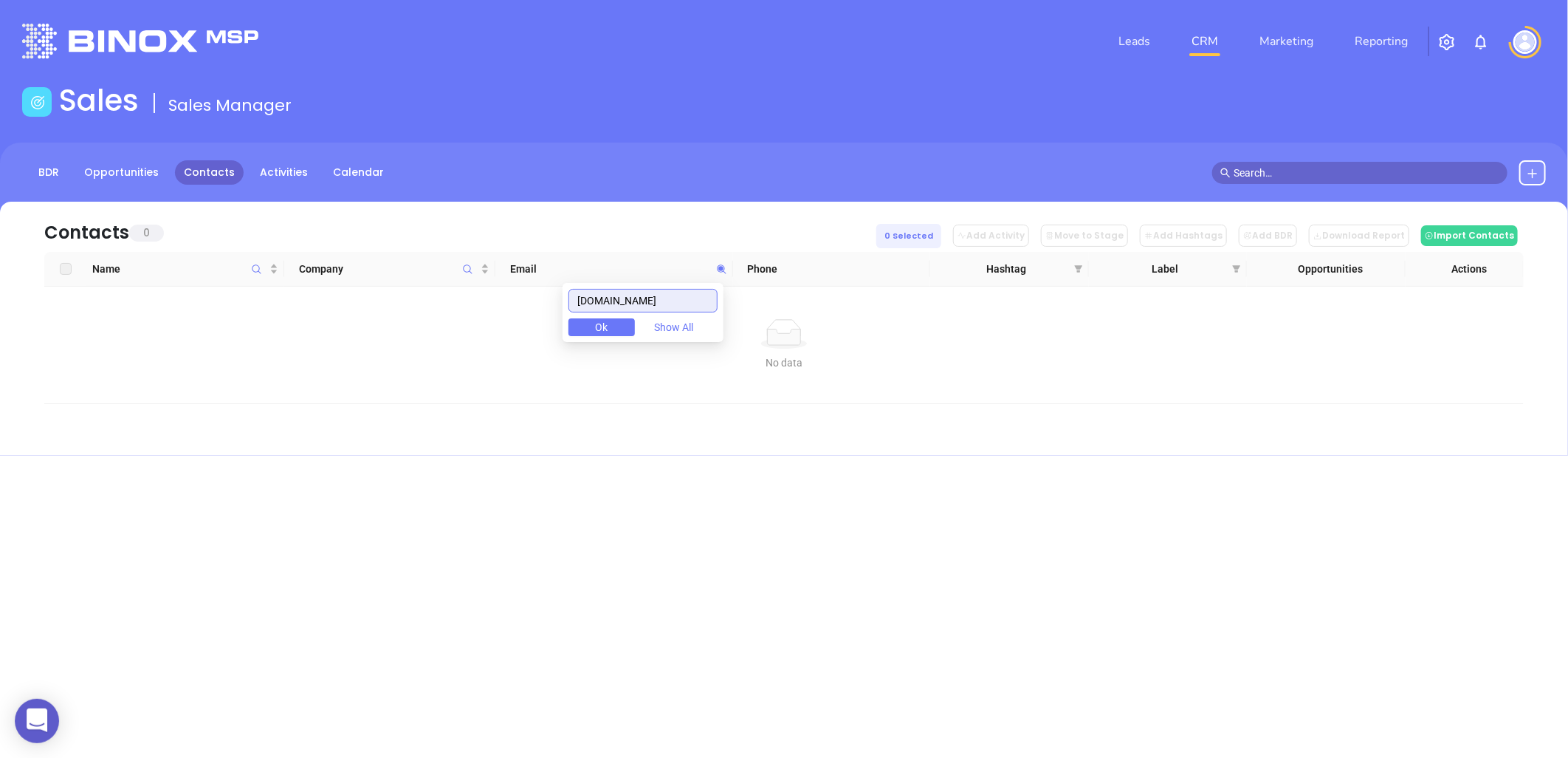
paste input "movementinsurance"
click at [668, 300] on input "[DOMAIN_NAME]" at bounding box center [643, 301] width 149 height 24
click at [668, 299] on input "movementinsurance.com" at bounding box center [643, 301] width 149 height 24
paste input "triangle"
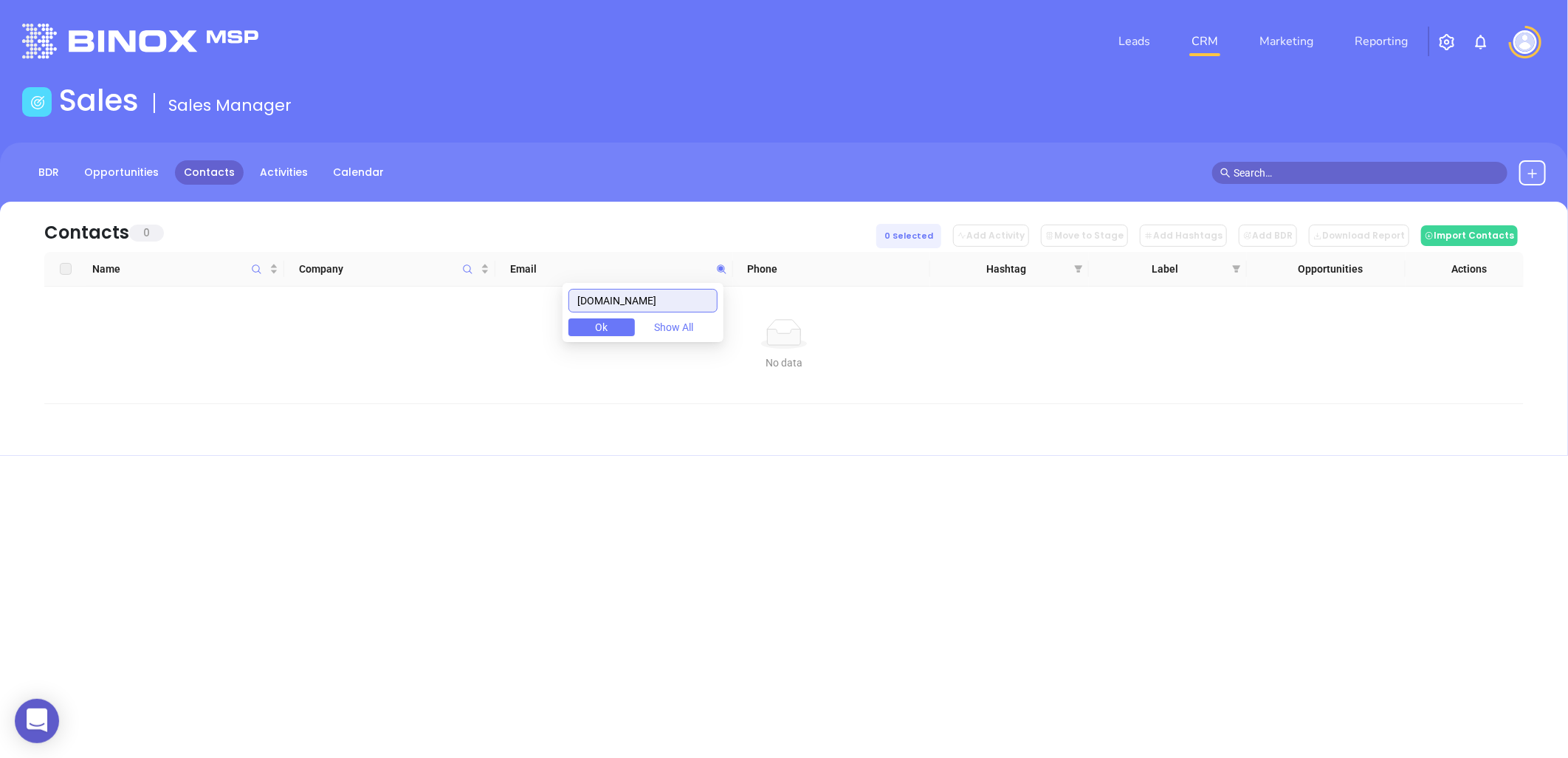
drag, startPoint x: 689, startPoint y: 297, endPoint x: 526, endPoint y: 293, distance: 163.0
click at [526, 293] on body "0 Leads CRM Marketing Reporting Financial Leads Leads Sales Sales Manager BDR O…" at bounding box center [784, 379] width 1568 height 758
paste input "naakatz"
drag, startPoint x: 602, startPoint y: 303, endPoint x: 524, endPoint y: 300, distance: 78.1
click at [506, 300] on body "0 Leads CRM Marketing Reporting Financial Leads Leads Sales Sales Manager BDR O…" at bounding box center [784, 379] width 1568 height 758
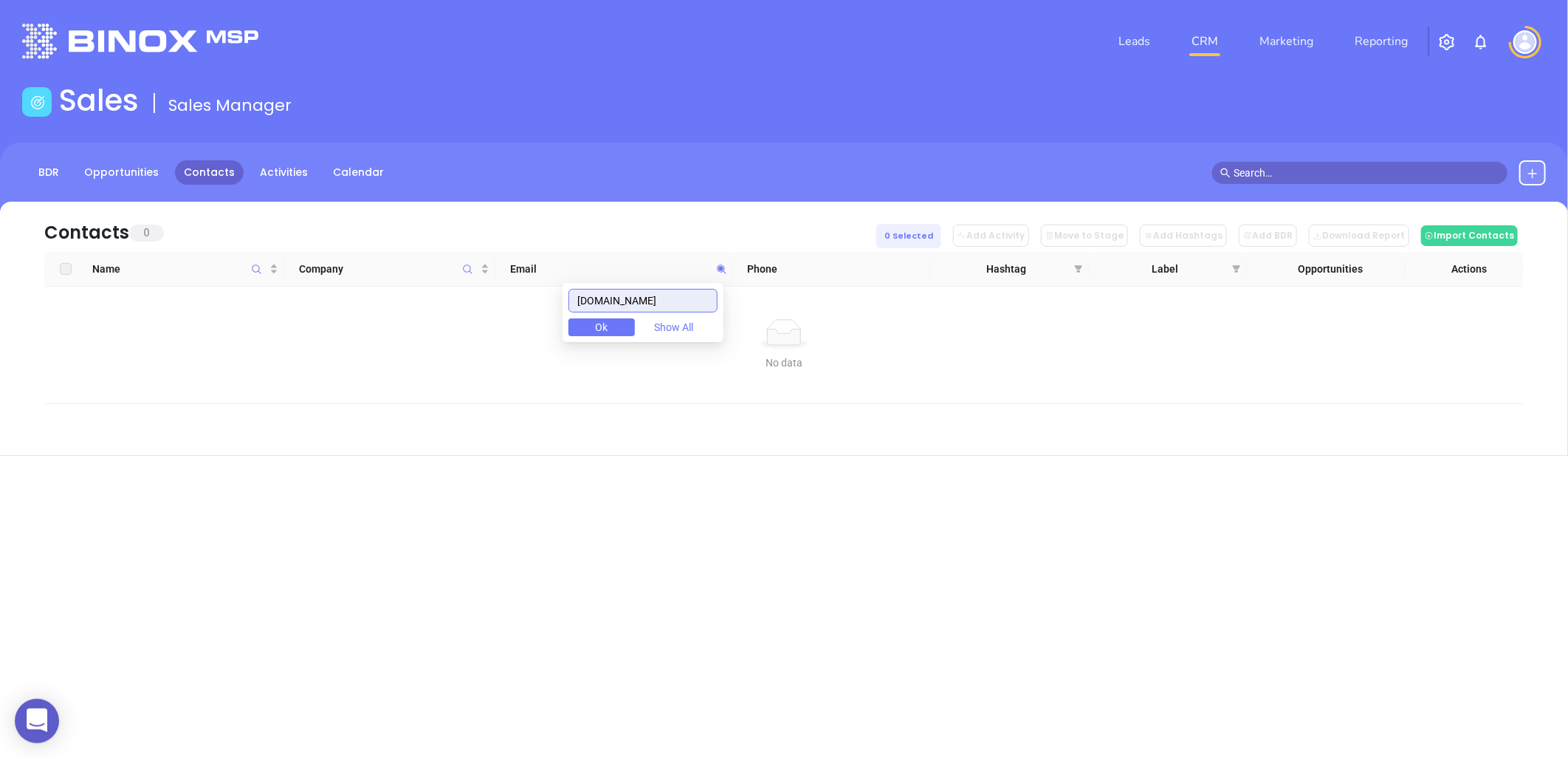
paste input "cgm"
type input "ncgm.com"
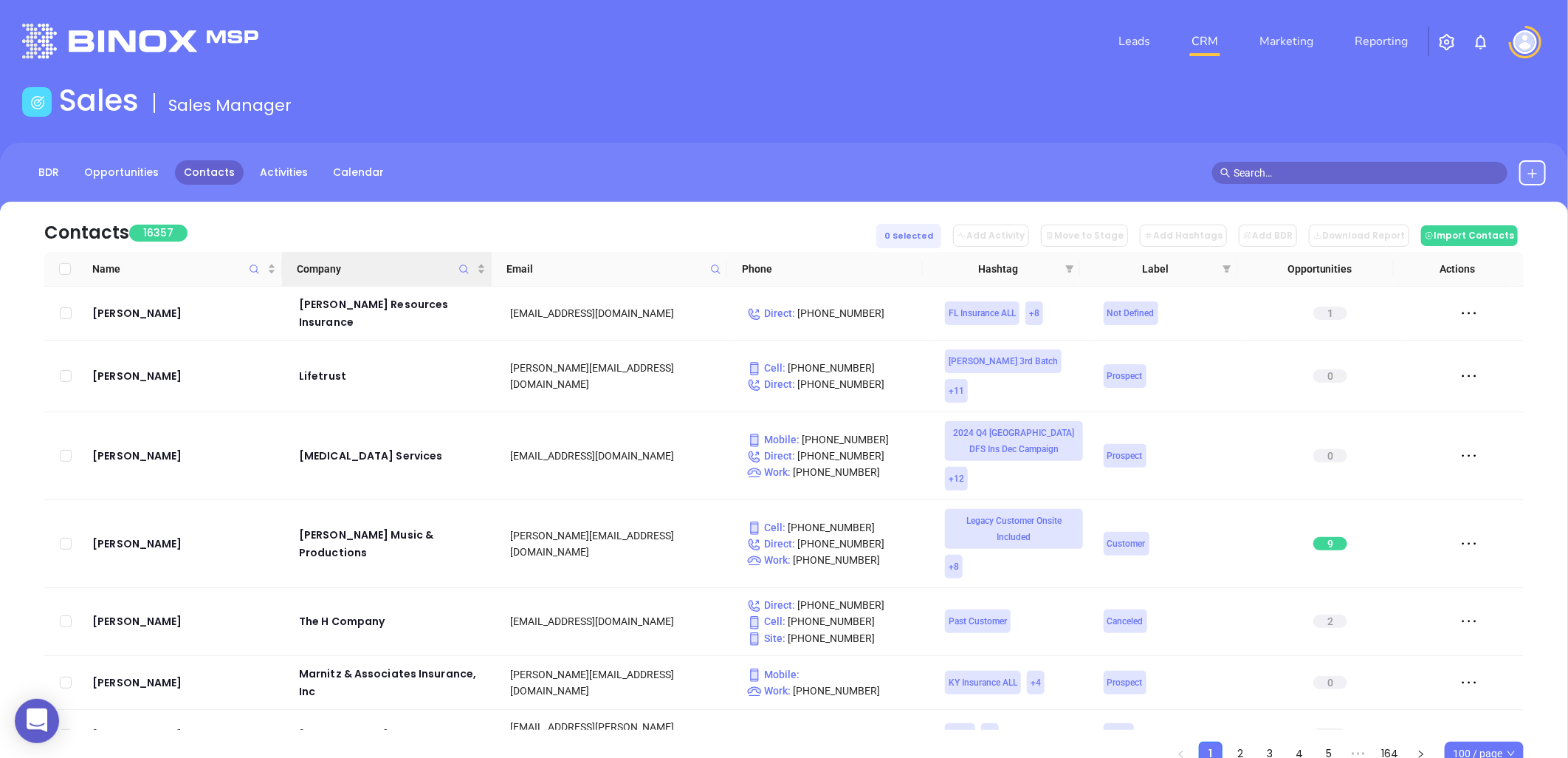
click at [465, 267] on icon "Company" at bounding box center [464, 270] width 11 height 11
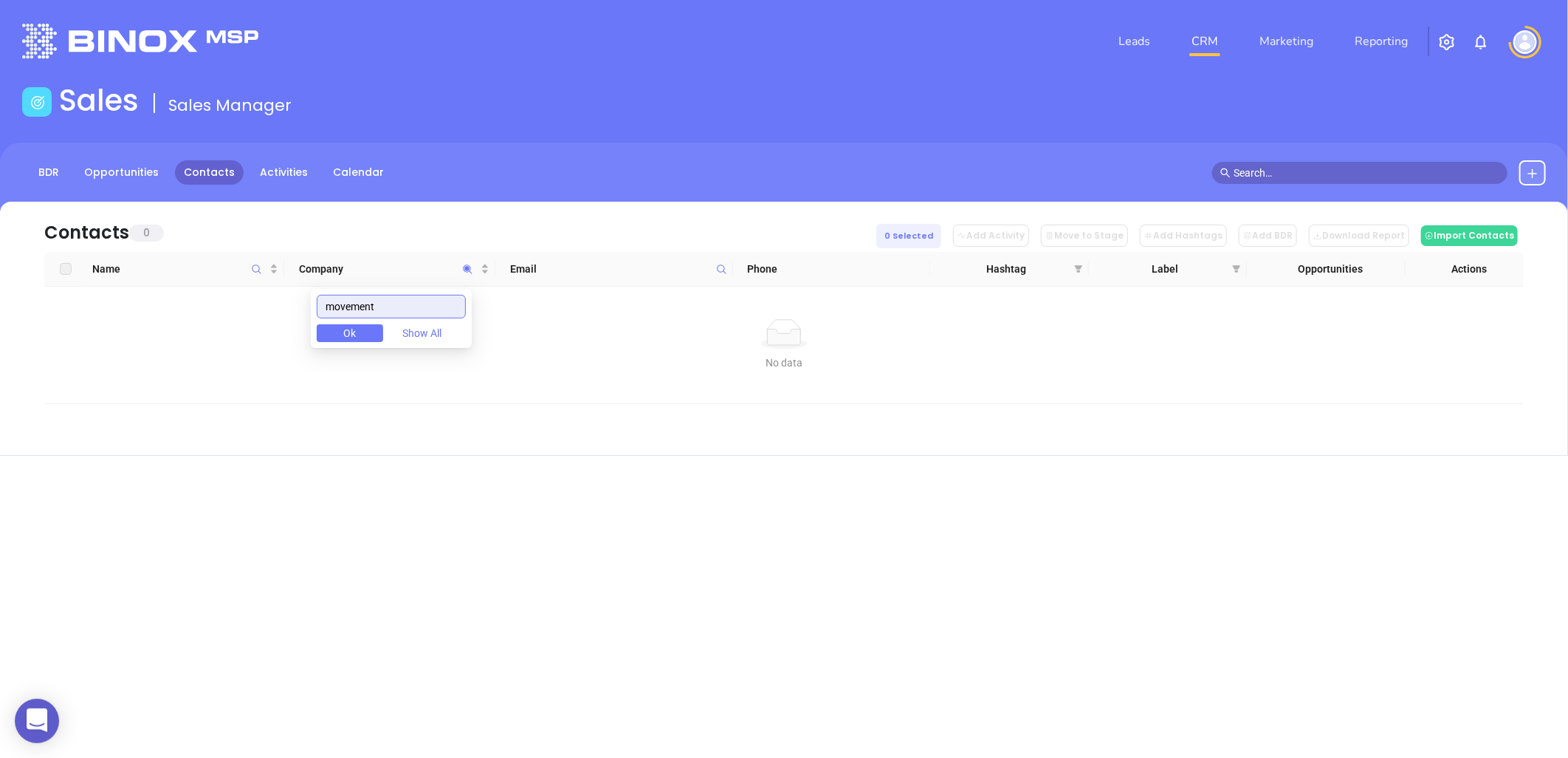
drag, startPoint x: 403, startPoint y: 305, endPoint x: 275, endPoint y: 319, distance: 128.8
click at [275, 319] on body "0 Leads CRM Marketing Reporting Financial Leads Leads Sales Sales Manager BDR O…" at bounding box center [784, 379] width 1568 height 758
type input "Triangle"
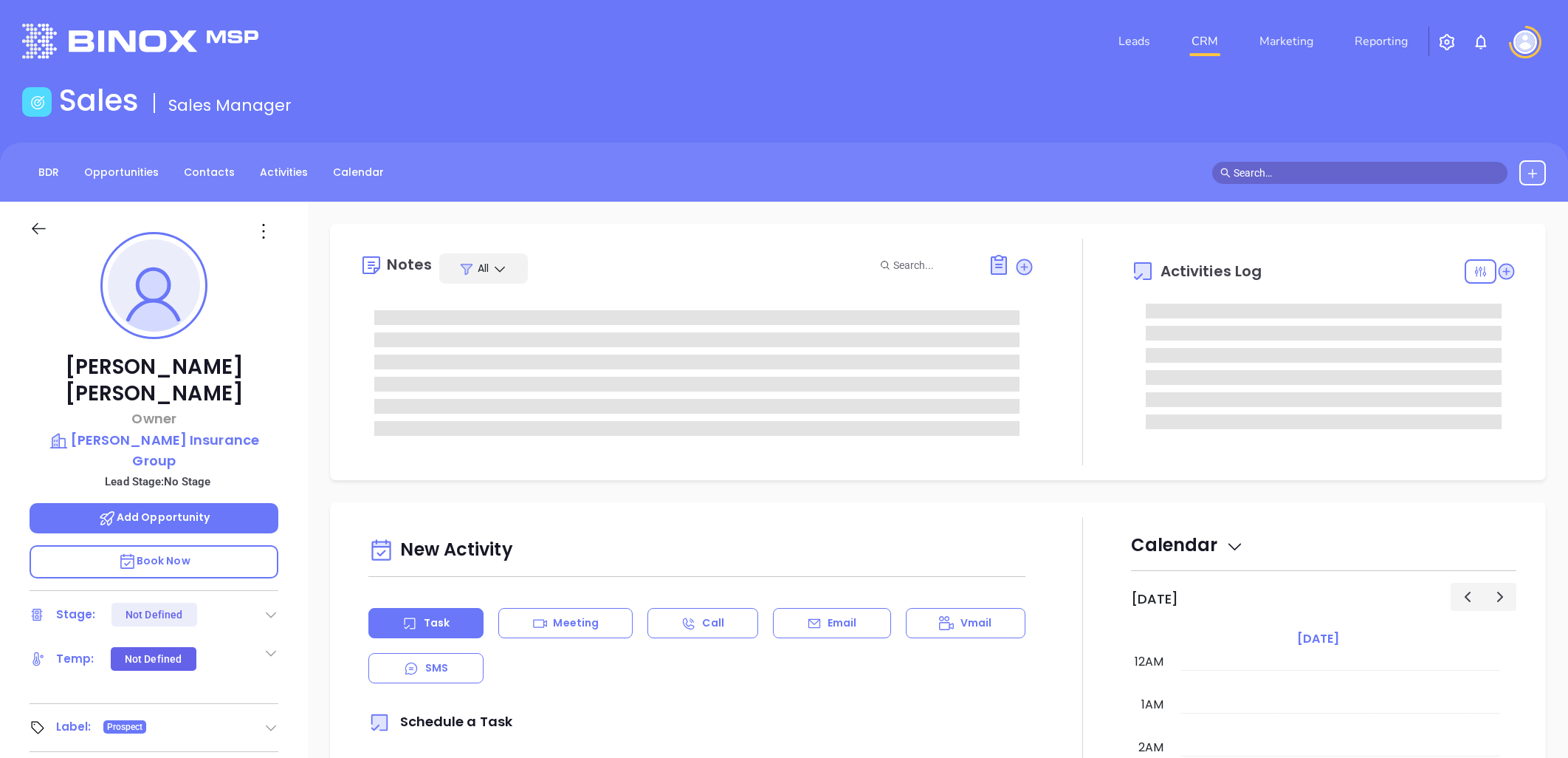
type input "[PERSON_NAME]"
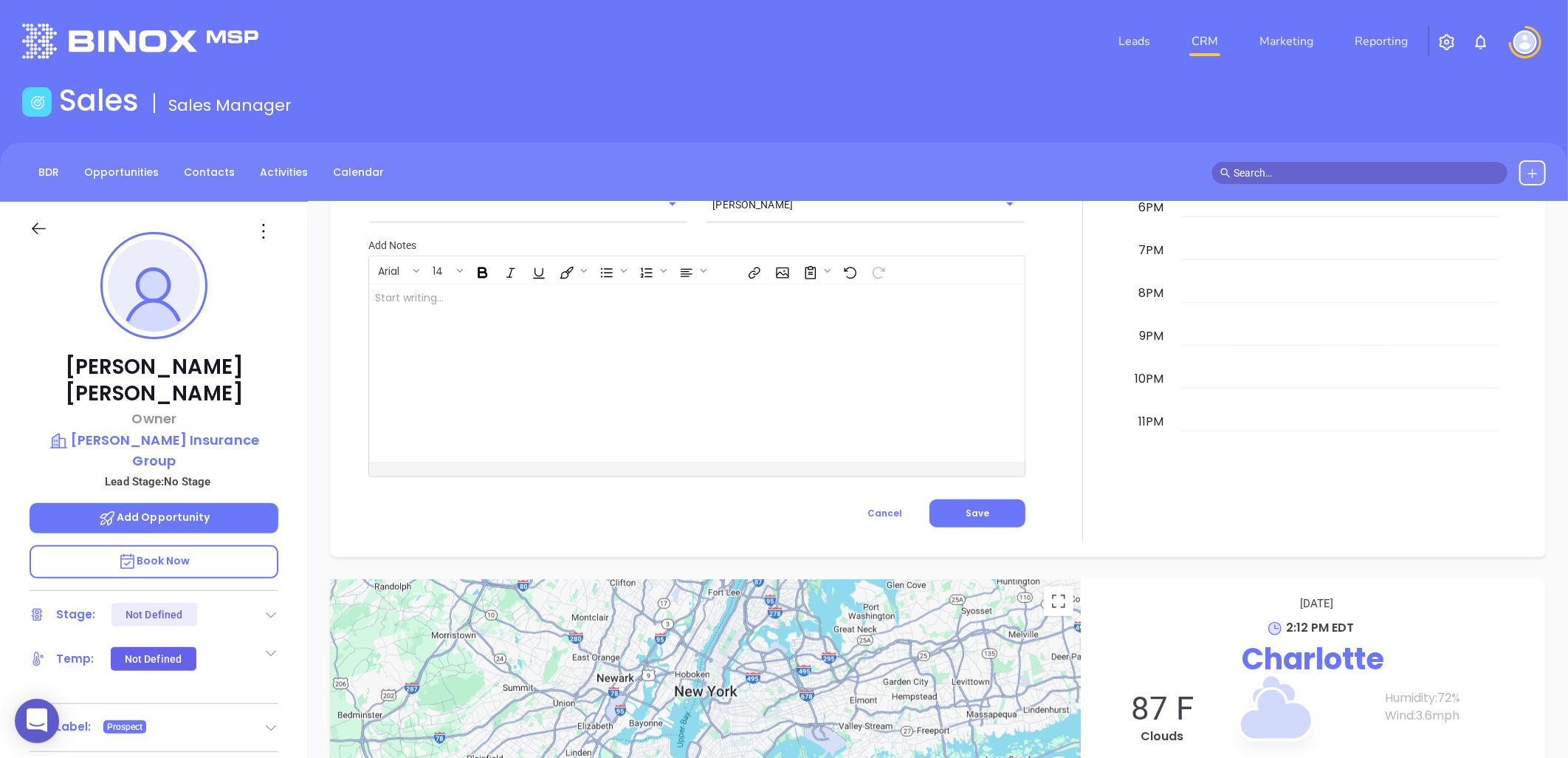
click at [264, 227] on icon at bounding box center [264, 232] width 24 height 24
click at [293, 387] on div "Edit" at bounding box center [336, 389] width 144 height 17
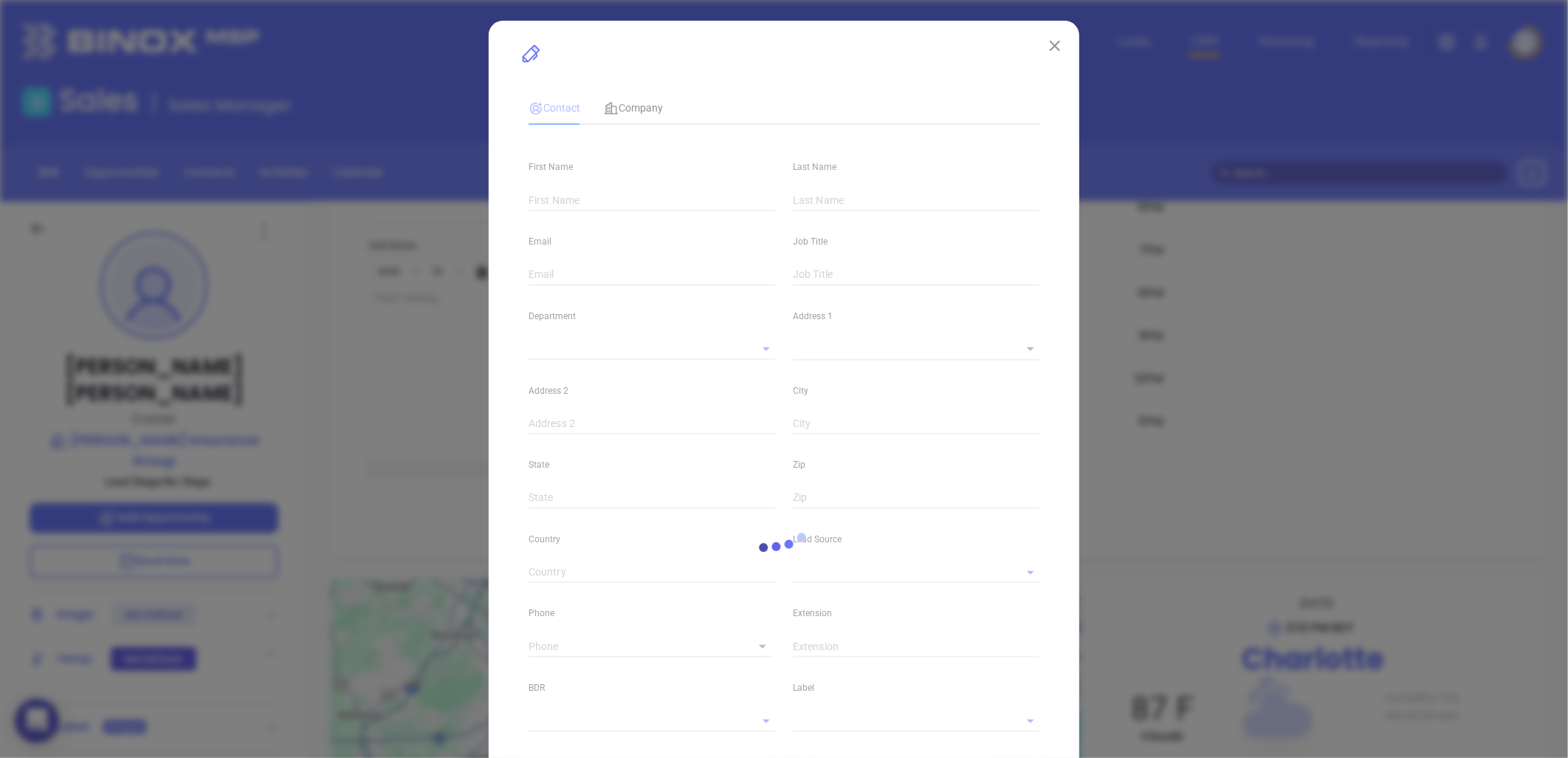
type input "Kelley"
type input "Moulton"
type input "kelley@moultoninsgroup.com"
type input "Owner"
type input "1"
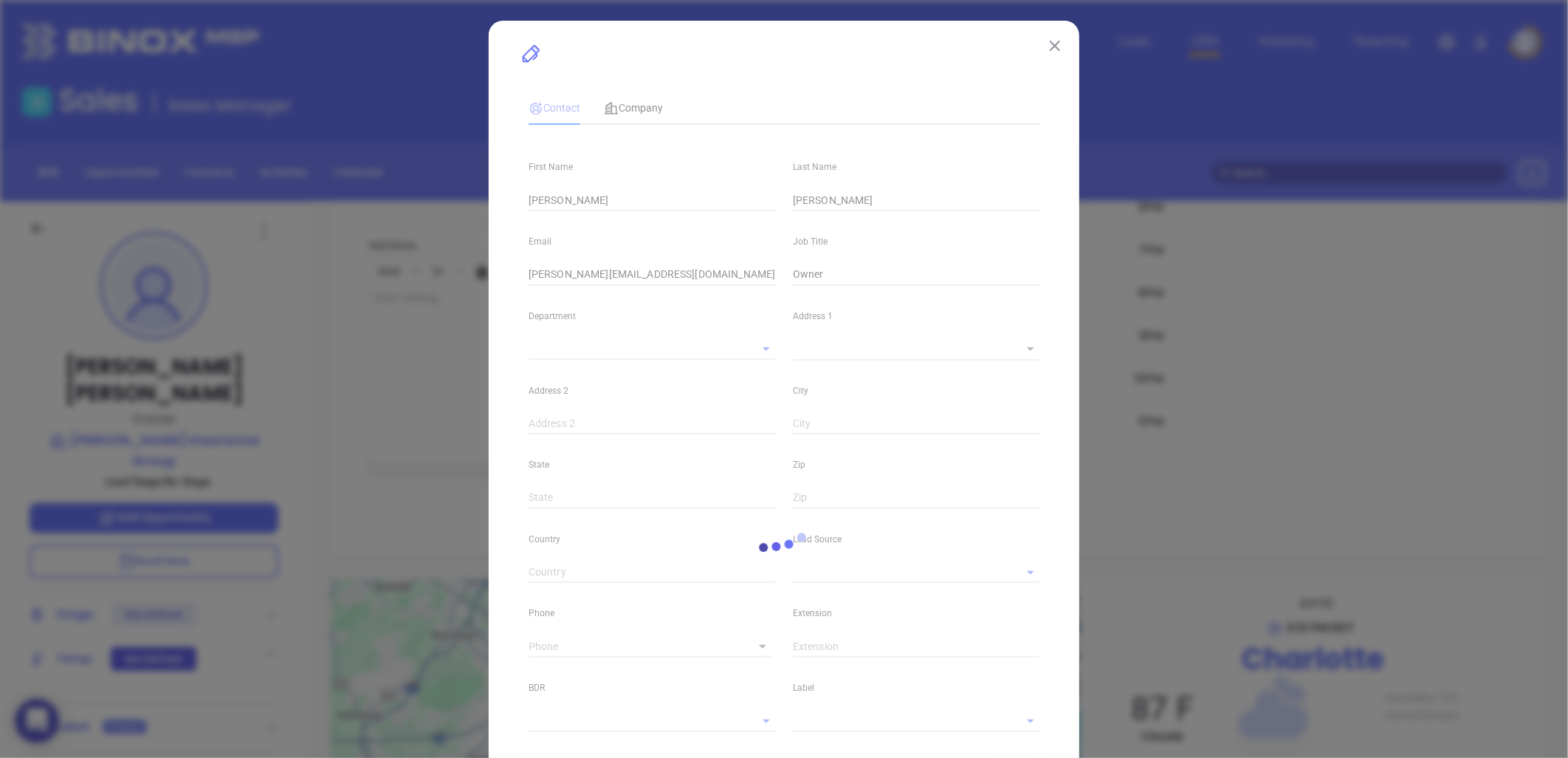
type input "Marketing"
type input "Other"
type input "undefined undefined"
type input "(704) 332-9222"
type input "1"
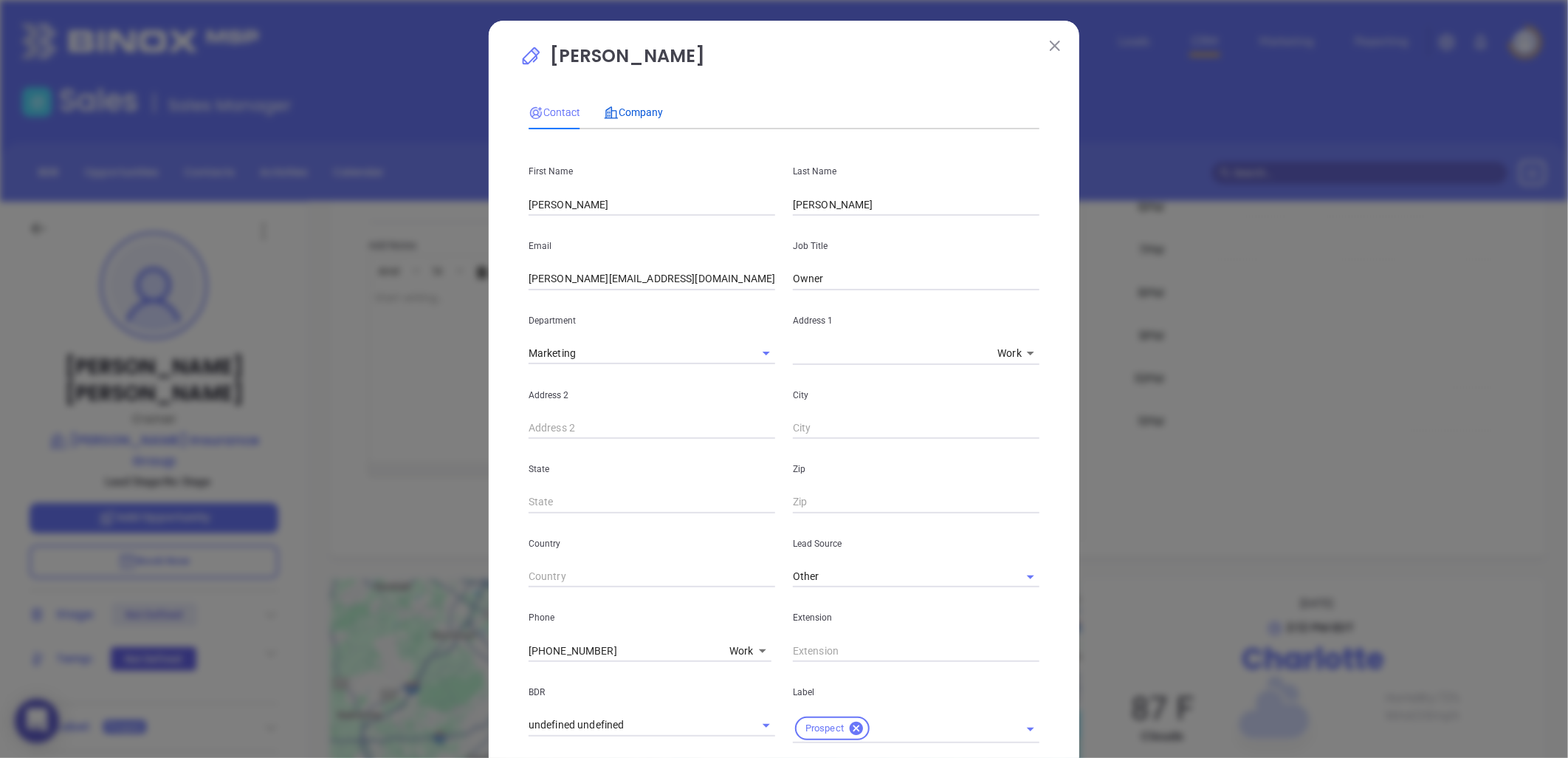
click at [625, 107] on span "Company" at bounding box center [633, 112] width 59 height 12
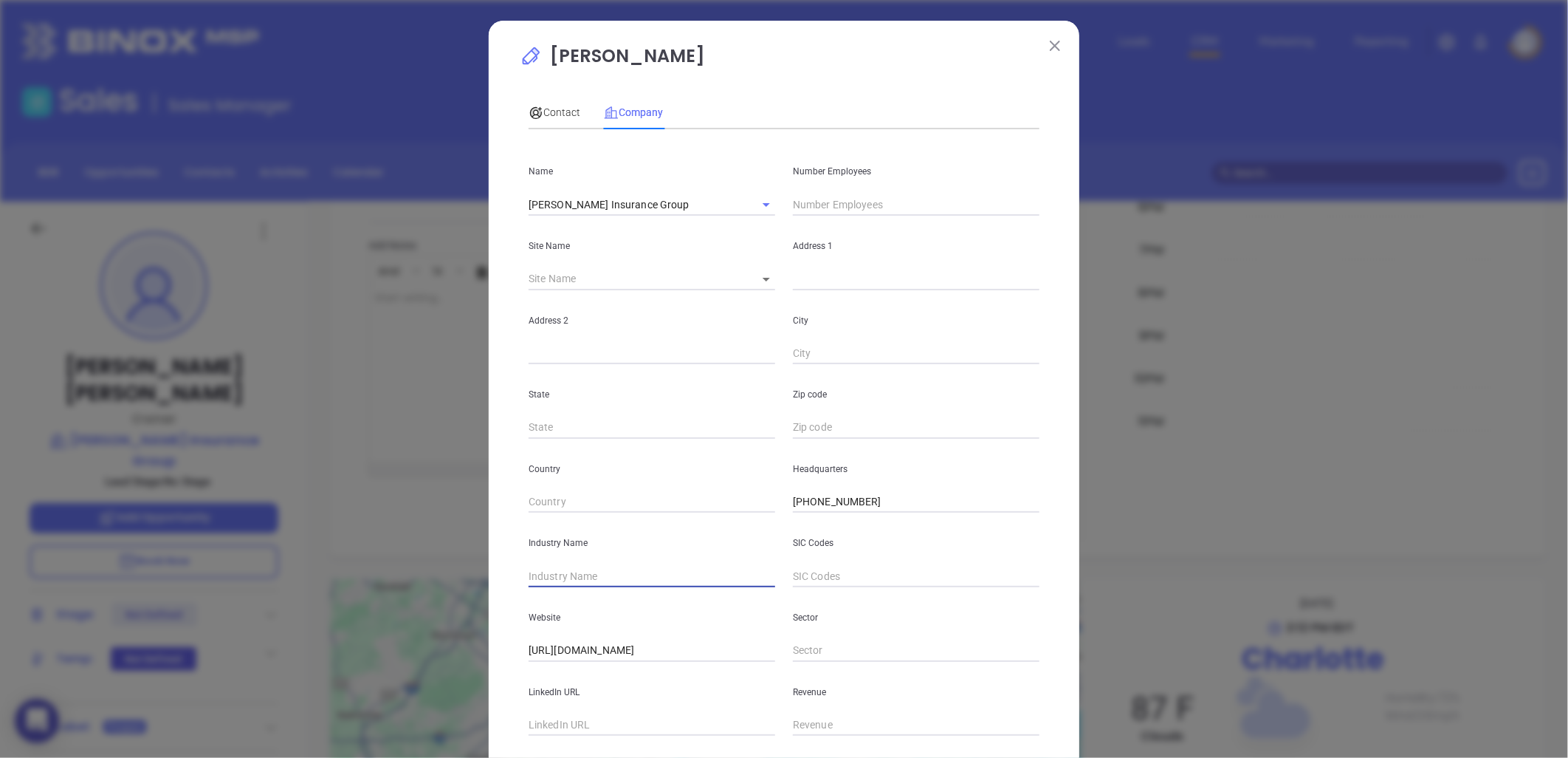
click at [562, 575] on input "text" at bounding box center [652, 576] width 246 height 22
type input "Insurance"
click at [548, 721] on input "text" at bounding box center [652, 726] width 246 height 22
paste input "https://www.linkedin.com/company/moulton-insurance-group/"
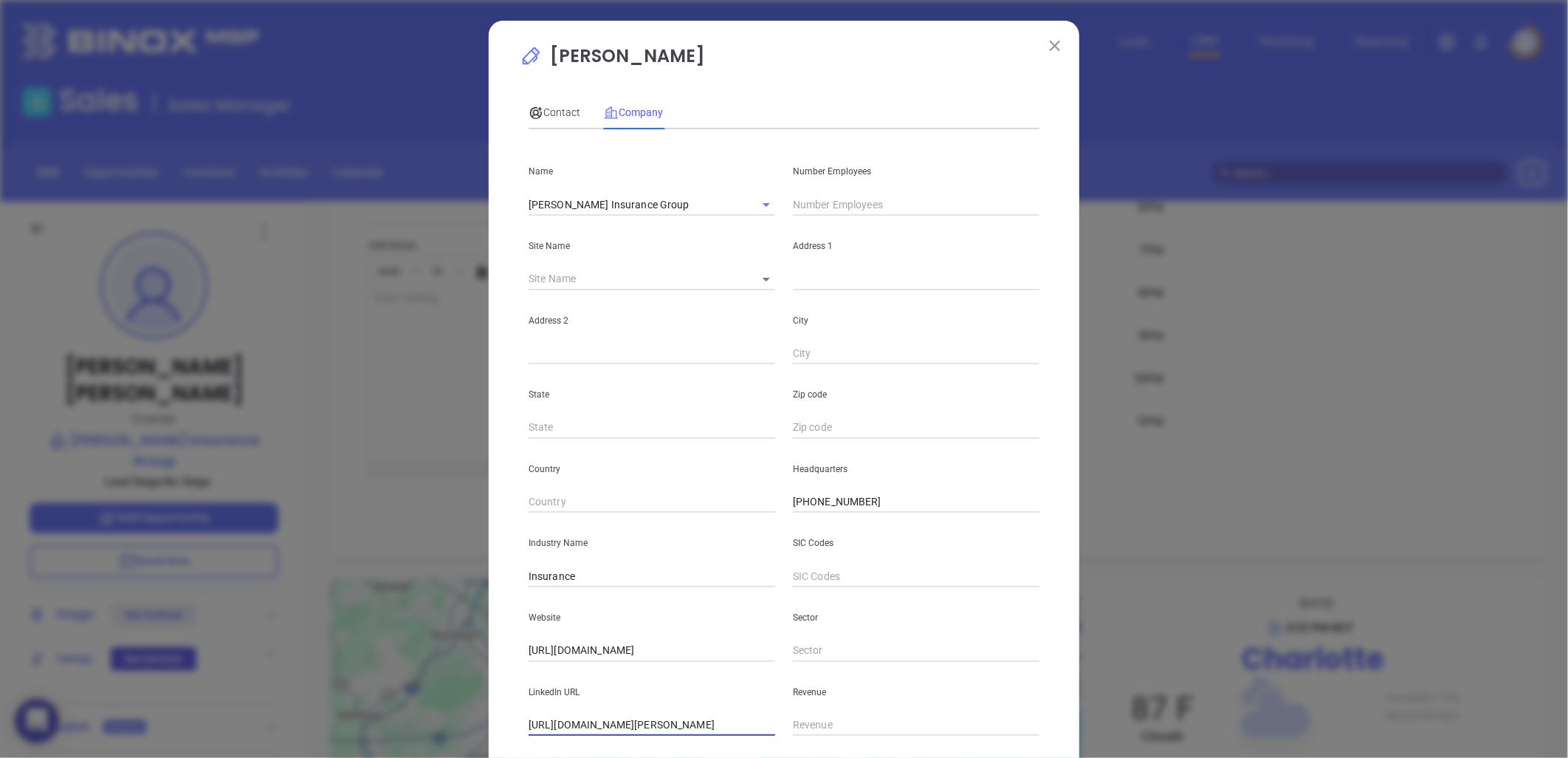
type input "https://www.linkedin.com/company/moulton-insurance-group/"
click at [837, 197] on input "text" at bounding box center [916, 205] width 246 height 22
type input "22"
click at [756, 274] on body "0 Leads CRM Marketing Reporting Financial Leads Leads Sales Sales Manager BDR O…" at bounding box center [784, 379] width 1568 height 758
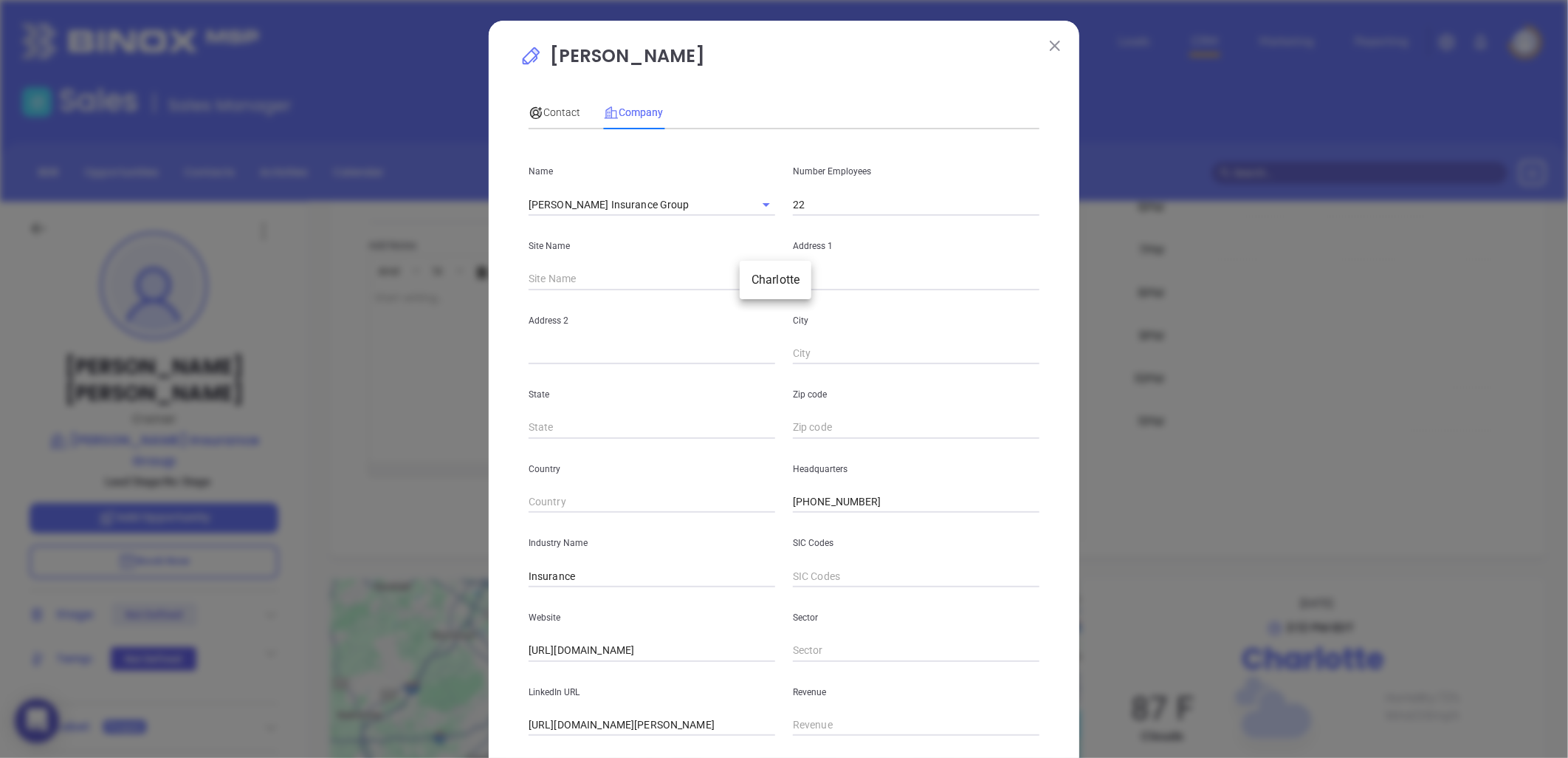
click at [771, 283] on li "Charlotte" at bounding box center [775, 280] width 71 height 27
type input "Charlotte"
type input "99156"
type input "221 East Kingston Avenue"
type input "Charlotte"
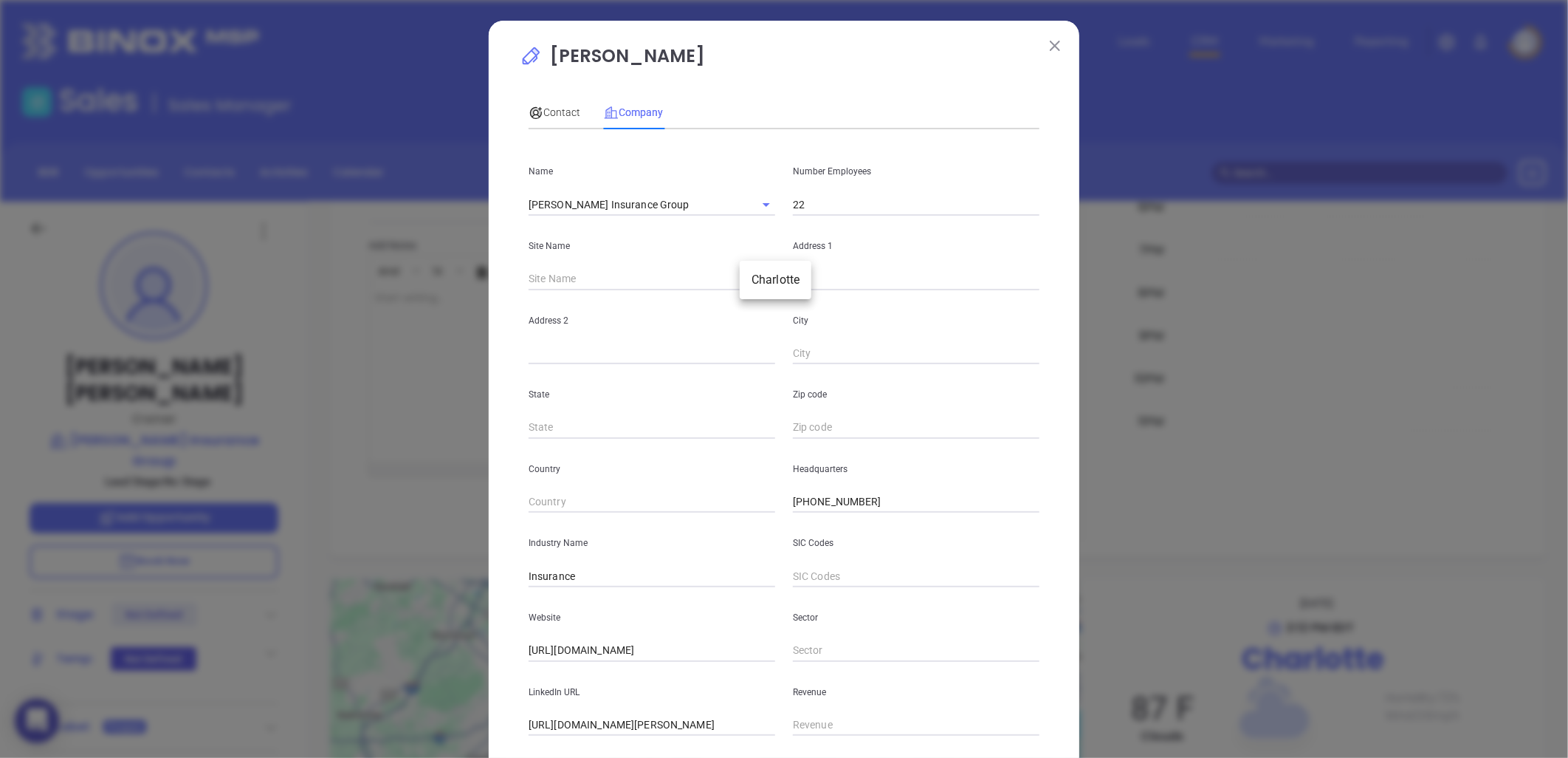
type input "NC"
type input "28203"
drag, startPoint x: 891, startPoint y: 499, endPoint x: 881, endPoint y: 499, distance: 10.0
click at [881, 499] on input "(704) 332-9222" at bounding box center [916, 502] width 246 height 22
drag, startPoint x: 916, startPoint y: 279, endPoint x: 706, endPoint y: 274, distance: 210.1
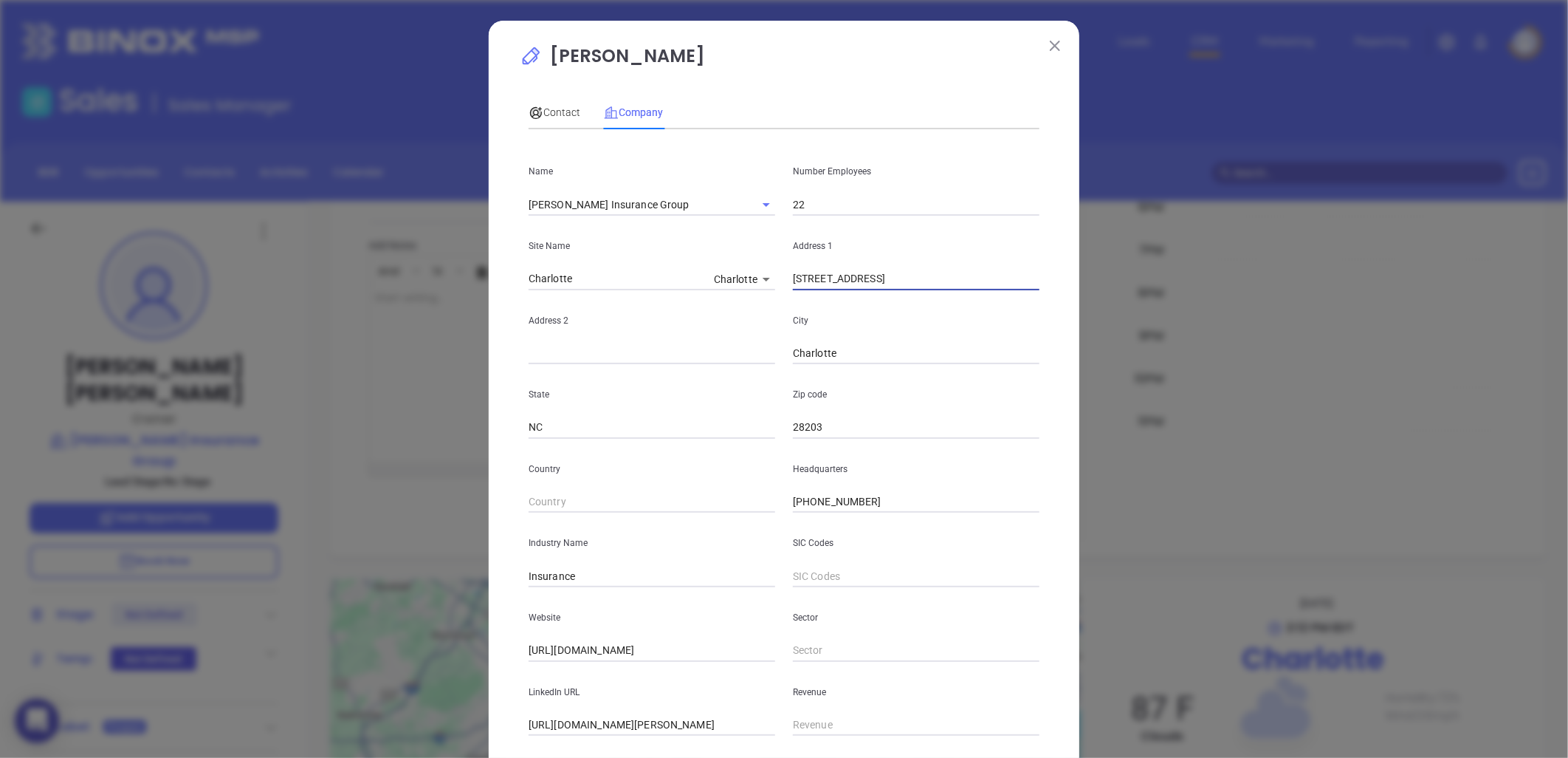
click at [706, 274] on div "Site Name Charlotte Charlotte 99156 Address 1 221 East Kingston Avenue" at bounding box center [784, 253] width 529 height 75
paste input "505 East Blvd Charlotte, NC 28203"
drag, startPoint x: 854, startPoint y: 279, endPoint x: 1192, endPoint y: 257, distance: 338.7
click at [1192, 257] on div "Kelley Moulton Contact Company First Name Kelley Last Name Moulton Email kelley…" at bounding box center [784, 379] width 1568 height 758
type input "505 East Blvd"
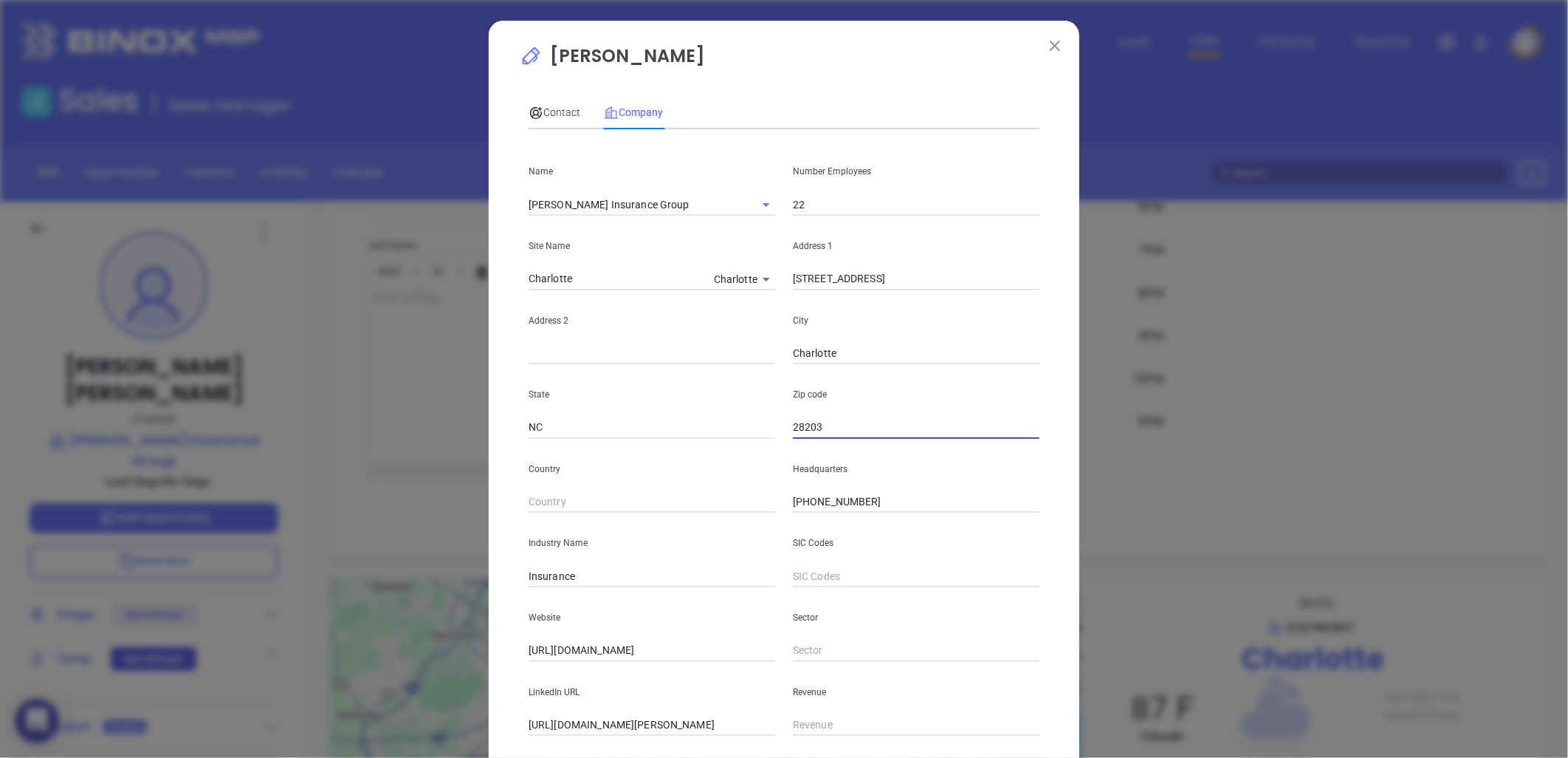
paste input "Charlotte, NC"
type input "28203"
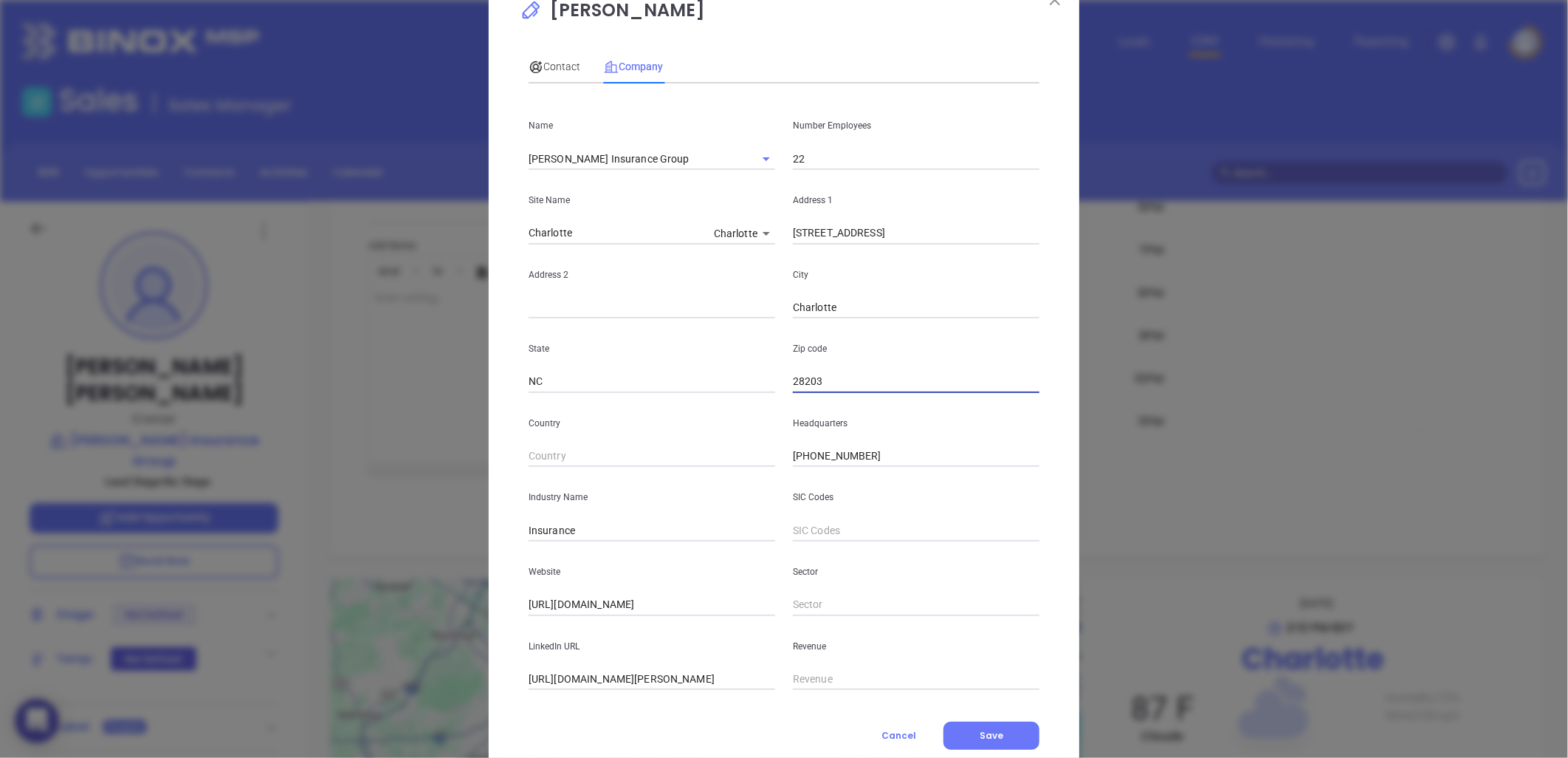
scroll to position [89, 0]
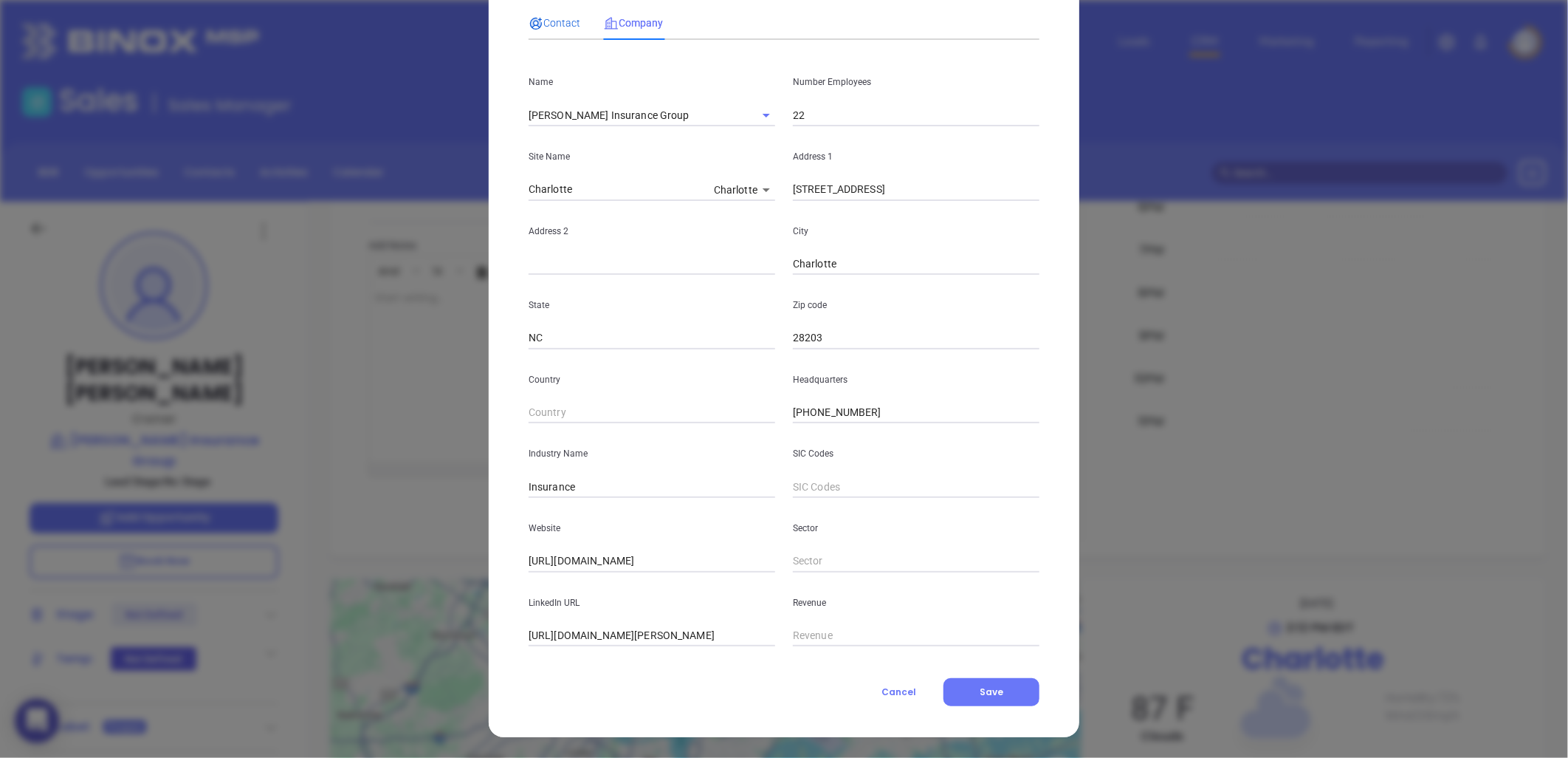
click at [551, 20] on span "Contact" at bounding box center [555, 22] width 52 height 12
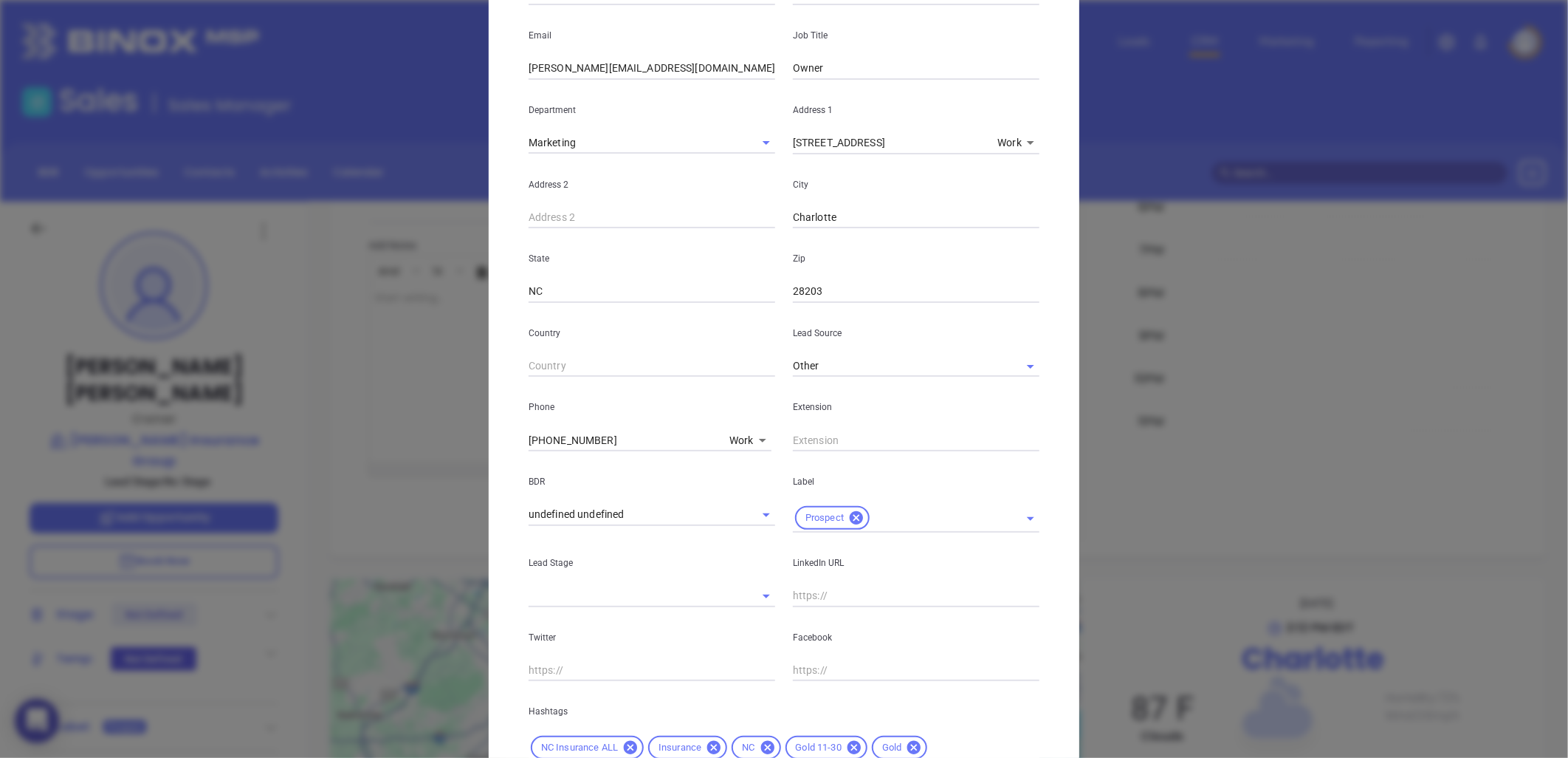
scroll to position [7, 0]
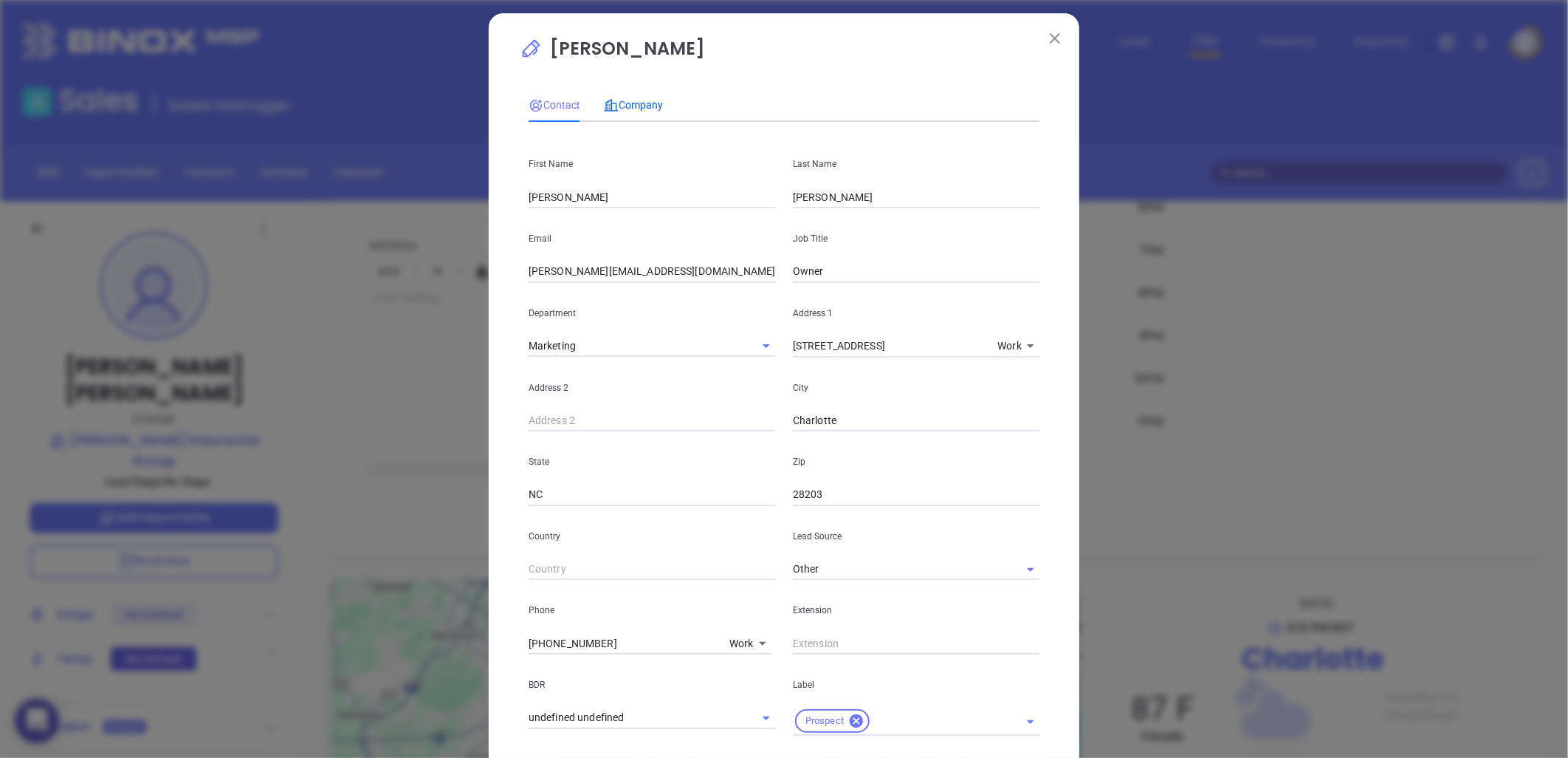
click at [635, 104] on span "Company" at bounding box center [633, 105] width 59 height 12
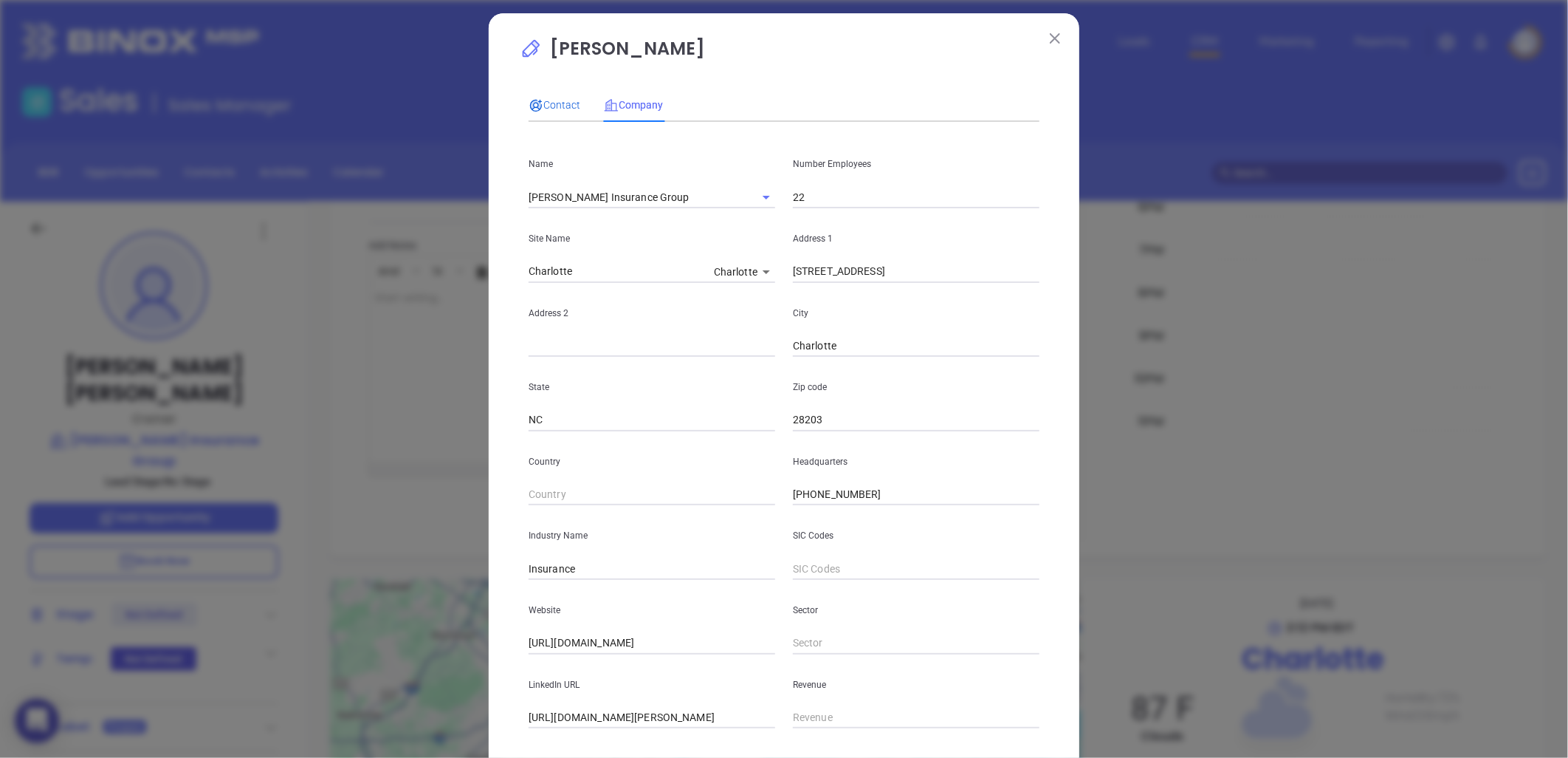
drag, startPoint x: 534, startPoint y: 108, endPoint x: 557, endPoint y: 112, distance: 23.3
click at [534, 108] on icon at bounding box center [535, 106] width 12 height 12
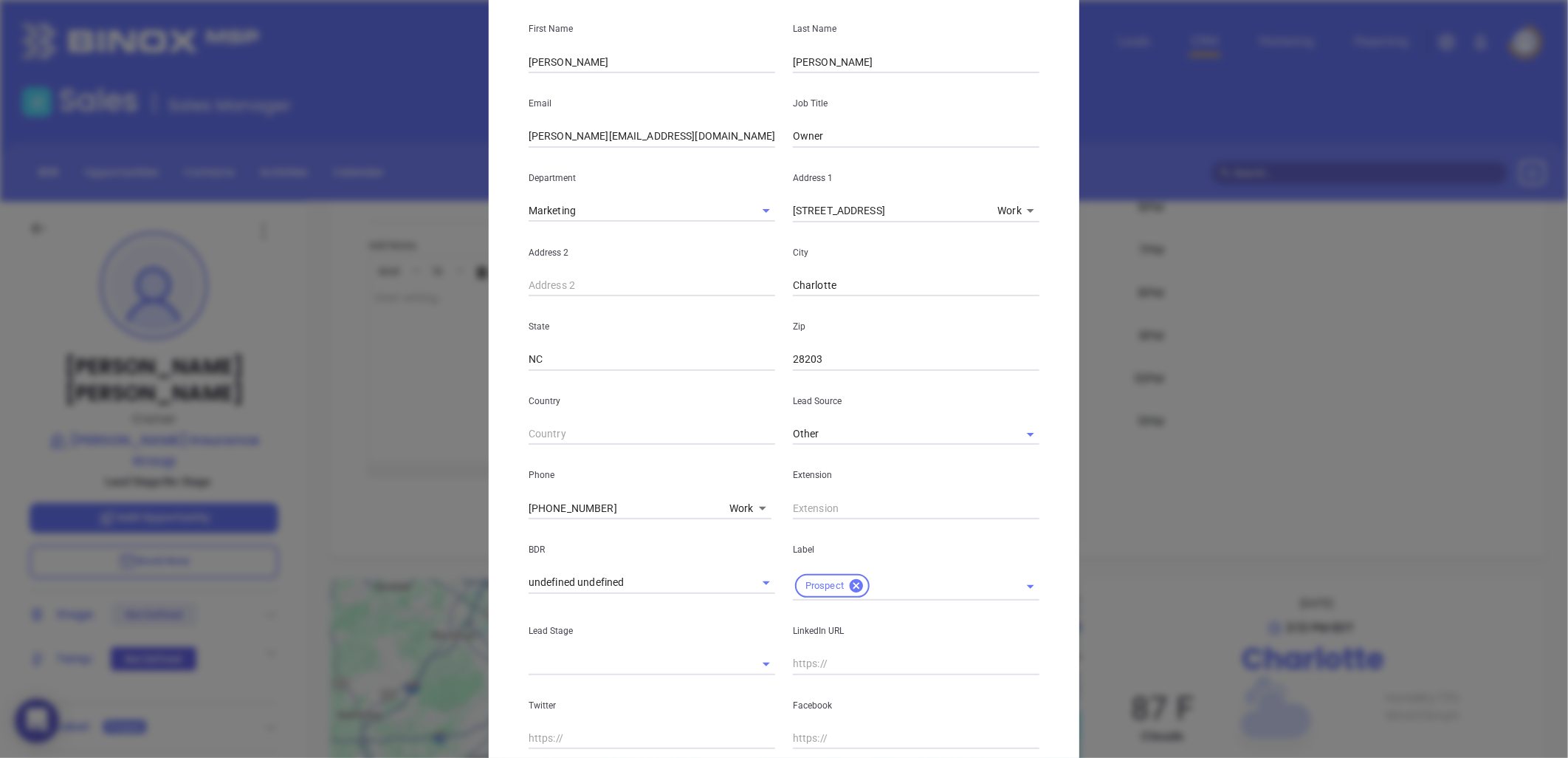
scroll to position [355, 0]
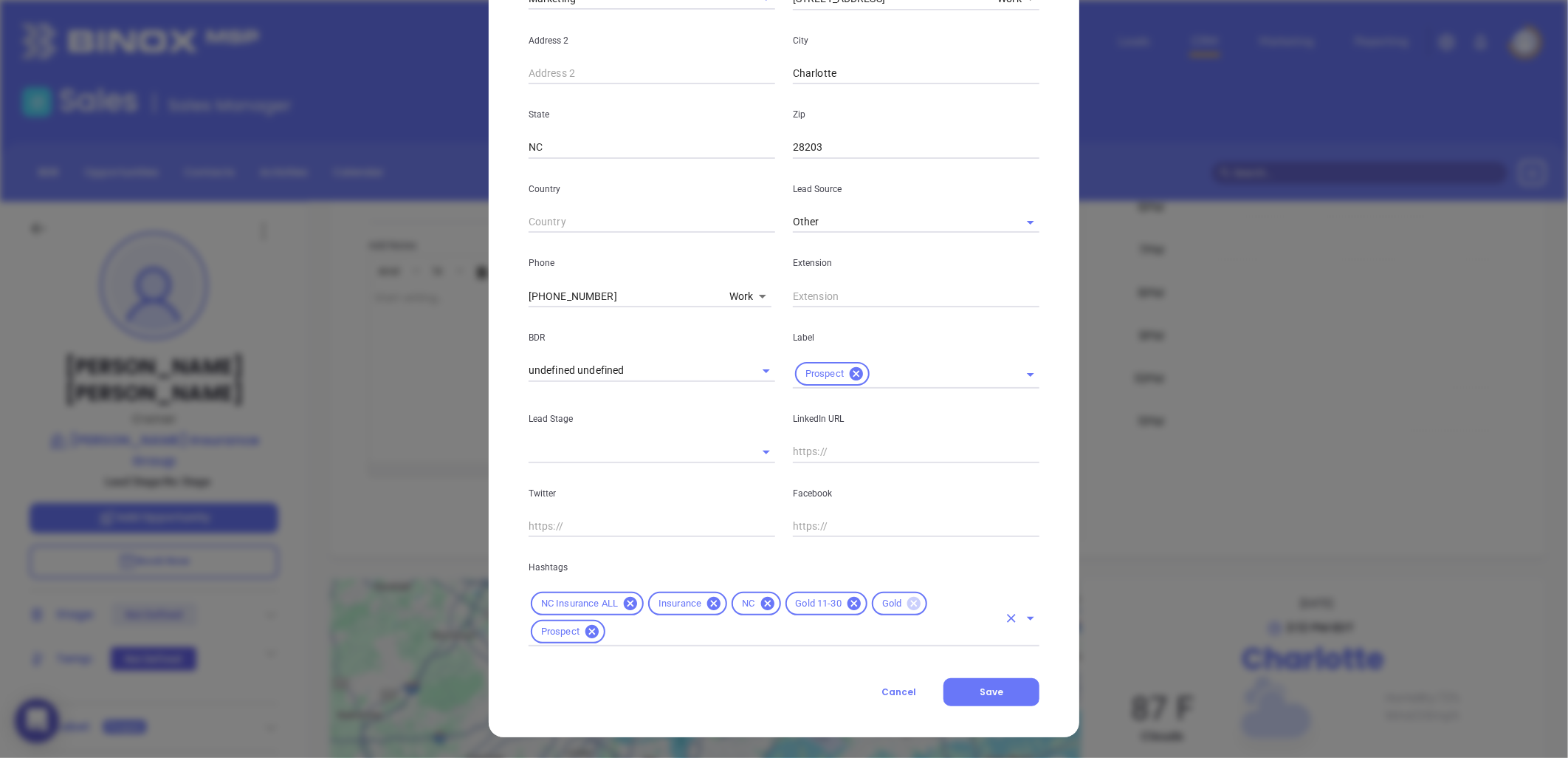
click at [908, 601] on icon at bounding box center [914, 603] width 13 height 13
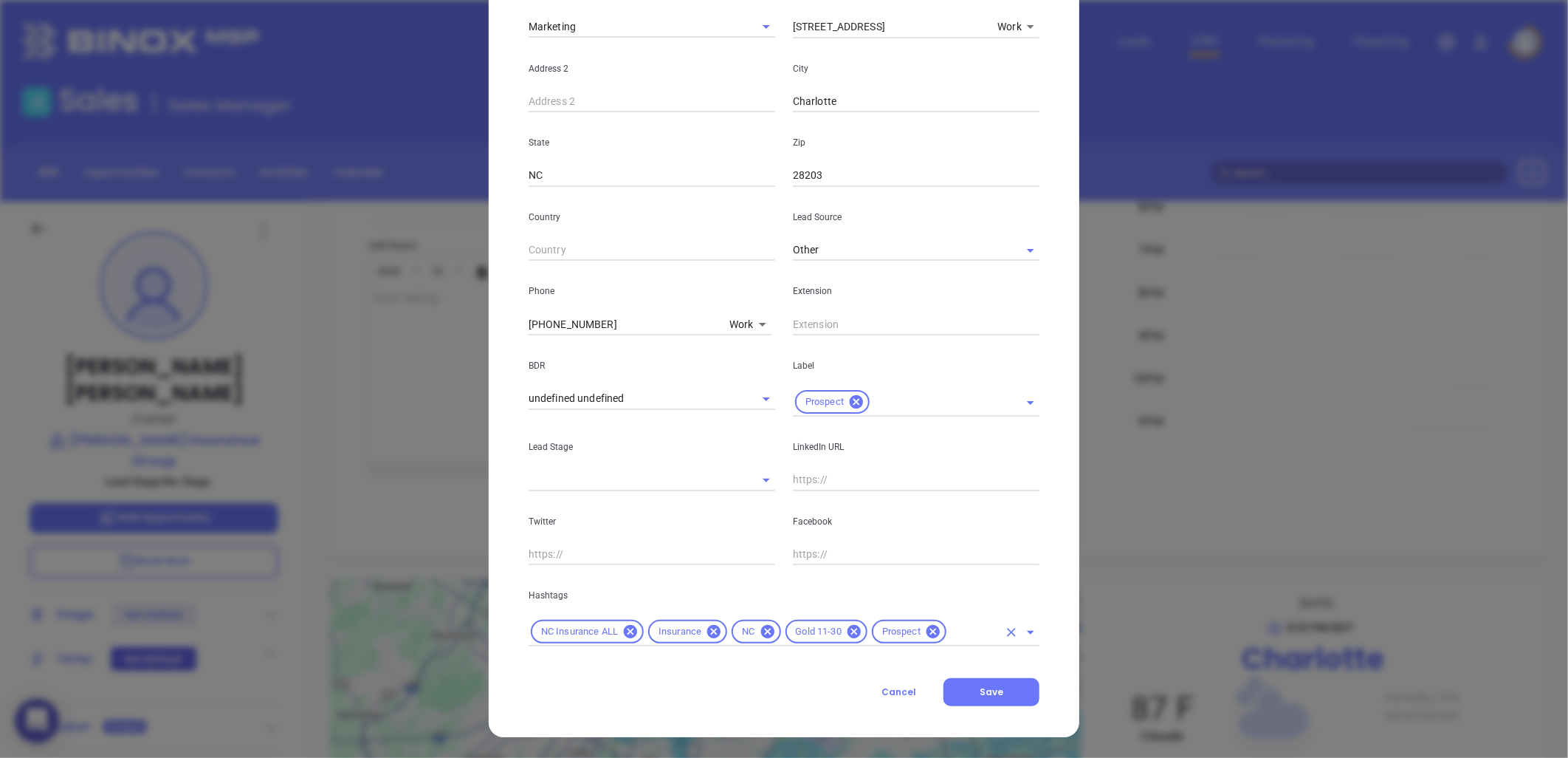
scroll to position [326, 0]
drag, startPoint x: 1001, startPoint y: 690, endPoint x: 993, endPoint y: 690, distance: 8.0
click at [1000, 690] on button "Save" at bounding box center [992, 692] width 96 height 28
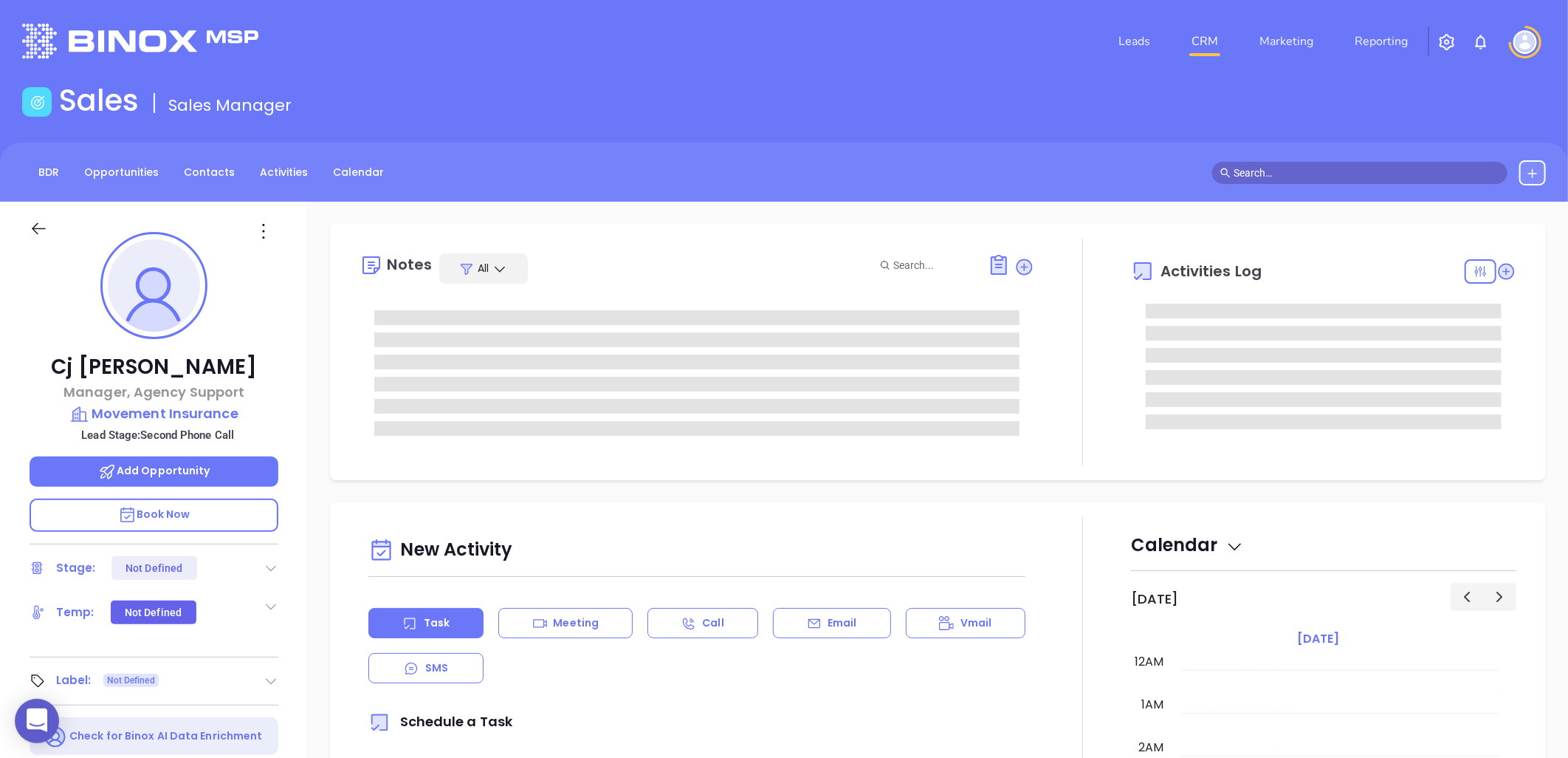
type input "[DATE]"
type input "[PERSON_NAME]"
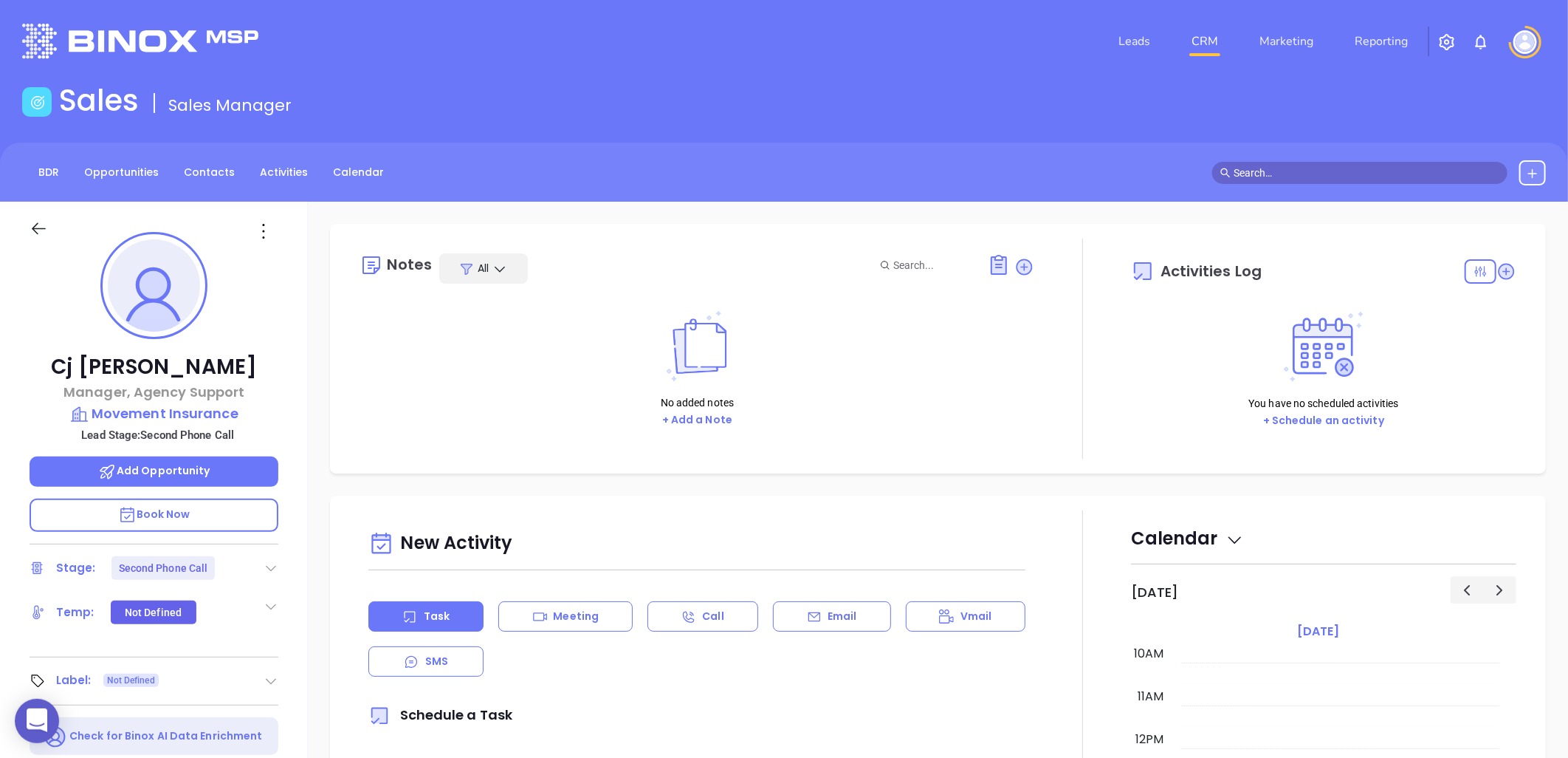
click at [270, 563] on icon at bounding box center [271, 568] width 15 height 15
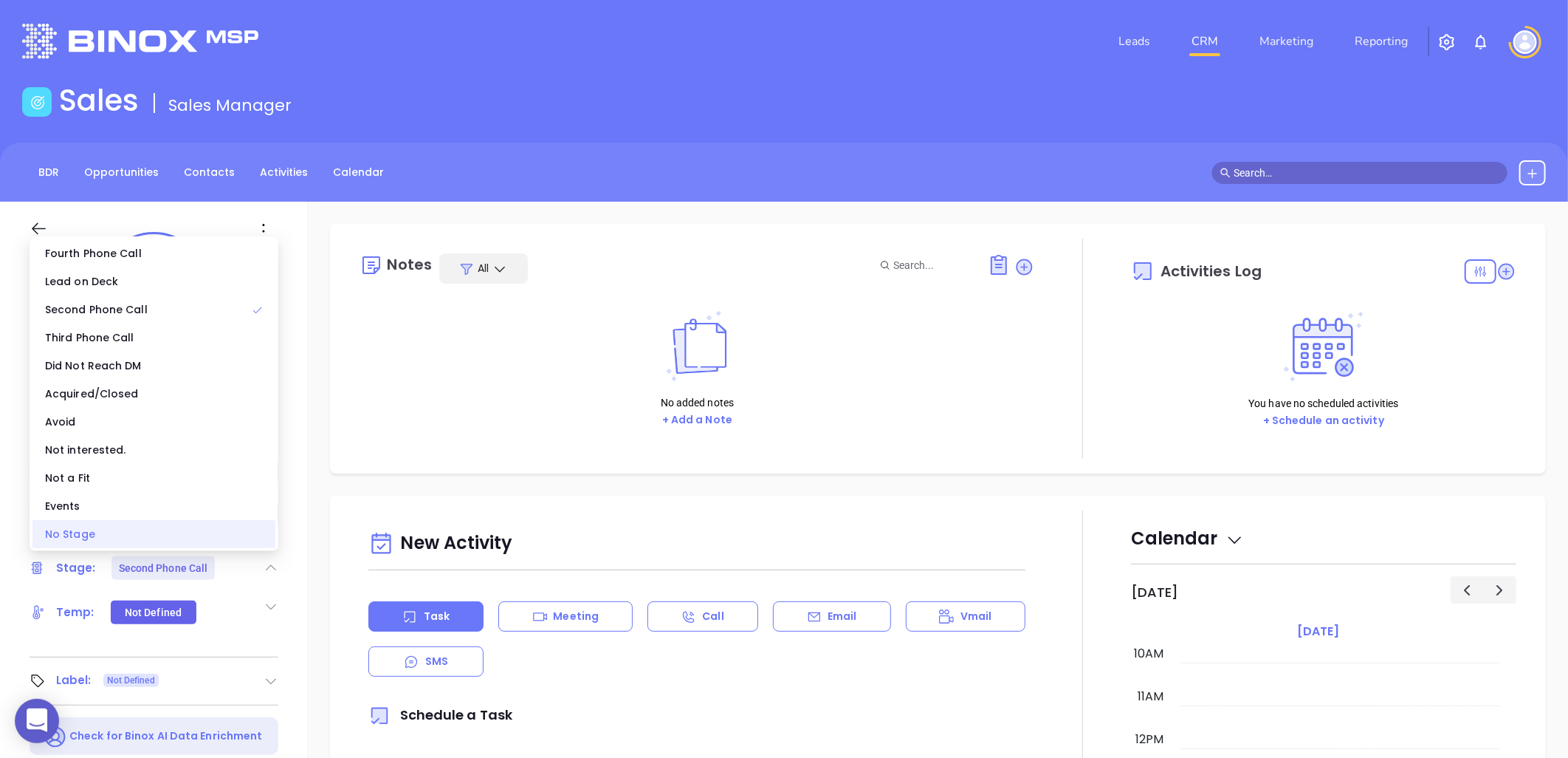
click at [184, 530] on div "No Stage" at bounding box center [154, 534] width 243 height 28
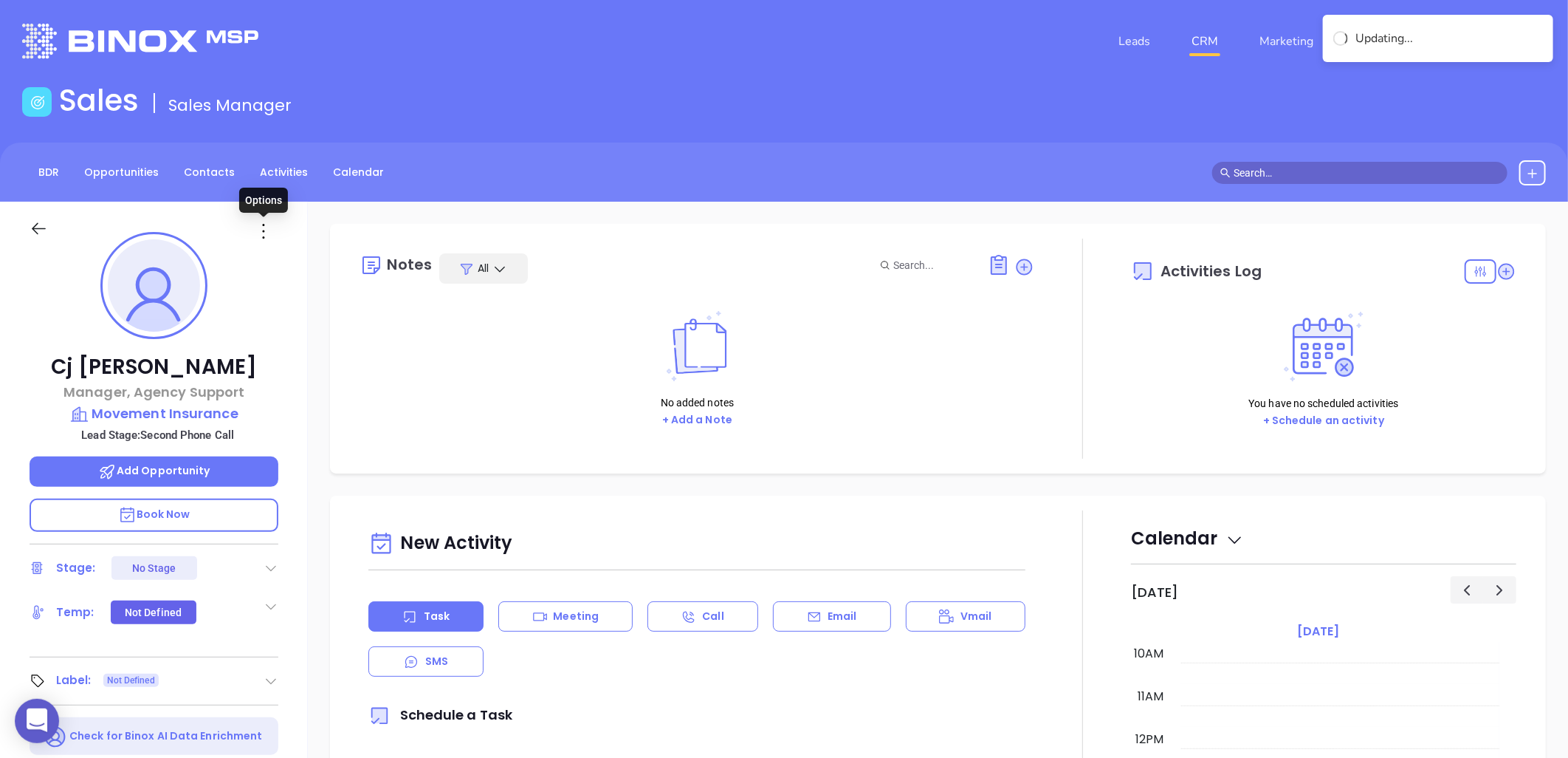
click at [263, 229] on icon at bounding box center [264, 232] width 24 height 24
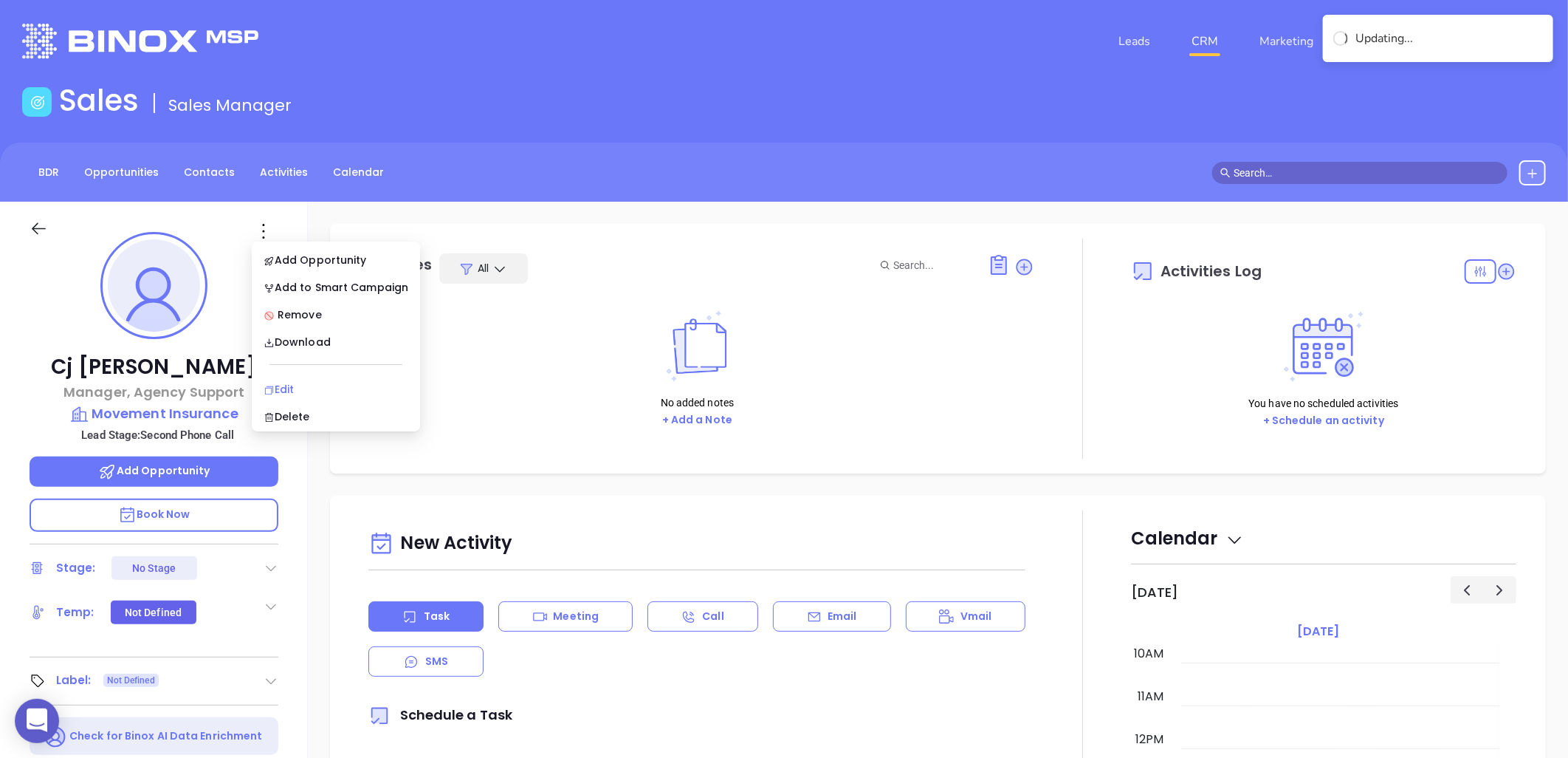
click at [282, 392] on div "Edit" at bounding box center [336, 389] width 144 height 17
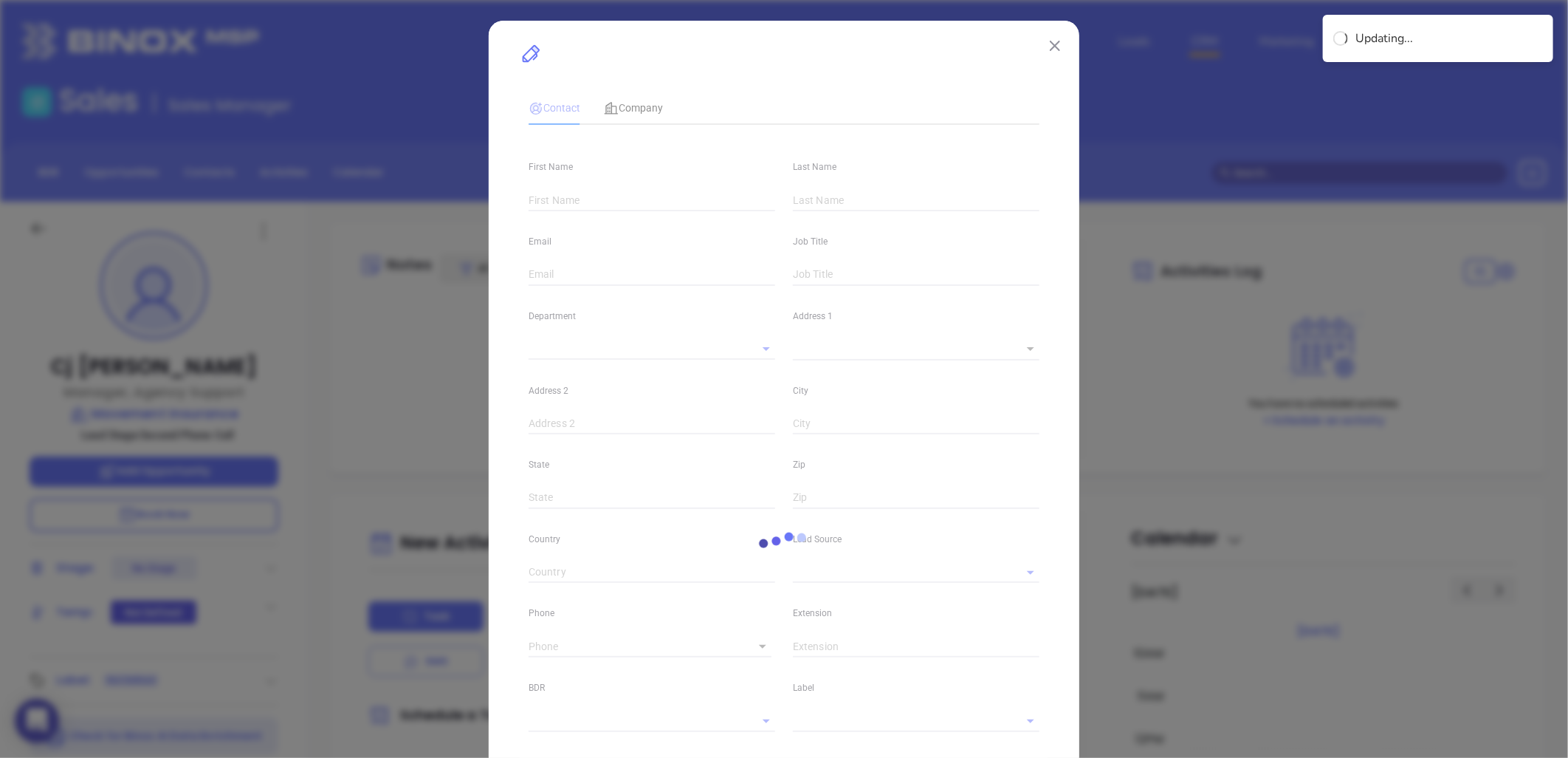
type input "Cj"
type input "[PERSON_NAME]"
type input "[EMAIL_ADDRESS][PERSON_NAME][DOMAIN_NAME]"
type input "Manager, Agency Support"
type input "1"
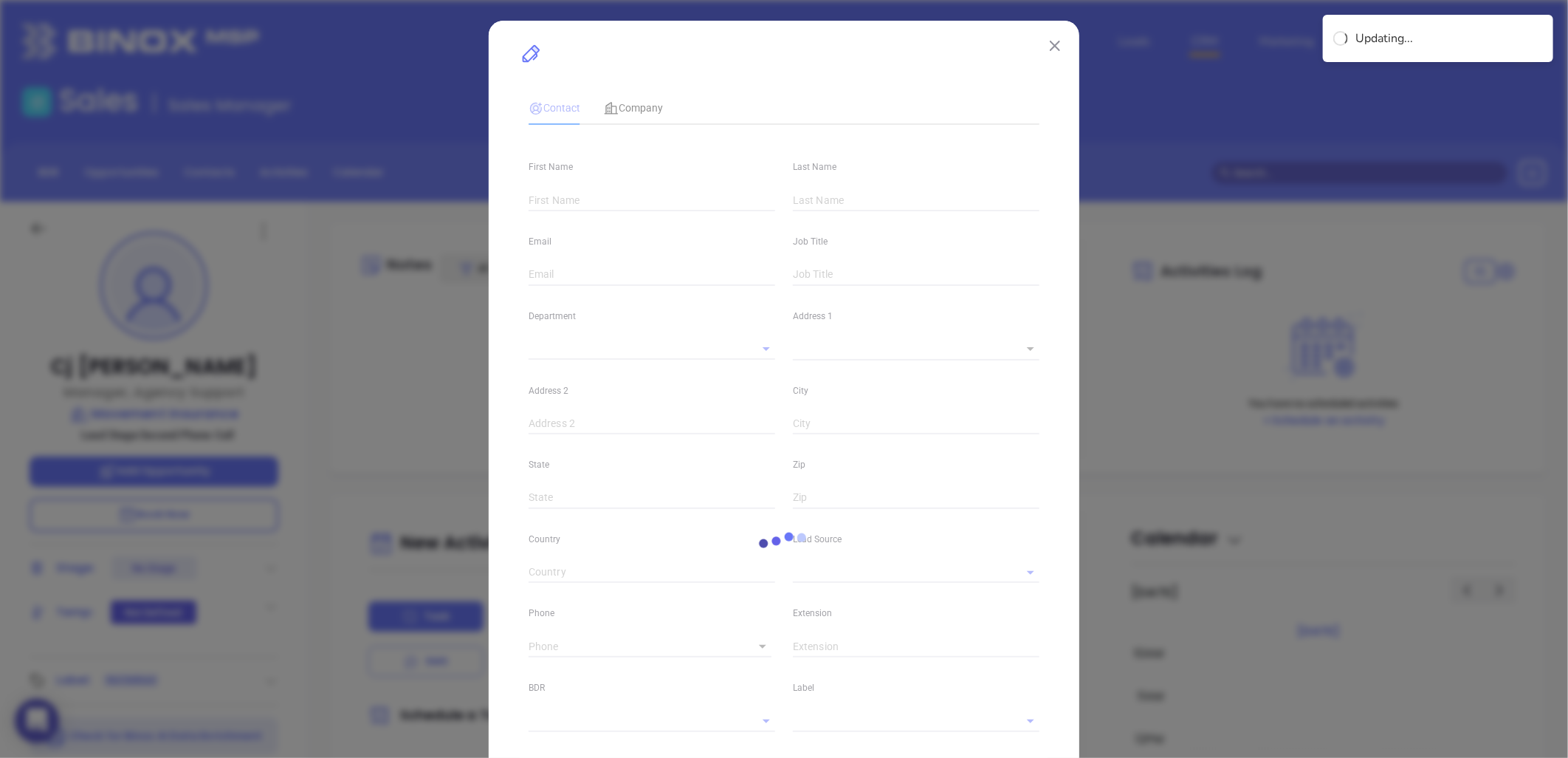
type input "[DOMAIN_NAME][URL][PERSON_NAME]"
type input "Marketing"
type input "Website Reveal"
type input "undefined undefined"
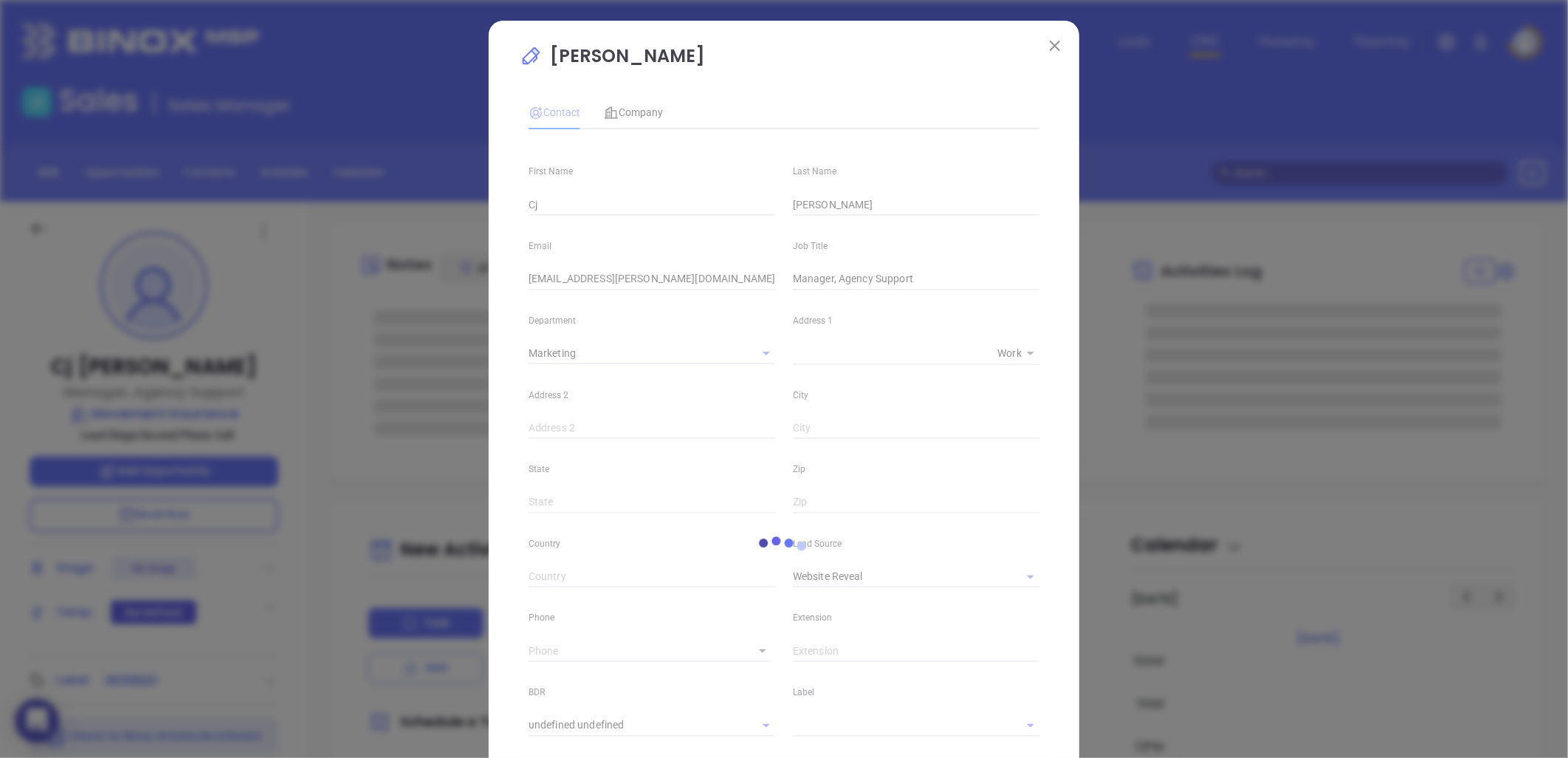
type input "1"
click at [1006, 573] on icon "Clear" at bounding box center [1011, 577] width 15 height 15
click at [926, 580] on input "text" at bounding box center [896, 576] width 206 height 21
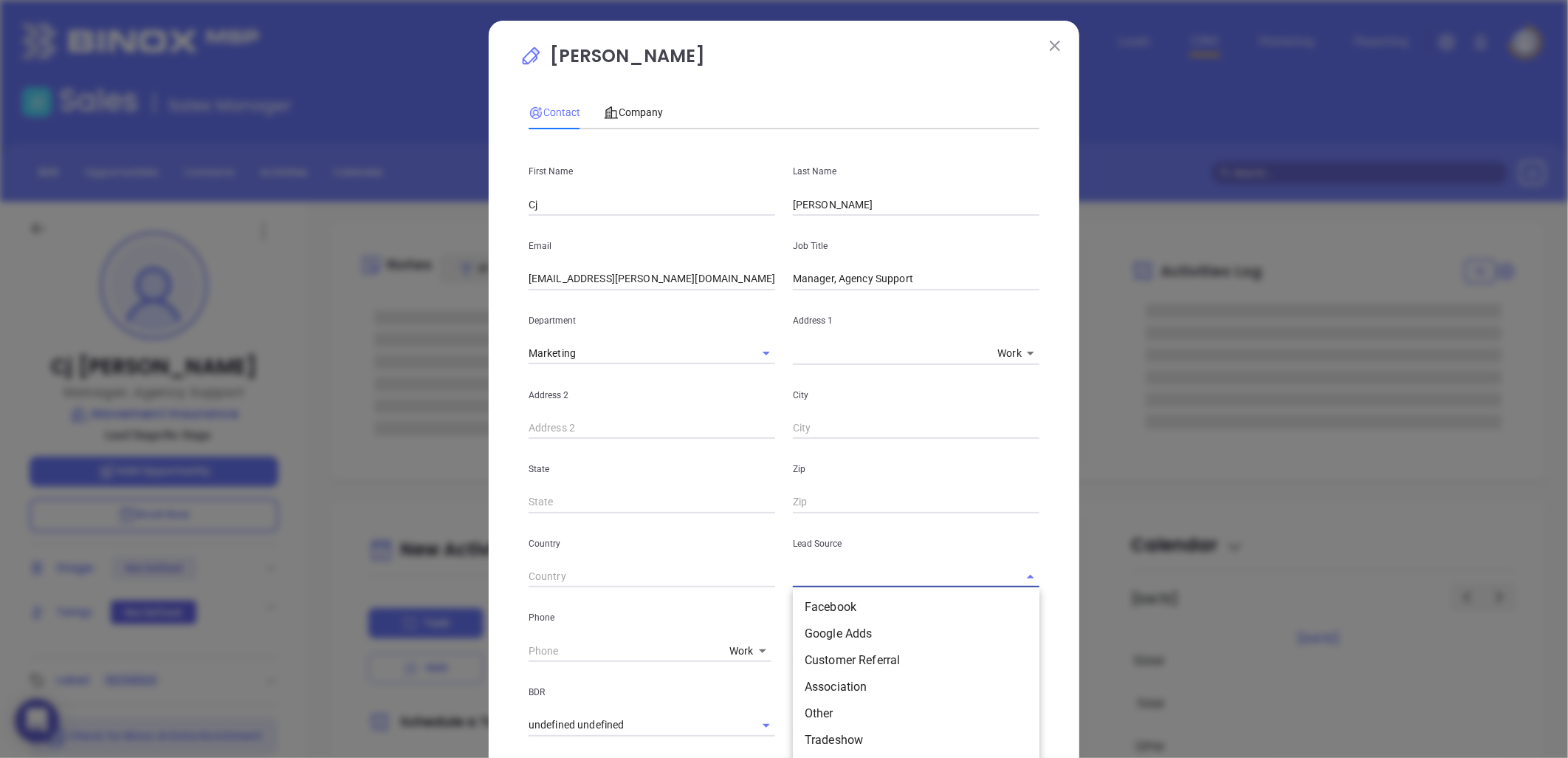
scroll to position [492, 0]
click at [821, 725] on li "Binox" at bounding box center [916, 729] width 246 height 27
type input "Binox"
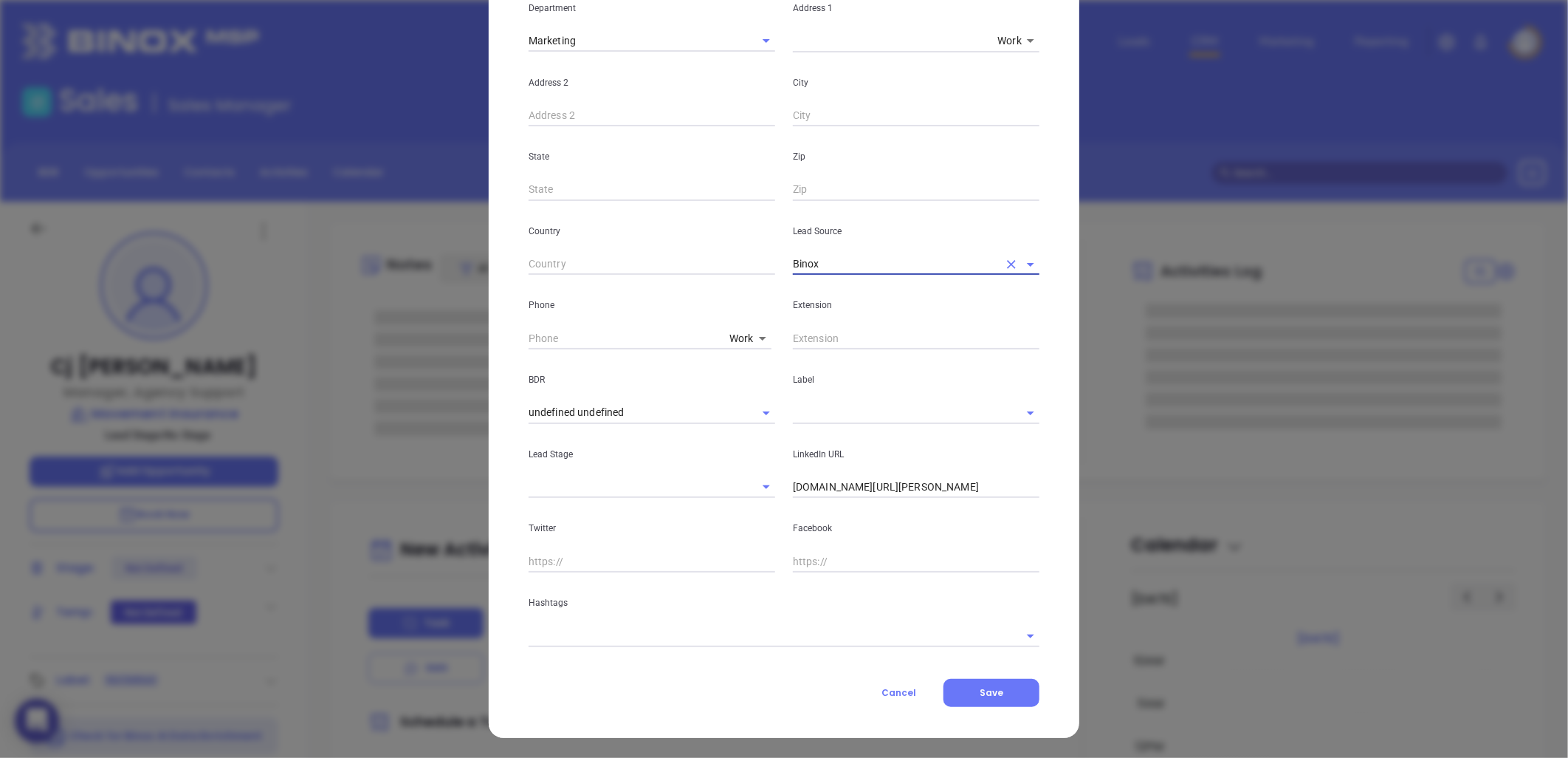
click at [865, 488] on input "linkedin.com/in/cj-mauney-081019" at bounding box center [916, 487] width 246 height 22
click at [866, 488] on input "linkedin.com/in/cj-mauney-081019" at bounding box center [916, 487] width 246 height 22
click at [867, 488] on input "linkedin.com/in/cj-mauney-081019" at bounding box center [916, 487] width 246 height 22
click at [868, 488] on input "linkedin.com/in/cj-mauney-081019" at bounding box center [916, 487] width 246 height 22
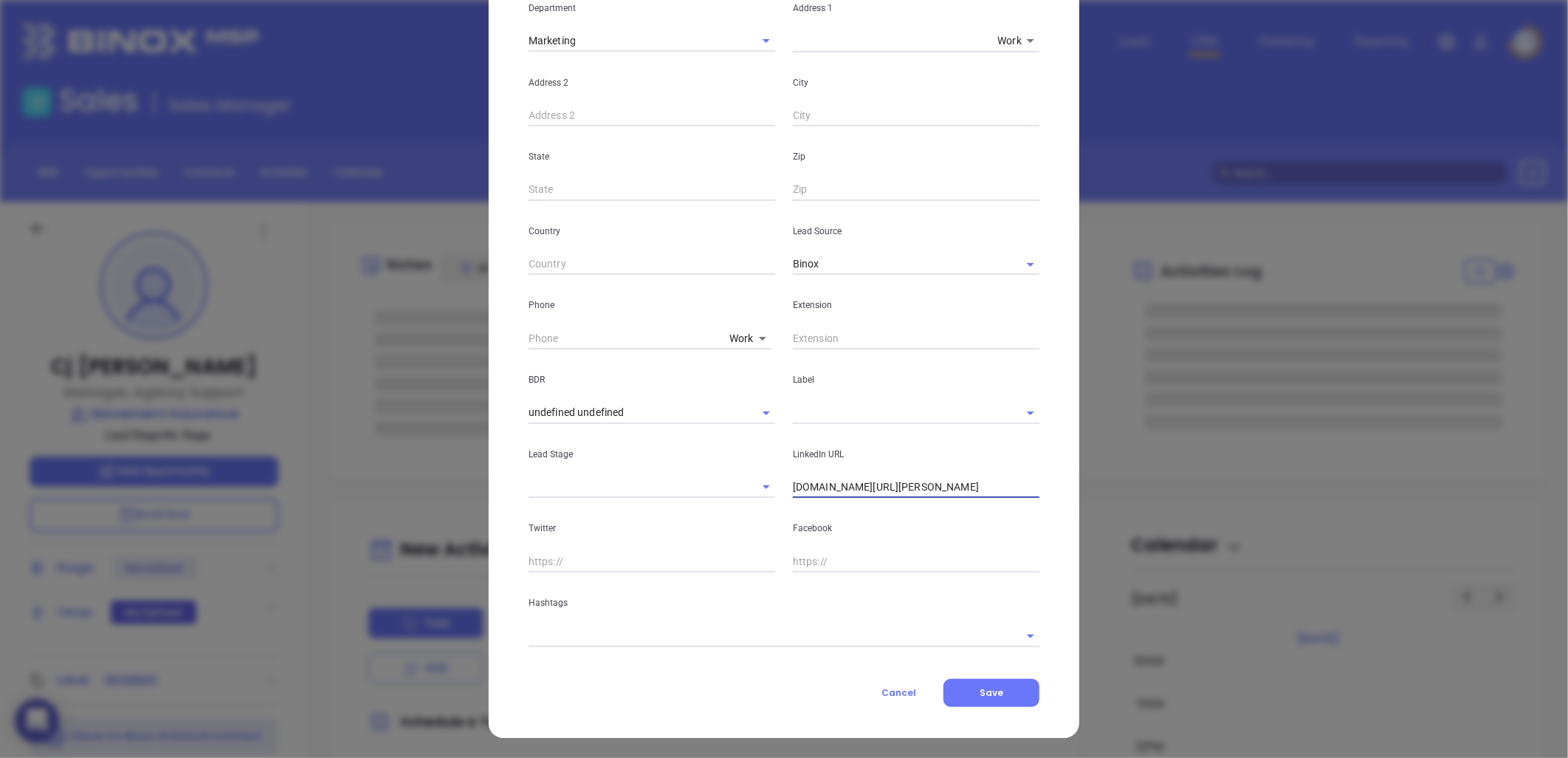
click at [868, 488] on input "linkedin.com/in/cj-mauney-081019" at bounding box center [916, 487] width 246 height 22
paste input "linkedin.com/in/cj-mauney-081019"
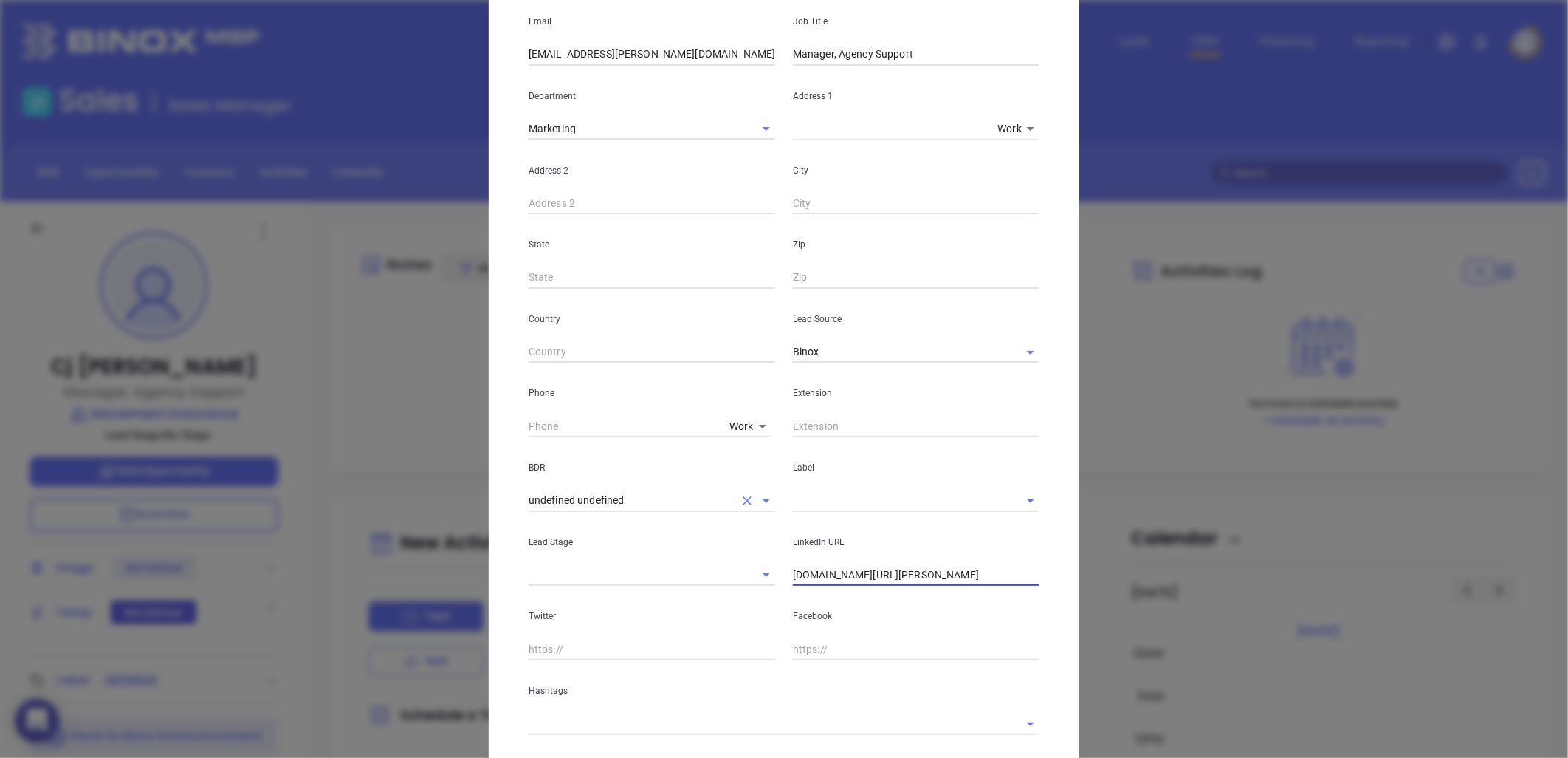
scroll to position [0, 0]
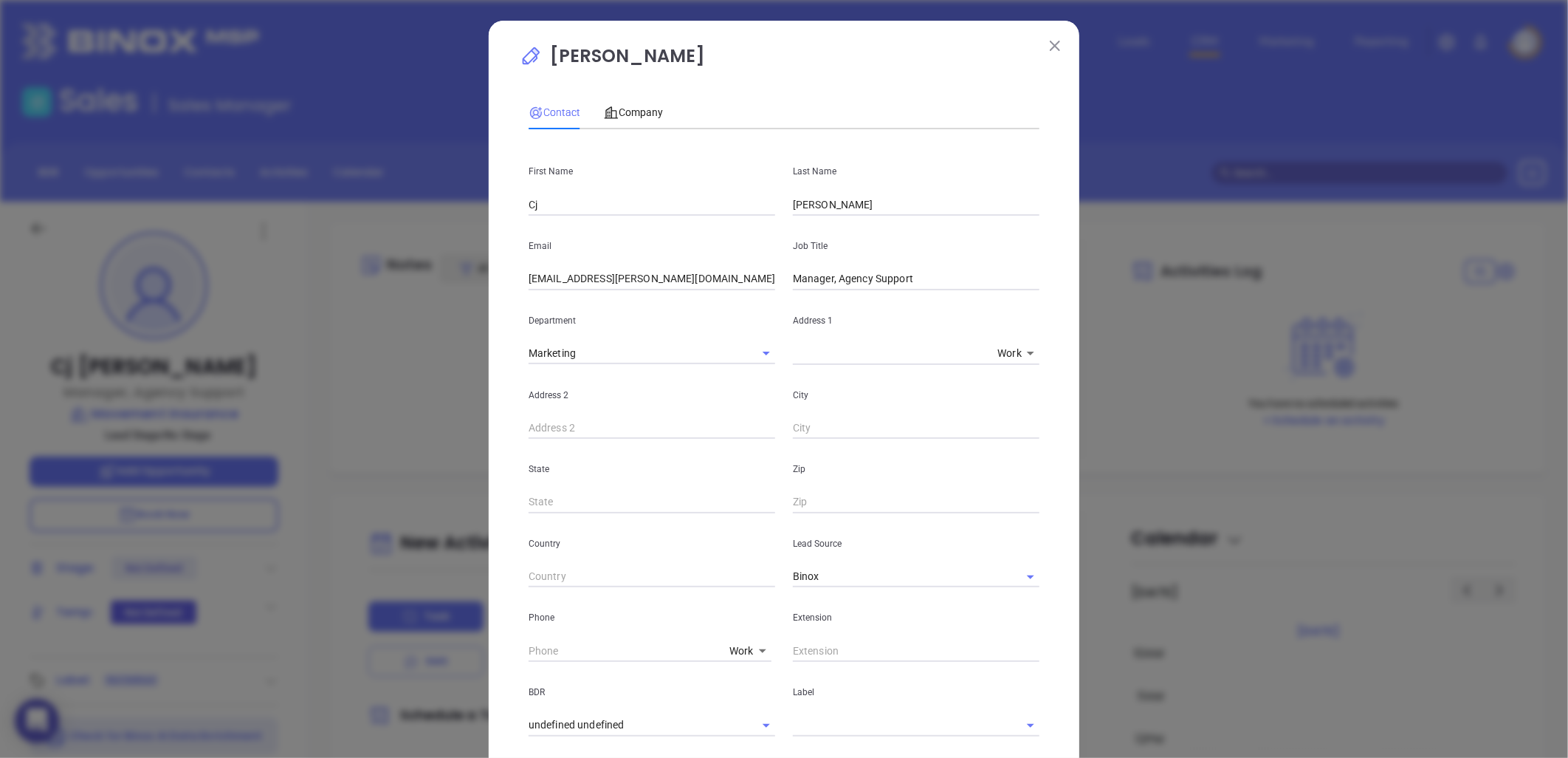
type input "www.linkedin.com/in/cj-mauney-081019"
click at [741, 651] on body "0 Leads CRM Marketing Reporting Financial Leads Leads Sales Sales Manager BDR O…" at bounding box center [784, 379] width 1568 height 758
click at [742, 668] on li "Site" at bounding box center [773, 674] width 100 height 27
type input "11"
click at [571, 645] on input "( ) -" at bounding box center [630, 651] width 202 height 22
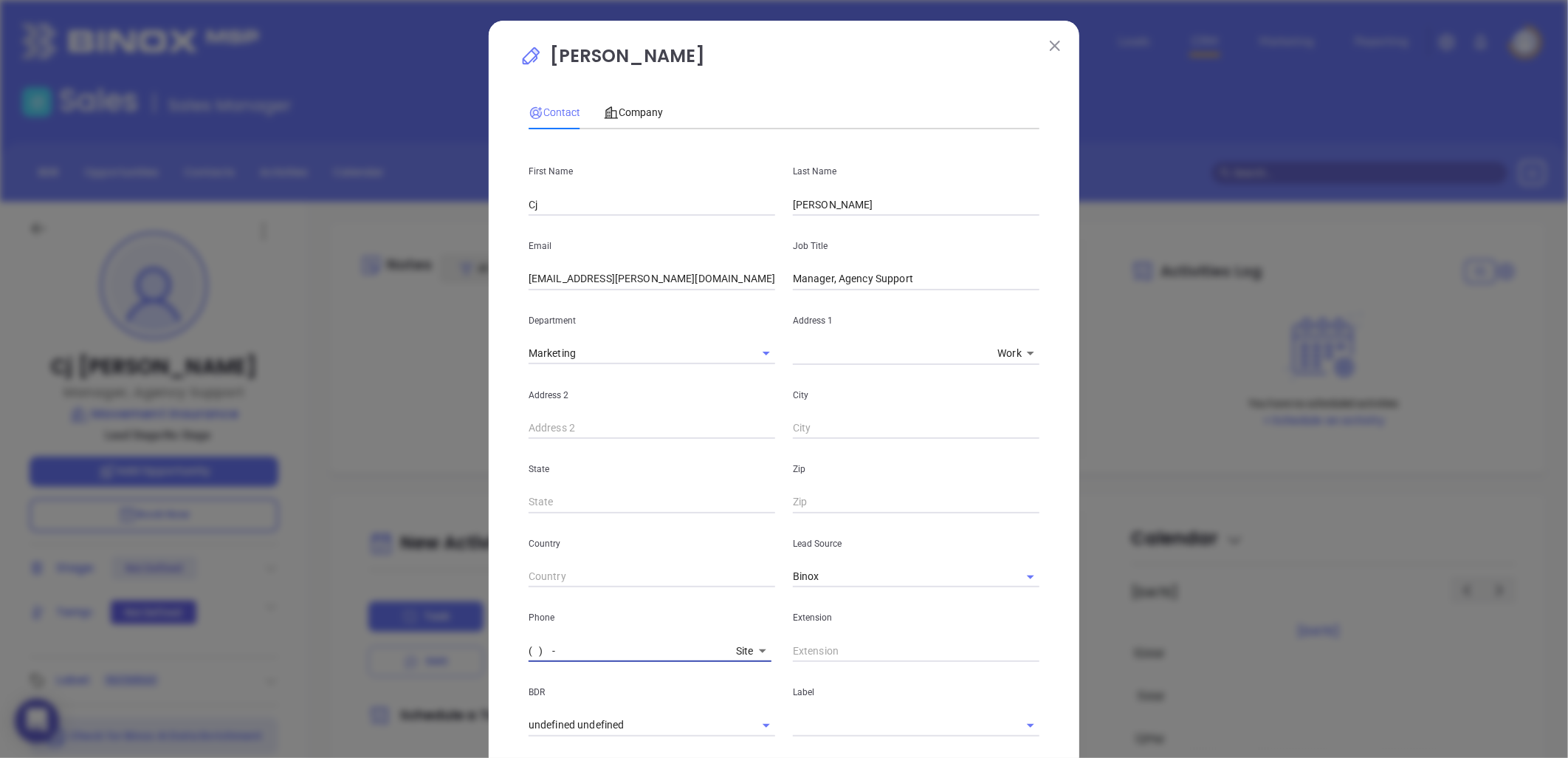
paste input "877) 587-5327"
type input "(877) 587-5327"
click at [633, 107] on span "Company" at bounding box center [633, 112] width 59 height 12
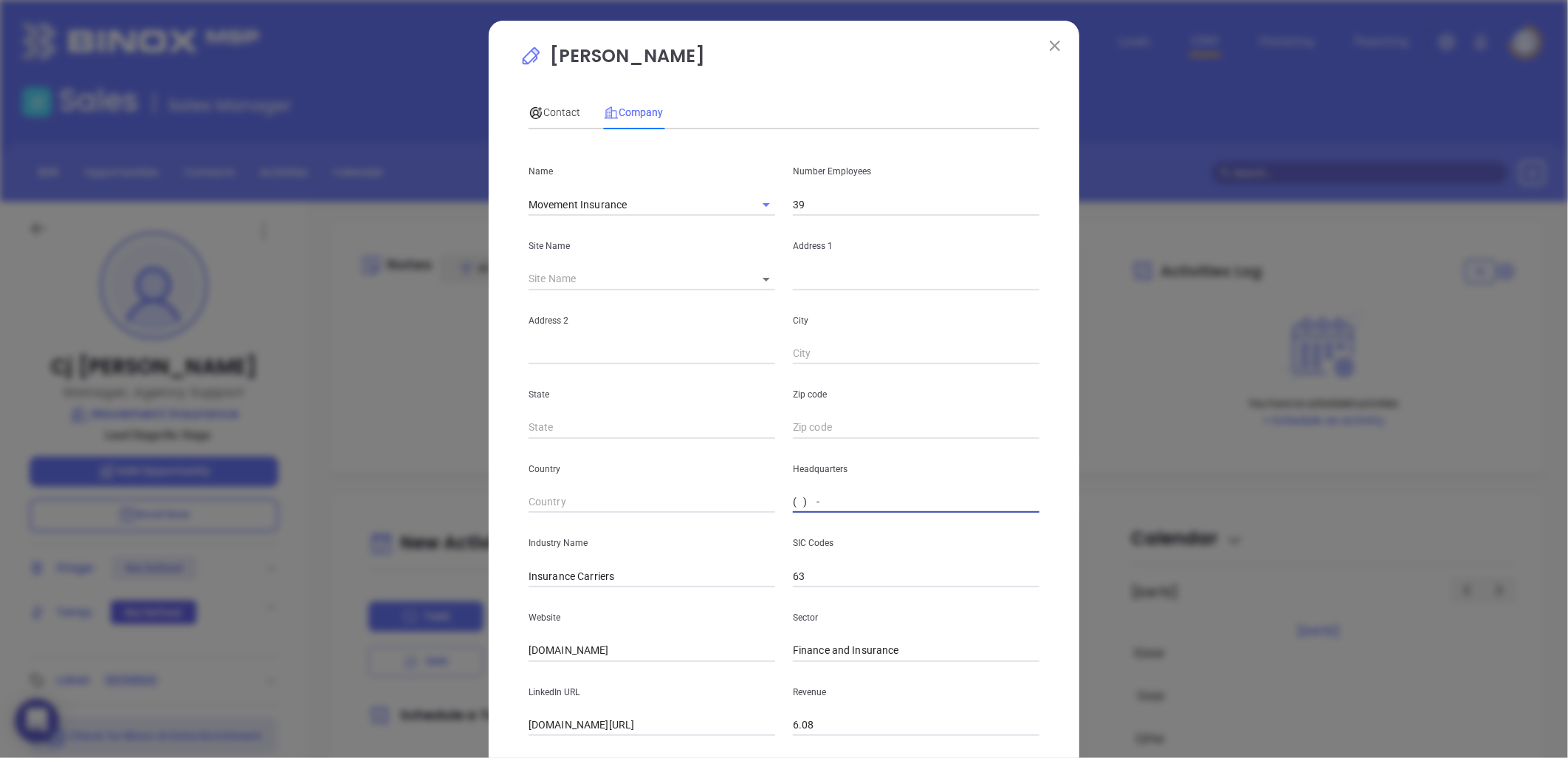
click at [820, 495] on input "( ) -" at bounding box center [916, 502] width 246 height 22
paste input "877) 587-5327"
type input "(877) 587-5327"
click at [818, 199] on input "39" at bounding box center [916, 205] width 246 height 22
type input "3"
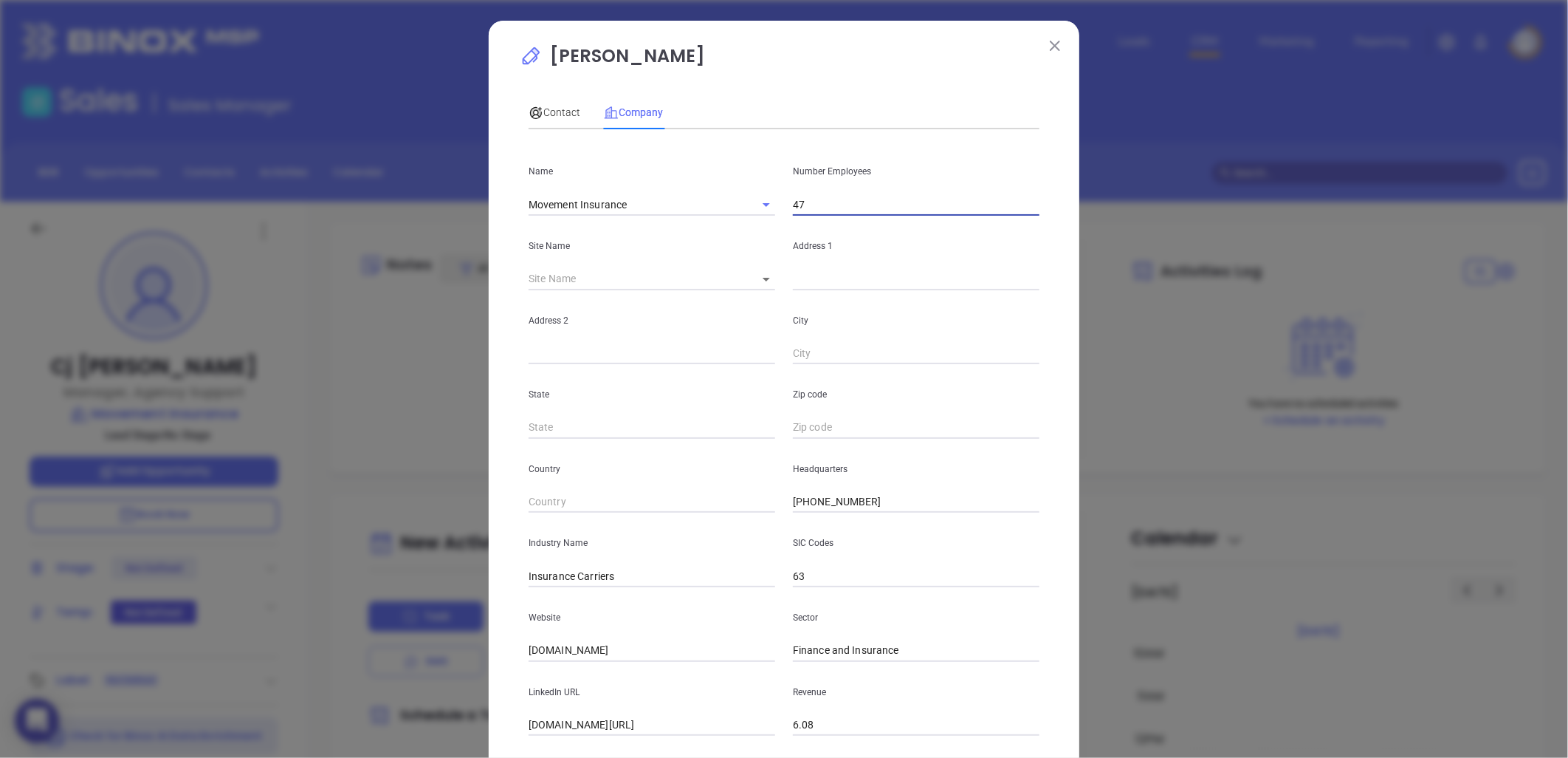
type input "47"
drag, startPoint x: 533, startPoint y: 665, endPoint x: 409, endPoint y: 678, distance: 124.7
click at [409, 678] on div "Cj Mauney Contact Company First Name Cj Last Name Mauney Email cj.mauney@moveme…" at bounding box center [784, 379] width 1568 height 758
paste input "https://movementinsurance.com/"
type input "https://movementinsurance.com/"
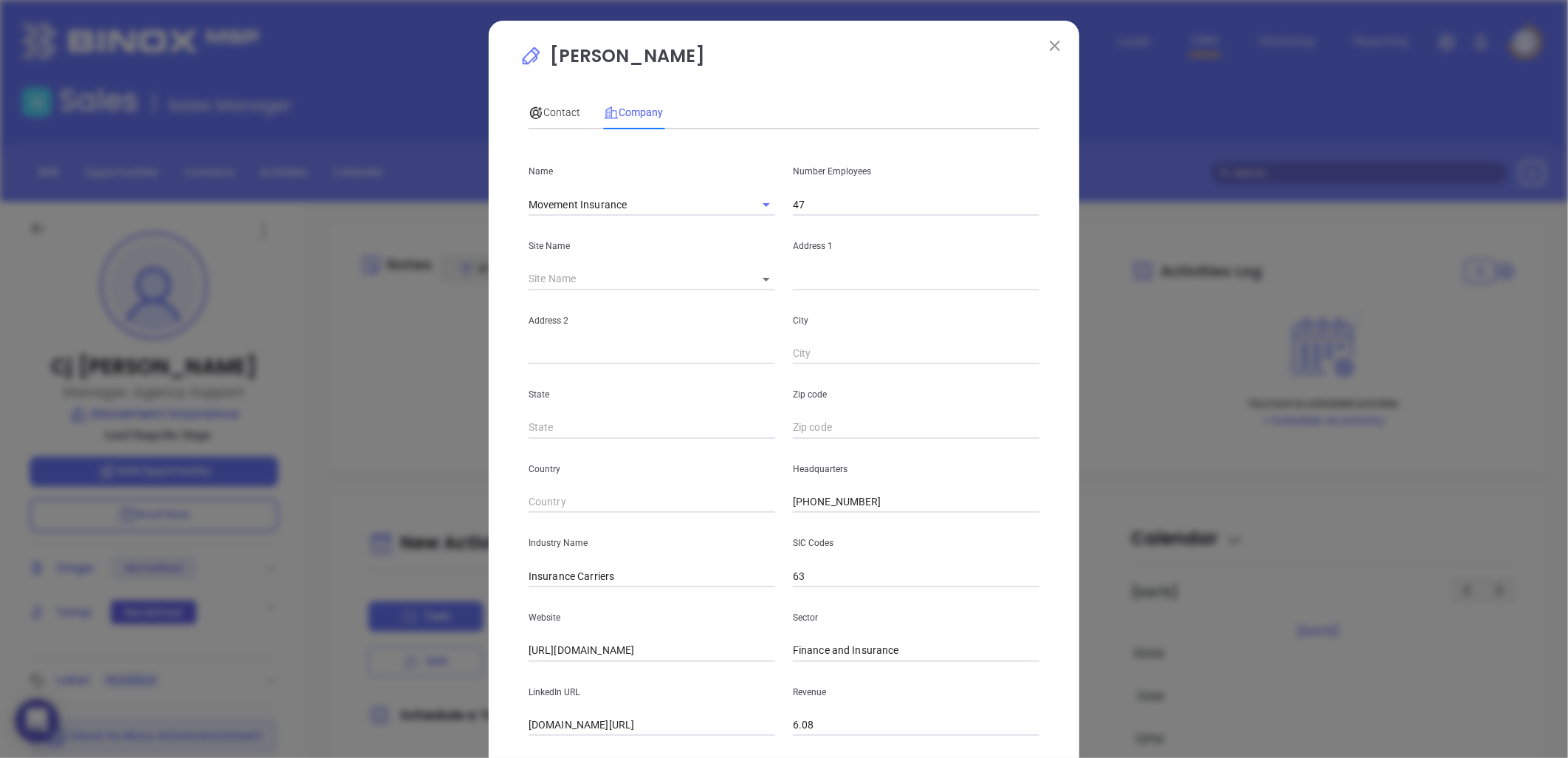
click at [793, 282] on input "text" at bounding box center [916, 279] width 246 height 22
paste input "11405 N. Community House Rd, Ste 201, Charlotte, North Carolina 28277"
drag, startPoint x: 846, startPoint y: 278, endPoint x: 1228, endPoint y: 249, distance: 383.1
click at [1228, 249] on div "Cj Mauney Contact Company First Name Cj Last Name Mauney Email cj.mauney@moveme…" at bounding box center [784, 379] width 1568 height 758
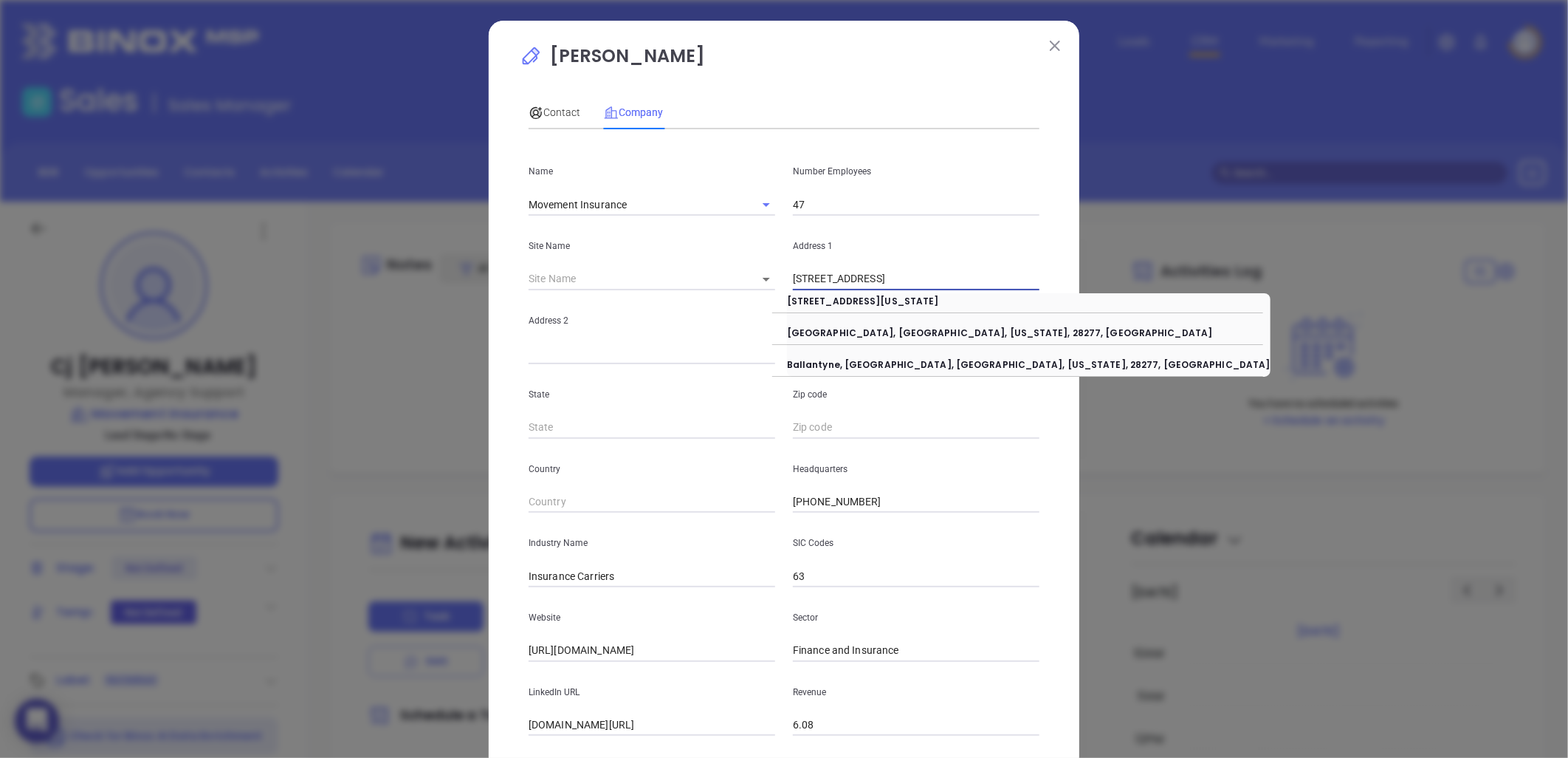
scroll to position [0, 0]
type input "11405 N. Community House Rd"
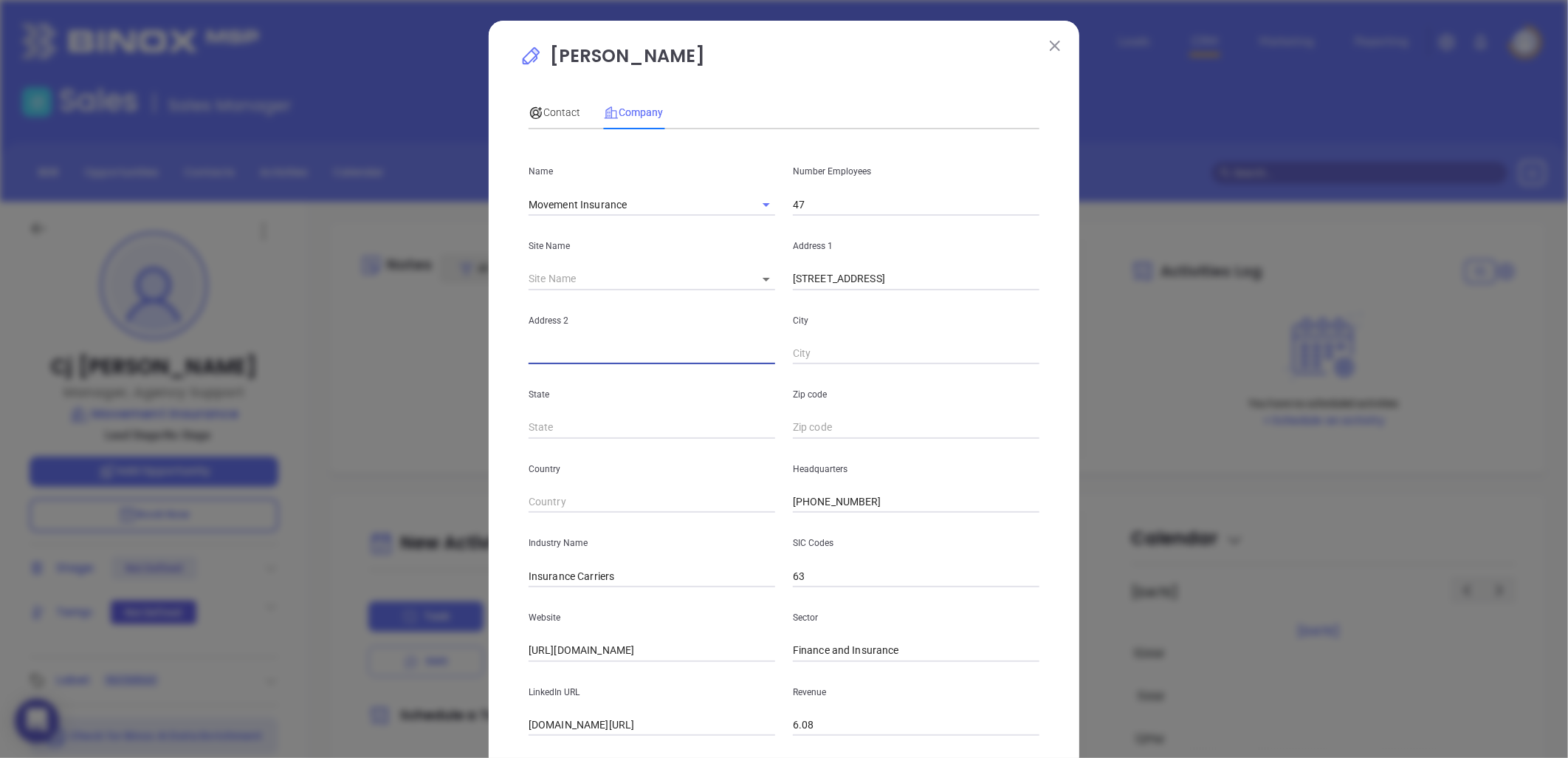
paste input "Ste 201, Charlotte, North Carolina 28277"
drag, startPoint x: 559, startPoint y: 353, endPoint x: 1041, endPoint y: 308, distance: 484.1
click at [1041, 308] on div "Address 2 Ste 201, Charlotte, North Carolina 28277 City" at bounding box center [784, 327] width 529 height 75
type input "Ste 201"
paste input "Charlotte, North Carolina 28277"
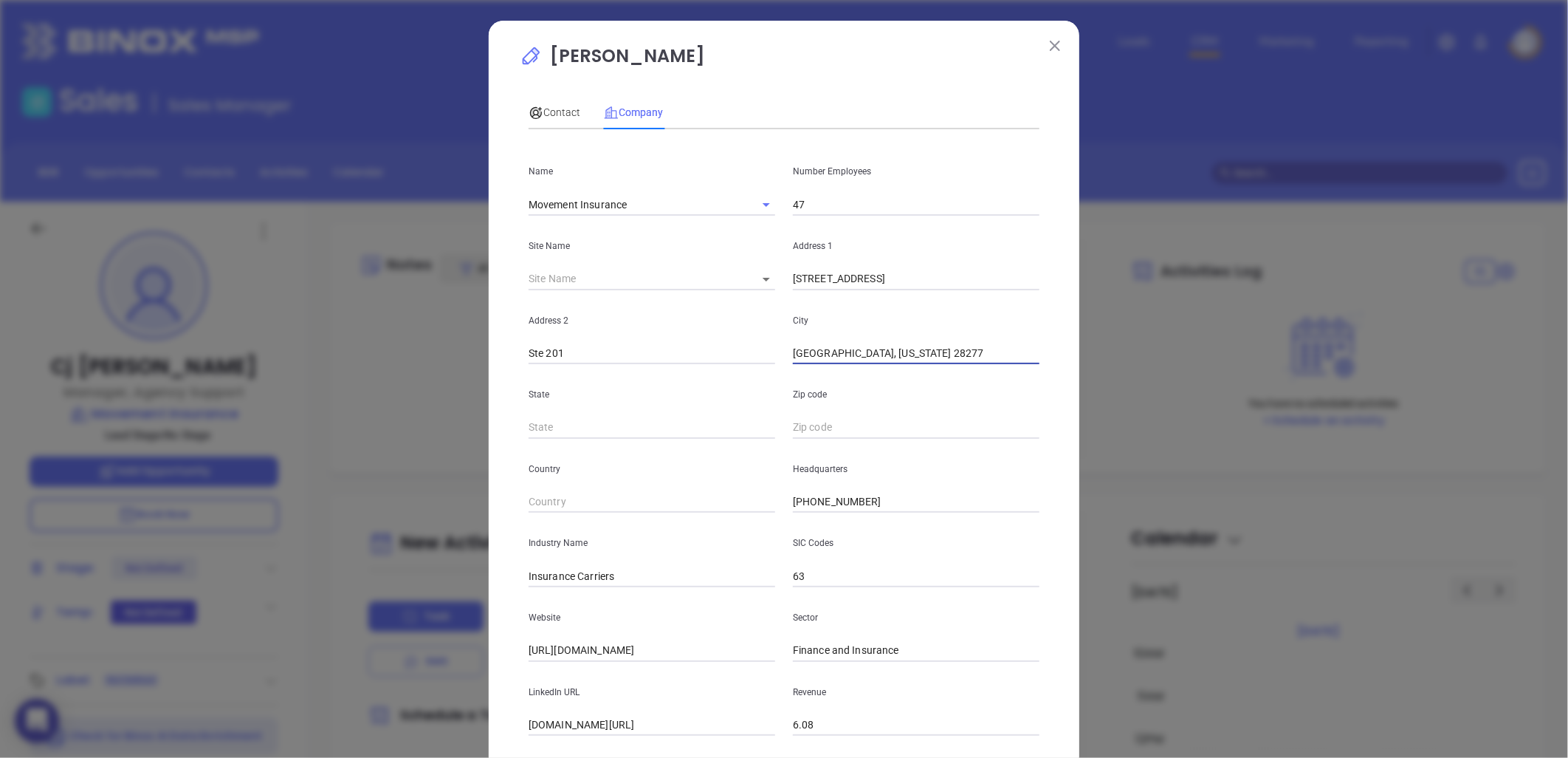
drag, startPoint x: 836, startPoint y: 353, endPoint x: 1069, endPoint y: 331, distance: 234.0
click at [1069, 333] on div "Cj Mauney Contact Company First Name Cj Last Name Mauney Email cj.mauney@moveme…" at bounding box center [784, 423] width 591 height 806
type input "Charlotte"
type input "NC"
paste input "North Carolina 28277"
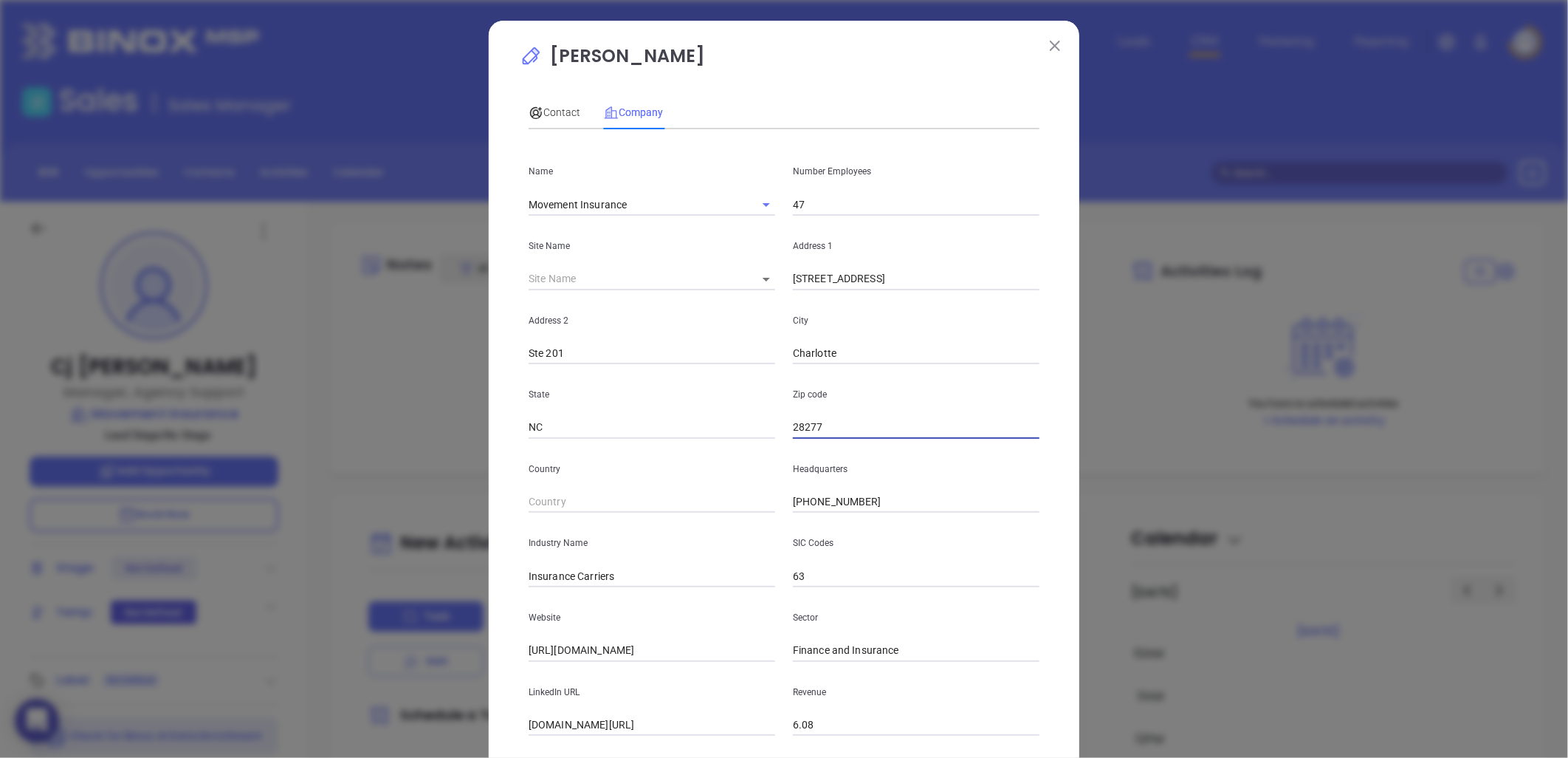
type input "28277"
drag, startPoint x: 573, startPoint y: 577, endPoint x: 666, endPoint y: 558, distance: 94.9
click at [719, 563] on div "Industry Name Insurance Carriers" at bounding box center [651, 550] width 264 height 75
type input "Insurance"
click at [724, 633] on div "Website https://movementinsurance.com/" at bounding box center [651, 625] width 264 height 75
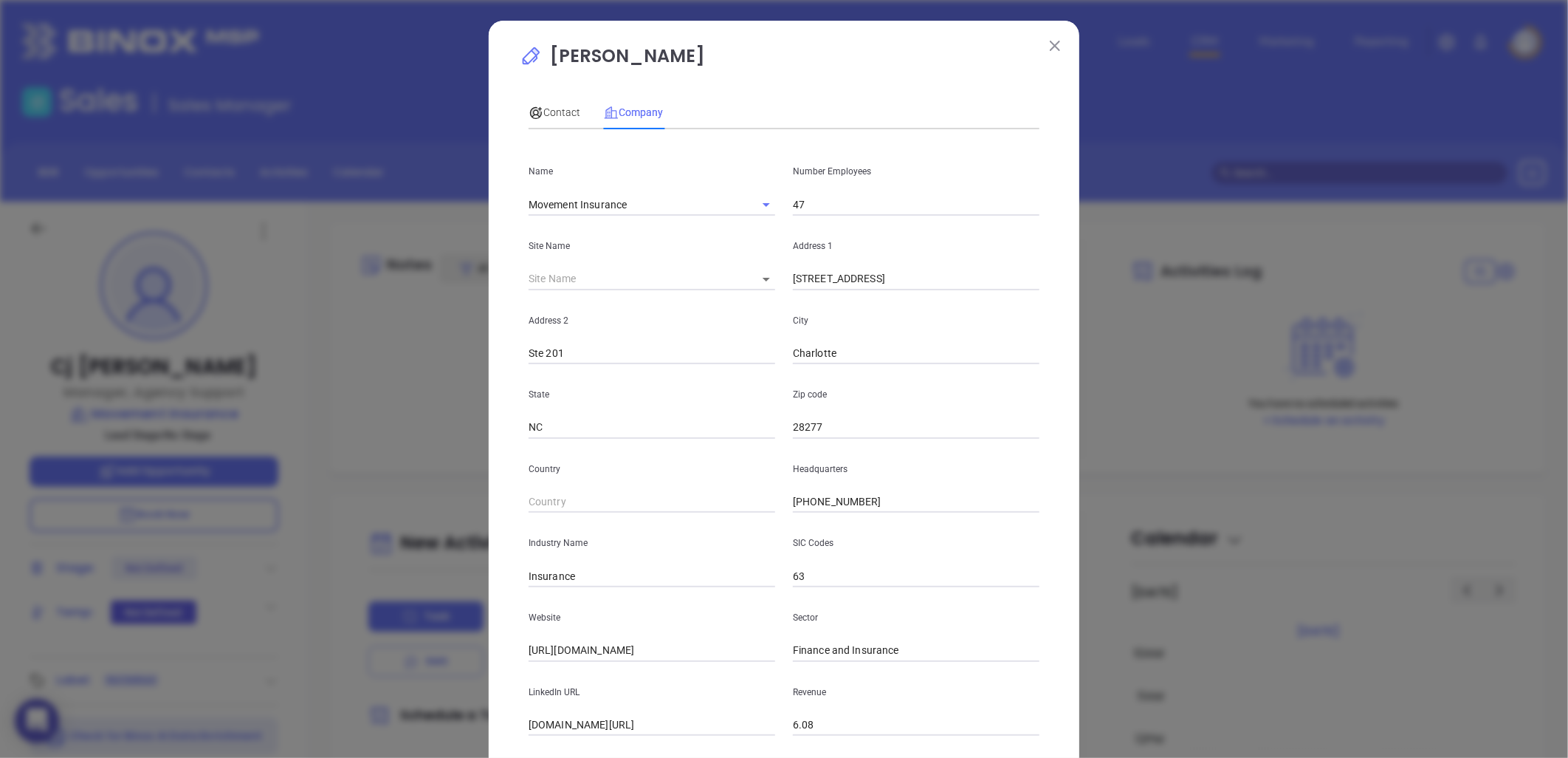
click at [588, 726] on input "linkedin.com/company/movement-insurance" at bounding box center [652, 726] width 246 height 22
click at [585, 726] on input "linkedin.com/company/movement-insurance" at bounding box center [652, 726] width 246 height 22
paste input "https://www.linkedin.com/company/movement-insurance/about/"
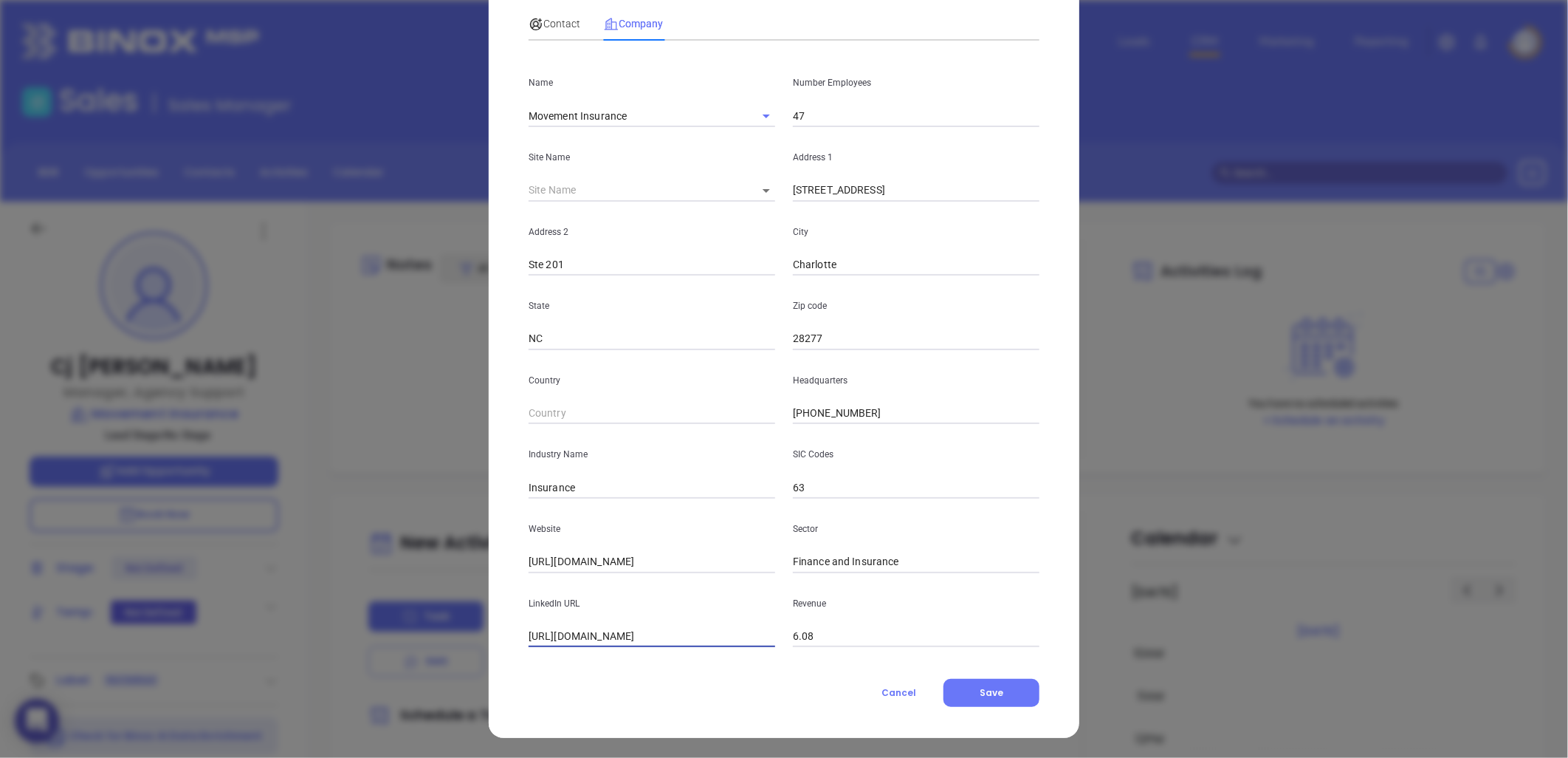
scroll to position [89, 0]
type input "https://www.linkedin.com/company/movement-insurance/about/"
click at [554, 18] on span "Contact" at bounding box center [555, 22] width 52 height 12
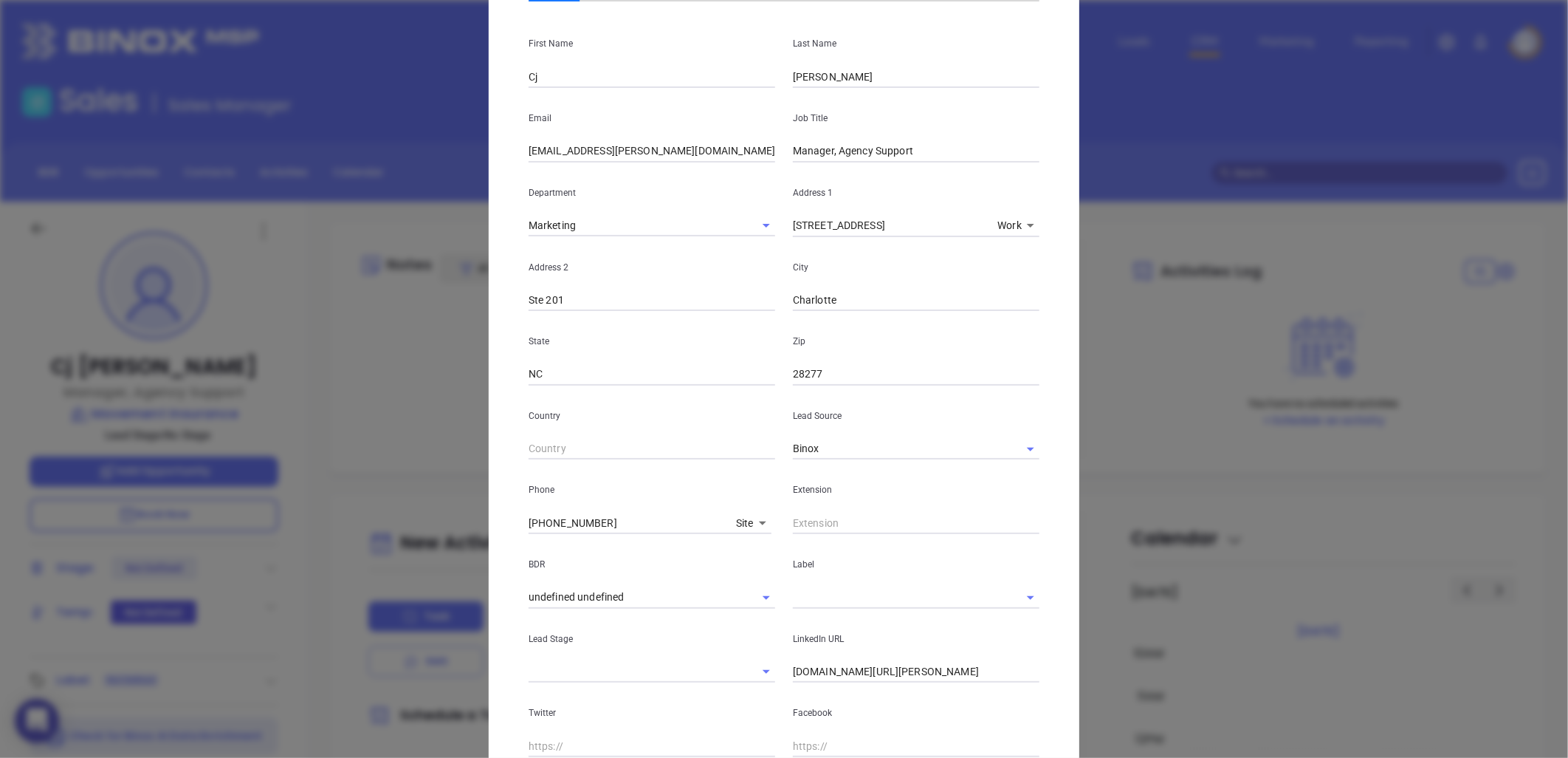
scroll to position [0, 0]
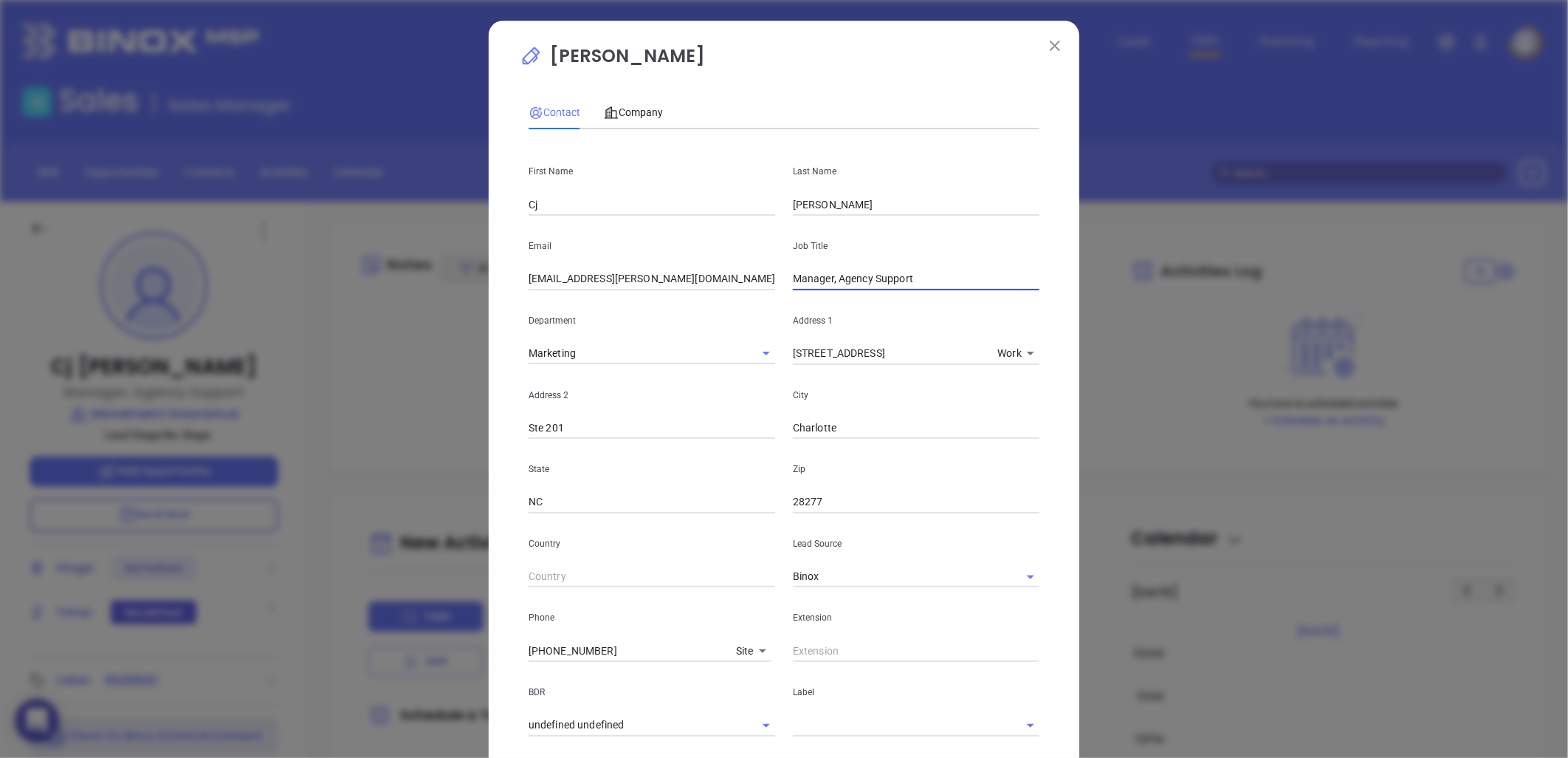
drag, startPoint x: 833, startPoint y: 282, endPoint x: 558, endPoint y: 301, distance: 275.7
click at [570, 304] on div "First Name Cj Last Name Mauney Email cj.mauney@movementinsurance.com Job Title …" at bounding box center [784, 550] width 511 height 818
click at [877, 284] on input "Agency Support" at bounding box center [916, 279] width 246 height 22
paste input "Manager,"
type input "Agency Support Manager"
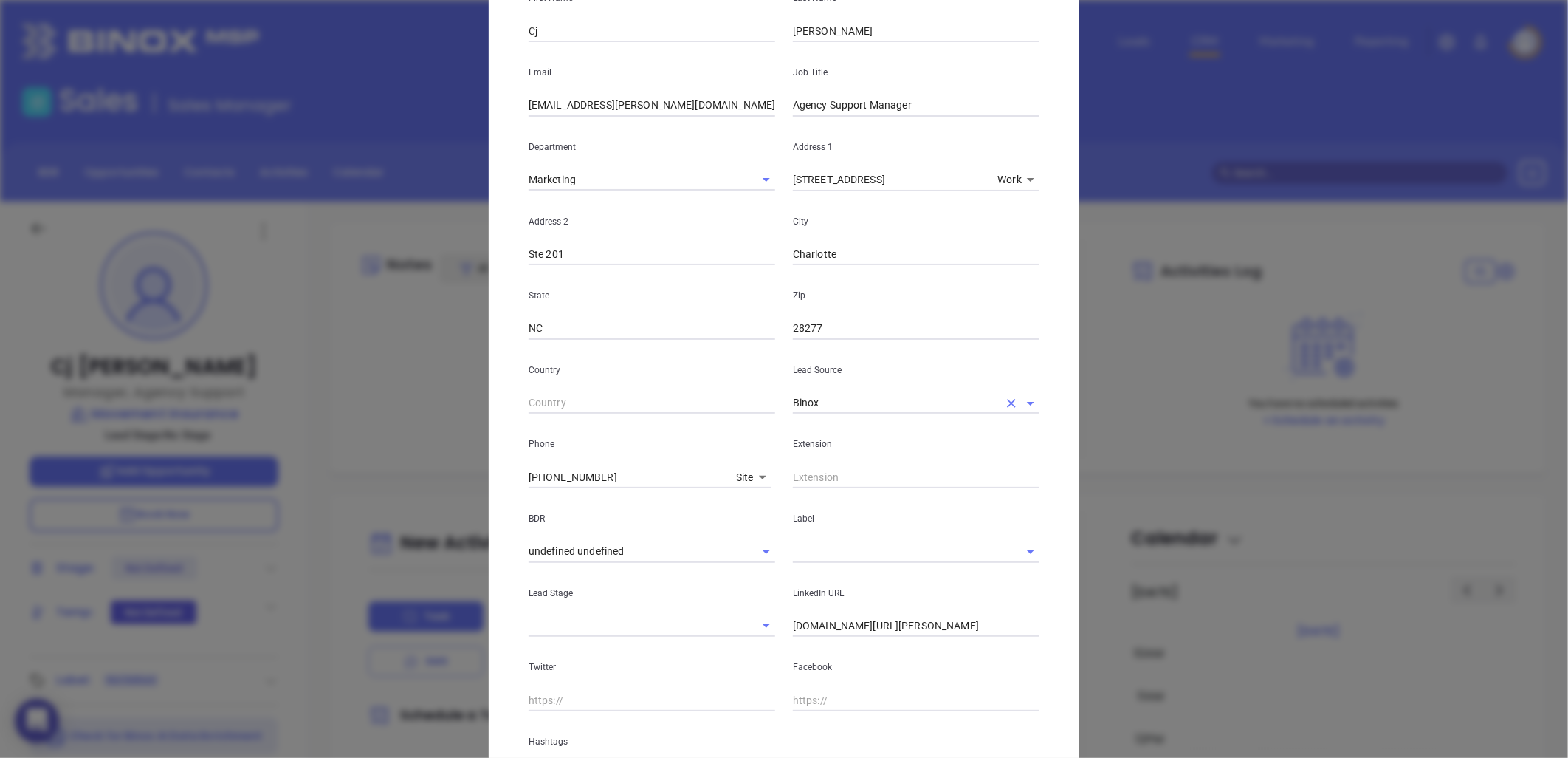
scroll to position [312, 0]
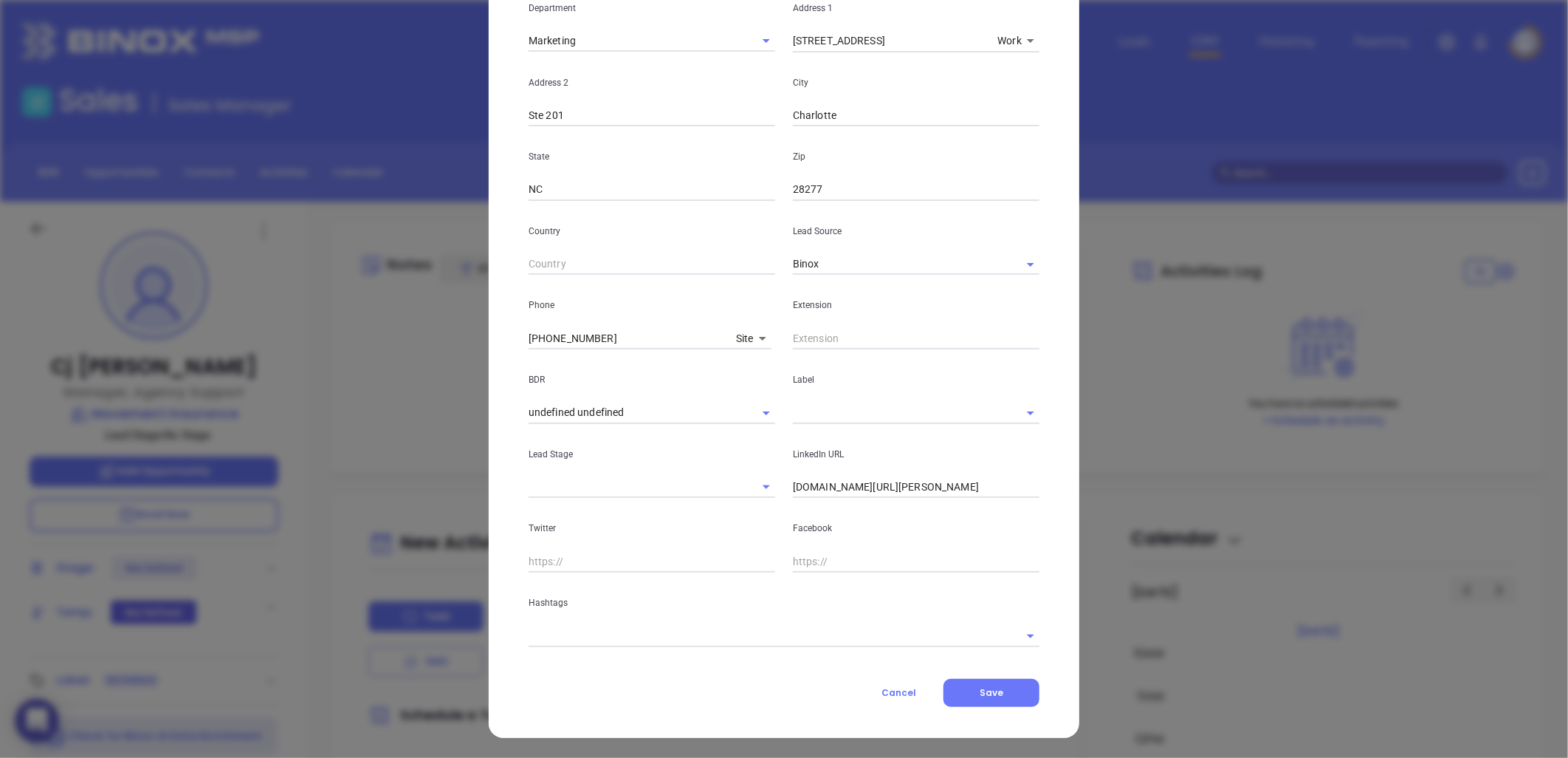
click at [668, 632] on input "text" at bounding box center [763, 635] width 470 height 21
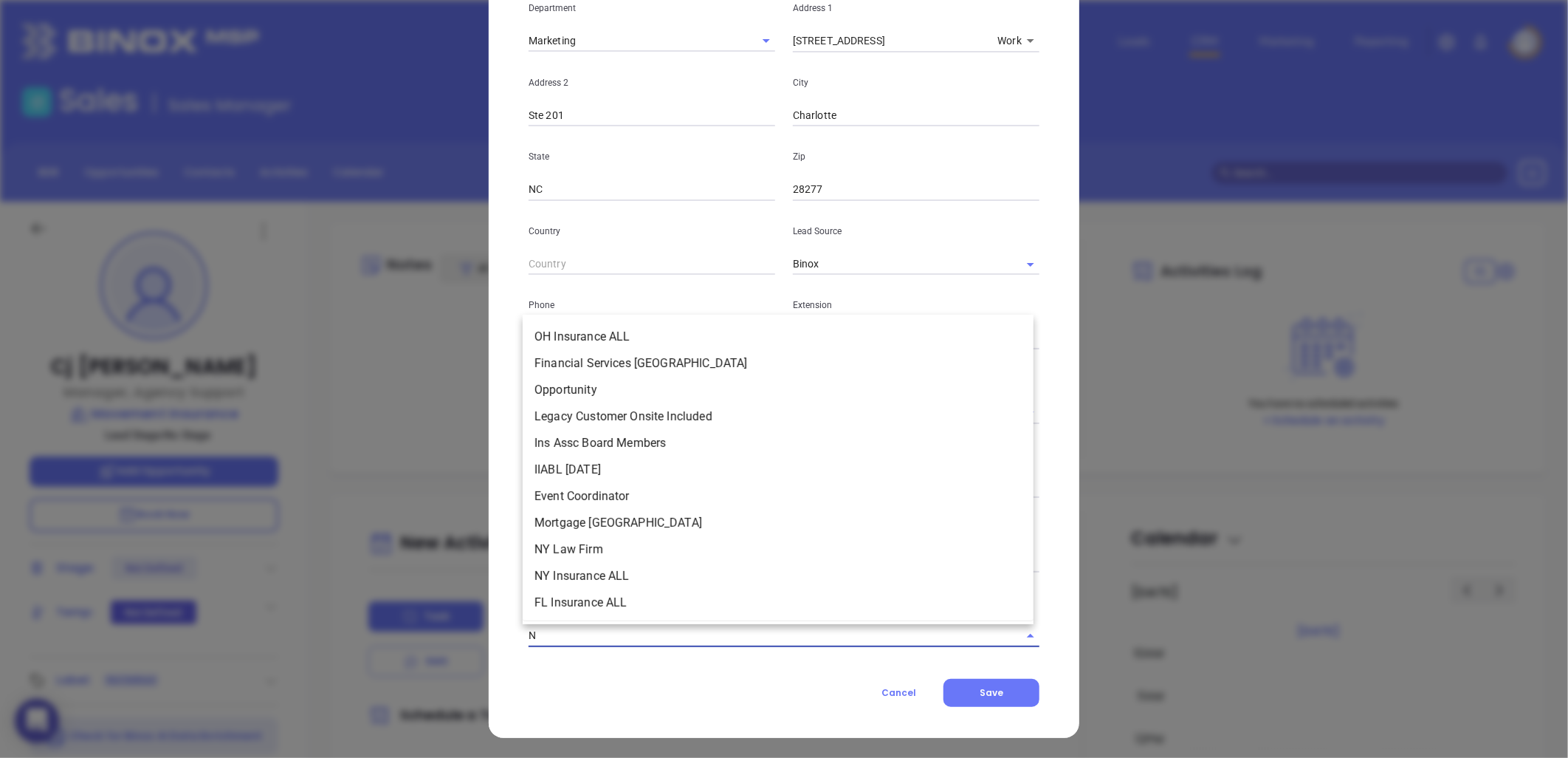
click at [670, 632] on input "N" at bounding box center [763, 635] width 470 height 21
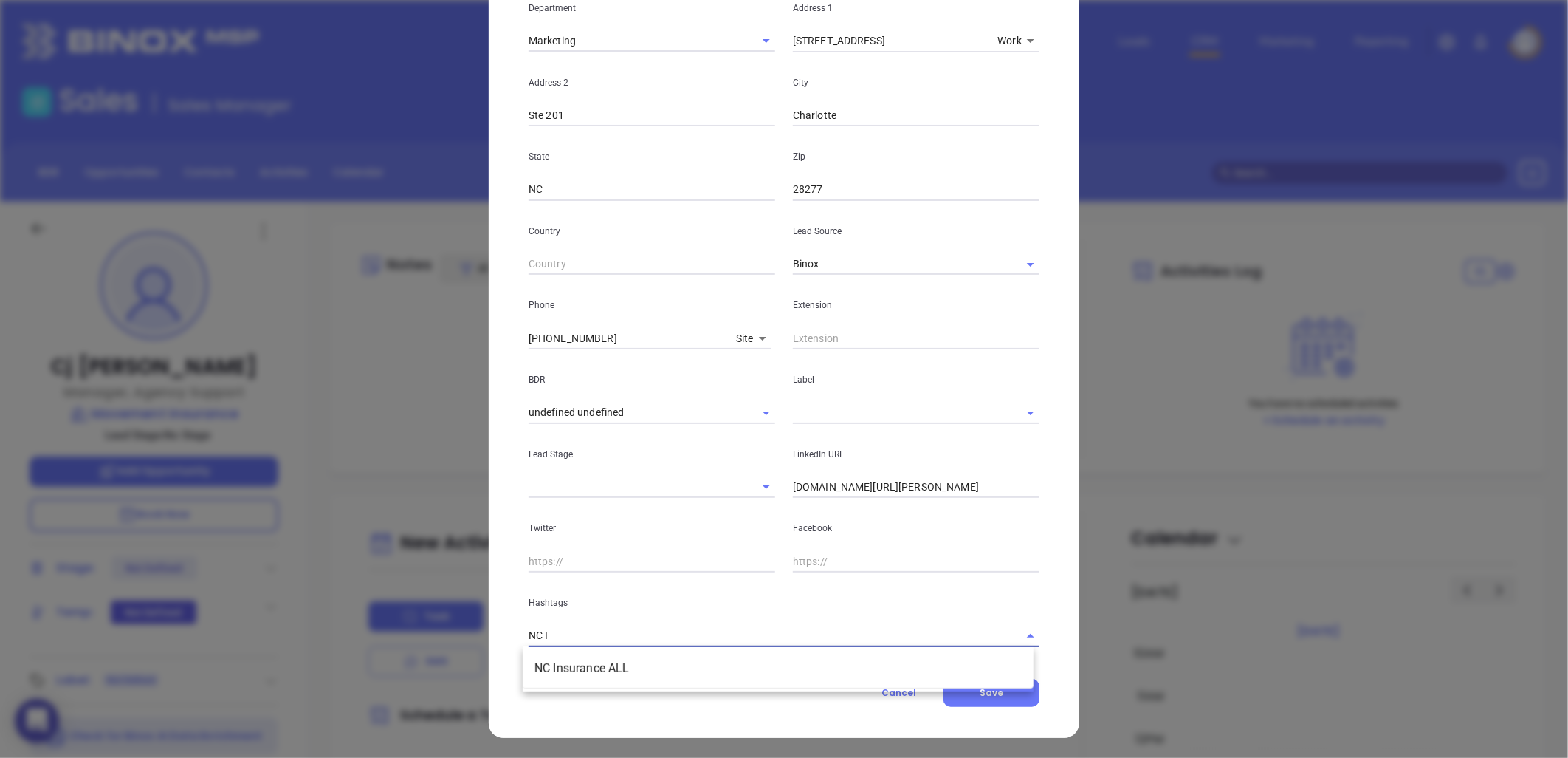
type input "NC IN"
click at [646, 666] on li "NC Insurance ALL" at bounding box center [778, 668] width 511 height 27
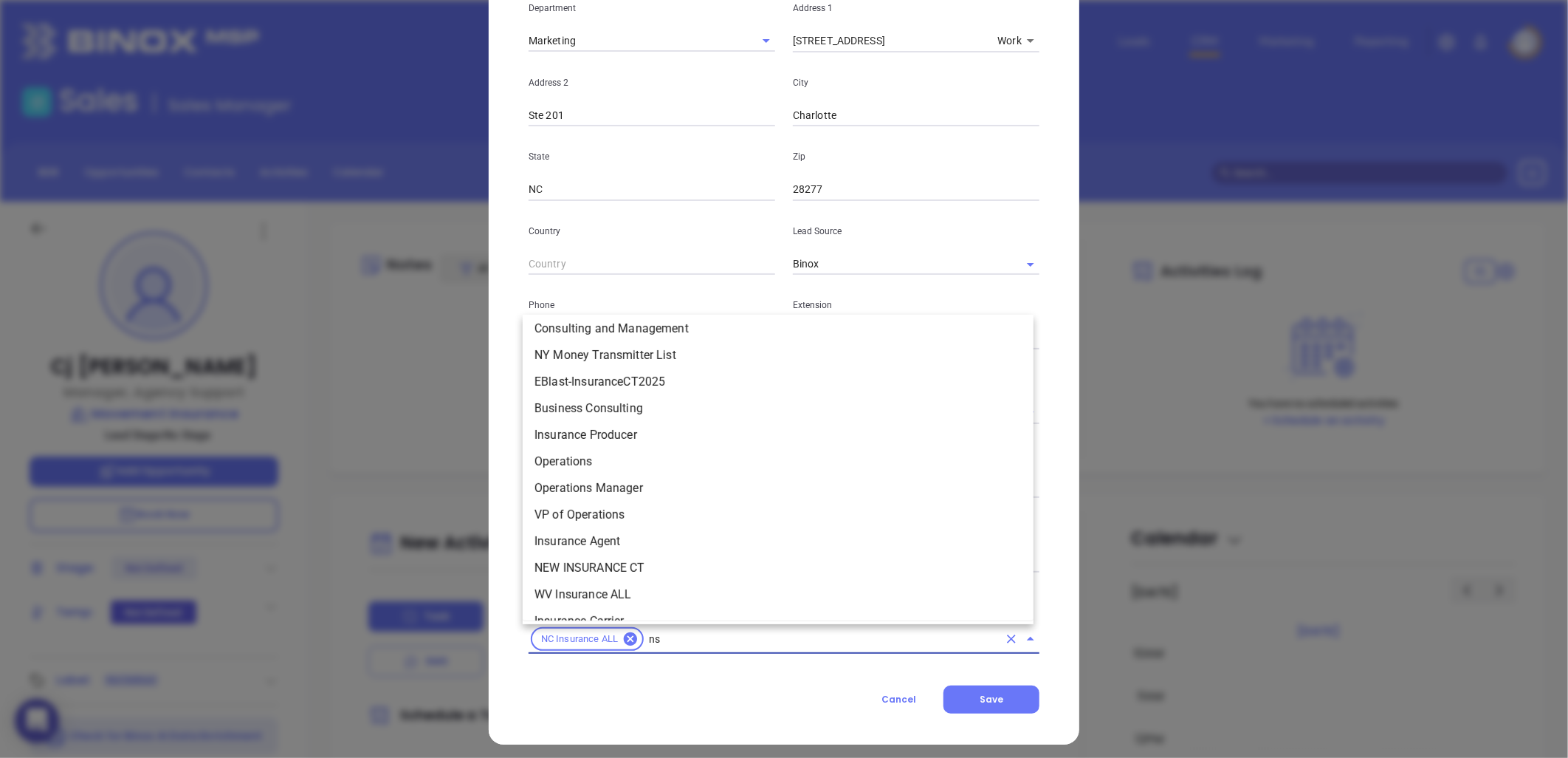
scroll to position [1477, 0]
click at [659, 651] on div "NC Insurance ALL ns" at bounding box center [784, 638] width 511 height 29
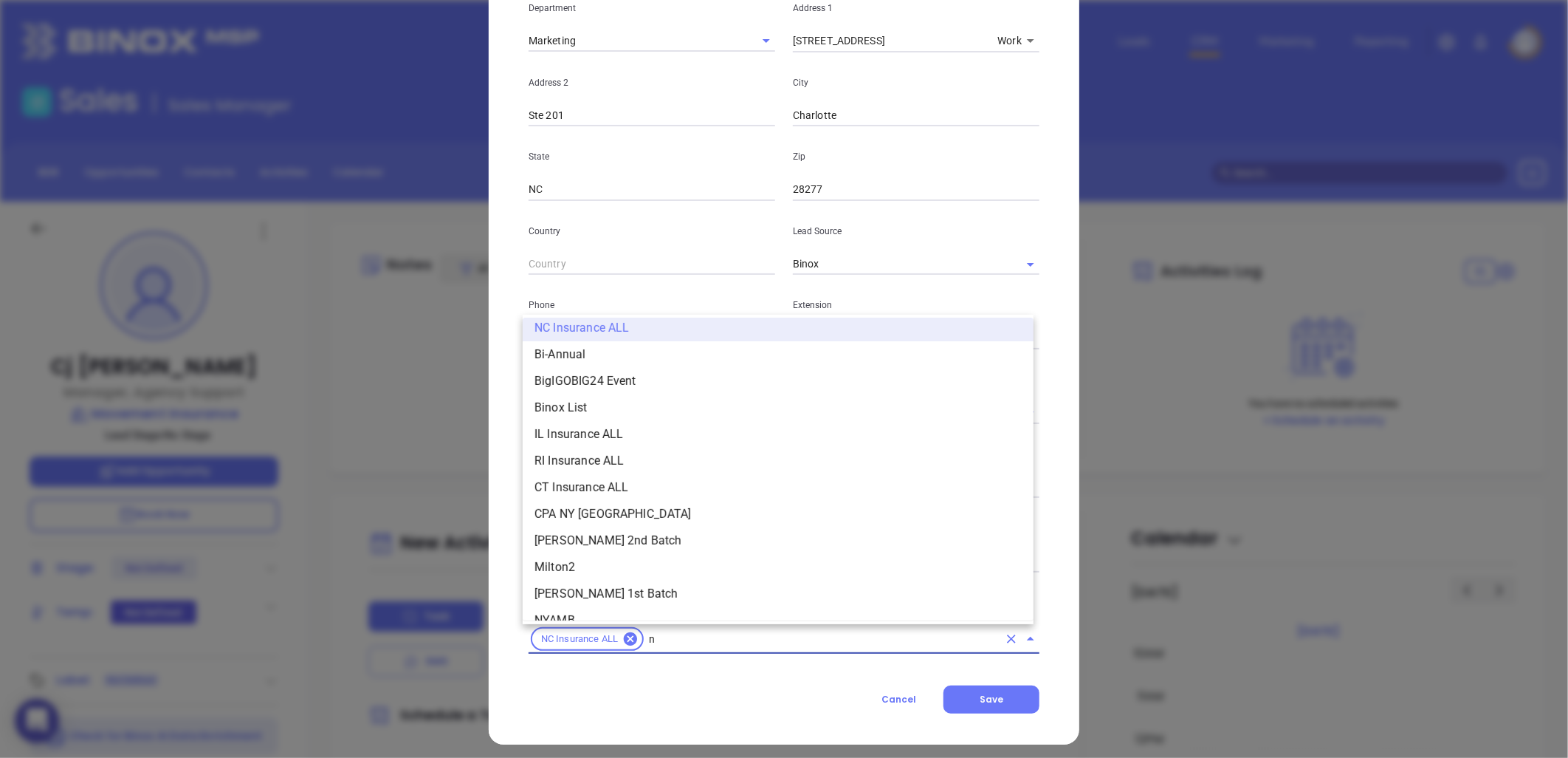
type input "nc"
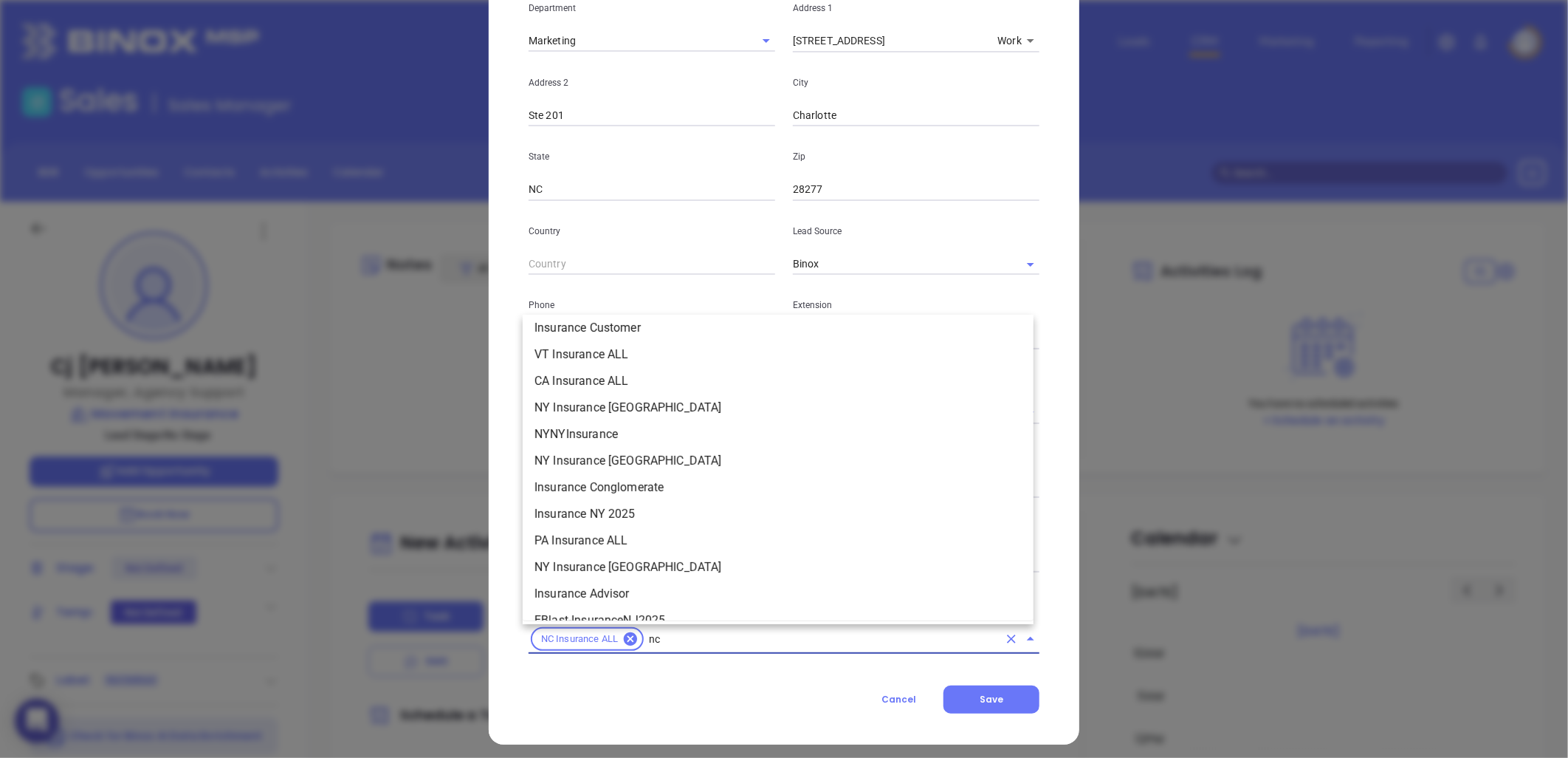
scroll to position [247, 0]
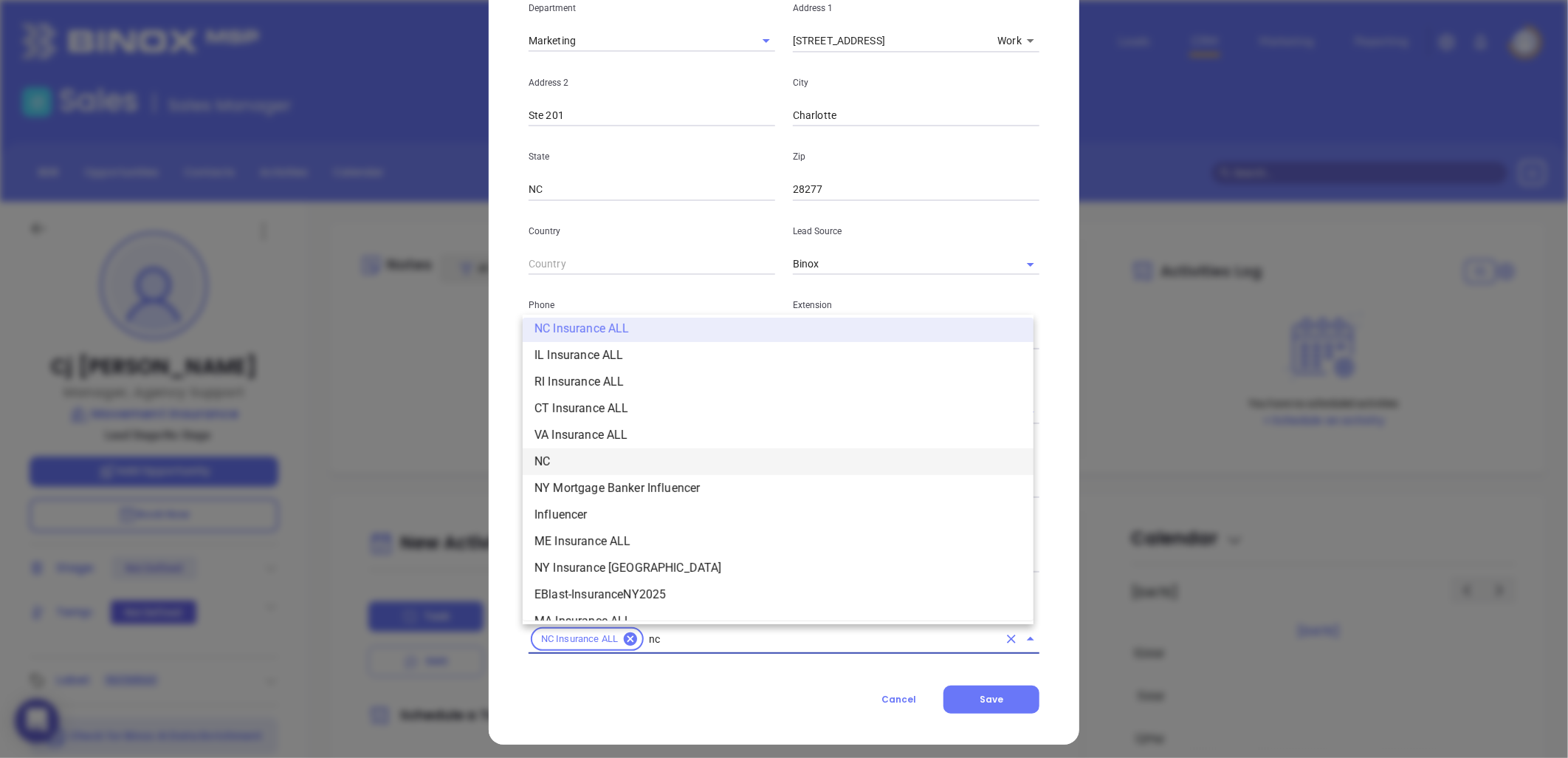
click at [619, 457] on li "NC" at bounding box center [778, 461] width 511 height 27
type input "insurance"
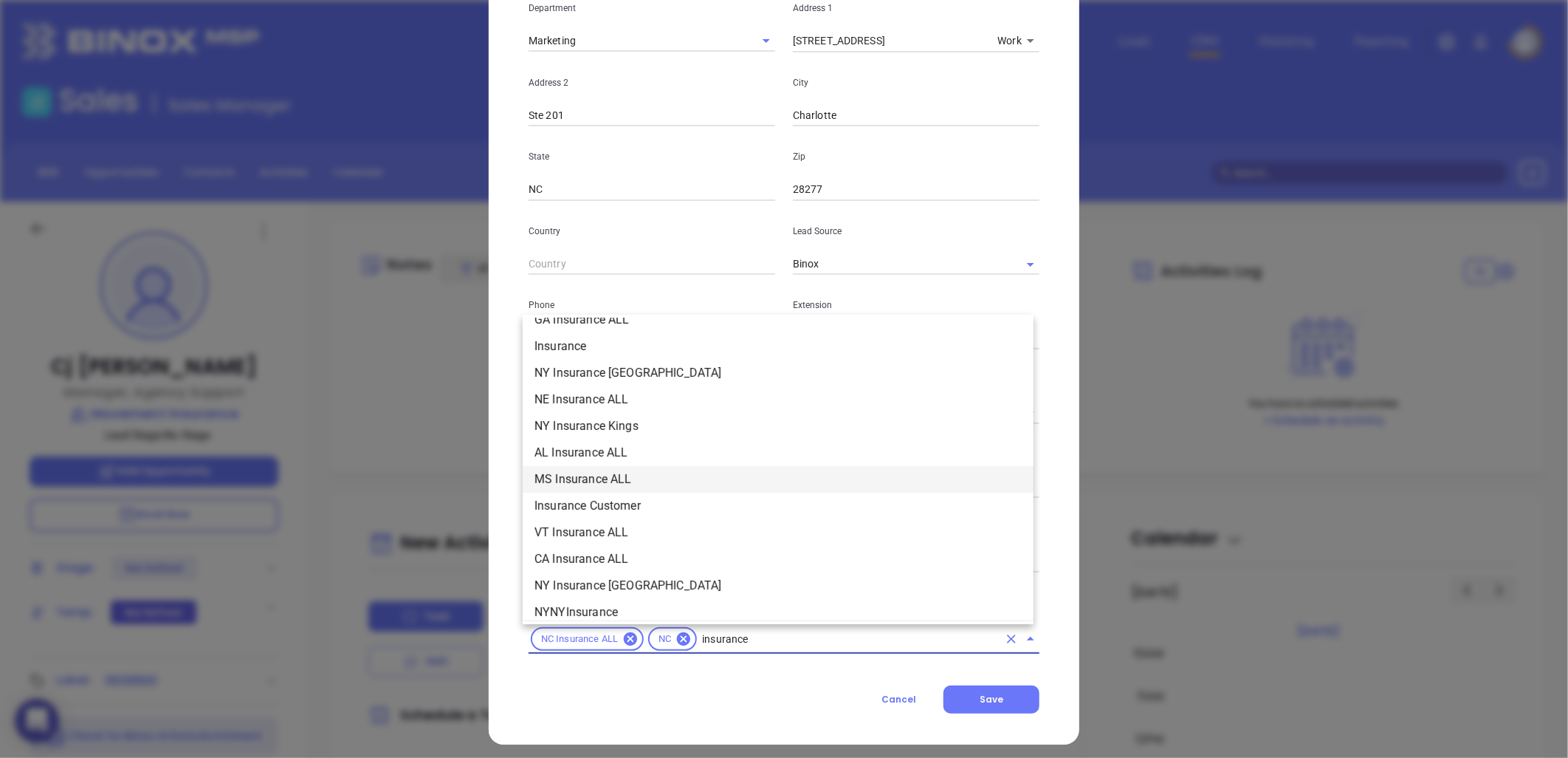
scroll to position [574, 0]
click at [577, 373] on li "Insurance" at bounding box center [778, 374] width 511 height 27
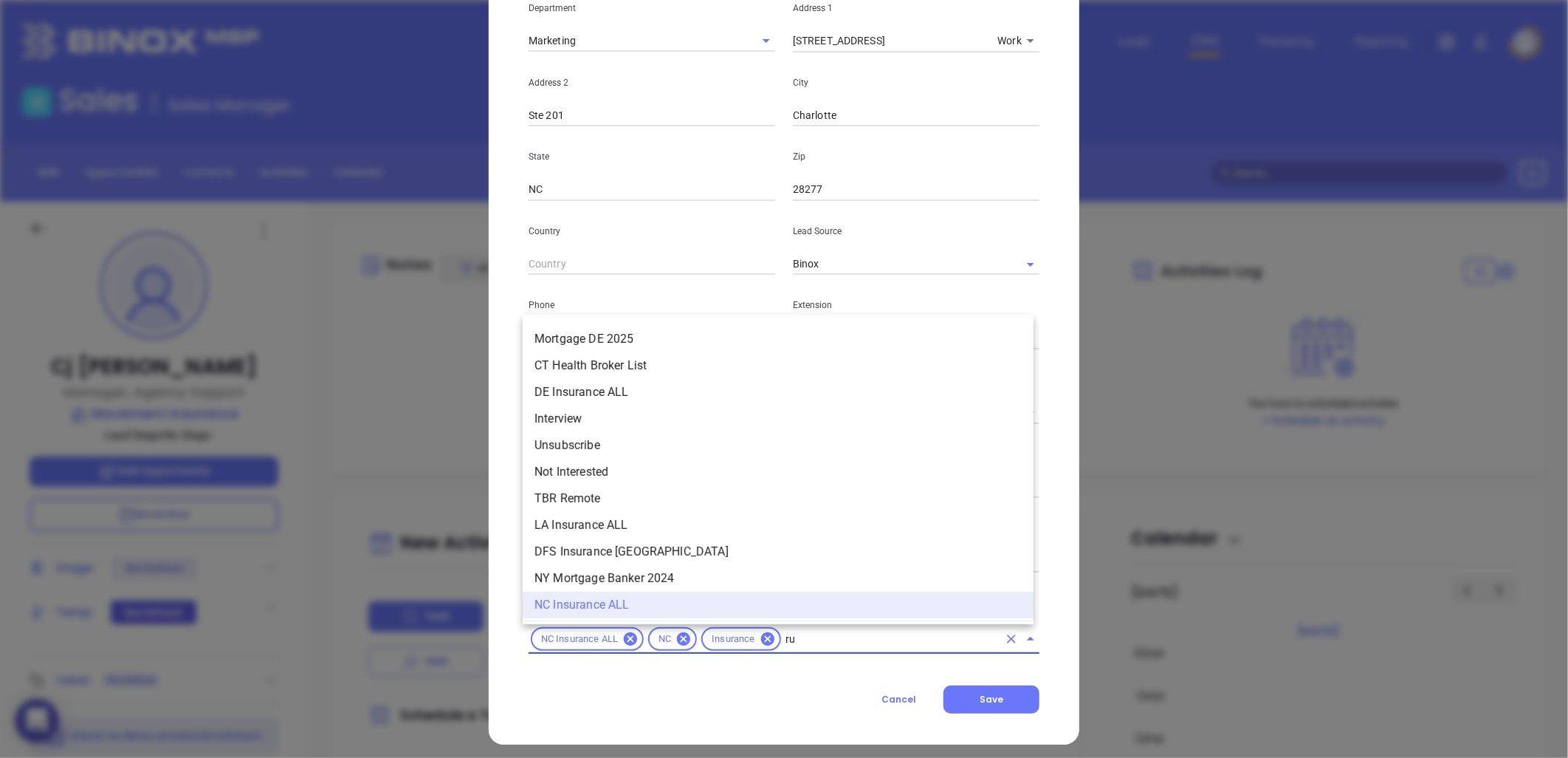
scroll to position [0, 0]
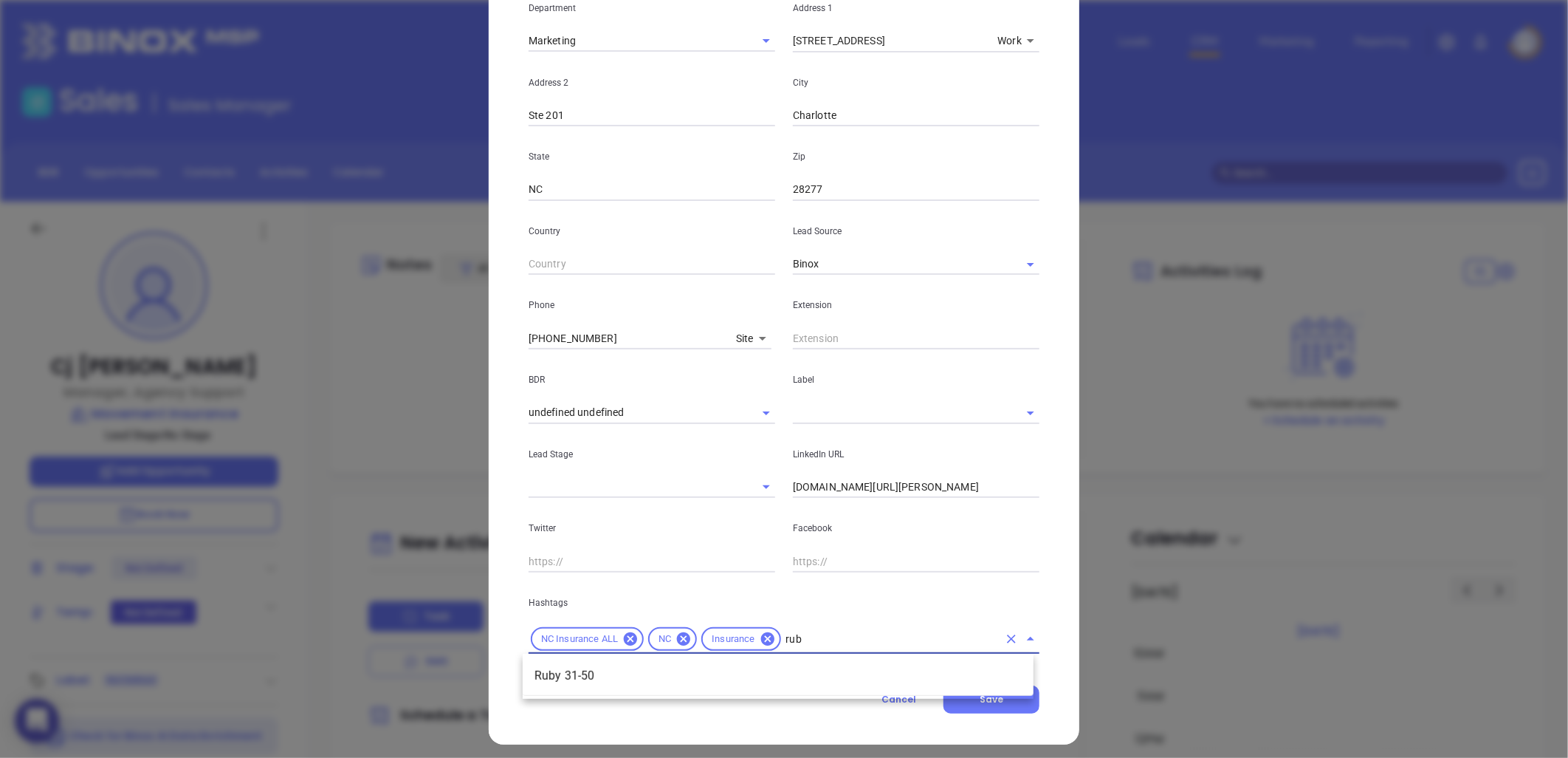
type input "ruby"
click at [599, 665] on li "Ruby 31-50" at bounding box center [778, 676] width 511 height 27
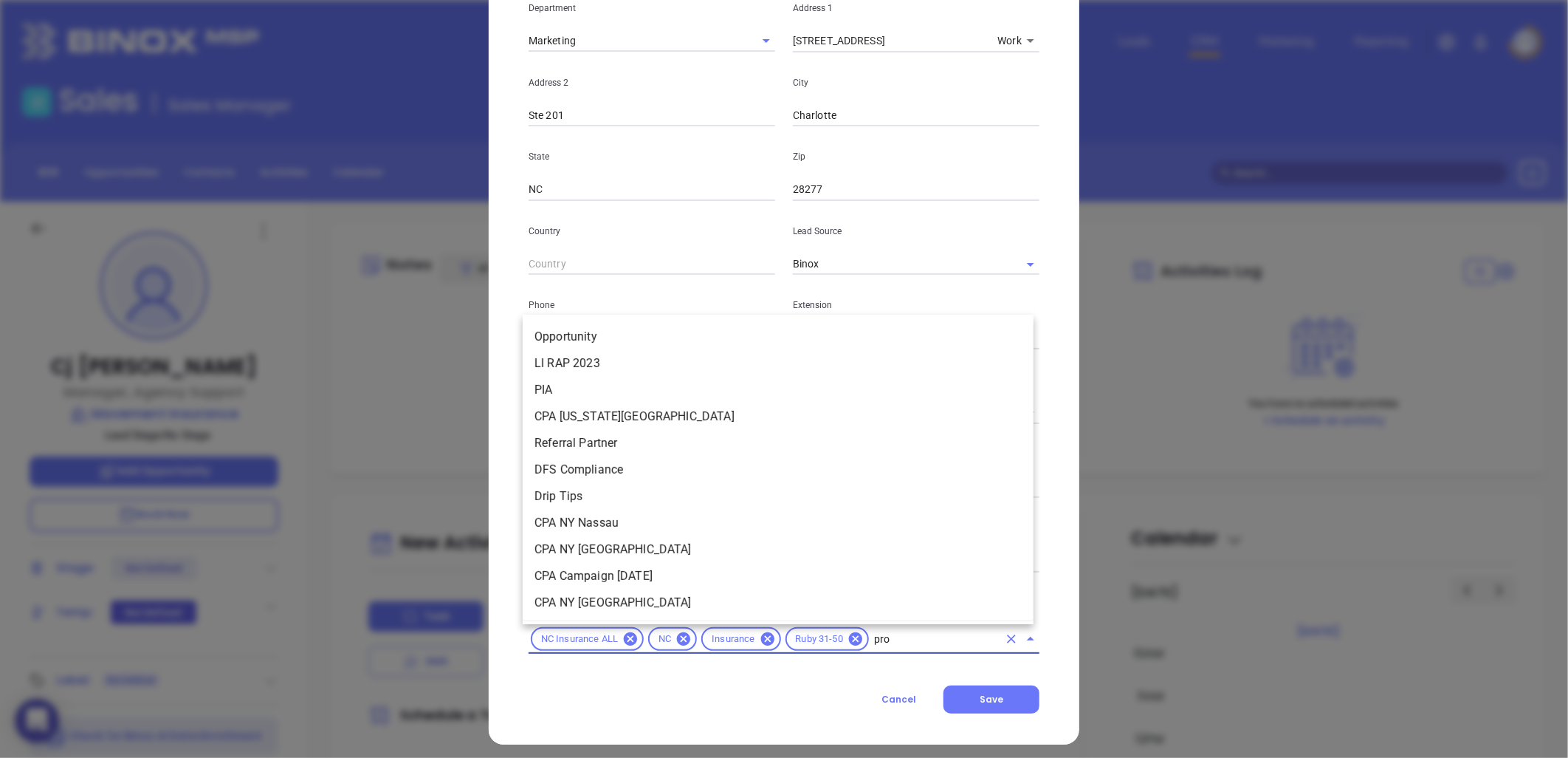
type input "pros"
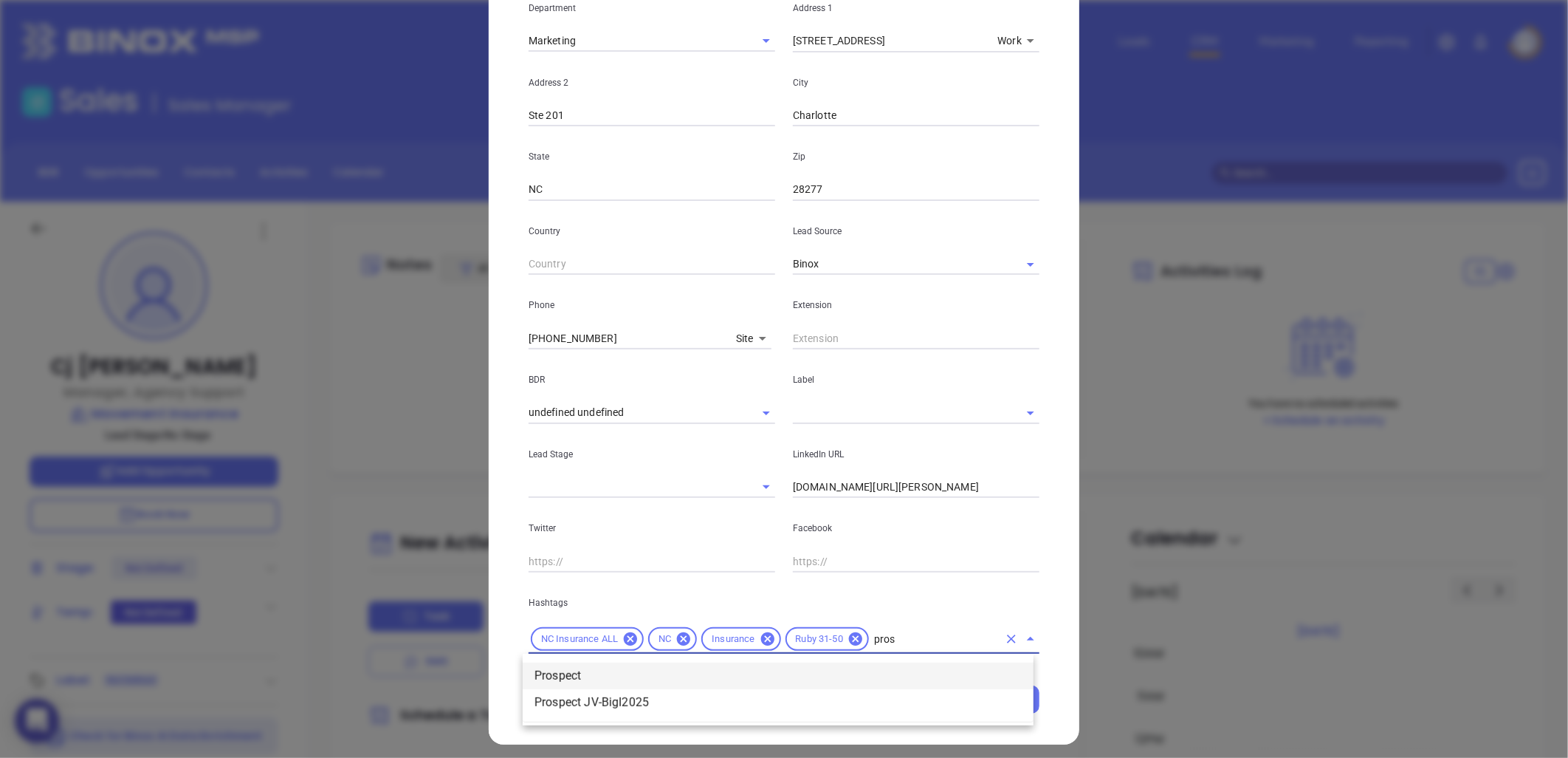
click at [596, 676] on li "Prospect" at bounding box center [778, 676] width 511 height 27
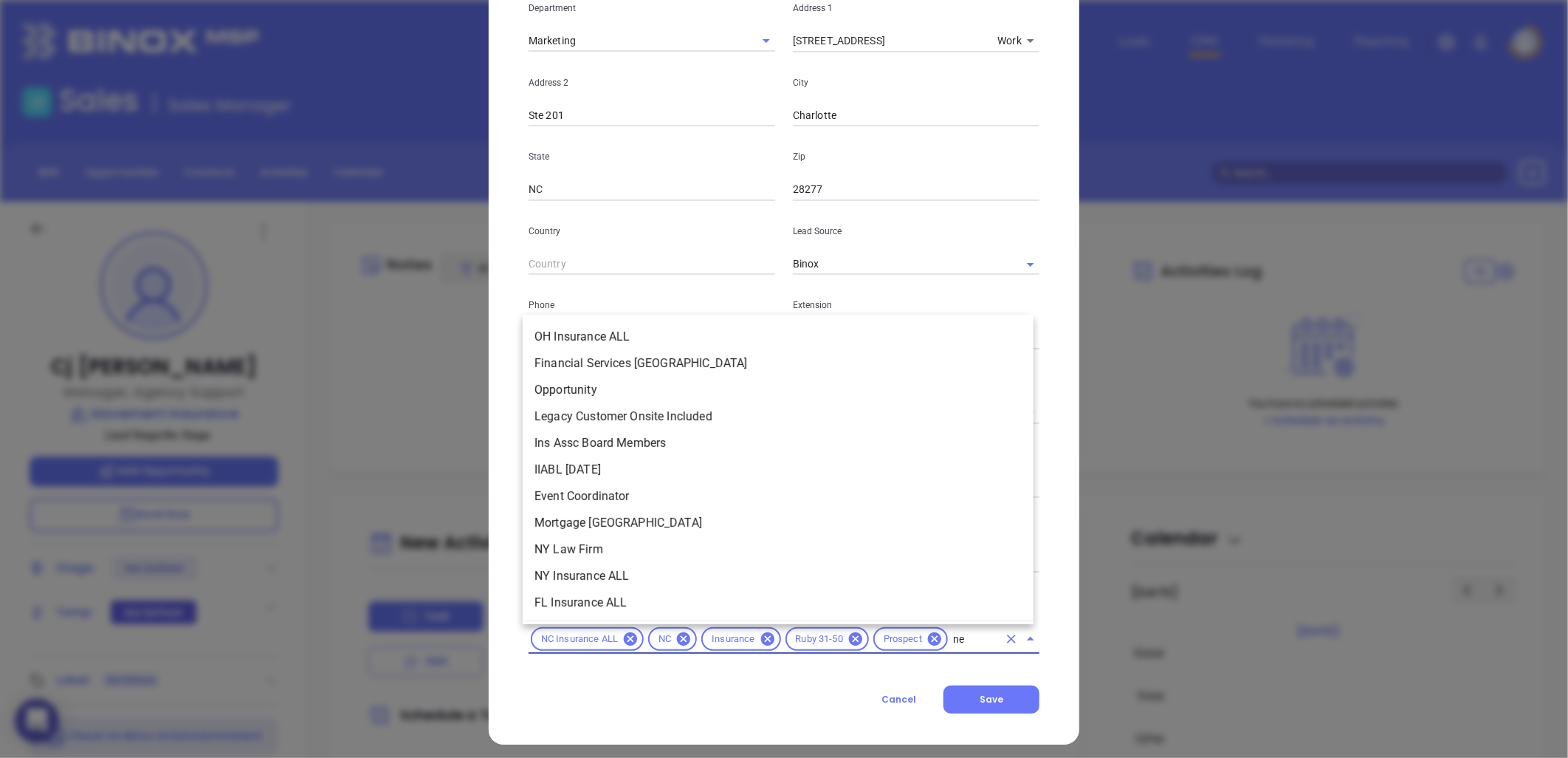
type input "new"
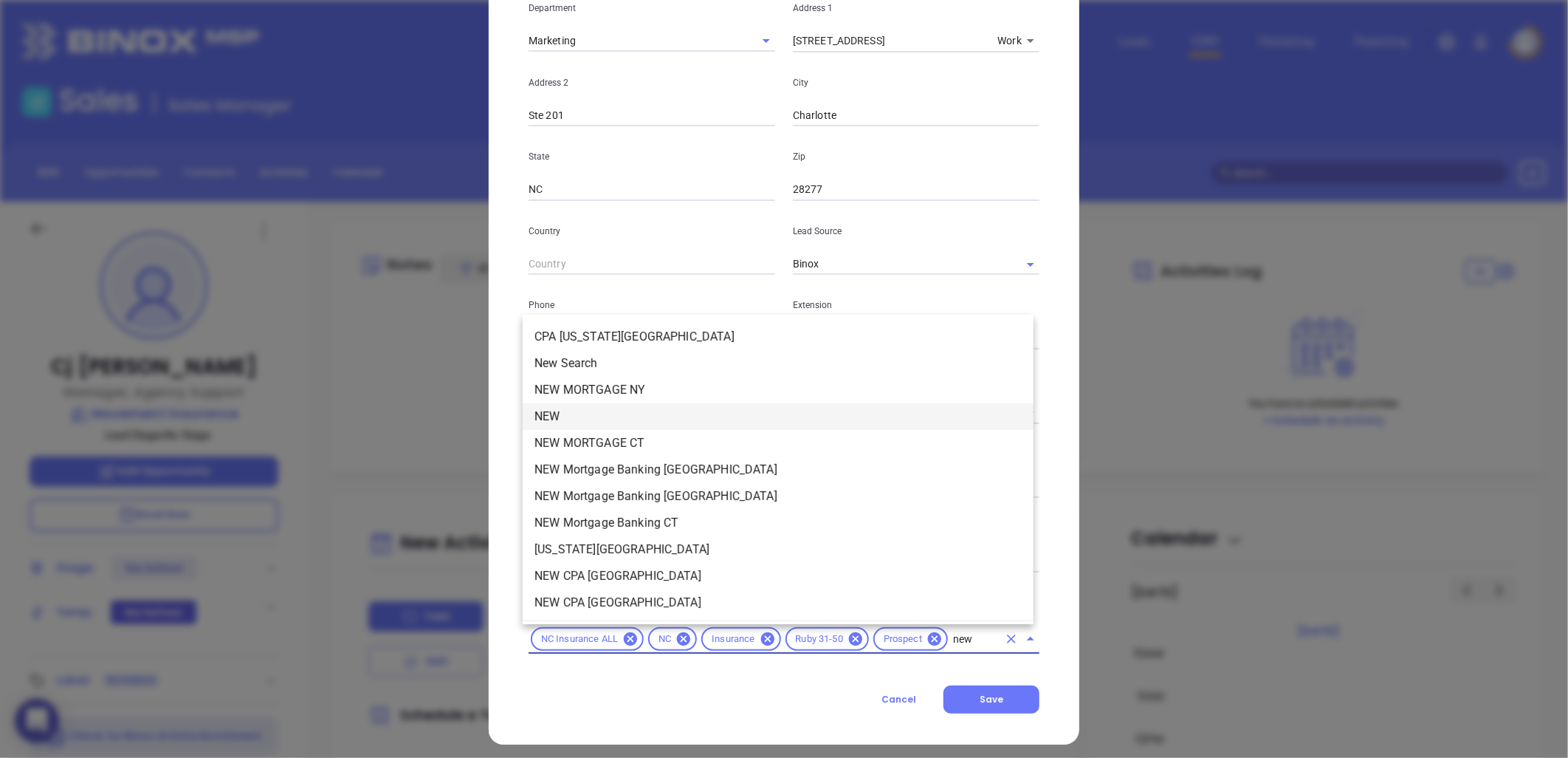
click at [581, 411] on li "NEW" at bounding box center [778, 416] width 511 height 27
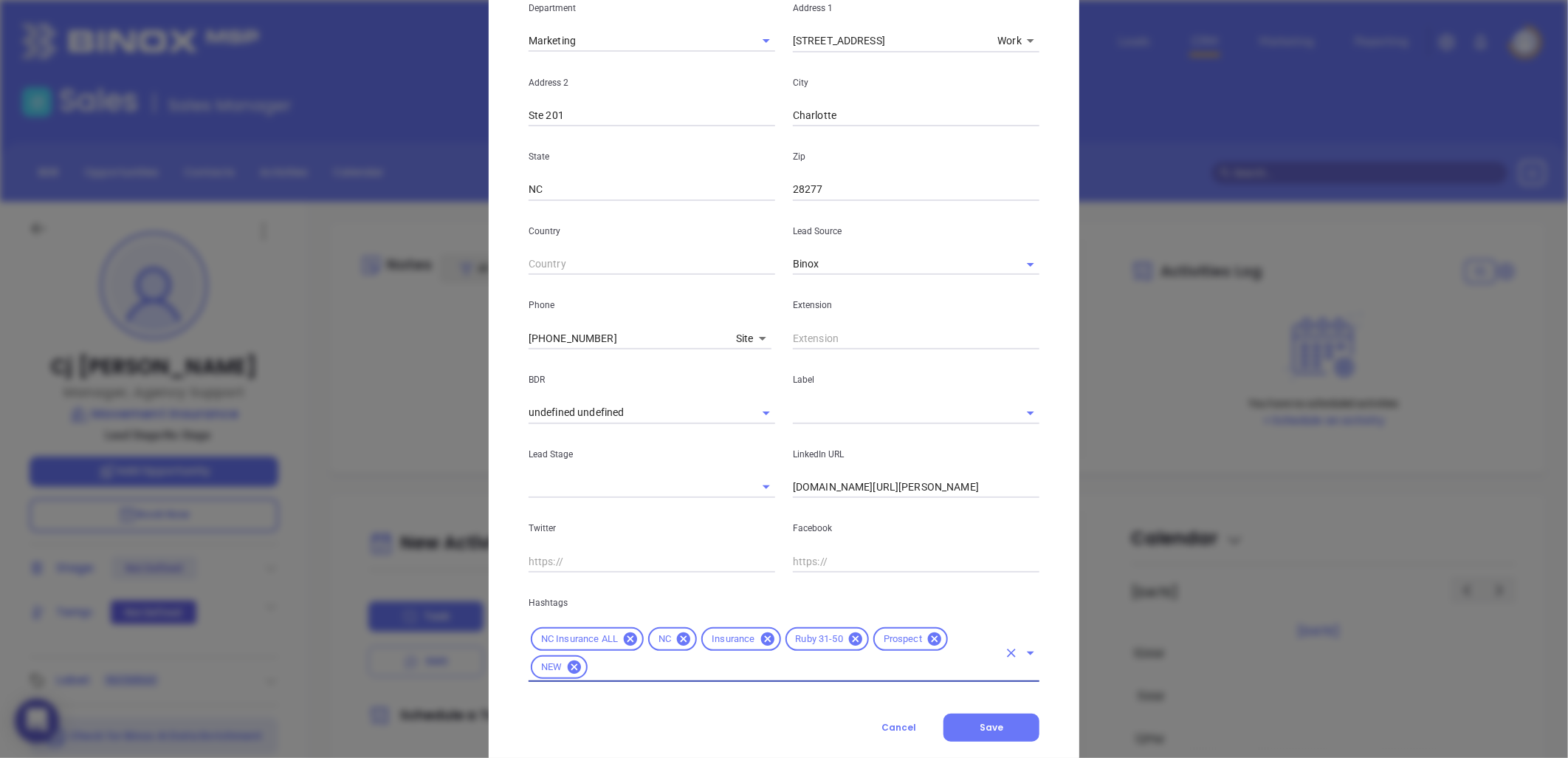
click at [835, 424] on div "LinkedIn URL www.linkedin.com/in/cj-mauney-081019" at bounding box center [916, 461] width 264 height 75
click at [835, 419] on input "text" at bounding box center [896, 412] width 206 height 21
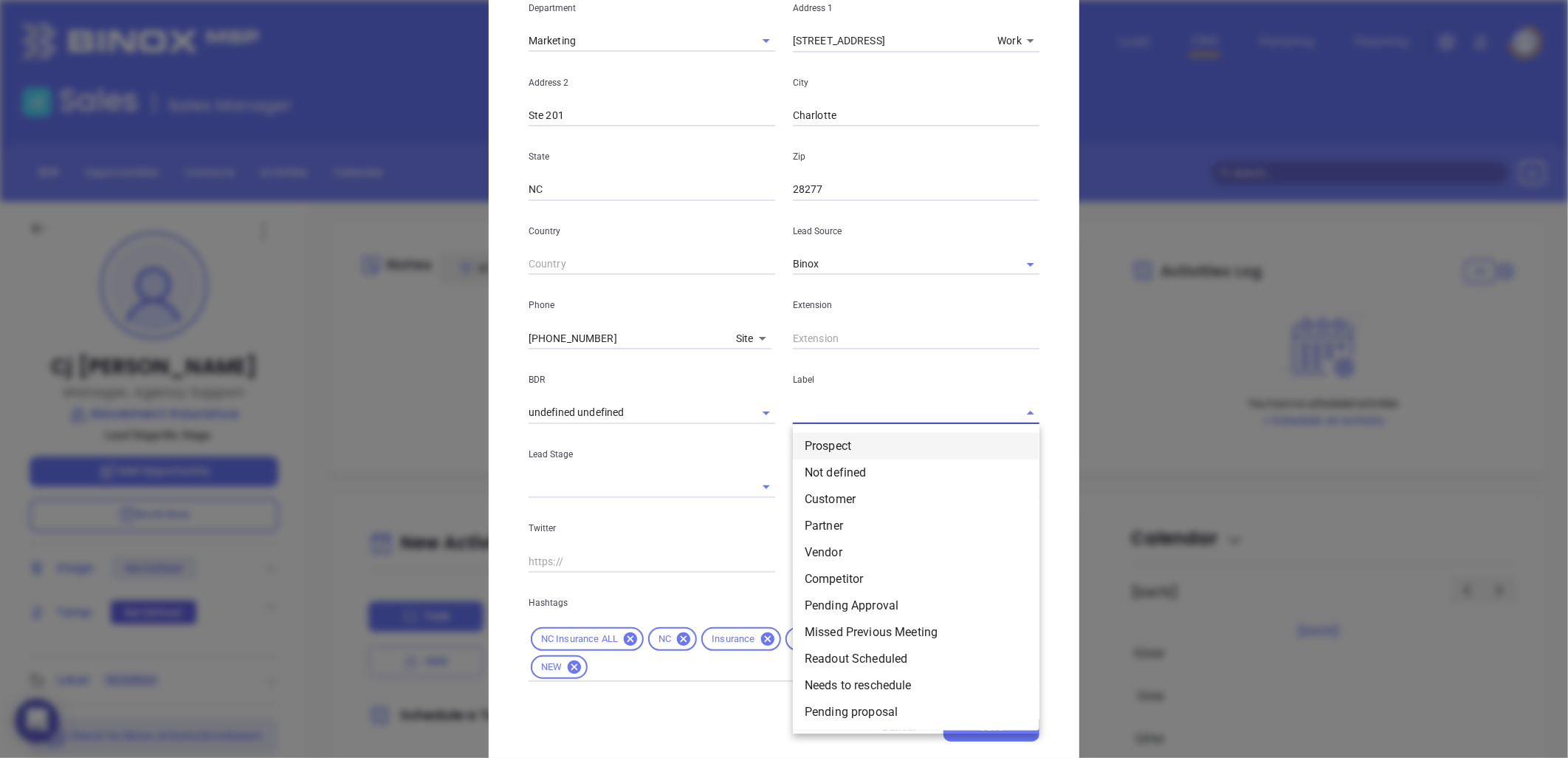
click at [817, 443] on li "Prospect" at bounding box center [916, 446] width 246 height 27
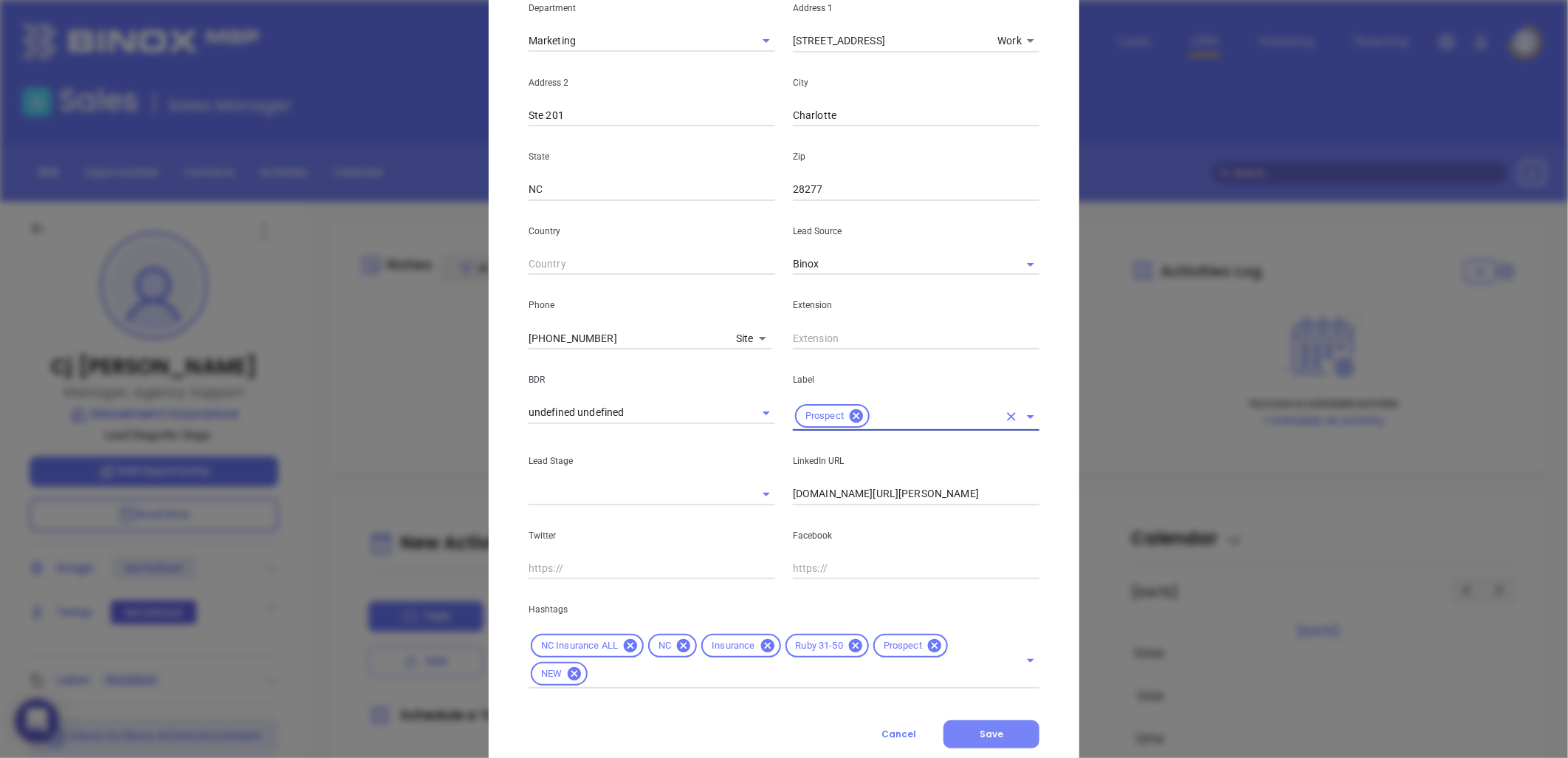
click at [982, 735] on span "Save" at bounding box center [992, 734] width 24 height 13
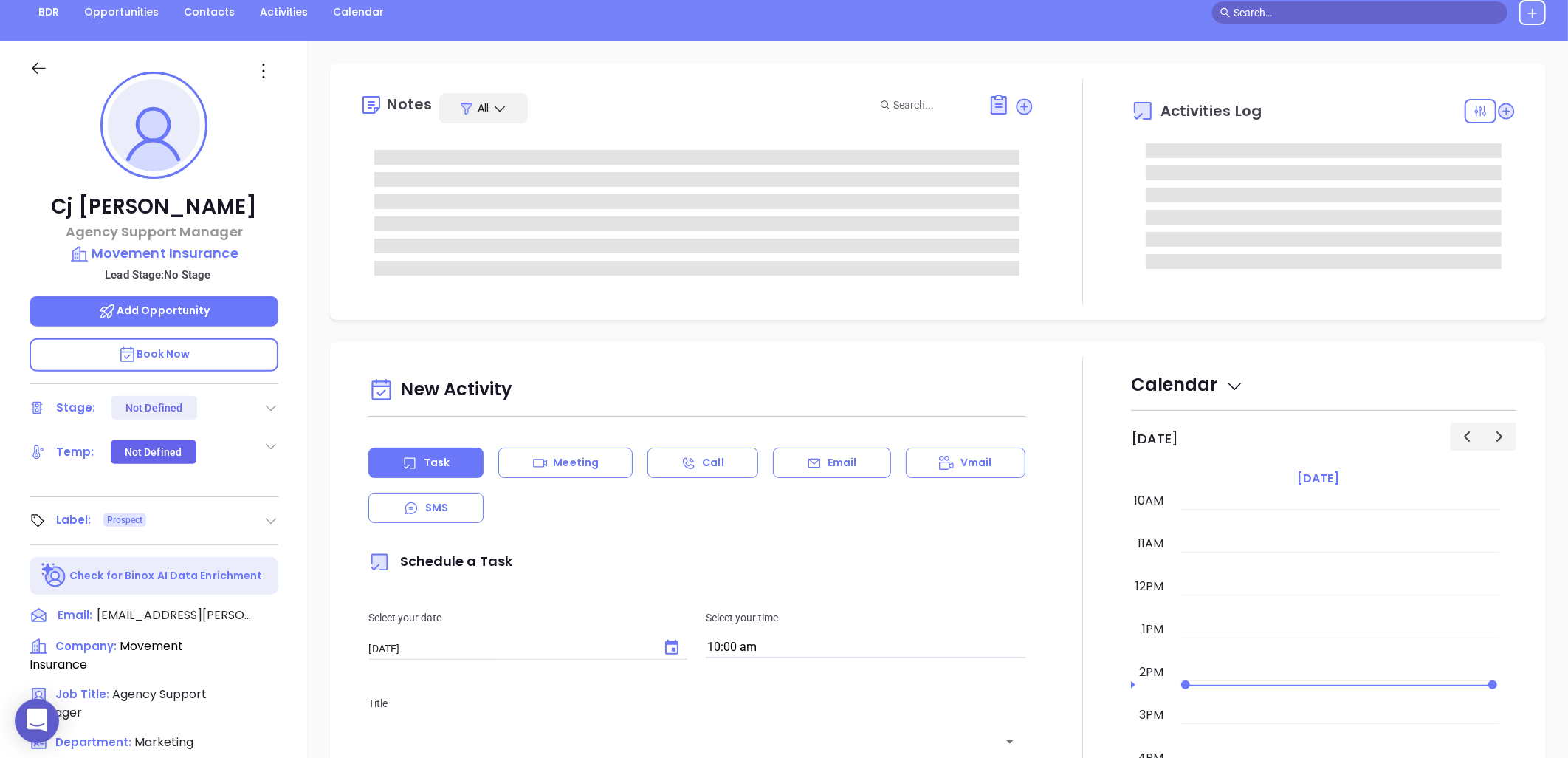
scroll to position [149, 0]
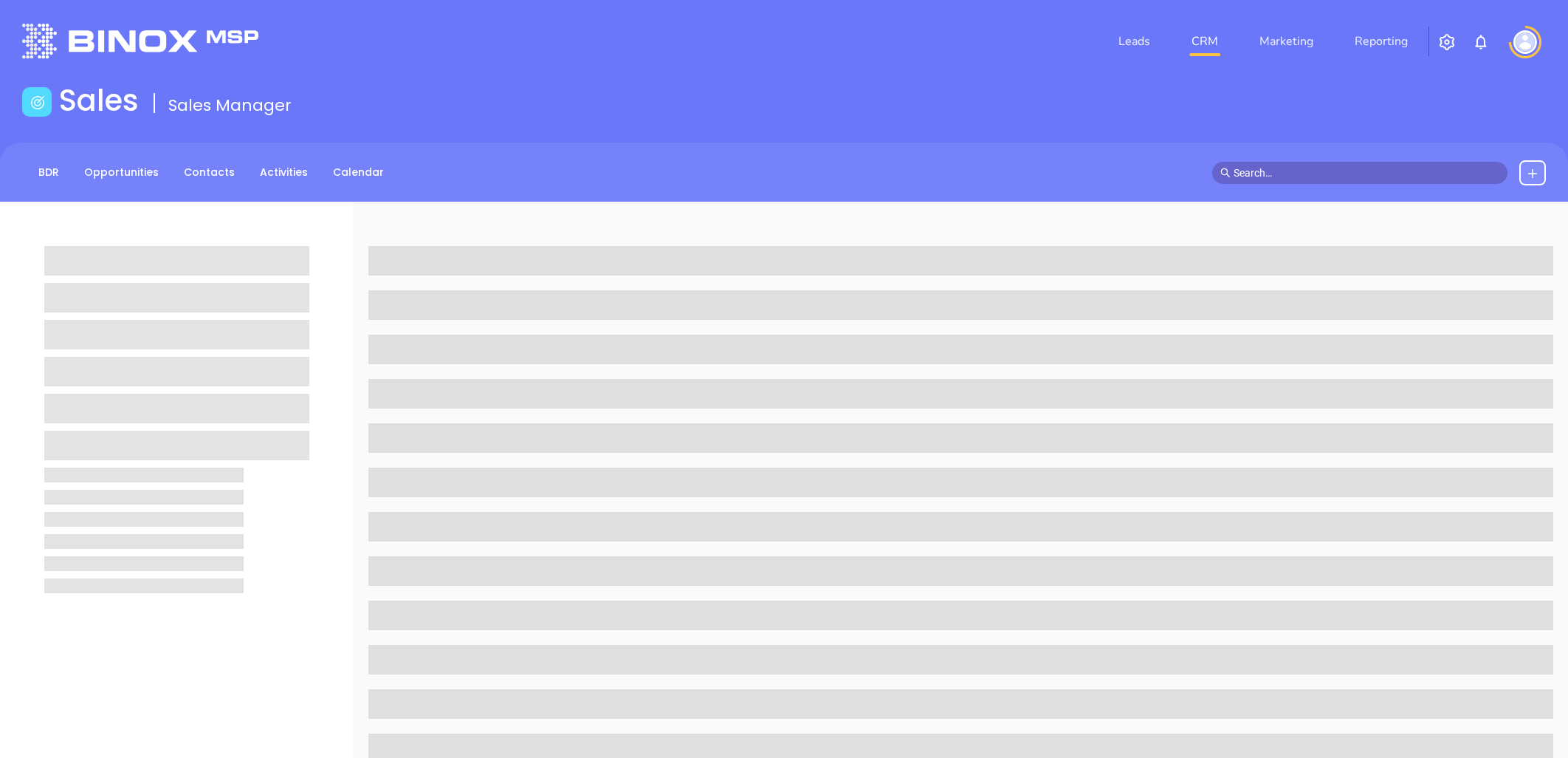
scroll to position [149, 0]
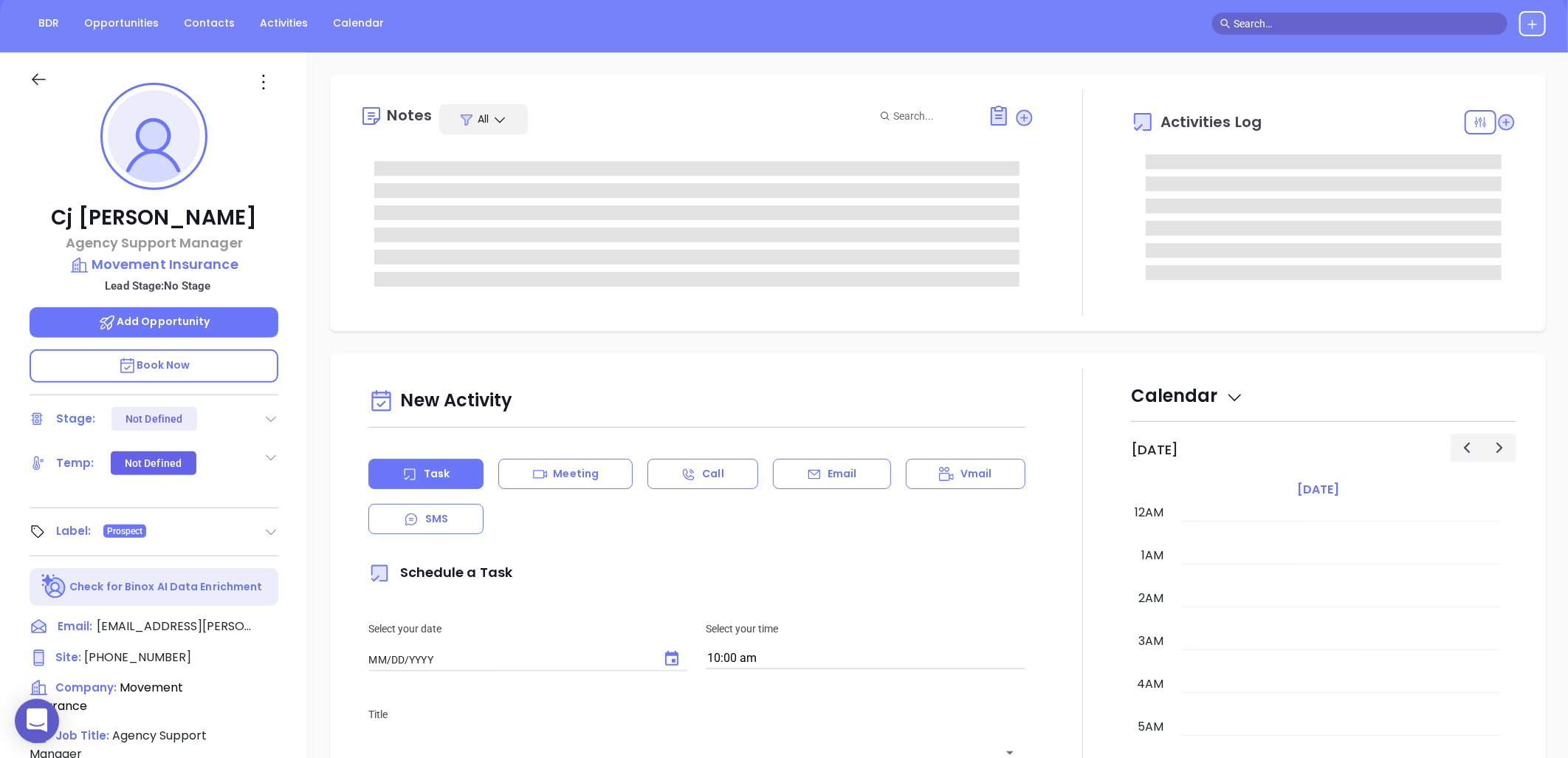
type input "[DATE]"
type input "[PERSON_NAME]"
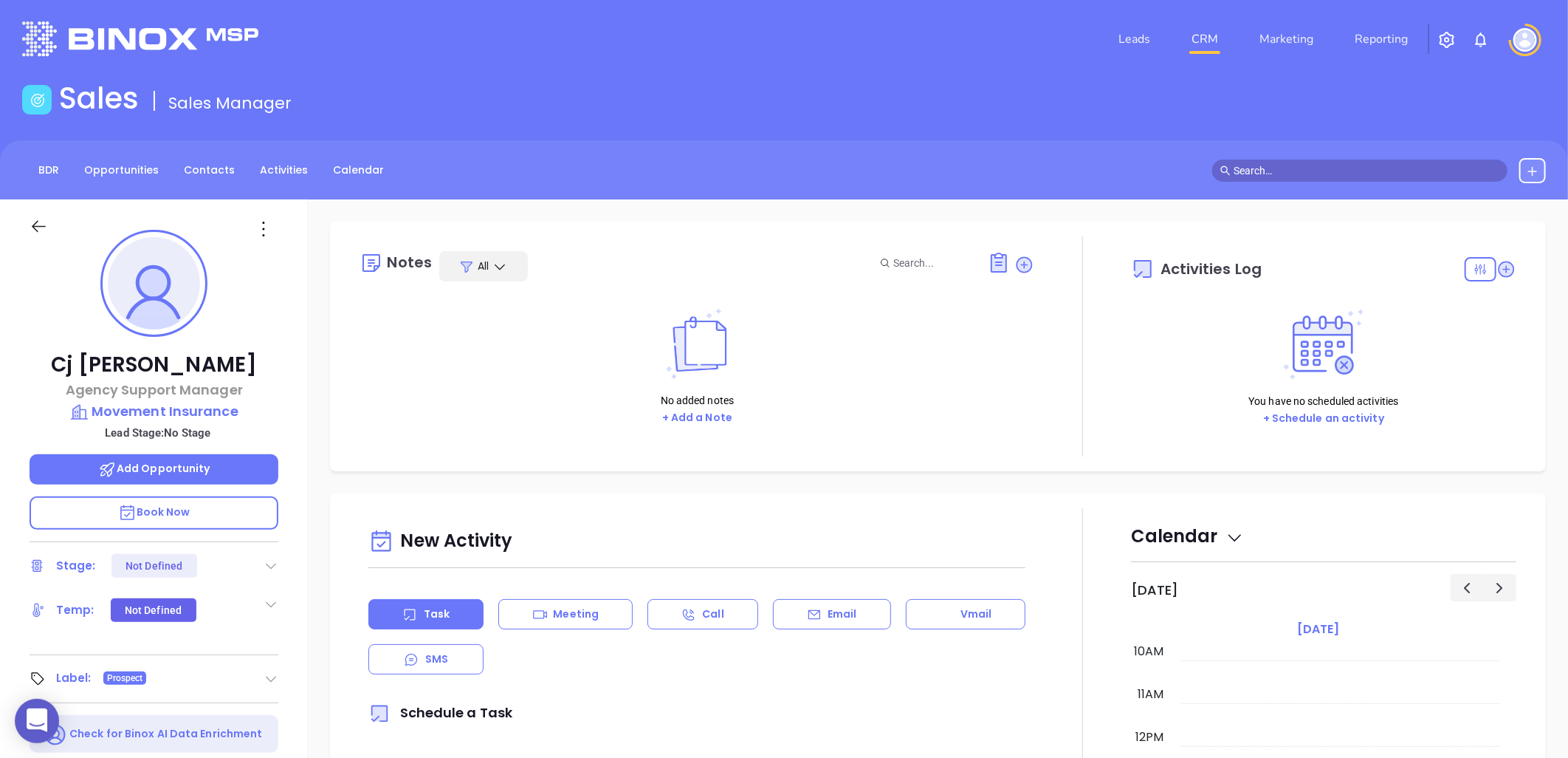
scroll to position [0, 0]
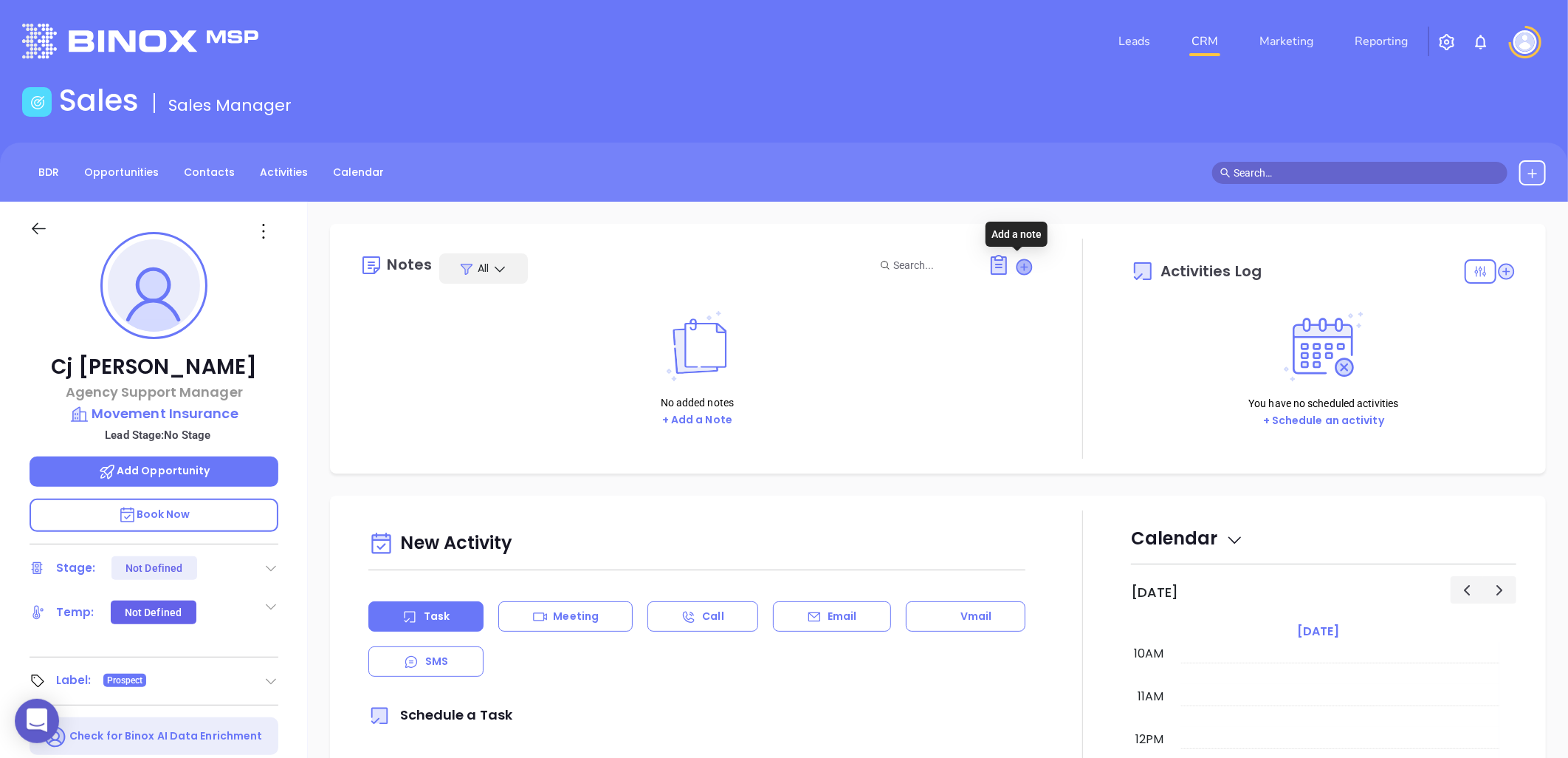
click at [1018, 268] on icon at bounding box center [1025, 267] width 15 height 15
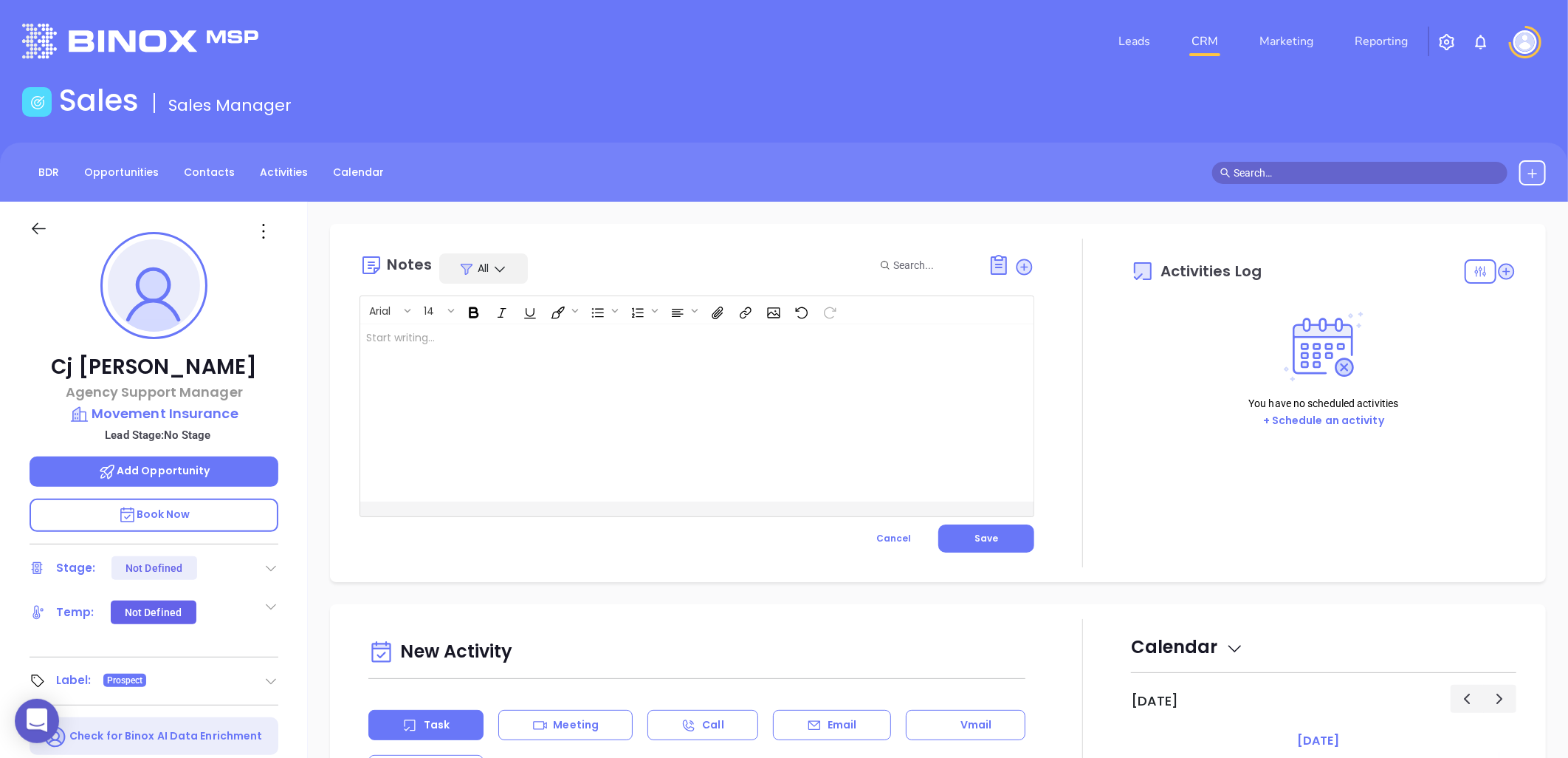
click at [549, 360] on div at bounding box center [673, 412] width 626 height 177
click at [971, 550] on button "Save" at bounding box center [986, 538] width 96 height 28
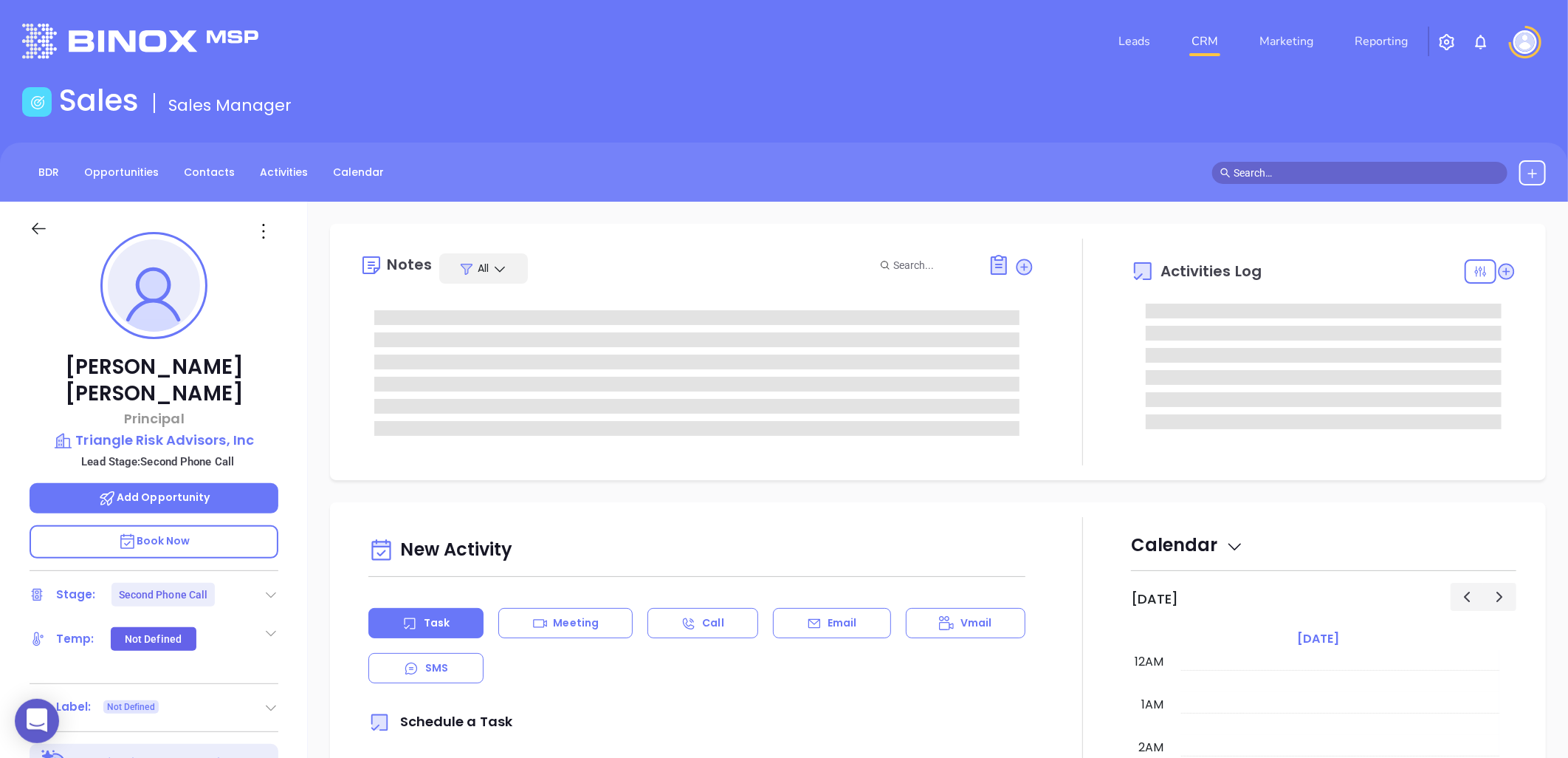
type input "[PERSON_NAME]"
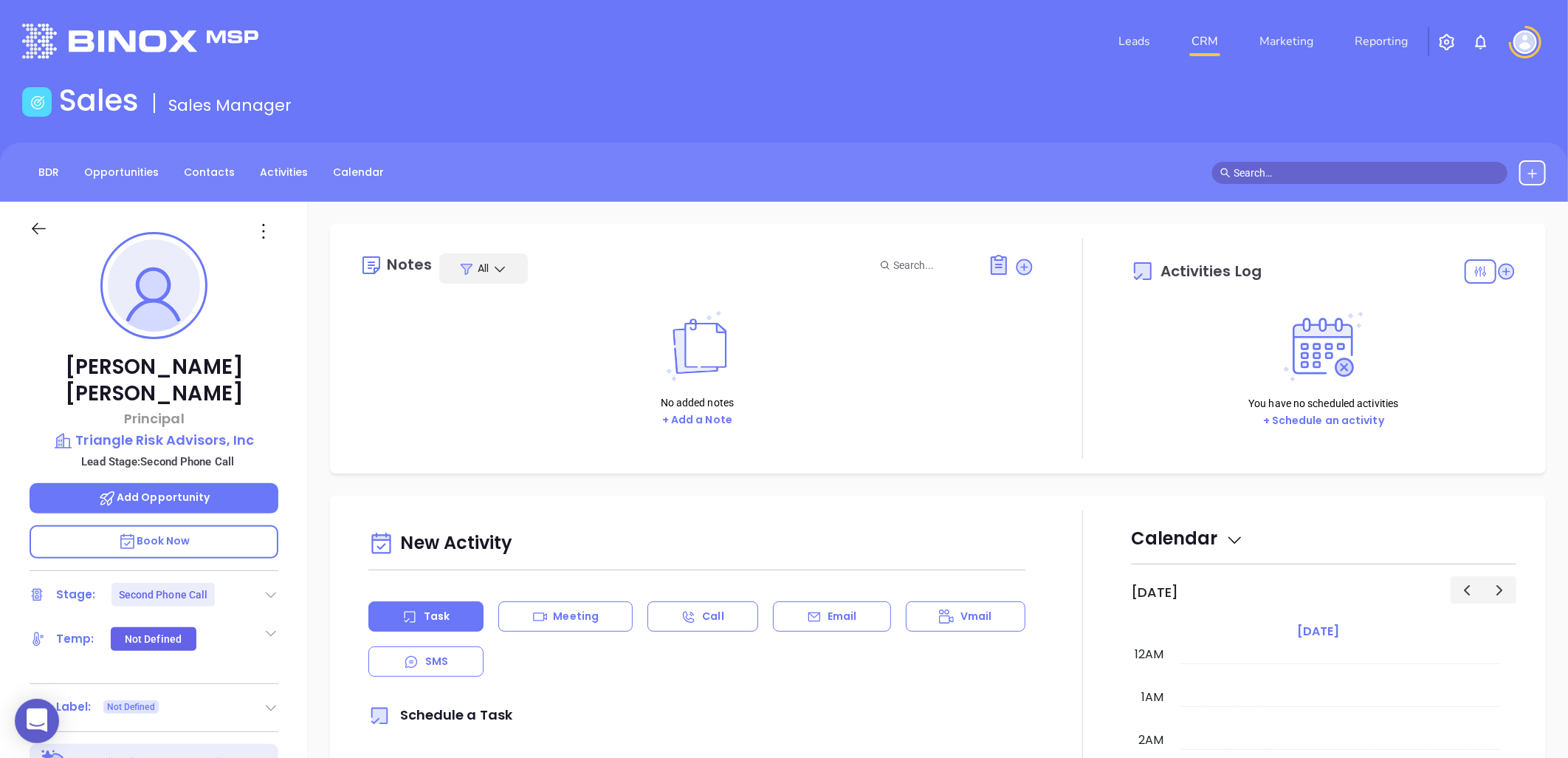
scroll to position [429, 0]
click at [268, 587] on icon at bounding box center [271, 595] width 15 height 15
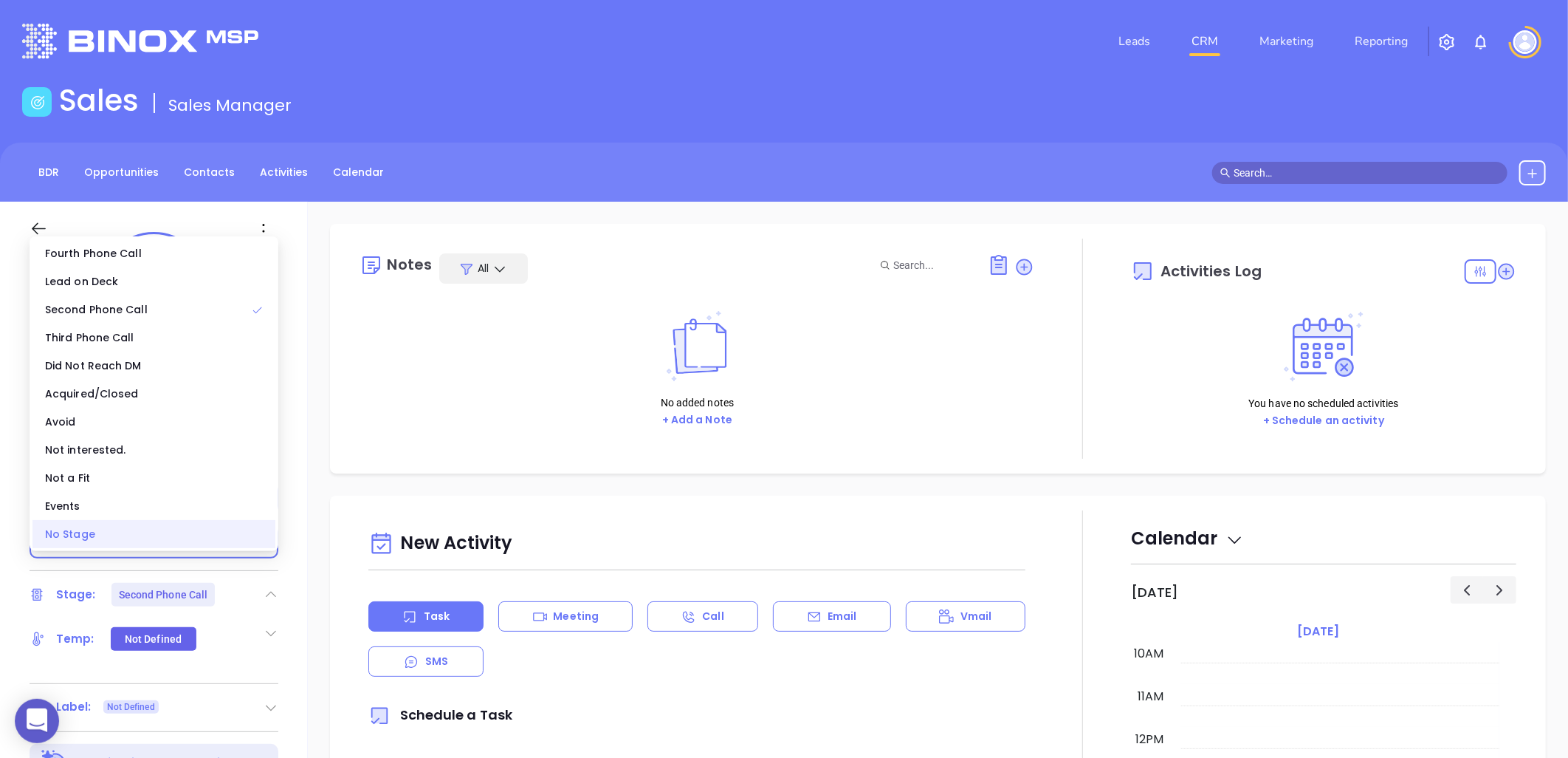
click at [159, 539] on div "No Stage" at bounding box center [154, 534] width 243 height 28
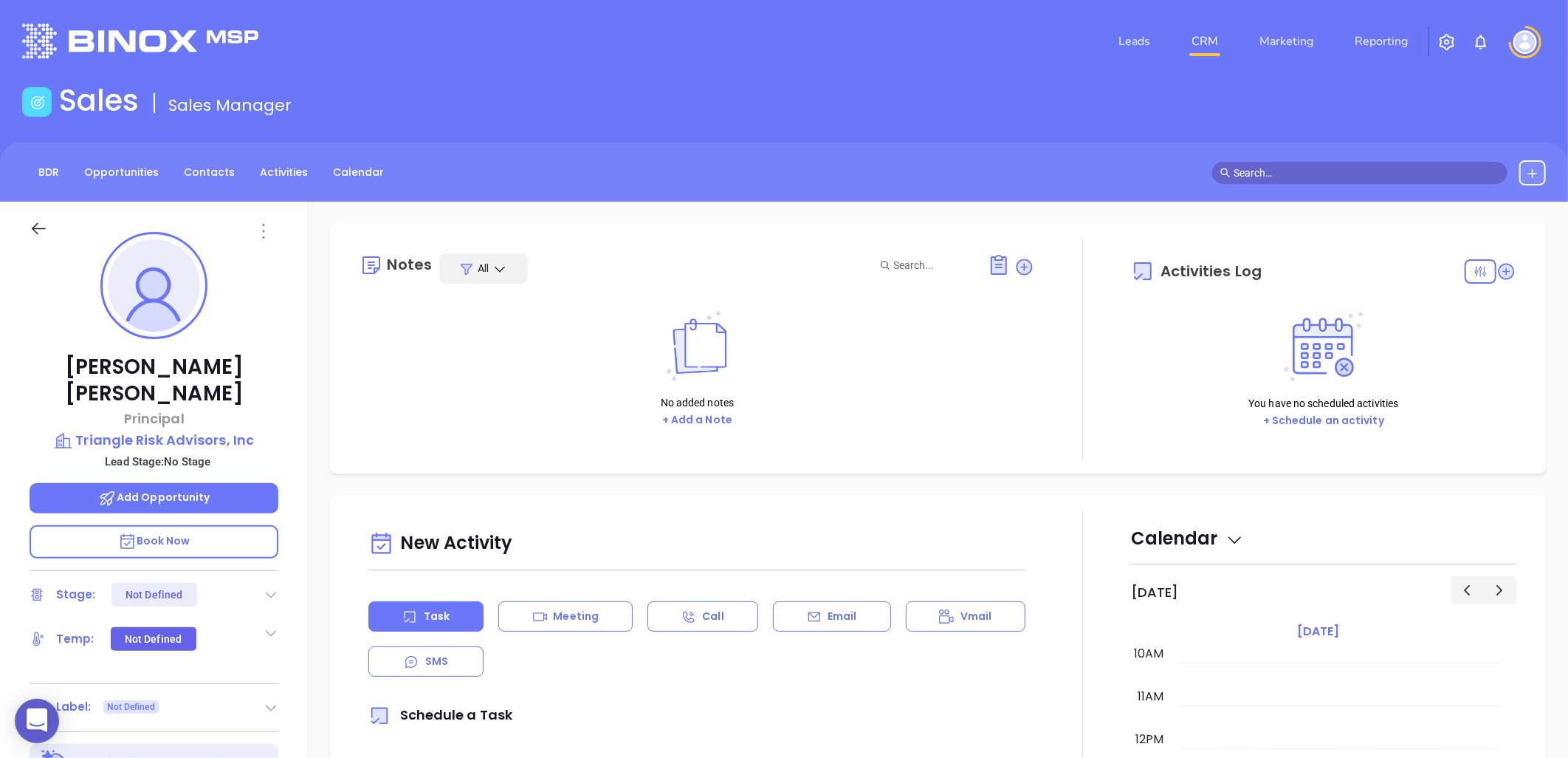
click at [264, 232] on icon at bounding box center [264, 232] width 24 height 24
click at [284, 381] on div "Edit" at bounding box center [336, 389] width 144 height 17
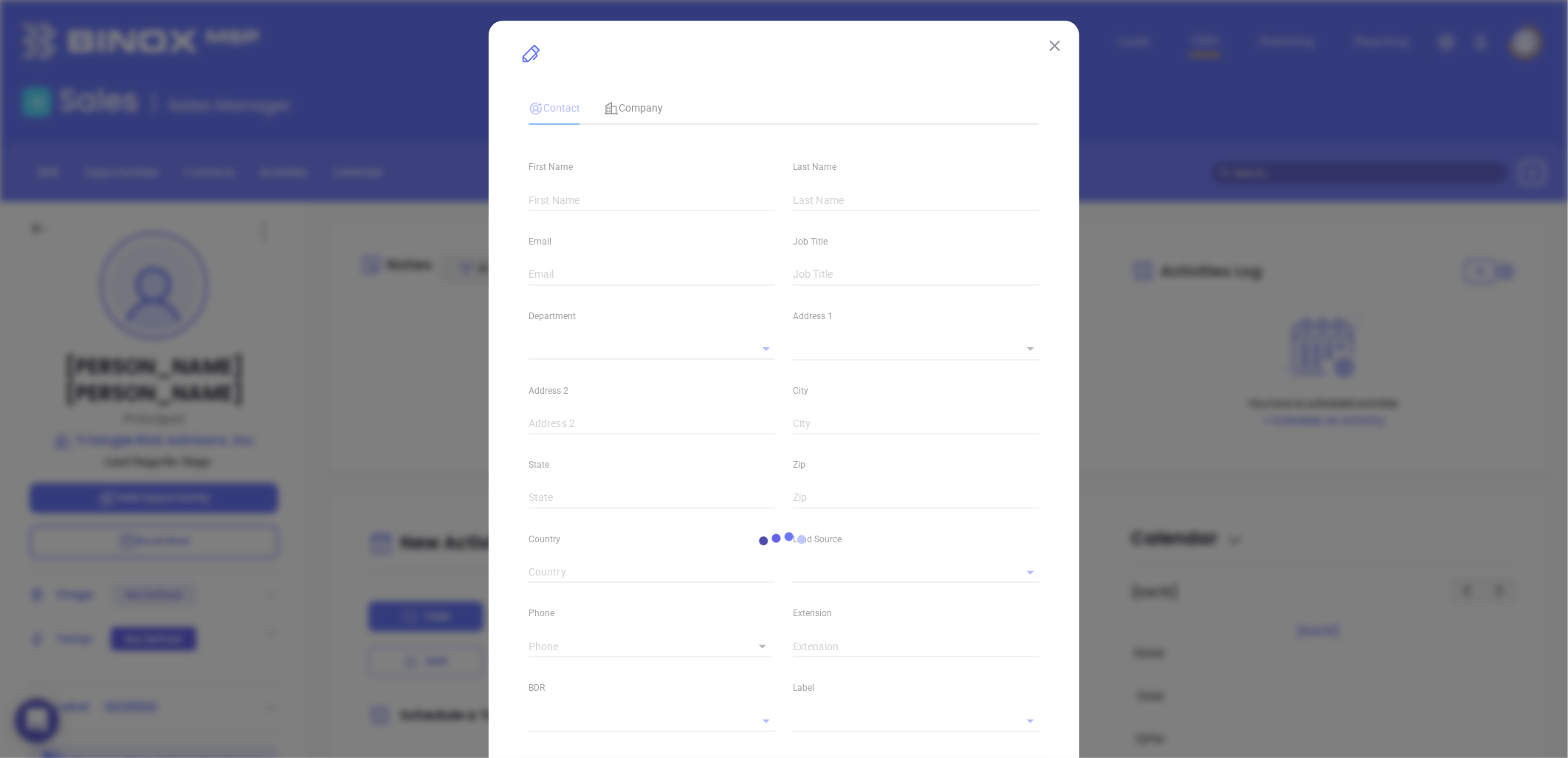
type input "[PERSON_NAME]"
type input "[PERSON_NAME][EMAIL_ADDRESS][DOMAIN_NAME]"
type input "Principal"
type input "1"
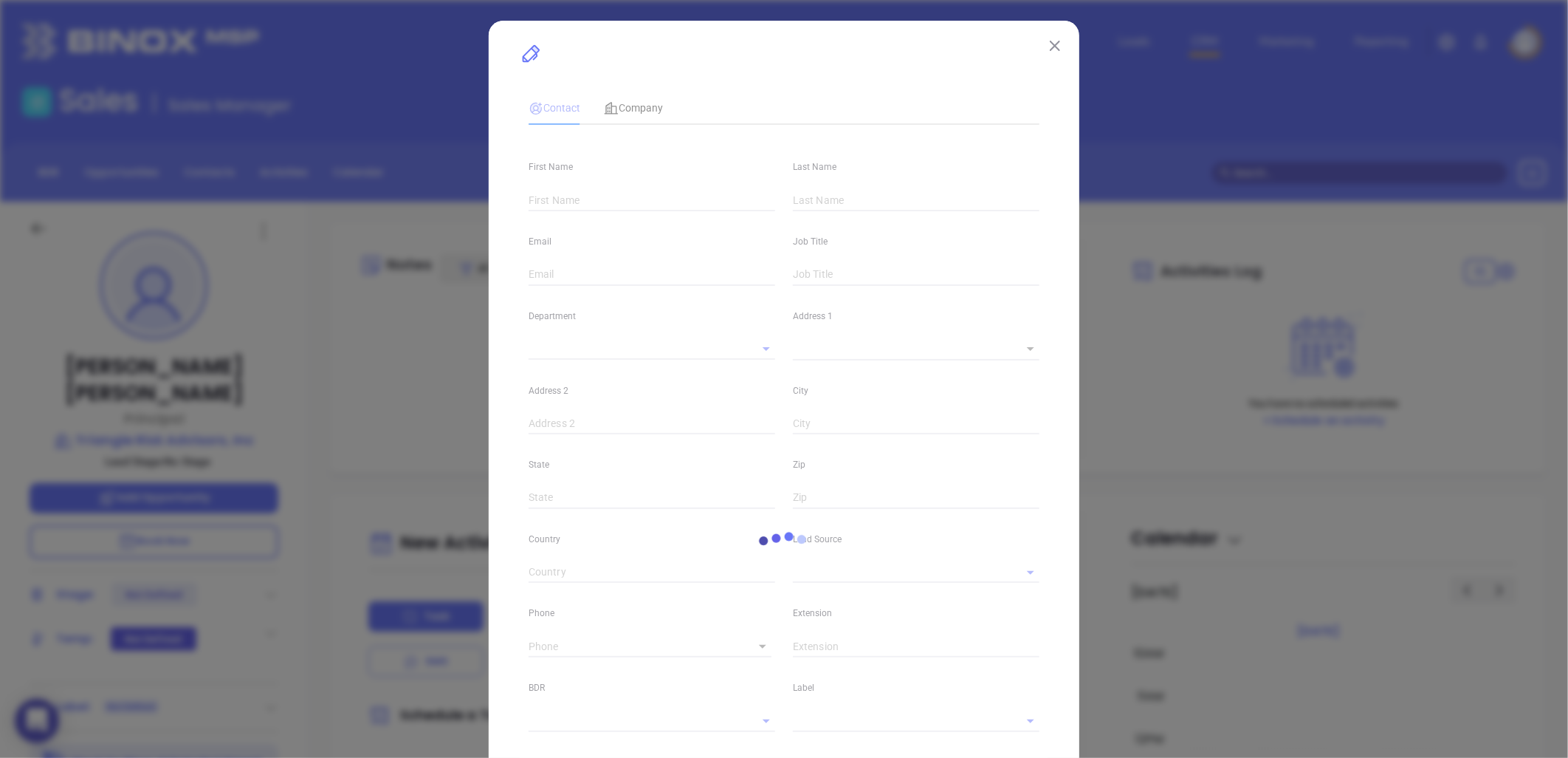
type input "[DOMAIN_NAME][URL][PERSON_NAME]"
type input "Marketing"
type input "Website Reveal"
type input "undefined undefined"
type input "[PHONE_NUMBER]"
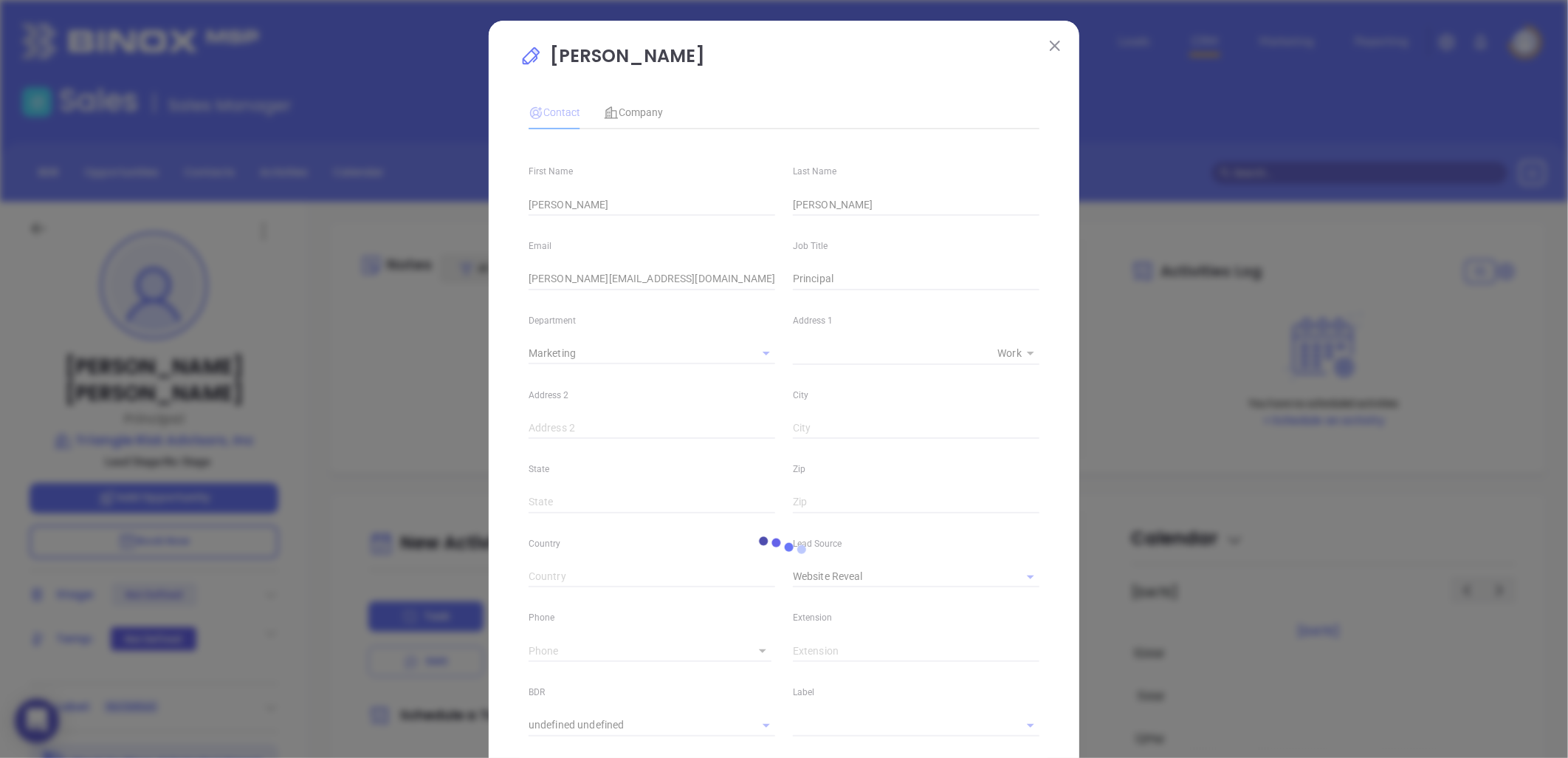
type input "1"
drag, startPoint x: 1010, startPoint y: 572, endPoint x: 999, endPoint y: 570, distance: 11.2
click at [1010, 572] on icon "Clear" at bounding box center [1011, 577] width 15 height 15
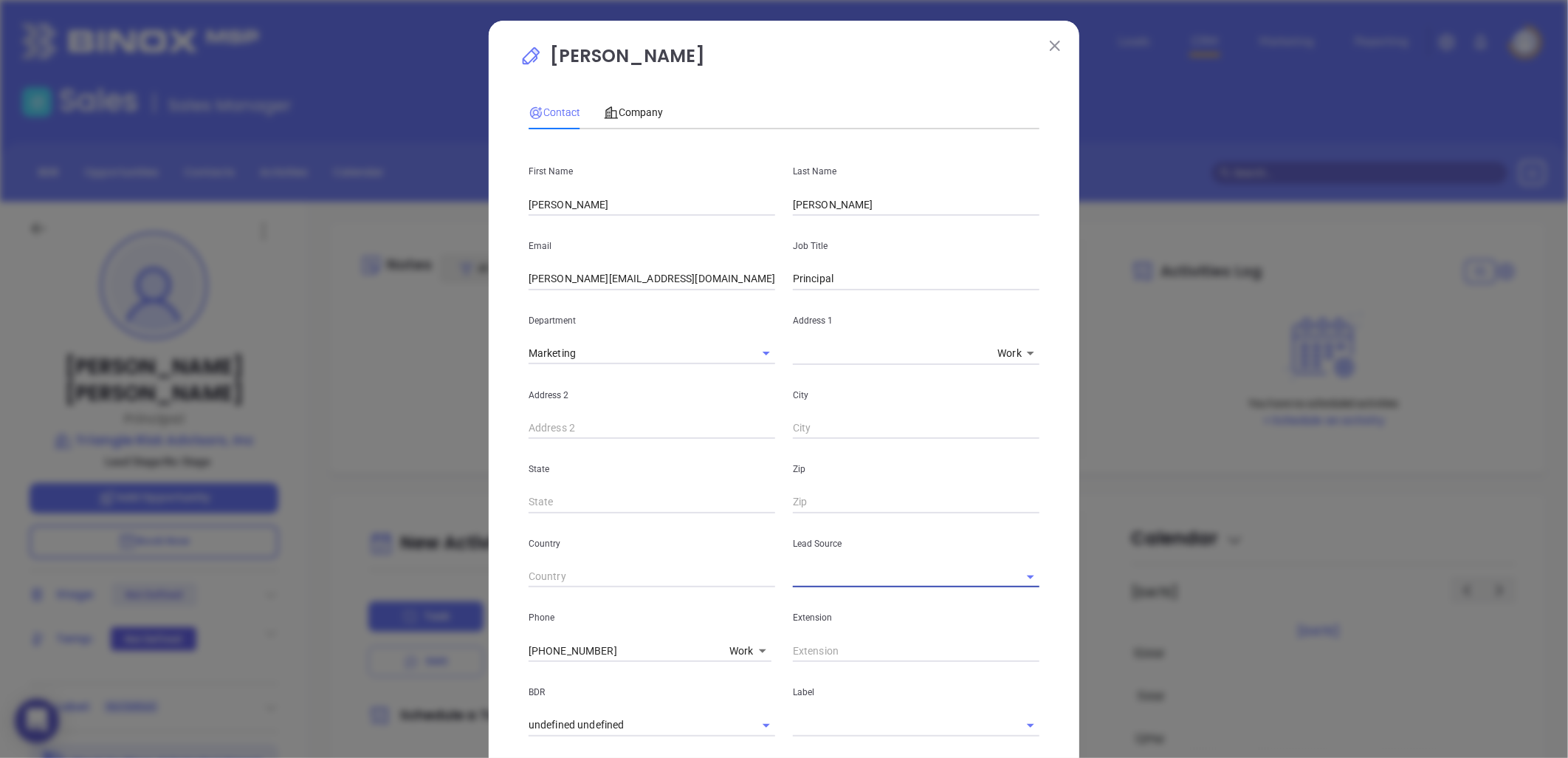
click at [920, 577] on input "text" at bounding box center [896, 576] width 206 height 21
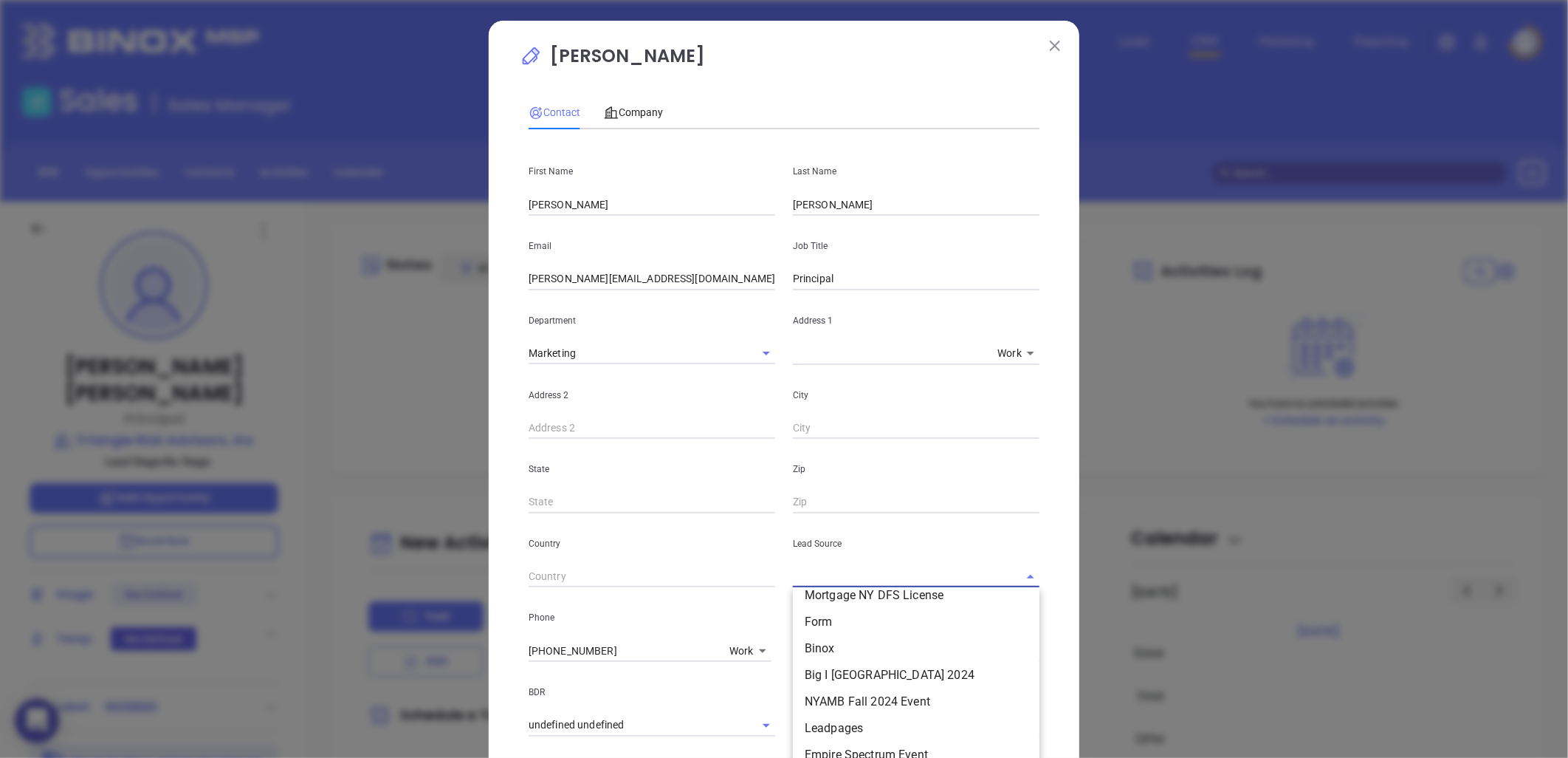
scroll to position [574, 0]
click at [823, 647] on li "Binox" at bounding box center [916, 647] width 246 height 27
type input "Binox"
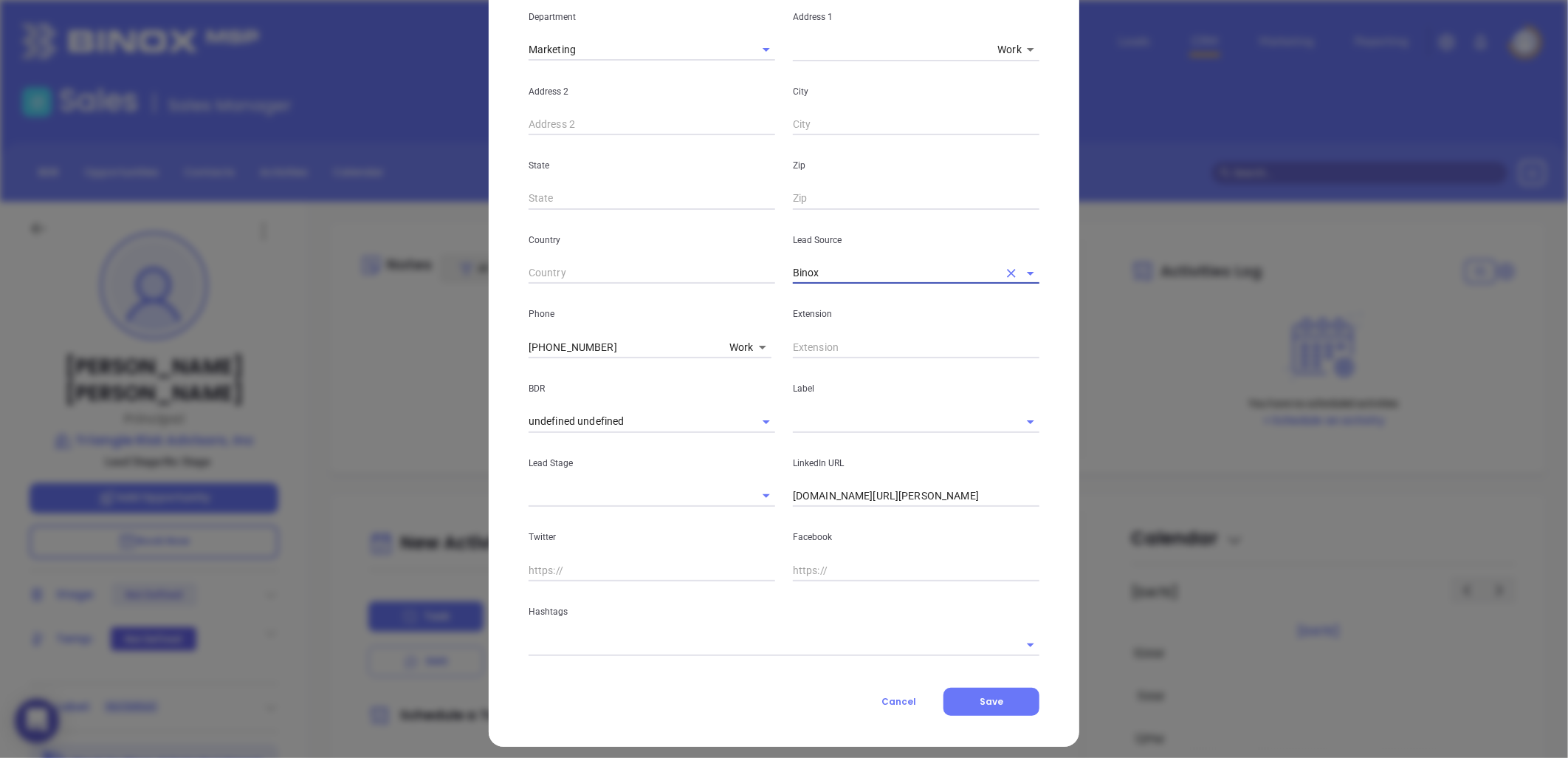
scroll to position [312, 0]
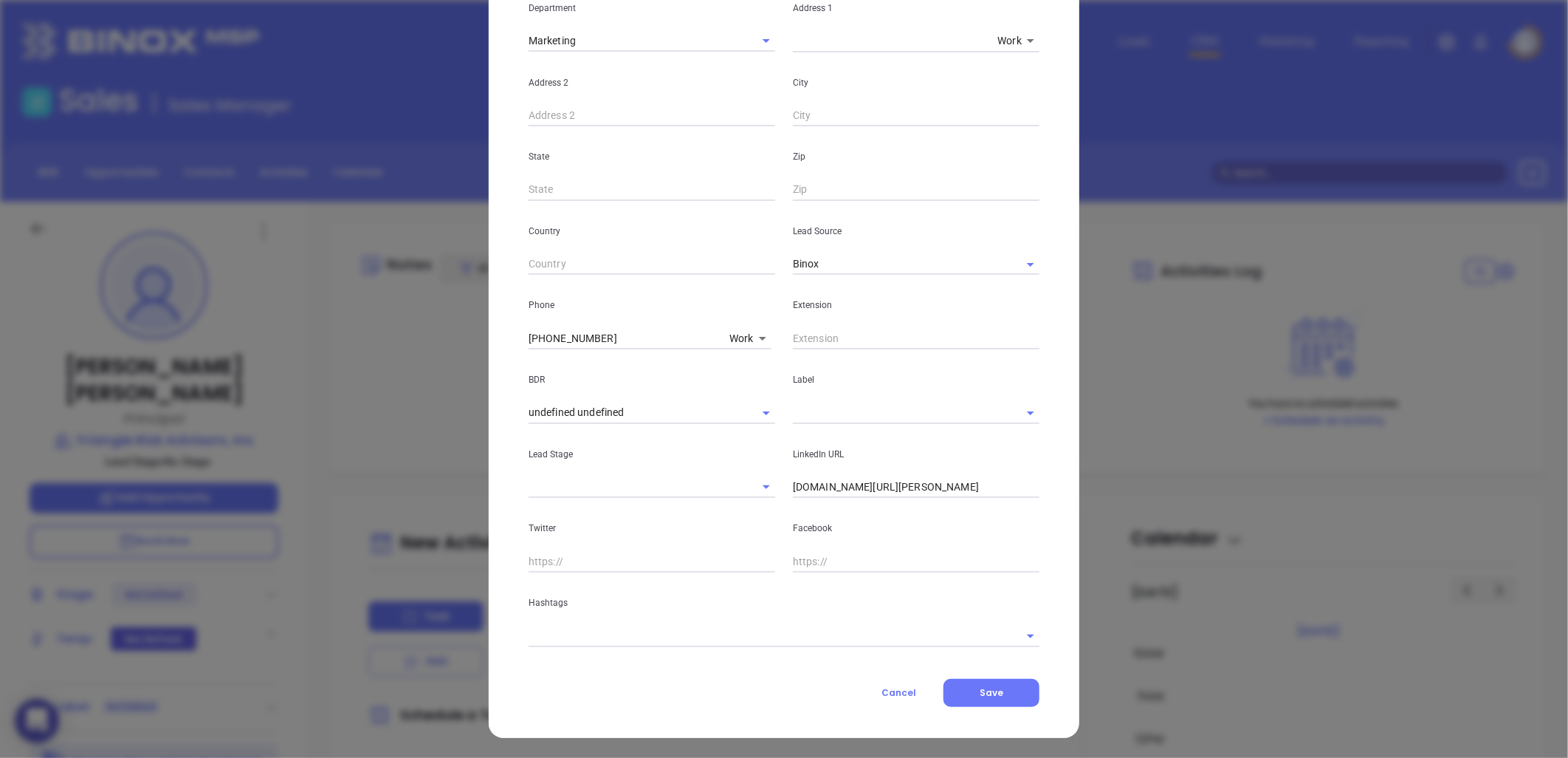
click at [886, 488] on input "[DOMAIN_NAME][URL][PERSON_NAME]" at bounding box center [916, 487] width 246 height 22
click at [865, 481] on input "[DOMAIN_NAME][URL][PERSON_NAME]" at bounding box center [916, 487] width 246 height 22
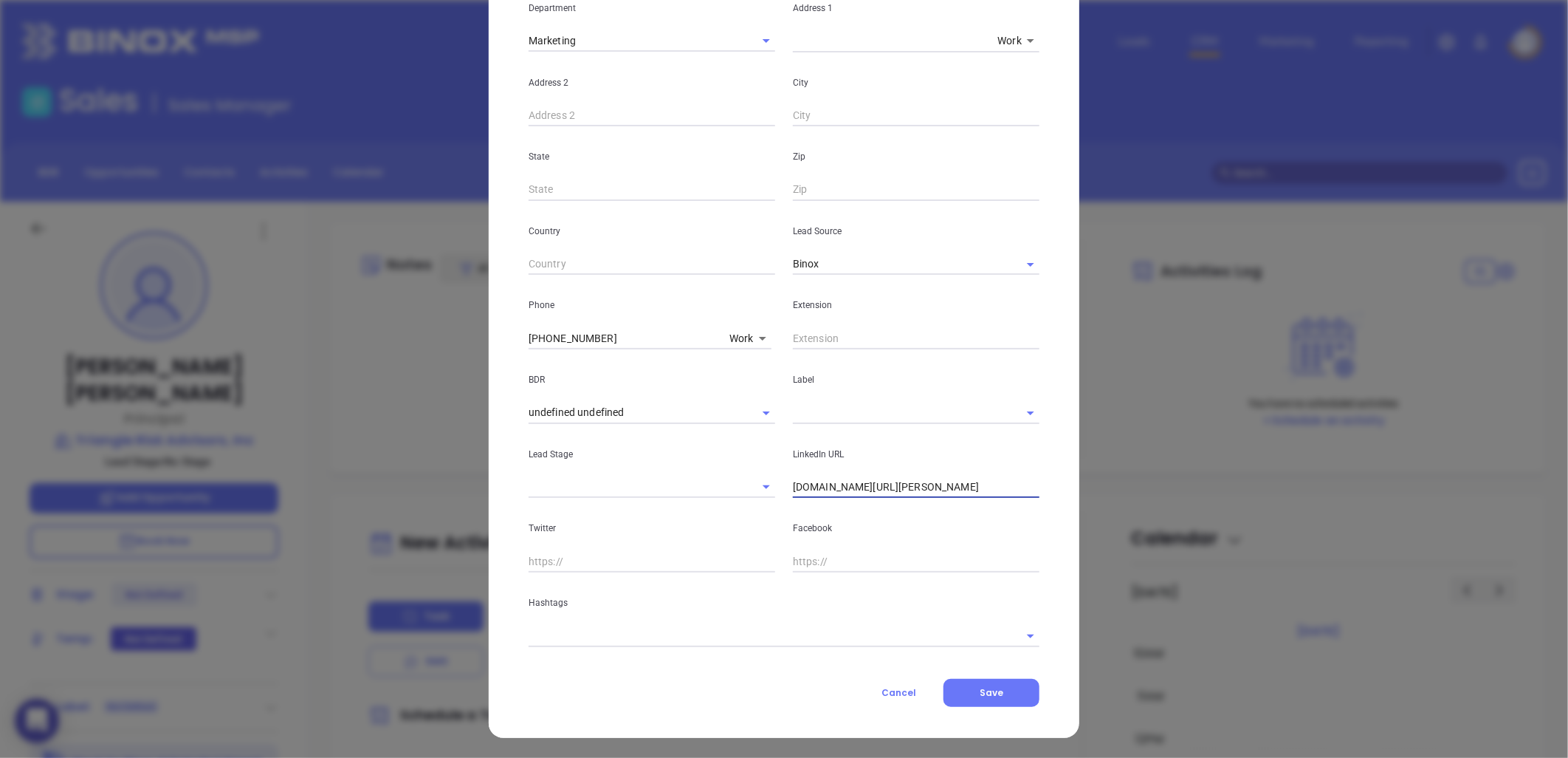
click at [865, 481] on input "[DOMAIN_NAME][URL][PERSON_NAME]" at bounding box center [916, 487] width 246 height 22
paste input "[DOMAIN_NAME][URL][PERSON_NAME]"
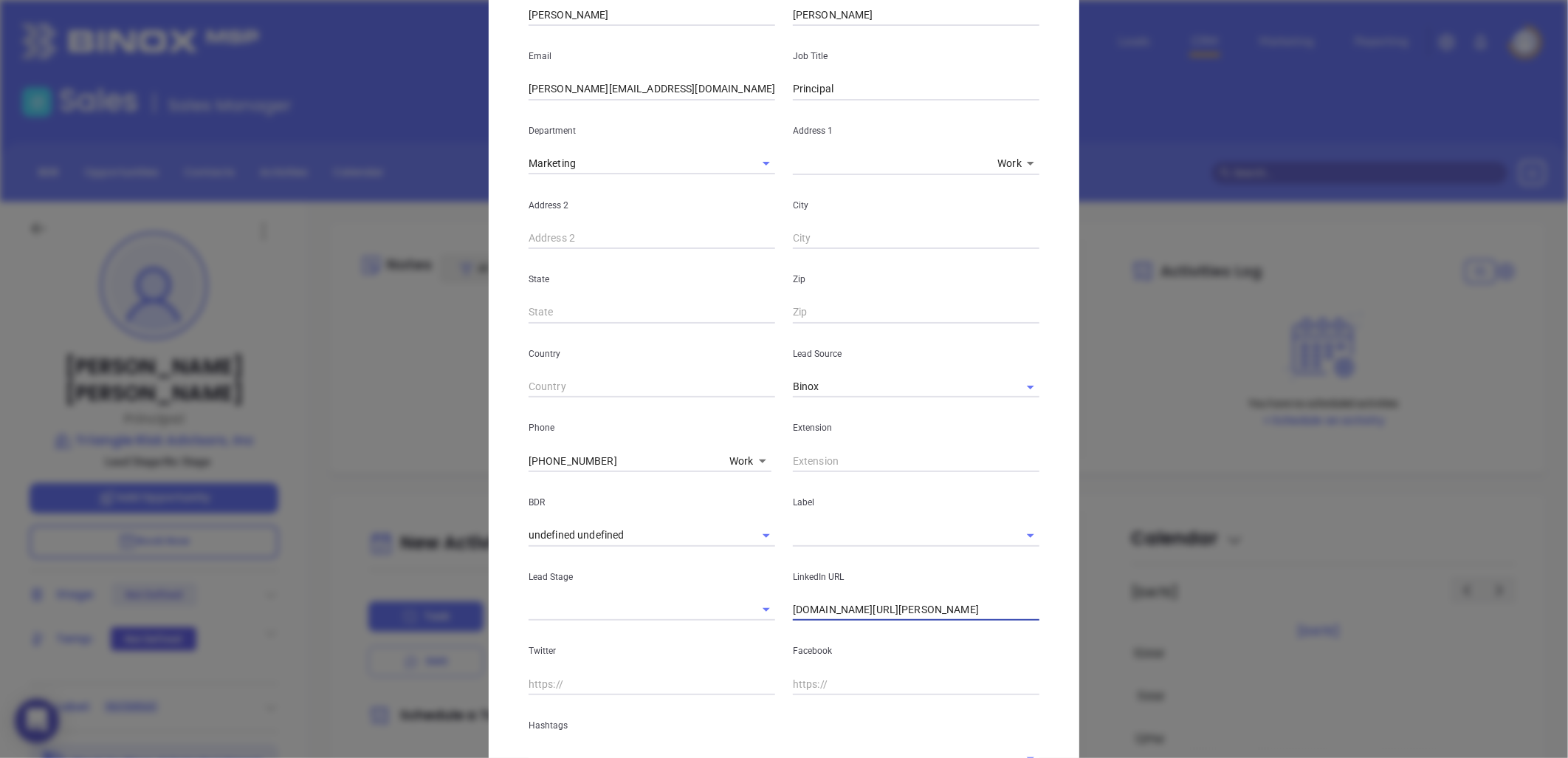
scroll to position [0, 0]
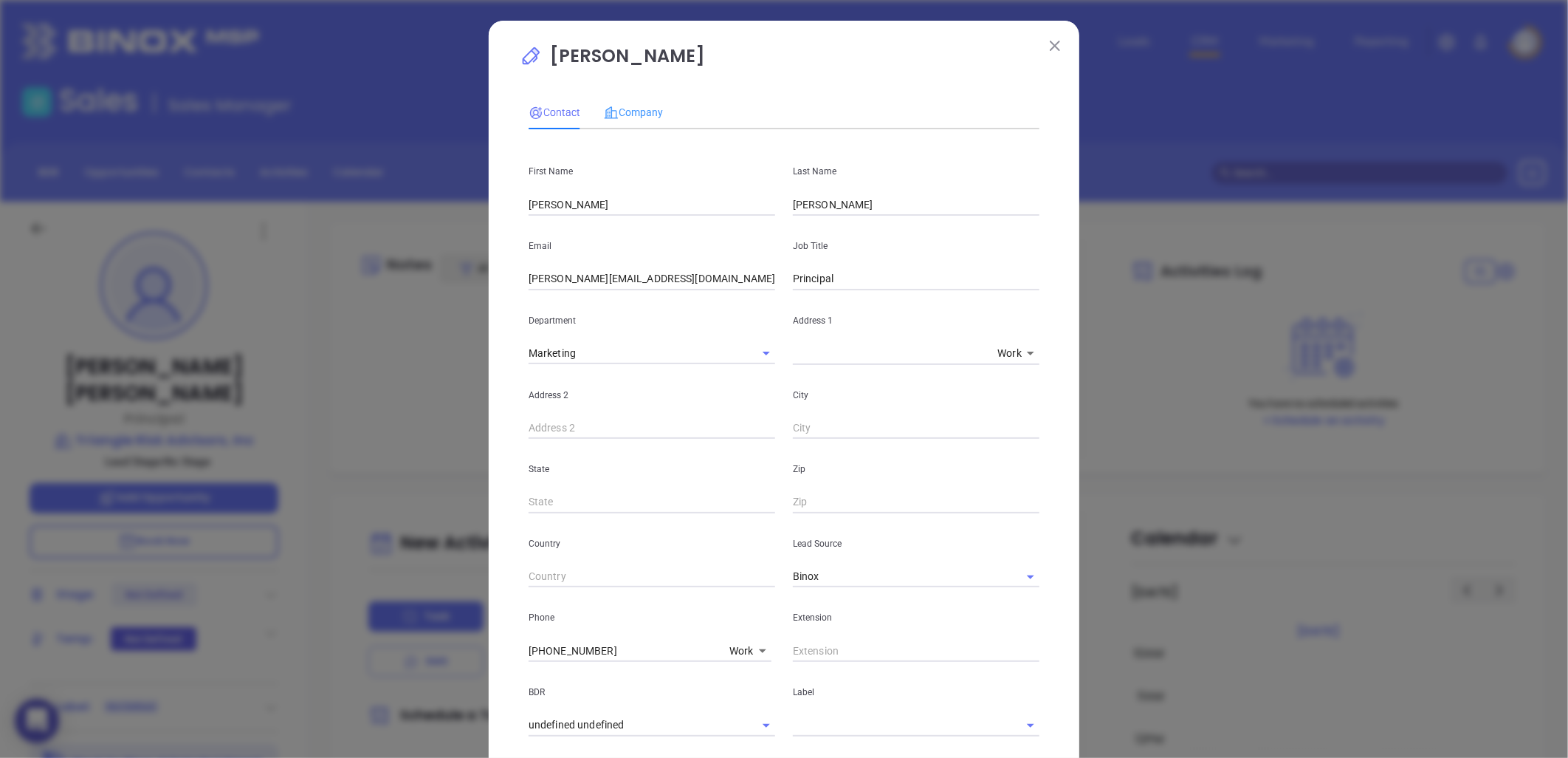
type input "[DOMAIN_NAME][URL][PERSON_NAME]"
click at [636, 100] on div "Company" at bounding box center [633, 112] width 59 height 34
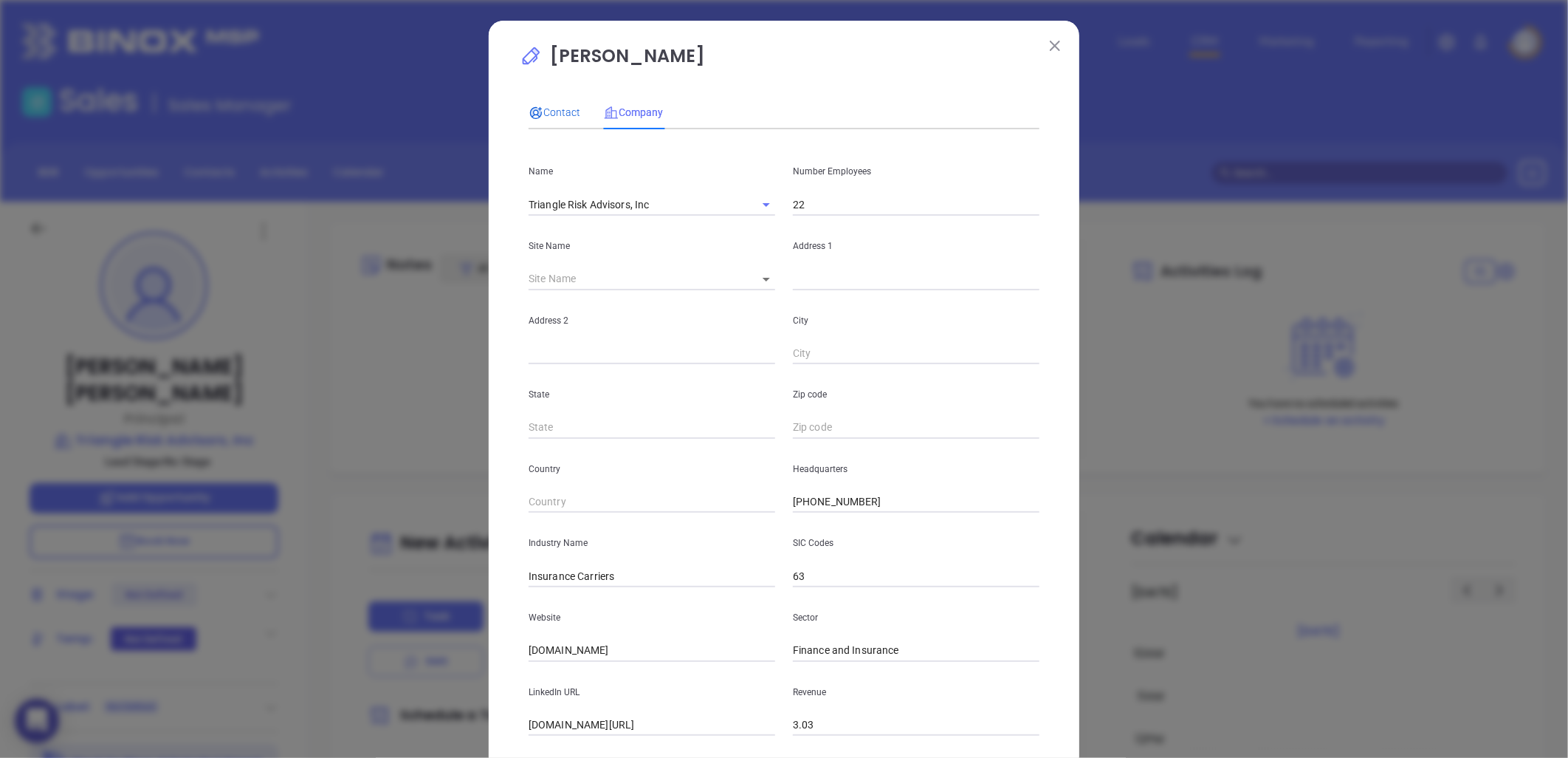
click at [554, 114] on span "Contact" at bounding box center [555, 112] width 52 height 12
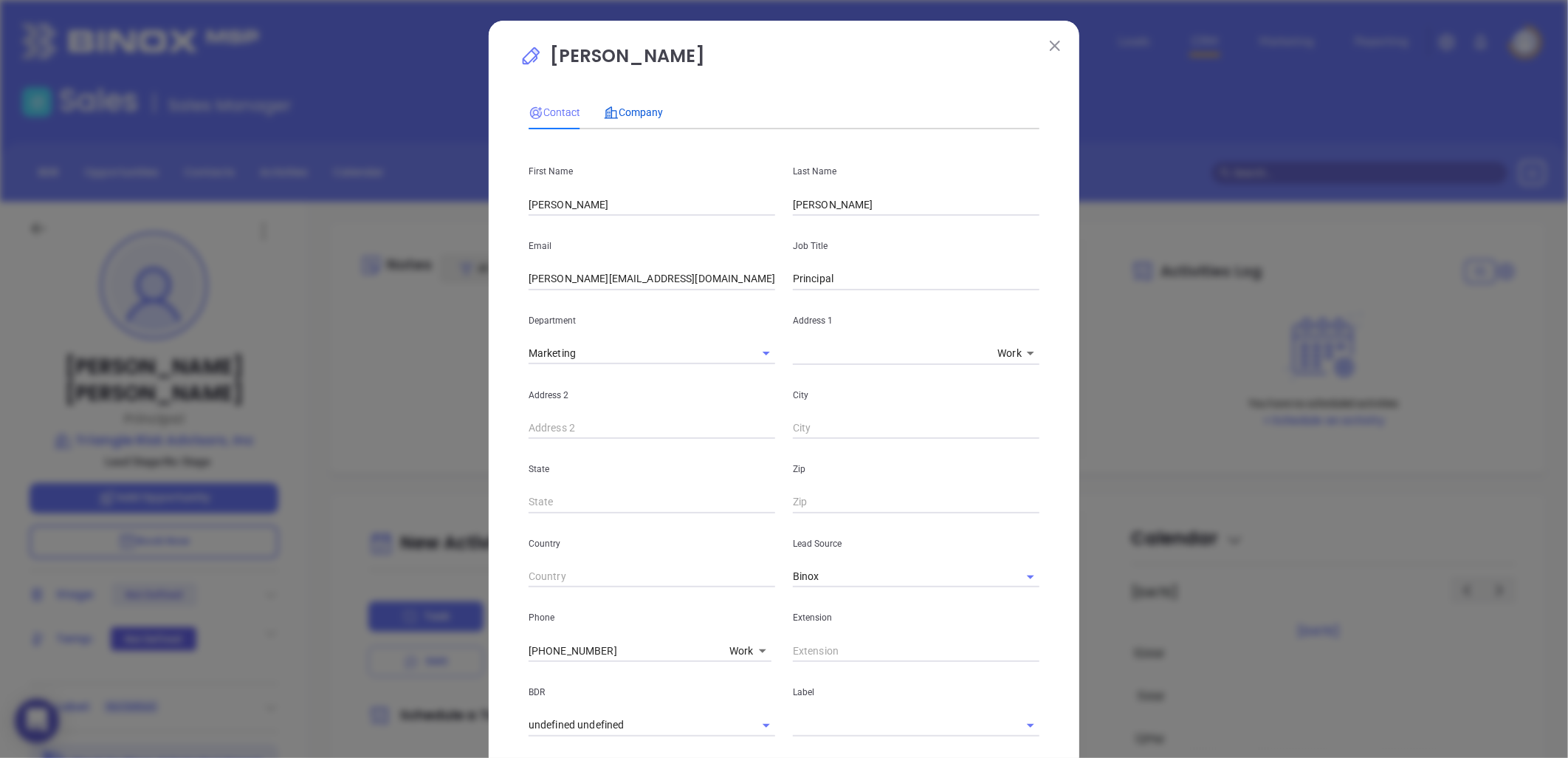
click at [636, 112] on span "Company" at bounding box center [633, 112] width 59 height 12
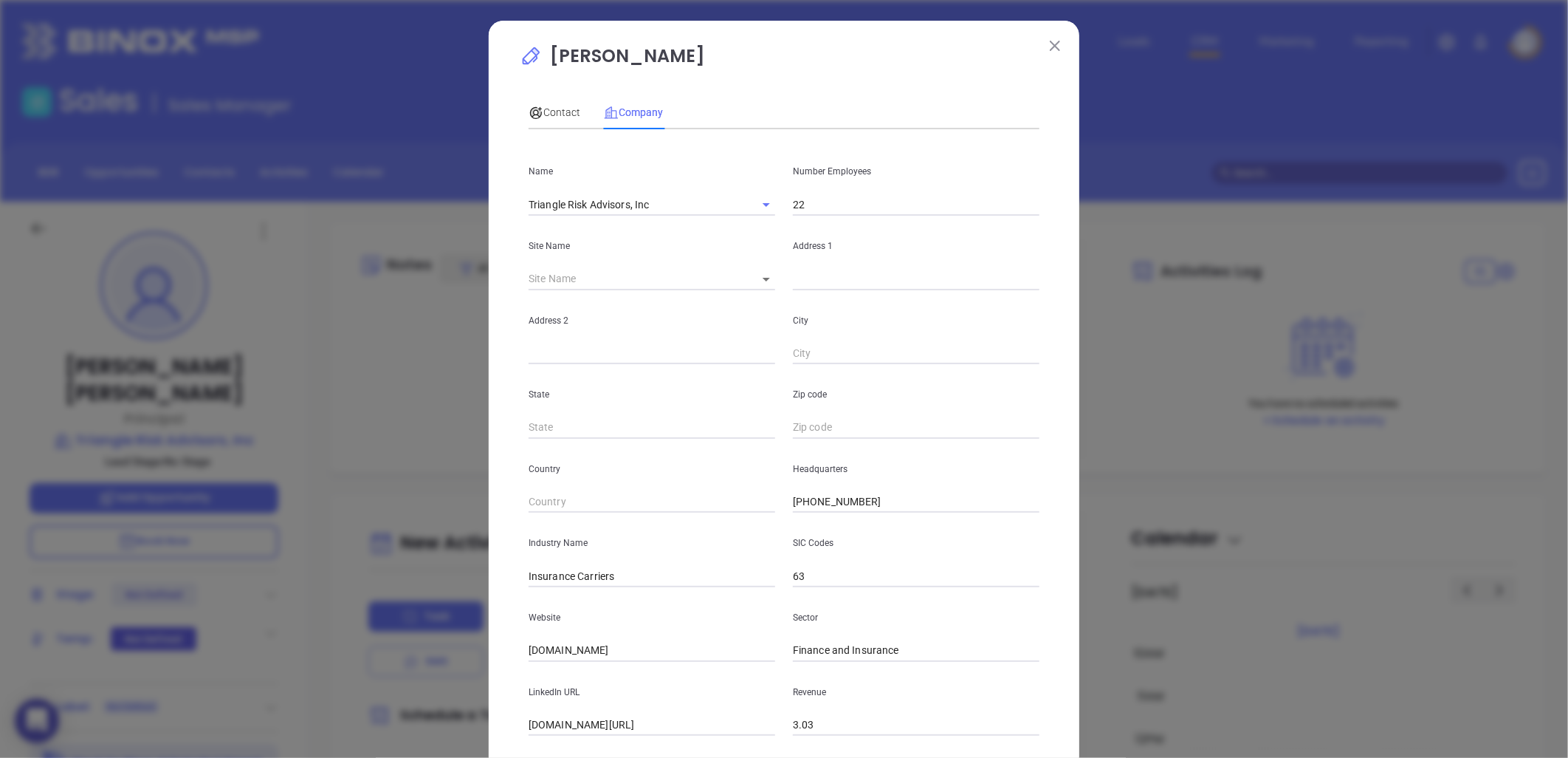
drag, startPoint x: 861, startPoint y: 199, endPoint x: 831, endPoint y: 210, distance: 32.0
click at [859, 201] on input "22" at bounding box center [916, 205] width 246 height 22
type input "2"
type input "35"
click at [552, 115] on span "Contact" at bounding box center [555, 112] width 52 height 12
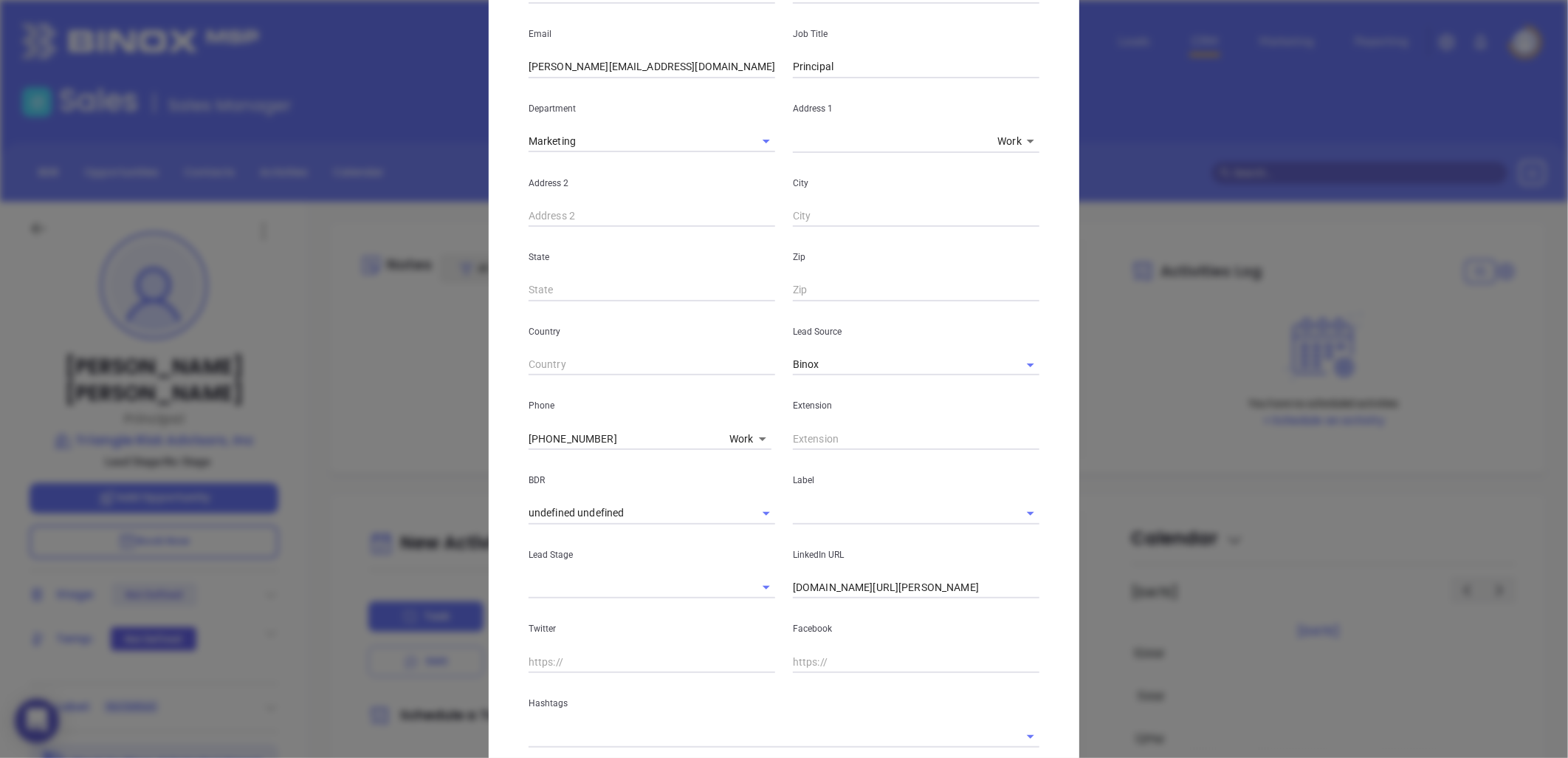
scroll to position [246, 0]
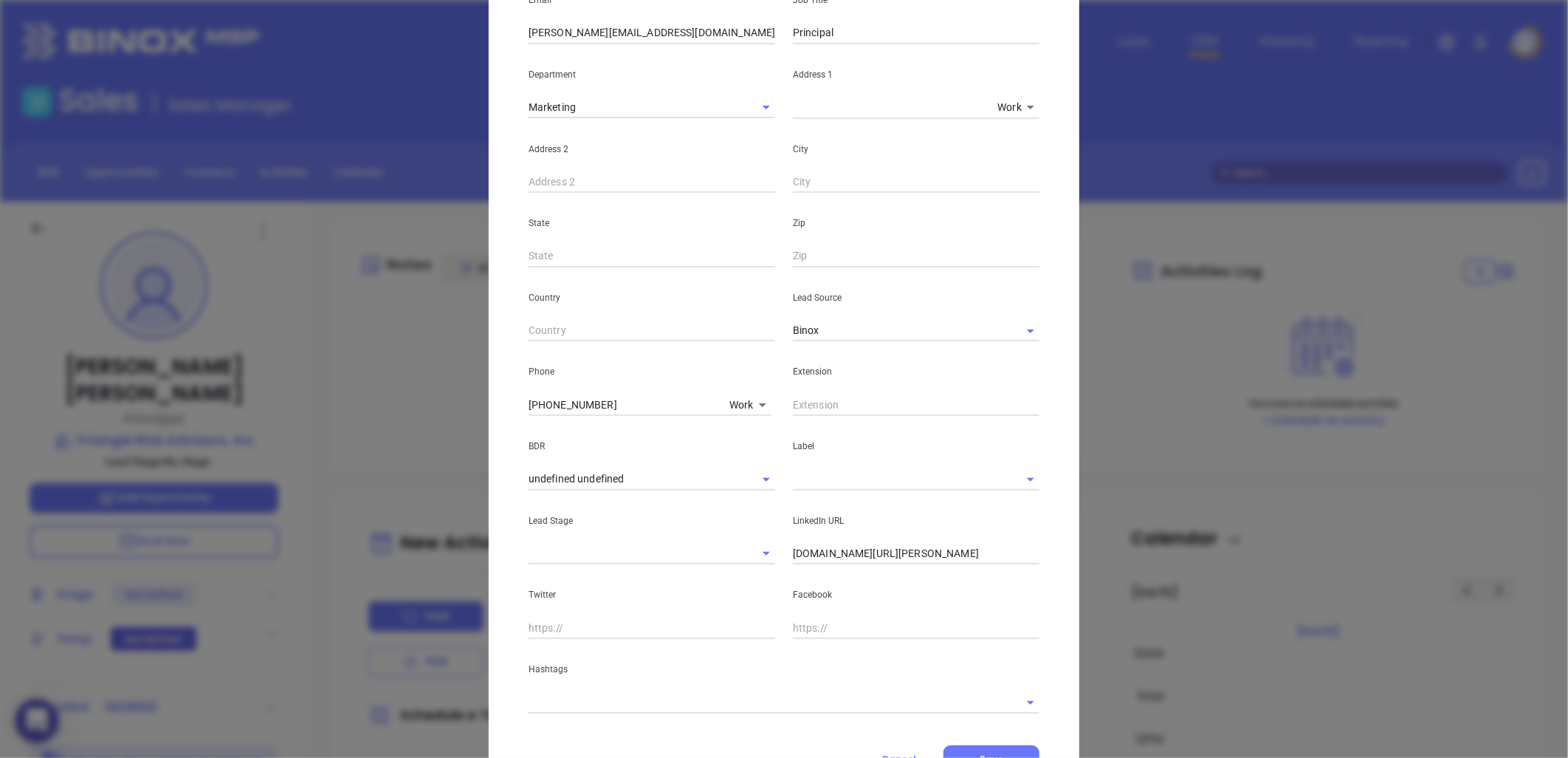
drag, startPoint x: 619, startPoint y: 402, endPoint x: 384, endPoint y: 438, distance: 237.7
click at [377, 439] on div "Jacob Alphin Contact Company First Name Jacob Last Name Alphin Email jacob@tria…" at bounding box center [784, 379] width 1568 height 758
type input "( ) -"
click at [746, 410] on body "0 Leads CRM Marketing Reporting Financial Leads Leads Sales Sales Manager BDR O…" at bounding box center [784, 379] width 1568 height 758
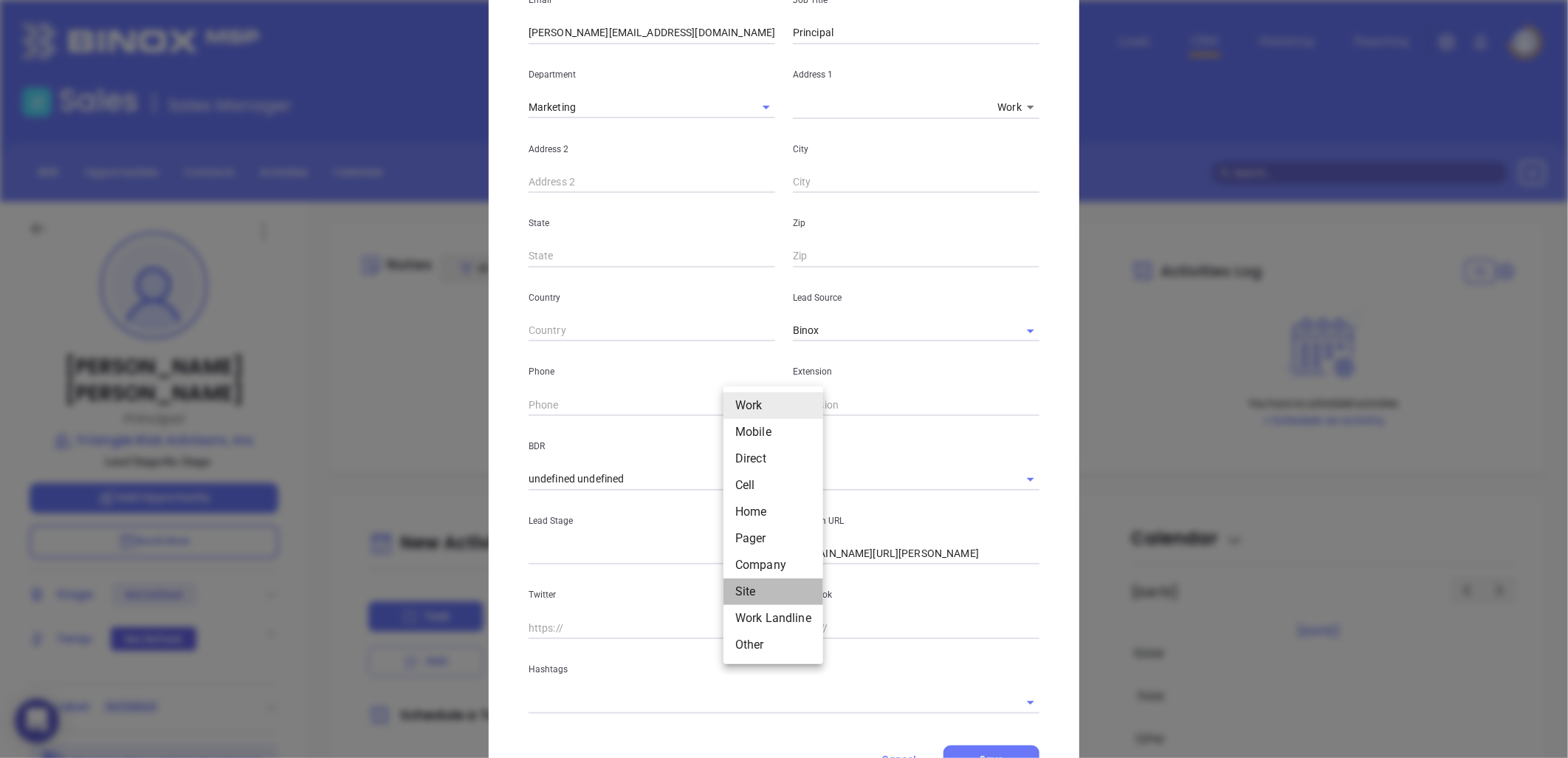
click at [750, 588] on li "Site" at bounding box center [773, 591] width 100 height 27
type input "11"
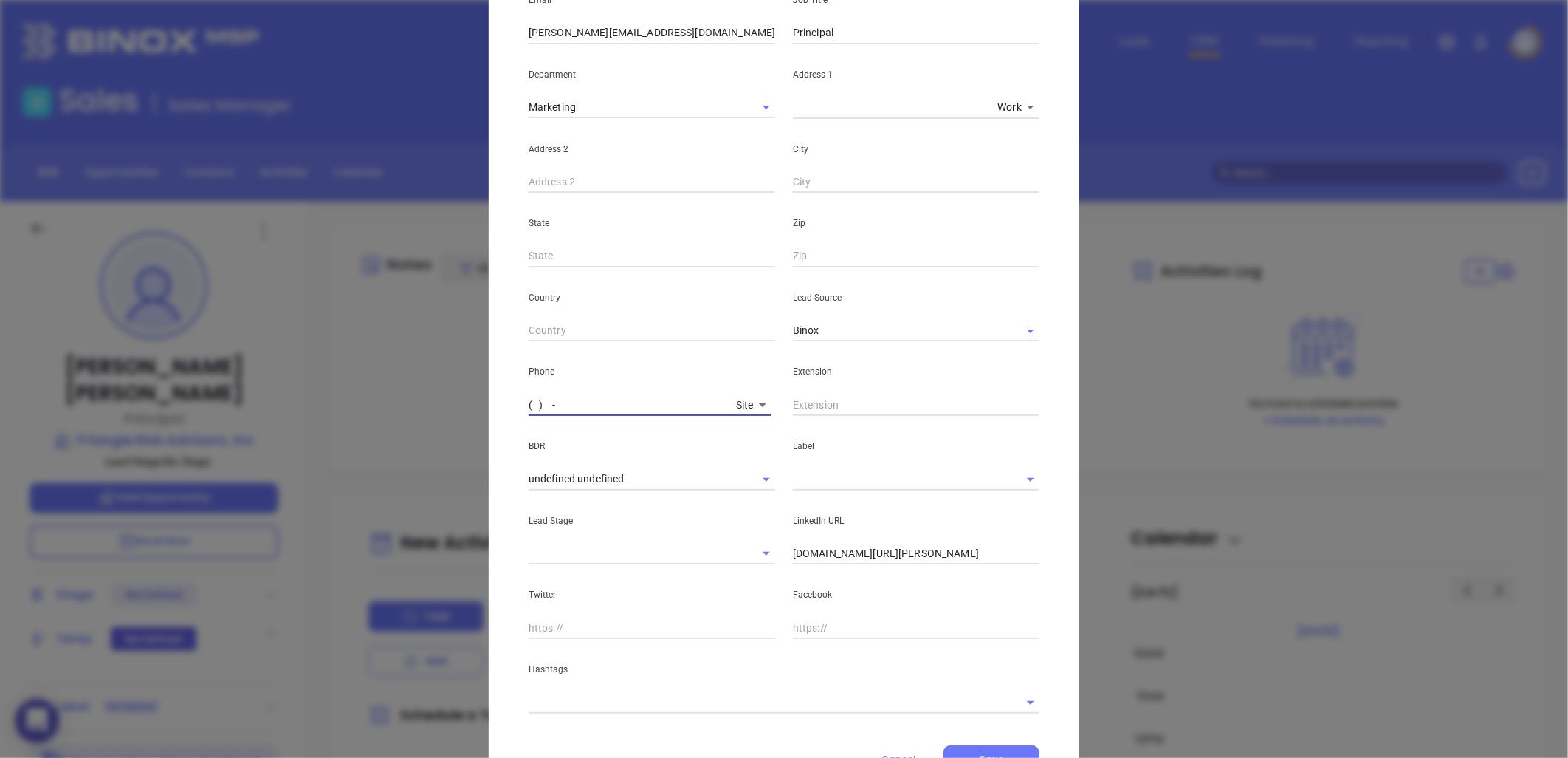
click at [548, 403] on input "( ) -" at bounding box center [630, 405] width 202 height 22
paste input "252) 522-2239"
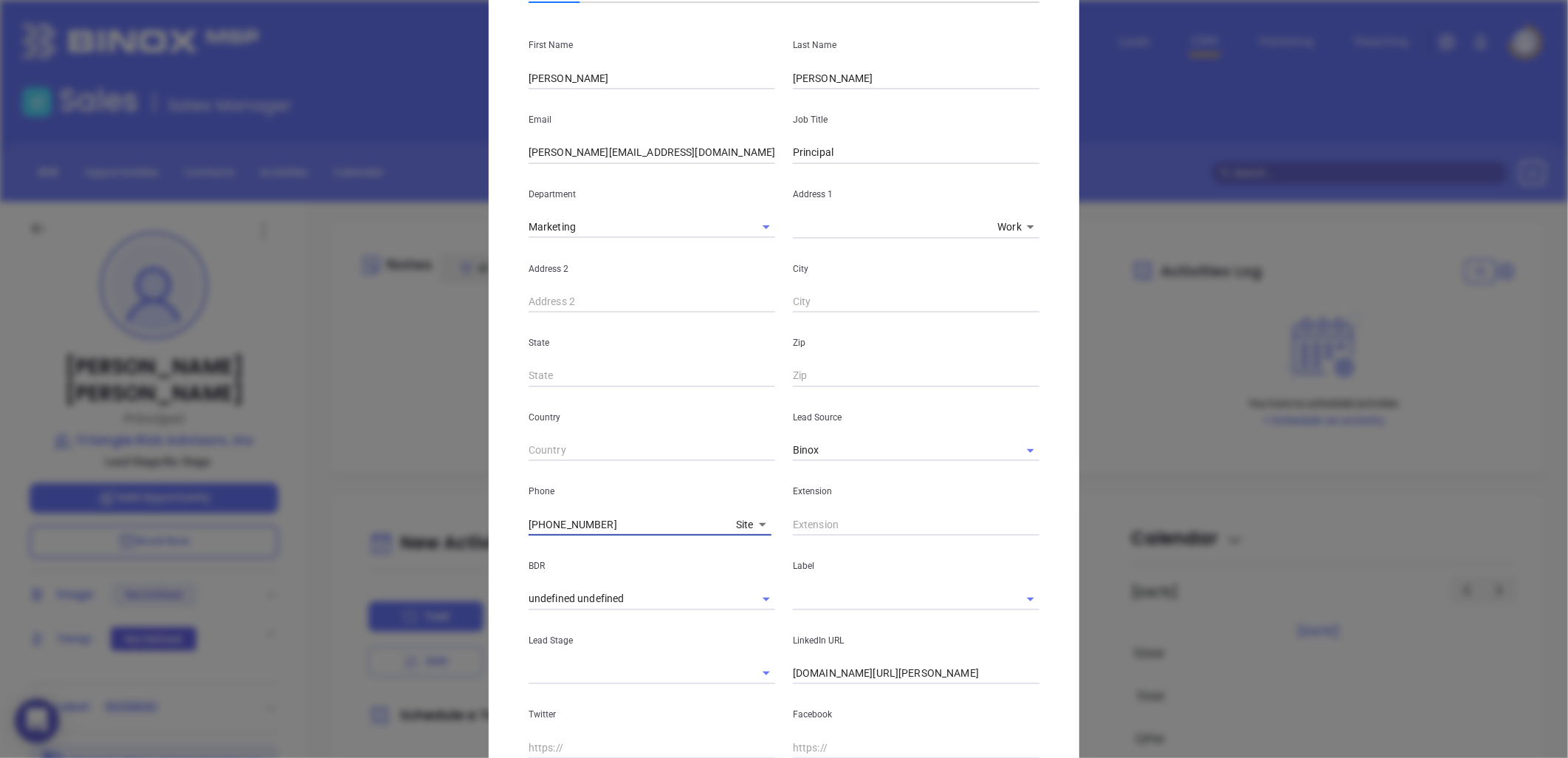
scroll to position [0, 0]
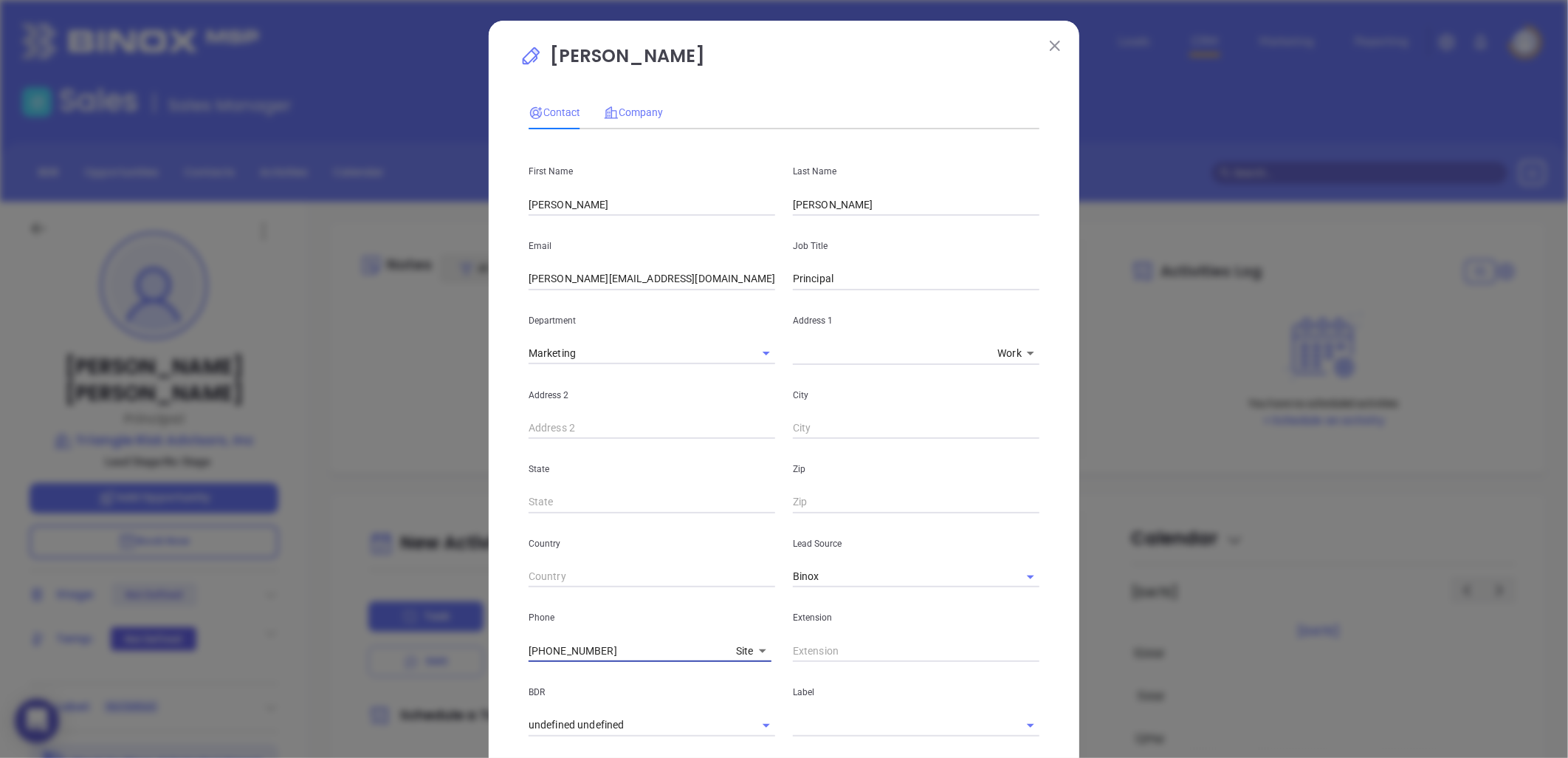
type input "(252) 522-2239"
drag, startPoint x: 644, startPoint y: 113, endPoint x: 665, endPoint y: 122, distance: 22.8
click at [644, 112] on span "Company" at bounding box center [633, 112] width 59 height 12
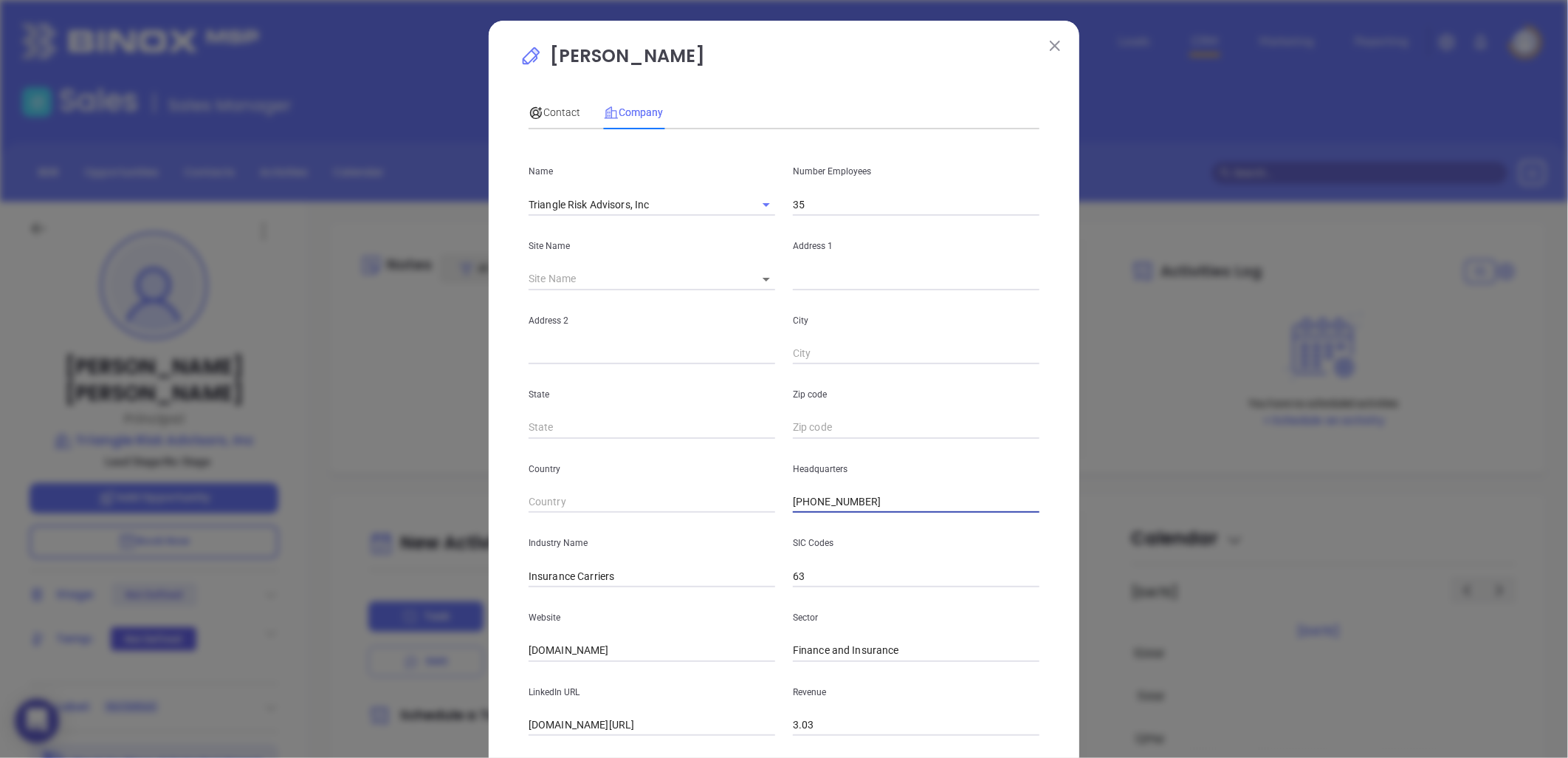
drag, startPoint x: 809, startPoint y: 505, endPoint x: 783, endPoint y: 505, distance: 26.0
click at [731, 517] on div "Name Triangle Risk Advisors, Inc Number Employees 35 Site Name ​ Address 1 Addr…" at bounding box center [784, 438] width 511 height 595
paste input "text"
type input "(252) 522-2239"
click at [802, 276] on input "text" at bounding box center [916, 279] width 246 height 22
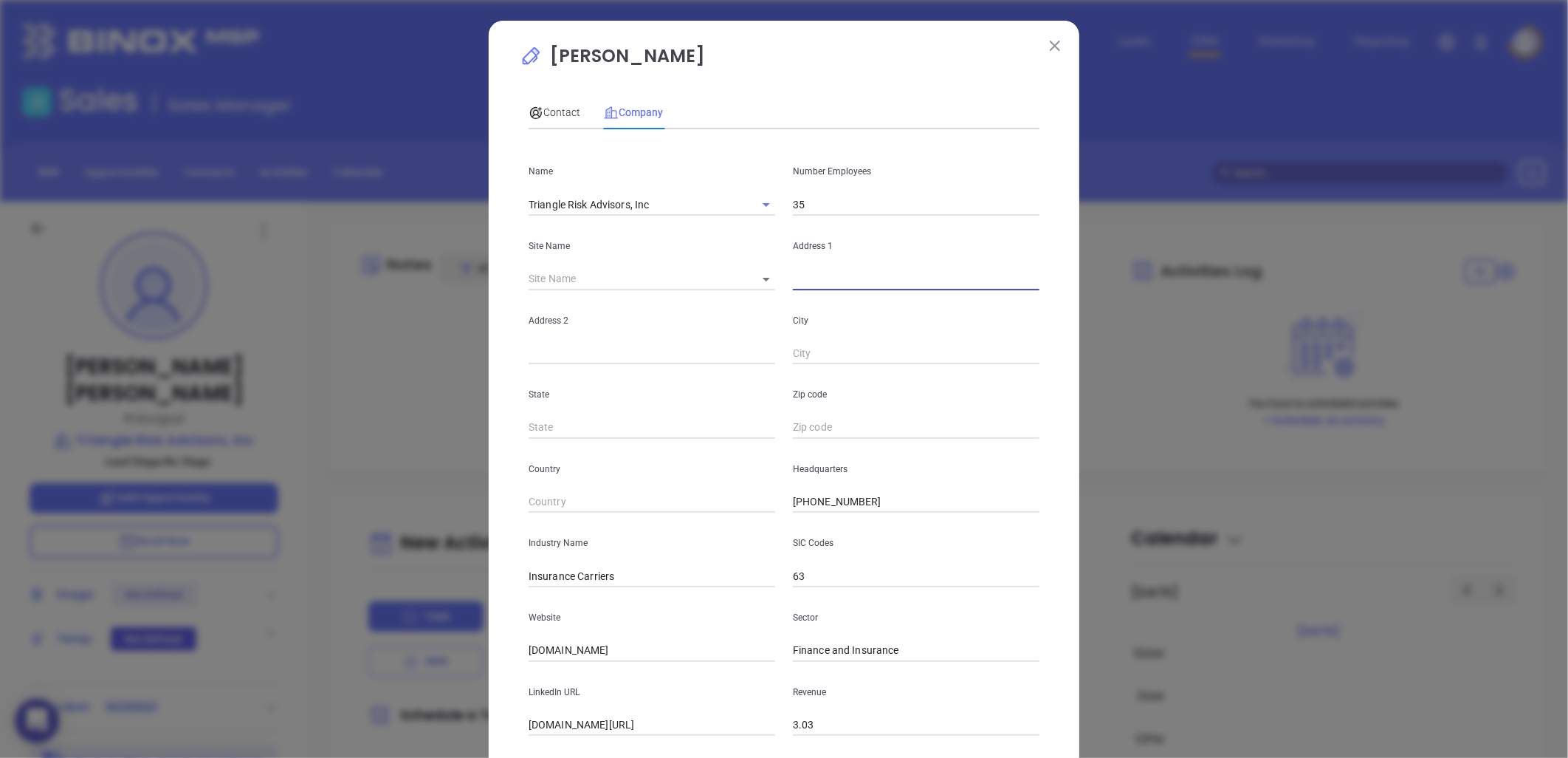
paste input "222 N Bickett Blvd, Louisburg, NC 27549"
drag, startPoint x: 879, startPoint y: 276, endPoint x: 1180, endPoint y: 251, distance: 302.0
click at [1177, 253] on div "Jacob Alphin Contact Company First Name Jacob Last Name Alphin Email jacob@tria…" at bounding box center [784, 379] width 1568 height 758
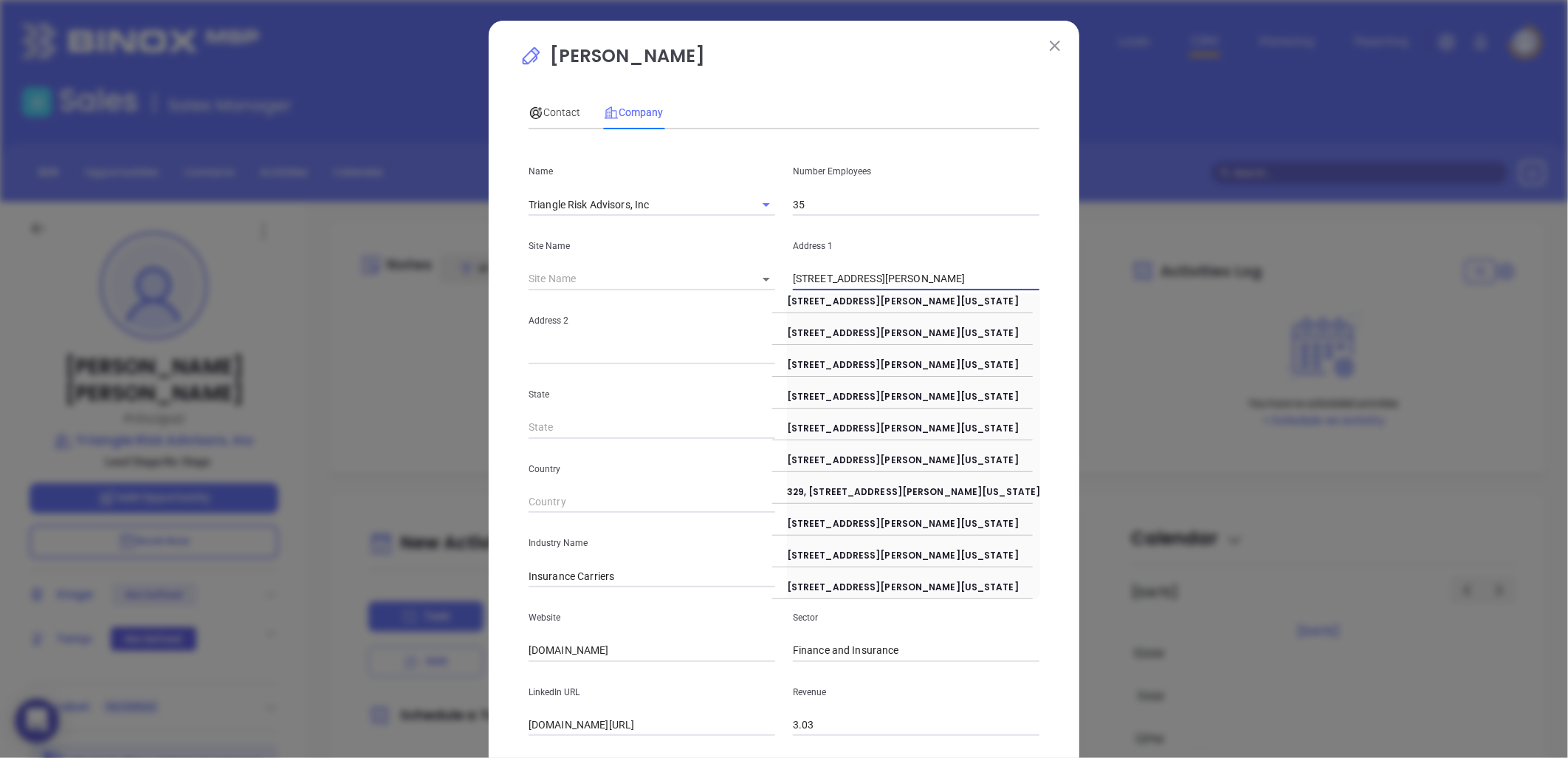
type input "222 N Bickett Blvd"
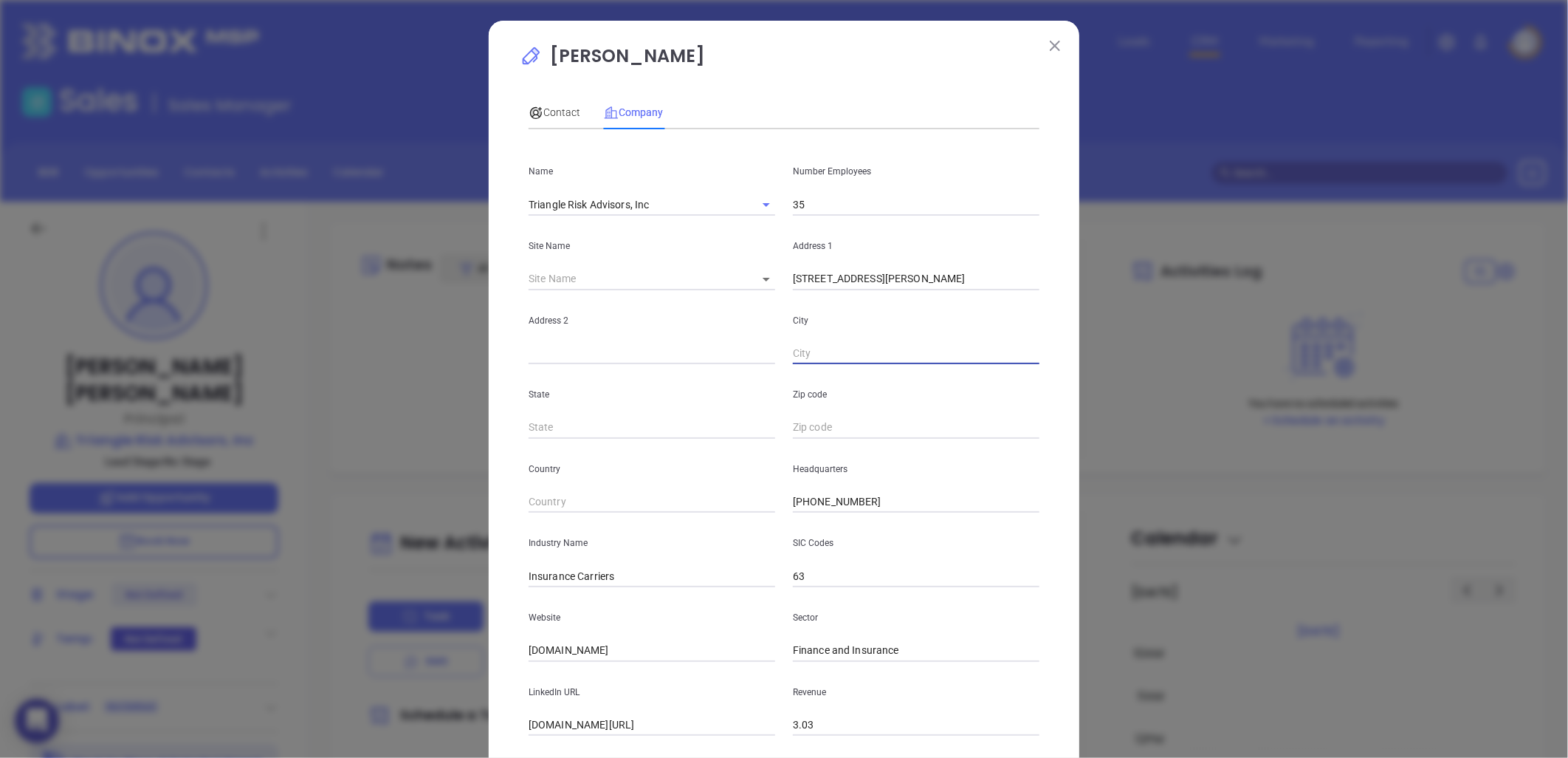
paste input "Louisburg, NC 27549"
drag, startPoint x: 839, startPoint y: 351, endPoint x: 1091, endPoint y: 309, distance: 255.5
click at [1084, 337] on div "Jacob Alphin Contact Company First Name Jacob Last Name Alphin Email jacob@tria…" at bounding box center [784, 379] width 1568 height 758
type input "Louisburg"
type input "NC"
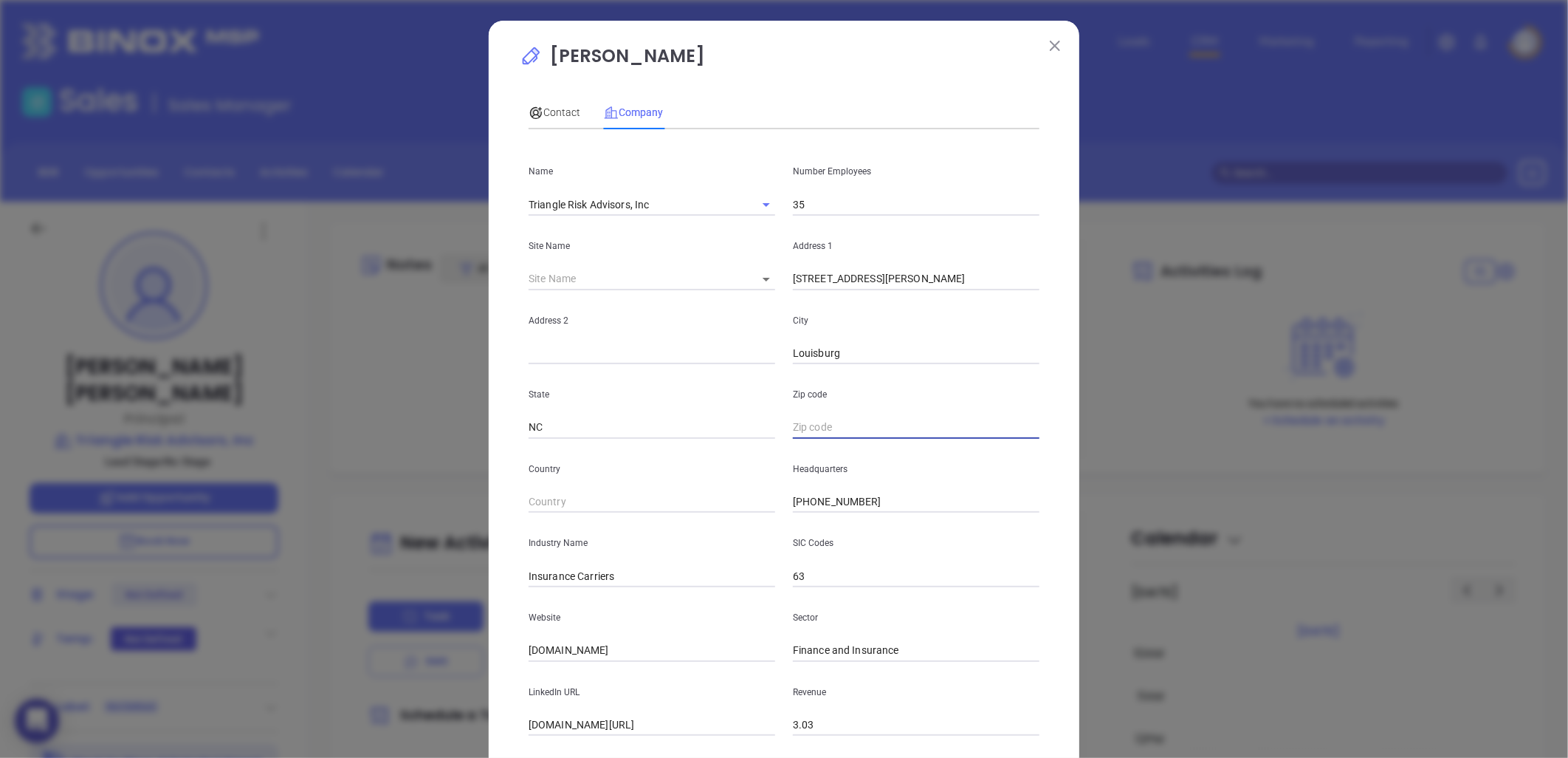
paste input "NC 27549"
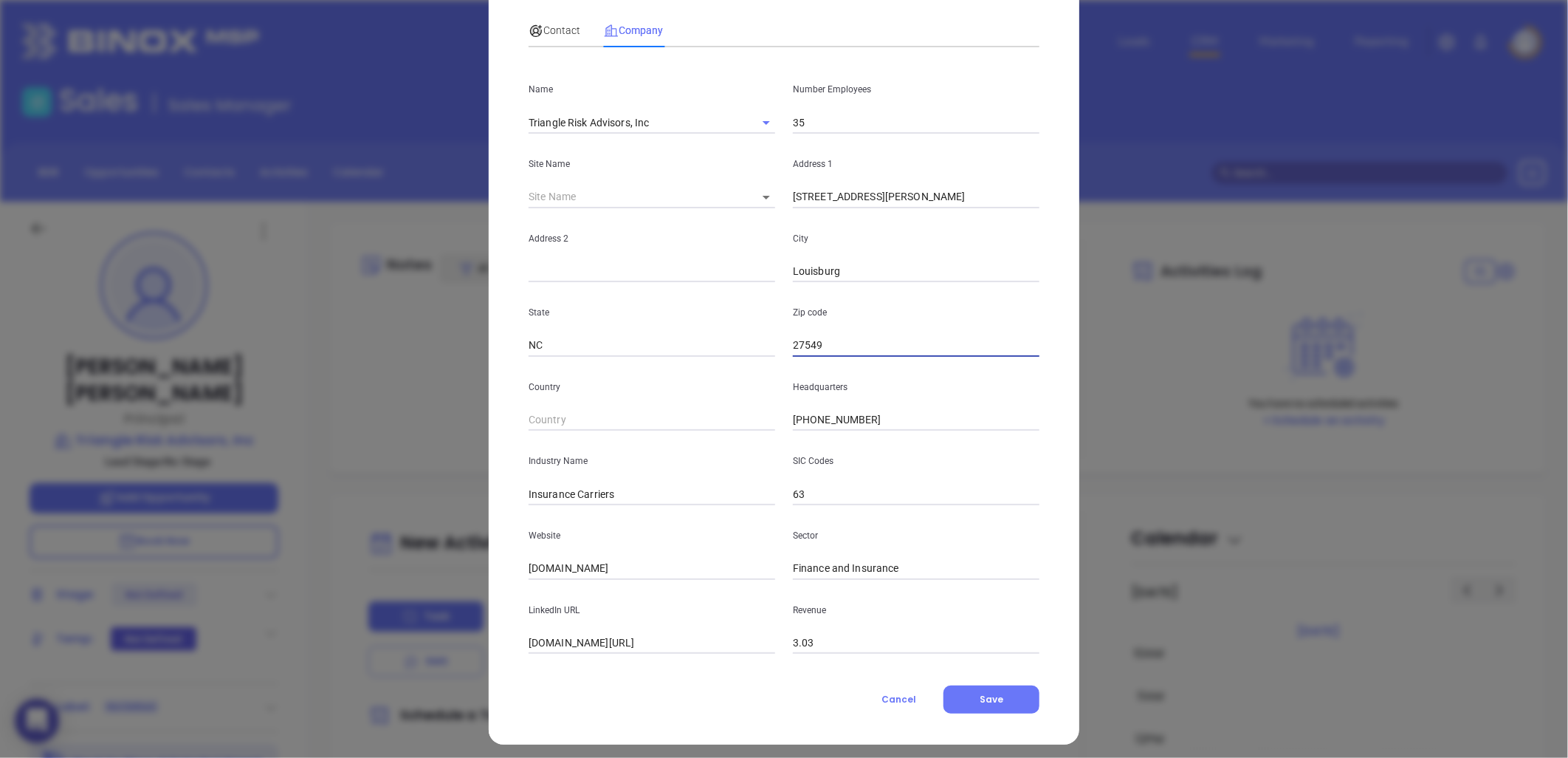
type input "27549"
drag, startPoint x: 569, startPoint y: 497, endPoint x: 770, endPoint y: 458, distance: 204.7
click at [770, 458] on div "Industry Name Insurance Carriers" at bounding box center [651, 468] width 264 height 75
type input "Insurance"
drag, startPoint x: 643, startPoint y: 559, endPoint x: 495, endPoint y: 578, distance: 149.2
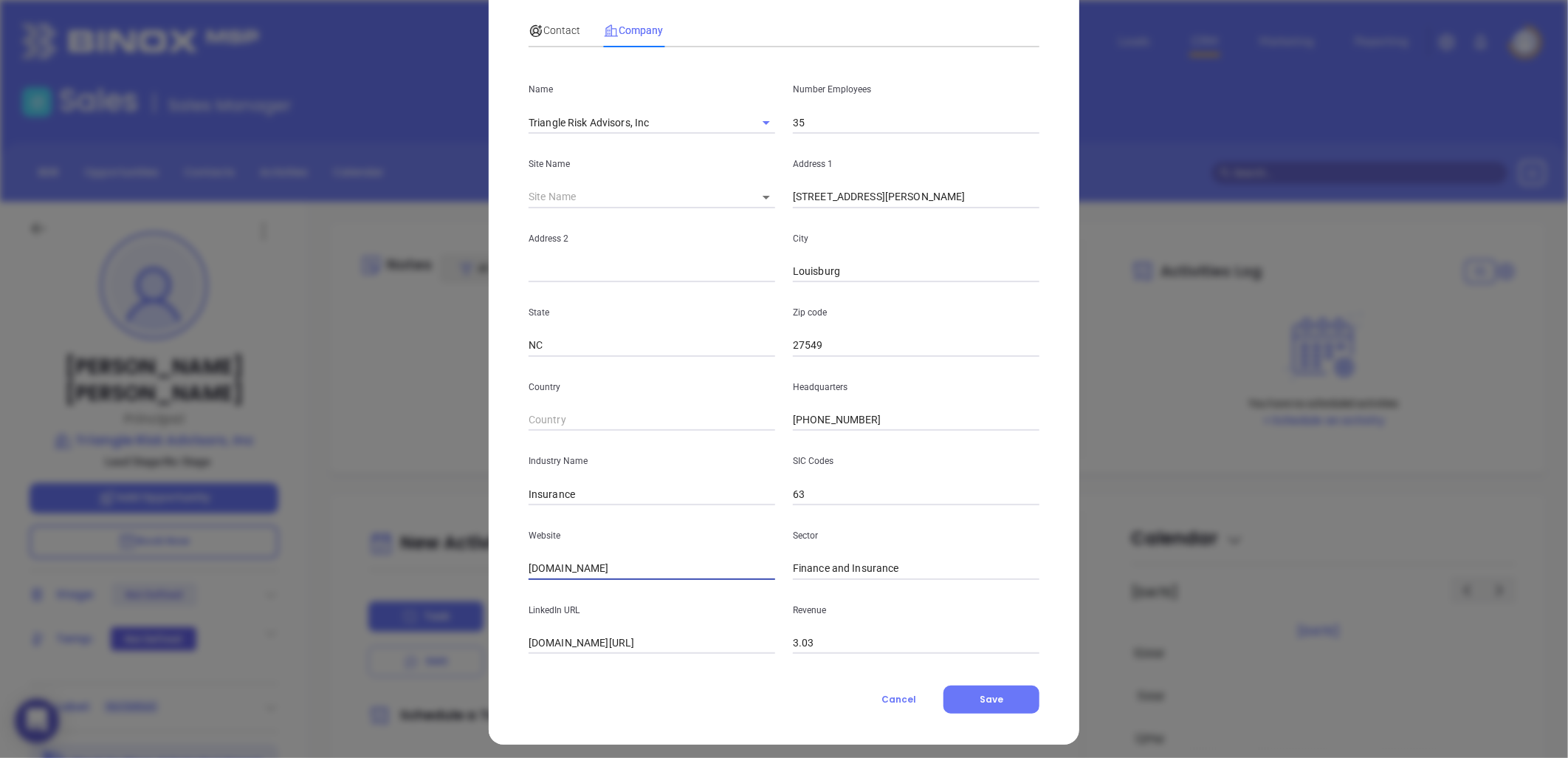
click at [489, 579] on div "Jacob Alphin Contact Company First Name Jacob Last Name Alphin Email jacob@tria…" at bounding box center [784, 342] width 591 height 806
paste input "https://triangleinsurance.com/"
type input "https://triangleinsurance.com/"
click at [659, 639] on input "linkedin.com/company/triangle-risk-advisors" at bounding box center [652, 643] width 246 height 22
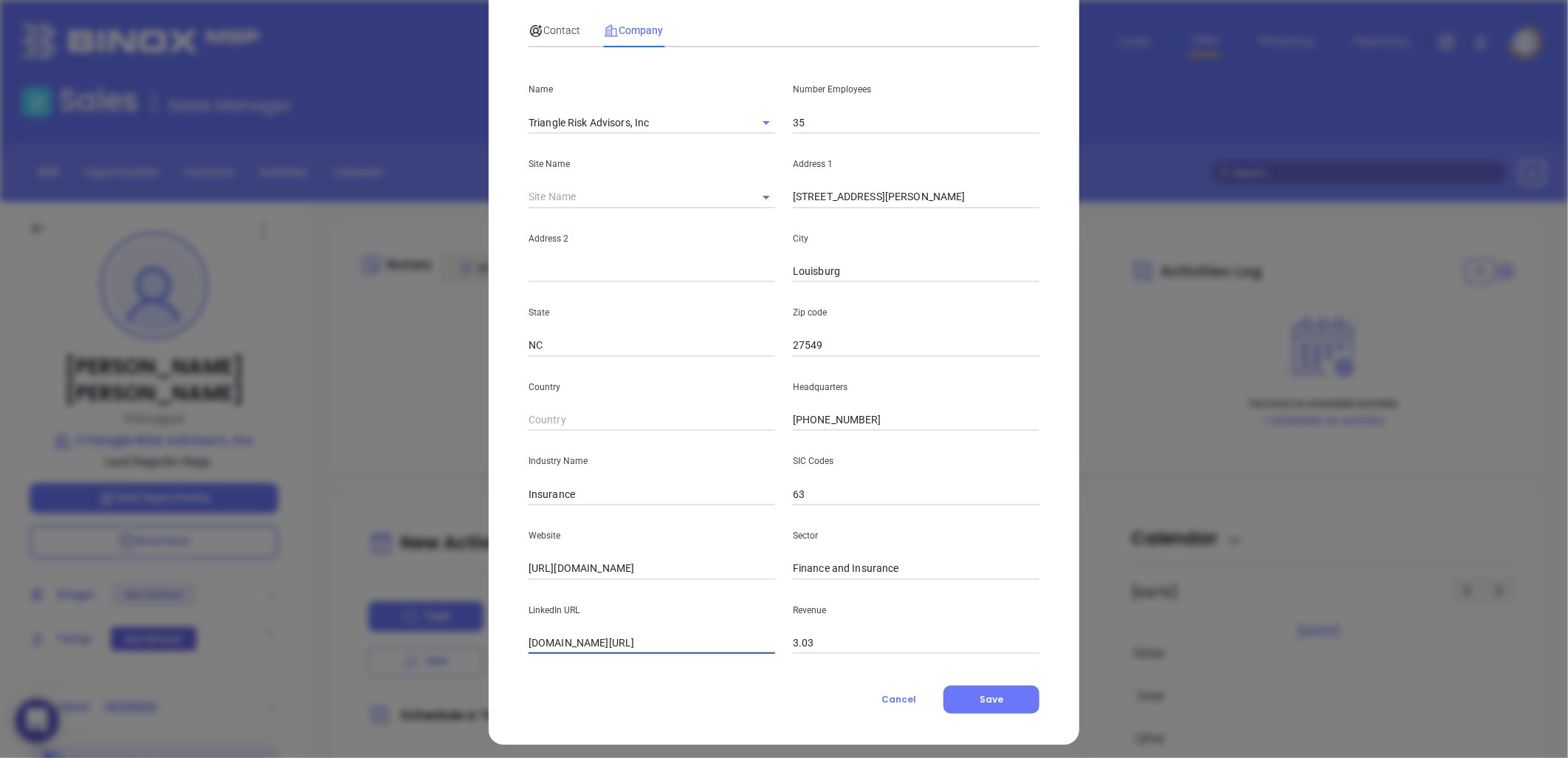
click at [659, 639] on input "linkedin.com/company/triangle-risk-advisors" at bounding box center [652, 643] width 246 height 22
click at [665, 644] on input "linkedin.com/company/triangle-risk-advisors" at bounding box center [652, 643] width 246 height 22
paste input "https://www.linkedin.com/company/triangle-risk-advisors/"
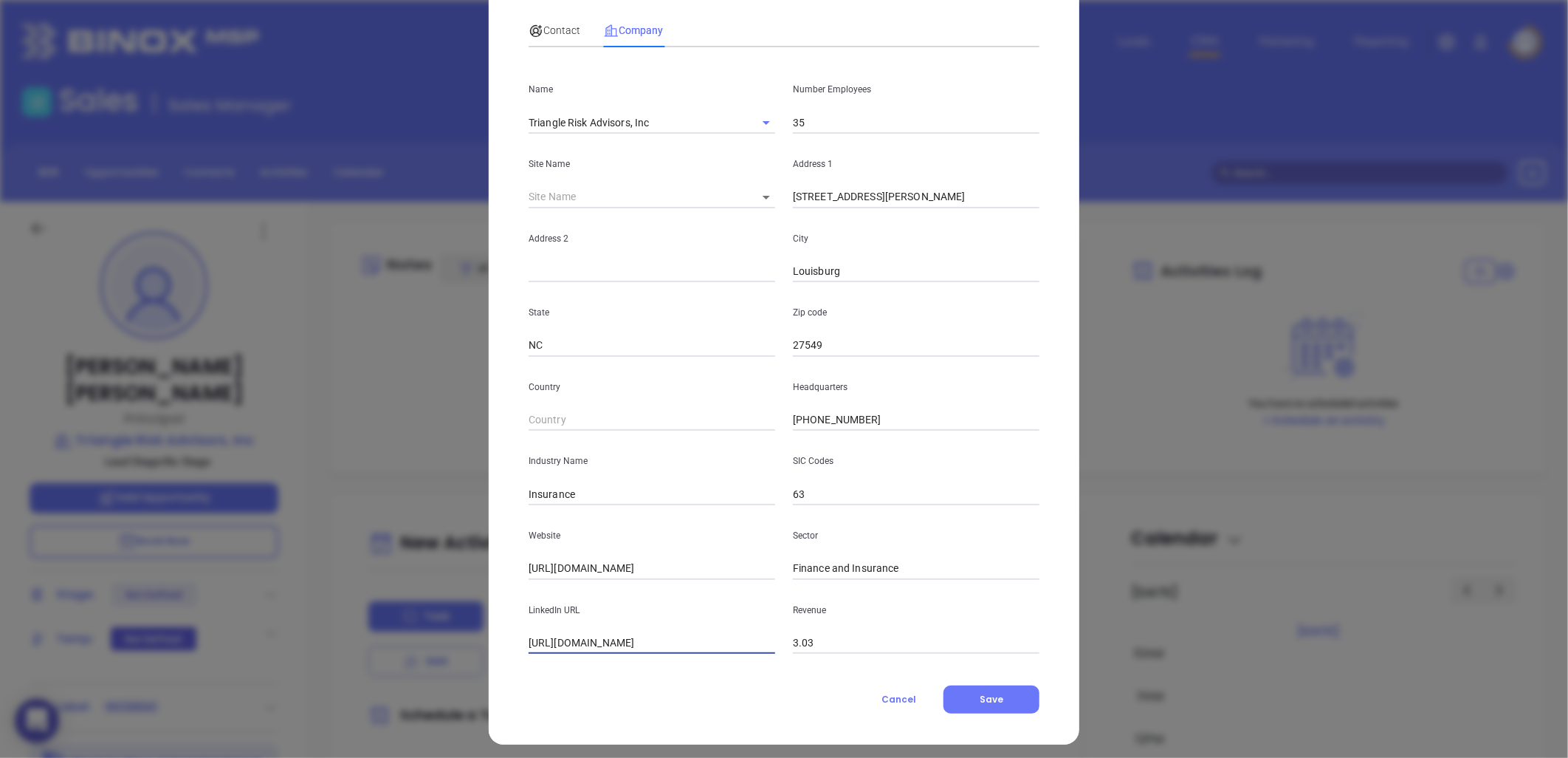
scroll to position [0, 27]
type input "https://www.linkedin.com/company/triangle-risk-advisors/"
click at [561, 28] on span "Contact" at bounding box center [555, 30] width 52 height 12
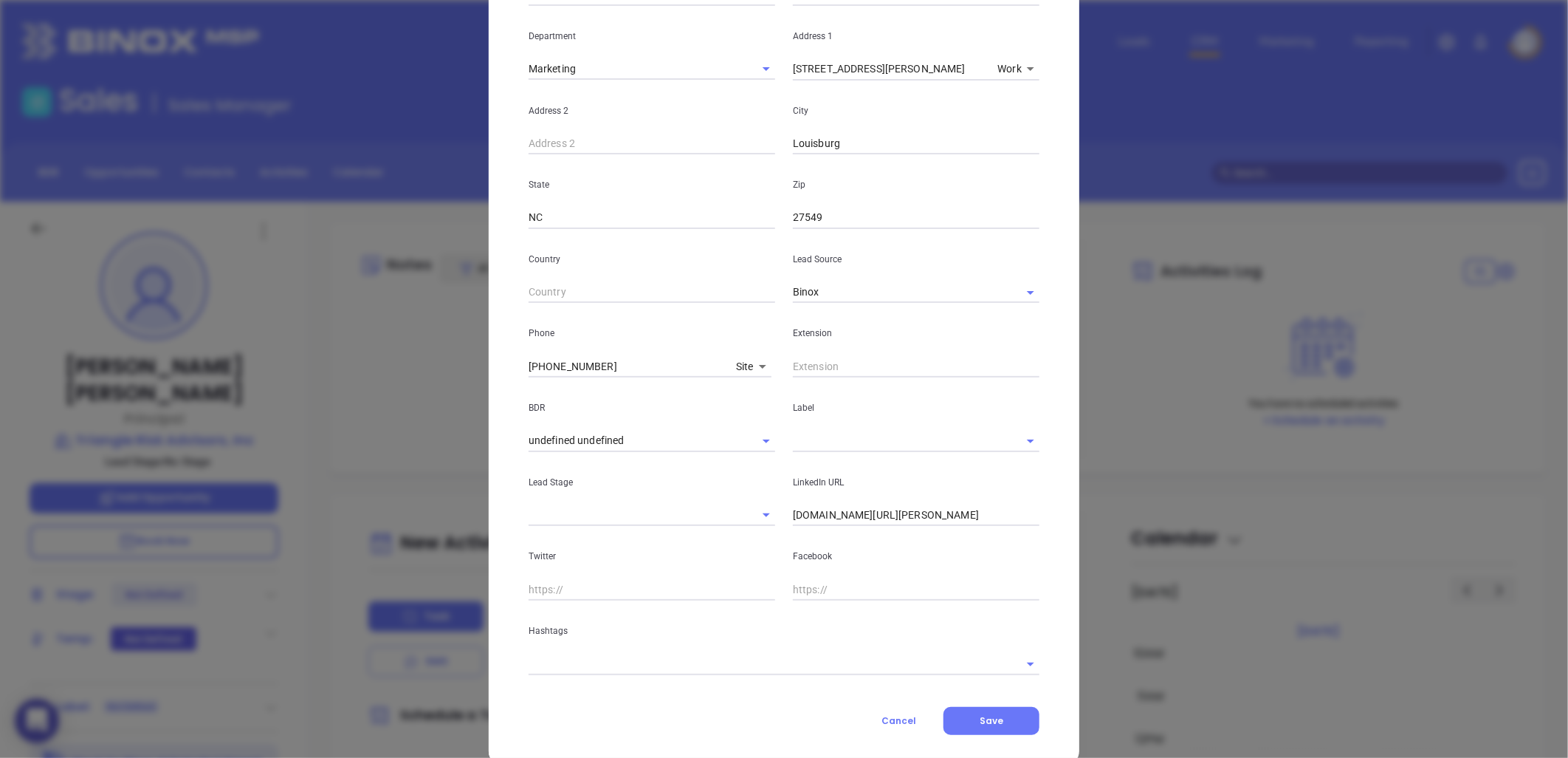
scroll to position [312, 0]
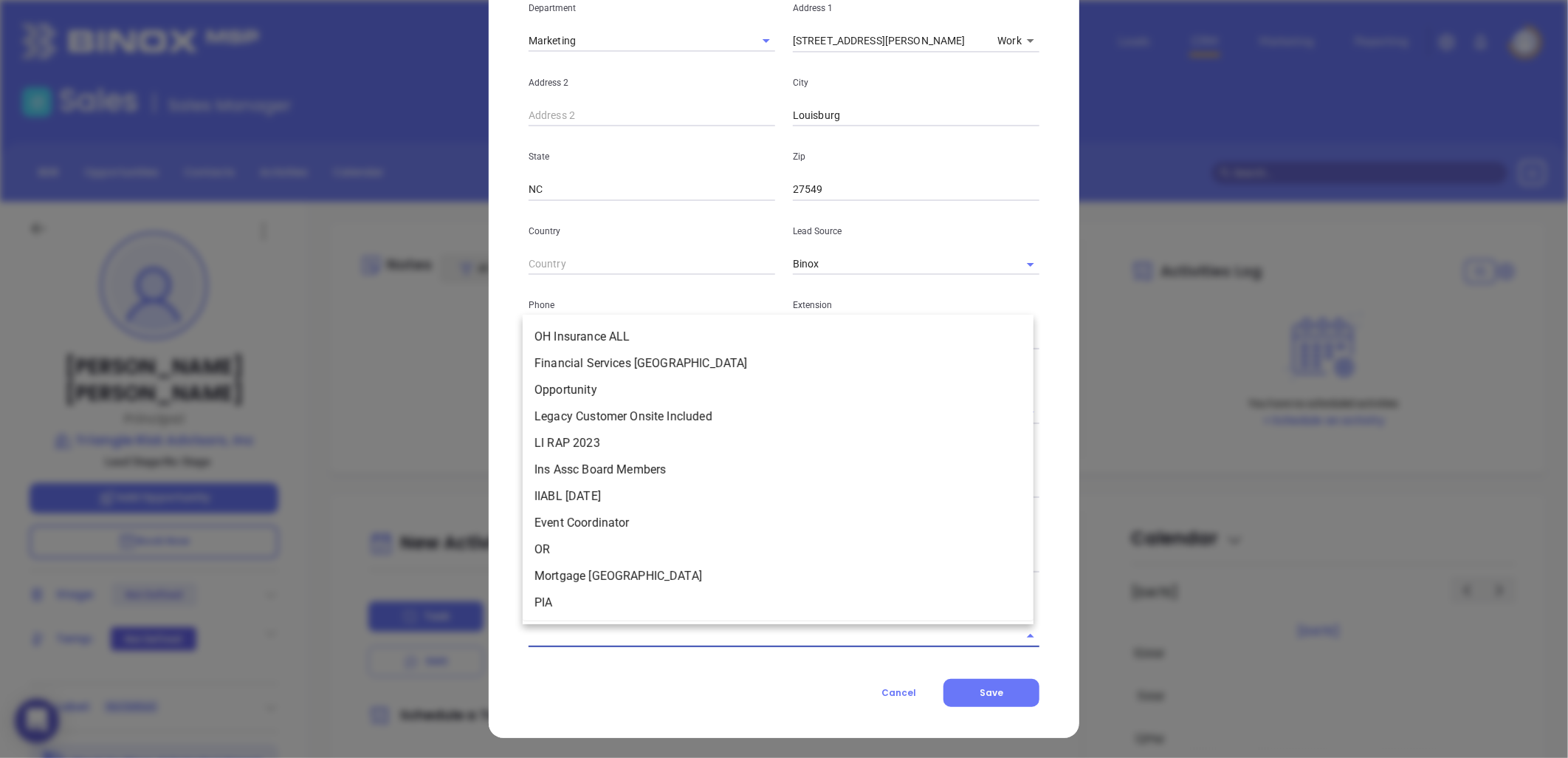
click at [646, 634] on input "text" at bounding box center [763, 635] width 470 height 21
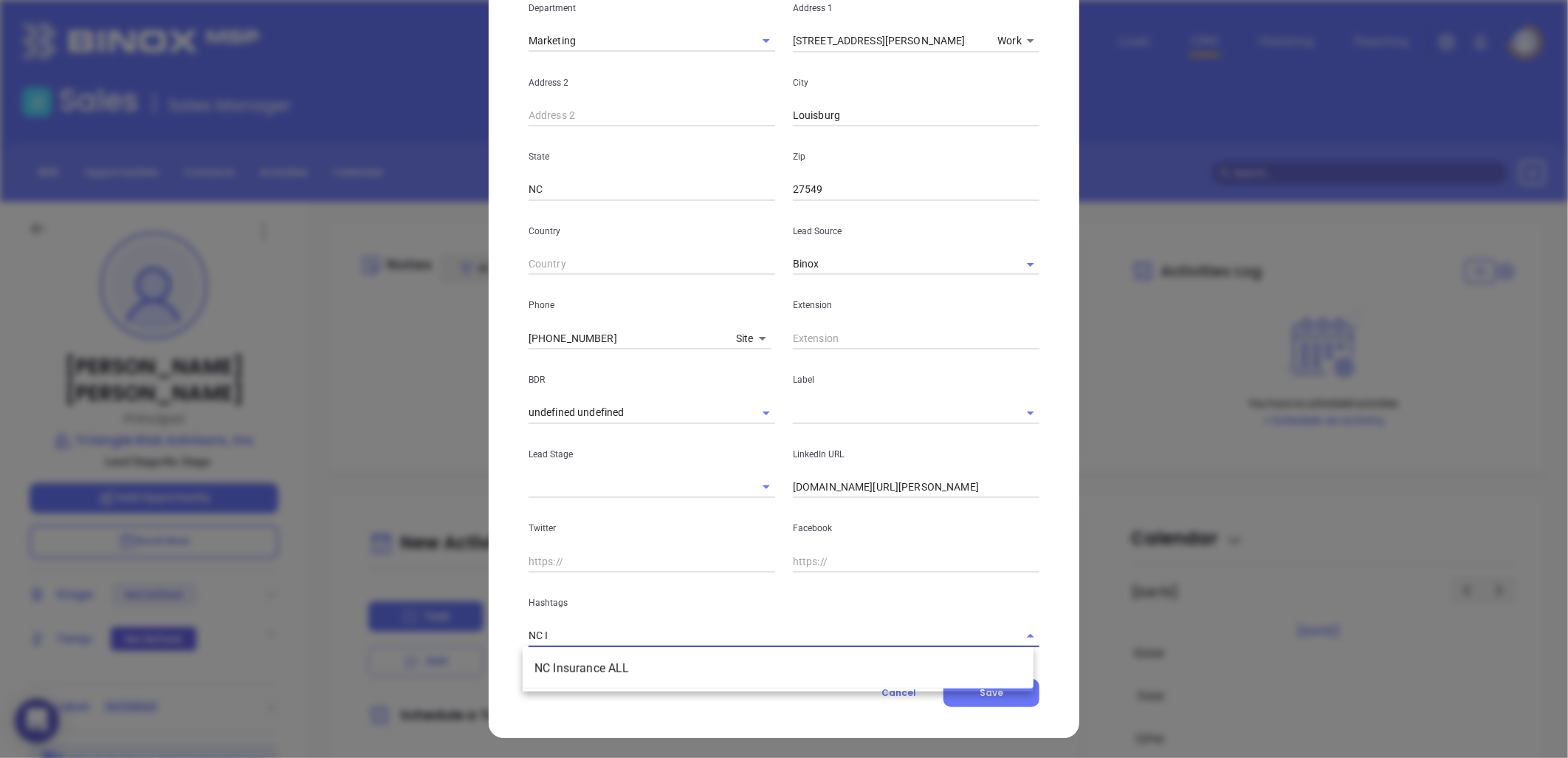
type input "NC IN"
click at [580, 669] on li "NC Insurance ALL" at bounding box center [778, 668] width 511 height 27
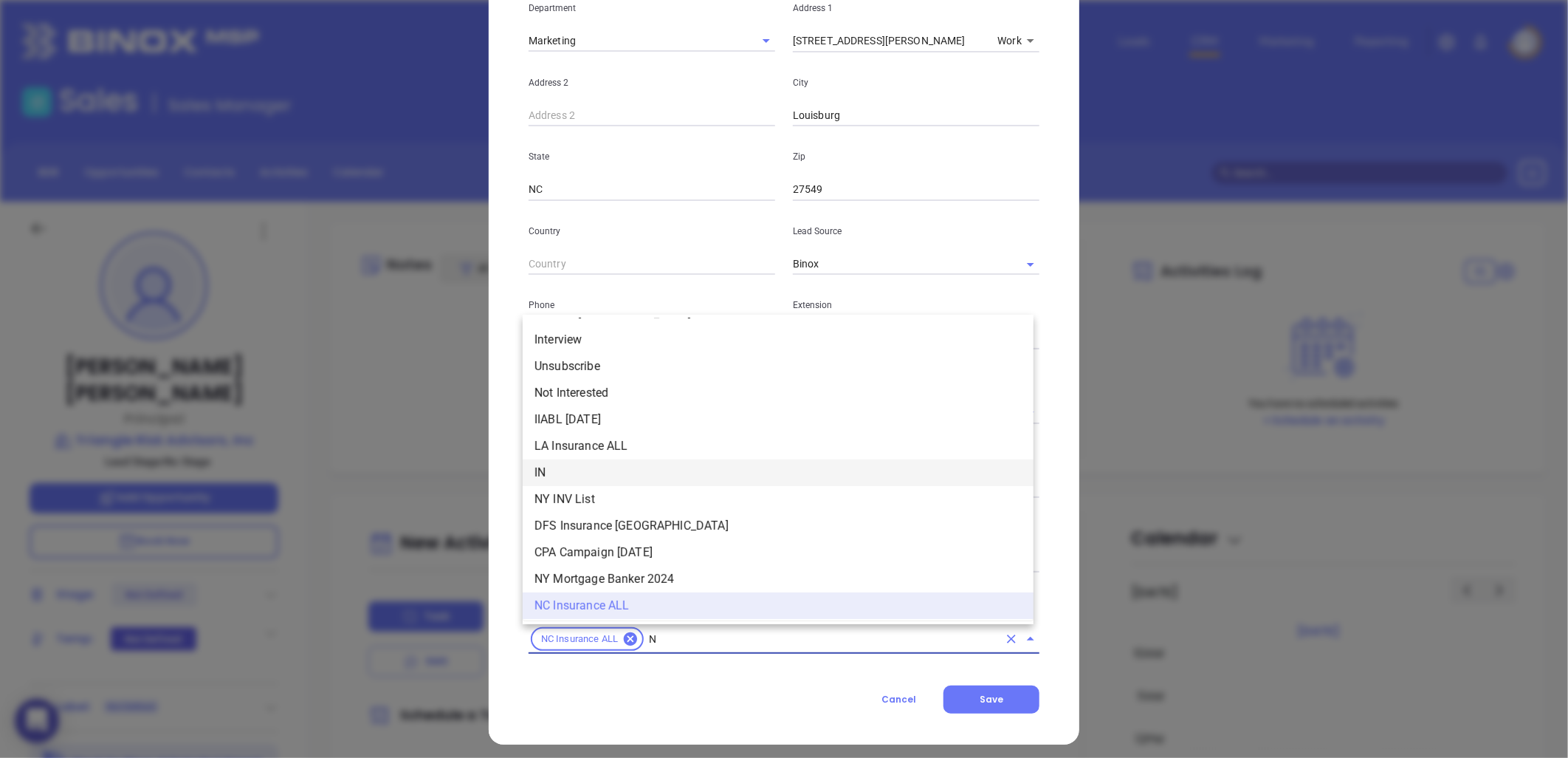
type input "NC"
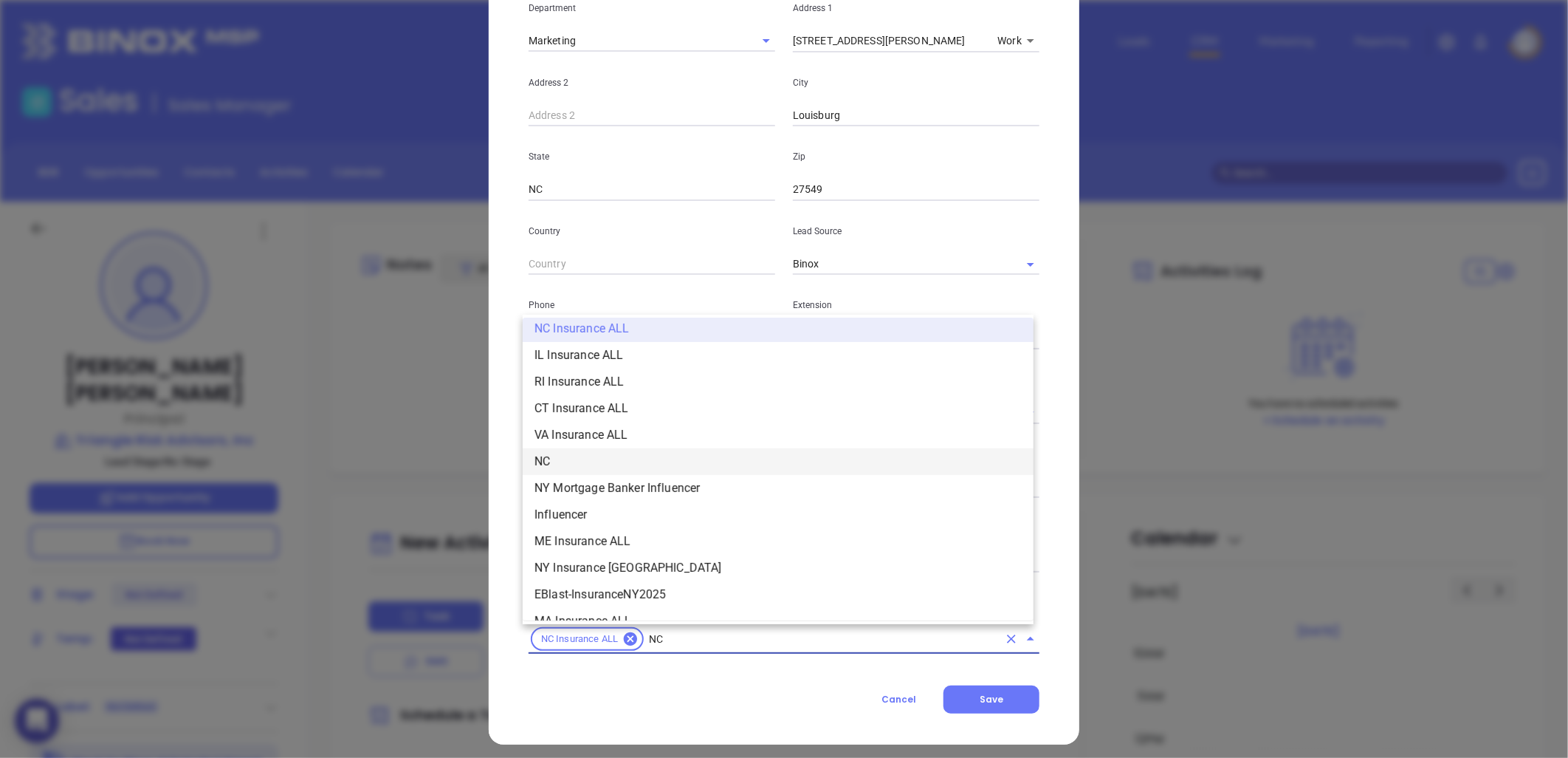
click at [599, 455] on li "NC" at bounding box center [778, 461] width 511 height 27
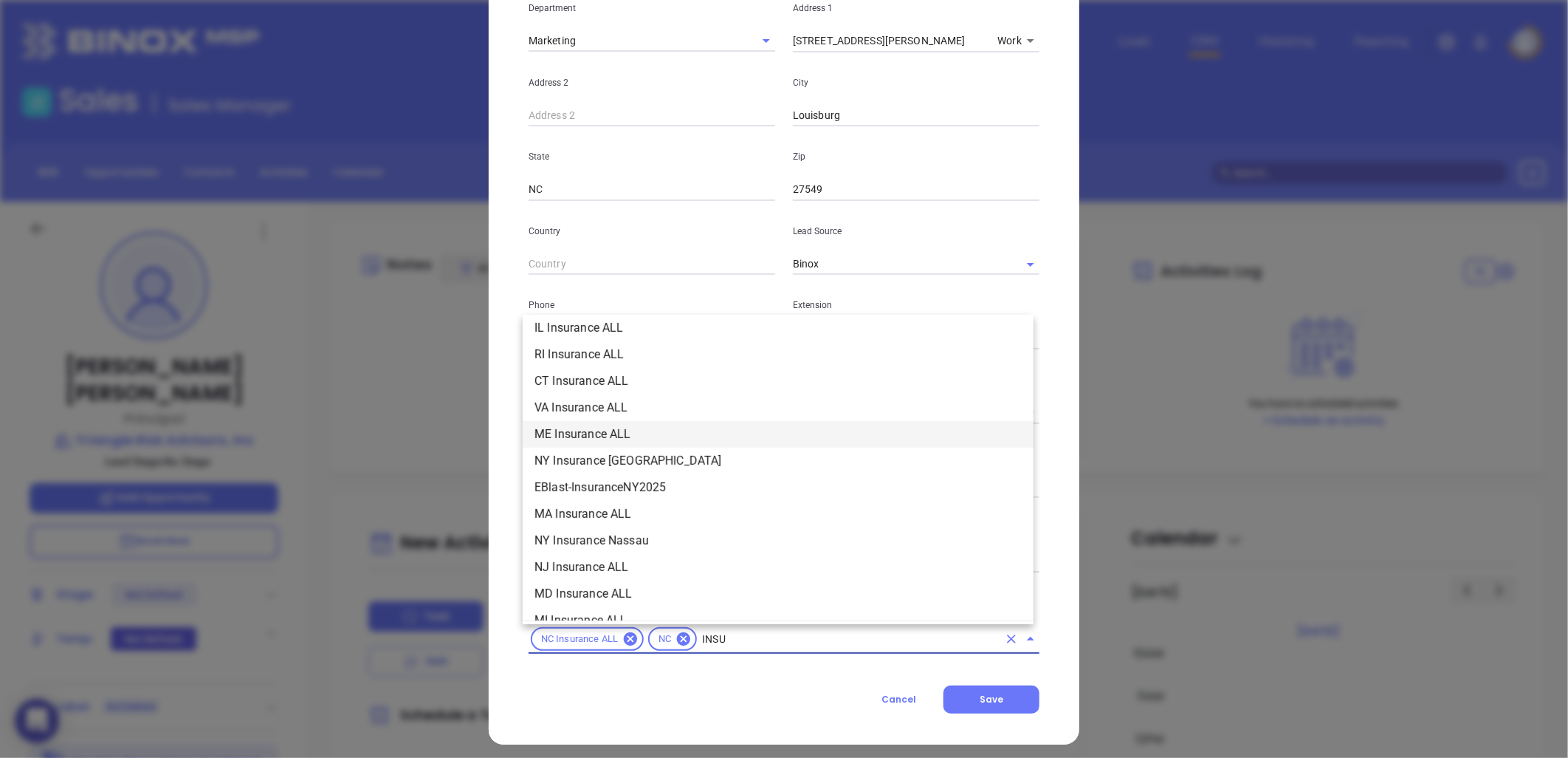
scroll to position [168, 0]
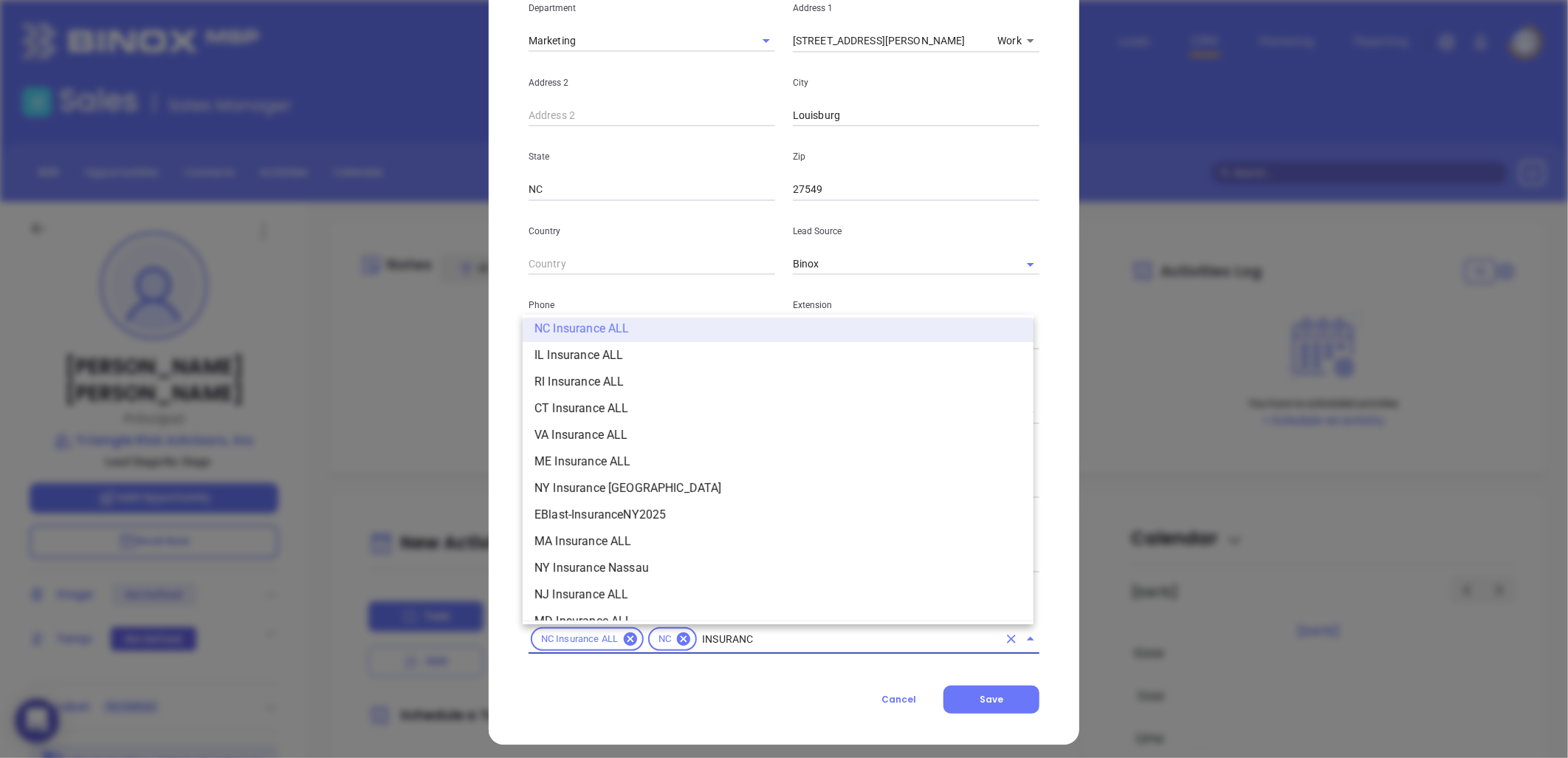
type input "INSURANCE"
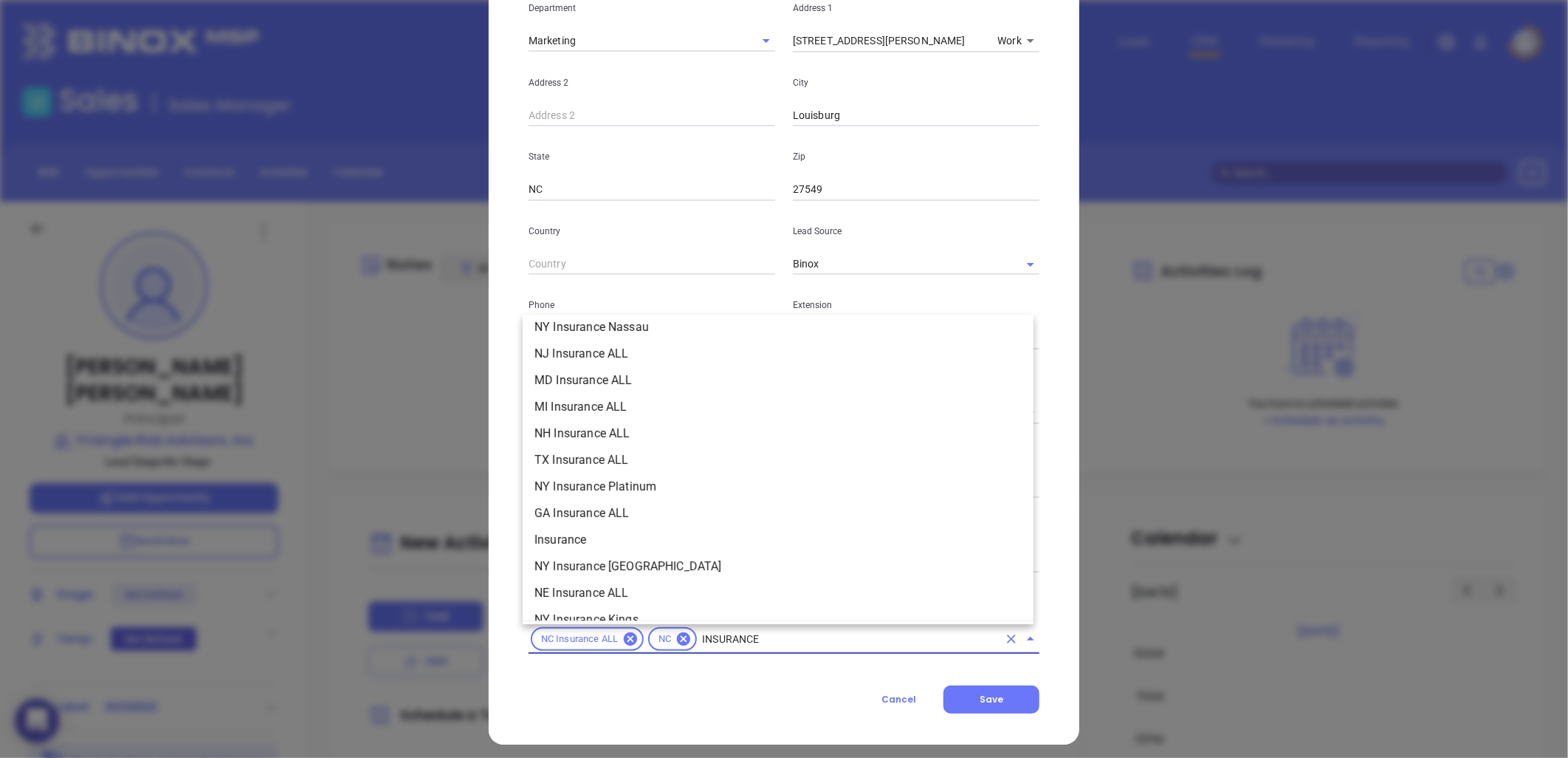
scroll to position [410, 0]
drag, startPoint x: 602, startPoint y: 530, endPoint x: 608, endPoint y: 525, distance: 7.8
click at [606, 527] on li "Insurance" at bounding box center [778, 538] width 511 height 27
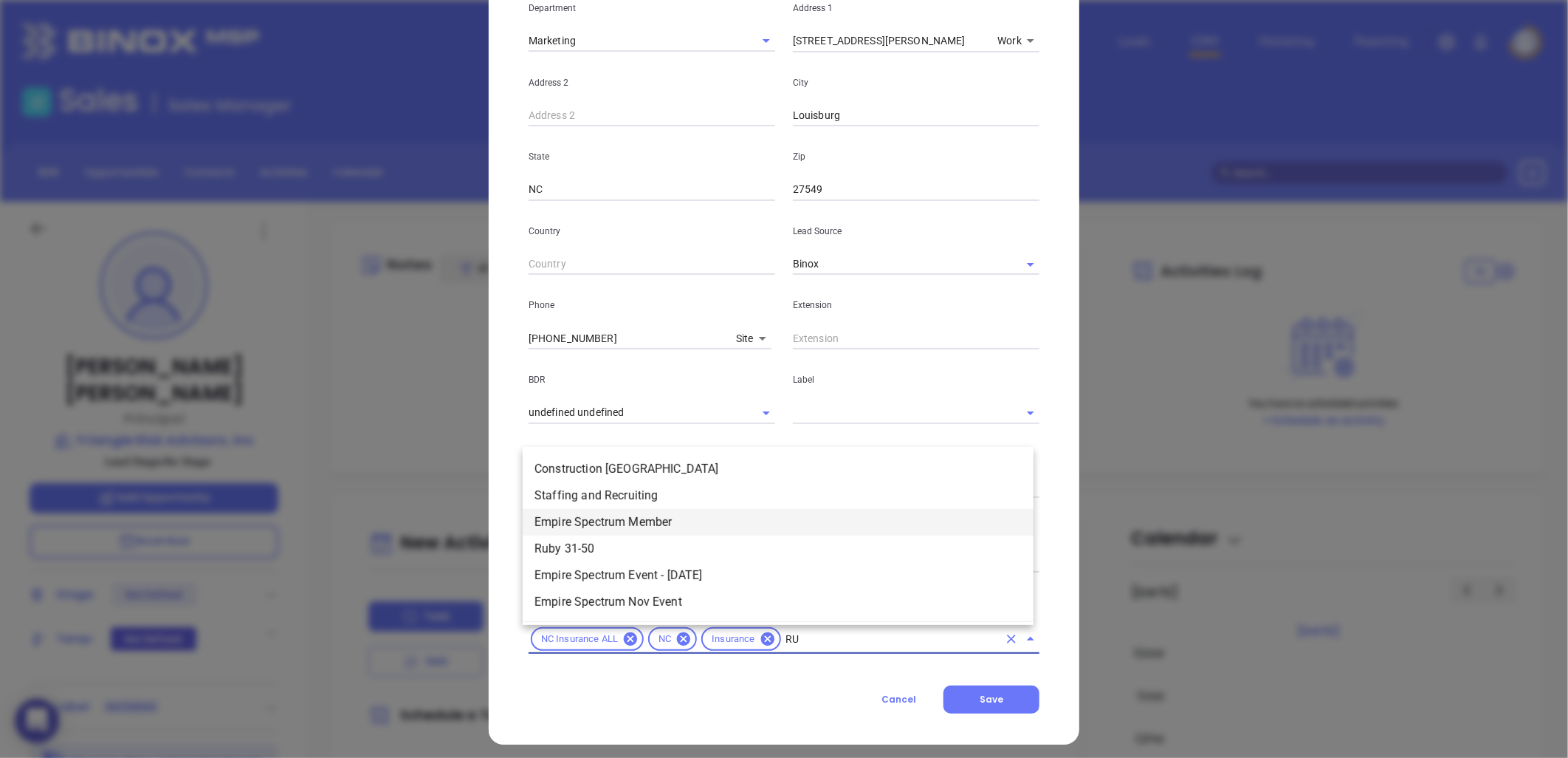
scroll to position [0, 0]
type input "RUB"
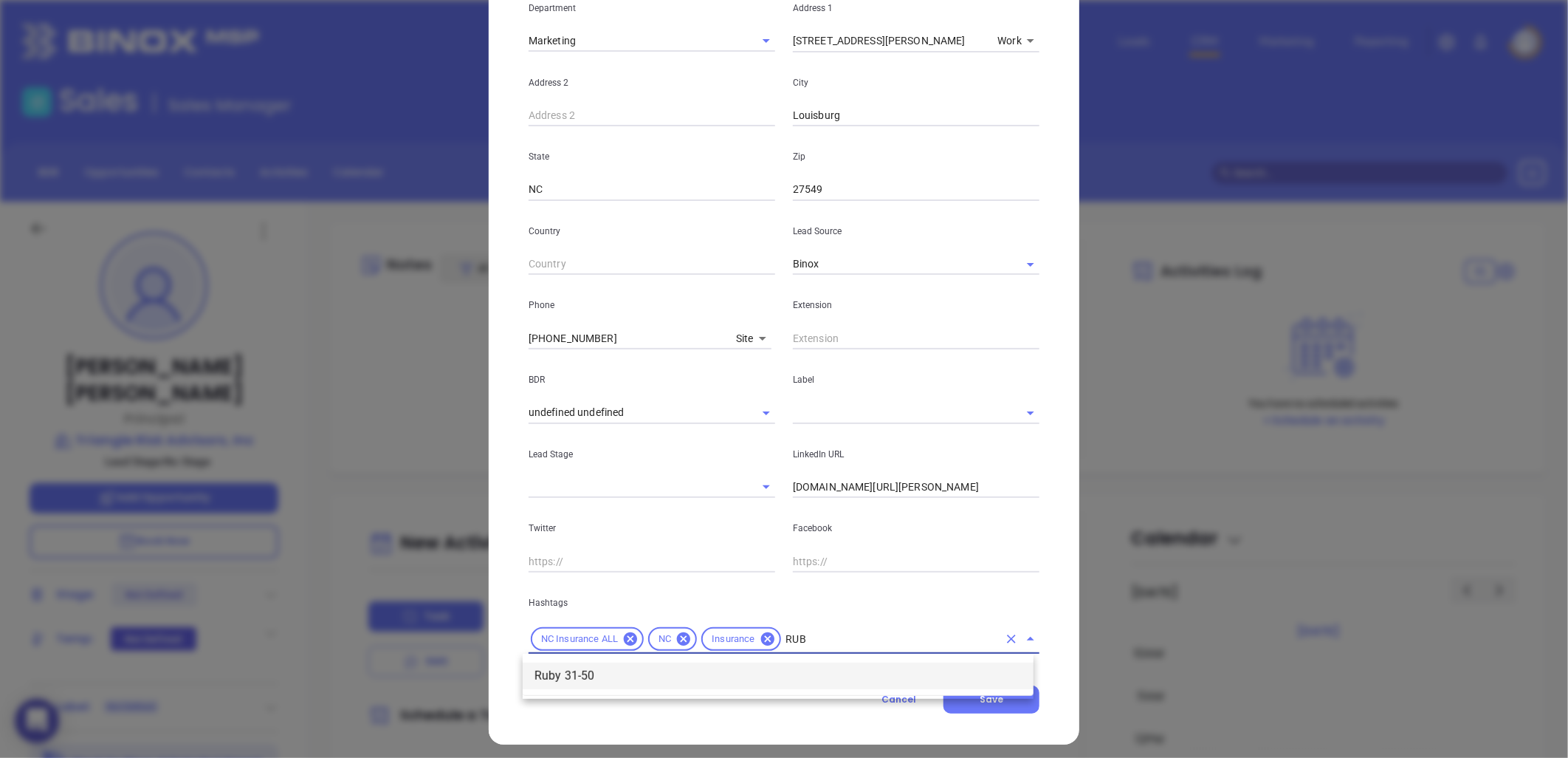
click at [606, 683] on li "Ruby 31-50" at bounding box center [778, 676] width 511 height 27
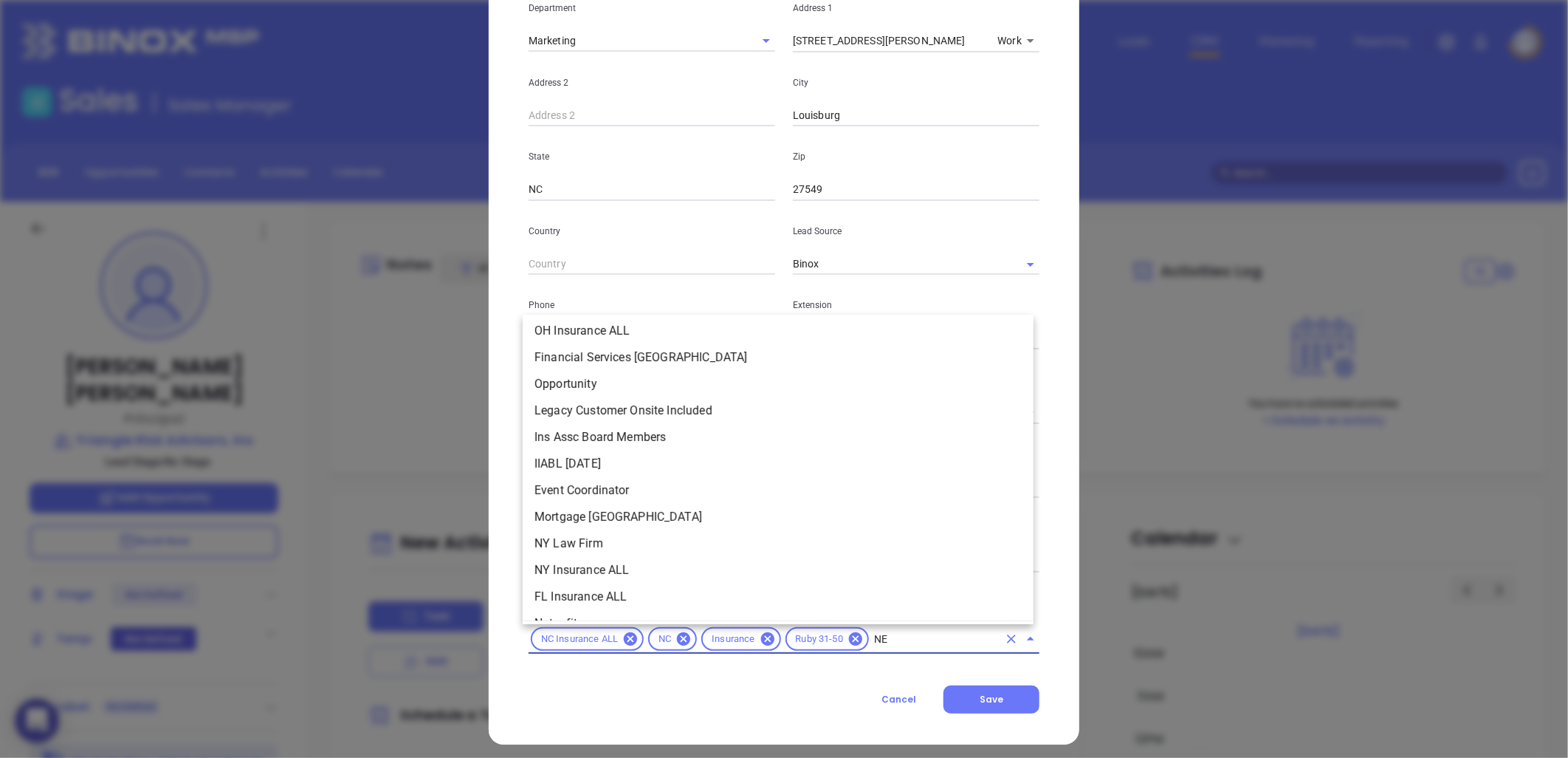
type input "NEW"
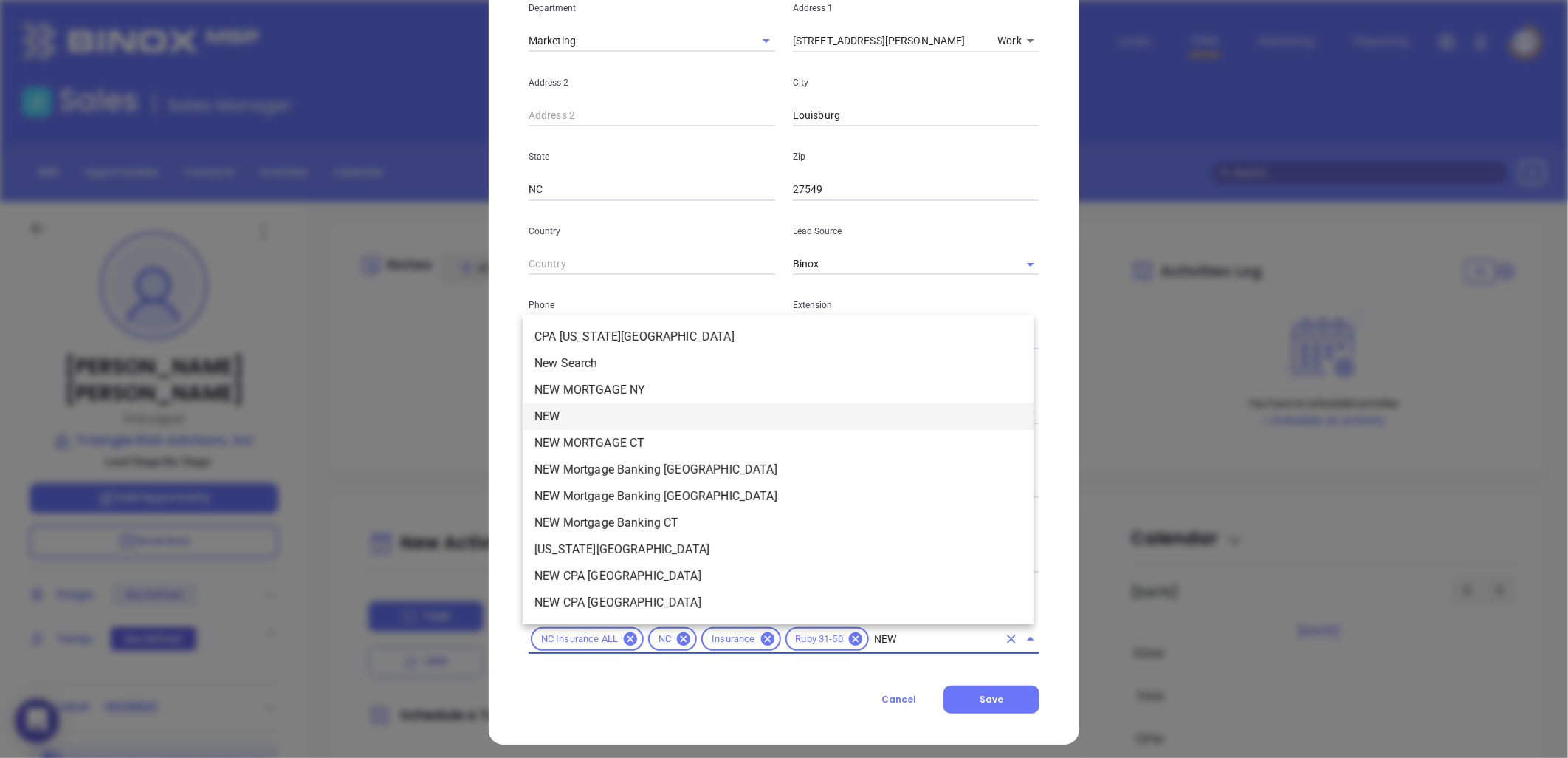
click at [585, 410] on li "NEW" at bounding box center [778, 416] width 511 height 27
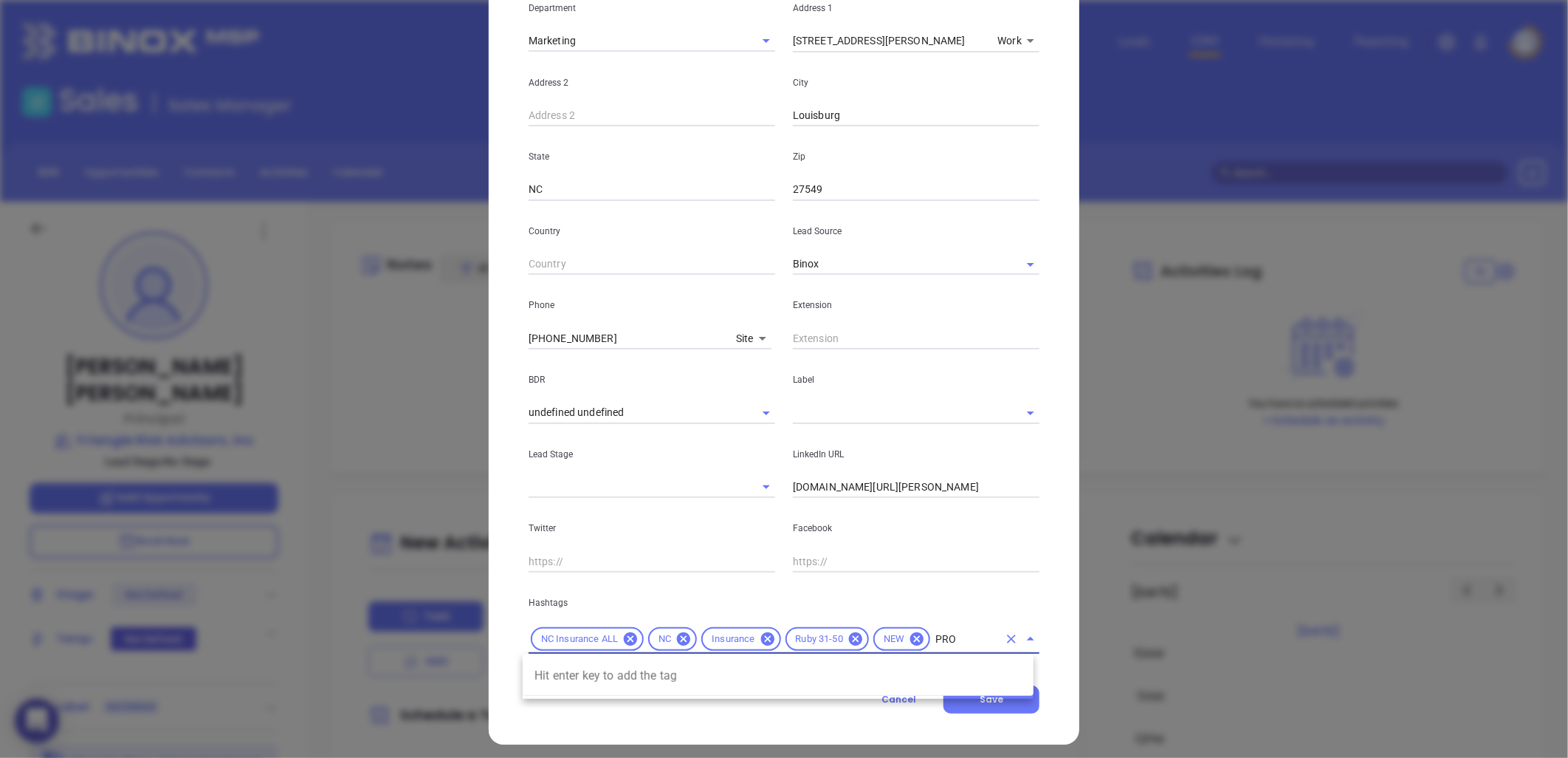
type input "PROS"
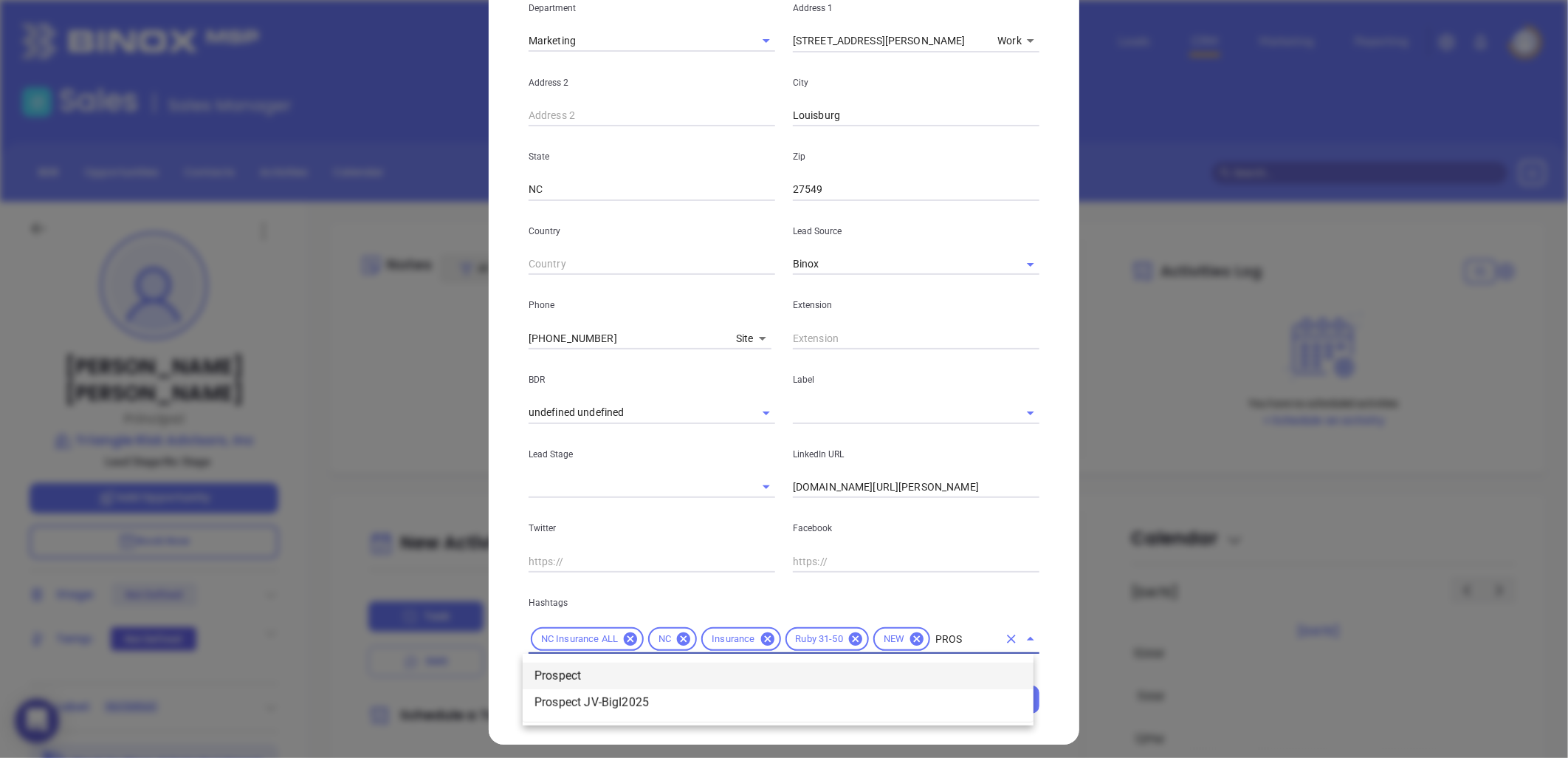
click at [611, 671] on li "Prospect" at bounding box center [778, 676] width 511 height 27
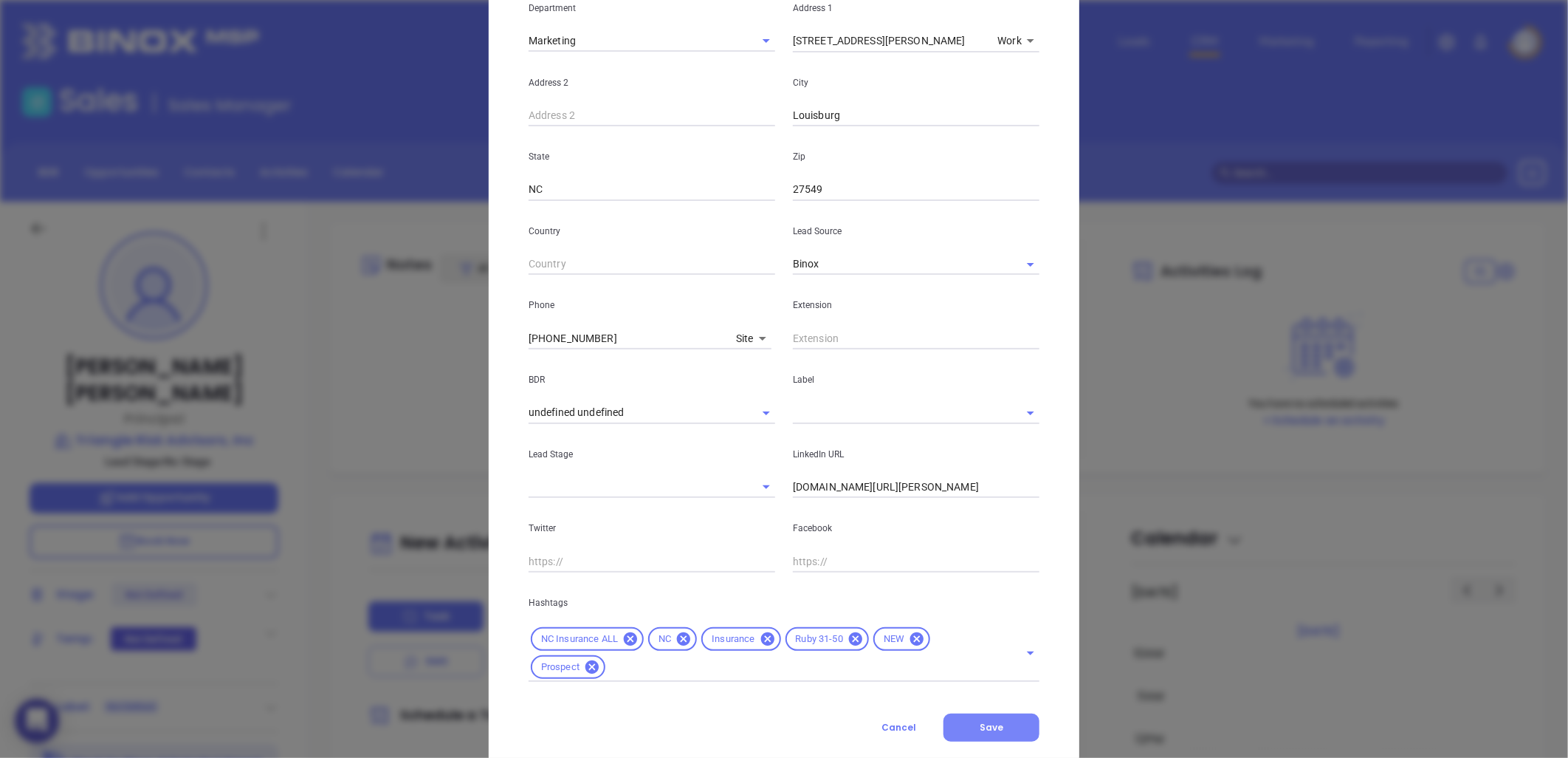
click at [1000, 715] on button "Save" at bounding box center [992, 727] width 96 height 28
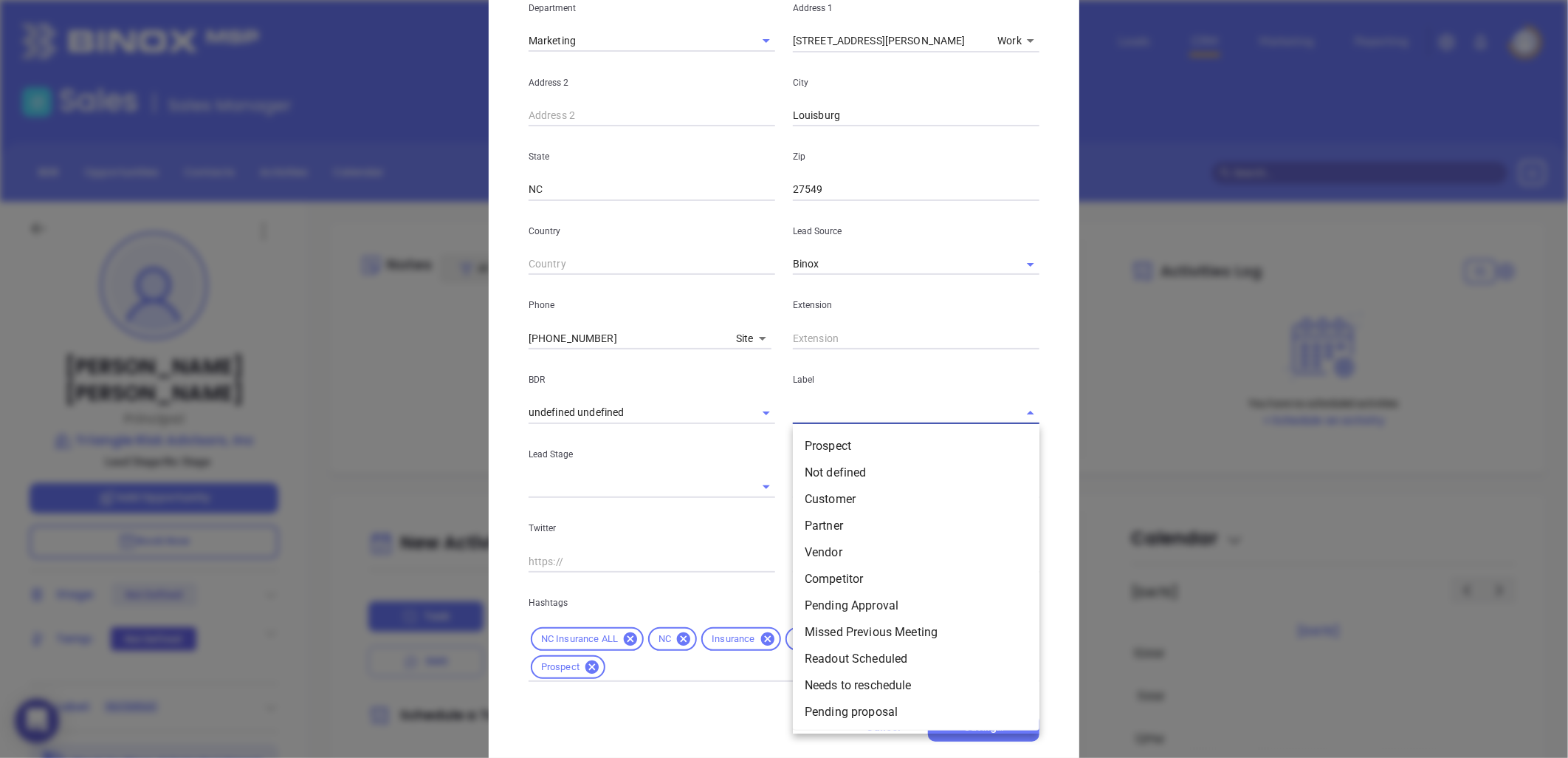
click at [835, 416] on input "text" at bounding box center [896, 412] width 206 height 21
drag, startPoint x: 823, startPoint y: 444, endPoint x: 905, endPoint y: 405, distance: 90.8
click at [823, 443] on li "Prospect" at bounding box center [916, 446] width 246 height 27
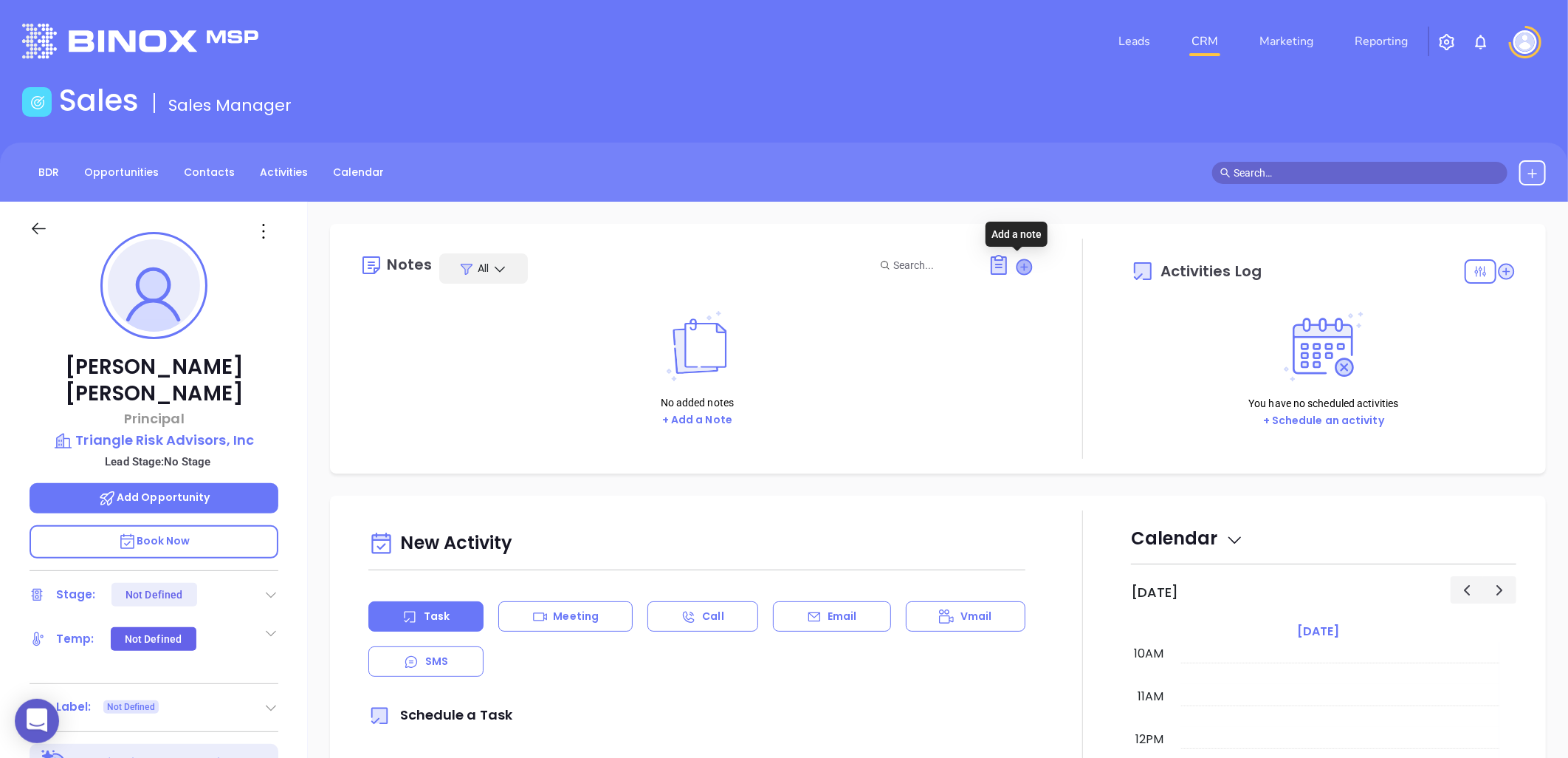
click at [1018, 263] on icon at bounding box center [1025, 267] width 15 height 15
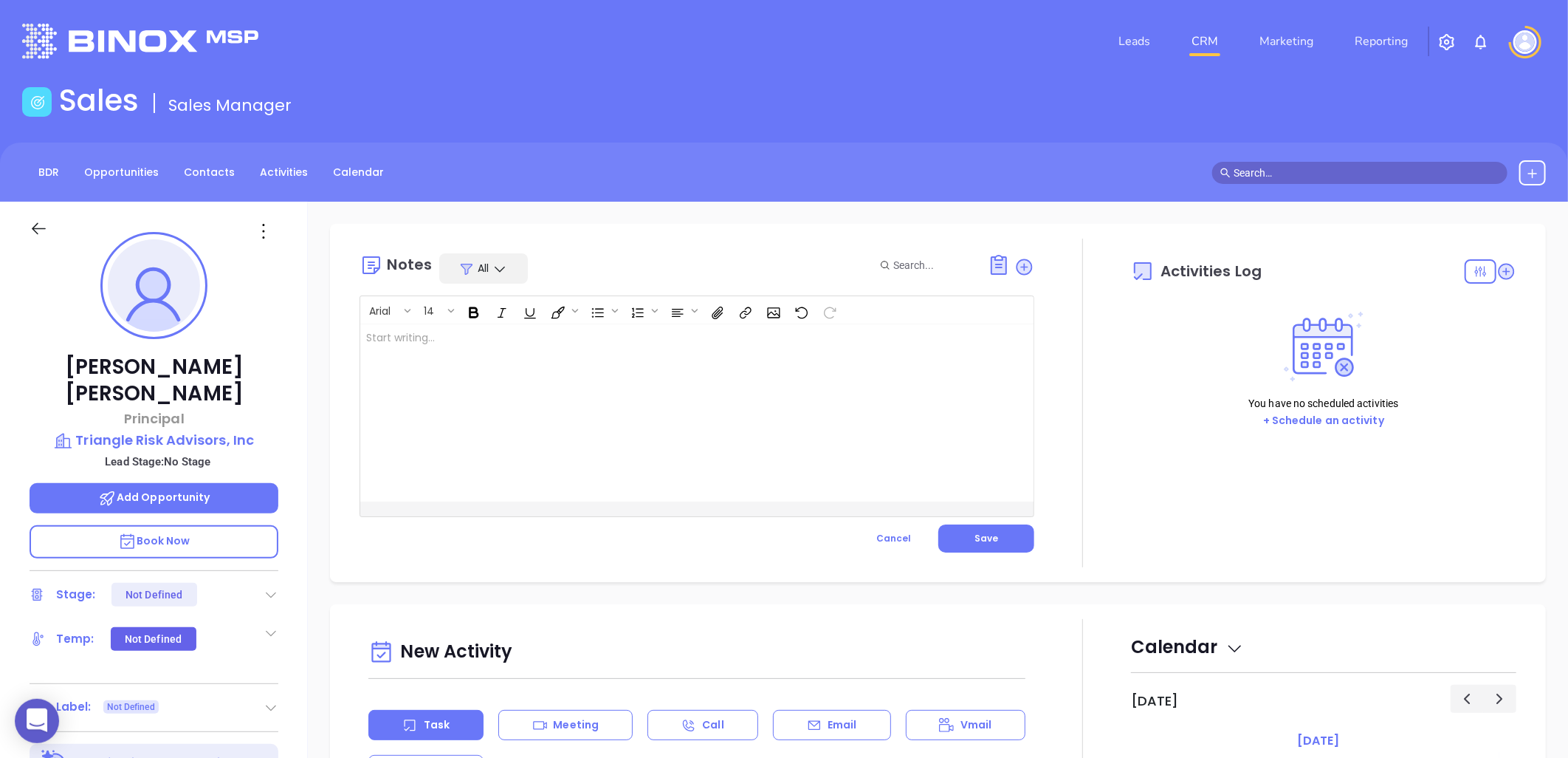
click at [580, 359] on div at bounding box center [673, 412] width 626 height 177
click at [986, 543] on span "Save" at bounding box center [986, 538] width 24 height 13
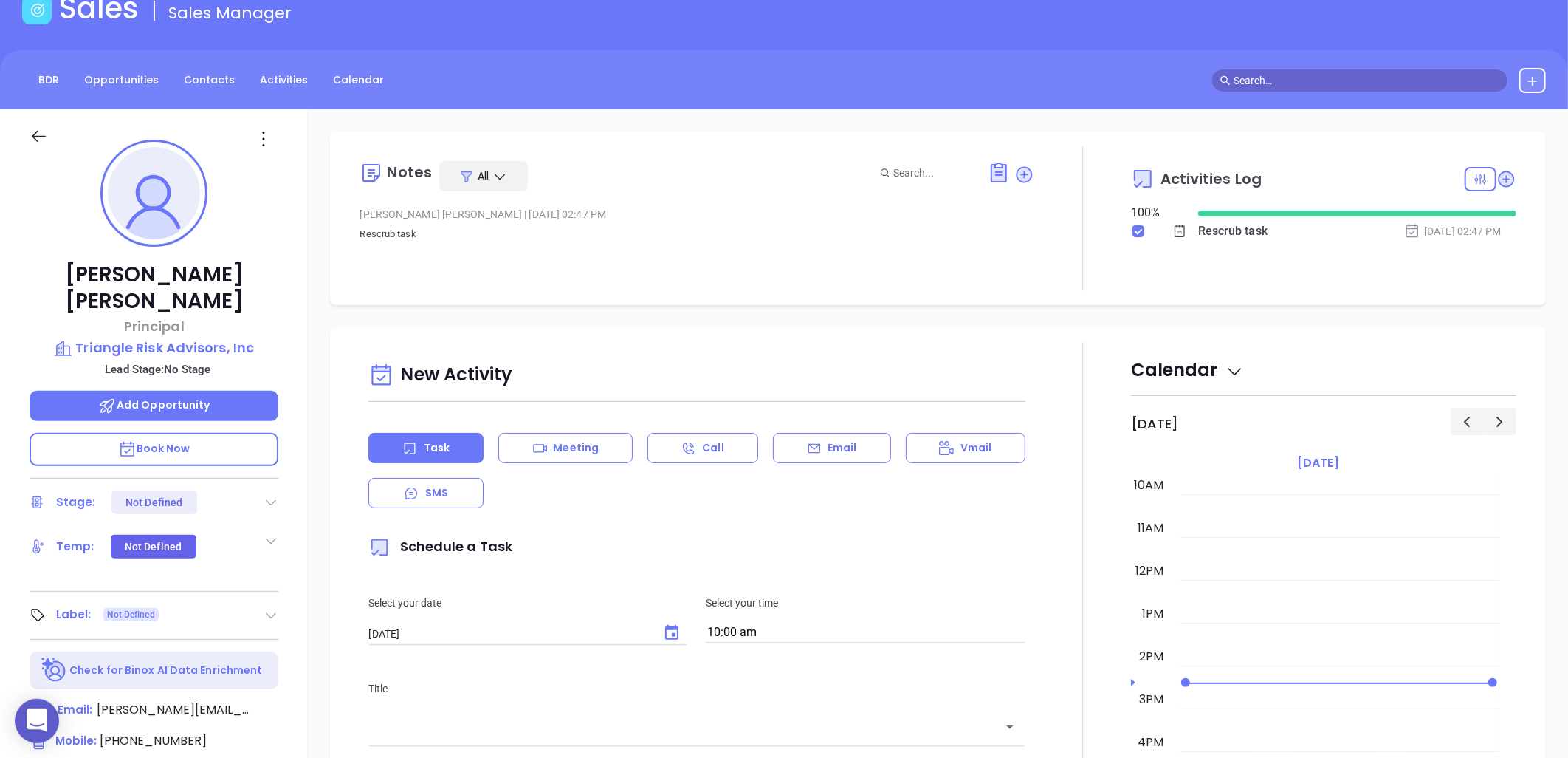
scroll to position [164, 0]
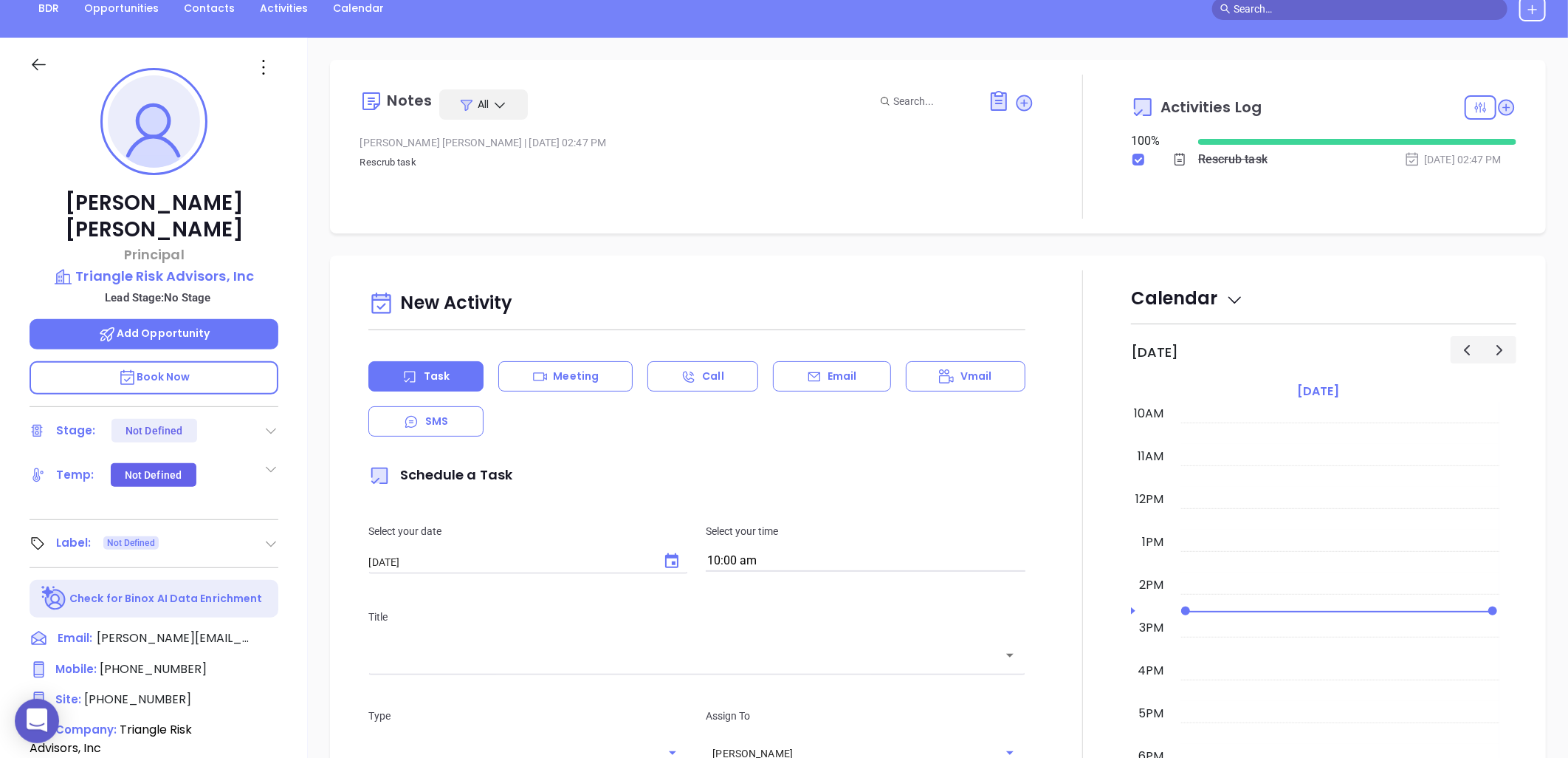
click at [264, 537] on icon at bounding box center [271, 544] width 15 height 15
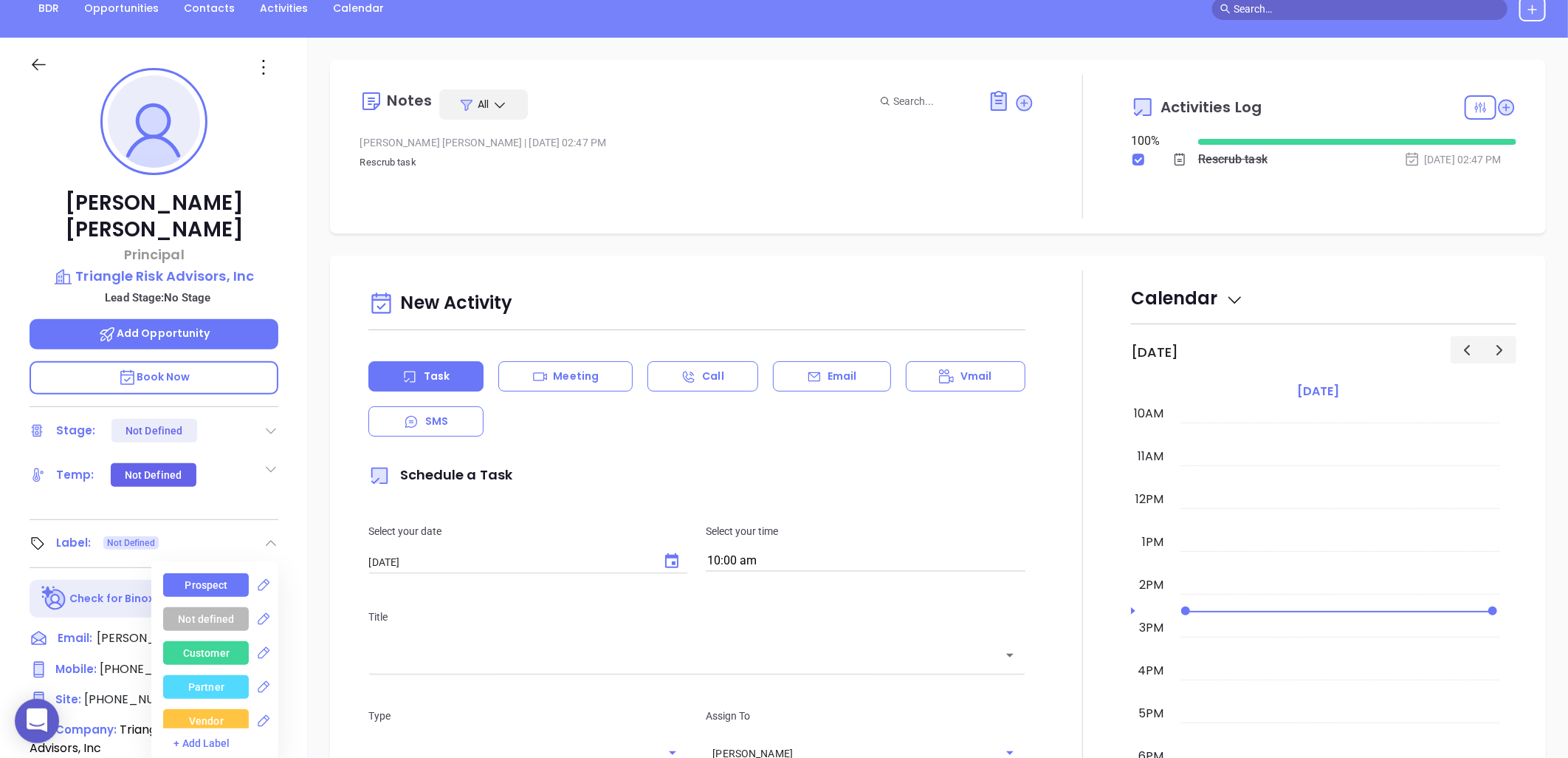
click at [218, 574] on div "Prospect" at bounding box center [207, 586] width 43 height 24
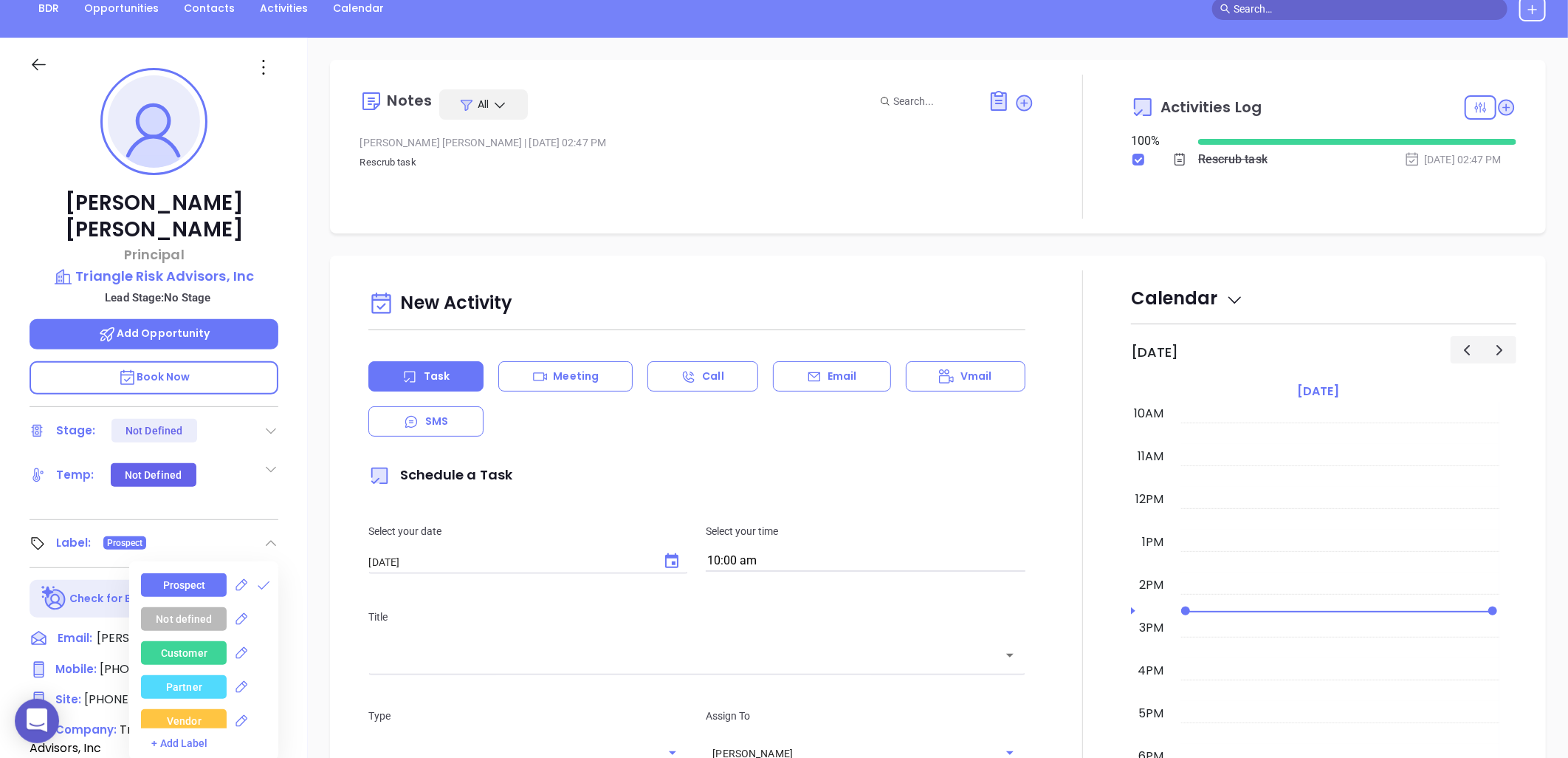
click at [315, 322] on div "New Activity Task Meeting Call Email Vmail SMS Schedule a Task Select your date…" at bounding box center [937, 681] width 1261 height 851
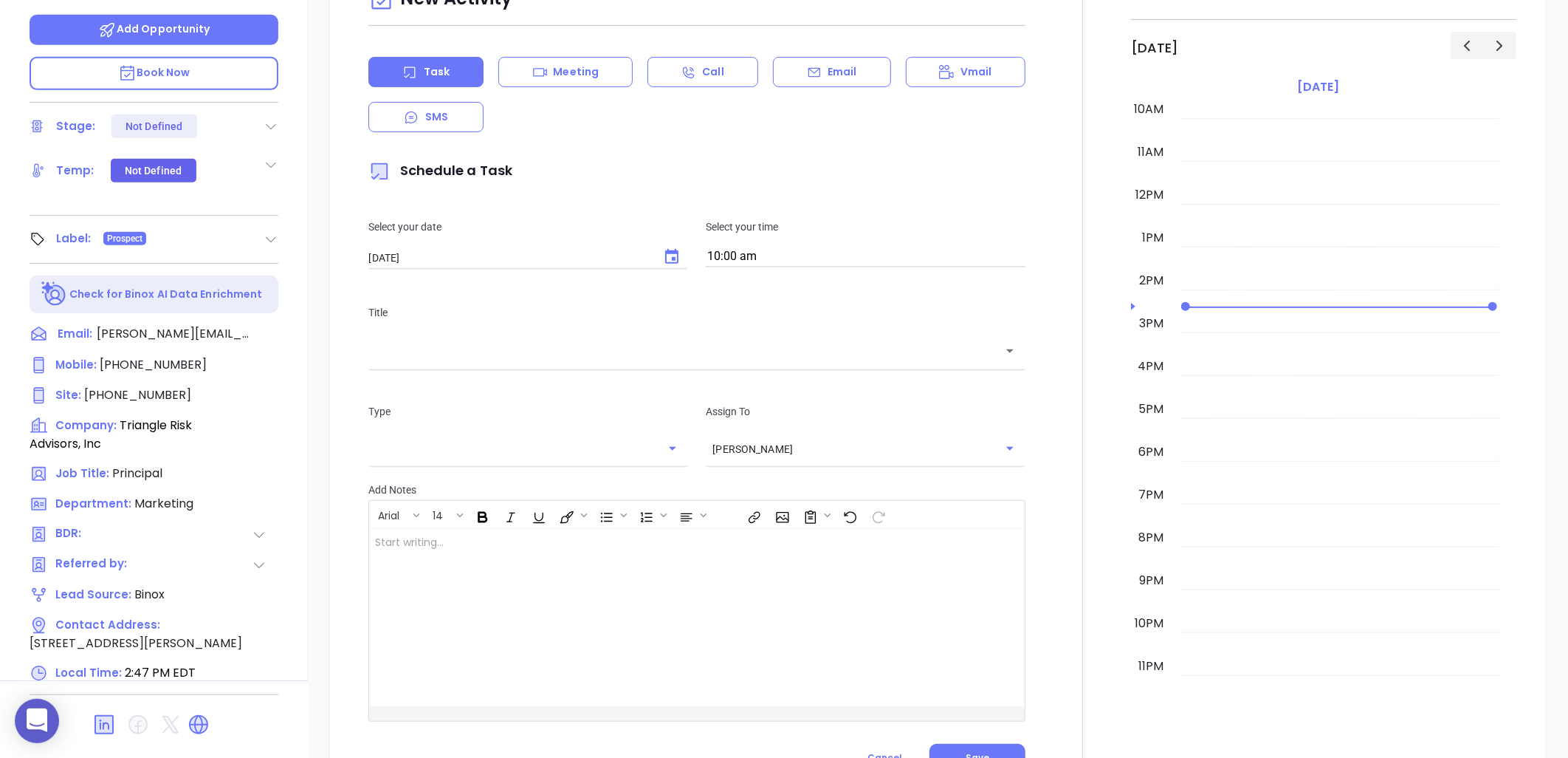
scroll to position [477, 0]
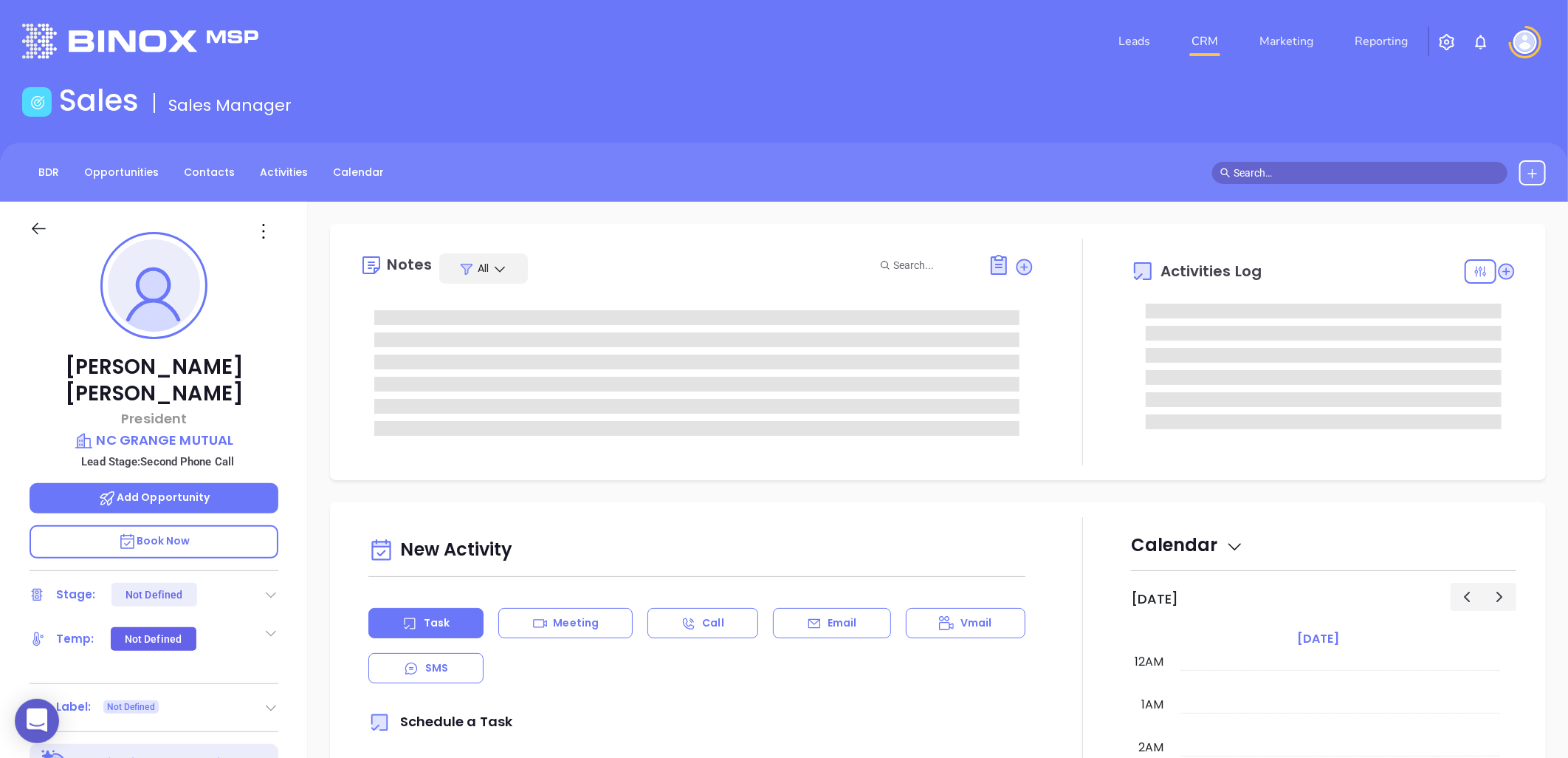
type input "[DATE]"
type input "[PERSON_NAME]"
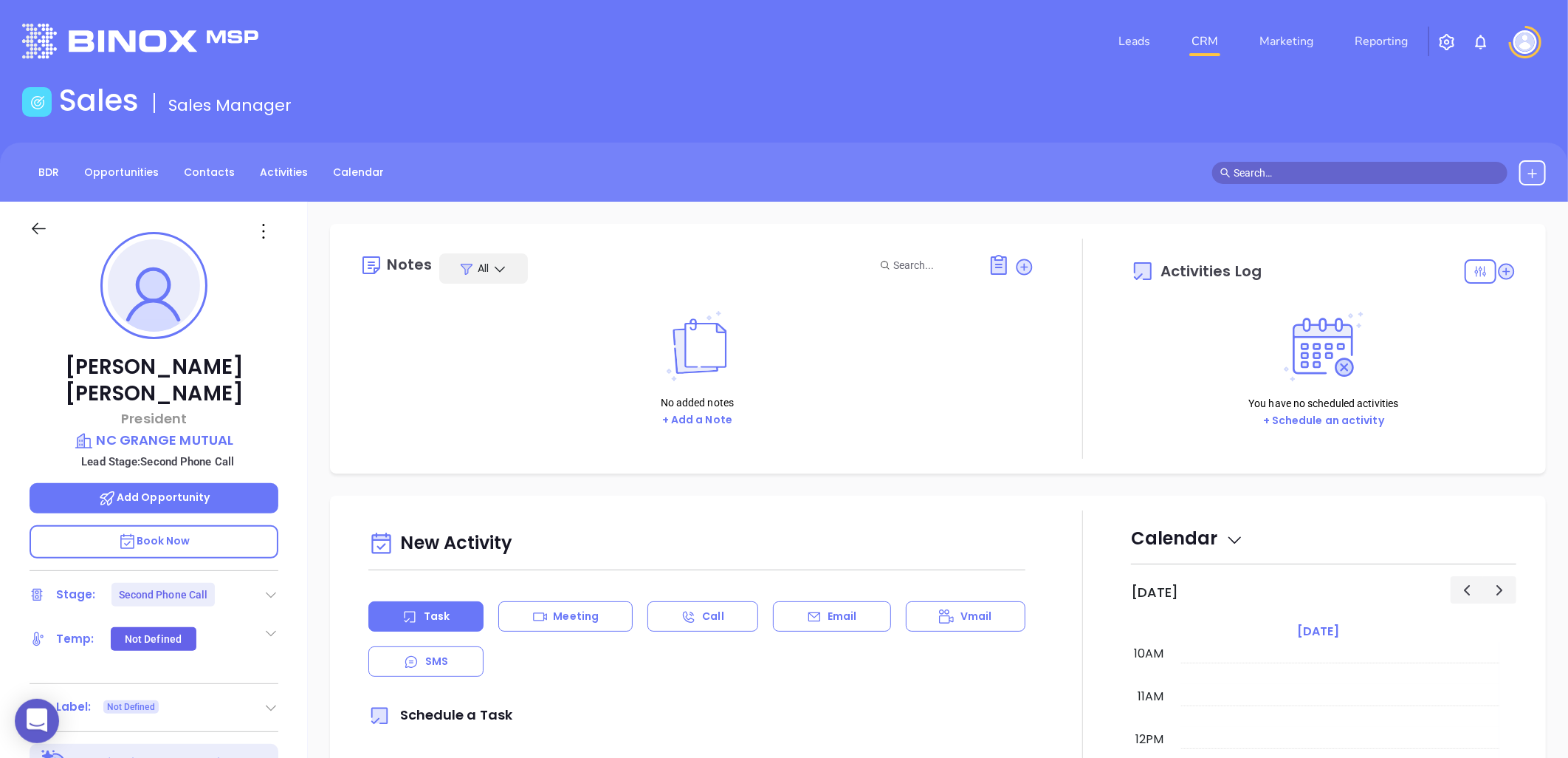
click at [274, 587] on icon at bounding box center [271, 595] width 15 height 15
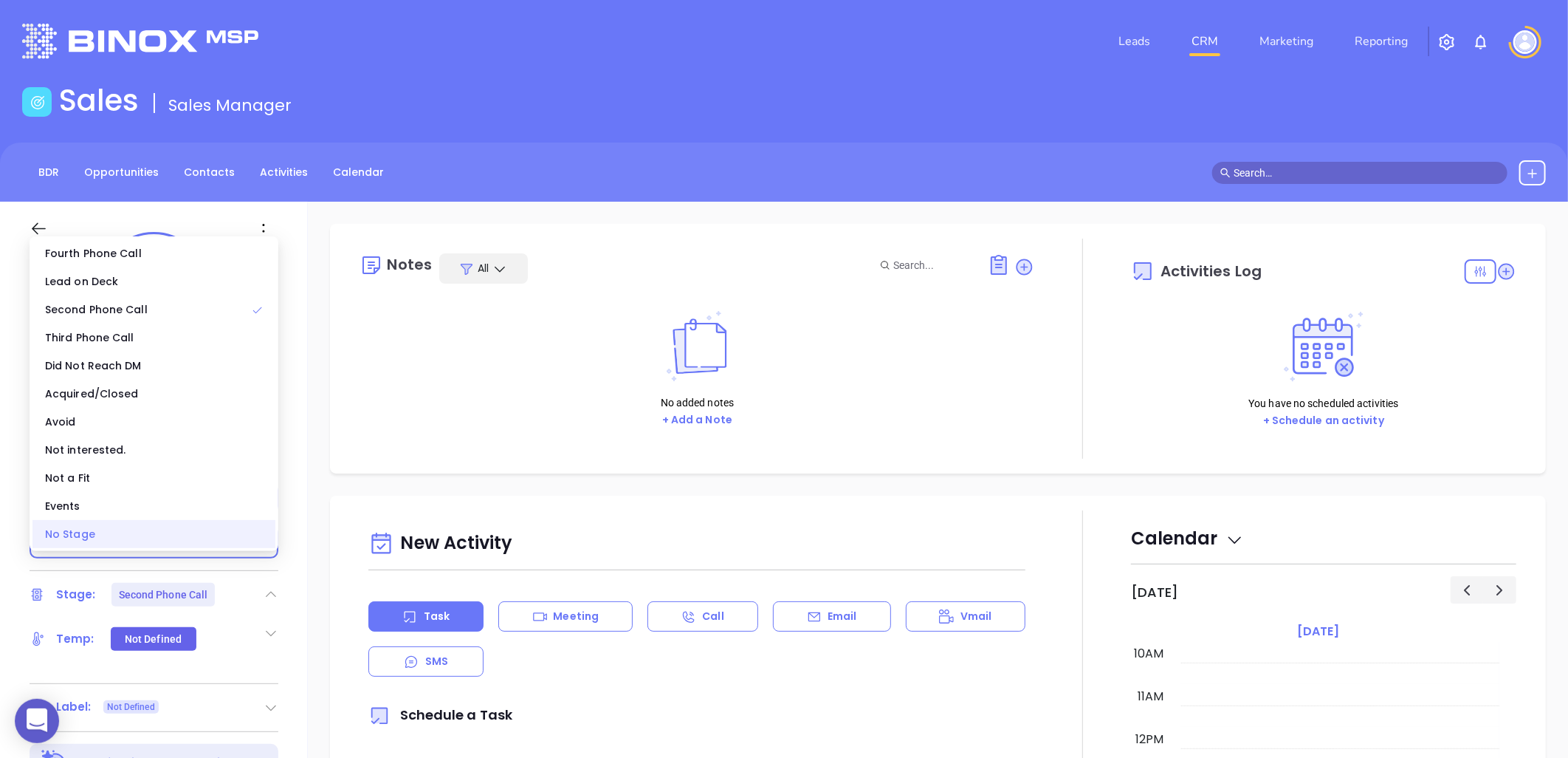
click at [181, 539] on div "No Stage" at bounding box center [154, 534] width 243 height 28
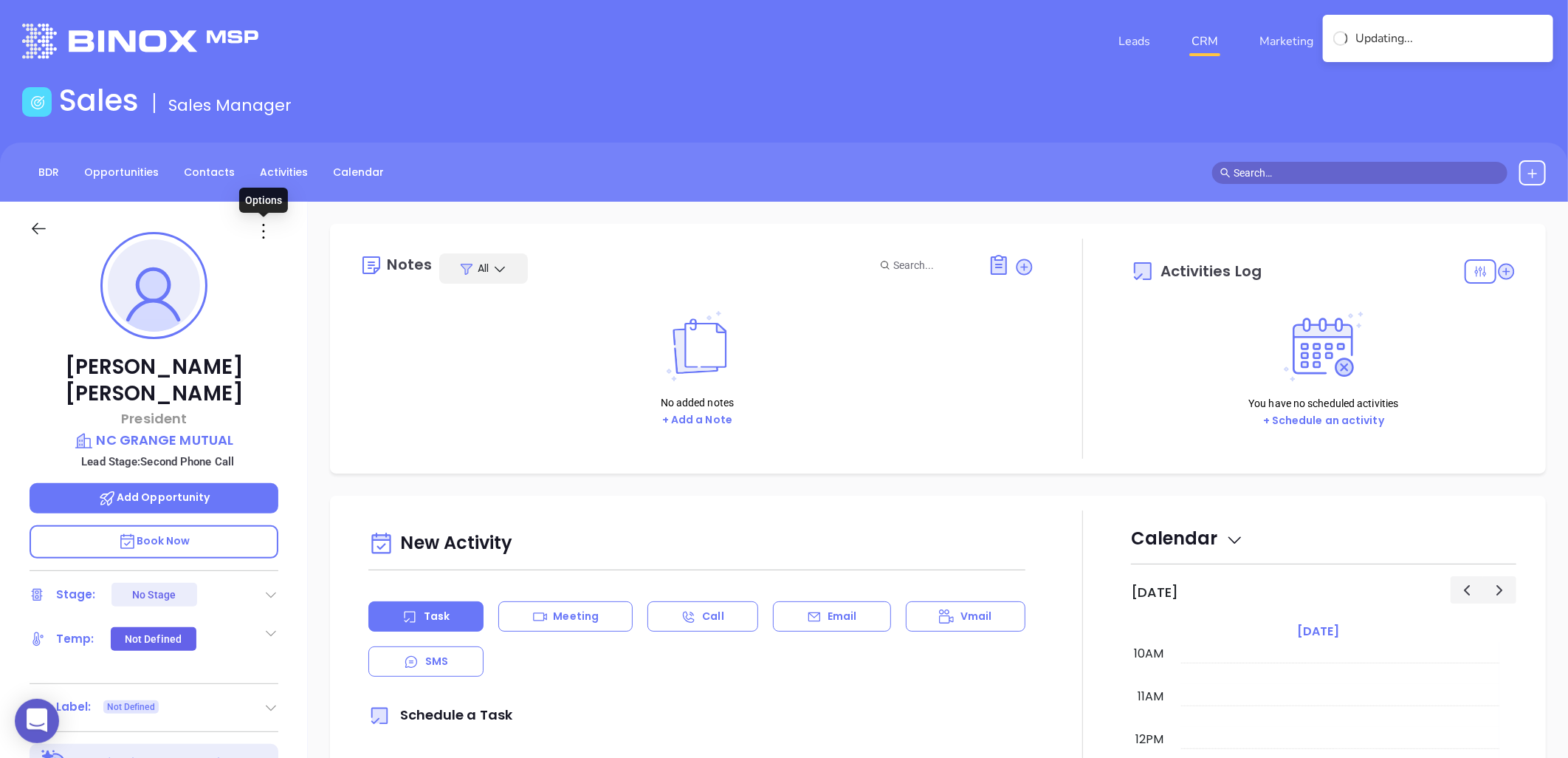
drag, startPoint x: 262, startPoint y: 232, endPoint x: 267, endPoint y: 249, distance: 17.7
click at [263, 232] on icon at bounding box center [264, 232] width 24 height 24
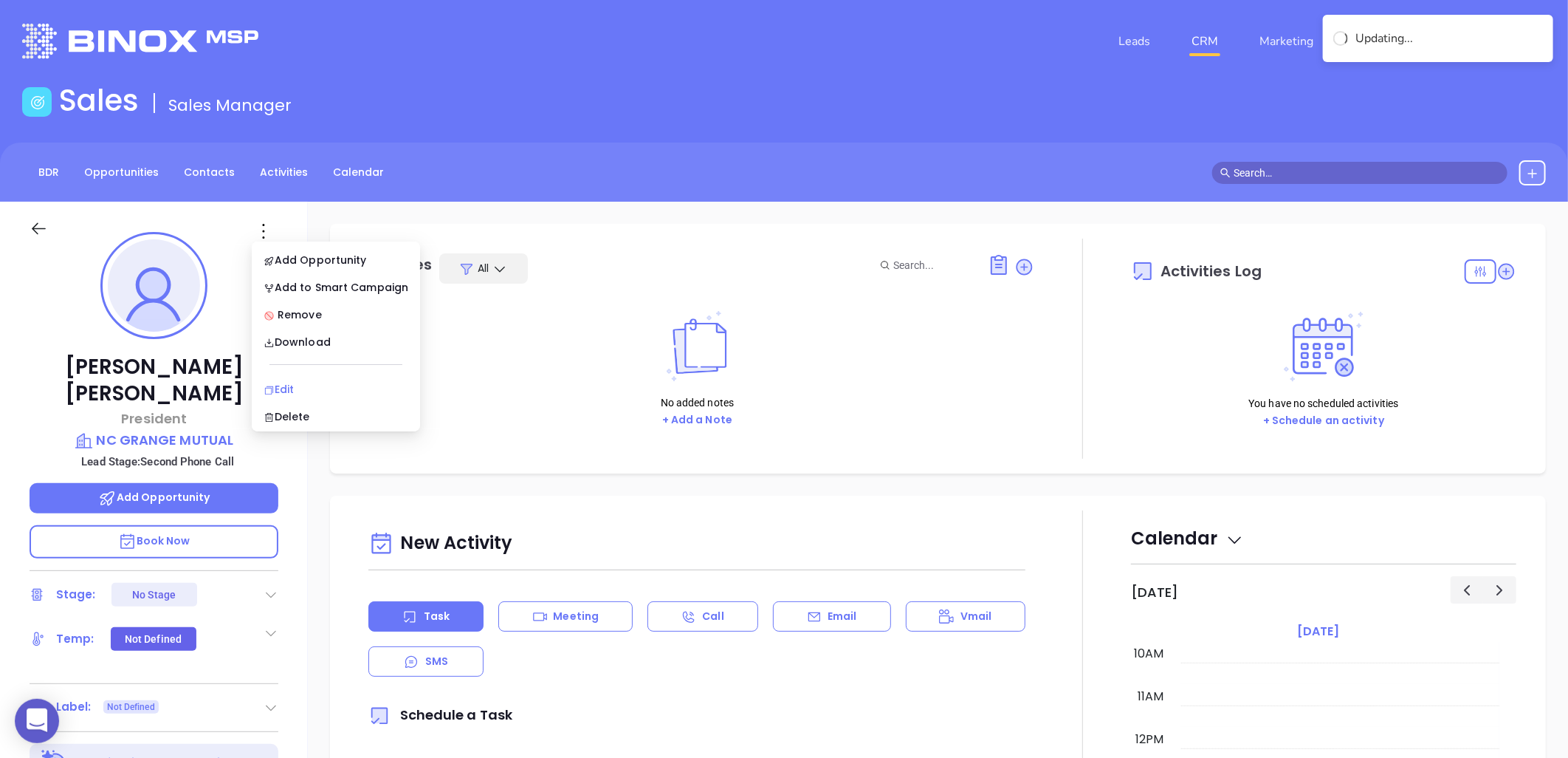
click at [293, 388] on div "Edit" at bounding box center [336, 389] width 144 height 17
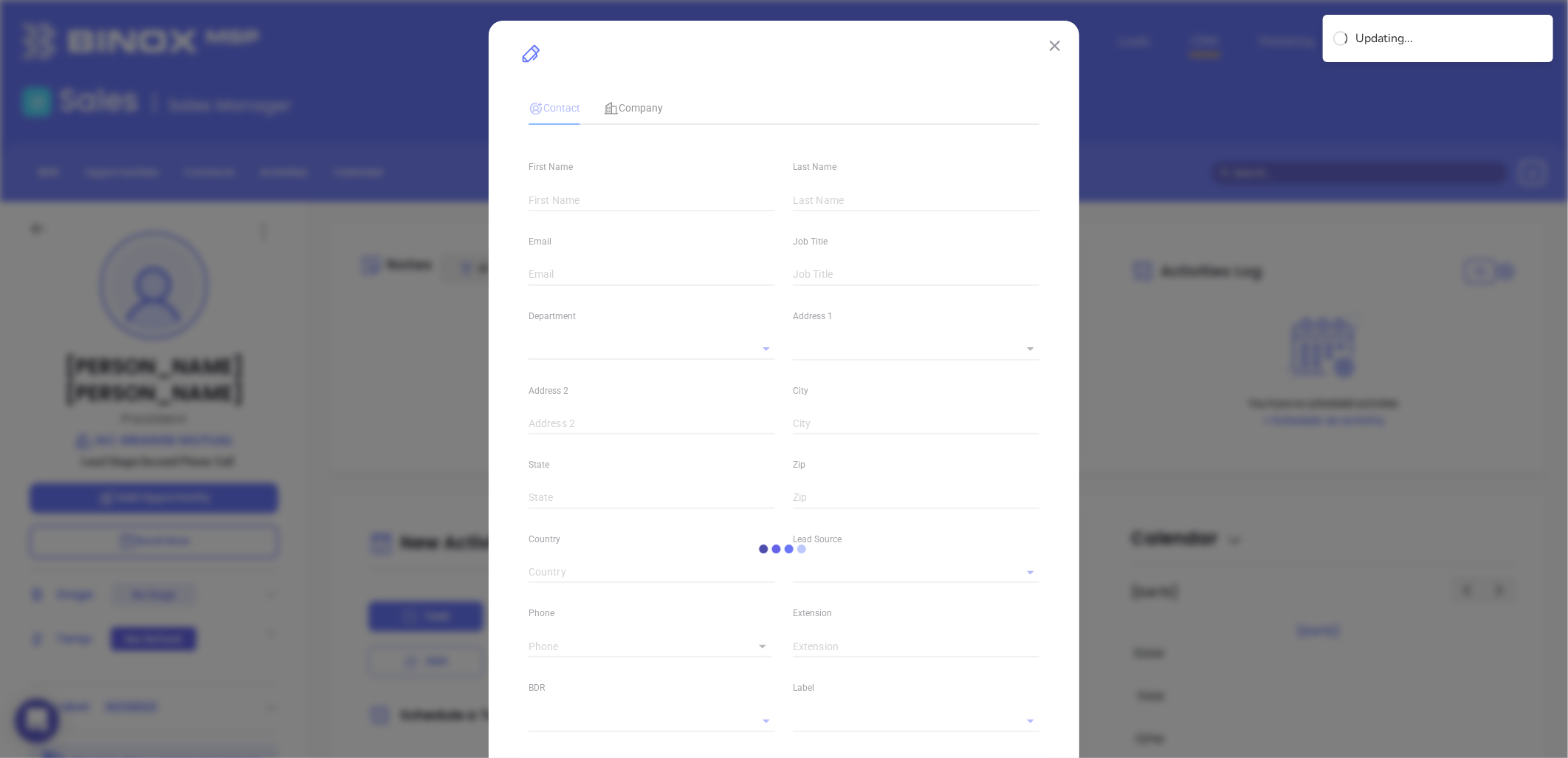
type input "[PERSON_NAME]"
type input "[EMAIL_ADDRESS][DOMAIN_NAME]"
type input "President"
type input "1"
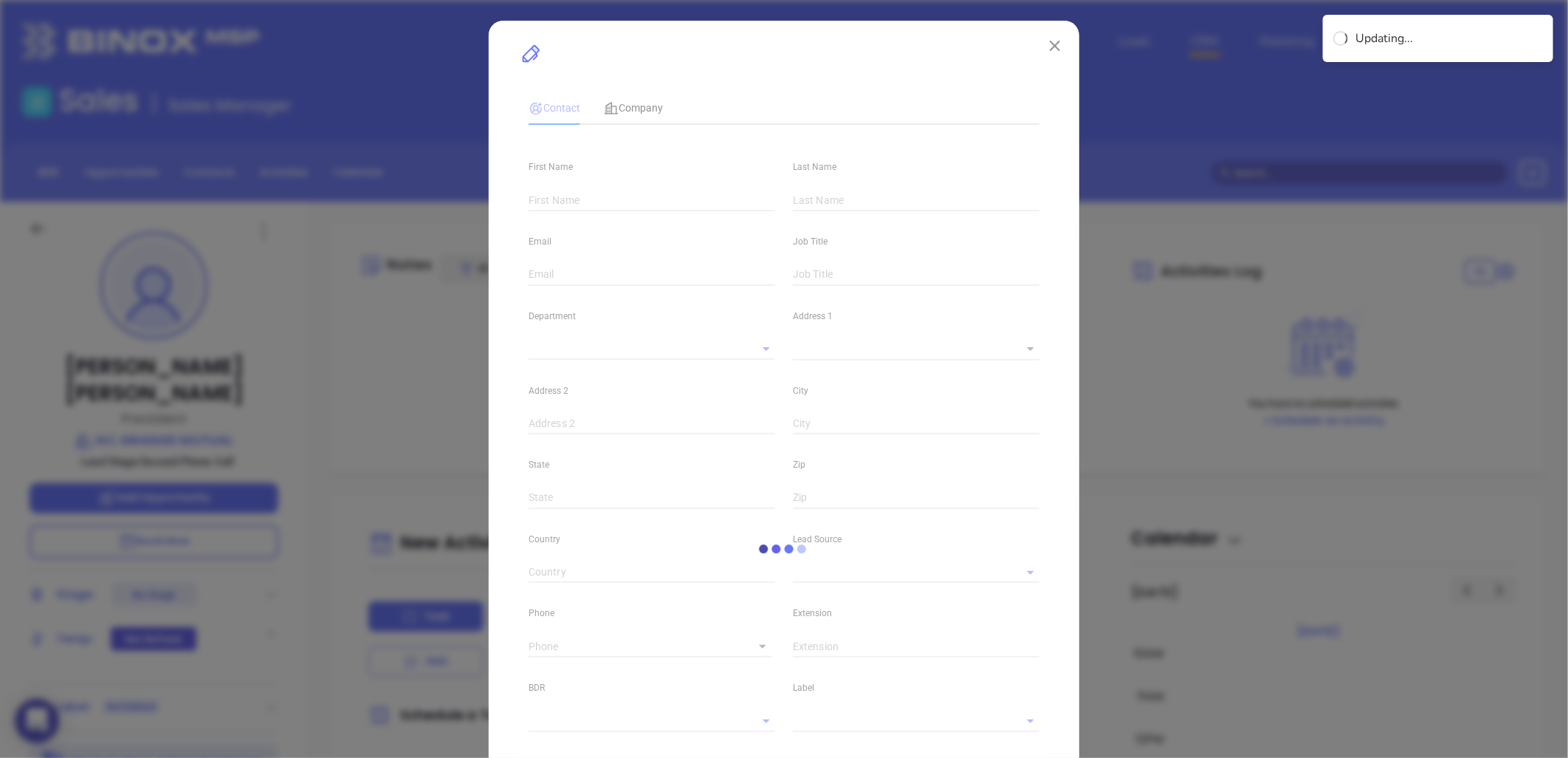
type input "[DOMAIN_NAME][URL][PERSON_NAME]"
type input "Marketing"
type input "Website Reveal"
type input "undefined undefined"
type input "[PHONE_NUMBER]"
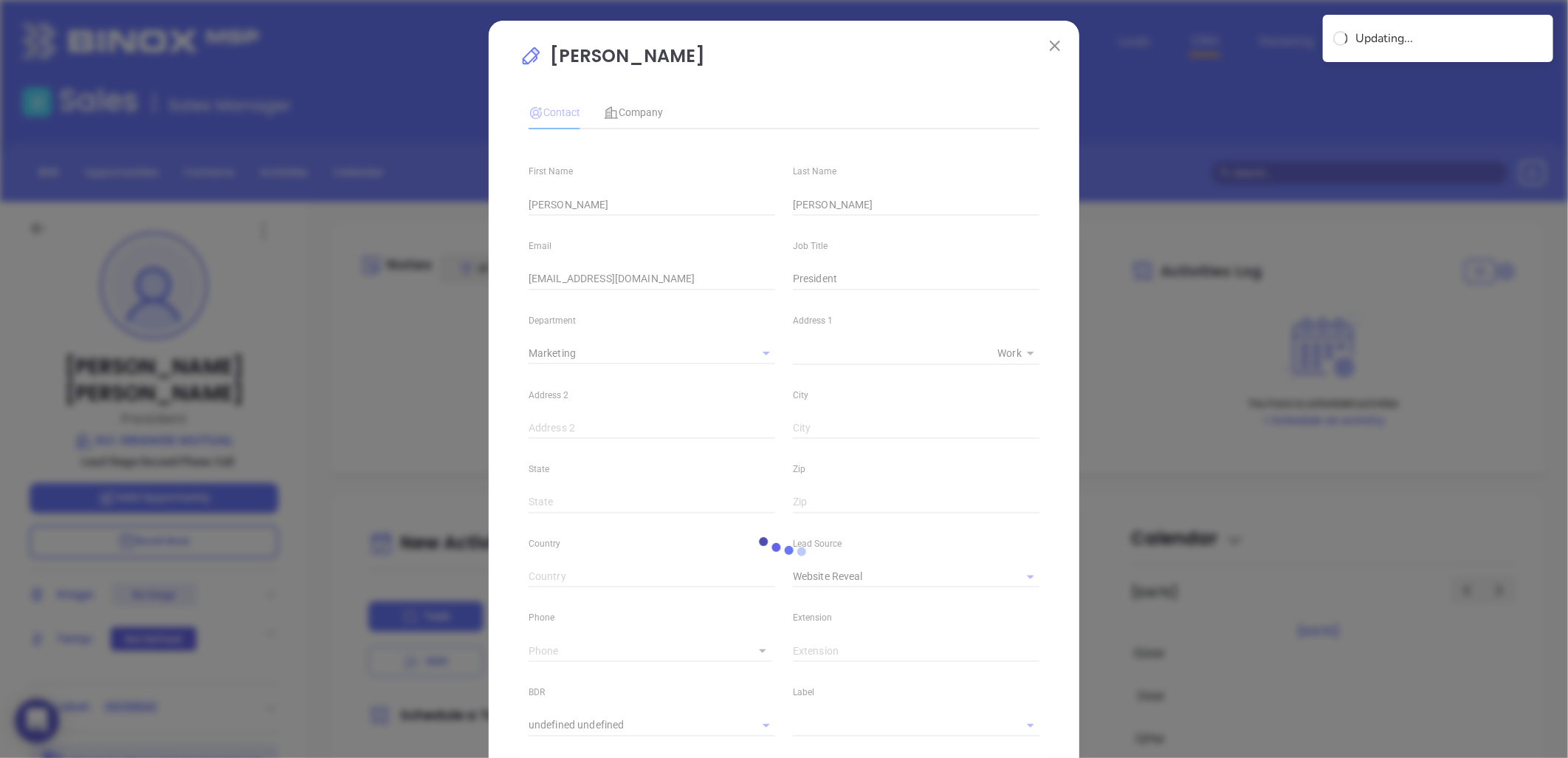
type input "1"
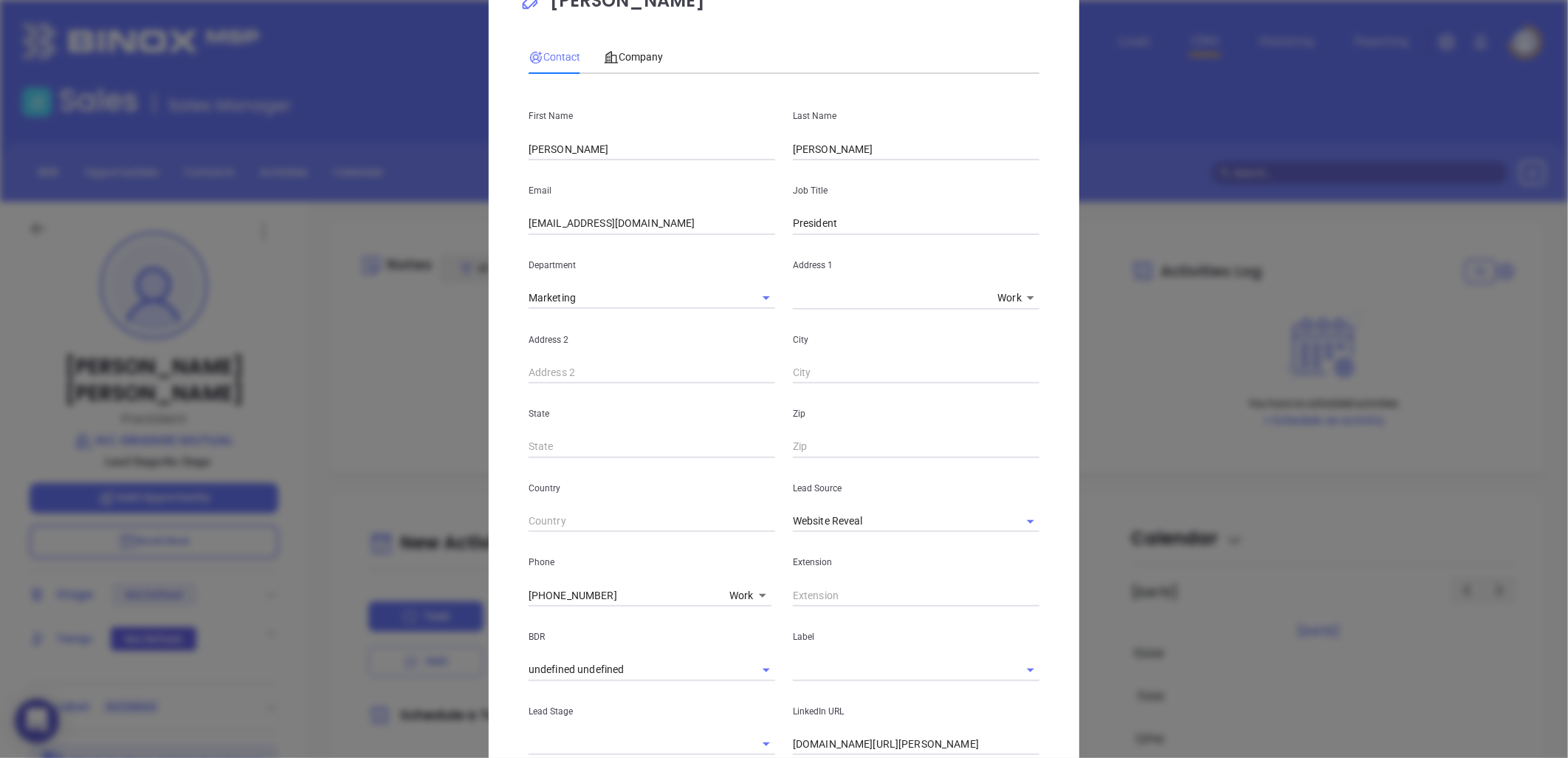
scroll to position [82, 0]
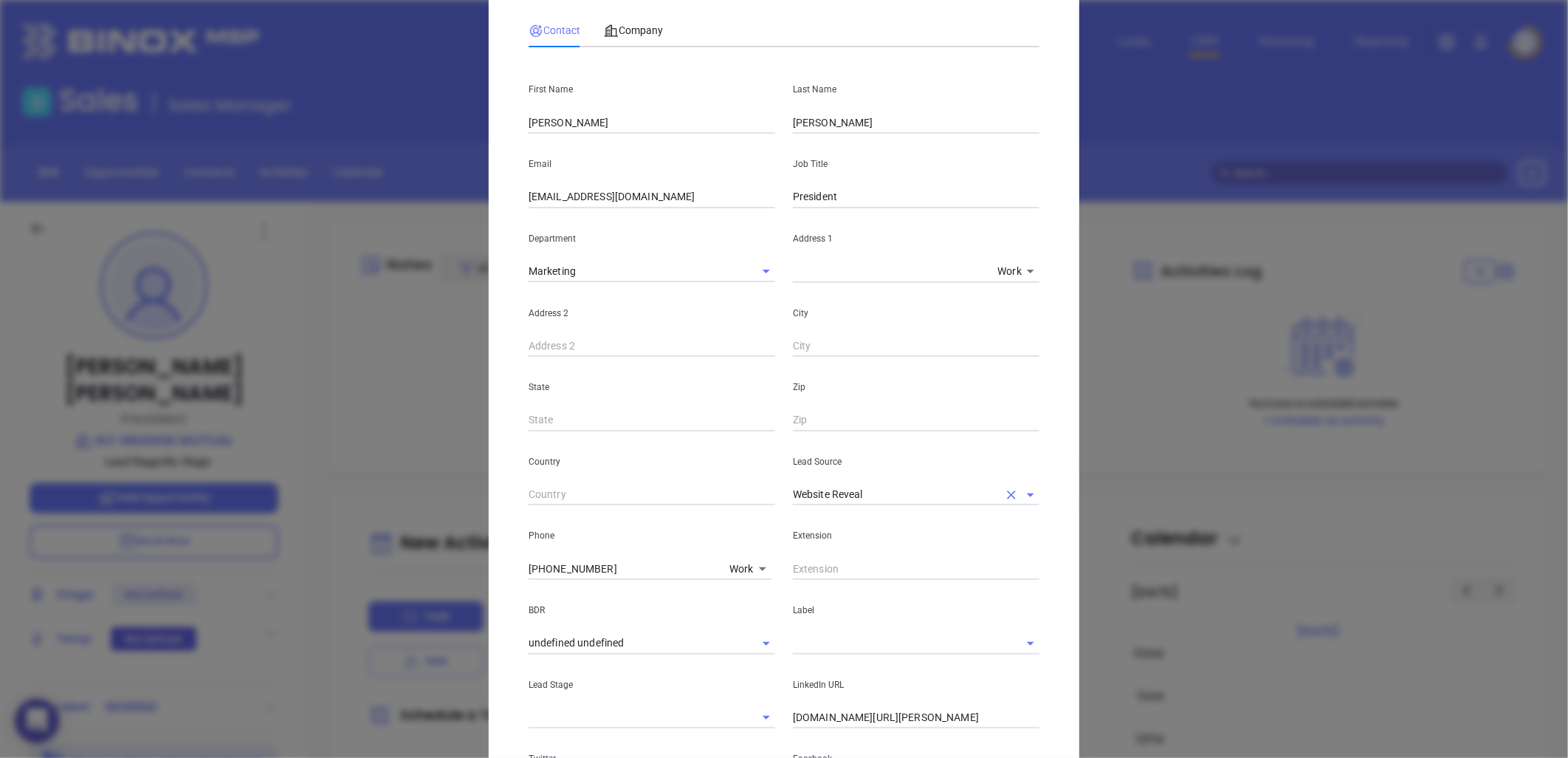
drag, startPoint x: 1005, startPoint y: 488, endPoint x: 985, endPoint y: 490, distance: 20.1
click at [1005, 487] on icon "Clear" at bounding box center [1011, 495] width 15 height 15
click at [909, 491] on input "text" at bounding box center [896, 494] width 206 height 21
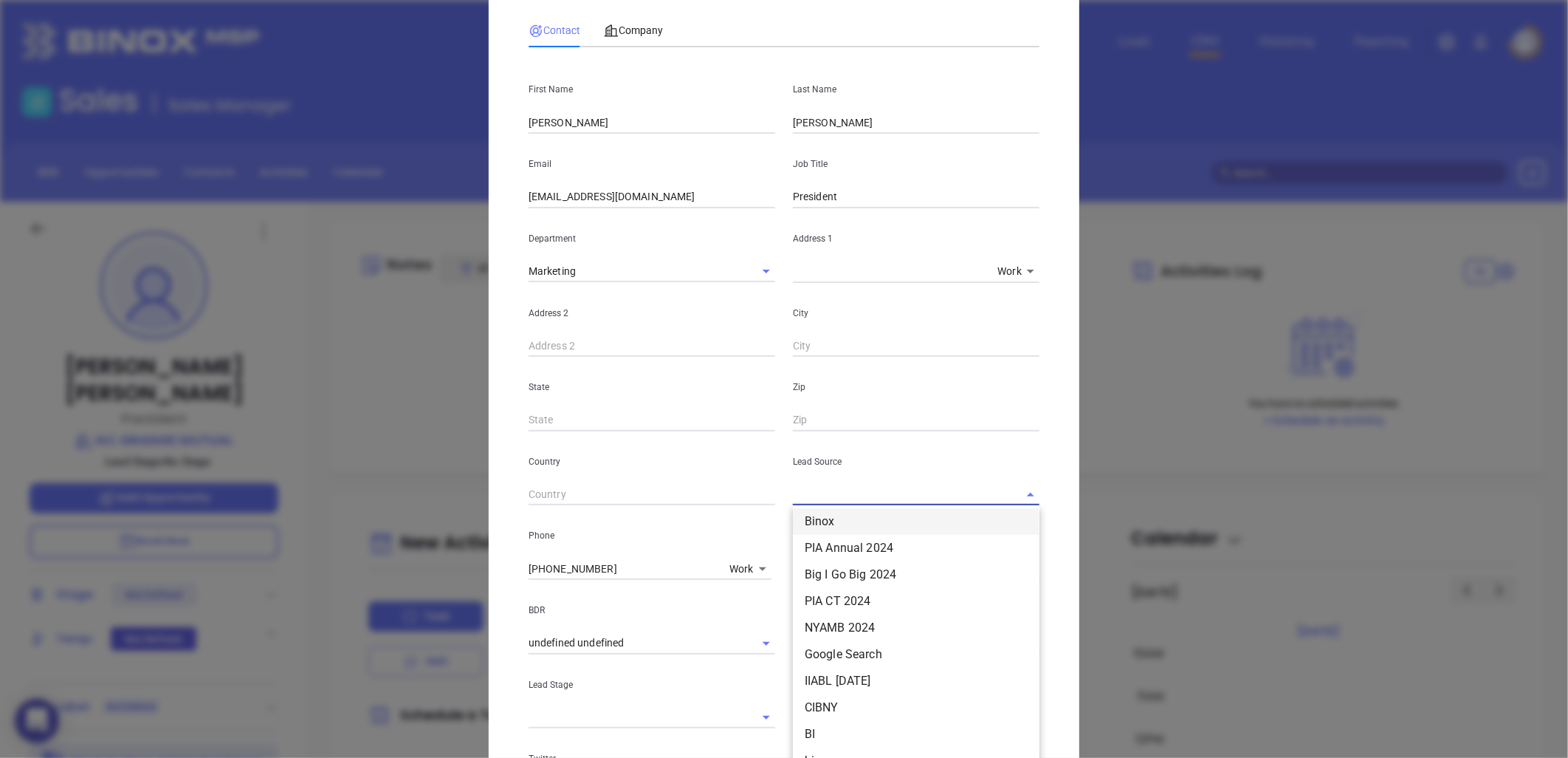
scroll to position [246, 0]
click at [828, 543] on li "Binox" at bounding box center [916, 547] width 246 height 27
type input "Binox"
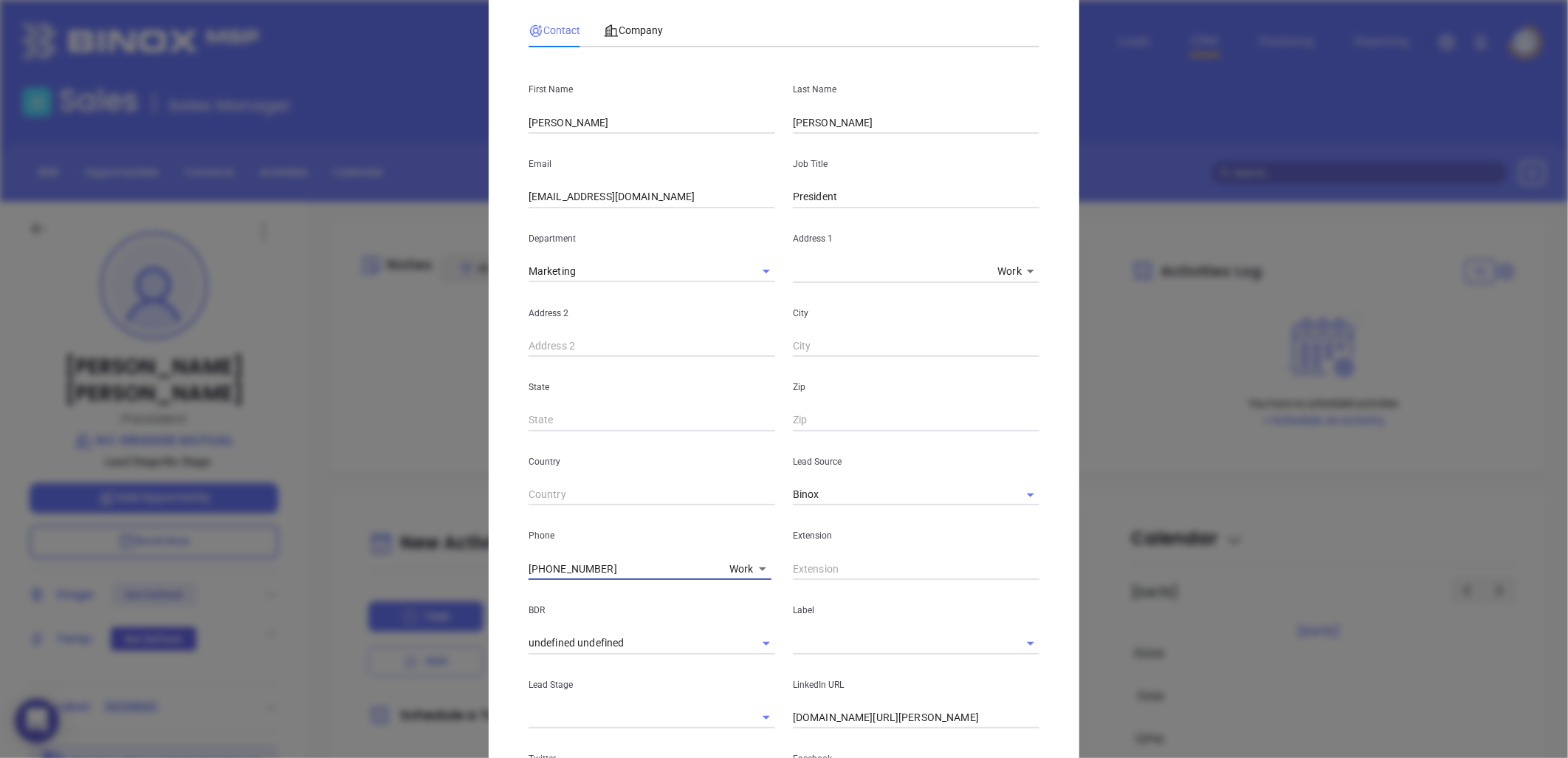
drag, startPoint x: 603, startPoint y: 566, endPoint x: 445, endPoint y: 570, distance: 158.1
click at [436, 564] on div "[PERSON_NAME] Contact Company First Name [PERSON_NAME] Last Name [PERSON_NAME] …" at bounding box center [784, 379] width 1568 height 758
type input "( ) -"
click at [748, 569] on body "0 Leads CRM Marketing Reporting Financial Leads Leads Sales Sales Manager BDR O…" at bounding box center [784, 379] width 1568 height 758
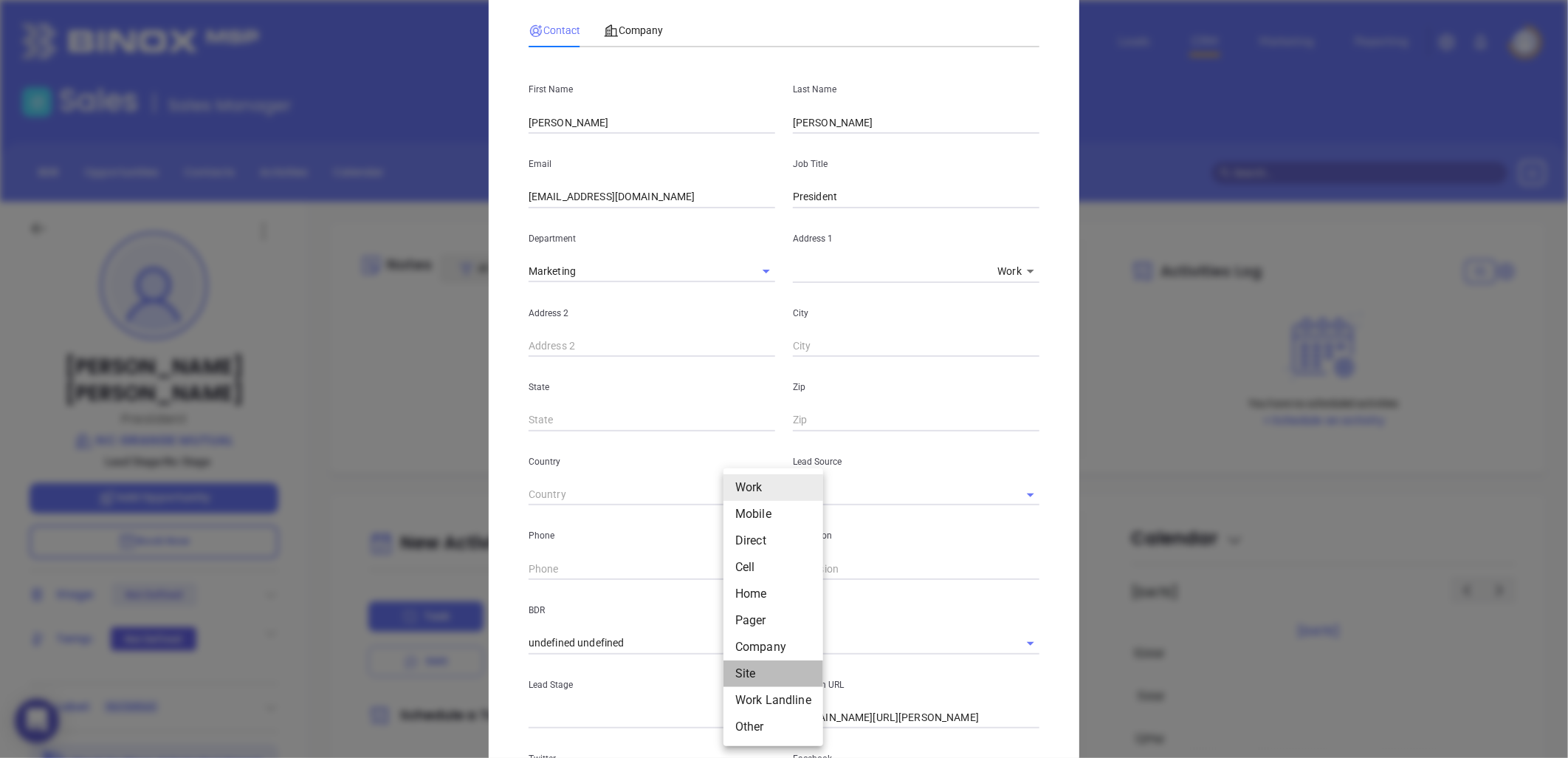
click at [745, 670] on li "Site" at bounding box center [773, 674] width 100 height 27
type input "11"
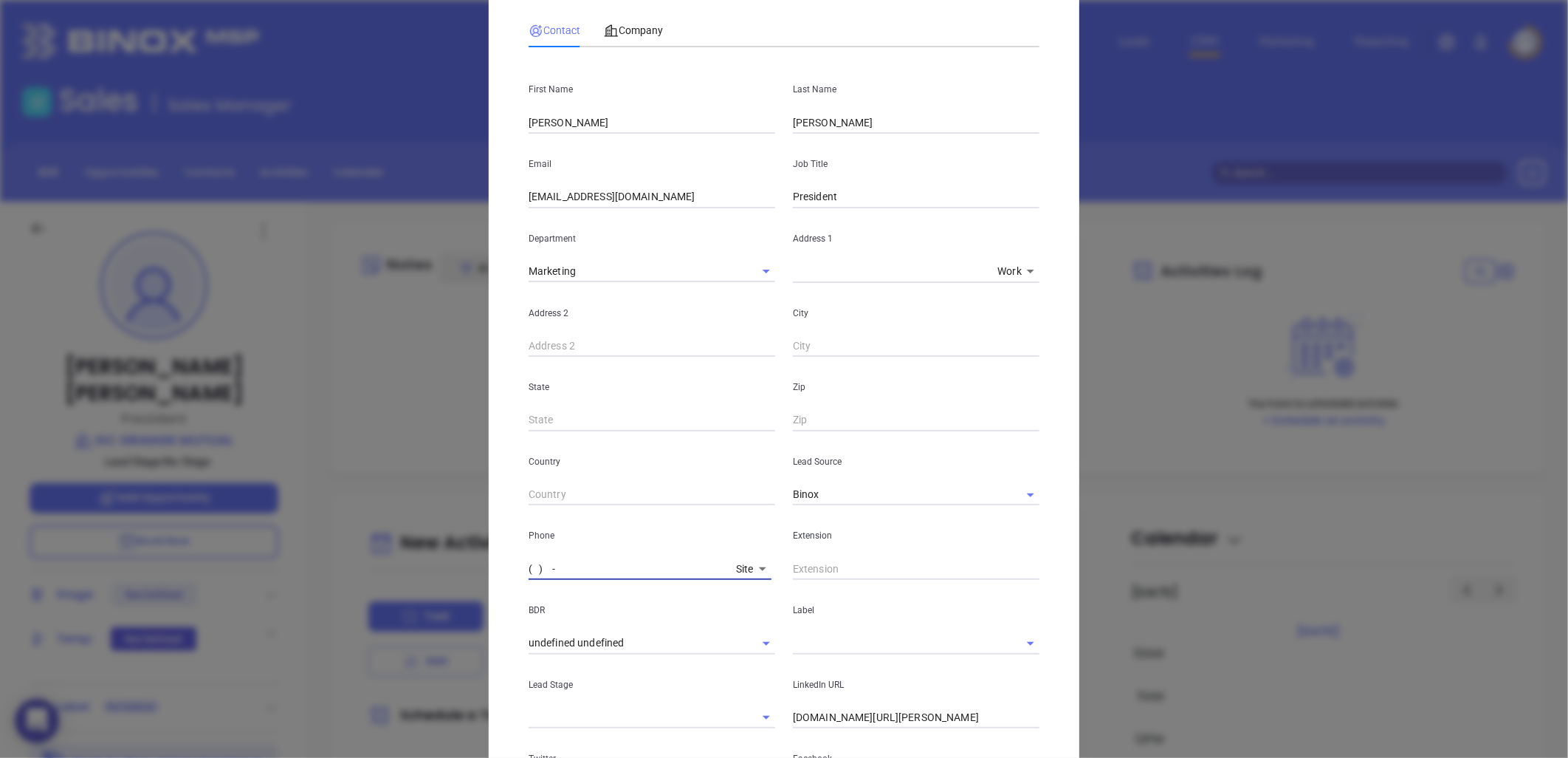
click at [589, 574] on input "( ) -" at bounding box center [630, 569] width 202 height 22
paste input "800) 394-1236"
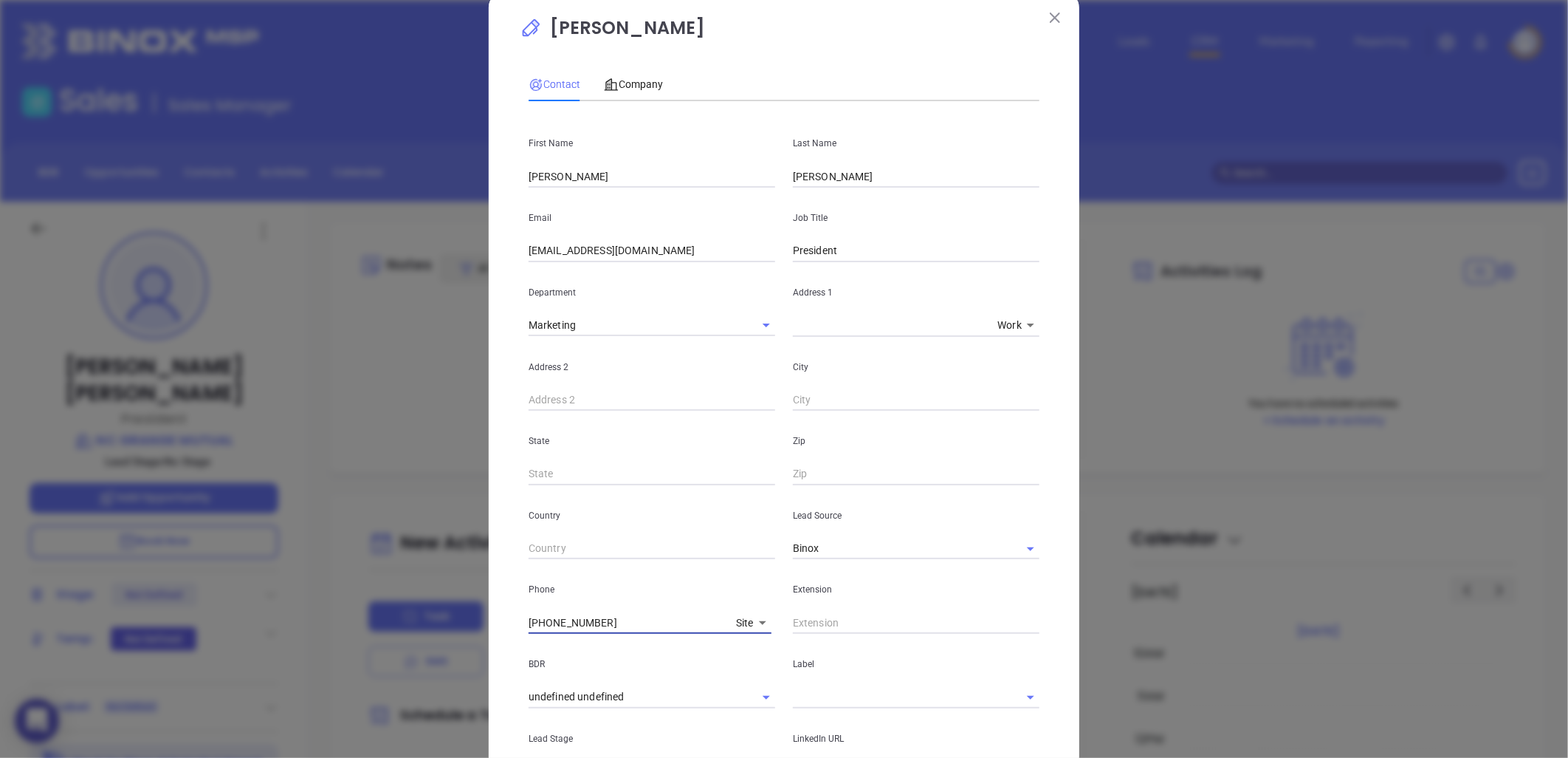
scroll to position [0, 0]
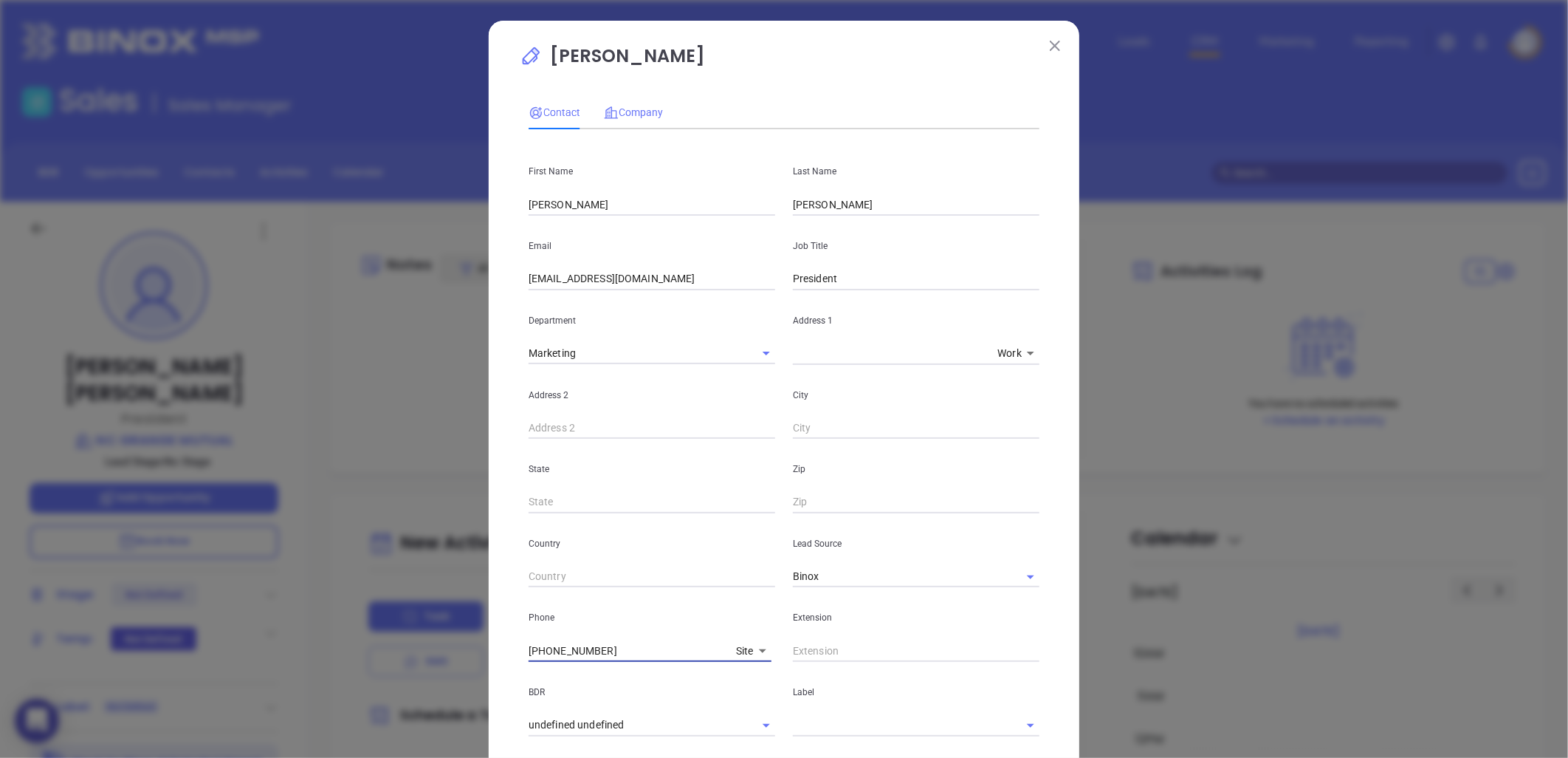
type input "[PHONE_NUMBER]"
click at [632, 108] on span "Company" at bounding box center [633, 112] width 59 height 12
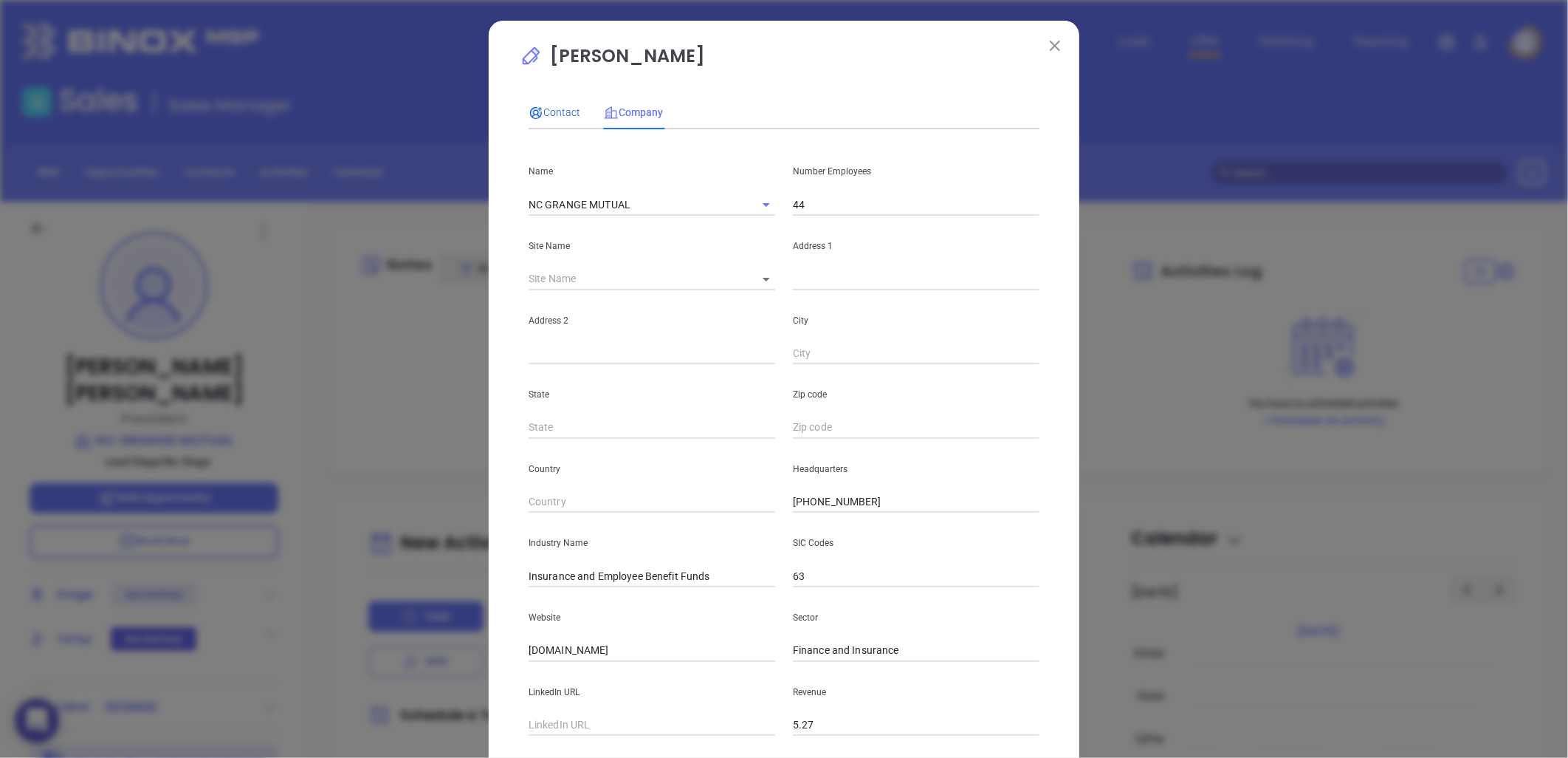
click at [548, 112] on span "Contact" at bounding box center [555, 112] width 52 height 12
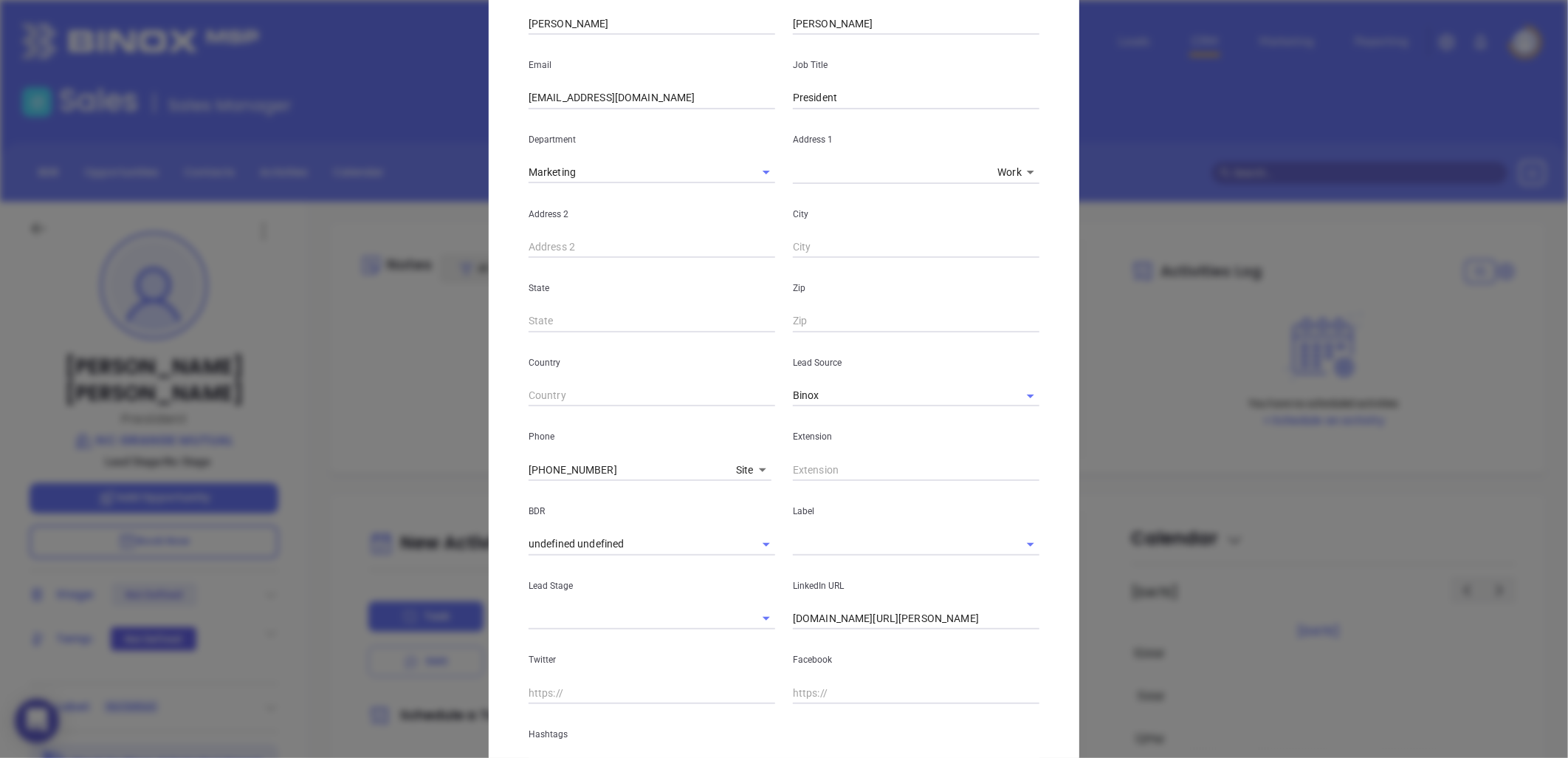
scroll to position [312, 0]
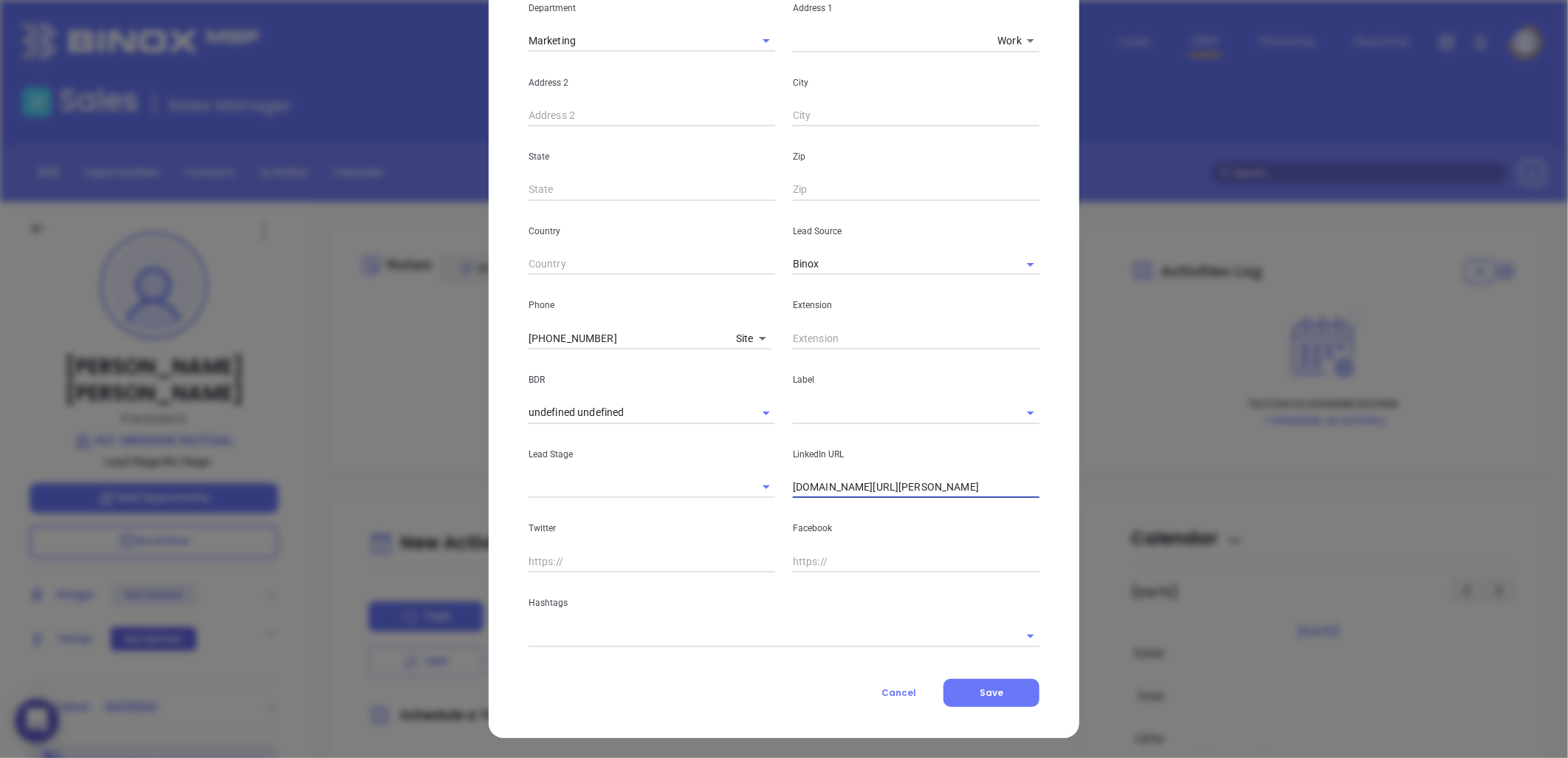
drag, startPoint x: 981, startPoint y: 489, endPoint x: 668, endPoint y: 532, distance: 315.9
click at [673, 522] on div "First Name [PERSON_NAME] Last Name [PERSON_NAME] Email [EMAIL_ADDRESS][DOMAIN_N…" at bounding box center [784, 237] width 511 height 818
click at [839, 493] on input "[DOMAIN_NAME][URL][PERSON_NAME]" at bounding box center [916, 487] width 246 height 22
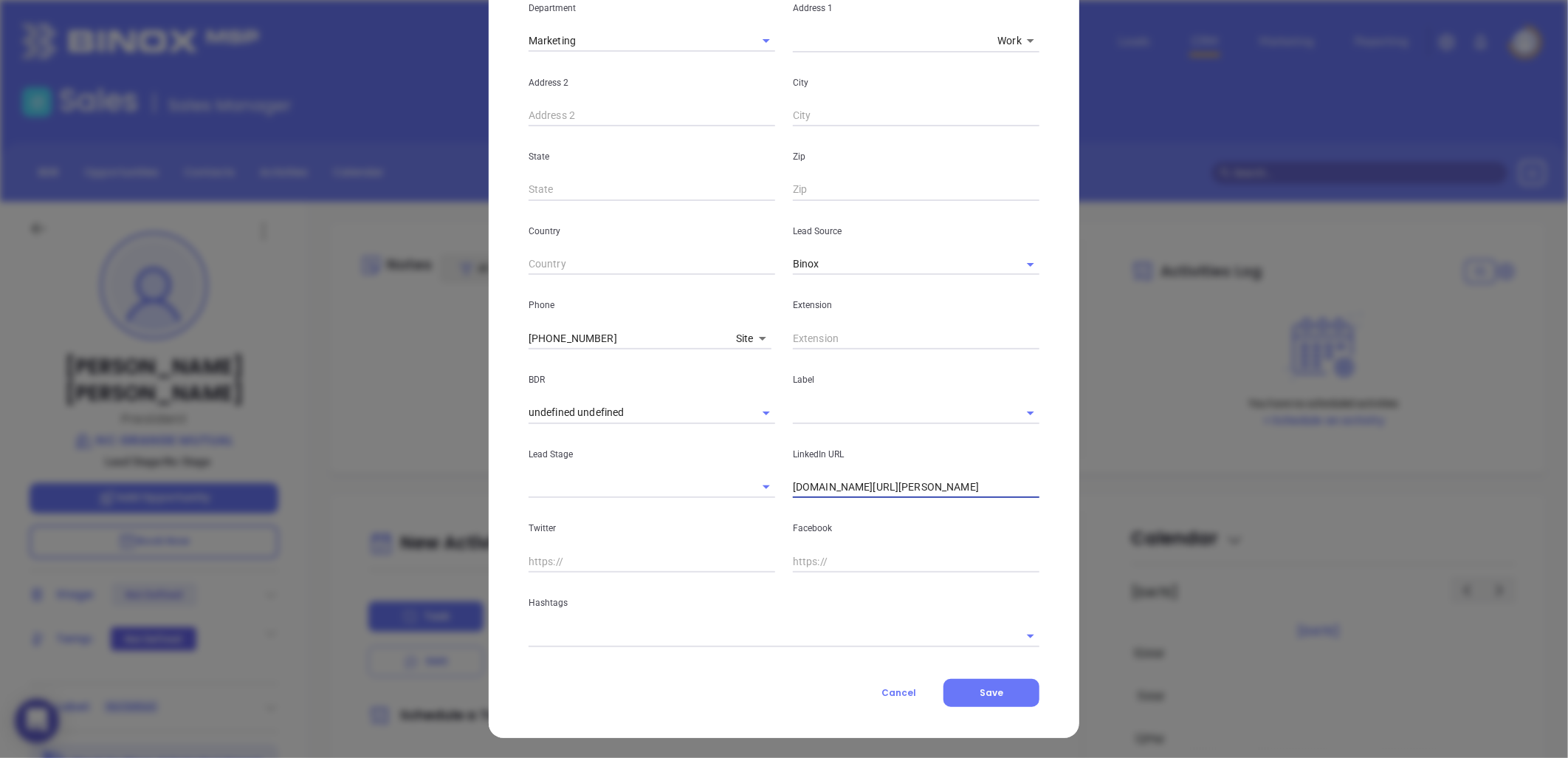
click at [842, 487] on input "[DOMAIN_NAME][URL][PERSON_NAME]" at bounding box center [916, 487] width 246 height 22
paste input "[DOMAIN_NAME][URL][PERSON_NAME]"
type input "[DOMAIN_NAME][URL][PERSON_NAME]"
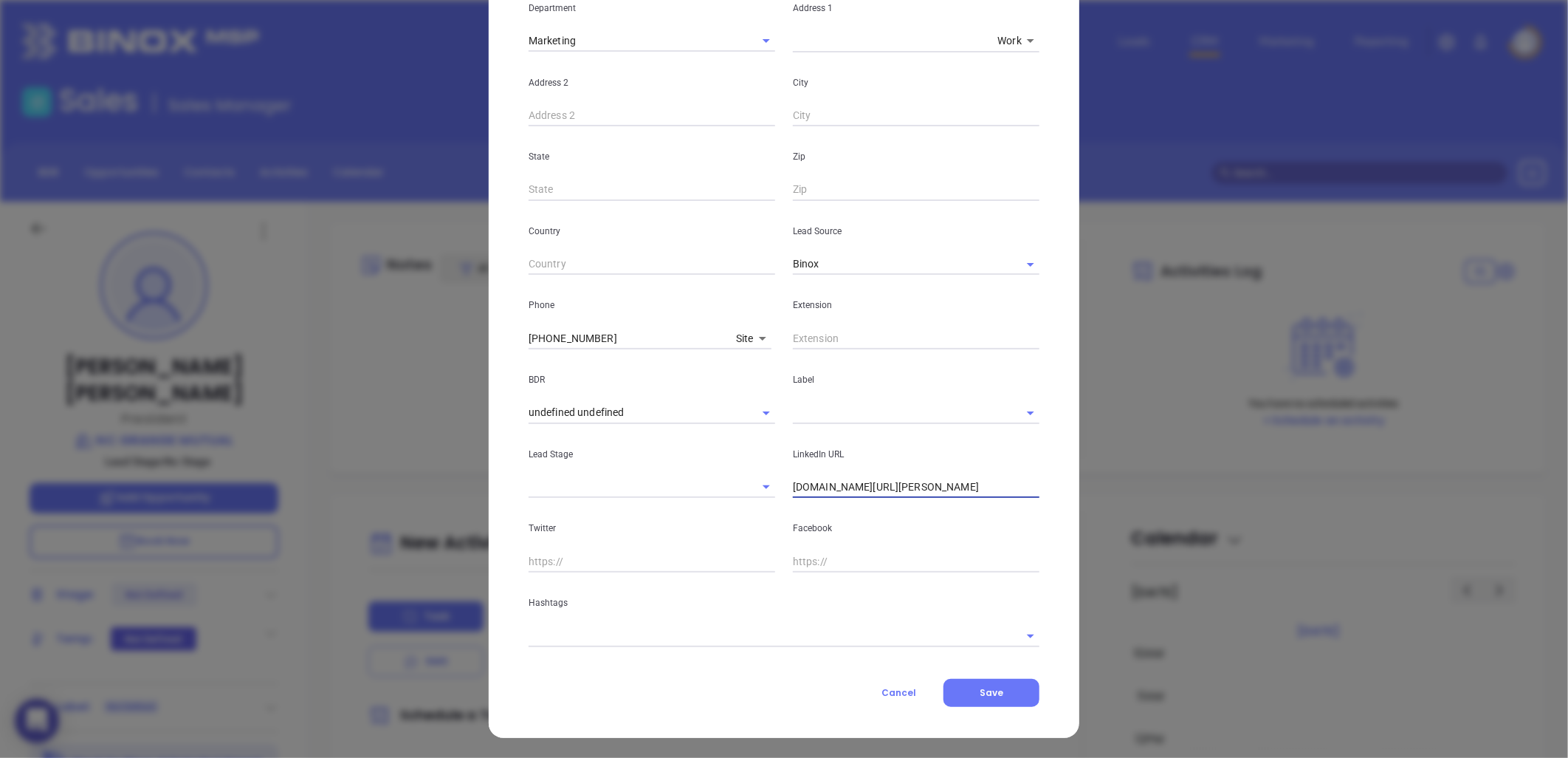
click at [828, 410] on input "text" at bounding box center [896, 412] width 206 height 21
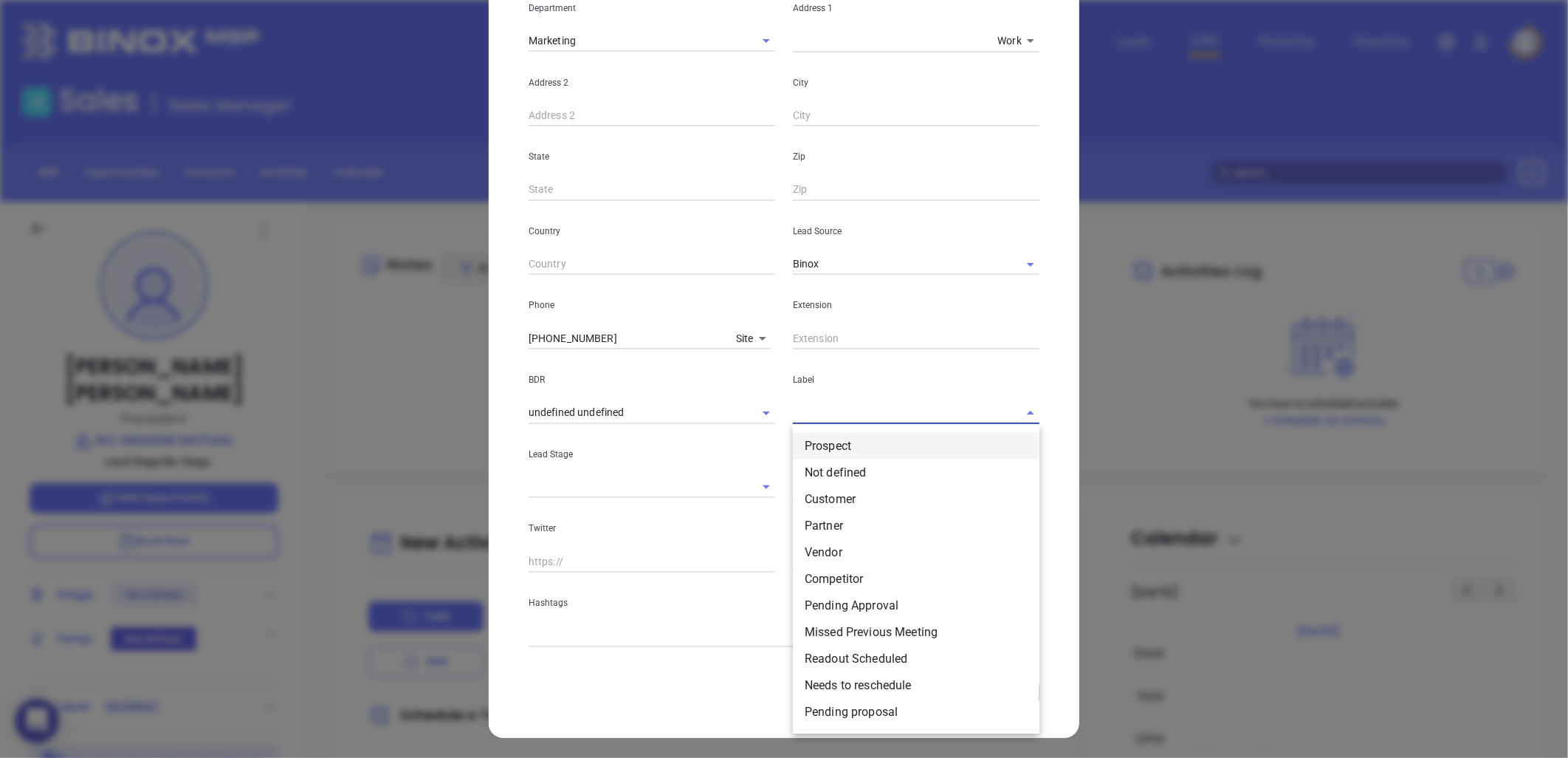
click at [837, 442] on li "Prospect" at bounding box center [916, 446] width 246 height 27
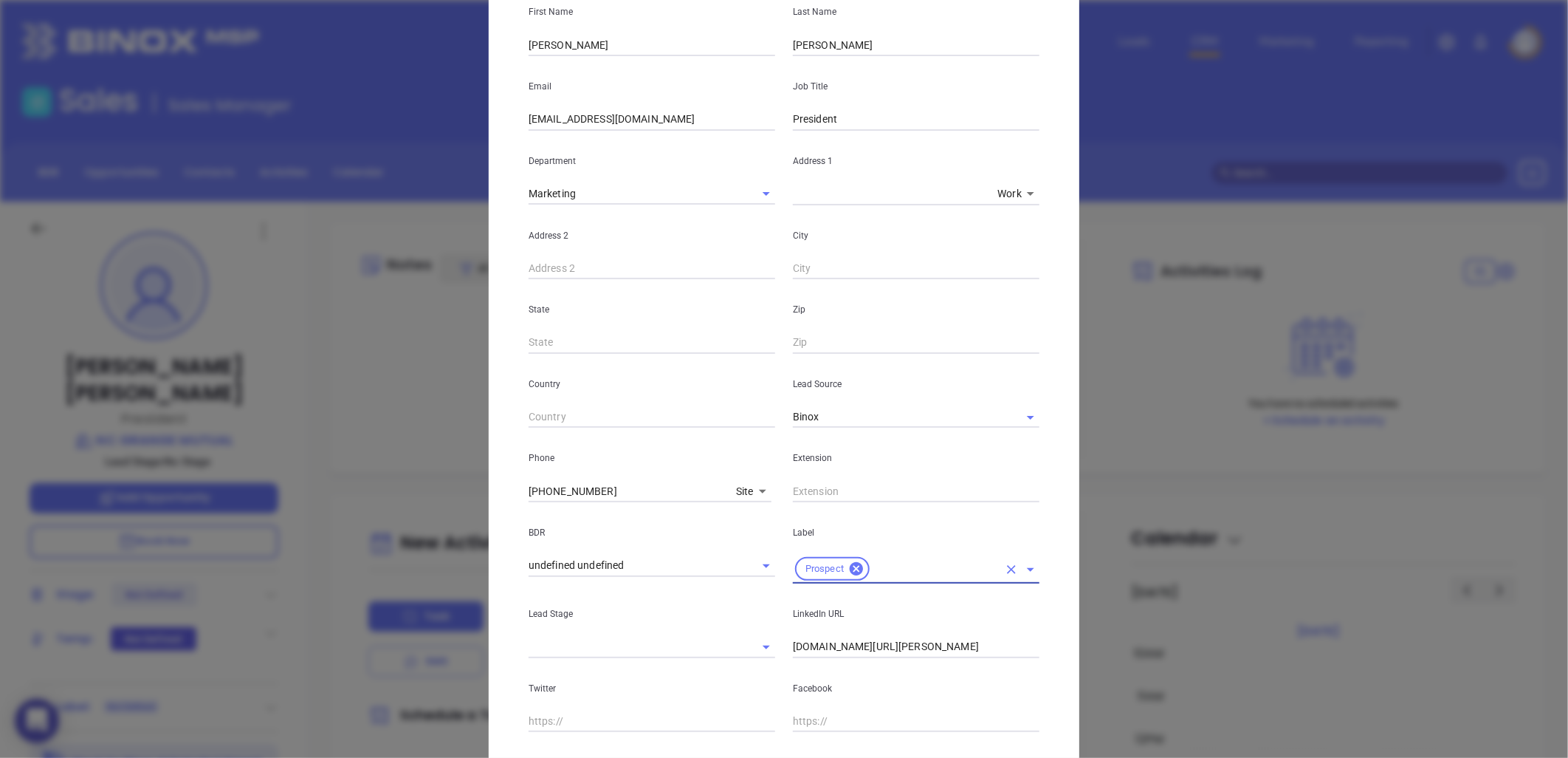
scroll to position [0, 0]
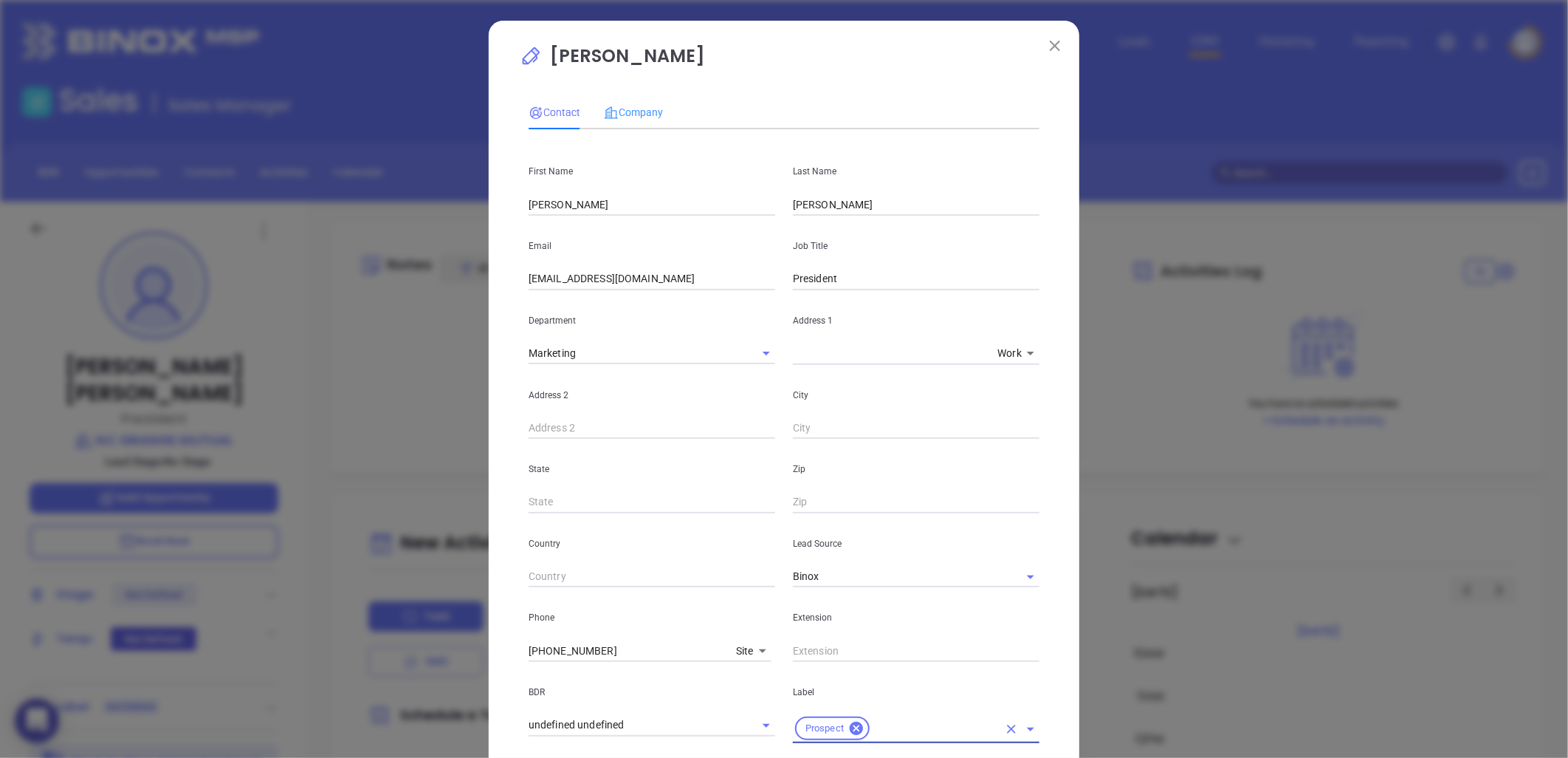
click at [625, 96] on div "Company" at bounding box center [633, 112] width 59 height 34
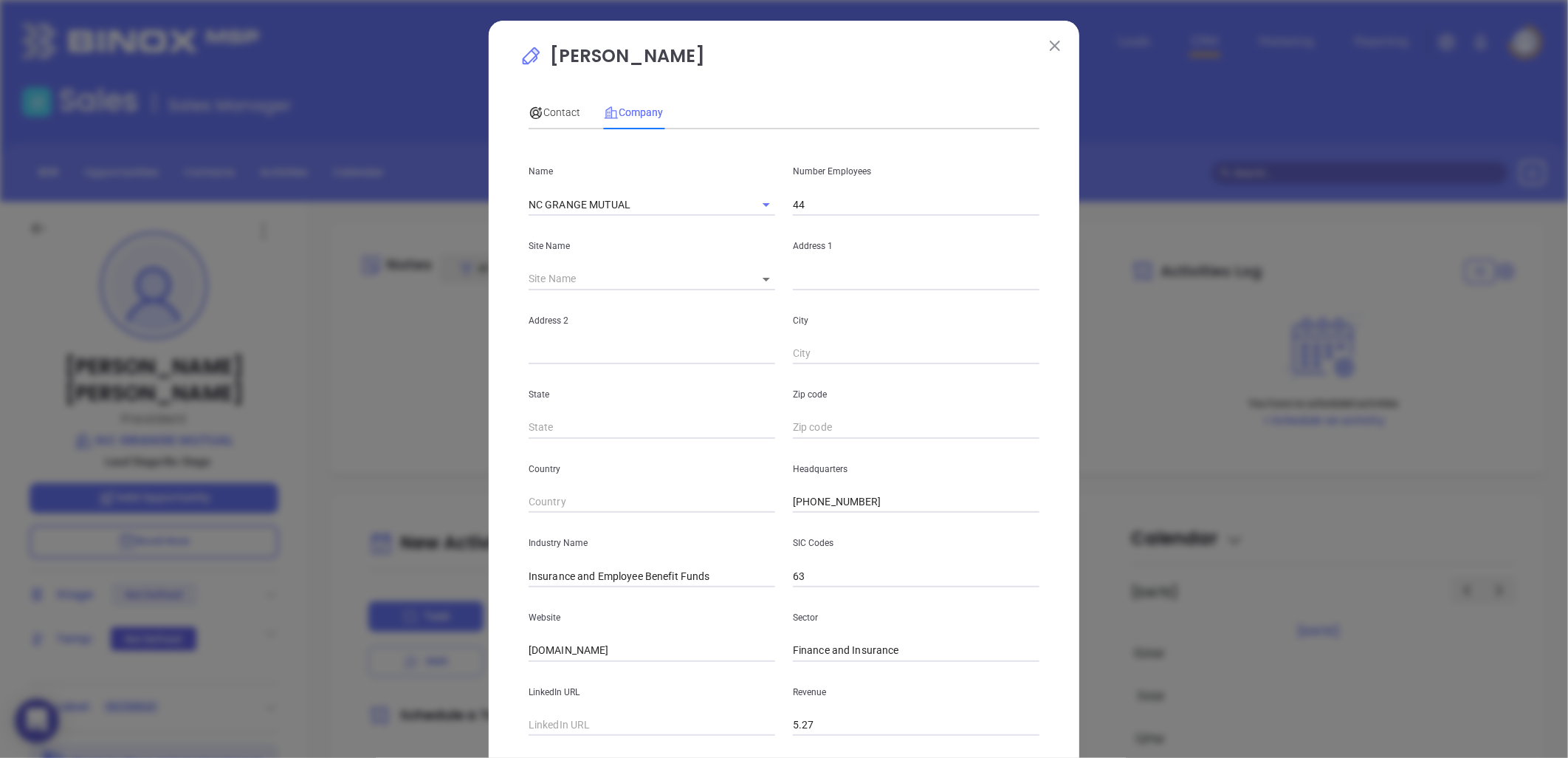
click at [816, 209] on input "44" at bounding box center [916, 205] width 246 height 22
type input "4"
type input "5"
click at [633, 293] on div "Address 2" at bounding box center [651, 327] width 264 height 75
click at [827, 281] on input "text" at bounding box center [916, 279] width 246 height 22
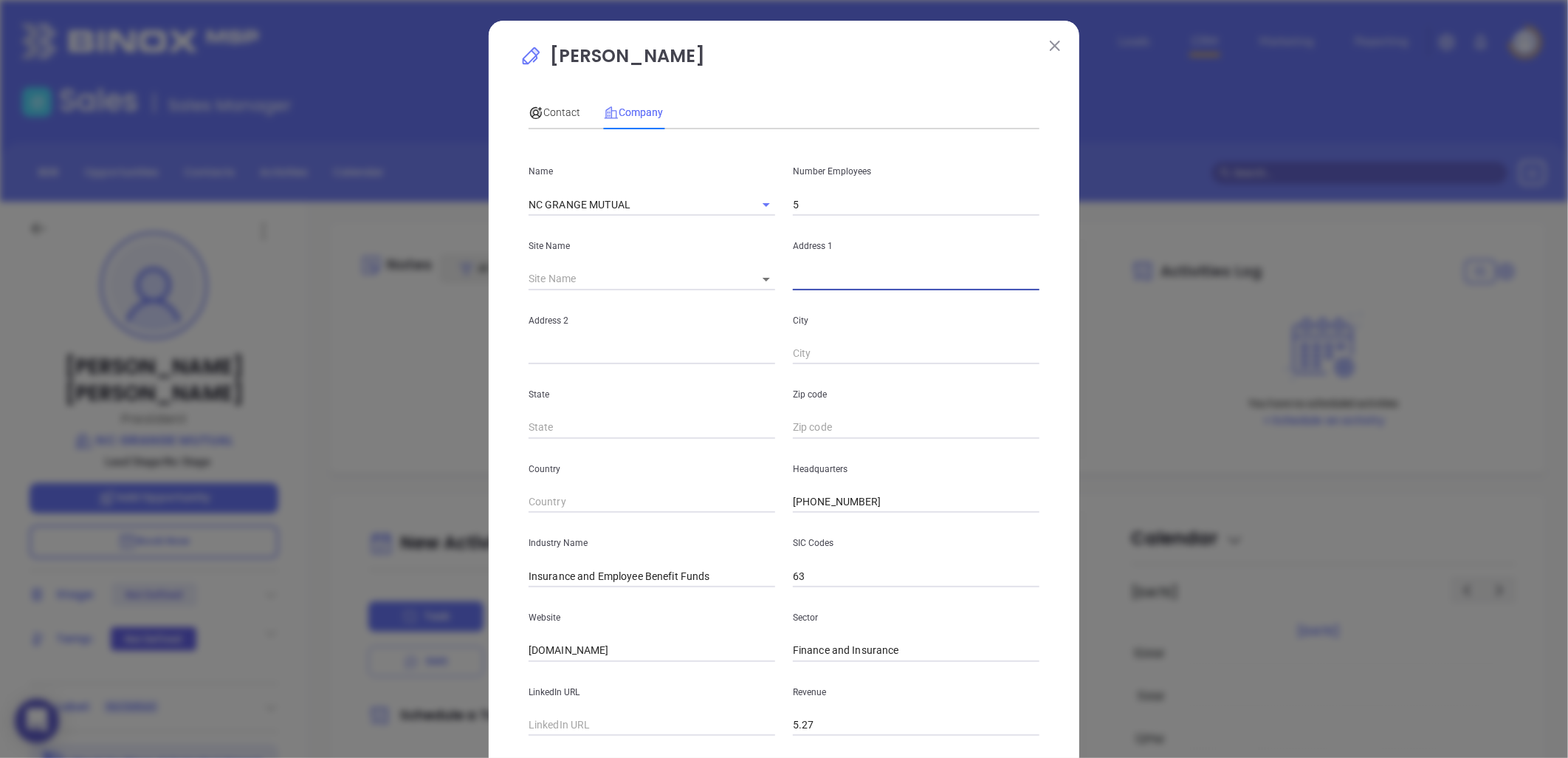
paste input "[STREET_ADDRESS]"
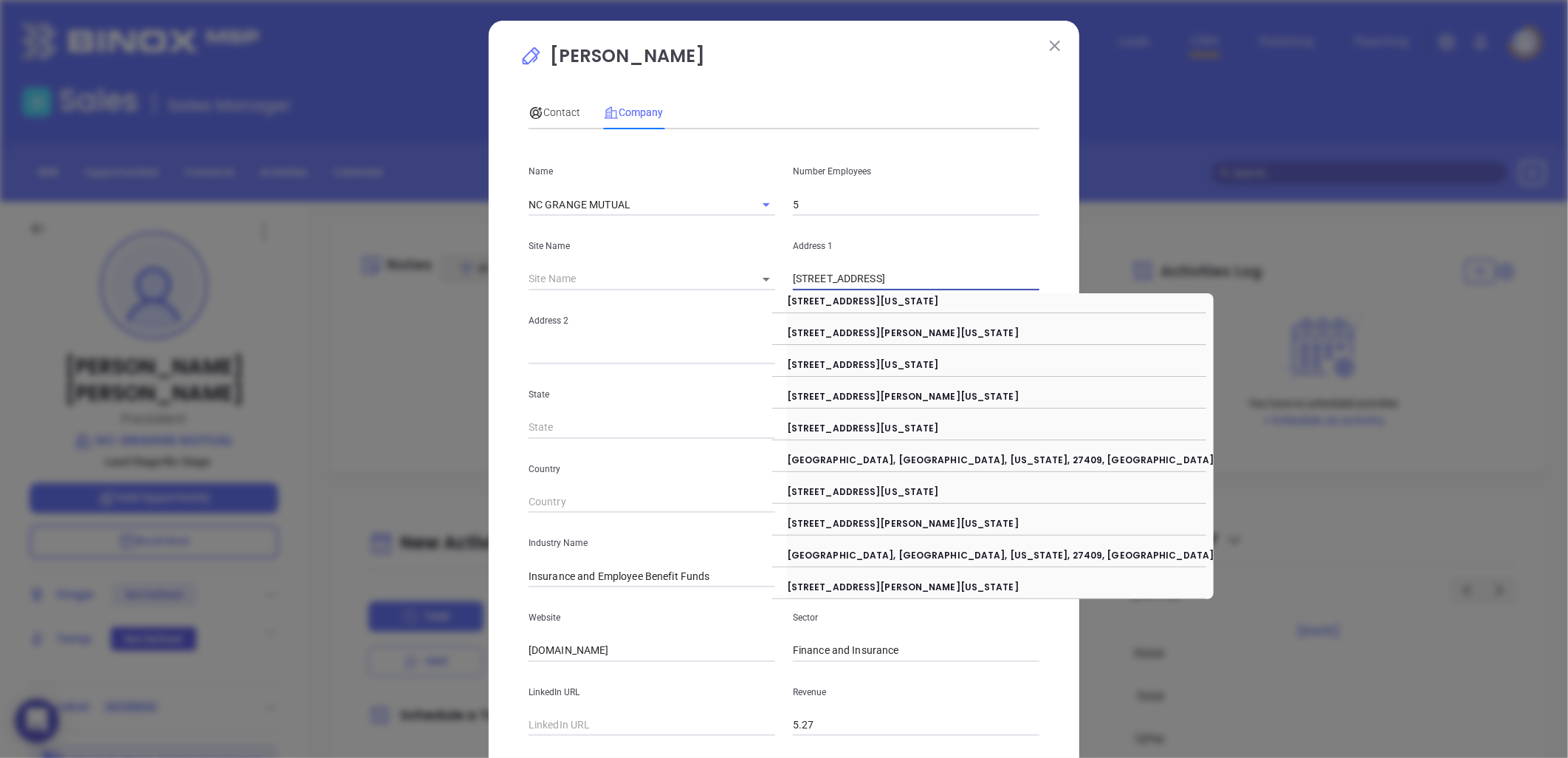
drag, startPoint x: 852, startPoint y: 281, endPoint x: 1059, endPoint y: 282, distance: 207.0
click at [1065, 283] on div "[PERSON_NAME] Contact Company First Name [PERSON_NAME] Last Name [PERSON_NAME] …" at bounding box center [784, 423] width 591 height 806
type input "PO Box 9558"
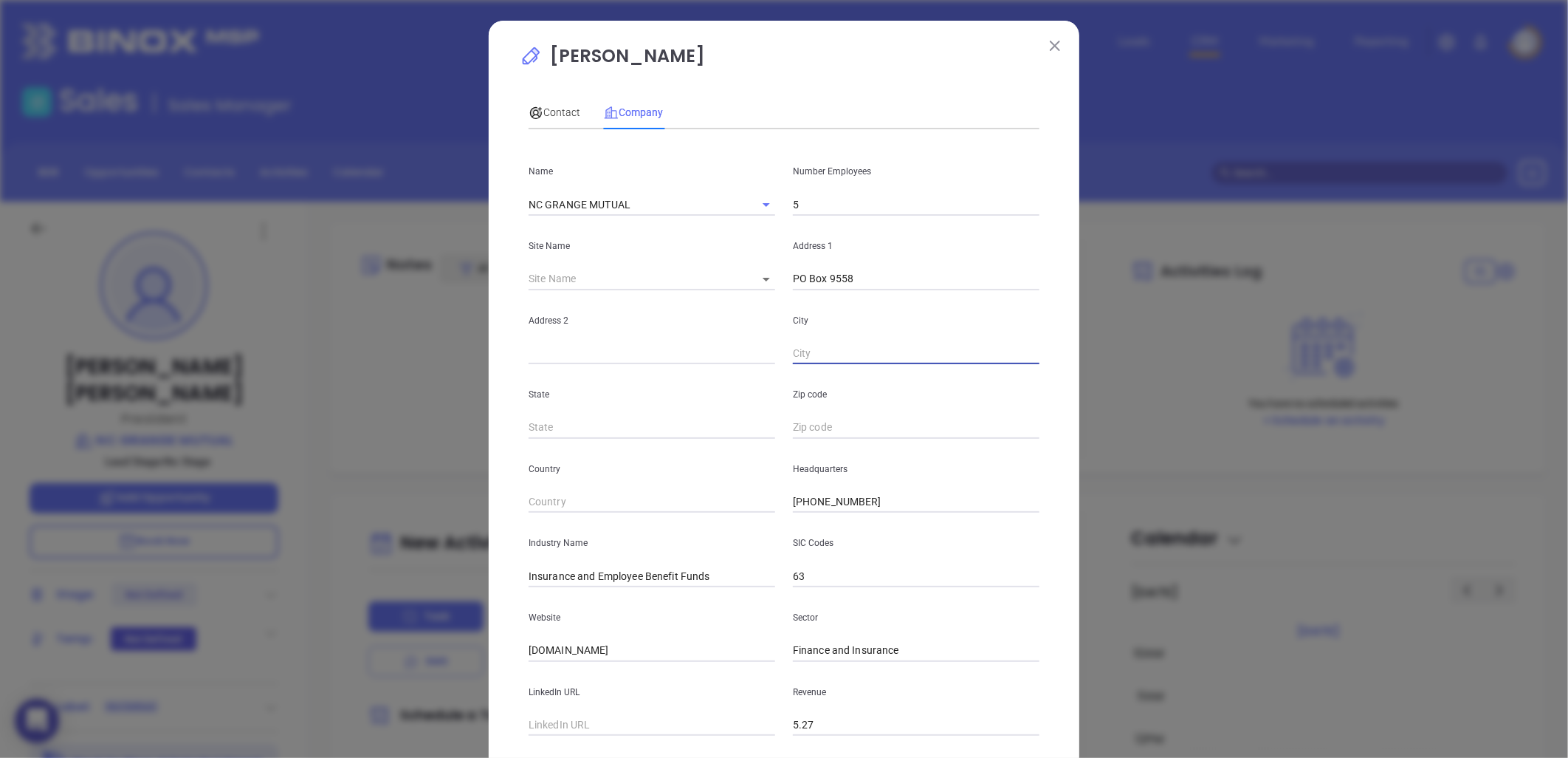
paste input "[GEOGRAPHIC_DATA], [GEOGRAPHIC_DATA] 27429"
drag, startPoint x: 846, startPoint y: 351, endPoint x: 1095, endPoint y: 341, distance: 249.2
click at [1110, 358] on div "[PERSON_NAME] Contact Company First Name [PERSON_NAME] Last Name [PERSON_NAME] …" at bounding box center [784, 379] width 1568 height 758
type input "[GEOGRAPHIC_DATA]"
click at [569, 432] on input "text" at bounding box center [652, 428] width 246 height 22
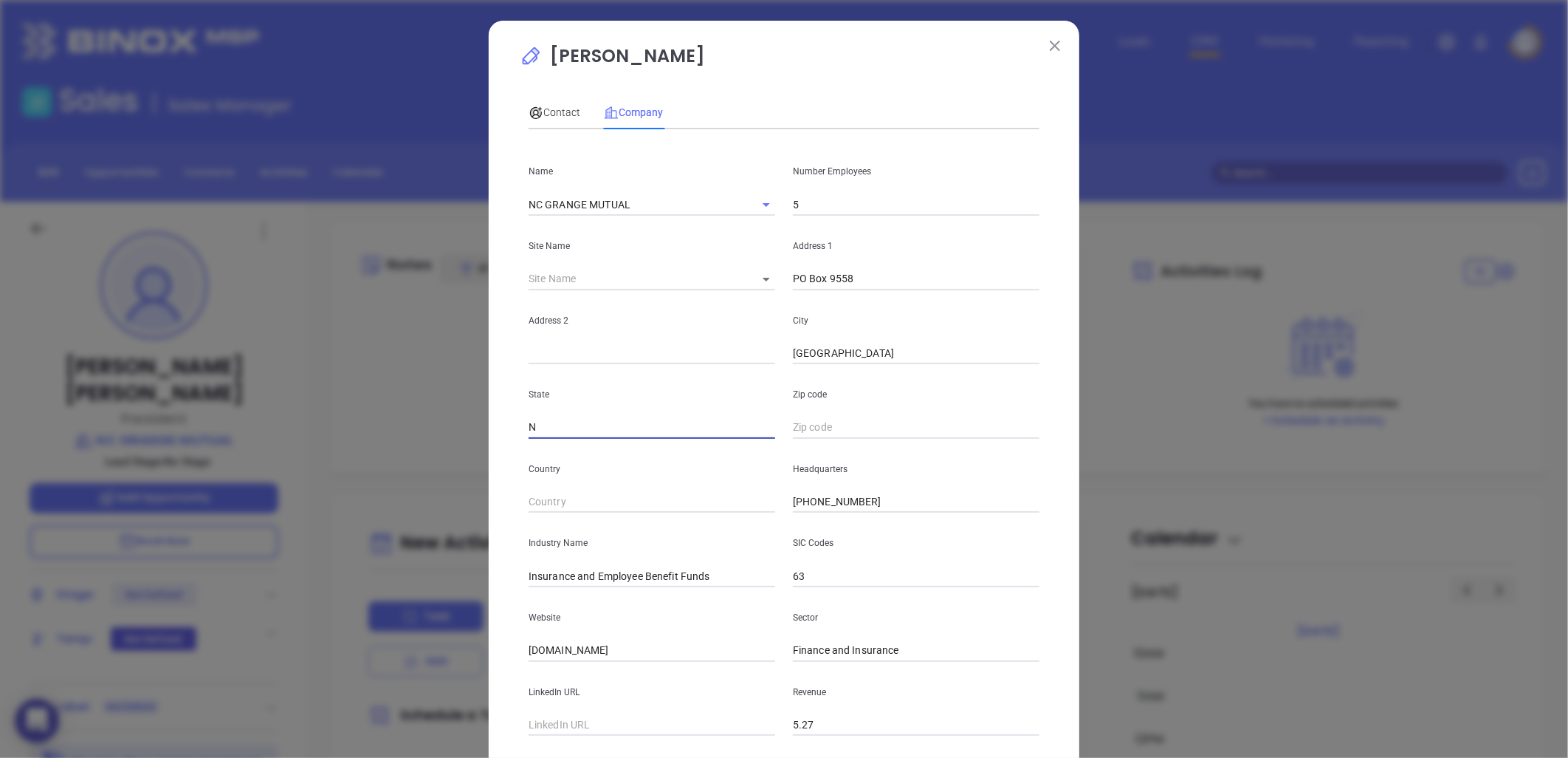
click at [569, 432] on input "N" at bounding box center [652, 428] width 246 height 22
type input "NC"
click at [817, 427] on input "text" at bounding box center [916, 428] width 246 height 22
paste input "NC 27429"
drag, startPoint x: 806, startPoint y: 427, endPoint x: 576, endPoint y: 399, distance: 231.7
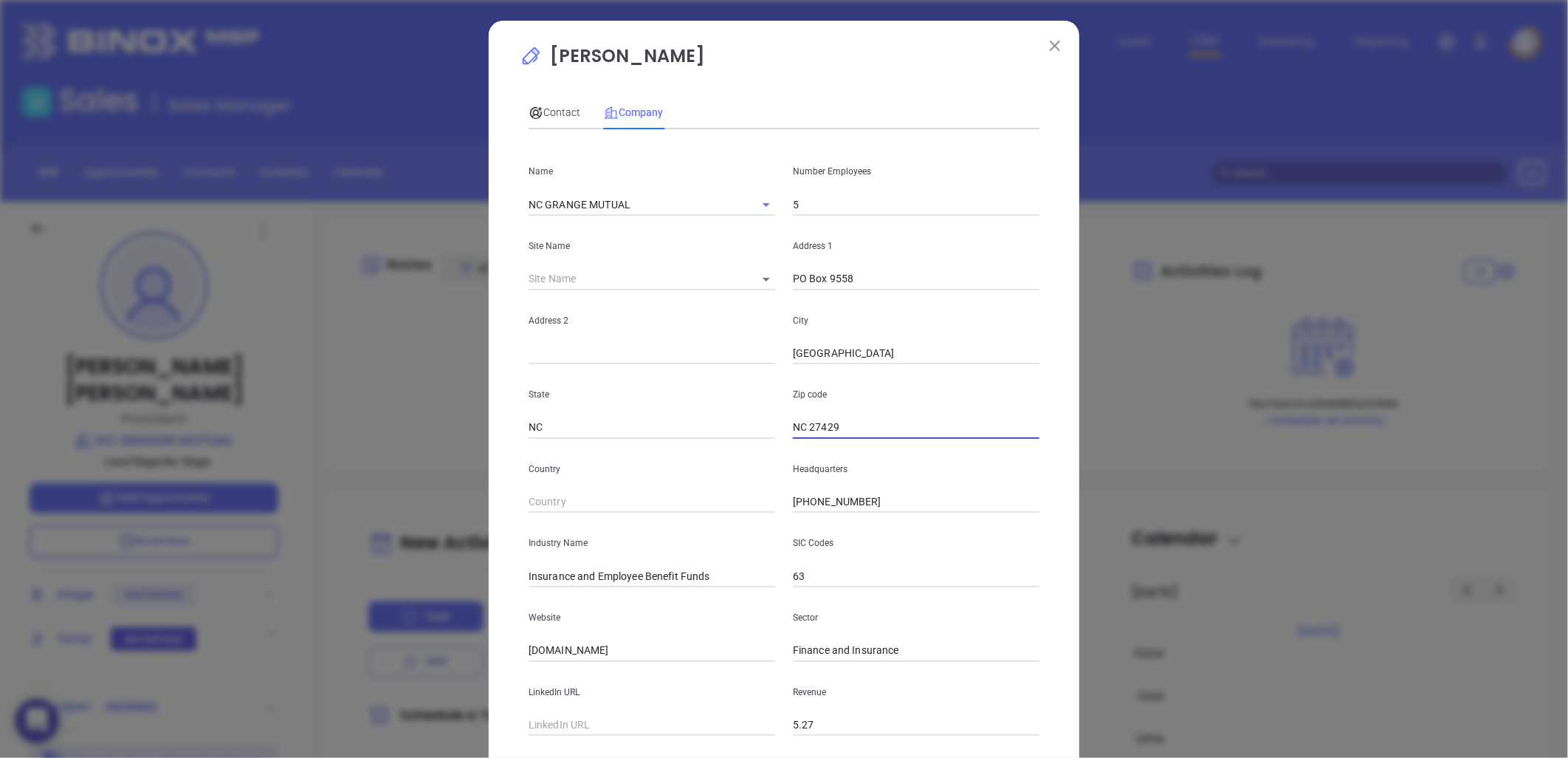
click at [576, 399] on div "State [US_STATE] Zip code NC 27429" at bounding box center [784, 401] width 529 height 75
type input "27429"
drag, startPoint x: 570, startPoint y: 577, endPoint x: 824, endPoint y: 576, distance: 254.0
click at [824, 576] on div "Industry Name Insurance and Employee Benefit Funds SIC Codes 63" at bounding box center [784, 550] width 529 height 75
type input "Insurance"
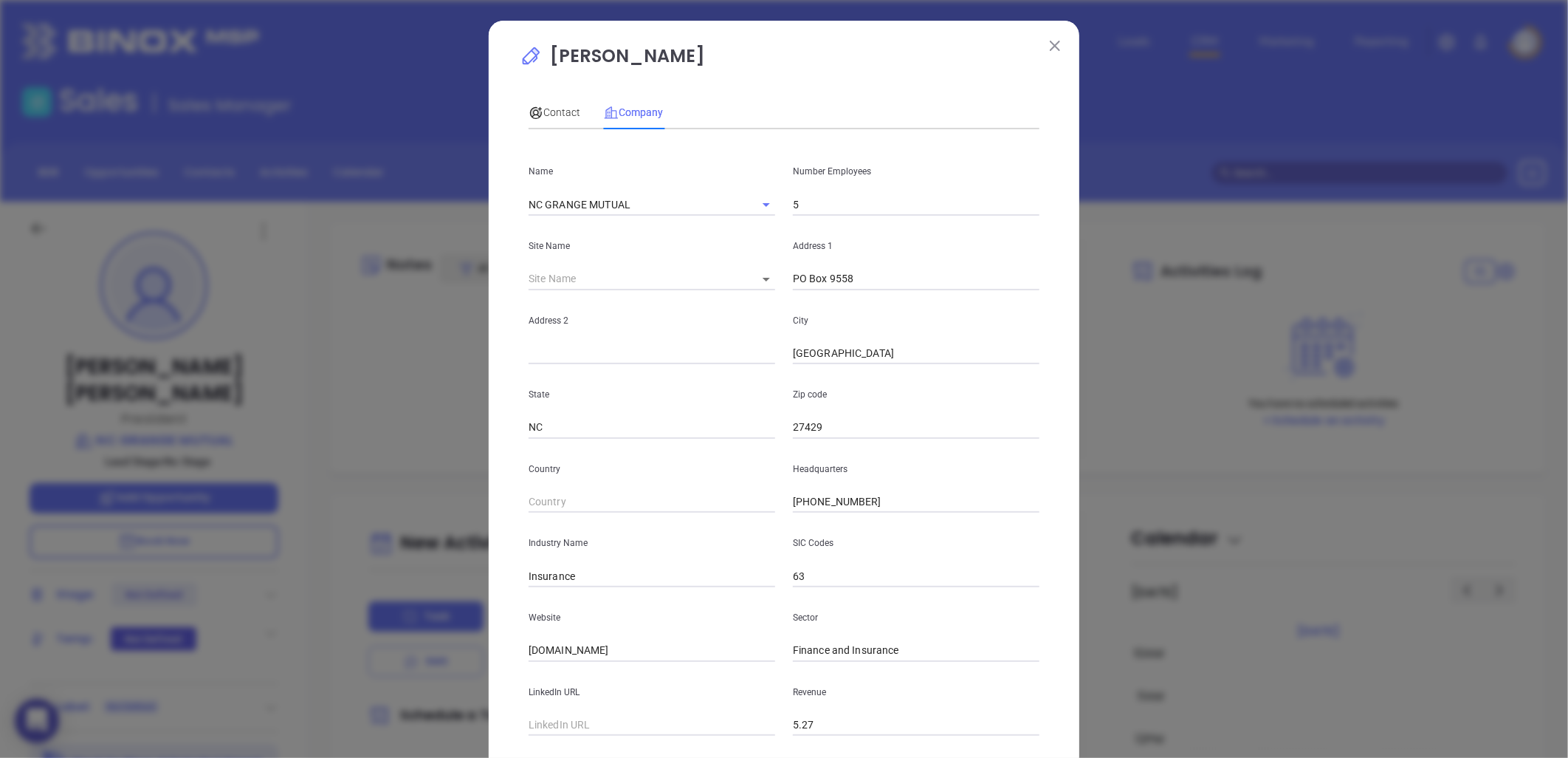
drag, startPoint x: 506, startPoint y: 647, endPoint x: 380, endPoint y: 651, distance: 126.1
click at [377, 647] on div "[PERSON_NAME] Contact Company First Name [PERSON_NAME] Last Name [PERSON_NAME] …" at bounding box center [784, 379] width 1568 height 758
paste input "[URL][DOMAIN_NAME]"
type input "[URL][DOMAIN_NAME]"
drag, startPoint x: 636, startPoint y: 208, endPoint x: 468, endPoint y: 191, distance: 168.9
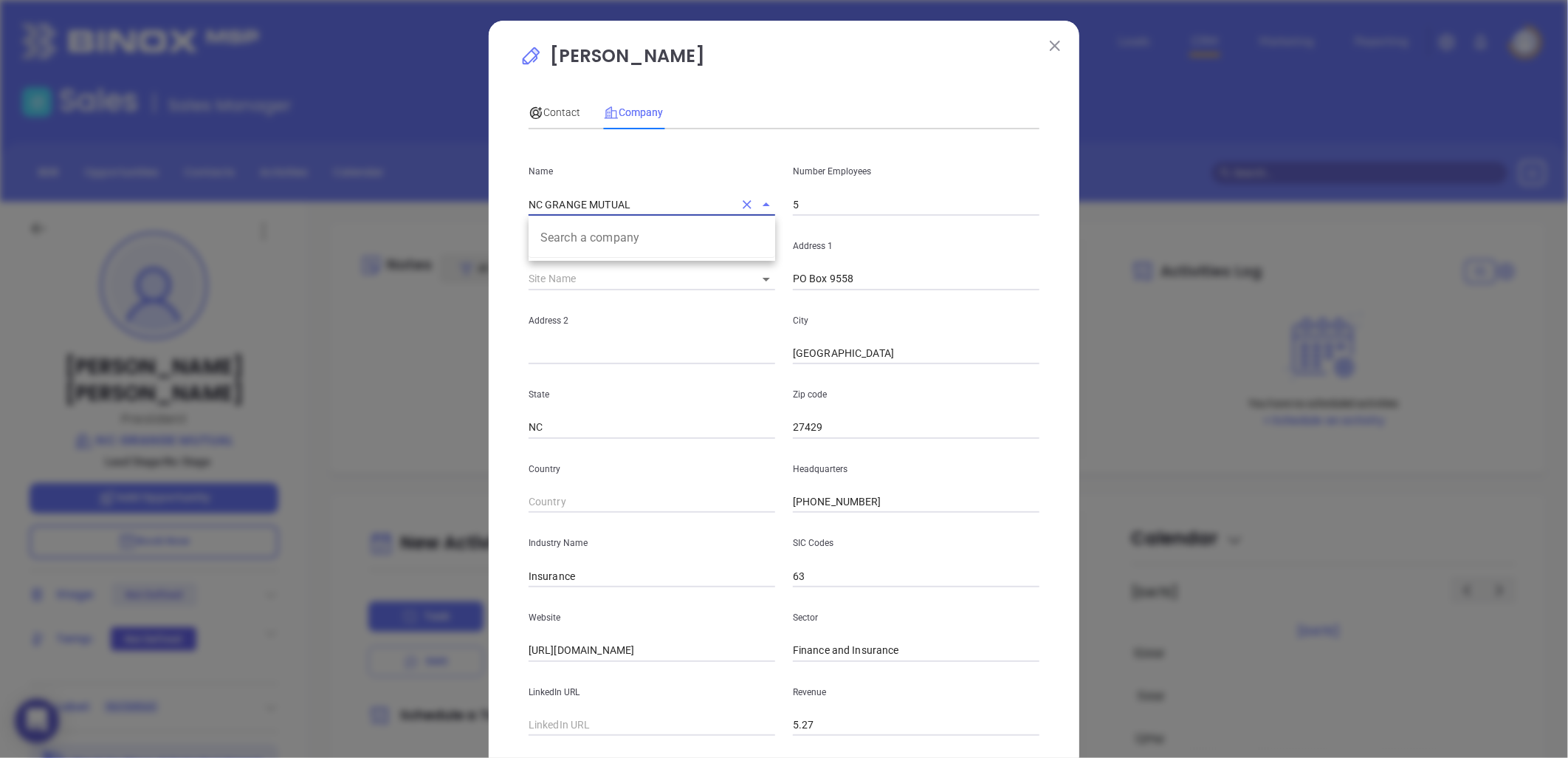
click at [468, 191] on div "[PERSON_NAME] Contact Company First Name [PERSON_NAME] Last Name [PERSON_NAME] …" at bounding box center [784, 379] width 1568 height 758
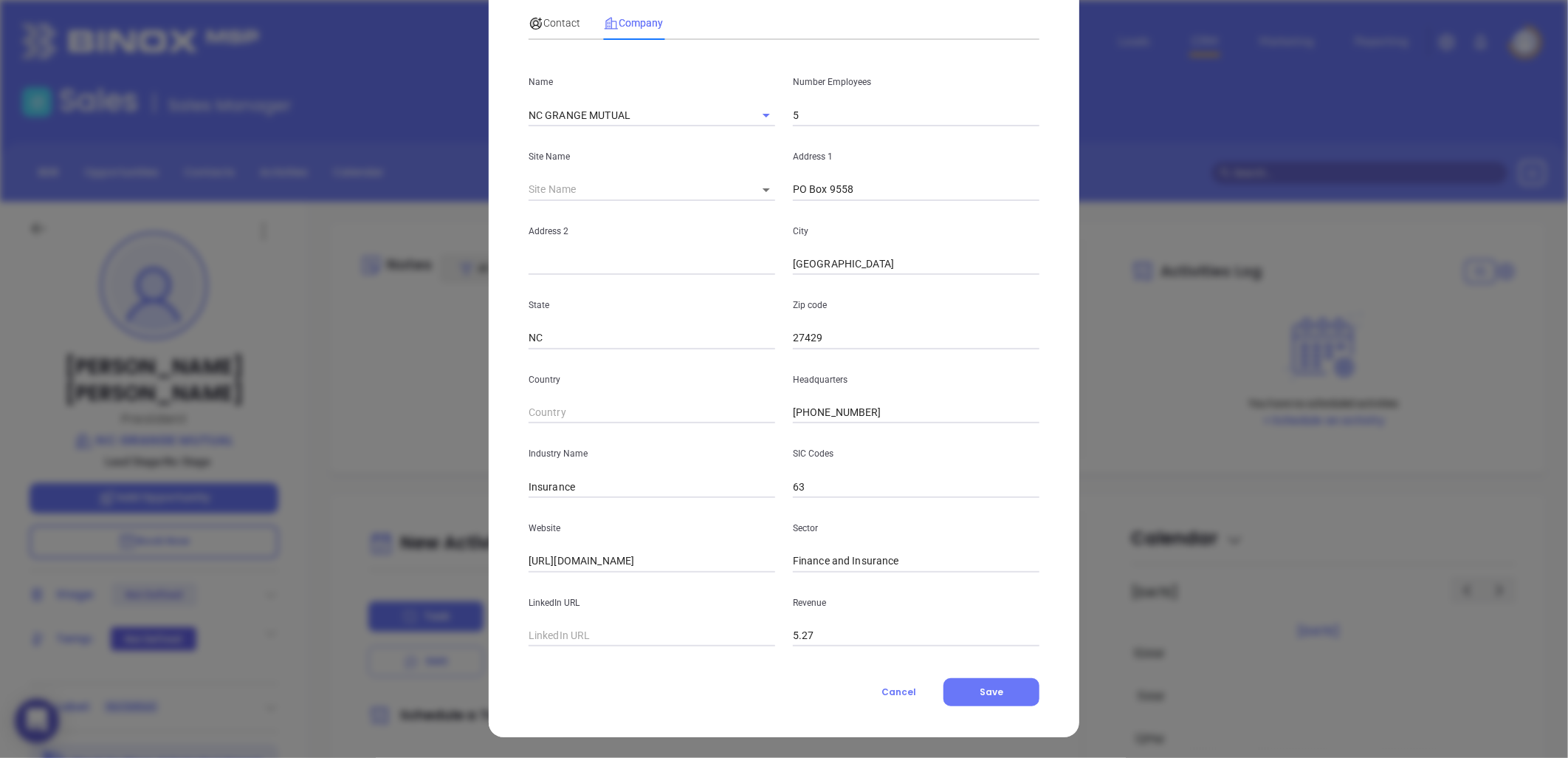
click at [599, 632] on input "text" at bounding box center [652, 636] width 246 height 22
paste input "[URL][DOMAIN_NAME]"
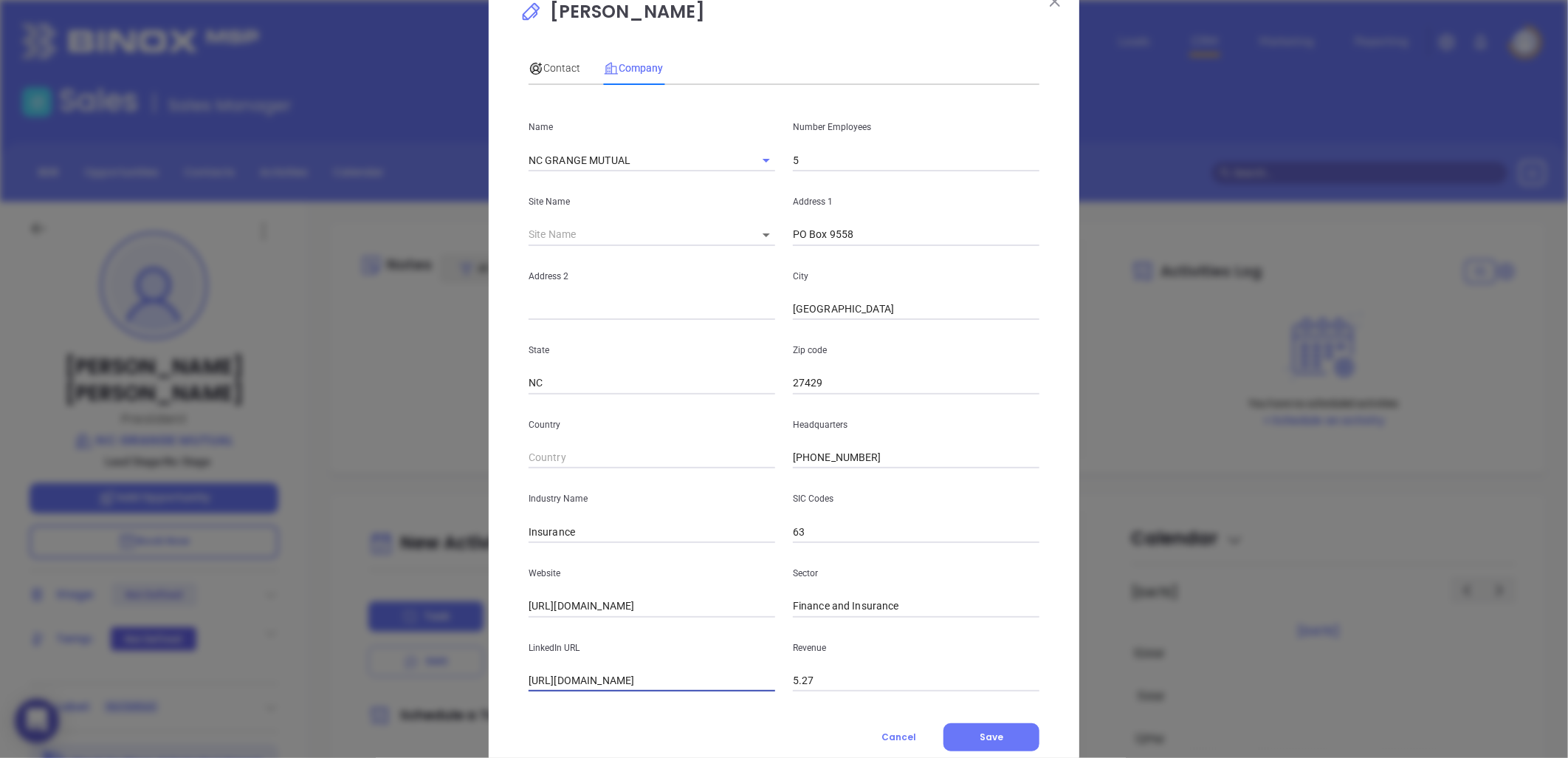
scroll to position [0, 0]
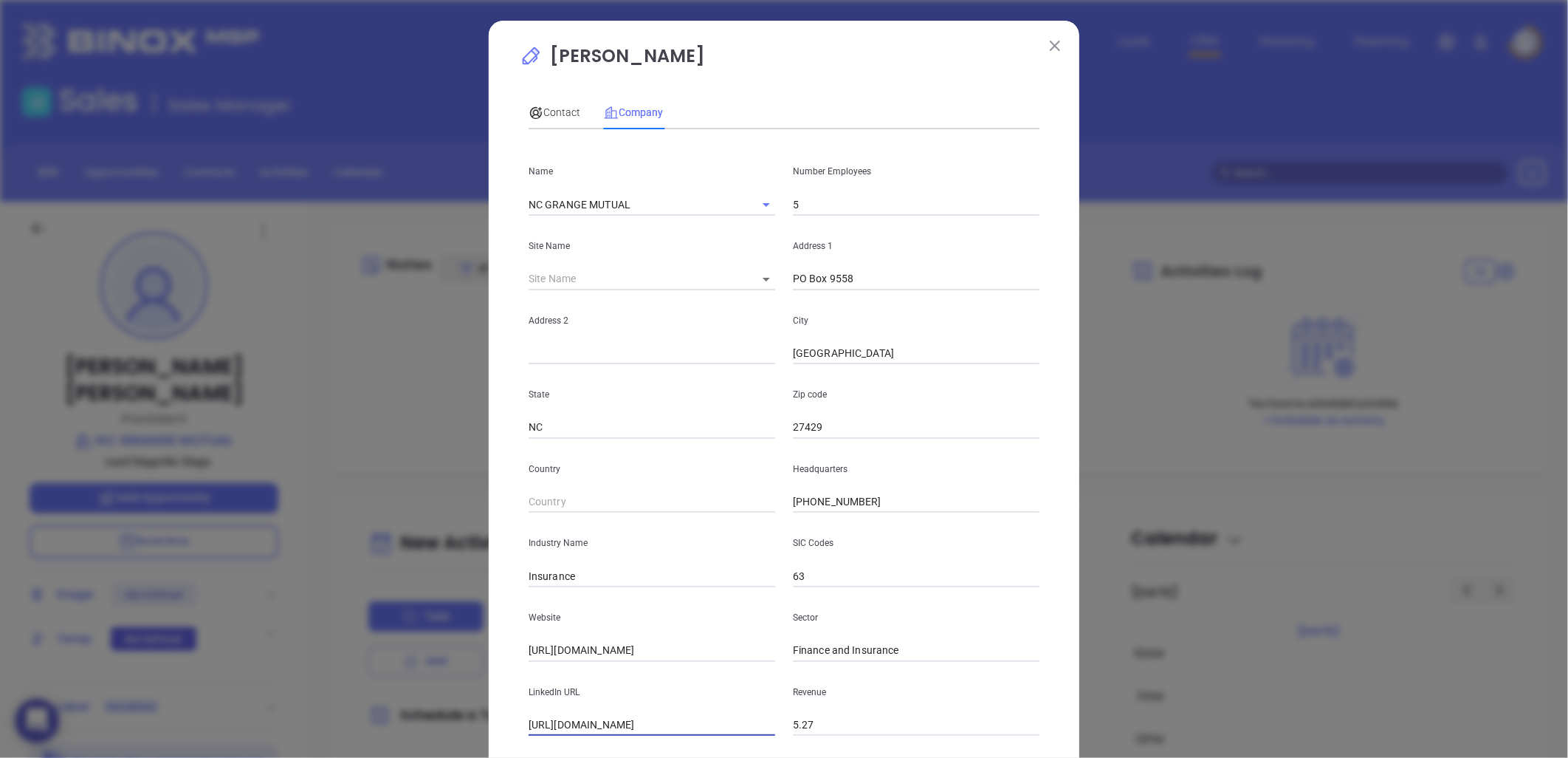
type input "[URL][DOMAIN_NAME]"
drag, startPoint x: 806, startPoint y: 208, endPoint x: 813, endPoint y: 210, distance: 7.3
click at [809, 208] on input "5" at bounding box center [916, 205] width 246 height 22
type input "18"
drag, startPoint x: 558, startPoint y: 113, endPoint x: 683, endPoint y: 209, distance: 157.6
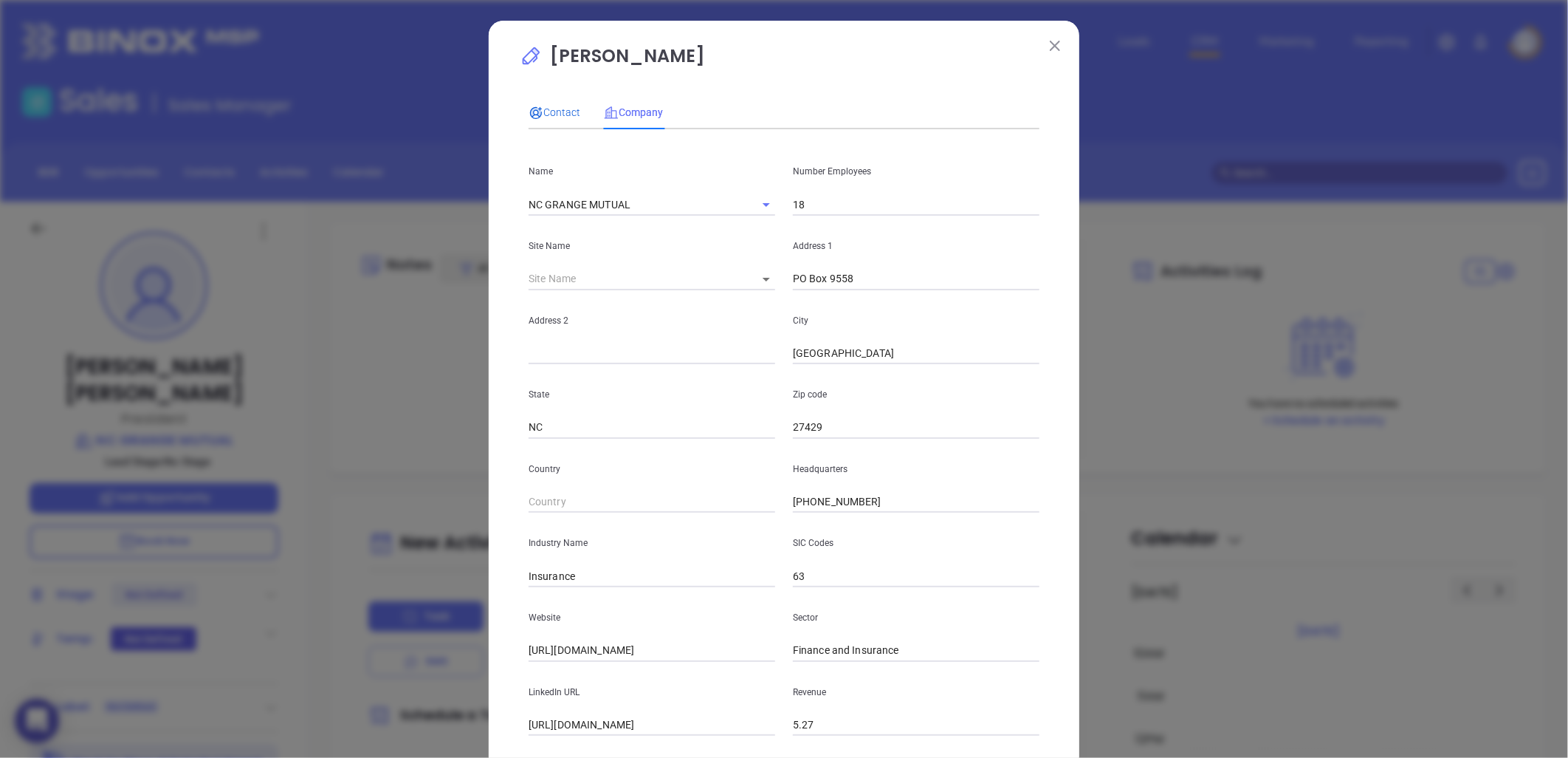
click at [558, 113] on span "Contact" at bounding box center [555, 112] width 52 height 12
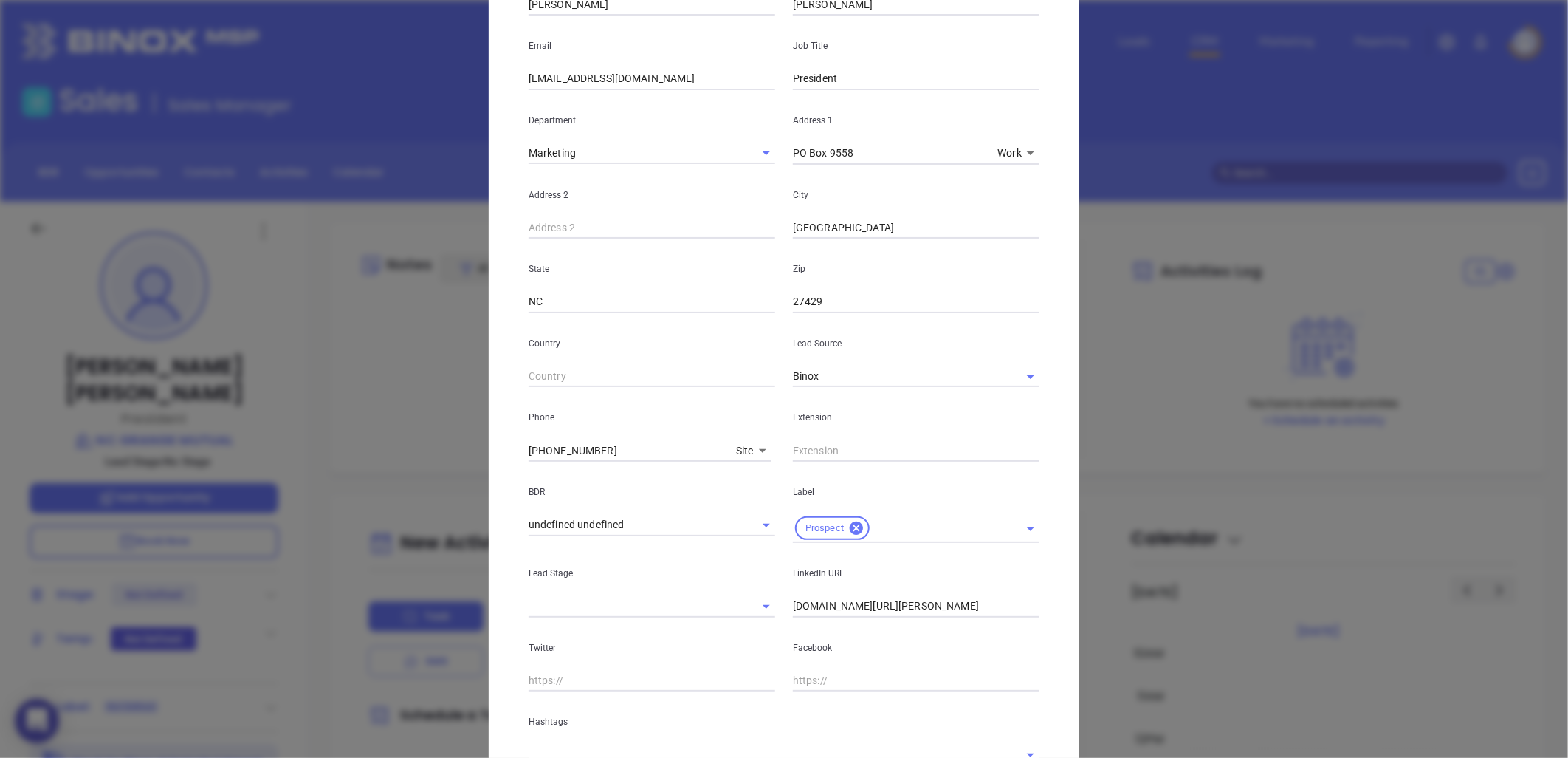
scroll to position [319, 0]
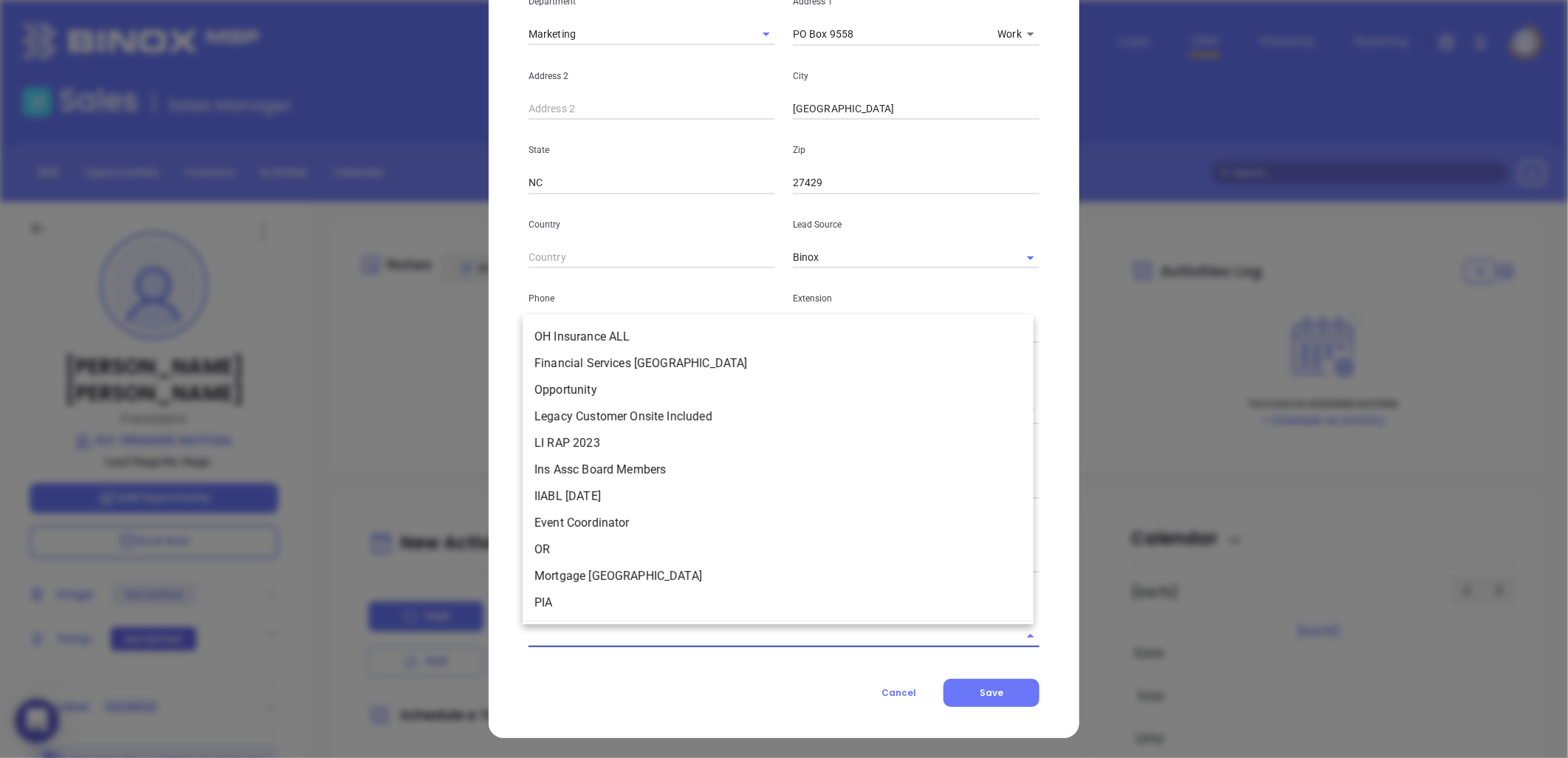
click at [652, 633] on input "text" at bounding box center [763, 635] width 470 height 21
type input "NC IN"
click at [581, 639] on input "NC IN" at bounding box center [763, 635] width 470 height 21
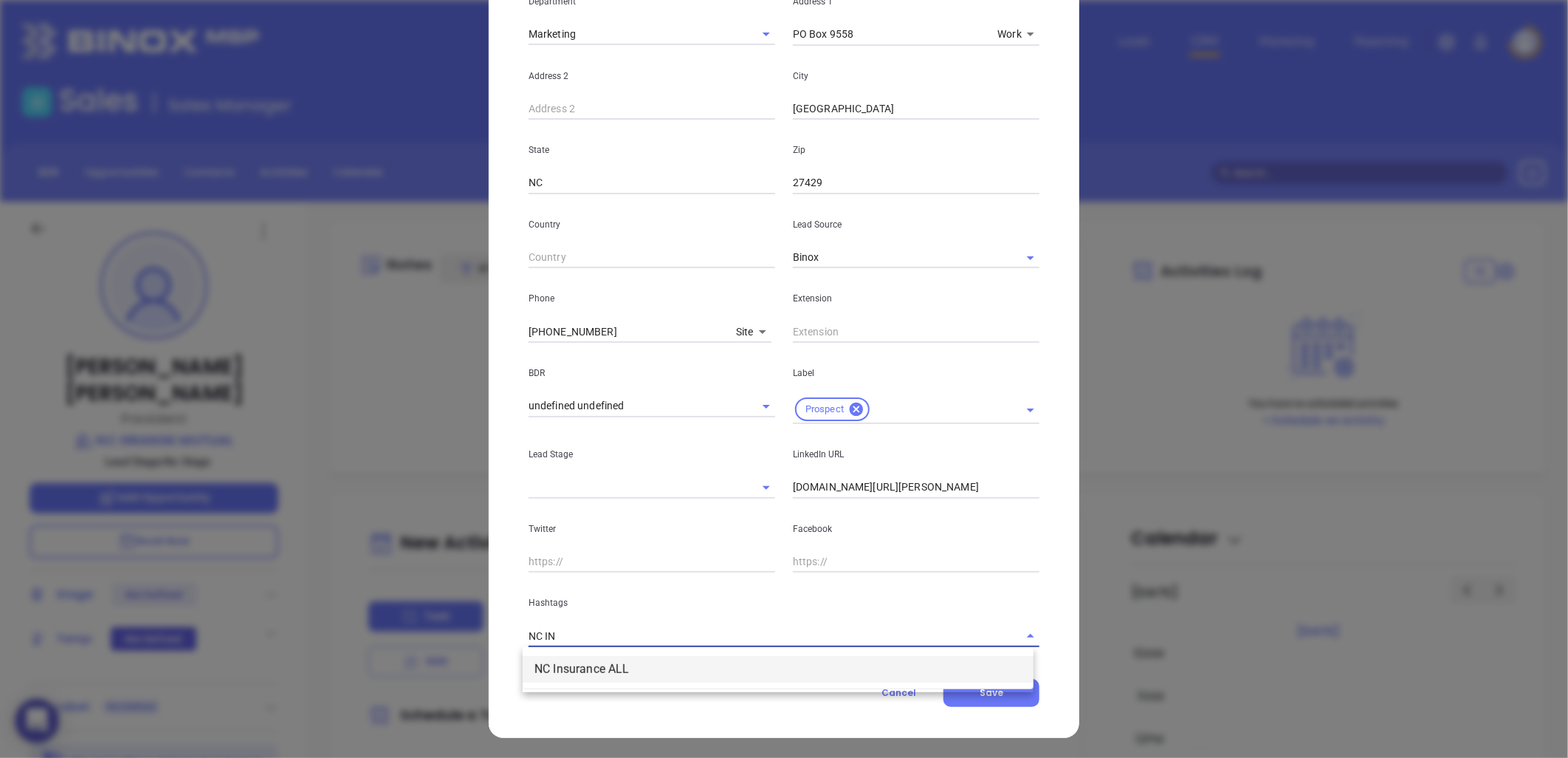
click at [593, 662] on li "NC Insurance ALL" at bounding box center [778, 669] width 511 height 27
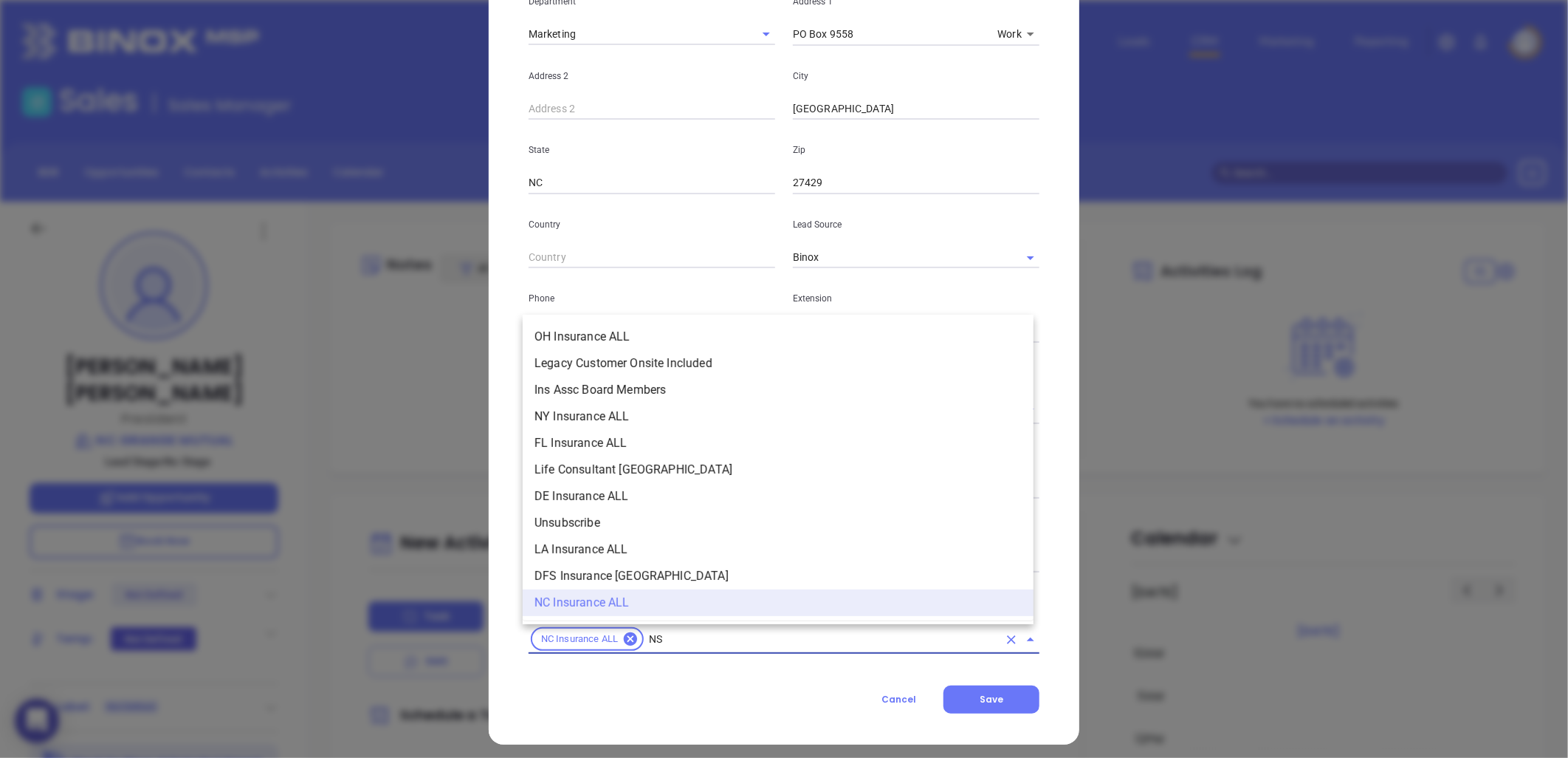
scroll to position [275, 0]
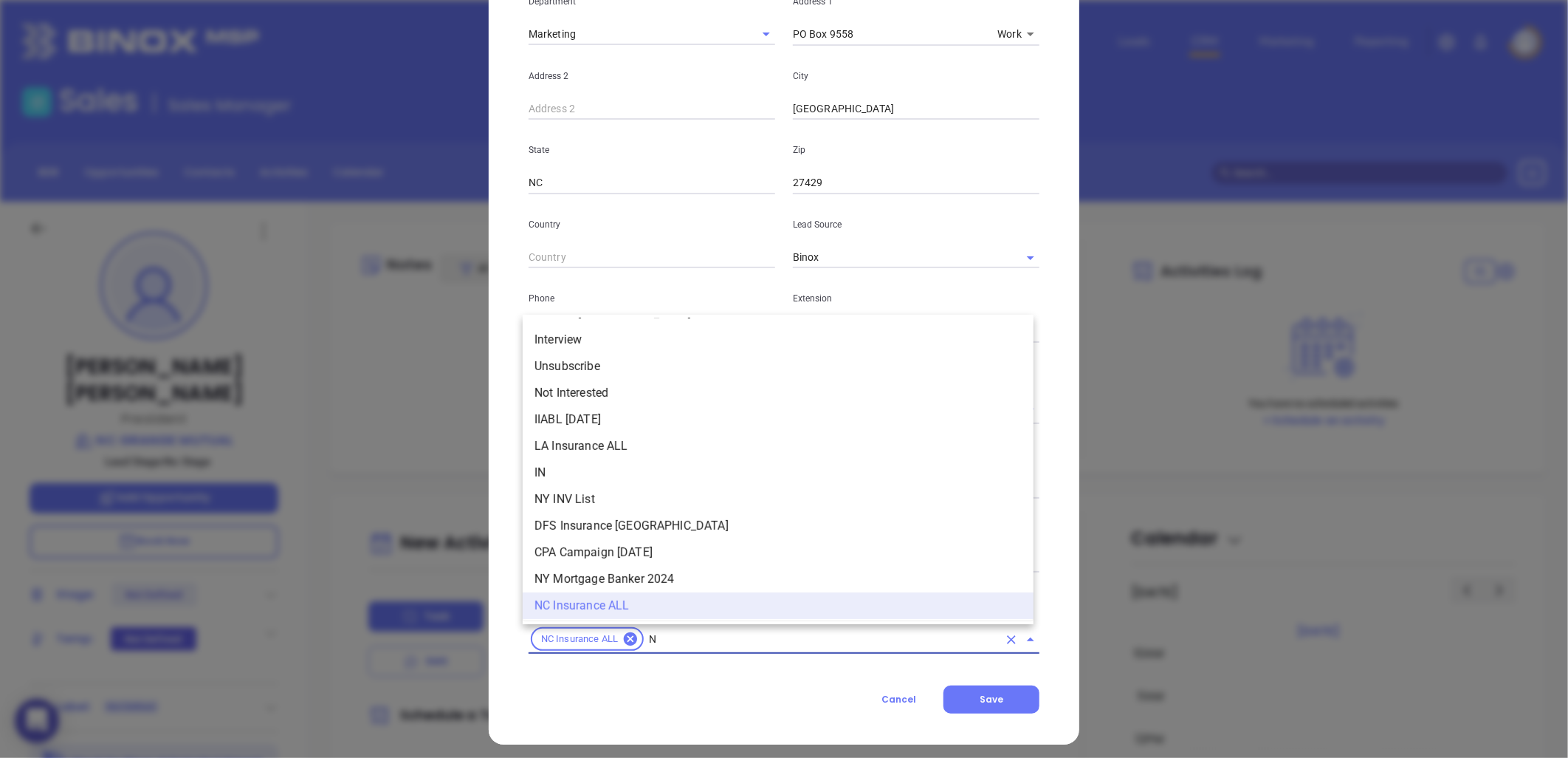
type input "NC"
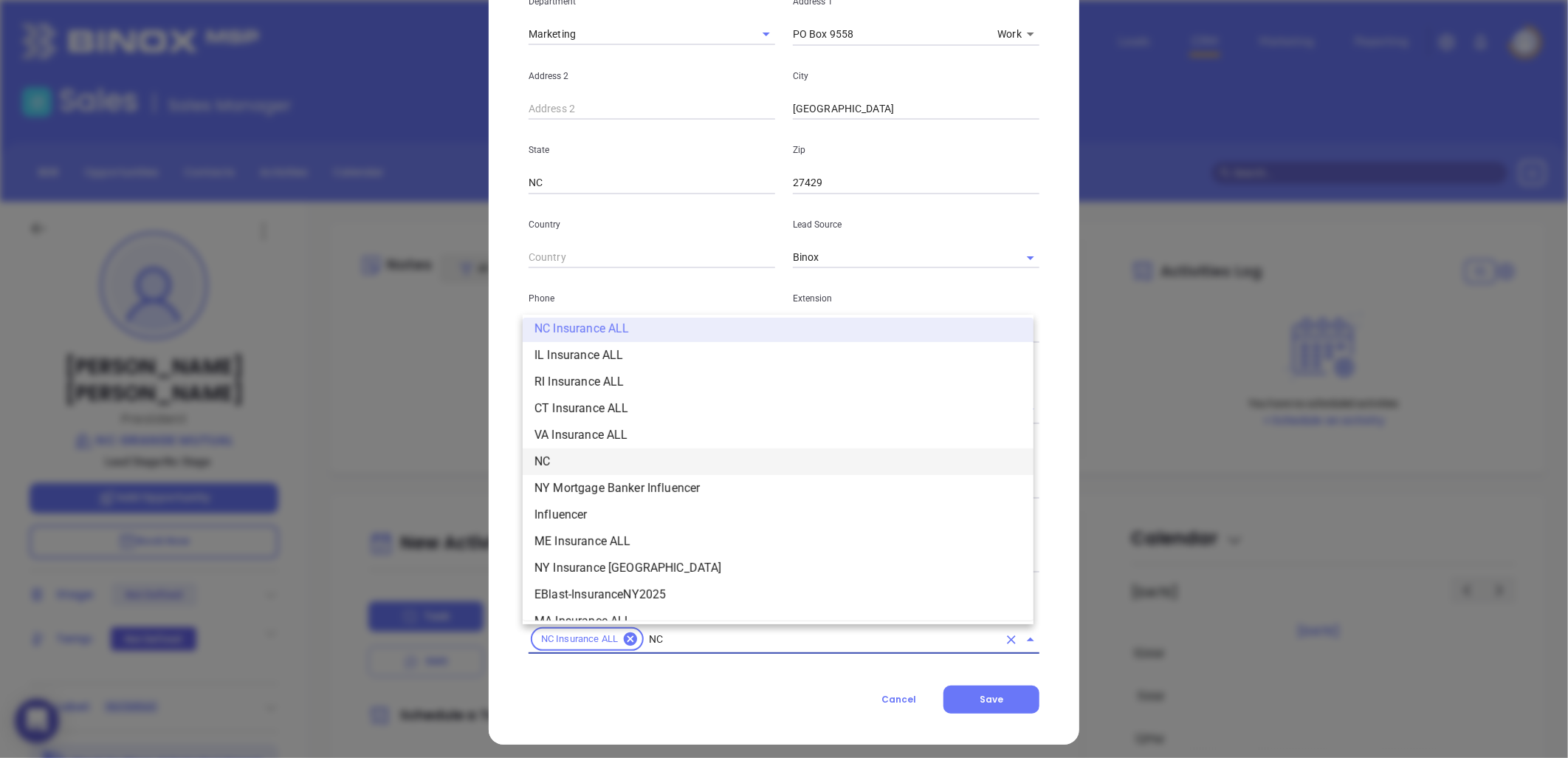
click at [585, 460] on li "NC" at bounding box center [778, 461] width 511 height 27
type input "INSURANCE"
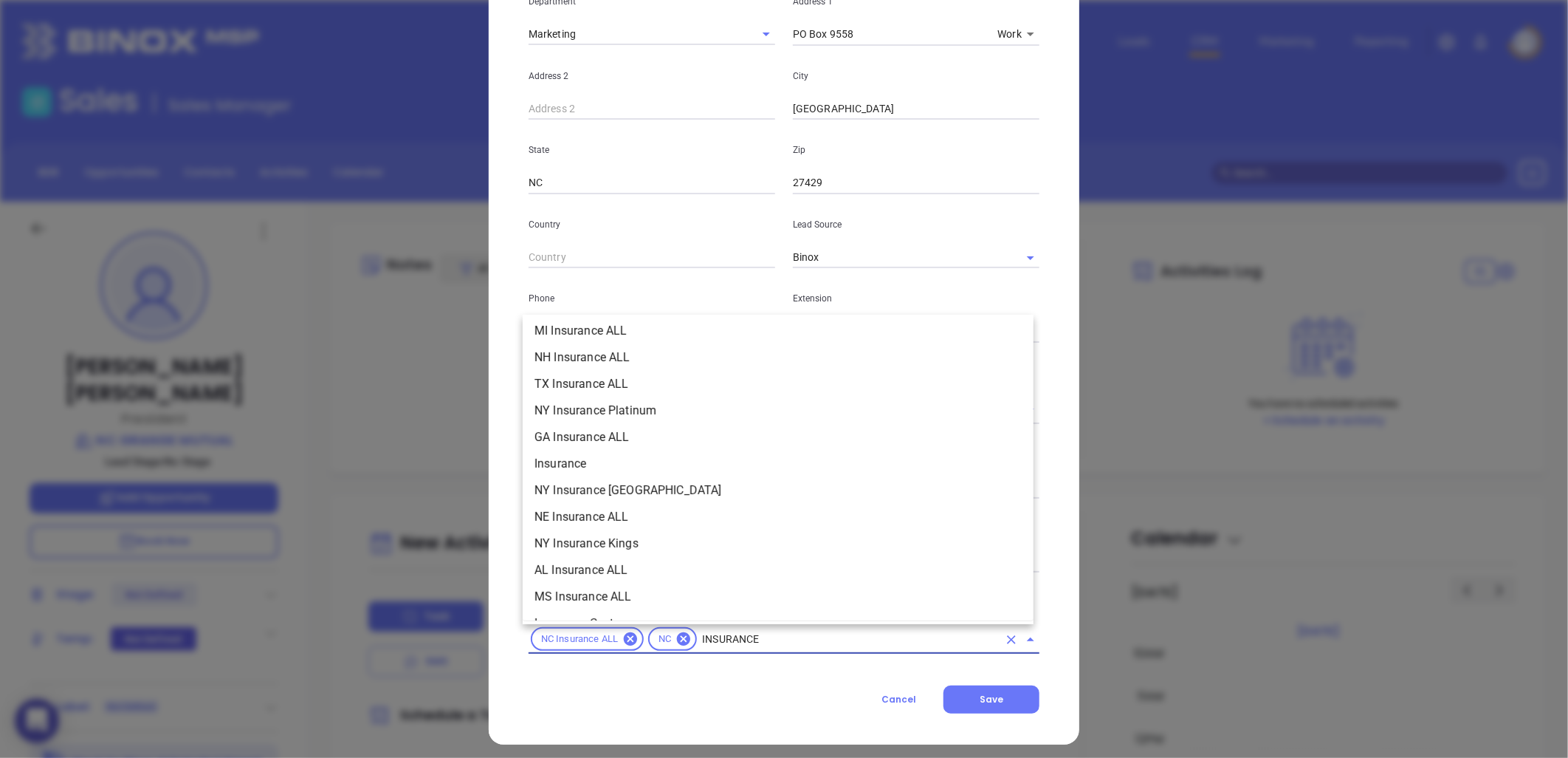
scroll to position [492, 0]
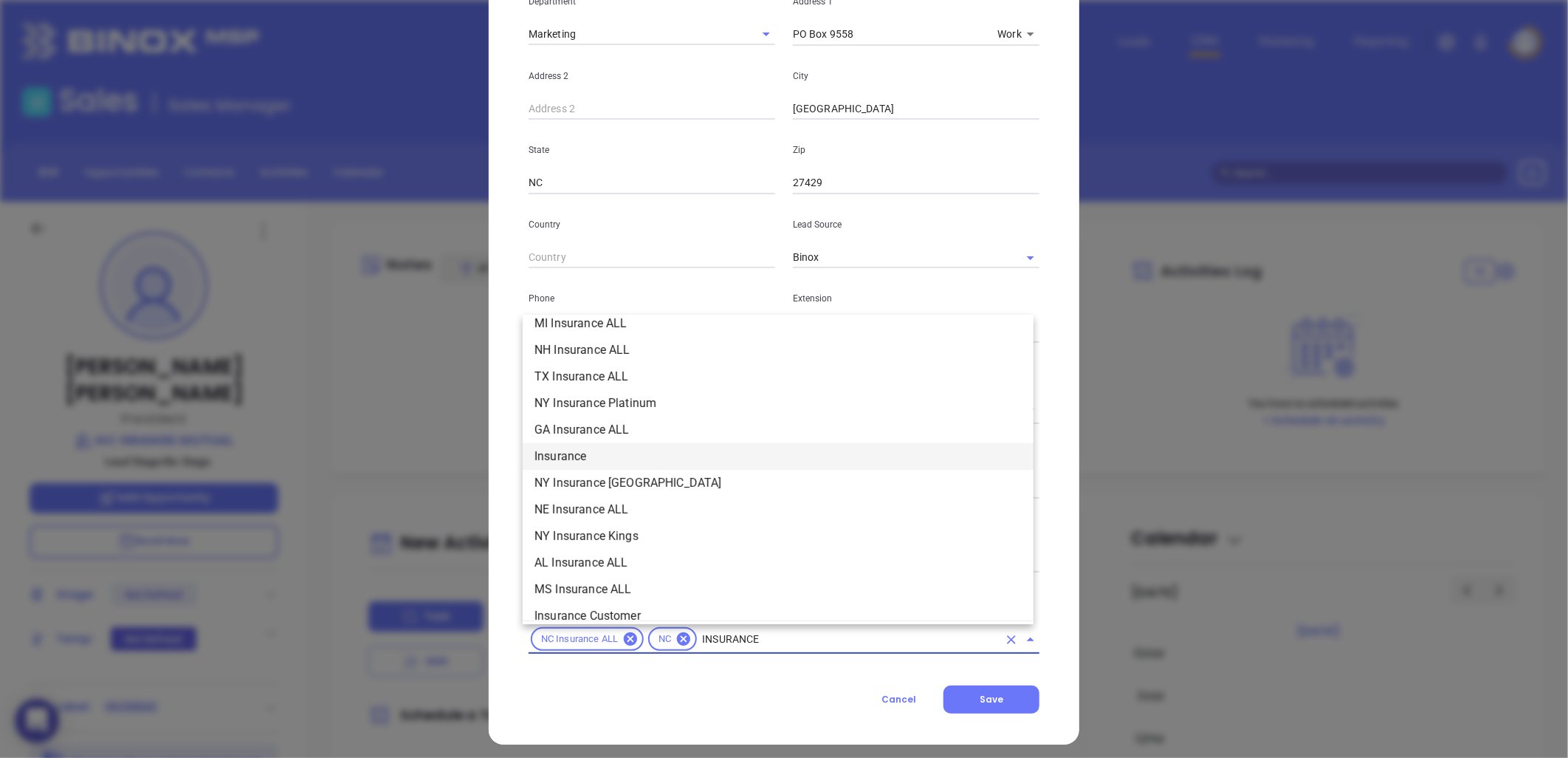
click at [596, 455] on li "Insurance" at bounding box center [778, 456] width 511 height 27
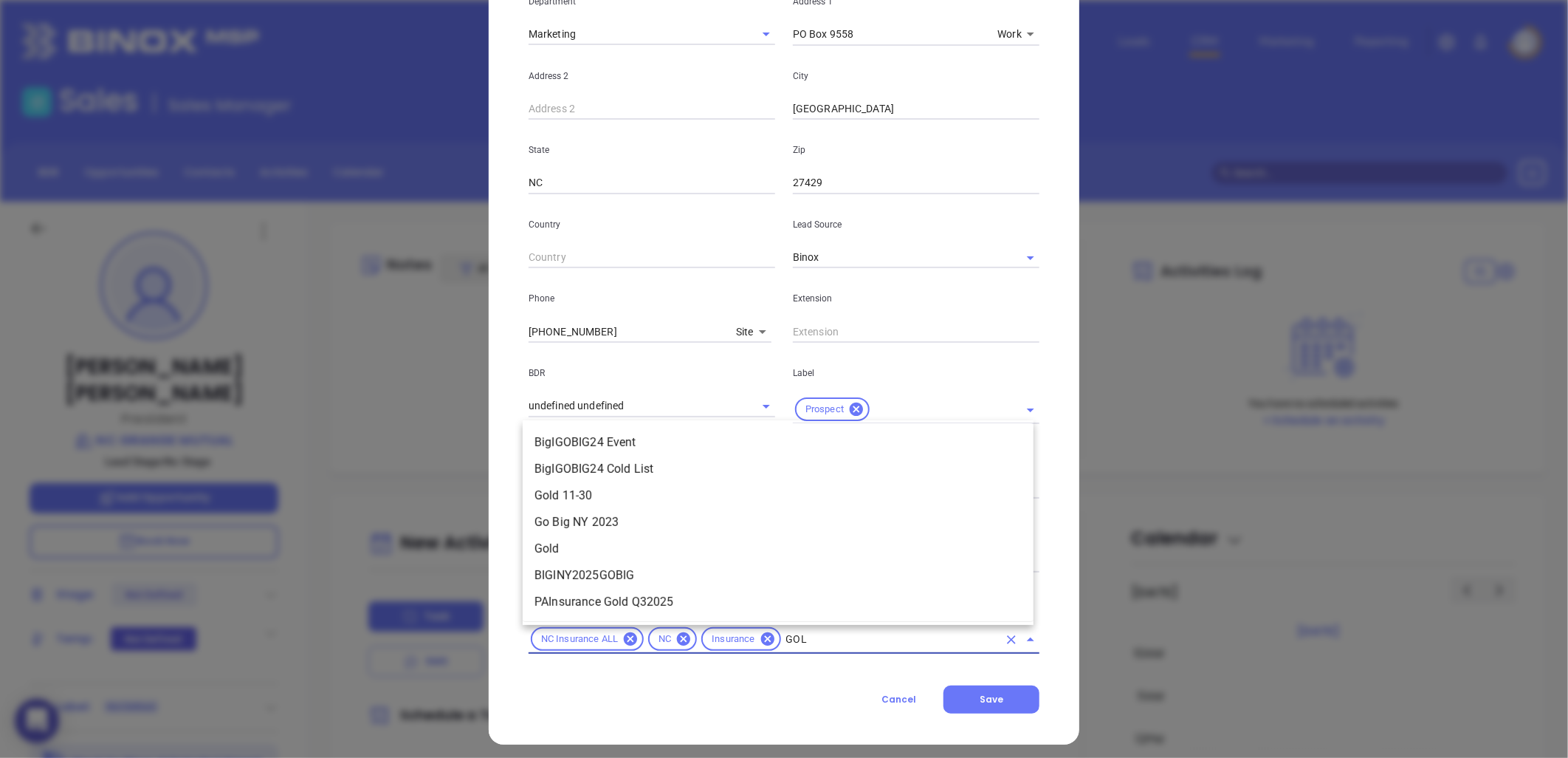
type input "GOLD"
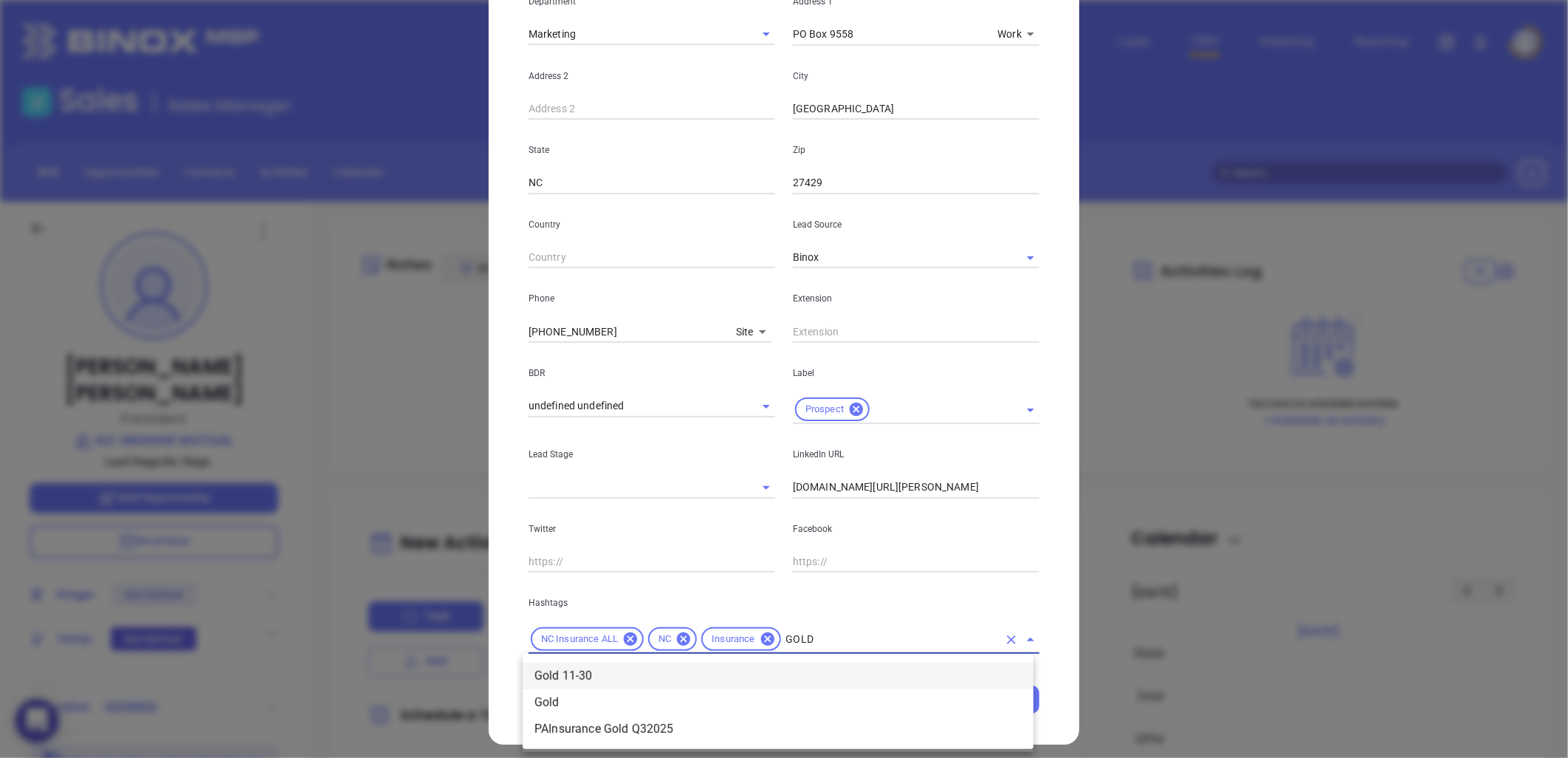
click at [628, 673] on li "Gold 11-30" at bounding box center [778, 676] width 511 height 27
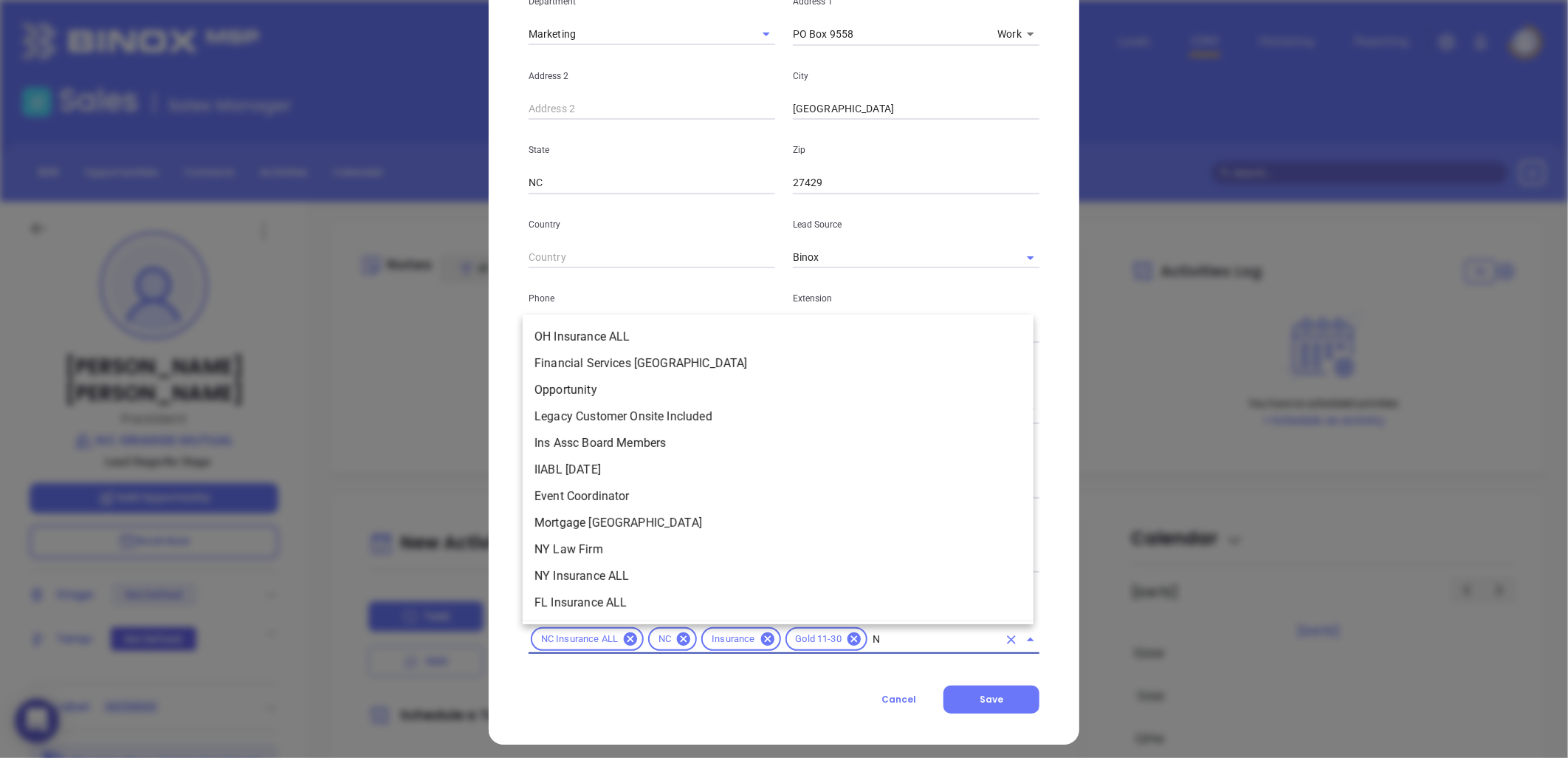
scroll to position [795, 0]
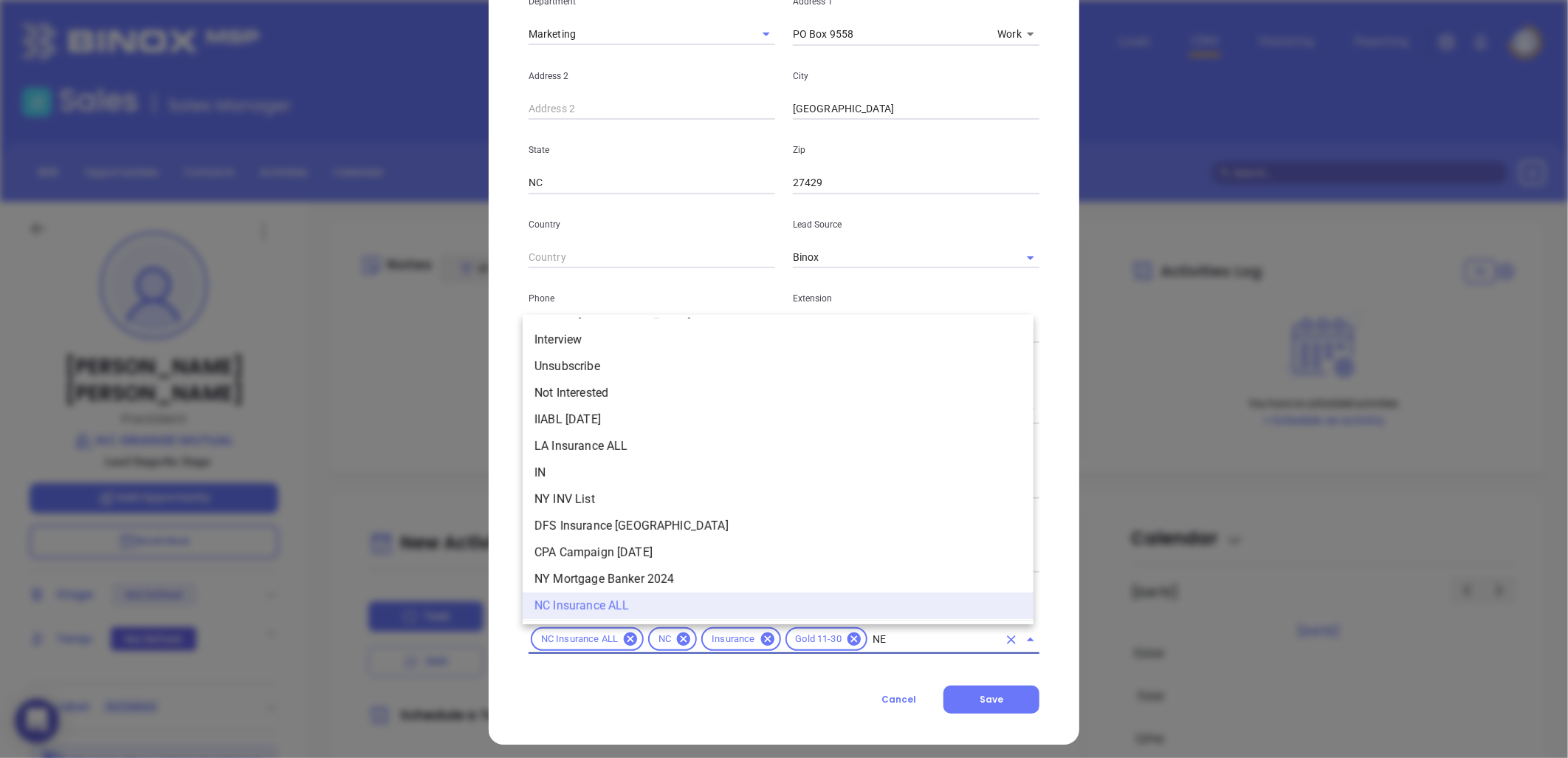
type input "NEW"
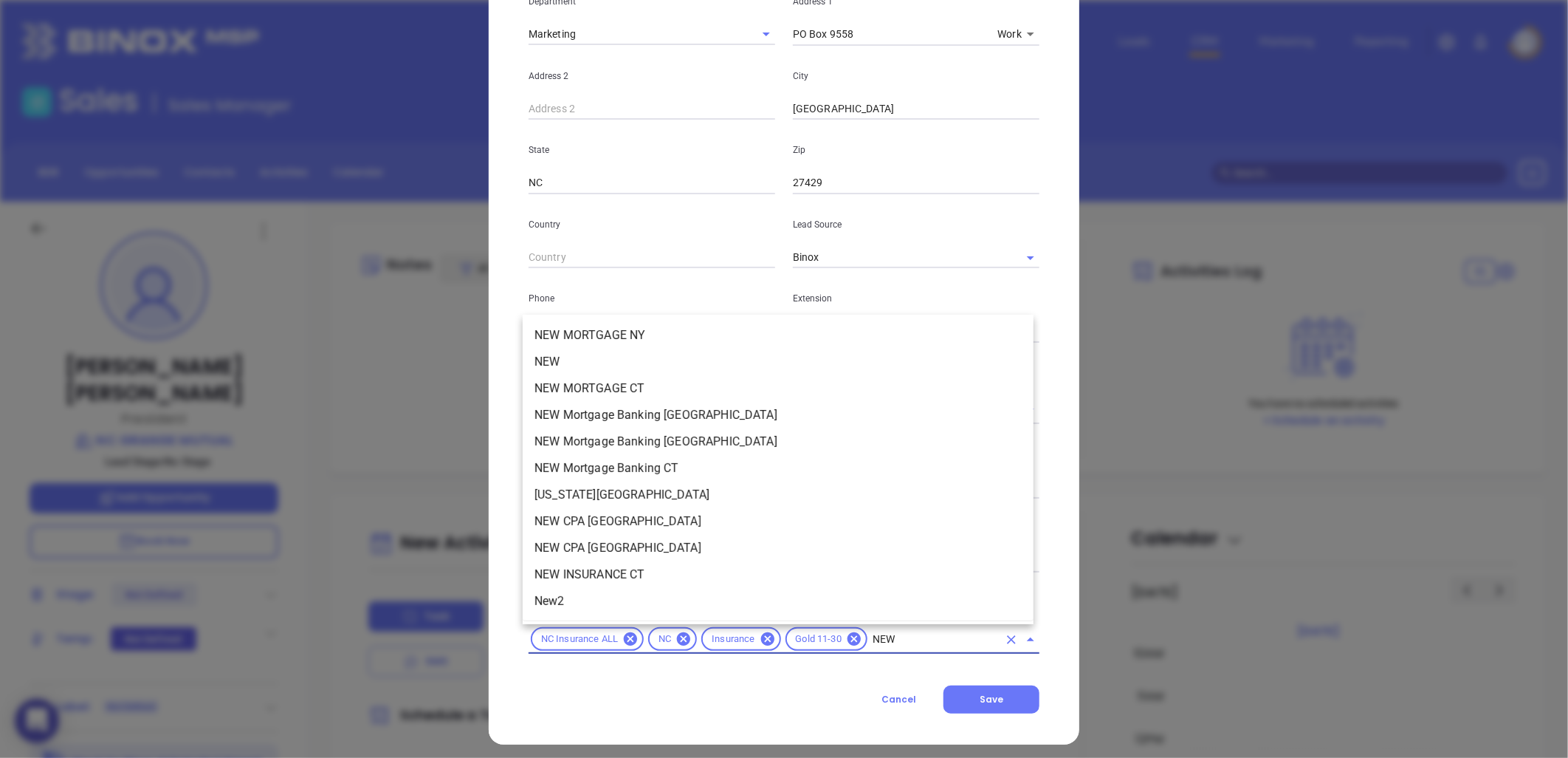
scroll to position [0, 0]
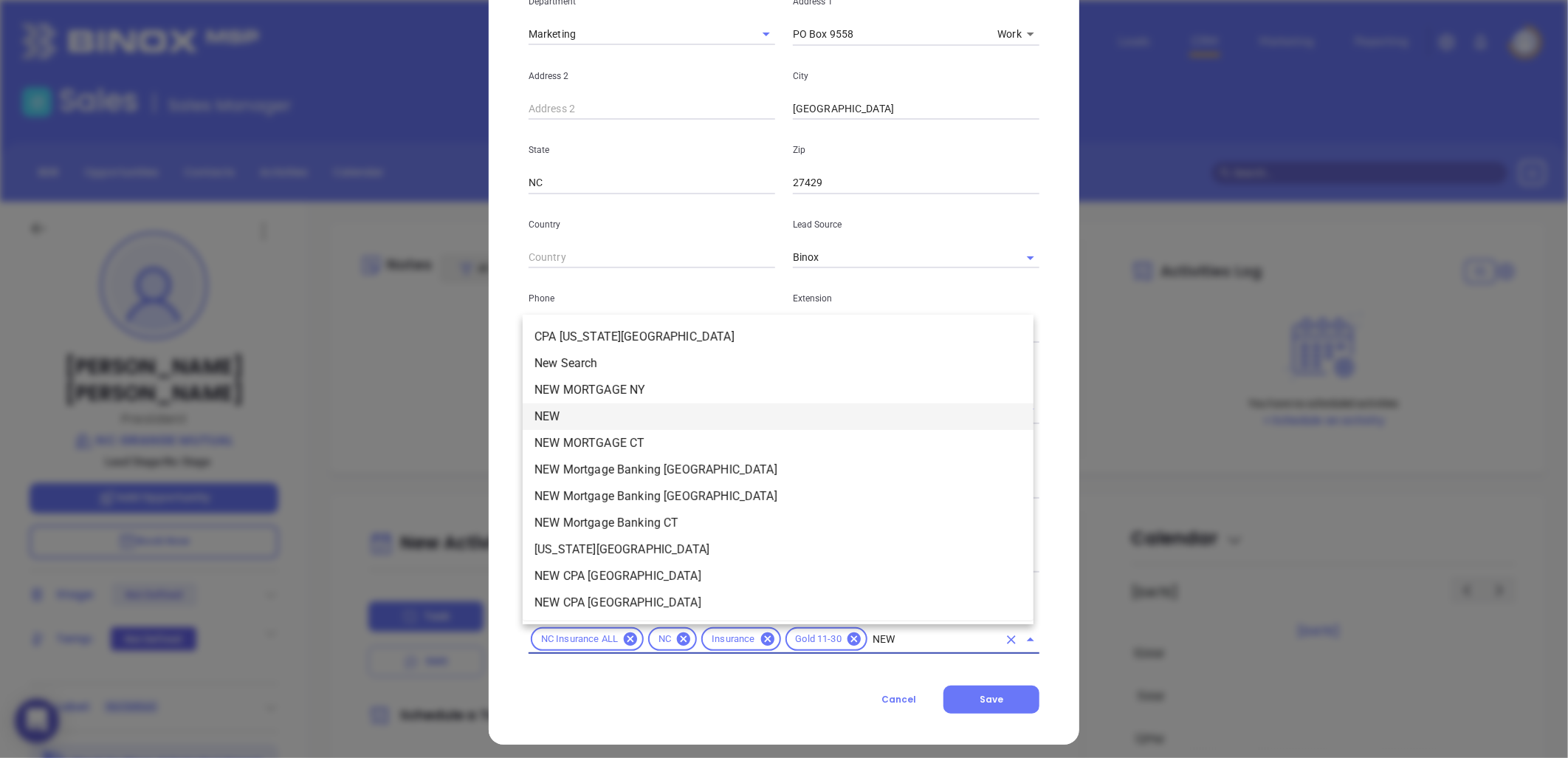
click at [611, 415] on li "NEW" at bounding box center [778, 416] width 511 height 27
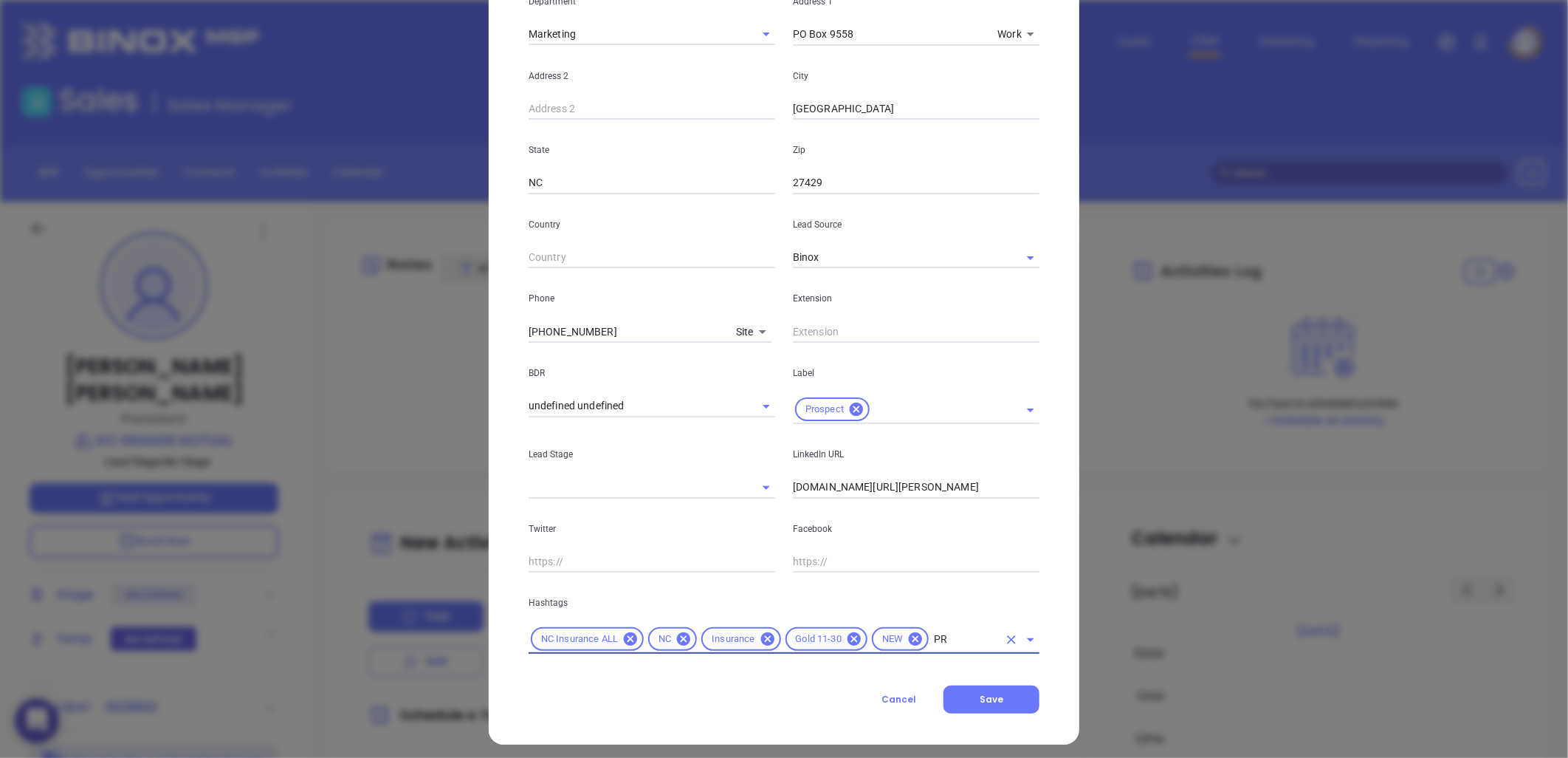
type input "PRO"
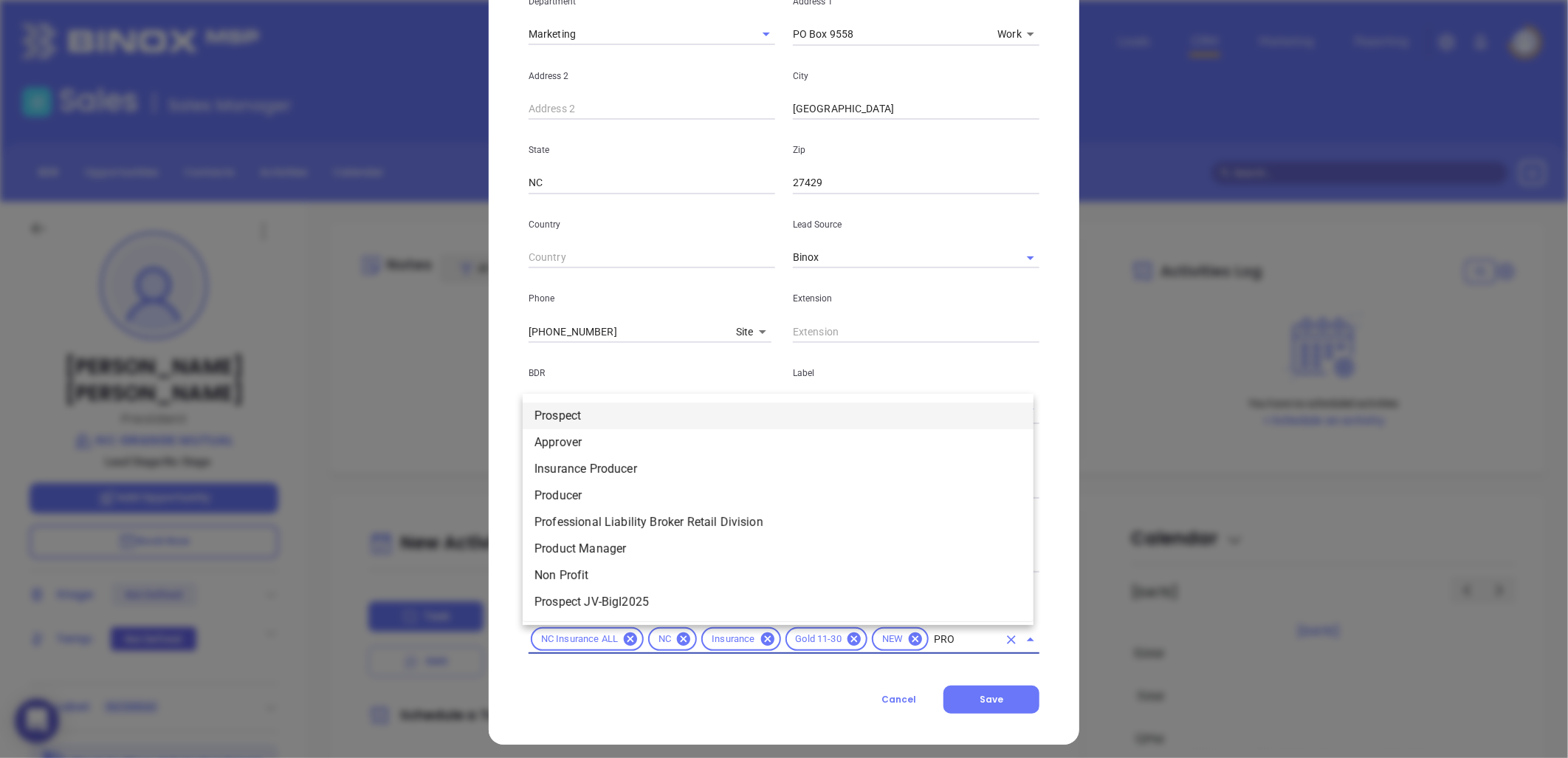
click at [598, 410] on li "Prospect" at bounding box center [778, 415] width 511 height 27
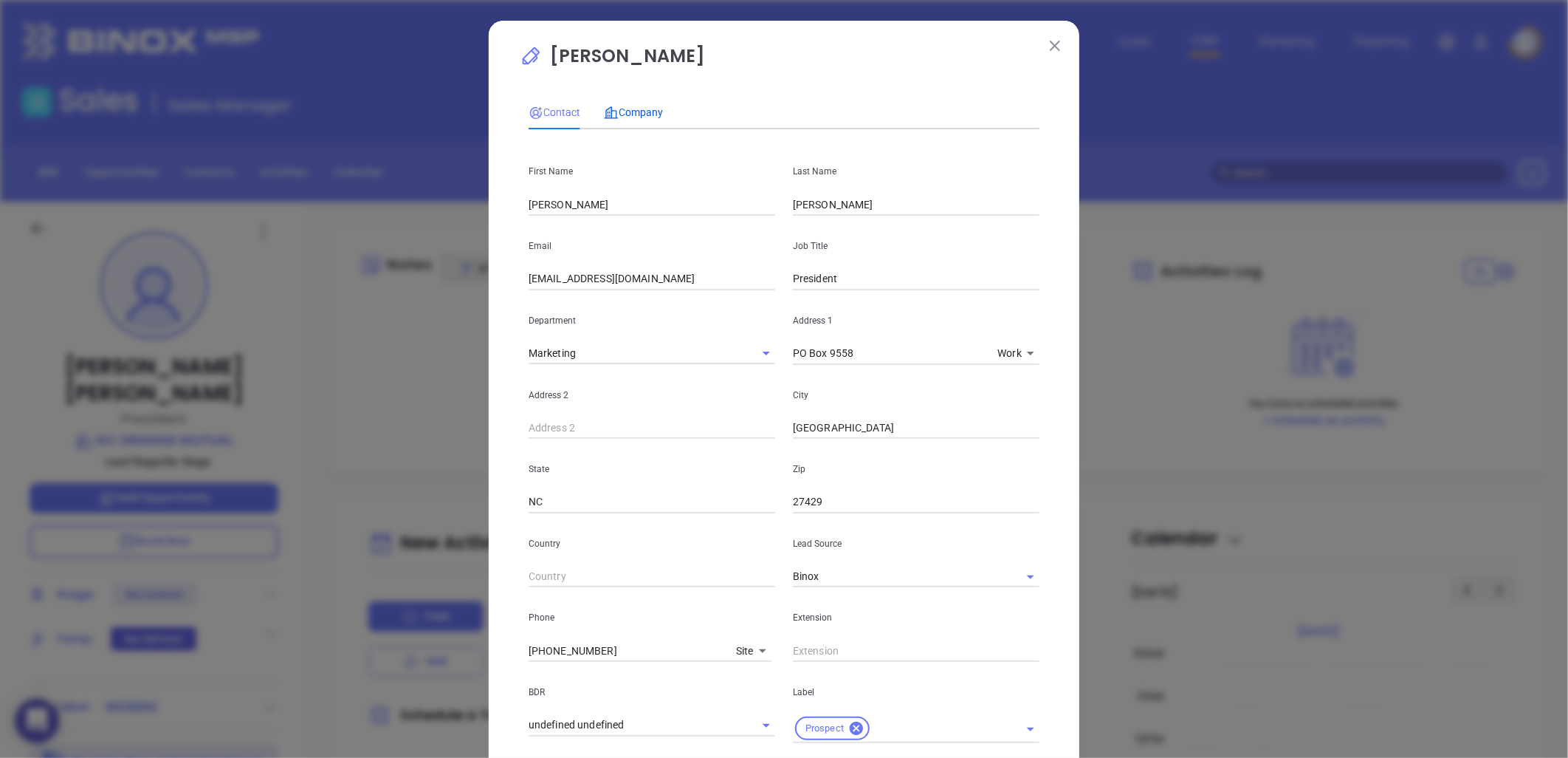
click at [628, 107] on span "Company" at bounding box center [633, 112] width 59 height 12
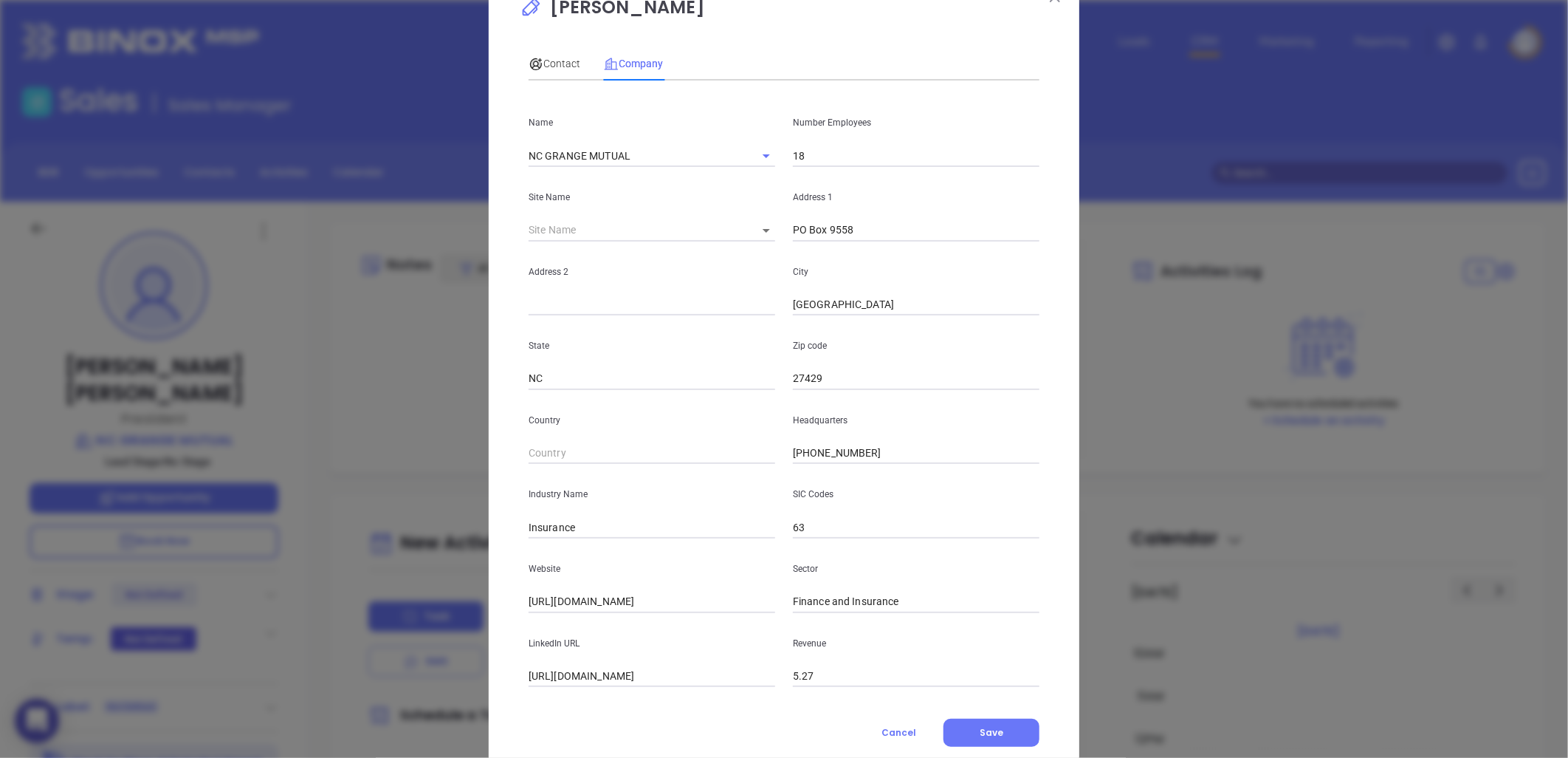
scroll to position [89, 0]
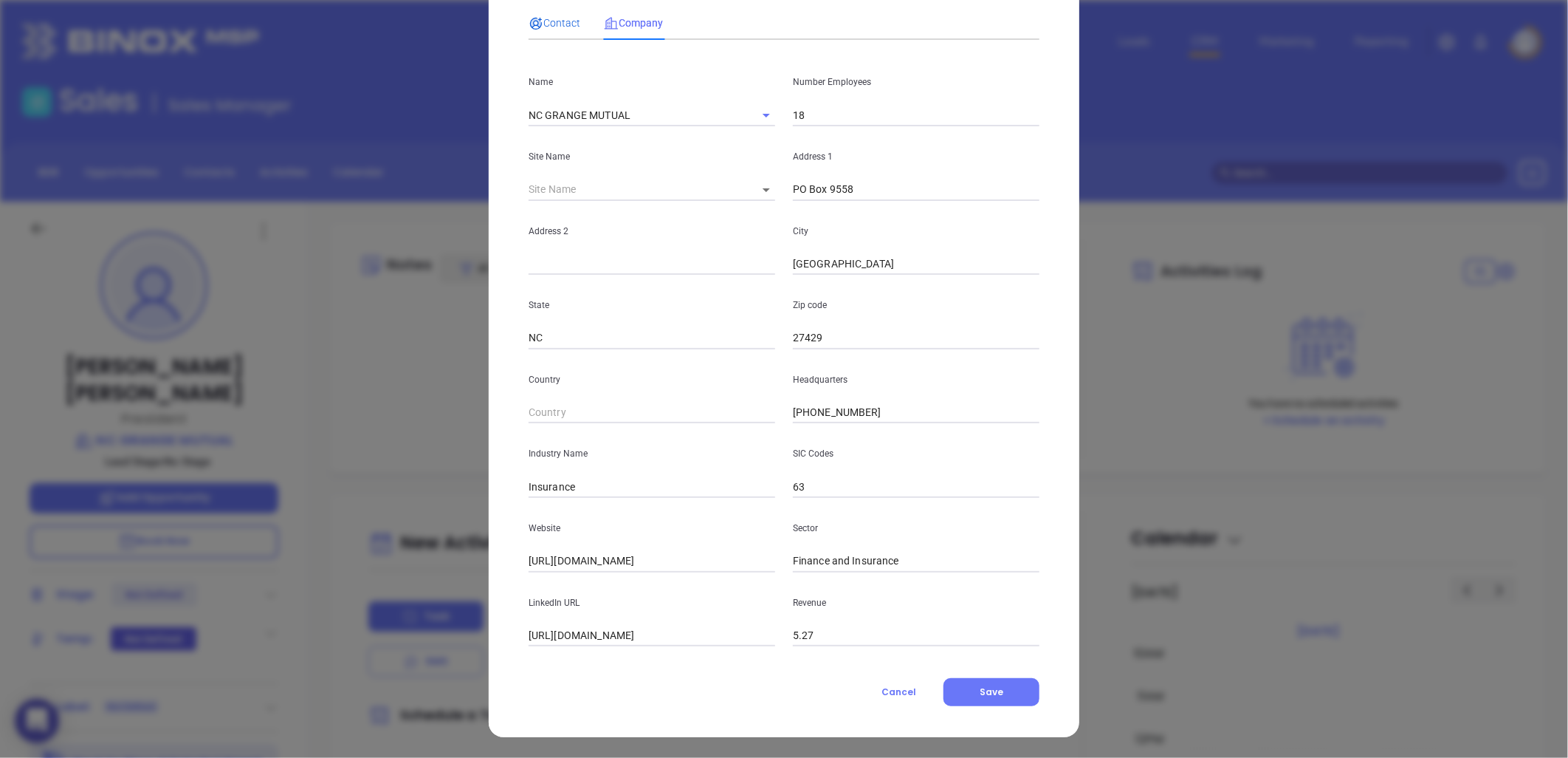
click at [556, 17] on span "Contact" at bounding box center [555, 22] width 52 height 12
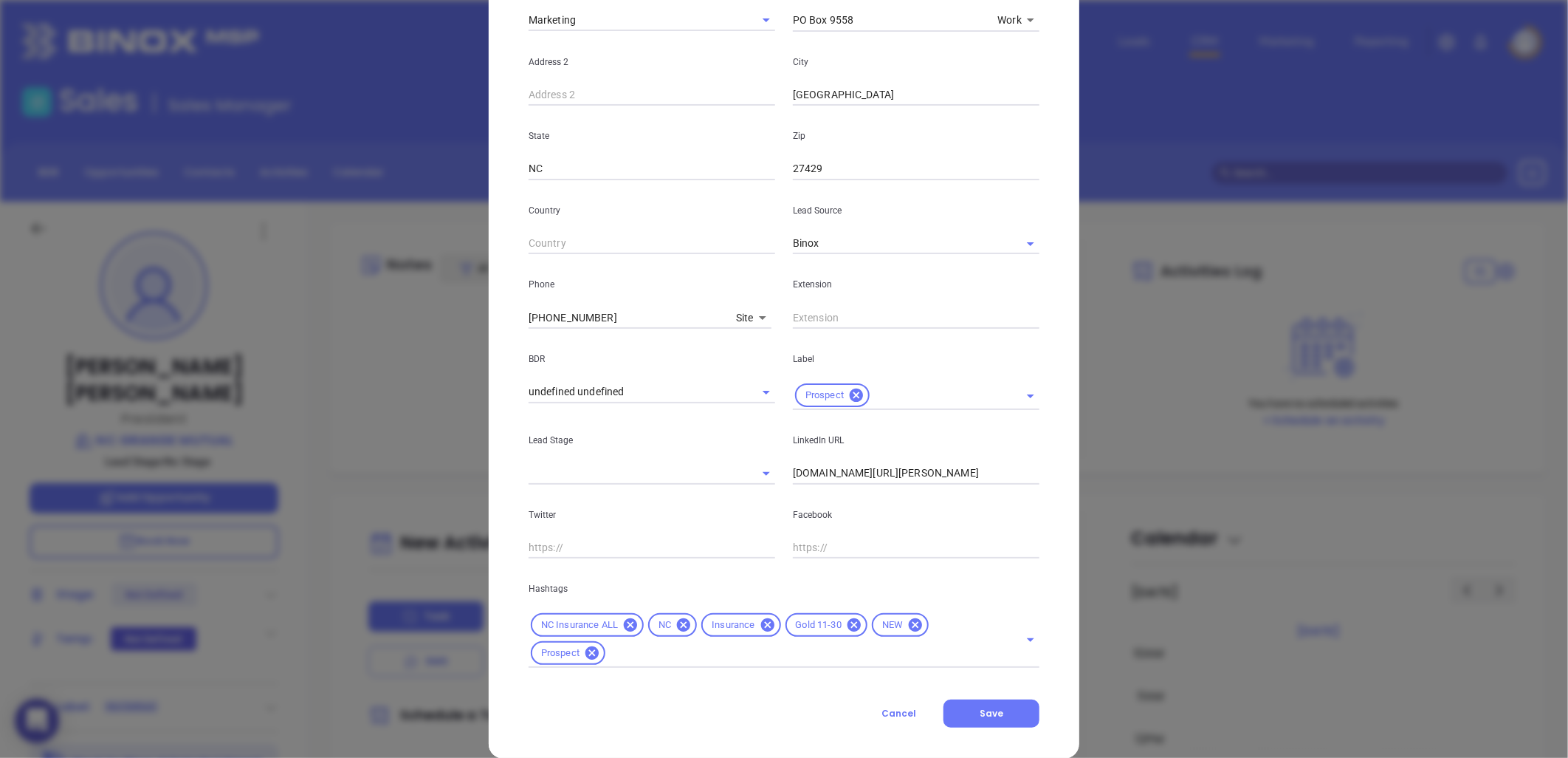
scroll to position [355, 0]
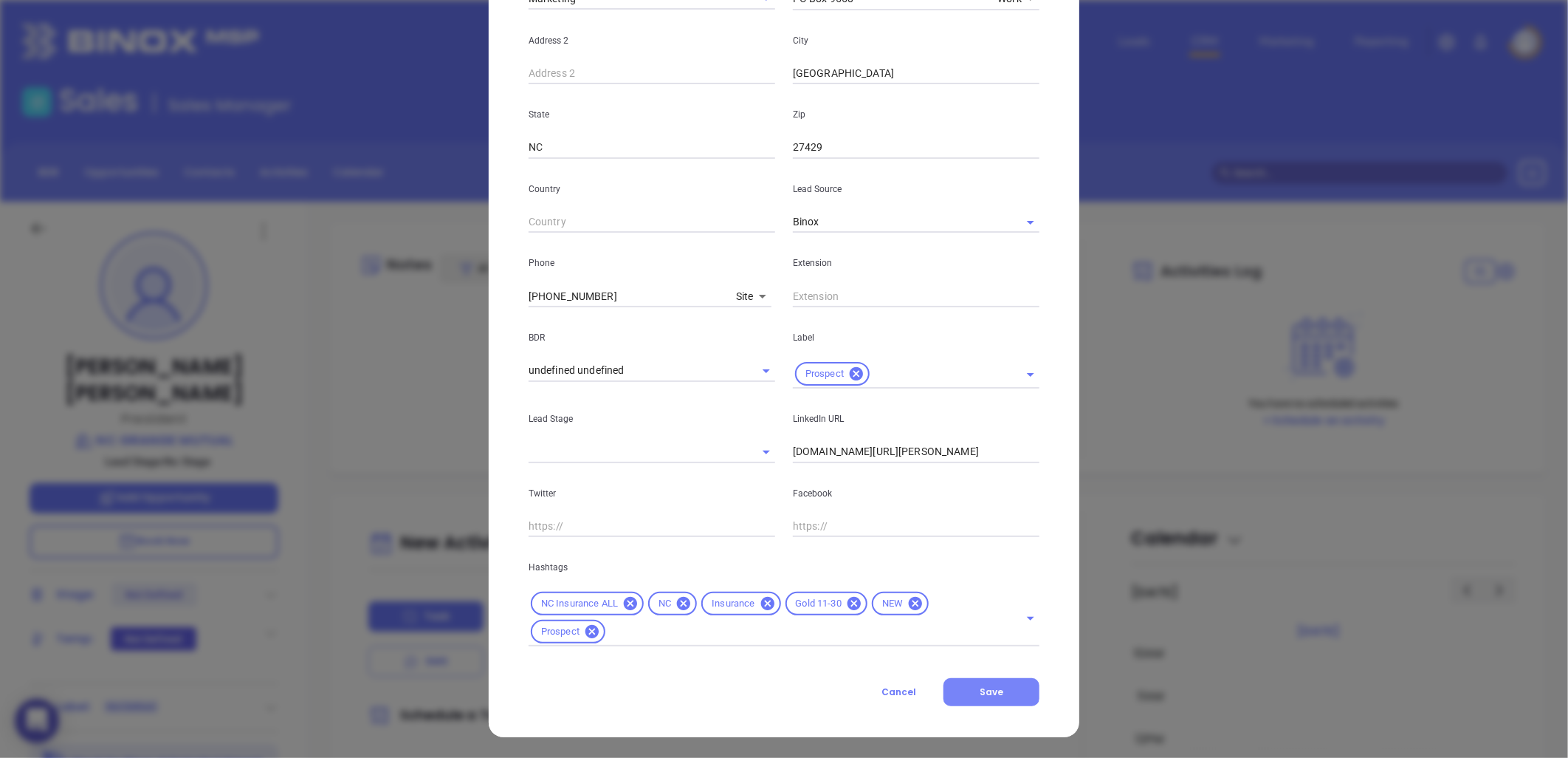
click at [1004, 685] on button "Save" at bounding box center [992, 692] width 96 height 28
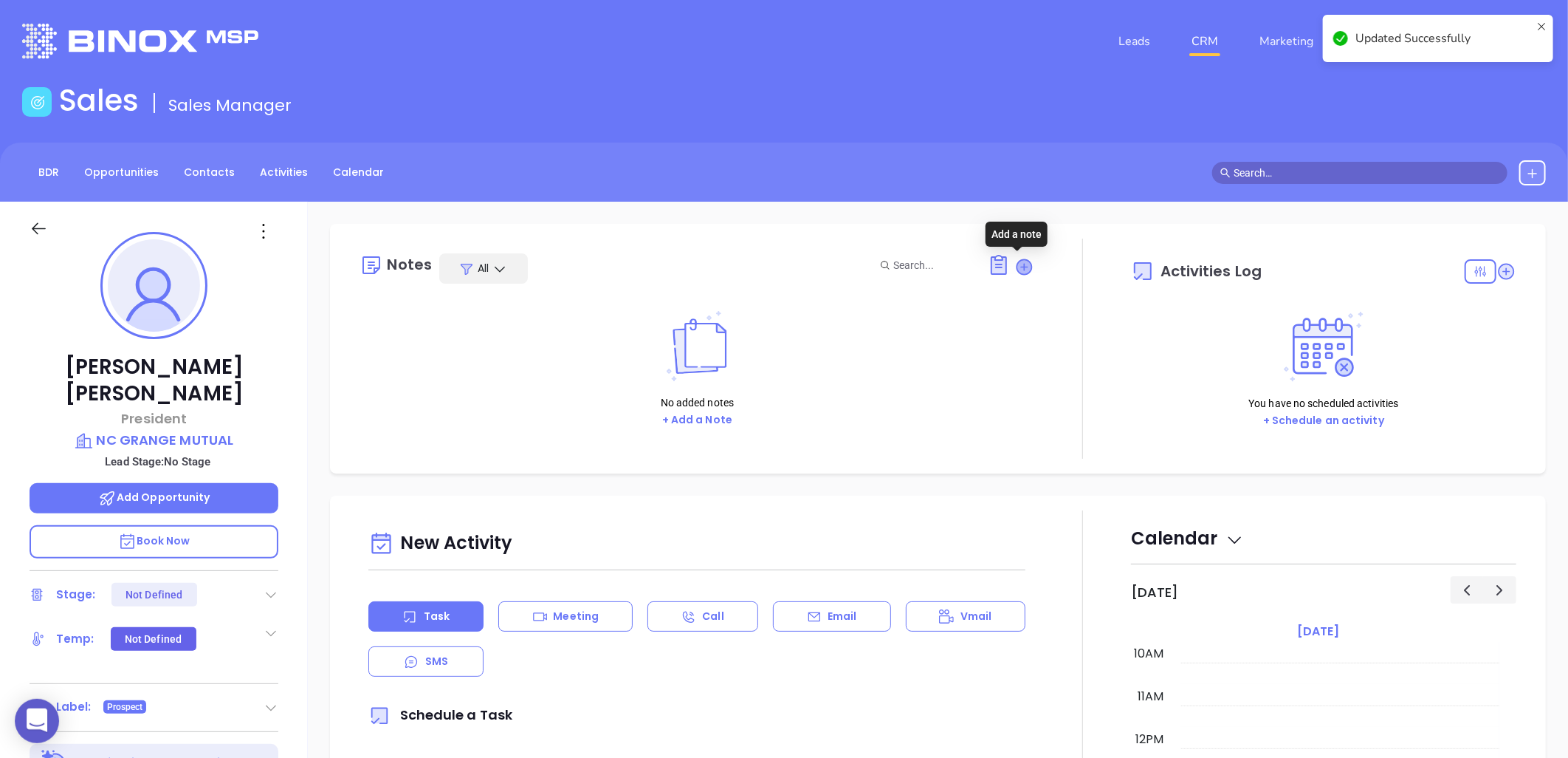
click at [1019, 262] on icon at bounding box center [1025, 267] width 15 height 15
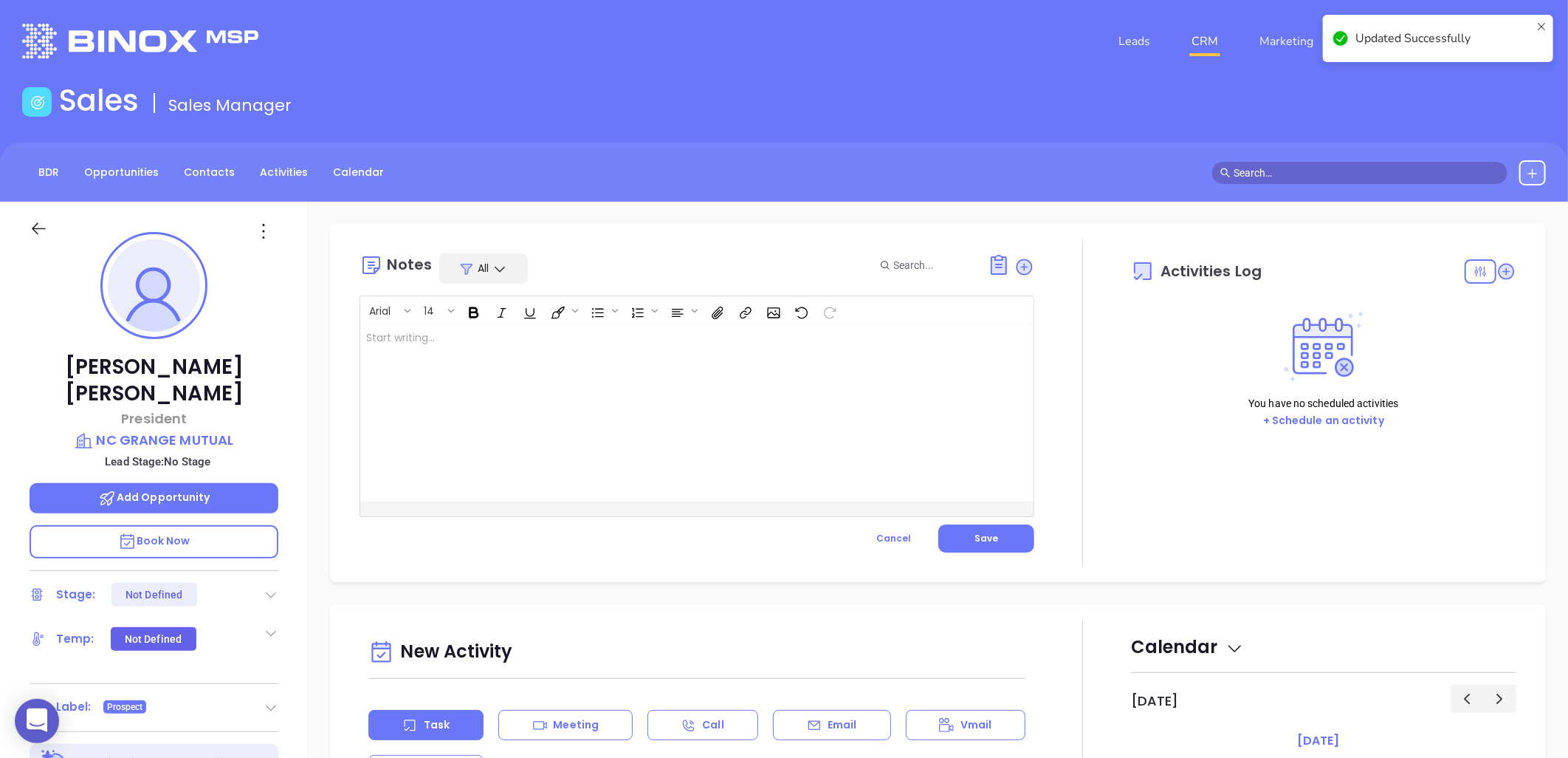
click at [513, 333] on div at bounding box center [673, 412] width 626 height 177
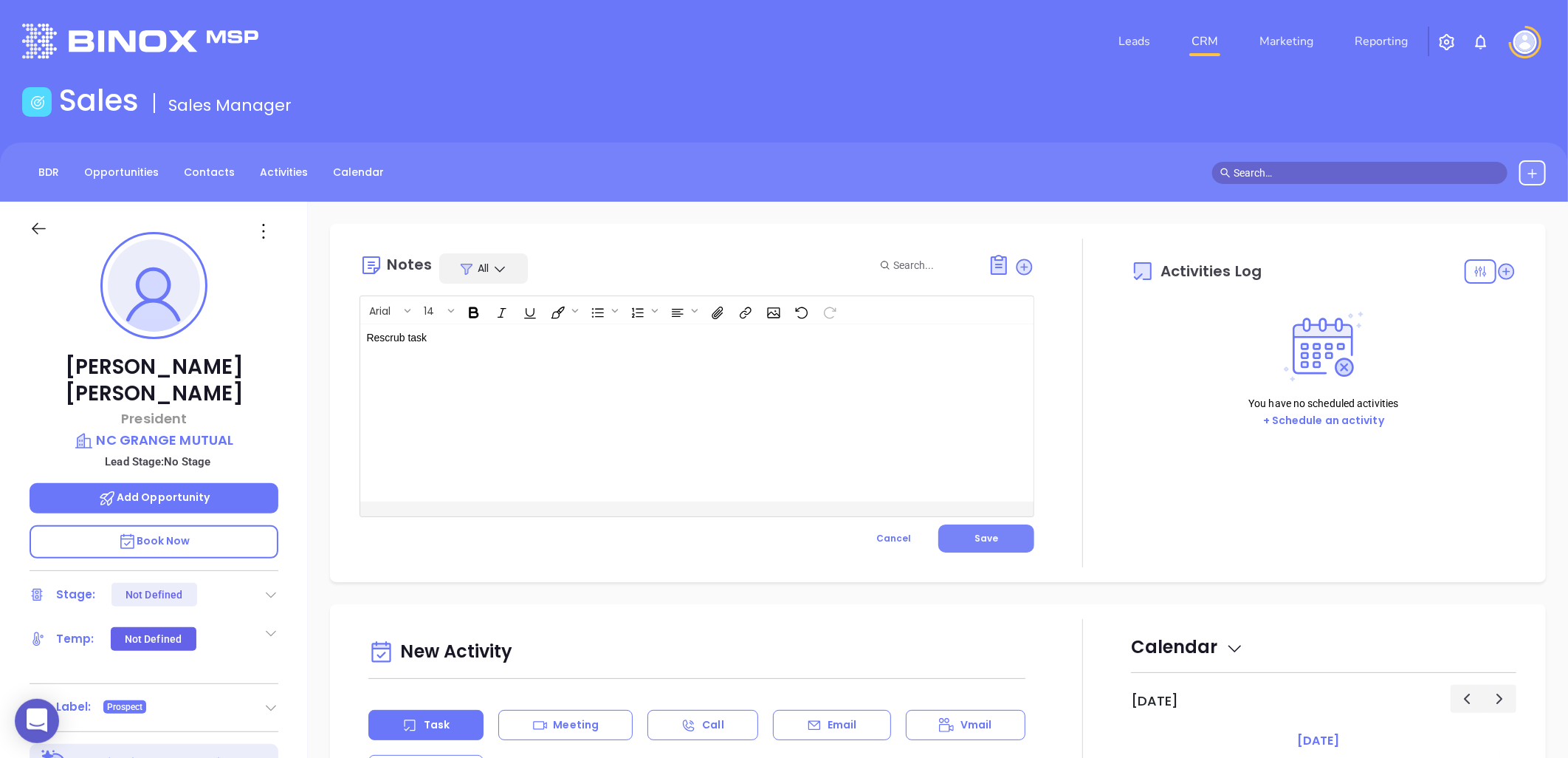
click at [968, 526] on button "Save" at bounding box center [986, 538] width 96 height 28
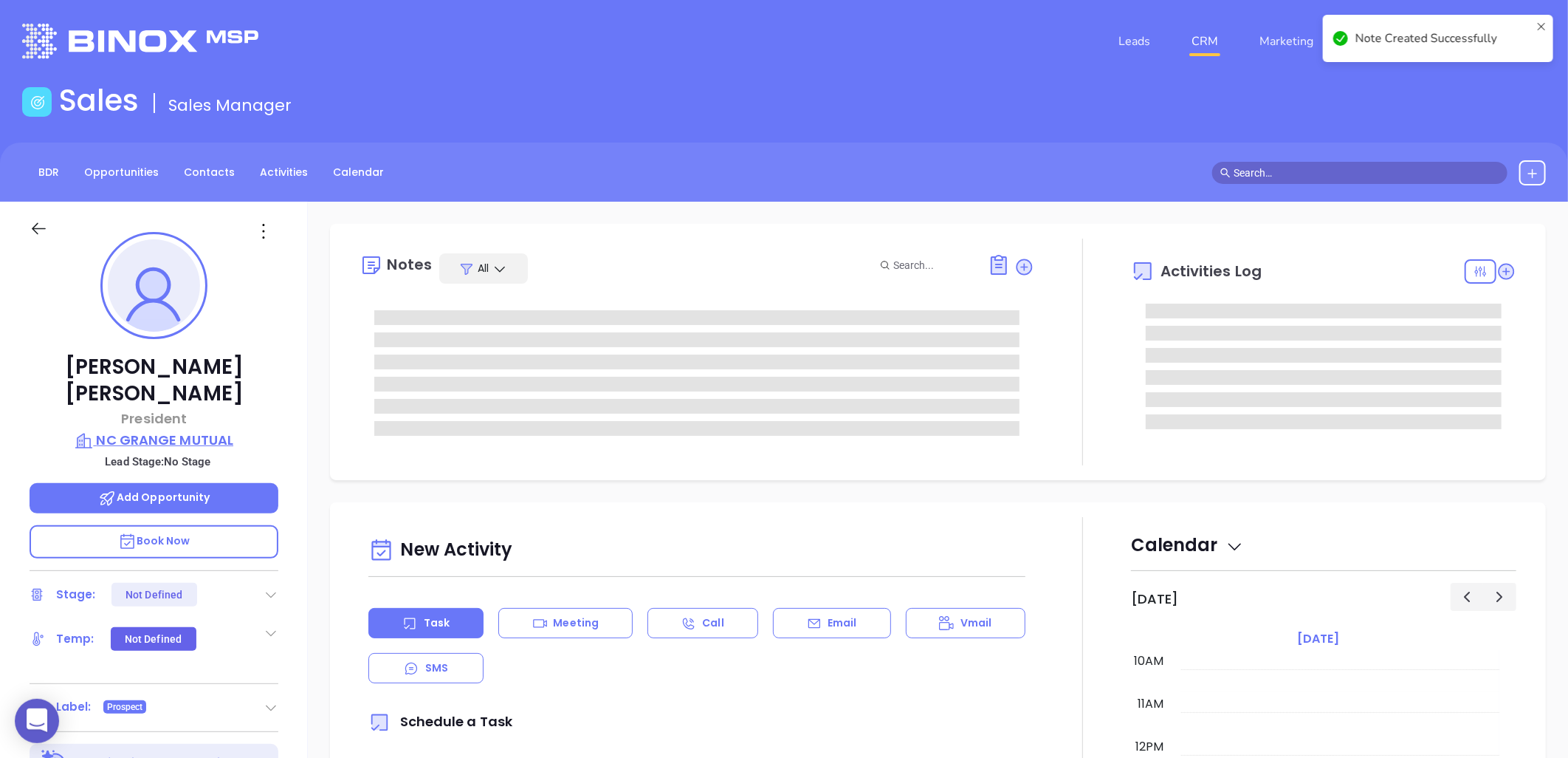
click at [202, 430] on p "NC GRANGE MUTUAL" at bounding box center [154, 440] width 249 height 20
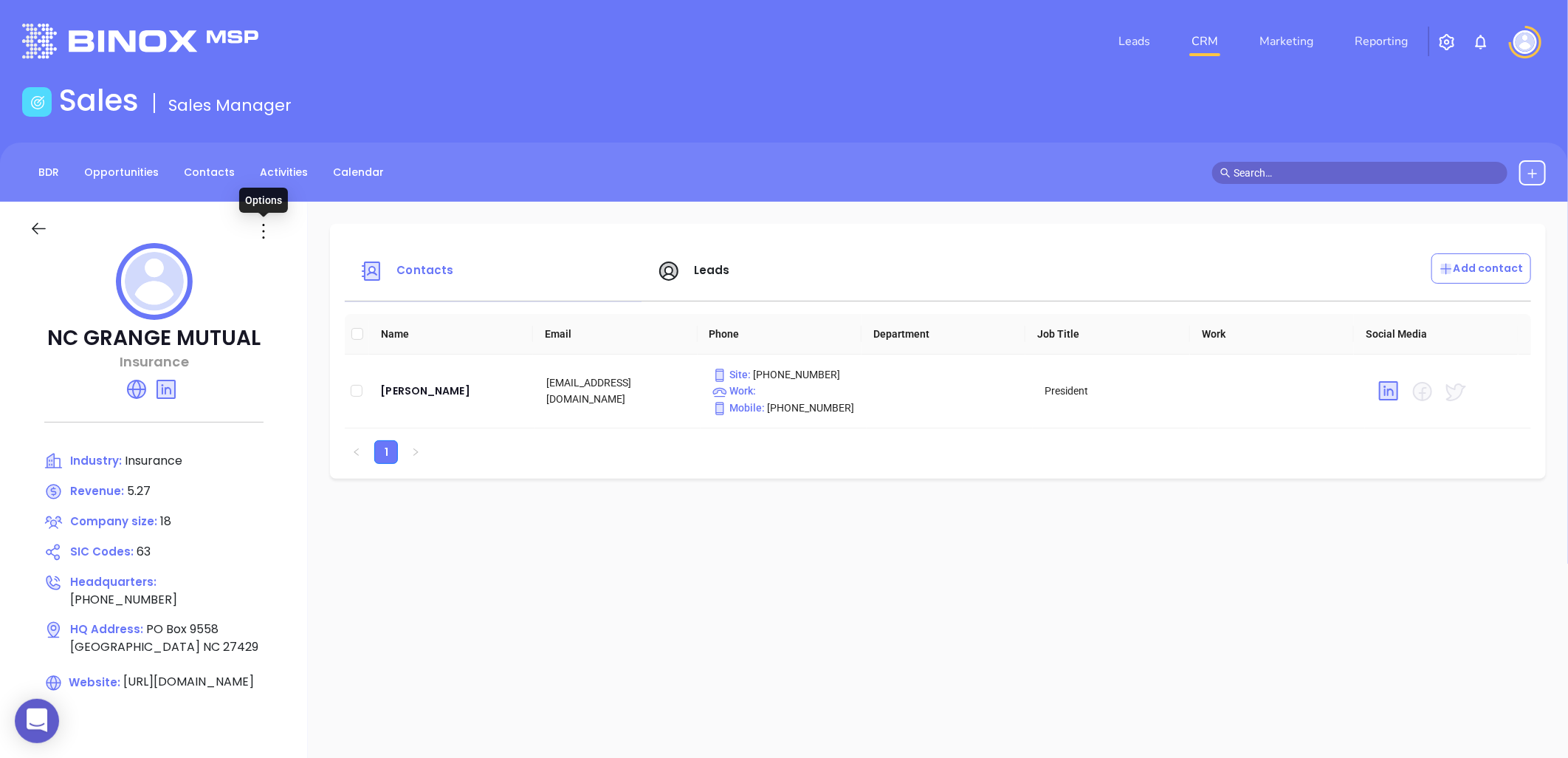
click at [261, 228] on icon at bounding box center [264, 232] width 24 height 24
click at [286, 259] on div "Edit" at bounding box center [331, 260] width 133 height 17
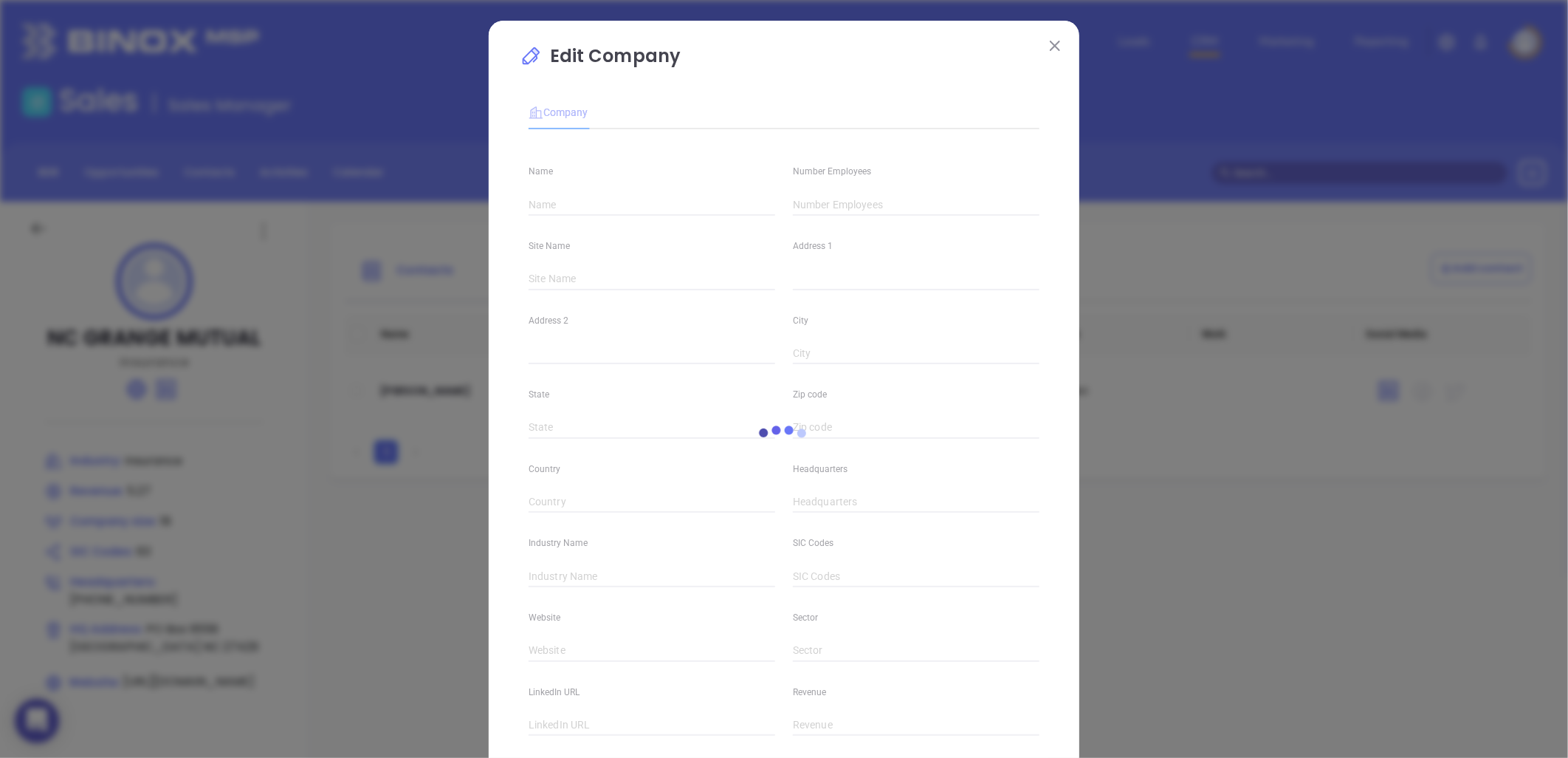
type input "NC GRANGE MUTUAL"
type input "18"
type input "PO Box 9558"
type input "[GEOGRAPHIC_DATA]"
type input "NC"
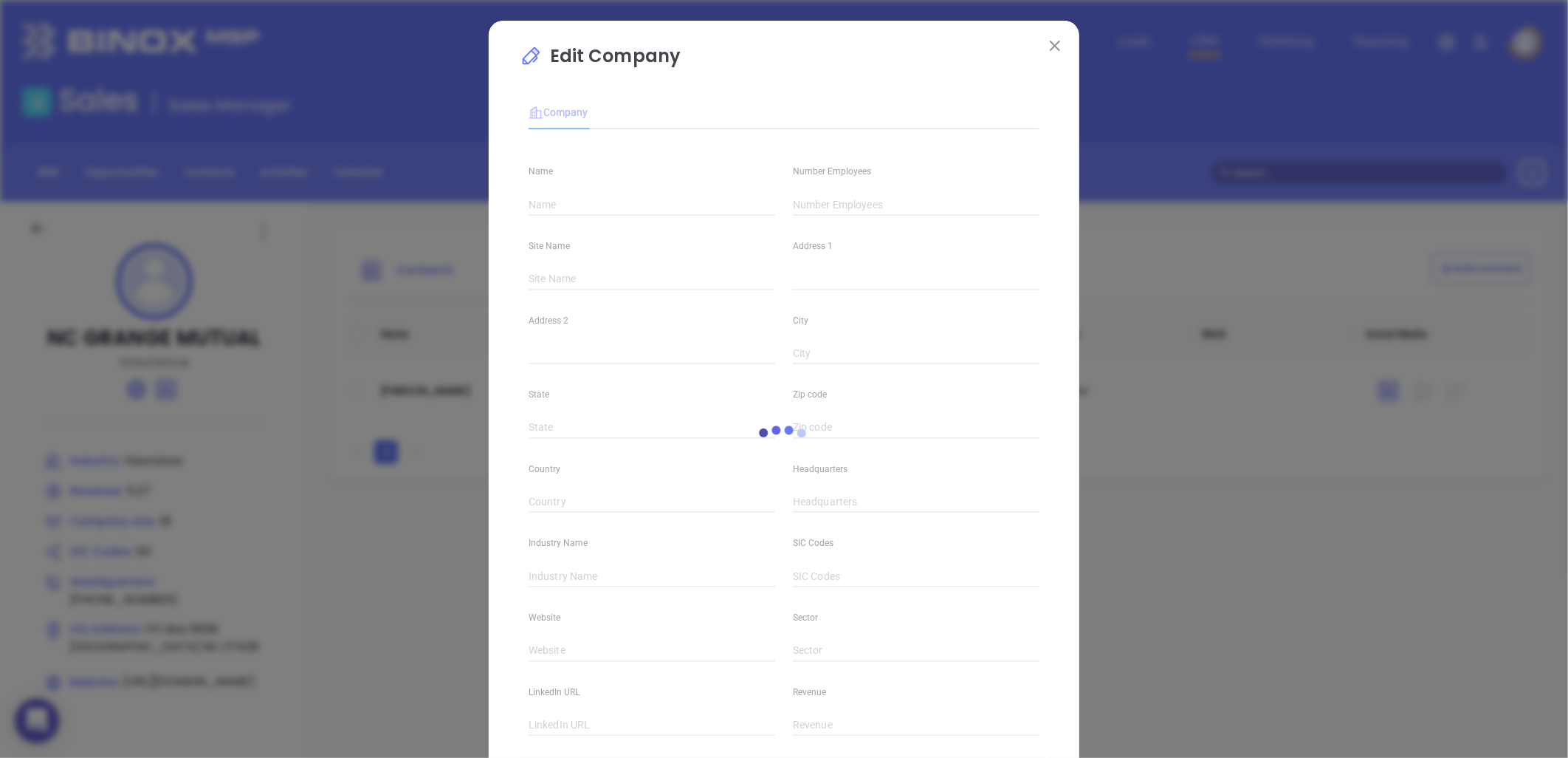
type input "27429"
type input "[PHONE_NUMBER]"
type input "Insurance"
type input "63"
type input "[URL][DOMAIN_NAME]"
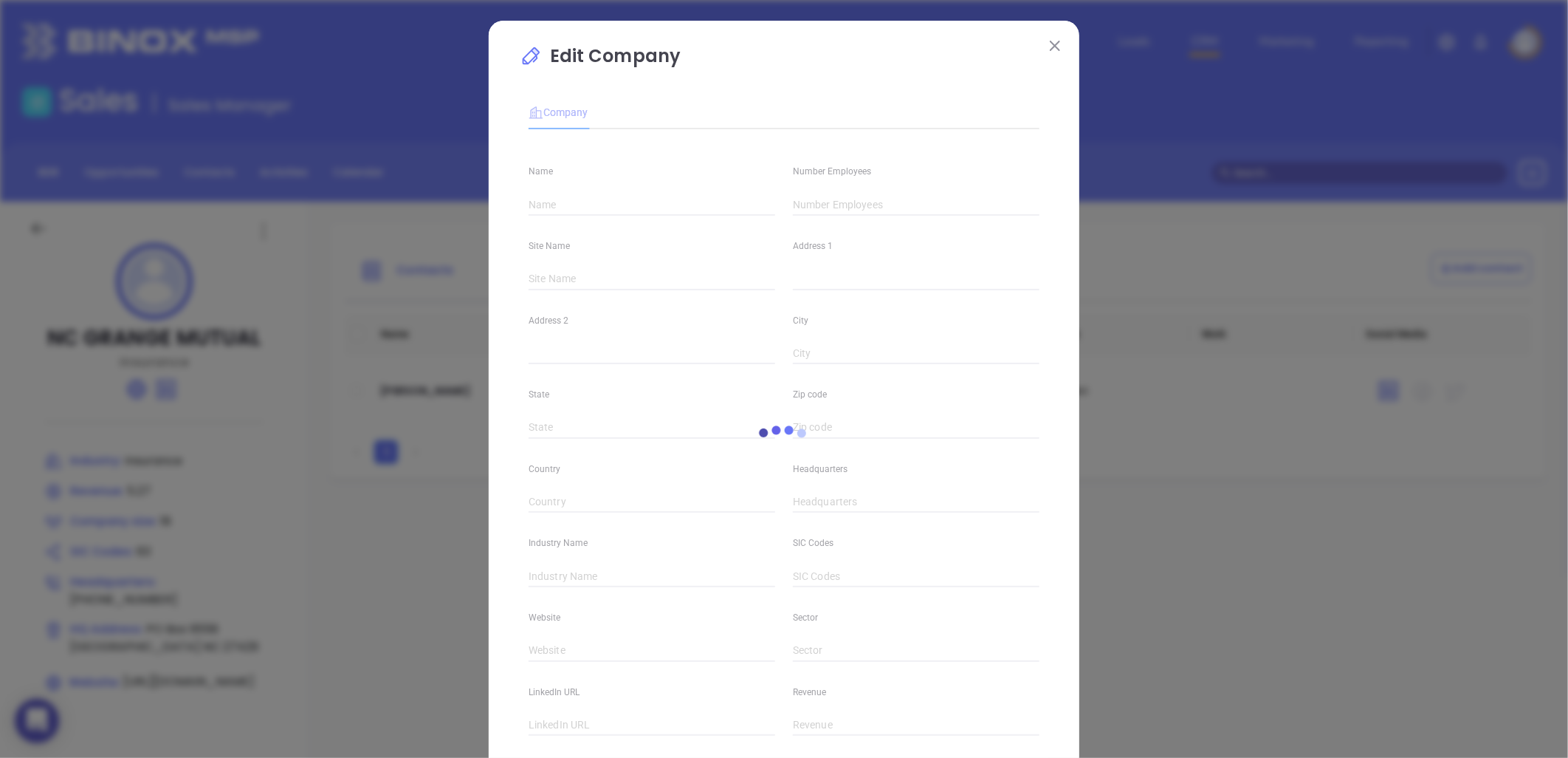
type input "Finance and Insurance"
type input "[URL][DOMAIN_NAME]"
type input "5.27"
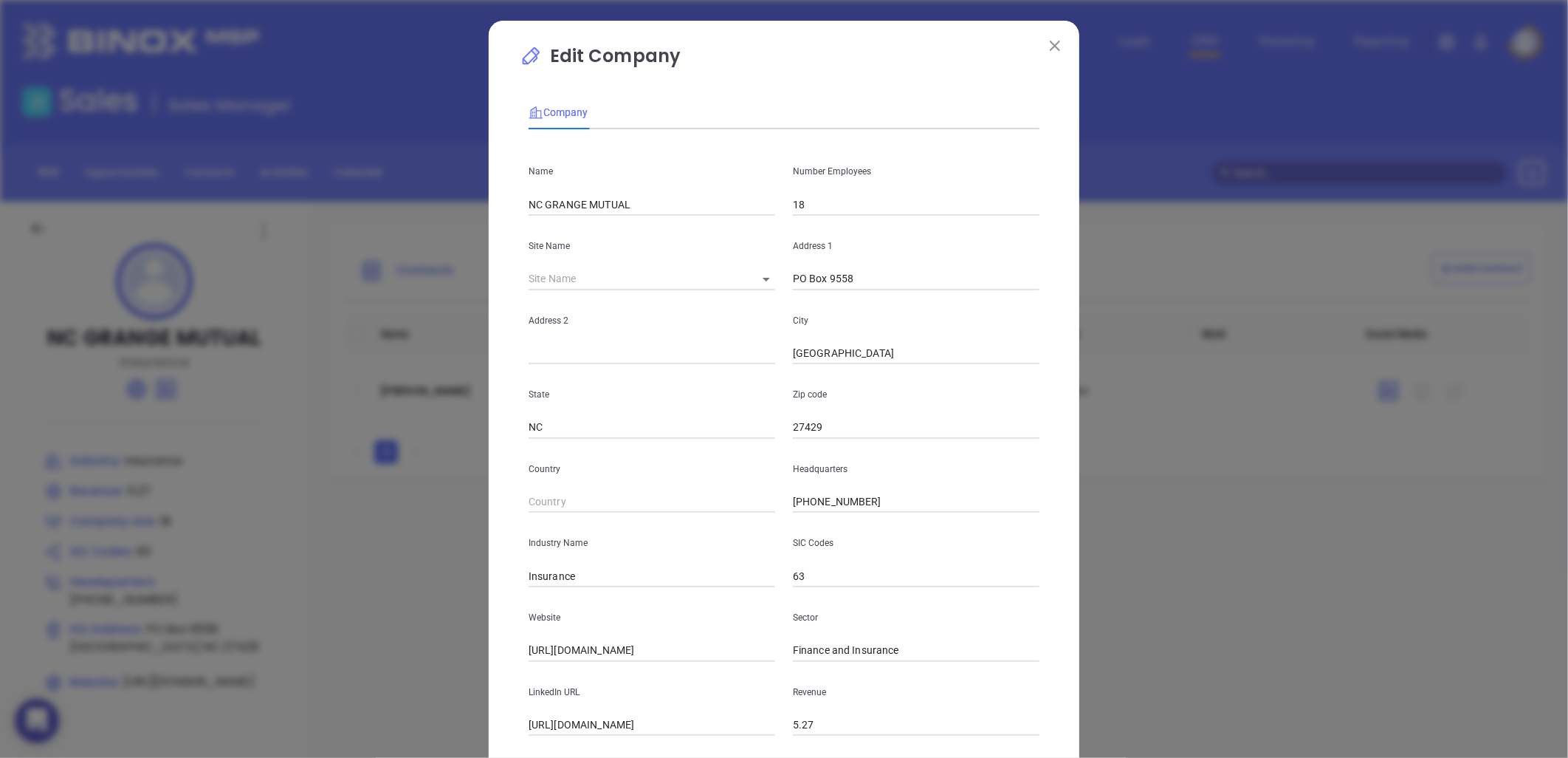
drag, startPoint x: 630, startPoint y: 203, endPoint x: 392, endPoint y: 195, distance: 238.1
click at [392, 195] on div "Edit Company Company Name NC GRANGE MUTUAL Number Employees 18 Site Name ​ 1248…" at bounding box center [784, 379] width 1568 height 758
paste input "range Mutual Insurance Company"
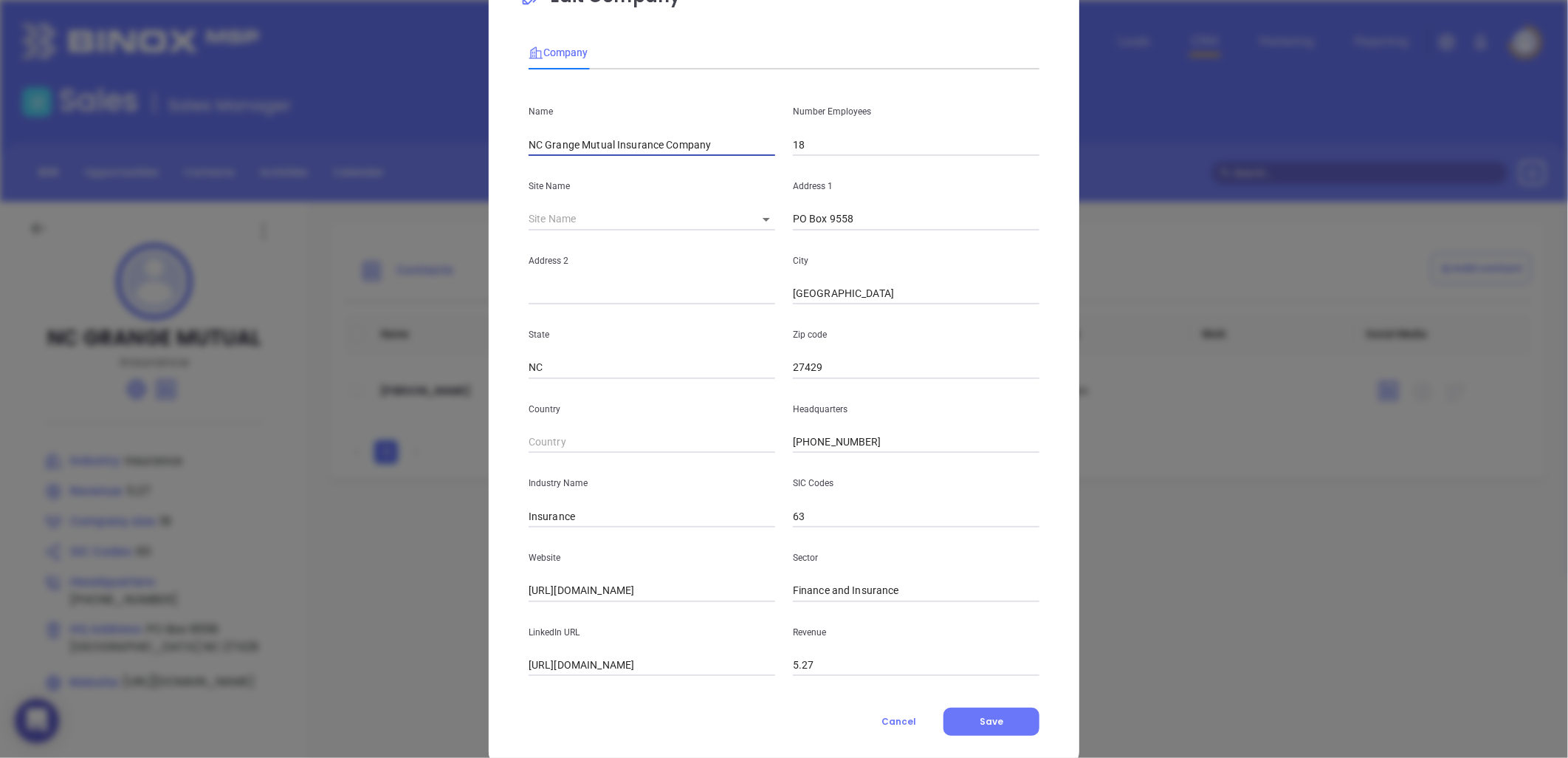
scroll to position [89, 0]
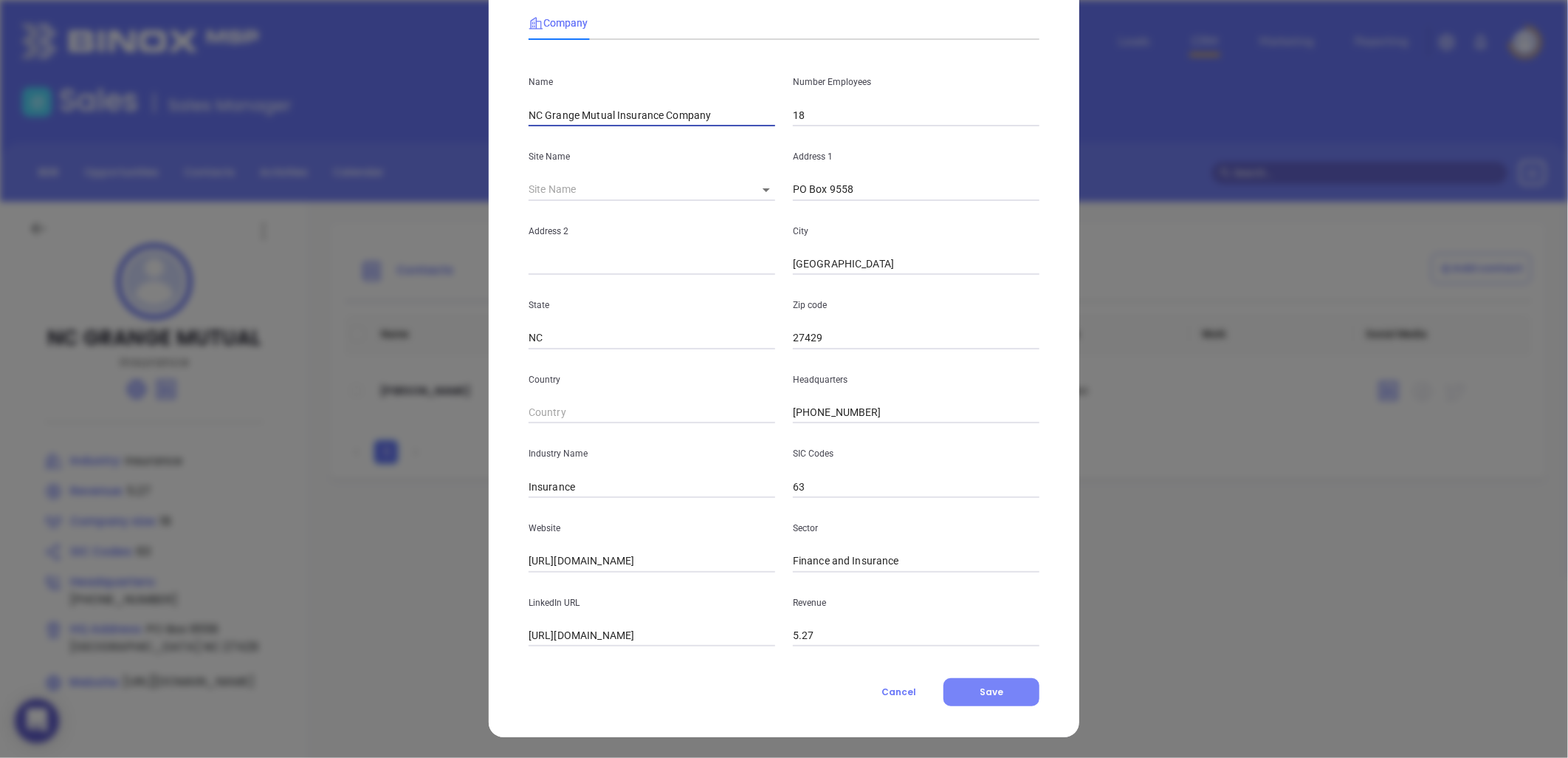
type input "NC Grange Mutual Insurance Company"
click at [994, 690] on span "Save" at bounding box center [992, 692] width 24 height 13
